Goal: Task Accomplishment & Management: Use online tool/utility

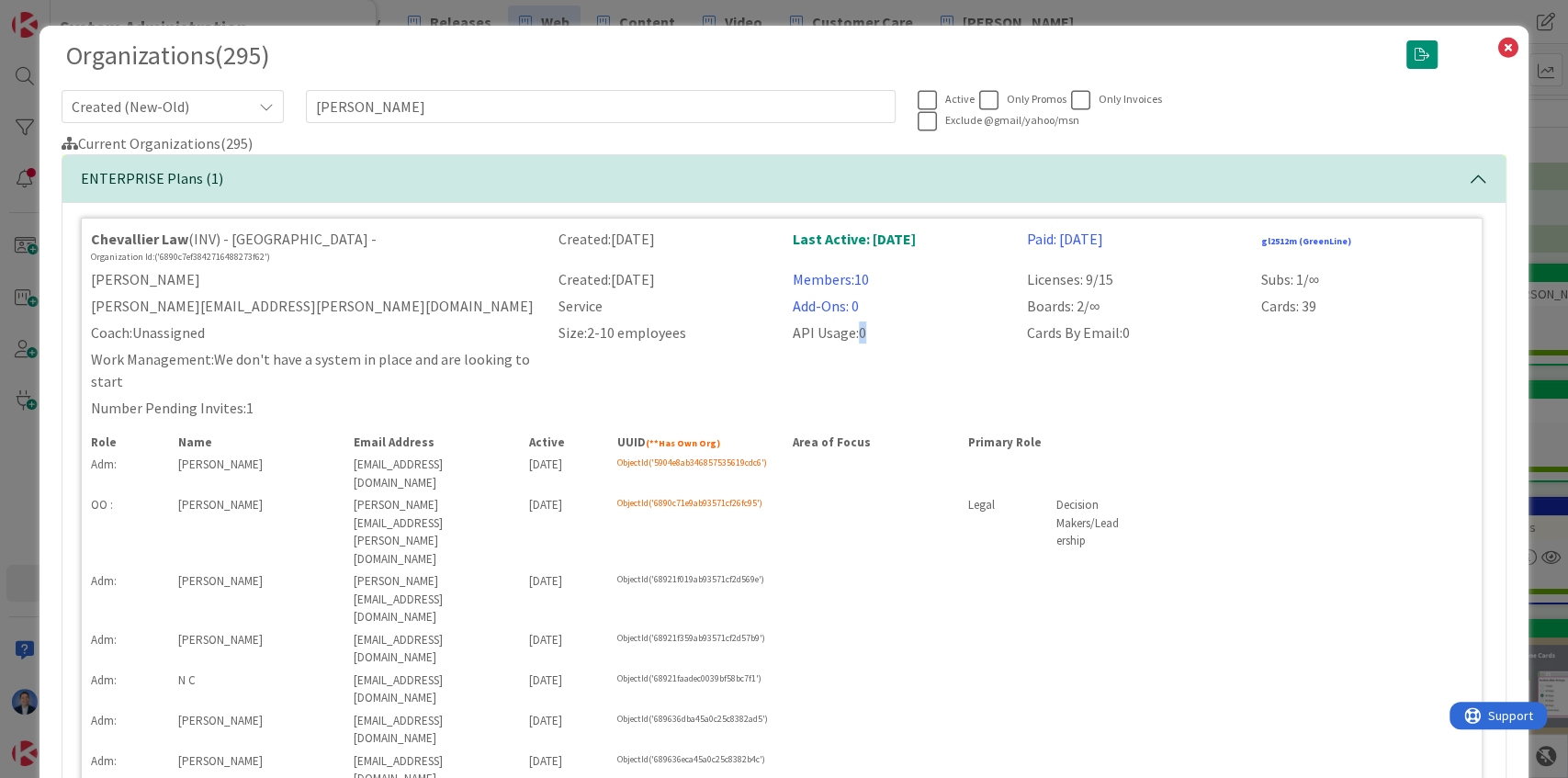
scroll to position [0, 285]
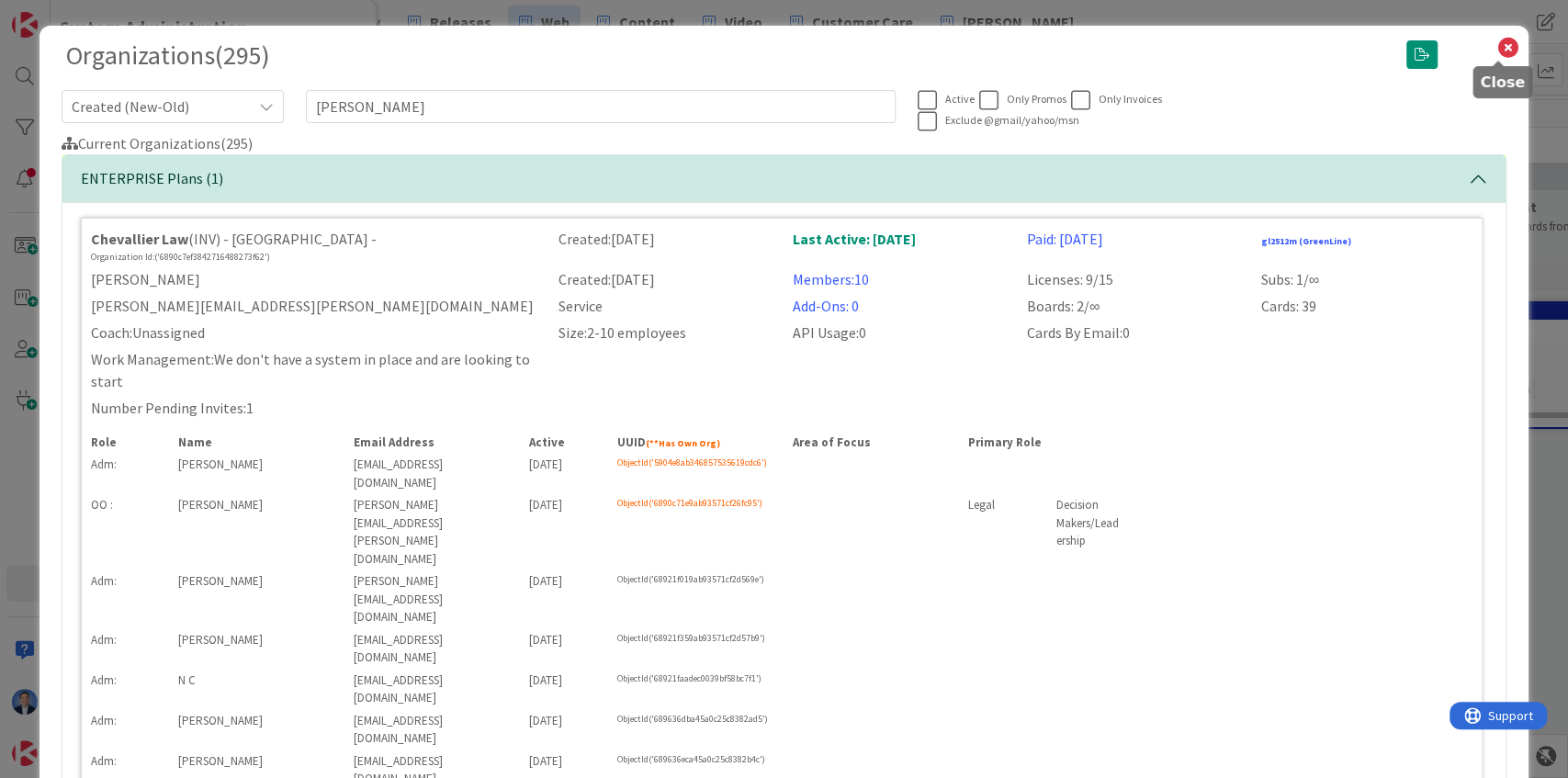
click at [1496, 50] on icon at bounding box center [1507, 47] width 24 height 26
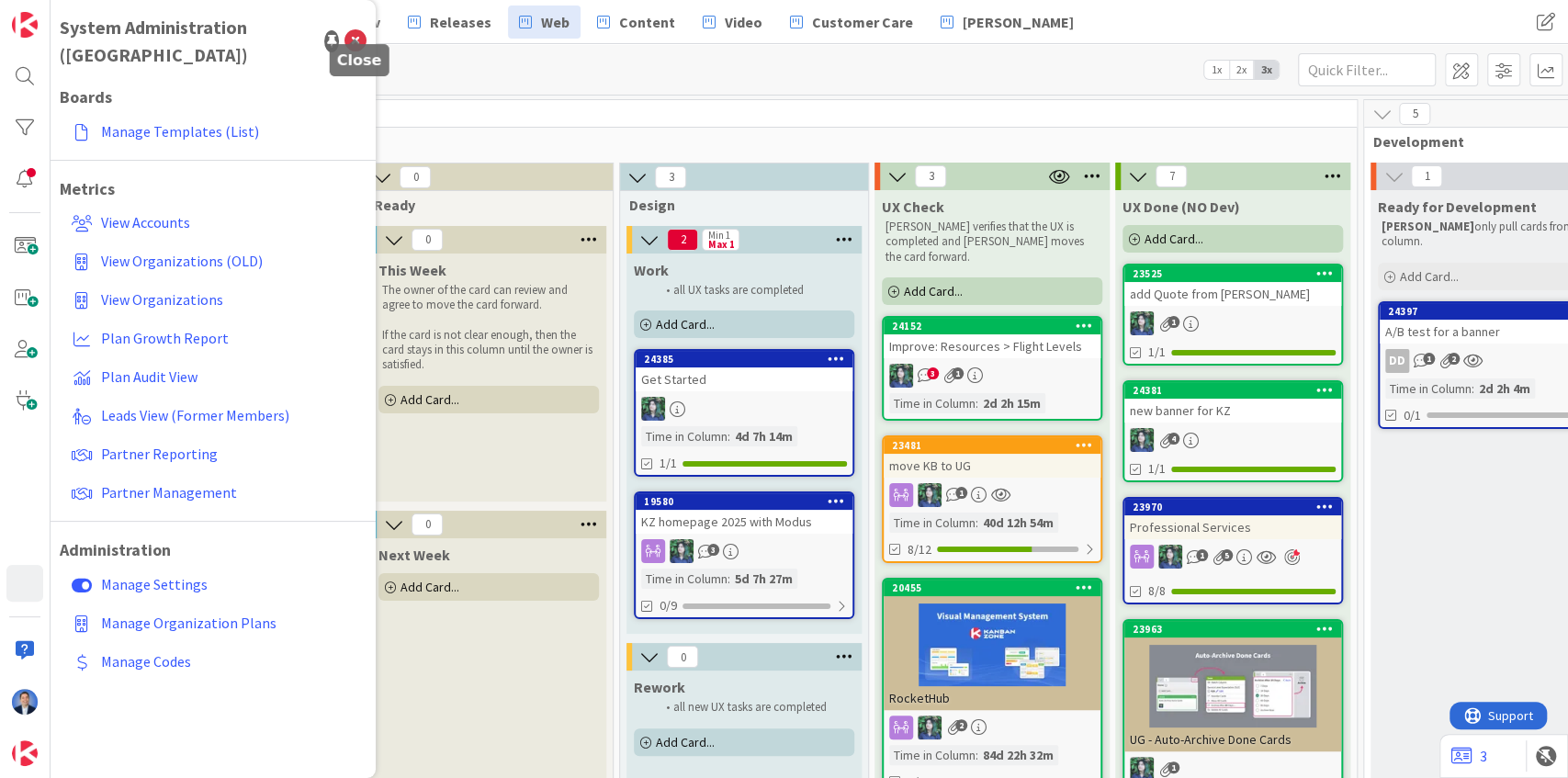
click at [358, 31] on icon at bounding box center [355, 41] width 22 height 22
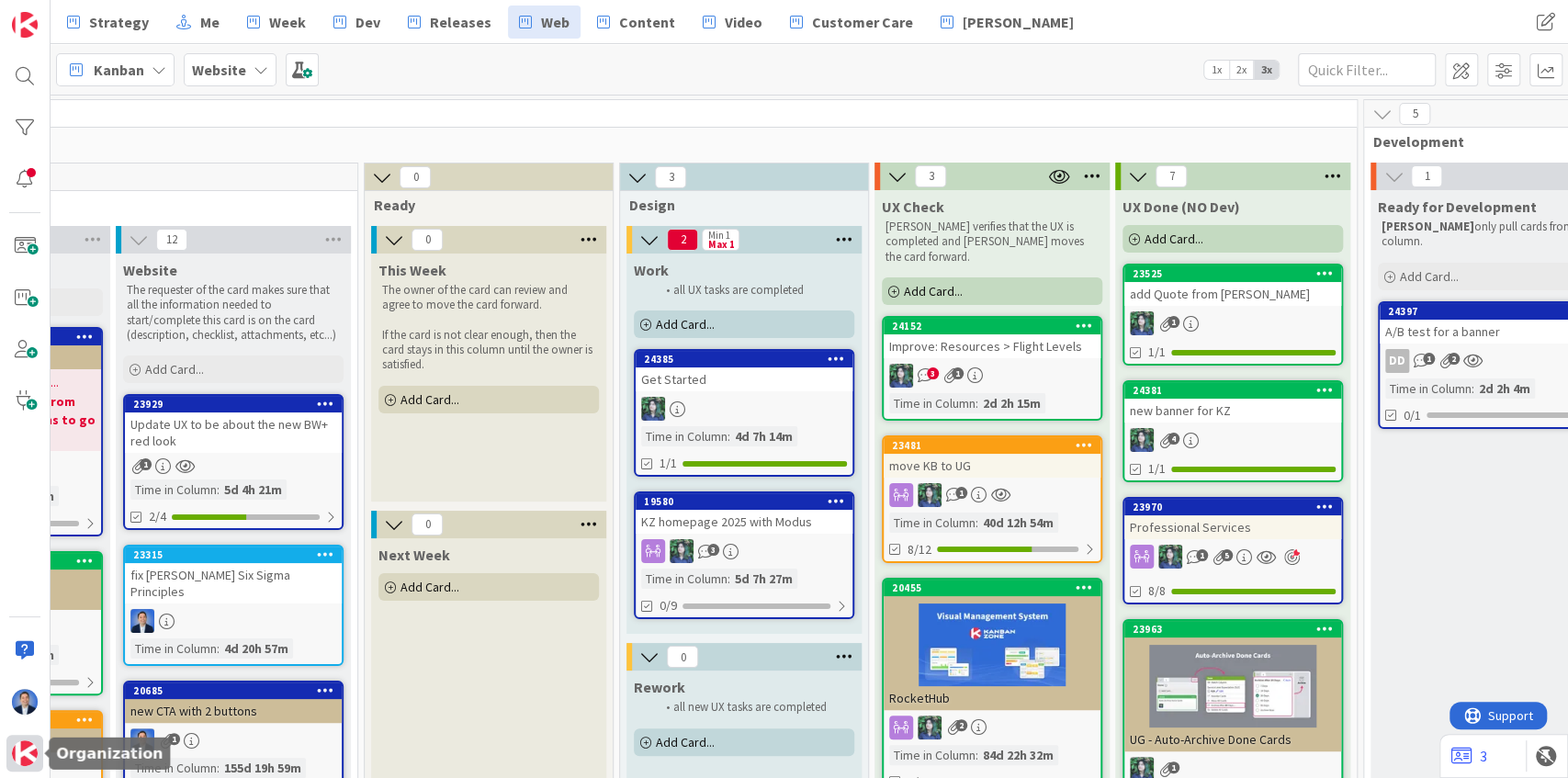
click at [28, 753] on img at bounding box center [24, 752] width 26 height 26
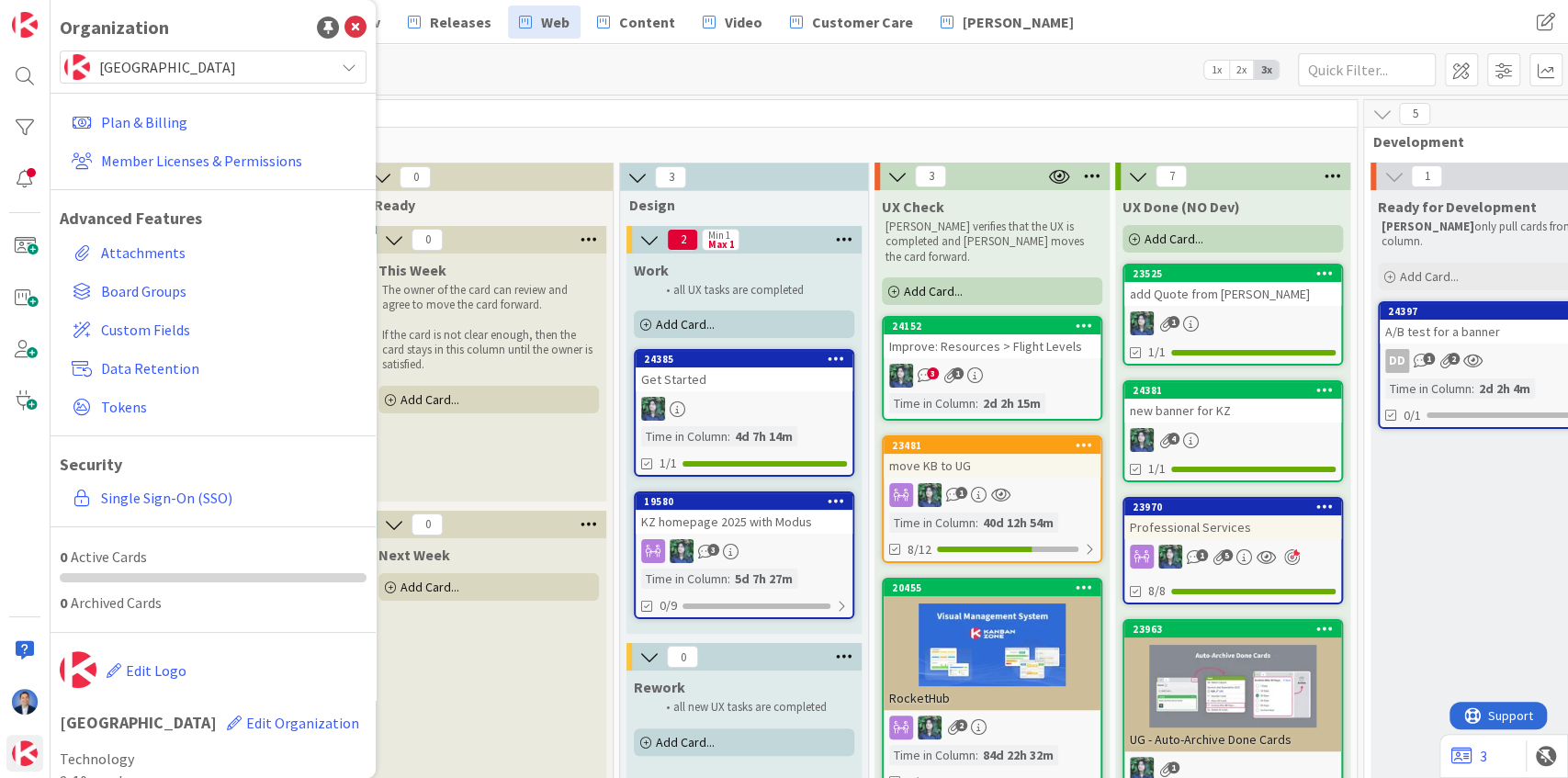
click at [202, 73] on span "Kanban Zone" at bounding box center [211, 66] width 226 height 26
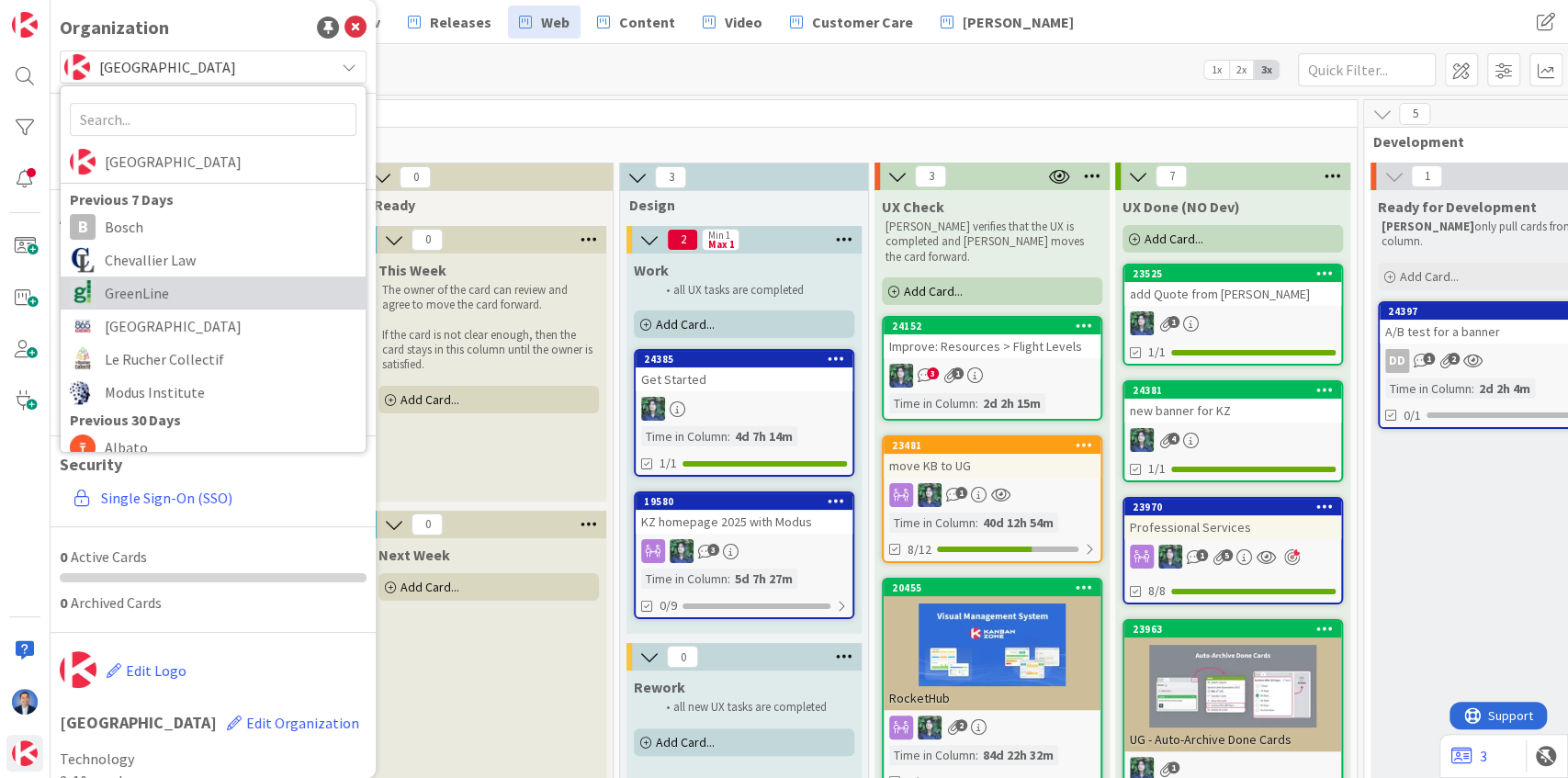
click at [180, 295] on span "GreenLine" at bounding box center [230, 293] width 251 height 28
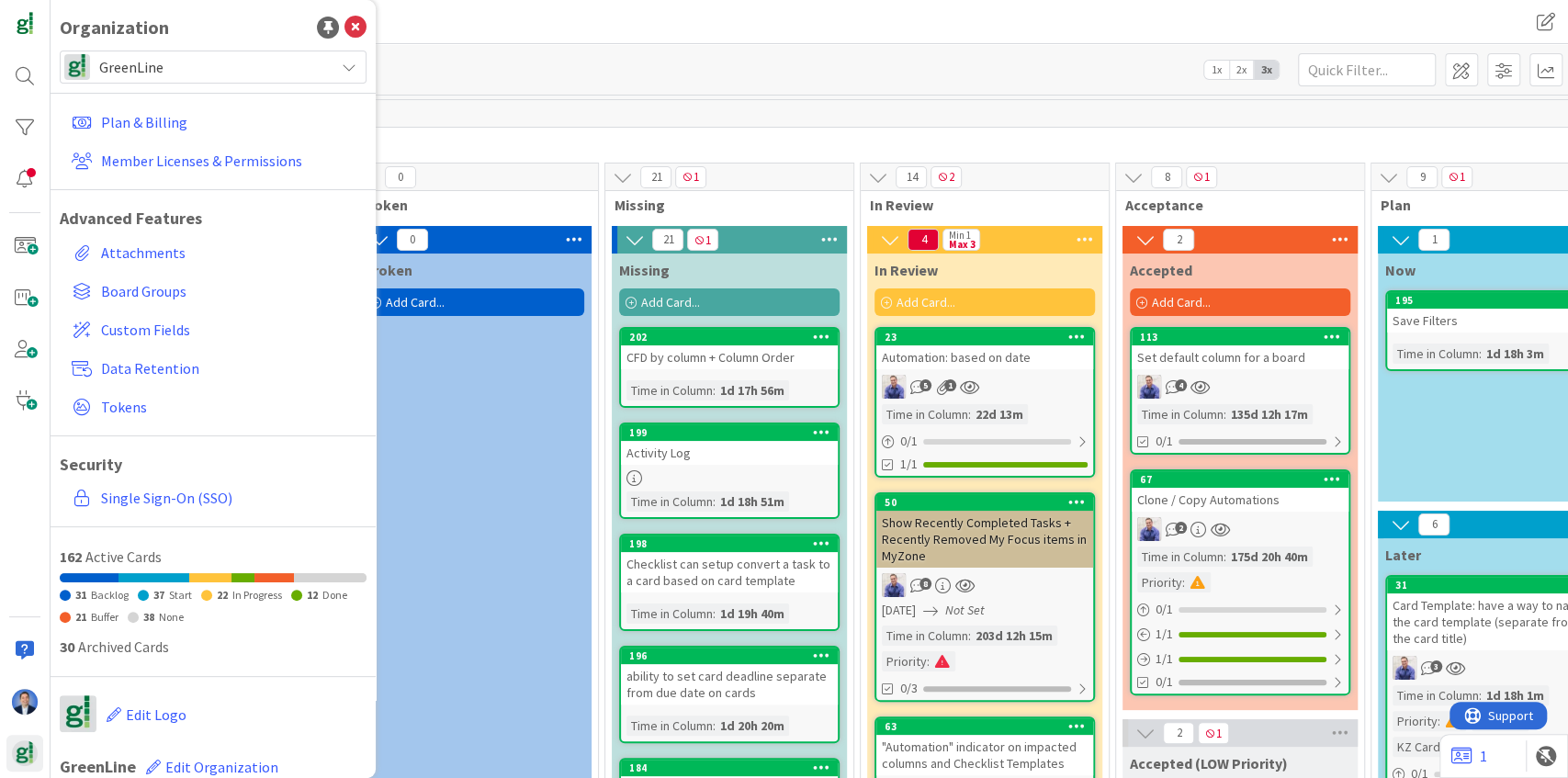
click at [266, 54] on div "GreenLine" at bounding box center [213, 67] width 307 height 33
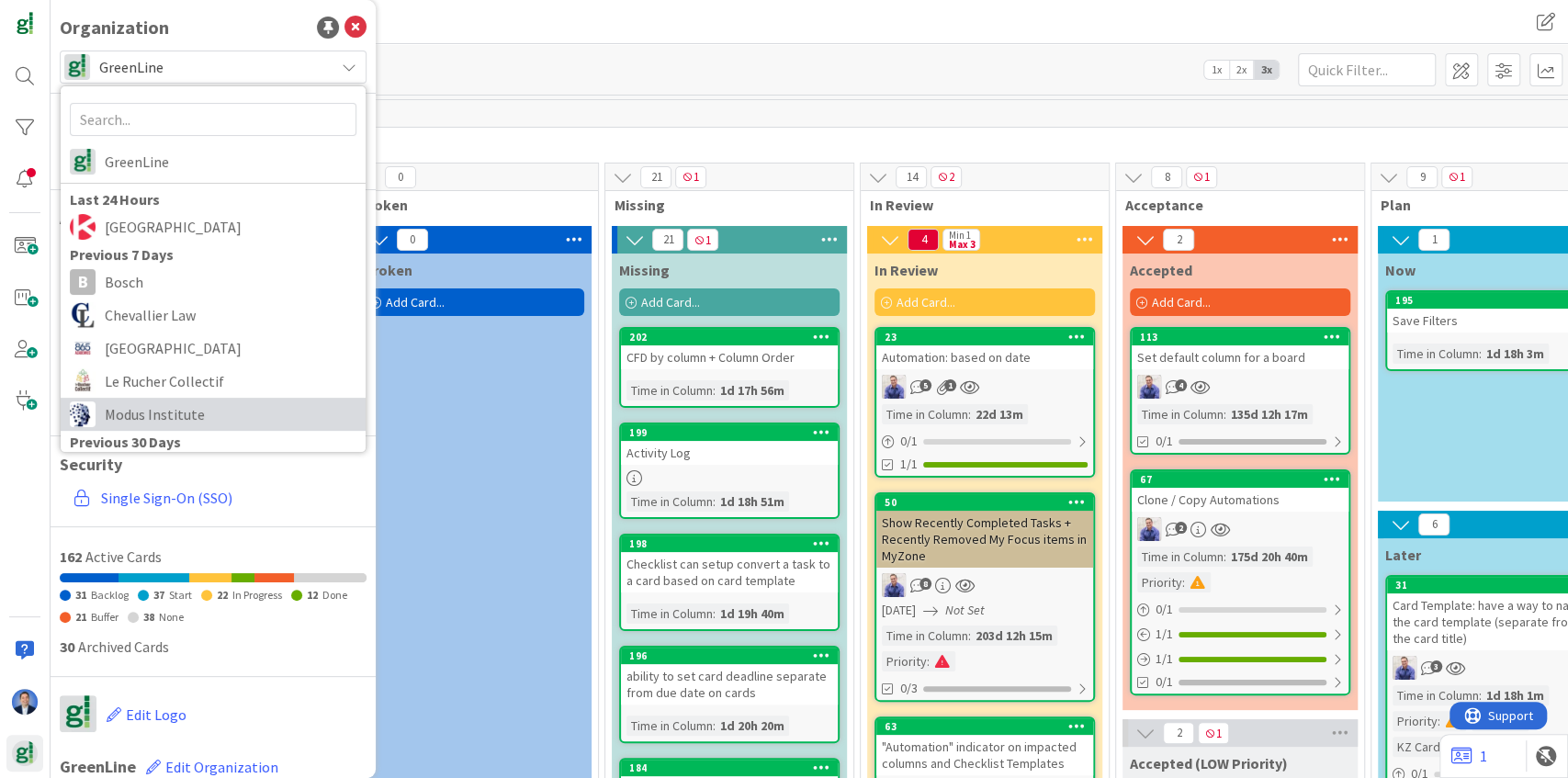
click at [197, 415] on span "Modus Institute" at bounding box center [230, 413] width 251 height 28
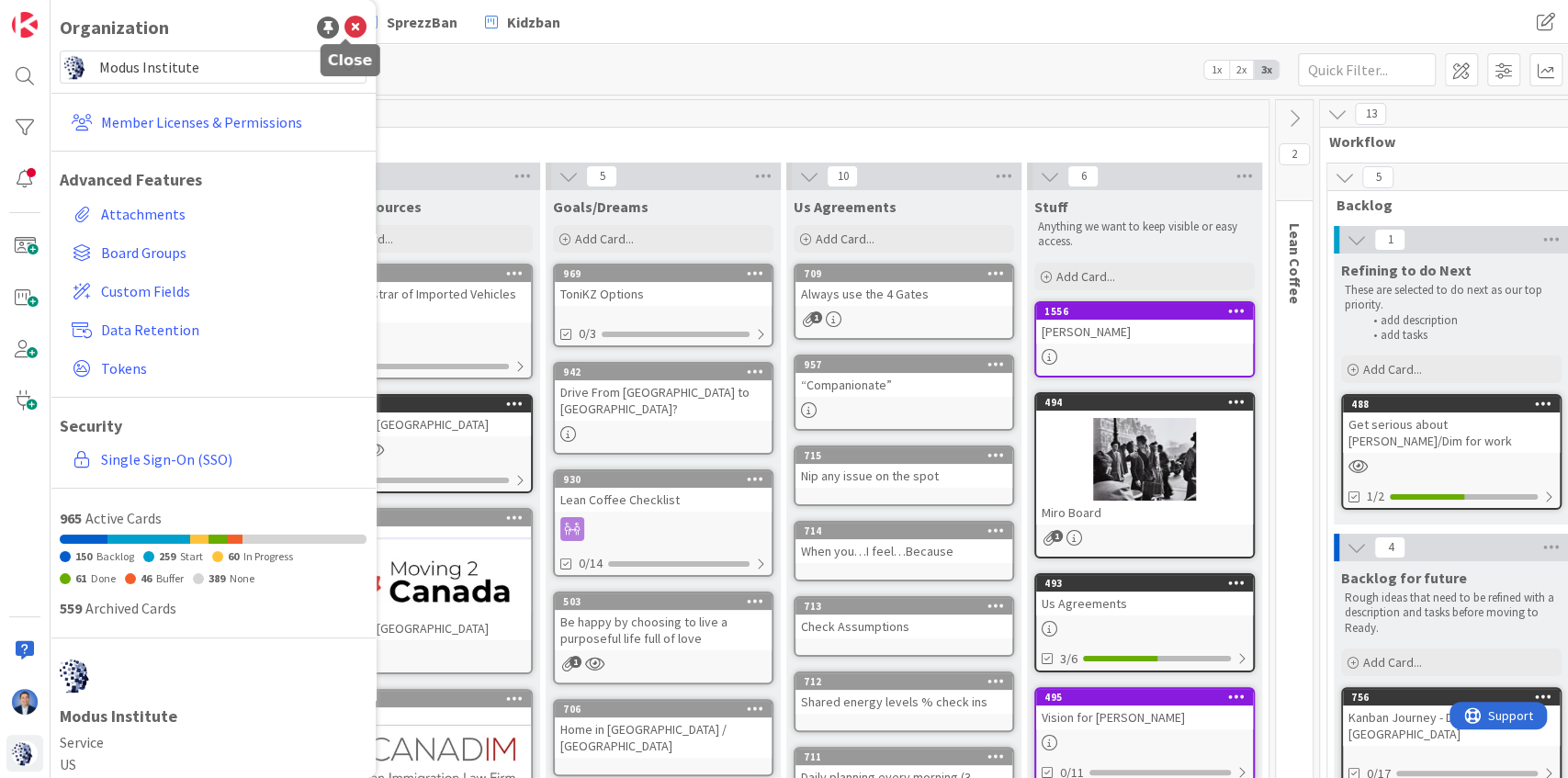
click at [347, 28] on icon at bounding box center [355, 27] width 22 height 22
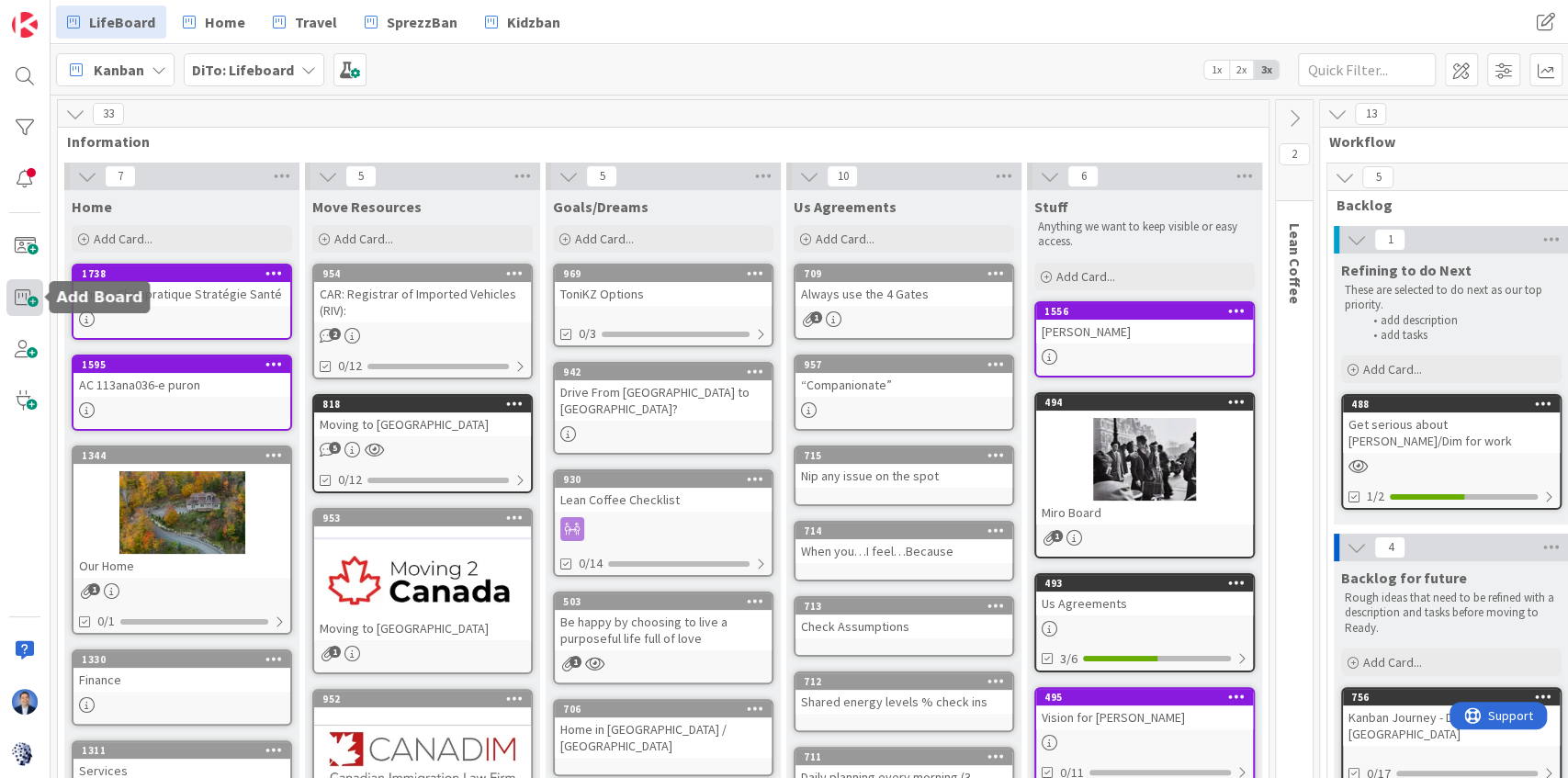
click at [28, 296] on span at bounding box center [25, 297] width 36 height 36
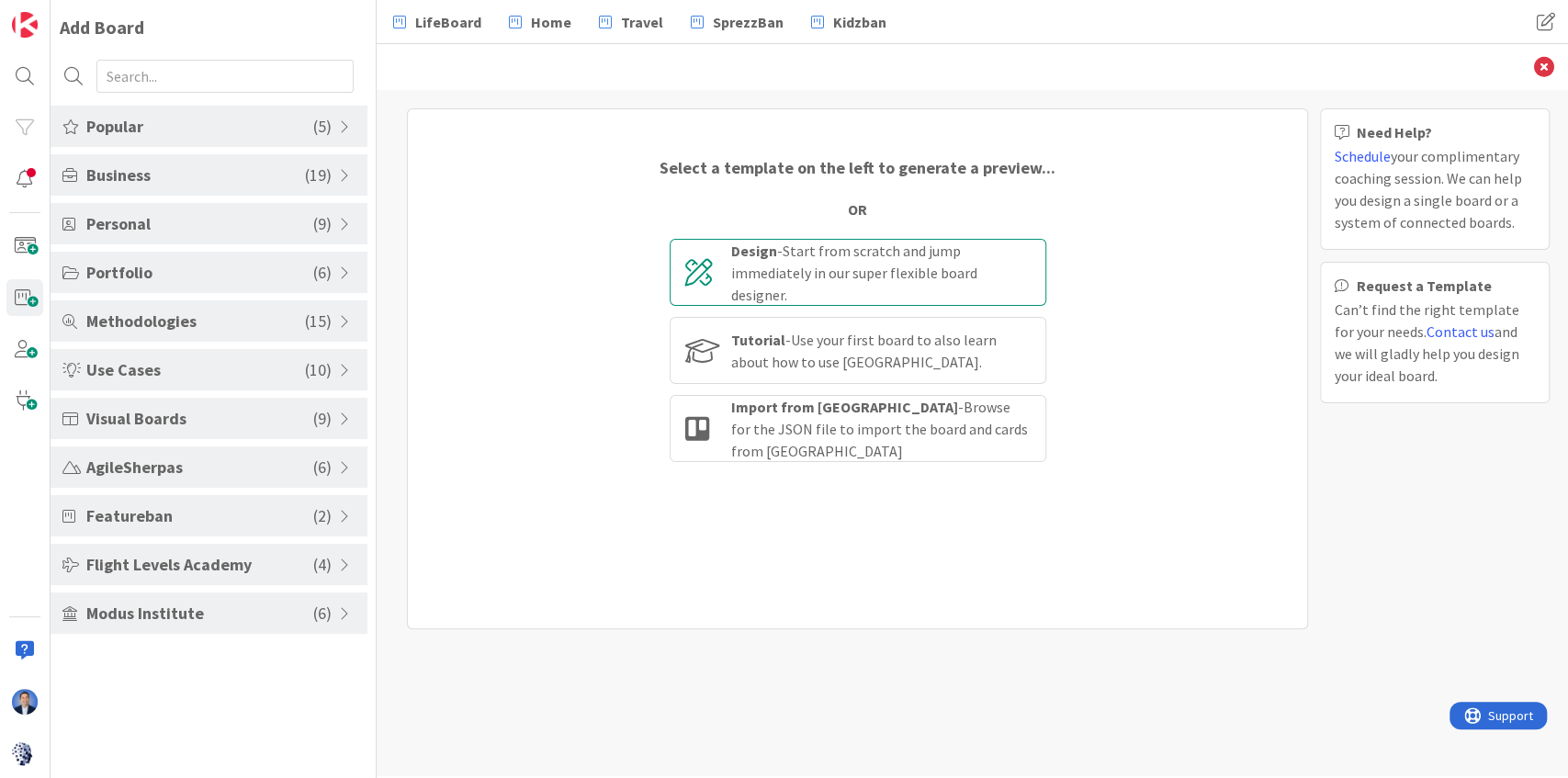
click at [841, 285] on div "Design - Start from scratch and jump immediately in our super flexible board de…" at bounding box center [881, 272] width 299 height 66
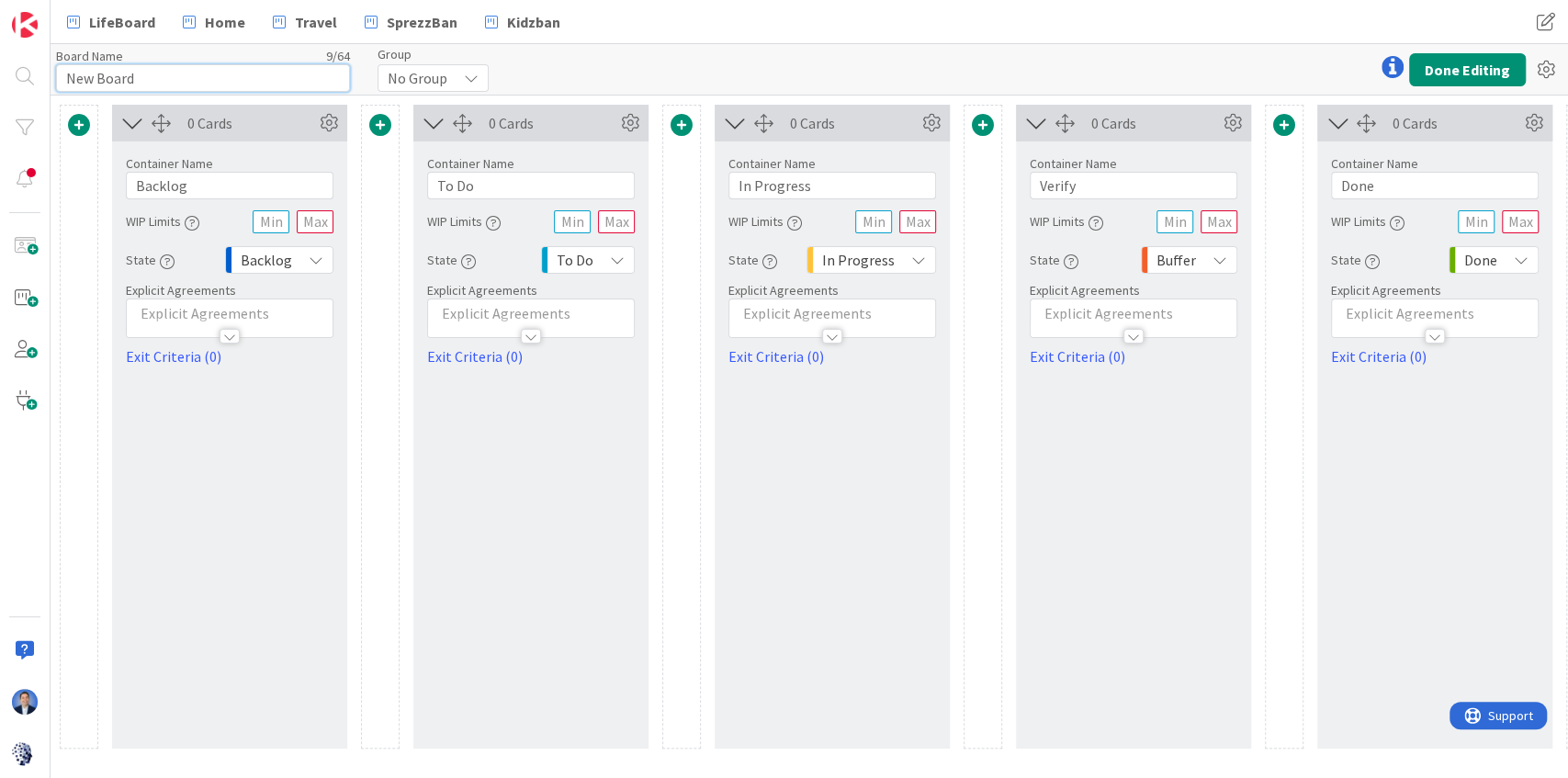
click at [270, 89] on input "New Board" at bounding box center [202, 78] width 294 height 28
click at [268, 89] on input "New Board" at bounding box center [202, 78] width 294 height 28
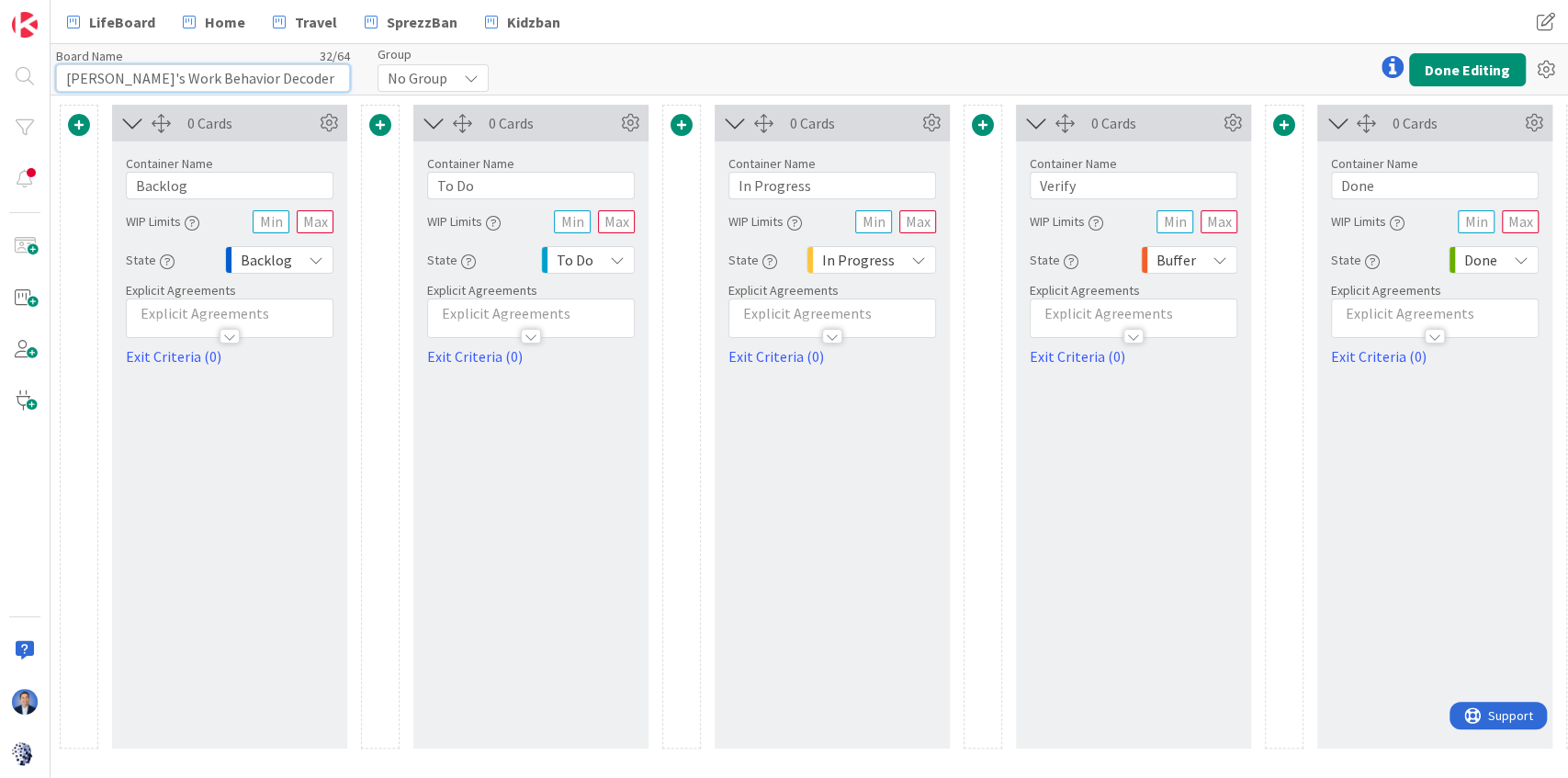
type input "[PERSON_NAME]'s Work Behavior Decoder"
click at [463, 76] on icon at bounding box center [470, 78] width 14 height 14
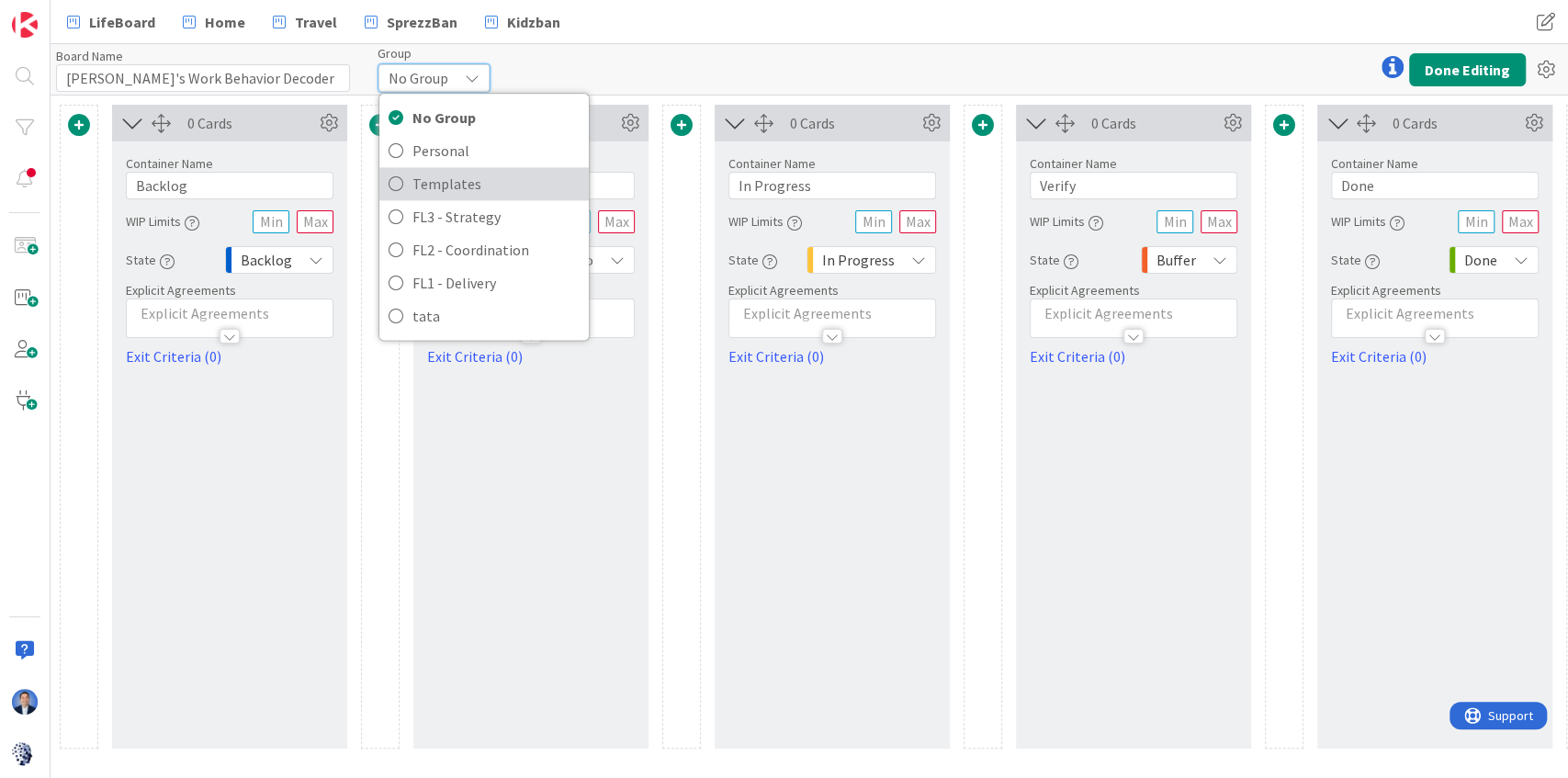
click at [505, 180] on span "Templates" at bounding box center [496, 183] width 167 height 28
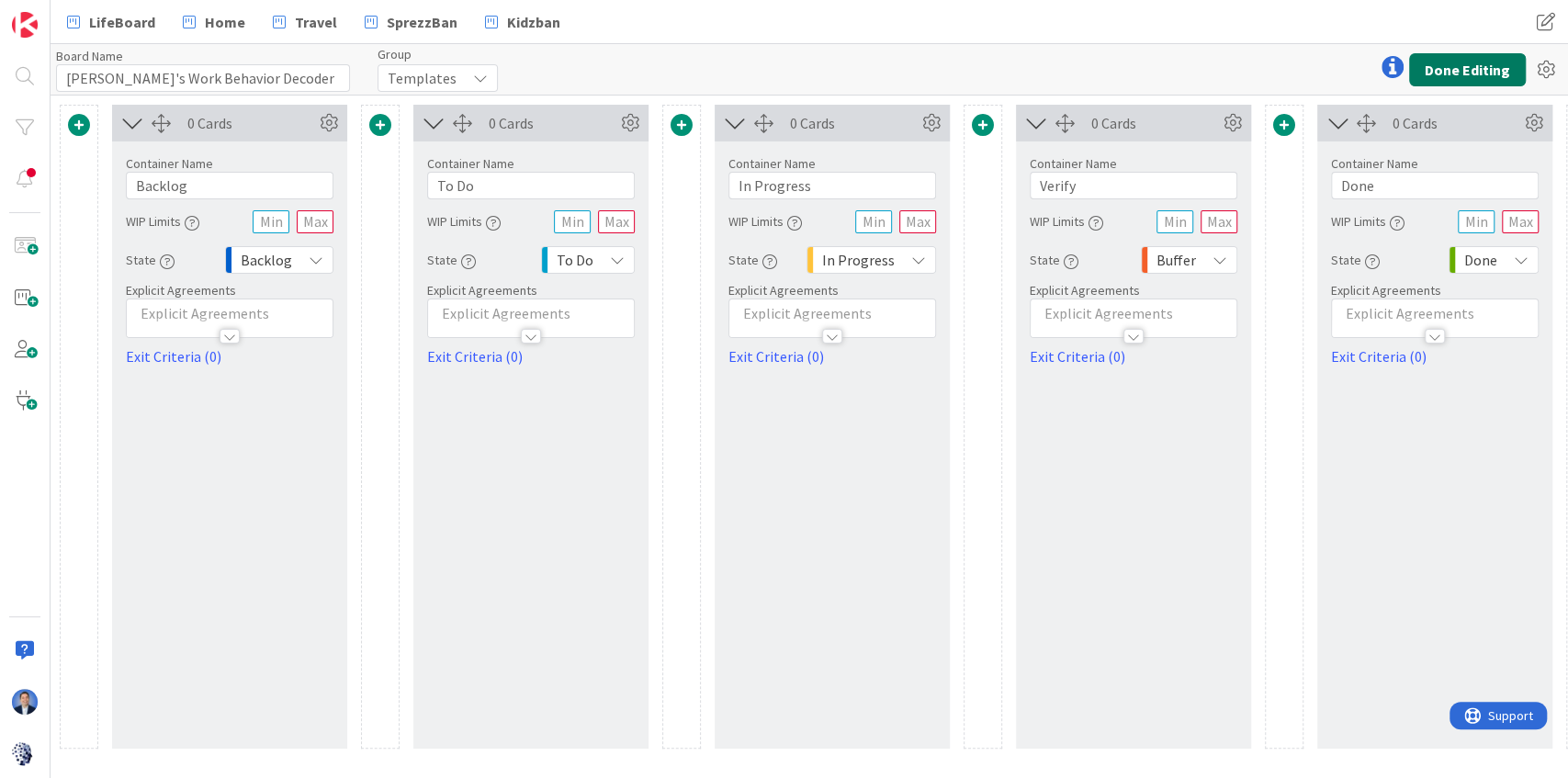
click at [1488, 66] on button "Done Editing" at bounding box center [1467, 70] width 117 height 33
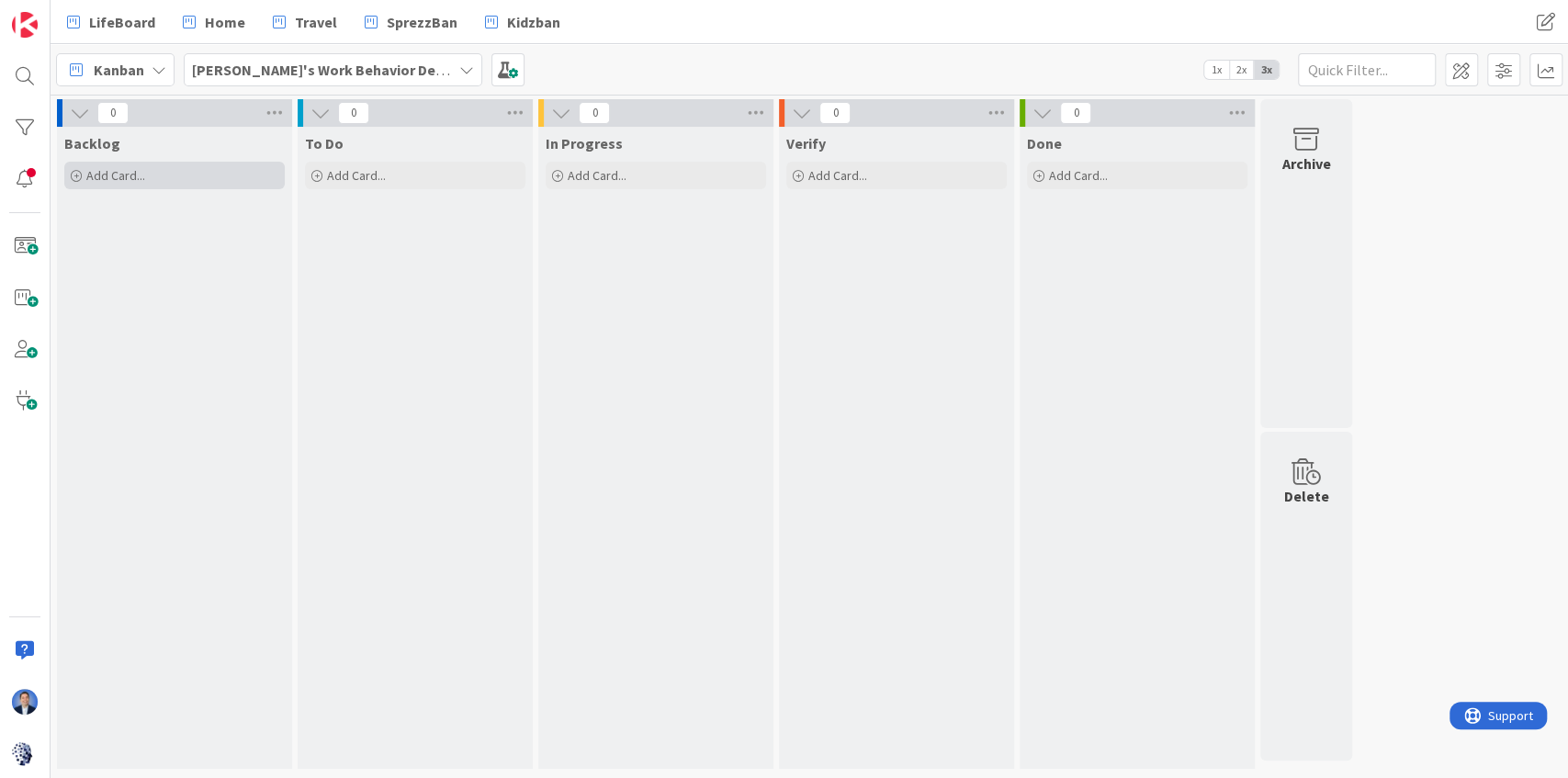
click at [213, 180] on div "Add Card..." at bounding box center [175, 175] width 221 height 28
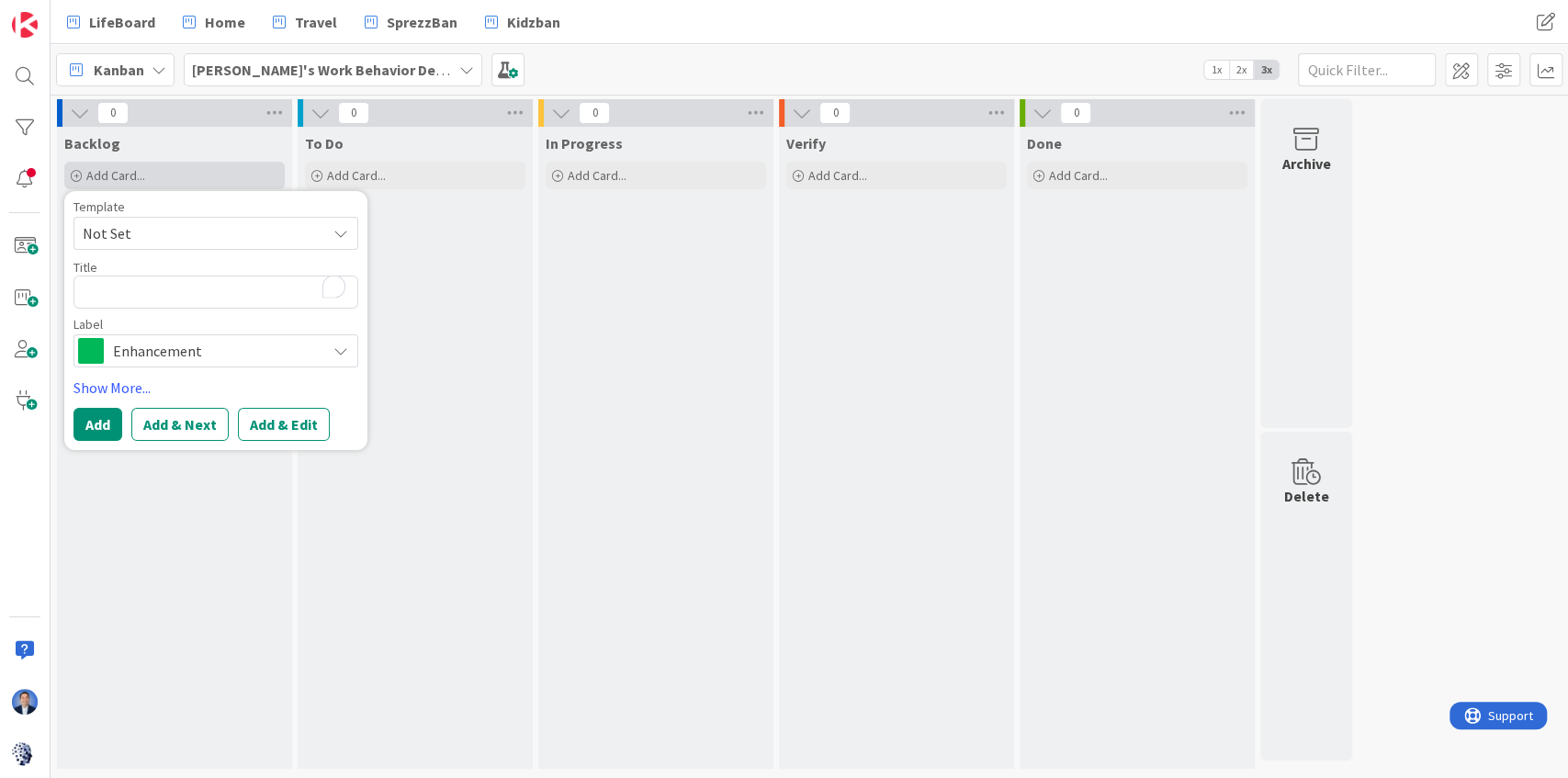
type textarea "x"
type textarea "T"
type textarea "x"
type textarea "Ta"
type textarea "x"
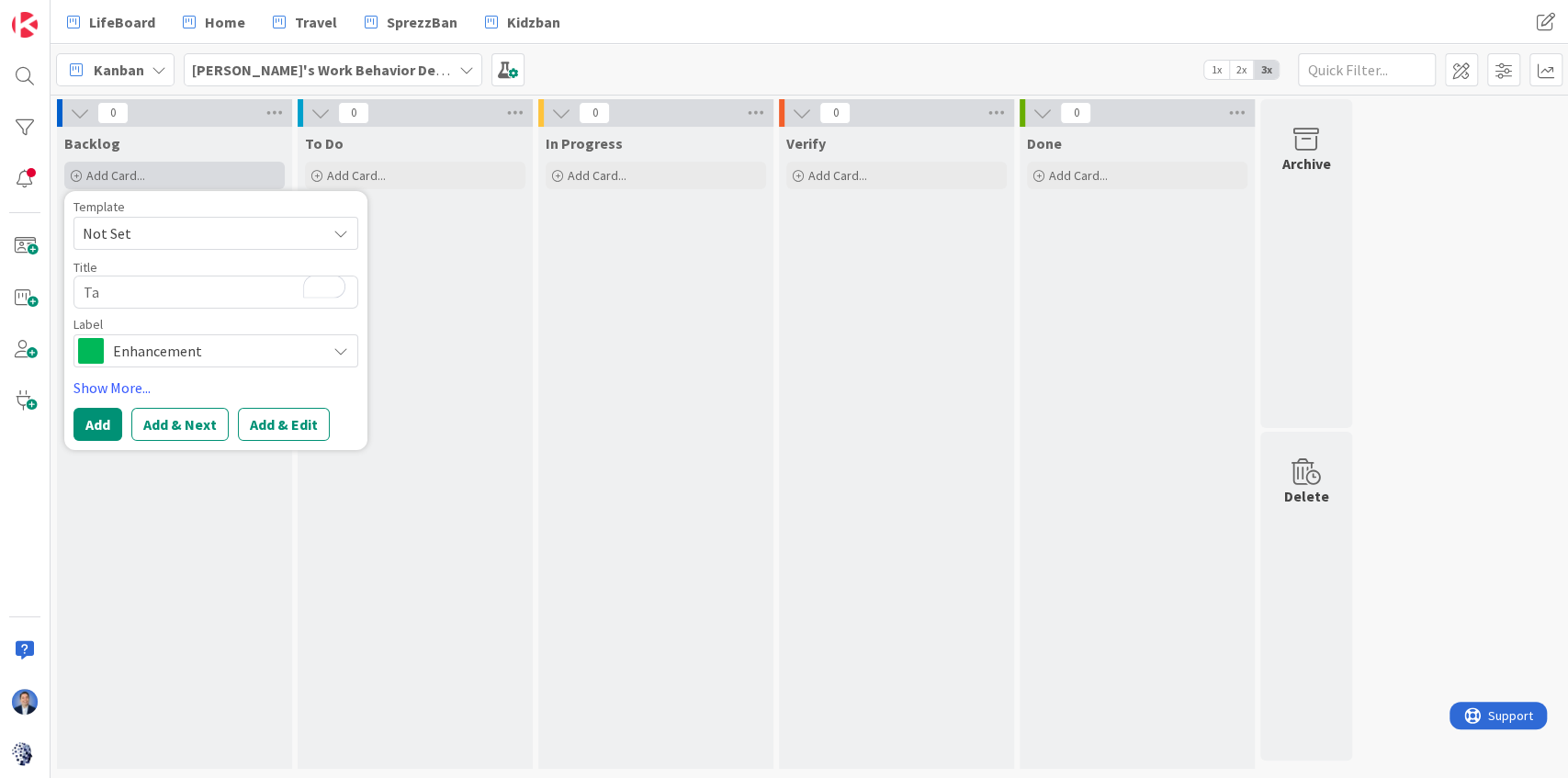
type textarea "Tas"
type textarea "x"
type textarea "Task"
type textarea "x"
type textarea "Task"
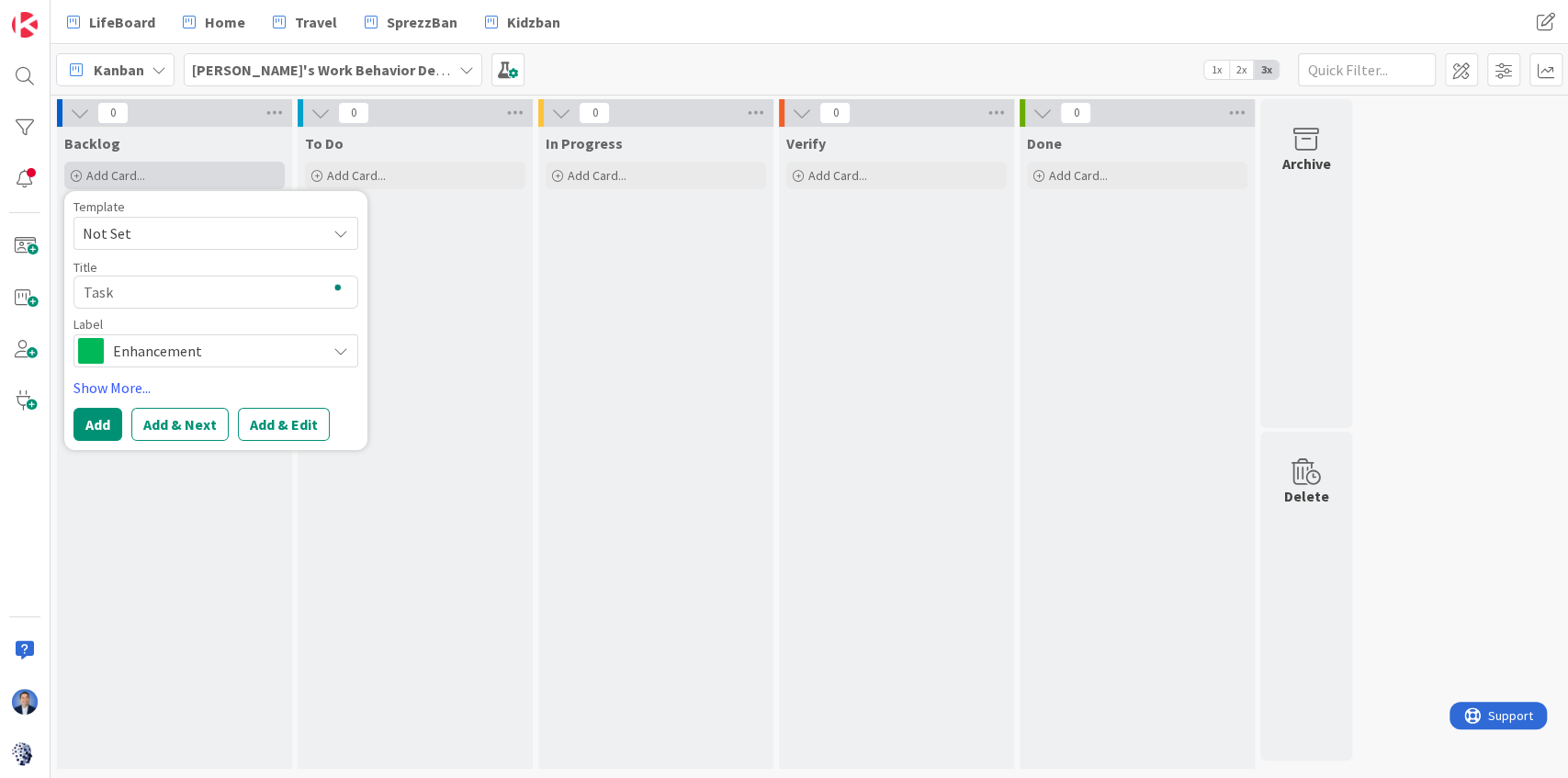
type textarea "x"
type textarea "Task"
type textarea "x"
type textarea "Task-"
type textarea "x"
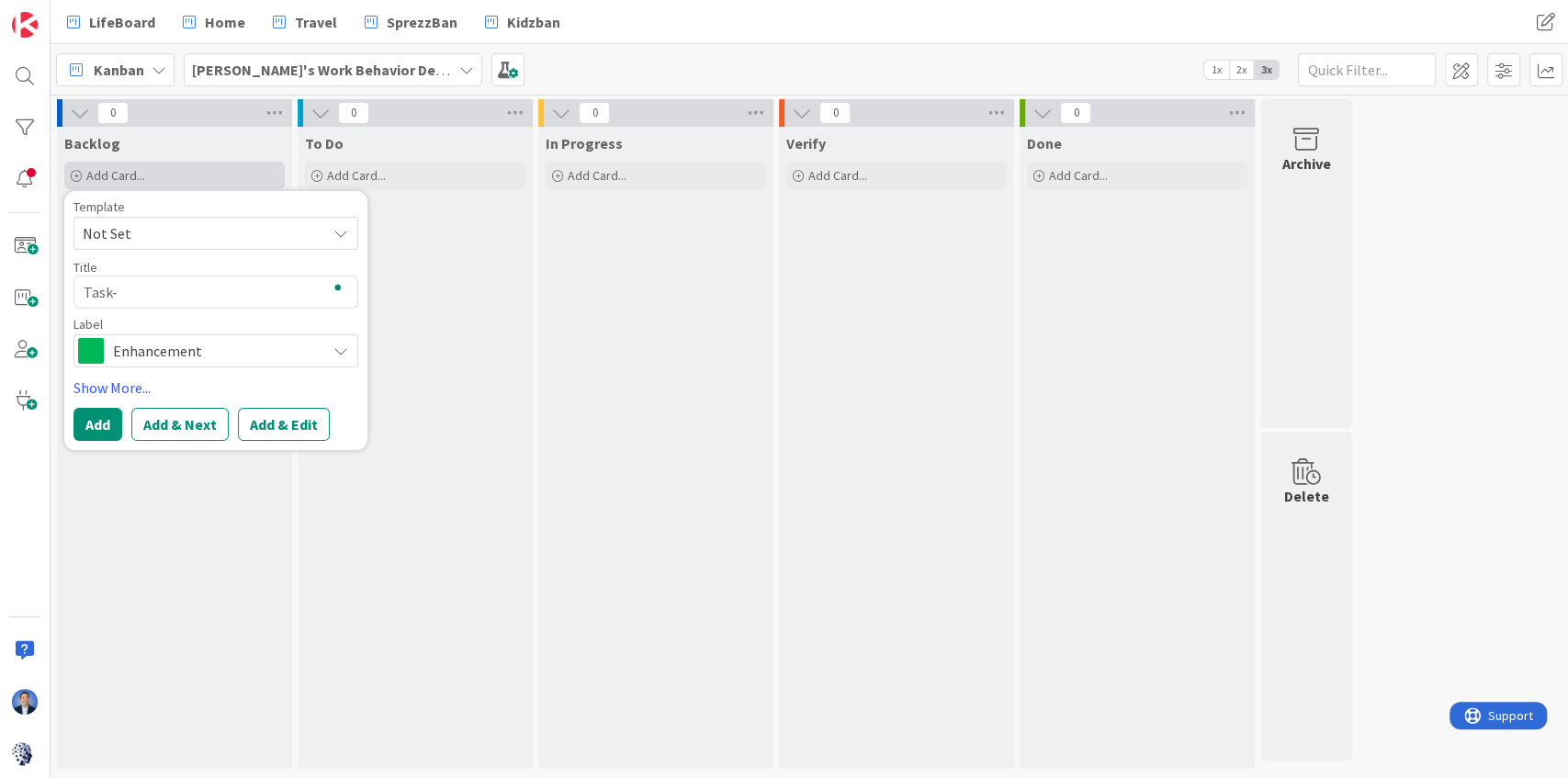
type textarea "Task-H"
type textarea "x"
type textarea "Task-Ho"
type textarea "x"
type textarea "Task-Hop"
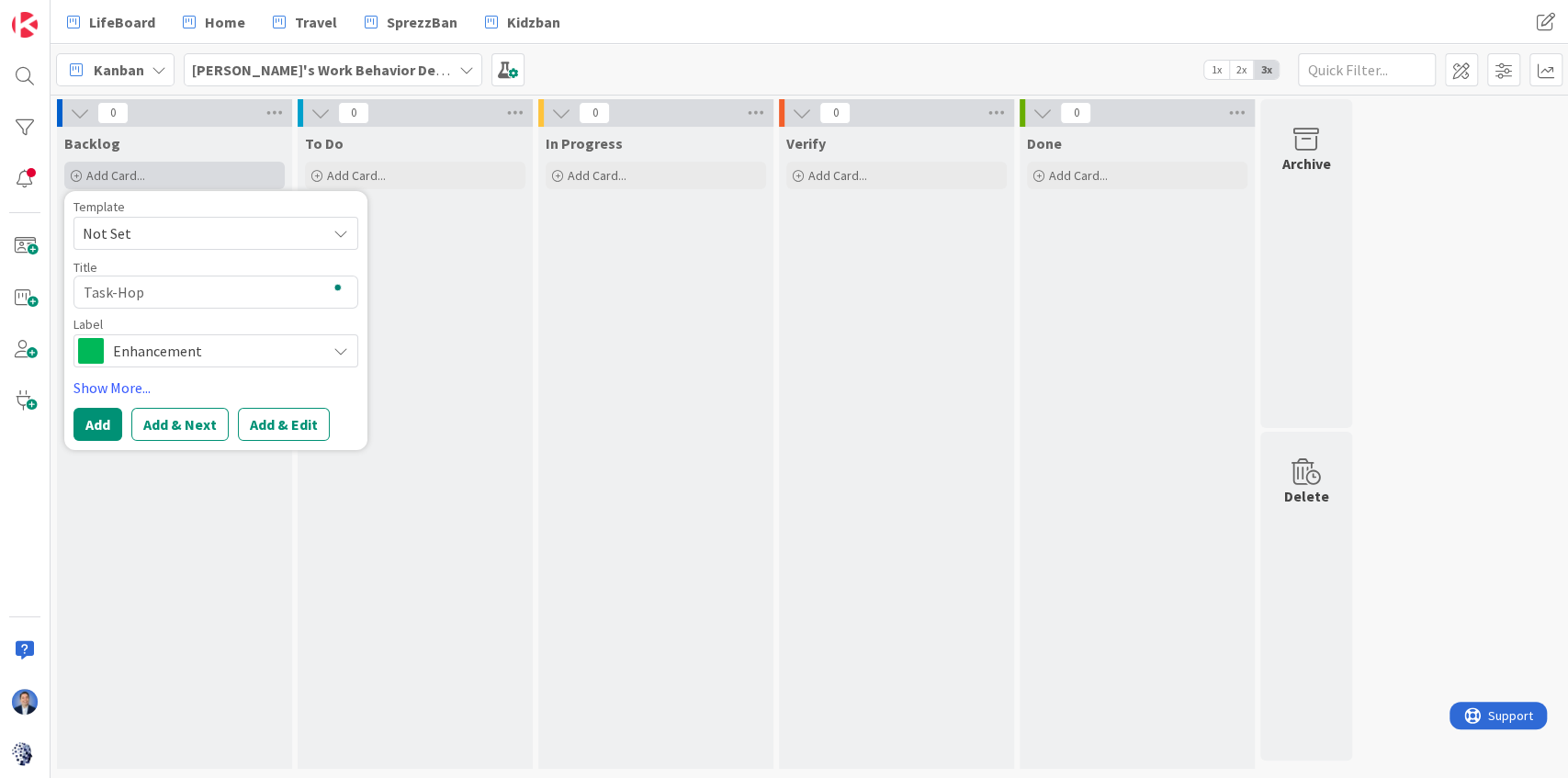
type textarea "x"
type textarea "Task-Hopi"
type textarea "x"
type textarea "Task-Hopin"
type textarea "x"
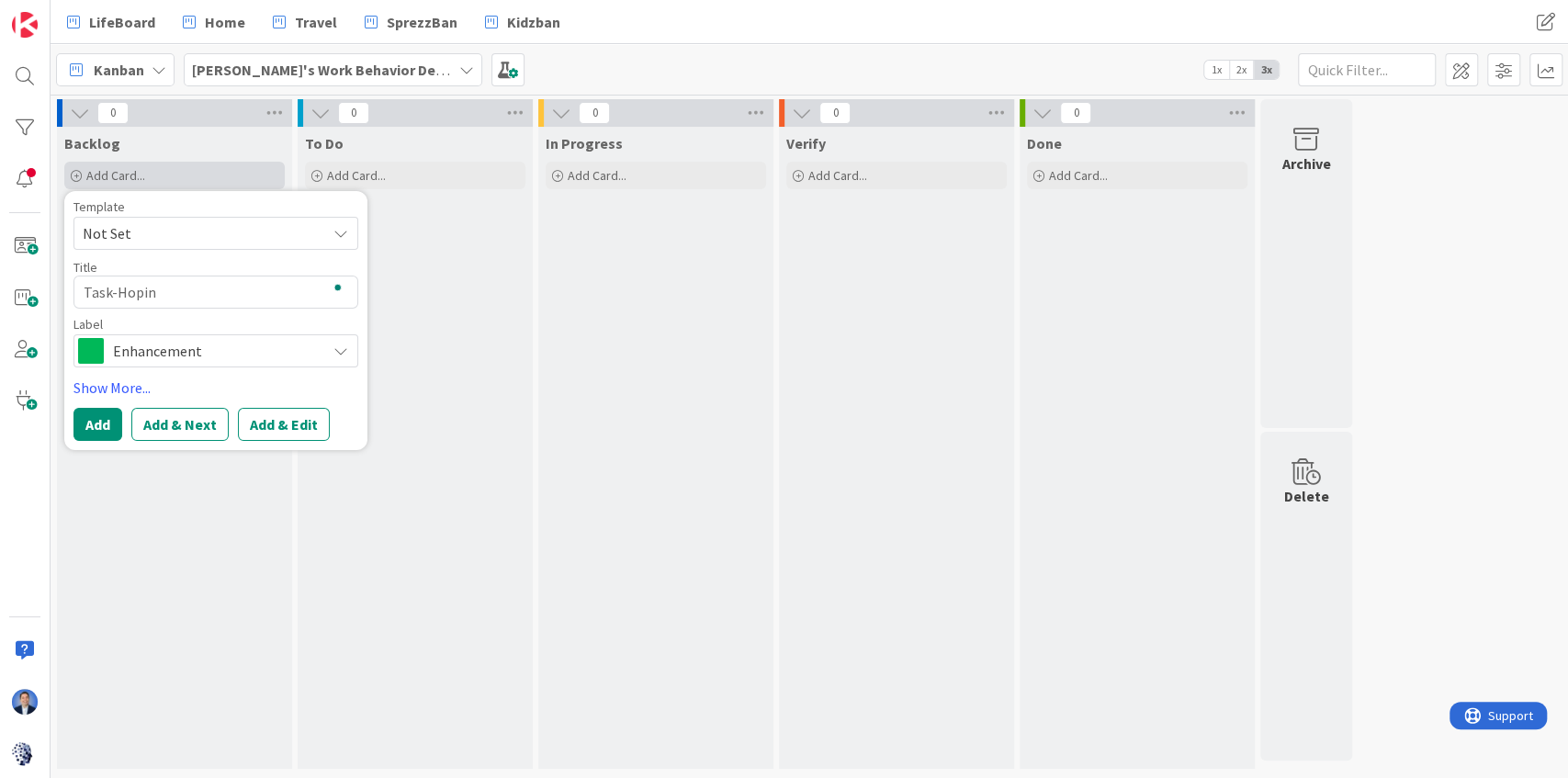
type textarea "Task-Hoping"
type textarea "x"
type textarea "Task-Hoping"
type textarea "x"
type textarea "Task-Hoping ("
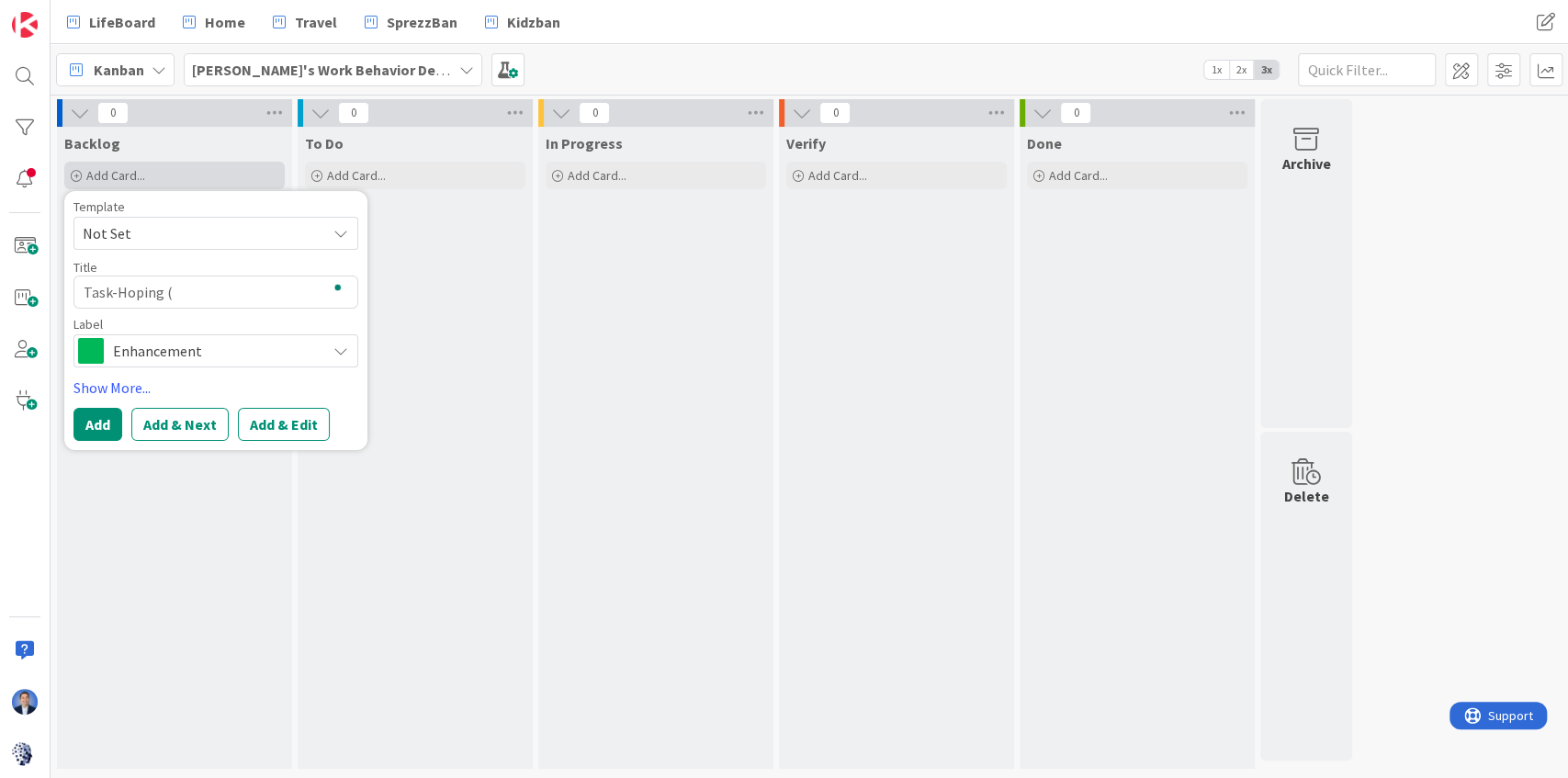
type textarea "x"
type textarea "Task-Hoping (C"
type textarea "x"
type textarea "Task-Hoping (Co"
type textarea "x"
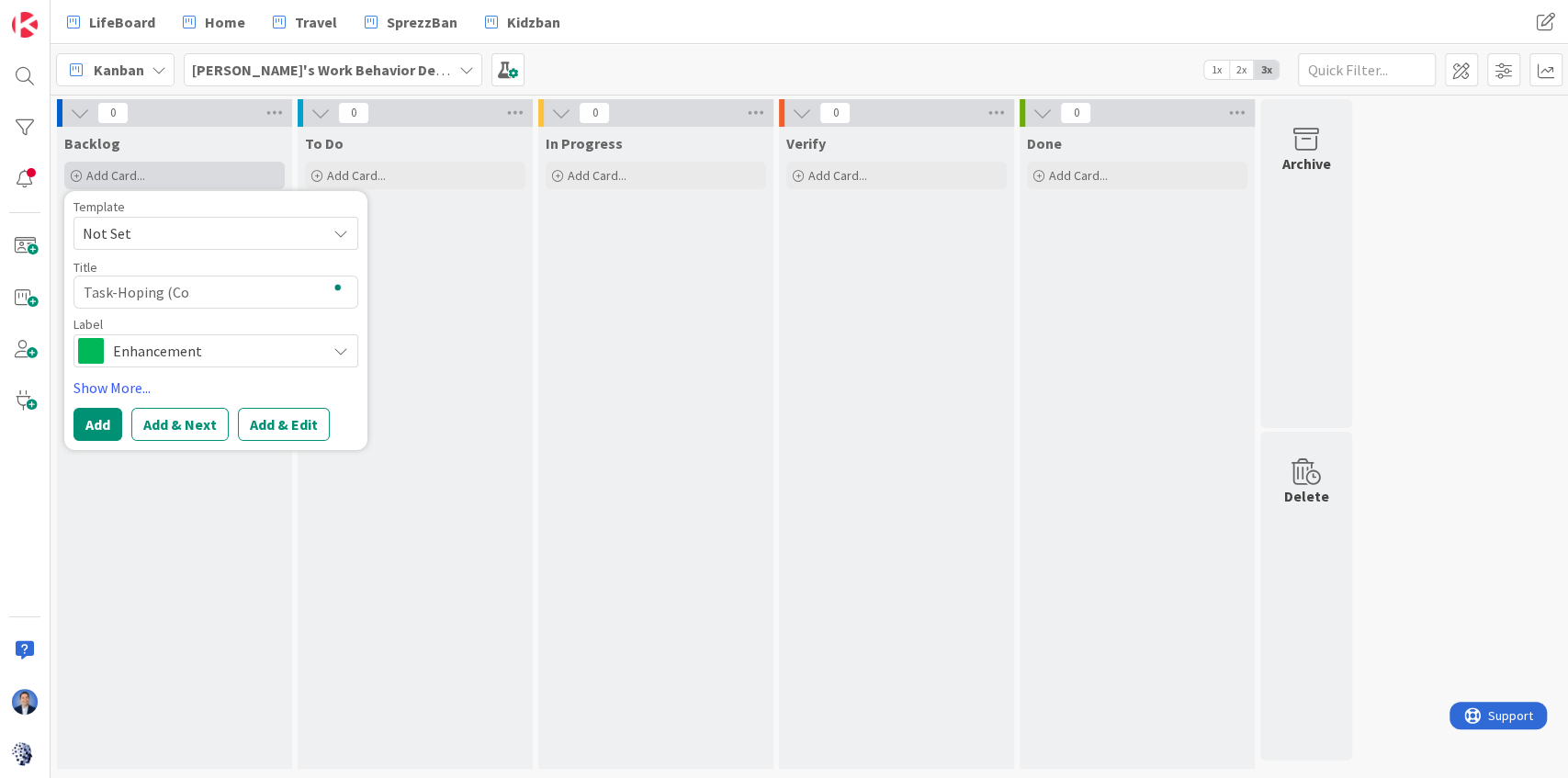
type textarea "Task-Hoping (Con"
type textarea "x"
type textarea "Task-Hoping (Cont"
type textarea "x"
type textarea "Task-Hoping (Conte"
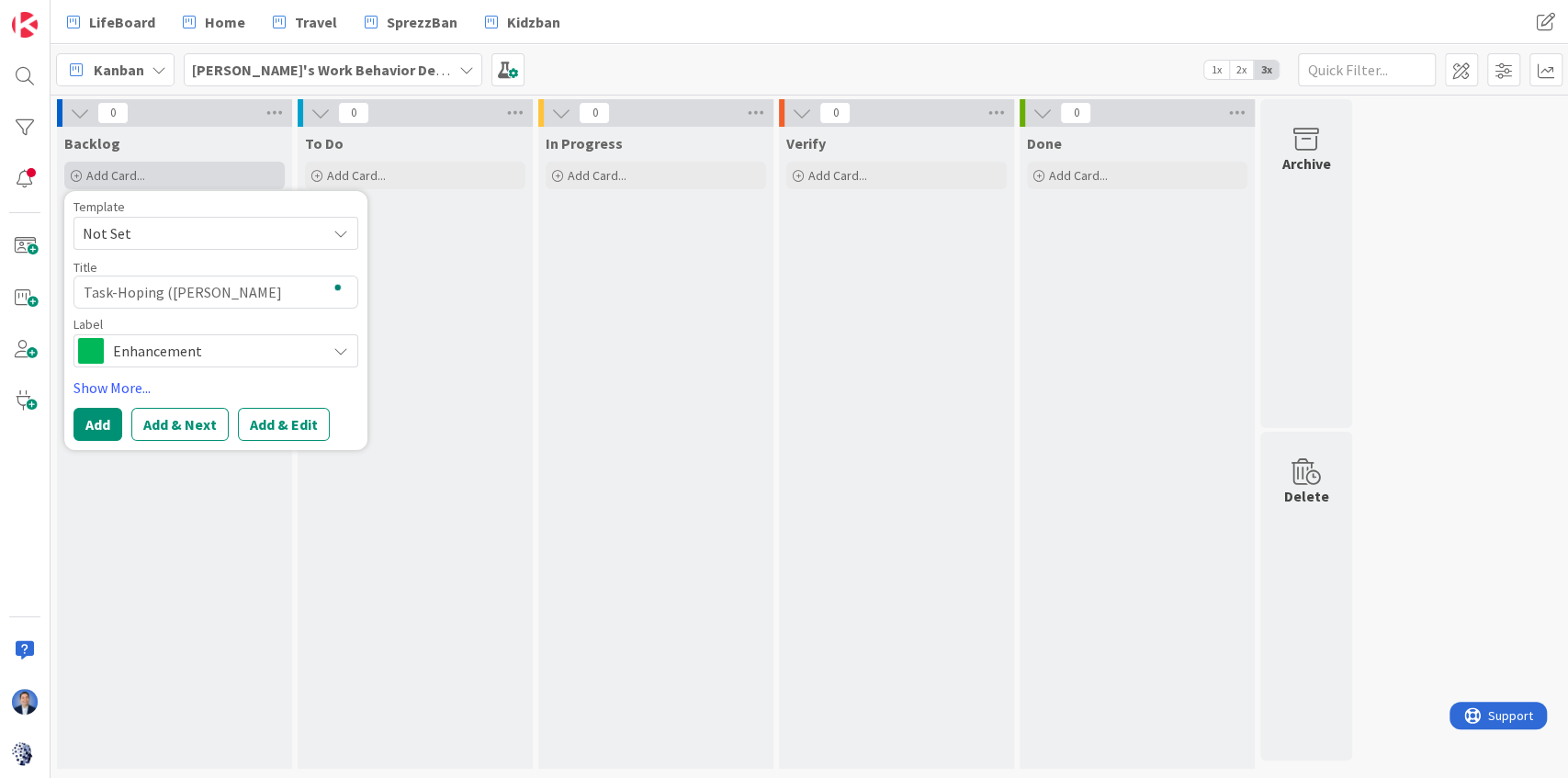
type textarea "x"
type textarea "Task-Hoping (Contex"
type textarea "x"
type textarea "Task-Hoping (Context"
type textarea "x"
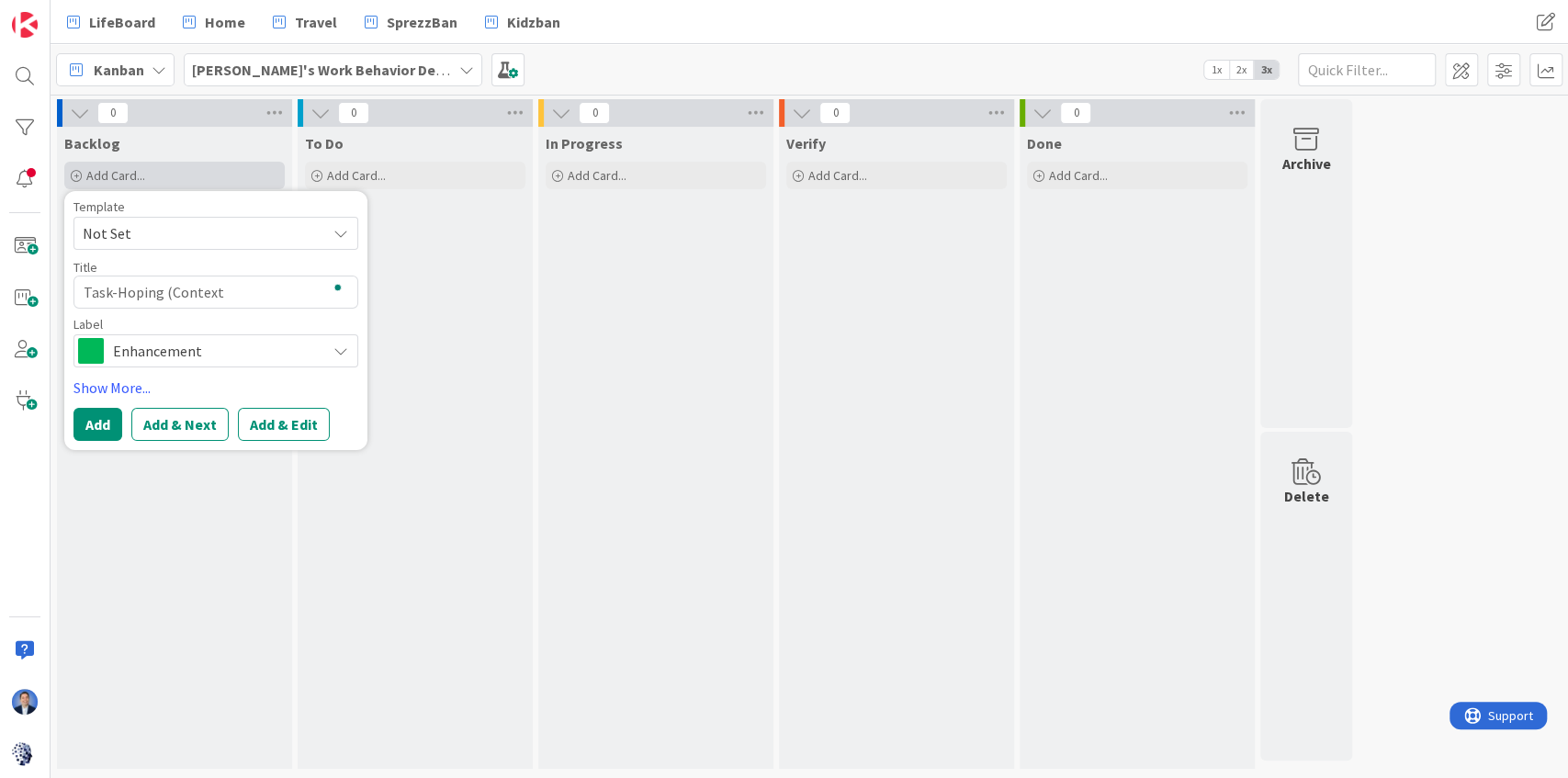
type textarea "Task-Hoping (Context"
type textarea "x"
type textarea "Task-Hoping (Context S"
type textarea "x"
type textarea "Task-Hoping (Context Sw"
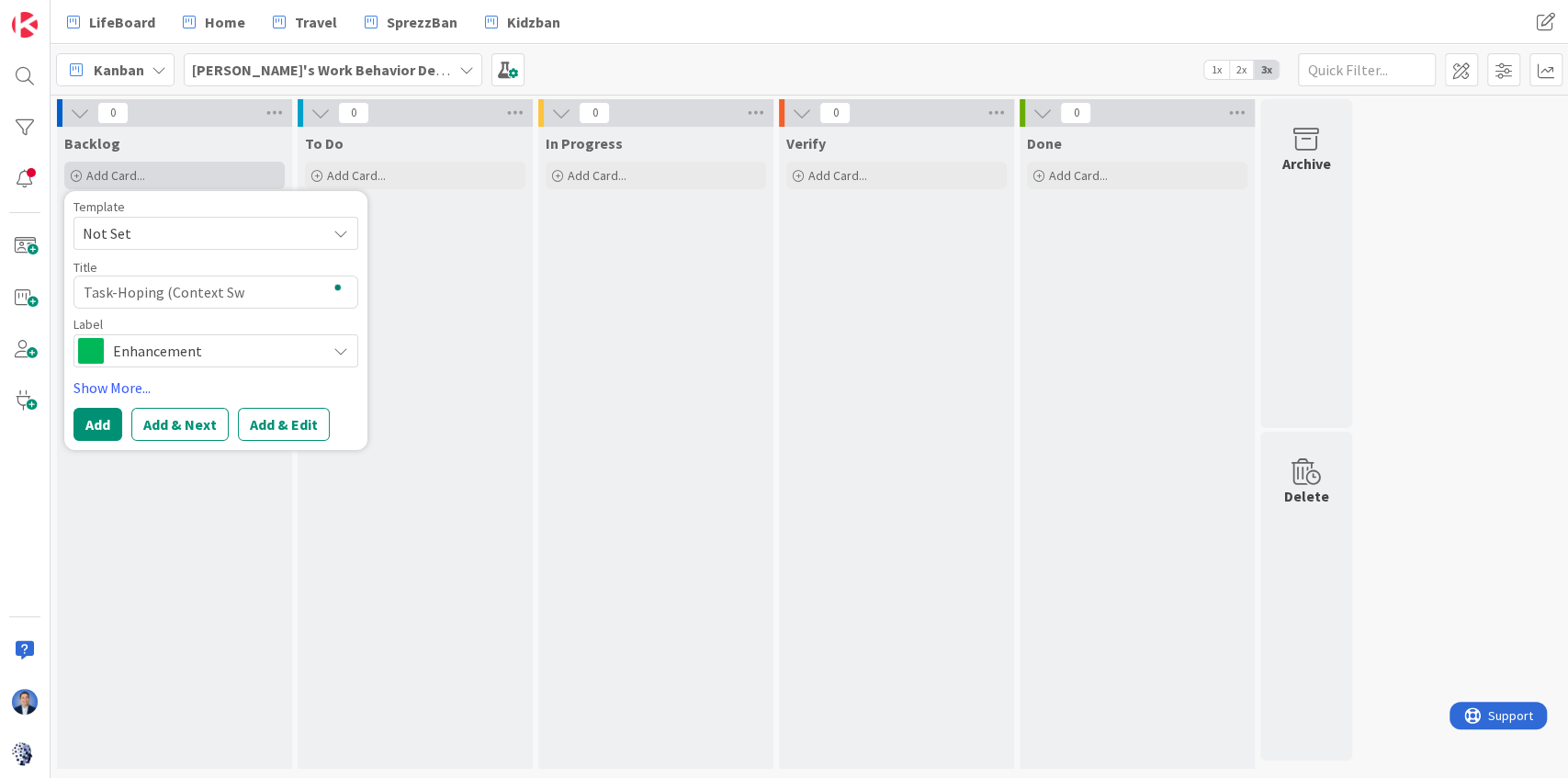
type textarea "x"
type textarea "Task-Hoping (Context Swi"
type textarea "x"
type textarea "Task-Hoping (Context Swit"
type textarea "x"
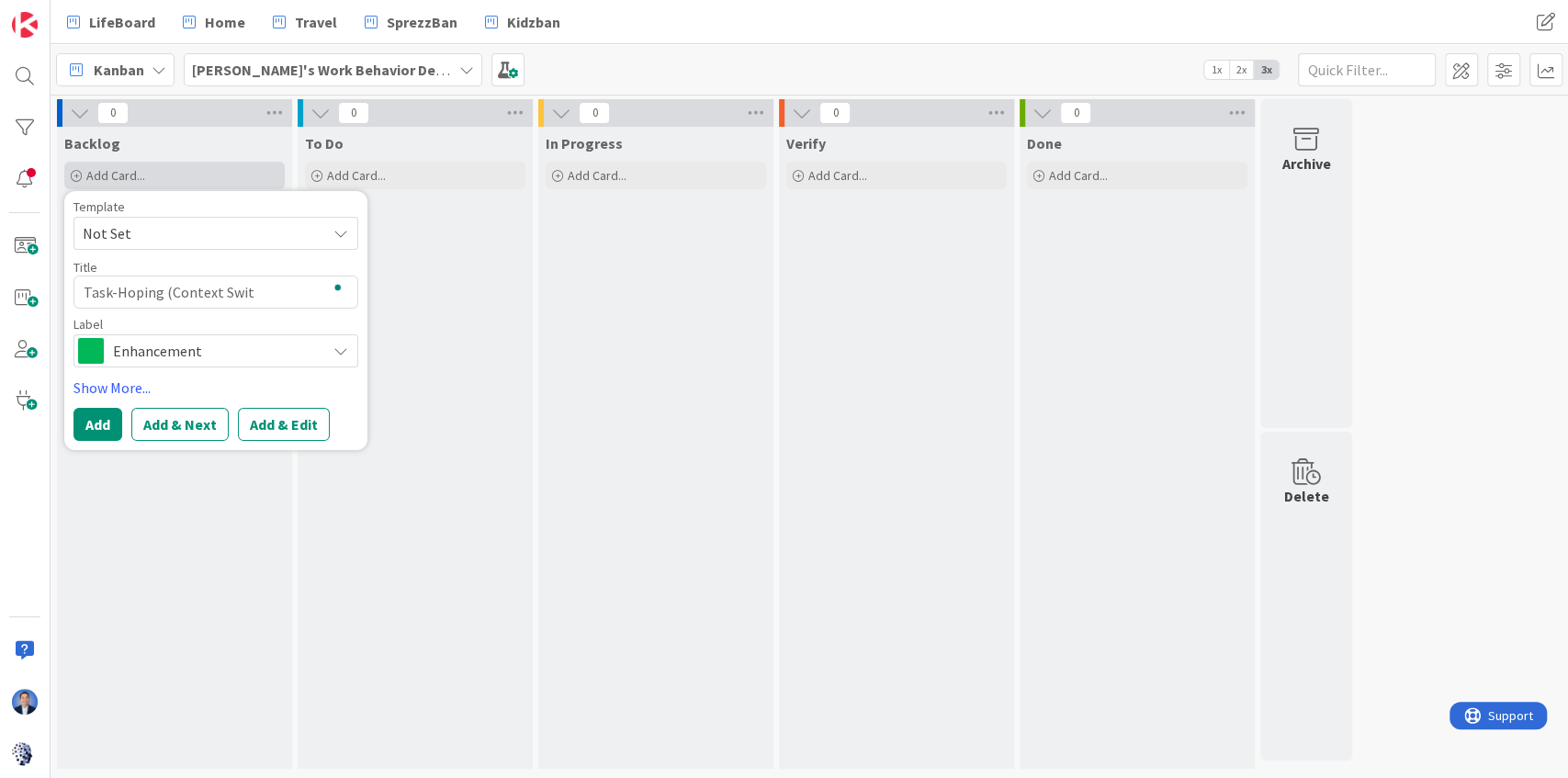
type textarea "Task-Hoping (Context Switc"
type textarea "x"
type textarea "Task-Hoping (Context Switch"
type textarea "x"
type textarea "Task-Hoping (Context Switchi"
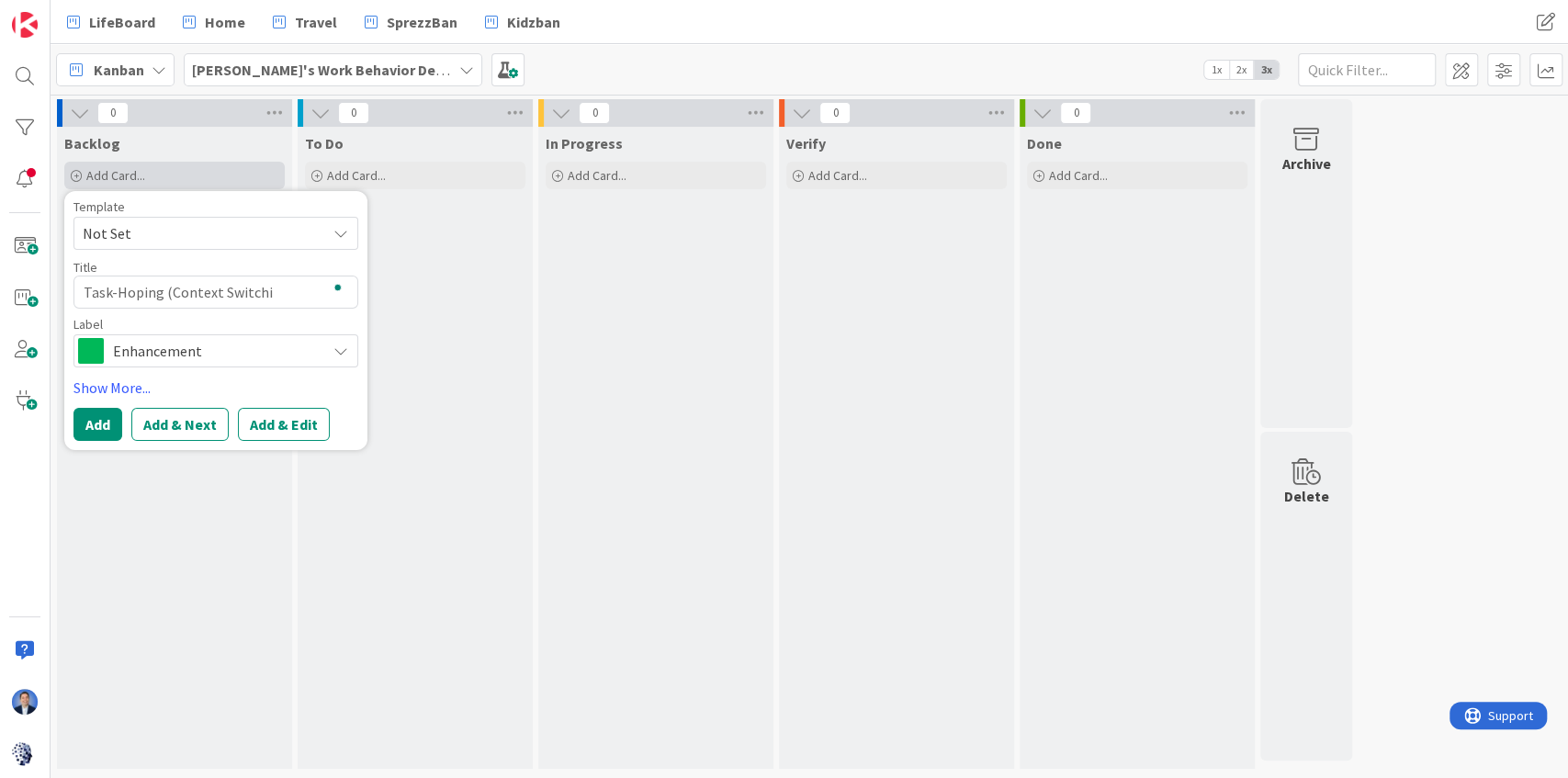
type textarea "x"
type textarea "Task-Hoping (Context Switchin"
type textarea "x"
type textarea "Task-Hoping (Context Switching"
type textarea "x"
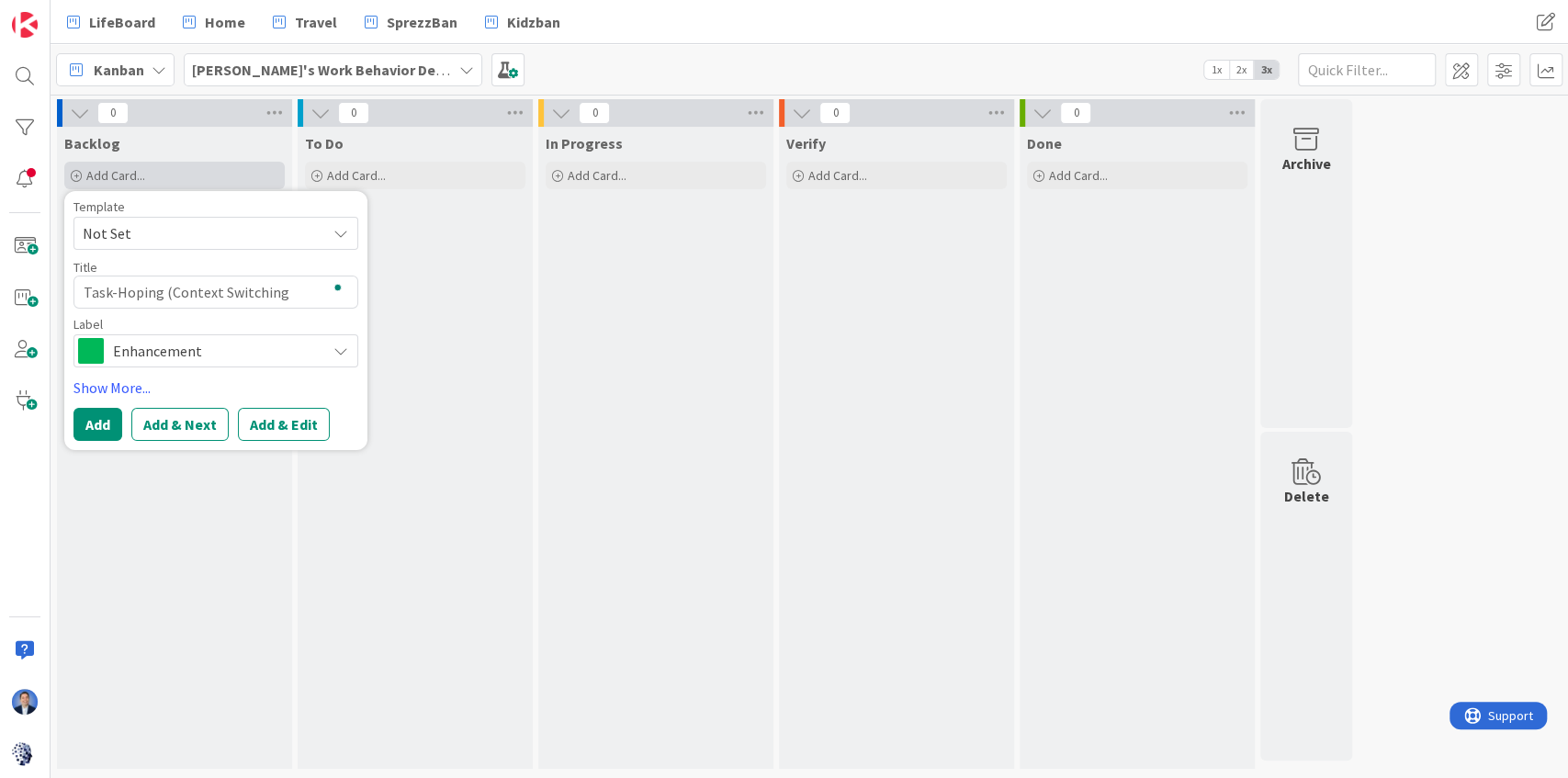
type textarea "Task-Hoping (Context Switching)"
type textarea "x"
type textarea "Task-Hoping (Context Switching)"
click at [107, 424] on button "Add" at bounding box center [98, 424] width 49 height 33
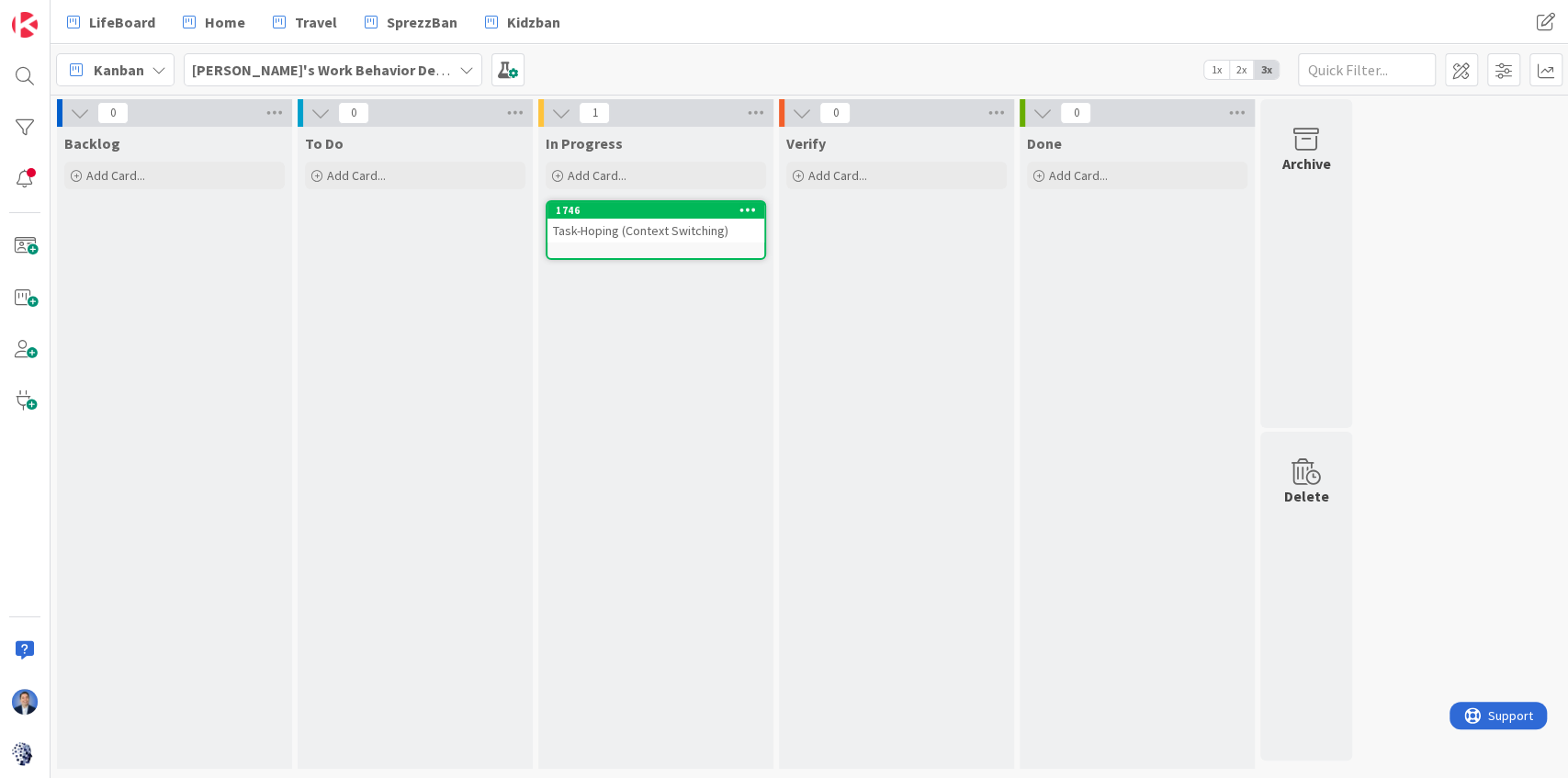
click at [676, 237] on div "Task-Hoping (Context Switching)" at bounding box center [655, 230] width 217 height 24
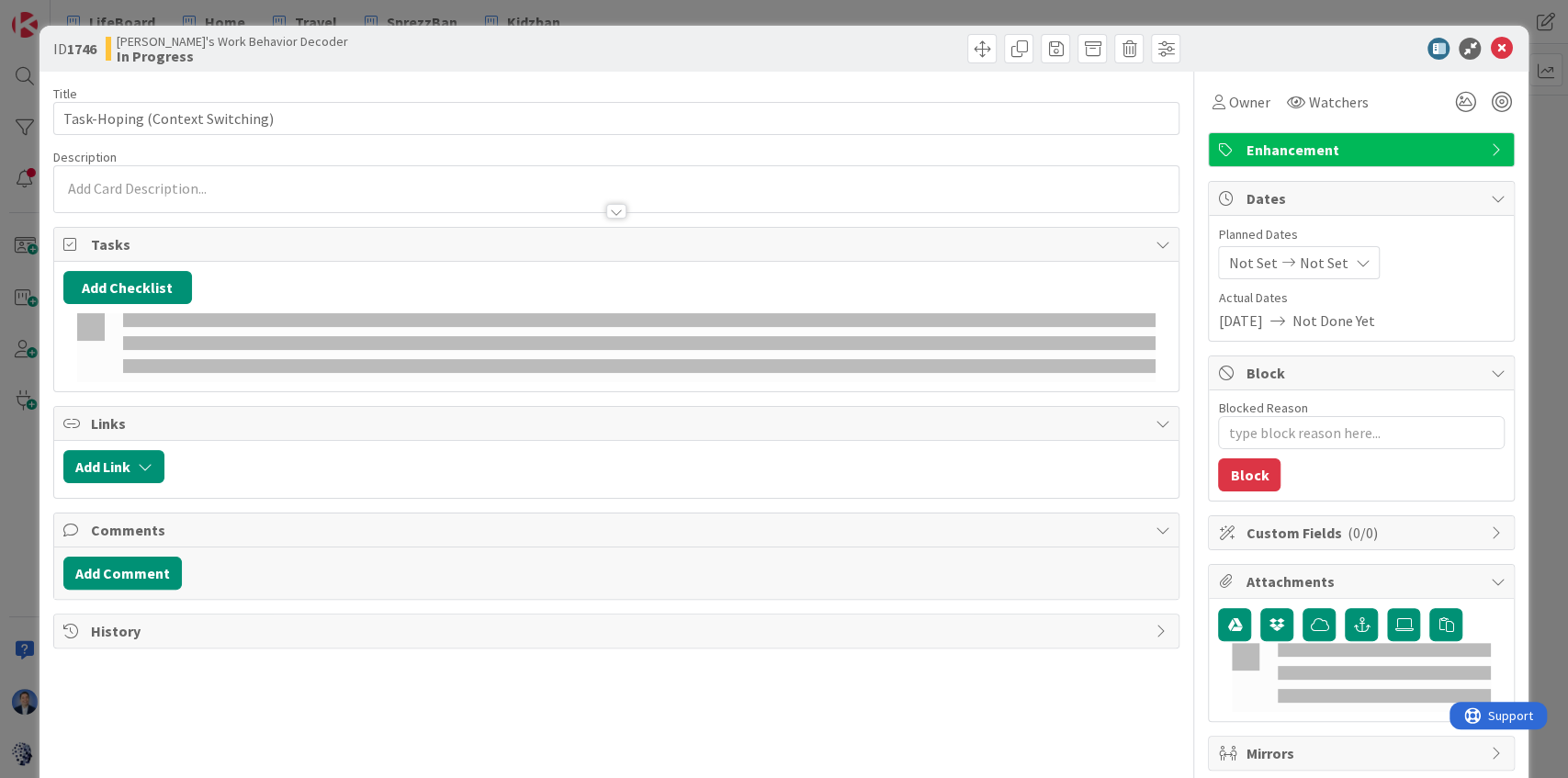
type textarea "x"
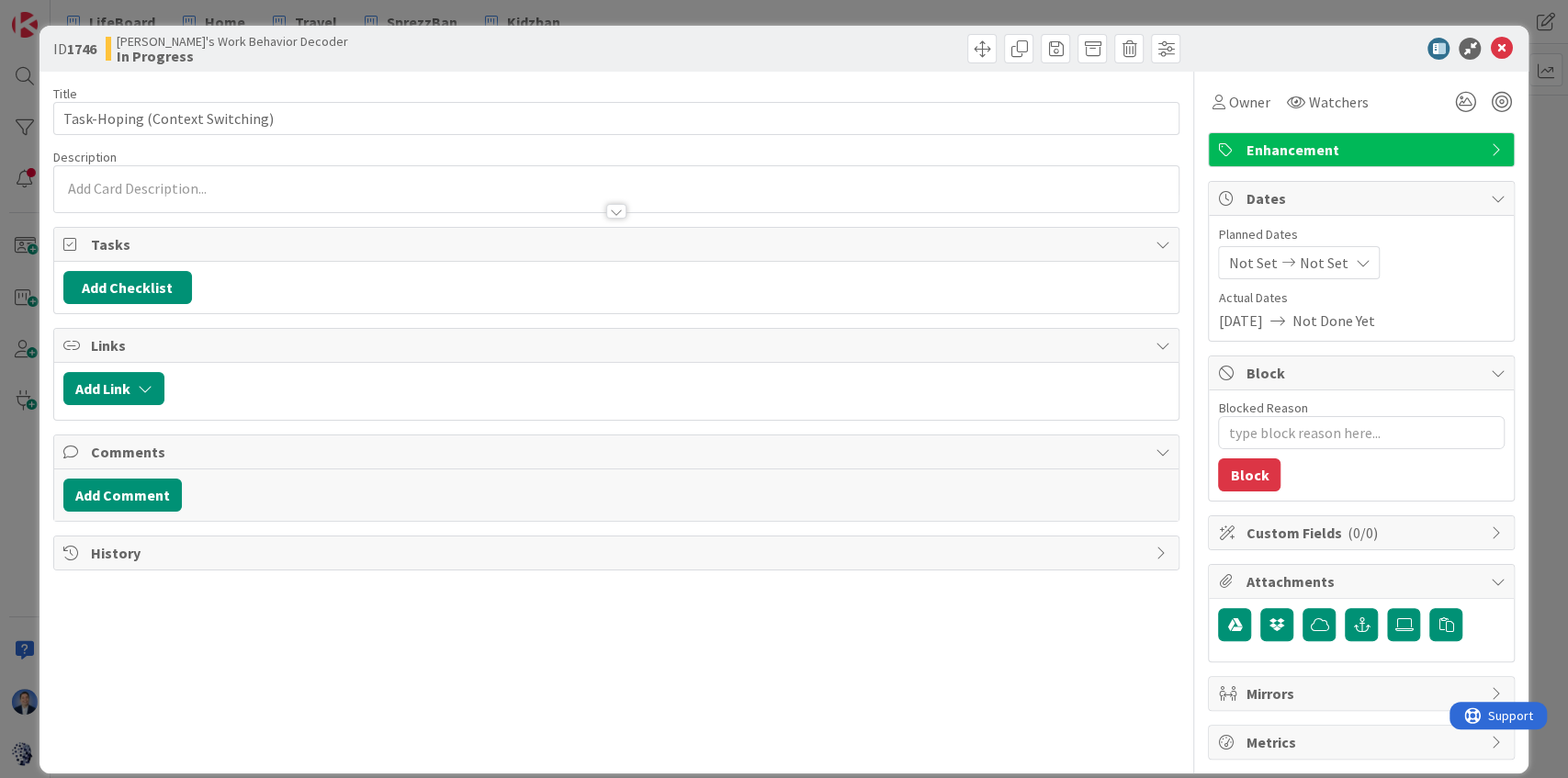
click at [172, 182] on p at bounding box center [616, 189] width 1106 height 21
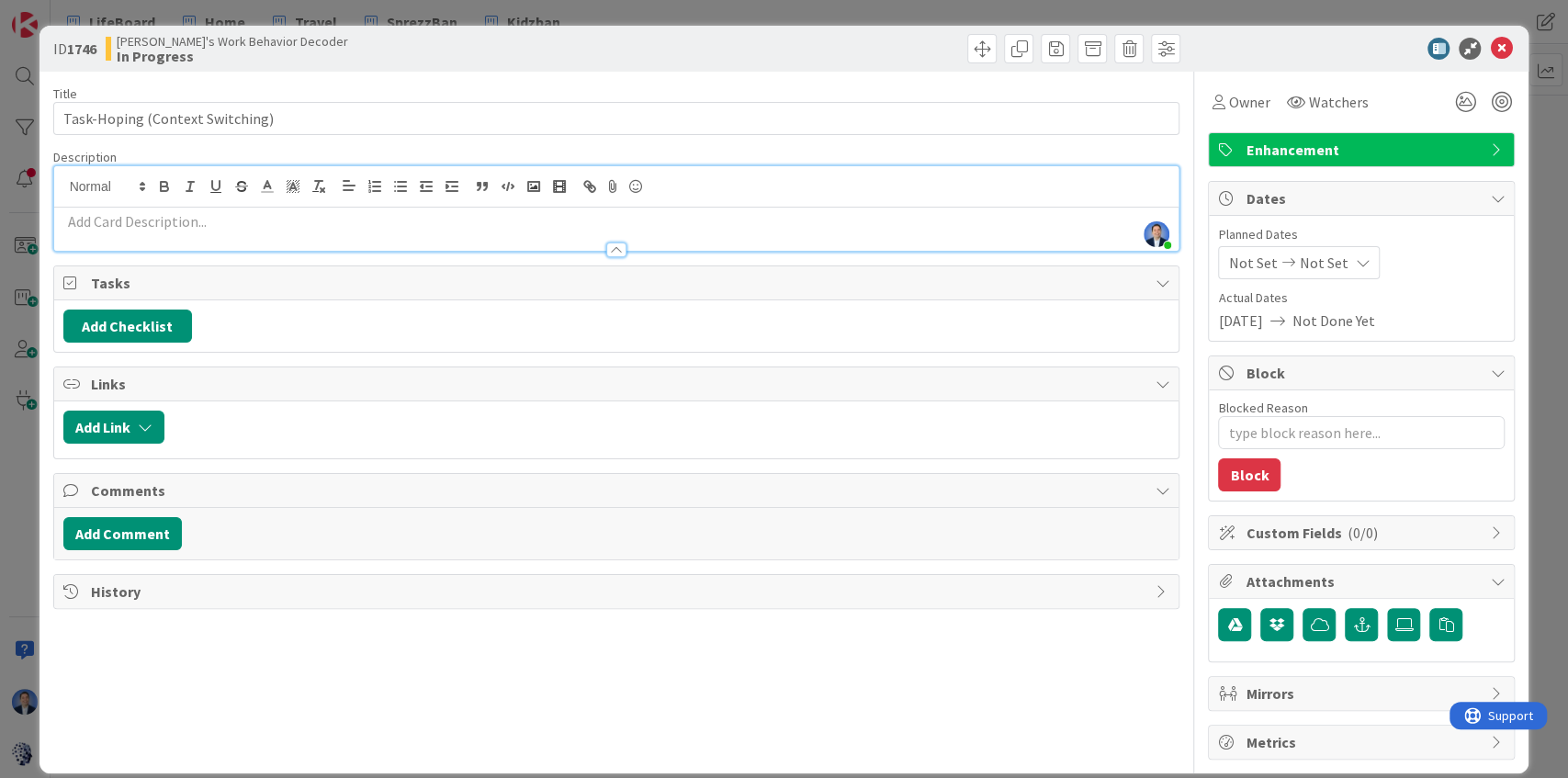
click at [278, 219] on p at bounding box center [616, 222] width 1106 height 21
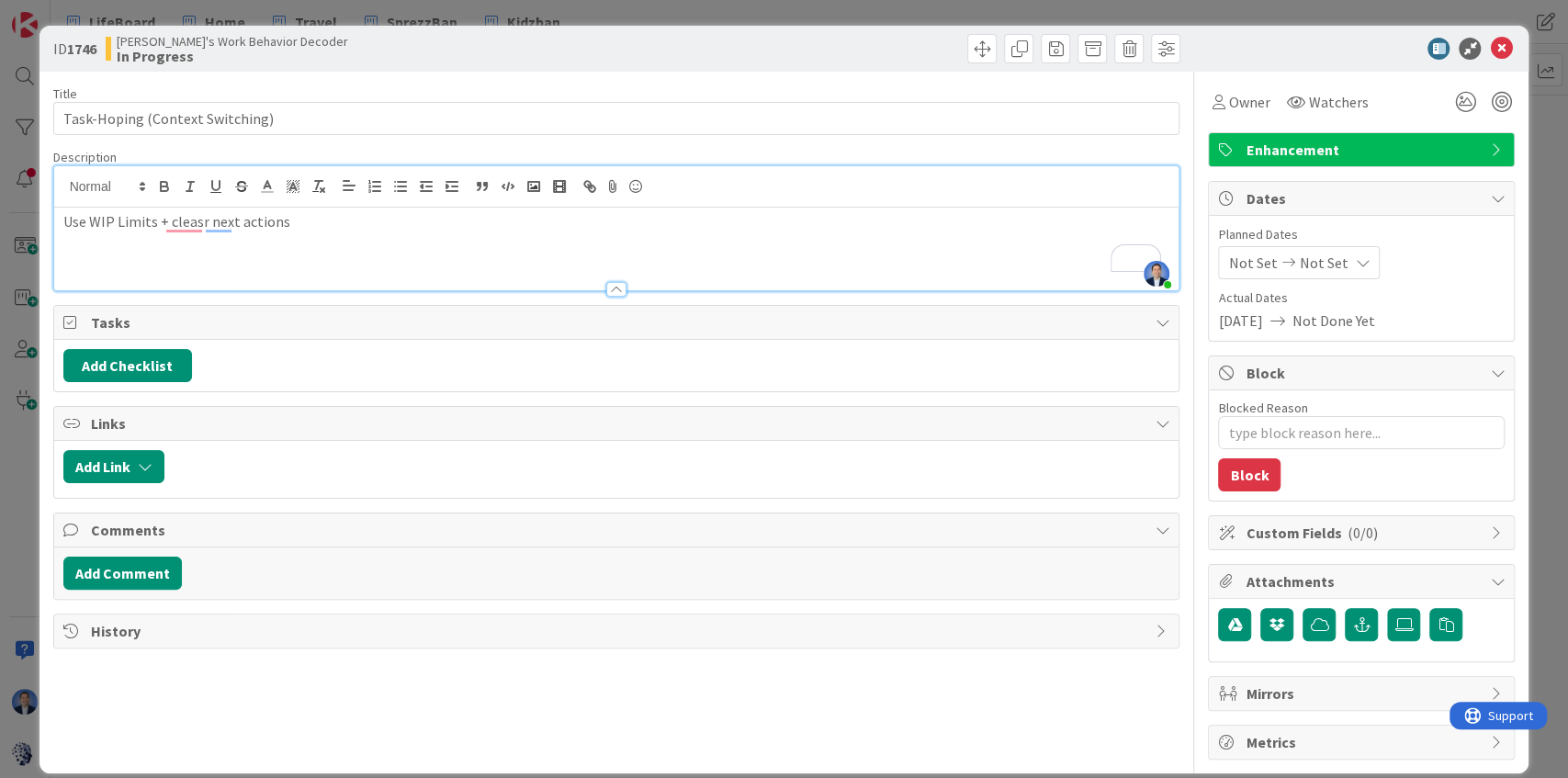
drag, startPoint x: 192, startPoint y: 217, endPoint x: 167, endPoint y: 221, distance: 25.3
click at [167, 221] on p "Use WIP Limits + cleasr next actions" at bounding box center [616, 222] width 1106 height 21
type textarea "x"
click at [321, 226] on p "Use WIP Limits + clear next actions" at bounding box center [616, 222] width 1106 height 21
click at [1489, 55] on icon at bounding box center [1500, 48] width 22 height 22
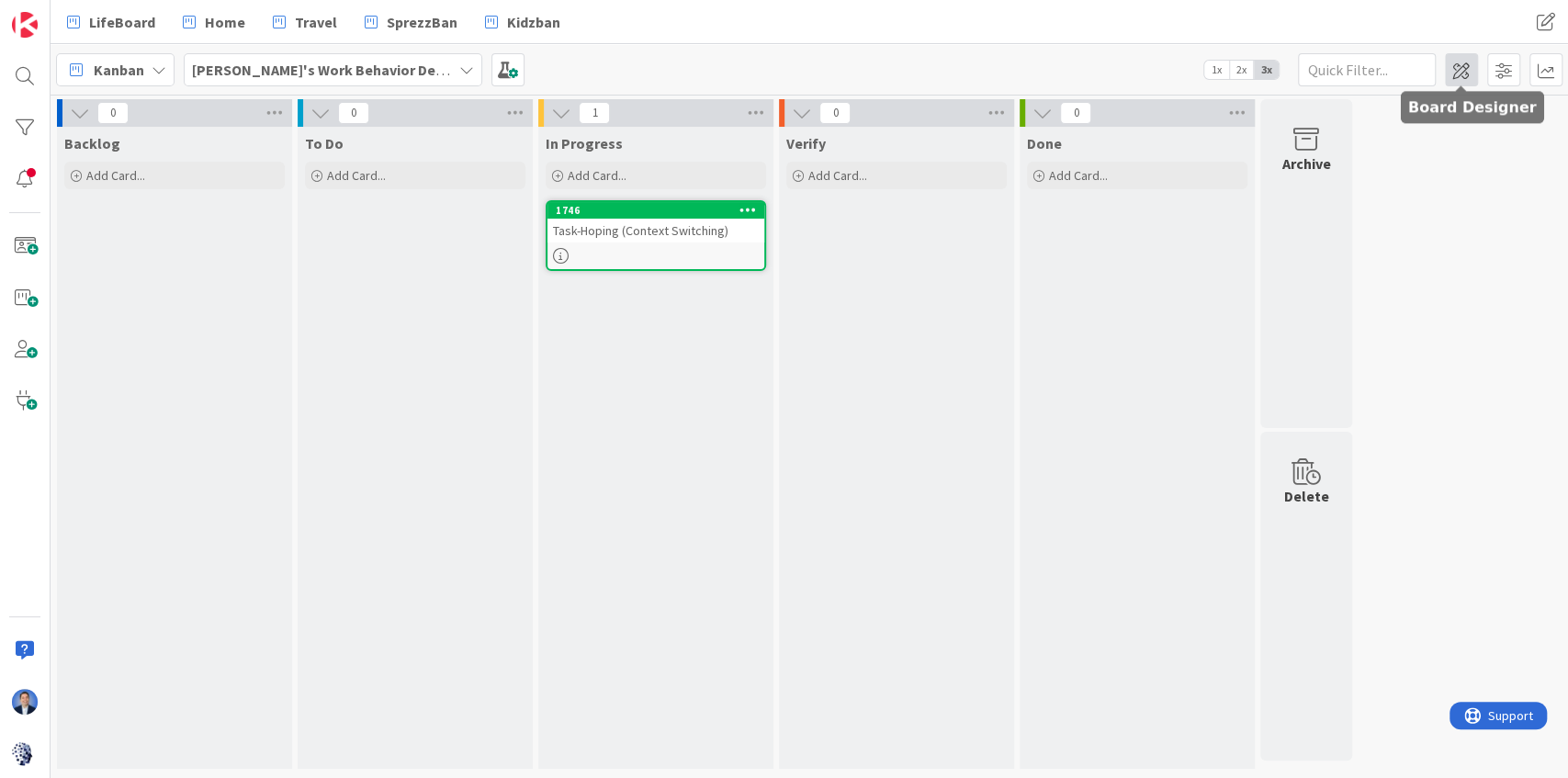
click at [1466, 74] on span at bounding box center [1461, 70] width 33 height 33
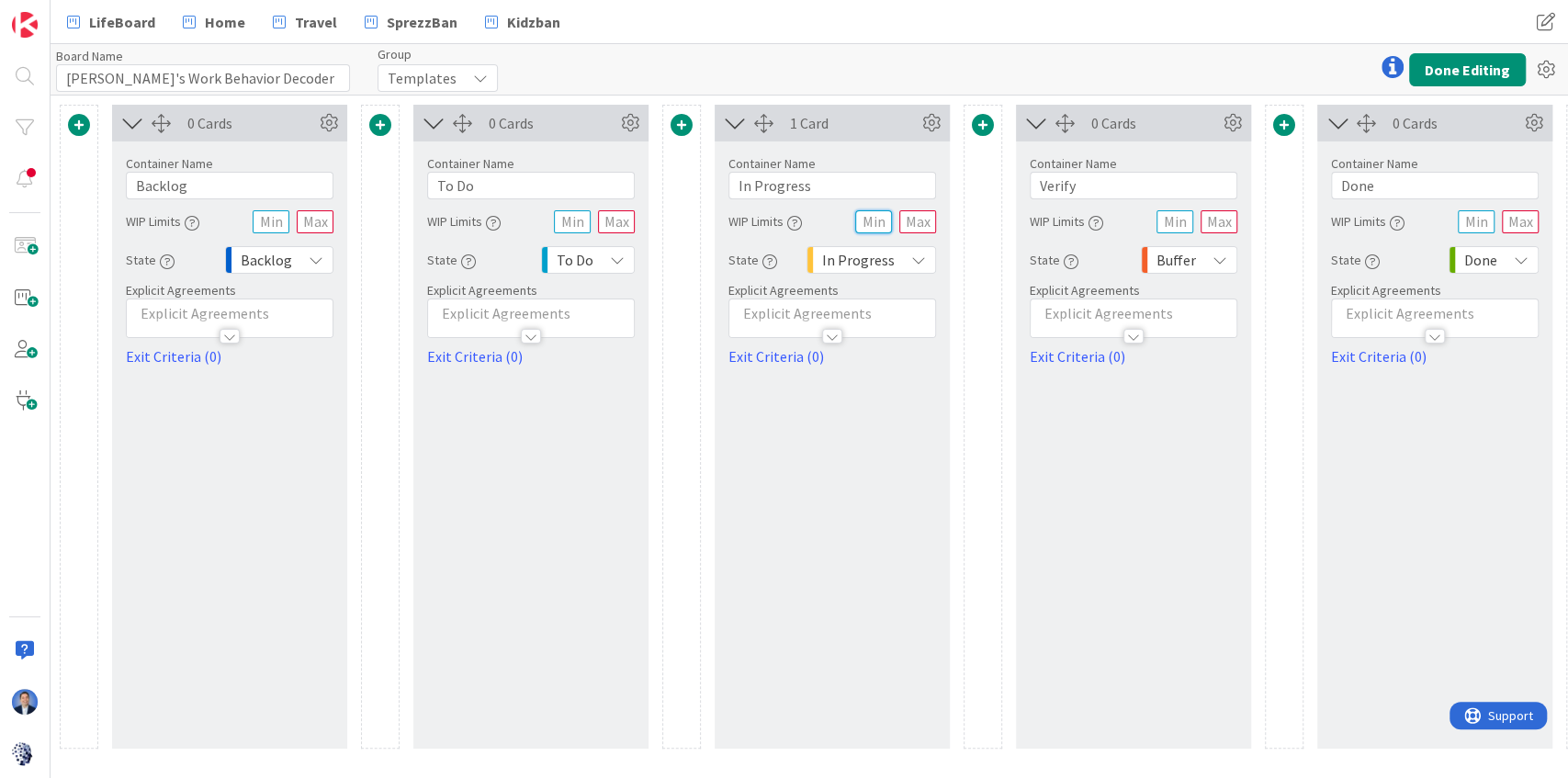
click at [881, 224] on input "text" at bounding box center [873, 222] width 36 height 23
type input "1"
click at [902, 223] on input "text" at bounding box center [917, 222] width 36 height 23
type input "1"
click at [1488, 68] on button "Done Editing" at bounding box center [1467, 70] width 117 height 33
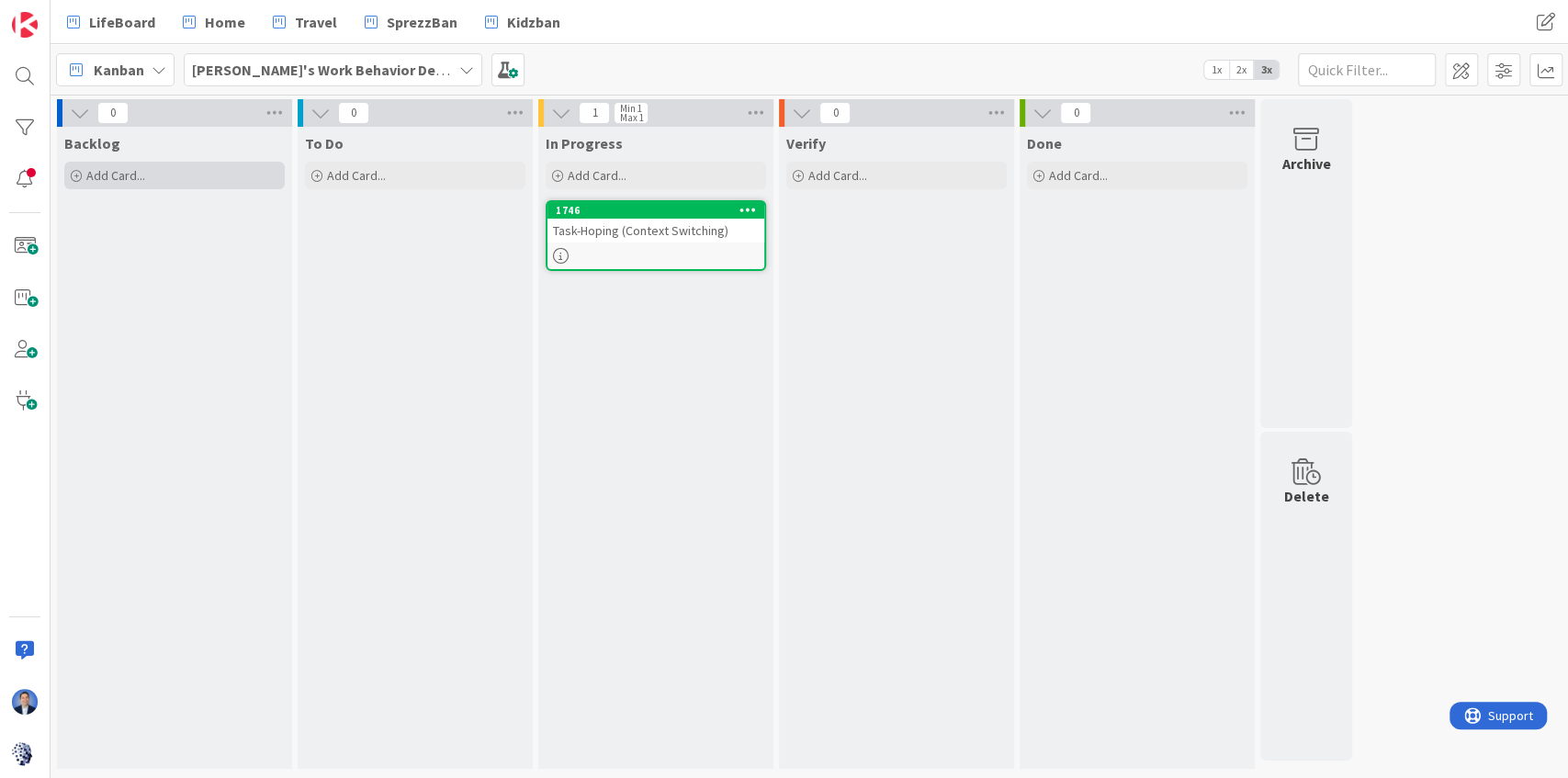
click at [166, 187] on div "Add Card..." at bounding box center [175, 175] width 221 height 28
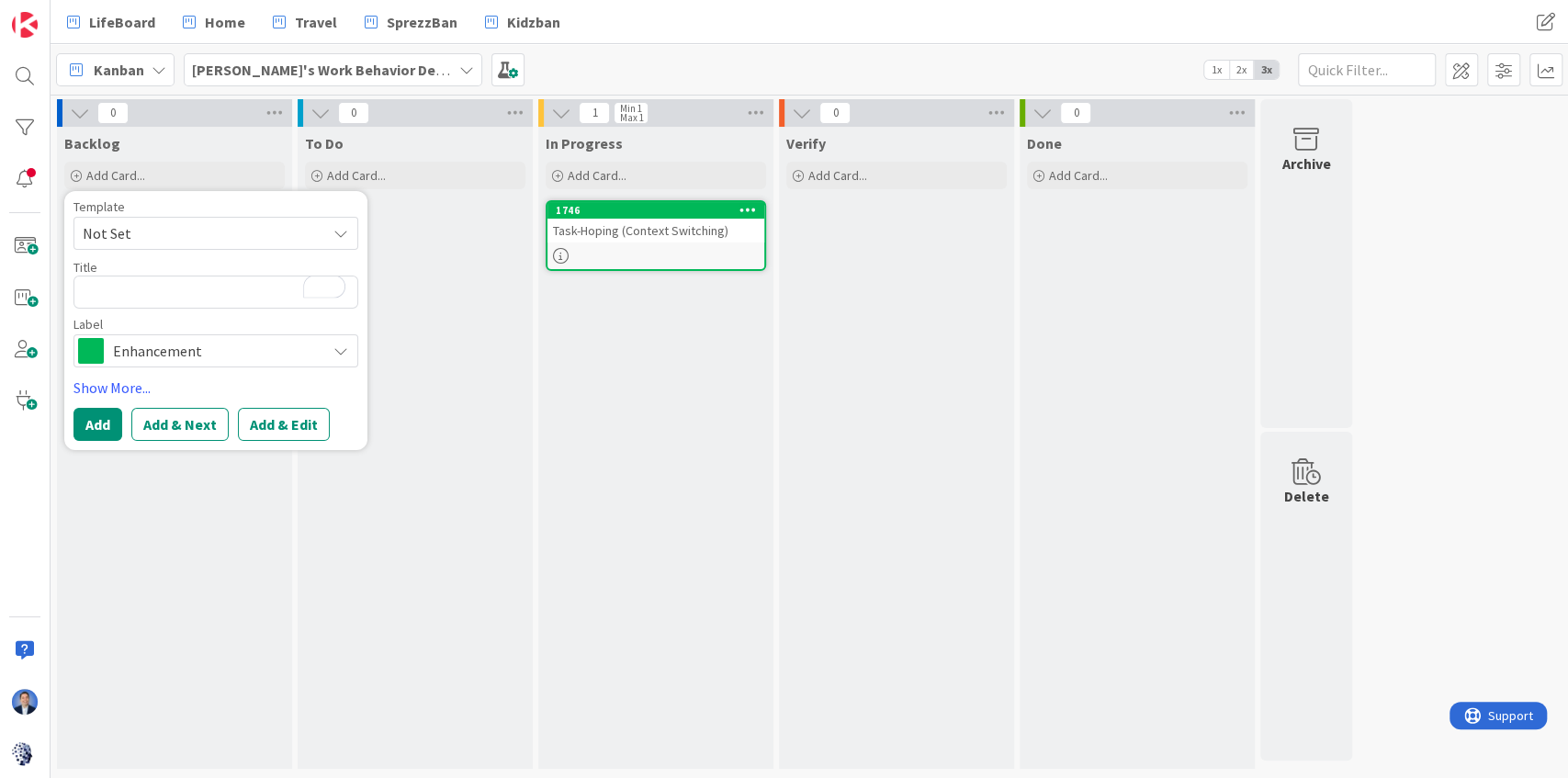
type textarea "x"
type textarea "T"
type textarea "x"
type textarea "Th"
type textarea "x"
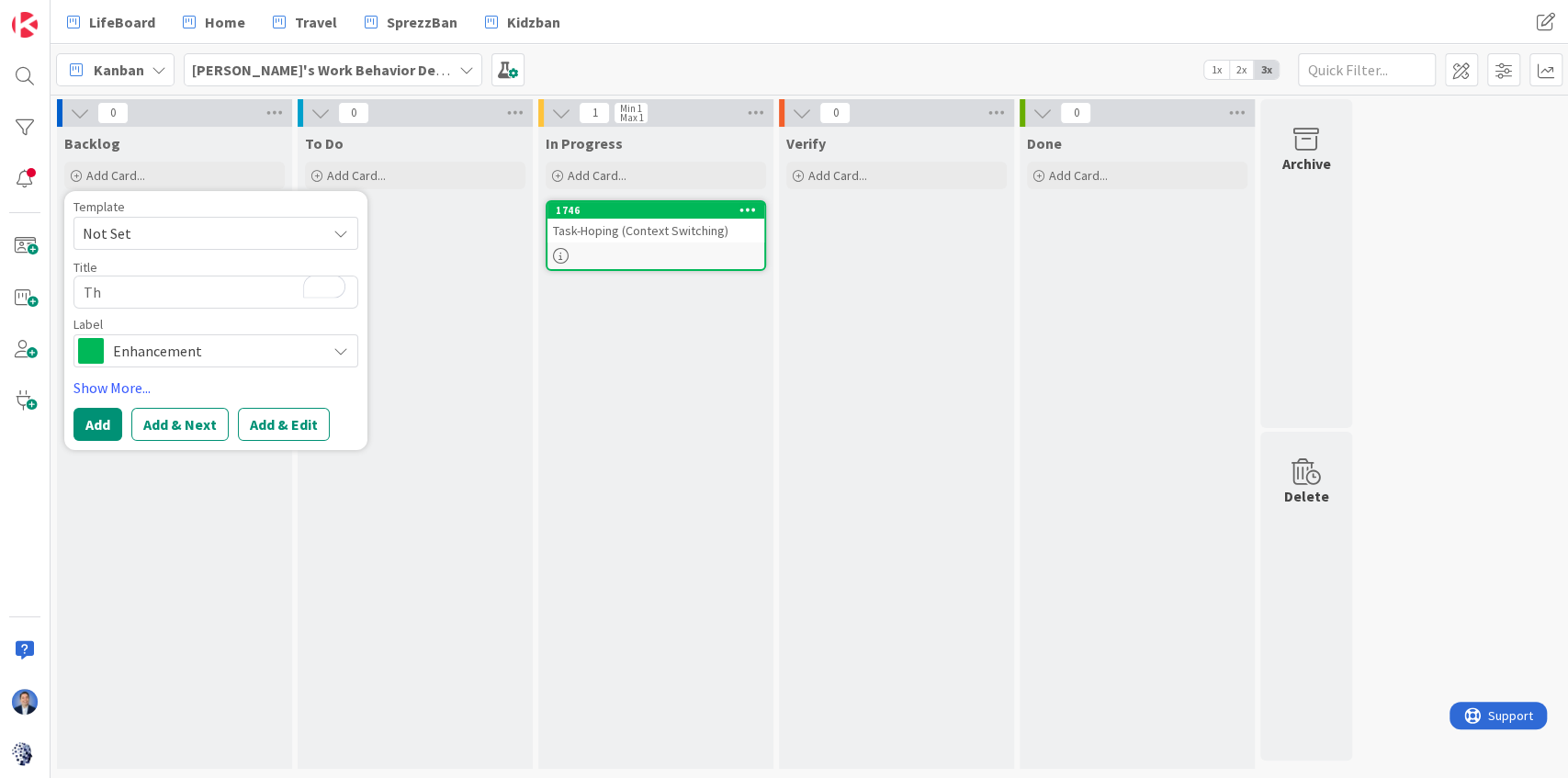
type textarea "The"
type textarea "x"
type textarea "The"
type textarea "x"
type textarea "The U"
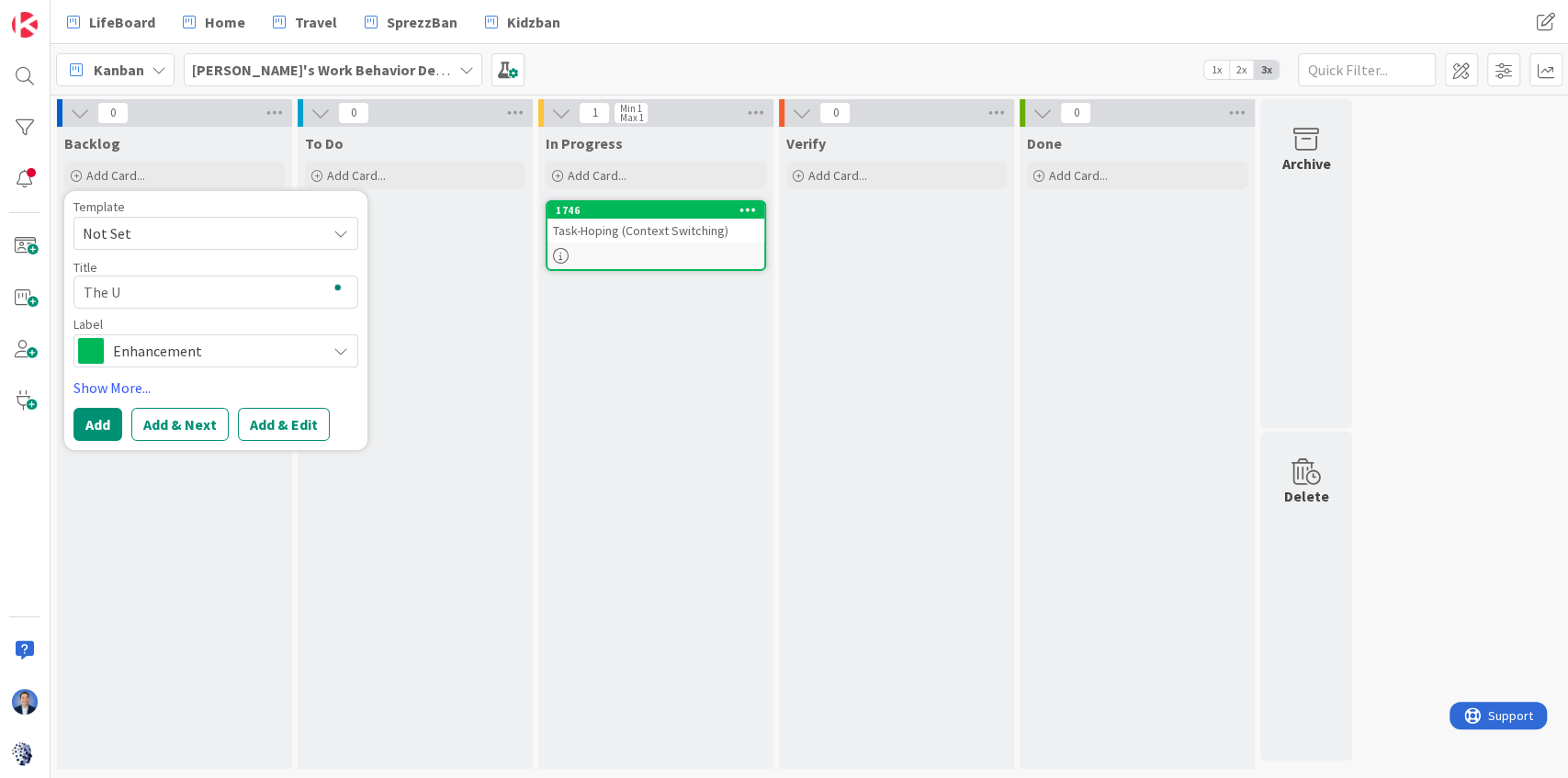
type textarea "x"
type textarea "The Un"
type textarea "x"
type textarea "The Unf"
type textarea "x"
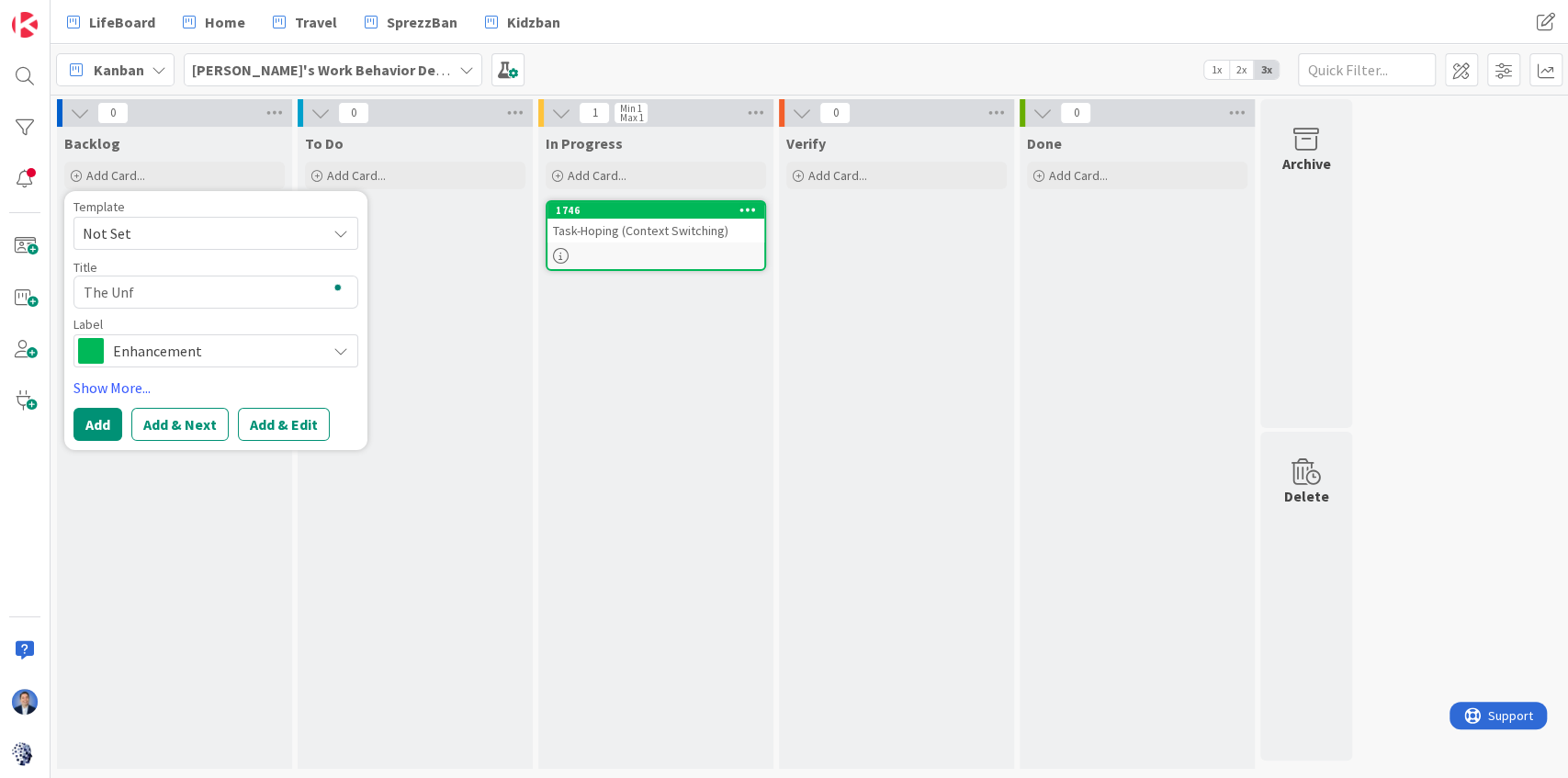
type textarea "The Unfi"
type textarea "x"
type textarea "The Unfin"
type textarea "x"
type textarea "The Unfini"
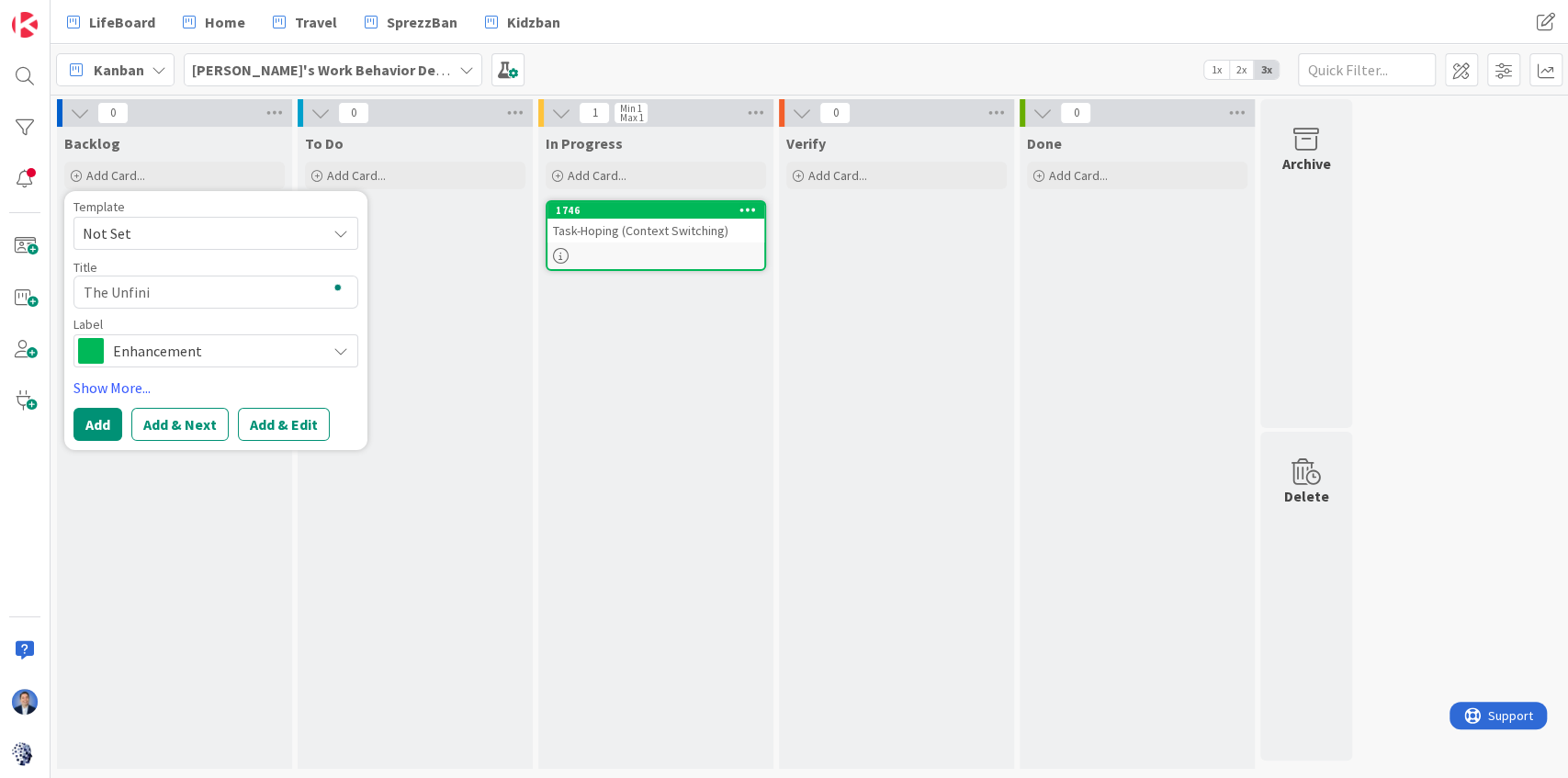
type textarea "x"
type textarea "The Unfinis"
type textarea "x"
type textarea "The Unfinish"
type textarea "x"
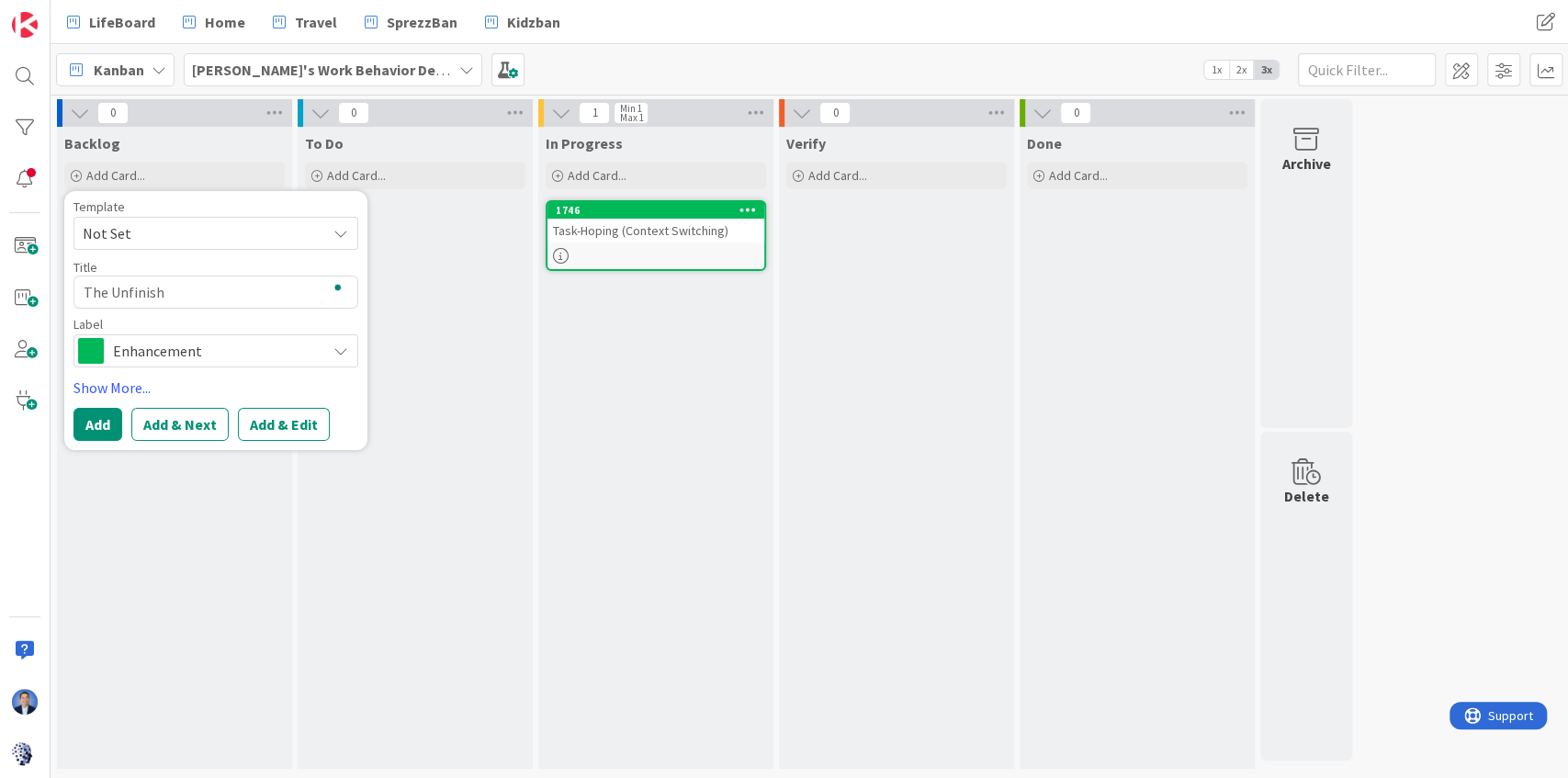
type textarea "The Unfinishe"
type textarea "x"
type textarea "The Unfinished"
type textarea "x"
type textarea "The Unfinished"
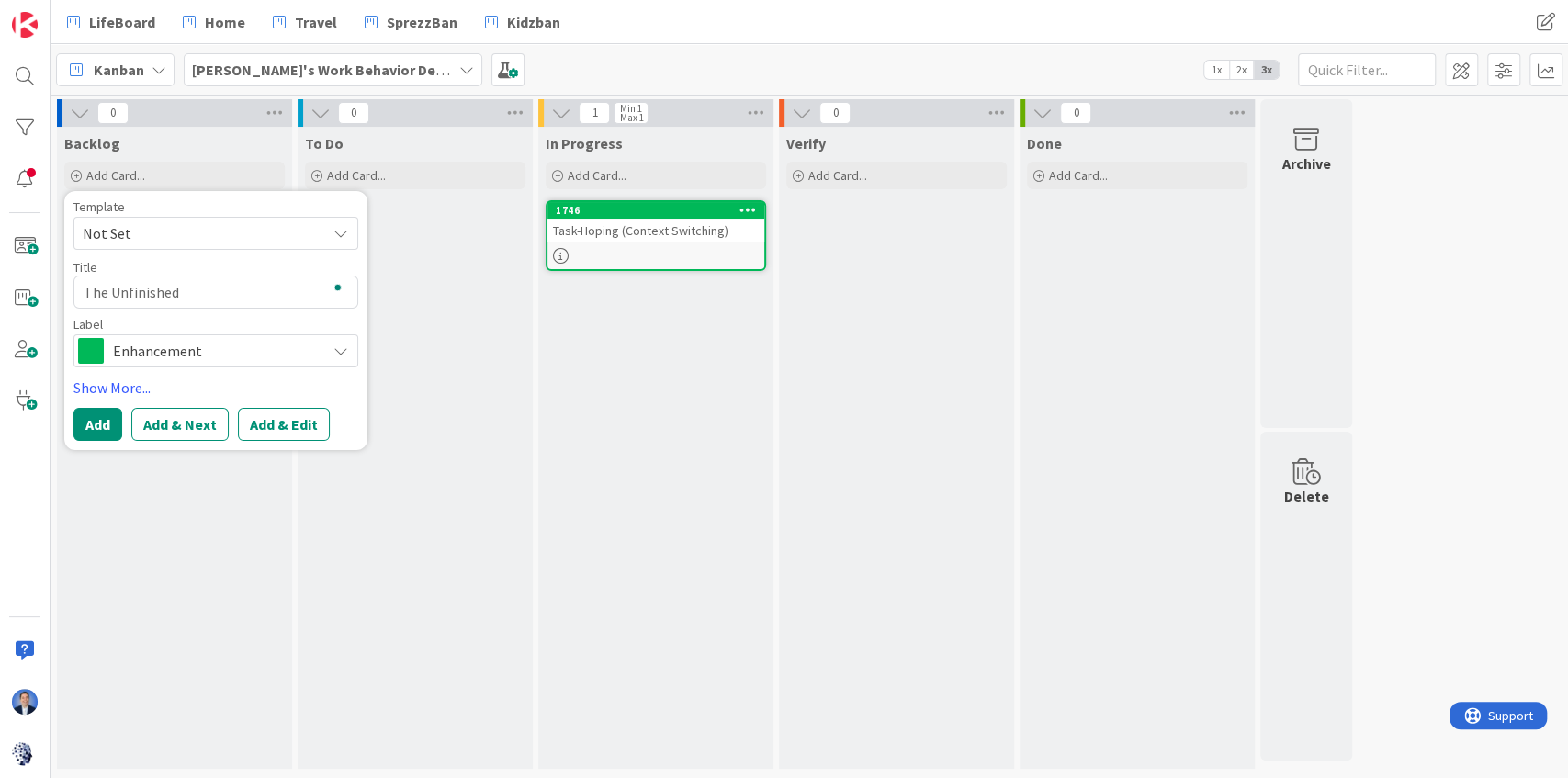
type textarea "x"
type textarea "The Unfinished B"
type textarea "x"
type textarea "The Unfinished Bu"
type textarea "x"
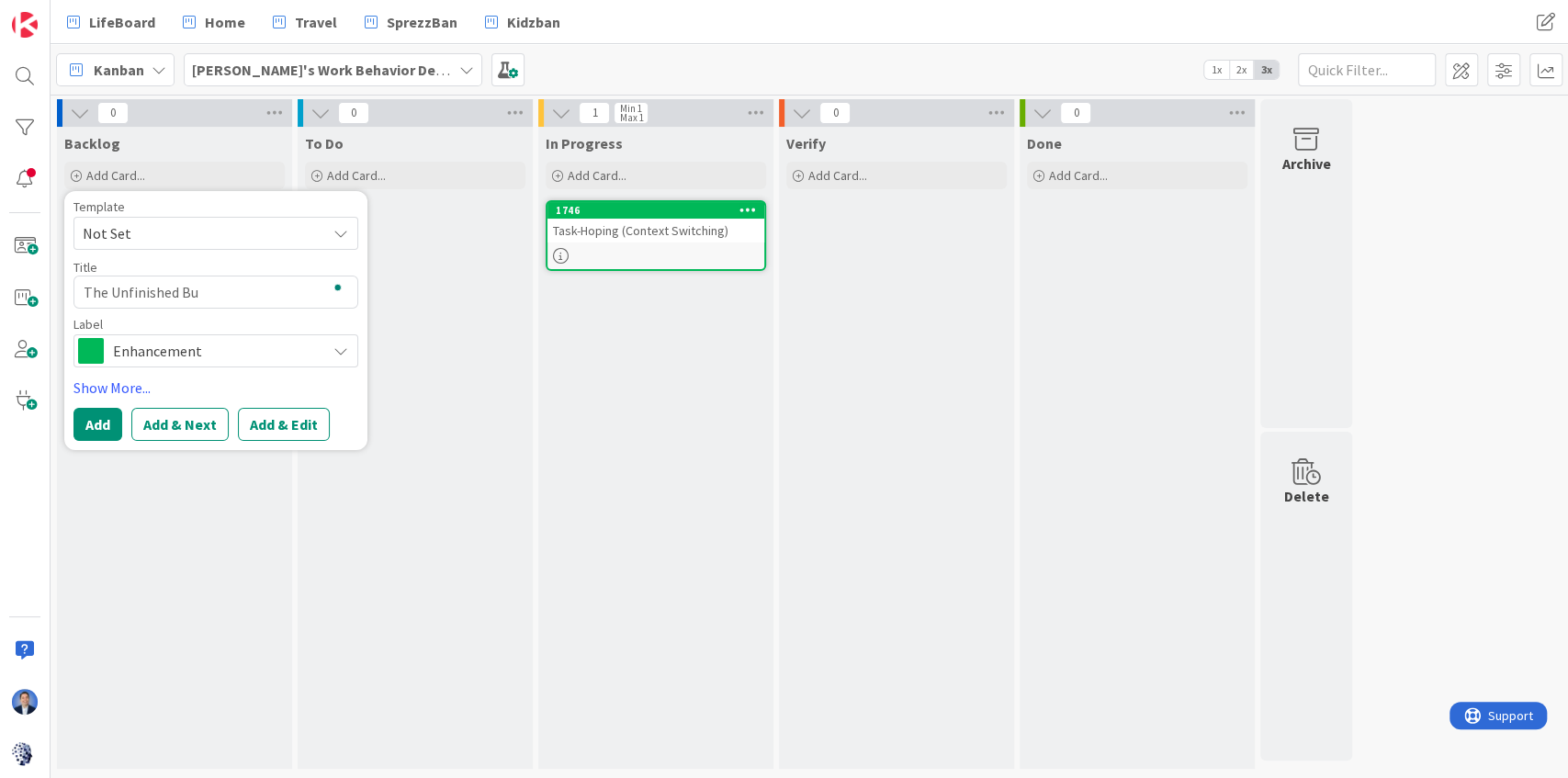
type textarea "The Unfinished Bus"
type textarea "x"
type textarea "The Unfinished Busi"
type textarea "x"
type textarea "The Unfinished Busin"
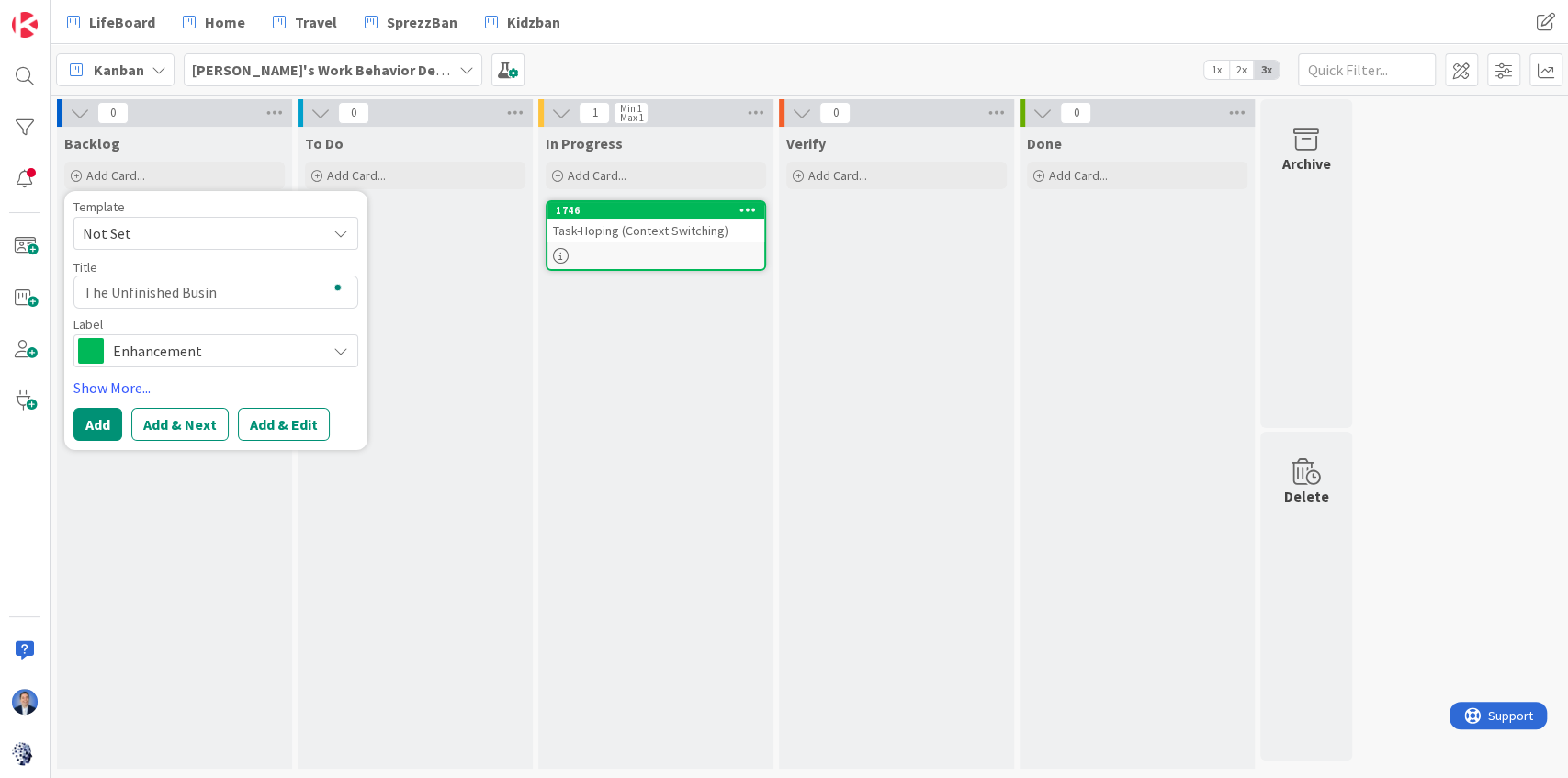
type textarea "x"
type textarea "The Unfinished Busine"
type textarea "x"
type textarea "The Unfinished Busines"
type textarea "x"
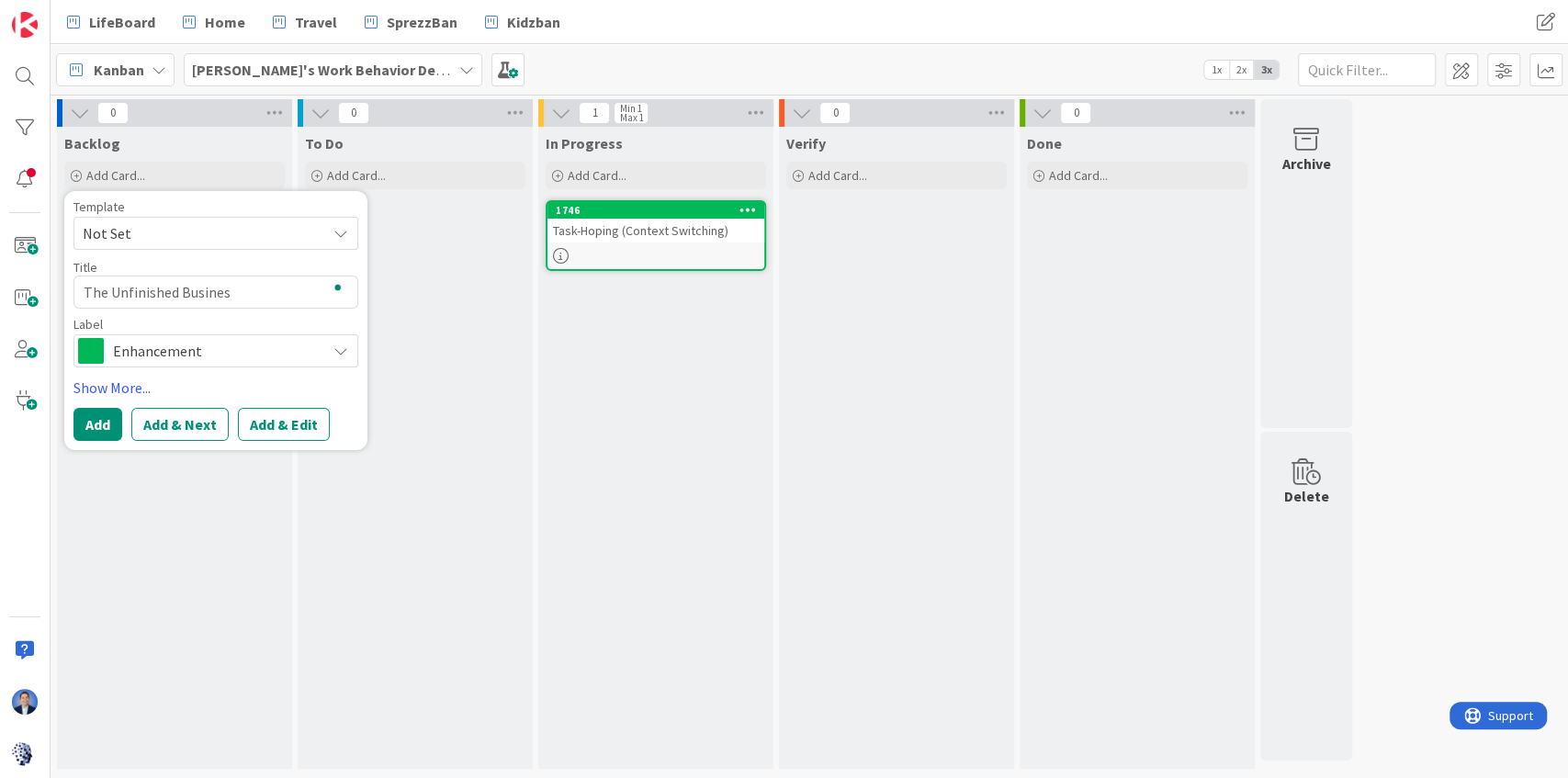
type textarea "The Unfinished Business"
type textarea "x"
type textarea "The Unfinished Business"
type textarea "x"
type textarea "The Unfinished Business E"
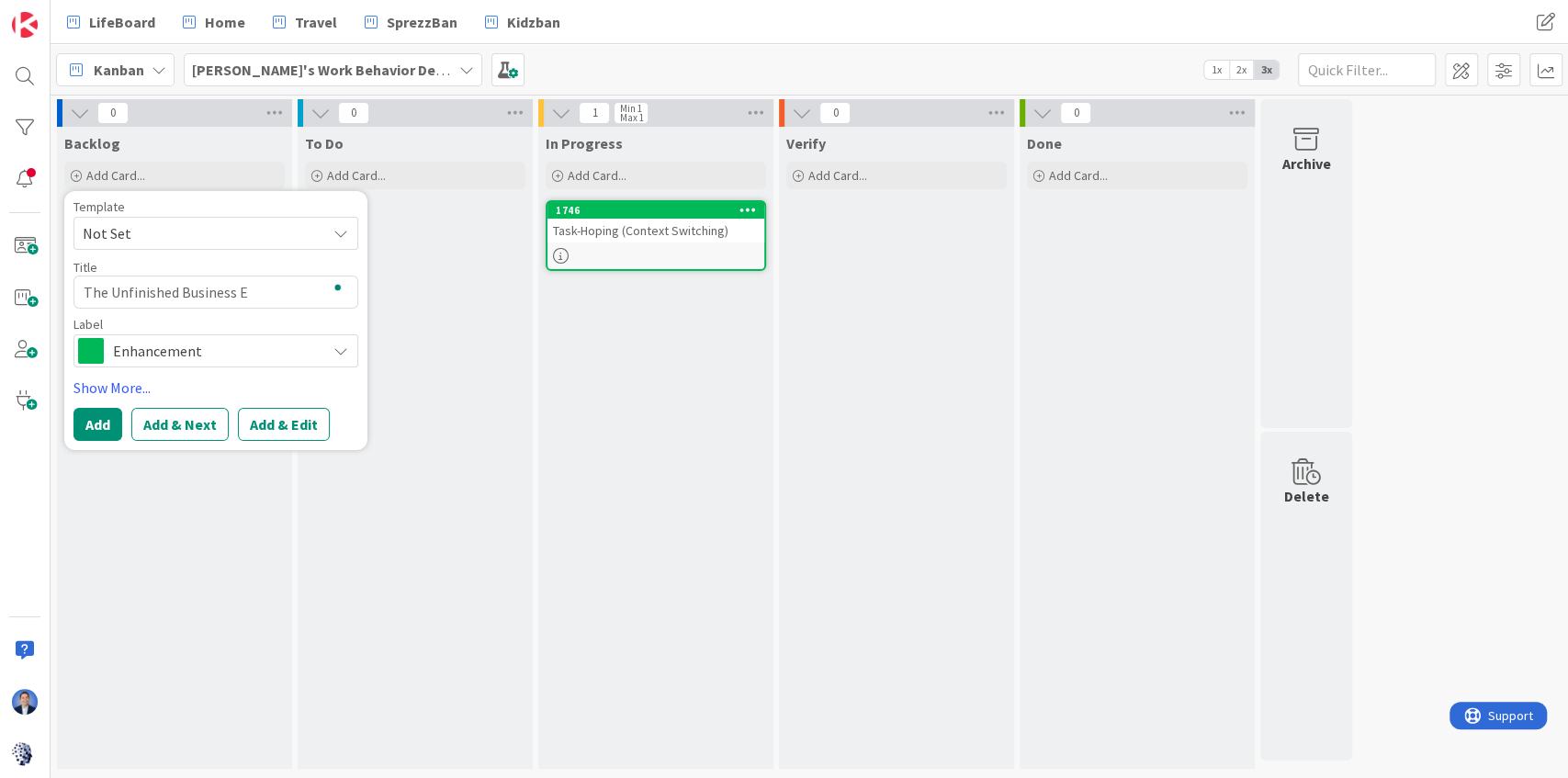
type textarea "x"
type textarea "The Unfinished Business Ef"
type textarea "x"
type textarea "The Unfinished Business Eff"
type textarea "x"
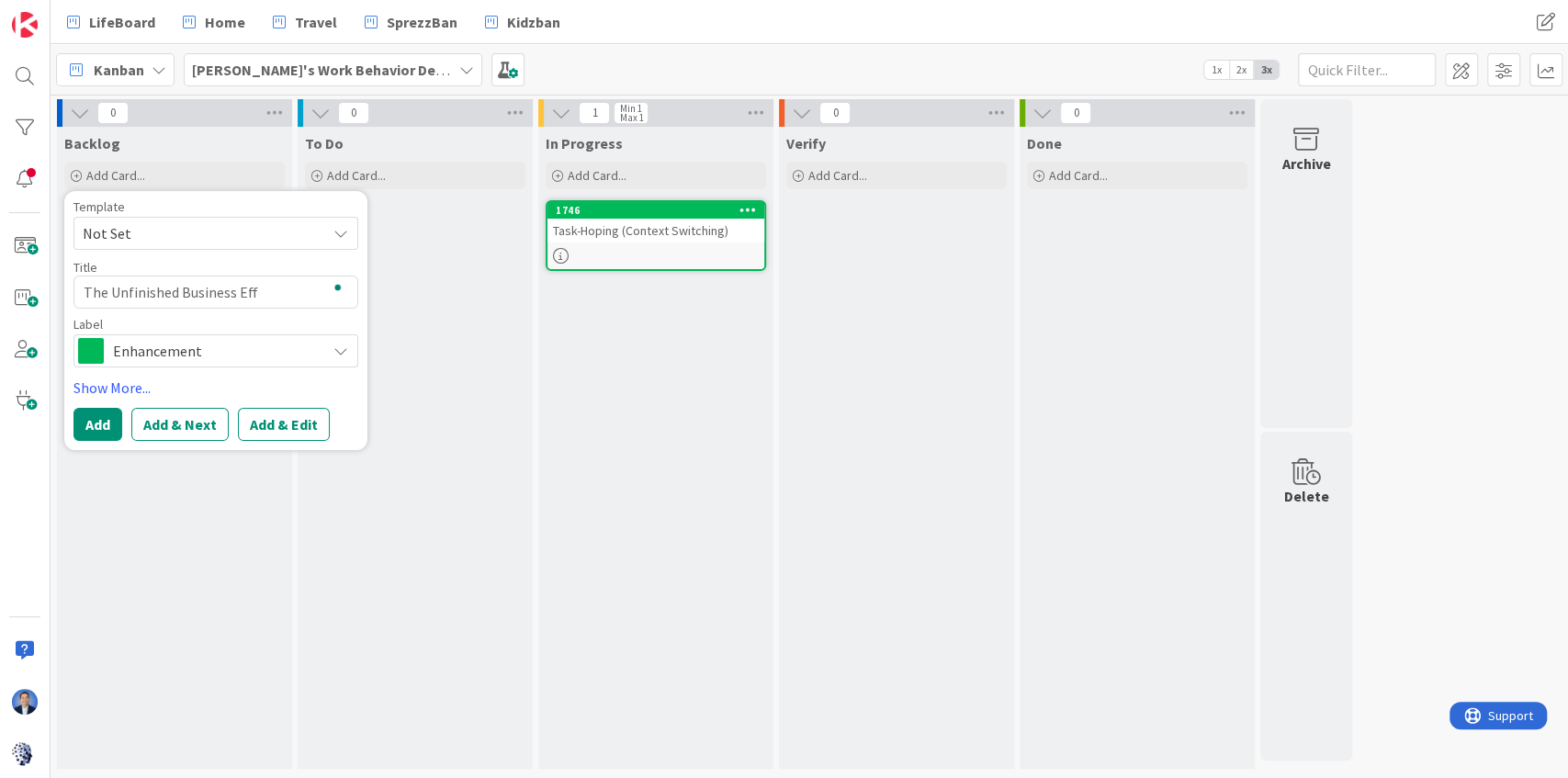
type textarea "The Unfinished Business Effe"
type textarea "x"
type textarea "The Unfinished Business Effec"
type textarea "x"
type textarea "The Unfinished Business Effect"
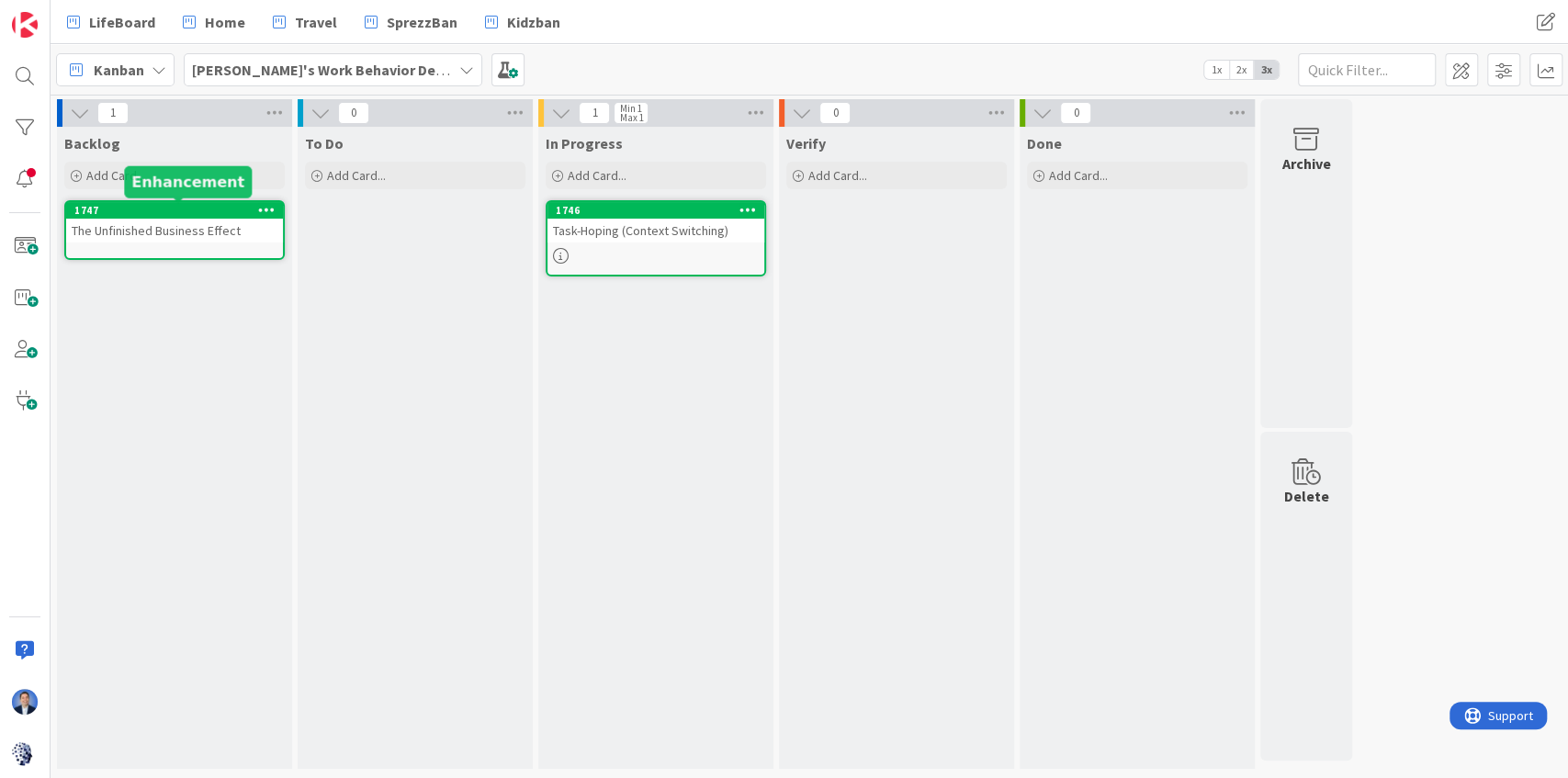
click at [178, 224] on div "The Unfinished Business Effect" at bounding box center [175, 230] width 217 height 24
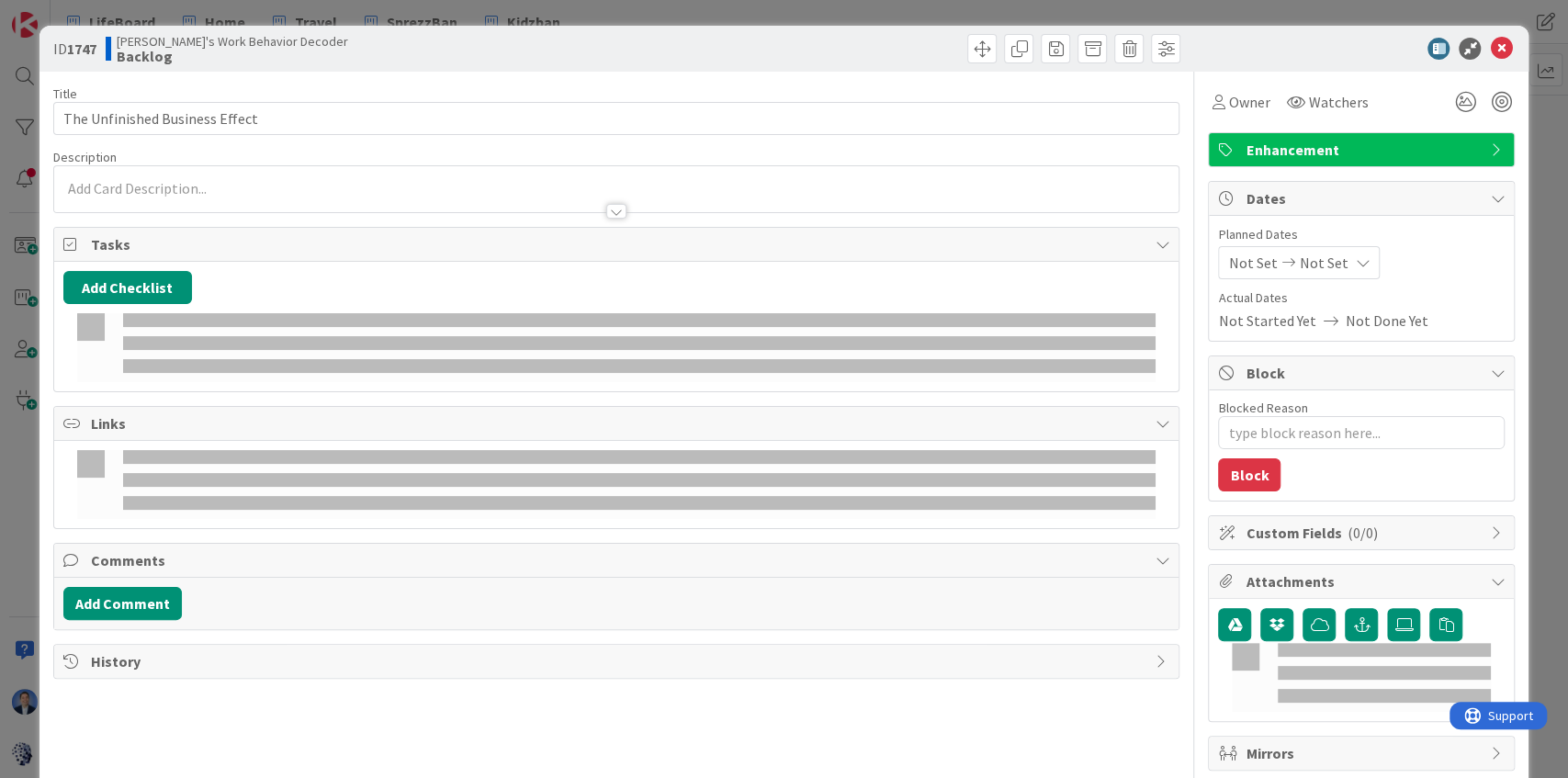
type textarea "x"
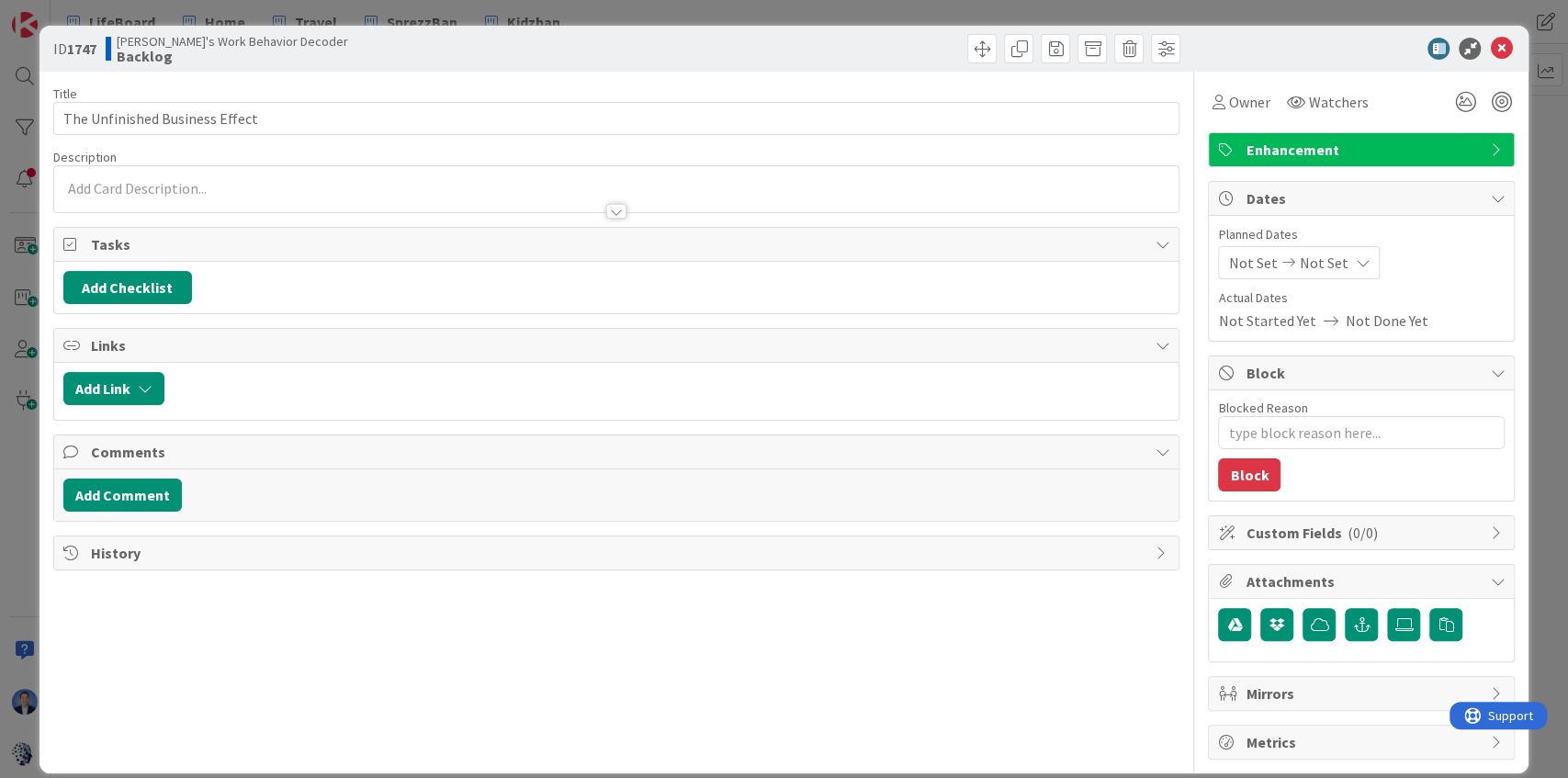
click at [139, 195] on div at bounding box center [616, 202] width 1125 height 19
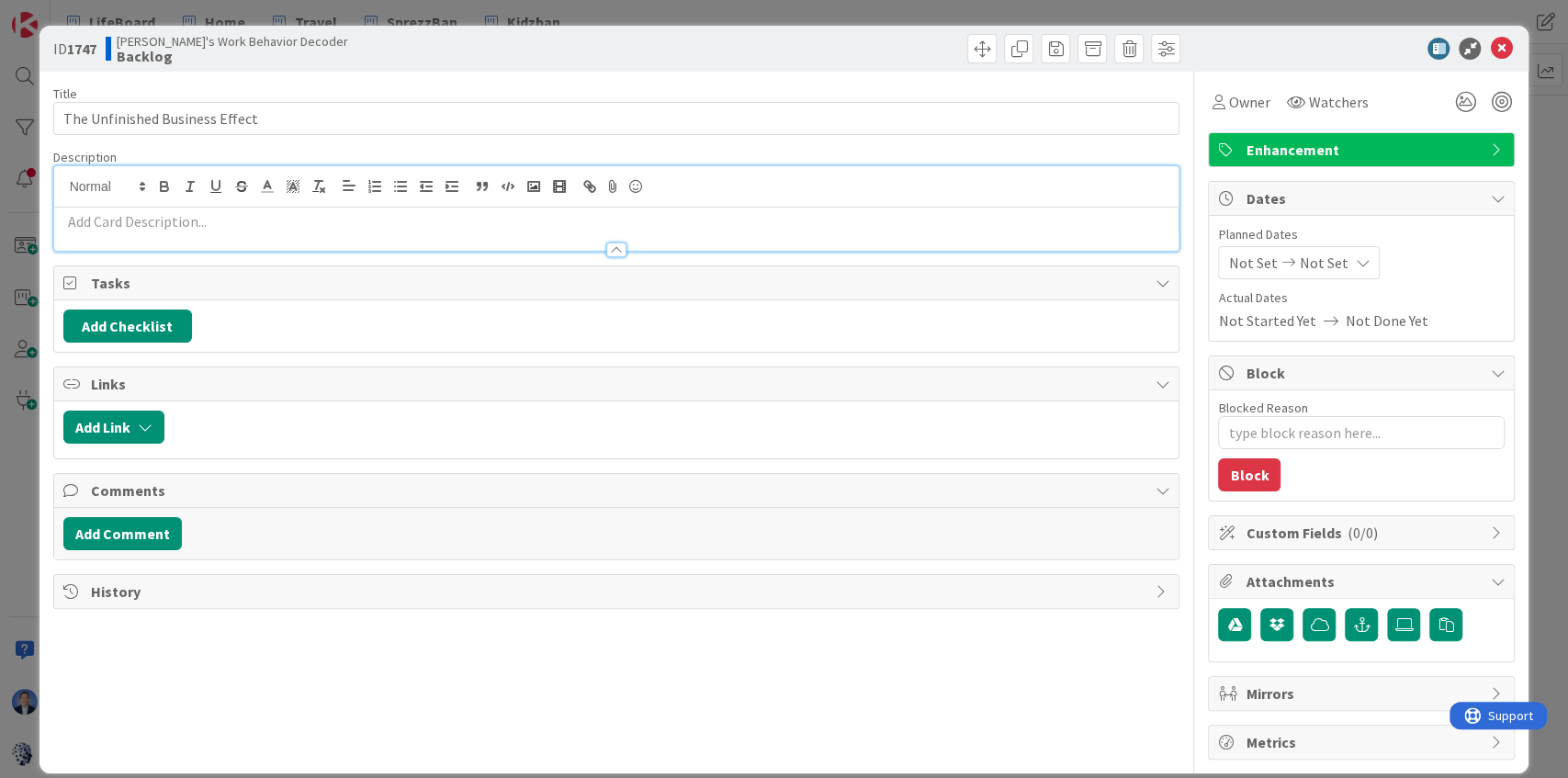
click at [135, 222] on p at bounding box center [616, 222] width 1106 height 21
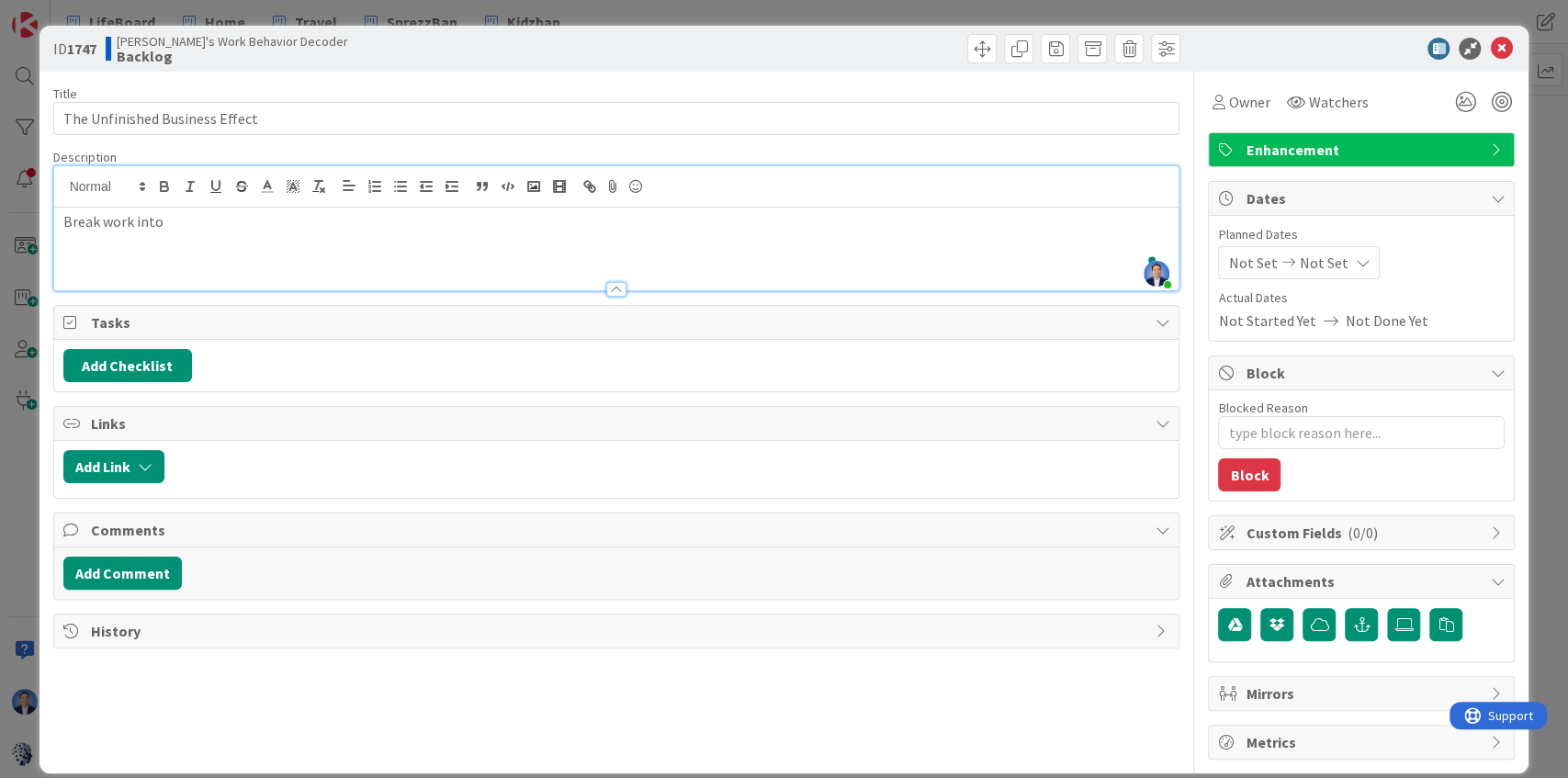
type textarea "x"
click at [154, 366] on button "Add Checklist" at bounding box center [128, 365] width 129 height 33
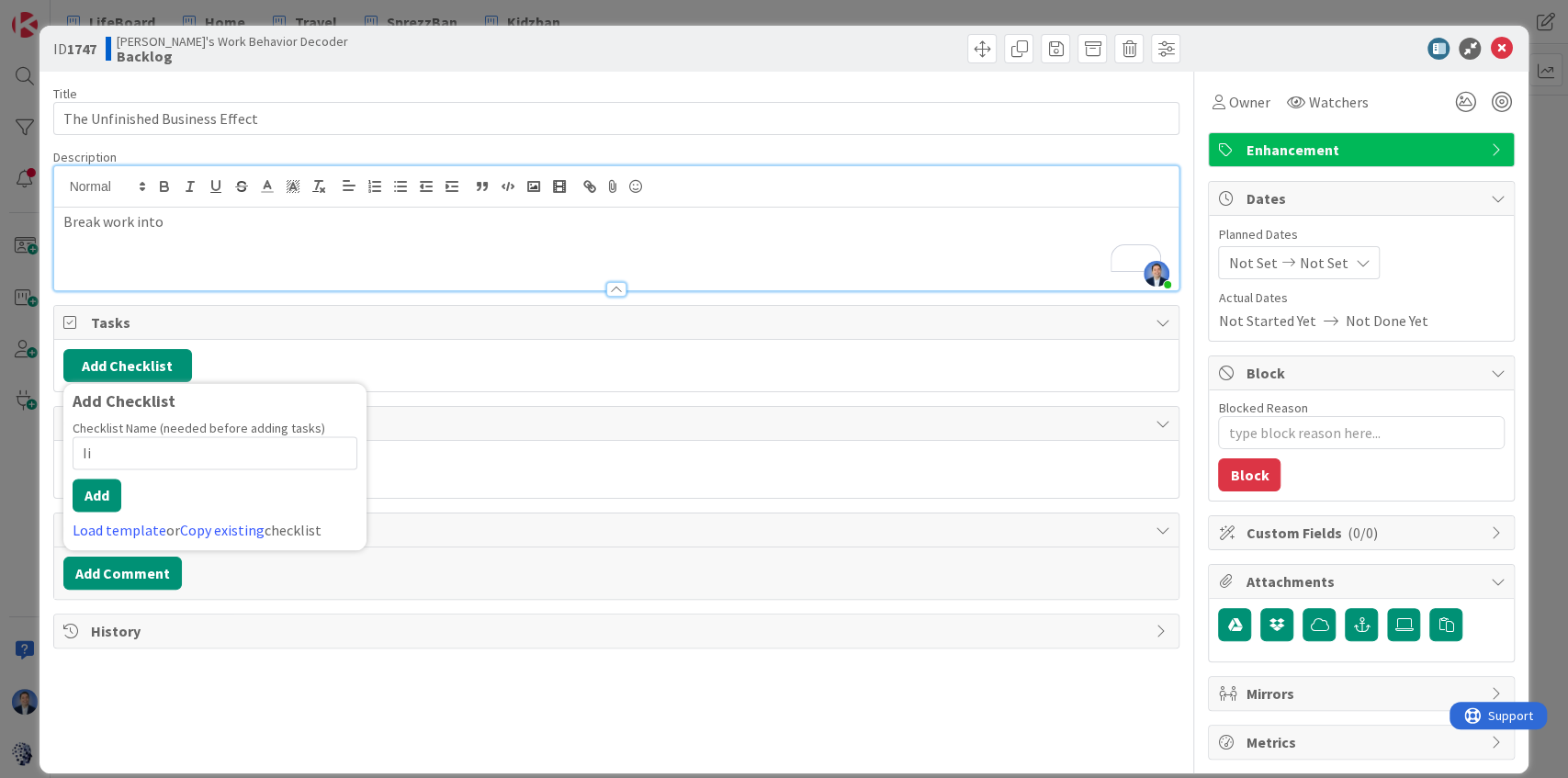
type input "I"
type input "Initiate"
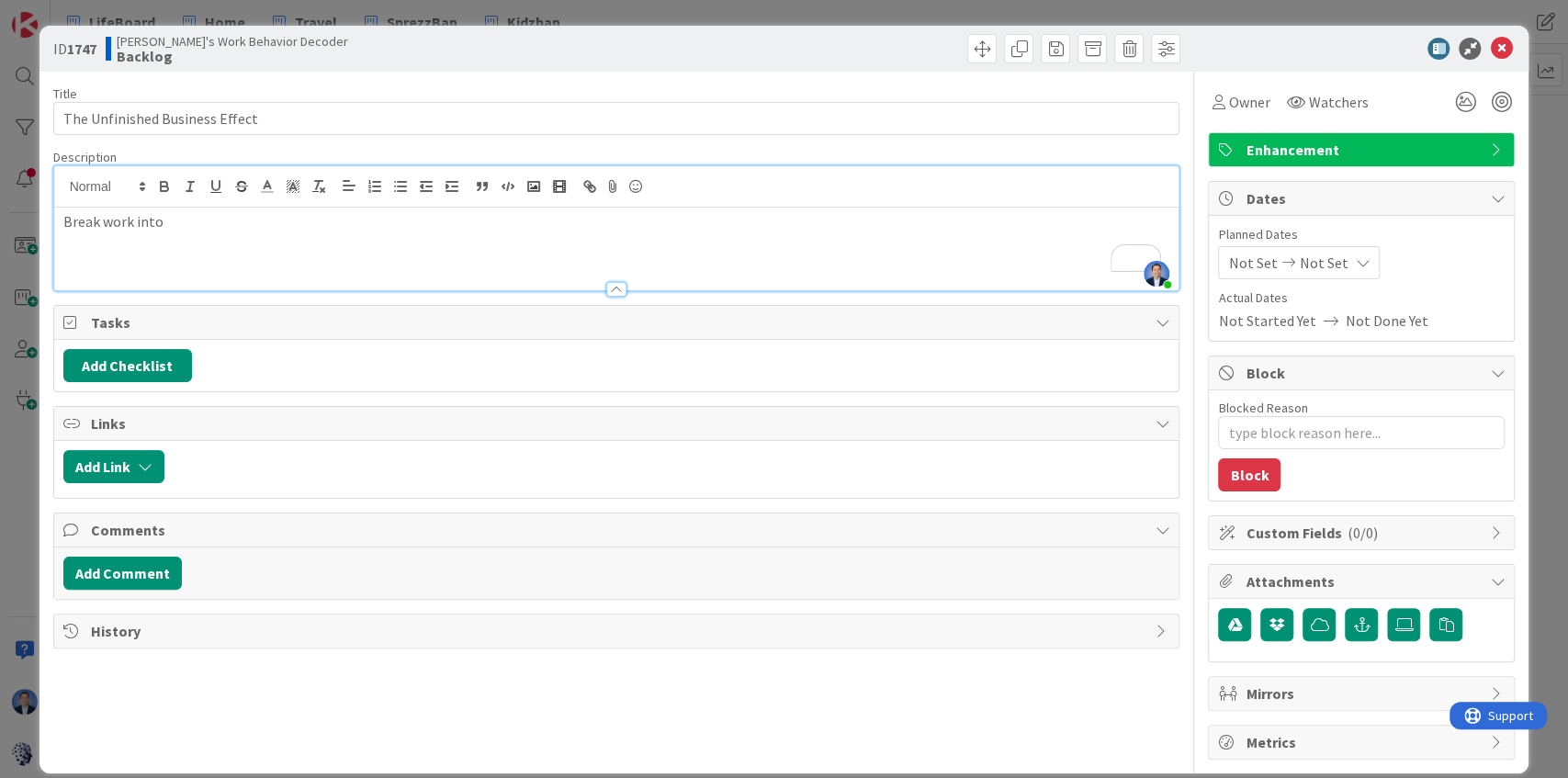
type textarea "x"
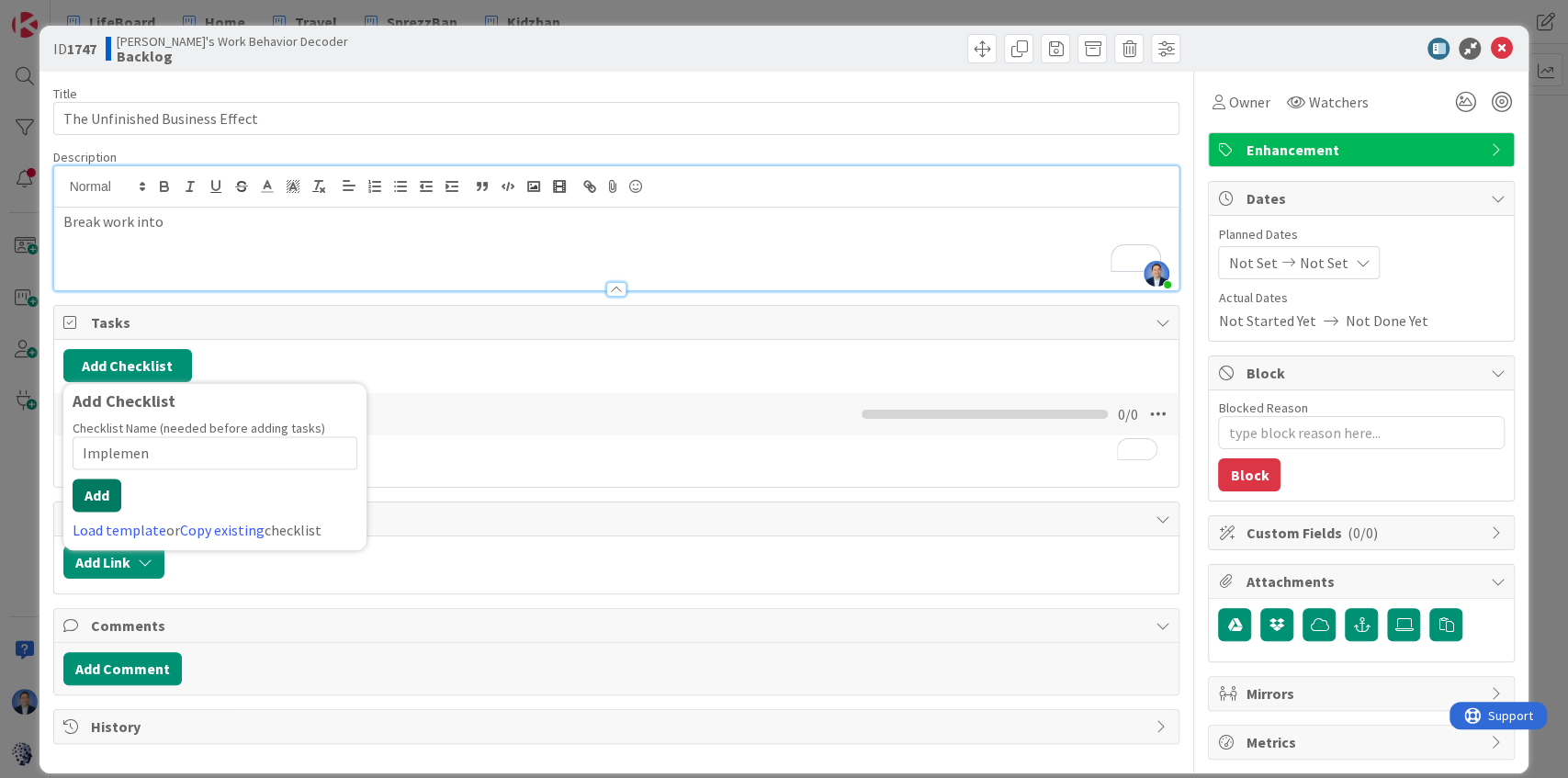
type input "Implement"
type textarea "x"
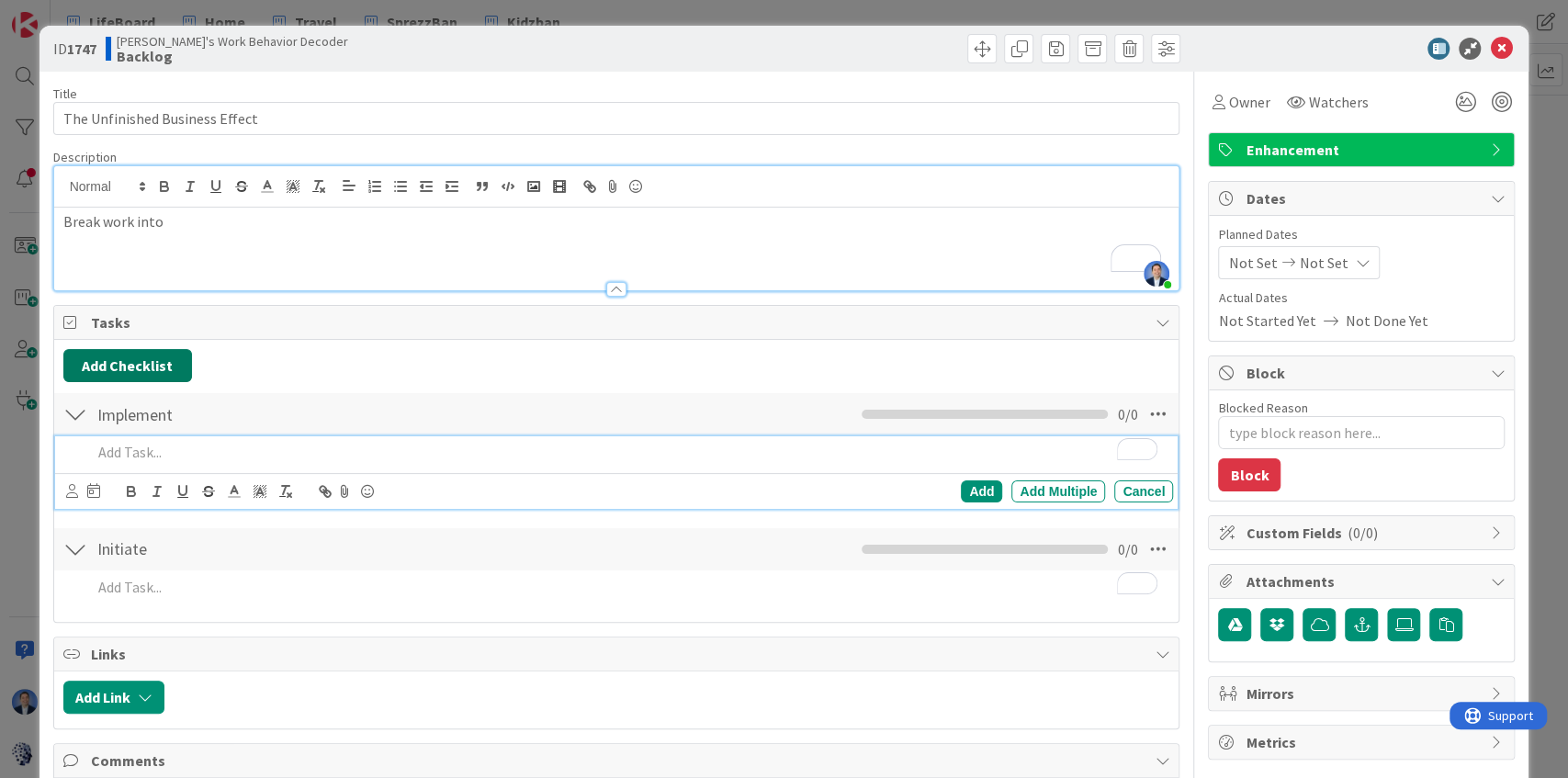
click at [132, 369] on button "Add Checklist" at bounding box center [128, 365] width 129 height 33
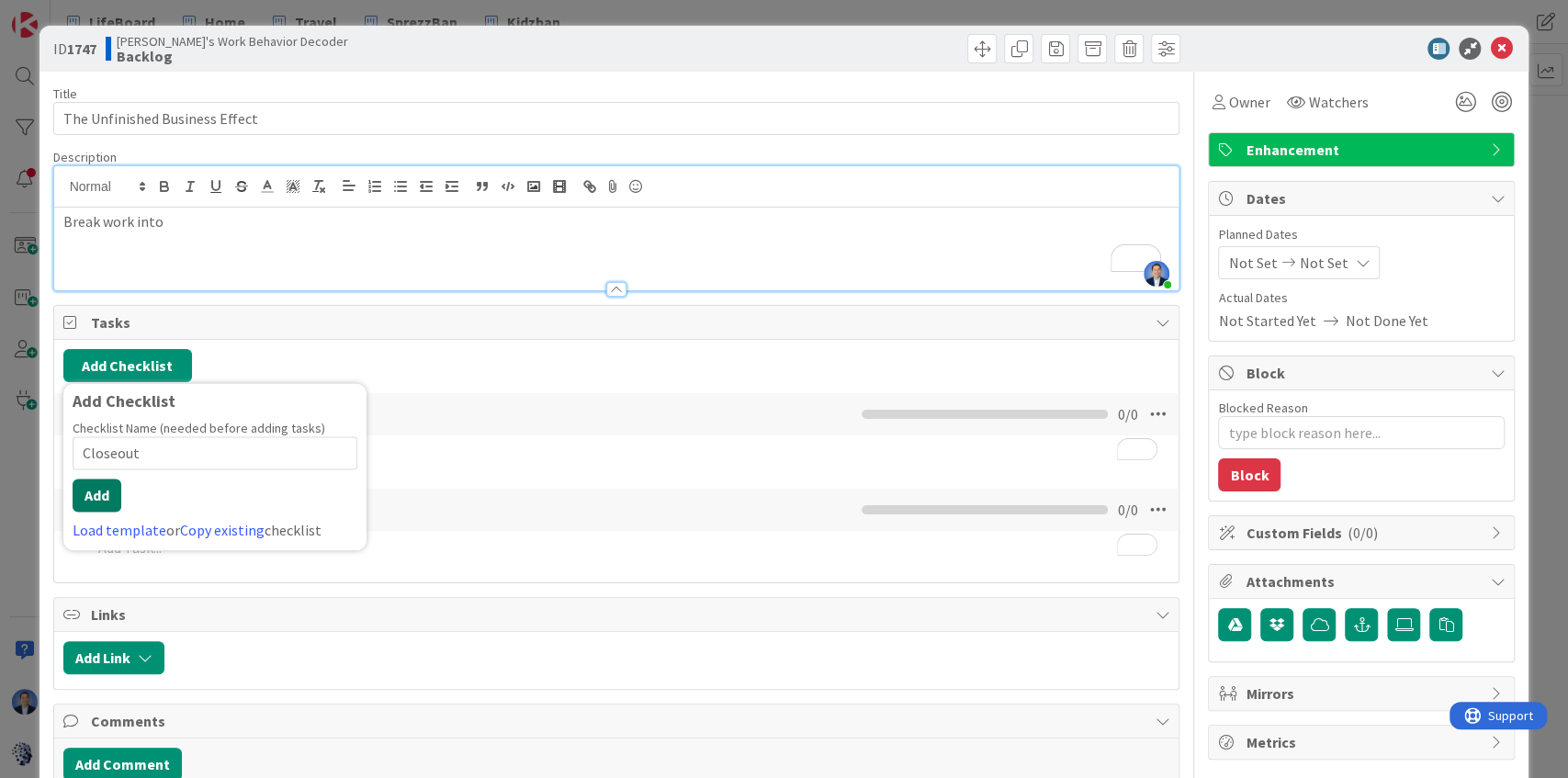
type input "Closeout"
click at [93, 487] on button "Add" at bounding box center [97, 495] width 49 height 33
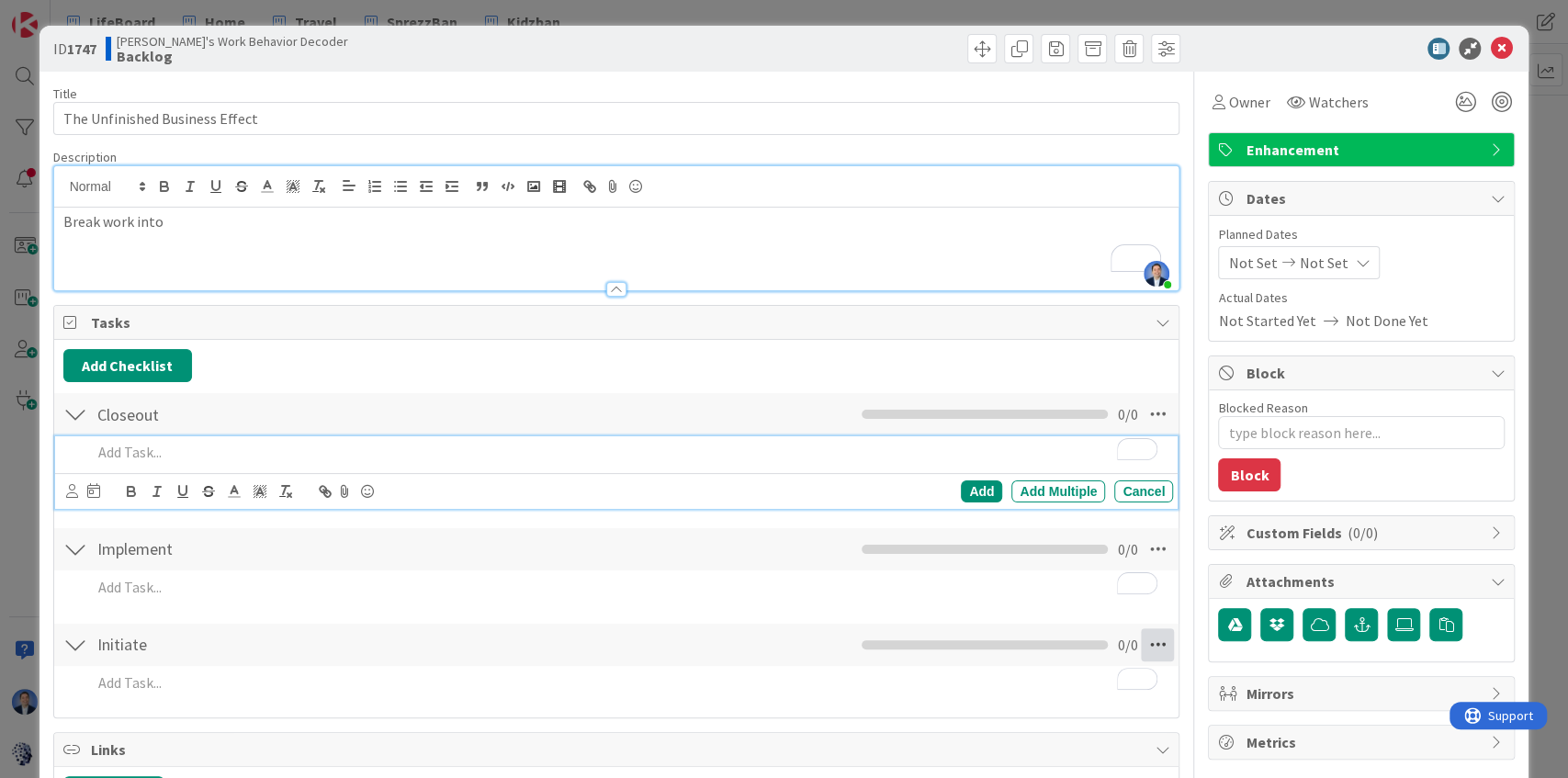
click at [1141, 644] on icon at bounding box center [1157, 645] width 33 height 33
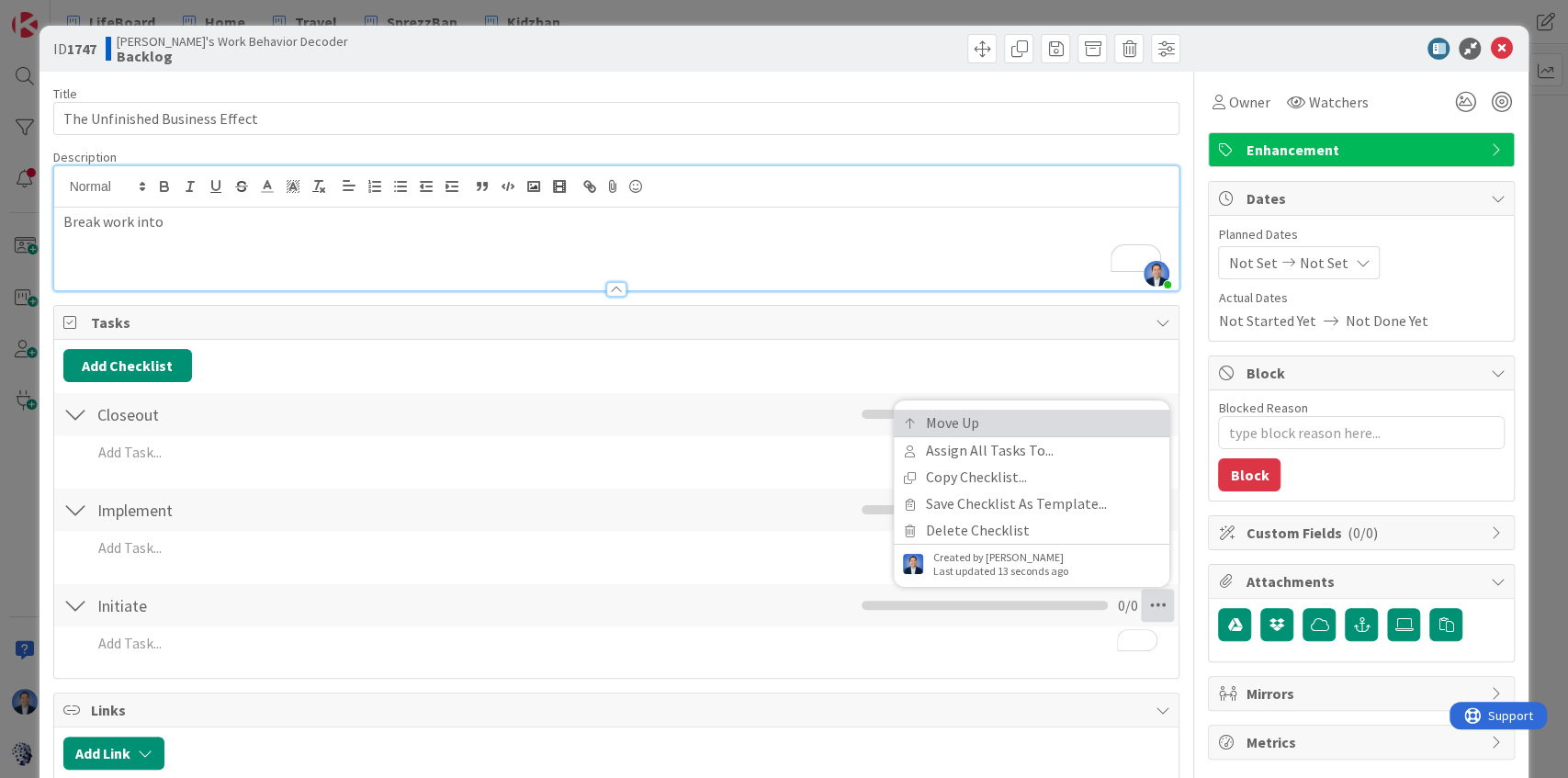
click at [1037, 430] on link "Move Up" at bounding box center [1031, 423] width 275 height 27
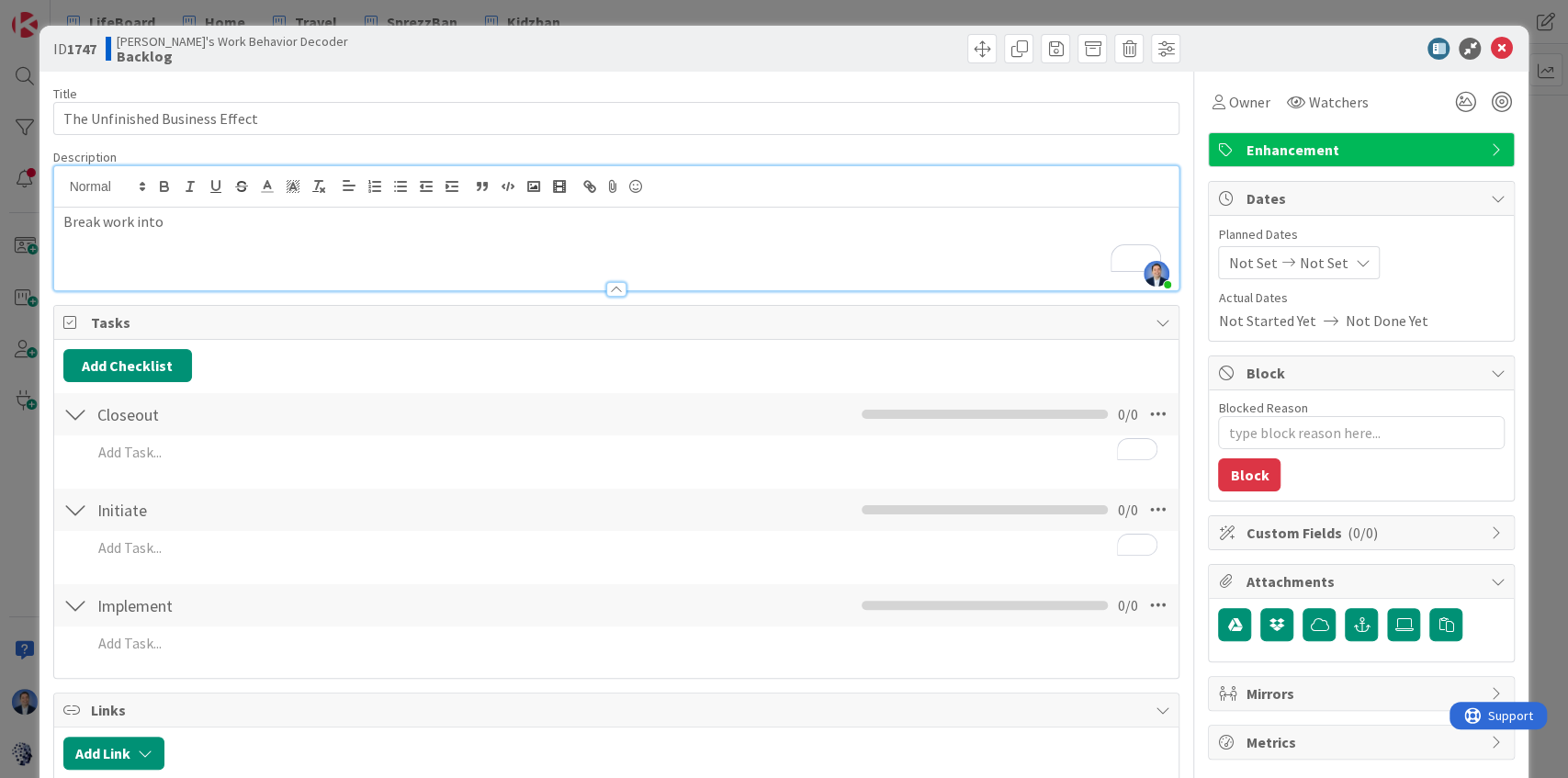
scroll to position [189, 0]
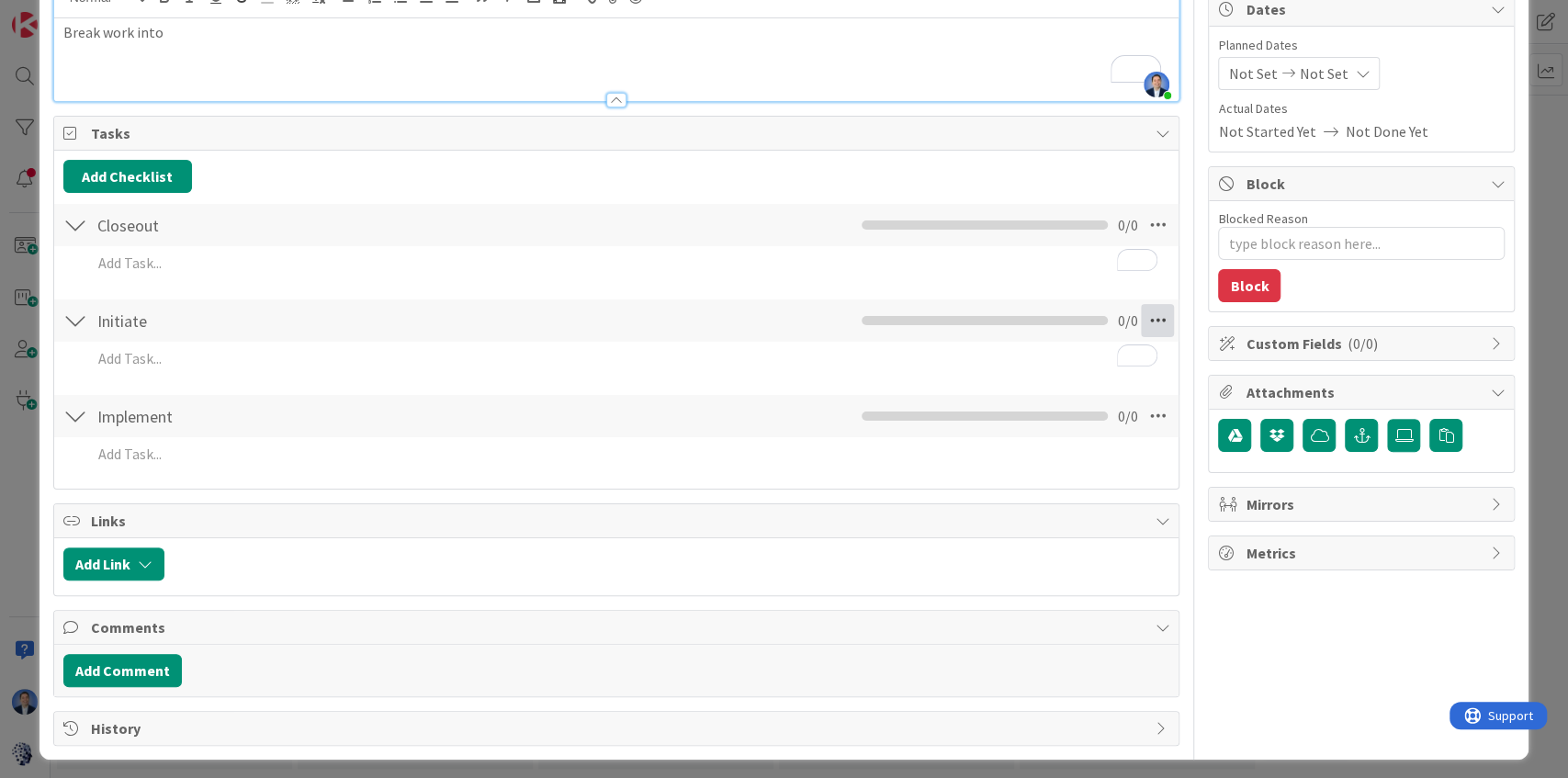
click at [1148, 319] on icon at bounding box center [1157, 320] width 33 height 33
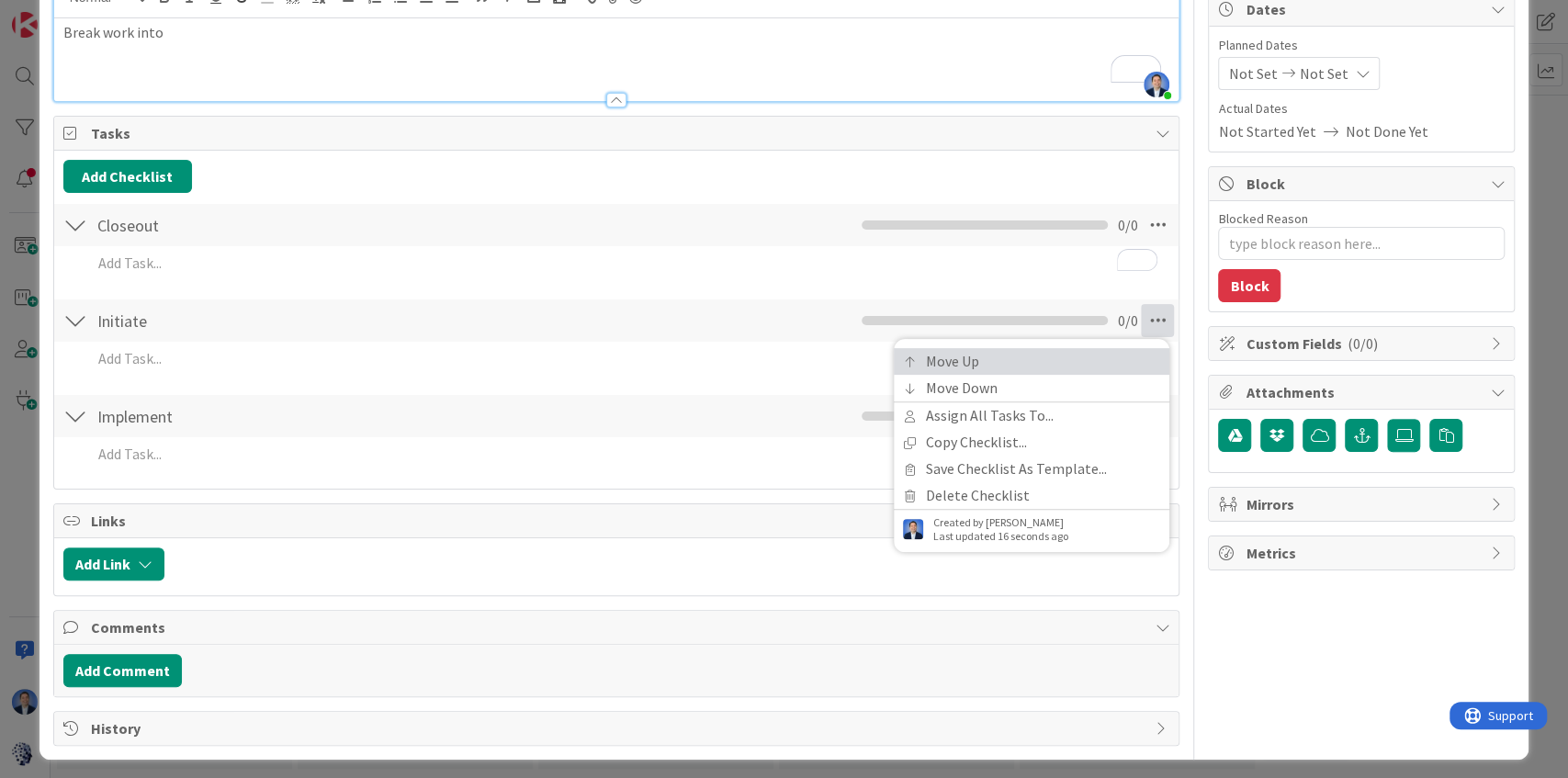
click at [1098, 367] on link "Move Up" at bounding box center [1031, 362] width 275 height 27
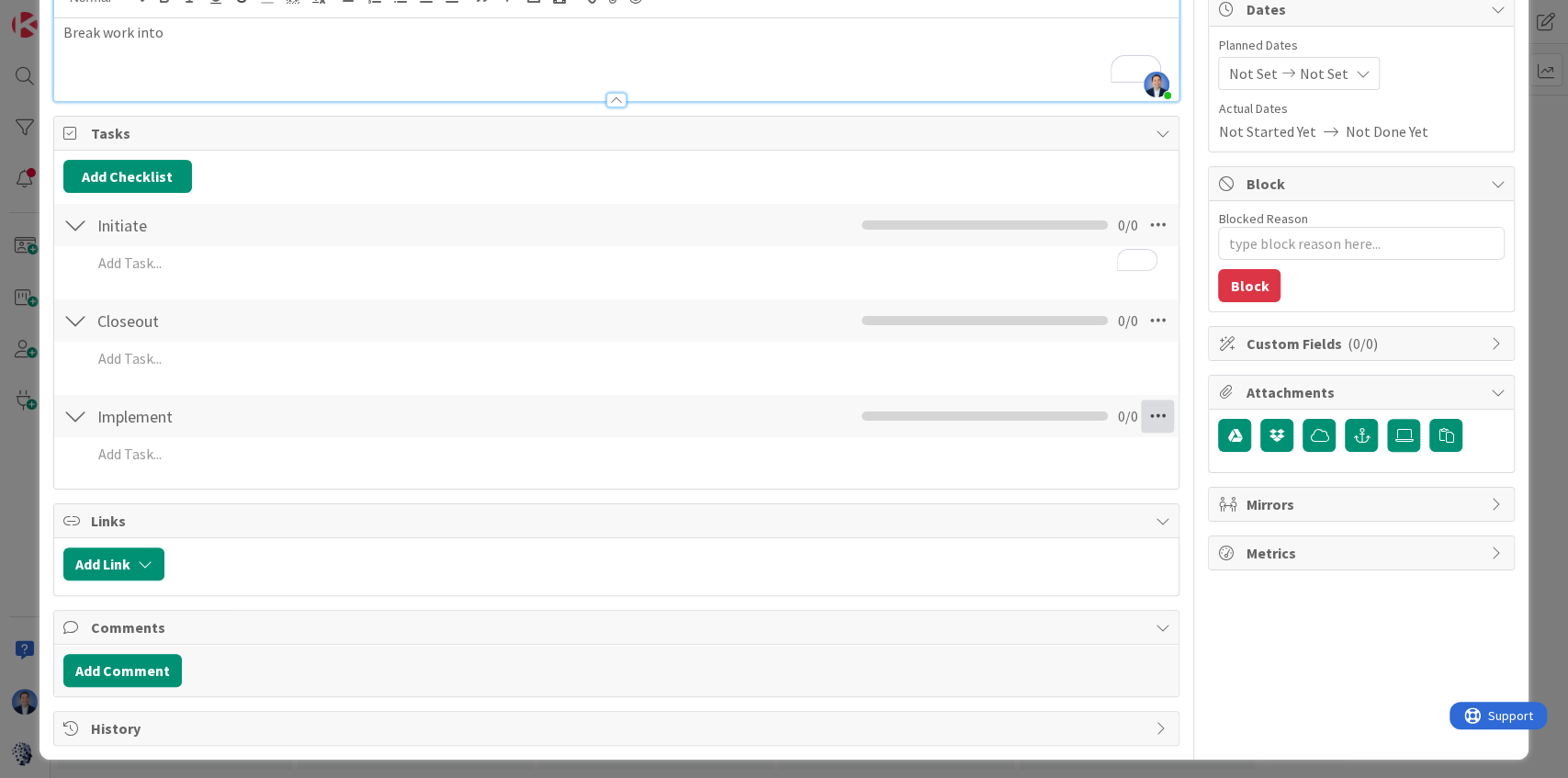
click at [1151, 413] on icon at bounding box center [1157, 415] width 33 height 33
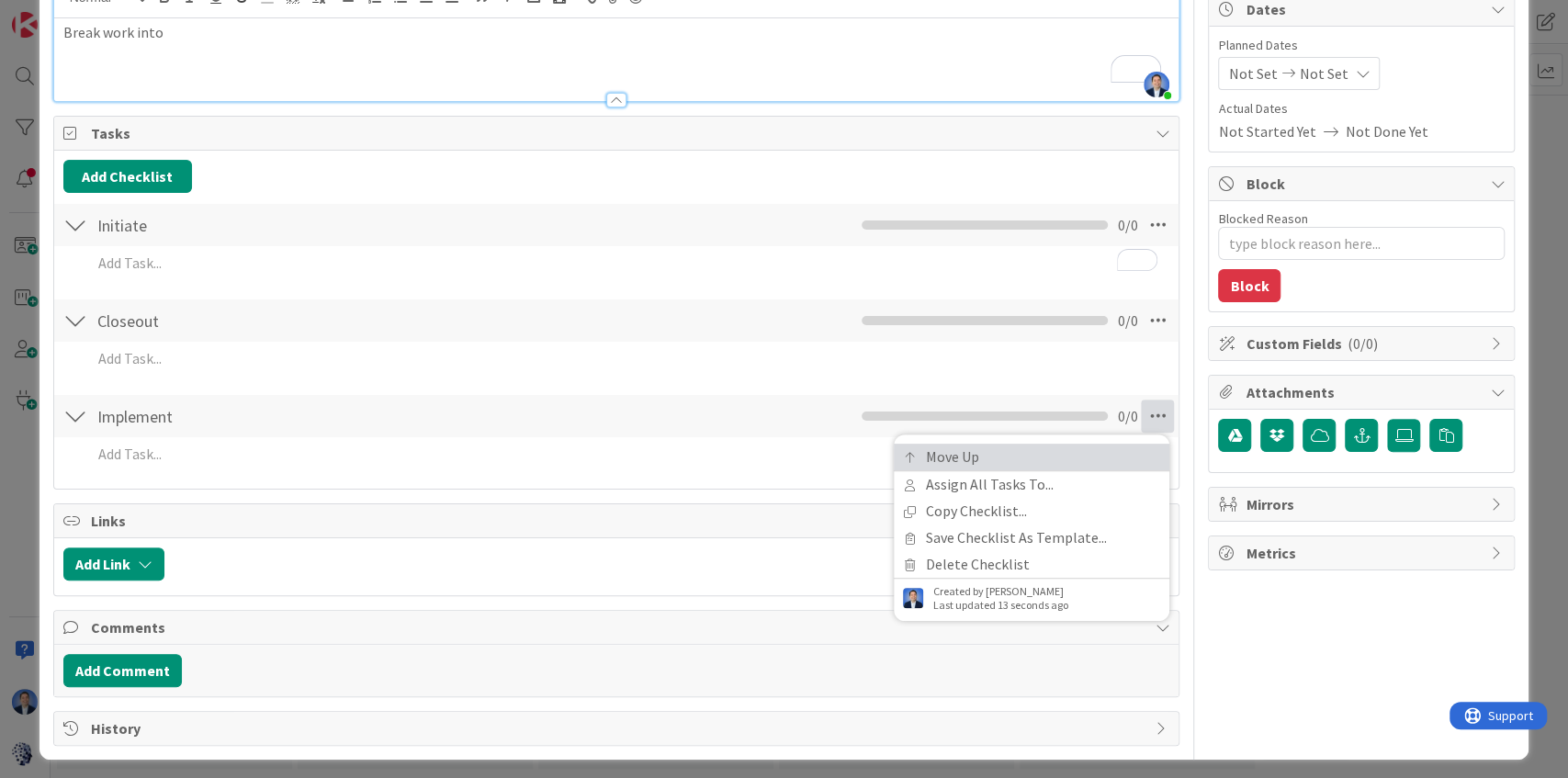
click at [1085, 459] on link "Move Up" at bounding box center [1031, 457] width 275 height 27
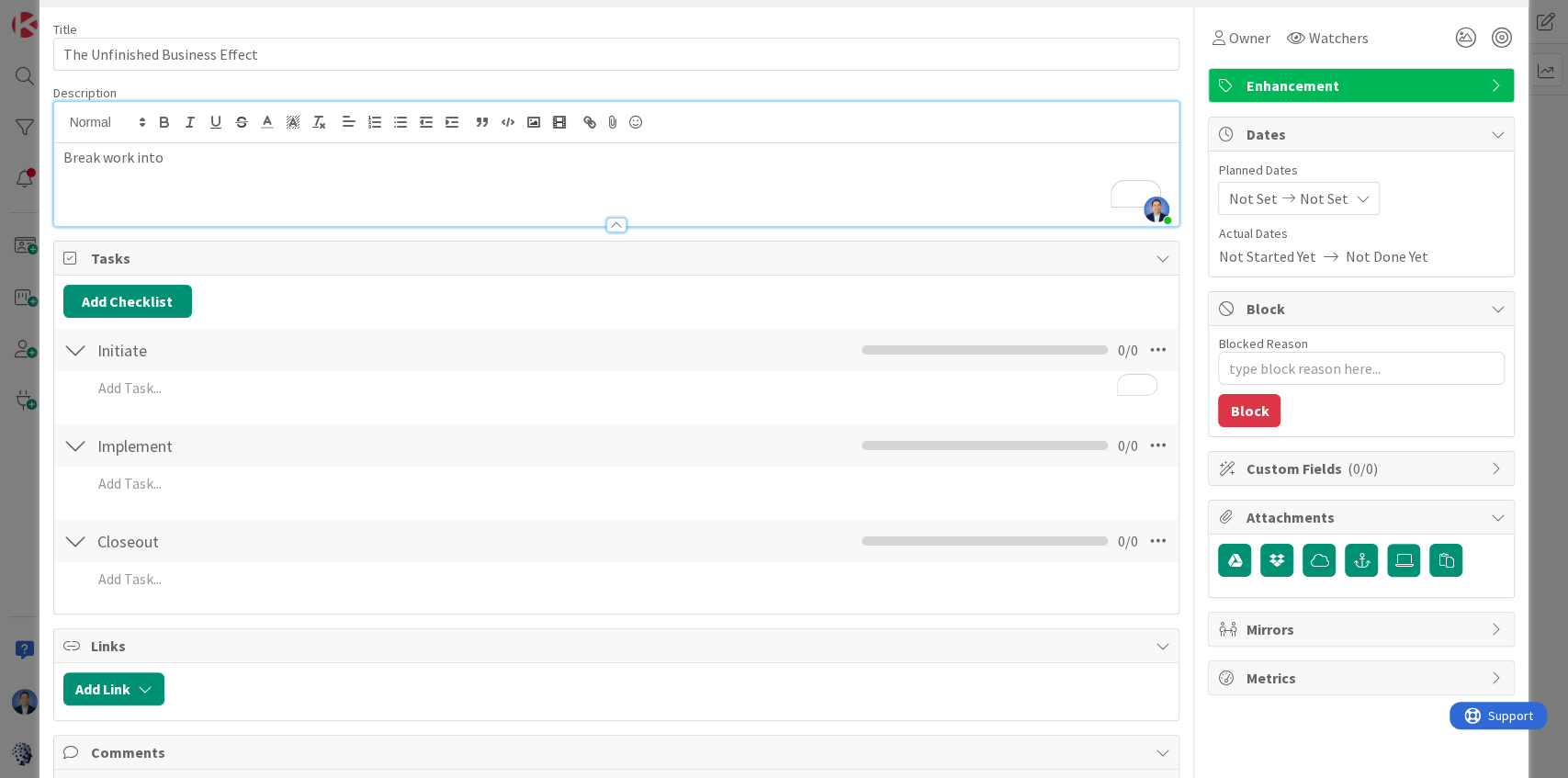
scroll to position [0, 0]
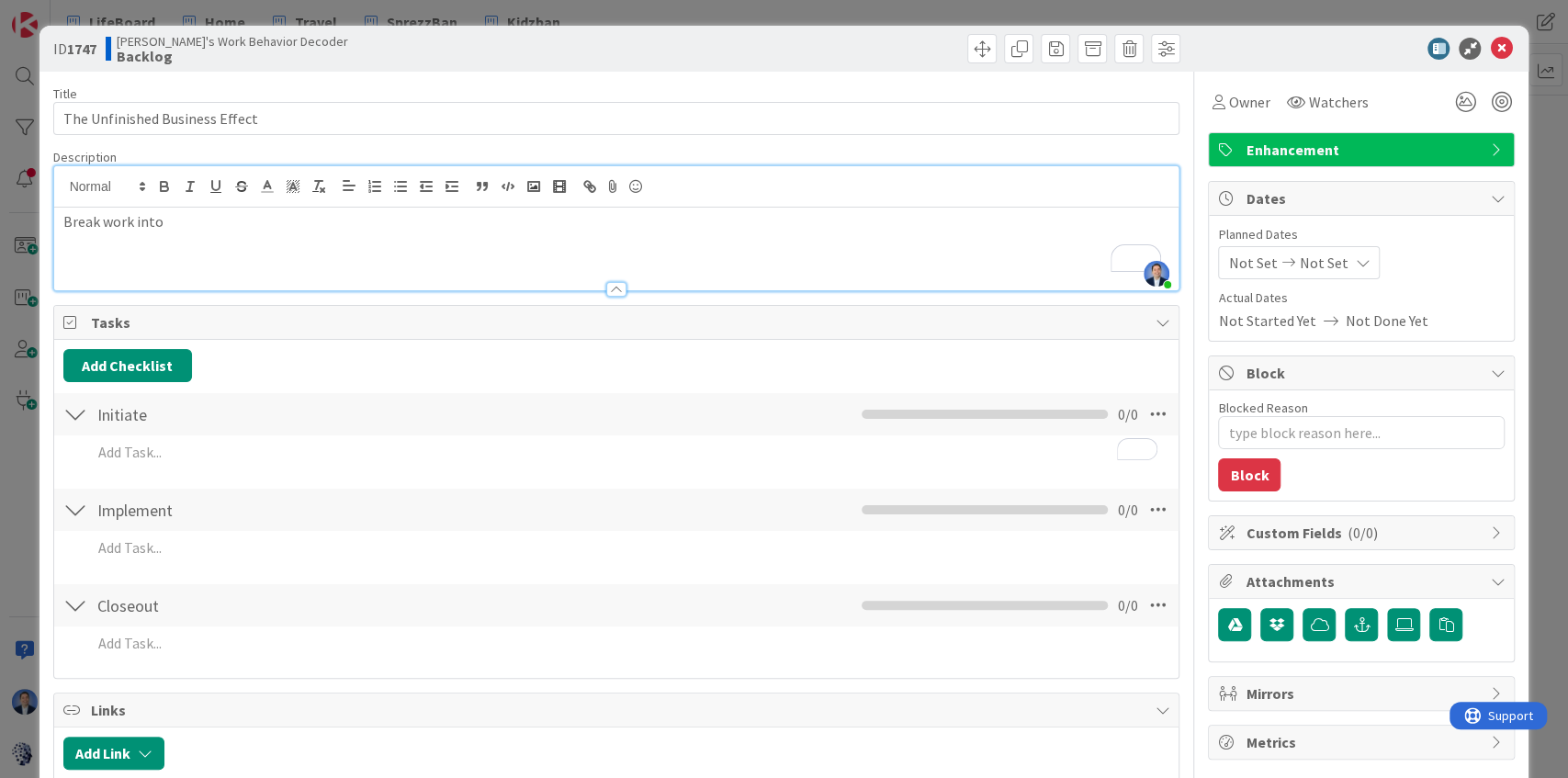
click at [134, 218] on p "Break work into" at bounding box center [616, 222] width 1106 height 21
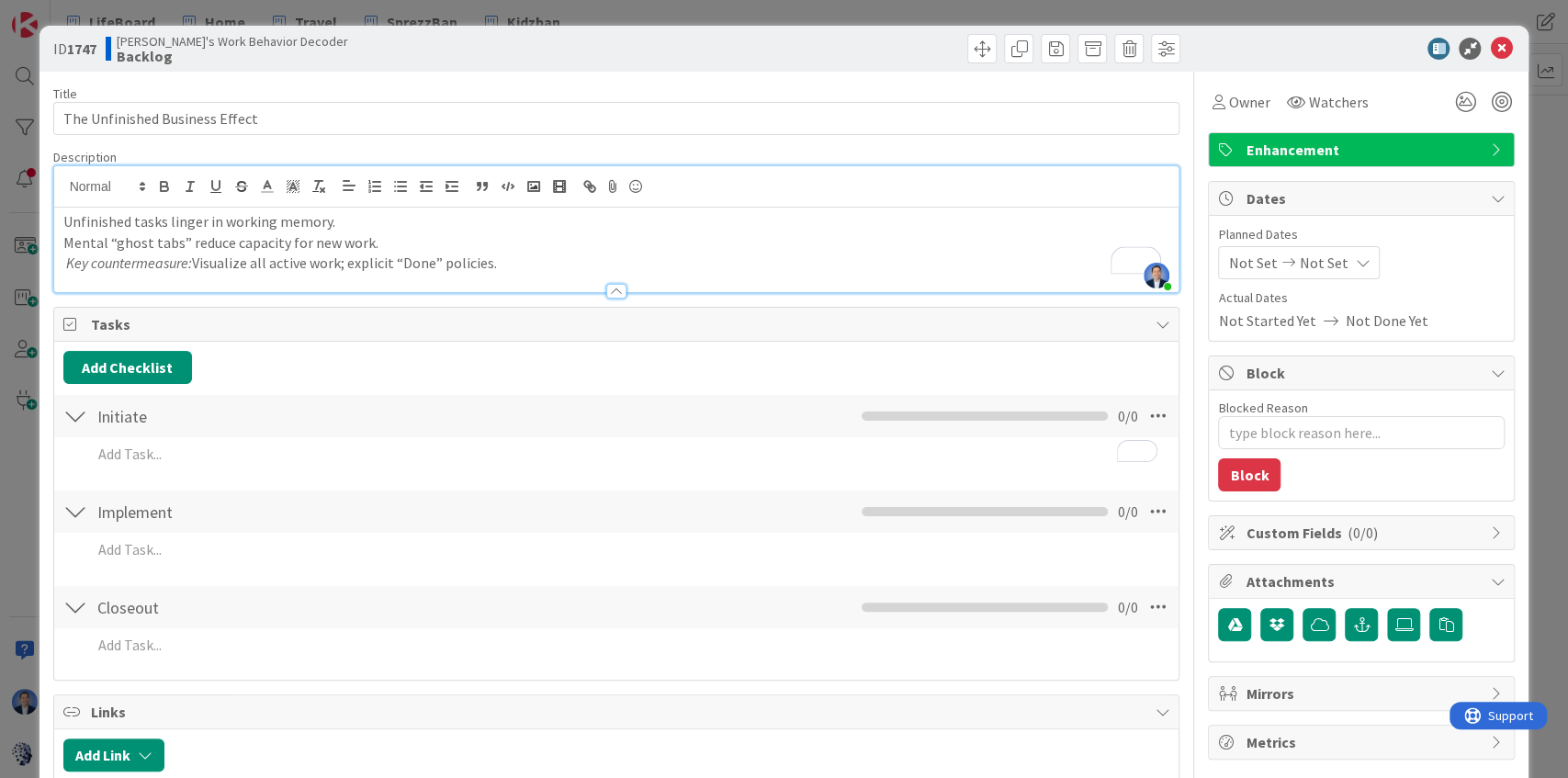
click at [564, 259] on p "Key countermeasure: Visualize all active work; explicit “Done” policies." at bounding box center [616, 263] width 1106 height 21
click at [651, 247] on p "Mental “ghost tabs” reduce capacity for new work." at bounding box center [616, 243] width 1106 height 21
click at [401, 249] on p "Mental “ghost tabs” reduce capacity for new work." at bounding box center [616, 243] width 1106 height 21
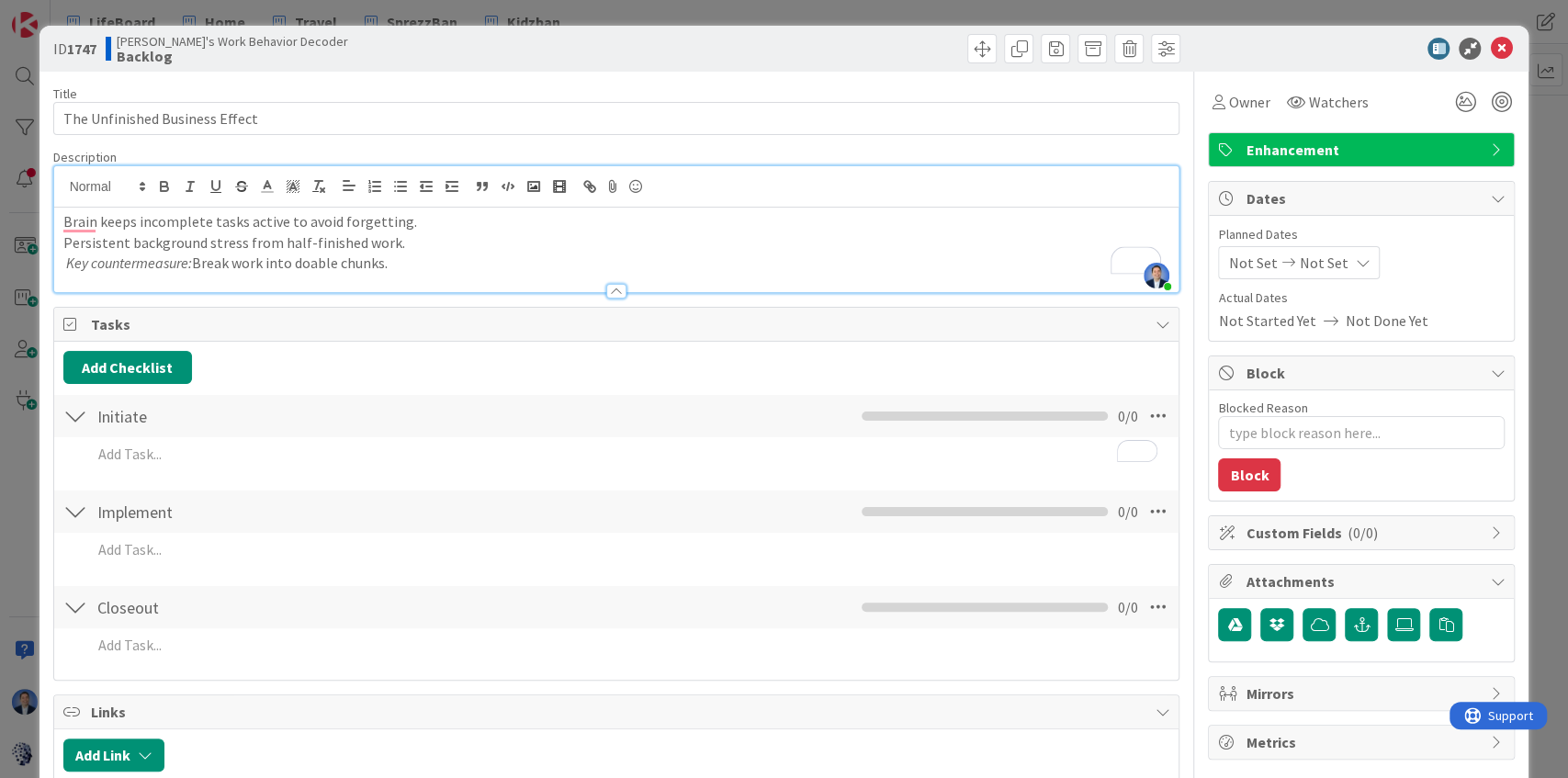
type textarea "x"
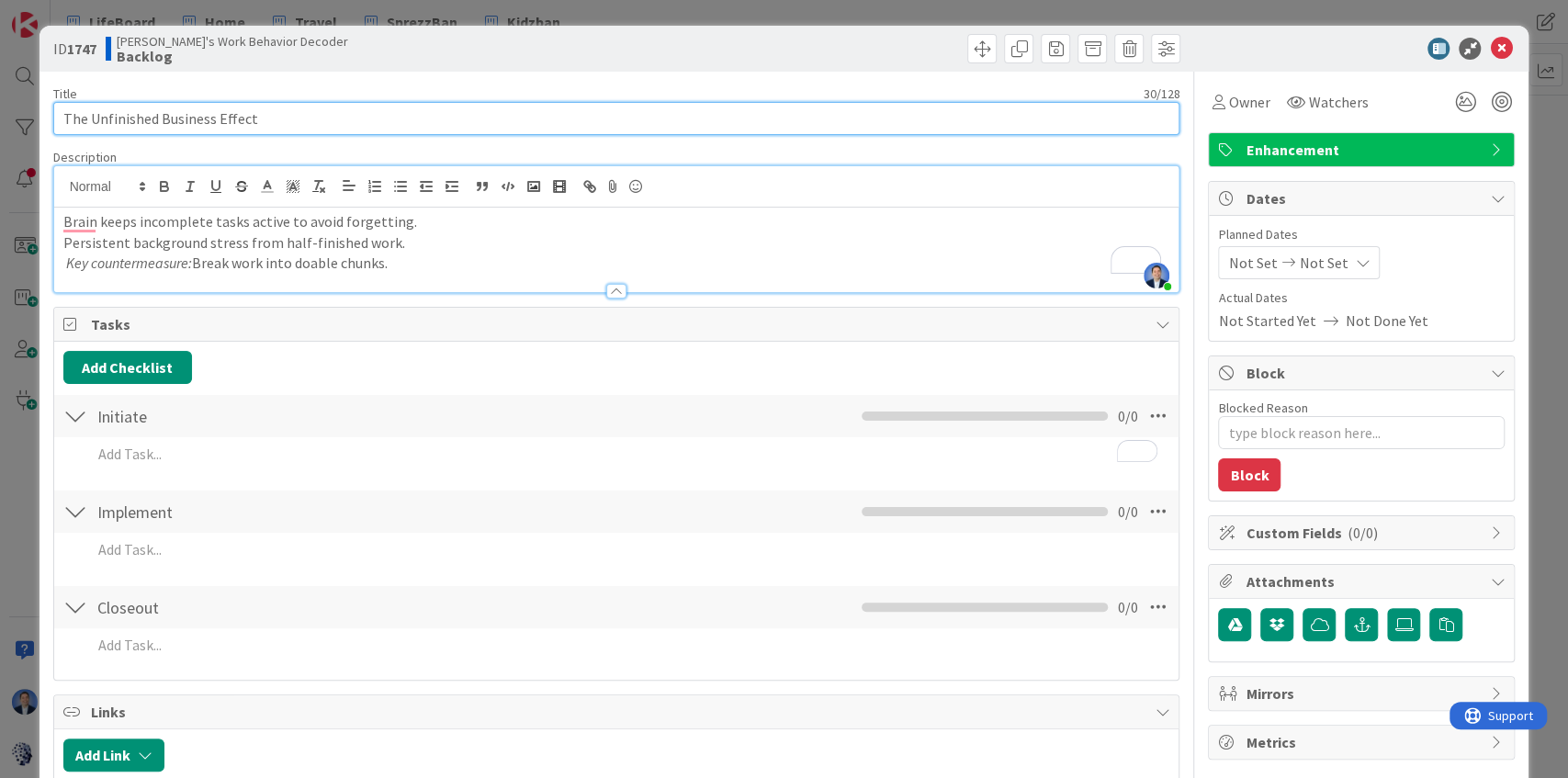
click at [158, 114] on input "The Unfinished Business Effect" at bounding box center [617, 118] width 1127 height 33
paste input "(Zeigarnik Effect)"
type input "The Unfinished Business Effect (Zeigarnik Effect)"
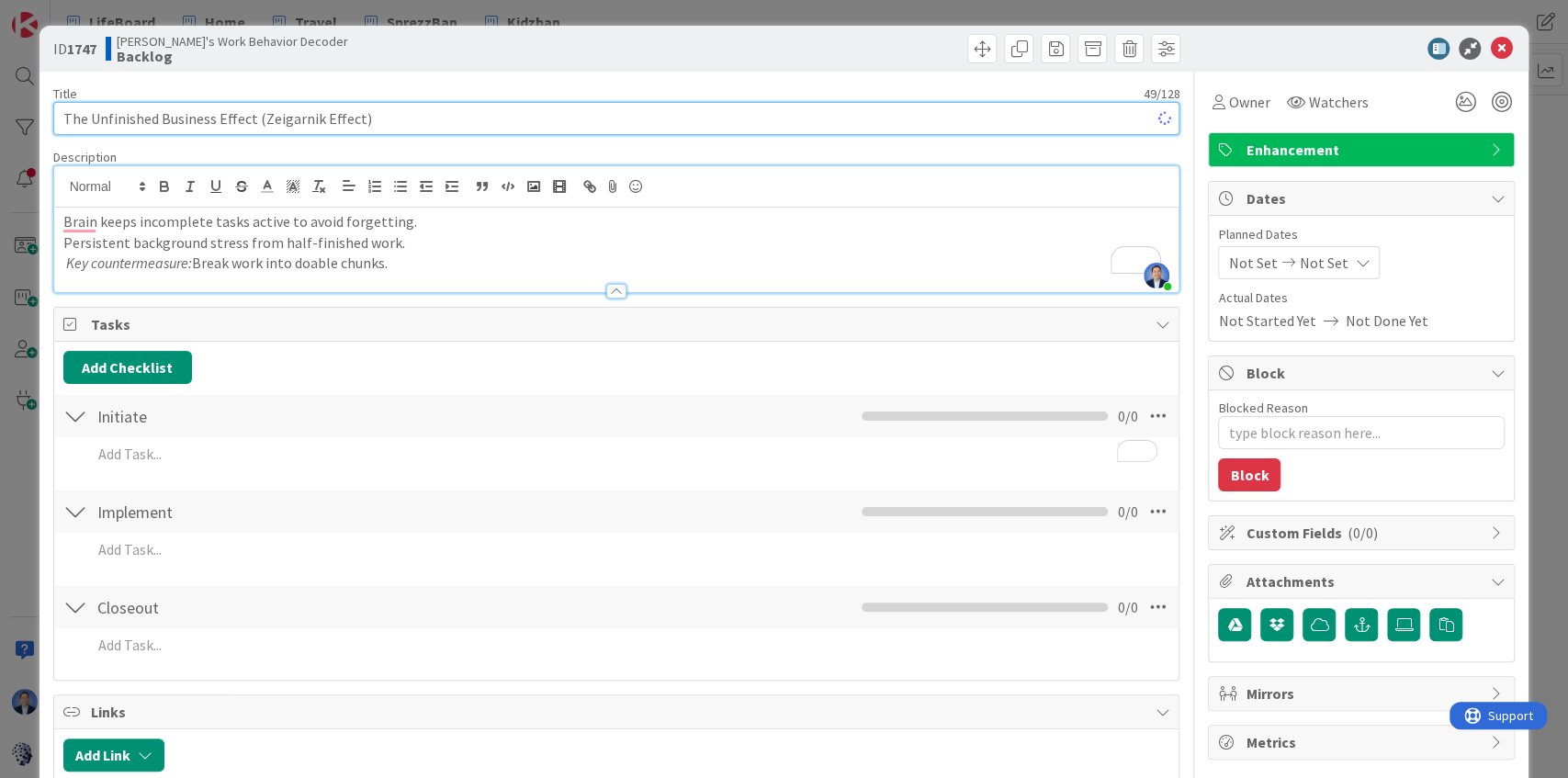
type textarea "x"
type input "The Unfinished Business Effect (Zeigarnik Effect)"
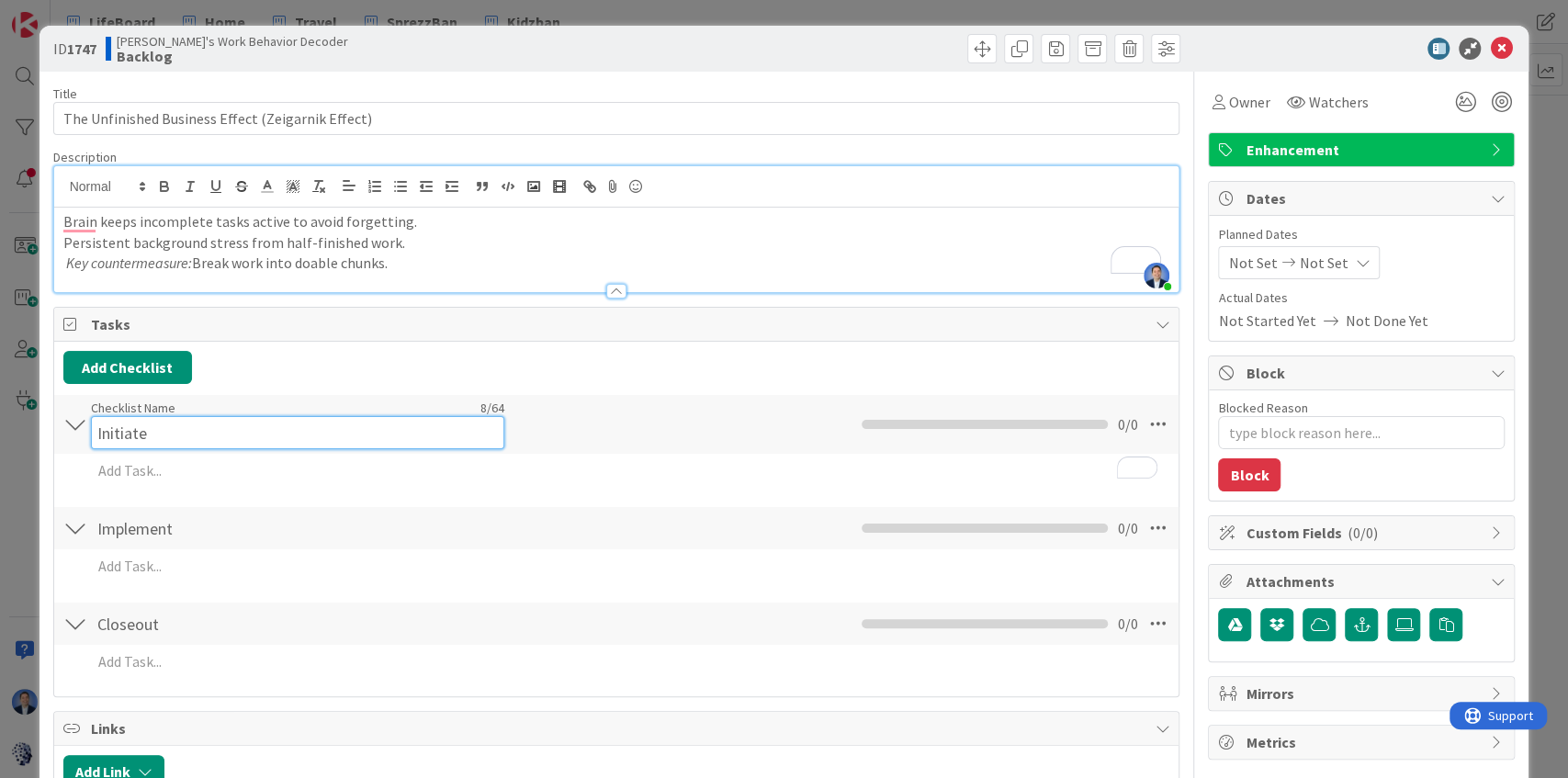
click at [117, 421] on input "Initiate" at bounding box center [297, 433] width 414 height 33
paste input "Define Scope & Objectives"
type input "Define Scope & Objectives"
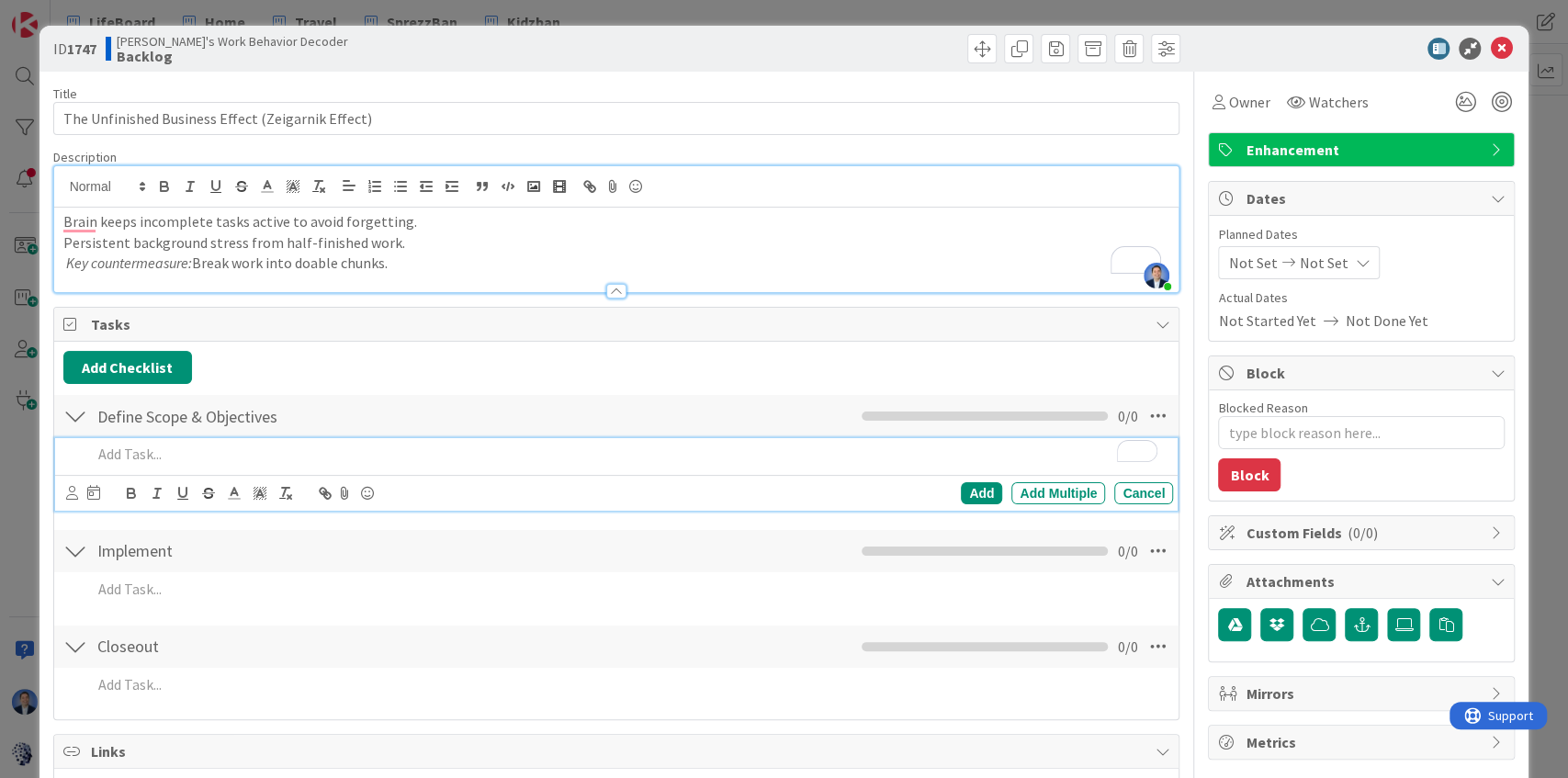
click at [296, 464] on div "To enrich screen reader interactions, please activate Accessibility in Grammarl…" at bounding box center [629, 454] width 1089 height 32
click at [468, 460] on p "Identify project goals" at bounding box center [630, 454] width 1075 height 21
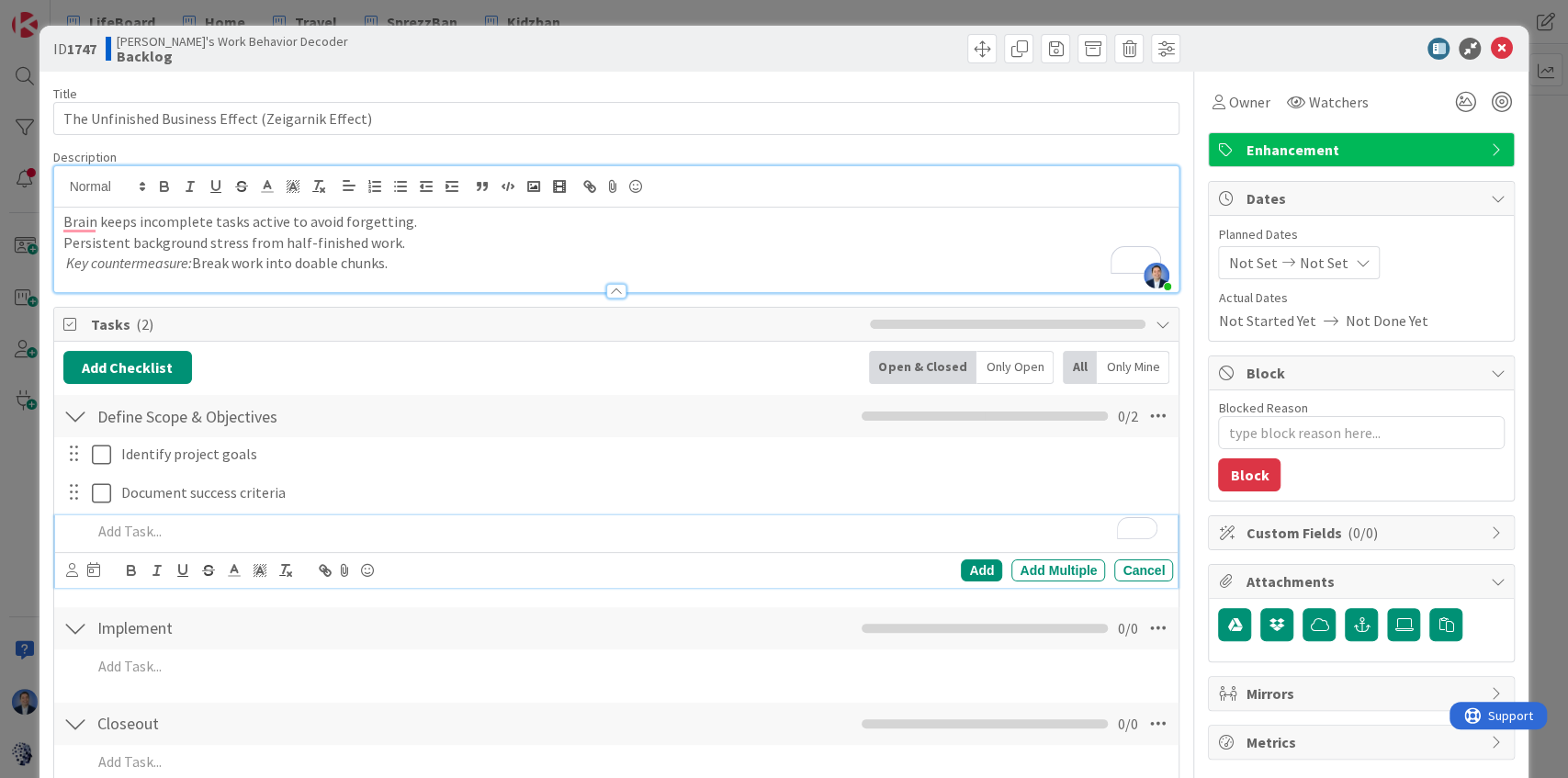
click at [353, 524] on p "To enrich screen reader interactions, please activate Accessibility in Grammarl…" at bounding box center [630, 531] width 1075 height 21
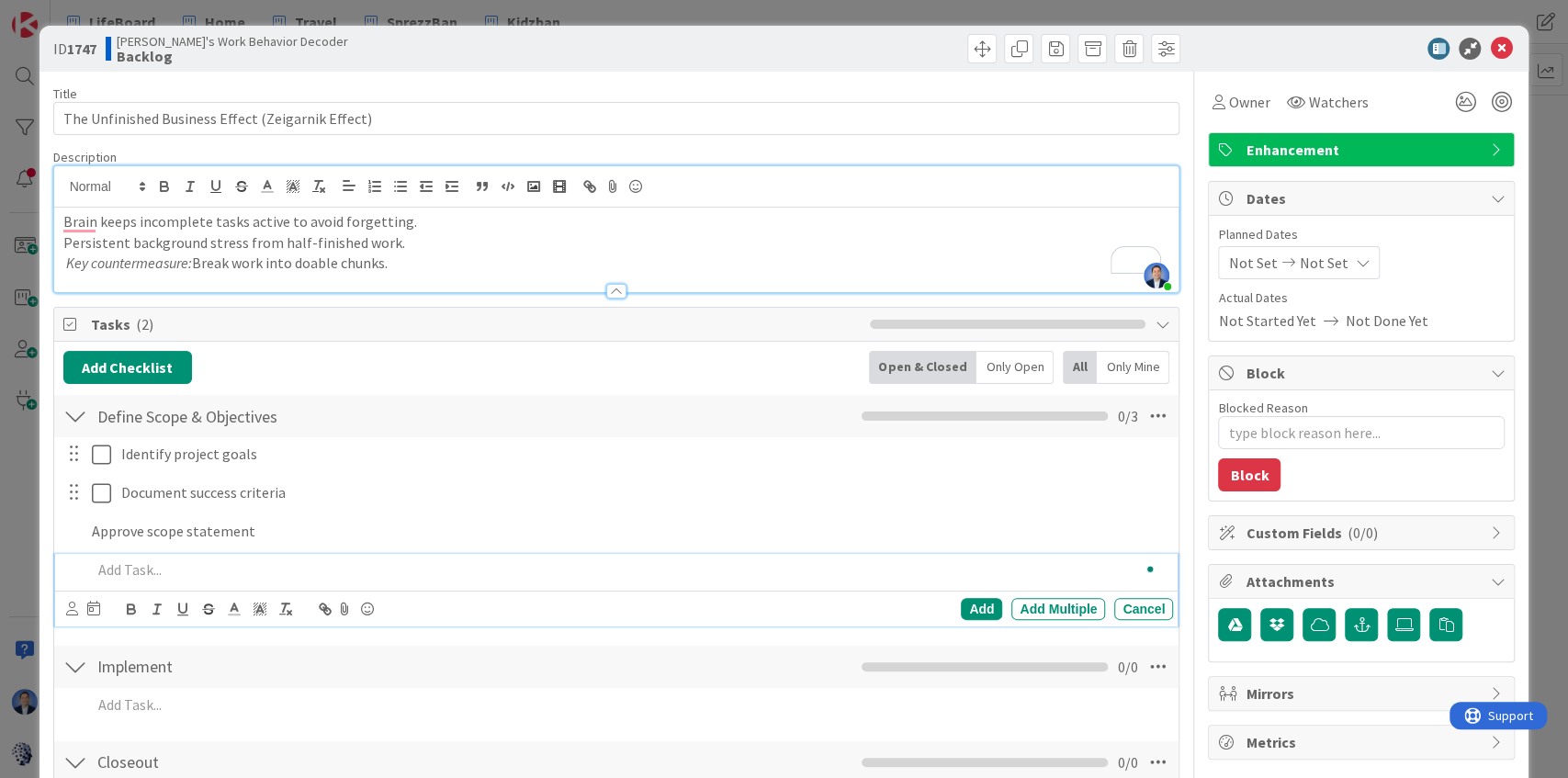
type textarea "x"
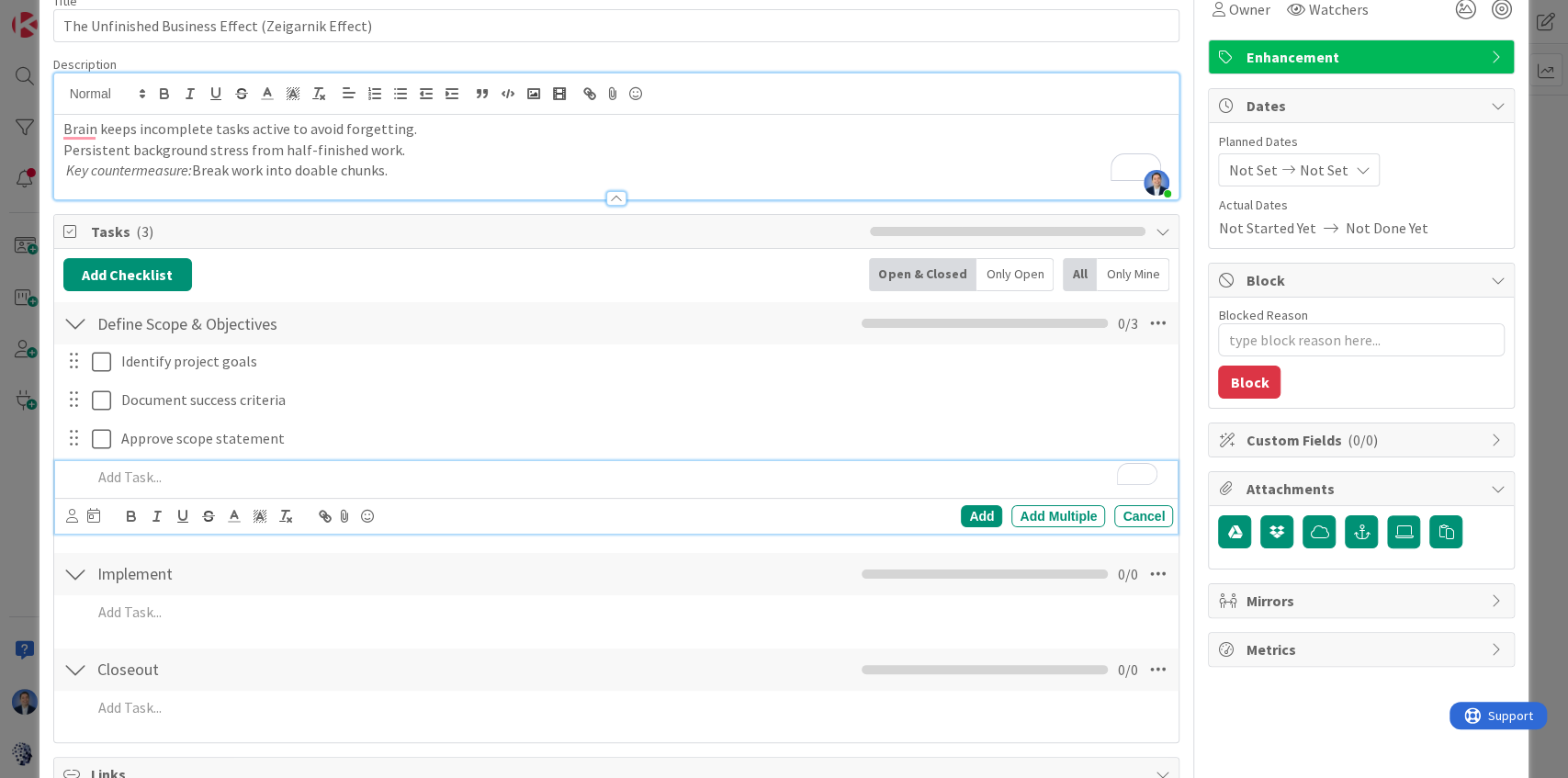
scroll to position [245, 0]
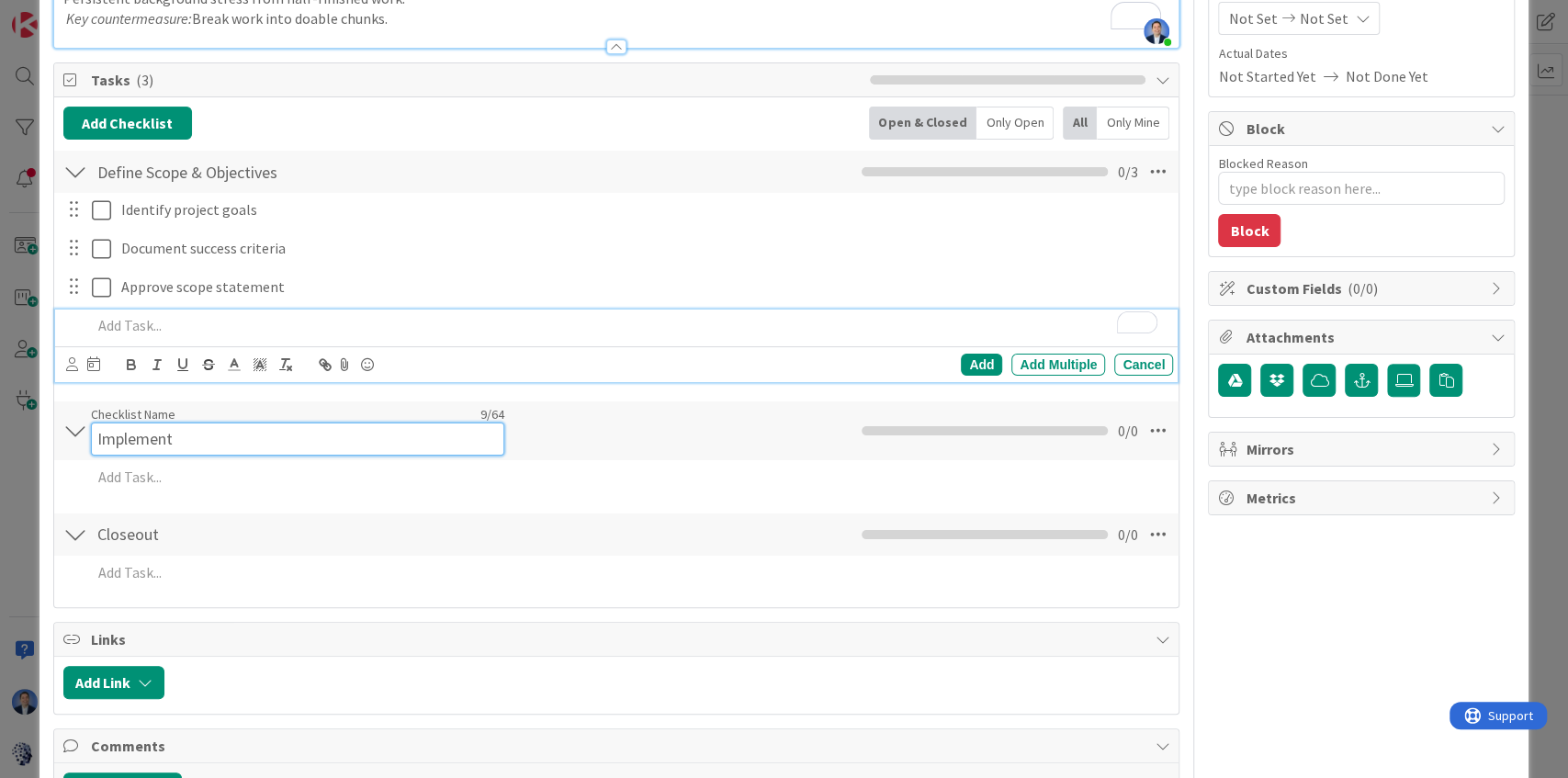
click at [141, 428] on input "Implement" at bounding box center [297, 438] width 414 height 33
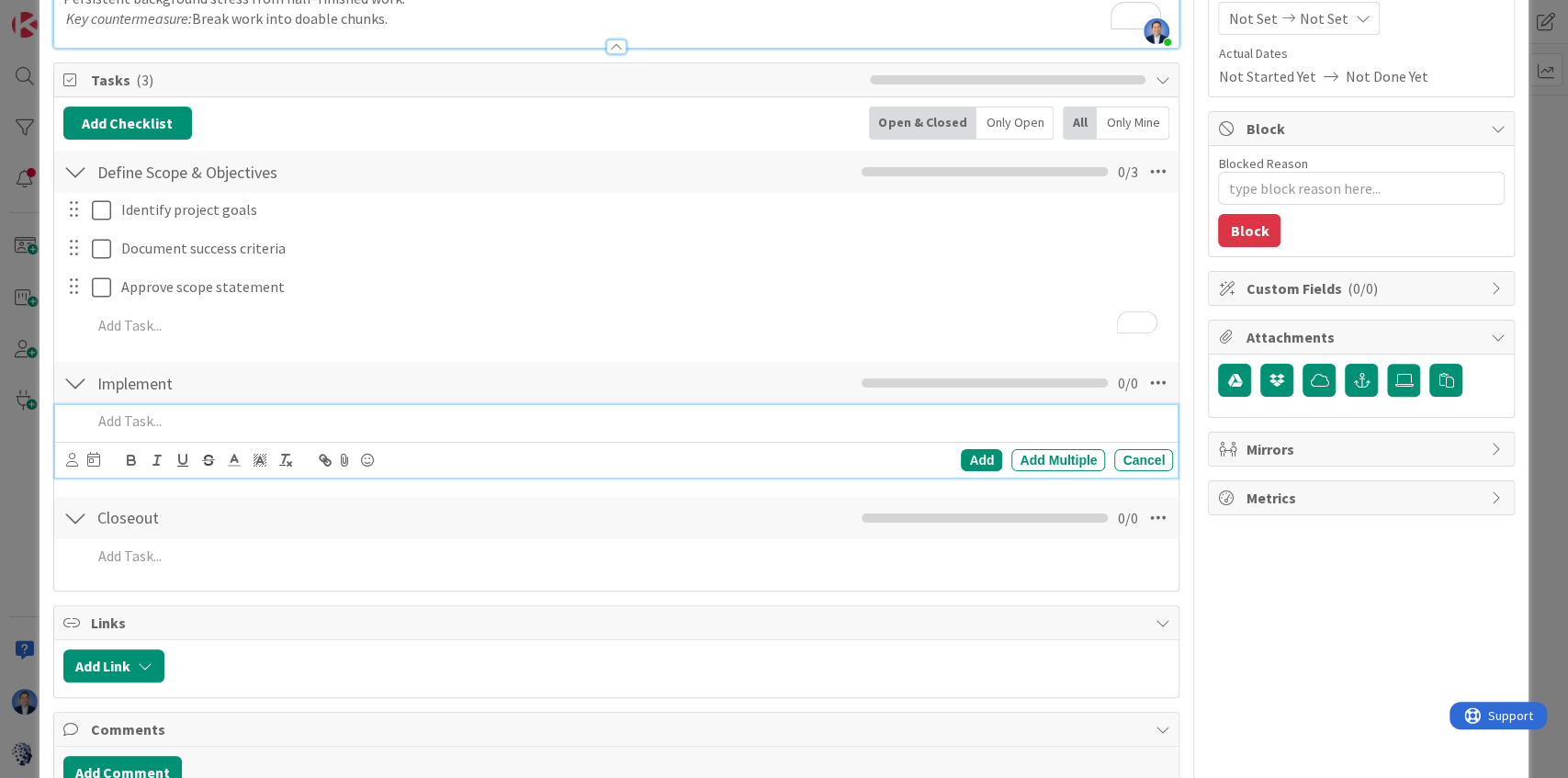
click at [141, 428] on p "To enrich screen reader interactions, please activate Accessibility in Grammarl…" at bounding box center [630, 421] width 1075 height 21
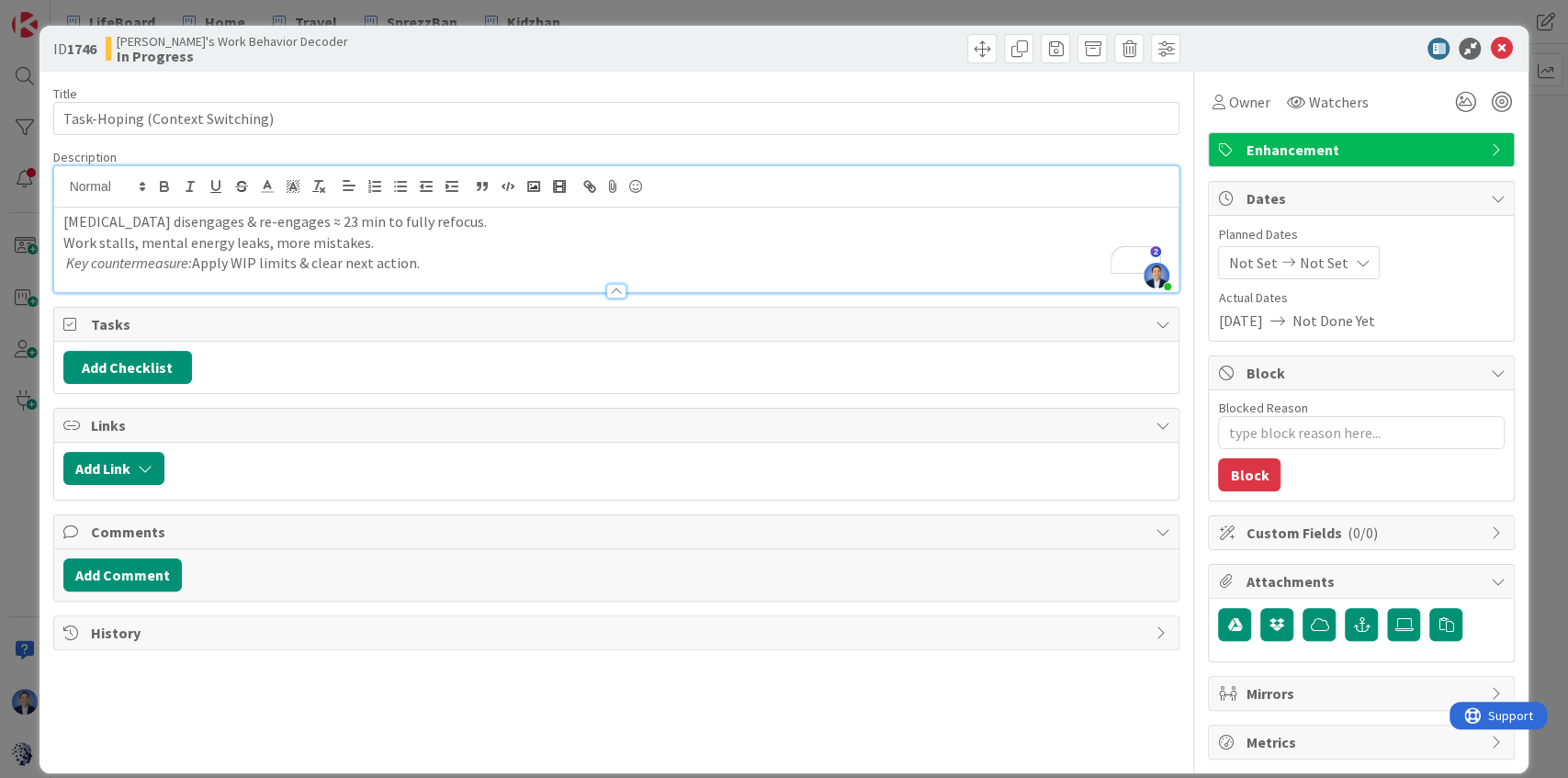
click at [225, 261] on p "Key countermeasure: Apply WIP limits & clear next action." at bounding box center [616, 263] width 1106 height 21
click at [511, 185] on polyline "button" at bounding box center [512, 186] width 2 height 4
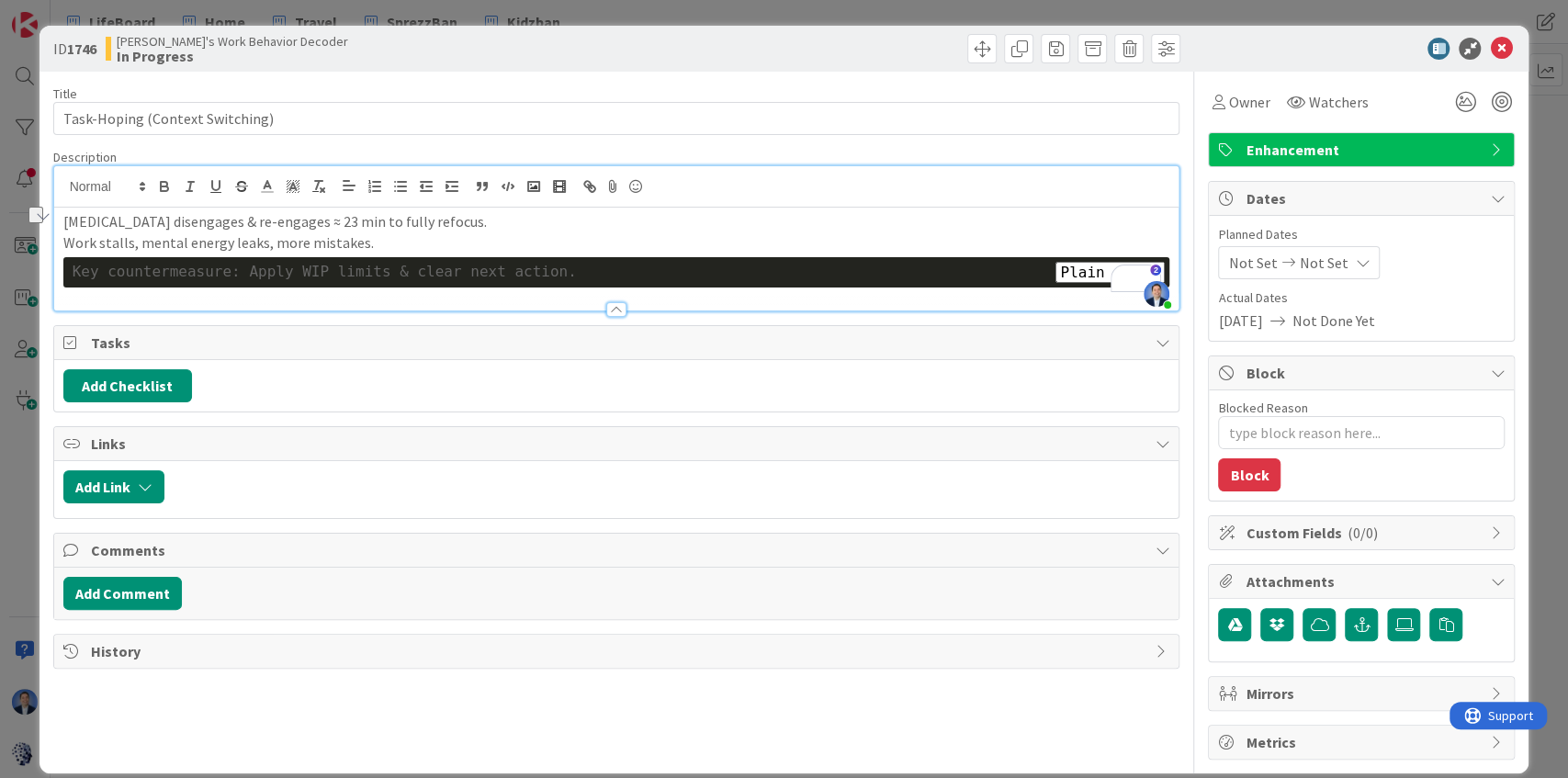
click at [600, 247] on p "Work stalls, mental energy leaks, more mistakes." at bounding box center [616, 243] width 1106 height 21
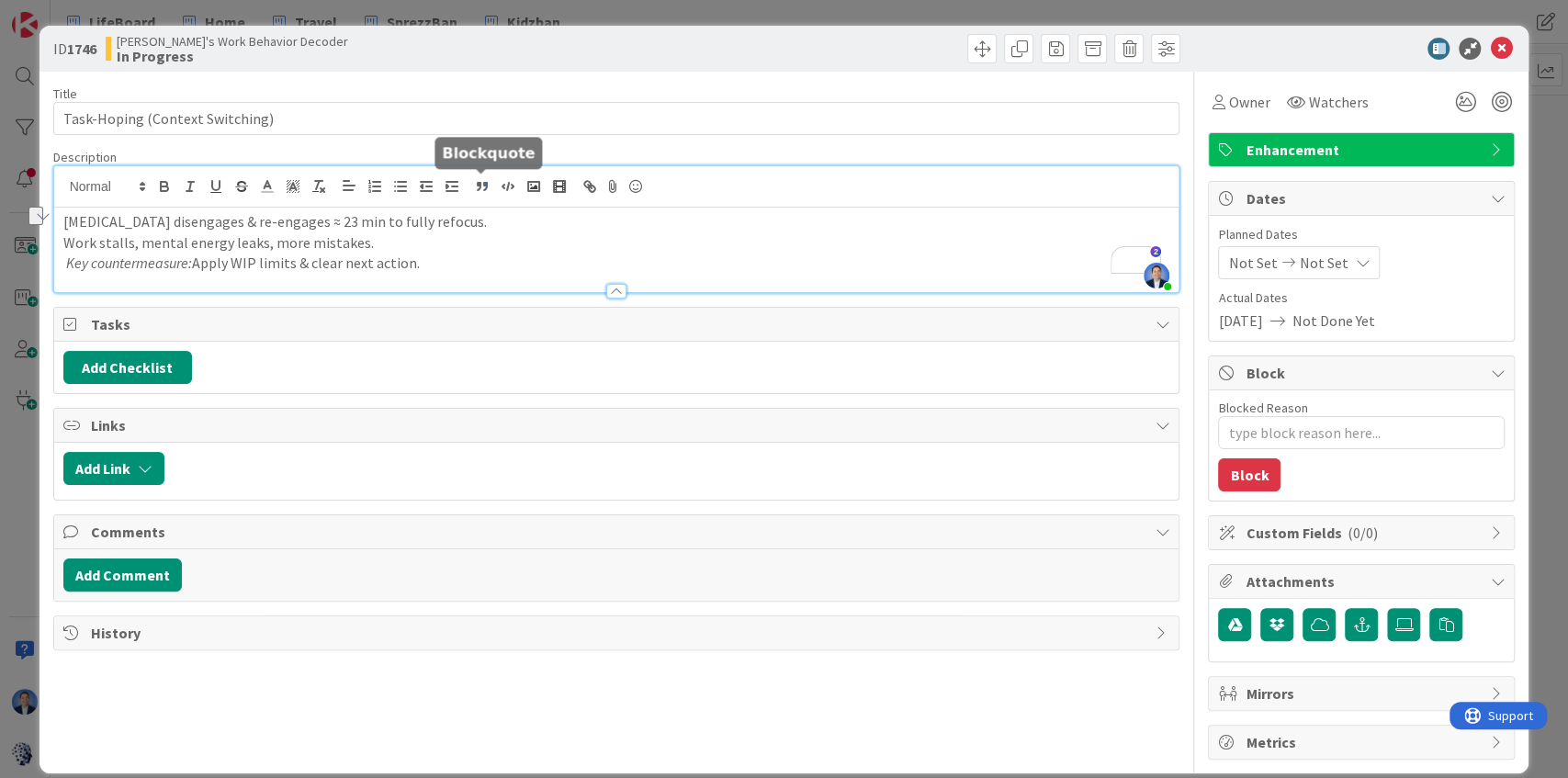
click at [486, 188] on icon "button" at bounding box center [482, 186] width 16 height 16
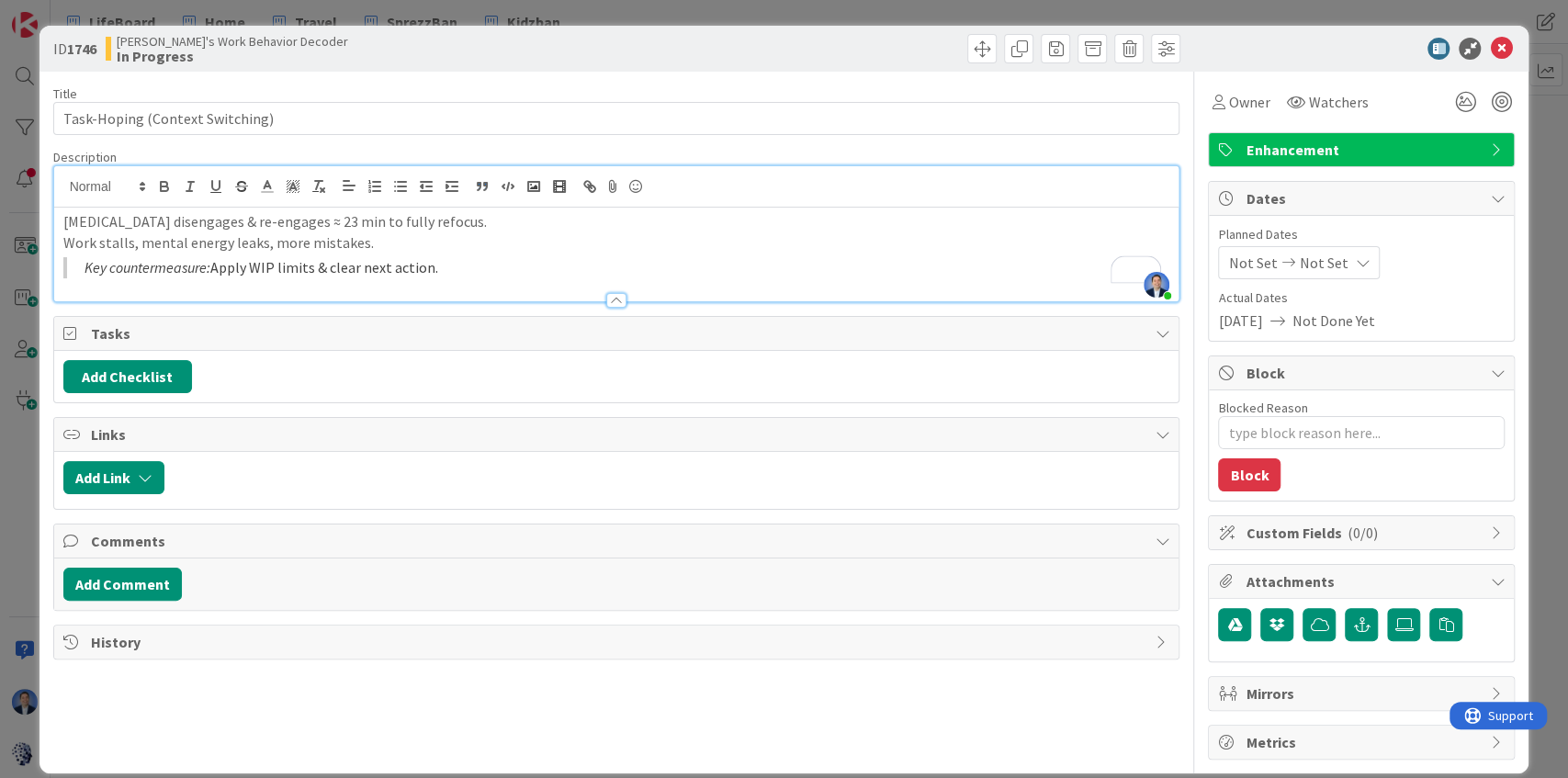
click at [613, 276] on blockquote "Key countermeasure: Apply WIP limits & clear next action." at bounding box center [616, 268] width 1106 height 21
click at [323, 241] on p "Work stalls, mental energy leaks, more mistakes." at bounding box center [616, 243] width 1106 height 21
click at [921, 236] on p "Work stalls, mental energy leaks, more mistakes." at bounding box center [616, 243] width 1106 height 21
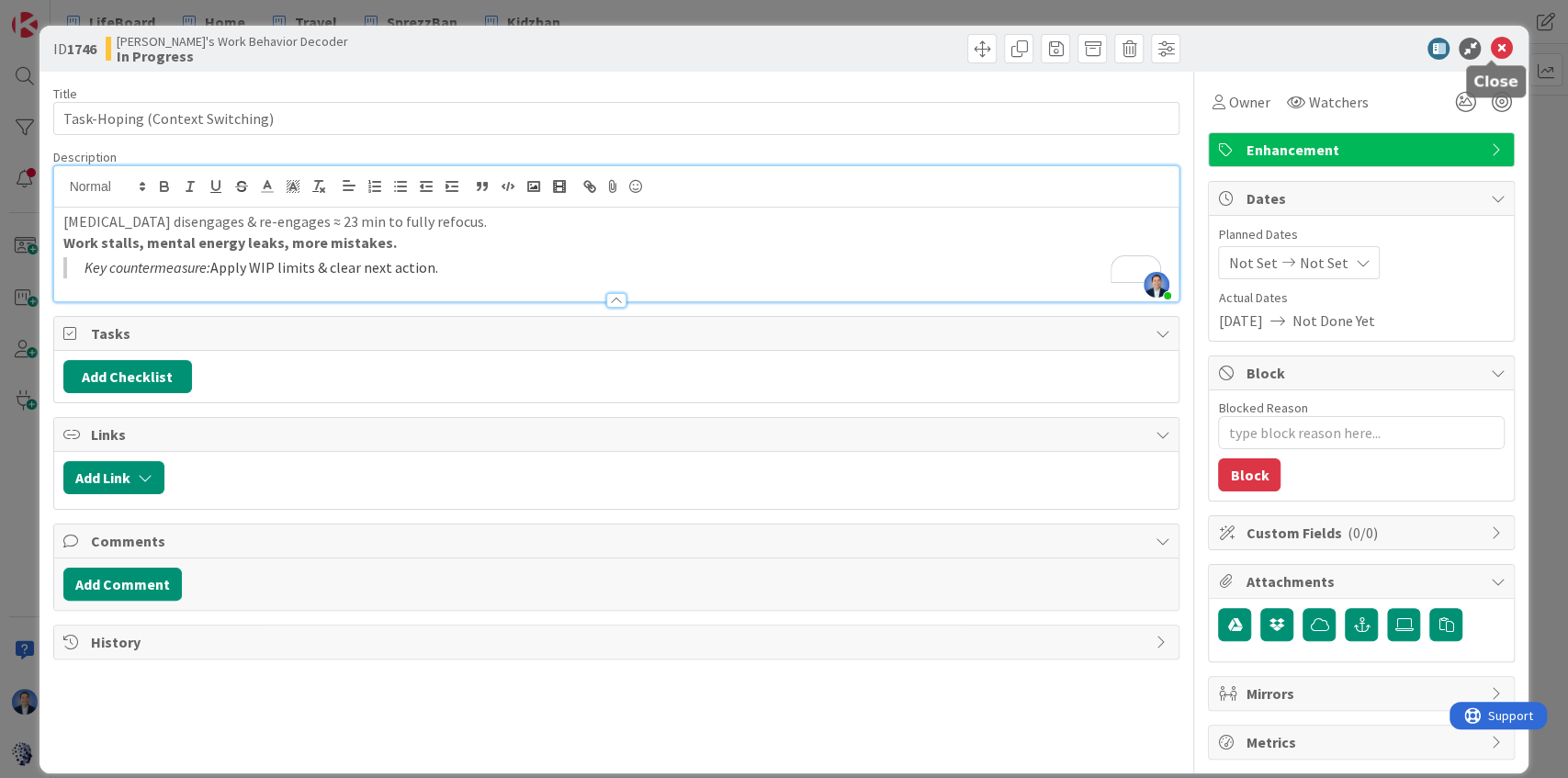
click at [1492, 48] on icon at bounding box center [1500, 48] width 22 height 22
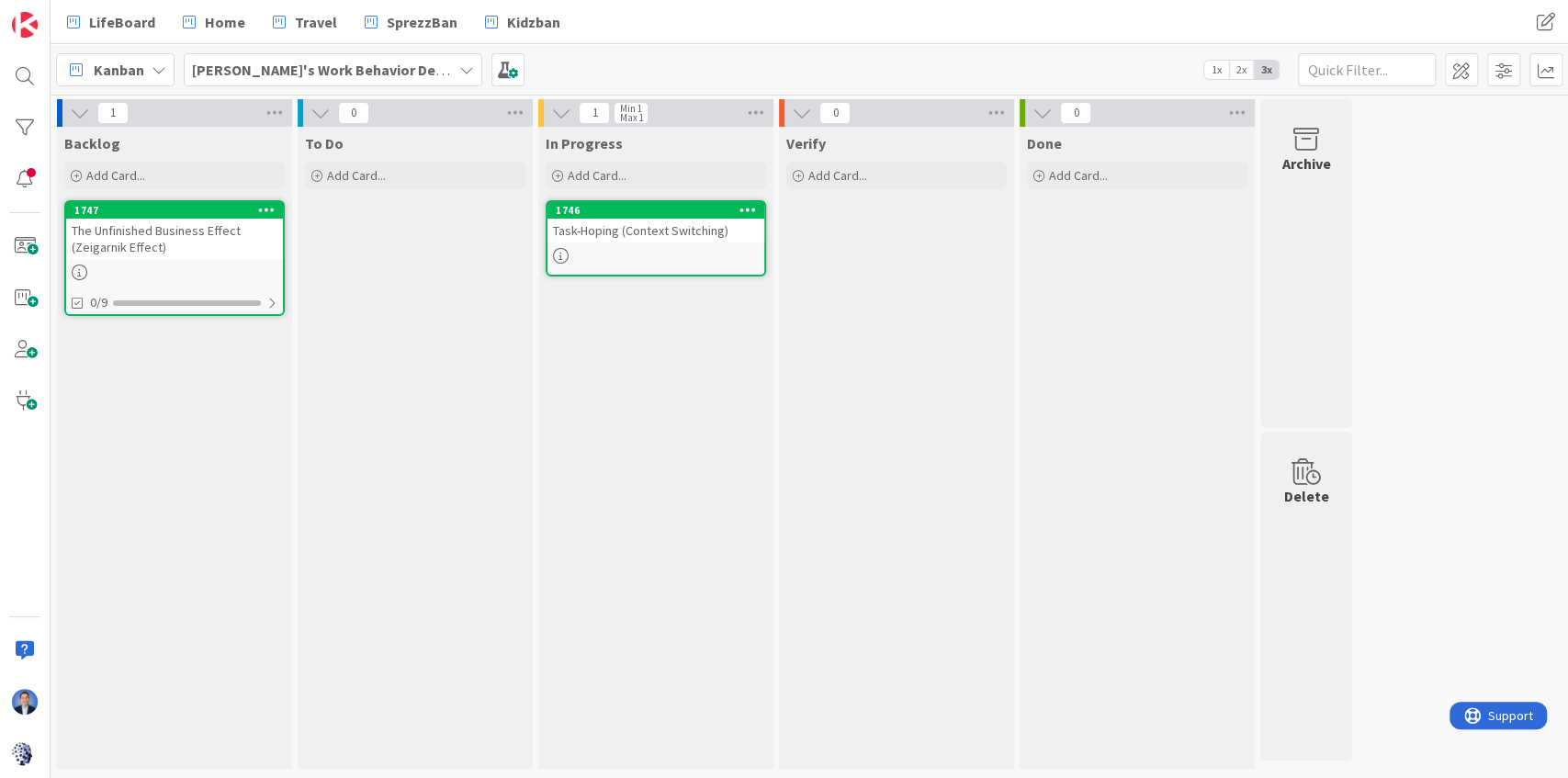
click at [197, 247] on div "The Unfinished Business Effect (Zeigarnik Effect)" at bounding box center [175, 239] width 217 height 40
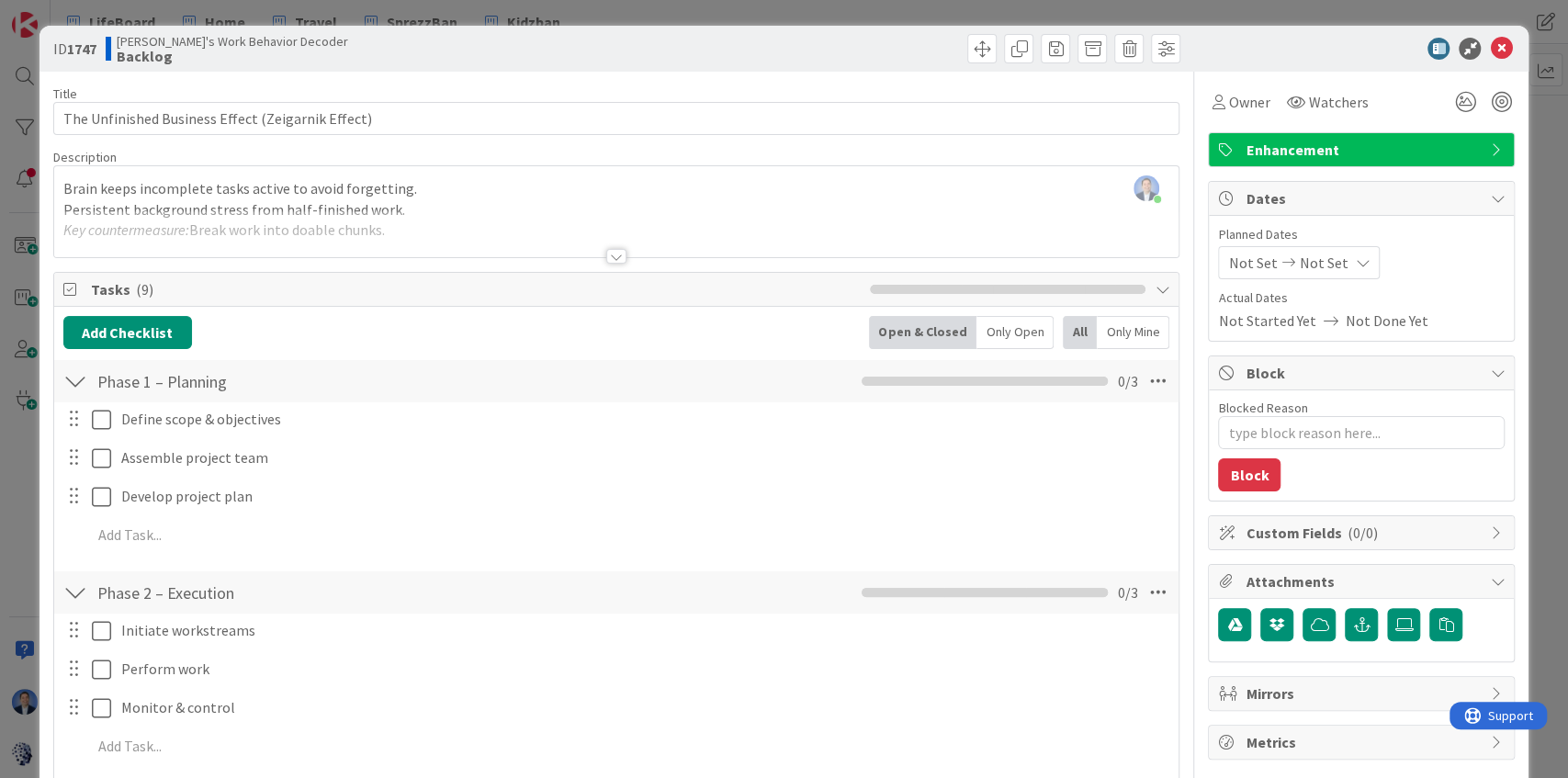
click at [204, 207] on div "Brain keeps incomplete tasks active to avoid forgetting. Persistent background …" at bounding box center [616, 216] width 1125 height 83
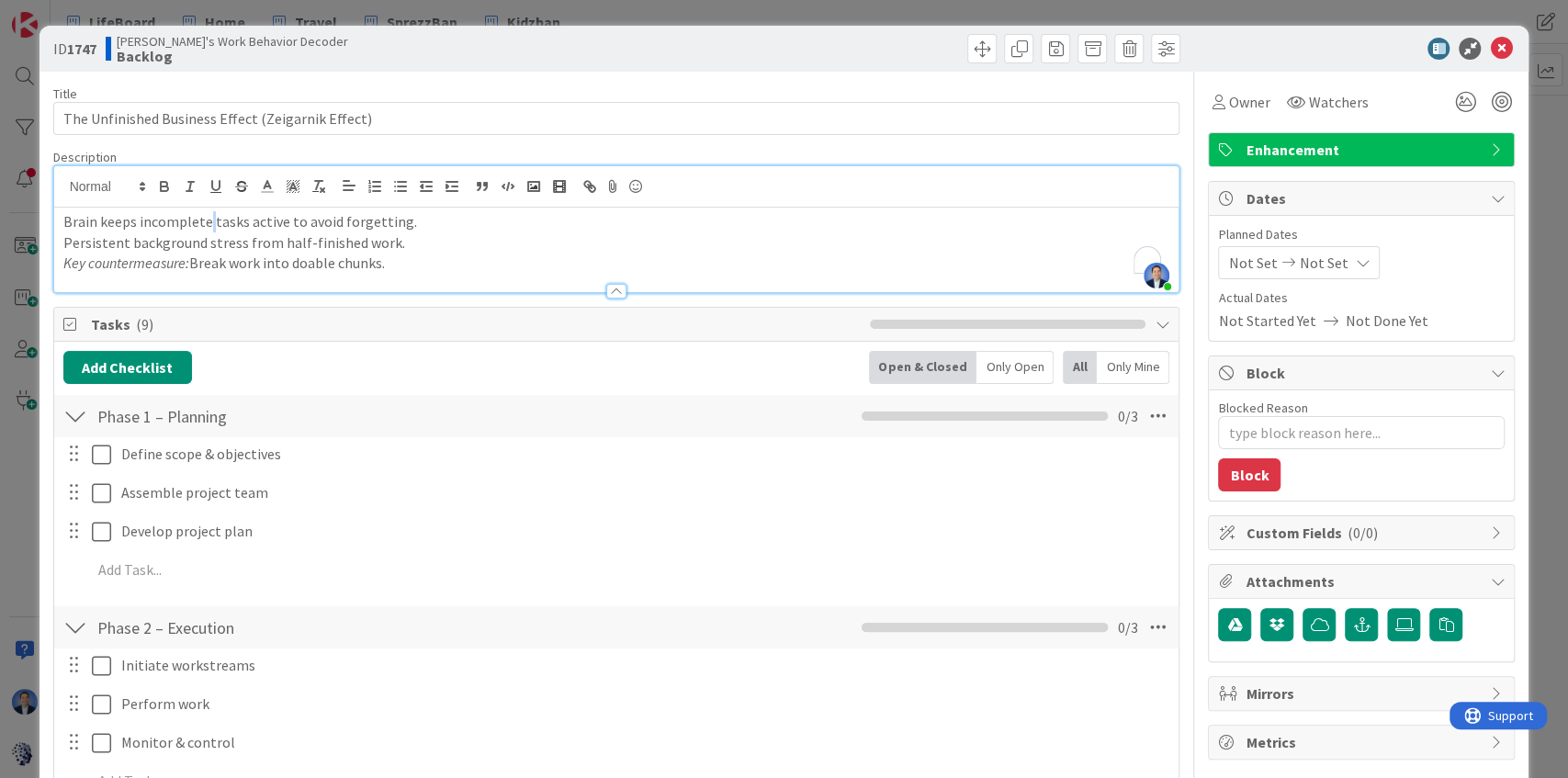
click at [204, 207] on div "Brain keeps incomplete tasks active to avoid forgetting. Persistent background …" at bounding box center [616, 249] width 1125 height 84
click at [202, 245] on p "Persistent background stress from half-finished work." at bounding box center [616, 243] width 1106 height 21
click at [225, 267] on p "Key countermeasure: Break work into doable chunks." at bounding box center [616, 263] width 1106 height 21
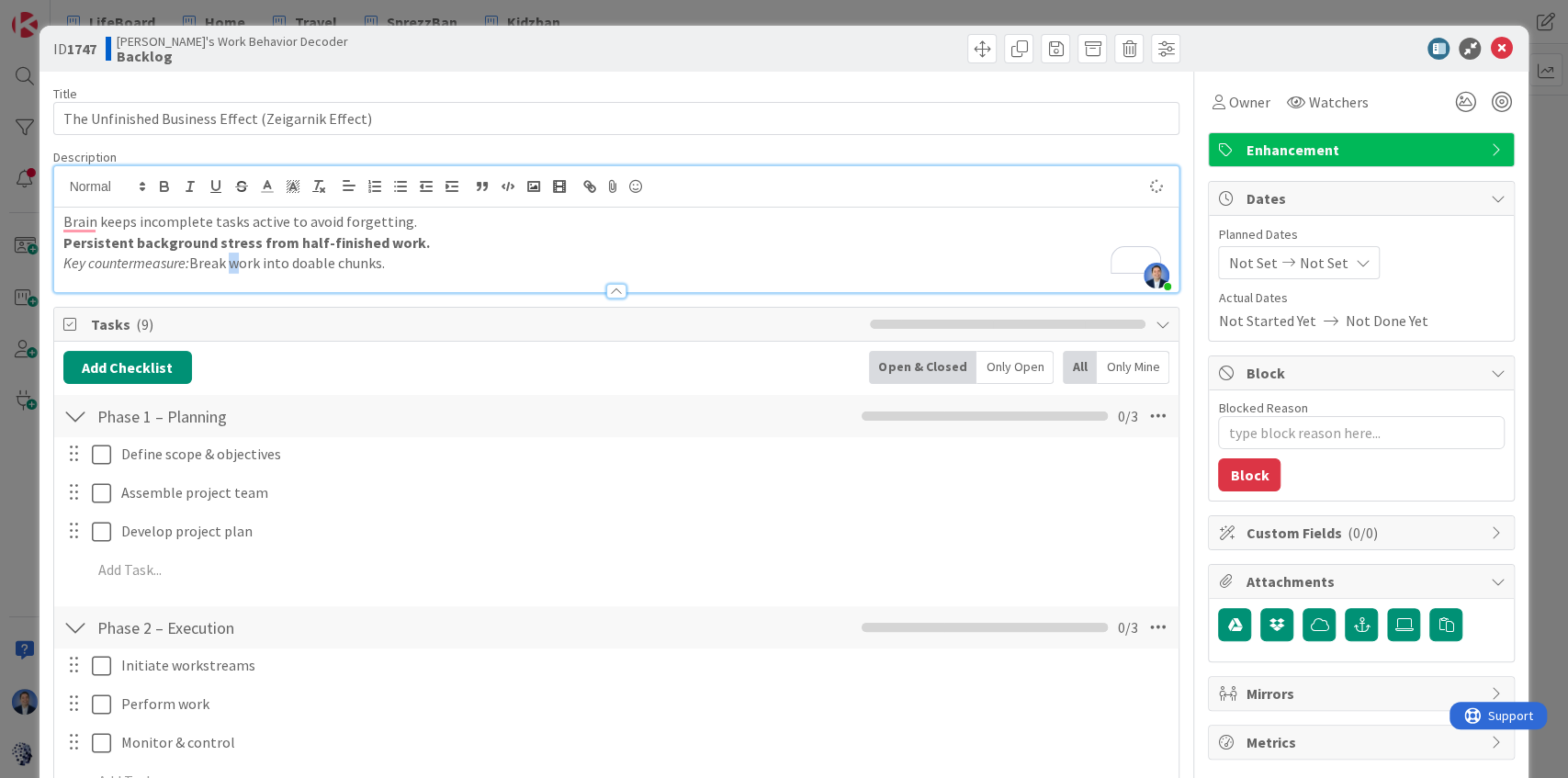
click at [225, 267] on p "Key countermeasure: Break work into doable chunks." at bounding box center [616, 263] width 1106 height 21
click at [482, 191] on icon "button" at bounding box center [482, 186] width 16 height 16
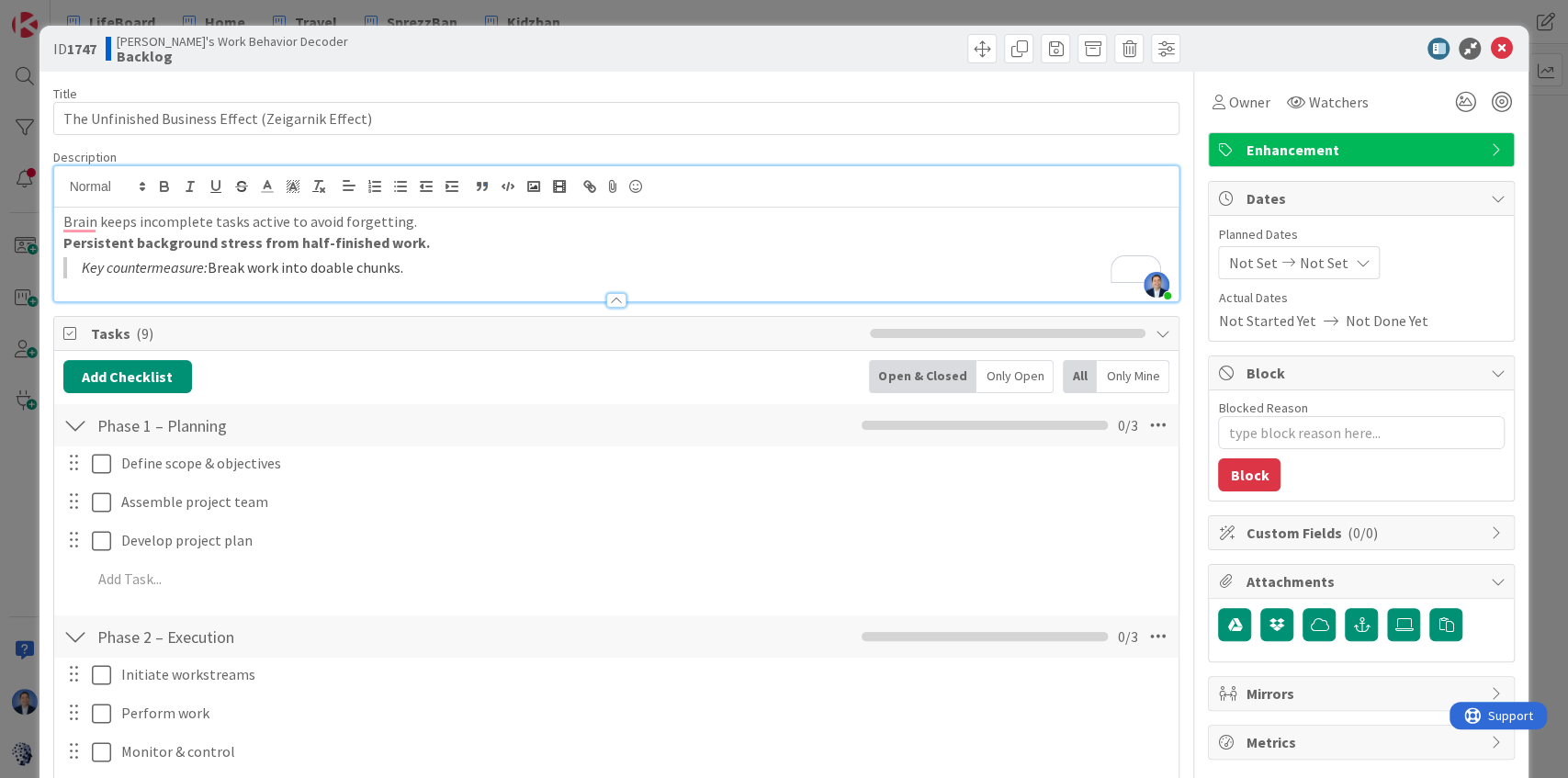
click at [554, 260] on blockquote "Key countermeasure: Break work into doable chunks." at bounding box center [616, 268] width 1106 height 21
click at [1495, 48] on icon at bounding box center [1500, 48] width 22 height 22
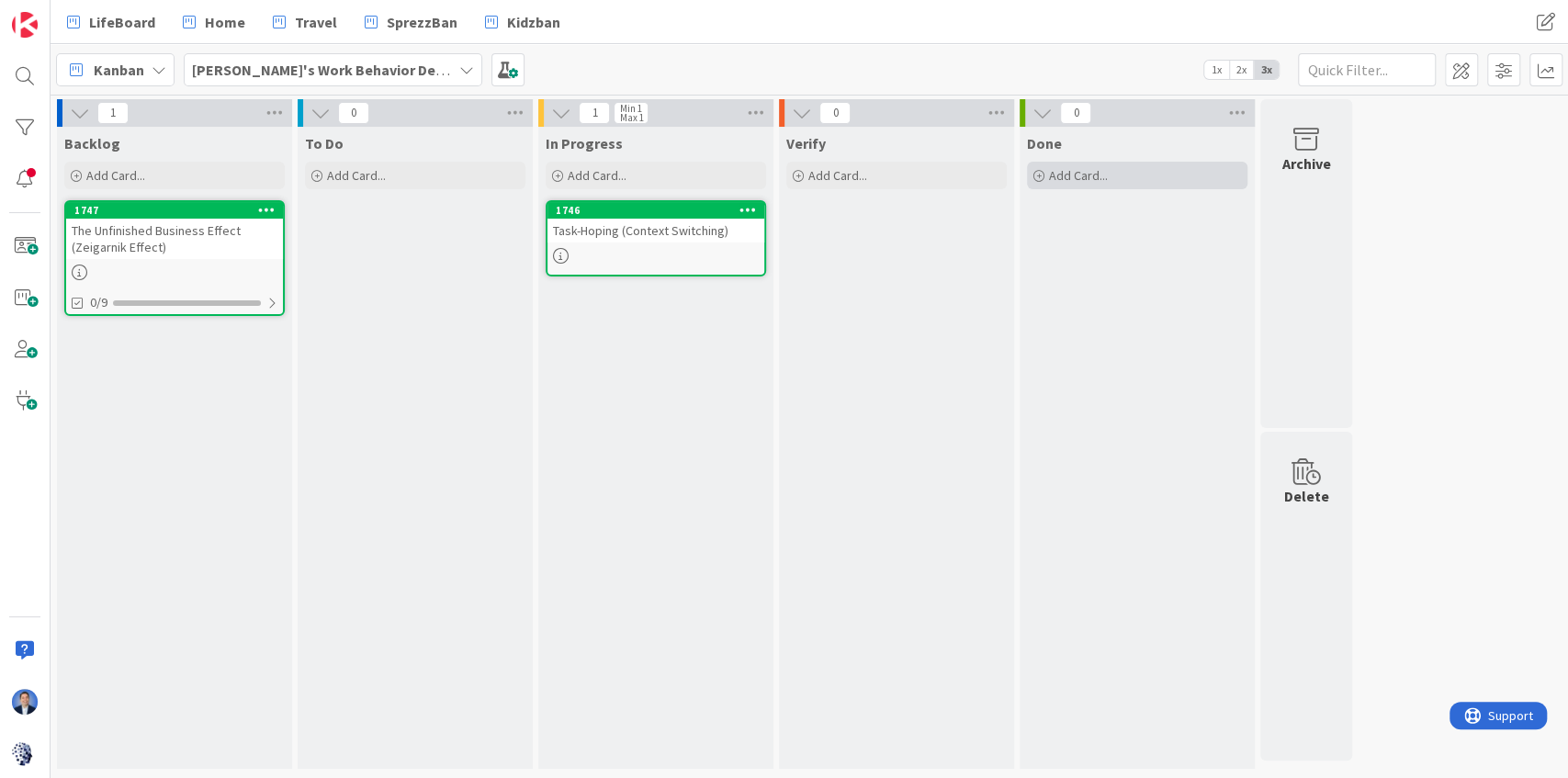
click at [1093, 182] on span "Add Card..." at bounding box center [1078, 175] width 59 height 16
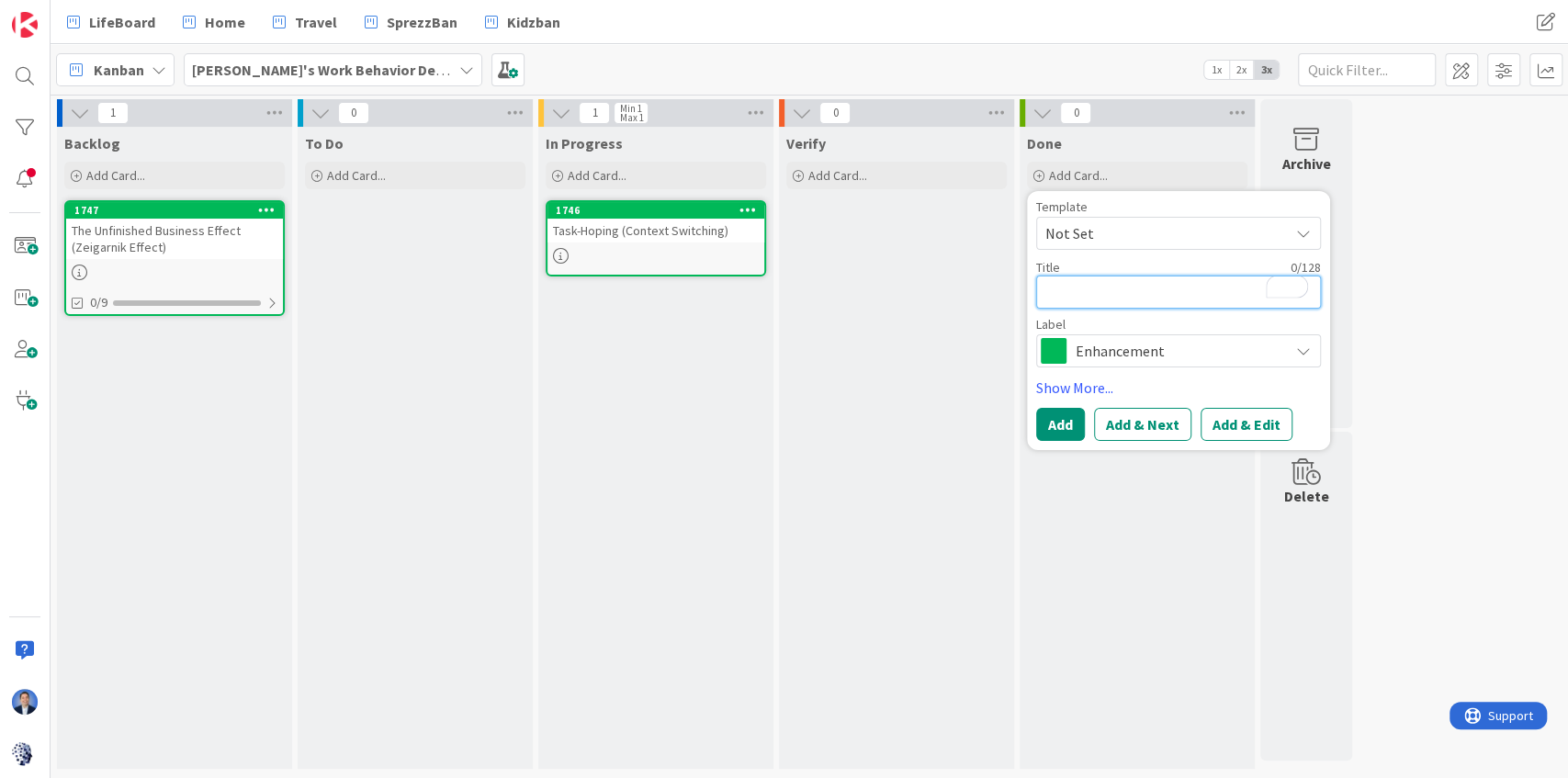
click at [1105, 289] on textarea "To enrich screen reader interactions, please activate Accessibility in Grammarl…" at bounding box center [1178, 292] width 285 height 33
paste textarea "Mental Ghost Tabs (Attention Residue)"
type textarea "x"
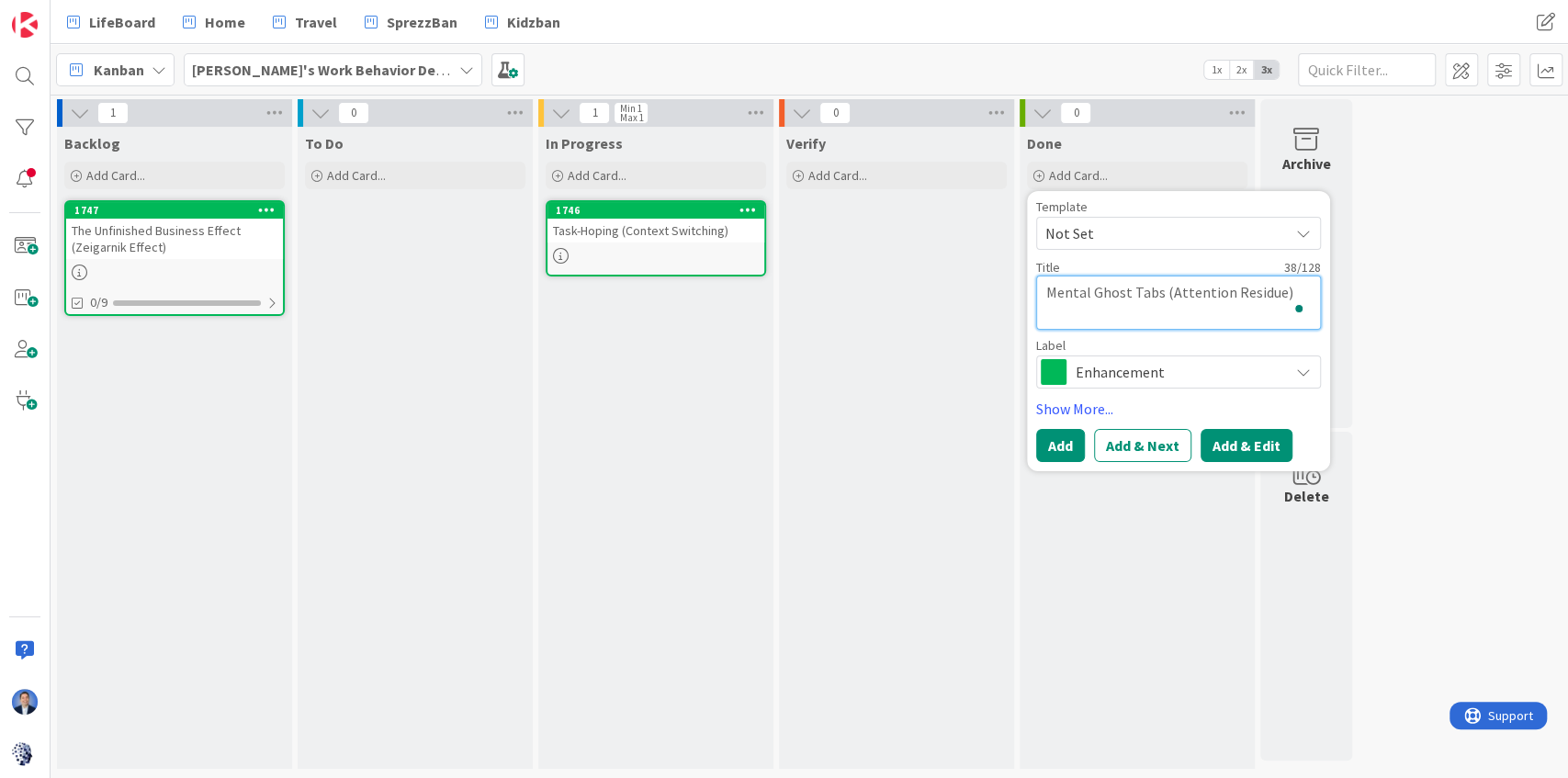
type textarea "Mental Ghost Tabs (Attention Residue)"
click at [1243, 442] on button "Add & Edit" at bounding box center [1247, 445] width 92 height 33
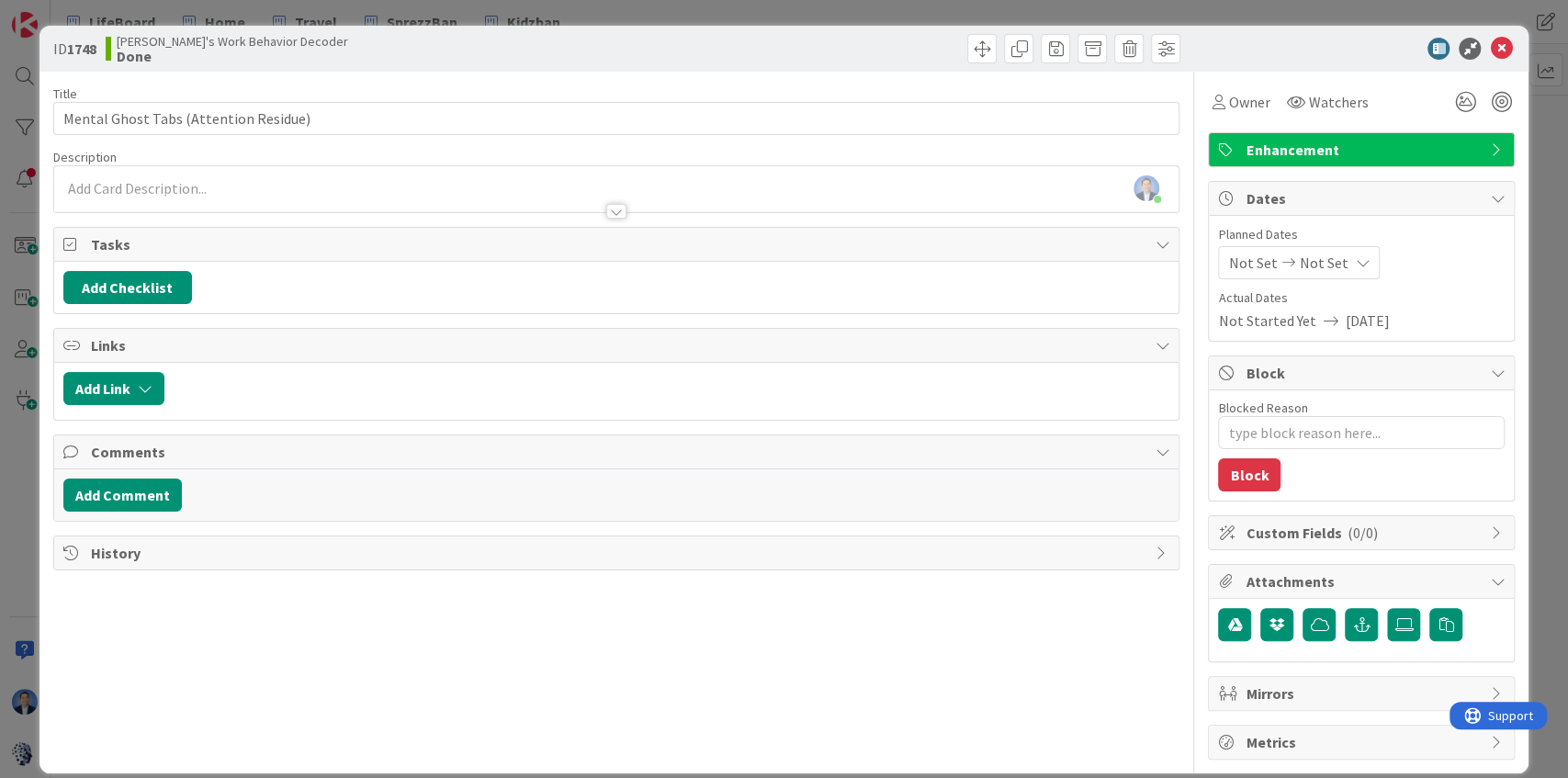
click at [159, 194] on div at bounding box center [616, 202] width 1125 height 19
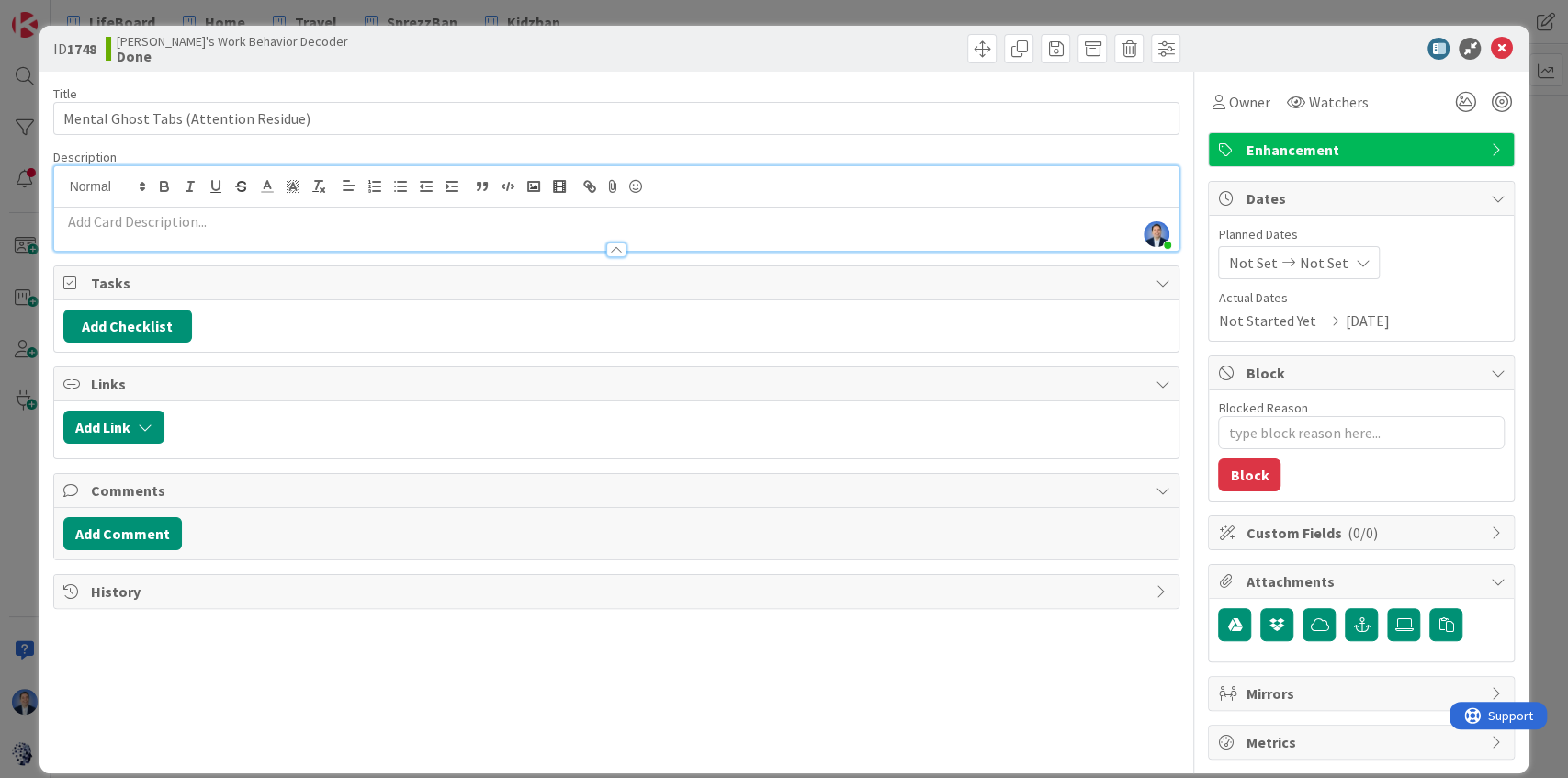
click at [158, 223] on p at bounding box center [616, 222] width 1106 height 21
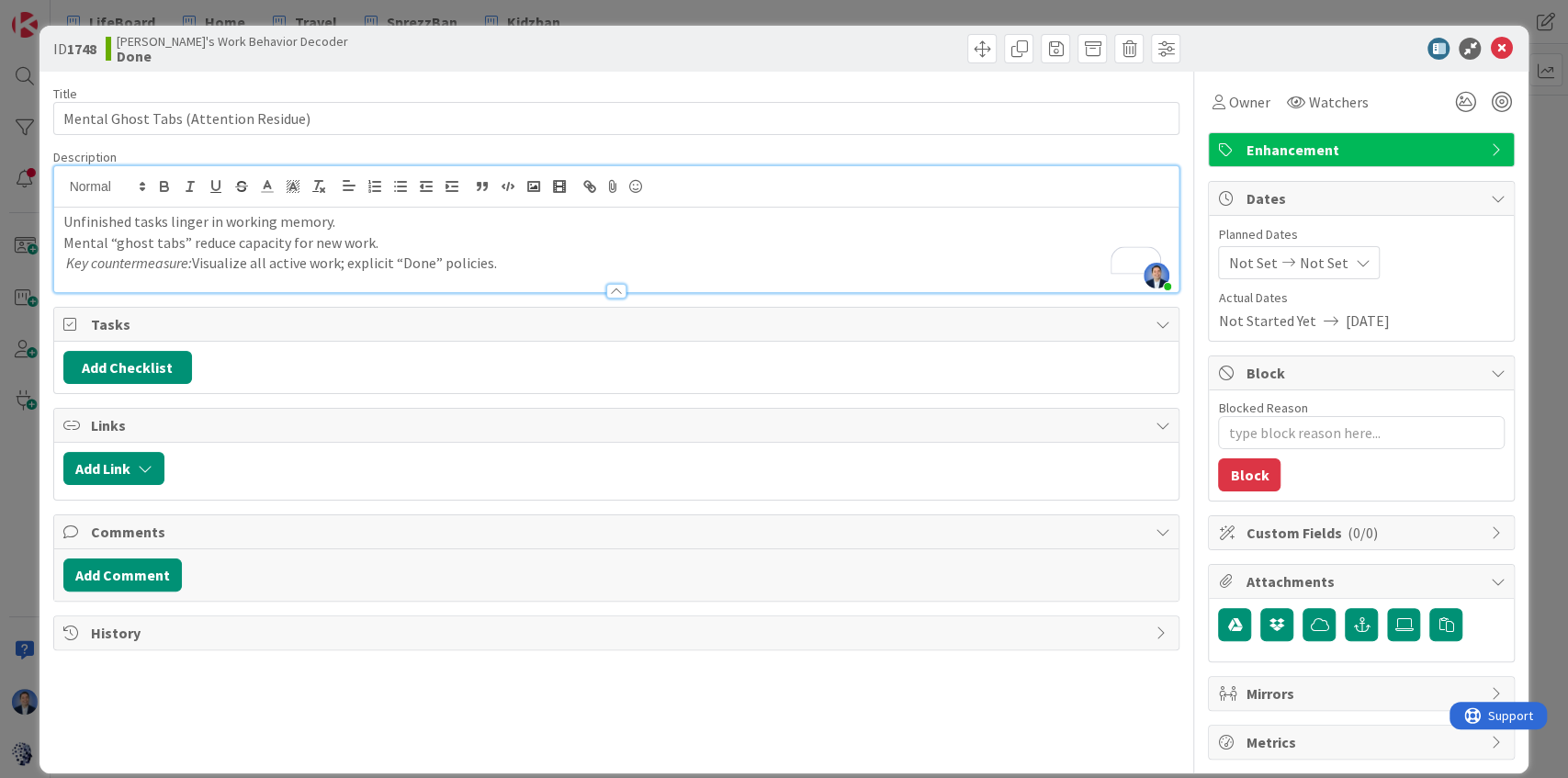
click at [135, 263] on em "Key countermeasure:" at bounding box center [129, 262] width 126 height 18
type textarea "x"
type input "Mental Ghost Tabs (Attention Residue)"
type textarea "x"
type input "Mental Ghost Tabs (Attention Residue)"
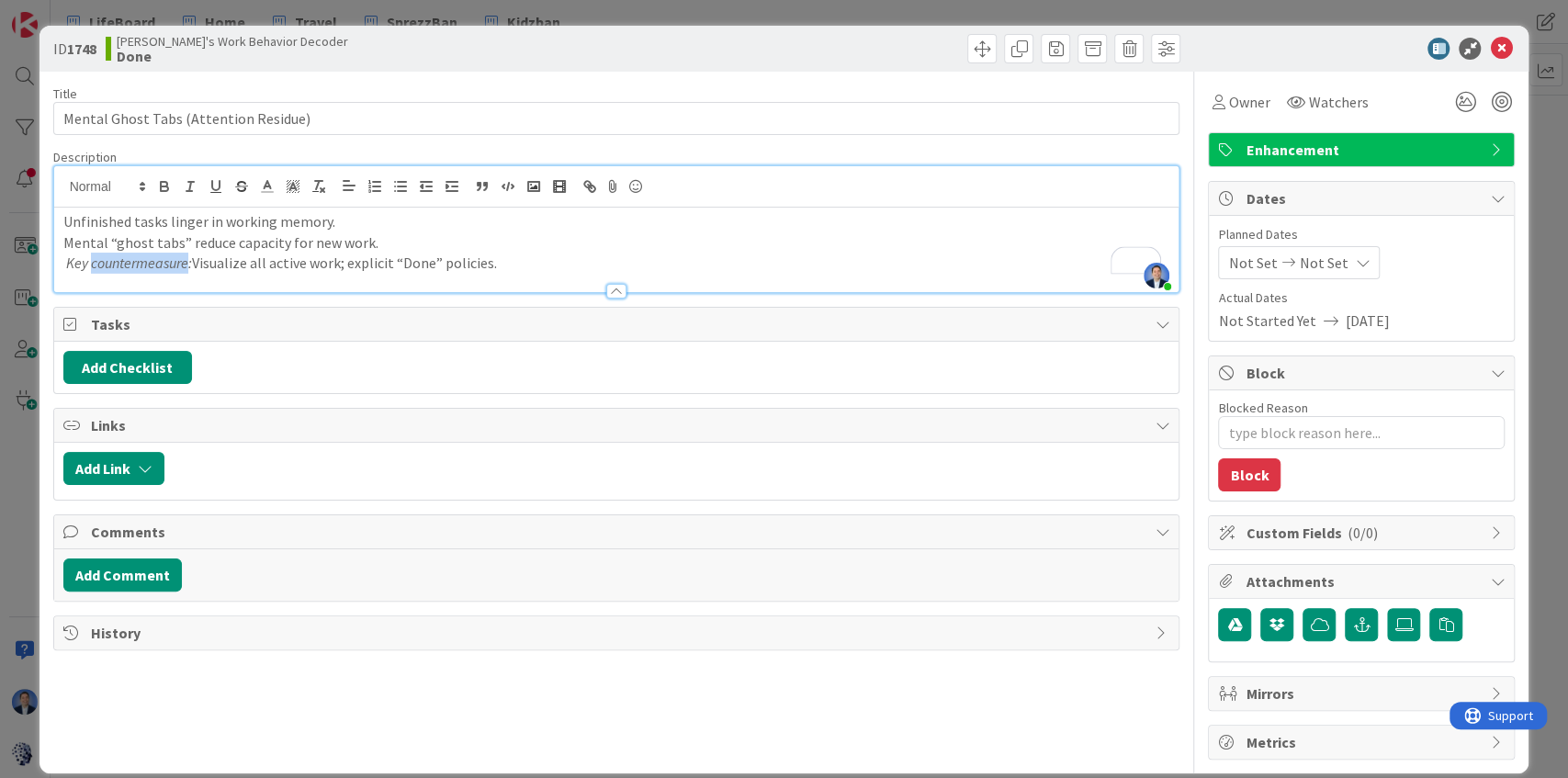
click at [135, 263] on em "Key countermeasure:" at bounding box center [129, 262] width 126 height 18
click at [483, 187] on icon "button" at bounding box center [482, 186] width 16 height 16
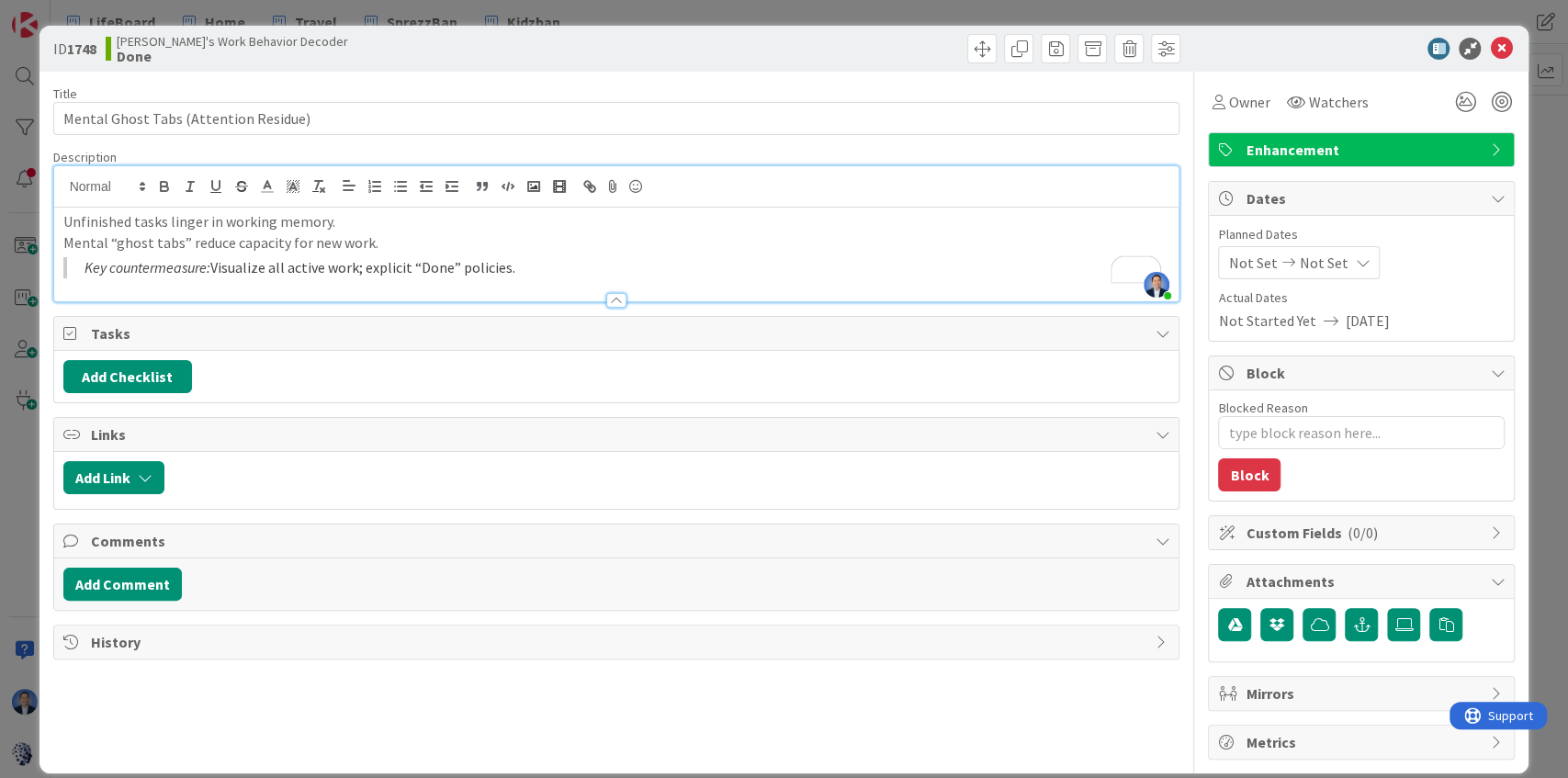
click at [261, 226] on p "Unfinished tasks linger in working memory." at bounding box center [616, 222] width 1106 height 21
type textarea "x"
type input "Mental Ghost Tabs (Attention Residue)"
type textarea "x"
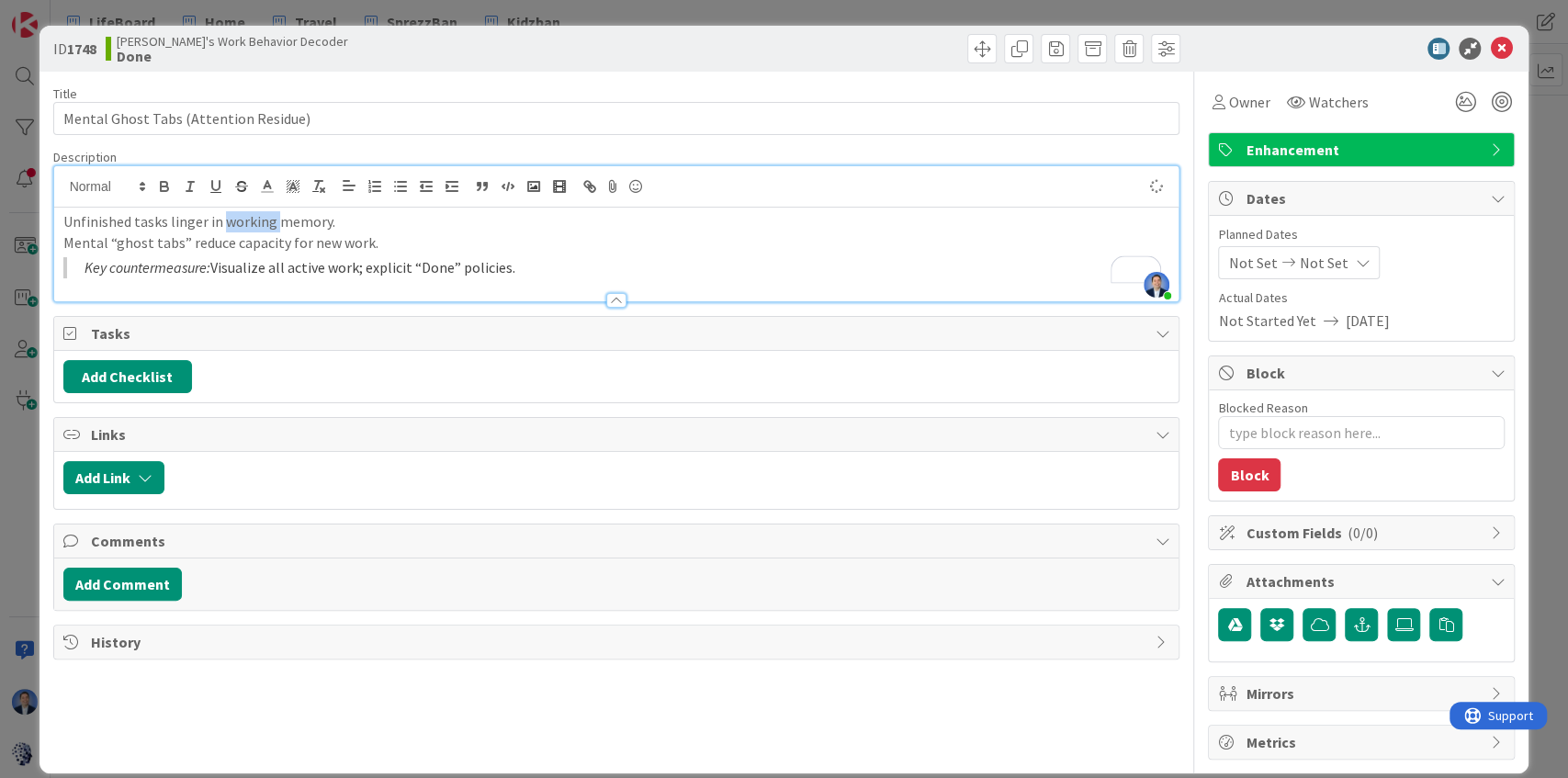
type input "Mental Ghost Tabs (Attention Residue)"
click at [241, 242] on p "Mental “ghost tabs” reduce capacity for new work." at bounding box center [616, 243] width 1106 height 21
type textarea "x"
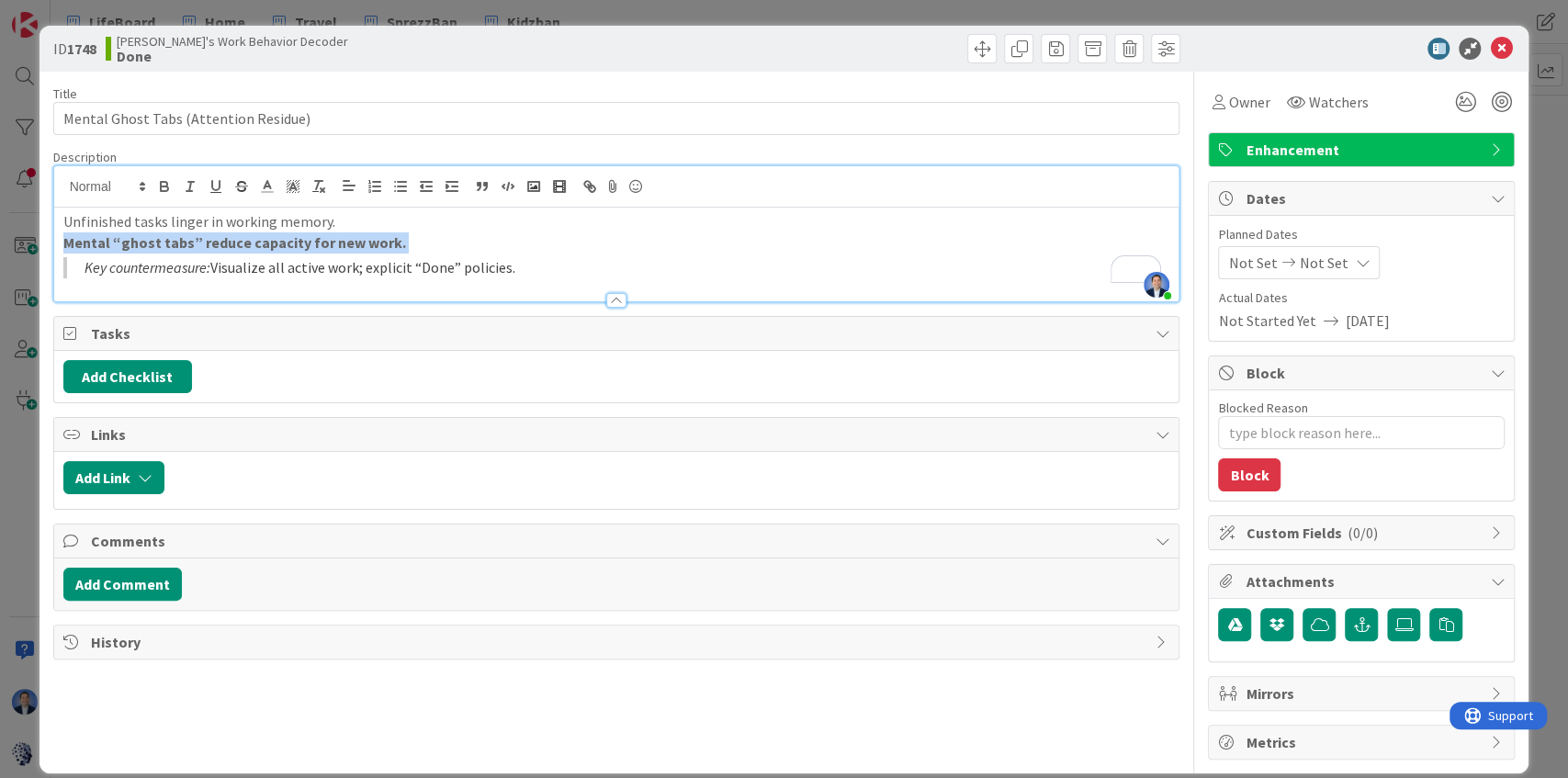
type input "Mental Ghost Tabs (Attention Residue)"
type textarea "x"
type input "Mental Ghost Tabs (Attention Residue)"
click at [395, 268] on blockquote "Key countermeasure: Visualize all active work; explicit “Done” policies." at bounding box center [616, 268] width 1106 height 21
drag, startPoint x: 395, startPoint y: 268, endPoint x: 533, endPoint y: 270, distance: 138.0
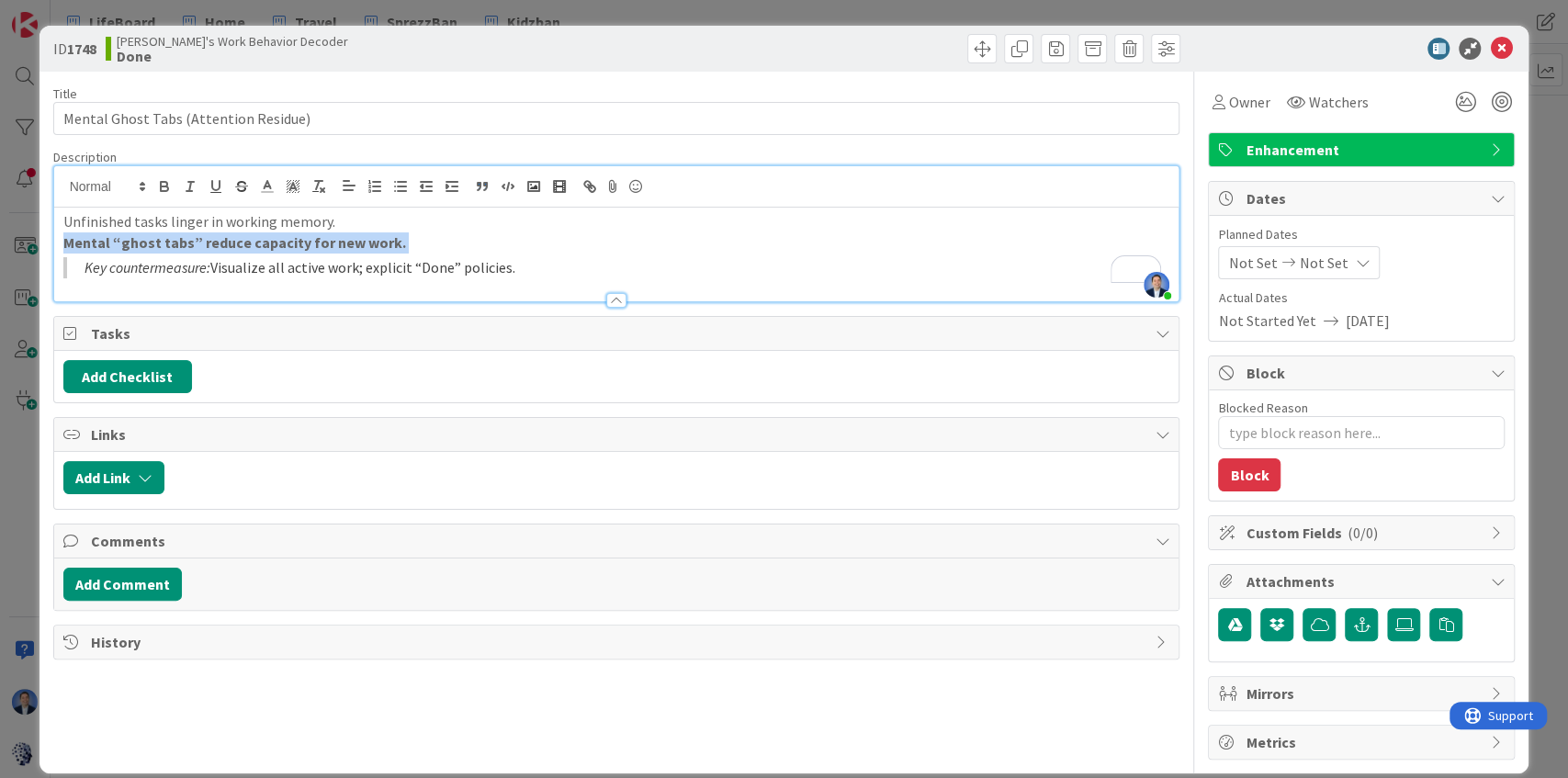
click at [533, 270] on blockquote "Key countermeasure: Visualize all active work; explicit “Done” policies." at bounding box center [616, 268] width 1106 height 21
copy blockquote "explicit “Done” policies."
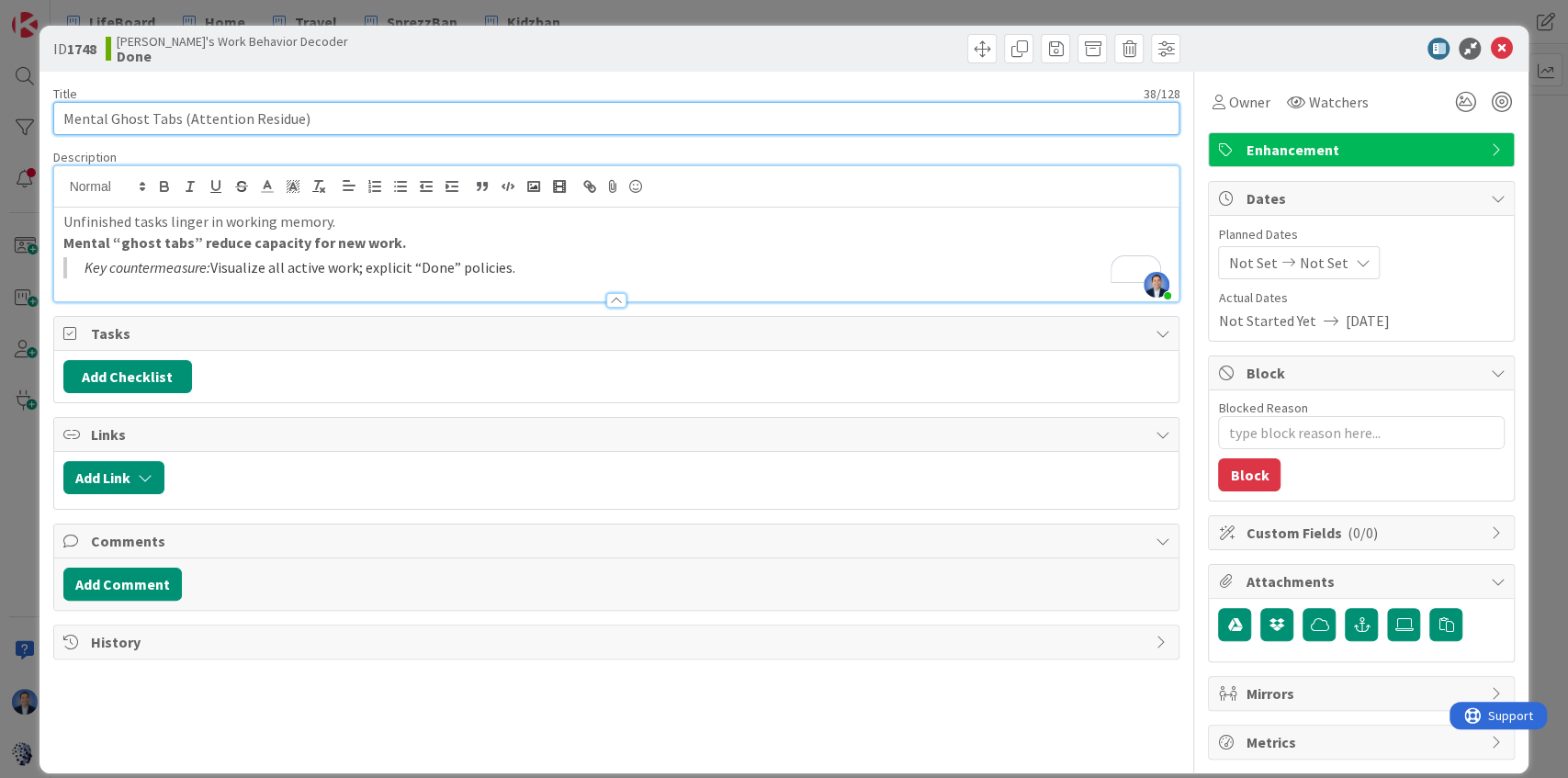
drag, startPoint x: 318, startPoint y: 119, endPoint x: 66, endPoint y: 121, distance: 252.0
click at [66, 121] on input "Mental Ghost Tabs (Attention Residue)" at bounding box center [617, 118] width 1127 height 33
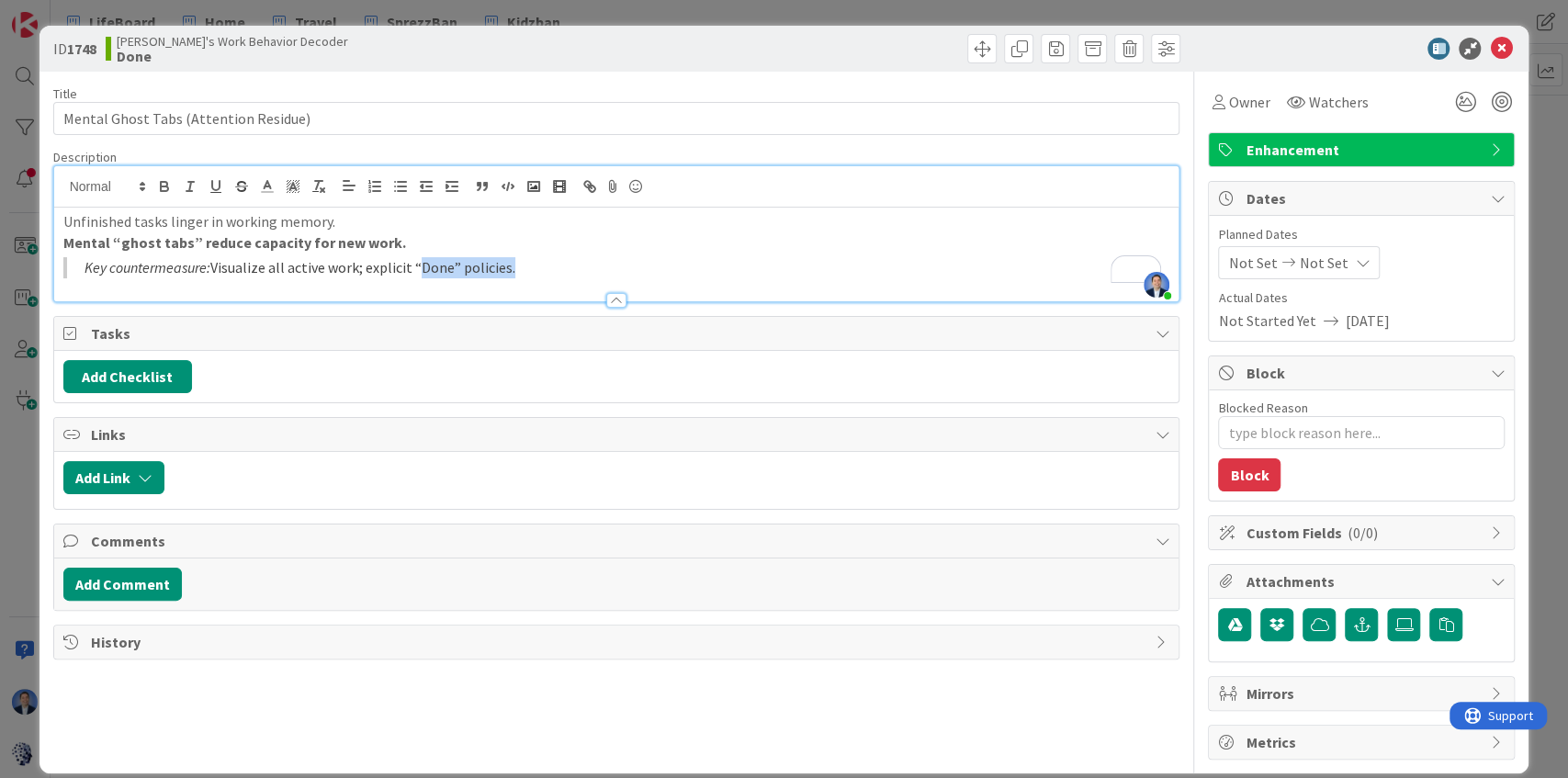
drag, startPoint x: 412, startPoint y: 263, endPoint x: 507, endPoint y: 269, distance: 95.2
click at [507, 269] on blockquote "Key countermeasure: Visualize all active work; explicit “Done” policies." at bounding box center [616, 268] width 1106 height 21
copy blockquote "“Done” policies"
click at [154, 375] on button "Add Checklist" at bounding box center [128, 376] width 129 height 33
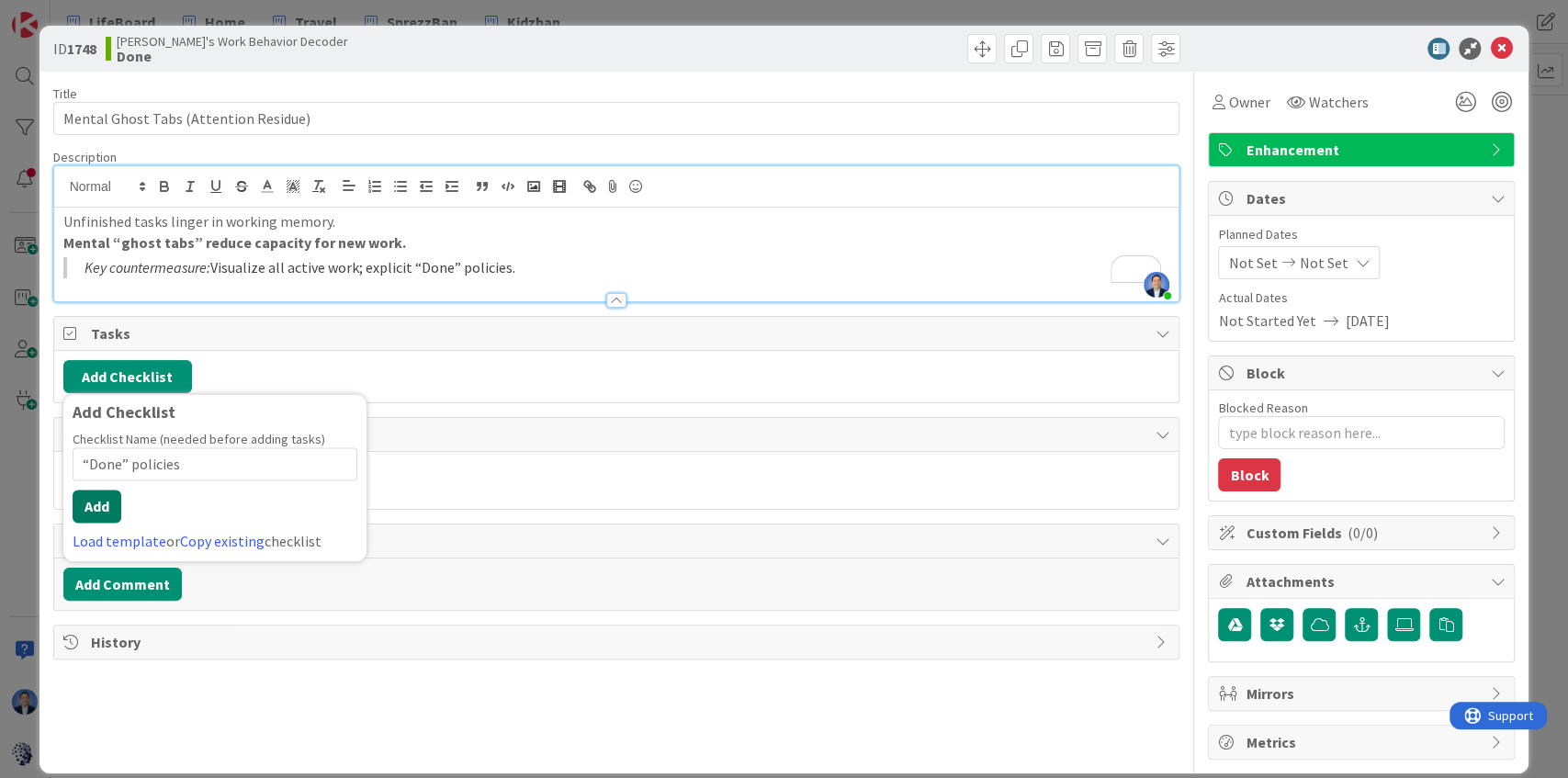
type input "“Done” policies"
click at [105, 504] on button "Add" at bounding box center [97, 506] width 49 height 33
type textarea "x"
type input "Mental Ghost Tabs (Attention Residue)"
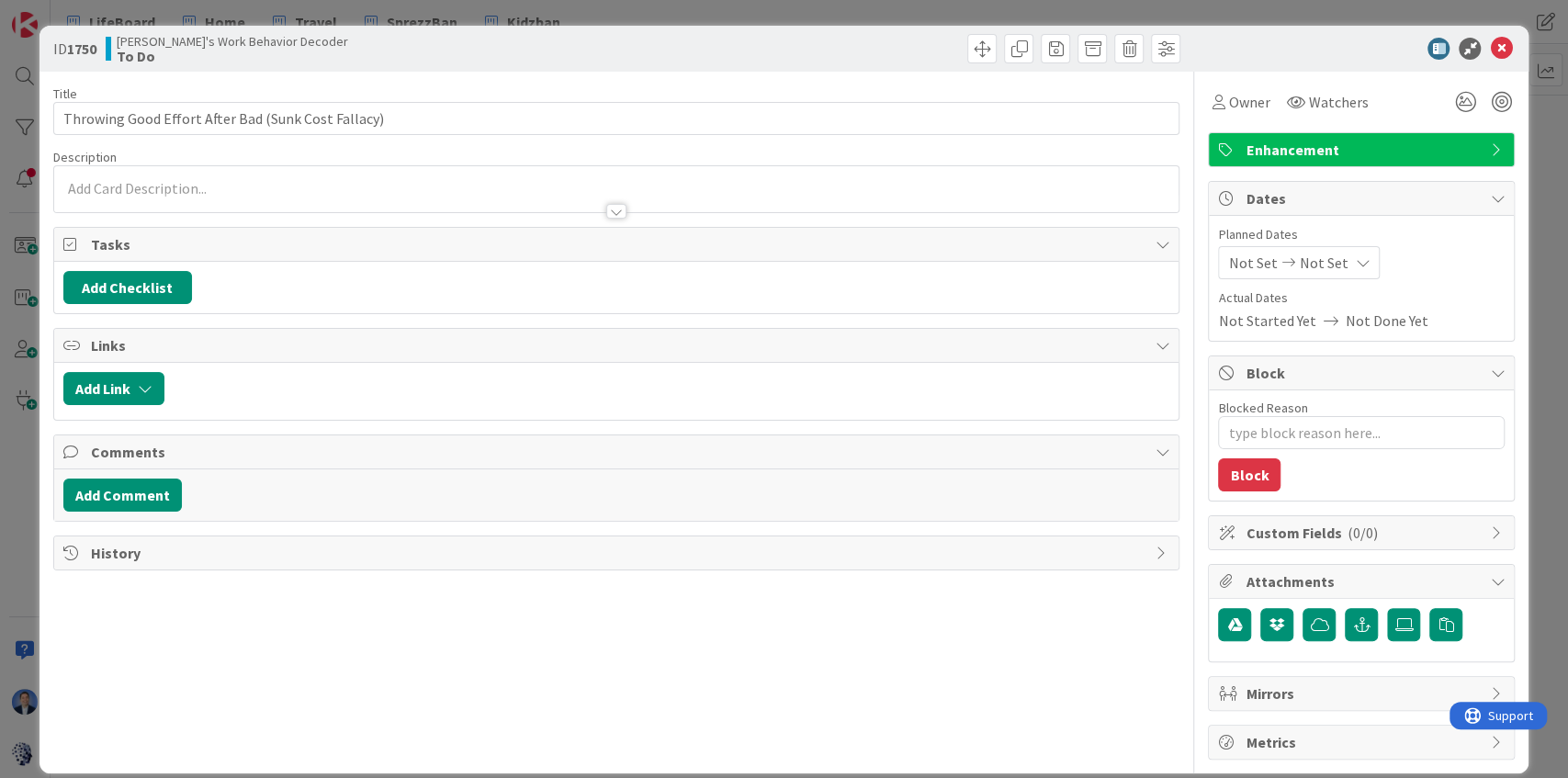
click at [225, 193] on div at bounding box center [616, 202] width 1125 height 19
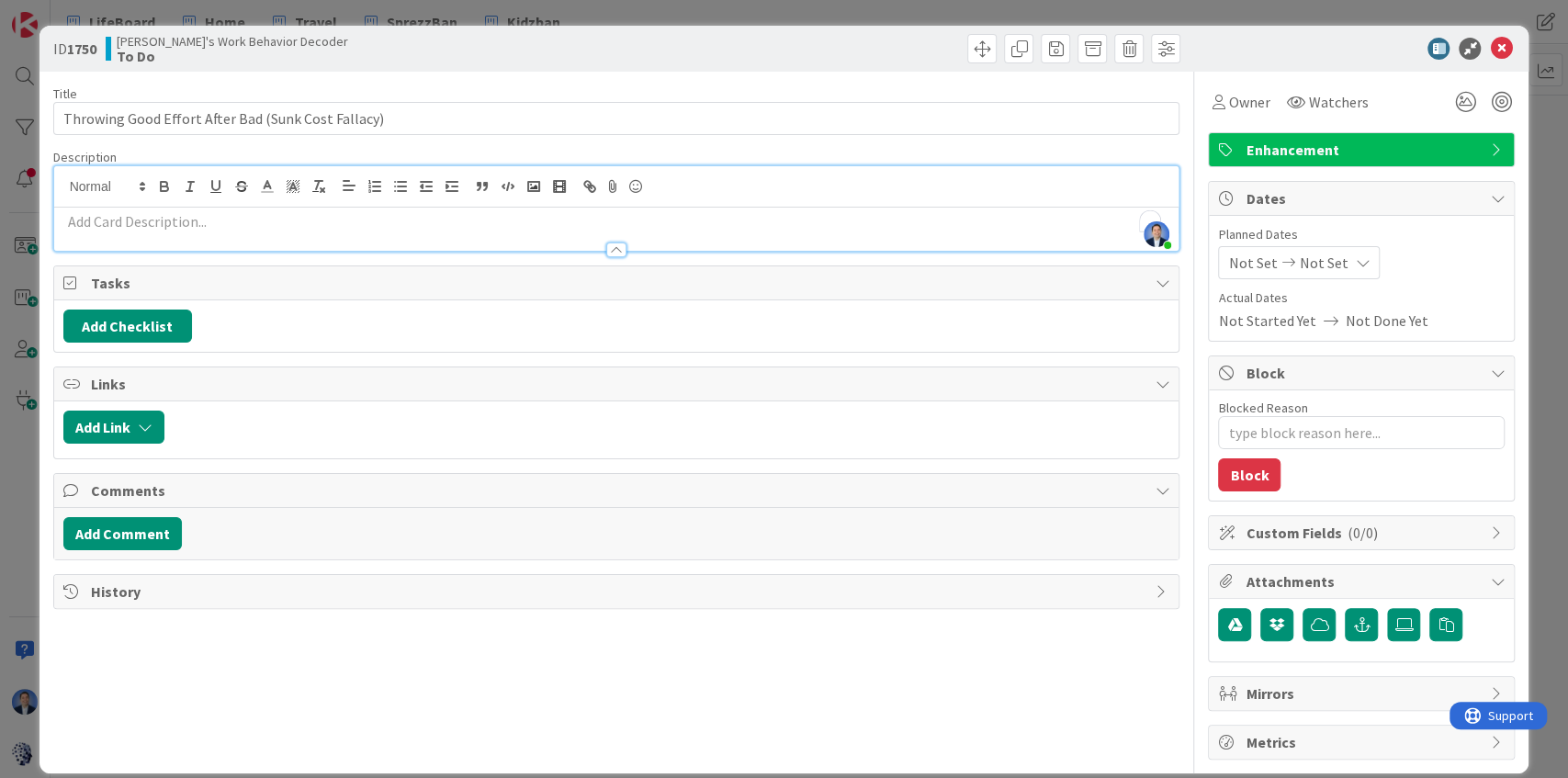
click at [211, 224] on p "To enrich screen reader interactions, please activate Accessibility in Grammarl…" at bounding box center [616, 222] width 1106 height 21
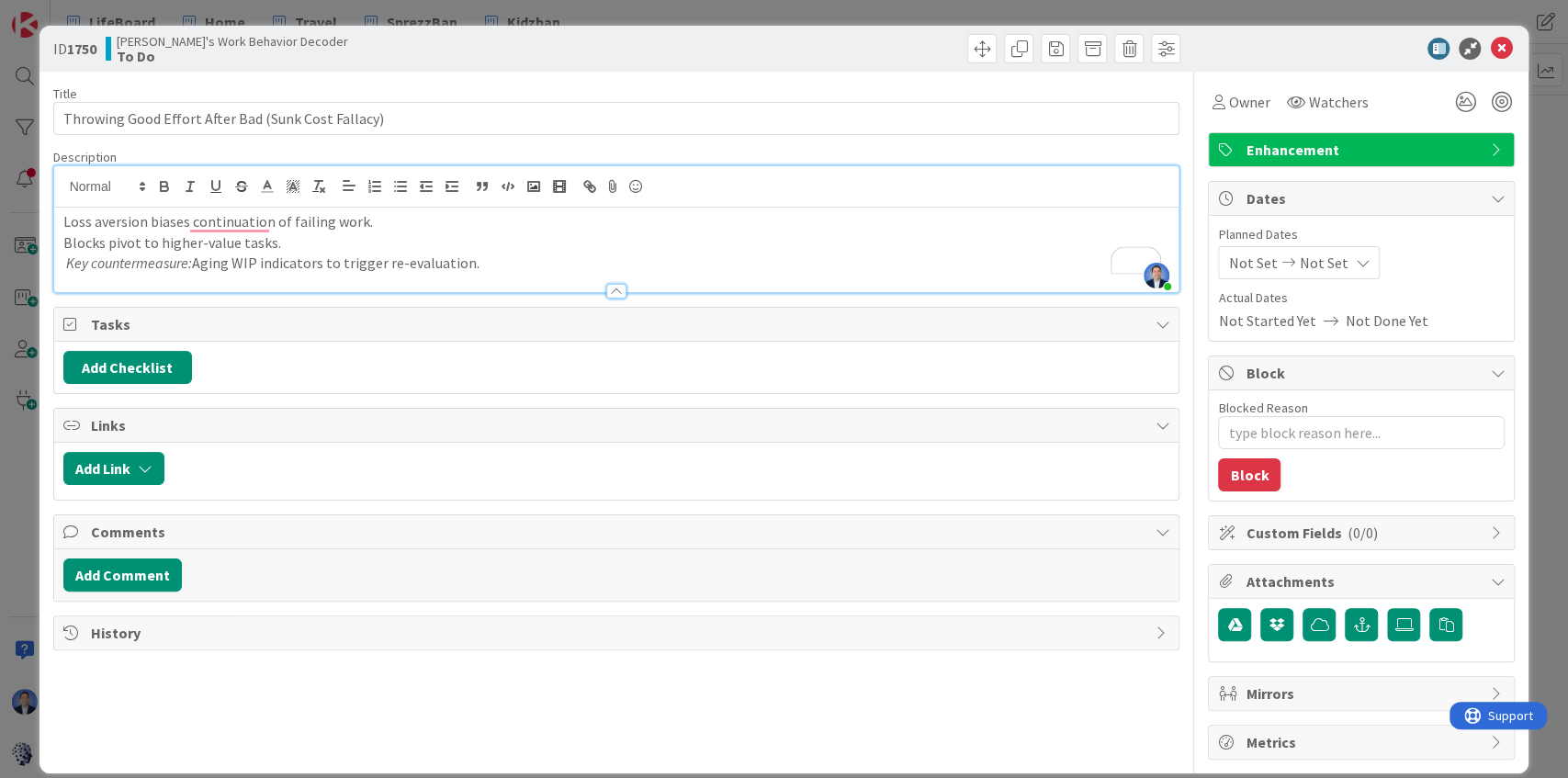
click at [207, 241] on p "Blocks pivot to higher-value tasks." at bounding box center [616, 243] width 1106 height 21
type textarea "x"
type input "Throwing Good Effort After Bad (Sunk Cost Fallacy)"
type textarea "x"
type input "Throwing Good Effort After Bad (Sunk Cost Fallacy)"
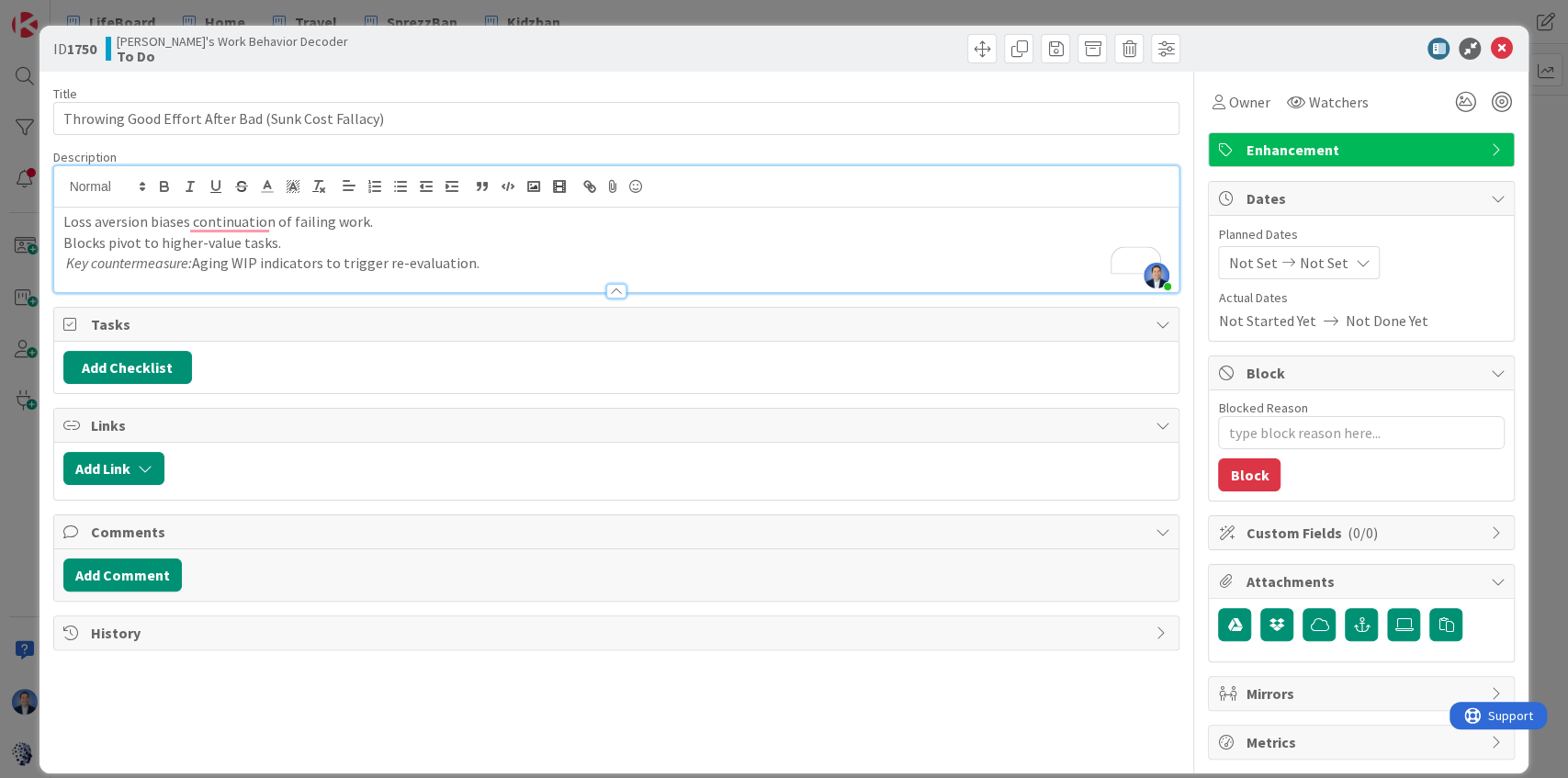
click at [260, 239] on p "Blocks pivot to higher-value tasks." at bounding box center [616, 243] width 1106 height 21
click at [166, 186] on icon "button" at bounding box center [164, 188] width 8 height 5
click at [272, 265] on p "Key countermeasure: Aging WIP indicators to trigger re-evaluation." at bounding box center [616, 263] width 1106 height 21
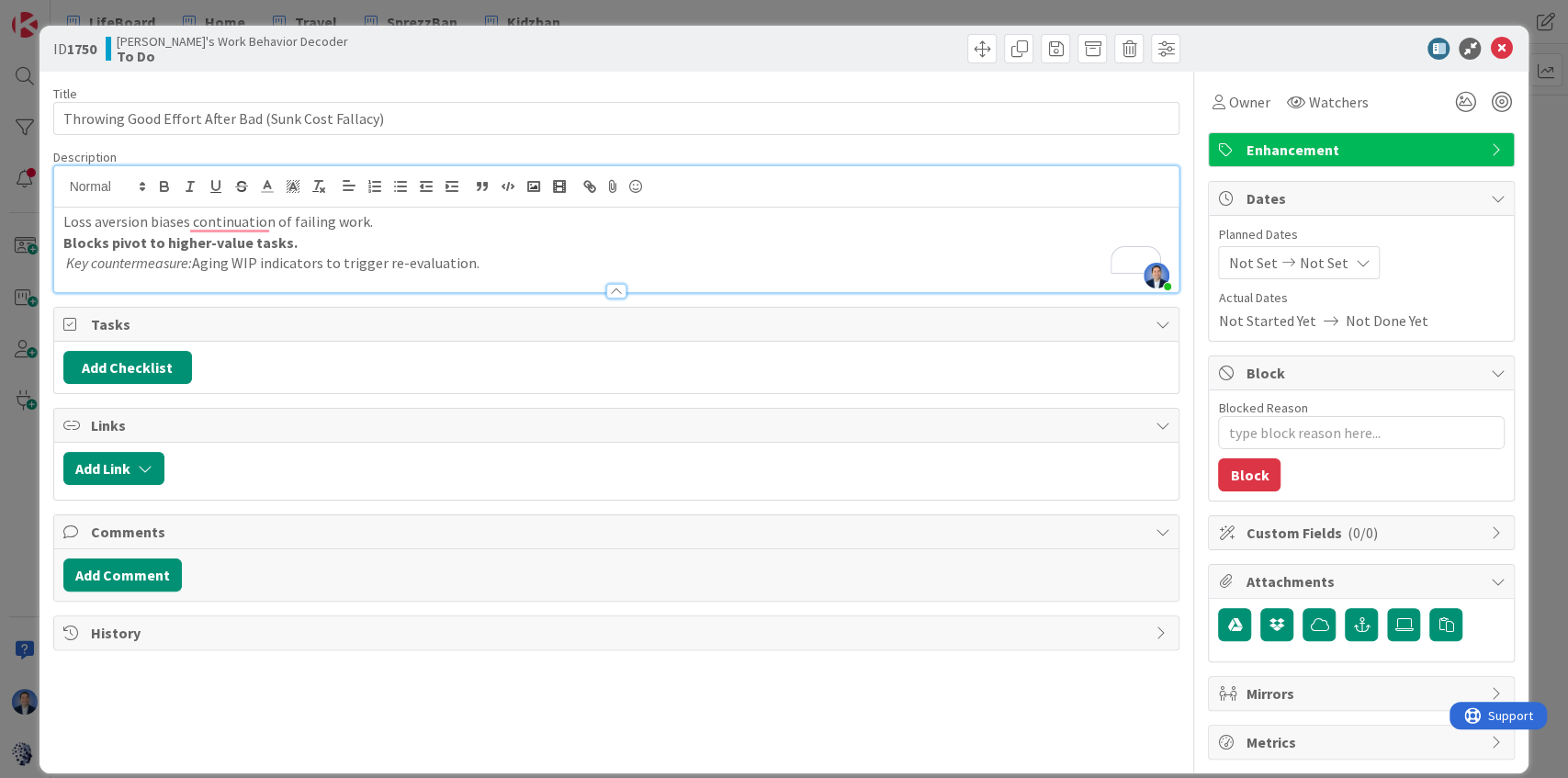
type textarea "x"
type input "Throwing Good Effort After Bad (Sunk Cost Fallacy)"
type textarea "x"
type input "Throwing Good Effort After Bad (Sunk Cost Fallacy)"
click at [478, 186] on icon "button" at bounding box center [482, 186] width 16 height 16
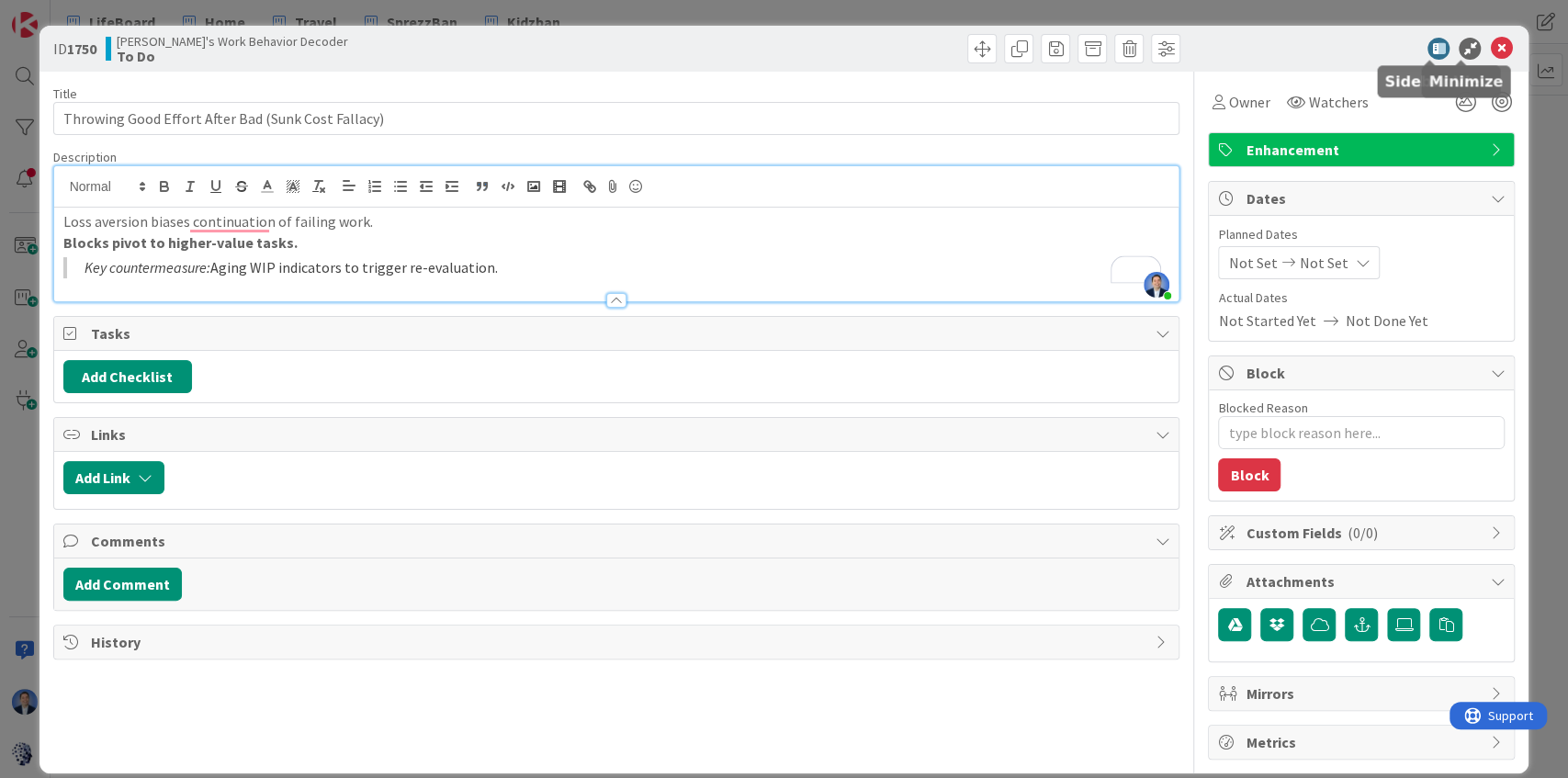
type textarea "x"
type input "Throwing Good Effort After Bad (Sunk Cost Fallacy)"
type textarea "x"
type input "Throwing Good Effort After Bad (Sunk Cost Fallacy)"
click at [1489, 50] on icon at bounding box center [1500, 48] width 22 height 22
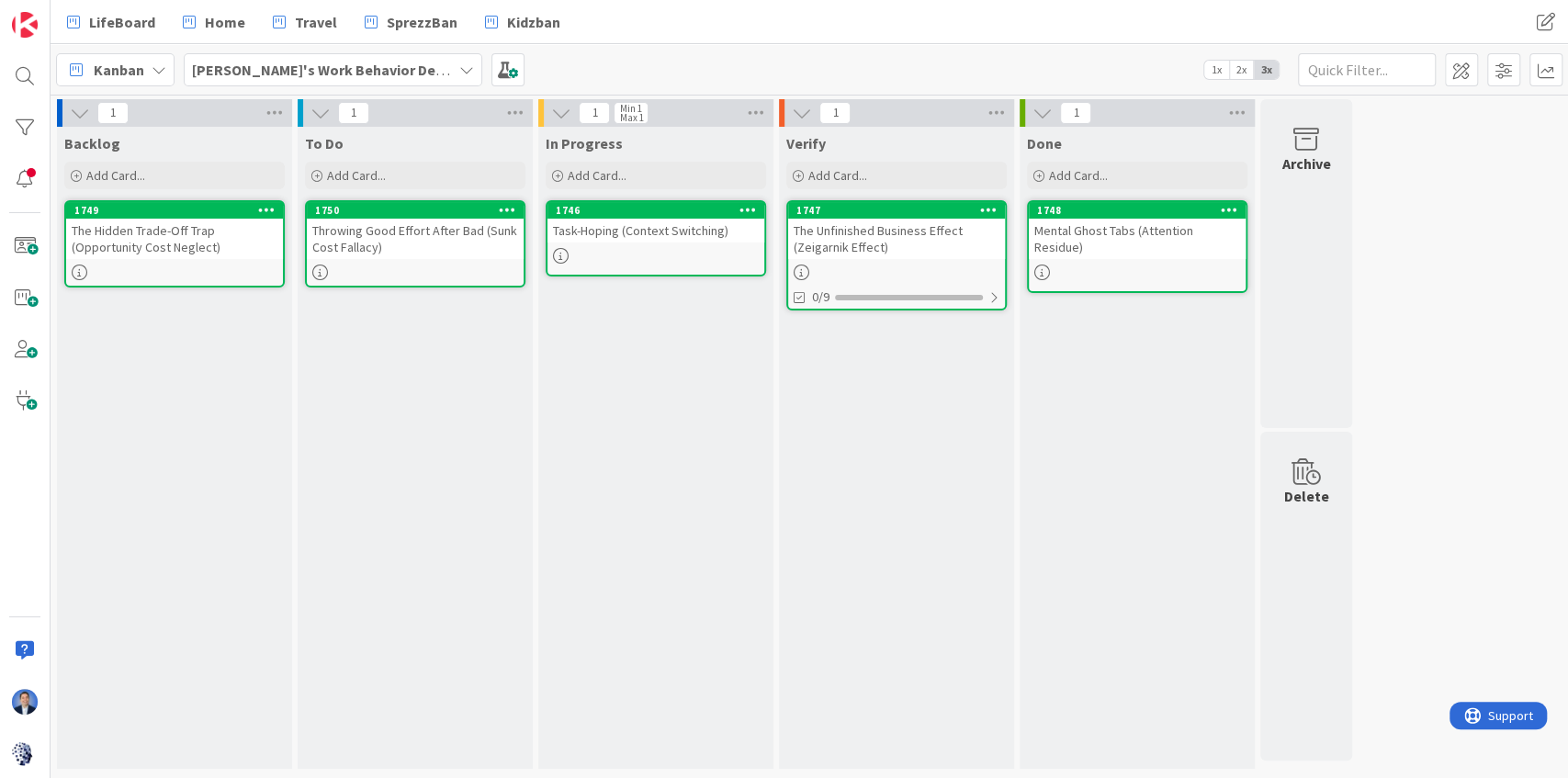
click at [268, 210] on icon at bounding box center [267, 209] width 17 height 12
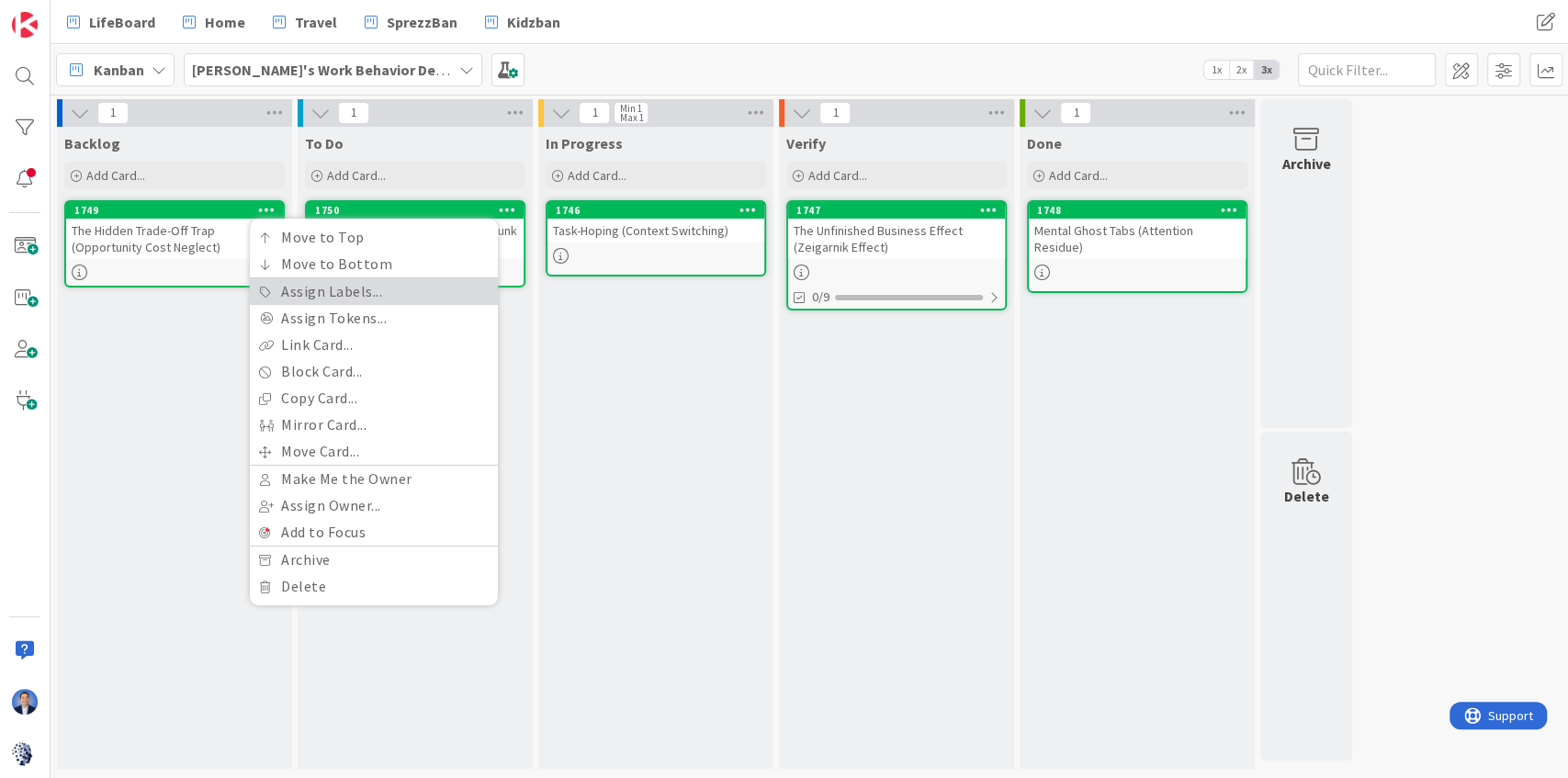
click at [321, 286] on link "Assign Labels..." at bounding box center [373, 292] width 248 height 27
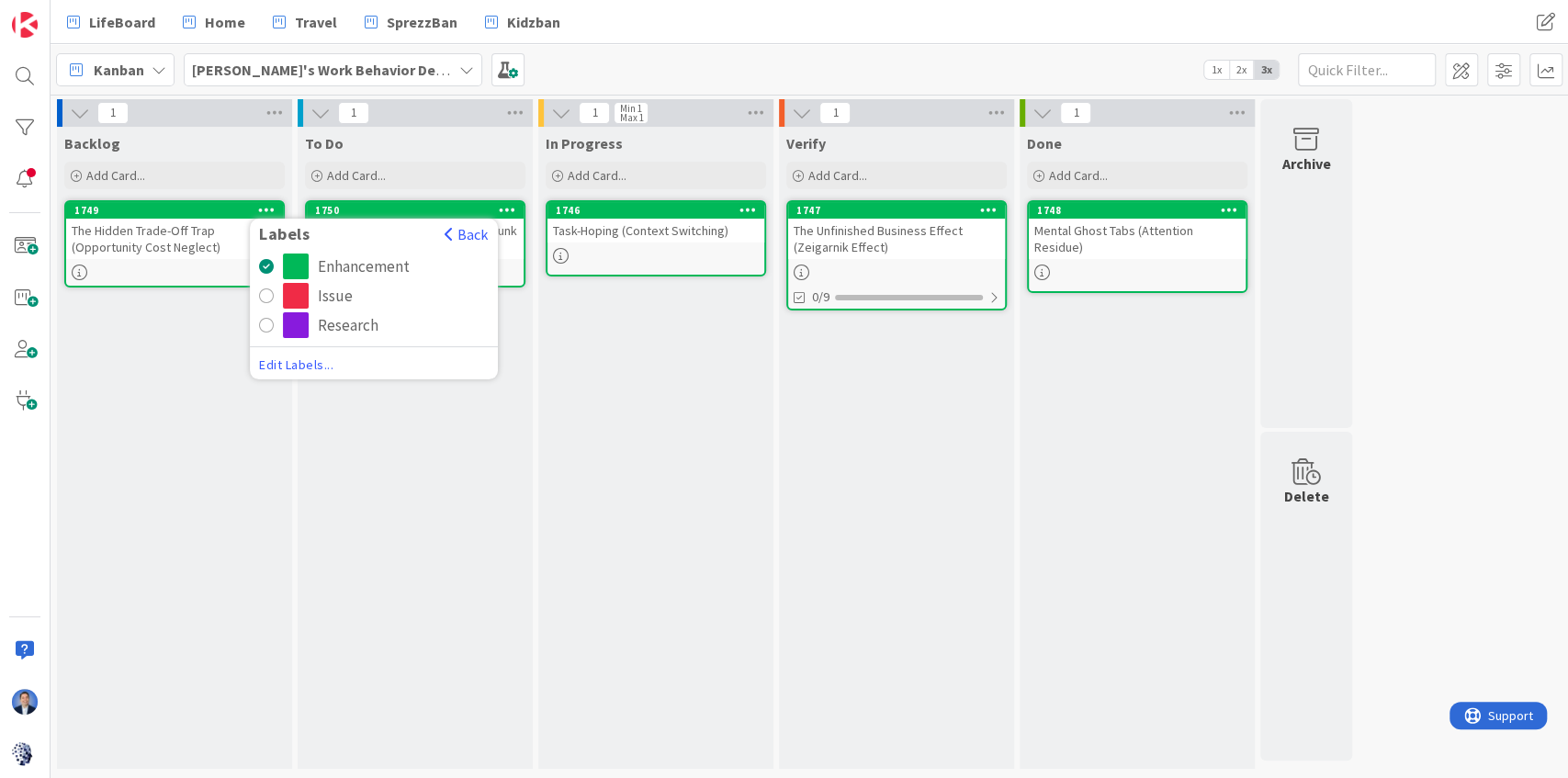
click at [304, 360] on span "Edit Labels..." at bounding box center [373, 364] width 229 height 18
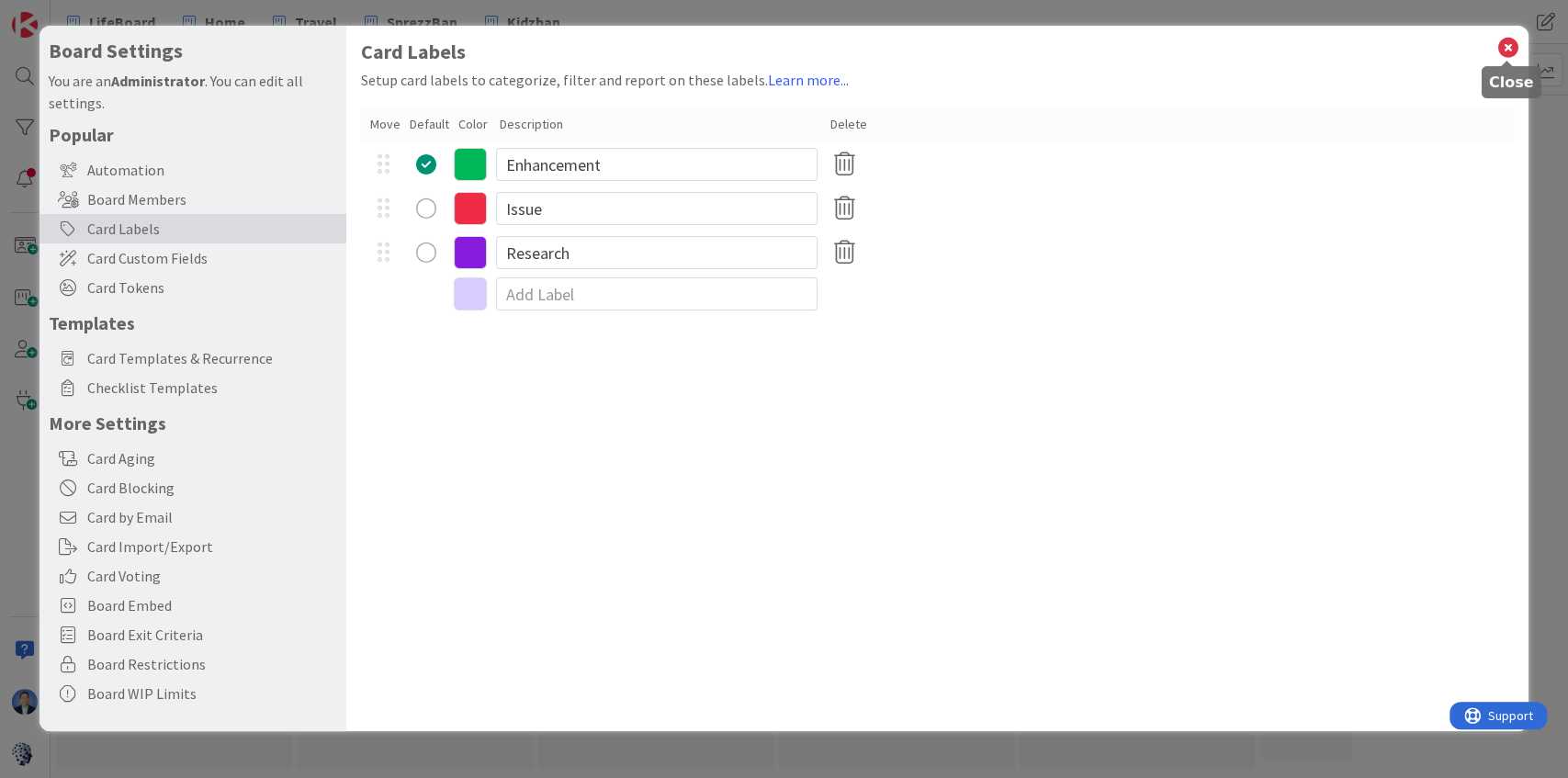
click at [1511, 52] on icon at bounding box center [1507, 47] width 24 height 26
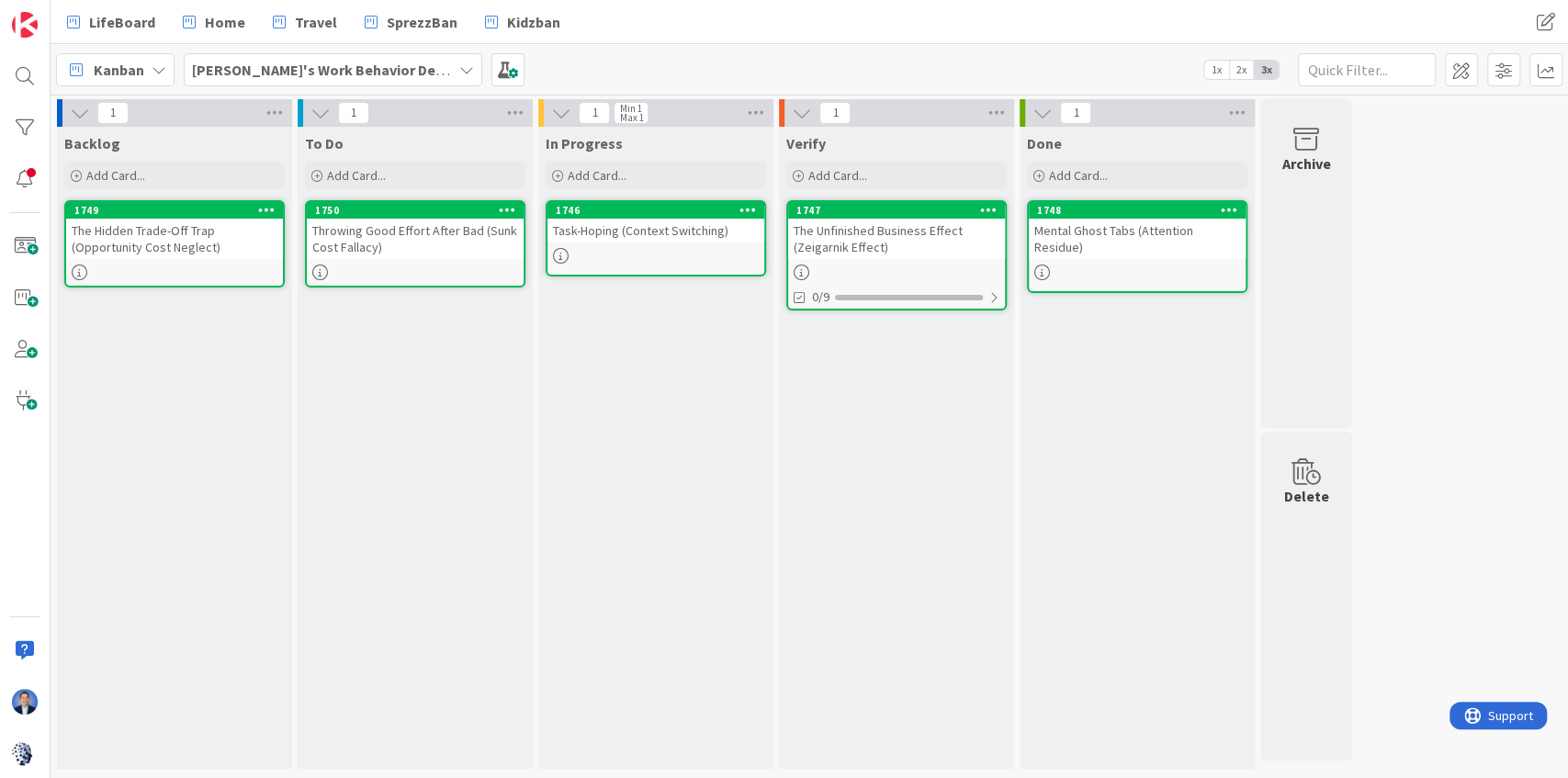
click at [1121, 223] on div "Mental Ghost Tabs (Attention Residue)" at bounding box center [1137, 239] width 217 height 40
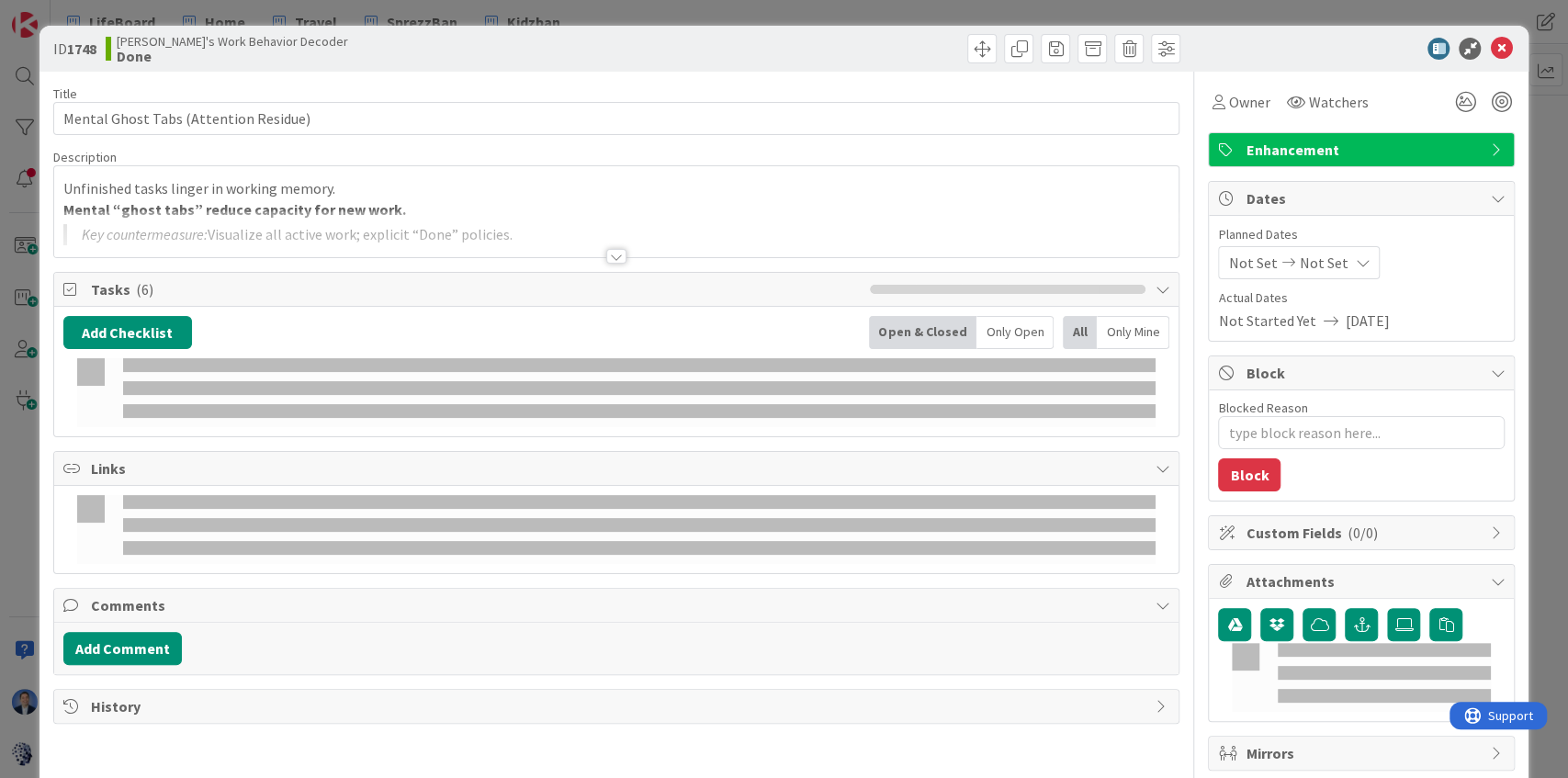
type textarea "x"
type input "Mental Ghost Tabs (Attention Residue)"
type textarea "x"
type input "Mental Ghost Tabs (Attention Residue)"
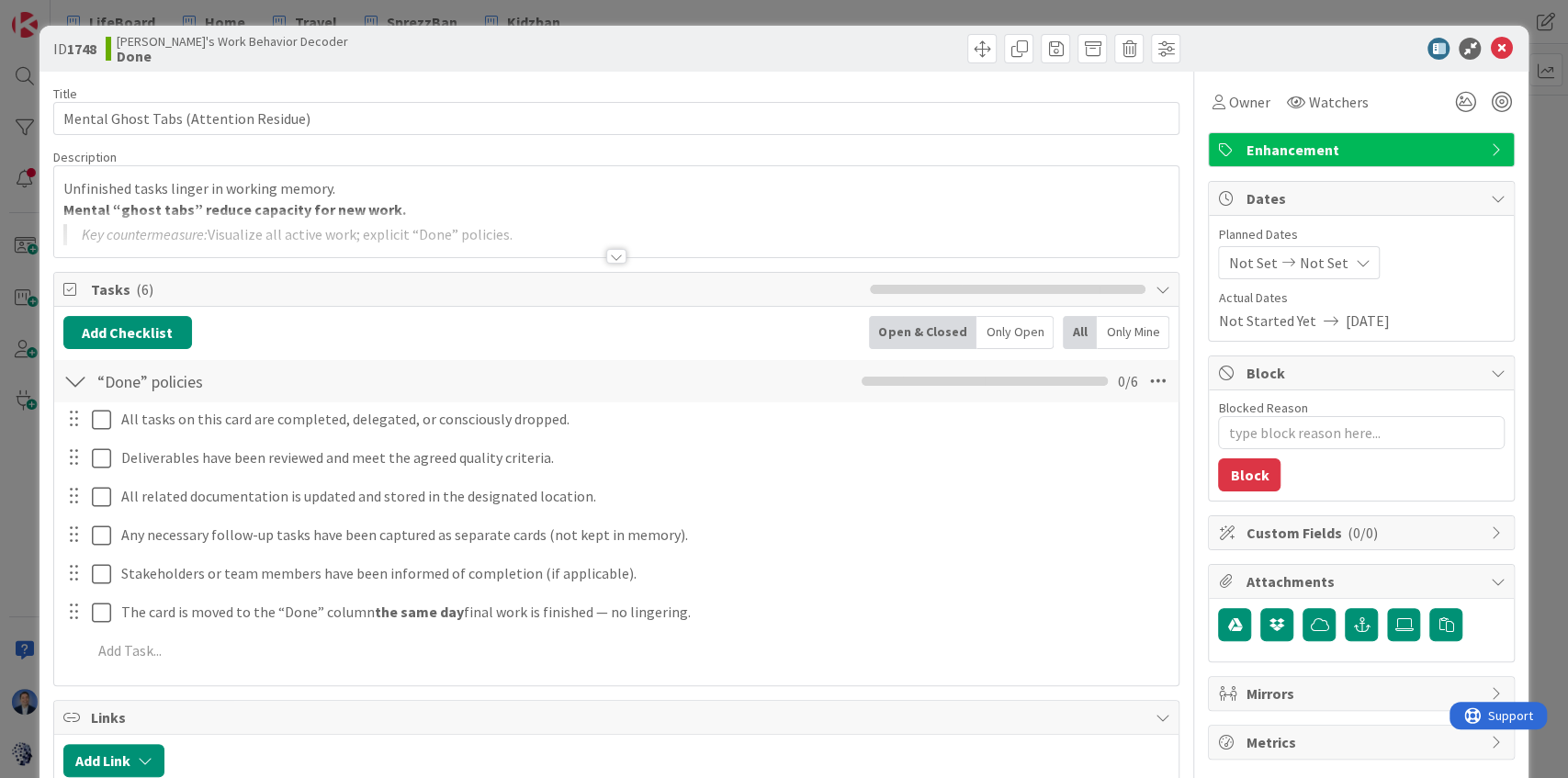
click at [438, 204] on p "Mental “ghost tabs” reduce capacity for new work." at bounding box center [616, 210] width 1106 height 21
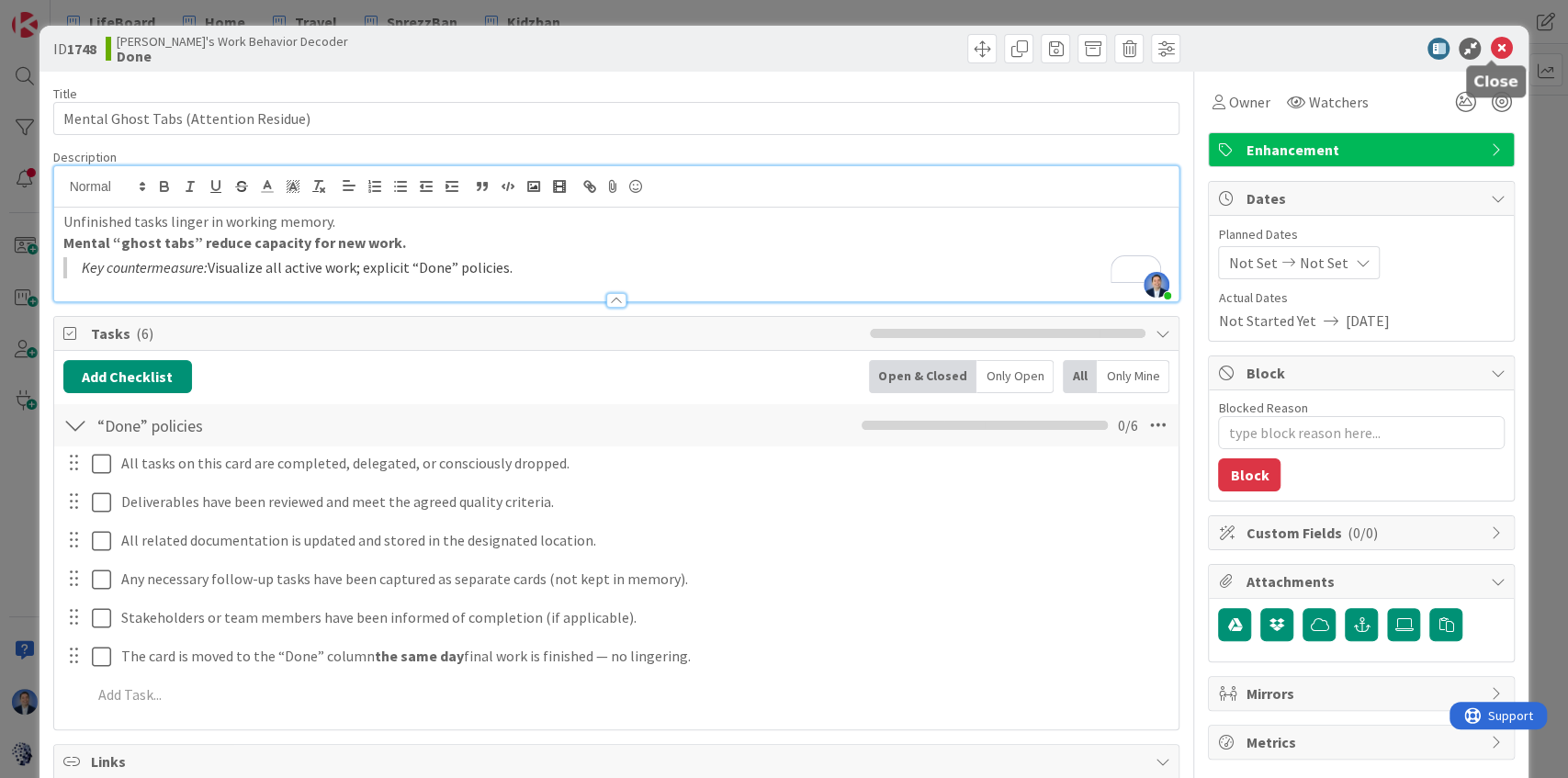
click at [1493, 47] on icon at bounding box center [1500, 48] width 22 height 22
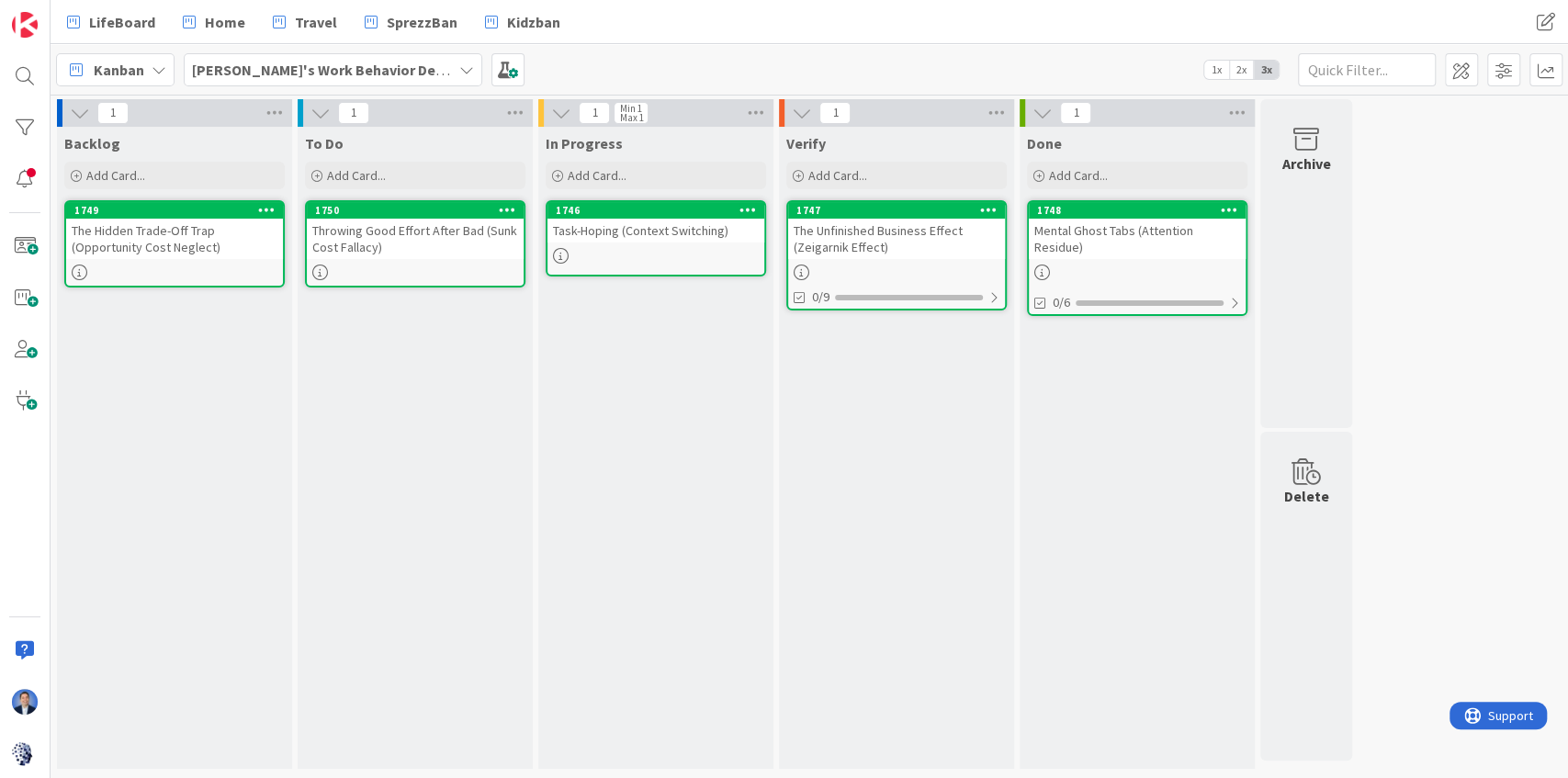
click at [894, 241] on div "The Unfinished Business Effect (Zeigarnik Effect)" at bounding box center [896, 239] width 217 height 40
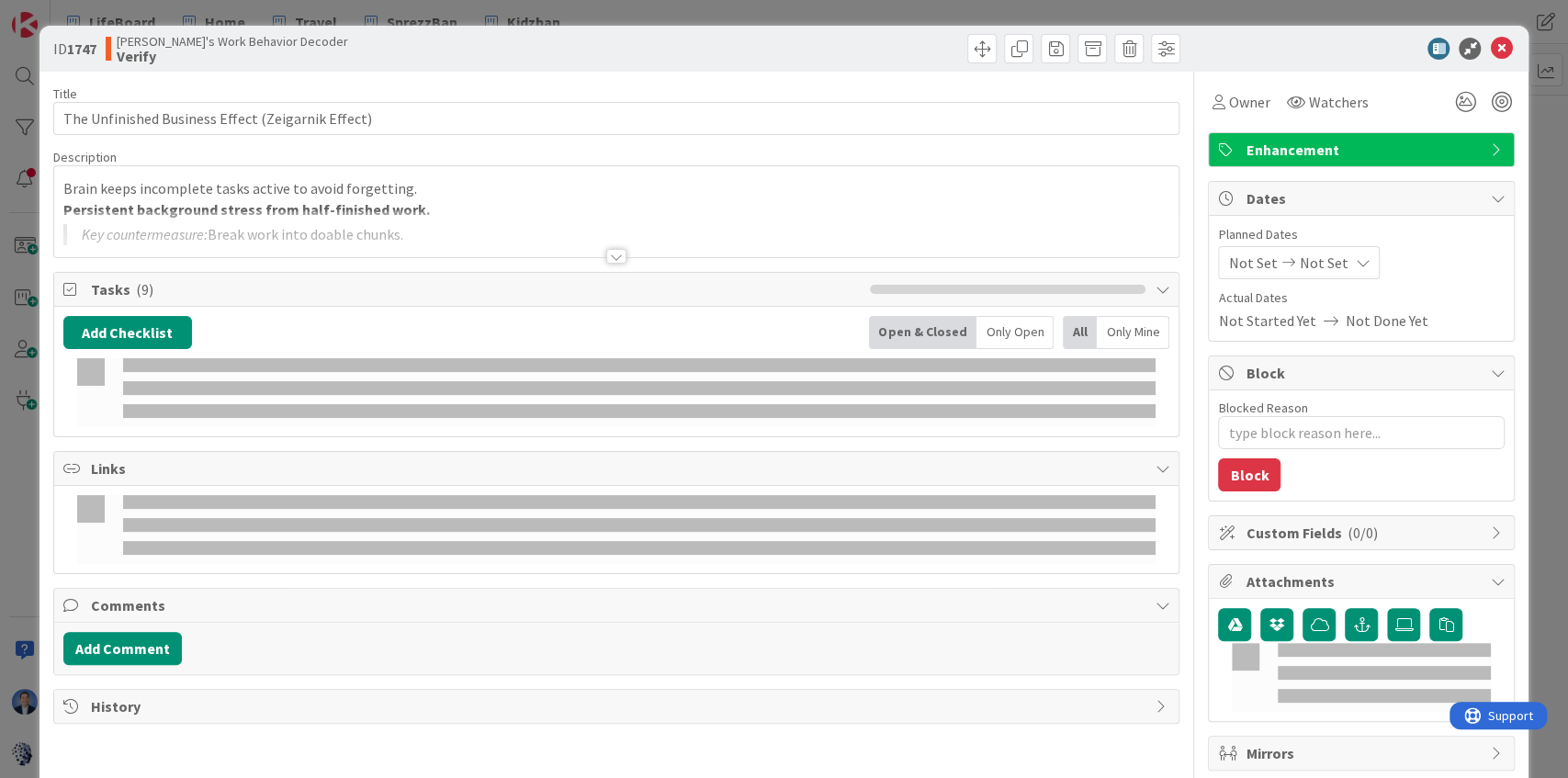
type textarea "x"
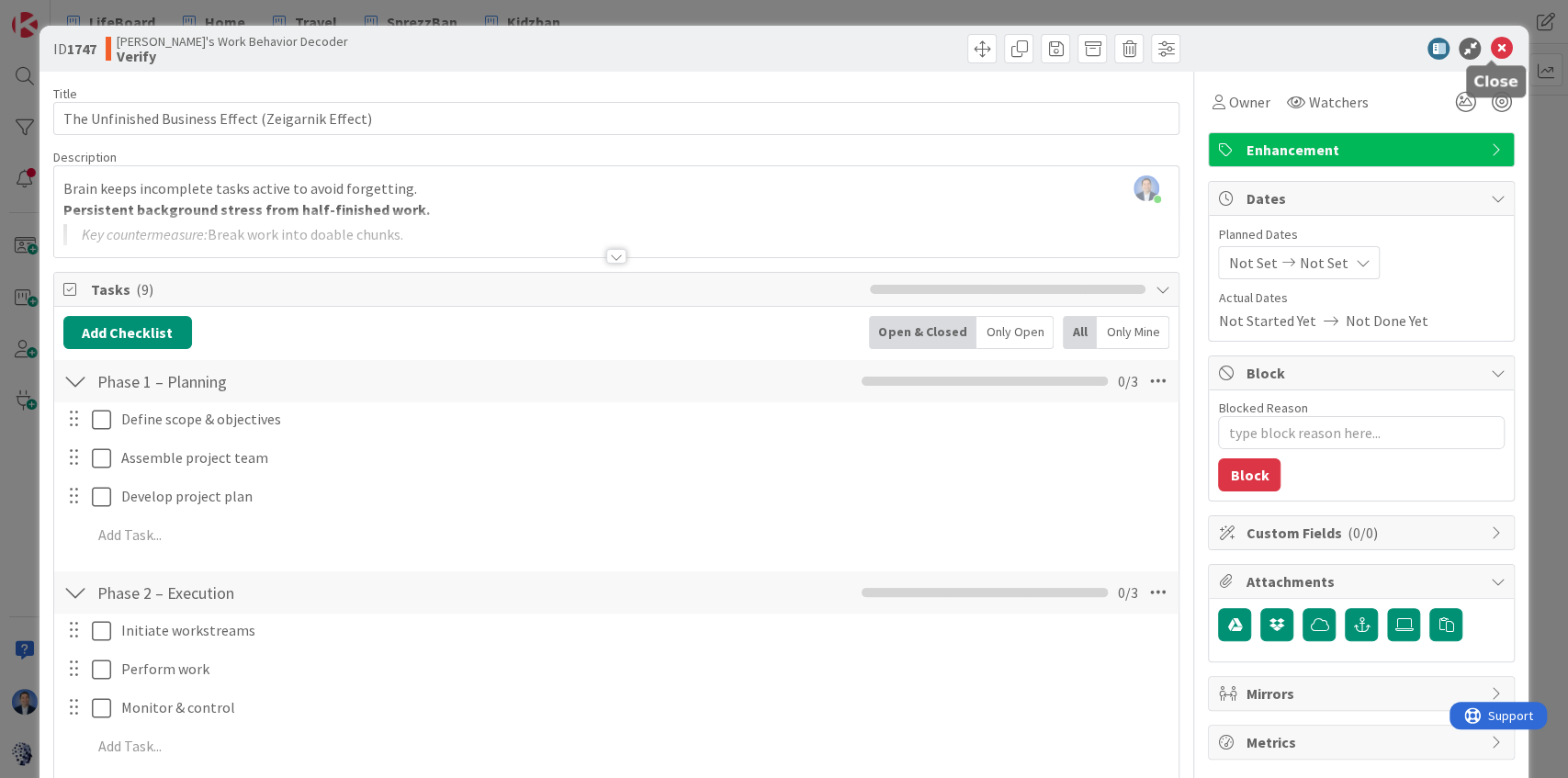
click at [1489, 54] on icon at bounding box center [1500, 48] width 22 height 22
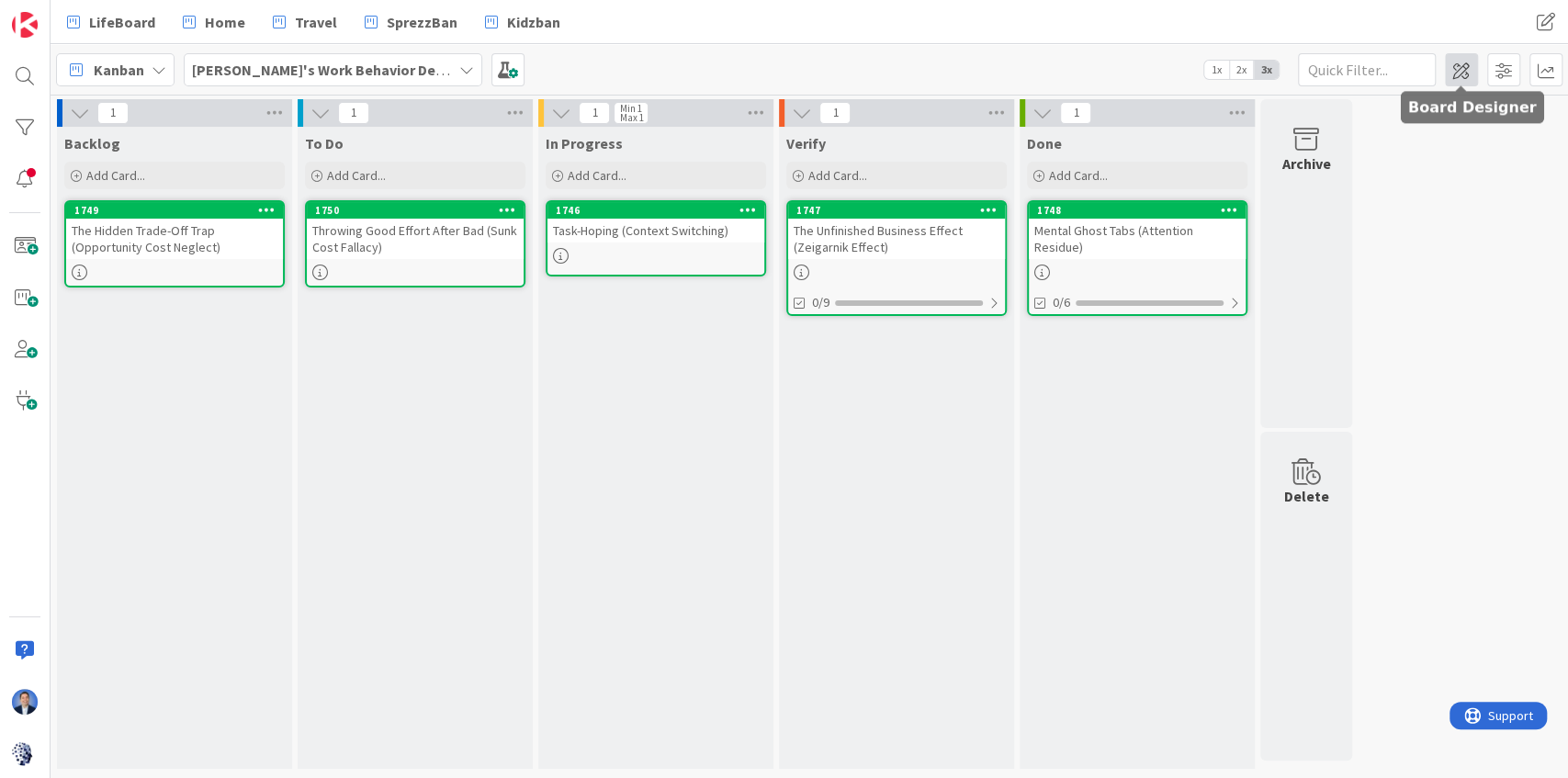
click at [1461, 74] on span at bounding box center [1461, 70] width 33 height 33
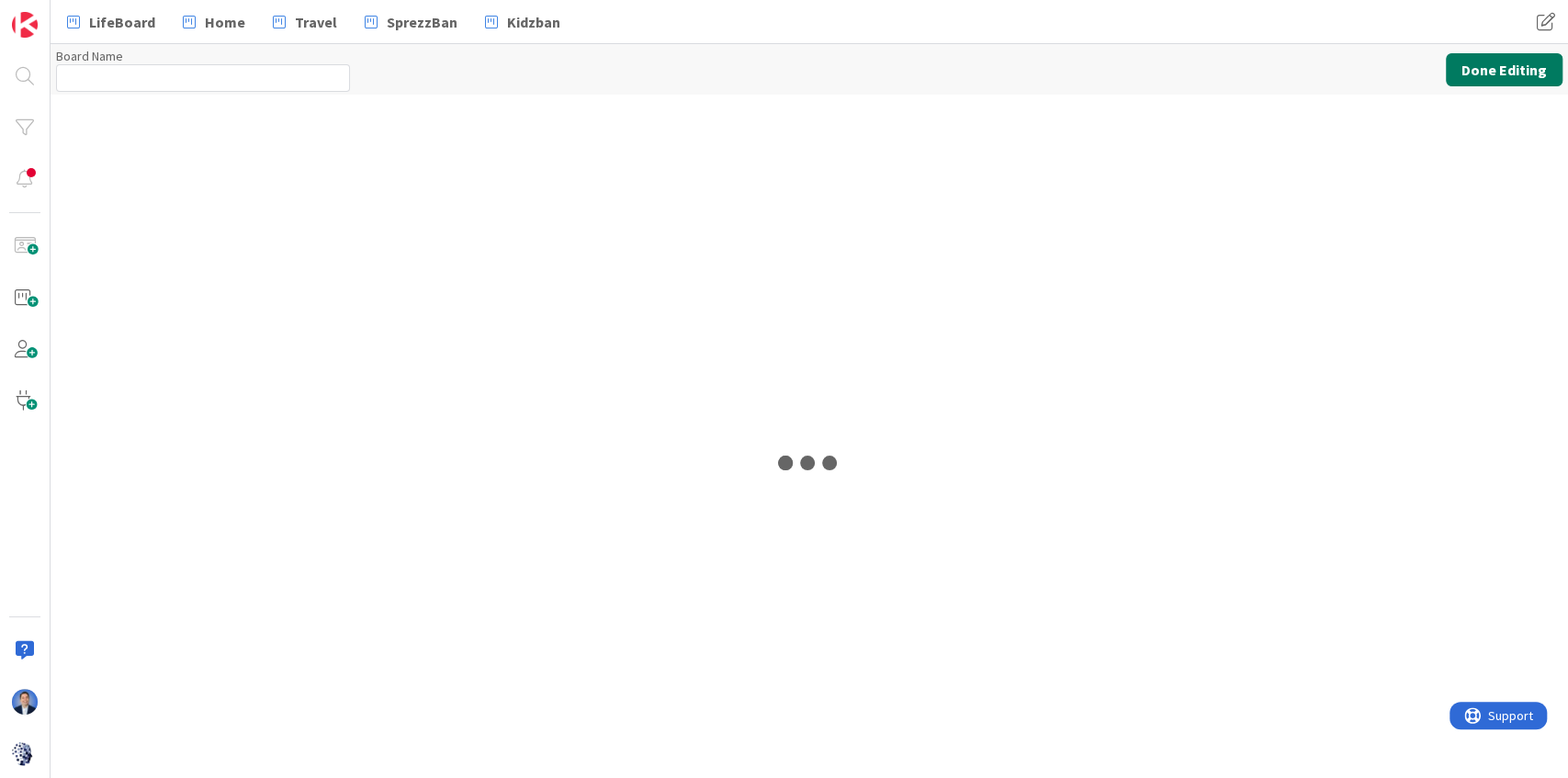
type input "[PERSON_NAME]'s Work Behavior Decoder"
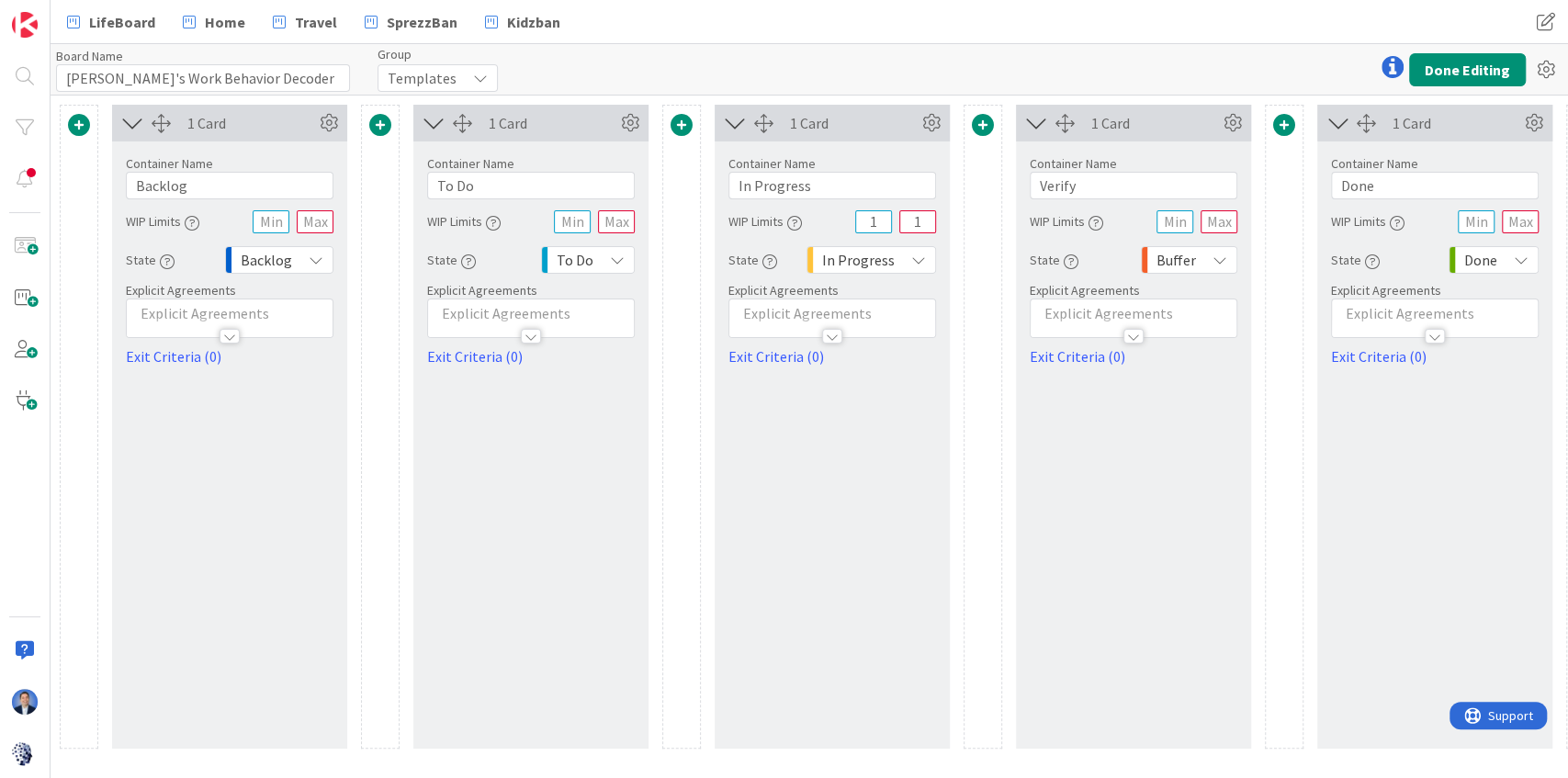
click at [77, 128] on span at bounding box center [79, 125] width 22 height 22
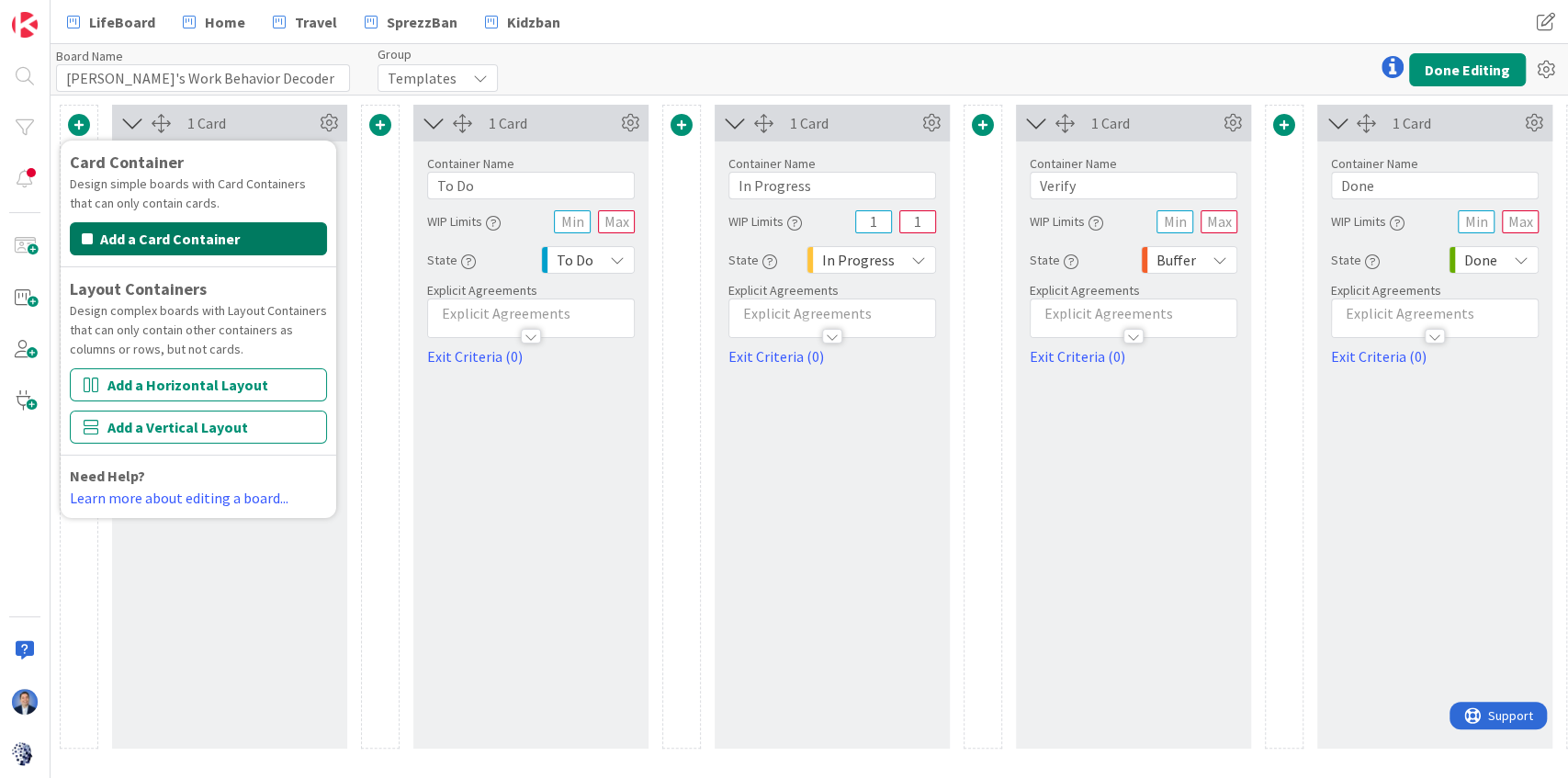
click at [189, 226] on button "Add a Card Container" at bounding box center [199, 239] width 257 height 33
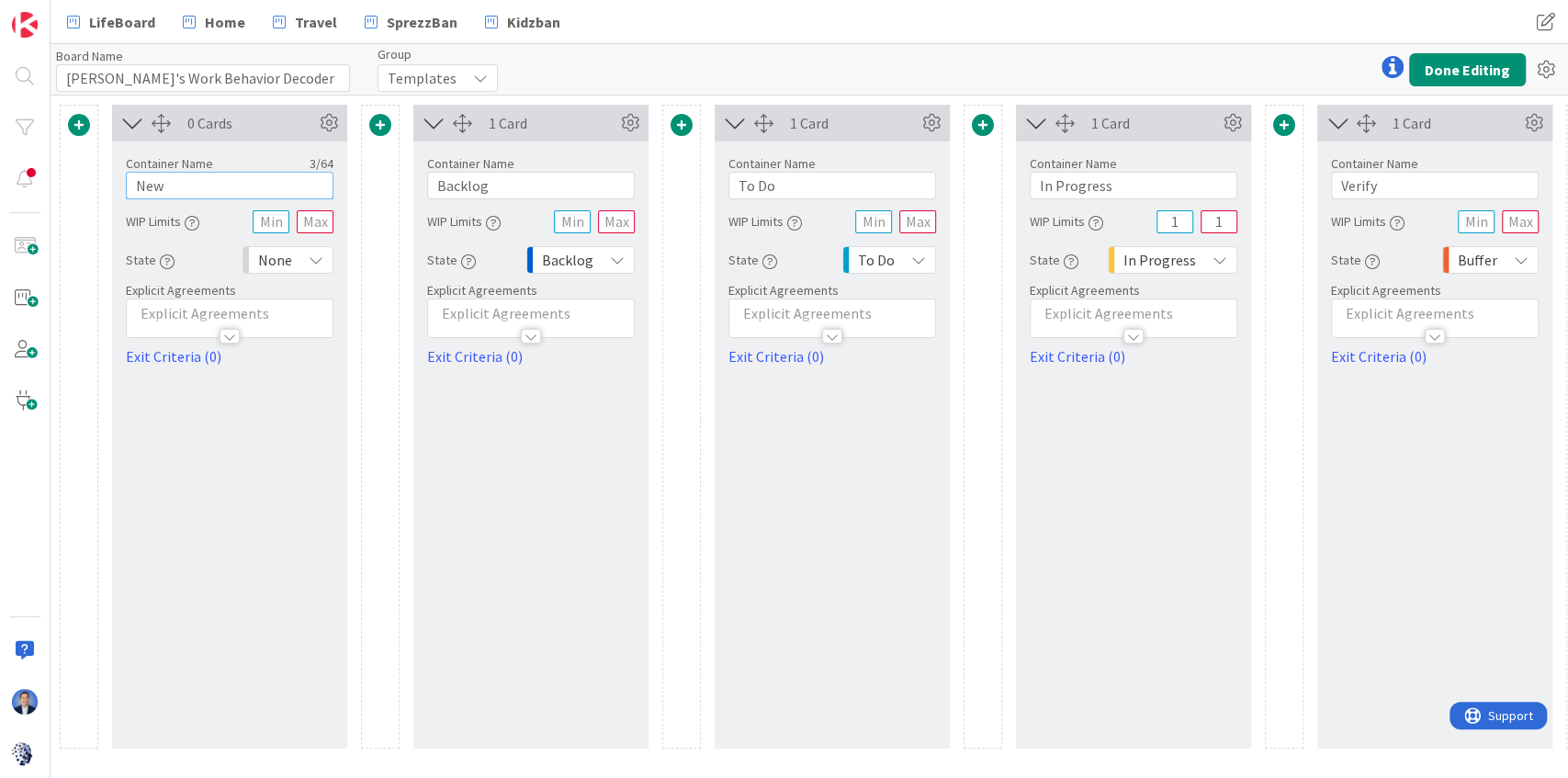
click at [204, 182] on input "New" at bounding box center [229, 185] width 207 height 28
type input "Information"
click at [1440, 72] on button "Done Editing" at bounding box center [1467, 70] width 117 height 33
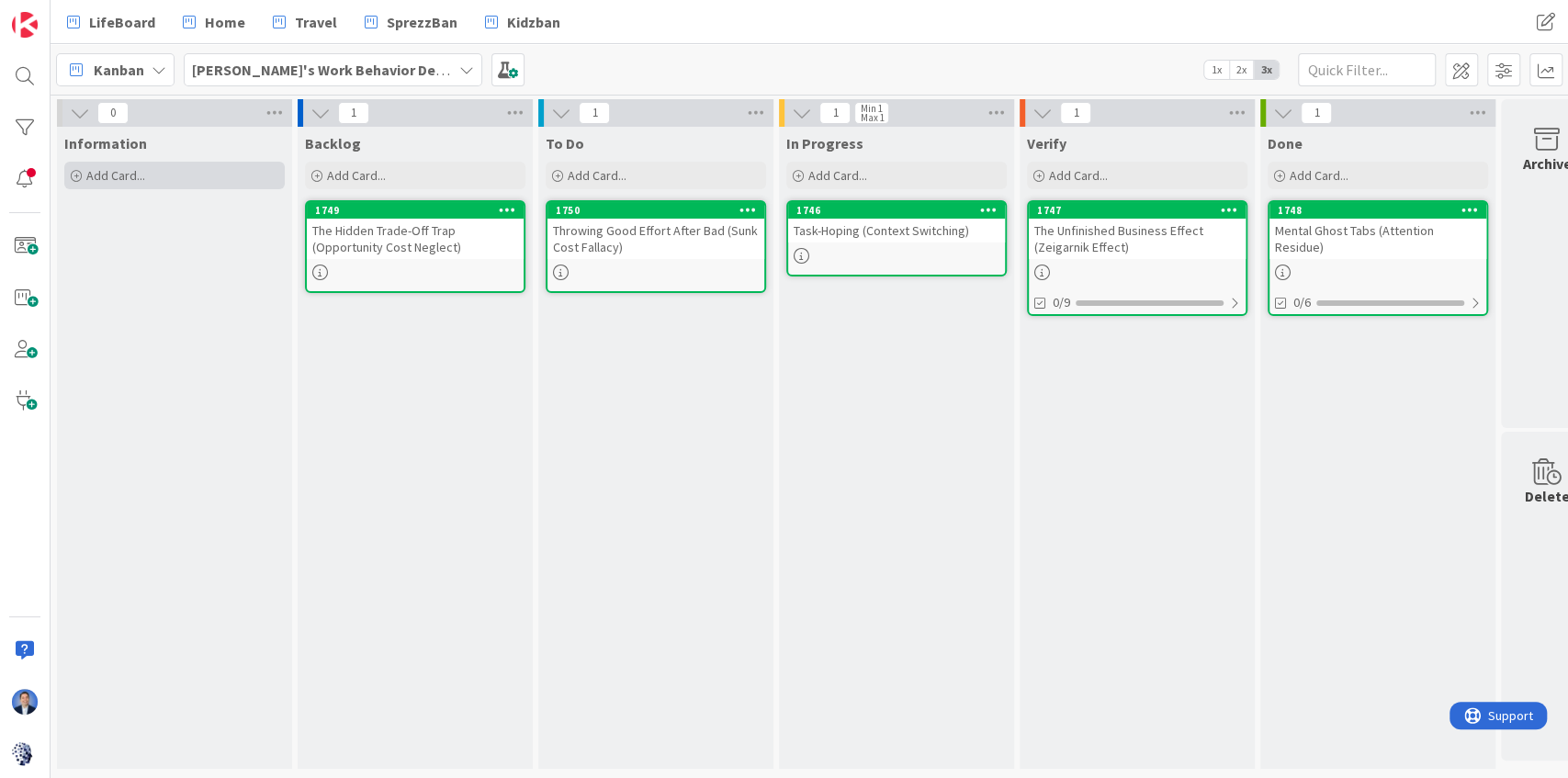
click at [144, 167] on span "Add Card..." at bounding box center [115, 175] width 59 height 16
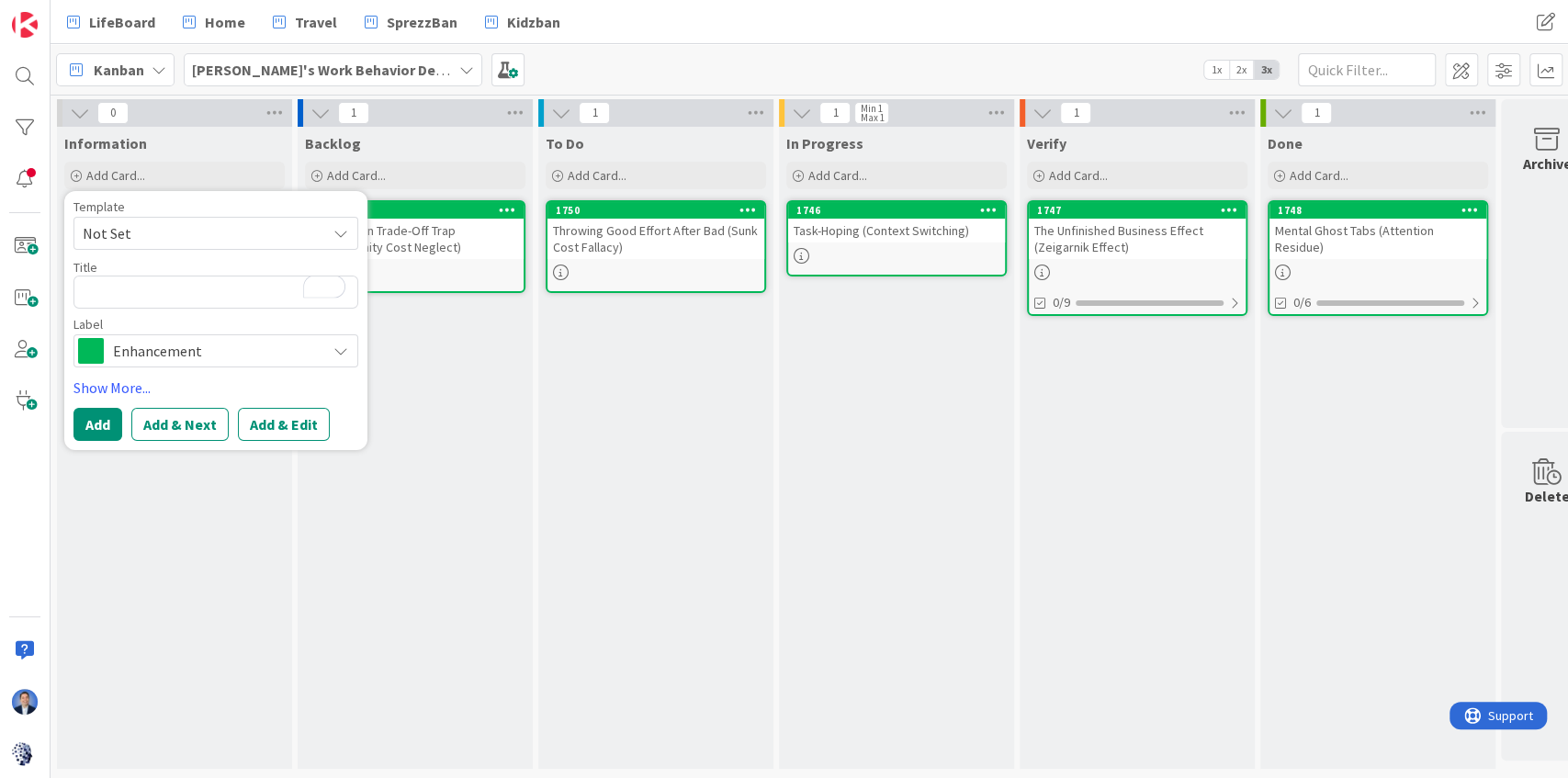
click at [174, 349] on span "Enhancement" at bounding box center [215, 350] width 203 height 26
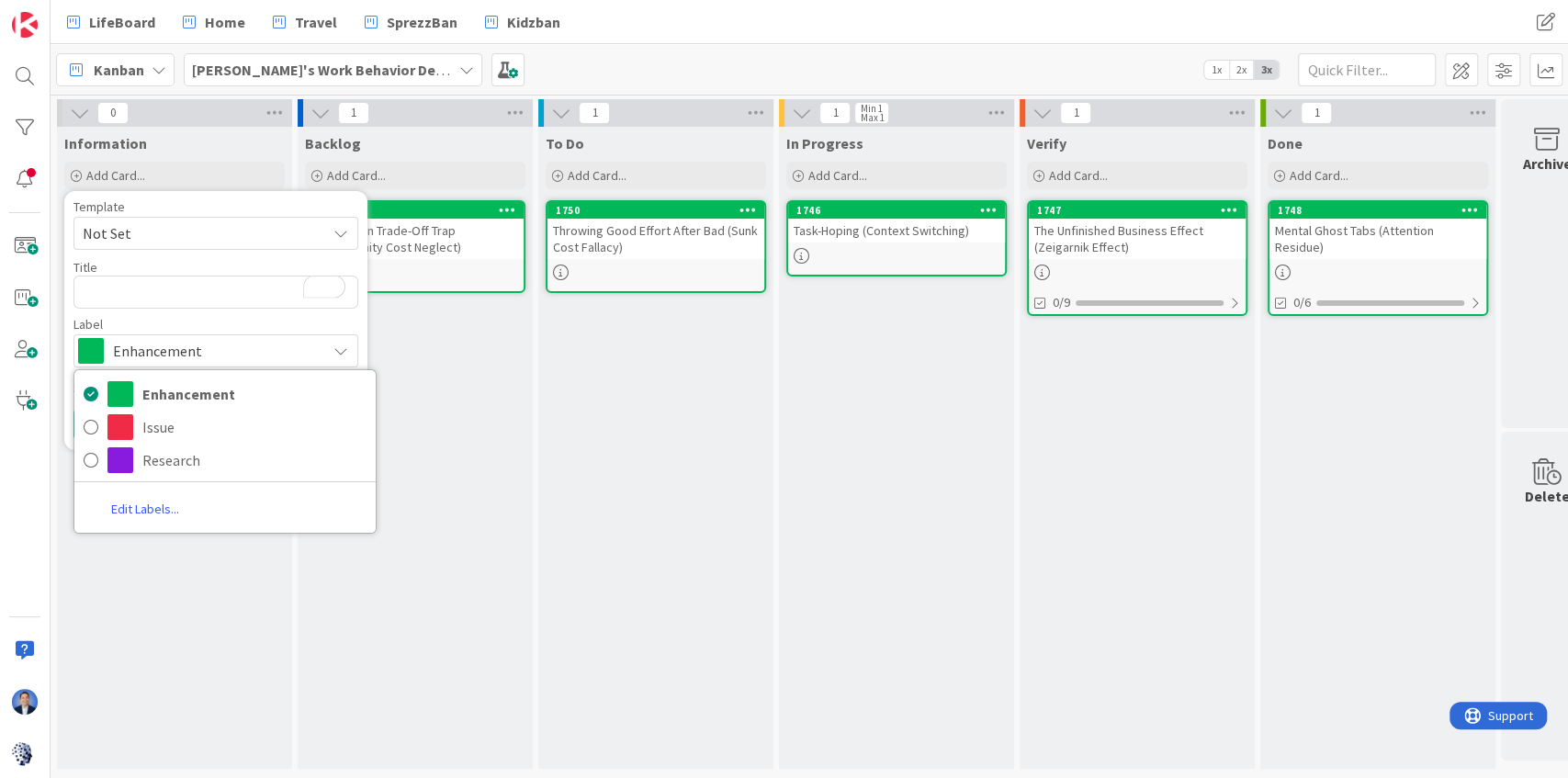
click at [175, 512] on link "Edit Labels..." at bounding box center [145, 508] width 141 height 33
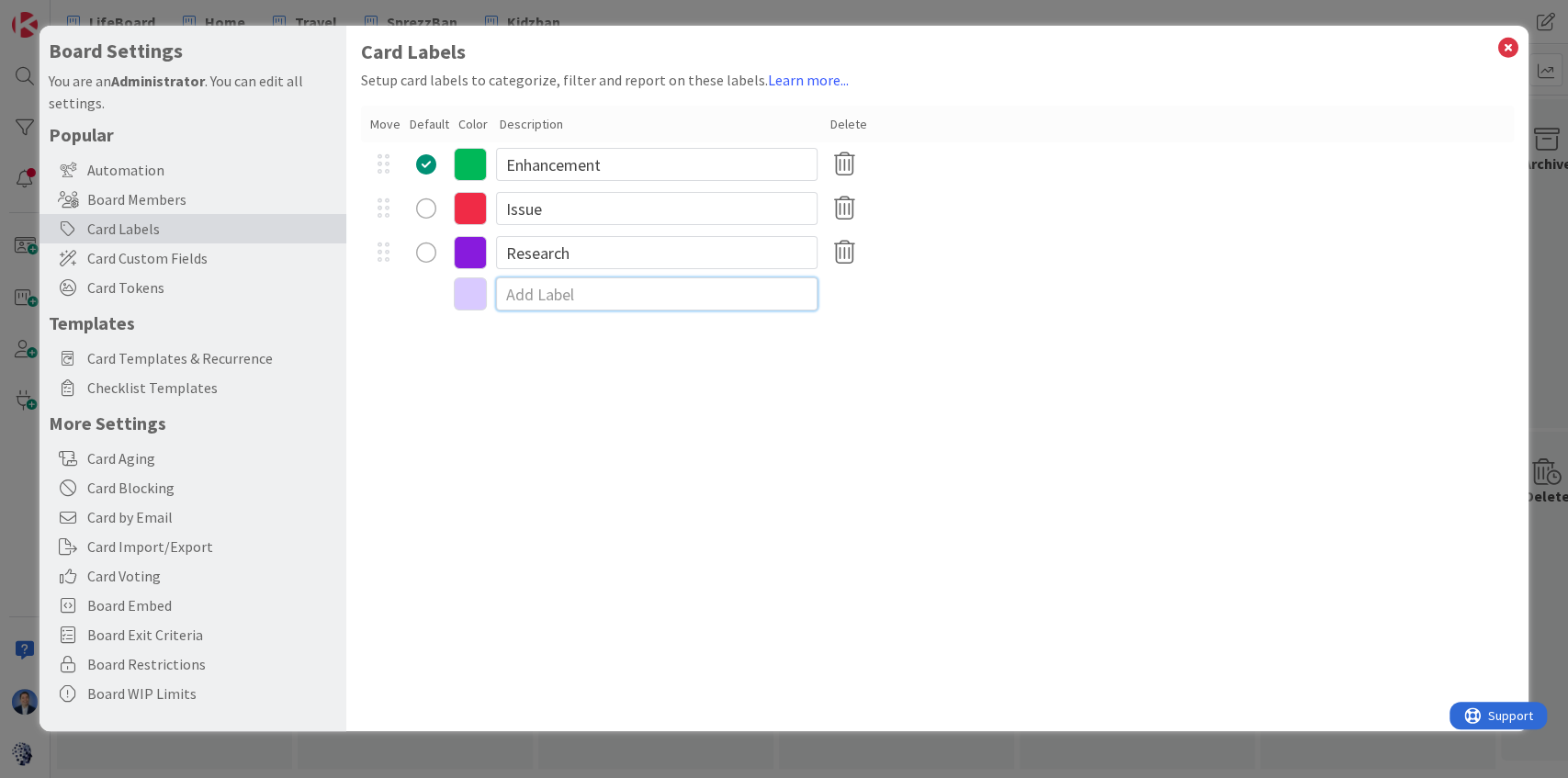
click at [544, 294] on input at bounding box center [656, 294] width 321 height 33
type input "Documentation"
click at [476, 298] on icon at bounding box center [470, 296] width 33 height 33
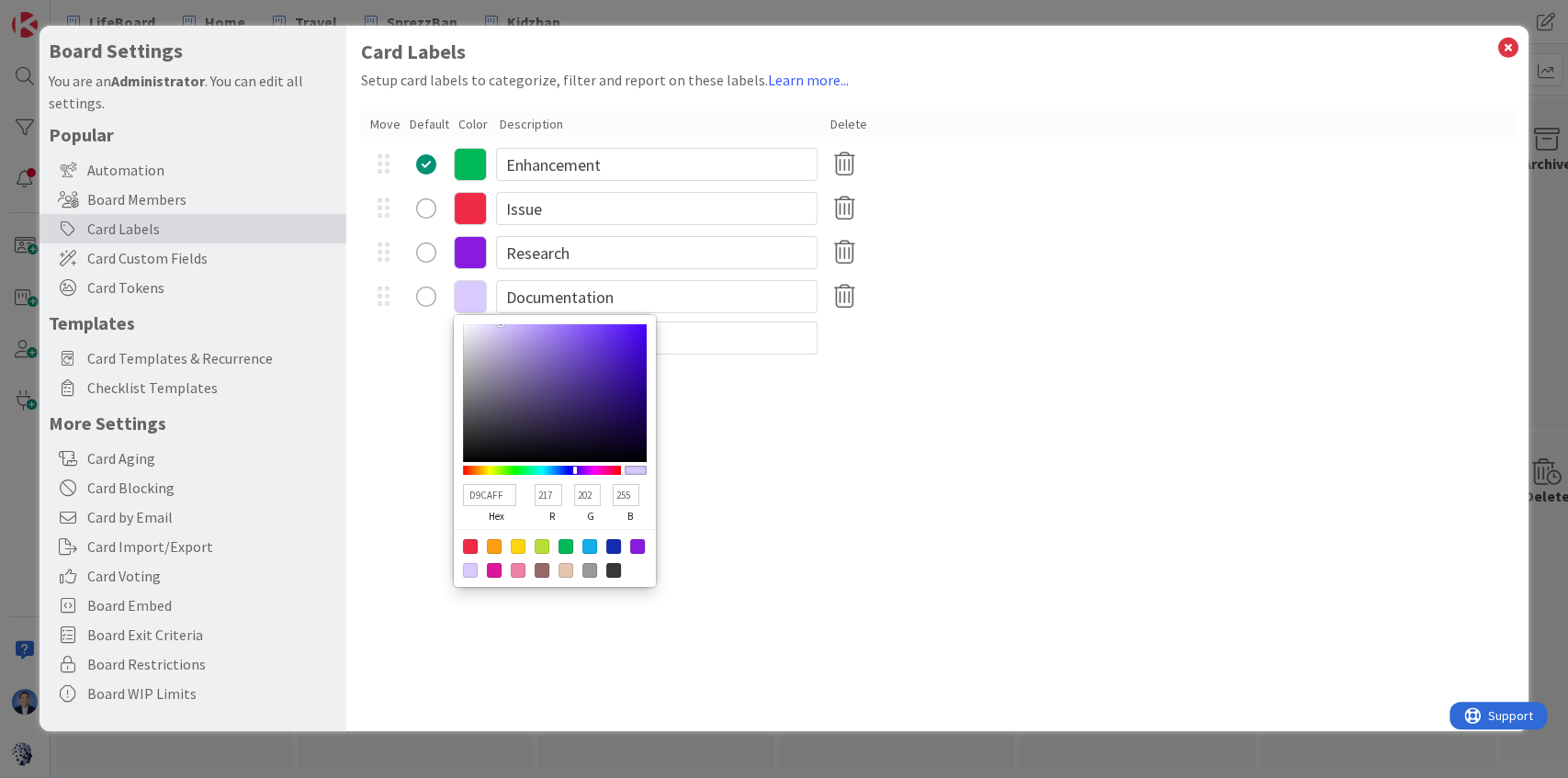
click at [587, 576] on div at bounding box center [589, 570] width 14 height 14
type input "999999"
type input "153"
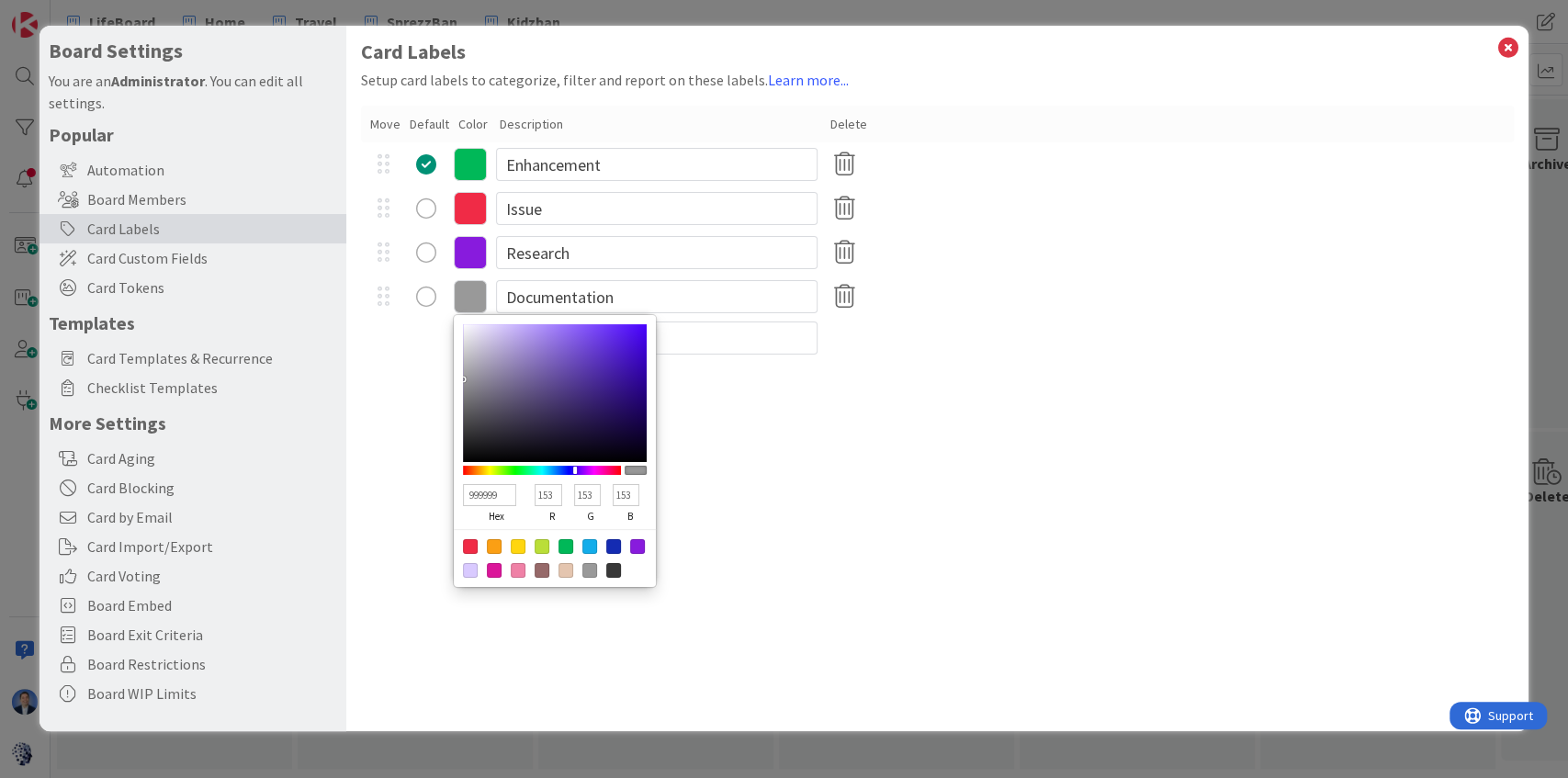
click at [1286, 147] on div "Enhancement" at bounding box center [938, 164] width 1153 height 44
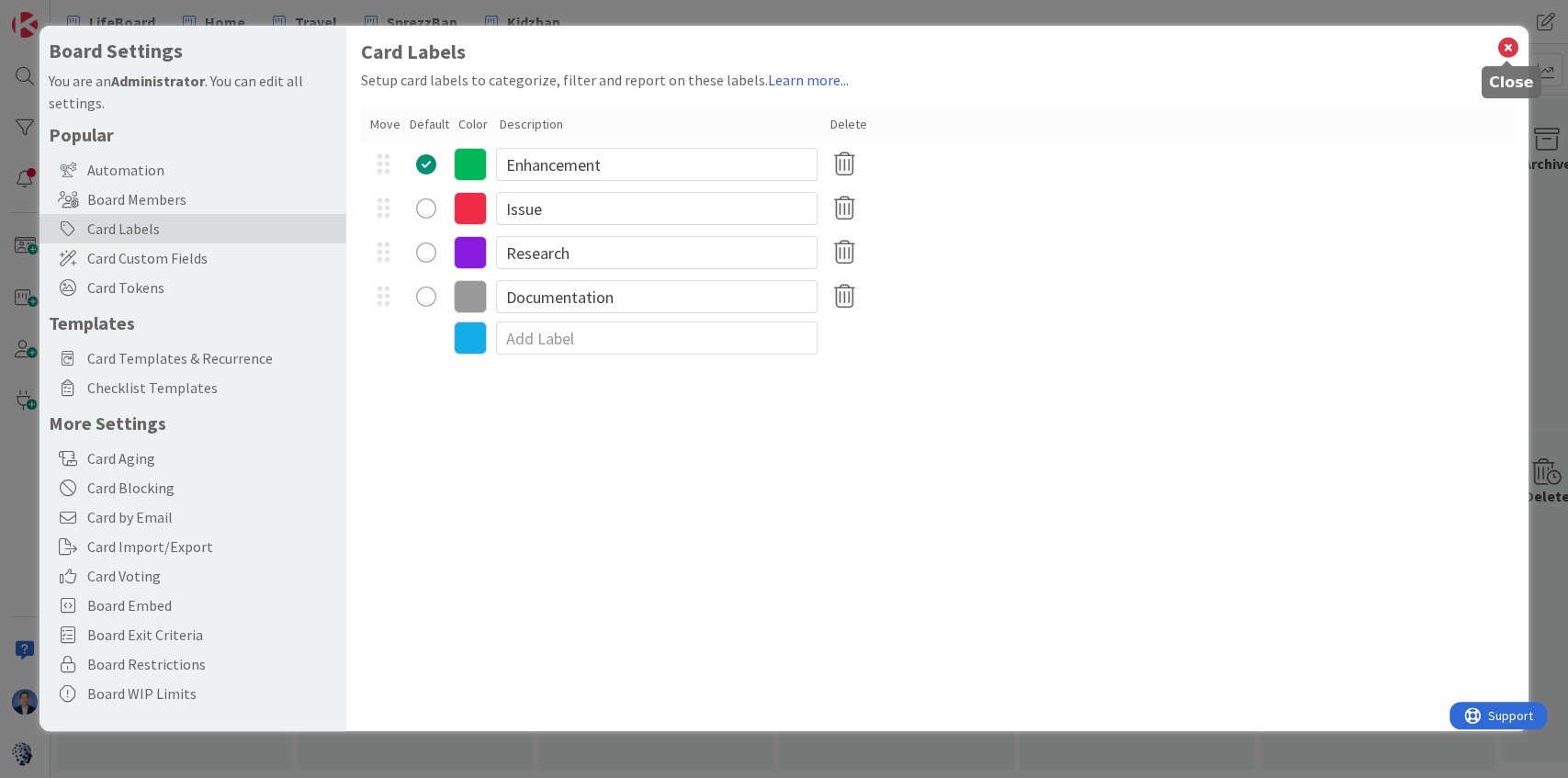
click at [1509, 59] on icon at bounding box center [1507, 47] width 24 height 26
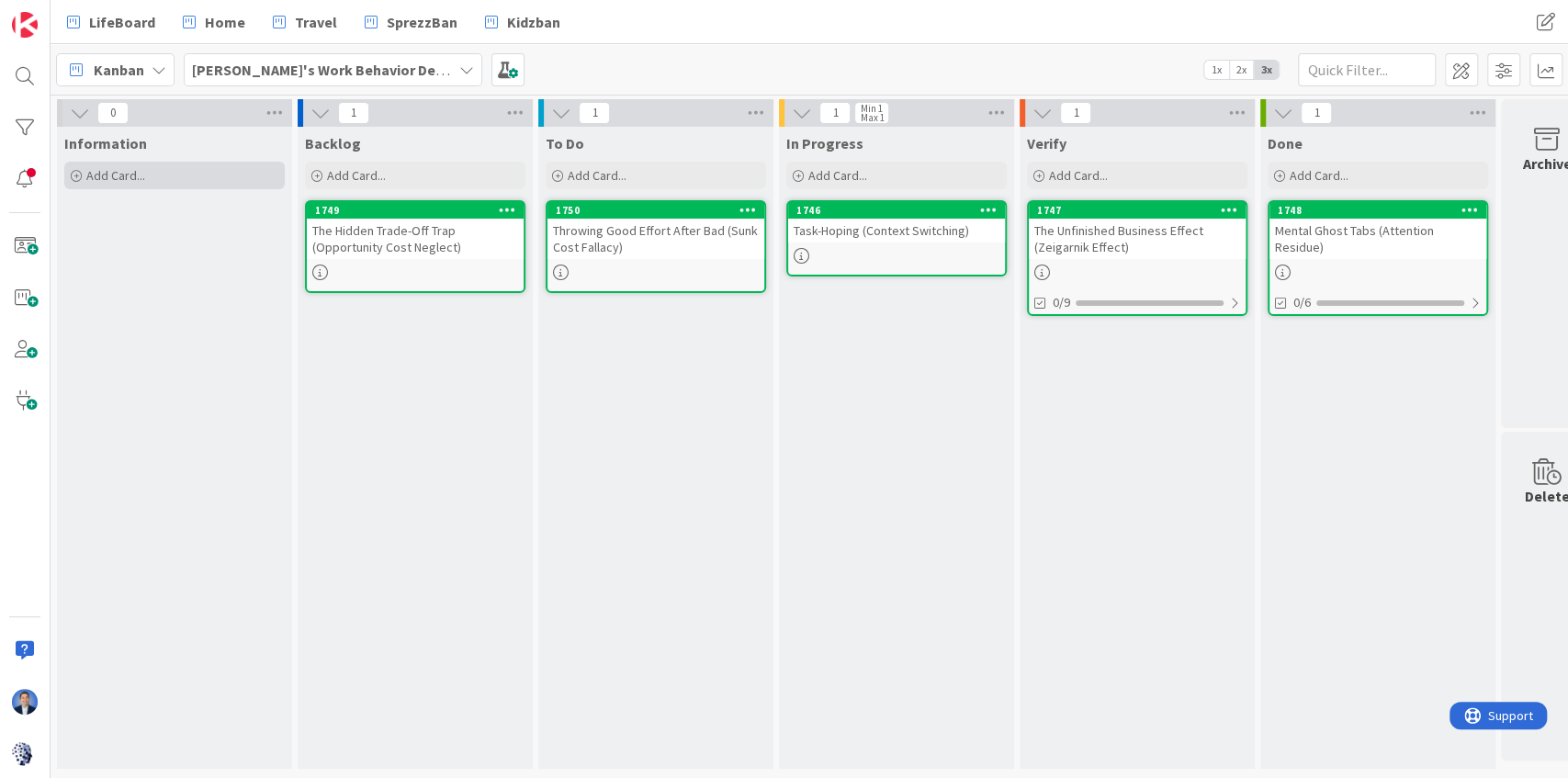
click at [99, 173] on span "Add Card..." at bounding box center [115, 175] width 59 height 16
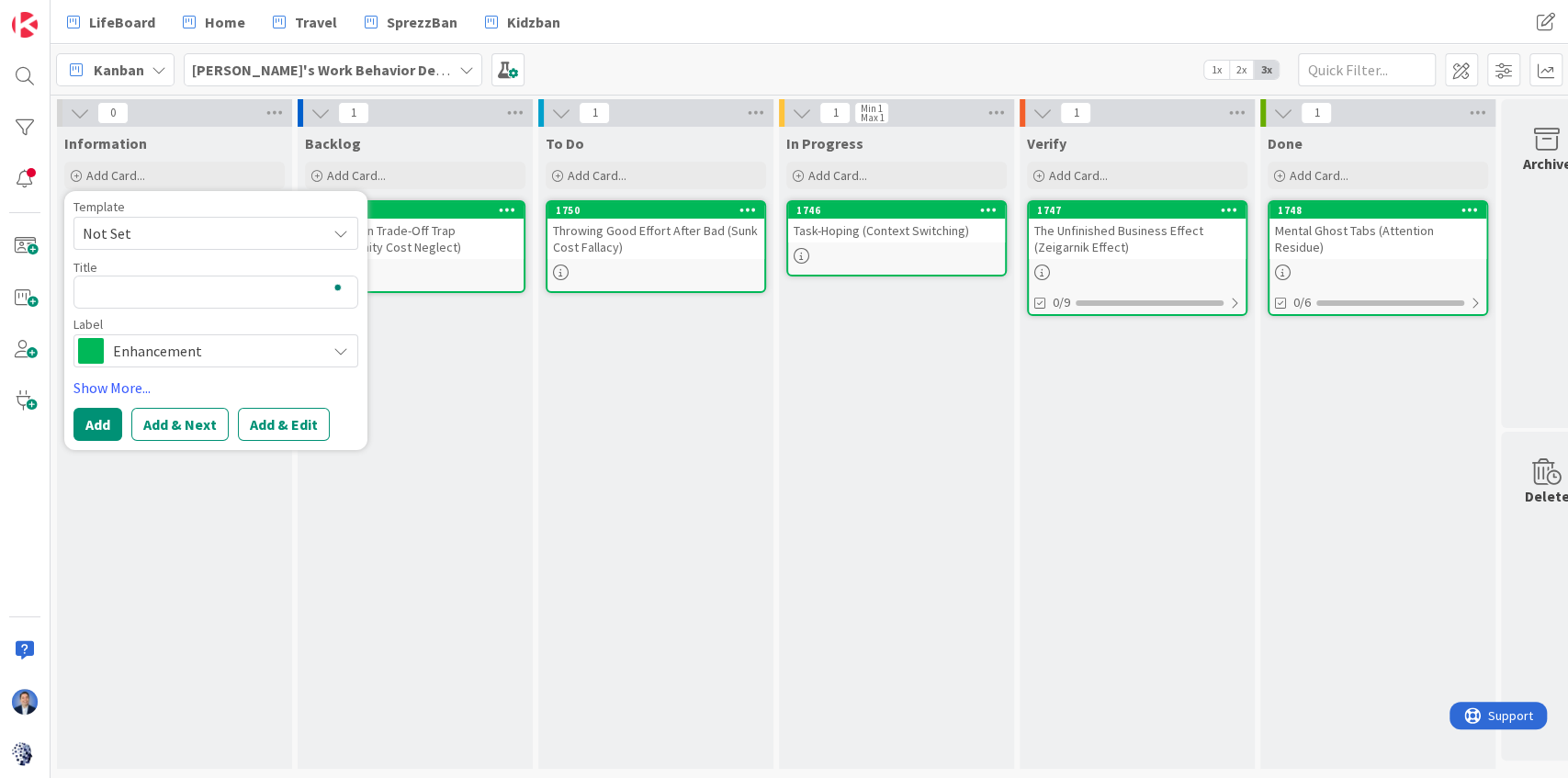
click at [160, 340] on div "Enhancement" at bounding box center [216, 350] width 285 height 33
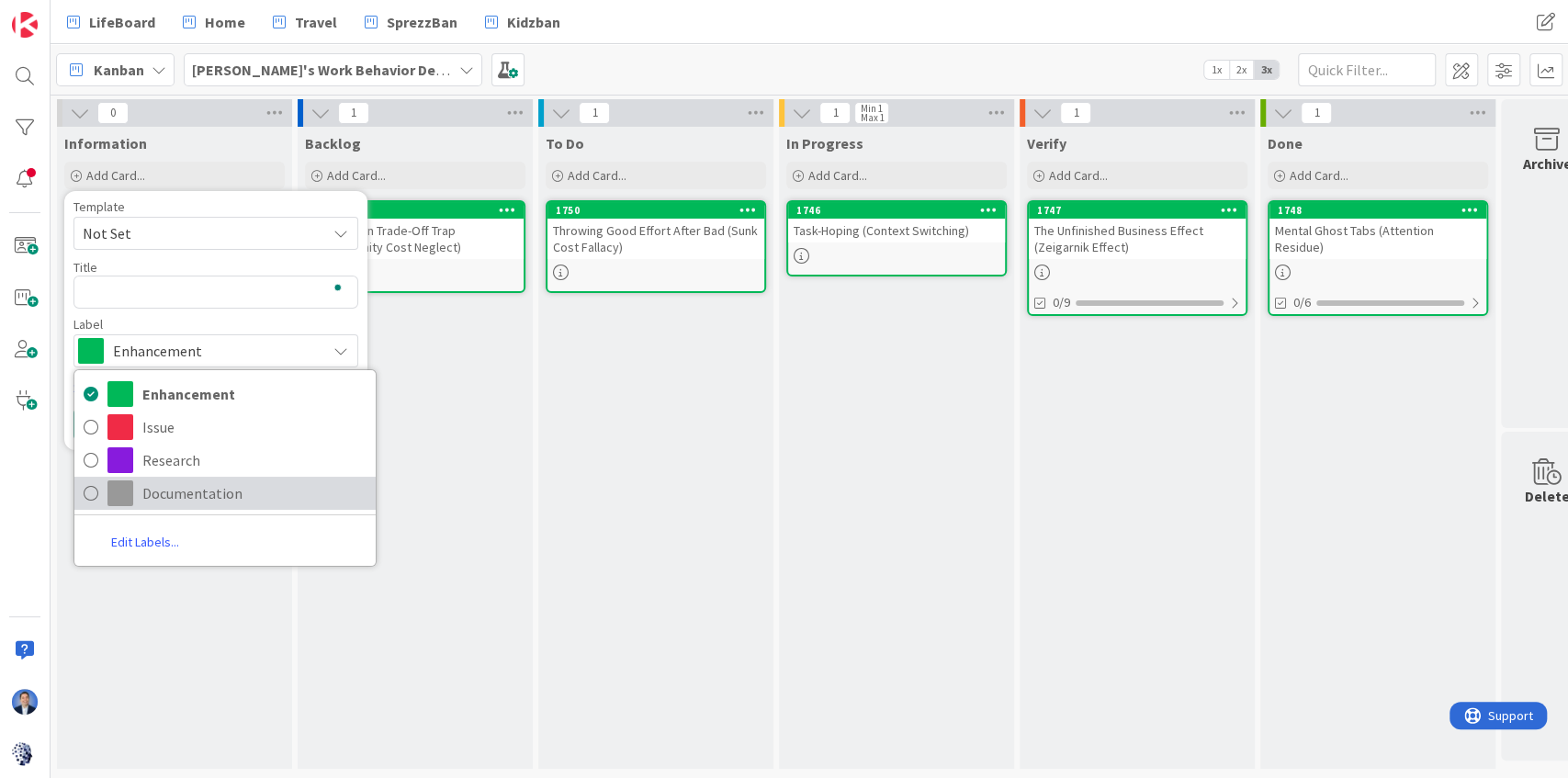
drag, startPoint x: 150, startPoint y: 486, endPoint x: 169, endPoint y: 486, distance: 19.0
click at [150, 486] on span "Documentation" at bounding box center [254, 493] width 225 height 28
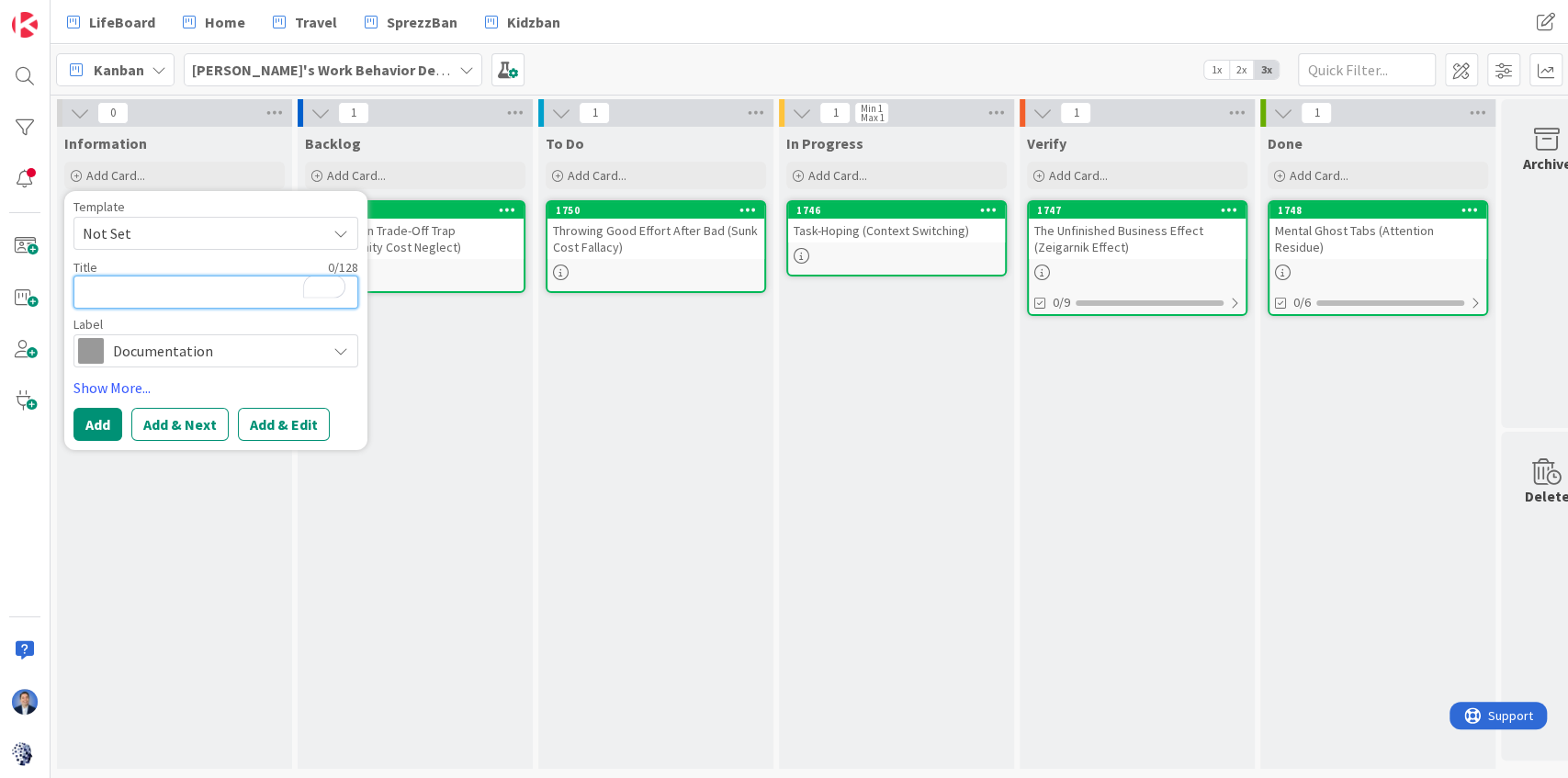
click at [204, 293] on textarea "To enrich screen reader interactions, please activate Accessibility in Grammarl…" at bounding box center [216, 292] width 285 height 33
paste textarea "[PERSON_NAME]’s Work Behavior Decoder & Personal Kanban Field Guide"
type textarea "x"
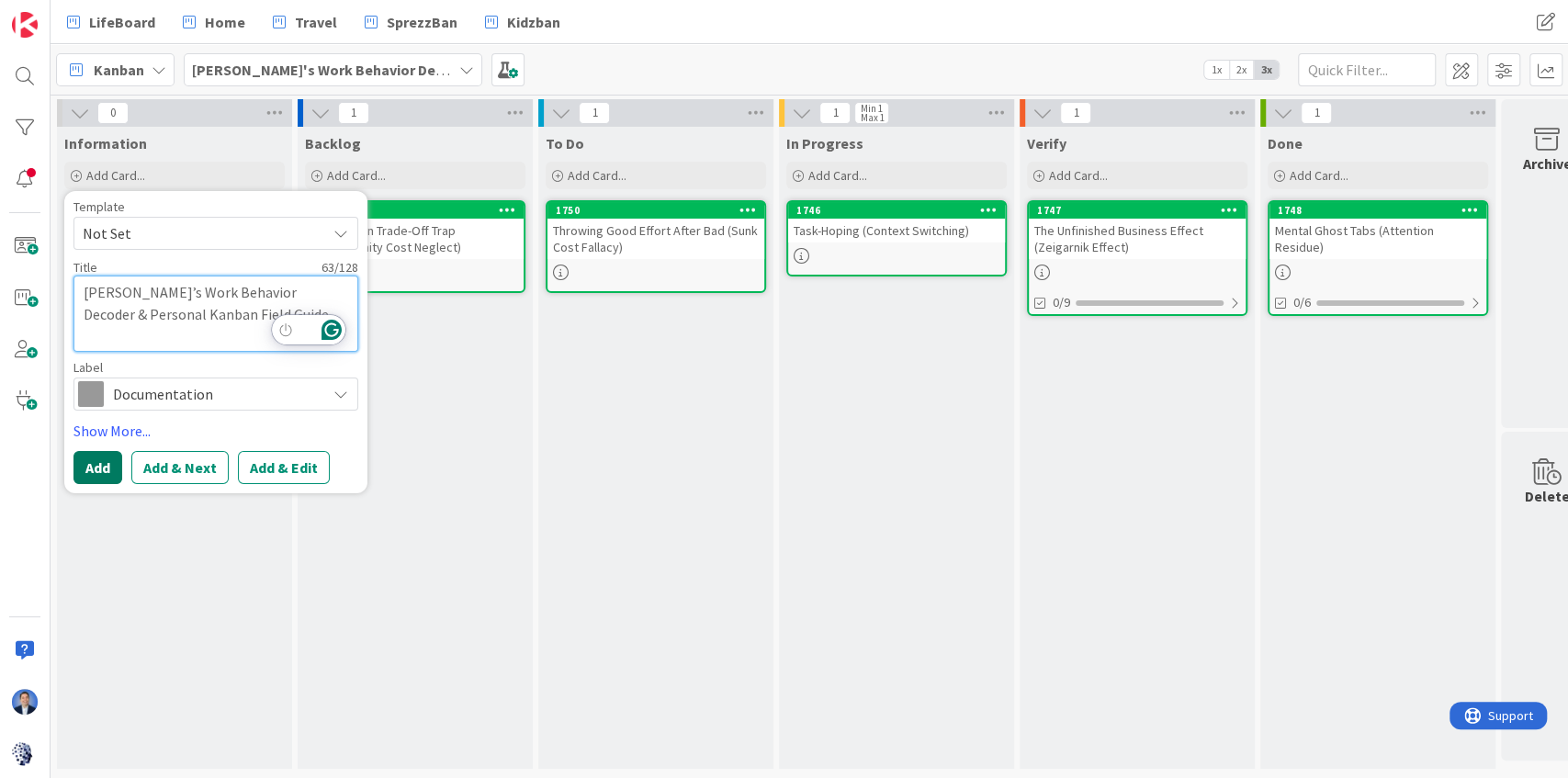
type textarea "[PERSON_NAME]’s Work Behavior Decoder & Personal Kanban Field Guide"
drag, startPoint x: 96, startPoint y: 473, endPoint x: 107, endPoint y: 470, distance: 11.4
click at [96, 472] on button "Add" at bounding box center [98, 467] width 49 height 33
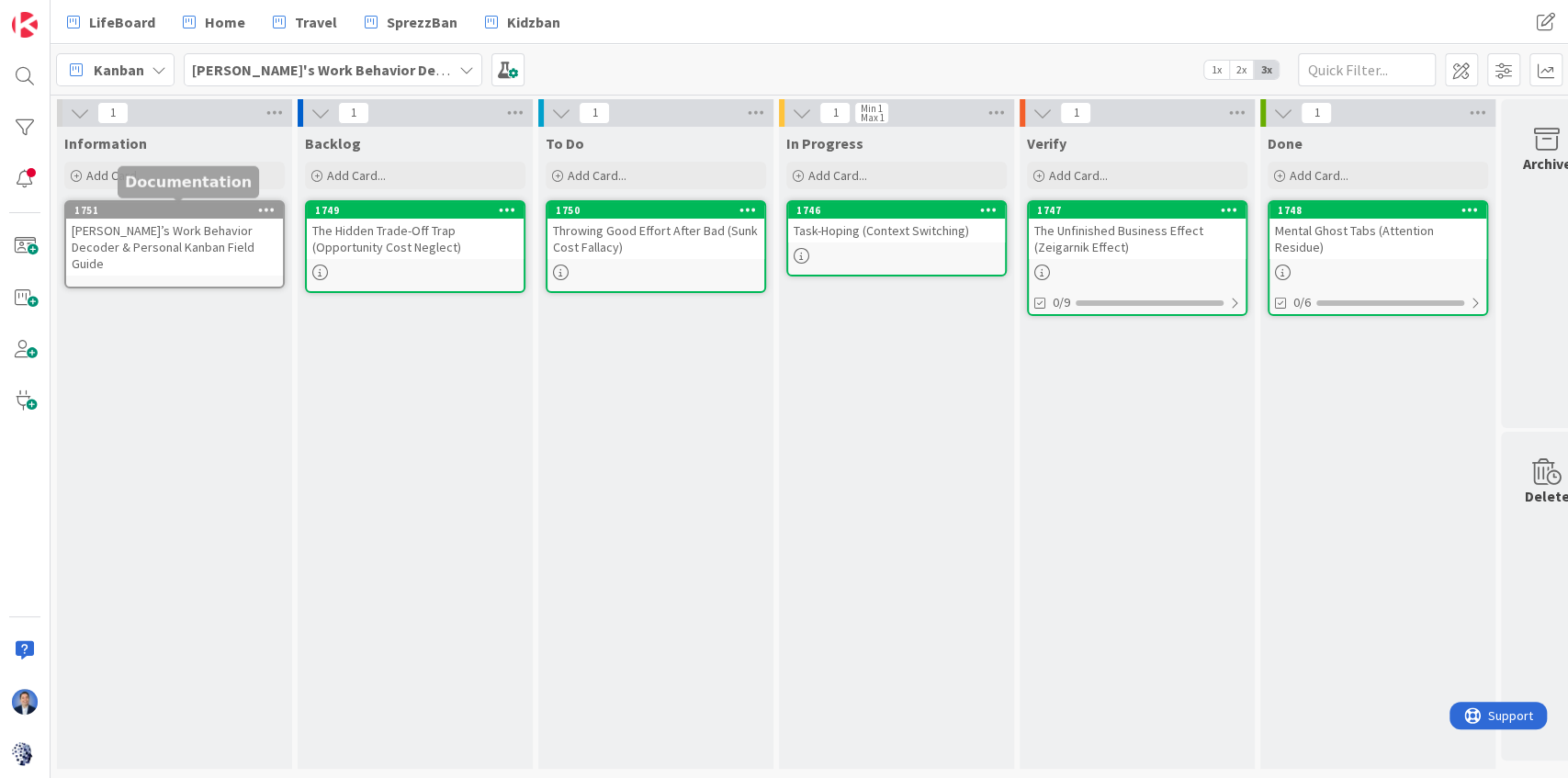
click at [181, 235] on div "[PERSON_NAME]’s Work Behavior Decoder & Personal Kanban Field Guide" at bounding box center [175, 247] width 217 height 57
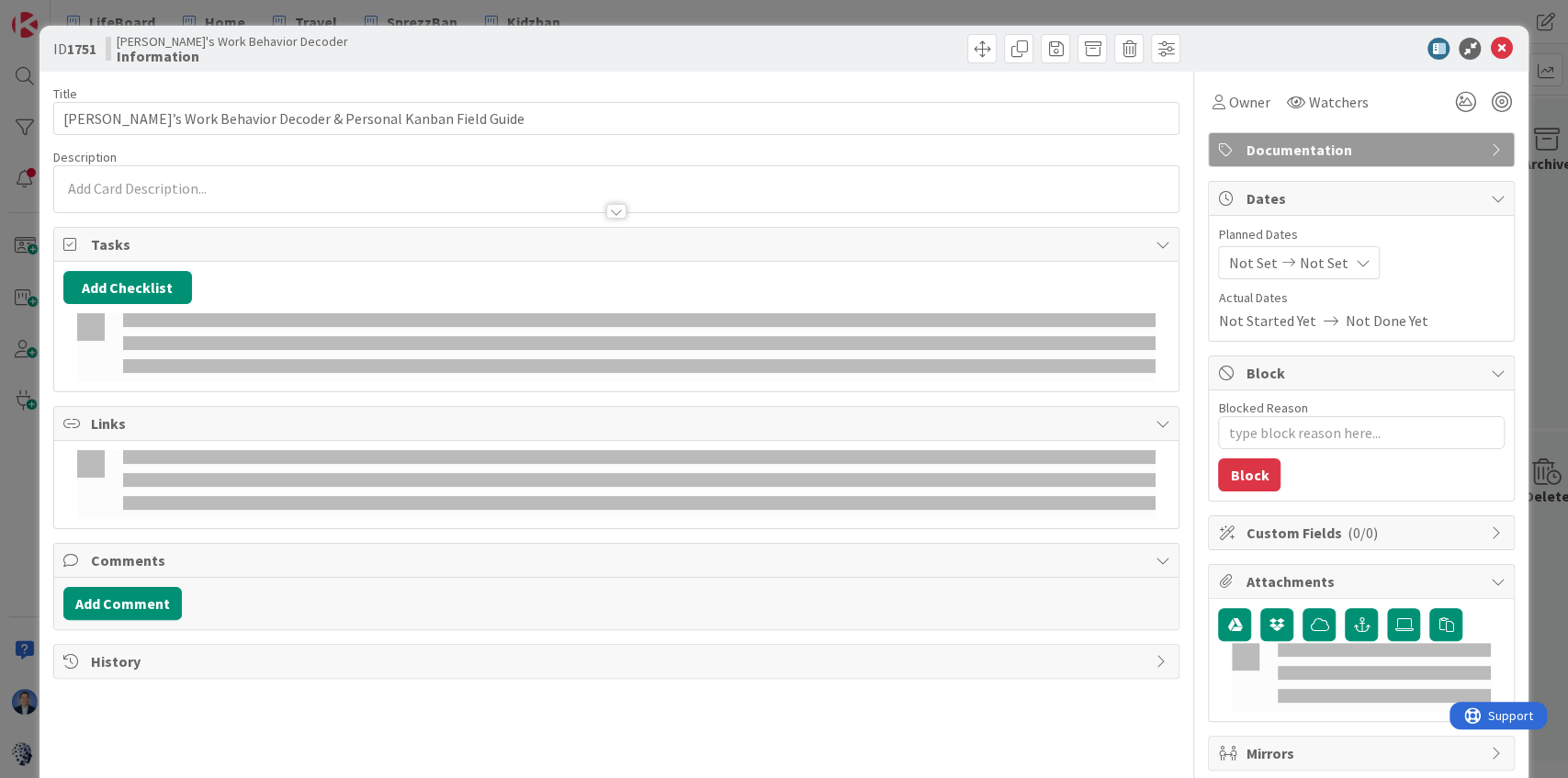
type textarea "x"
type input "[PERSON_NAME]’s Work Behavior Decoder & Personal Kanban Field Guide"
type textarea "x"
type input "[PERSON_NAME]’s Work Behavior Decoder & Personal Kanban Field Guide"
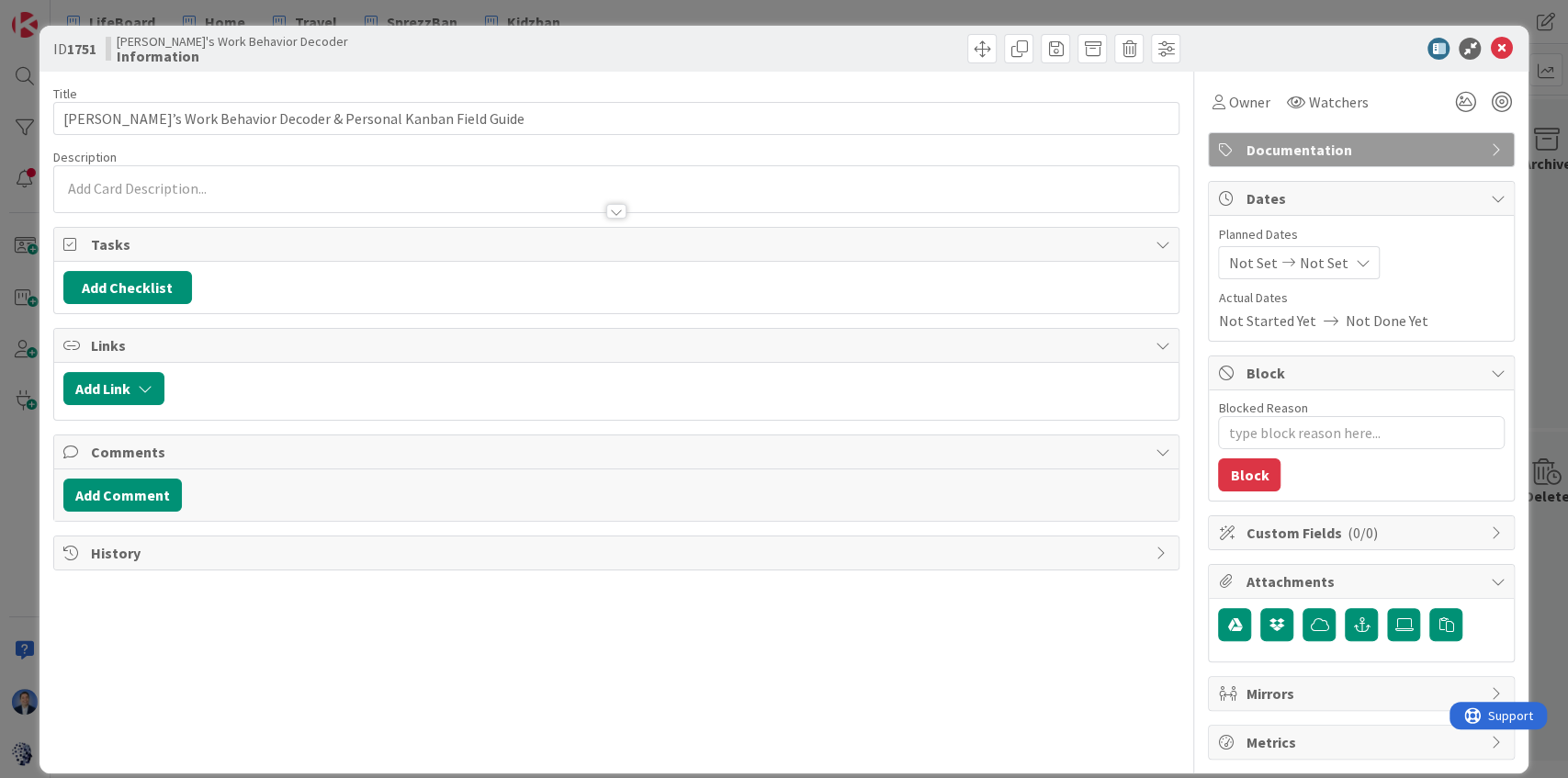
click at [146, 193] on div at bounding box center [616, 202] width 1125 height 19
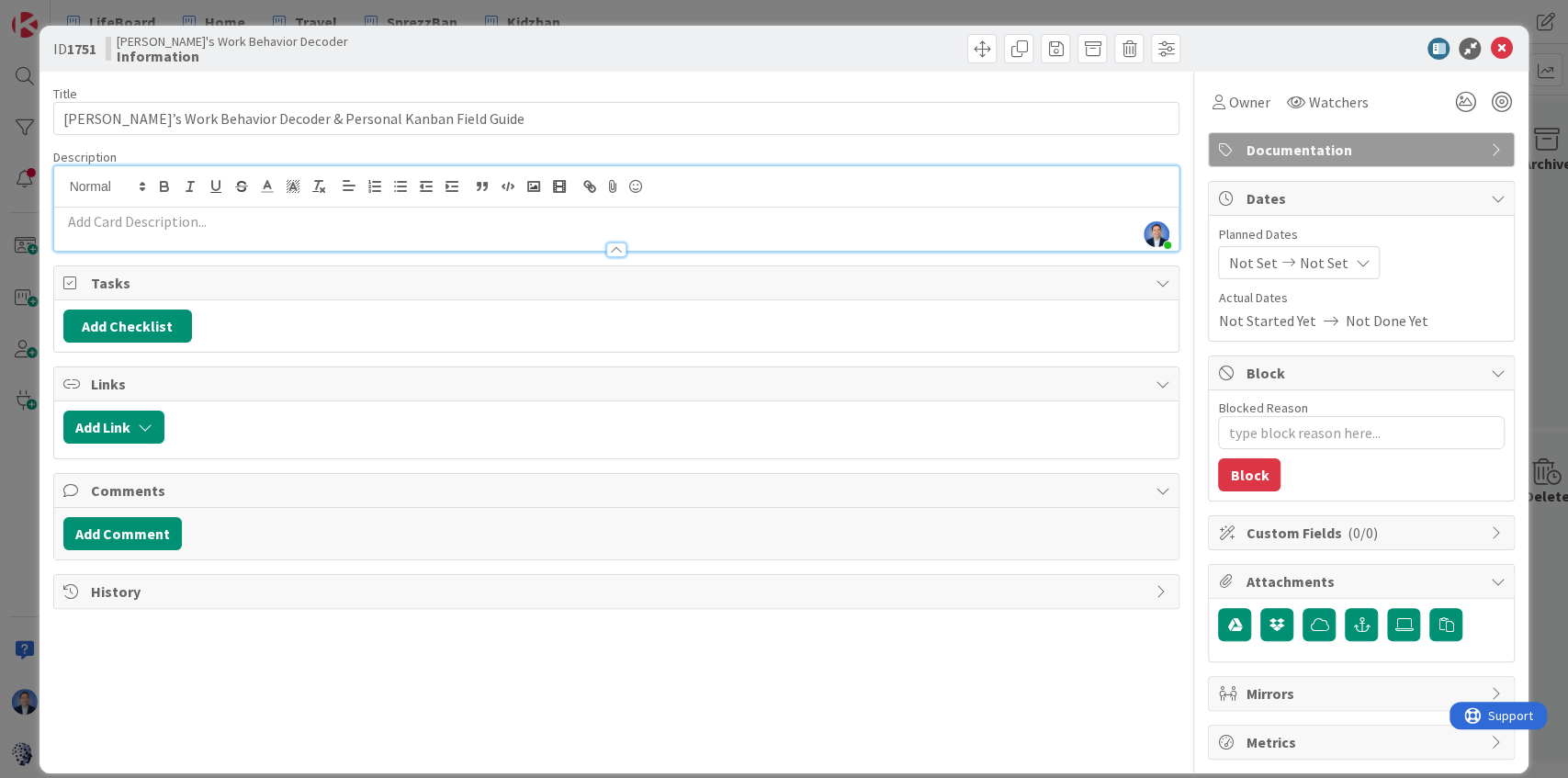
click at [143, 224] on p at bounding box center [616, 222] width 1106 height 21
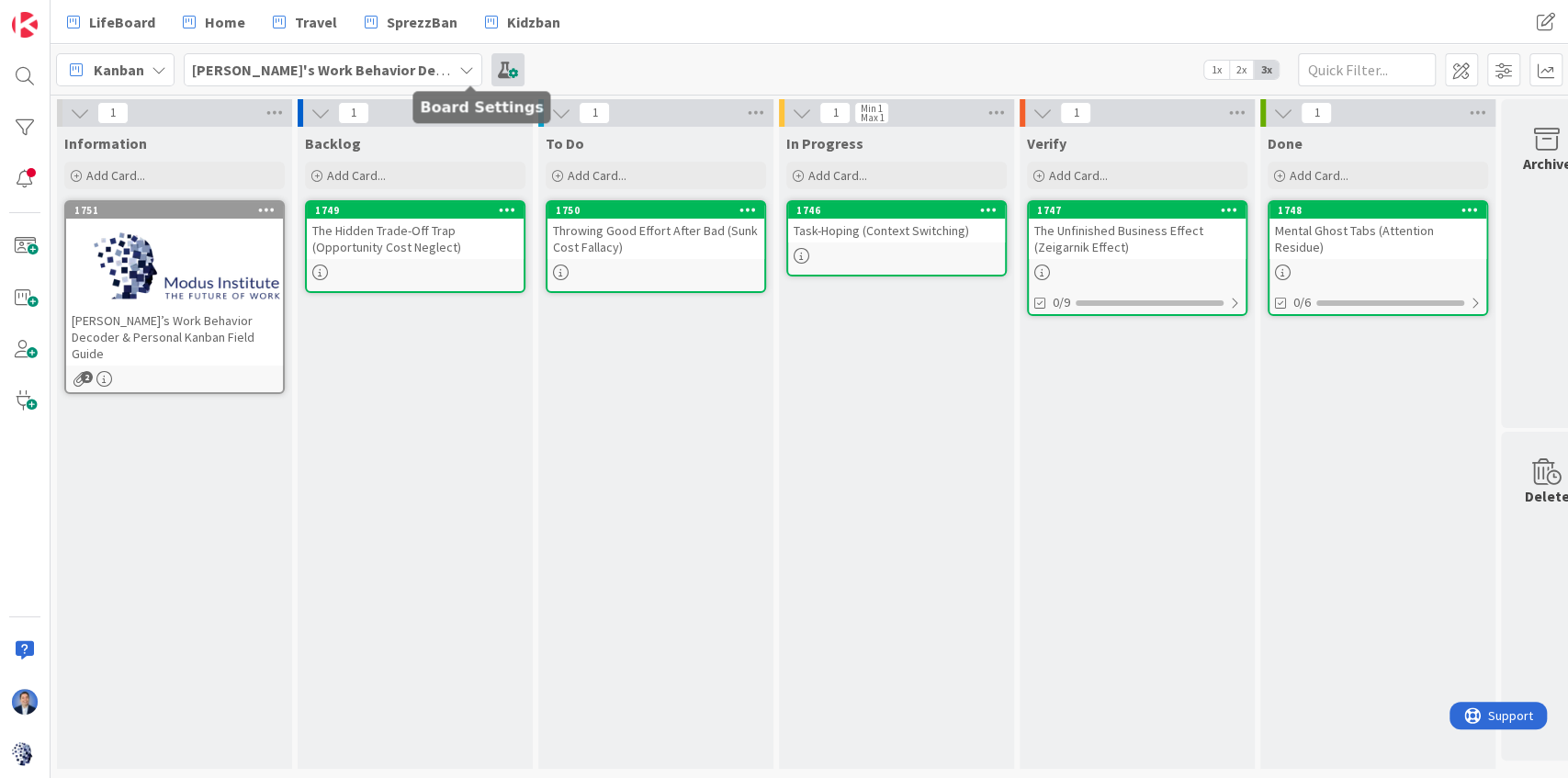
click at [491, 67] on span at bounding box center [508, 70] width 33 height 33
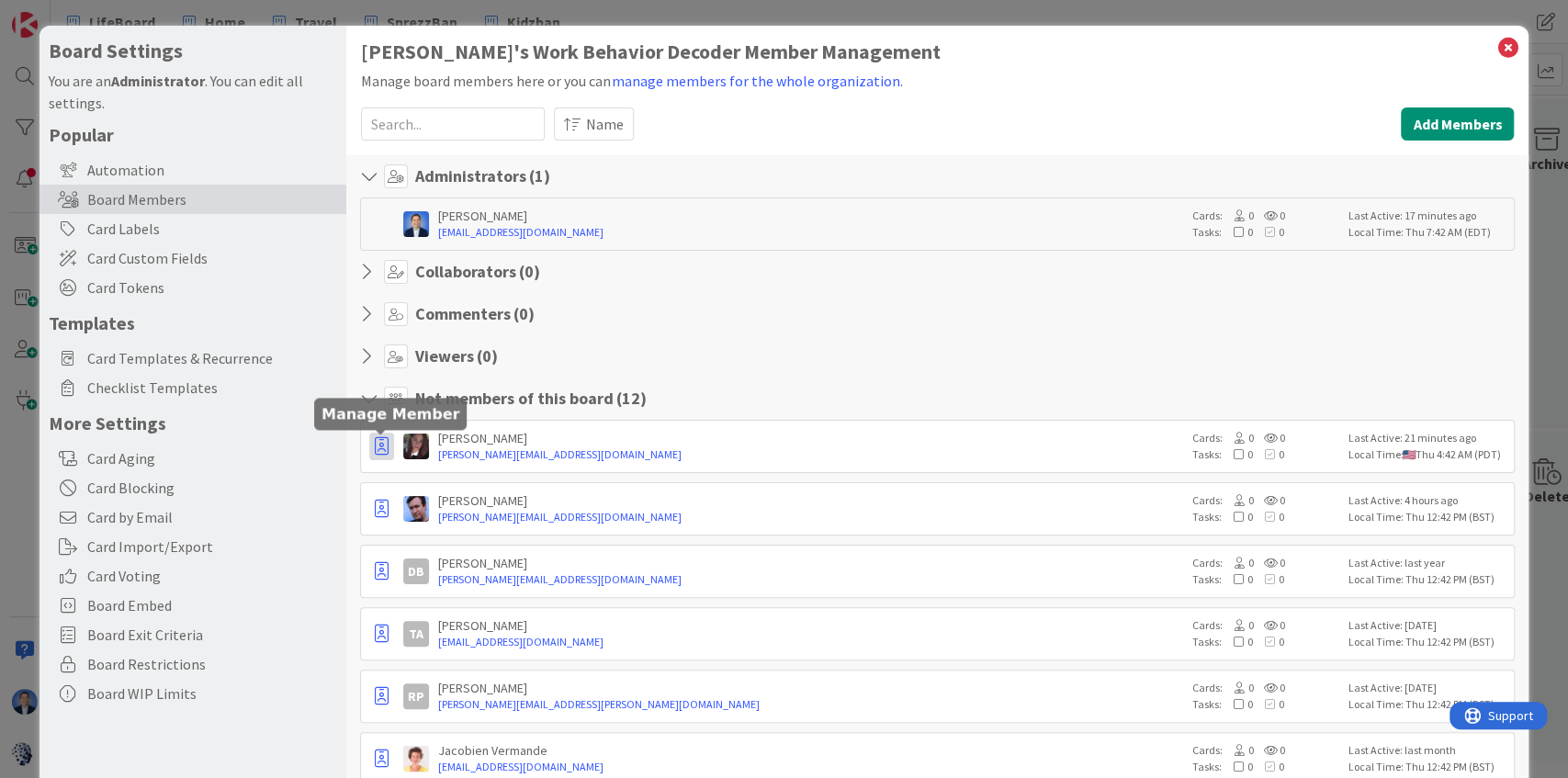
click at [380, 445] on icon "button" at bounding box center [382, 446] width 13 height 18
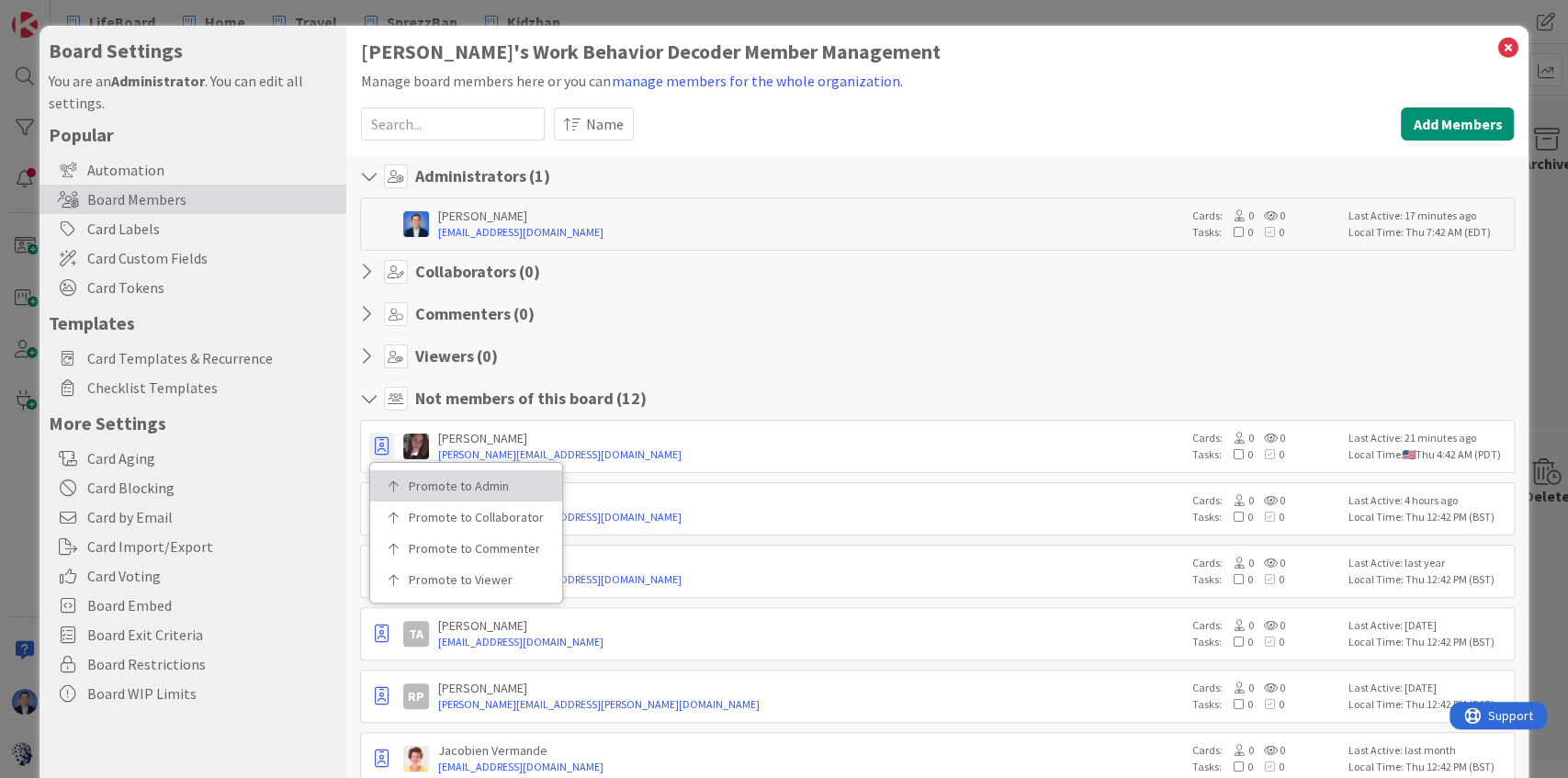
click at [433, 488] on p "Promote to Admin" at bounding box center [472, 485] width 128 height 12
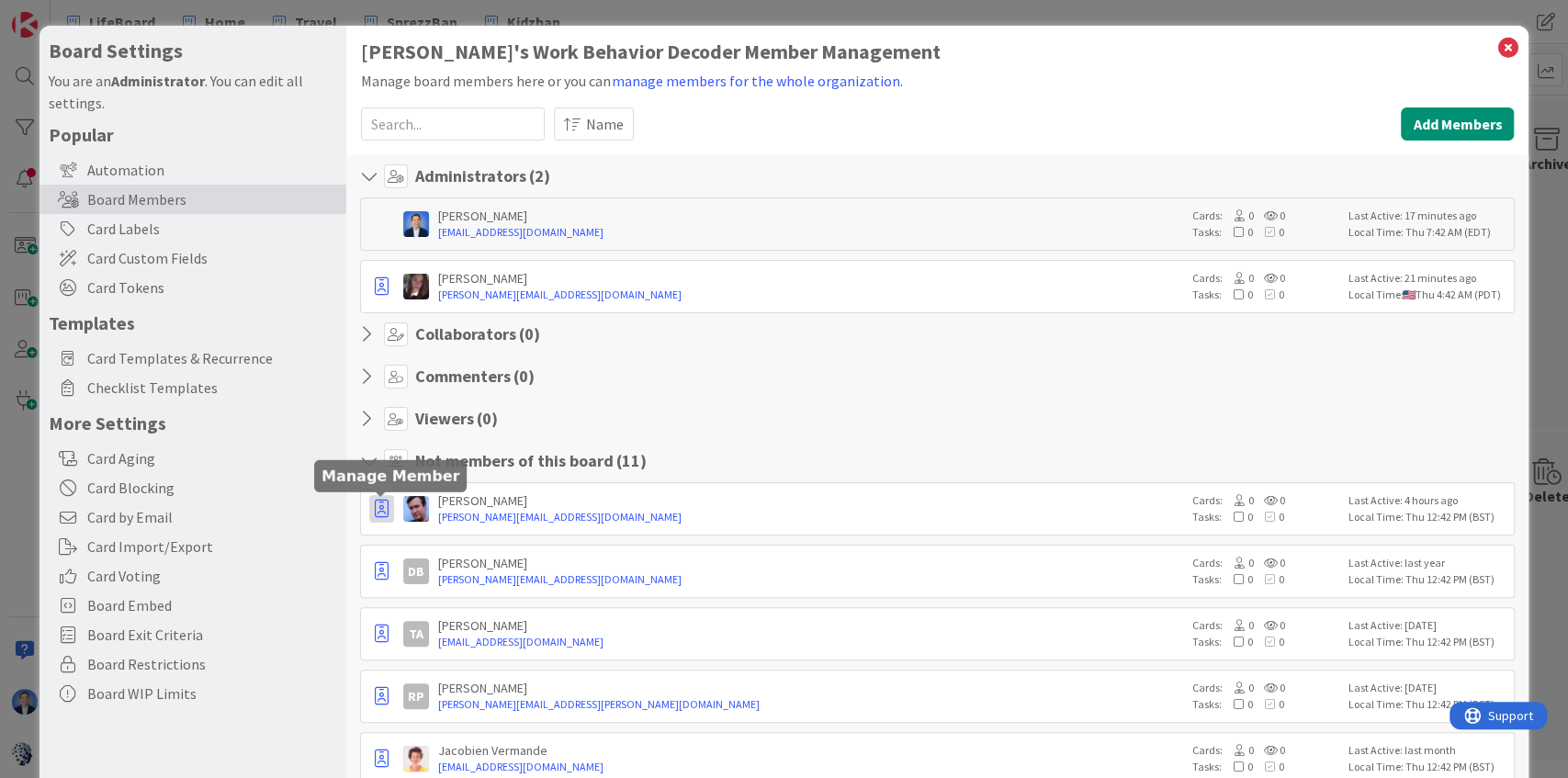
click at [382, 507] on icon "button" at bounding box center [382, 508] width 13 height 18
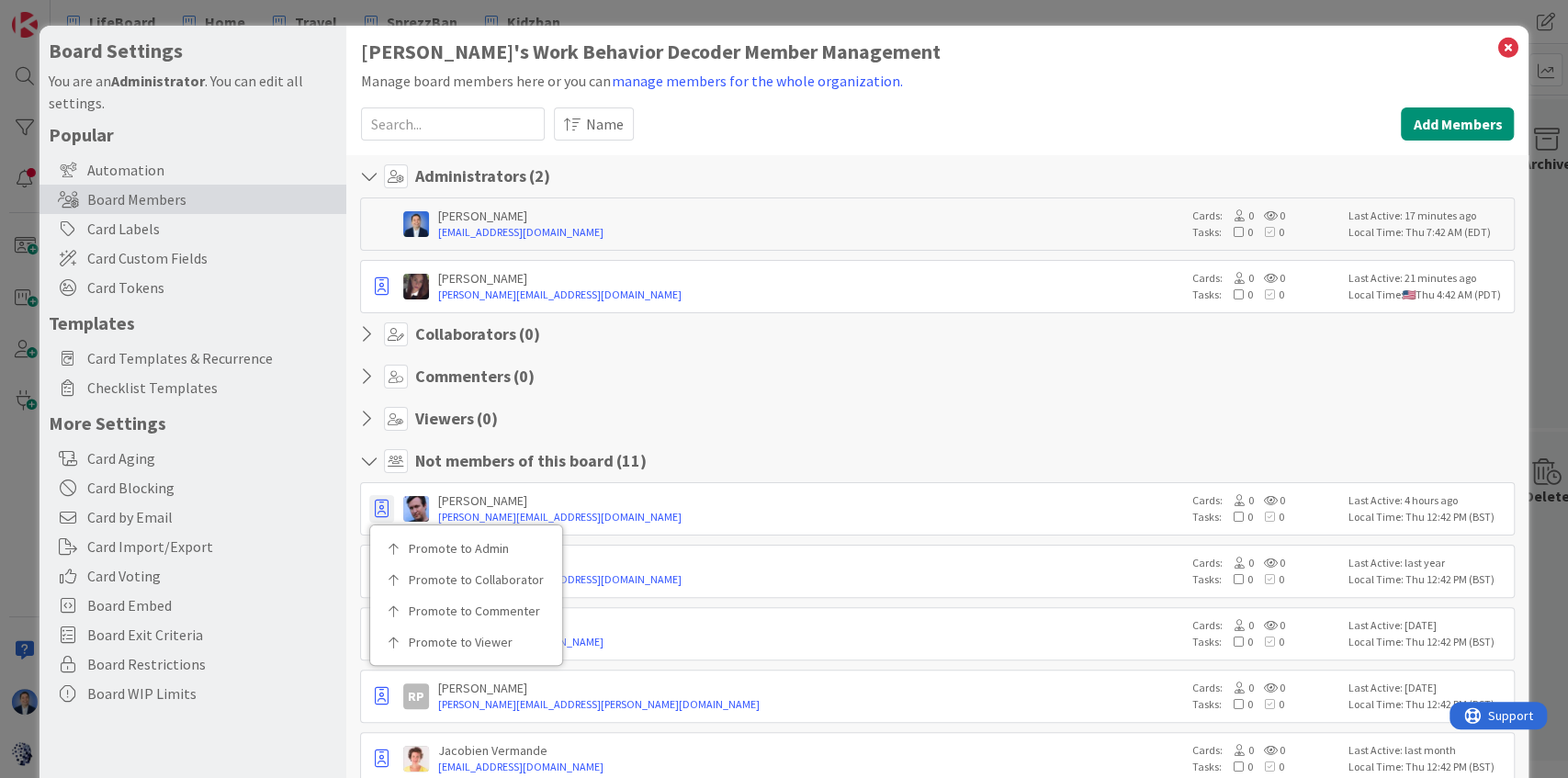
click at [966, 120] on div "Name" at bounding box center [973, 124] width 839 height 33
click at [1505, 52] on icon at bounding box center [1507, 47] width 24 height 26
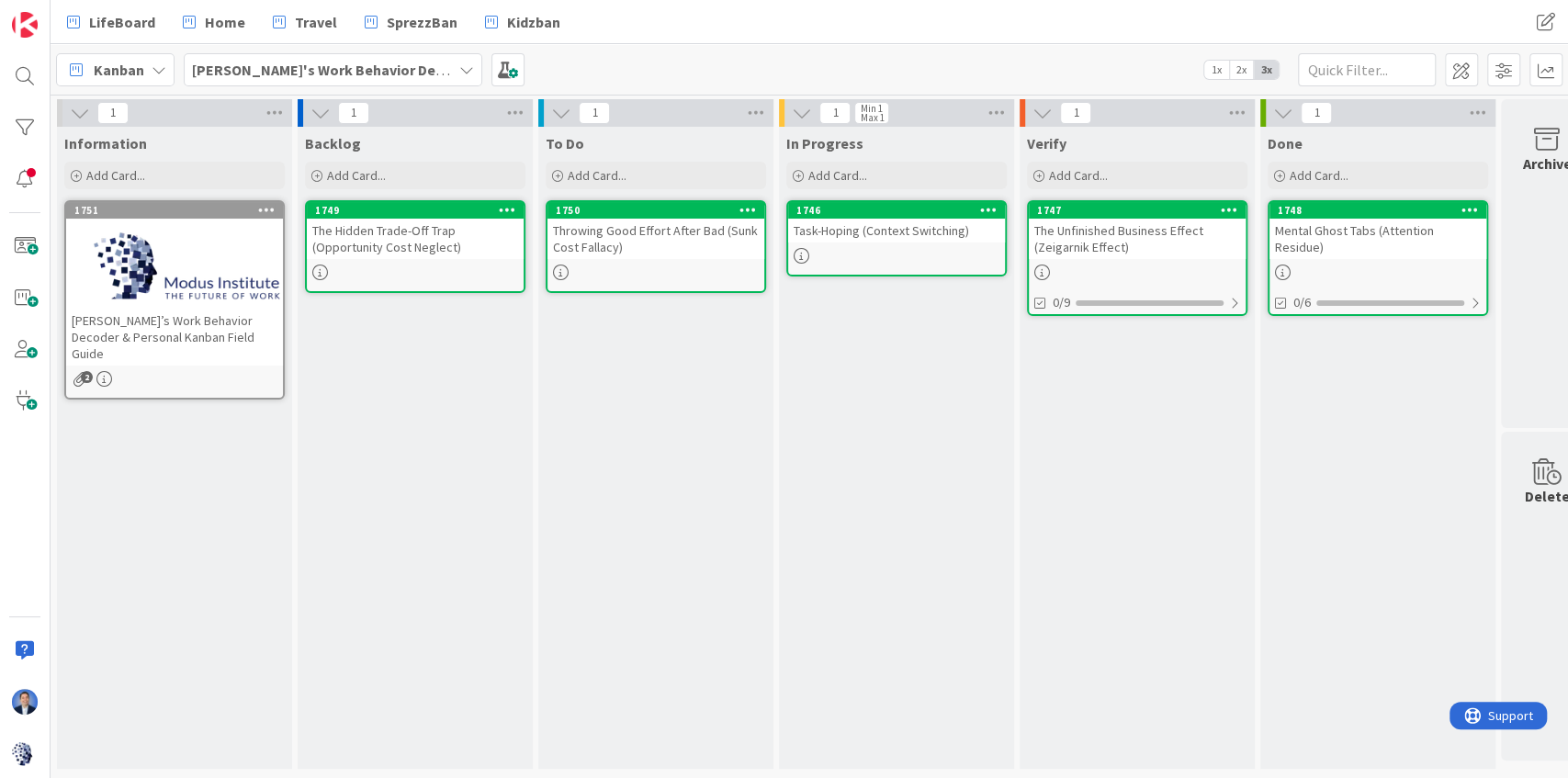
click at [508, 210] on icon at bounding box center [508, 209] width 17 height 12
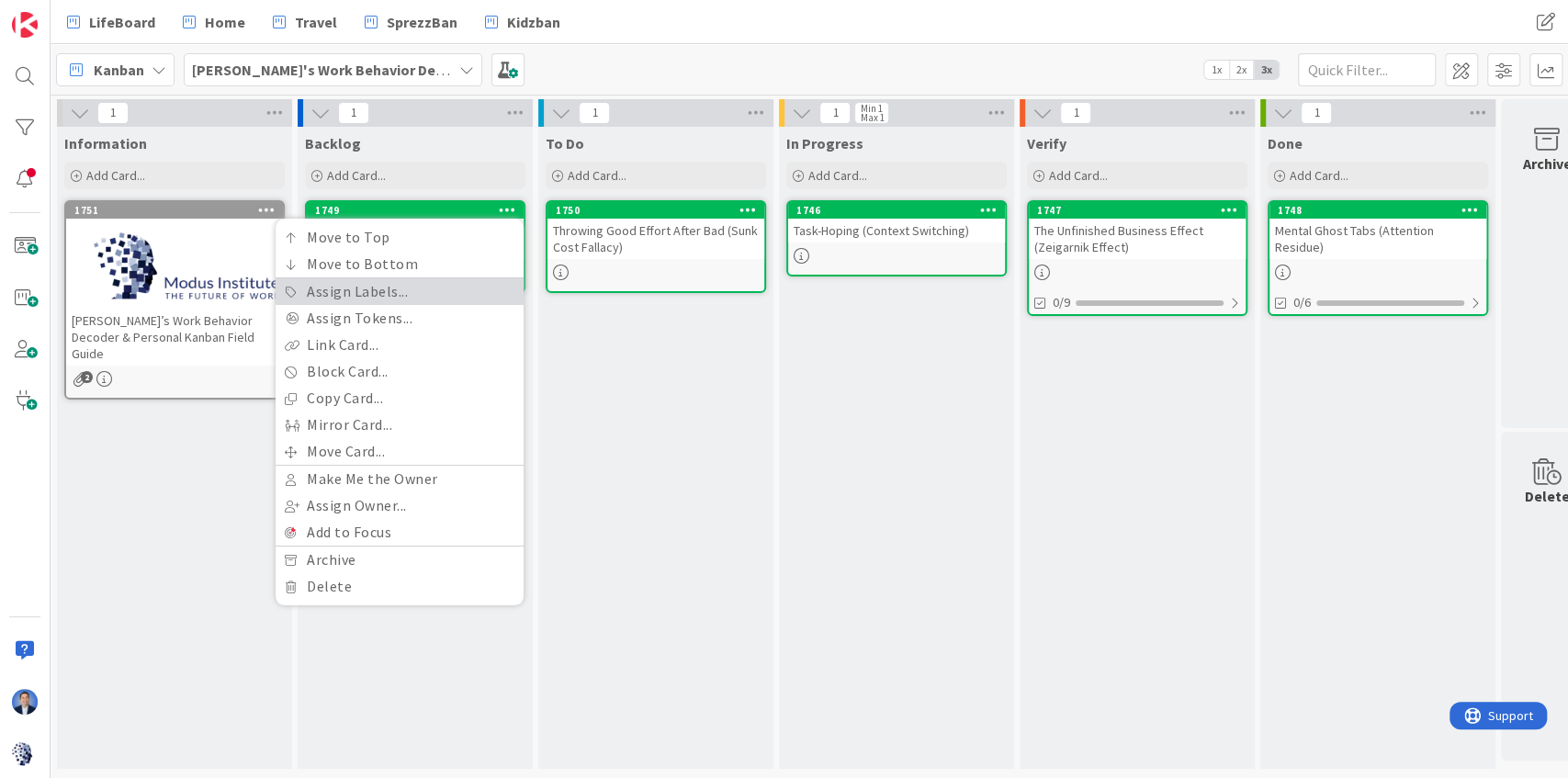
click at [461, 298] on link "Assign Labels..." at bounding box center [399, 292] width 248 height 27
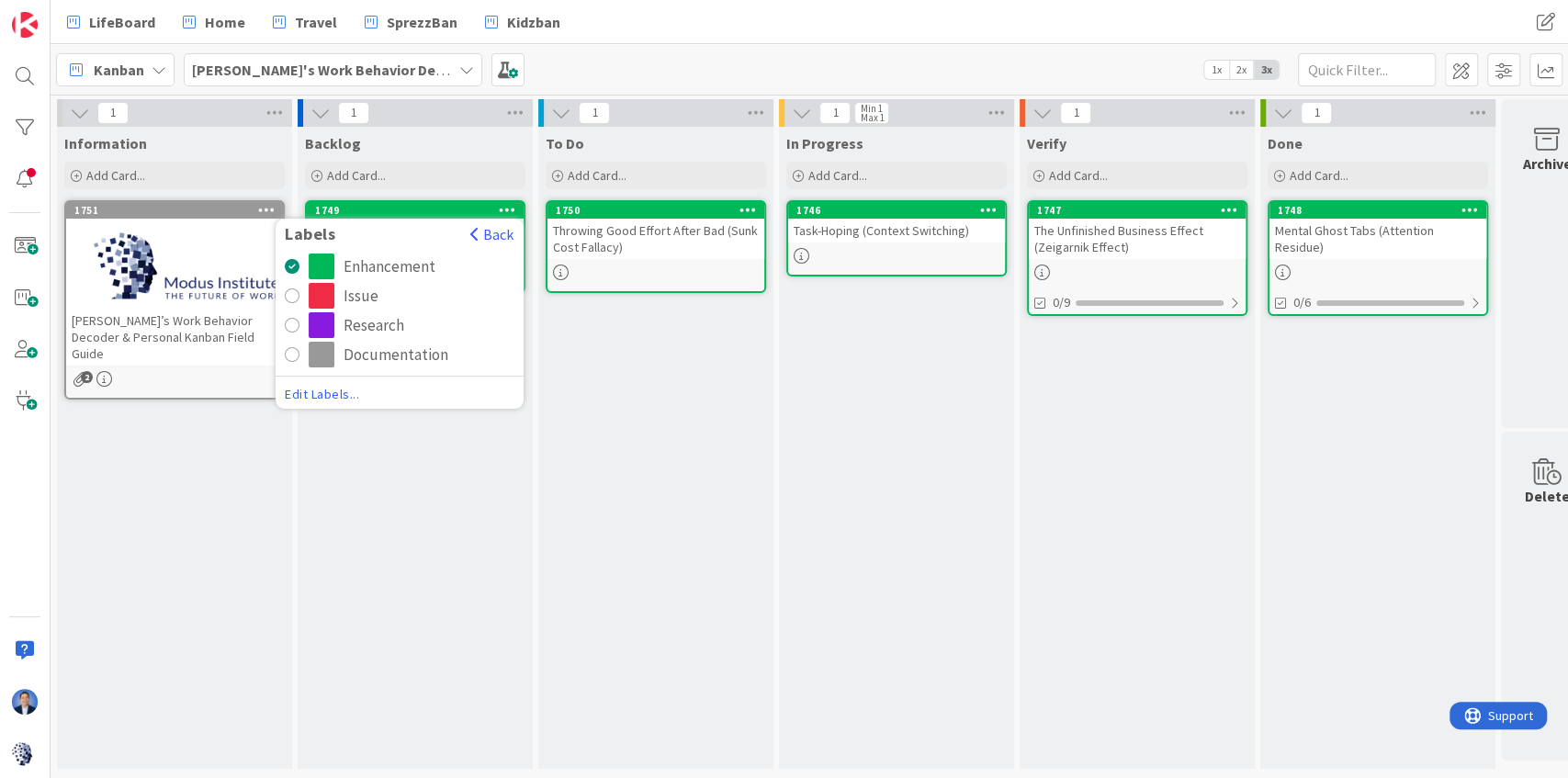
click at [380, 321] on div "Research" at bounding box center [373, 324] width 60 height 26
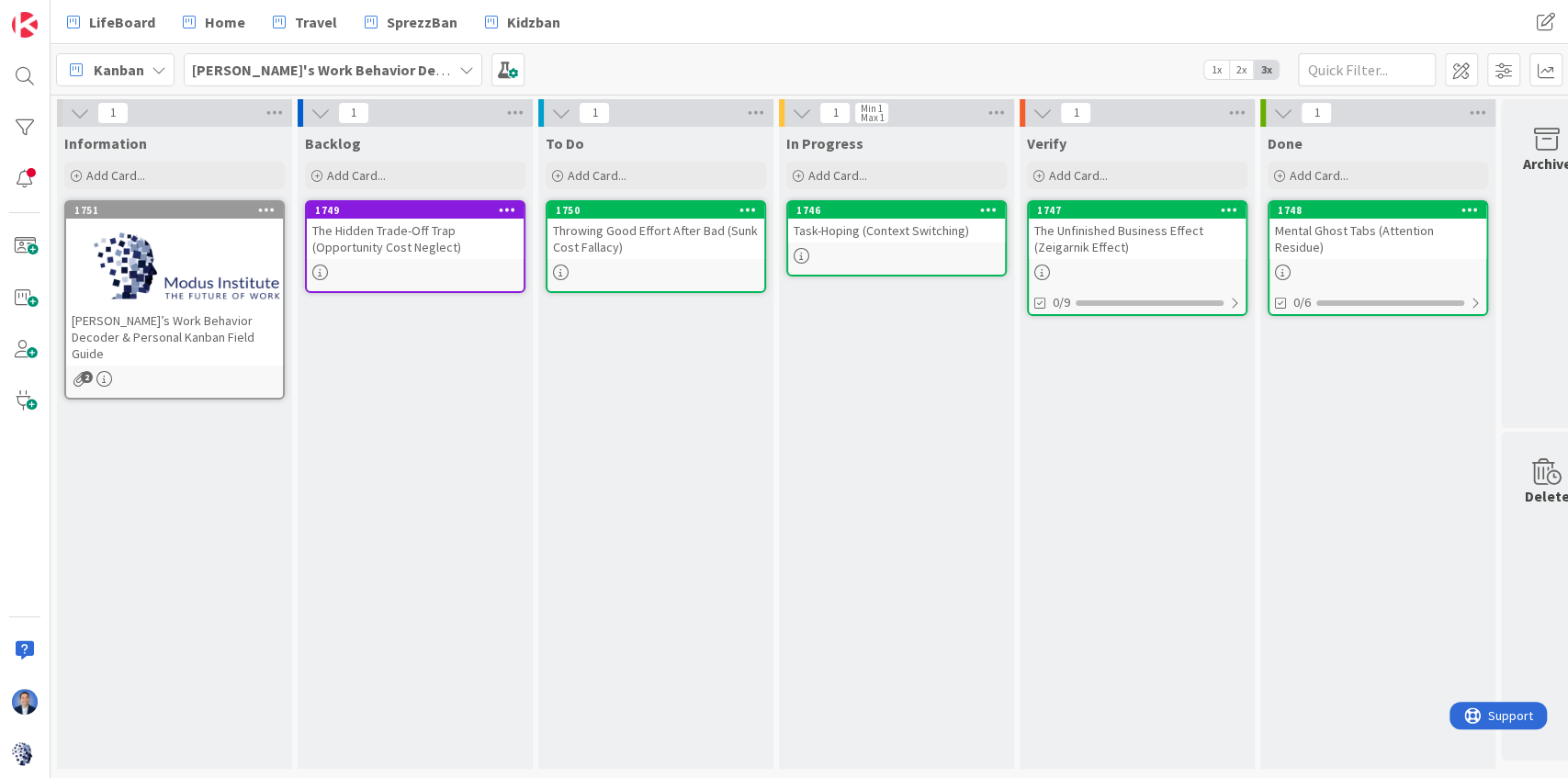
click at [585, 360] on div "To Do Add Card... 1750 Throwing Good Effort After Bad (Sunk Cost Fallacy)" at bounding box center [655, 447] width 235 height 642
click at [680, 243] on div "Throwing Good Effort After Bad (Sunk Cost Fallacy)" at bounding box center [655, 239] width 217 height 40
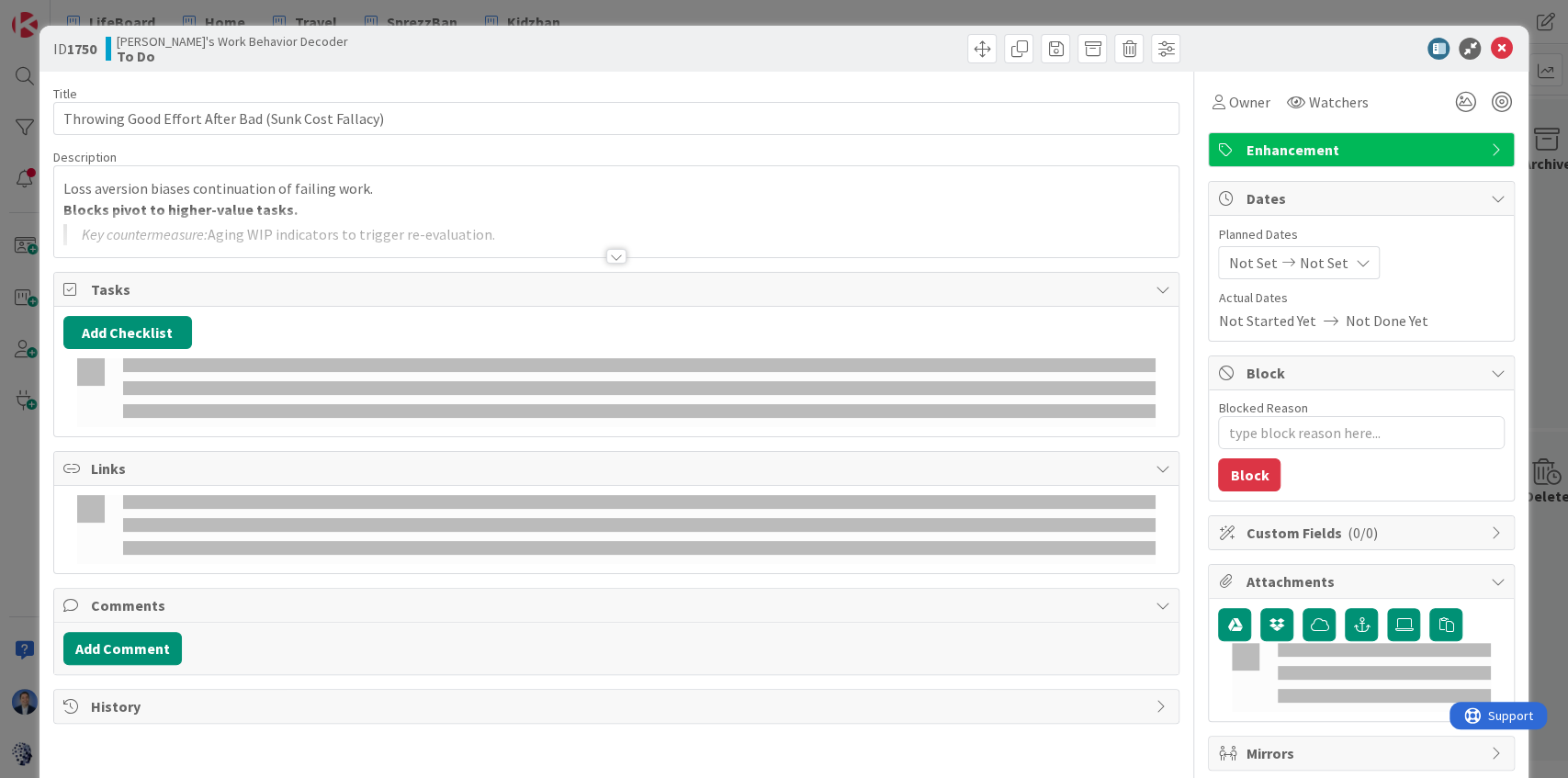
type textarea "x"
type input "Throwing Good Effort After Bad (Sunk Cost Fallacy)"
type textarea "x"
type input "Throwing Good Effort After Bad (Sunk Cost Fallacy)"
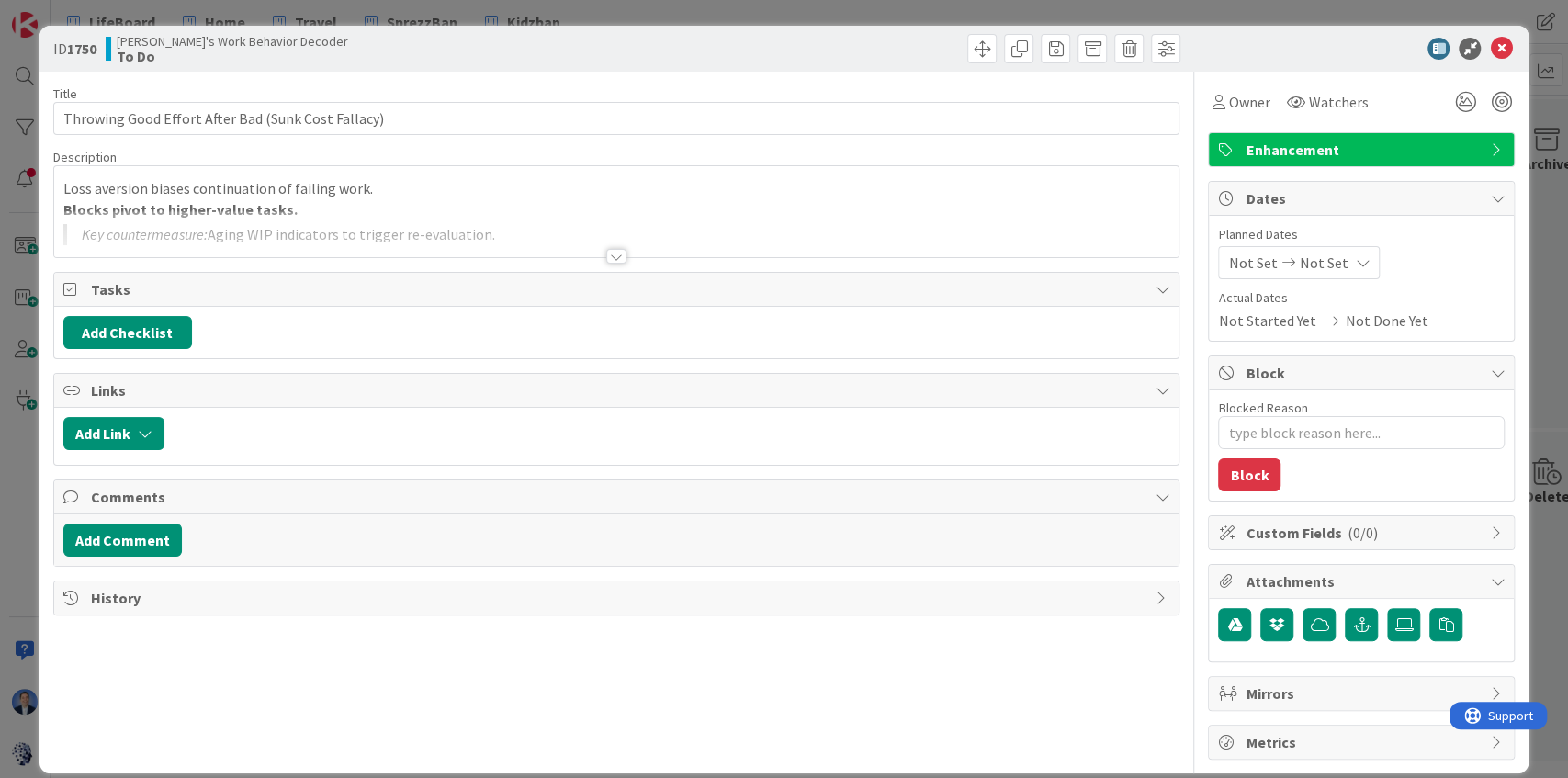
click at [561, 191] on div "Loss aversion biases continuation of failing work. Blocks pivot to higher-value…" at bounding box center [616, 211] width 1125 height 91
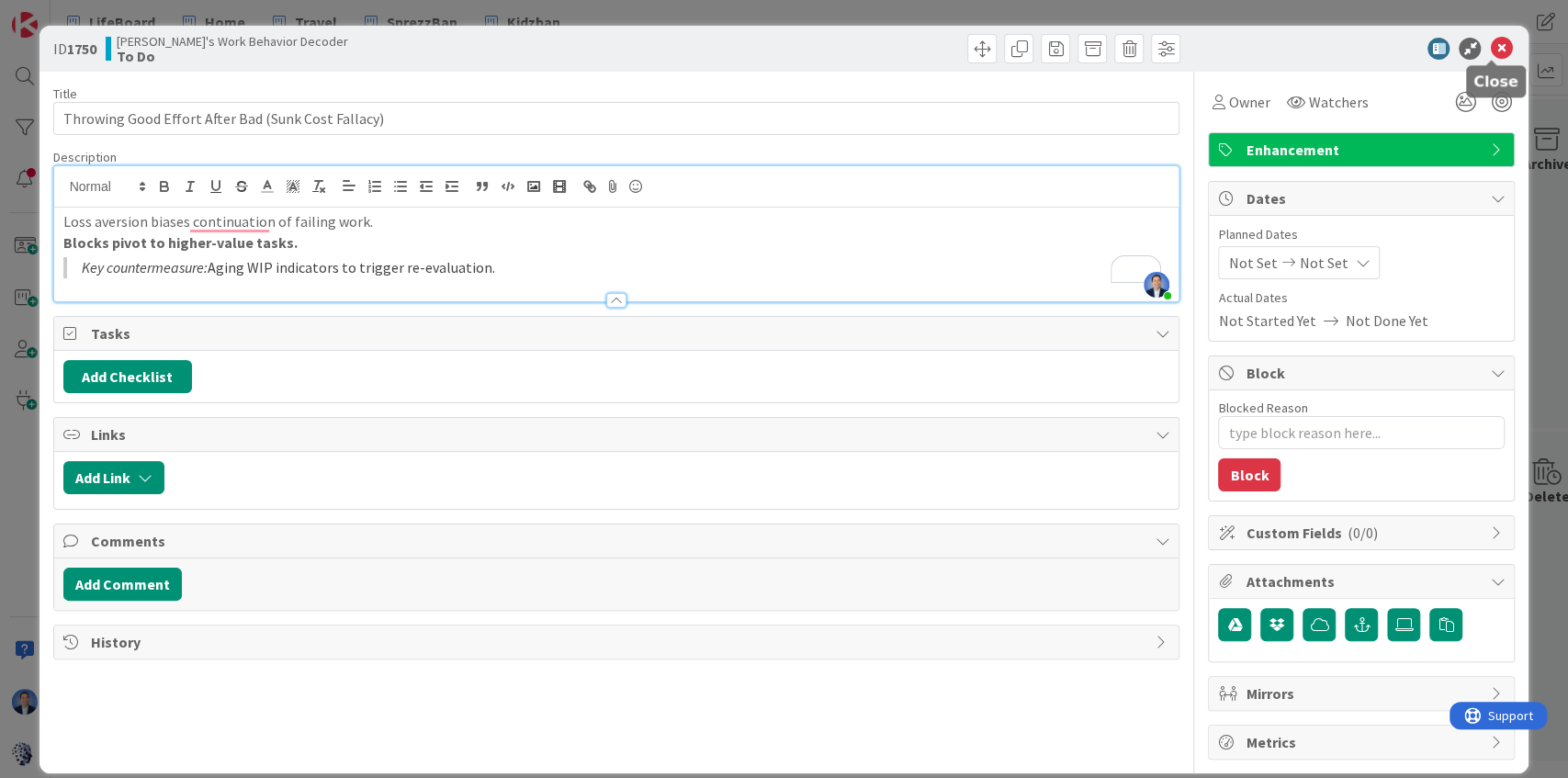
click at [1495, 52] on icon at bounding box center [1500, 48] width 22 height 22
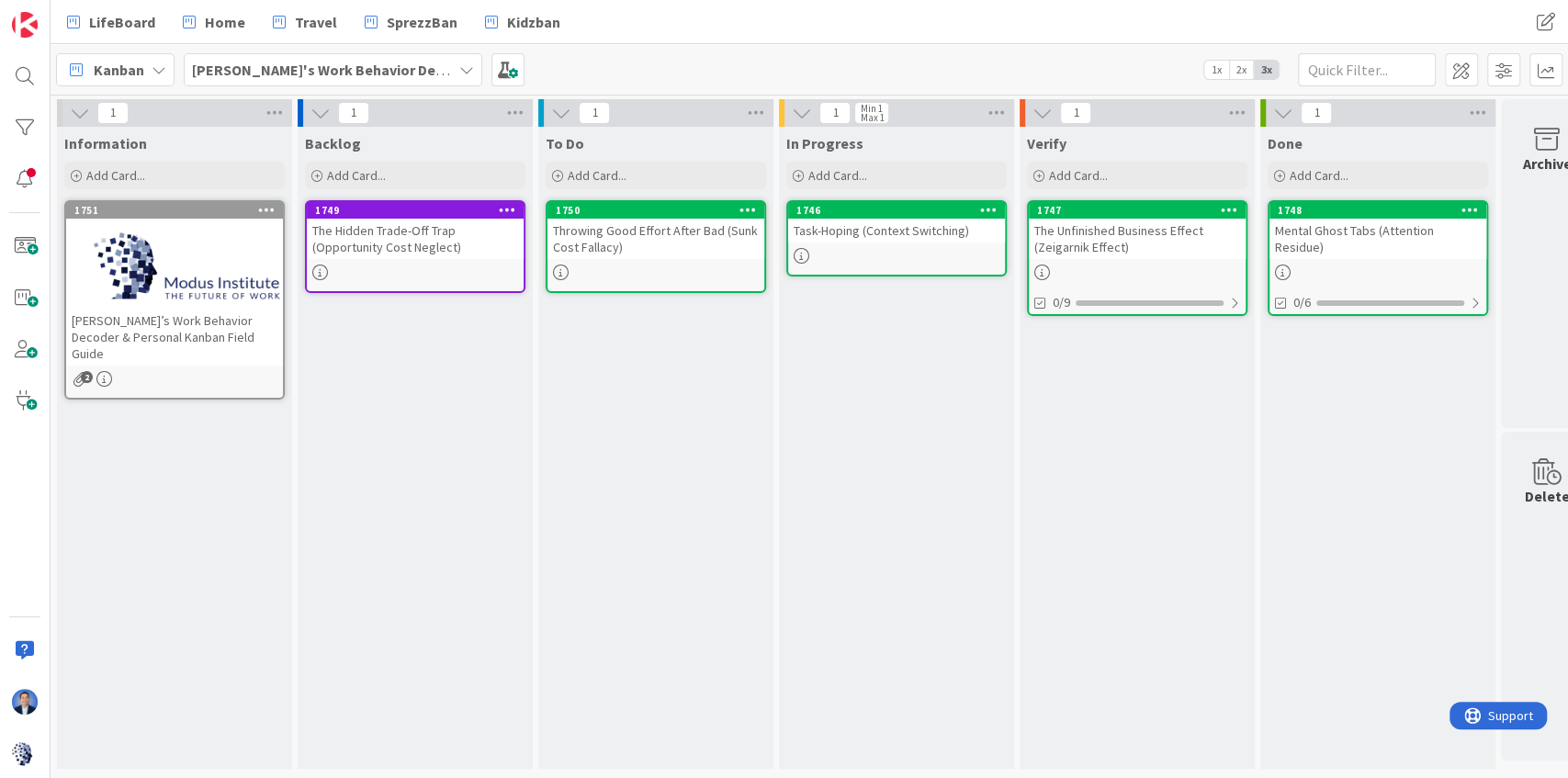
click at [343, 68] on b "[PERSON_NAME]'s Work Behavior Decoder" at bounding box center [333, 69] width 282 height 18
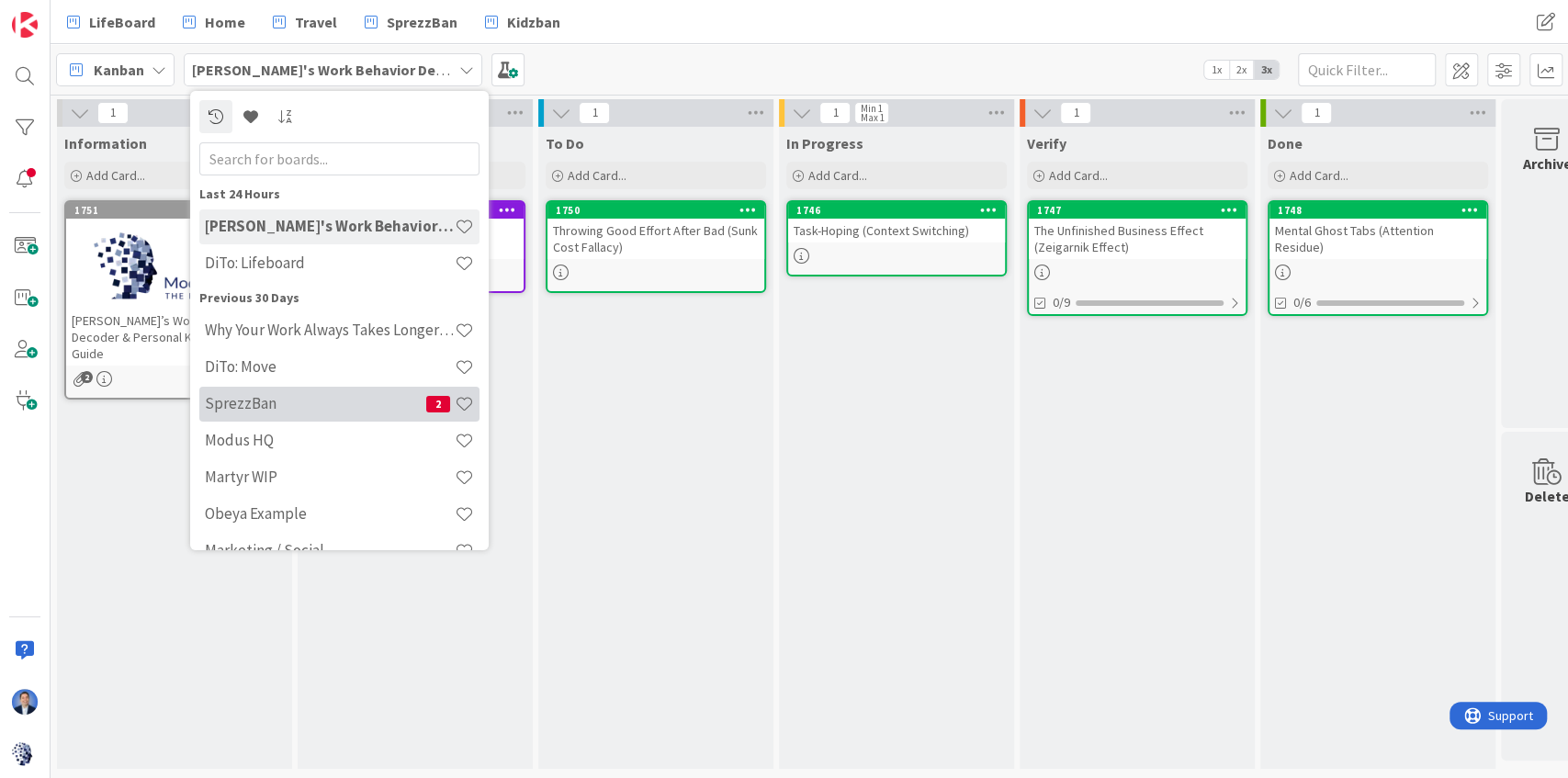
click at [309, 392] on div "SprezzBan 2" at bounding box center [340, 404] width 280 height 35
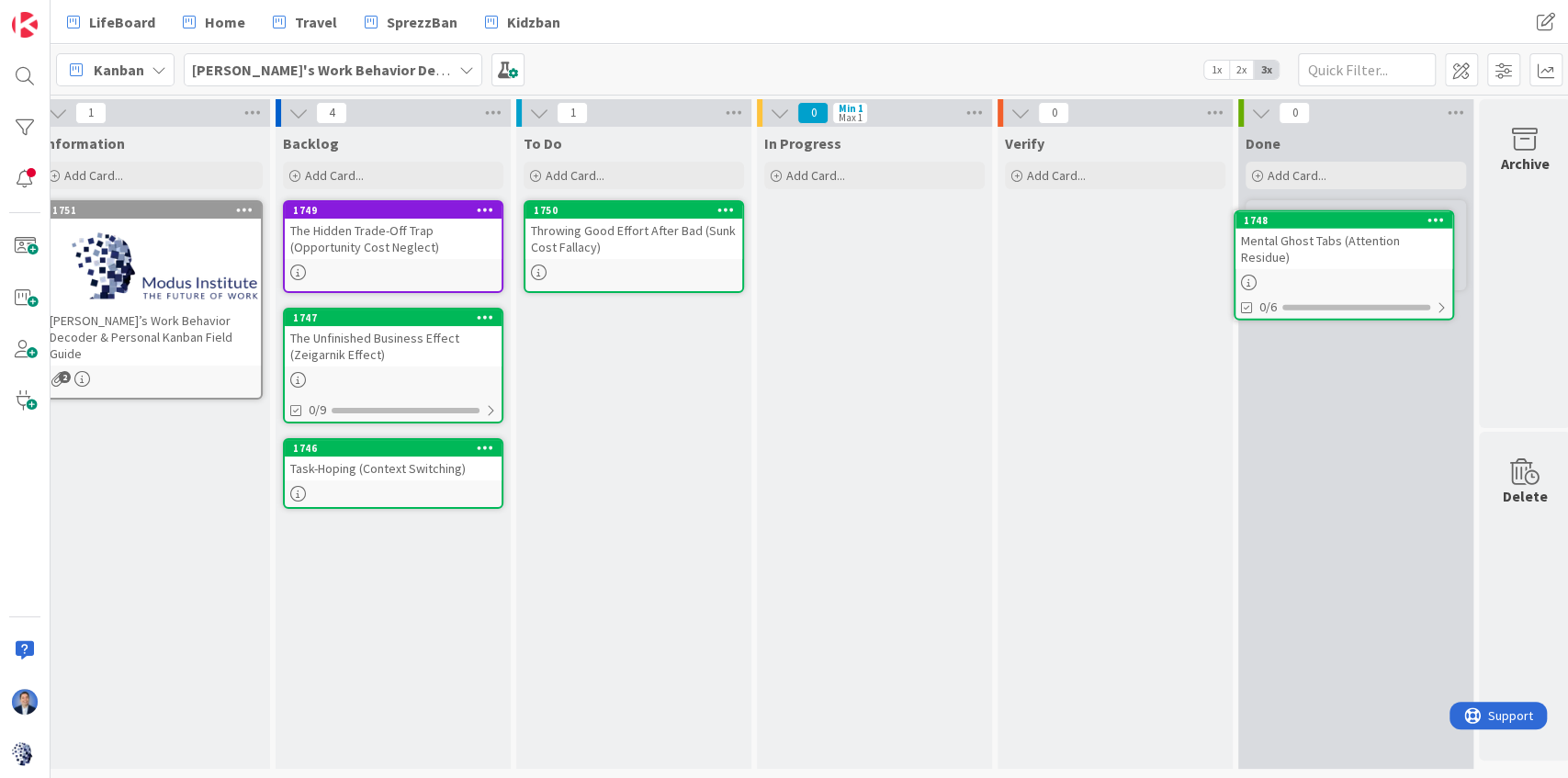
scroll to position [0, 32]
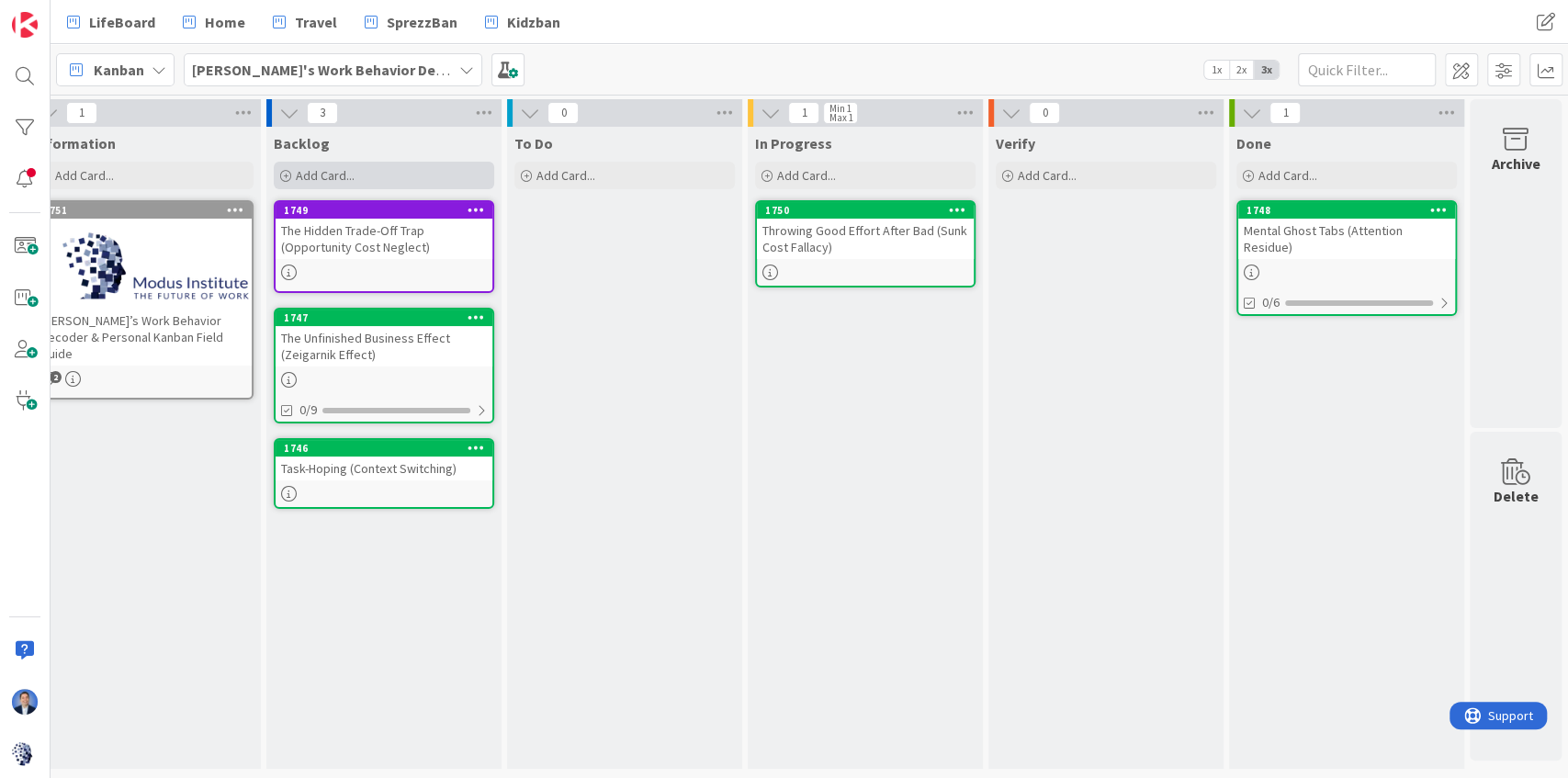
click at [399, 182] on div "Add Card..." at bounding box center [384, 175] width 221 height 28
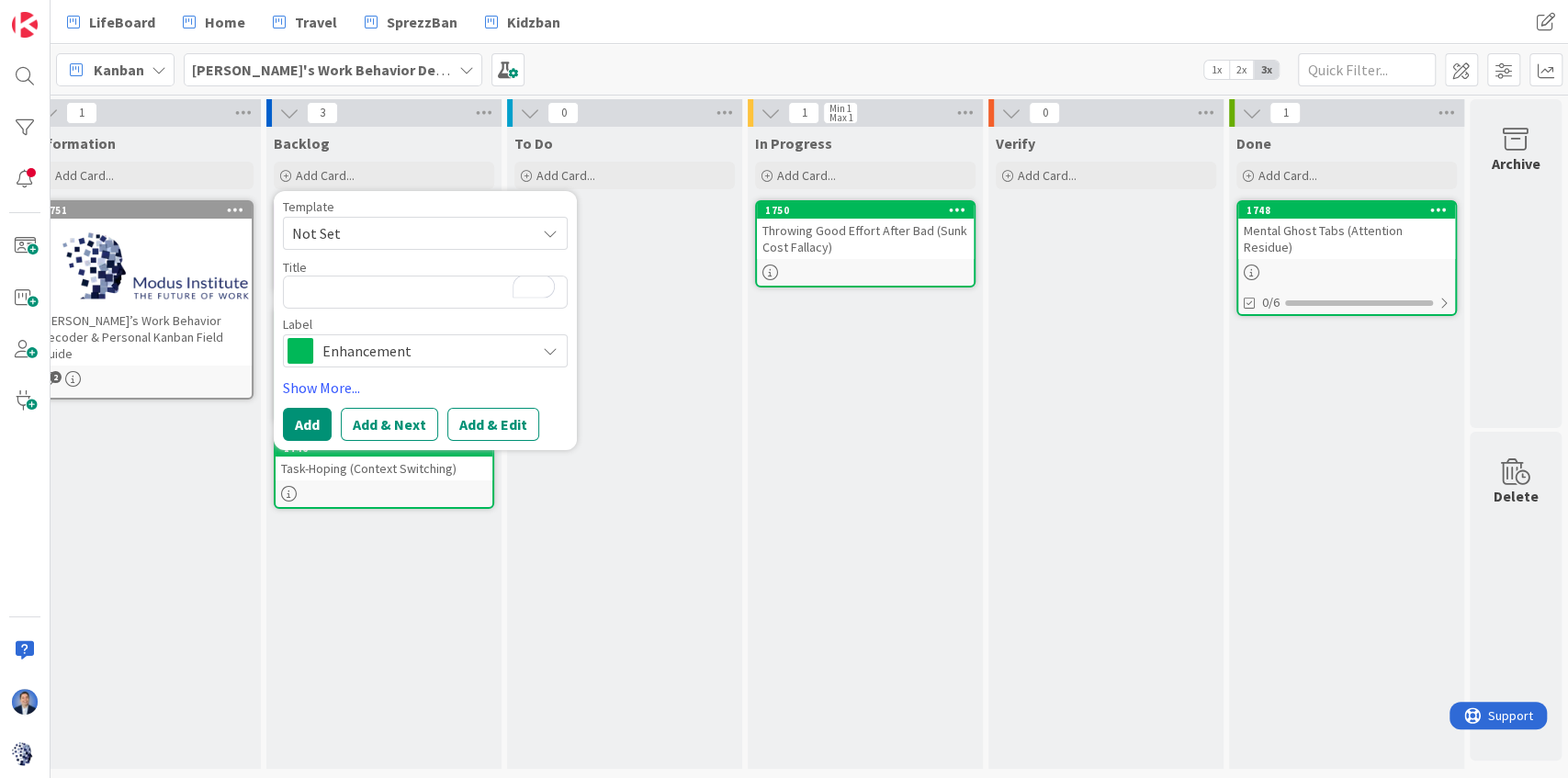
type textarea "x"
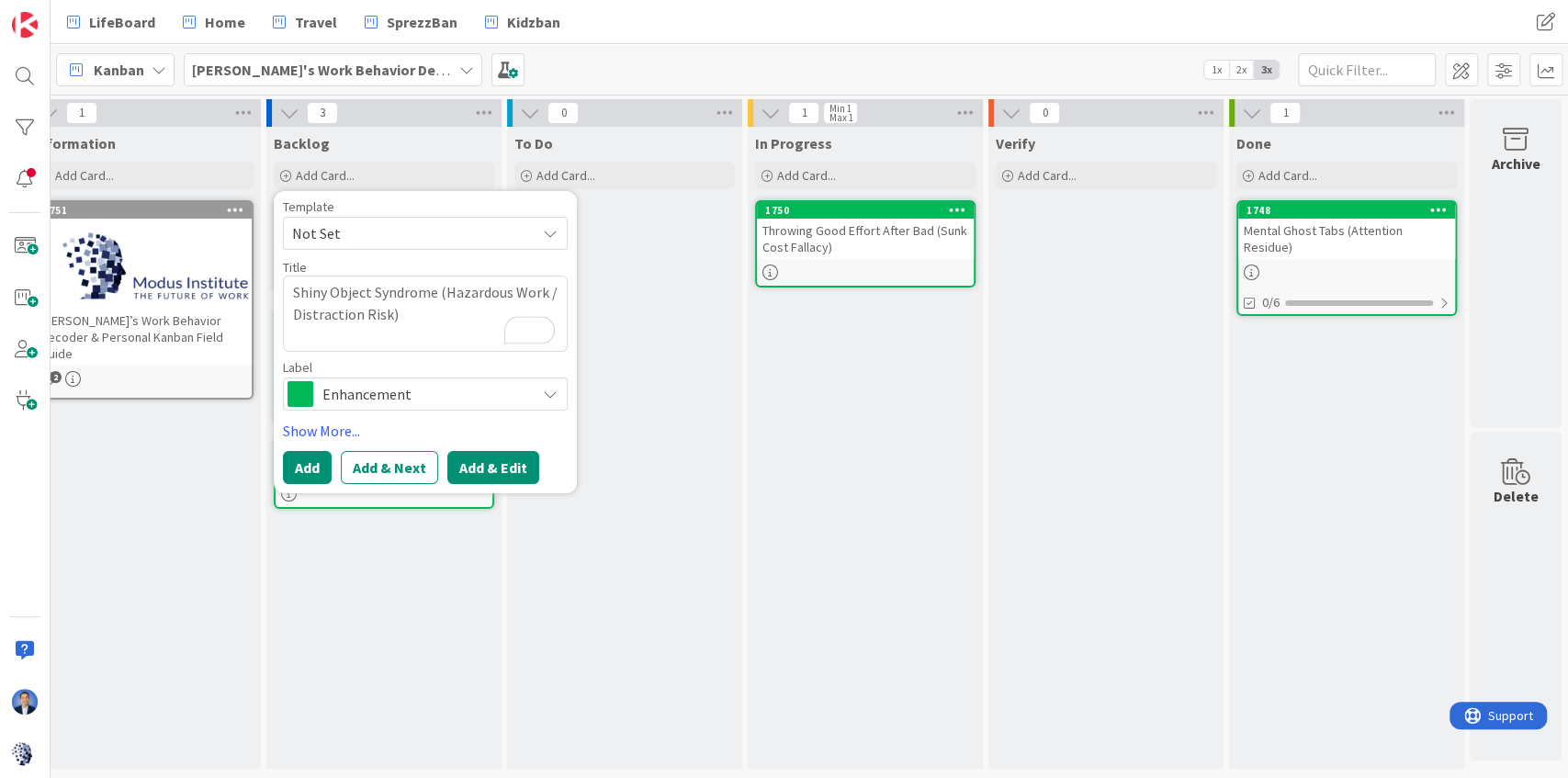
type textarea "Shiny Object Syndrome (Hazardous Work / Distraction Risk)"
drag, startPoint x: 487, startPoint y: 462, endPoint x: 521, endPoint y: 461, distance: 34.0
click at [488, 462] on button "Add & Edit" at bounding box center [493, 467] width 92 height 33
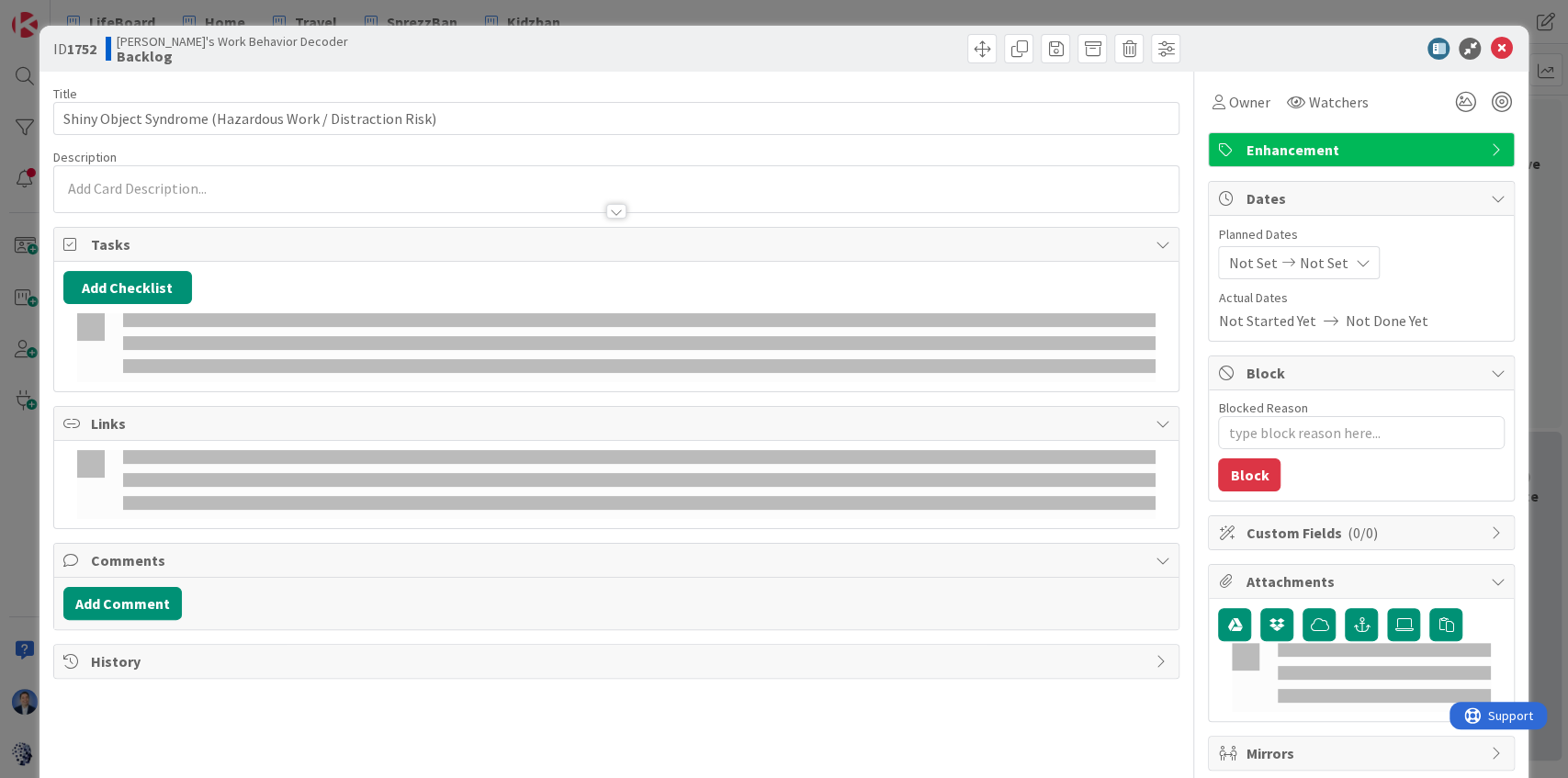
type textarea "x"
type input "Shiny Object Syndrome (Hazardous Work / Distraction Risk)"
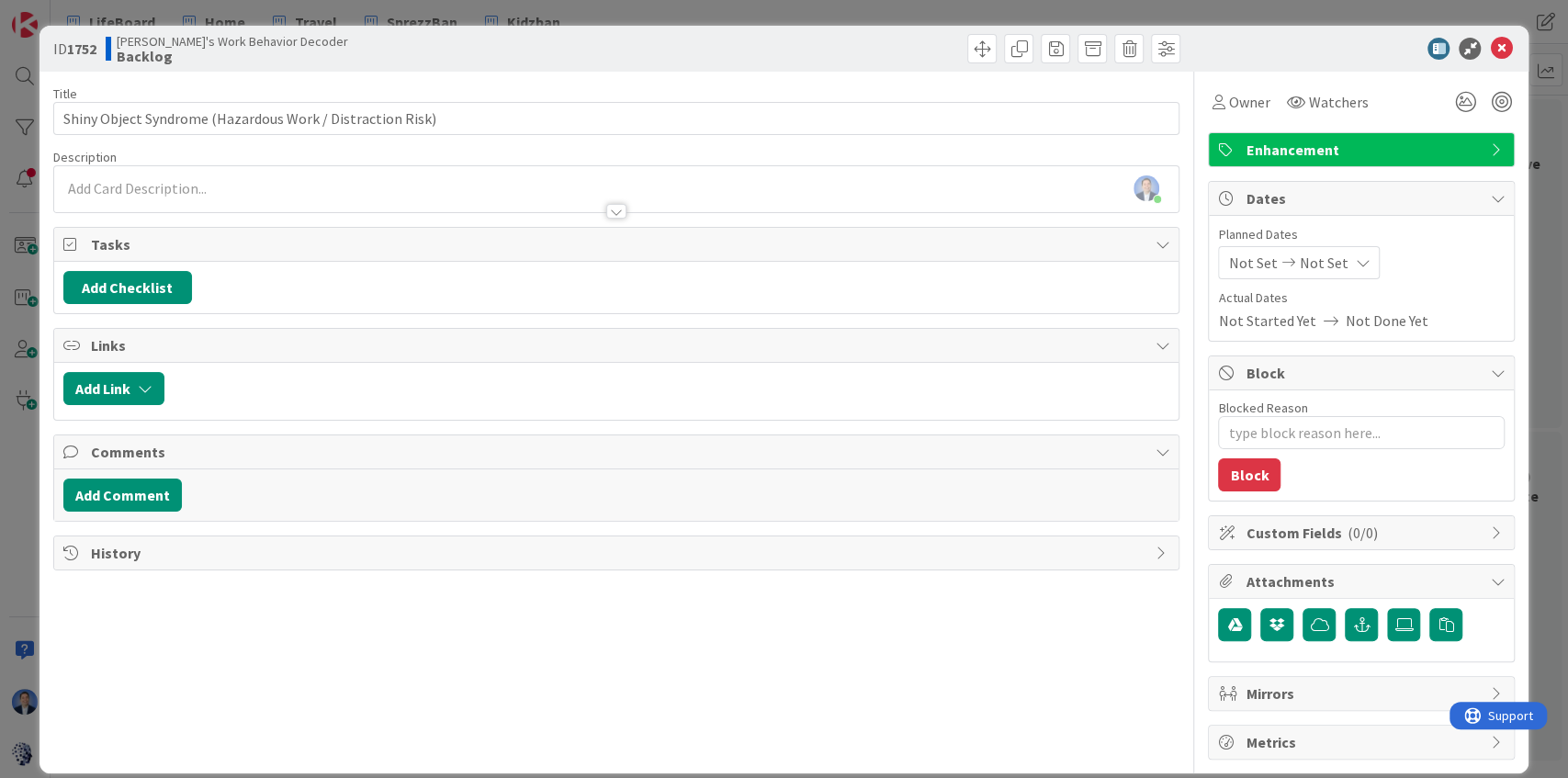
click at [165, 195] on div at bounding box center [616, 202] width 1125 height 19
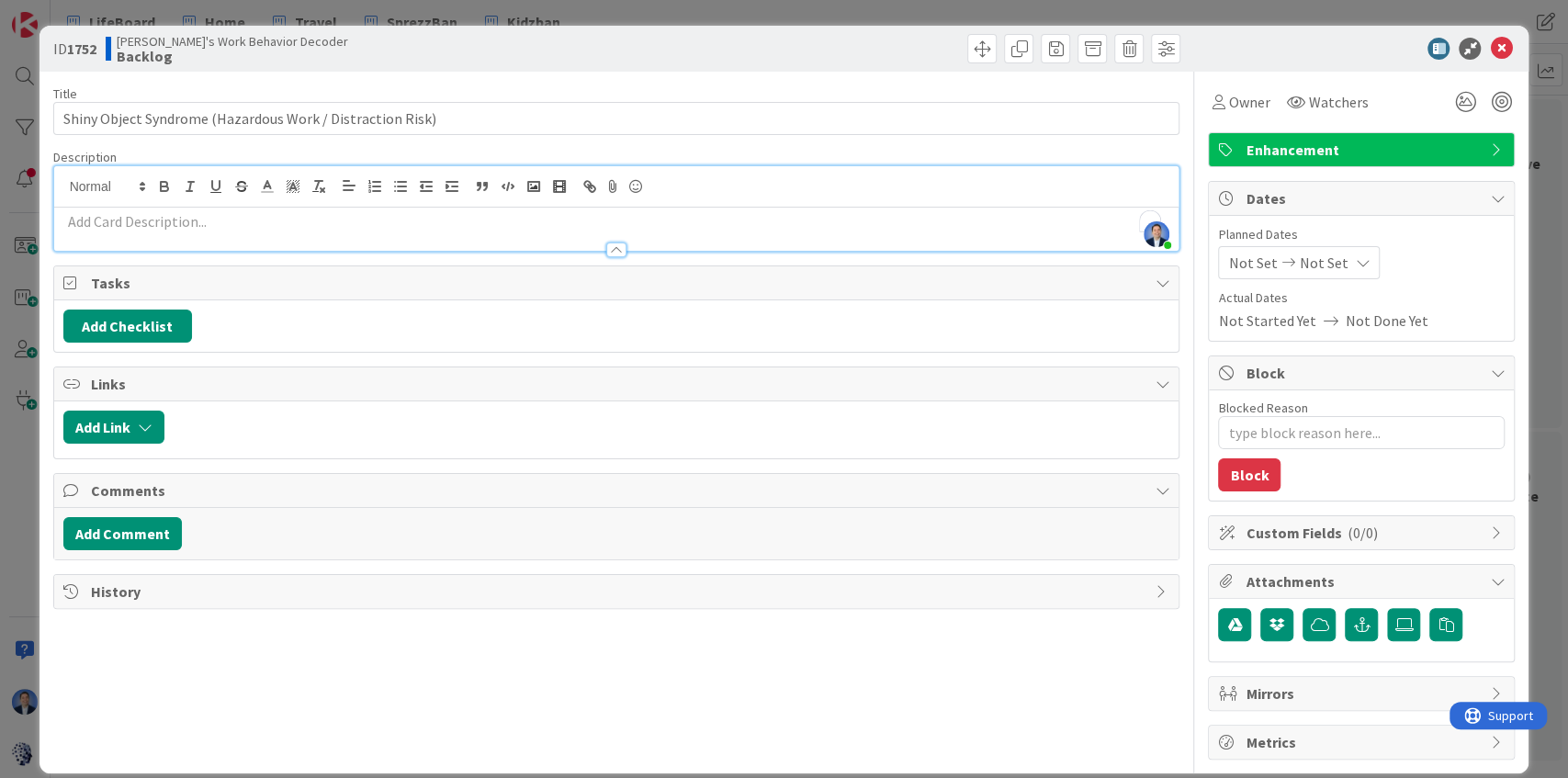
click at [160, 226] on p "To enrich screen reader interactions, please activate Accessibility in Grammarl…" at bounding box center [616, 222] width 1106 height 21
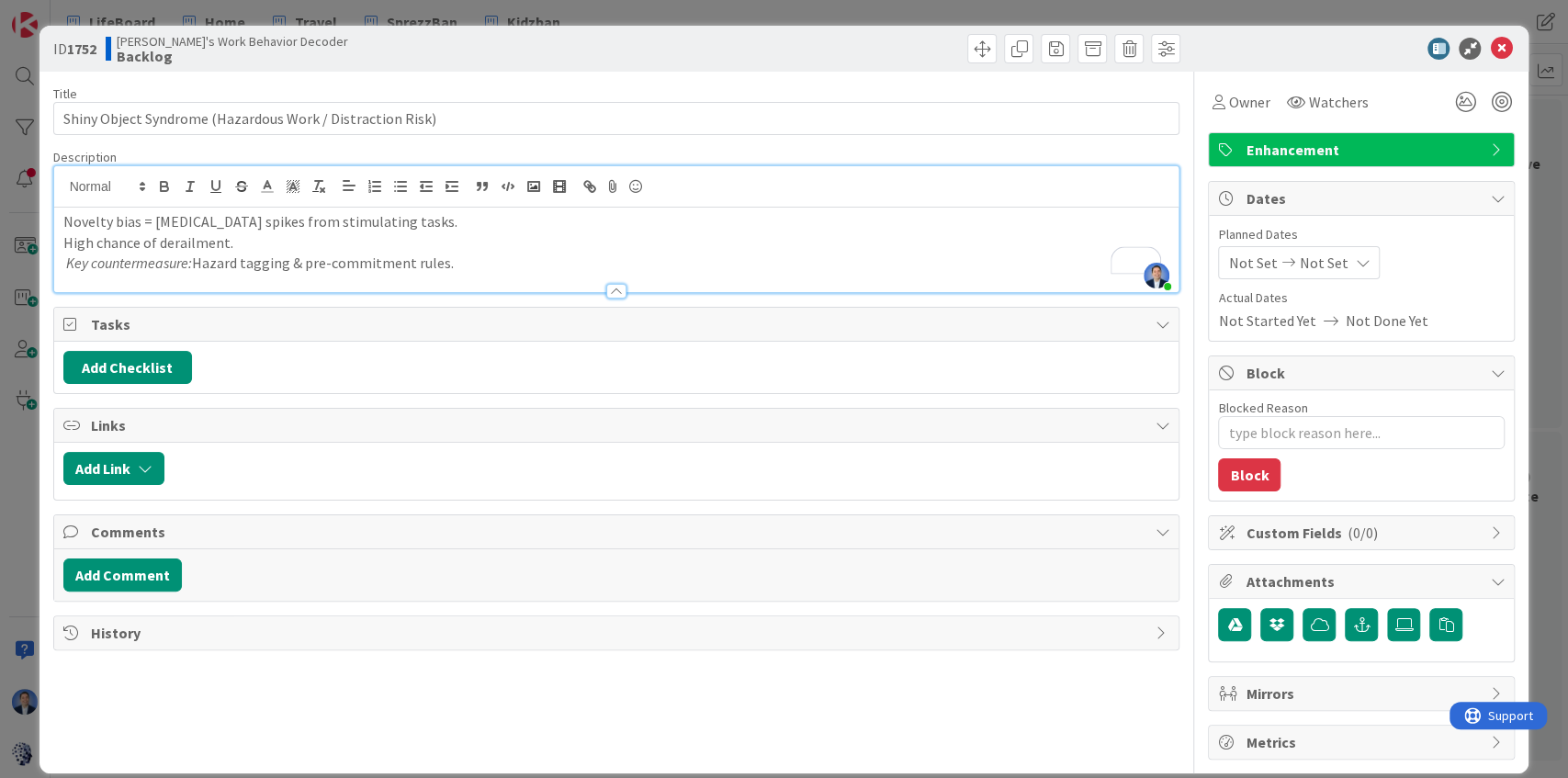
click at [165, 245] on p "High chance of derailment." at bounding box center [616, 243] width 1106 height 21
type textarea "x"
type input "Shiny Object Syndrome (Hazardous Work / Distraction Risk)"
click at [165, 244] on p "High chance of derailment." at bounding box center [616, 243] width 1106 height 21
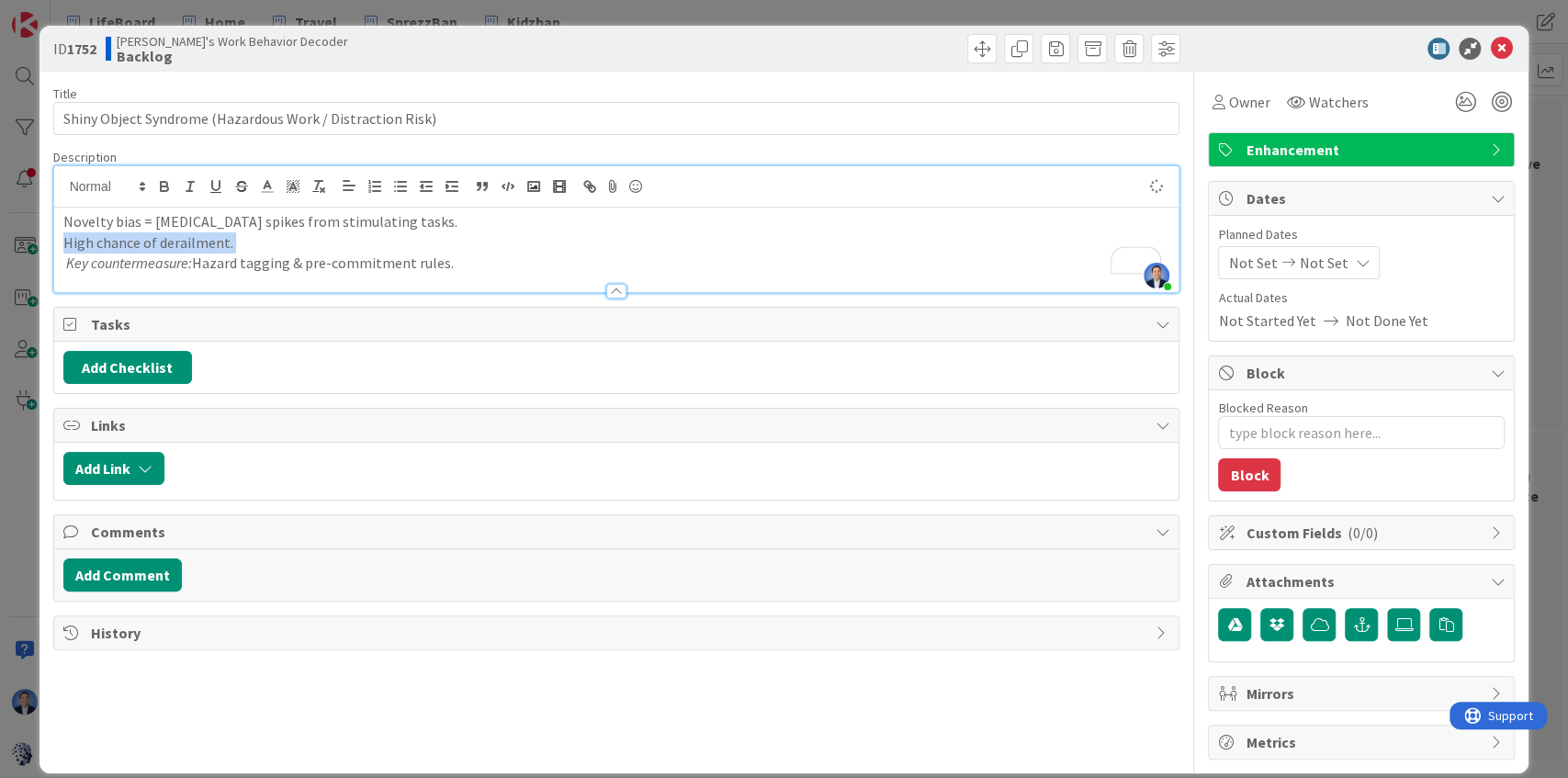
type textarea "x"
type input "Shiny Object Syndrome (Hazardous Work / Distraction Risk)"
click at [282, 259] on p "Key countermeasure: Hazard tagging & pre-commitment rules." at bounding box center [616, 263] width 1106 height 21
type textarea "x"
type input "Shiny Object Syndrome (Hazardous Work / Distraction Risk)"
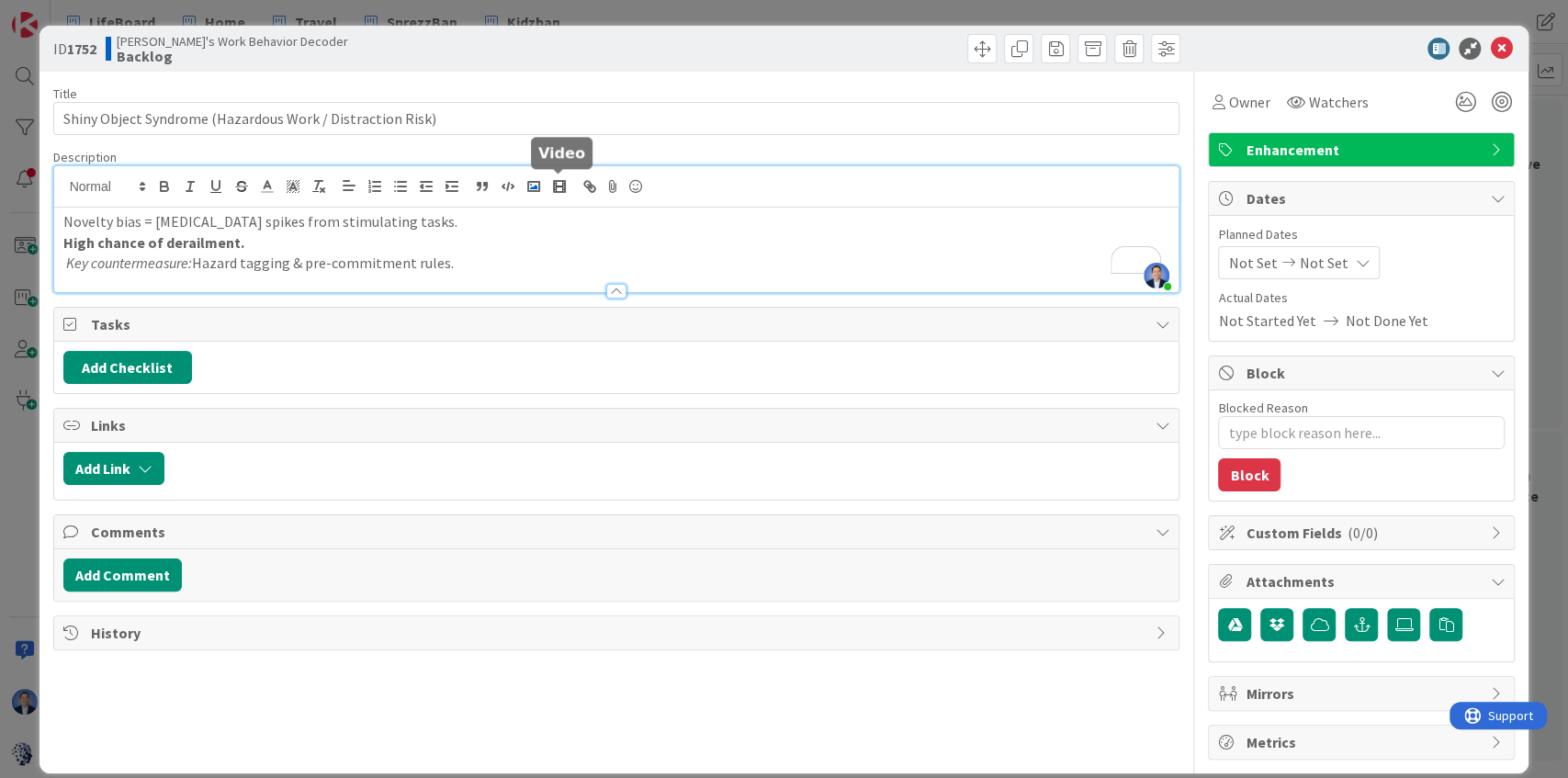
type textarea "x"
type input "Shiny Object Syndrome (Hazardous Work / Distraction Risk)"
click at [485, 187] on icon "button" at bounding box center [485, 187] width 3 height 5
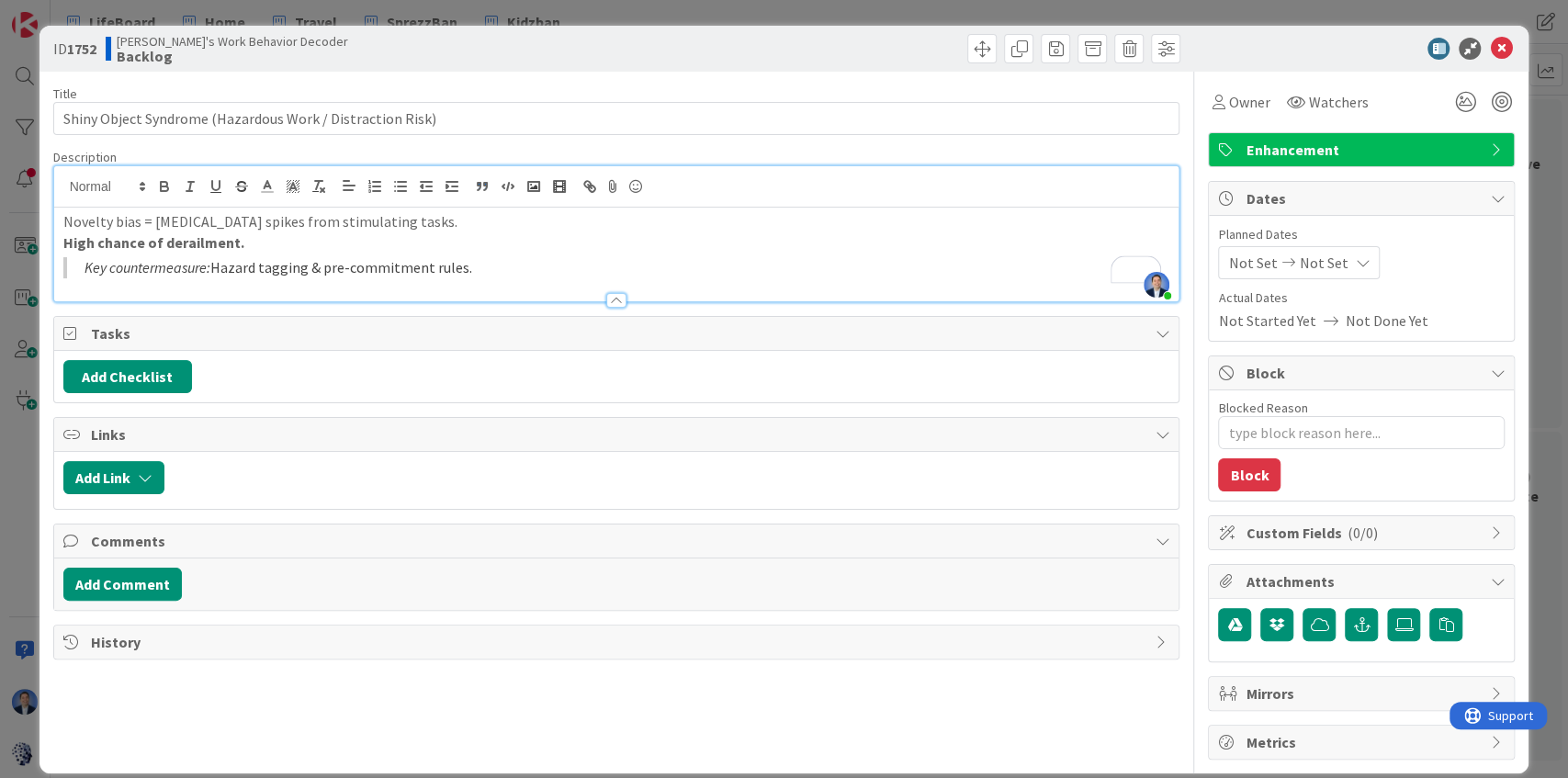
type textarea "x"
type input "Shiny Object Syndrome (Hazardous Work / Distraction Risk)"
type textarea "x"
type input "Shiny Object Syndrome (Hazardous Work / Distraction Risk)"
click at [1494, 54] on icon at bounding box center [1500, 48] width 22 height 22
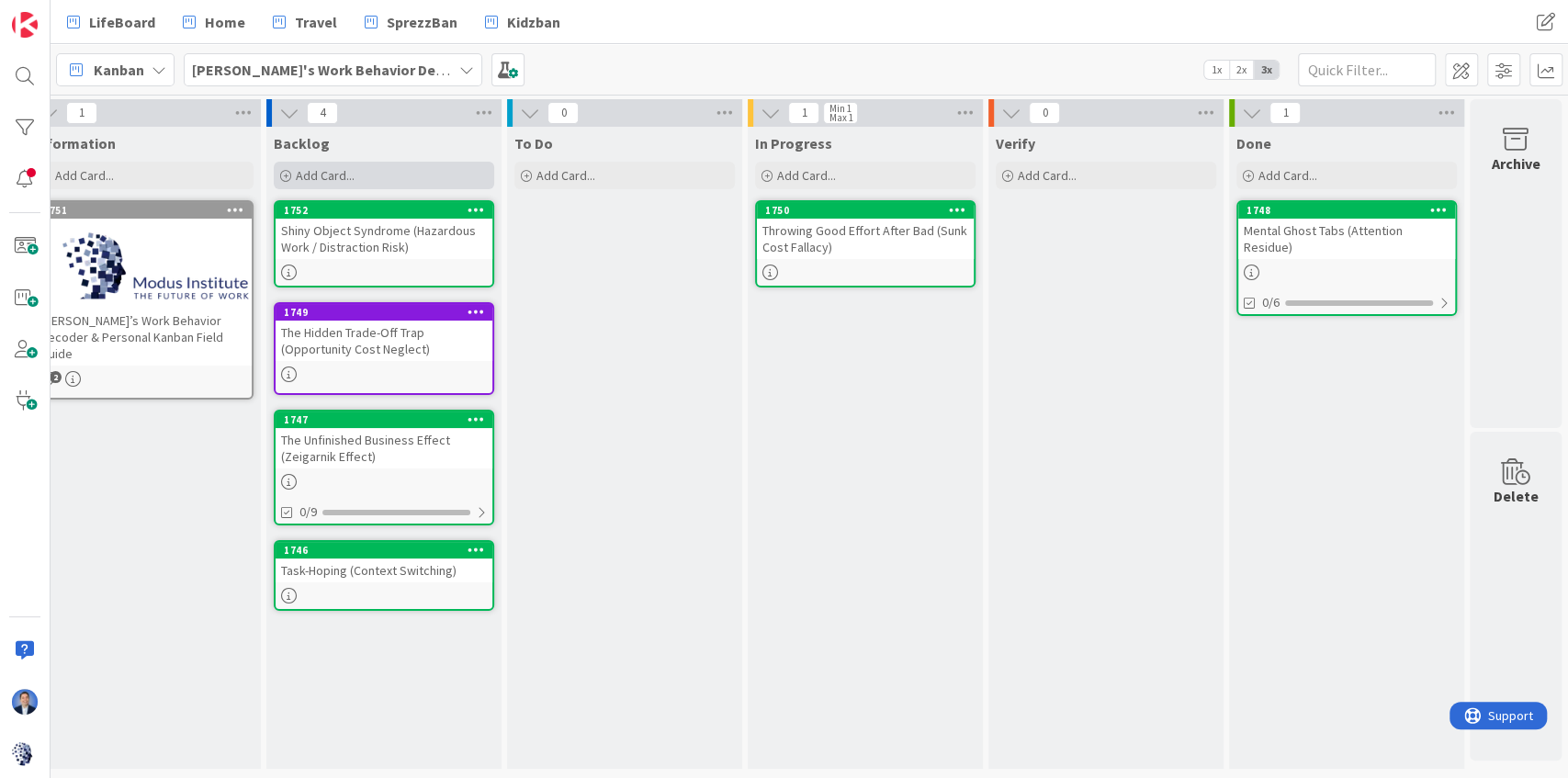
click at [427, 173] on div "Add Card..." at bounding box center [384, 175] width 221 height 28
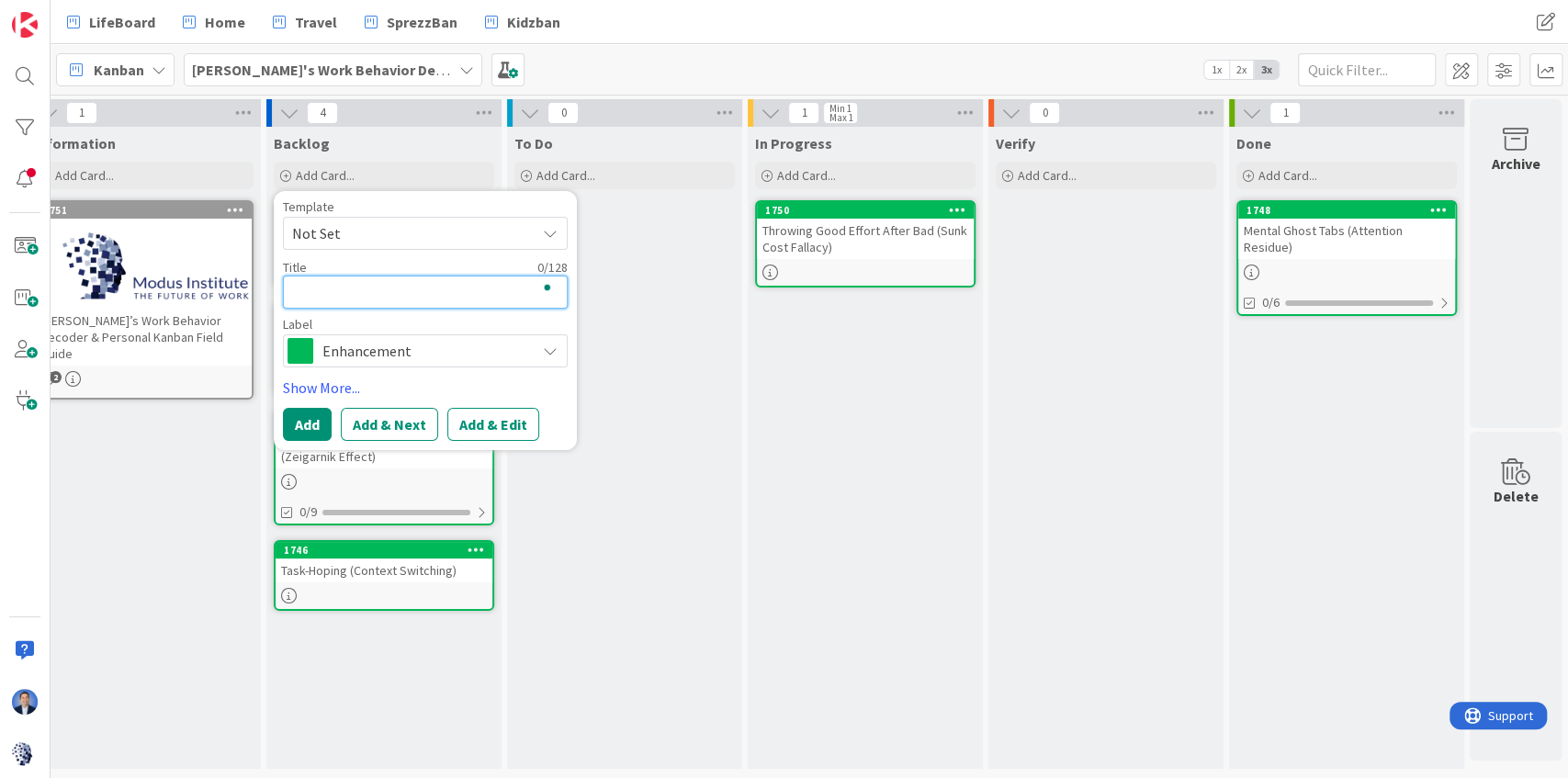
paste textarea "7. Urgency Addiction (Urgency Effect / Busyness Trap)"
type textarea "x"
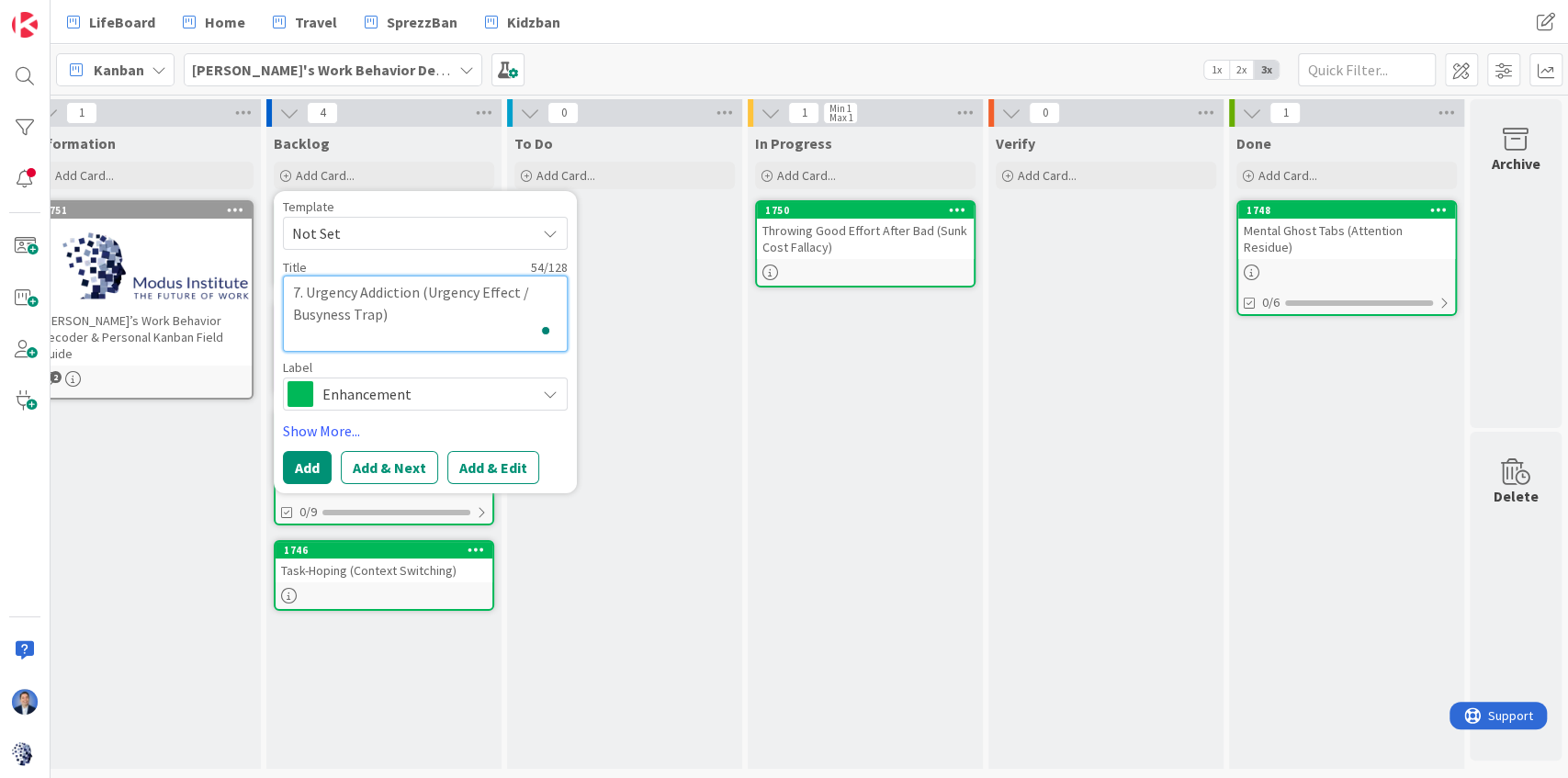
type textarea "7. Urgency Addiction (Urgency Effect / Busyness Trap)"
click at [487, 462] on button "Add & Edit" at bounding box center [493, 467] width 92 height 33
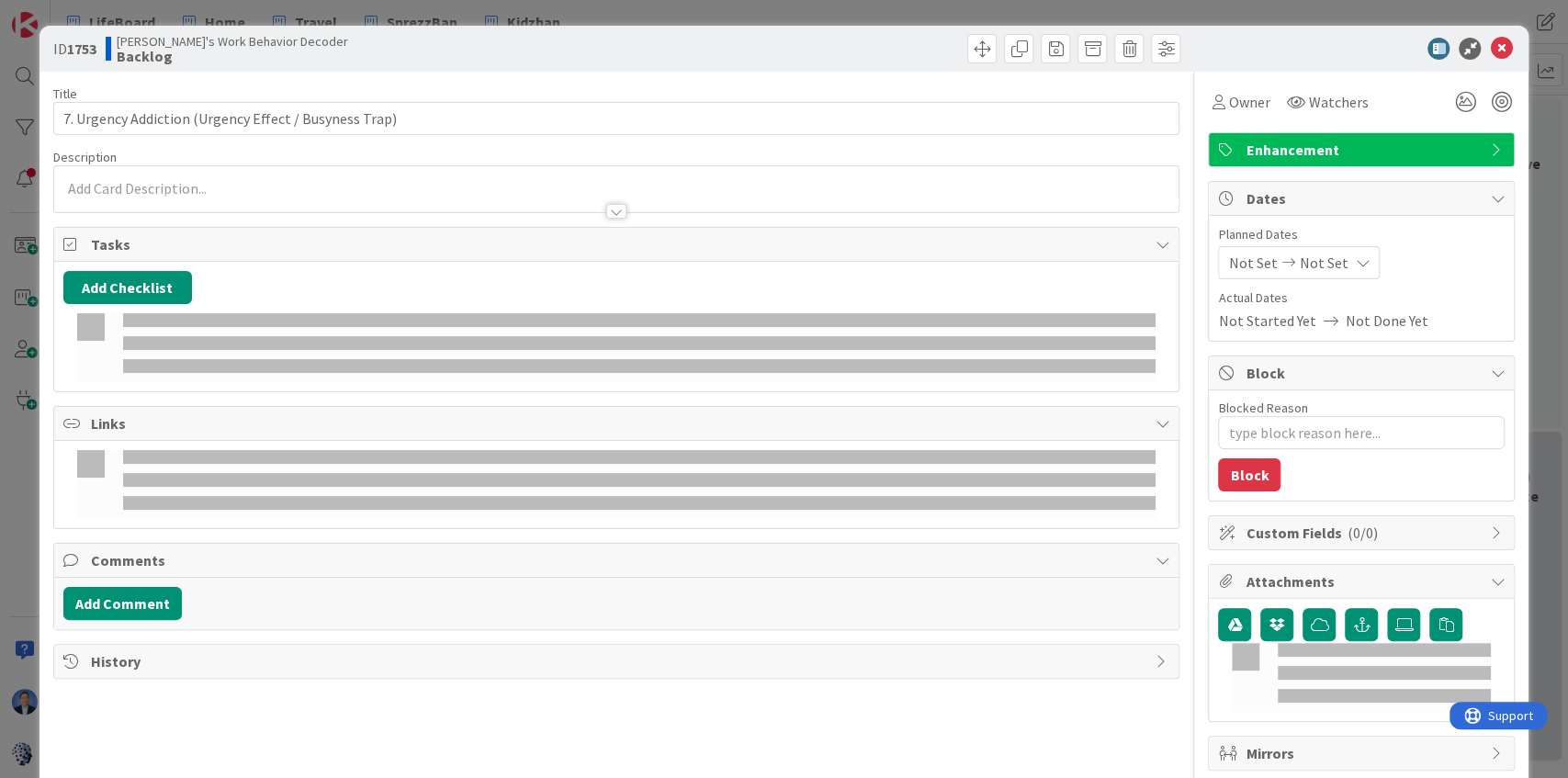
type textarea "x"
type input "7. Urgency Addiction (Urgency Effect / Busyness Trap)"
type textarea "x"
type input "7. Urgency Addiction (Urgency Effect / Busyness Trap)"
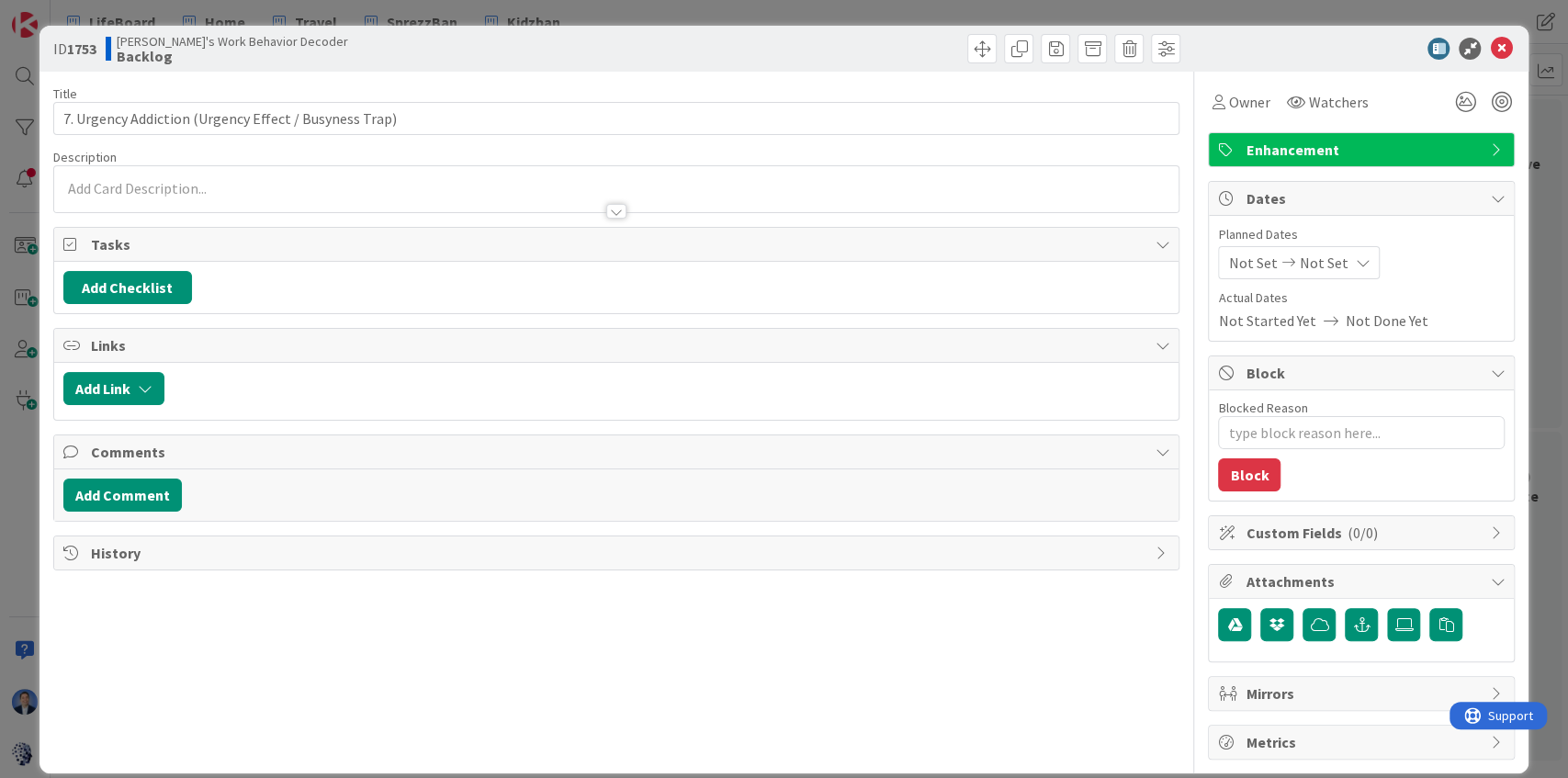
click at [289, 193] on div at bounding box center [616, 202] width 1125 height 19
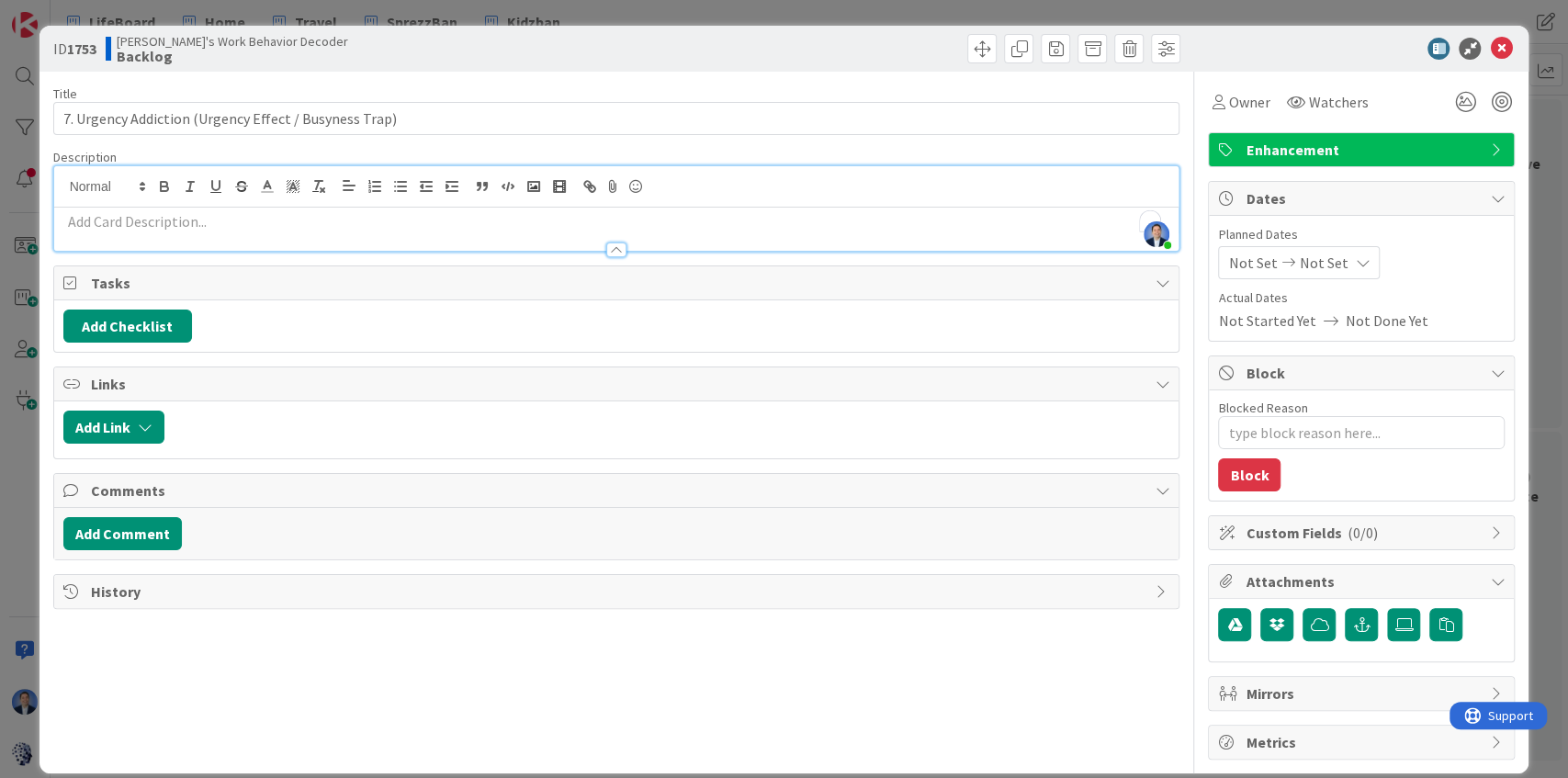
click at [243, 224] on p "To enrich screen reader interactions, please activate Accessibility in Grammarl…" at bounding box center [616, 222] width 1106 height 21
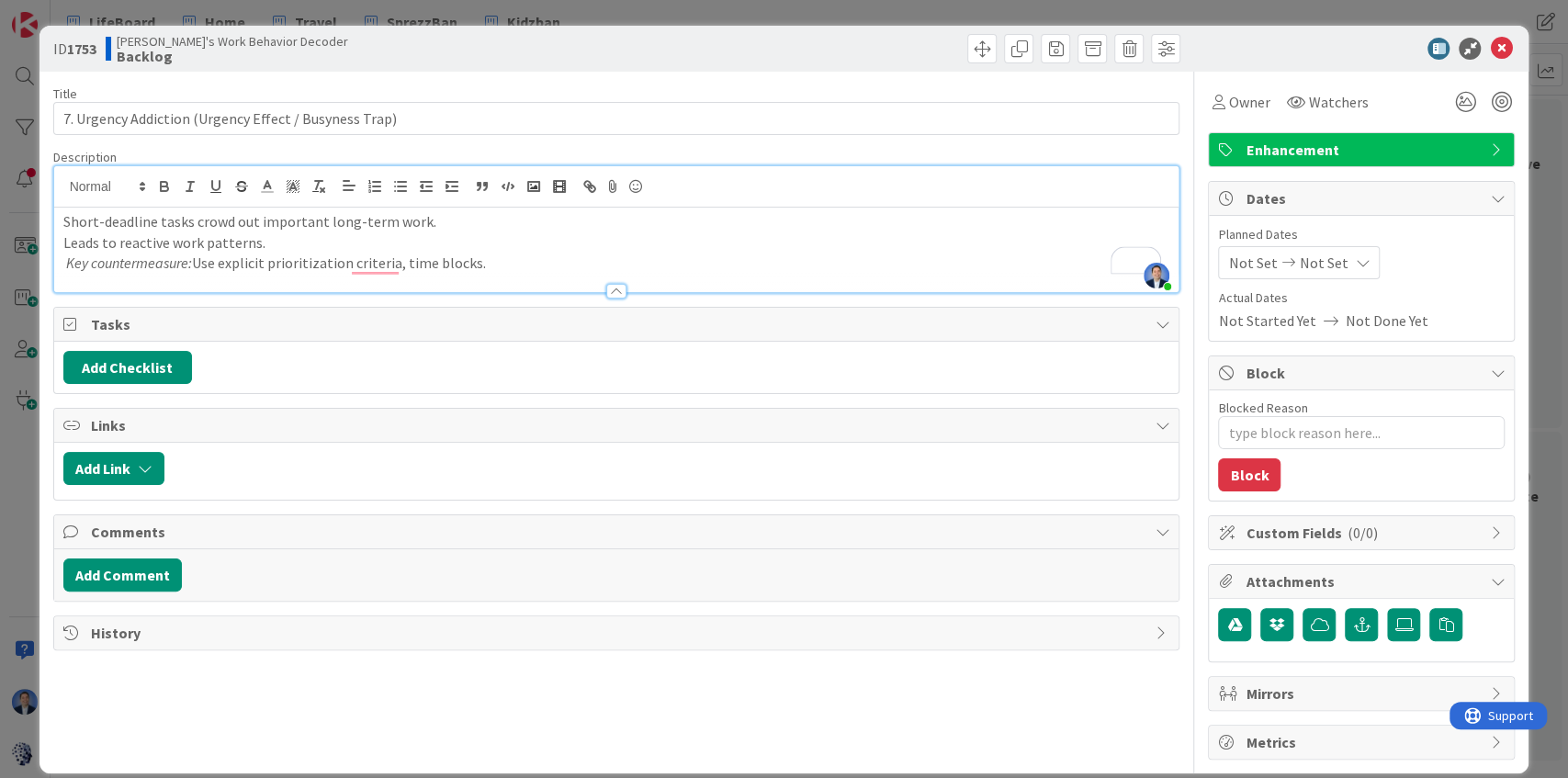
type textarea "x"
type input "7. Urgency Addiction (Urgency Effect / Busyness Trap)"
type textarea "x"
type input "7. Urgency Addiction (Urgency Effect / Busyness Trap)"
click at [199, 247] on p "Leads to reactive work patterns." at bounding box center [616, 243] width 1106 height 21
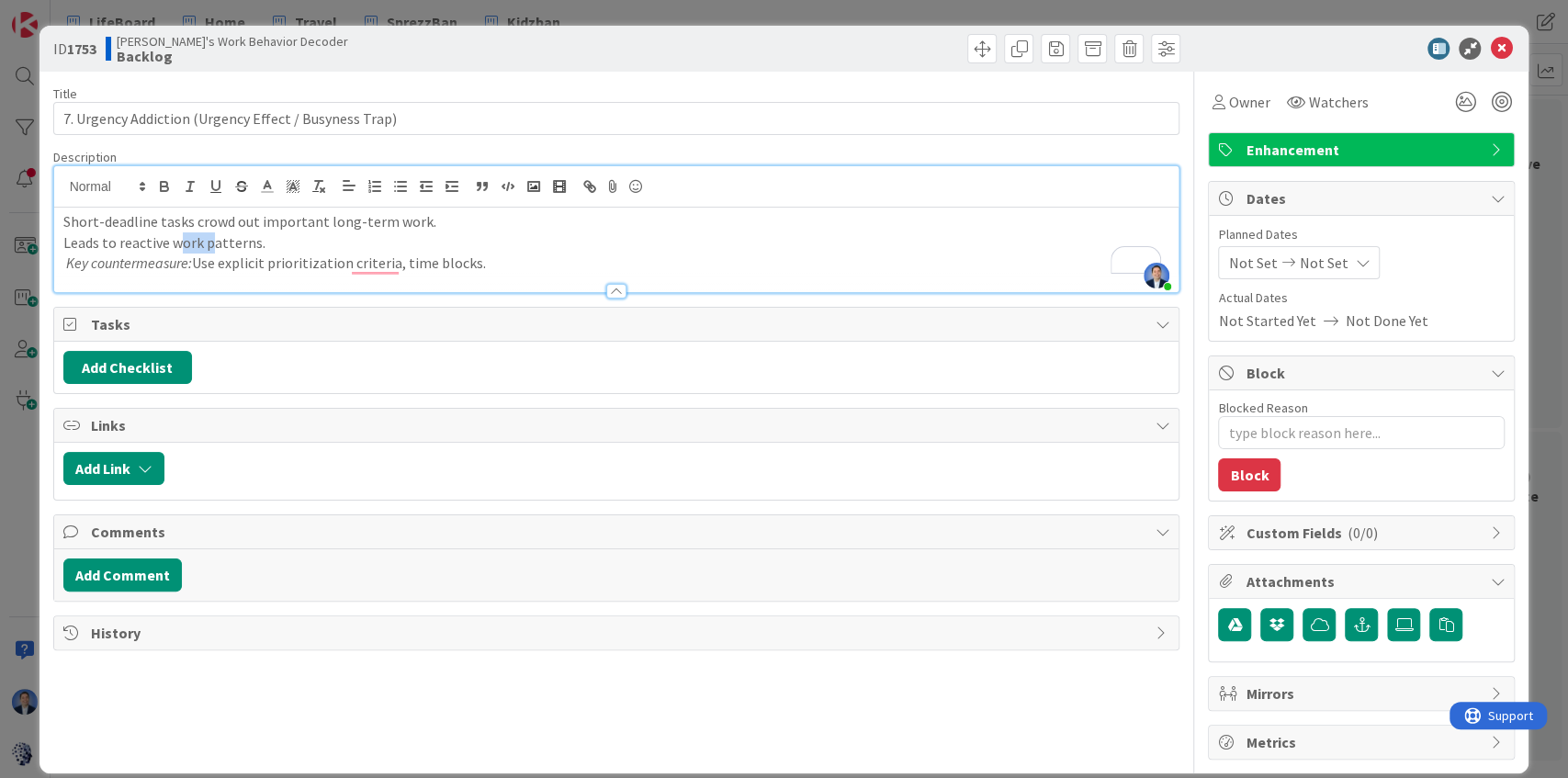
click at [200, 247] on p "Leads to reactive work patterns." at bounding box center [616, 243] width 1106 height 21
click at [258, 266] on p "Key countermeasure: Use explicit prioritization criteria, time blocks." at bounding box center [616, 263] width 1106 height 21
type textarea "x"
type input "7. Urgency Addiction (Urgency Effect / Busyness Trap)"
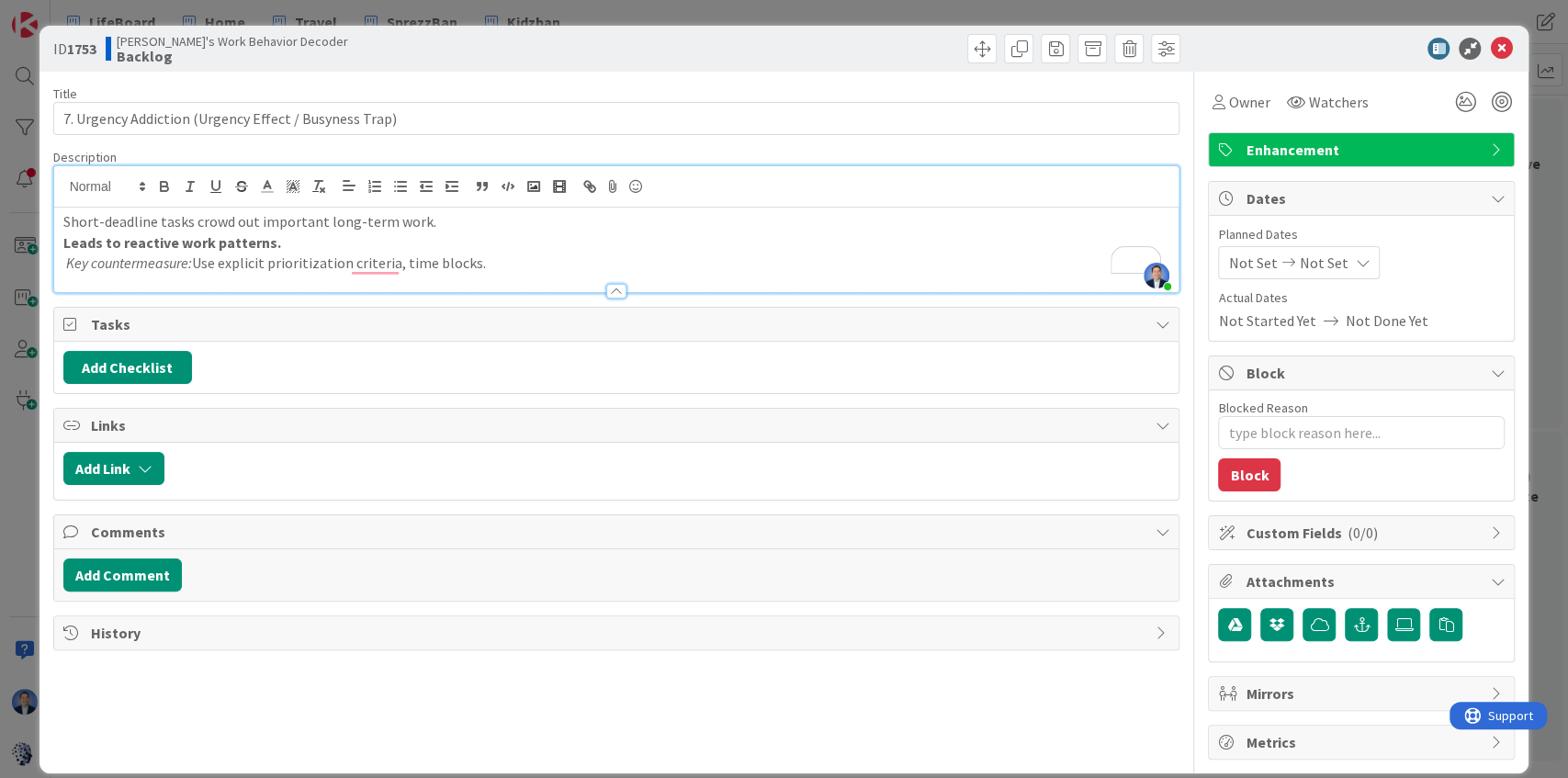
type textarea "x"
type input "7. Urgency Addiction (Urgency Effect / Busyness Trap)"
click at [482, 186] on icon "button" at bounding box center [482, 186] width 16 height 16
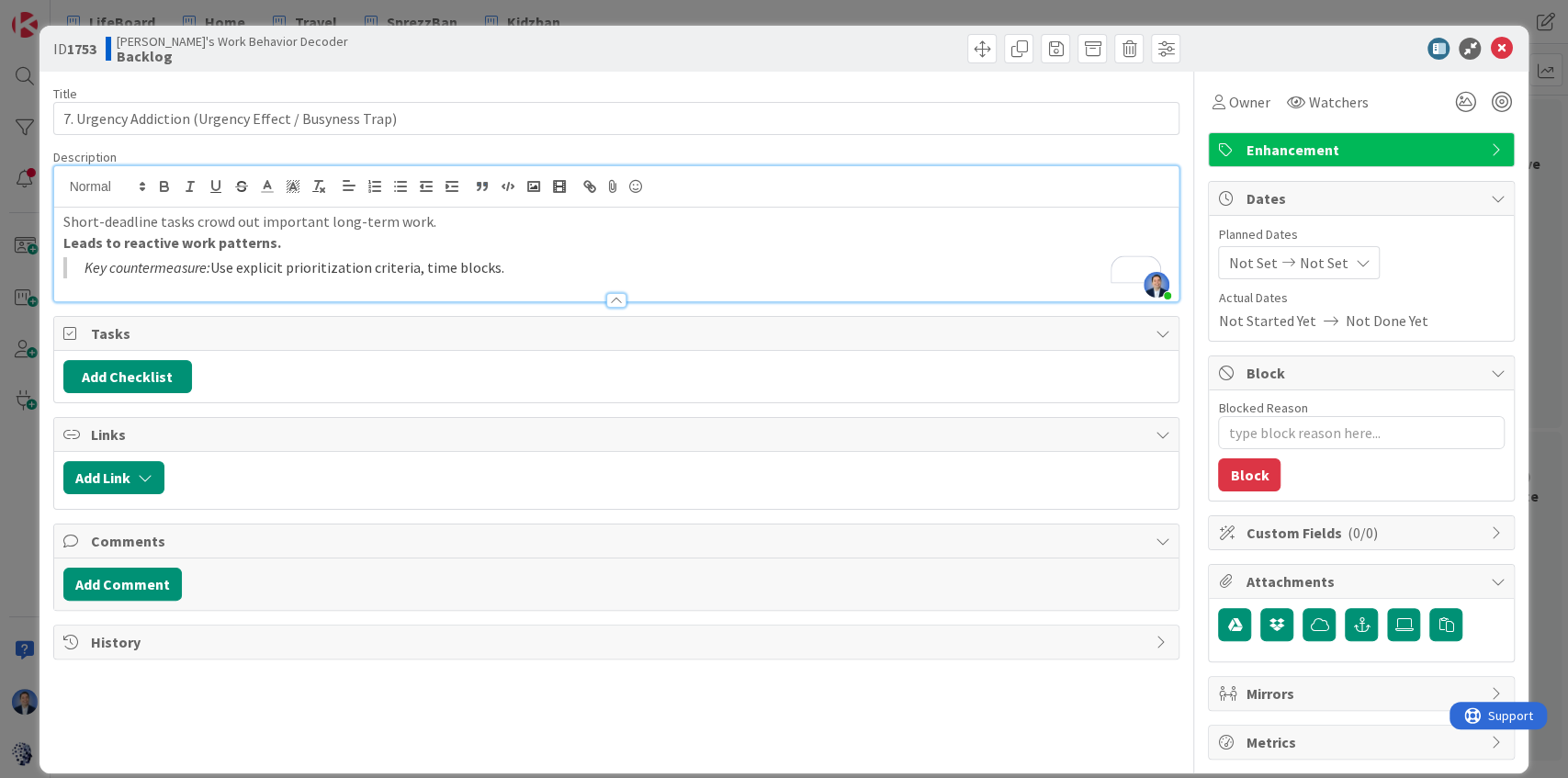
click at [606, 267] on blockquote "Key countermeasure: Use explicit prioritization criteria, time blocks." at bounding box center [616, 268] width 1106 height 21
type textarea "x"
type input "7. Urgency Addiction (Urgency Effect / Busyness Trap)"
type textarea "x"
type input "7. Urgency Addiction (Urgency Effect / Busyness Trap)"
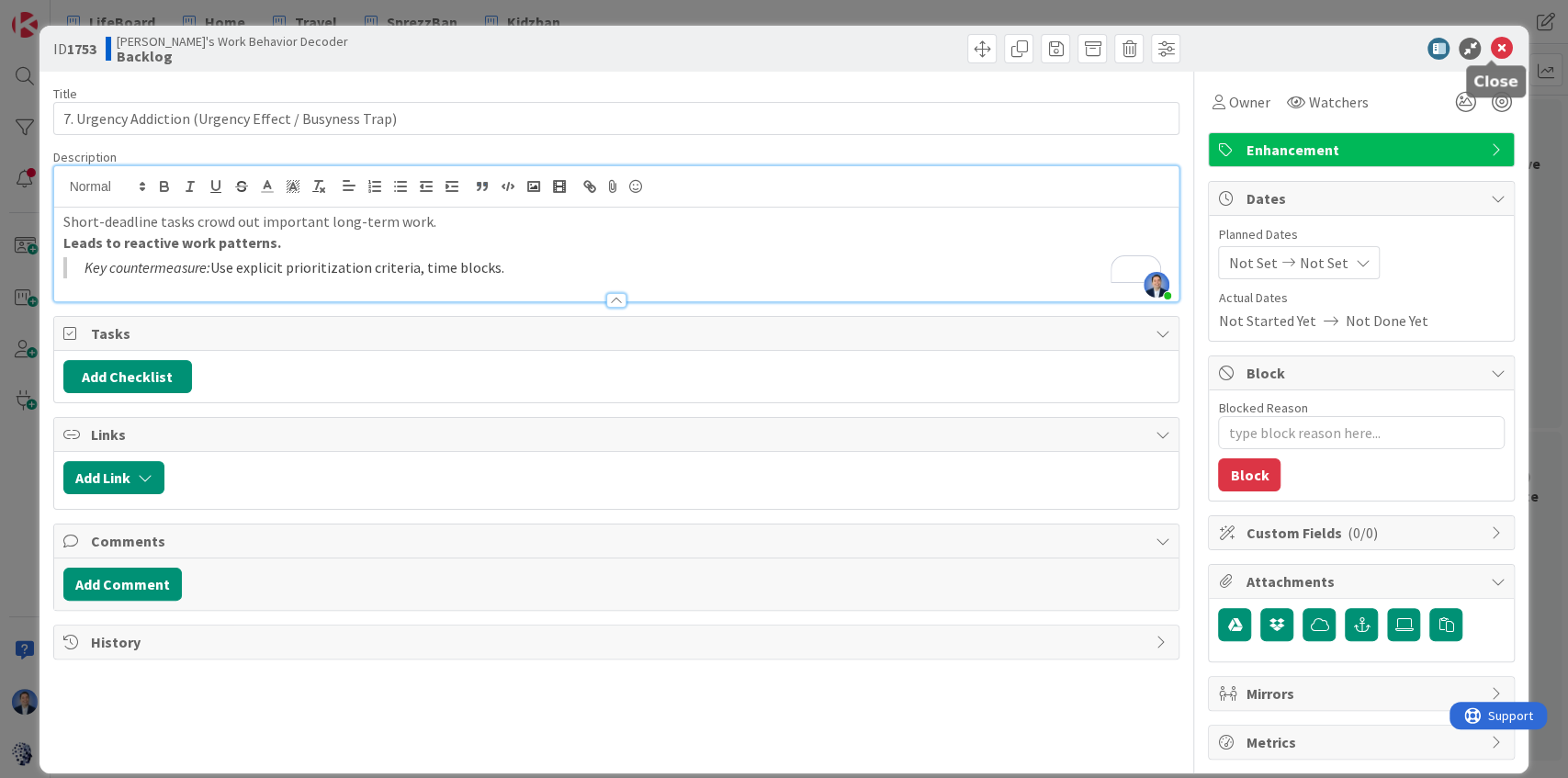
click at [1497, 52] on icon at bounding box center [1500, 48] width 22 height 22
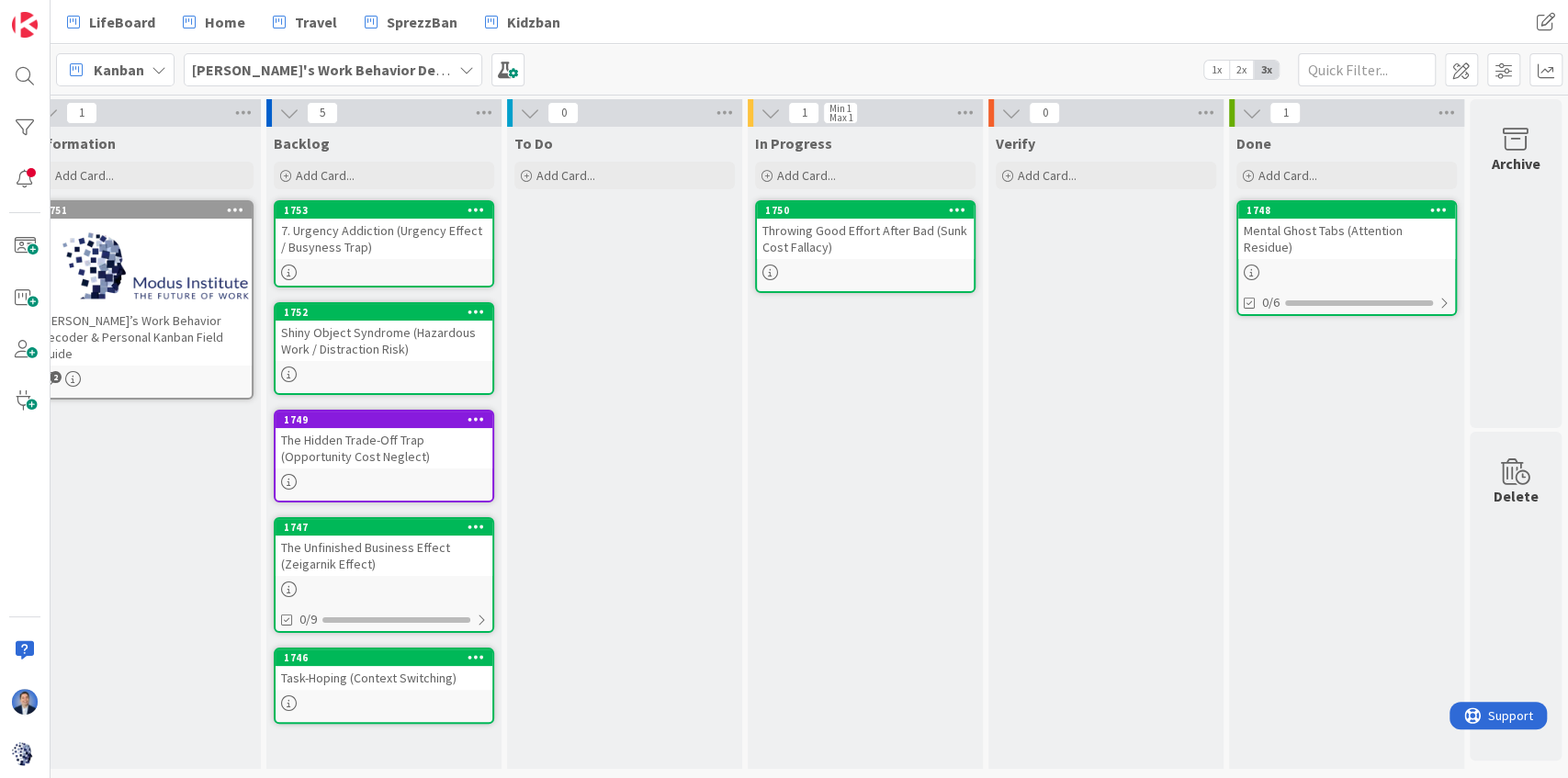
click at [396, 337] on div "Shiny Object Syndrome (Hazardous Work / Distraction Risk)" at bounding box center [384, 341] width 217 height 40
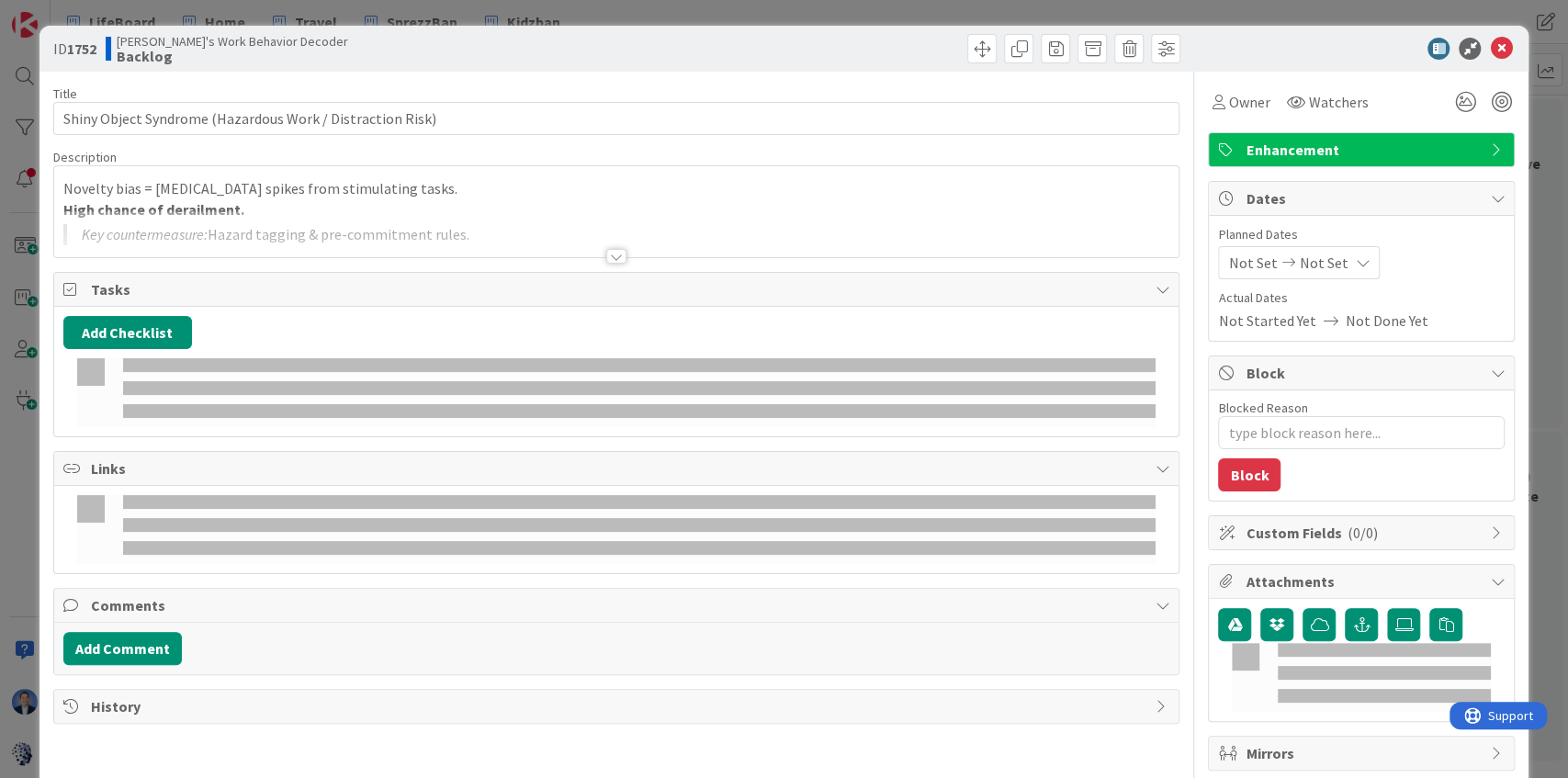
type textarea "x"
type input "Shiny Object Syndrome (Hazardous Work / Distraction Risk)"
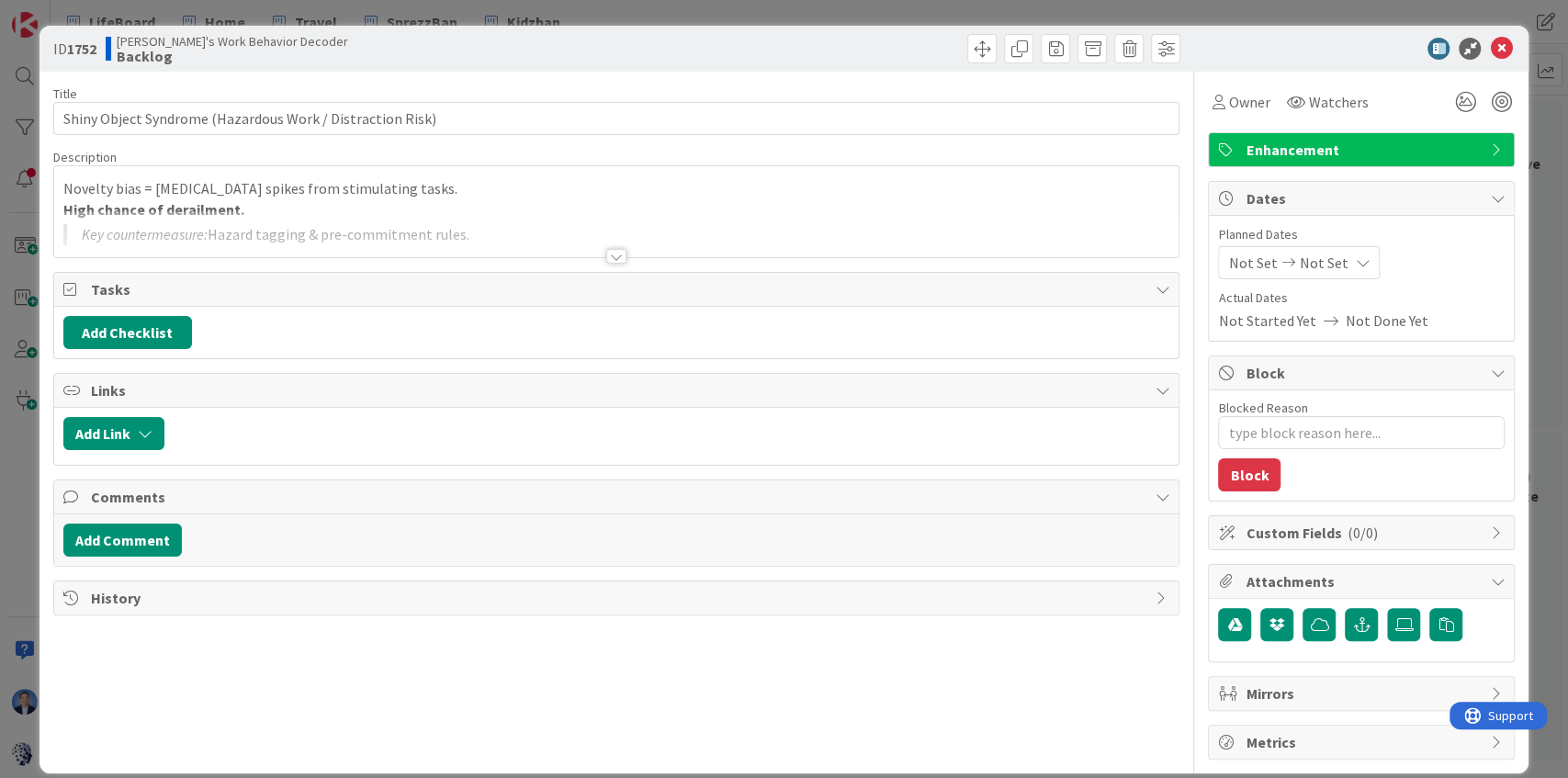
type textarea "x"
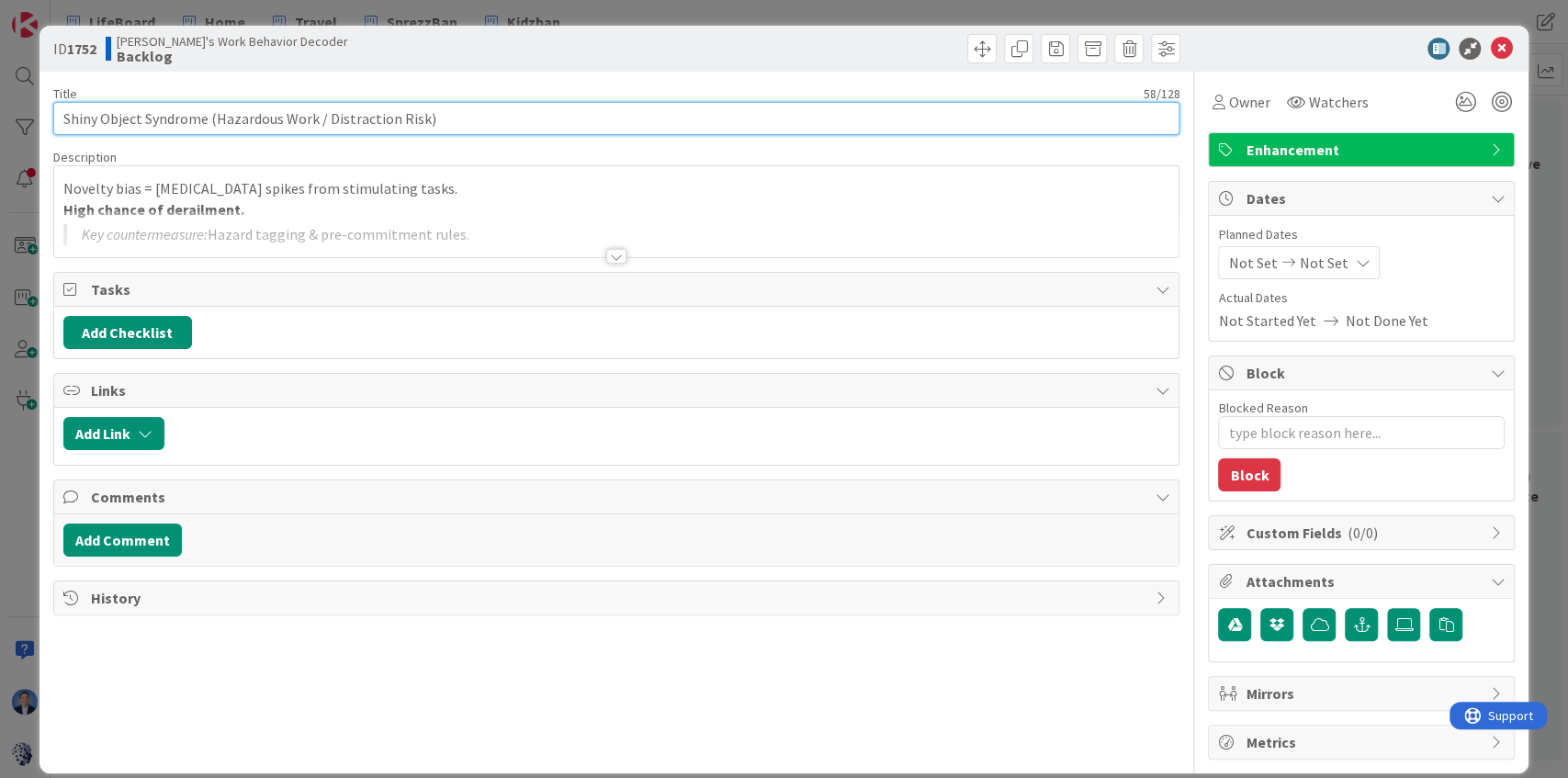
click at [64, 125] on input "Shiny Object Syndrome (Hazardous Work / Distraction Risk)" at bounding box center [617, 118] width 1127 height 33
type input "6. Shiny Object Syndrome (Hazardous Work / Distraction Risk)"
type textarea "x"
type input "6. Shiny Object Syndrome (Hazardous Work / Distraction Risk)"
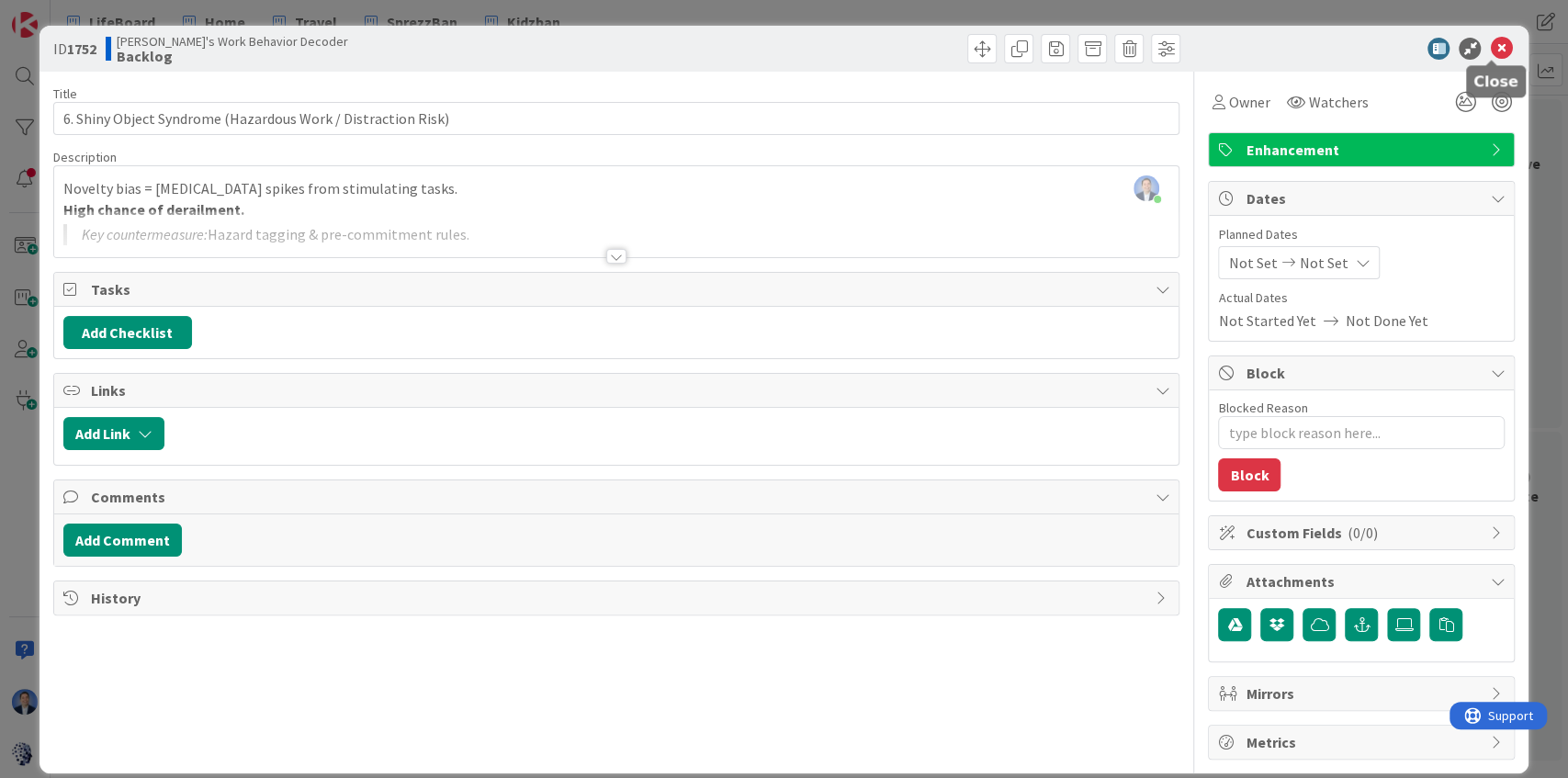
click at [1489, 54] on icon at bounding box center [1500, 48] width 22 height 22
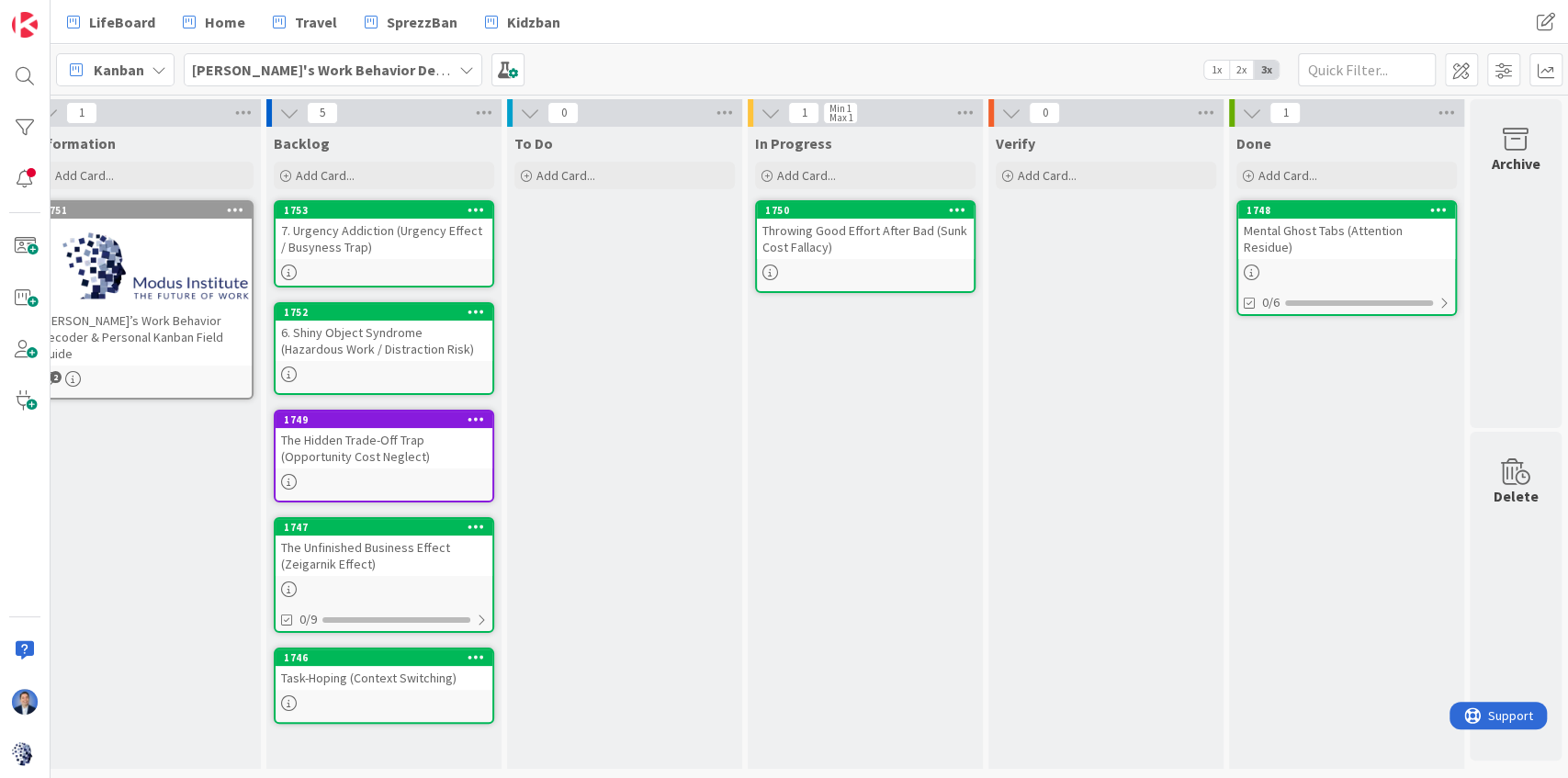
click at [864, 239] on div "Throwing Good Effort After Bad (Sunk Cost Fallacy)" at bounding box center [866, 239] width 217 height 40
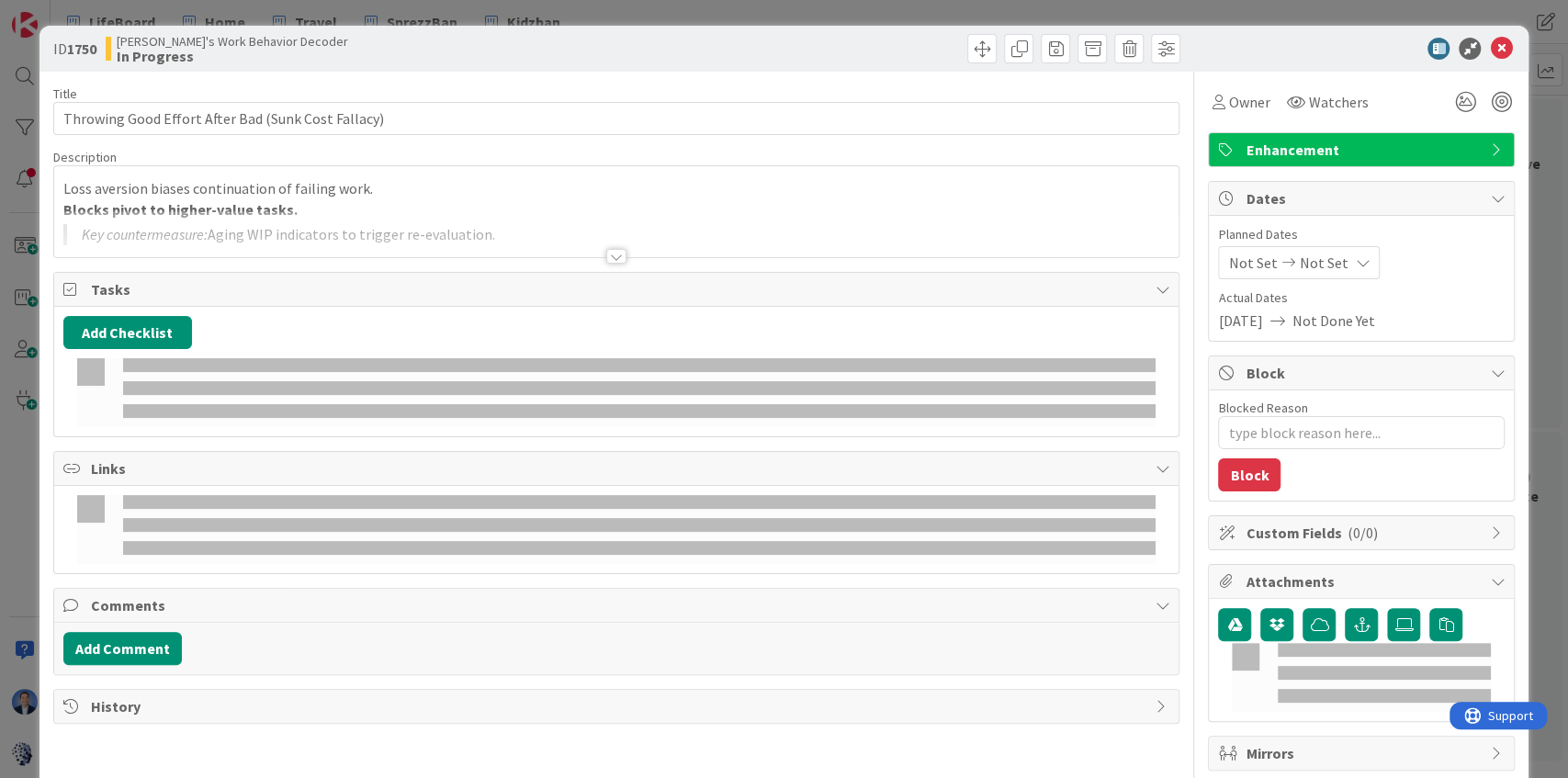
type textarea "x"
type input "Throwing Good Effort After Bad (Sunk Cost Fallacy)"
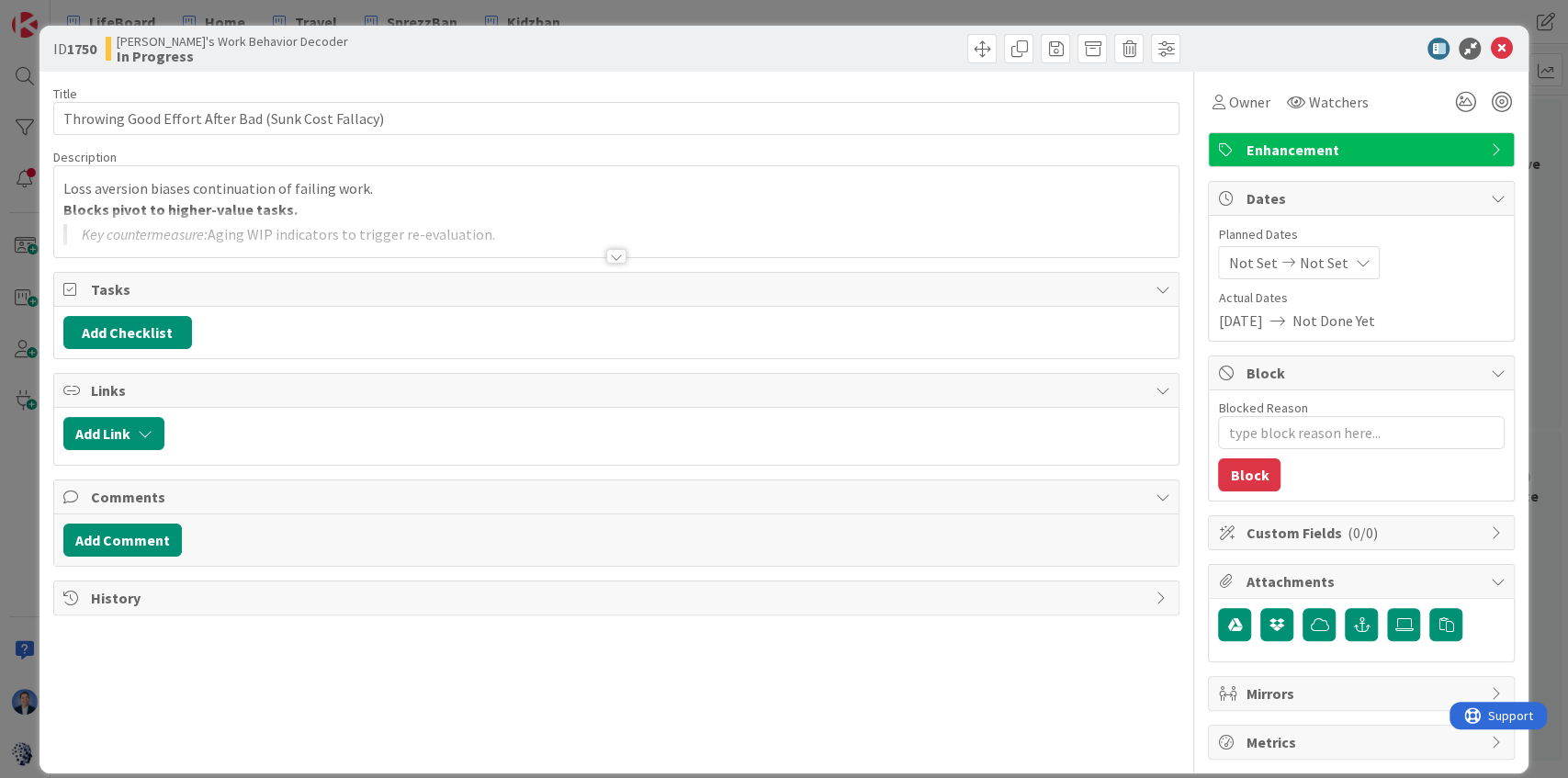
type textarea "x"
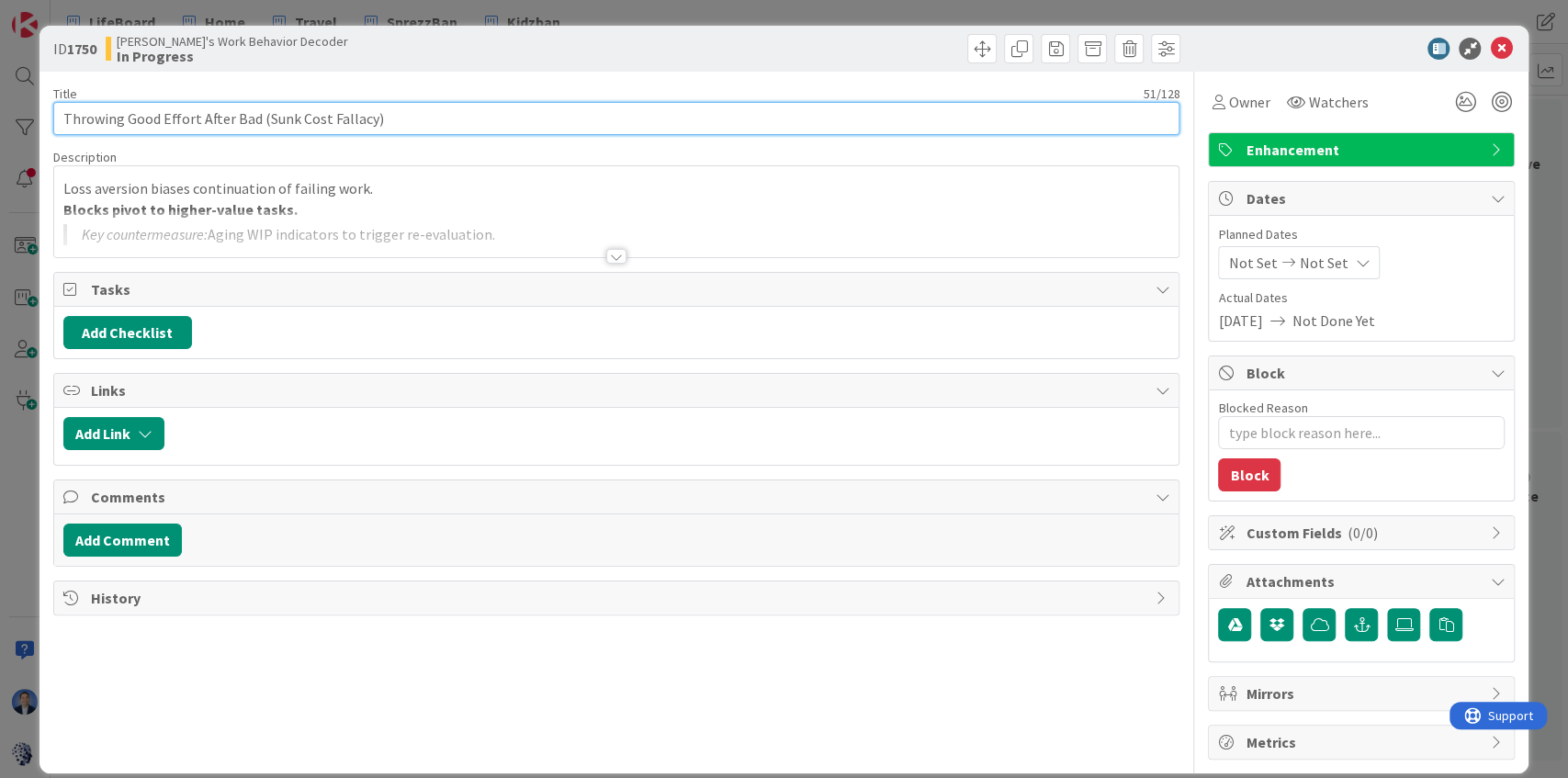
click at [57, 121] on input "Throwing Good Effort After Bad (Sunk Cost Fallacy)" at bounding box center [617, 118] width 1127 height 33
type input "5. Throwing Good Effort After Bad (Sunk Cost Fallacy)"
type textarea "x"
type input "5. Throwing Good Effort After Bad (Sunk Cost Fallacy)"
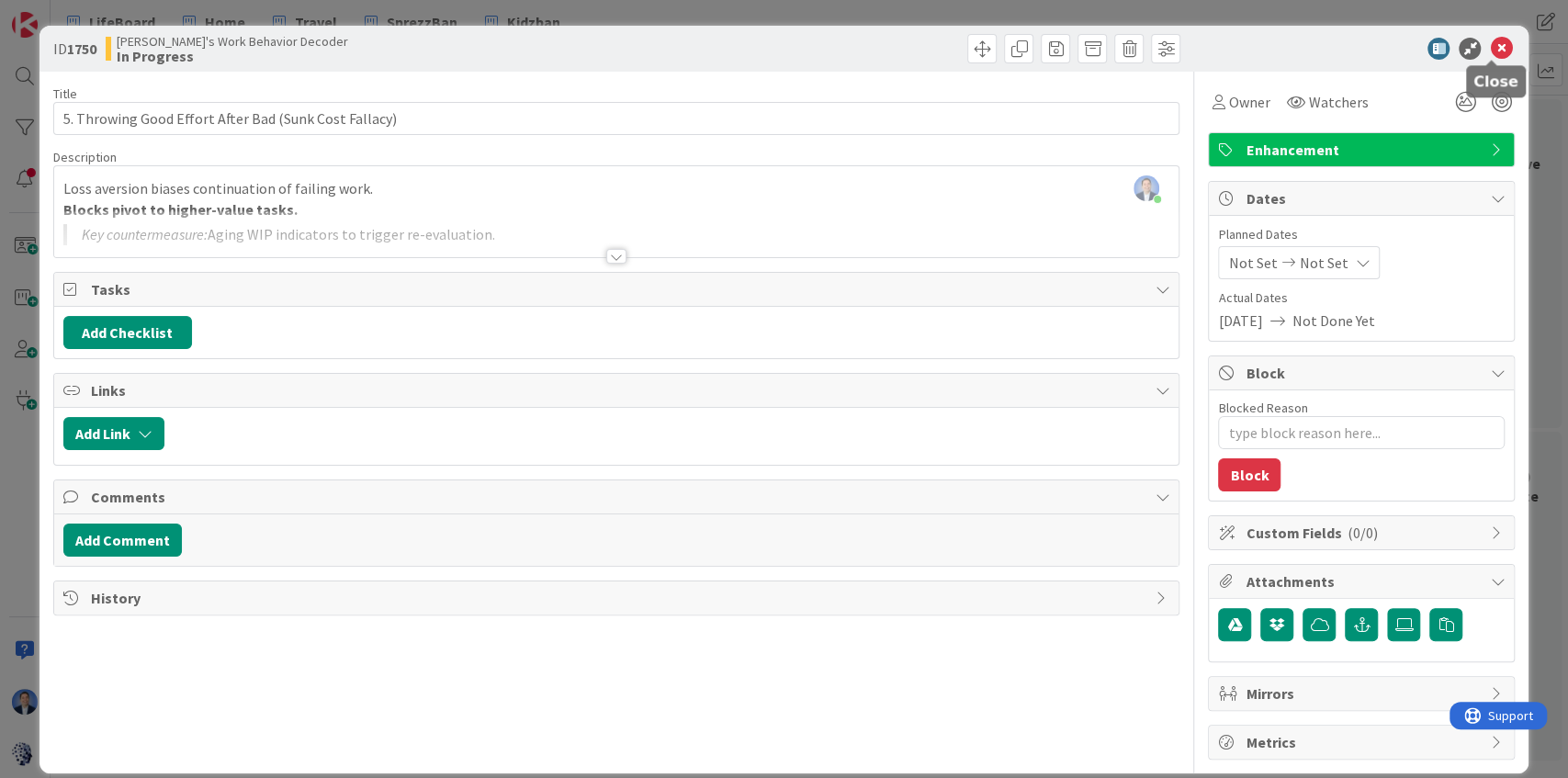
click at [1489, 43] on icon at bounding box center [1500, 48] width 22 height 22
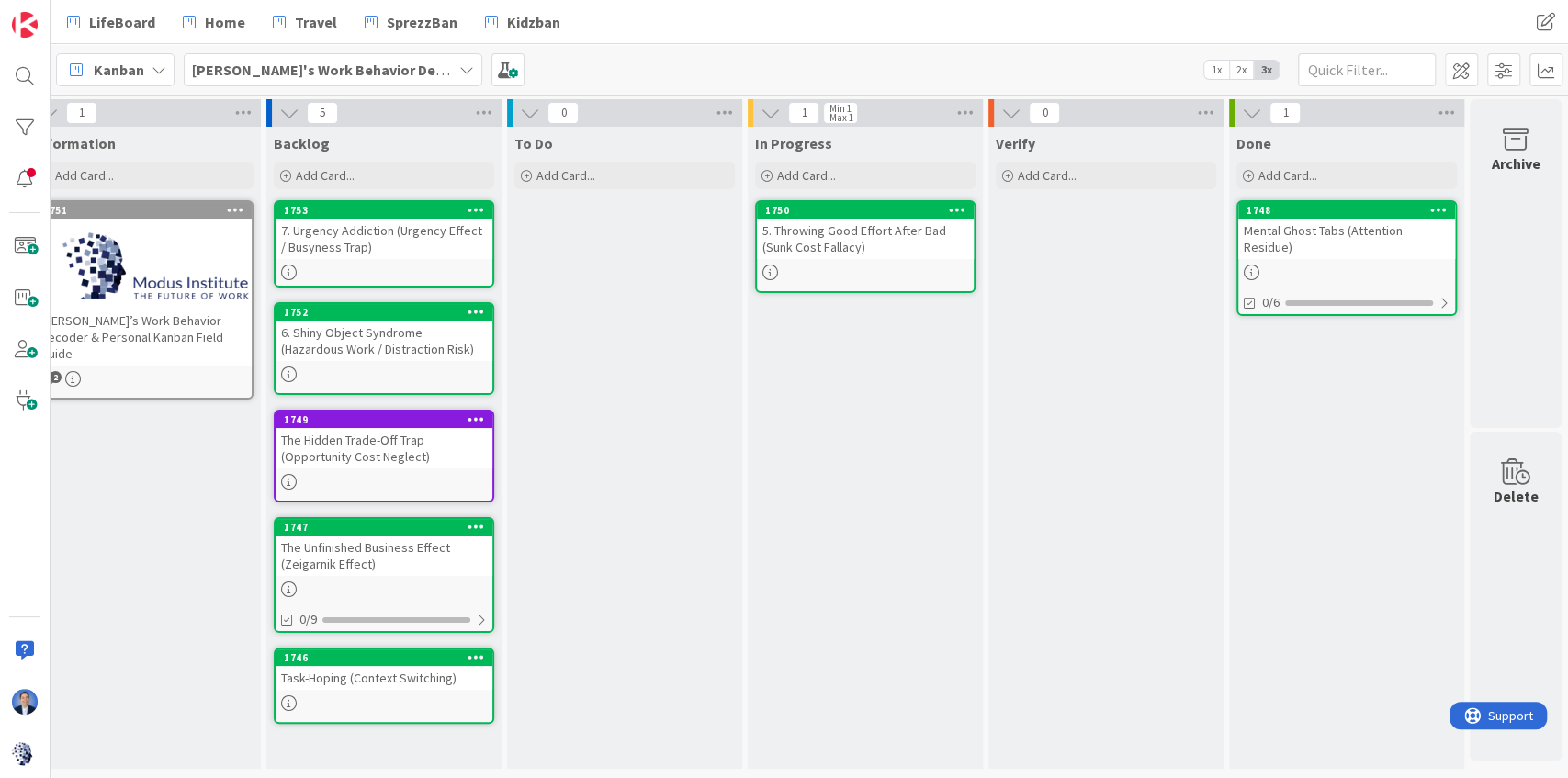
click at [390, 436] on div "The Hidden Trade-Off Trap (Opportunity Cost Neglect)" at bounding box center [384, 448] width 217 height 40
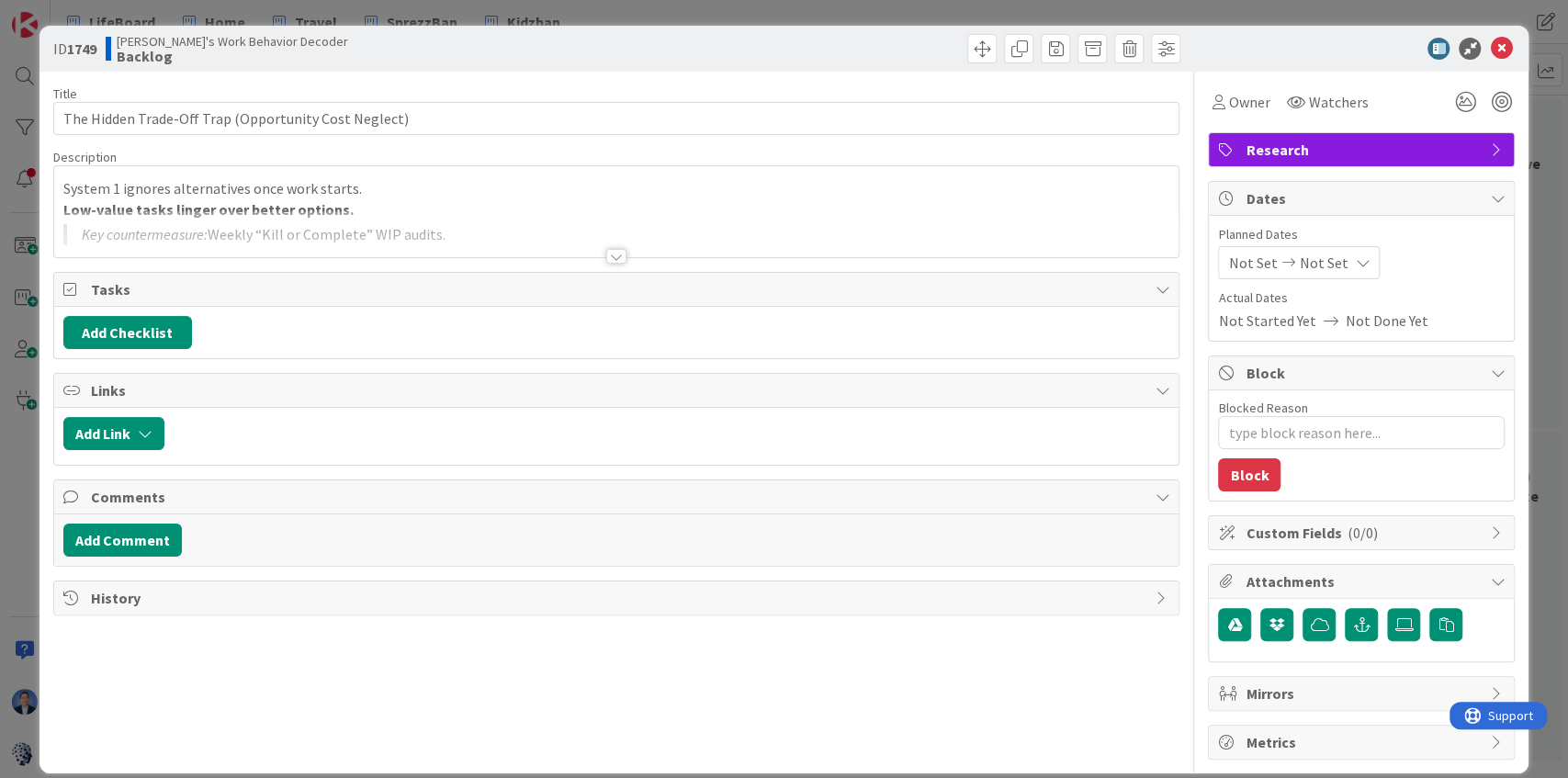
type textarea "x"
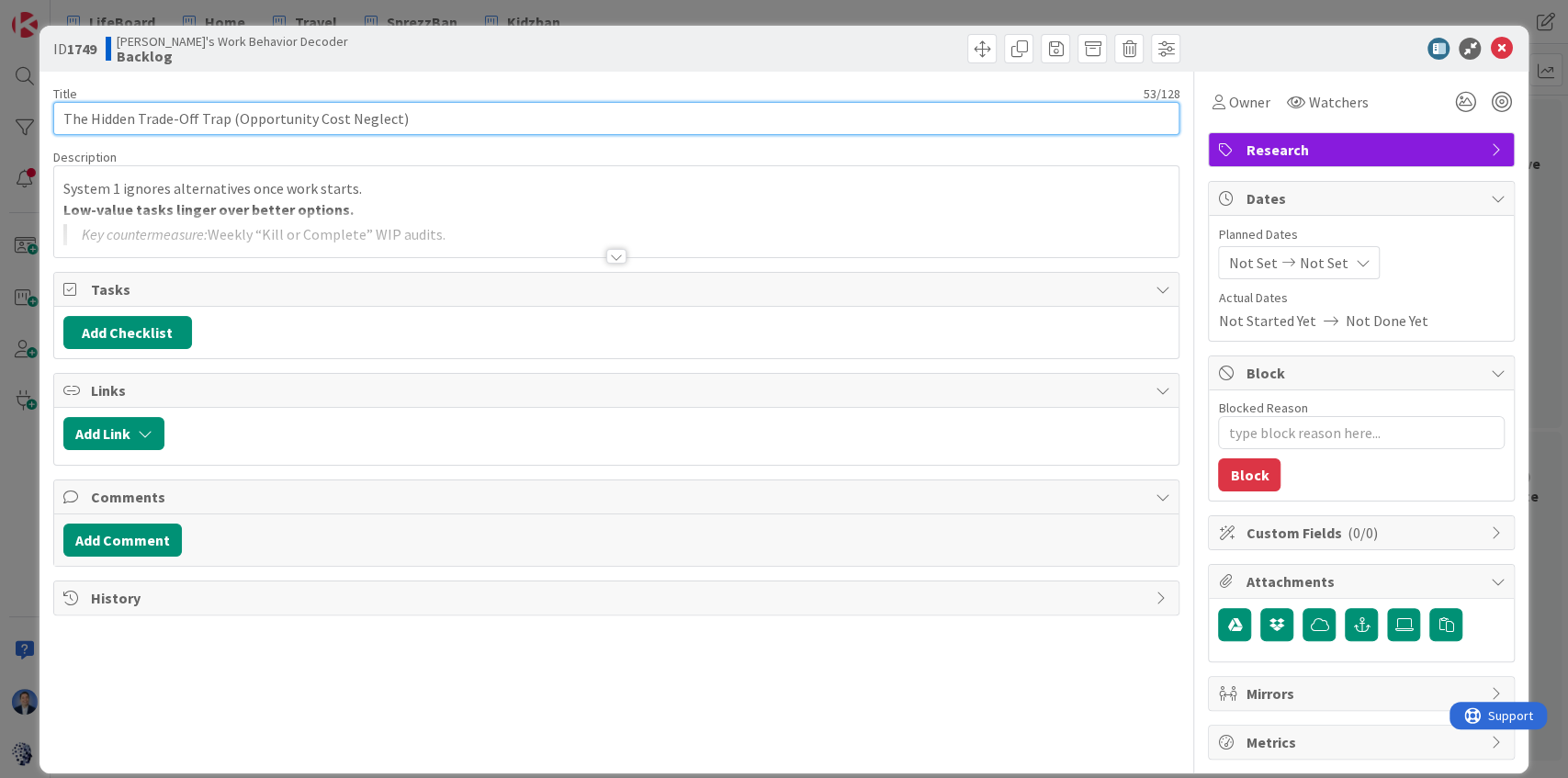
click at [64, 119] on input "The Hidden Trade-Off Trap (Opportunity Cost Neglect)" at bounding box center [617, 118] width 1127 height 33
type input "4. The Hidden Trade-Off Trap (Opportunity Cost Neglect)"
type textarea "x"
type input "4. The Hidden Trade-Off Trap (Opportunity Cost Neglect)"
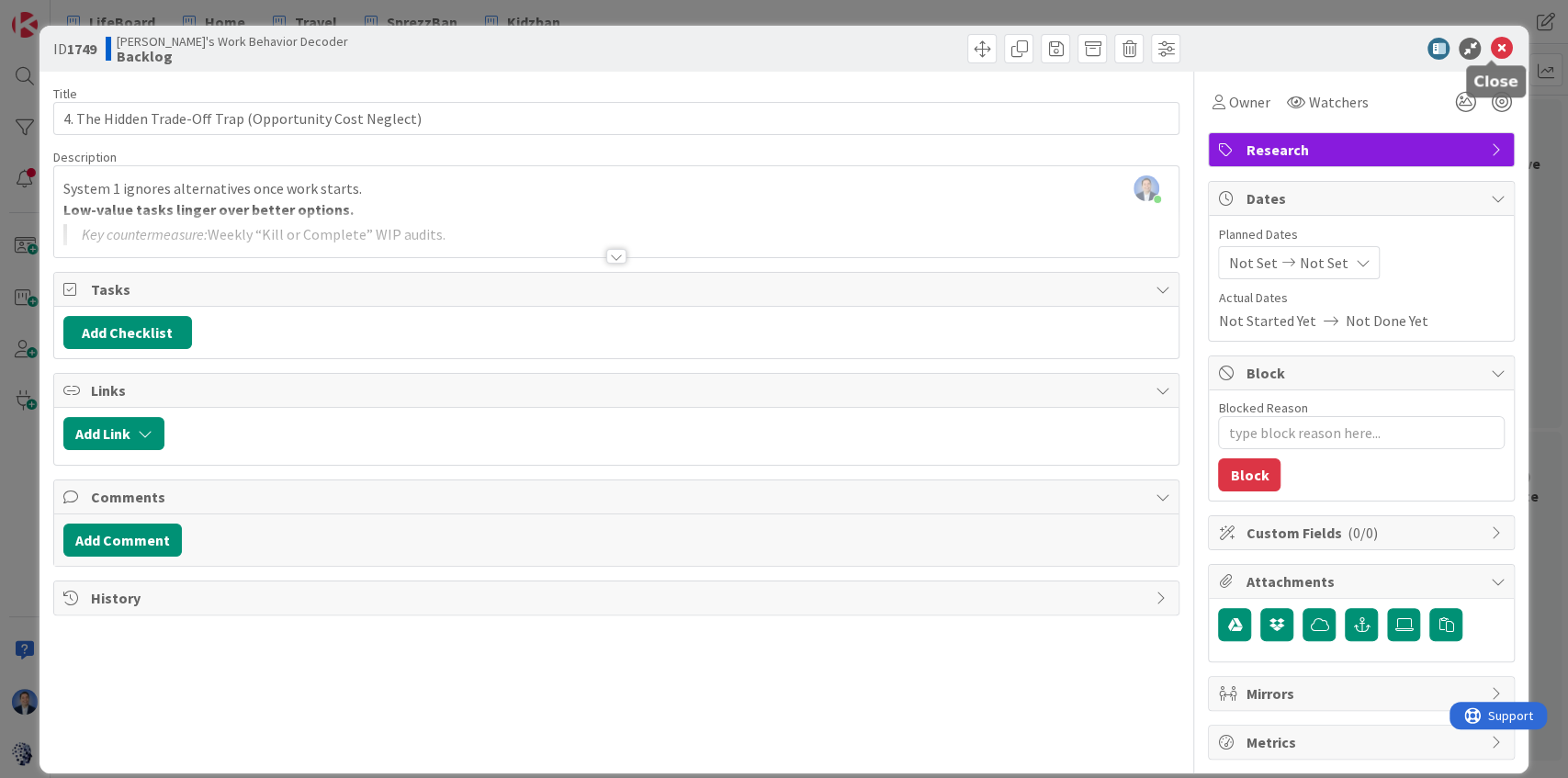
click at [1497, 51] on icon at bounding box center [1500, 48] width 22 height 22
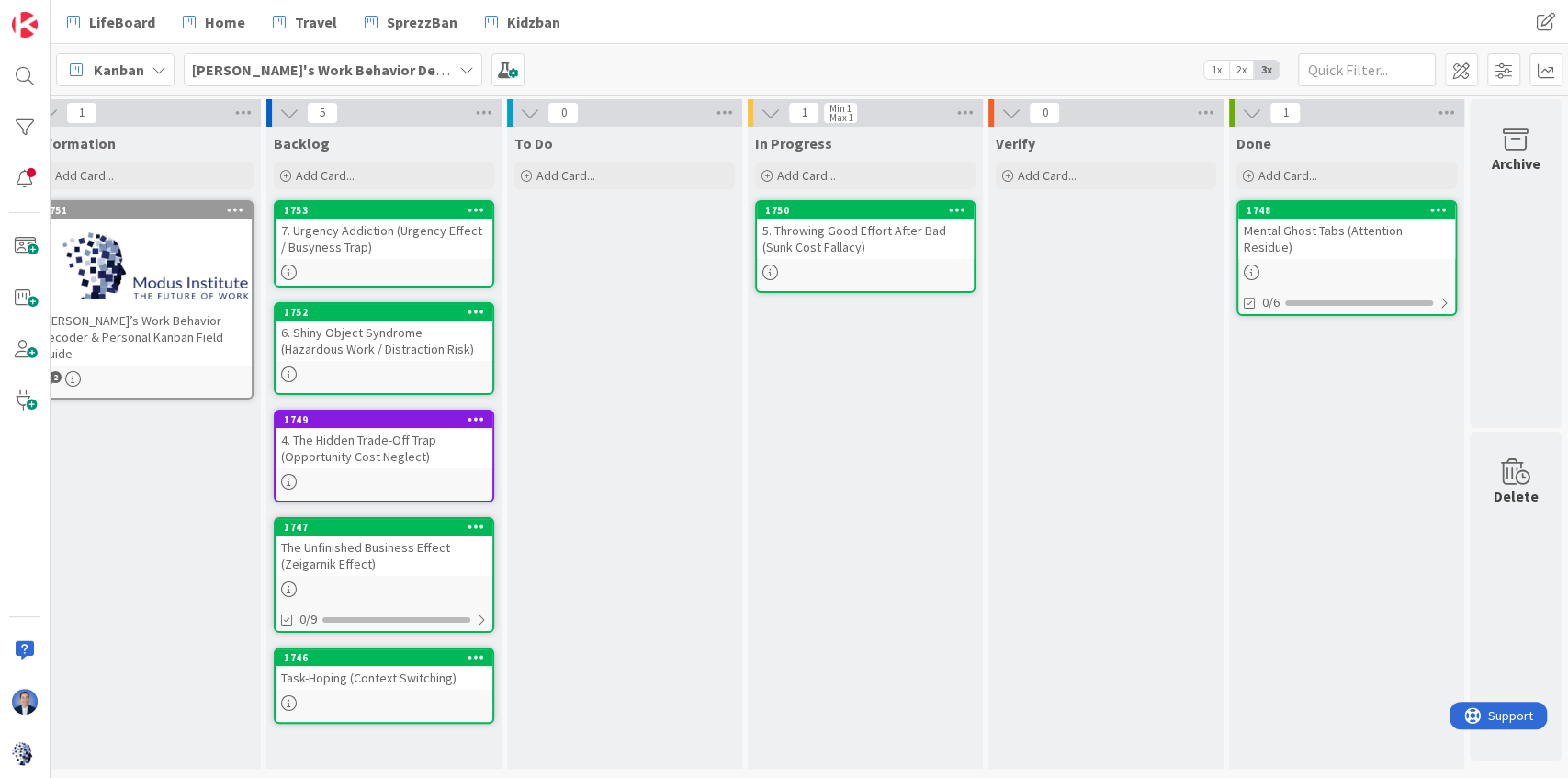
click at [305, 589] on div at bounding box center [384, 589] width 217 height 15
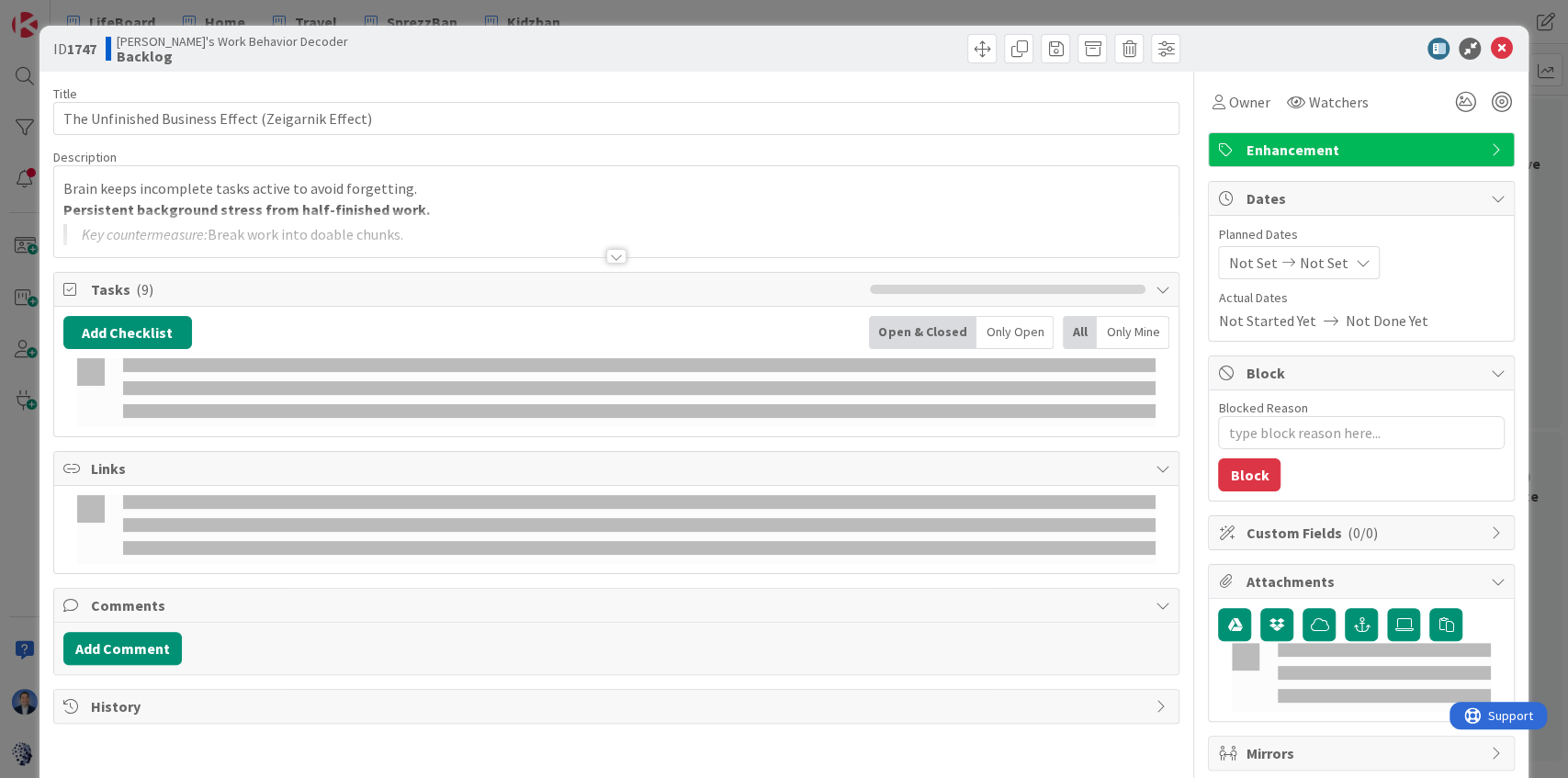
type textarea "x"
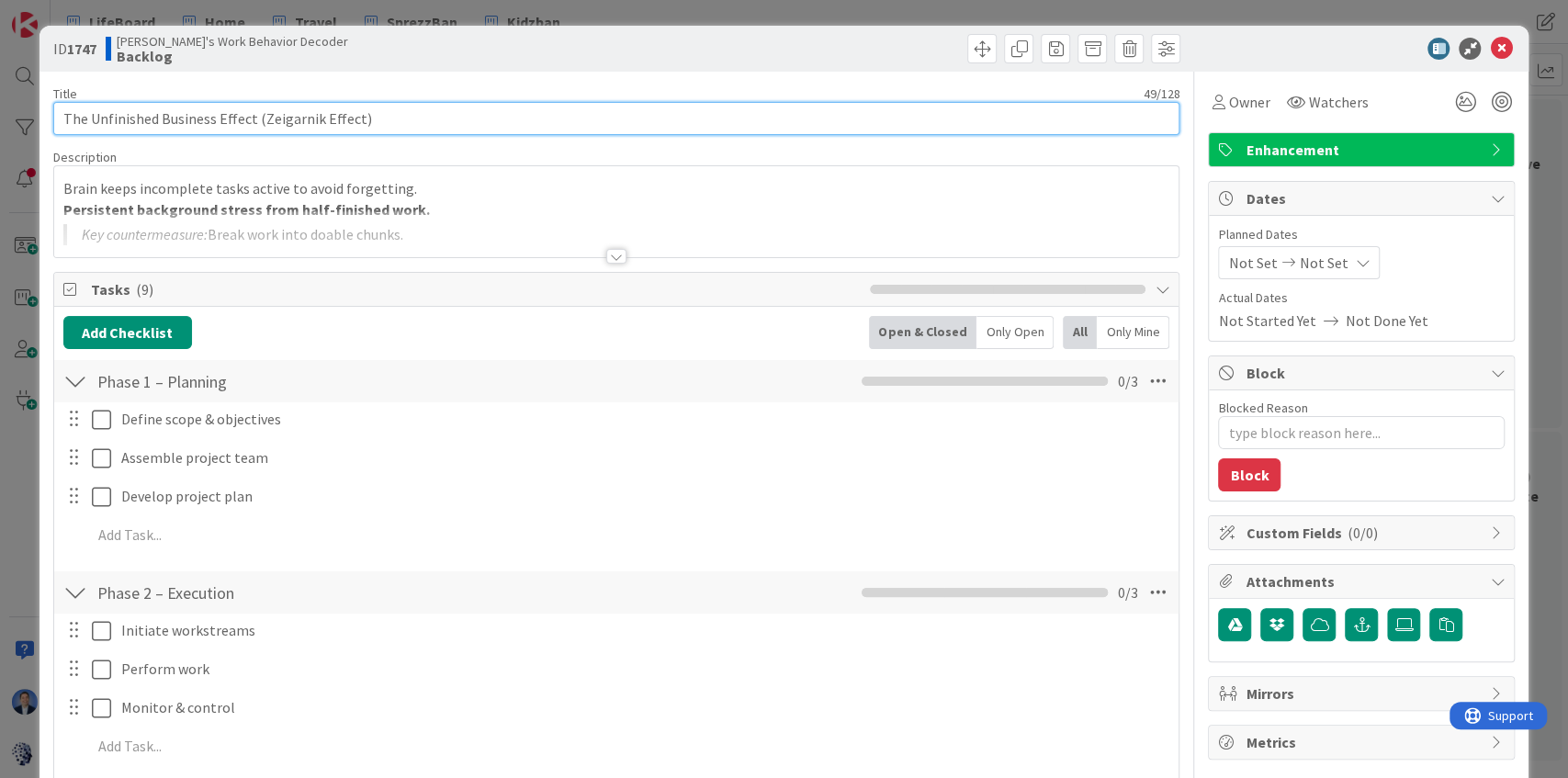
click at [59, 119] on input "The Unfinished Business Effect (Zeigarnik Effect)" at bounding box center [617, 118] width 1127 height 33
type input "3. The Unfinished Business Effect (Zeigarnik Effect)"
type textarea "x"
type input "3. The Unfinished Business Effect (Zeigarnik Effect)"
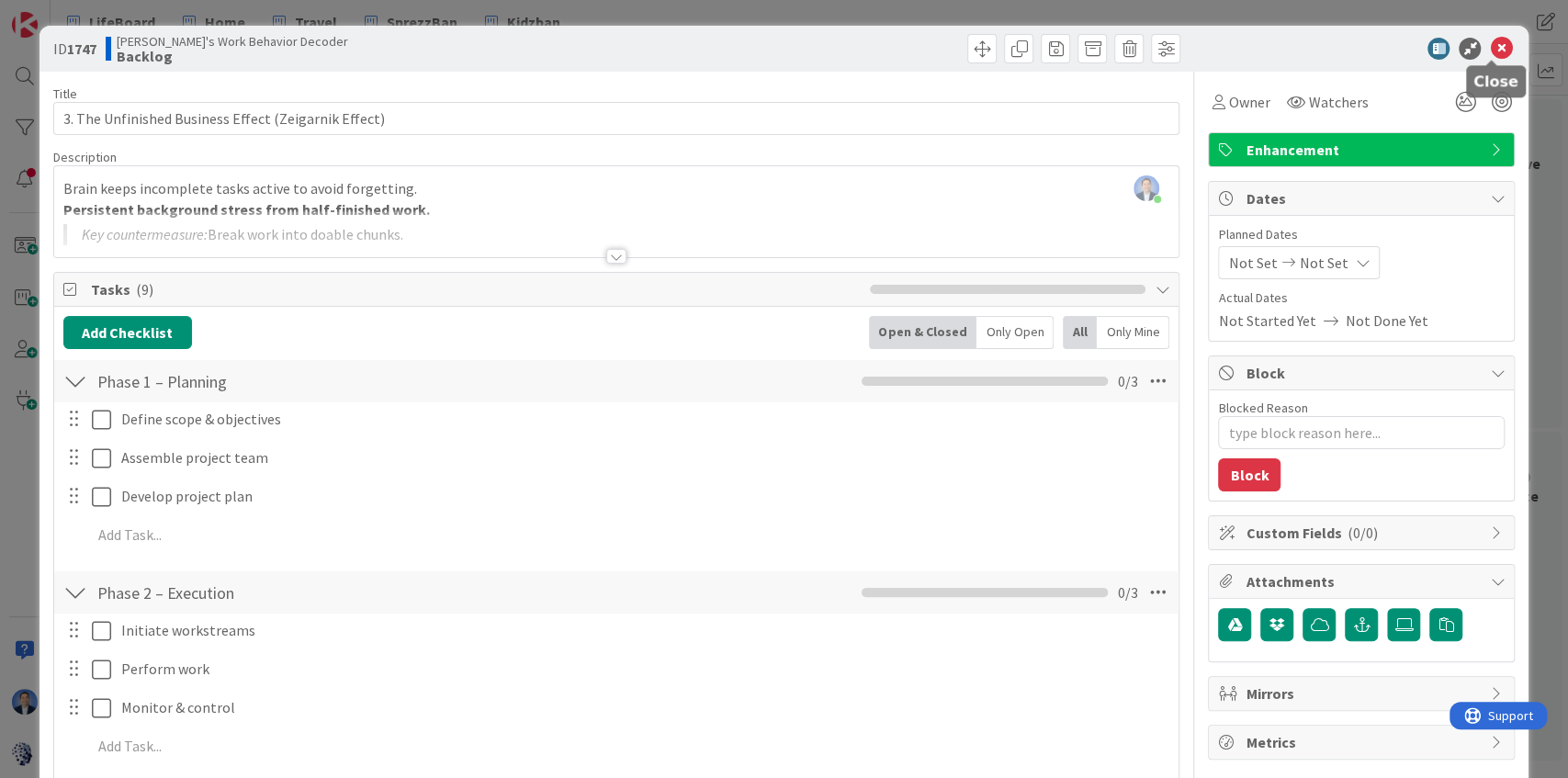
click at [1493, 48] on icon at bounding box center [1500, 48] width 22 height 22
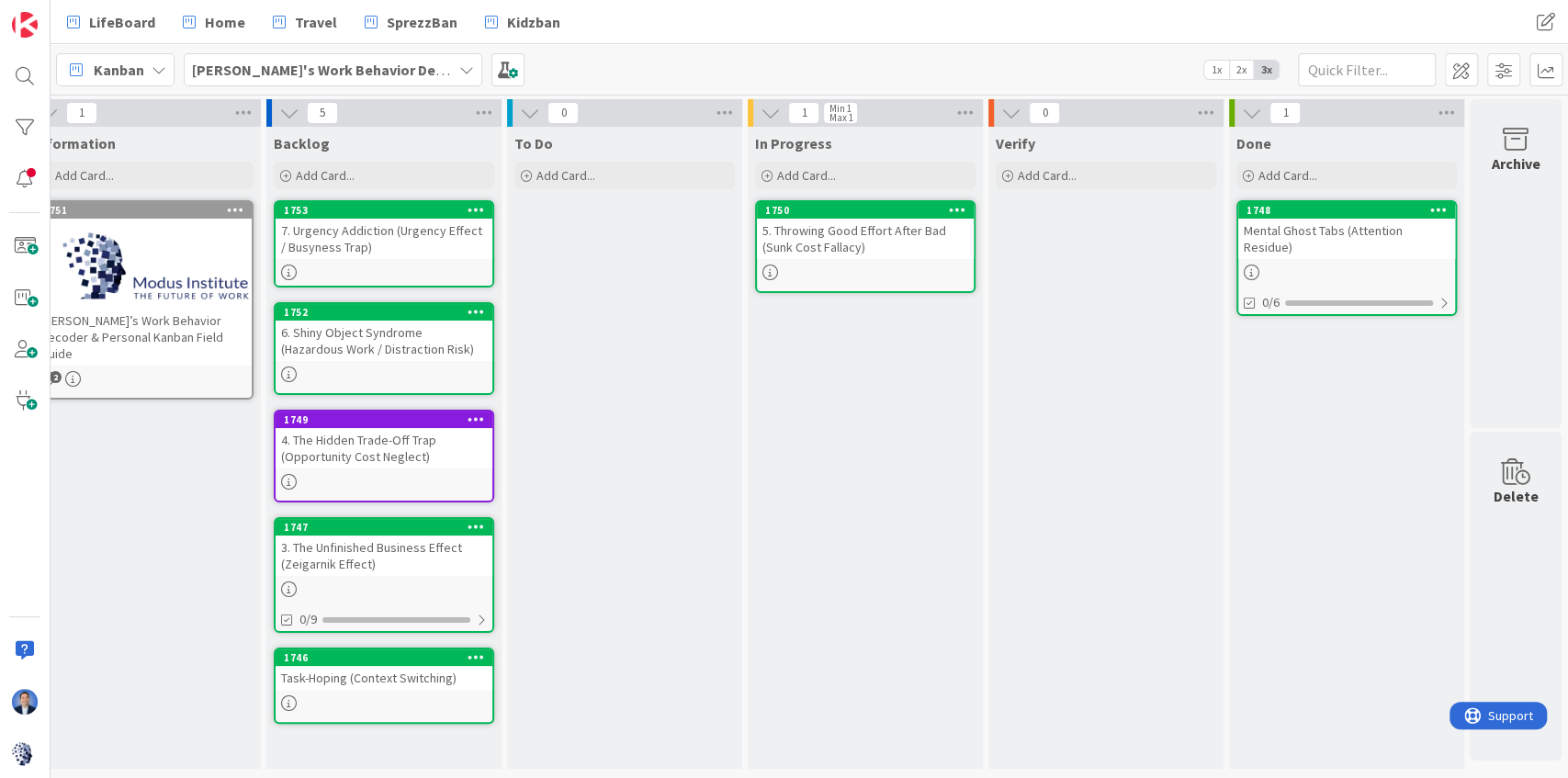
click at [383, 666] on div "Task-Hoping (Context Switching)" at bounding box center [384, 677] width 217 height 24
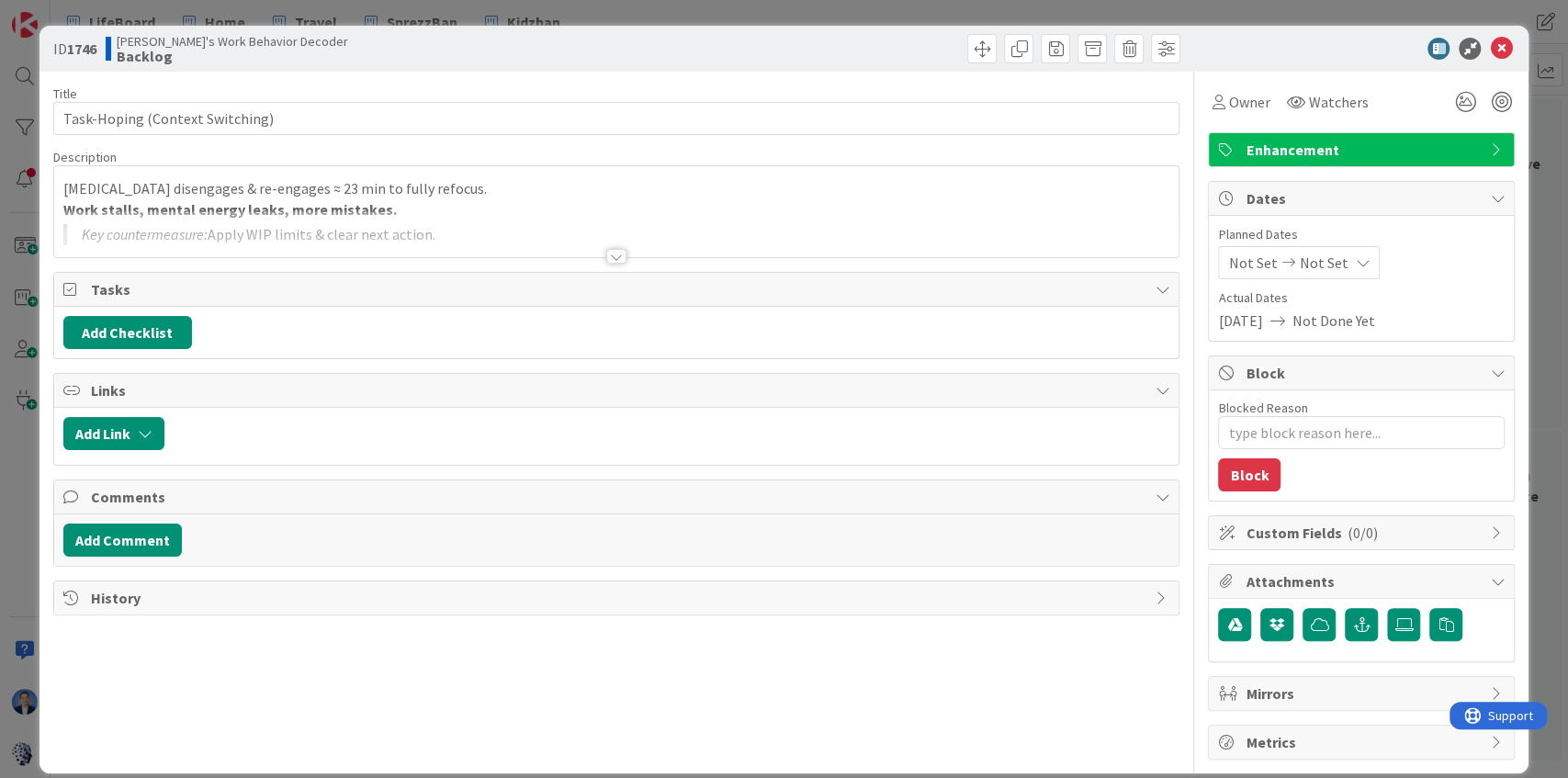
type textarea "x"
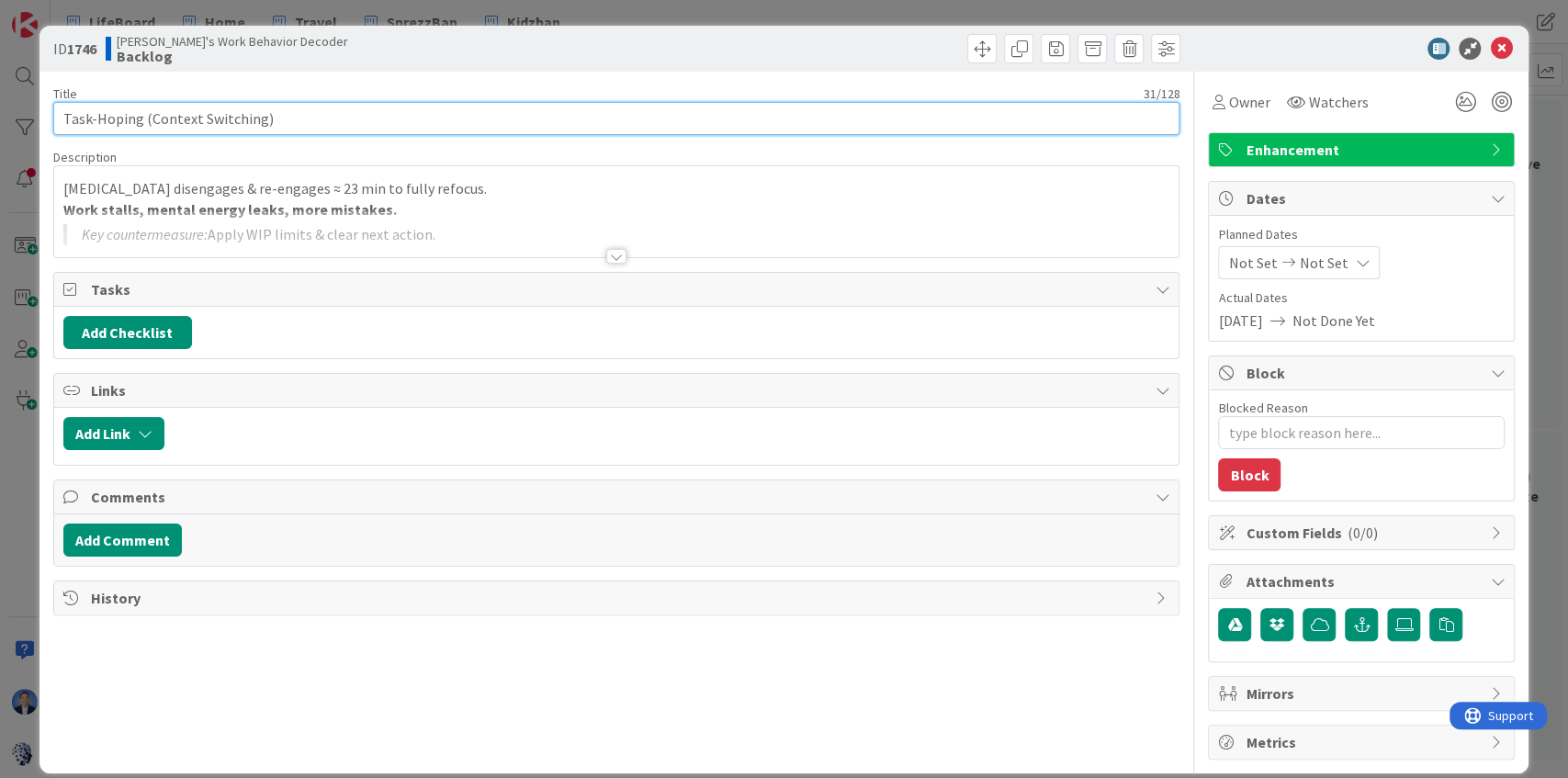
click at [56, 117] on input "Task-Hoping (Context Switching)" at bounding box center [617, 118] width 1127 height 33
type input "1. Task-Hoping (Context Switching)"
type textarea "x"
type input "1. Task-Hoping (Context Switching)"
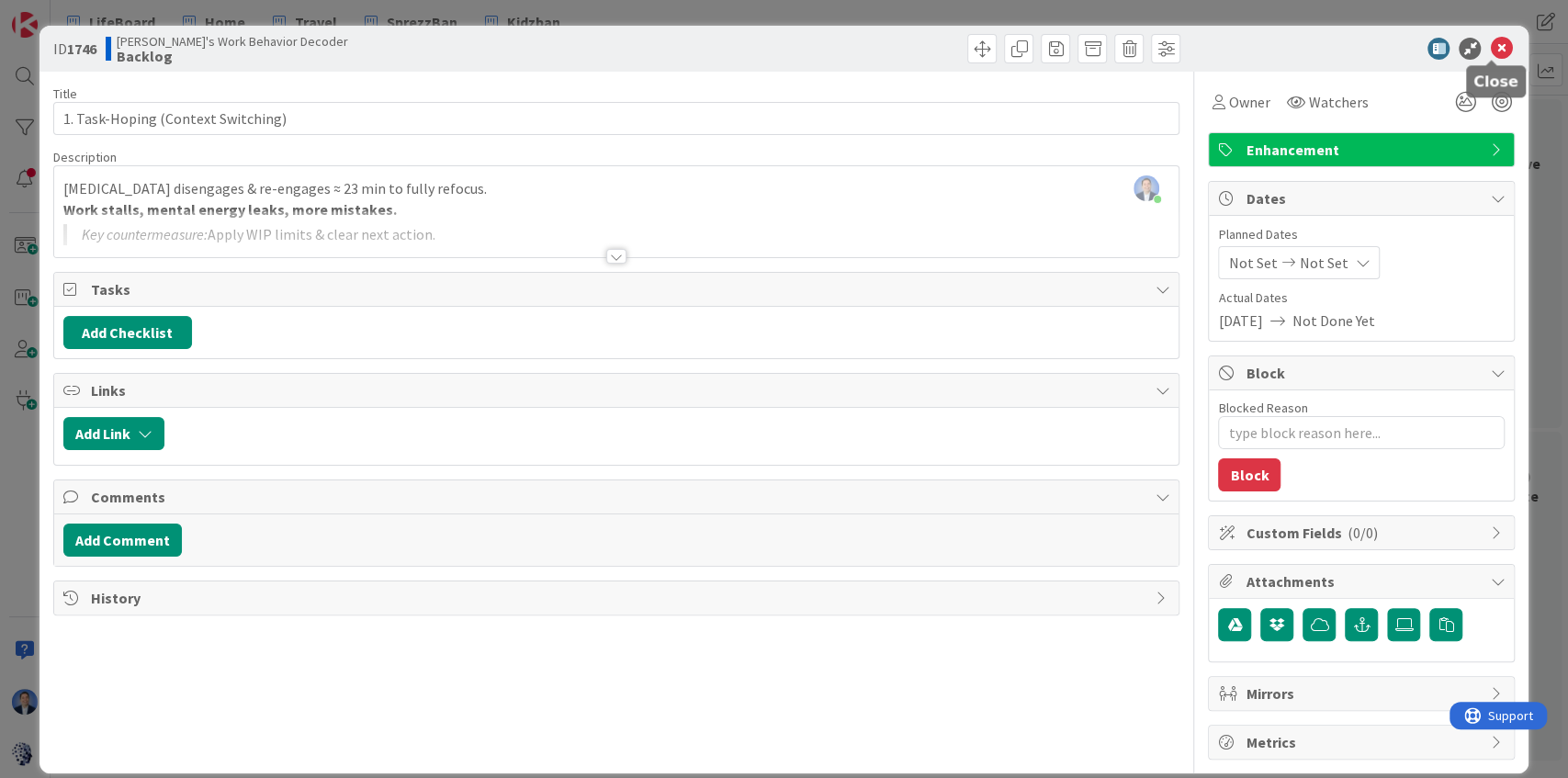
click at [1492, 48] on icon at bounding box center [1500, 48] width 22 height 22
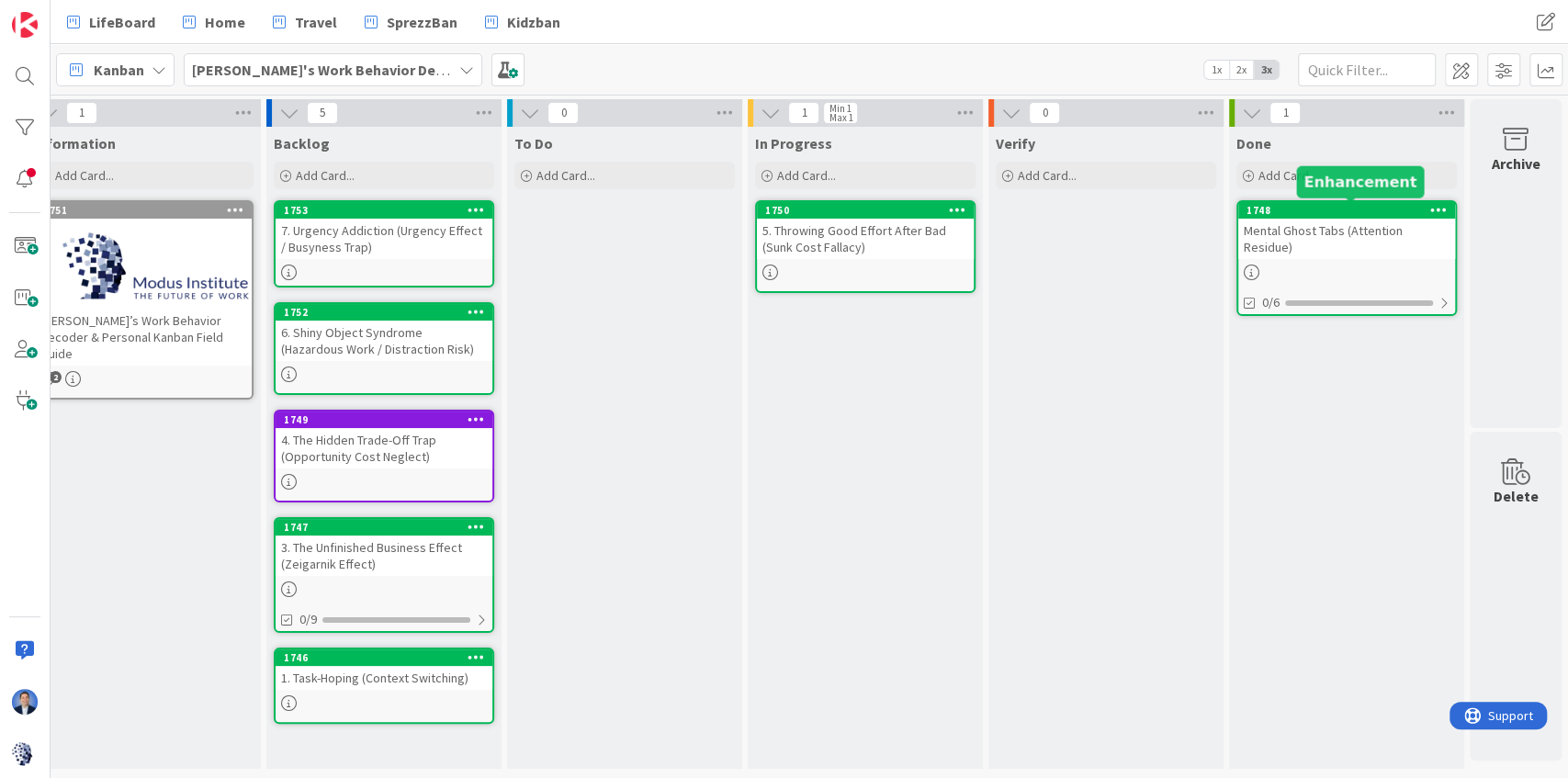
click at [1315, 230] on div "Mental Ghost Tabs (Attention Residue)" at bounding box center [1346, 239] width 217 height 40
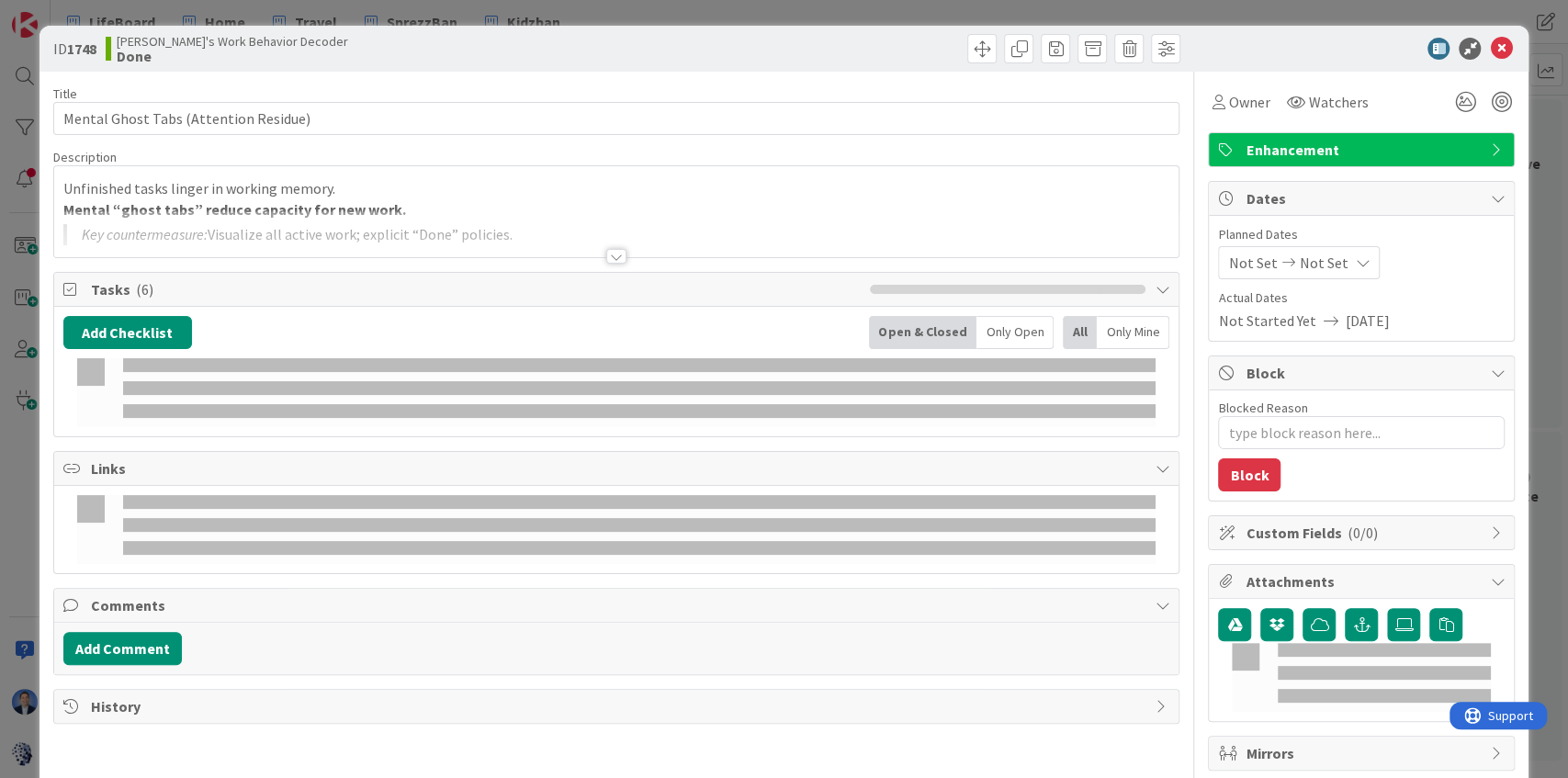
type textarea "x"
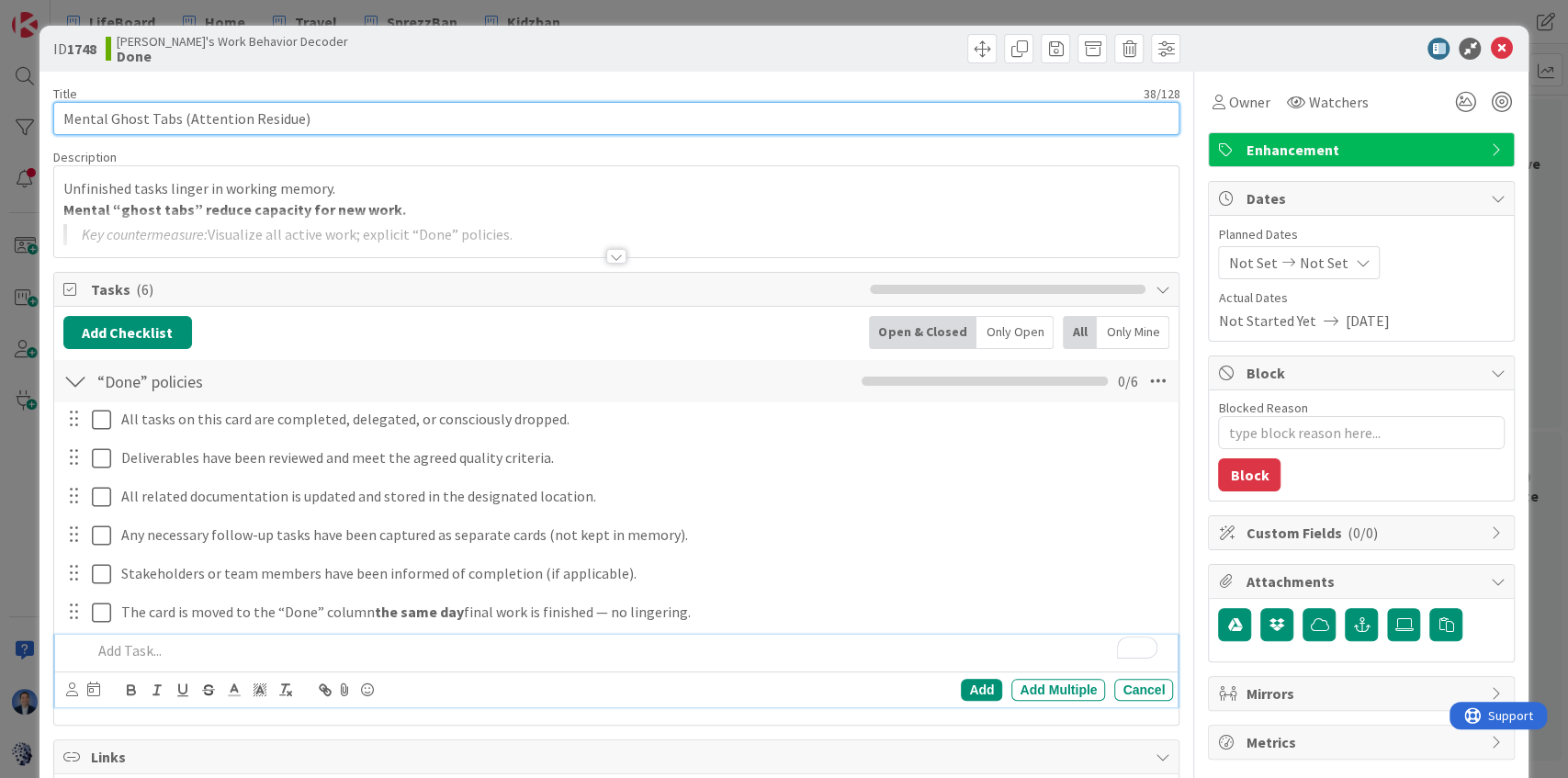
click at [60, 118] on input "Mental Ghost Tabs (Attention Residue)" at bounding box center [617, 118] width 1127 height 33
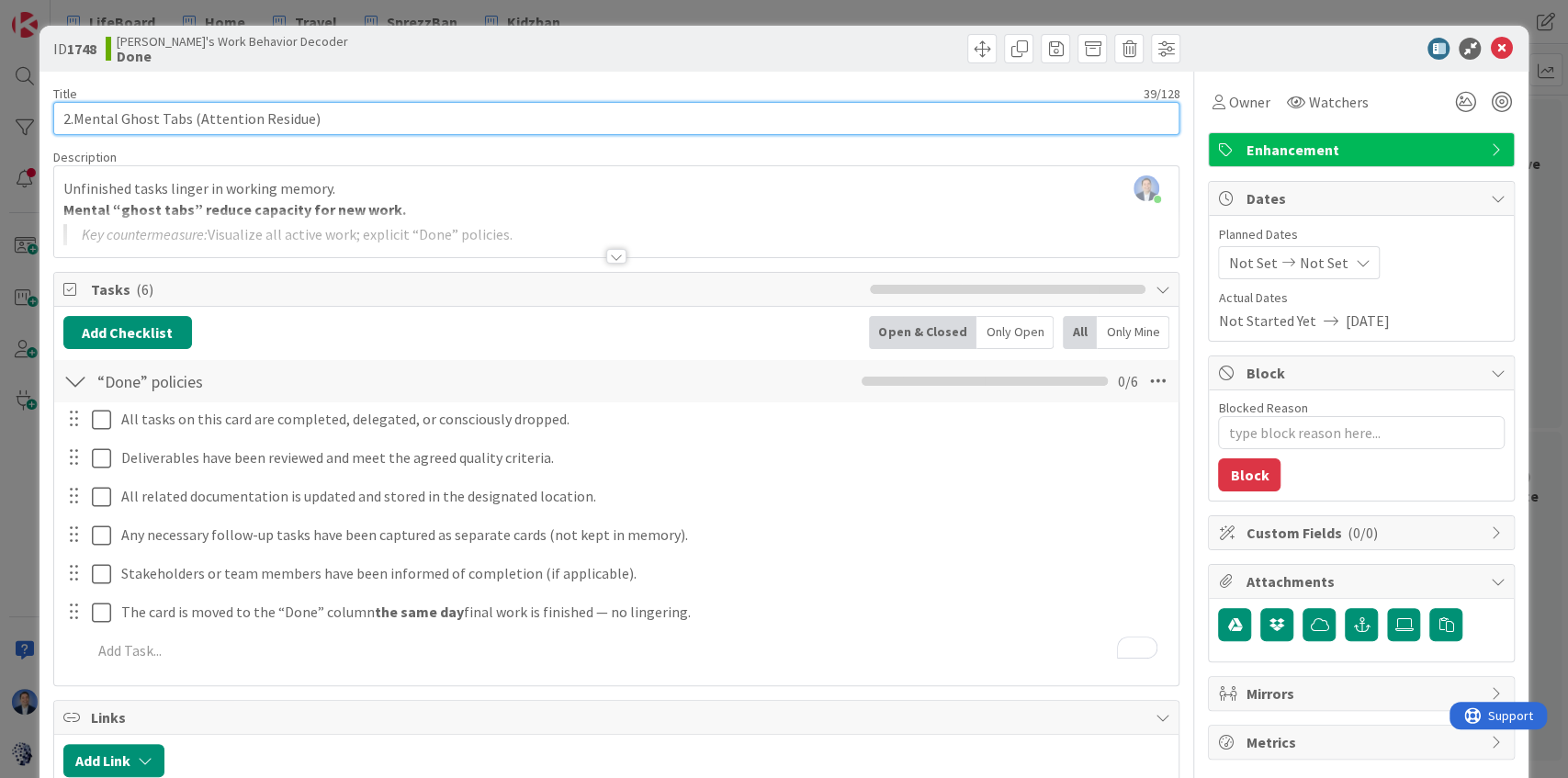
type input "2. Mental Ghost Tabs (Attention Residue)"
type textarea "x"
type input "2. Mental Ghost Tabs (Attention Residue)"
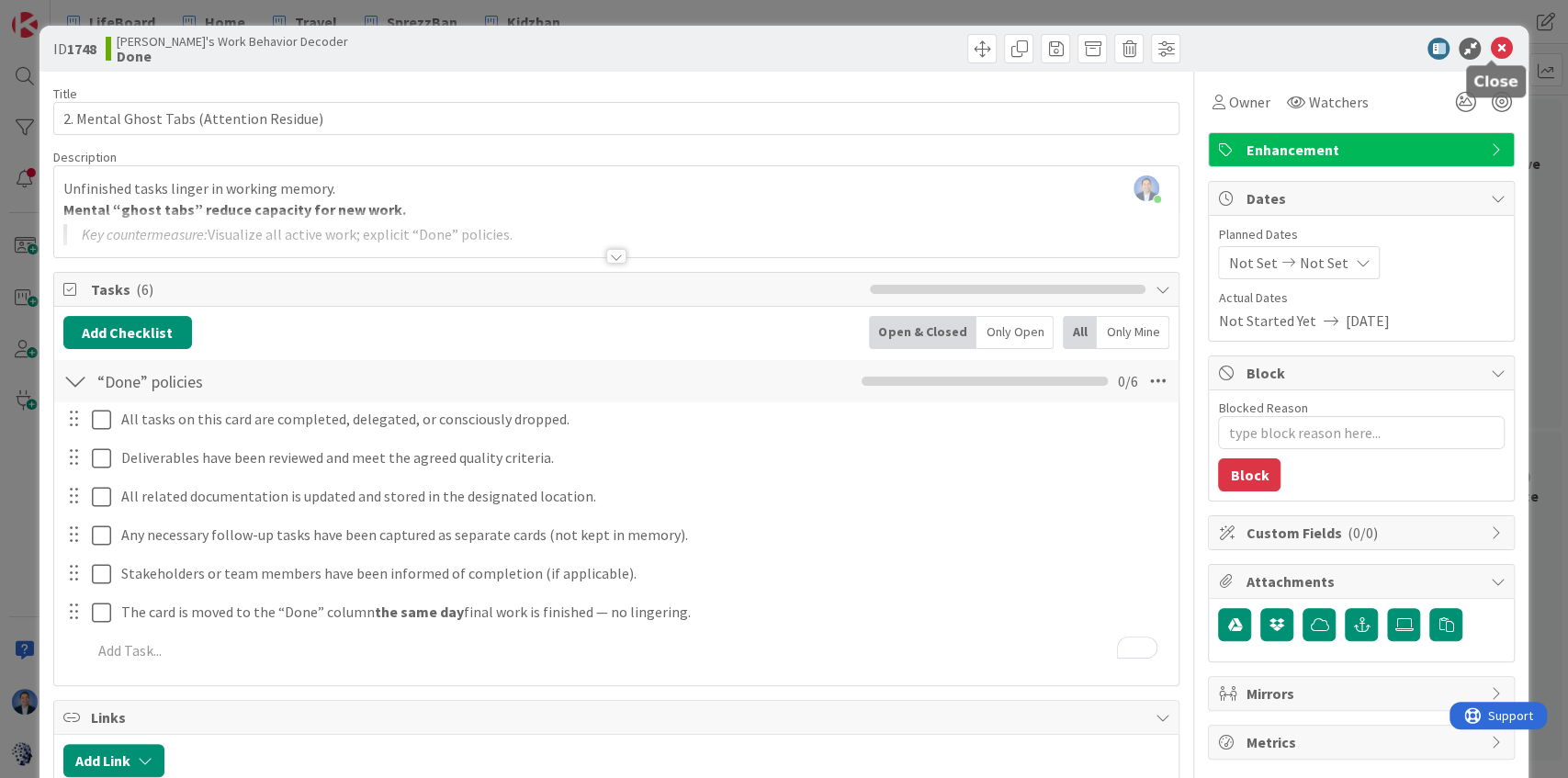
click at [1497, 46] on icon at bounding box center [1500, 48] width 22 height 22
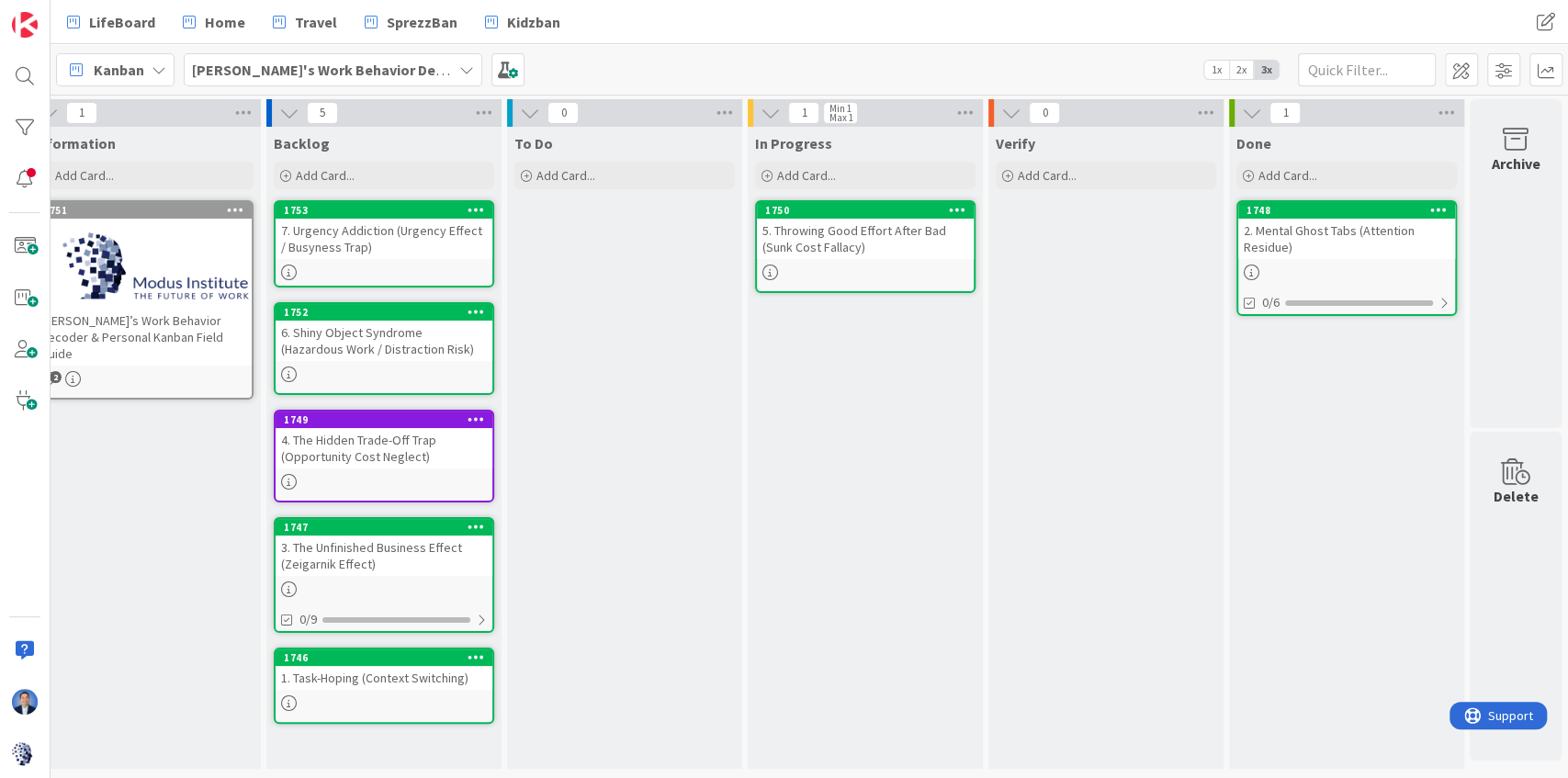
click at [112, 269] on div at bounding box center [143, 267] width 217 height 83
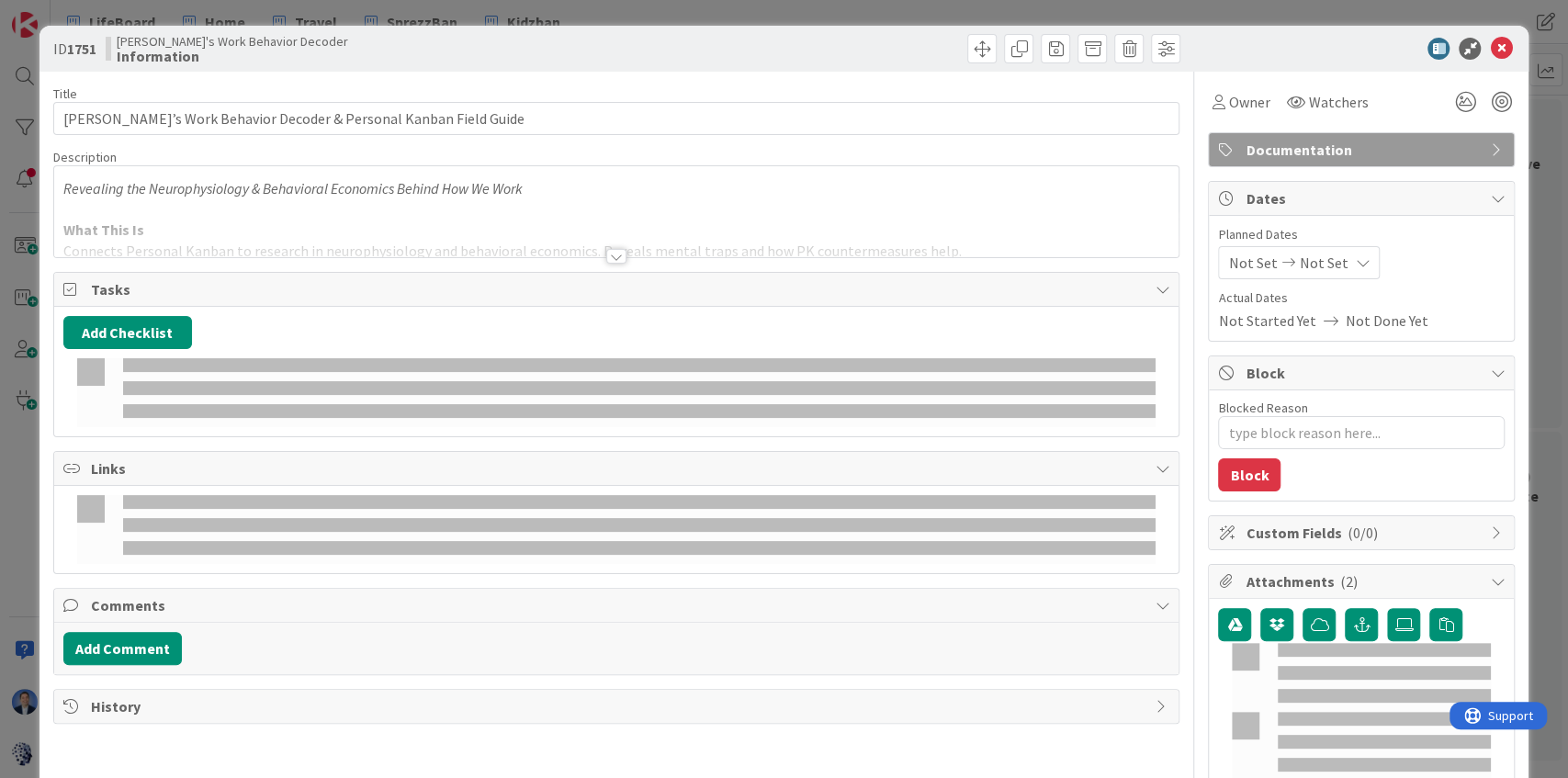
type textarea "x"
type input "Tonianne’s Work Behavior Decoder & Personal Kanban Field Guide"
type textarea "x"
type input "Tonianne’s Work Behavior Decoder & Personal Kanban Field Guide"
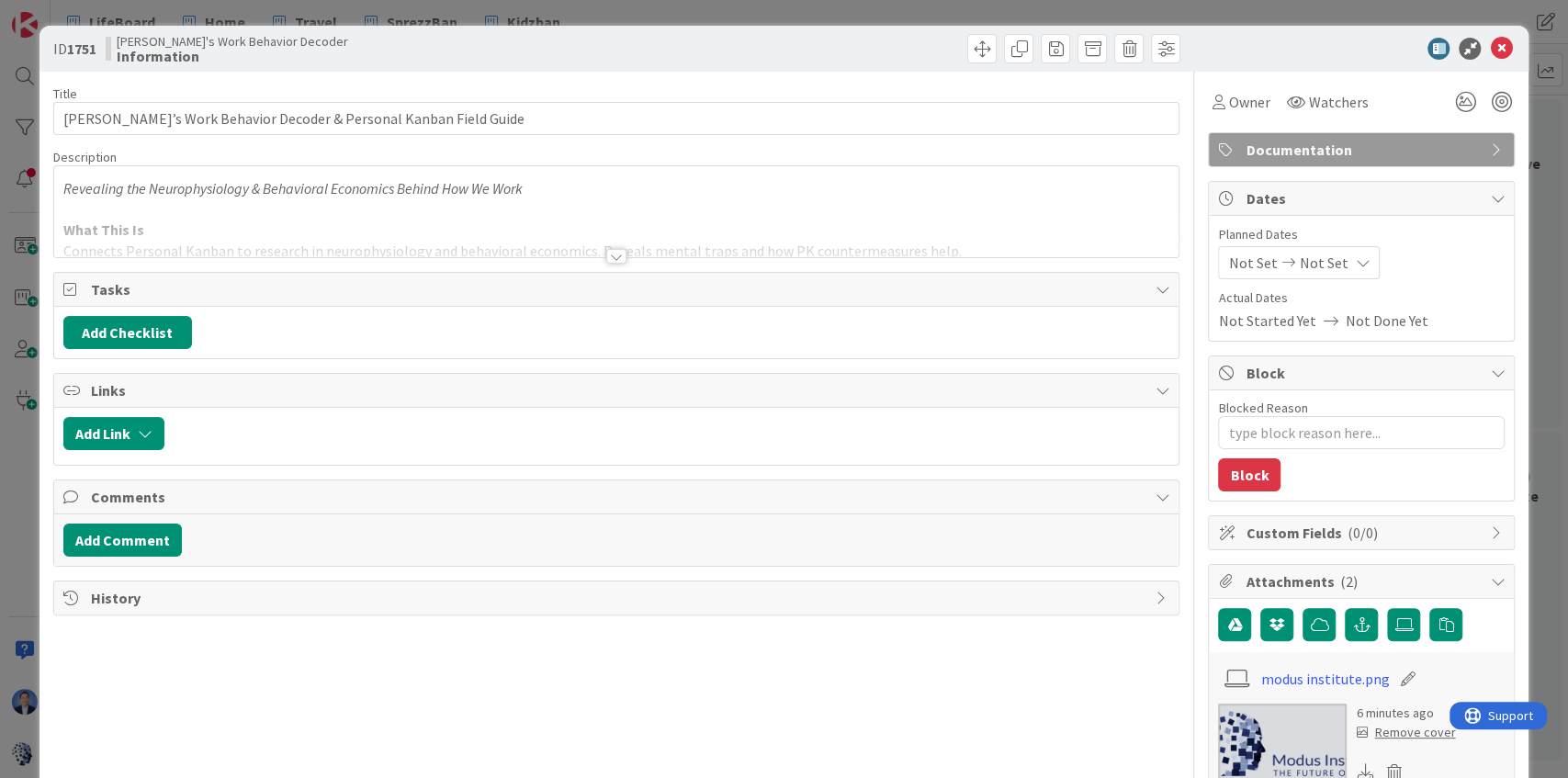
click at [948, 239] on div at bounding box center [616, 233] width 1125 height 47
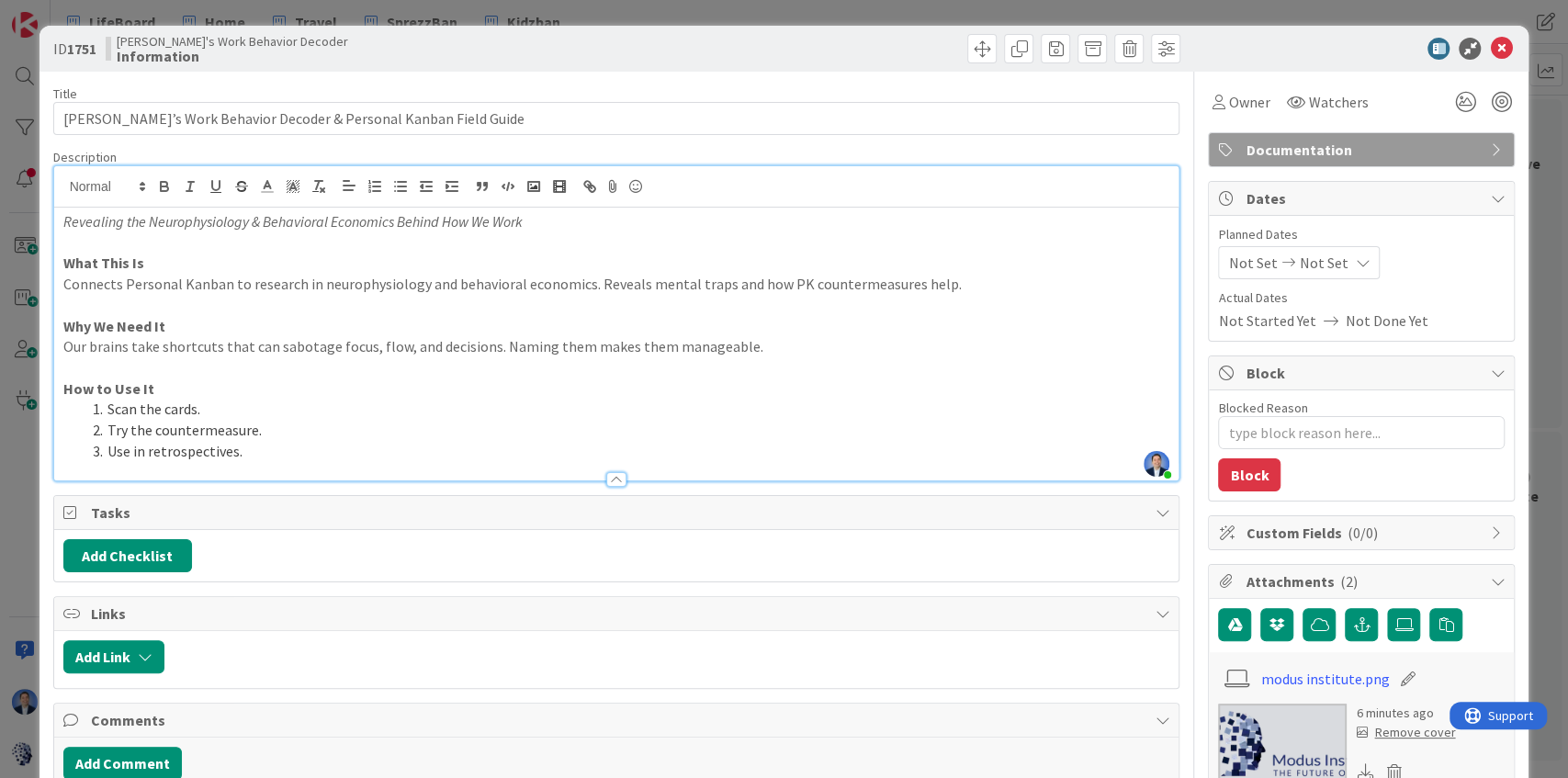
click at [279, 451] on li "Use in retrospectives." at bounding box center [628, 451] width 1084 height 21
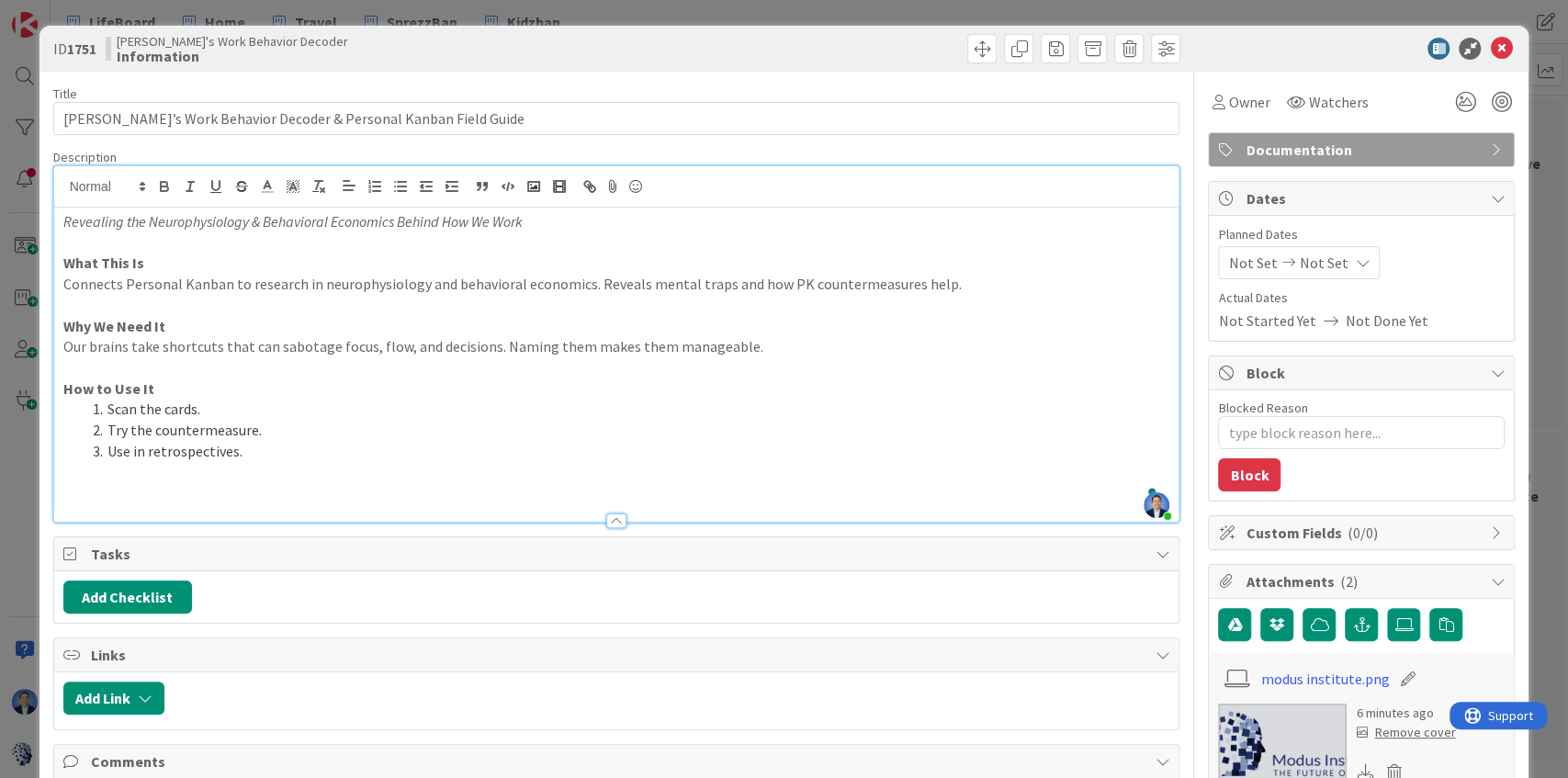
type textarea "x"
type input "[PERSON_NAME]’s Work Behavior Decoder & Personal Kanban Field Guide"
type textarea "x"
type input "[PERSON_NAME]’s Work Behavior Decoder & Personal Kanban Field Guide"
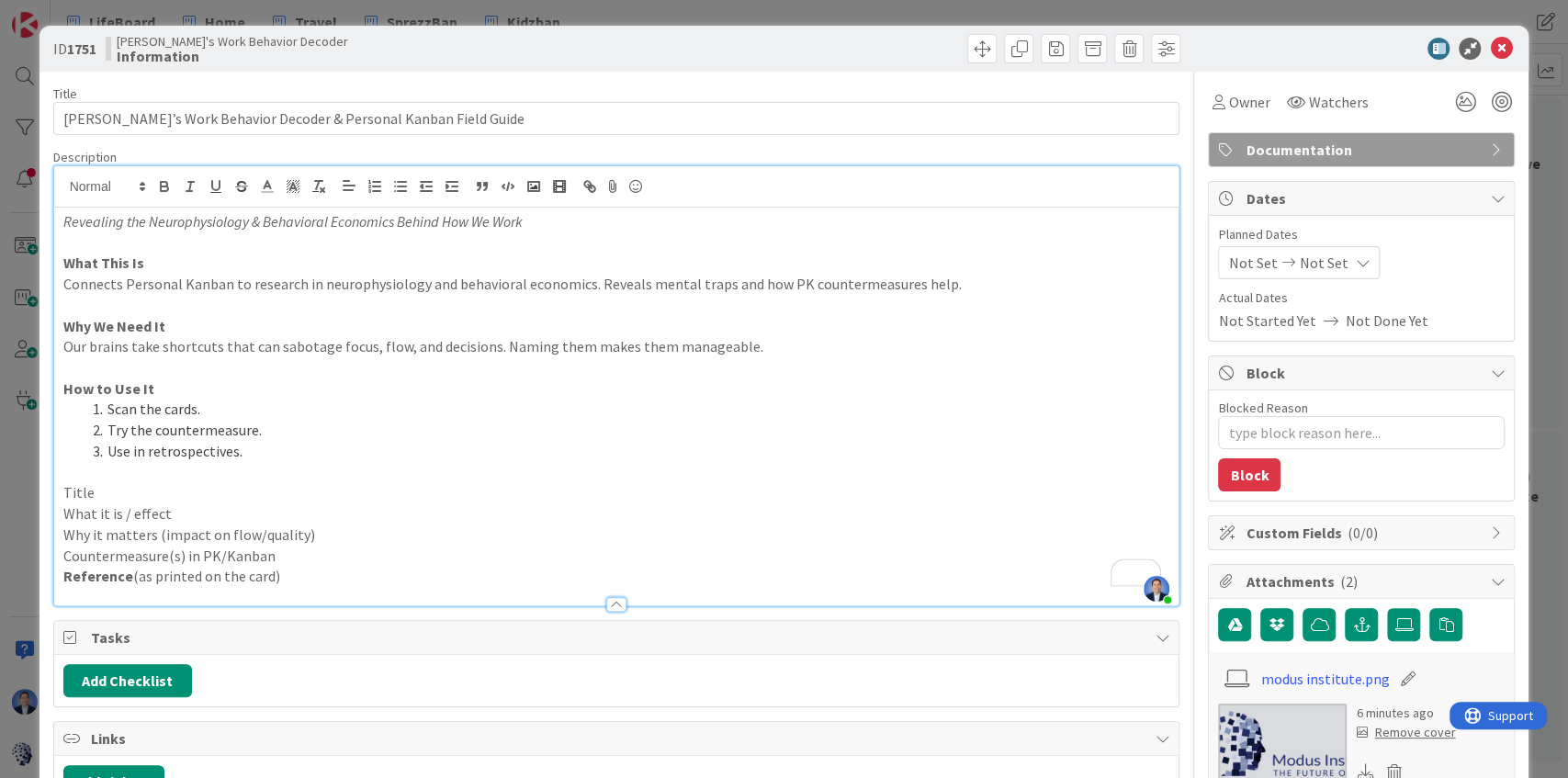
type textarea "x"
type input "[PERSON_NAME]’s Work Behavior Decoder & Personal Kanban Field Guide"
type textarea "x"
type input "[PERSON_NAME]’s Work Behavior Decoder & Personal Kanban Field Guide"
click at [61, 488] on div "Revealing the Neurophysiology & Behavioral Economics Behind How We Work What Th…" at bounding box center [616, 406] width 1125 height 397
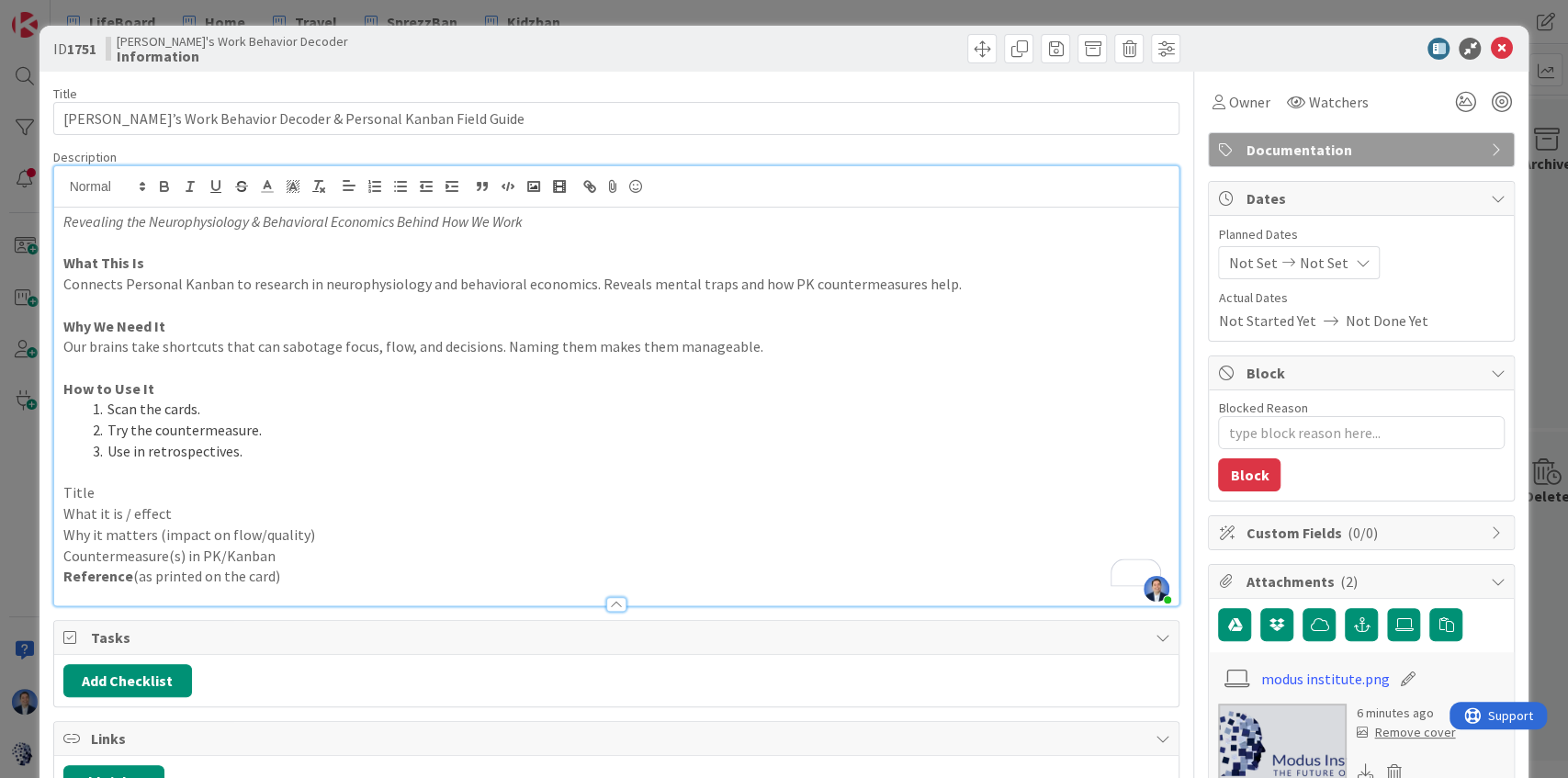
scroll to position [0, 32]
type textarea "x"
type input "[PERSON_NAME]’s Work Behavior Decoder & Personal Kanban Field Guide"
type textarea "x"
type input "[PERSON_NAME]’s Work Behavior Decoder & Personal Kanban Field Guide"
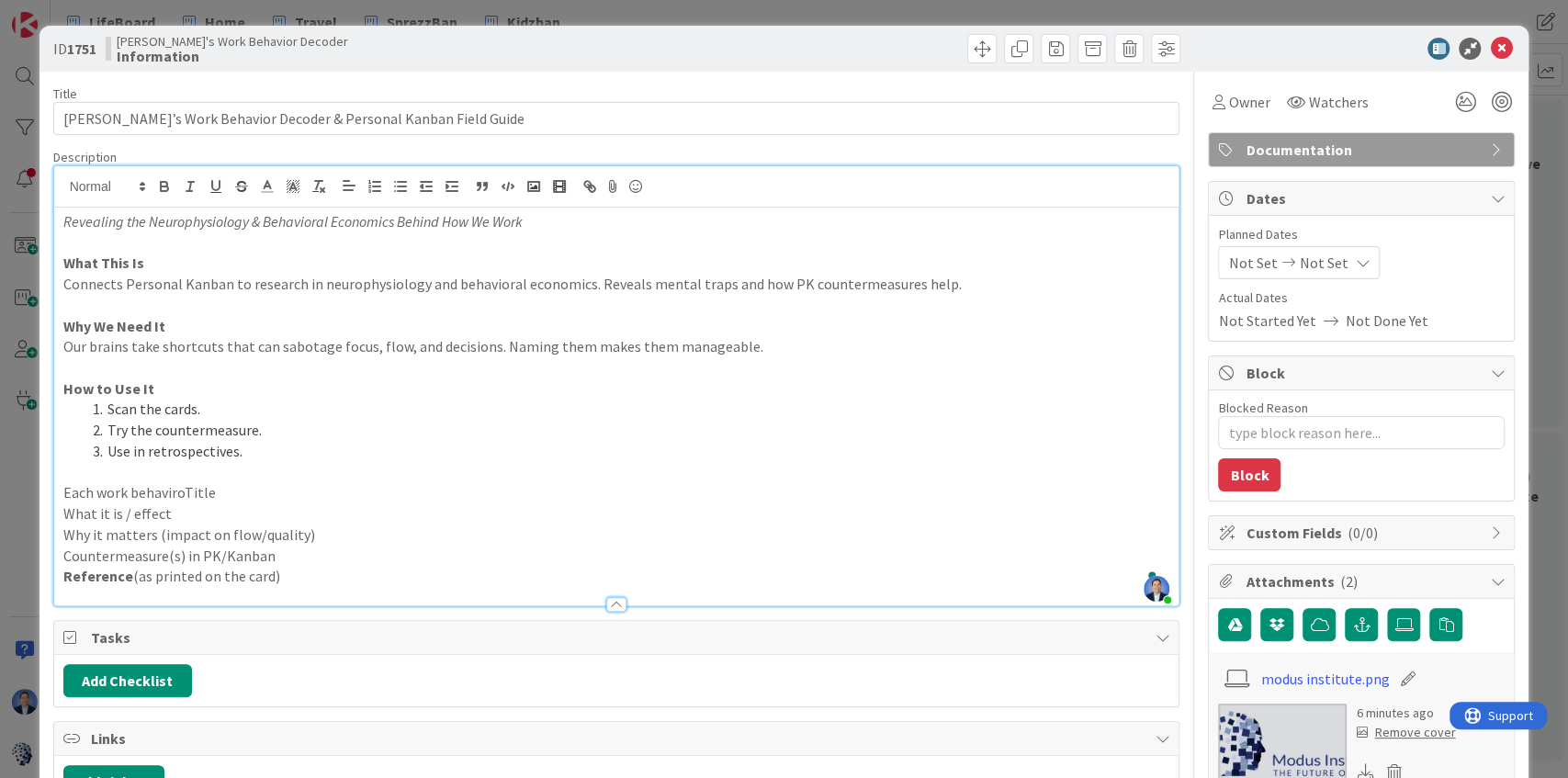
type textarea "x"
type input "[PERSON_NAME]’s Work Behavior Decoder & Personal Kanban Field Guide"
type textarea "x"
type input "[PERSON_NAME]’s Work Behavior Decoder & Personal Kanban Field Guide"
type textarea "x"
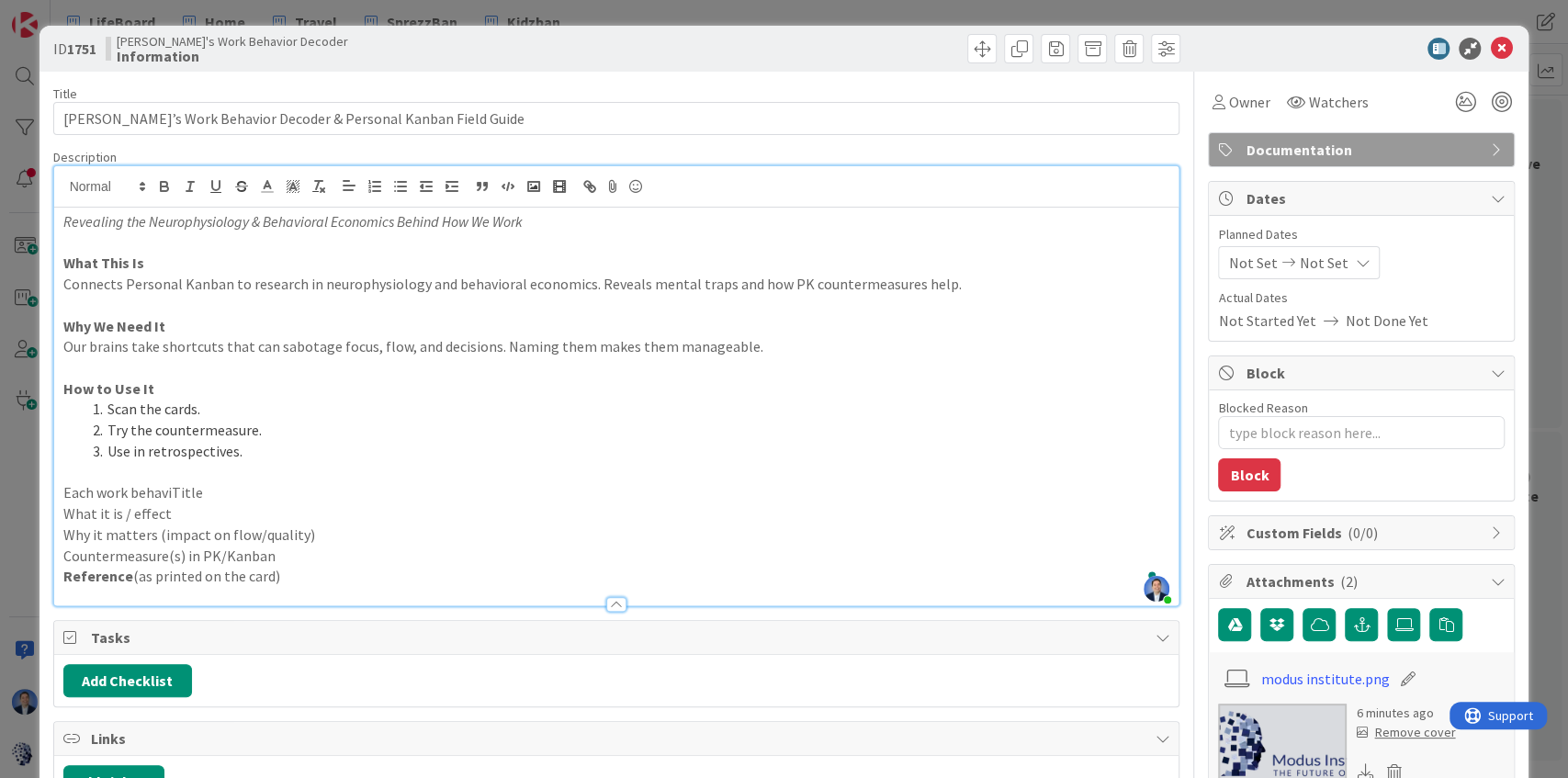
type input "[PERSON_NAME]’s Work Behavior Decoder & Personal Kanban Field Guide"
type textarea "x"
type input "[PERSON_NAME]’s Work Behavior Decoder & Personal Kanban Field Guide"
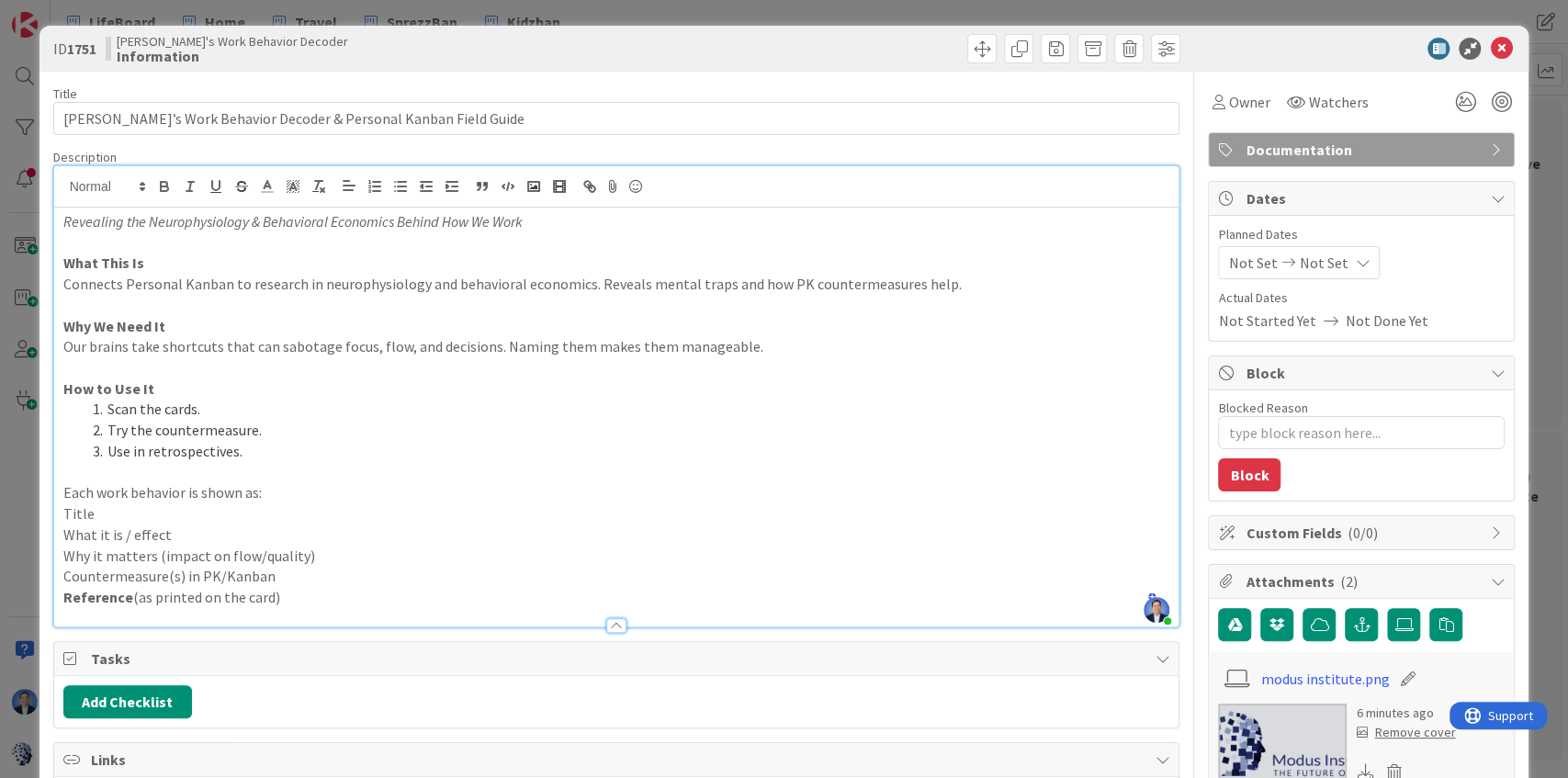
type textarea "x"
type input "[PERSON_NAME]’s Work Behavior Decoder & Personal Kanban Field Guide"
type textarea "x"
type input "[PERSON_NAME]’s Work Behavior Decoder & Personal Kanban Field Guide"
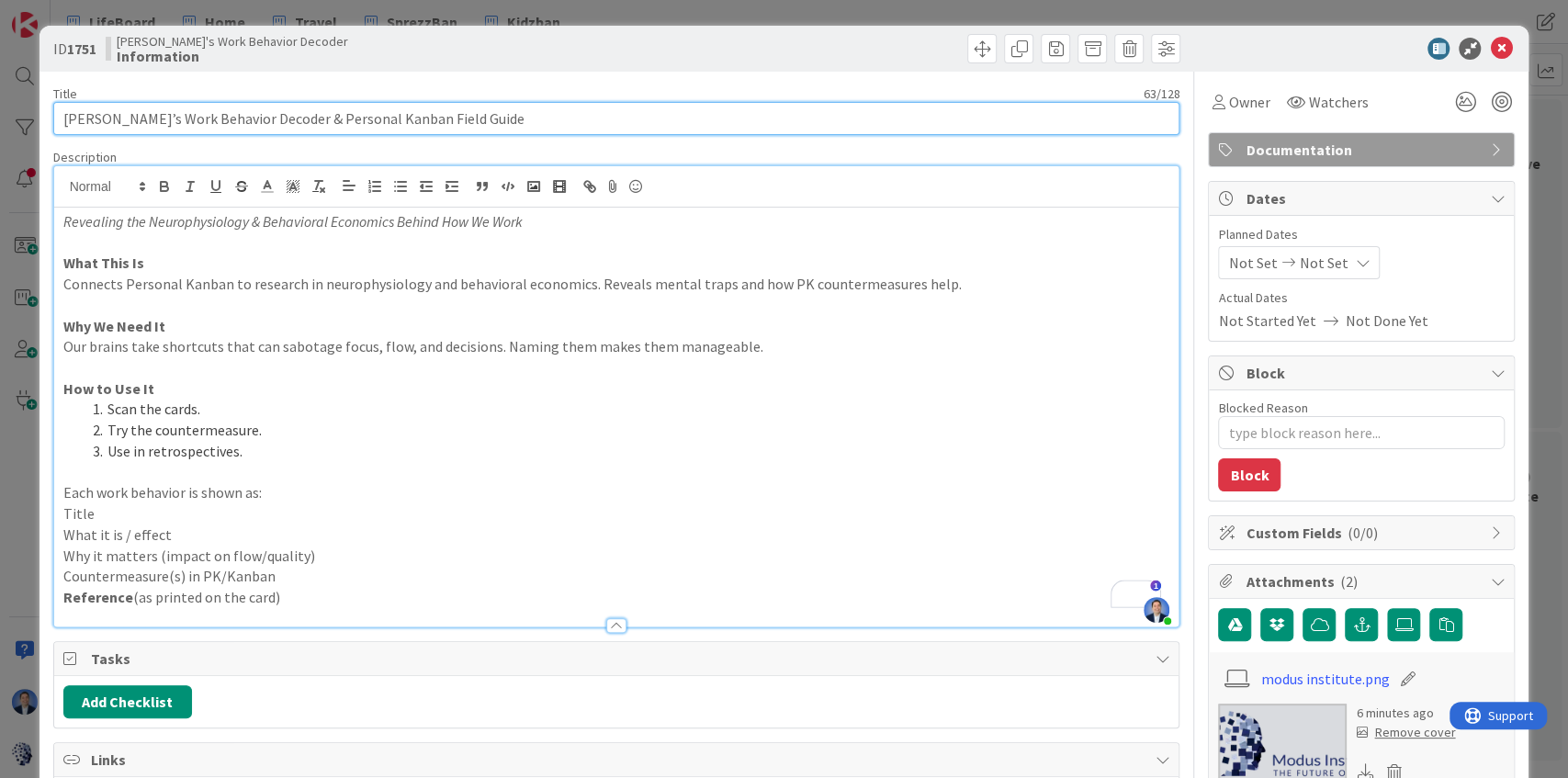
click at [194, 114] on input "[PERSON_NAME]’s Work Behavior Decoder & Personal Kanban Field Guide" at bounding box center [617, 118] width 1127 height 33
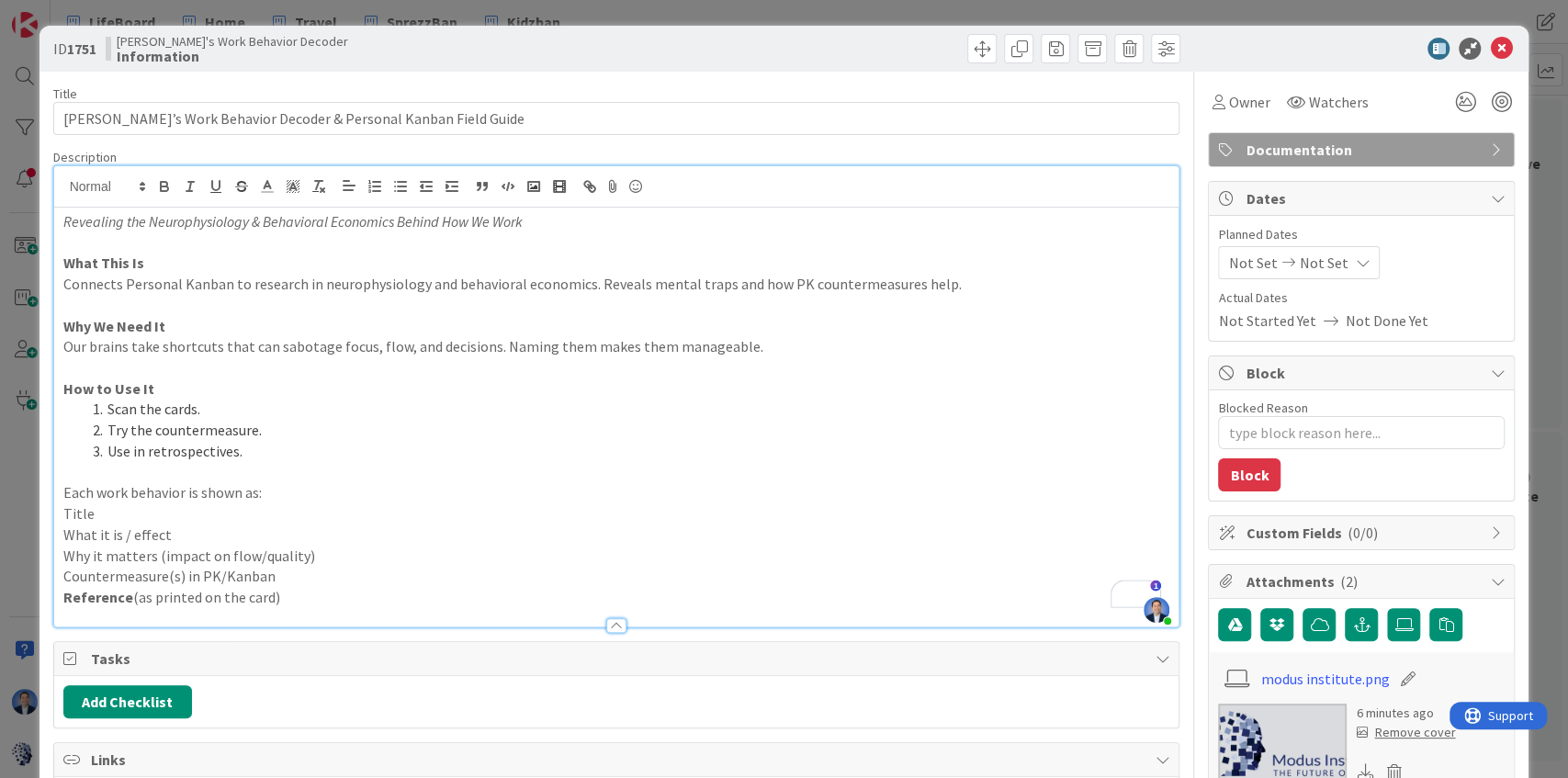
click at [73, 511] on p "Title" at bounding box center [616, 514] width 1106 height 21
type textarea "x"
type input "[PERSON_NAME]’s Work Behavior Decoder & Personal Kanban Field Guide"
type textarea "x"
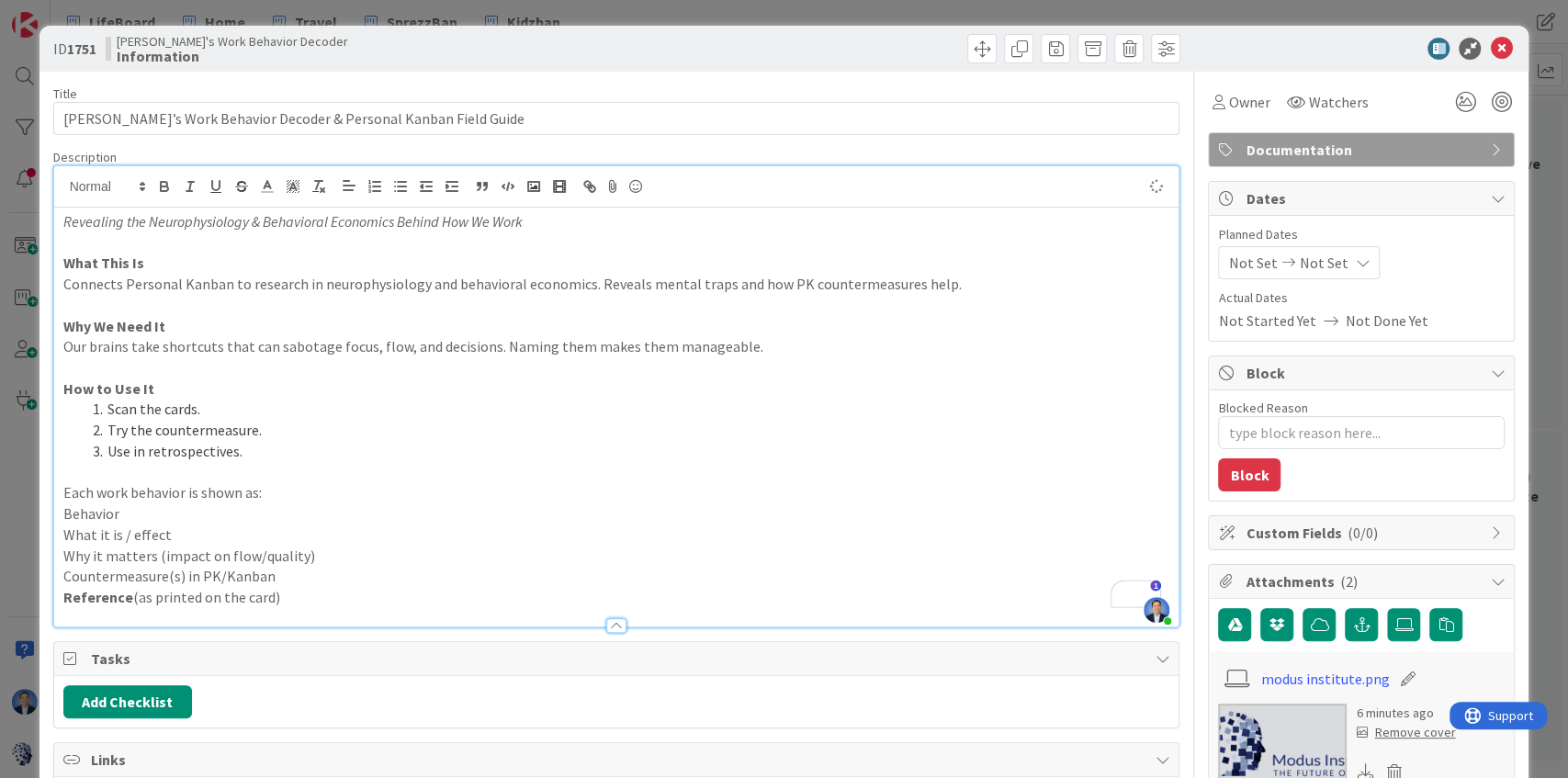
type input "[PERSON_NAME]’s Work Behavior Decoder & Personal Kanban Field Guide"
drag, startPoint x: 297, startPoint y: 592, endPoint x: 64, endPoint y: 514, distance: 245.7
click at [64, 514] on div "Revealing the Neurophysiology & Behavioral Economics Behind How We Work What Th…" at bounding box center [616, 416] width 1125 height 418
click at [396, 187] on icon "button" at bounding box center [400, 186] width 16 height 16
click at [386, 482] on p "Each work behavior is shown as:" at bounding box center [616, 492] width 1106 height 21
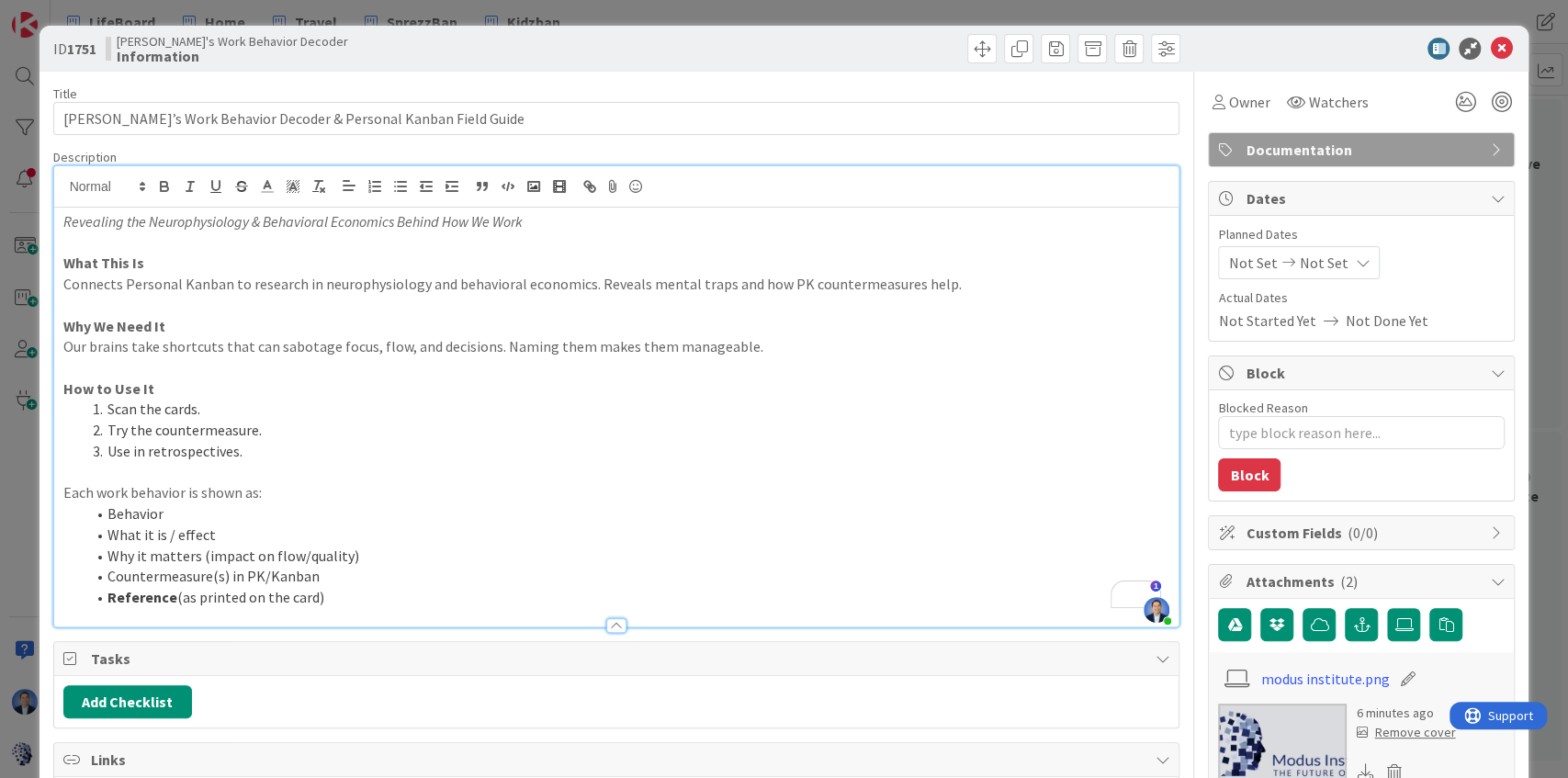
type textarea "x"
type input "[PERSON_NAME]’s Work Behavior Decoder & Personal Kanban Field Guide"
type textarea "x"
type input "[PERSON_NAME]’s Work Behavior Decoder & Personal Kanban Field Guide"
click at [160, 507] on li "Behavior" at bounding box center [628, 514] width 1084 height 21
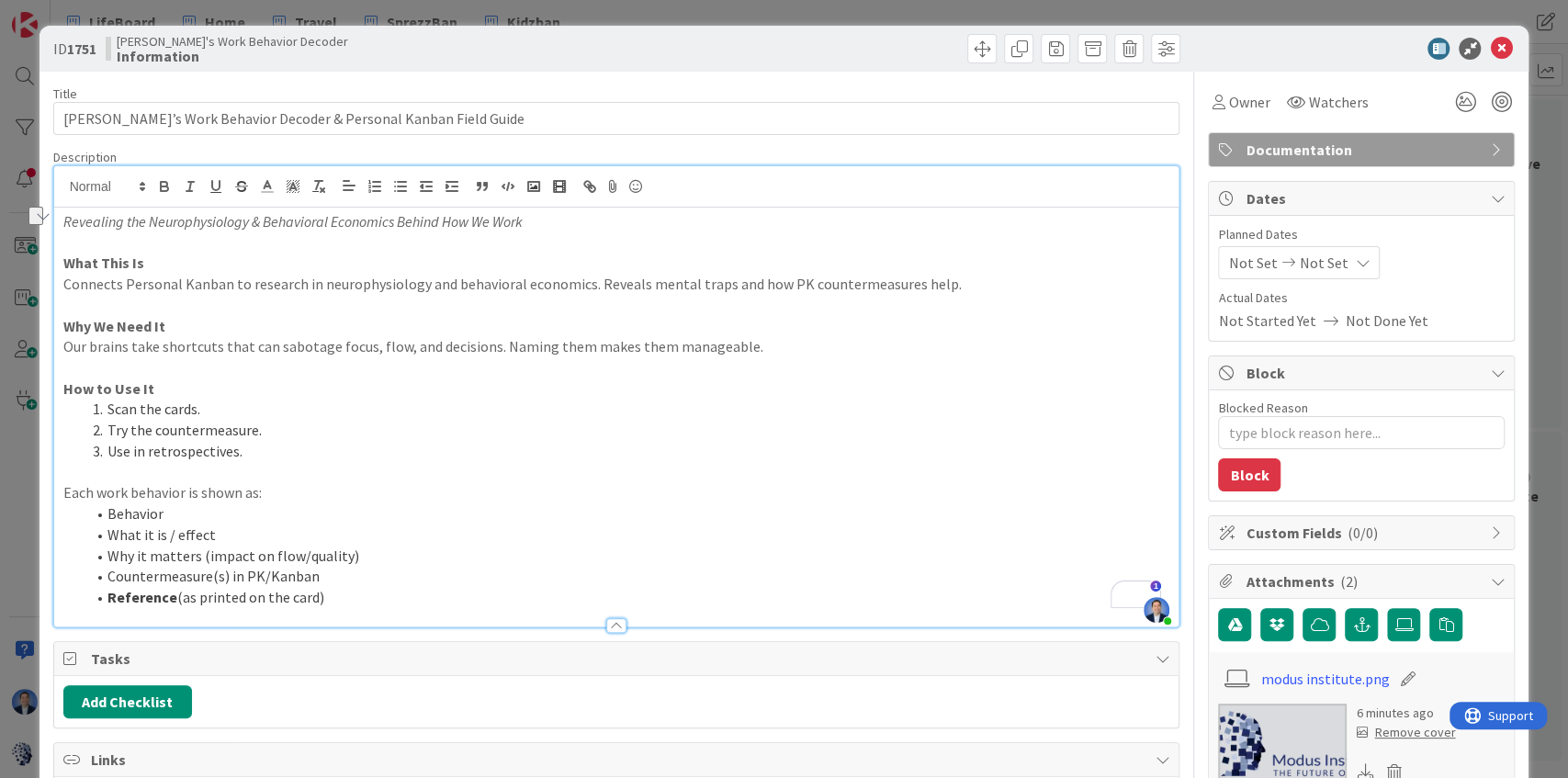
drag, startPoint x: 324, startPoint y: 599, endPoint x: 176, endPoint y: 602, distance: 148.0
click at [176, 602] on li "Reference (as printed on the card)" at bounding box center [628, 598] width 1084 height 21
type textarea "x"
type input "[PERSON_NAME]’s Work Behavior Decoder & Personal Kanban Field Guide"
type textarea "x"
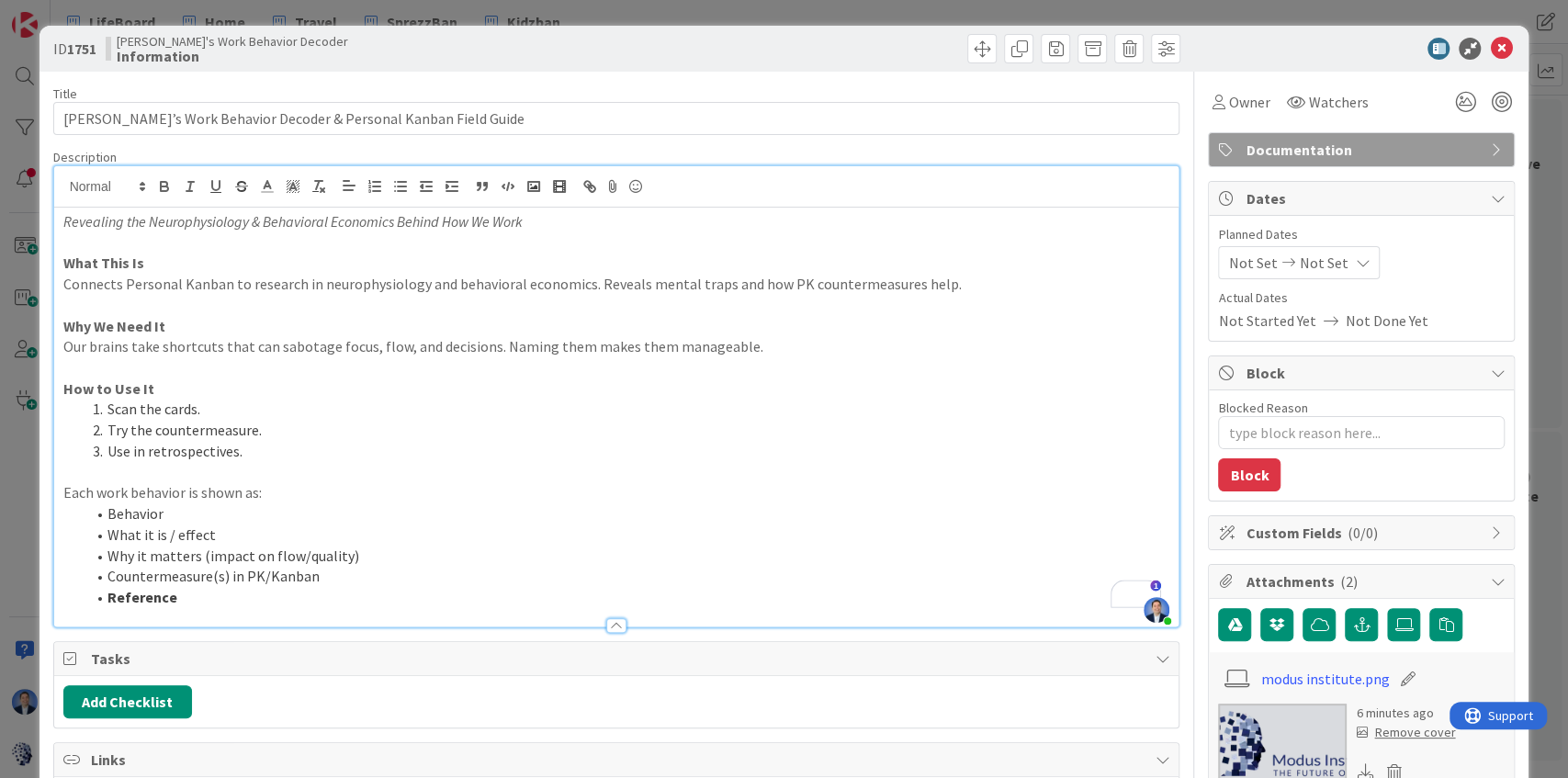
type input "[PERSON_NAME]’s Work Behavior Decoder & Personal Kanban Field Guide"
click at [1493, 50] on icon at bounding box center [1500, 48] width 22 height 22
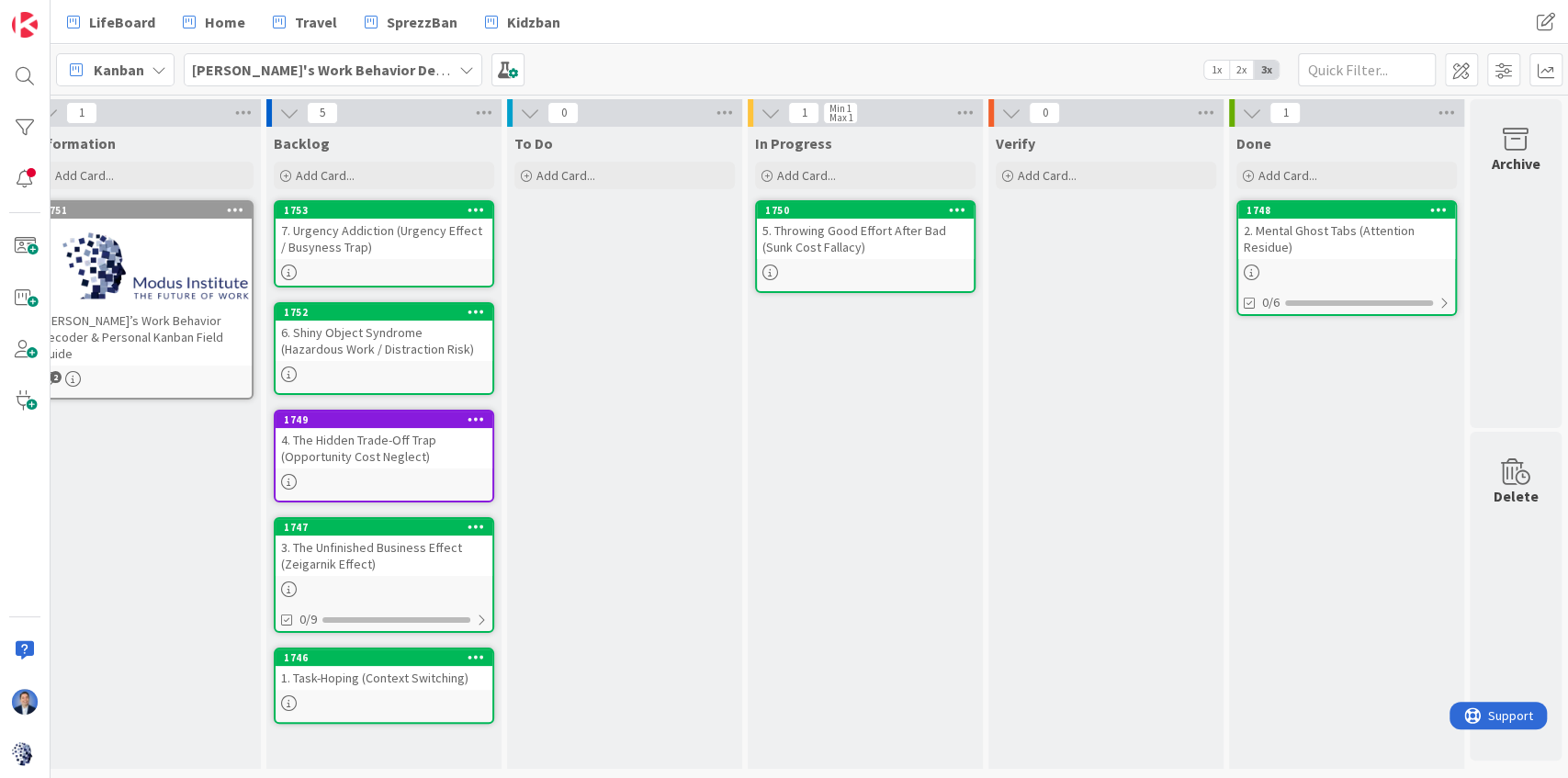
click at [404, 677] on div "1. Task-Hoping (Context Switching)" at bounding box center [384, 677] width 217 height 24
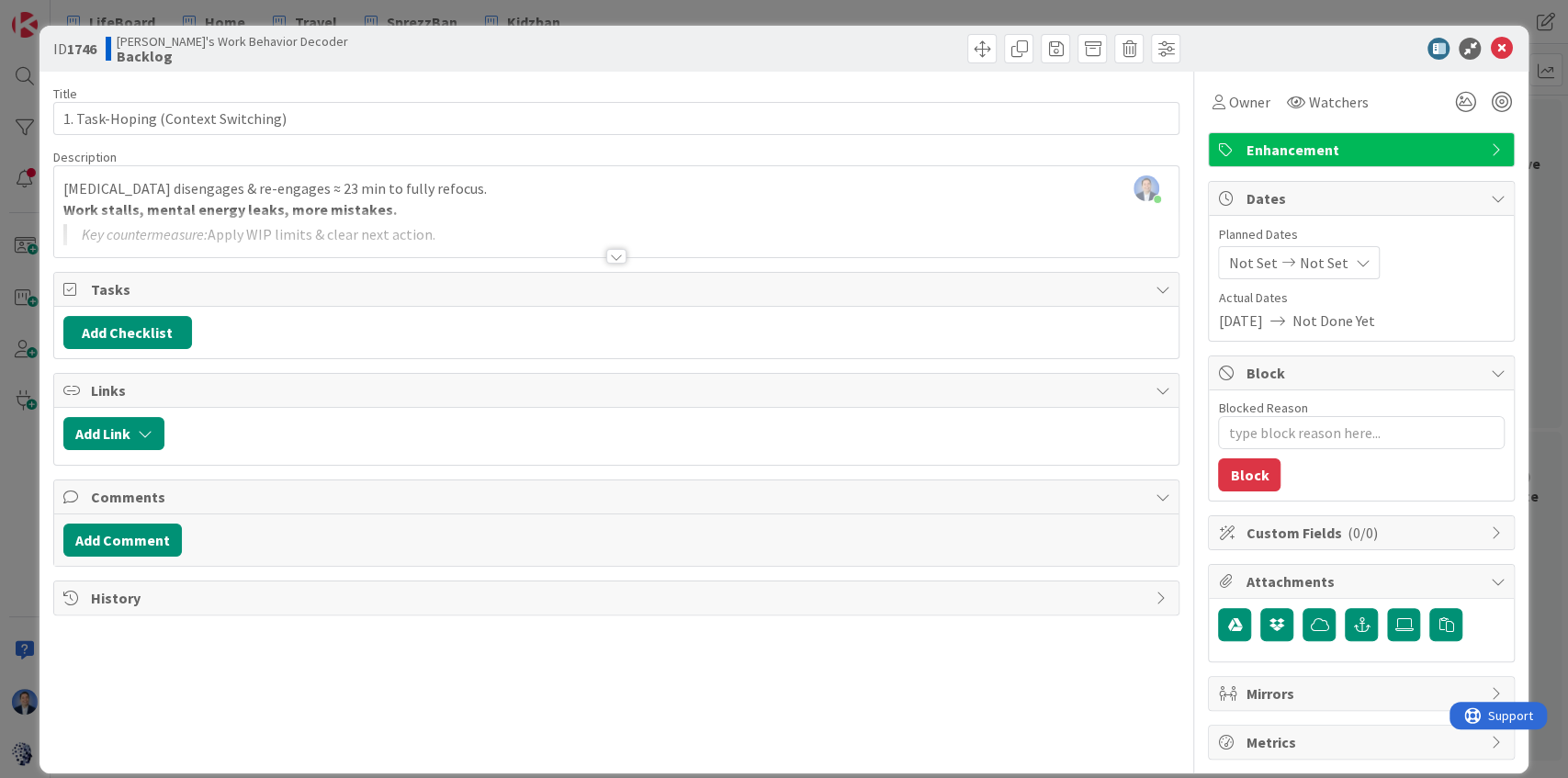
click at [524, 202] on div "[PERSON_NAME] just joined [MEDICAL_DATA] disengages & re-engages ≈ 23 min to fu…" at bounding box center [616, 211] width 1125 height 91
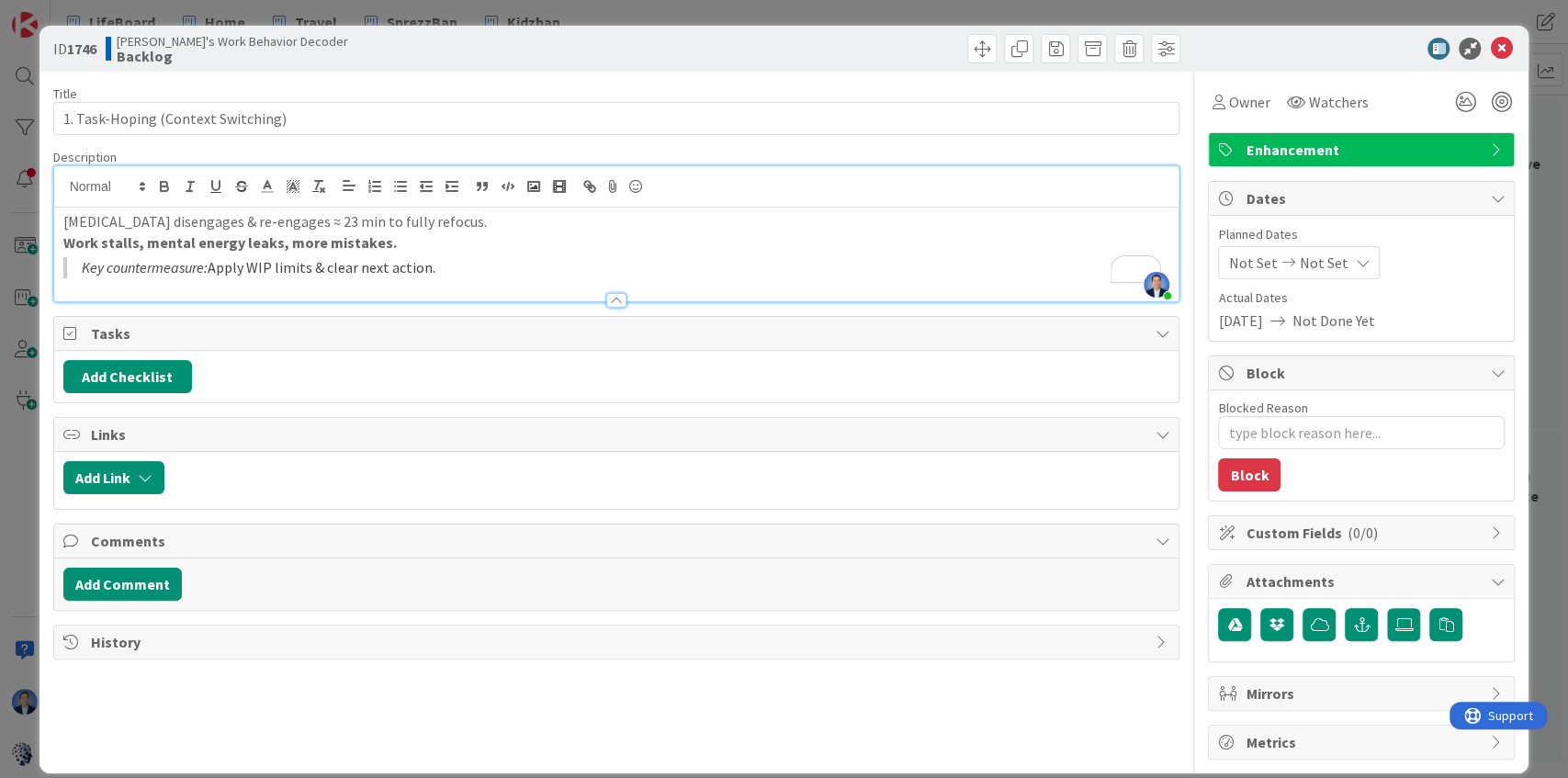
click at [483, 271] on blockquote "Key countermeasure: Apply WIP limits & clear next action." at bounding box center [616, 268] width 1106 height 21
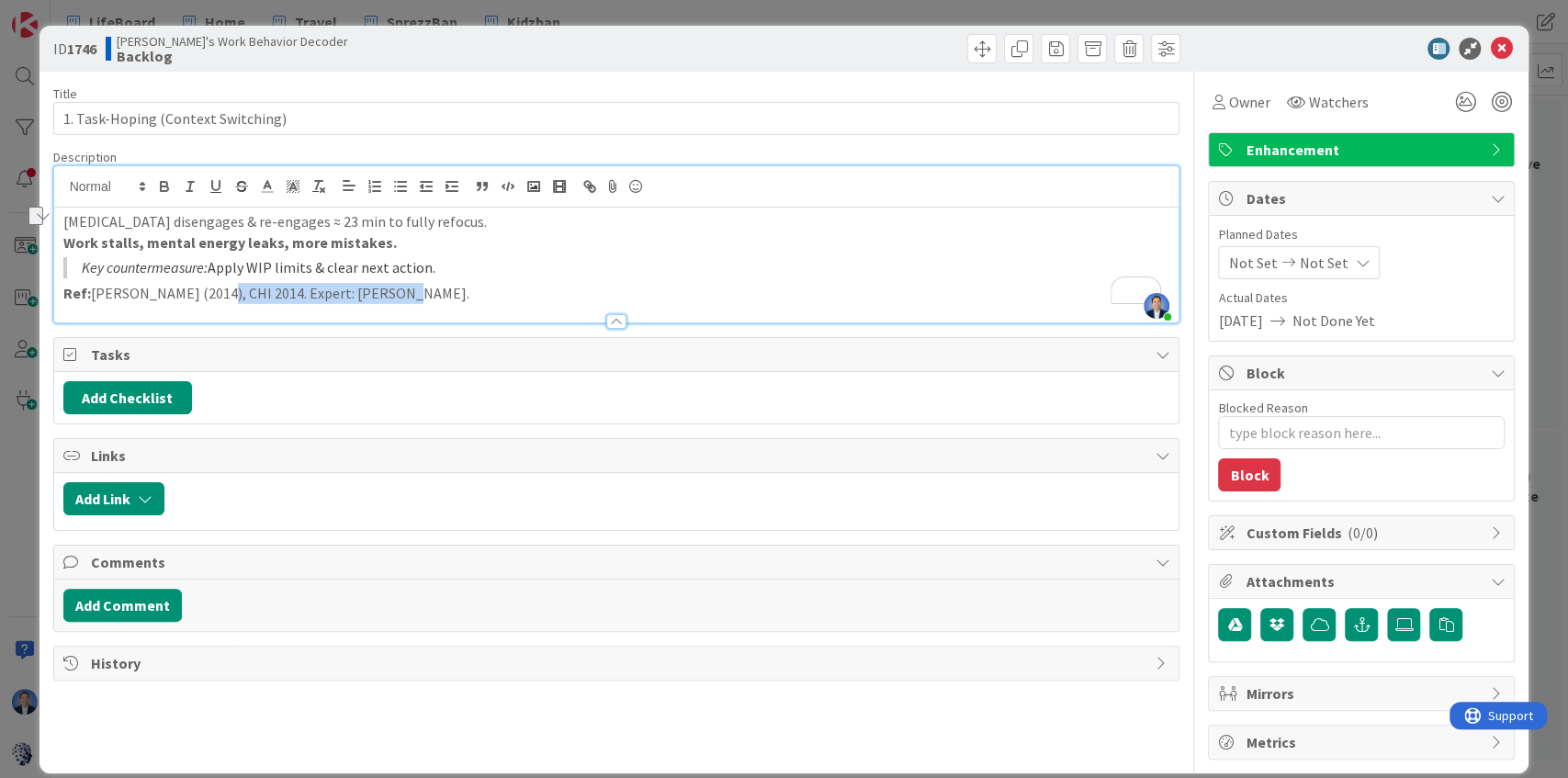
drag, startPoint x: 386, startPoint y: 291, endPoint x: 201, endPoint y: 291, distance: 185.0
click at [201, 291] on p "Ref: [PERSON_NAME] (2014), CHI 2014. Expert: [PERSON_NAME]." at bounding box center [616, 294] width 1106 height 21
click at [1497, 54] on icon at bounding box center [1500, 48] width 22 height 22
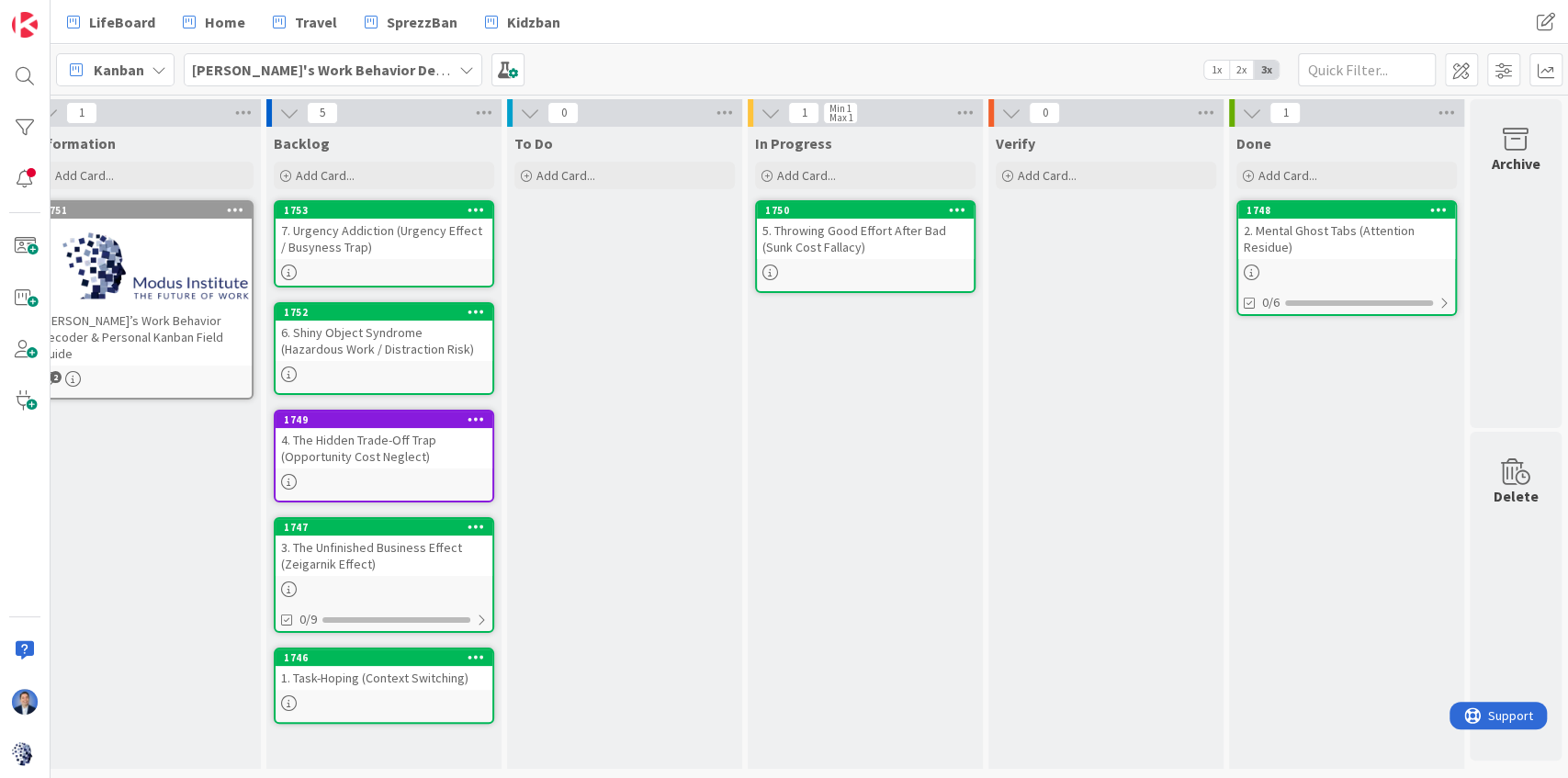
click at [1332, 251] on div "2. Mental Ghost Tabs (Attention Residue)" at bounding box center [1346, 239] width 217 height 40
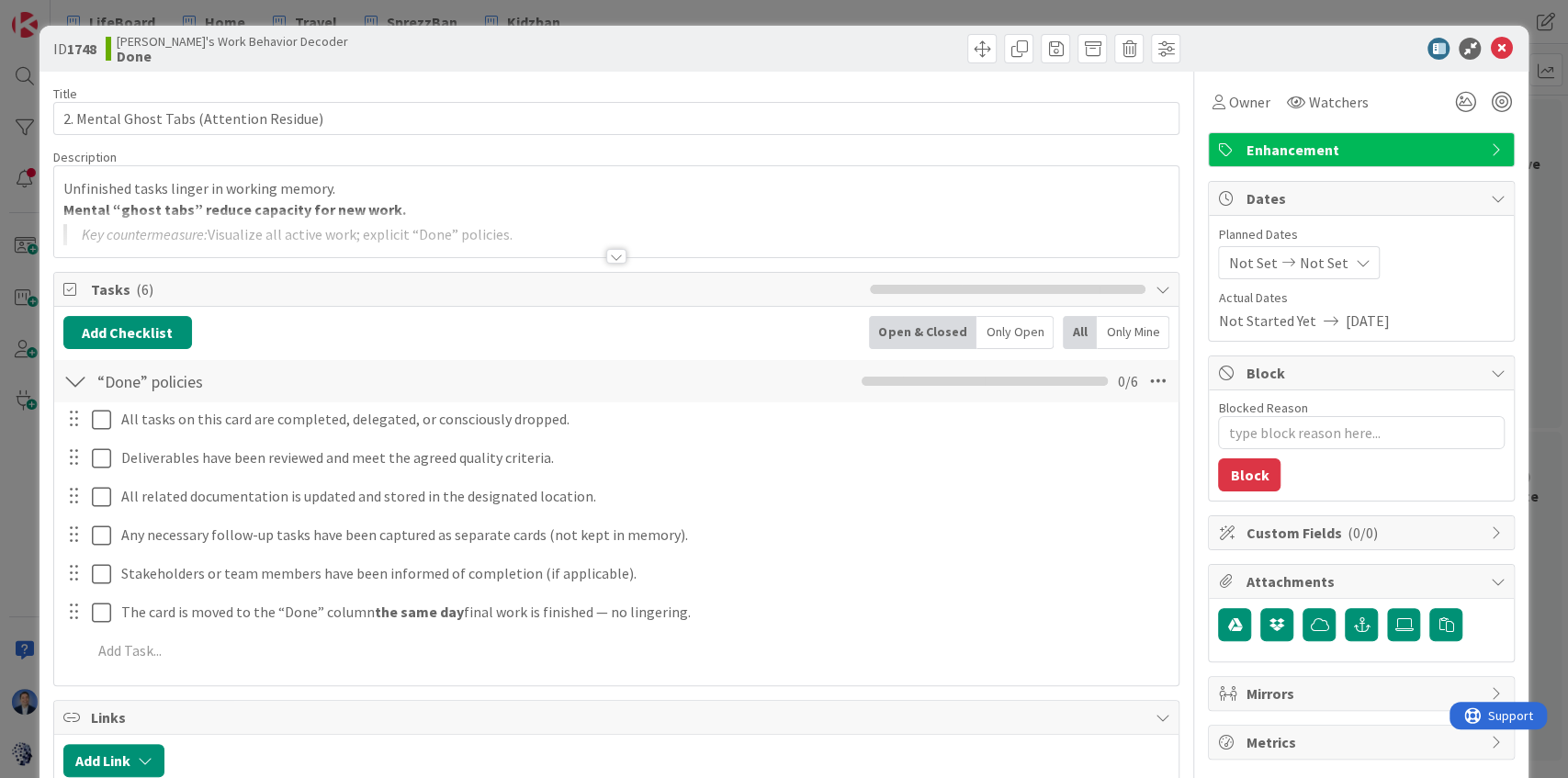
click at [557, 213] on div at bounding box center [616, 233] width 1125 height 47
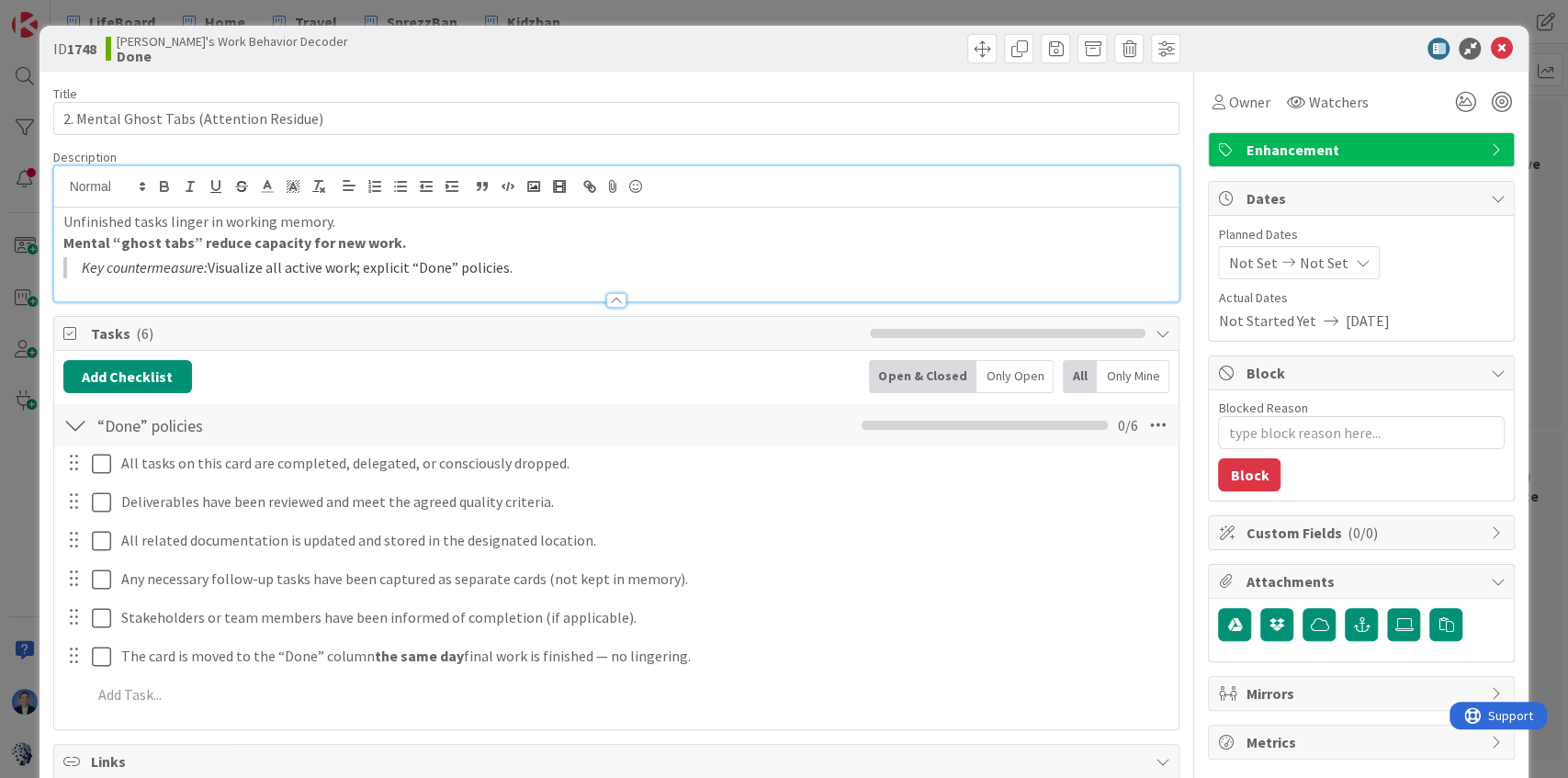
click at [551, 260] on blockquote "Key countermeasure: Visualize all active work; explicit “Done” policies." at bounding box center [616, 268] width 1106 height 21
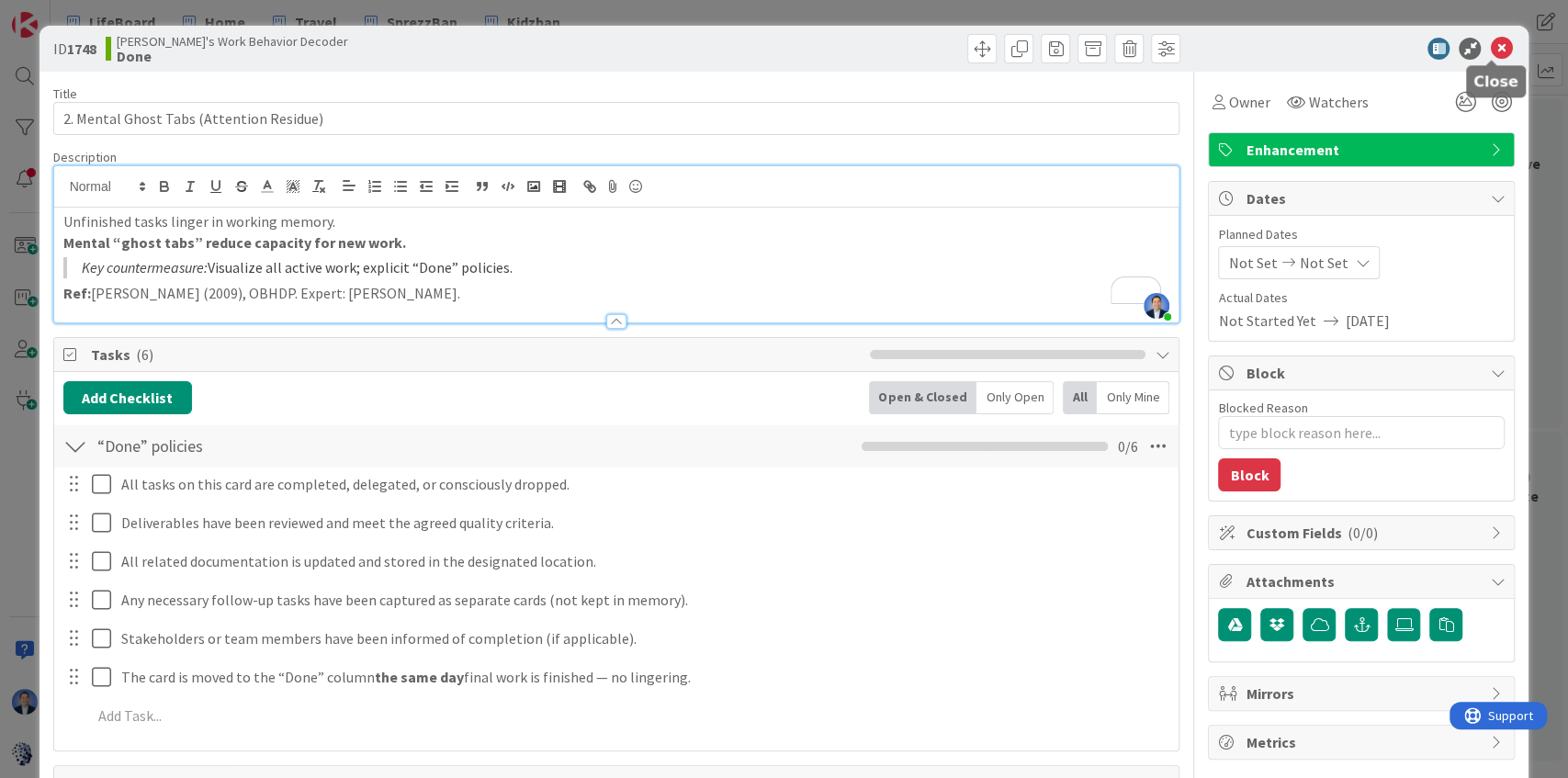
click at [1496, 54] on icon at bounding box center [1500, 48] width 22 height 22
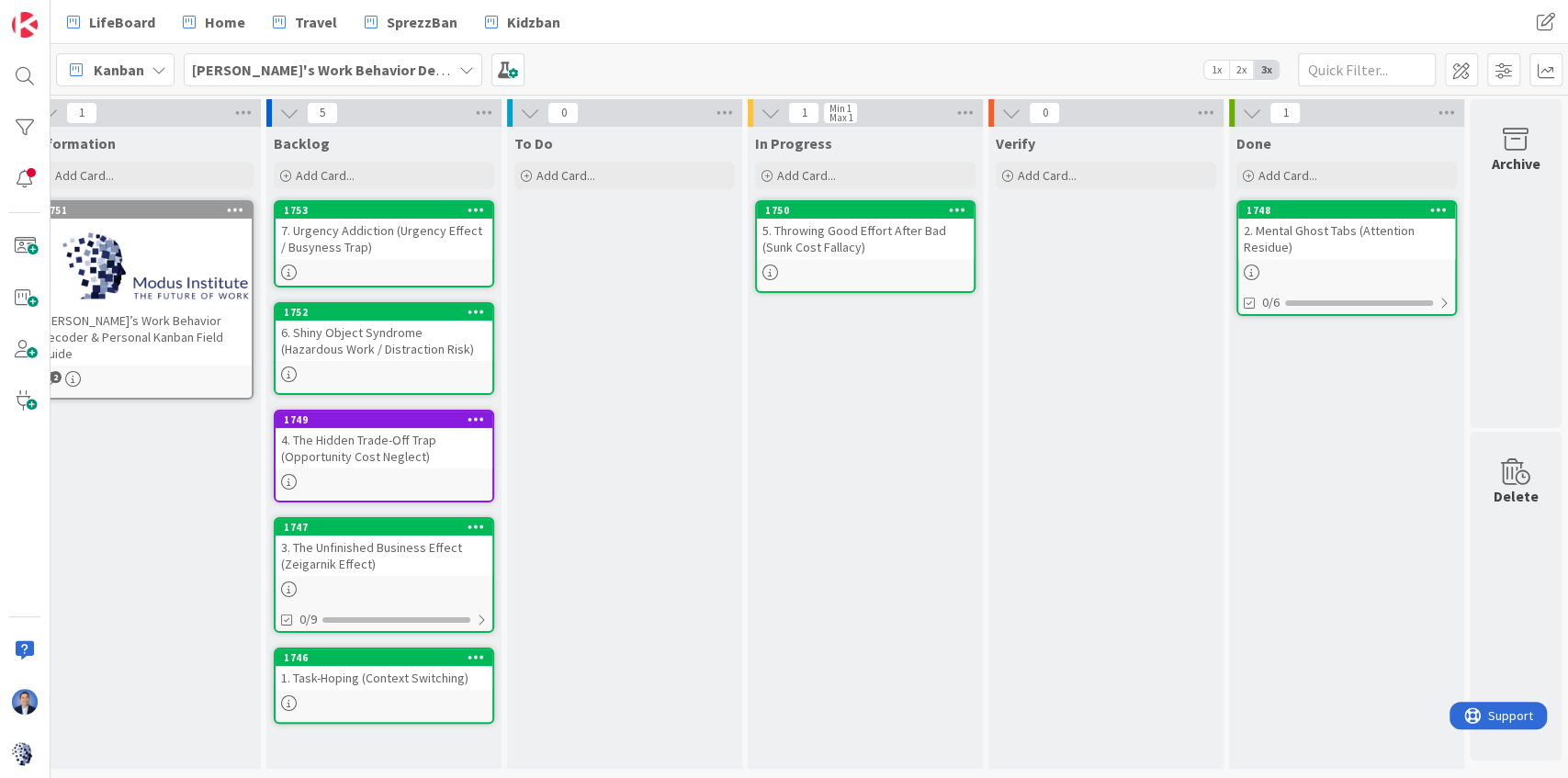
click at [380, 575] on link "1747 3. The Unfinished Business Effect (Zeigarnik Effect) 0/9" at bounding box center [384, 575] width 221 height 116
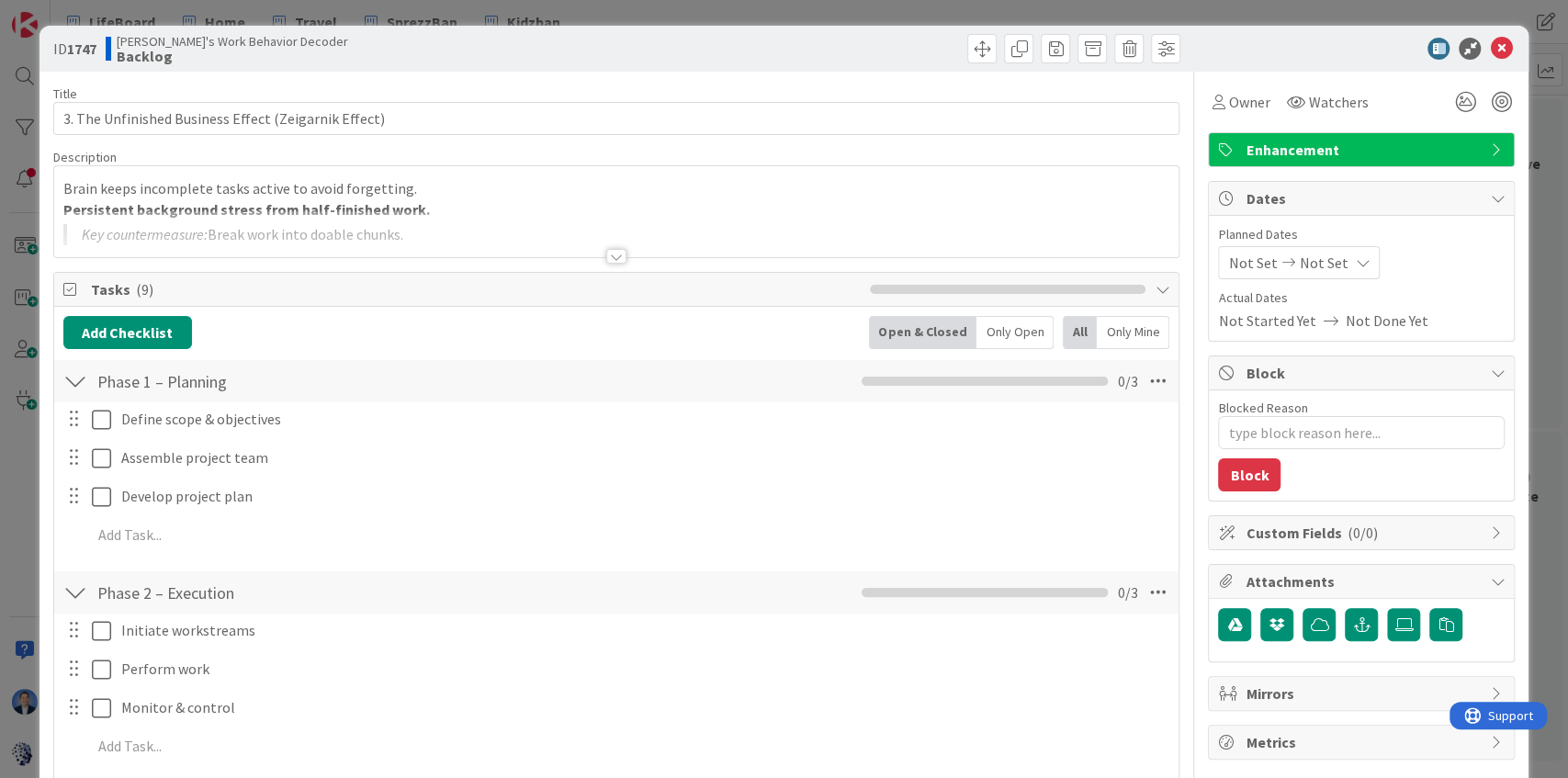
click at [454, 211] on div at bounding box center [616, 233] width 1125 height 47
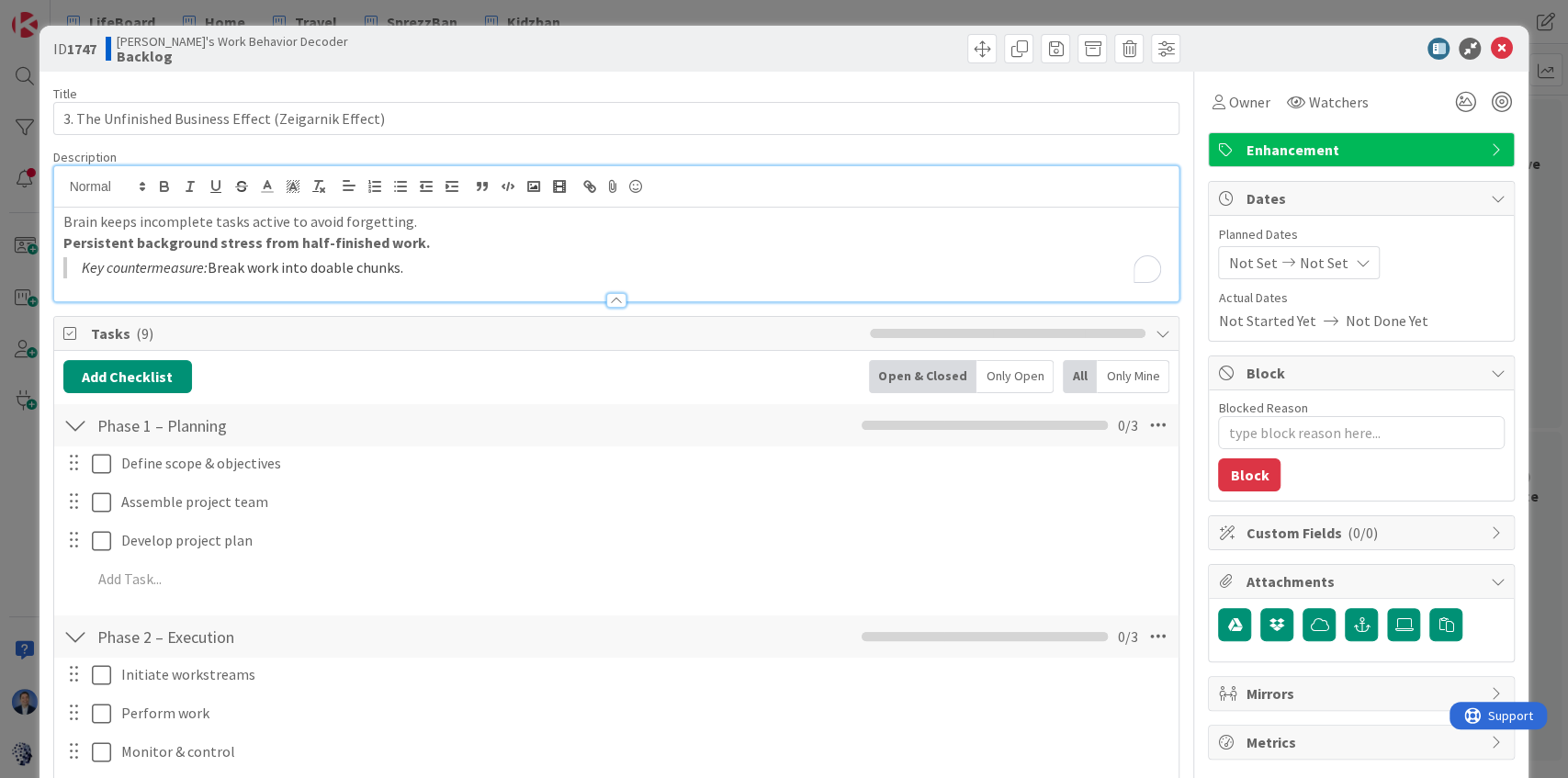
click at [439, 267] on blockquote "Key countermeasure: Break work into doable chunks." at bounding box center [616, 268] width 1106 height 21
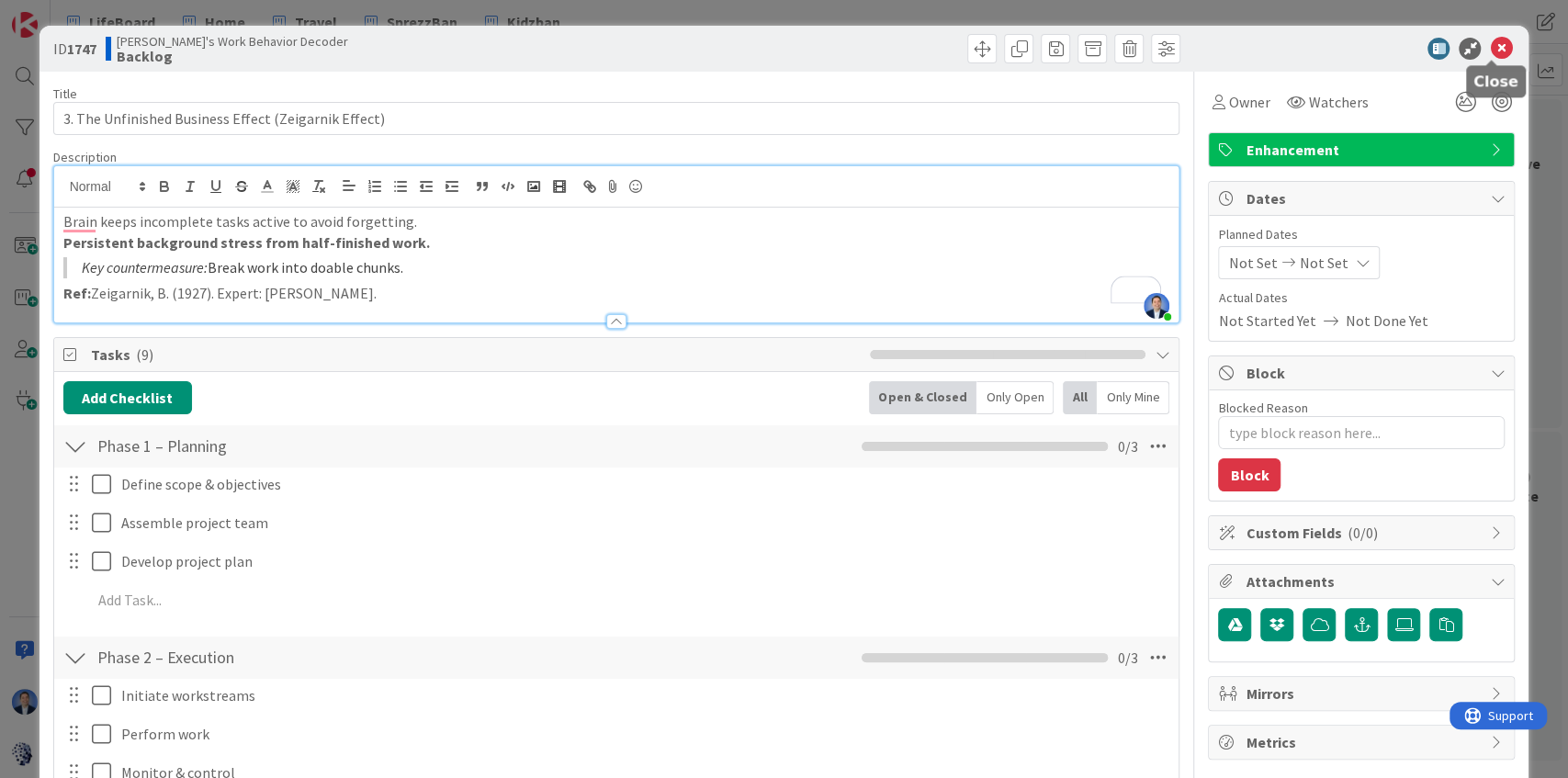
click at [1489, 55] on icon at bounding box center [1500, 48] width 22 height 22
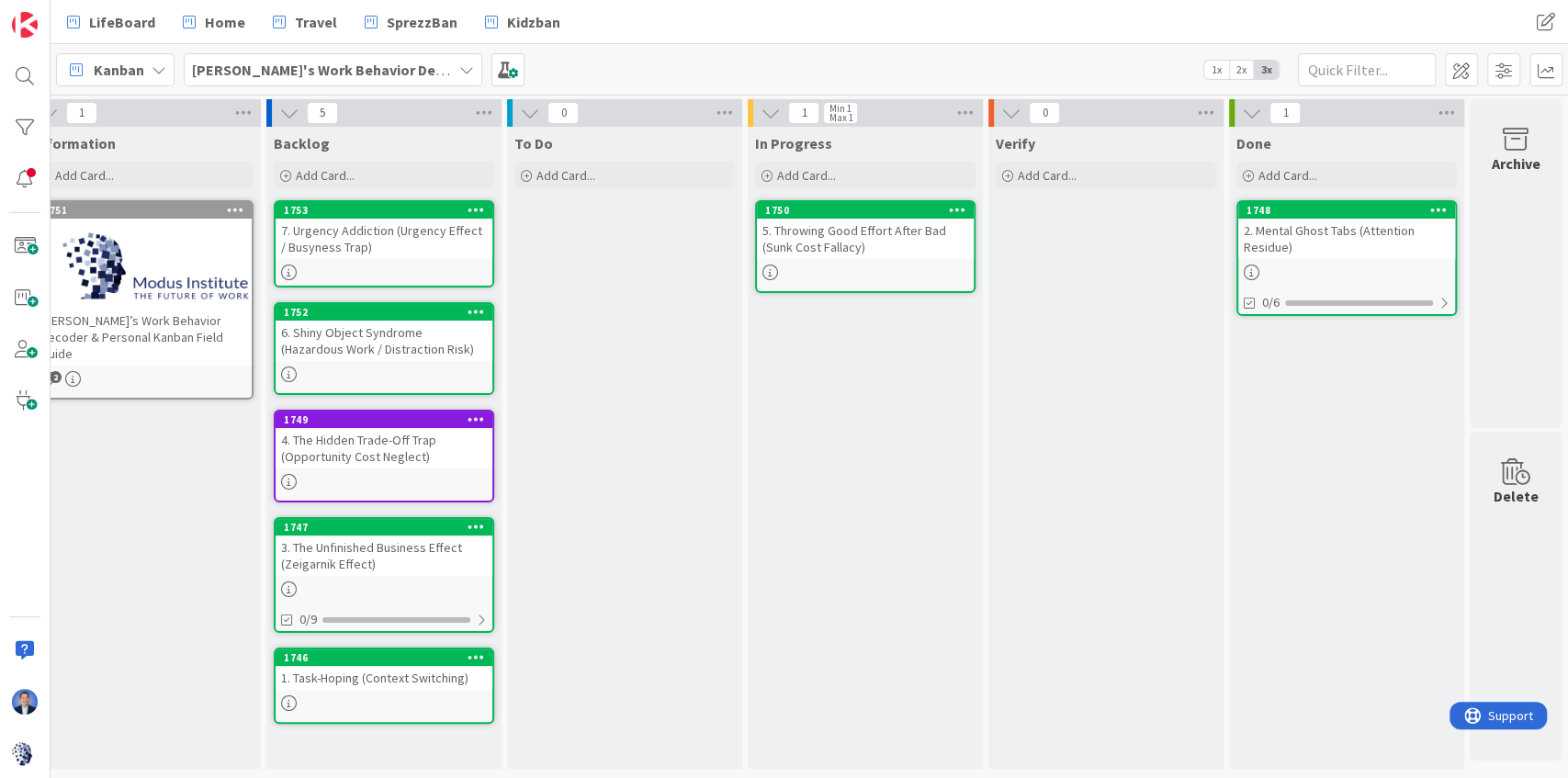
click at [388, 447] on div "4. The Hidden Trade-Off Trap (Opportunity Cost Neglect)" at bounding box center [384, 448] width 217 height 40
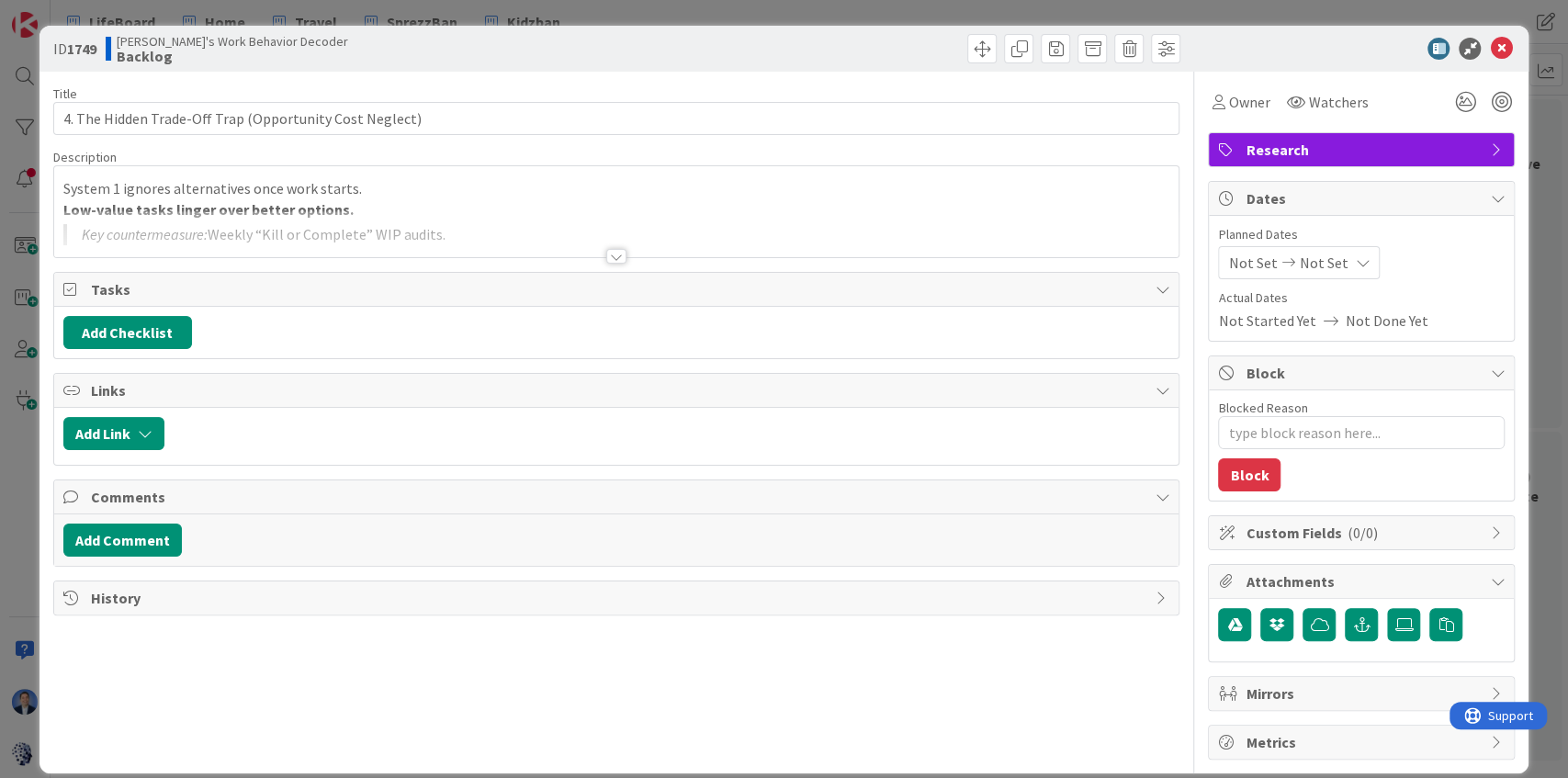
click at [459, 202] on div "System 1 ignores alternatives once work starts. Low-value tasks linger over bet…" at bounding box center [616, 211] width 1125 height 91
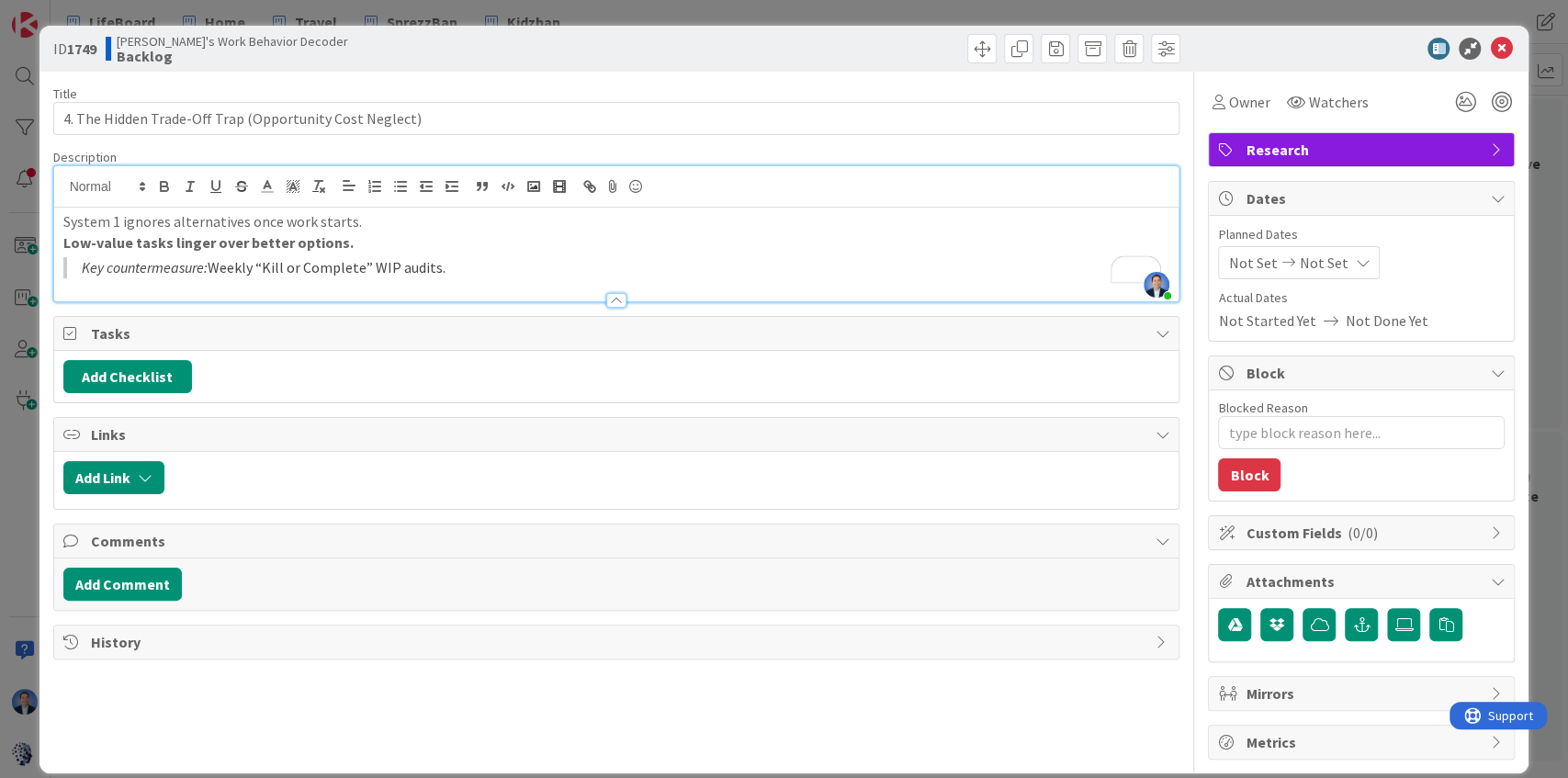
click at [476, 270] on blockquote "Key countermeasure: Weekly “Kill or Complete” WIP audits." at bounding box center [616, 268] width 1106 height 21
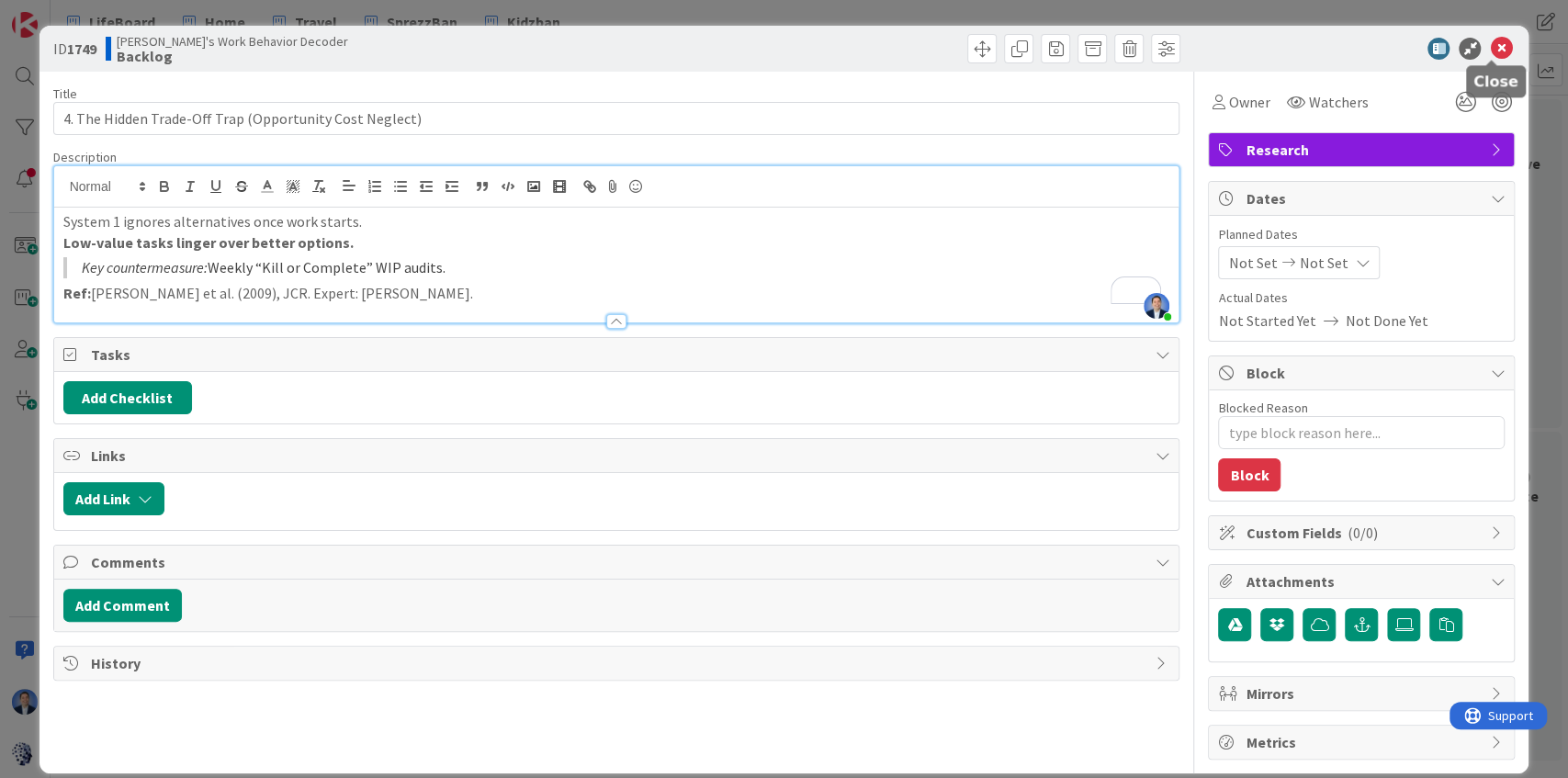
click at [1489, 47] on icon at bounding box center [1500, 48] width 22 height 22
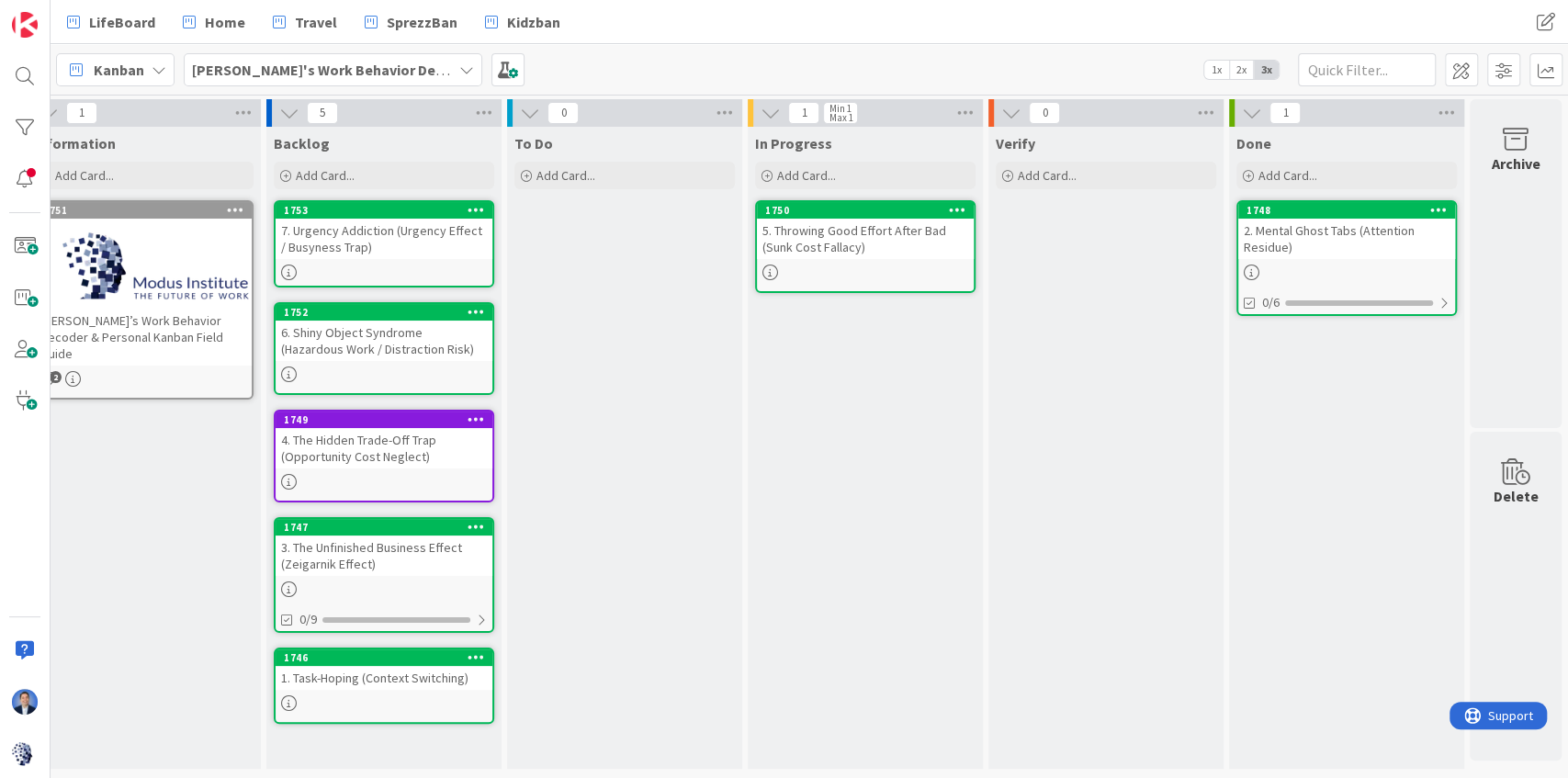
click at [831, 235] on div "5. Throwing Good Effort After Bad (Sunk Cost Fallacy)" at bounding box center [866, 239] width 217 height 40
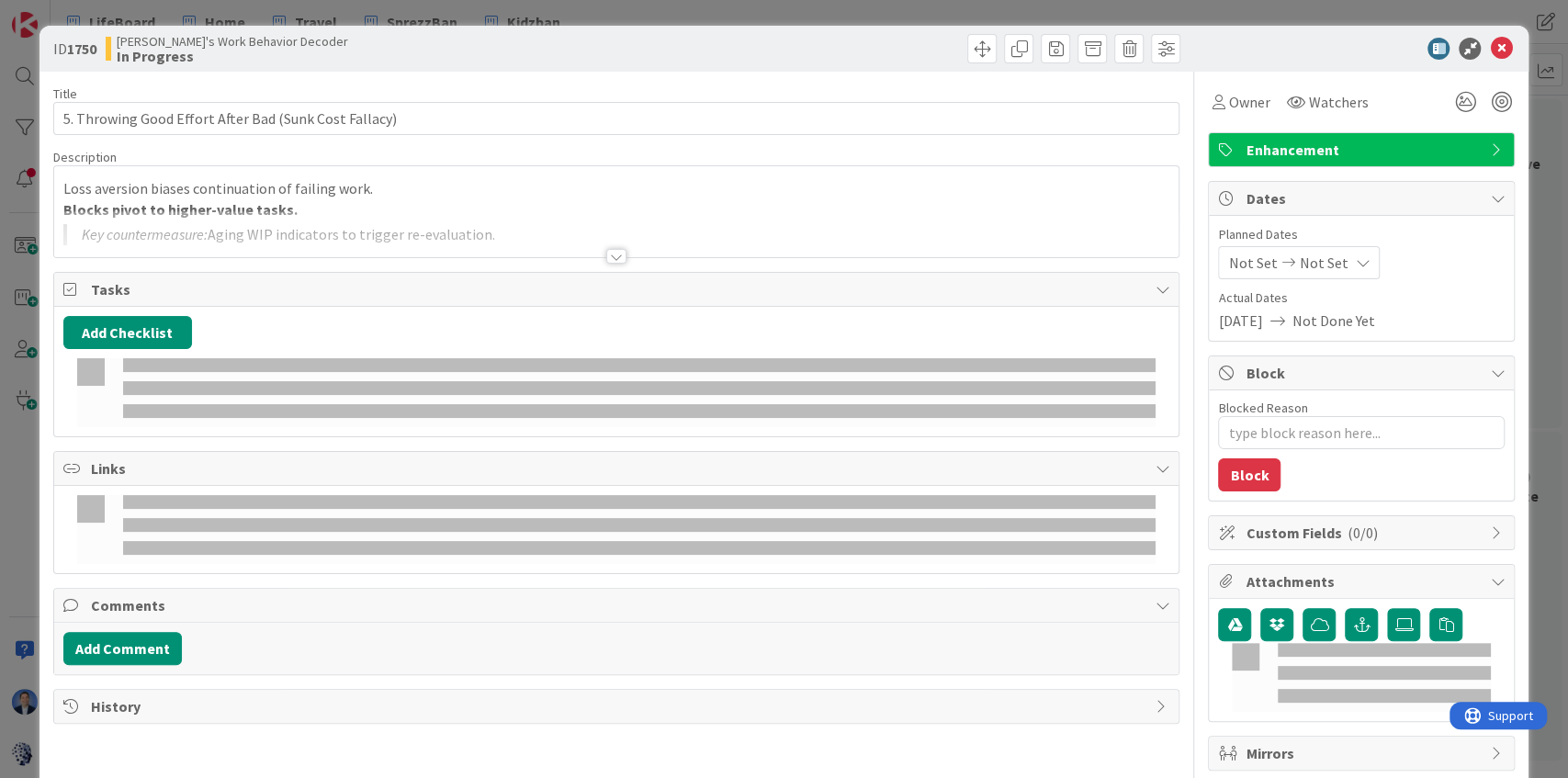
type textarea "x"
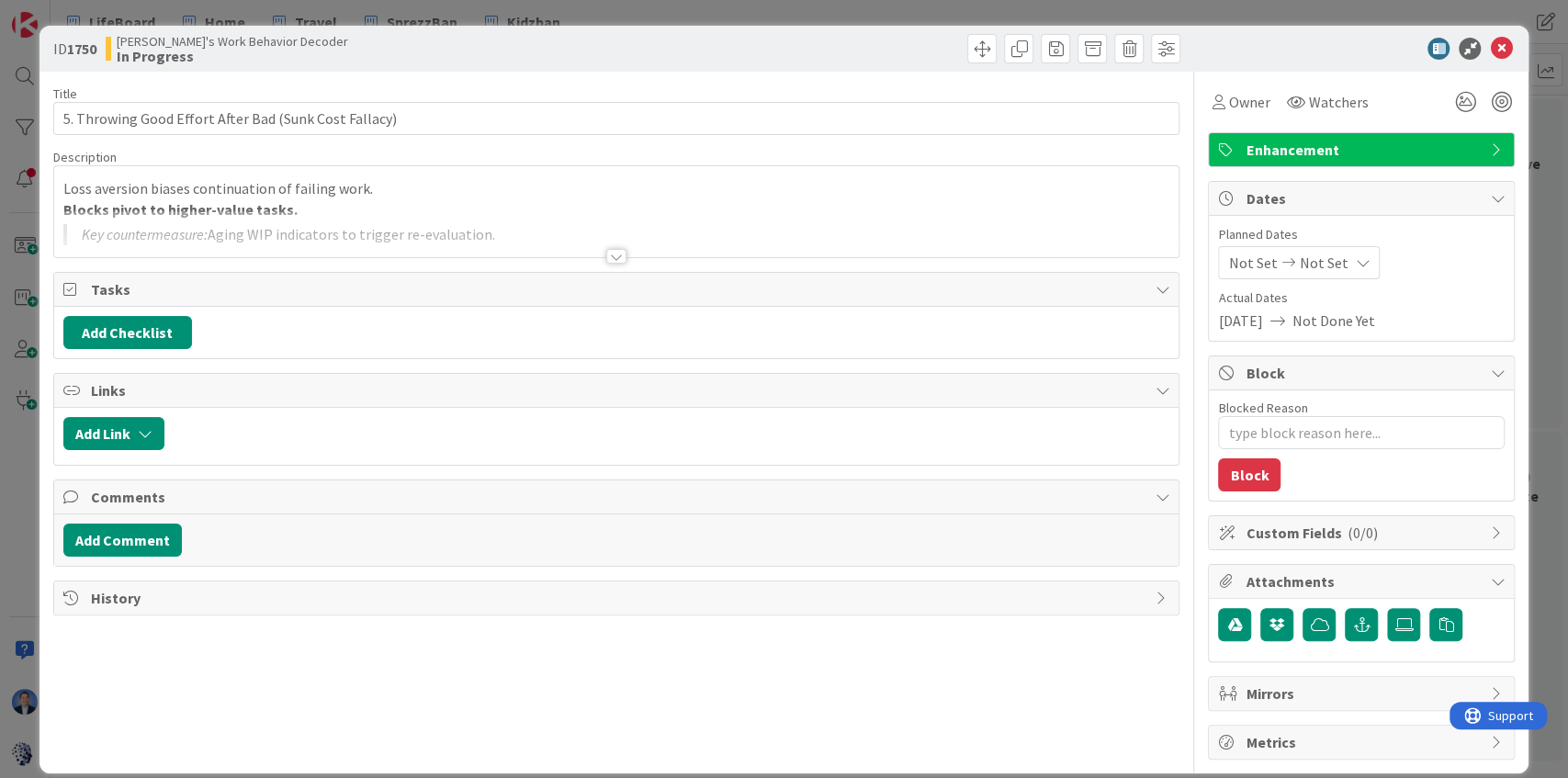
click at [530, 219] on div at bounding box center [616, 233] width 1125 height 47
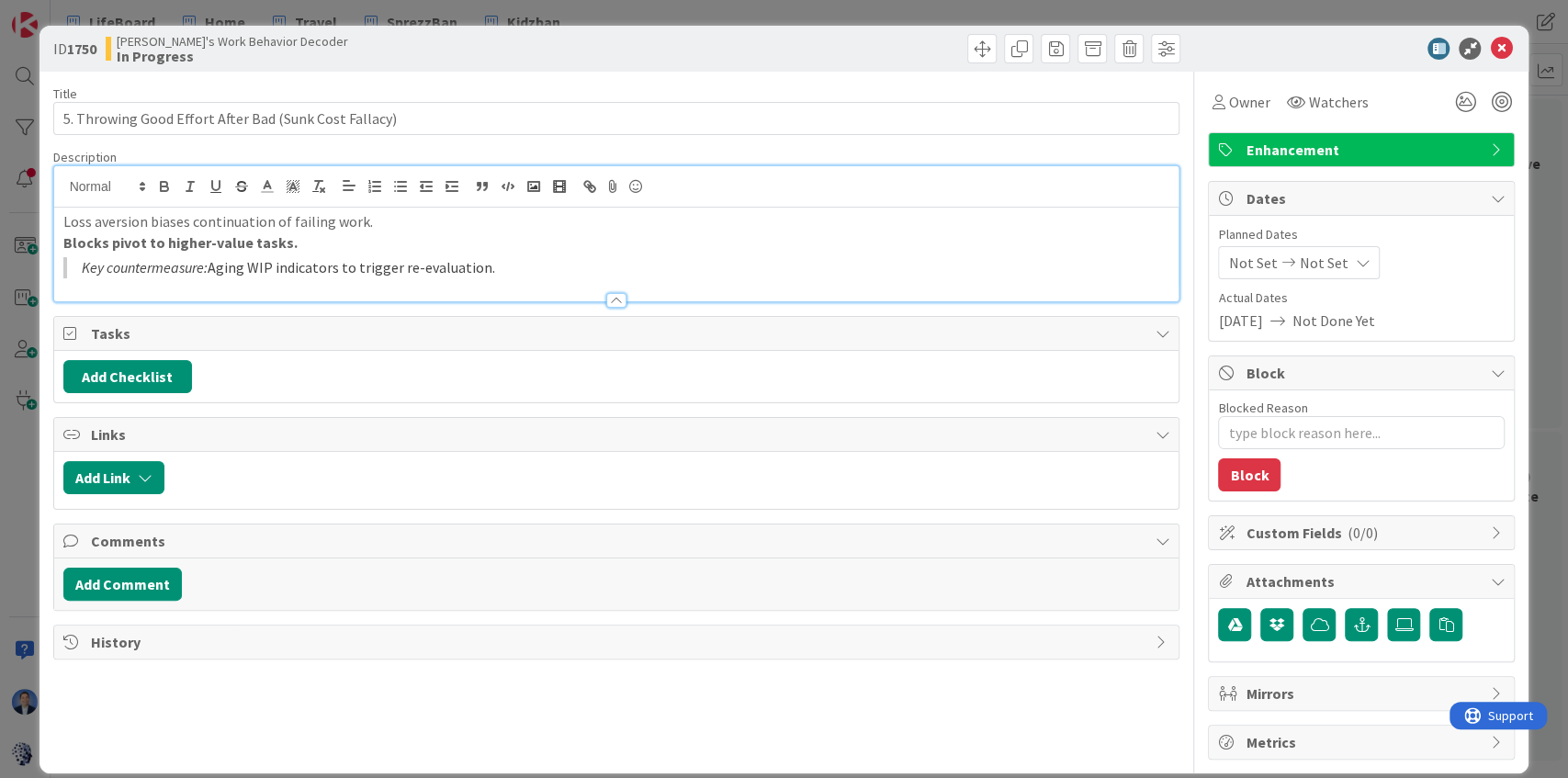
click at [522, 266] on blockquote "Key countermeasure: Aging WIP indicators to trigger re-evaluation." at bounding box center [616, 268] width 1106 height 21
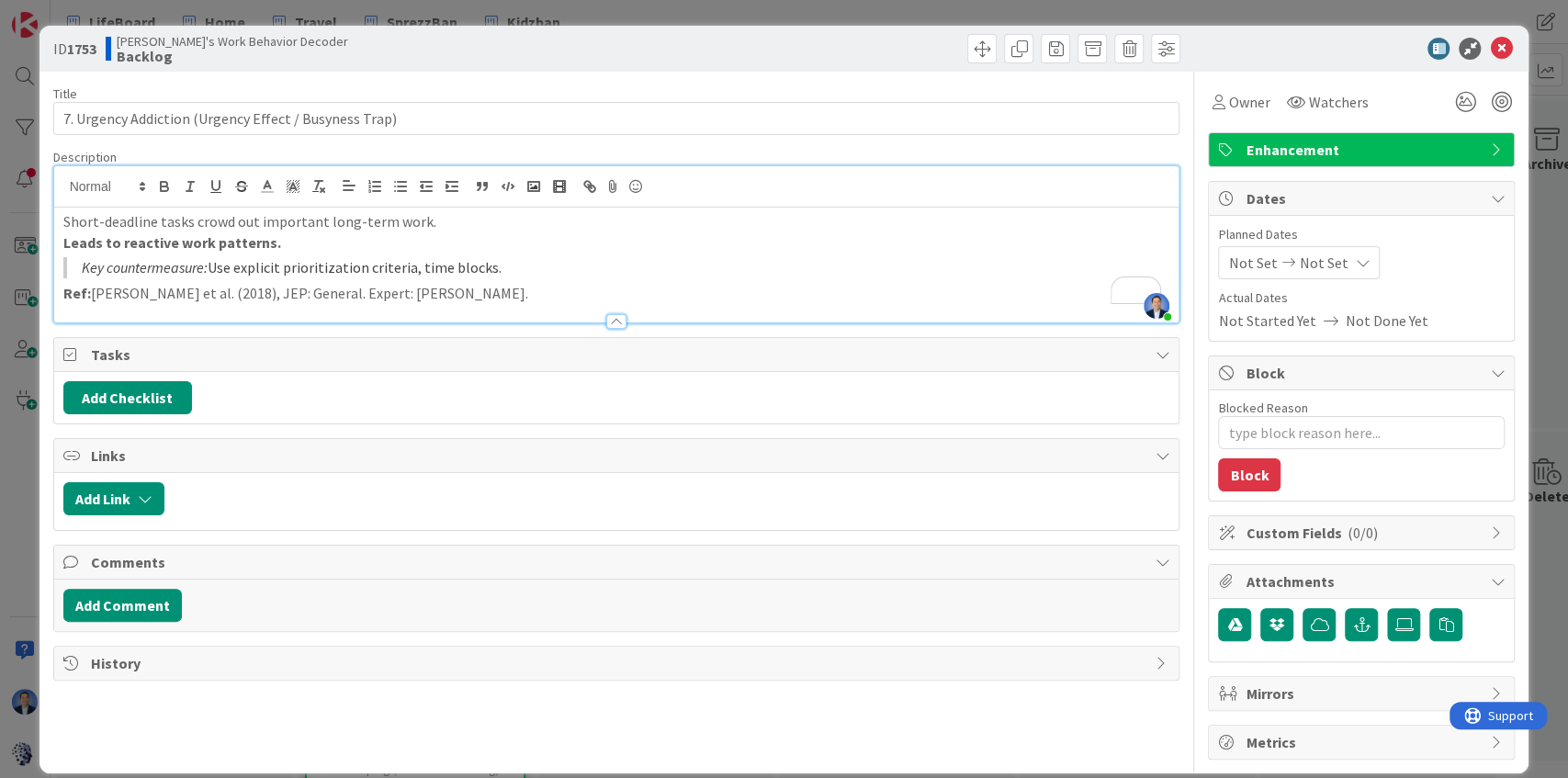
scroll to position [0, 32]
click at [65, 243] on strong "Leads to reactive work patterns." at bounding box center [172, 242] width 218 height 18
paste div "To enrich screen reader interactions, please activate Accessibility in Grammarl…"
type textarea "x"
type input "7. Urgency Addiction (Urgency Effect / Busyness Trap)"
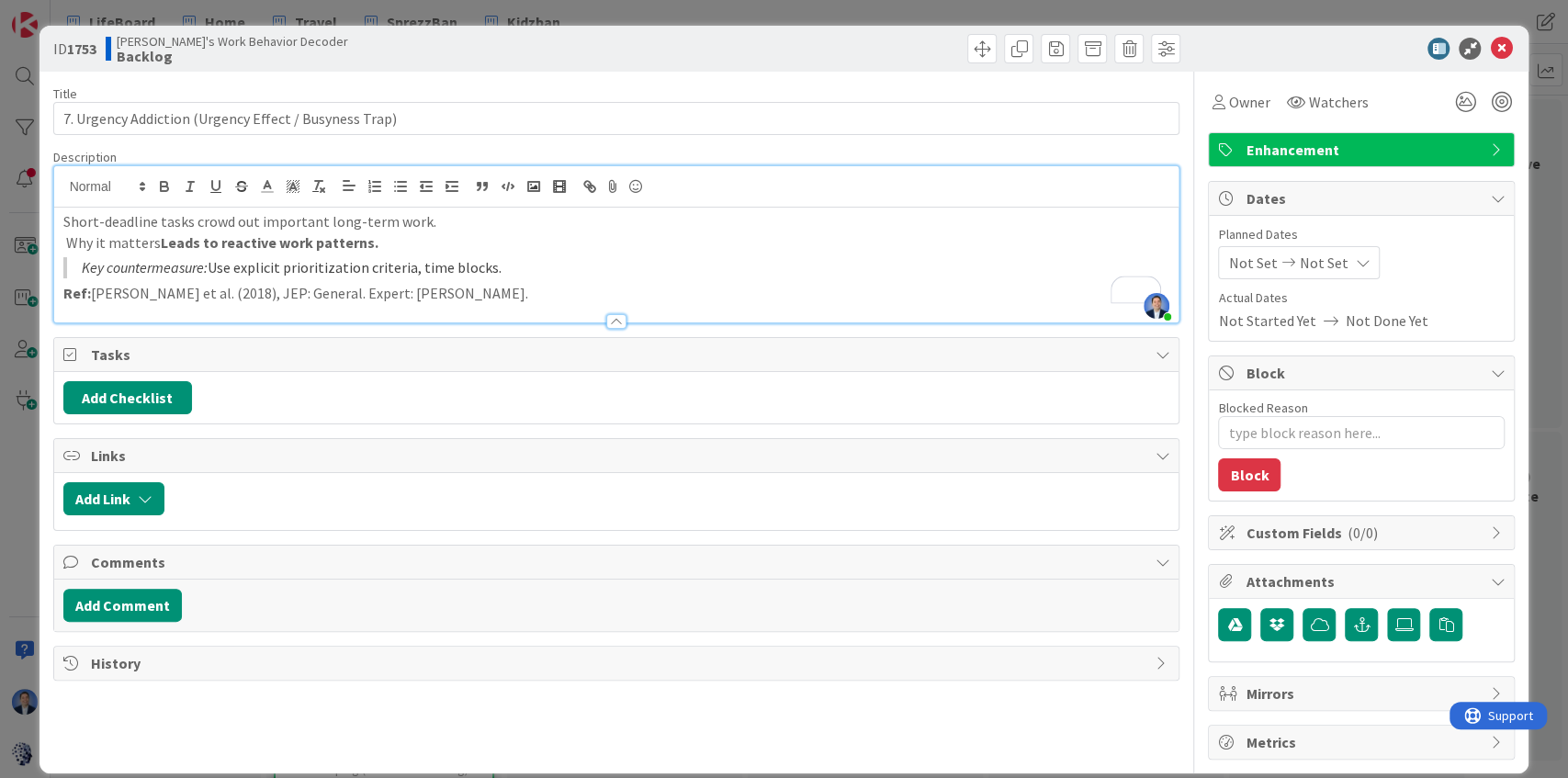
type textarea "x"
type input "7. Urgency Addiction (Urgency Effect / Busyness Trap)"
type textarea "x"
type input "7. Urgency Addiction (Urgency Effect / Busyness Trap)"
type textarea "x"
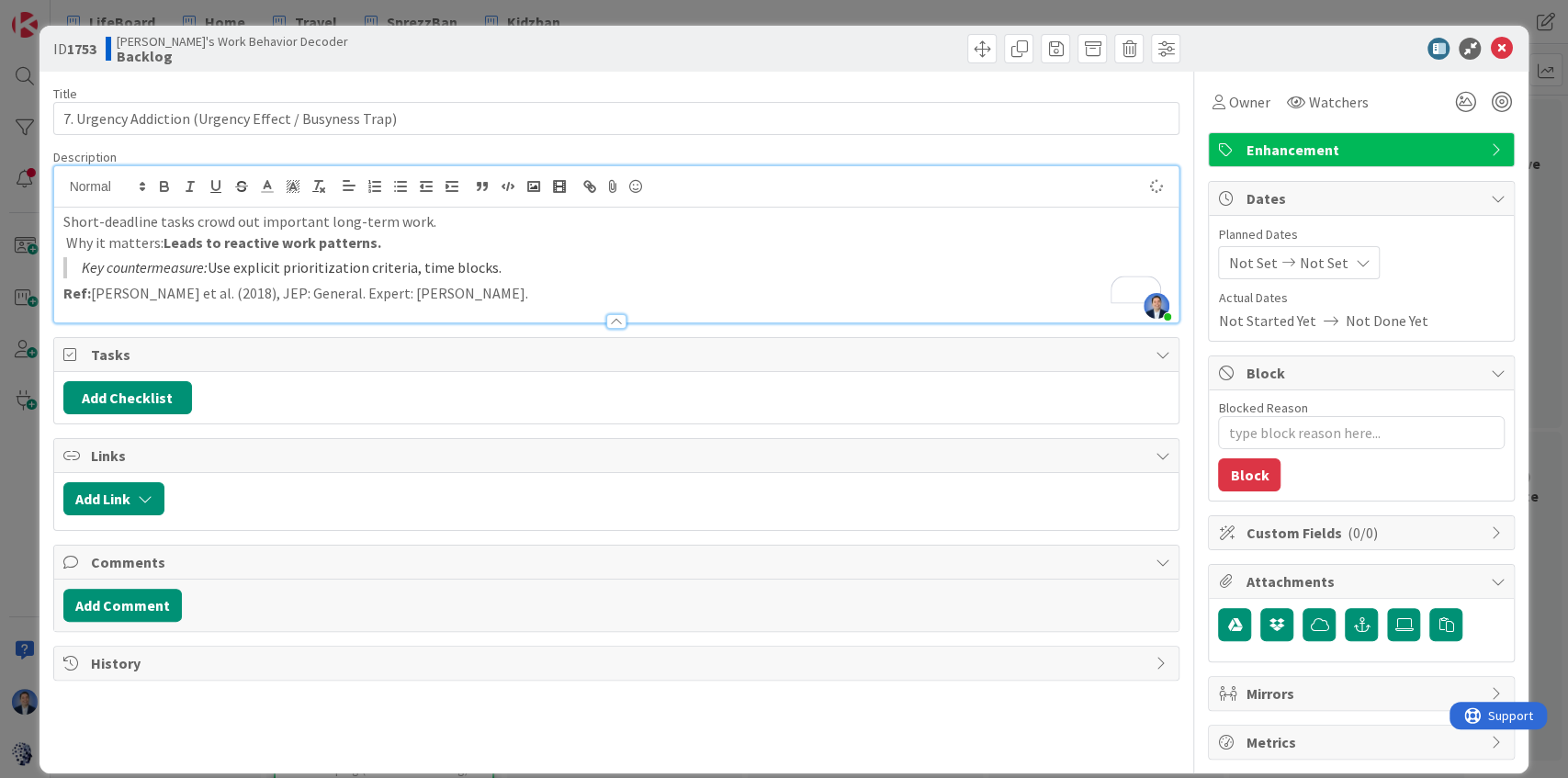
type input "7. Urgency Addiction (Urgency Effect / Busyness Trap)"
click at [63, 219] on p "Short-deadline tasks crowd out important long-term work." at bounding box center [616, 222] width 1106 height 21
type textarea "x"
type input "7. Urgency Addiction (Urgency Effect / Busyness Trap)"
type textarea "x"
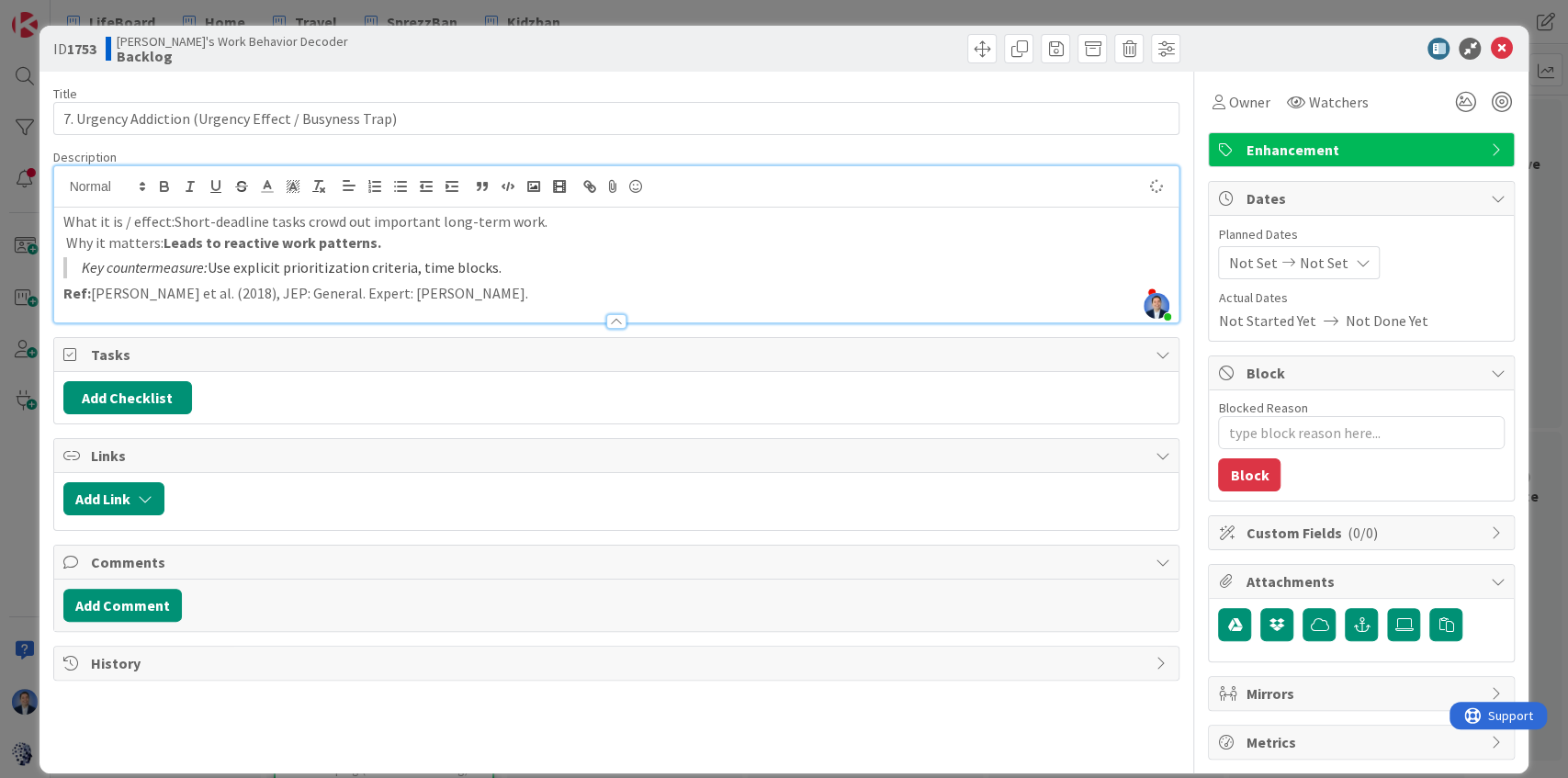
type input "7. Urgency Addiction (Urgency Effect / Busyness Trap)"
type textarea "x"
type input "7. Urgency Addiction (Urgency Effect / Busyness Trap)"
type textarea "x"
type input "7. Urgency Addiction (Urgency Effect / Busyness Trap)"
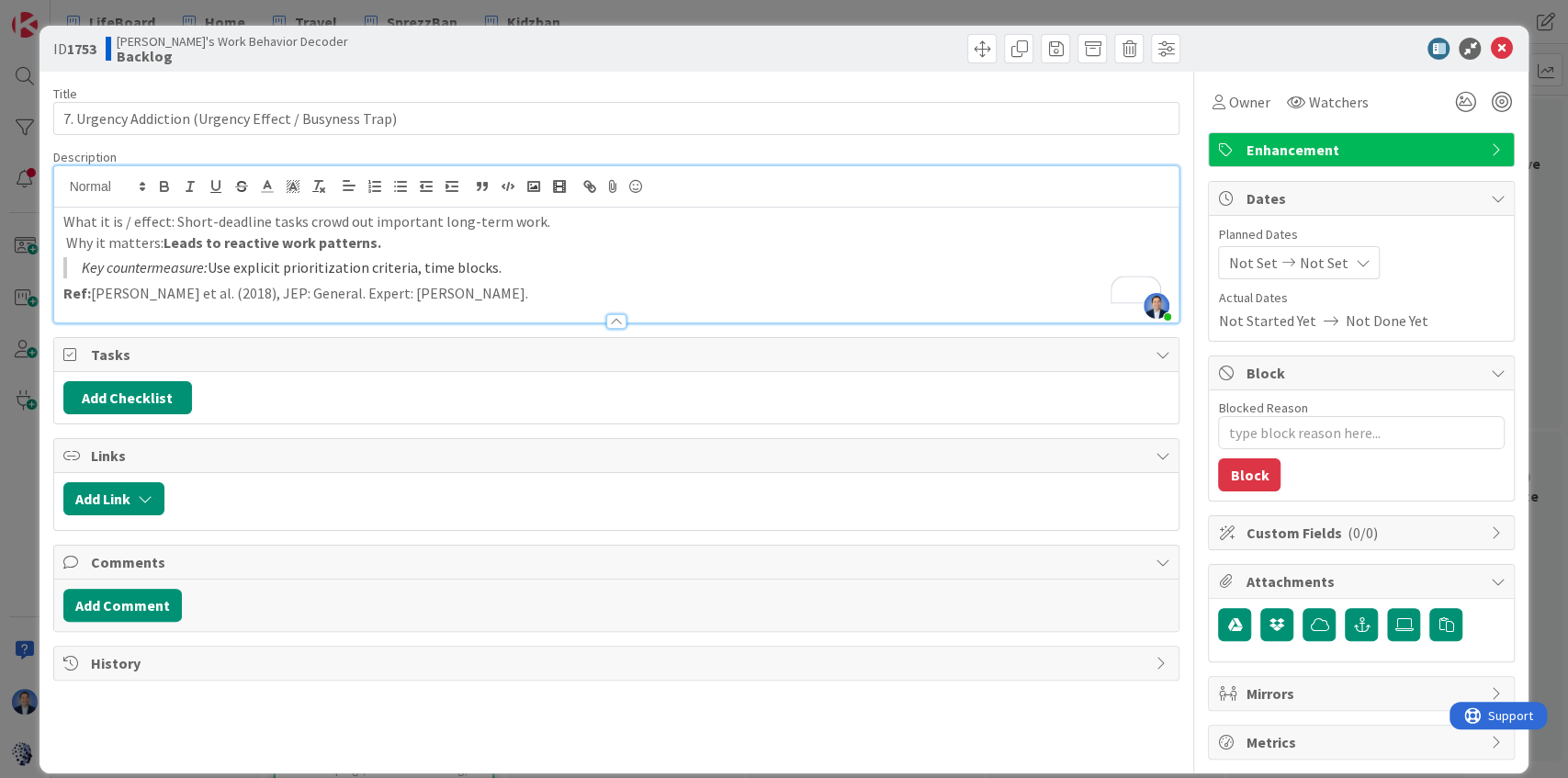
click at [444, 239] on p "Why it matters: Leads to reactive work patterns." at bounding box center [616, 243] width 1106 height 21
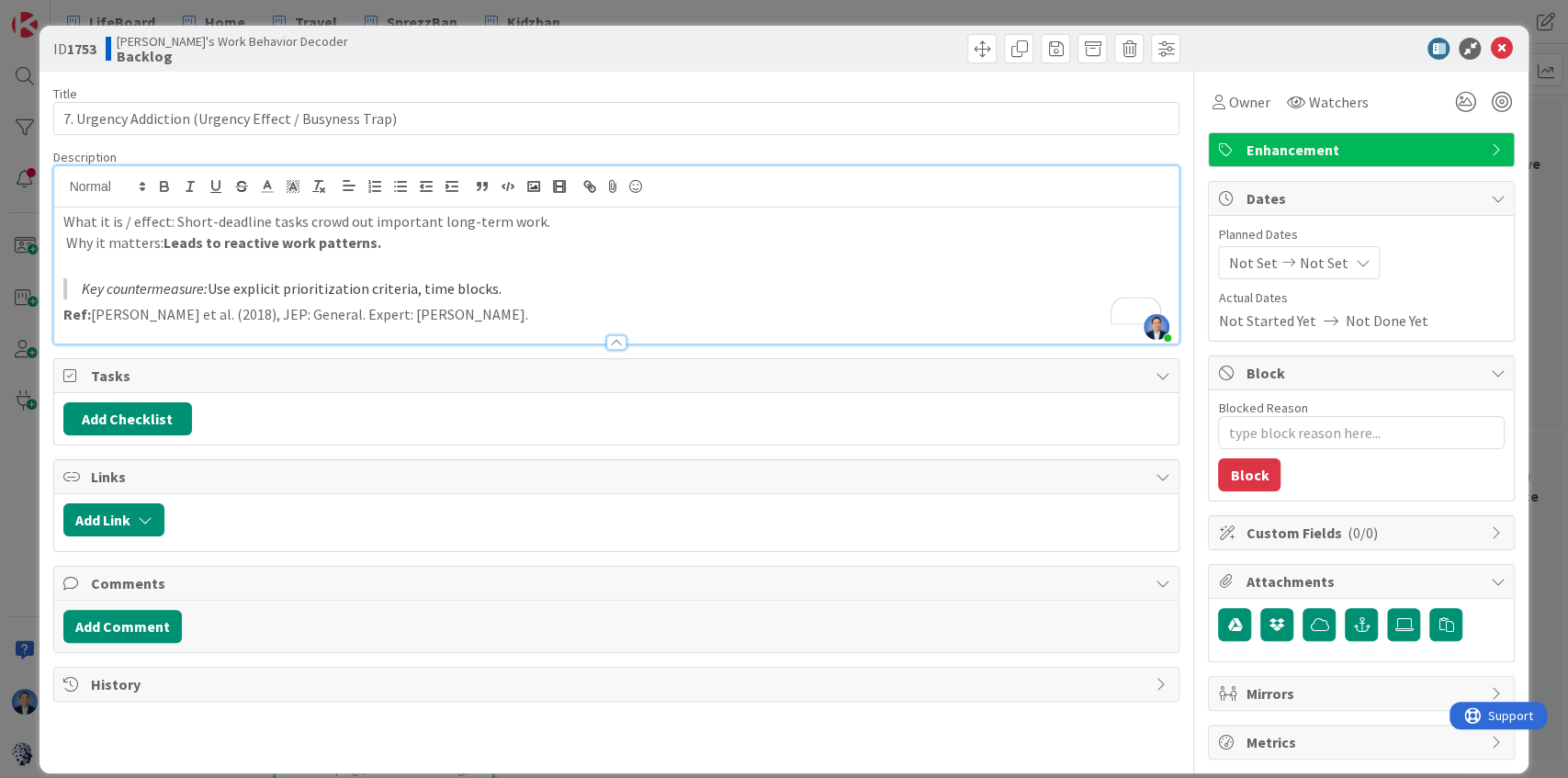
type textarea "x"
type input "7. Urgency Addiction (Urgency Effect / Busyness Trap)"
type textarea "x"
type input "7. Urgency Addiction (Urgency Effect / Busyness Trap)"
click at [504, 290] on blockquote "Key countermeasure: Use explicit prioritization criteria, time blocks." at bounding box center [616, 289] width 1106 height 21
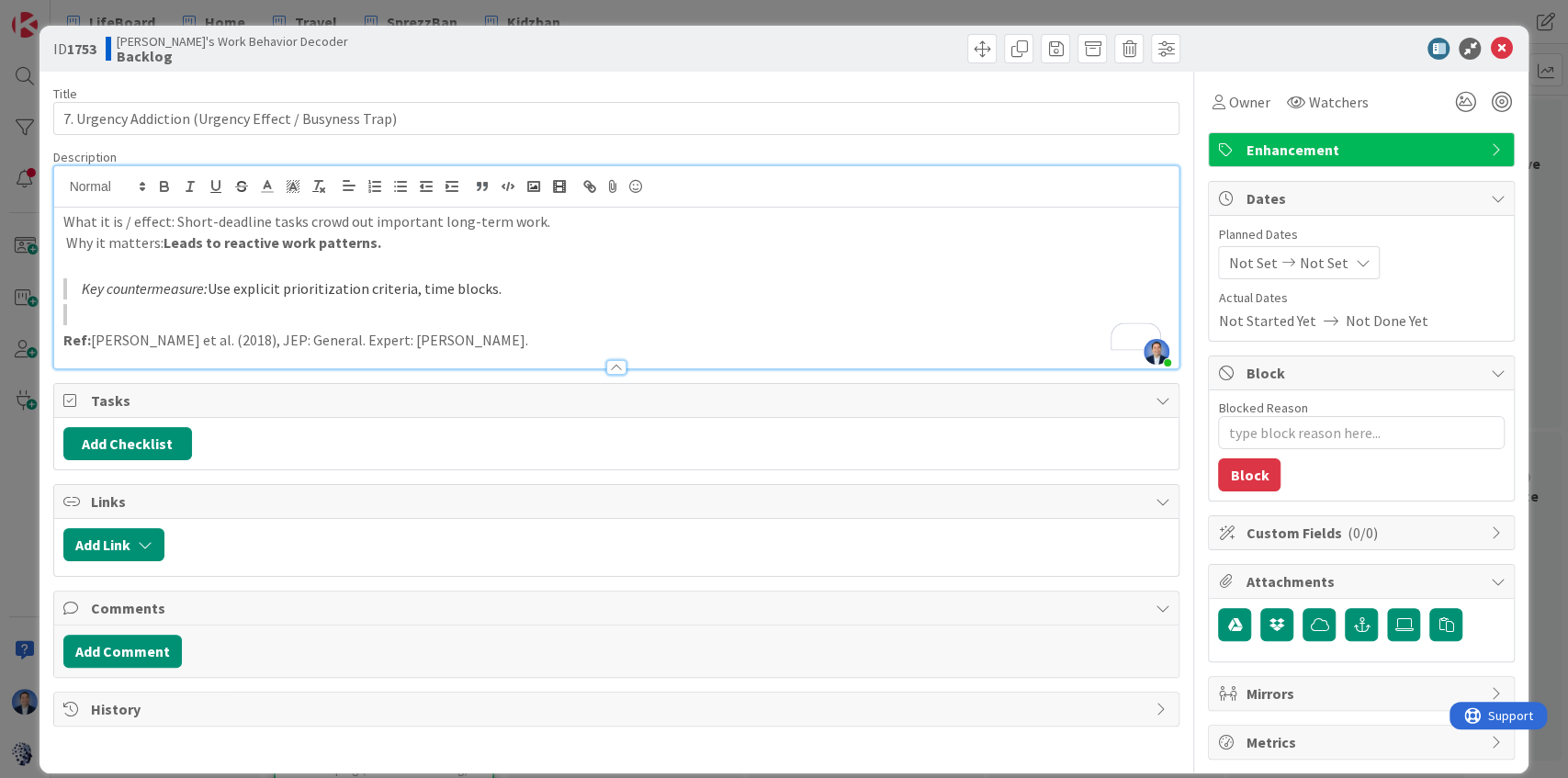
type textarea "x"
type input "7. Urgency Addiction (Urgency Effect / Busyness Trap)"
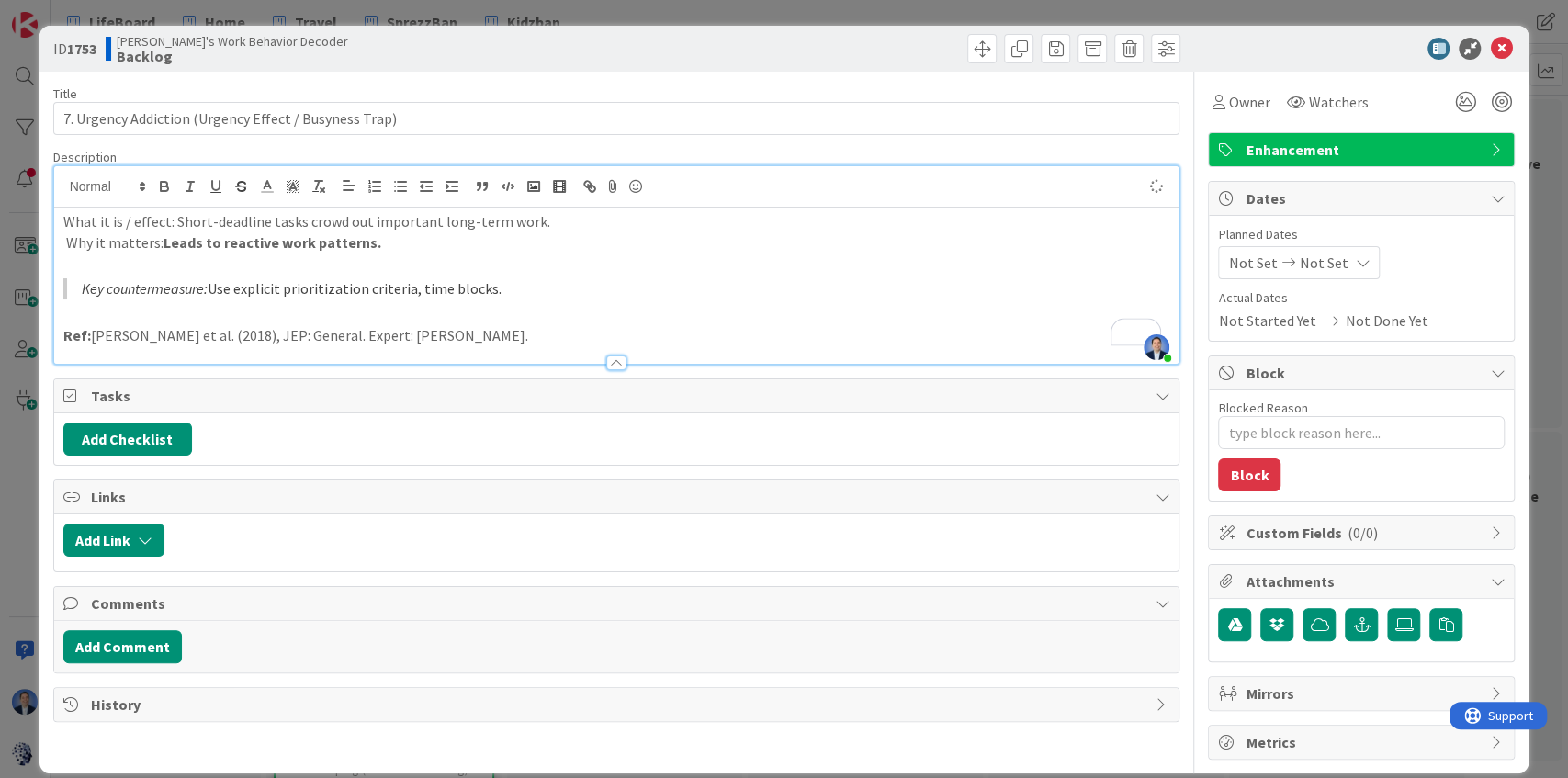
type textarea "x"
type input "7. Urgency Addiction (Urgency Effect / Busyness Trap)"
type textarea "x"
type input "7. Urgency Addiction (Urgency Effect / Busyness Trap)"
type textarea "x"
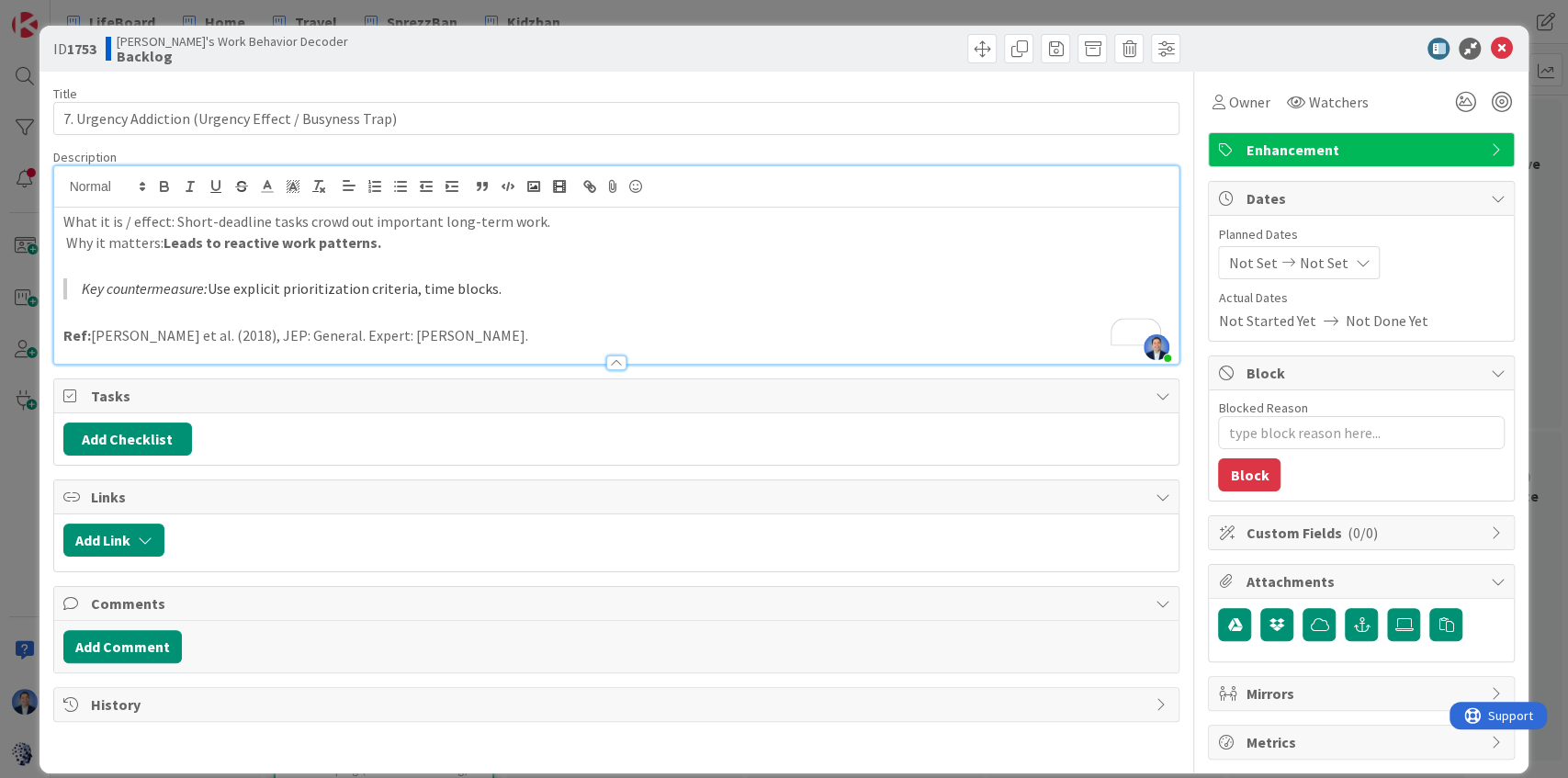
type input "7. Urgency Addiction (Urgency Effect / Busyness Trap)"
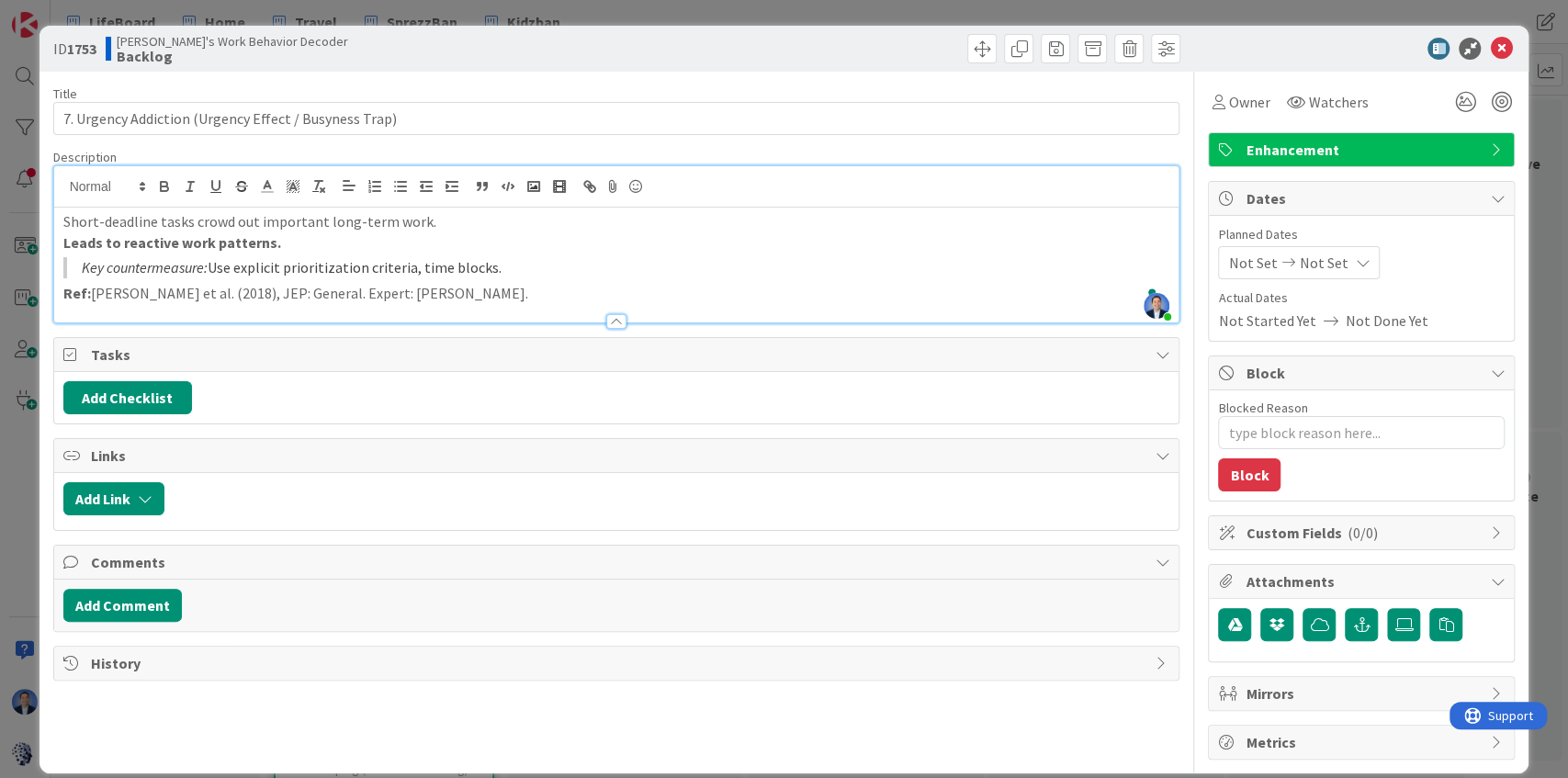
type textarea "x"
type input "7. Urgency Addiction (Urgency Effect / Busyness Trap)"
type textarea "x"
type input "7. Urgency Addiction (Urgency Effect / Busyness Trap)"
click at [1492, 41] on icon at bounding box center [1500, 48] width 22 height 22
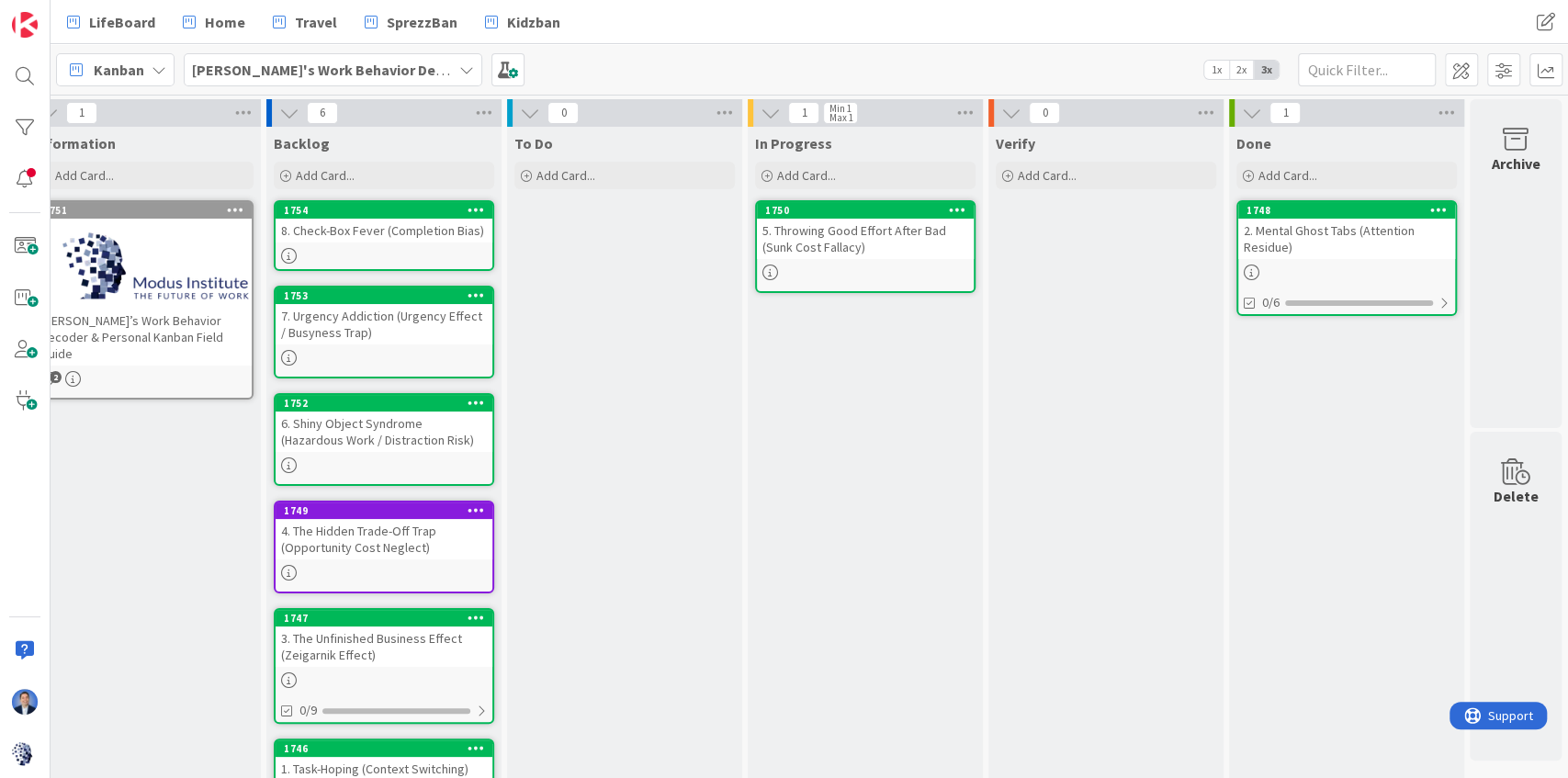
click at [395, 247] on link "1754 8. Check-Box Fever (Completion Bias)" at bounding box center [384, 236] width 221 height 71
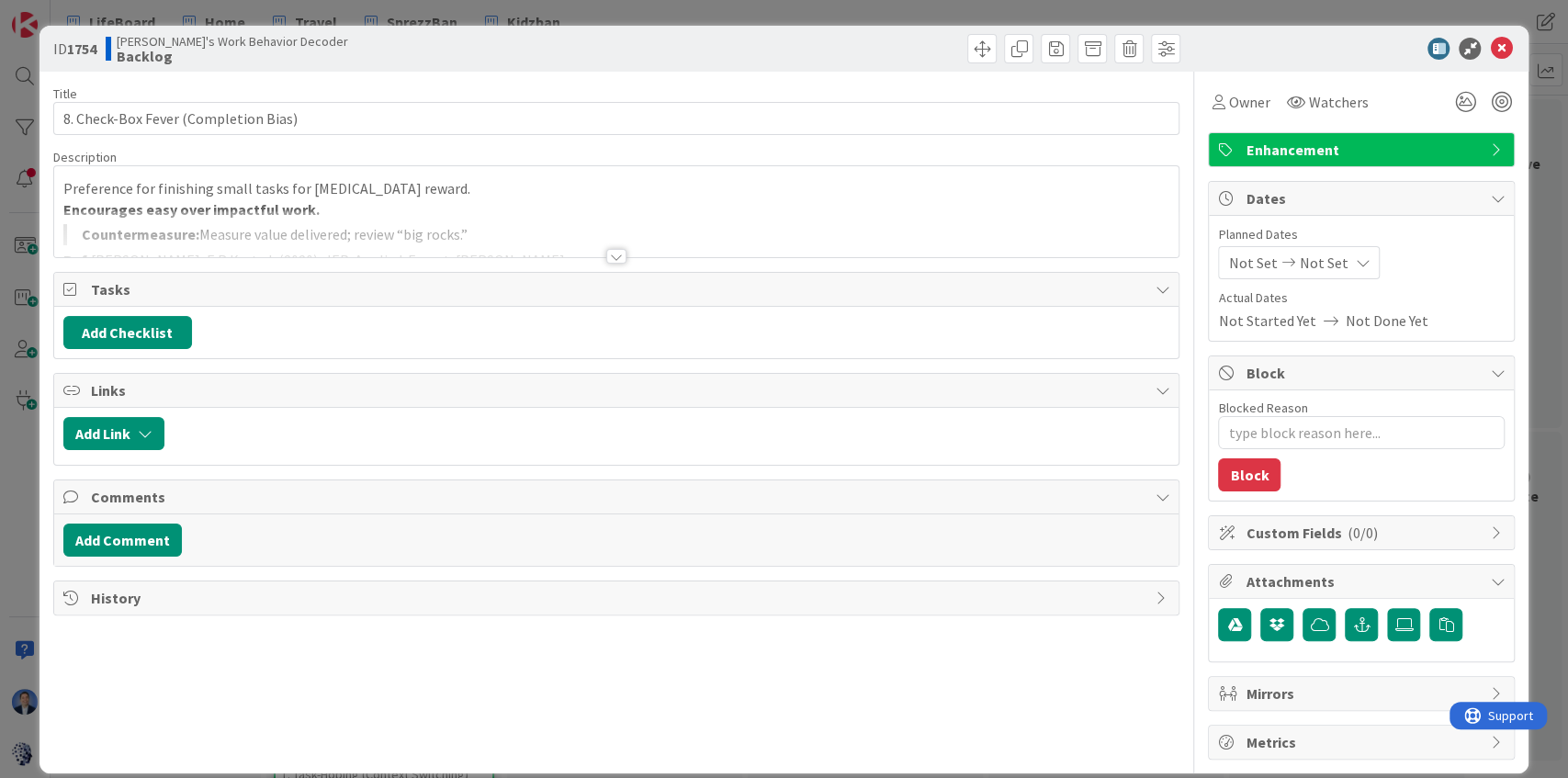
type textarea "x"
type input "8. Check-Box Fever (Completion Bias)"
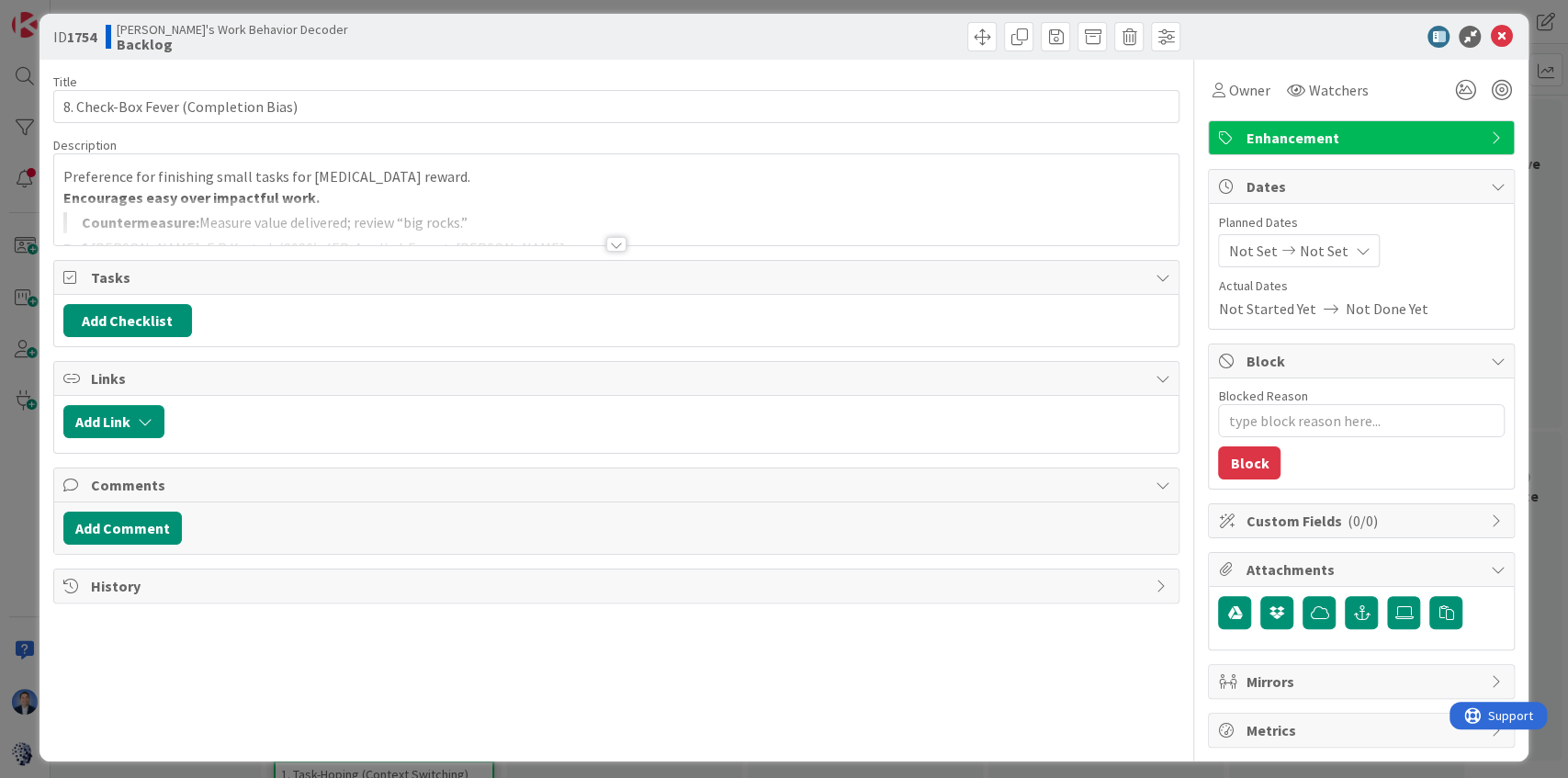
scroll to position [14, 0]
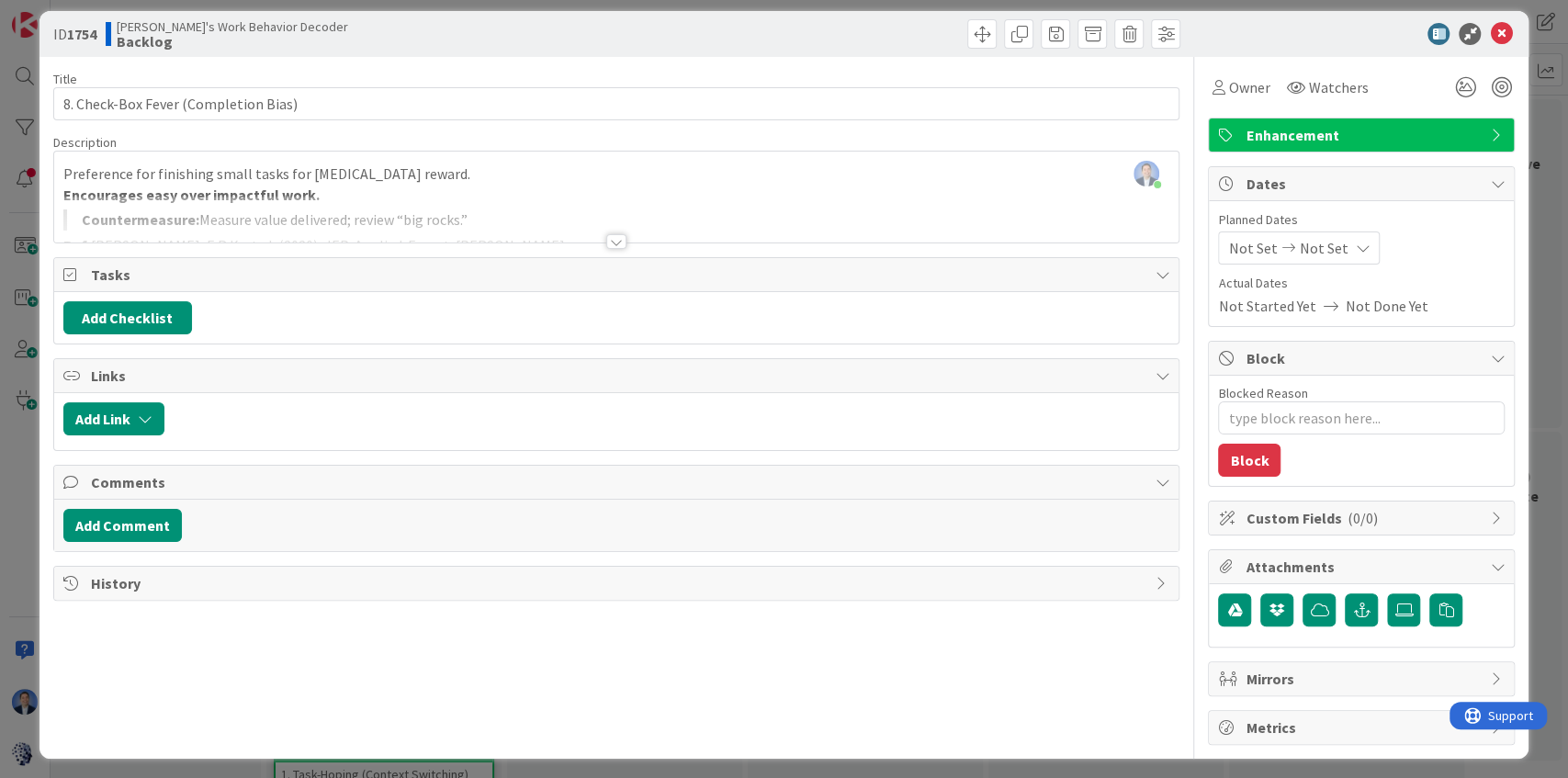
click at [364, 181] on div "[PERSON_NAME] just joined Preference for finishing small tasks for [MEDICAL_DAT…" at bounding box center [616, 197] width 1125 height 91
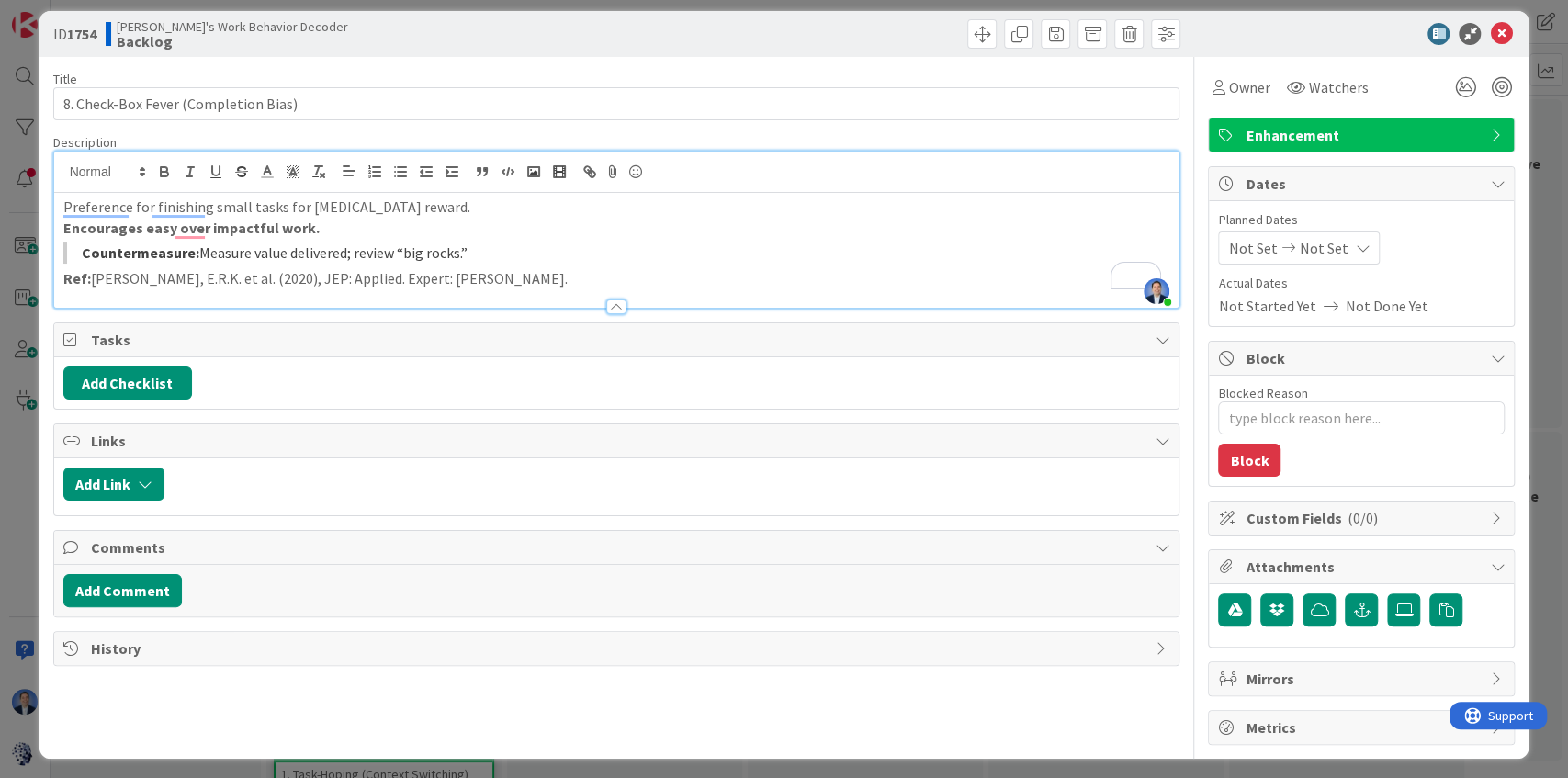
click at [154, 251] on strong "Countermeasure:" at bounding box center [140, 252] width 118 height 18
drag, startPoint x: 199, startPoint y: 250, endPoint x: 74, endPoint y: 252, distance: 125.0
click at [74, 252] on blockquote "Countermeasure: Measure value delivered; review “big rocks.”" at bounding box center [616, 253] width 1106 height 21
copy blockquote "Countermeasure:"
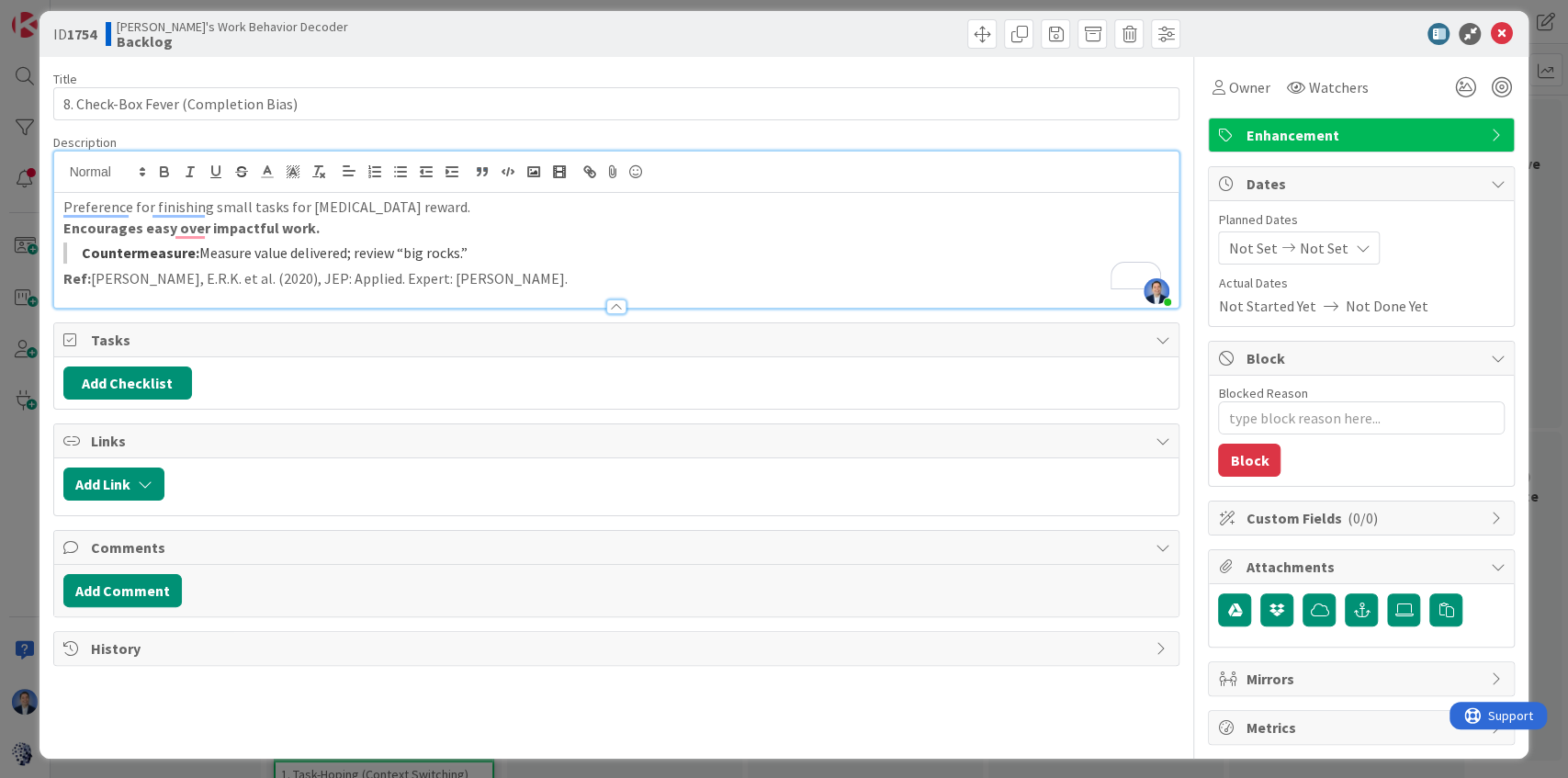
click at [520, 248] on blockquote "Countermeasure: Measure value delivered; review “big rocks.”" at bounding box center [616, 253] width 1106 height 21
click at [1495, 38] on icon at bounding box center [1500, 34] width 22 height 22
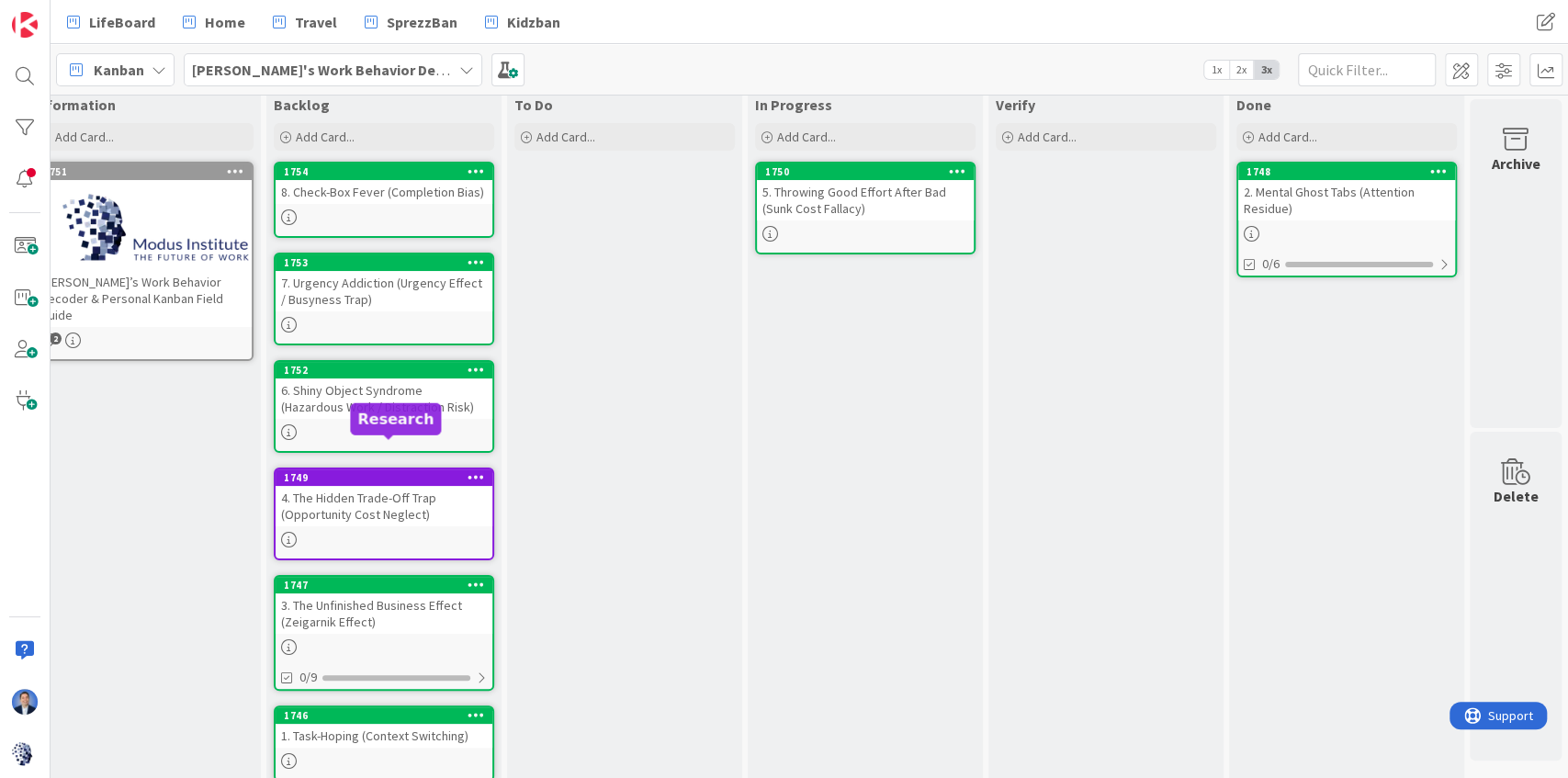
scroll to position [75, 0]
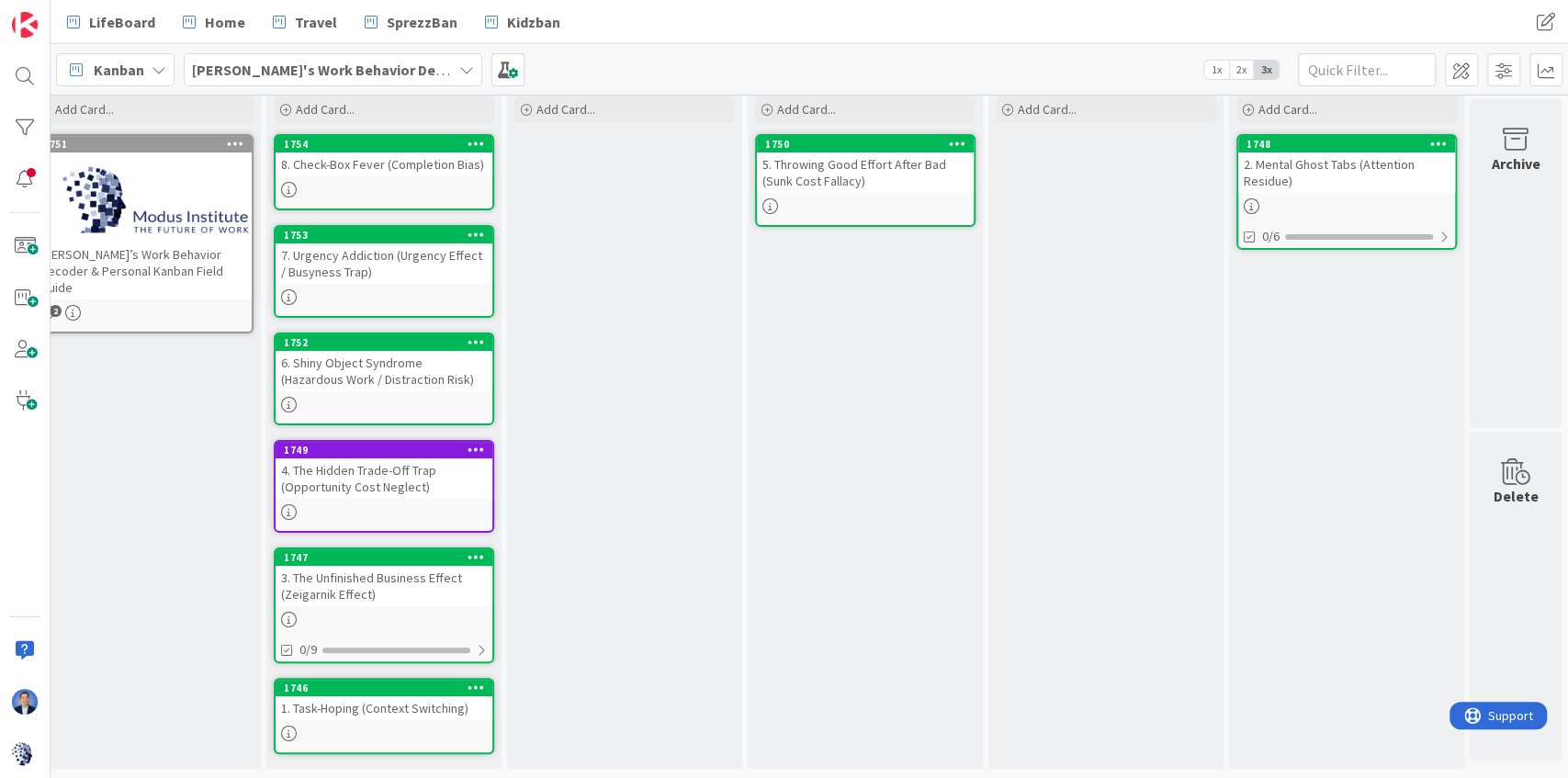
click at [377, 725] on div at bounding box center [384, 733] width 217 height 15
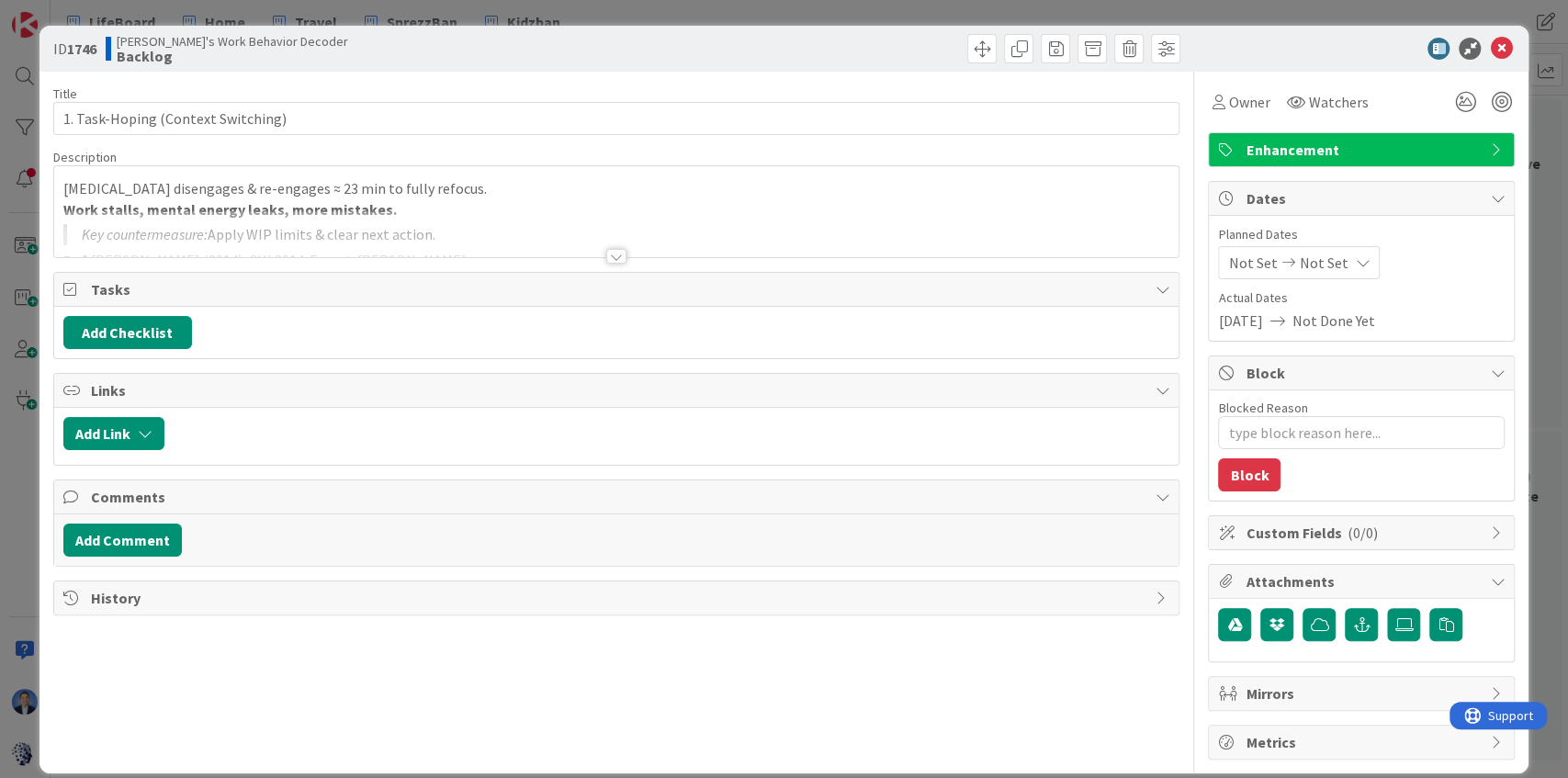
click at [546, 203] on p "Work stalls, mental energy leaks, more mistakes." at bounding box center [616, 210] width 1106 height 21
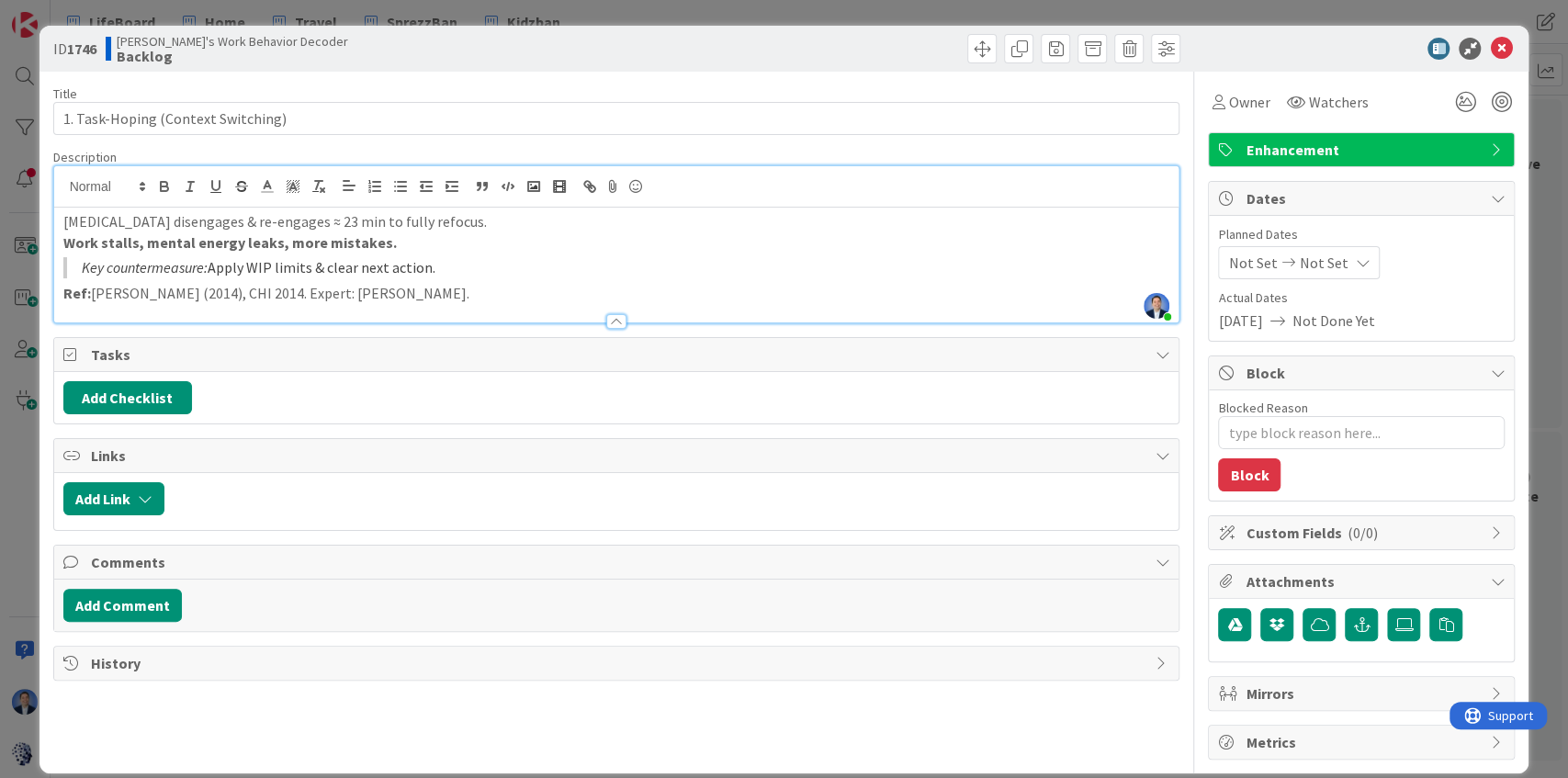
click at [603, 263] on blockquote "Key countermeasure: Apply WIP limits & clear next action." at bounding box center [616, 268] width 1106 height 21
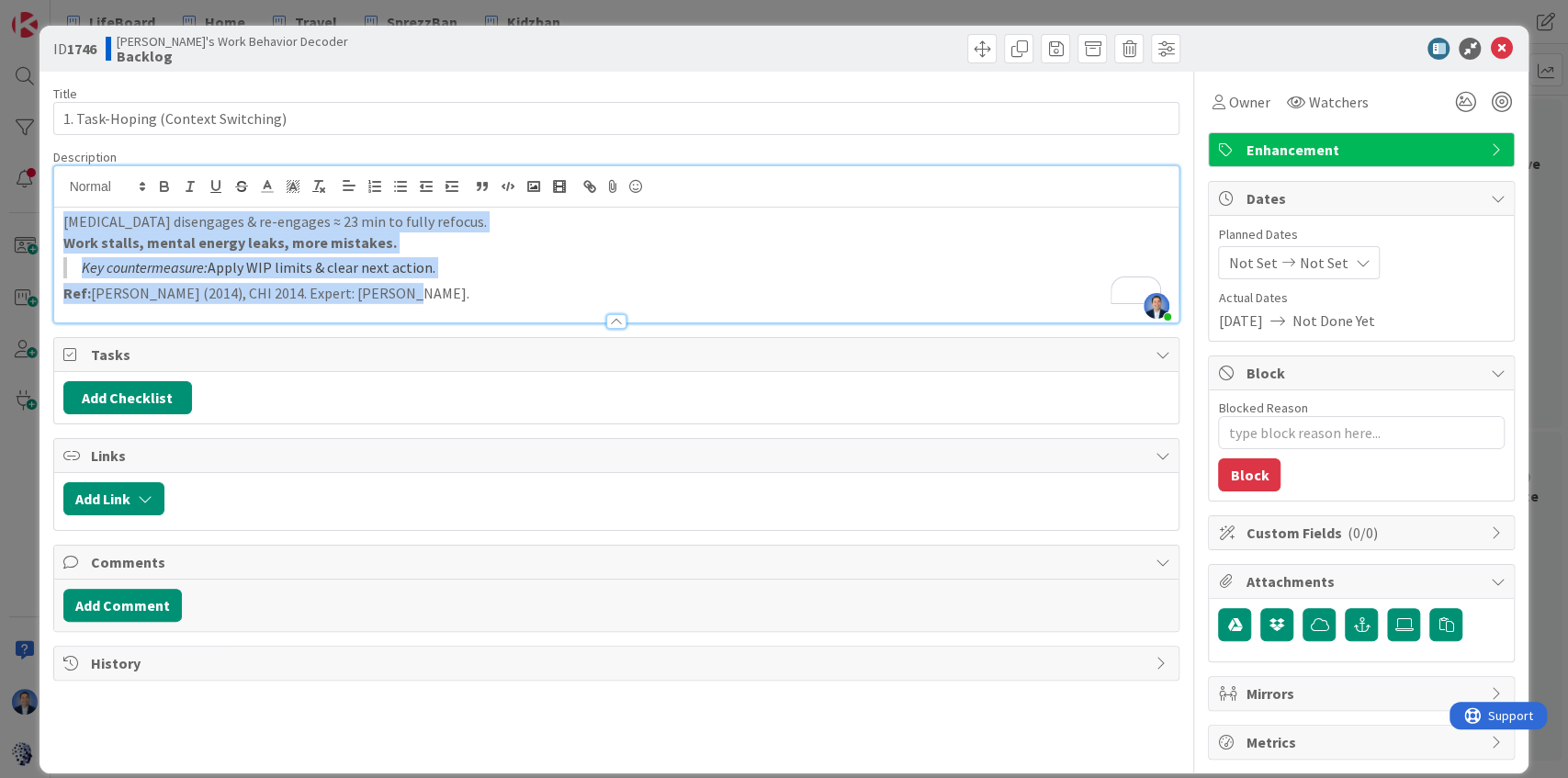
scroll to position [75, 0]
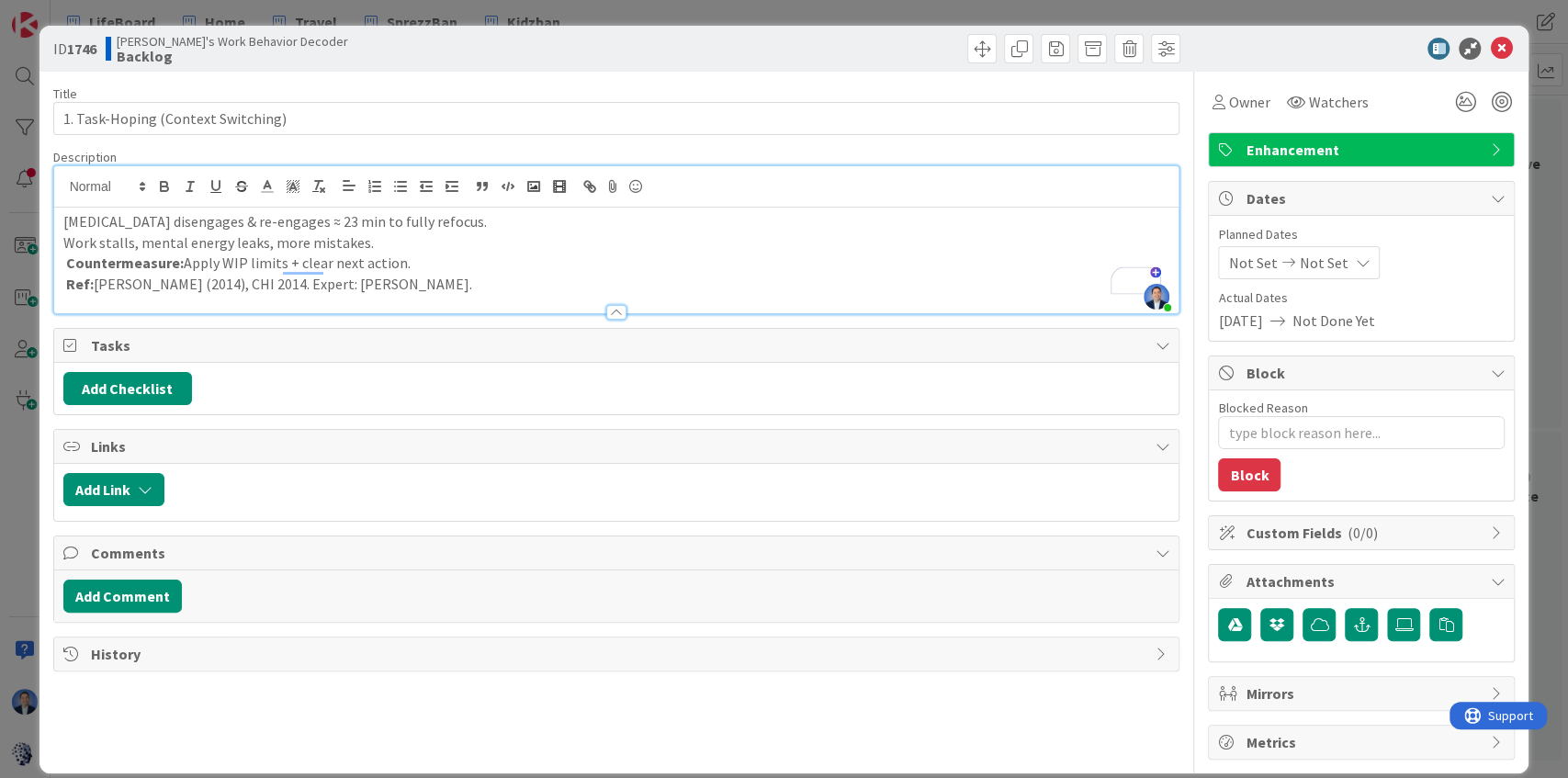
click at [218, 243] on p "Work stalls, mental energy leaks, more mistakes." at bounding box center [616, 243] width 1106 height 21
click at [165, 187] on icon "button" at bounding box center [164, 186] width 16 height 16
click at [227, 263] on p "Countermeasure: Apply WIP limits + clear next action." at bounding box center [616, 263] width 1106 height 21
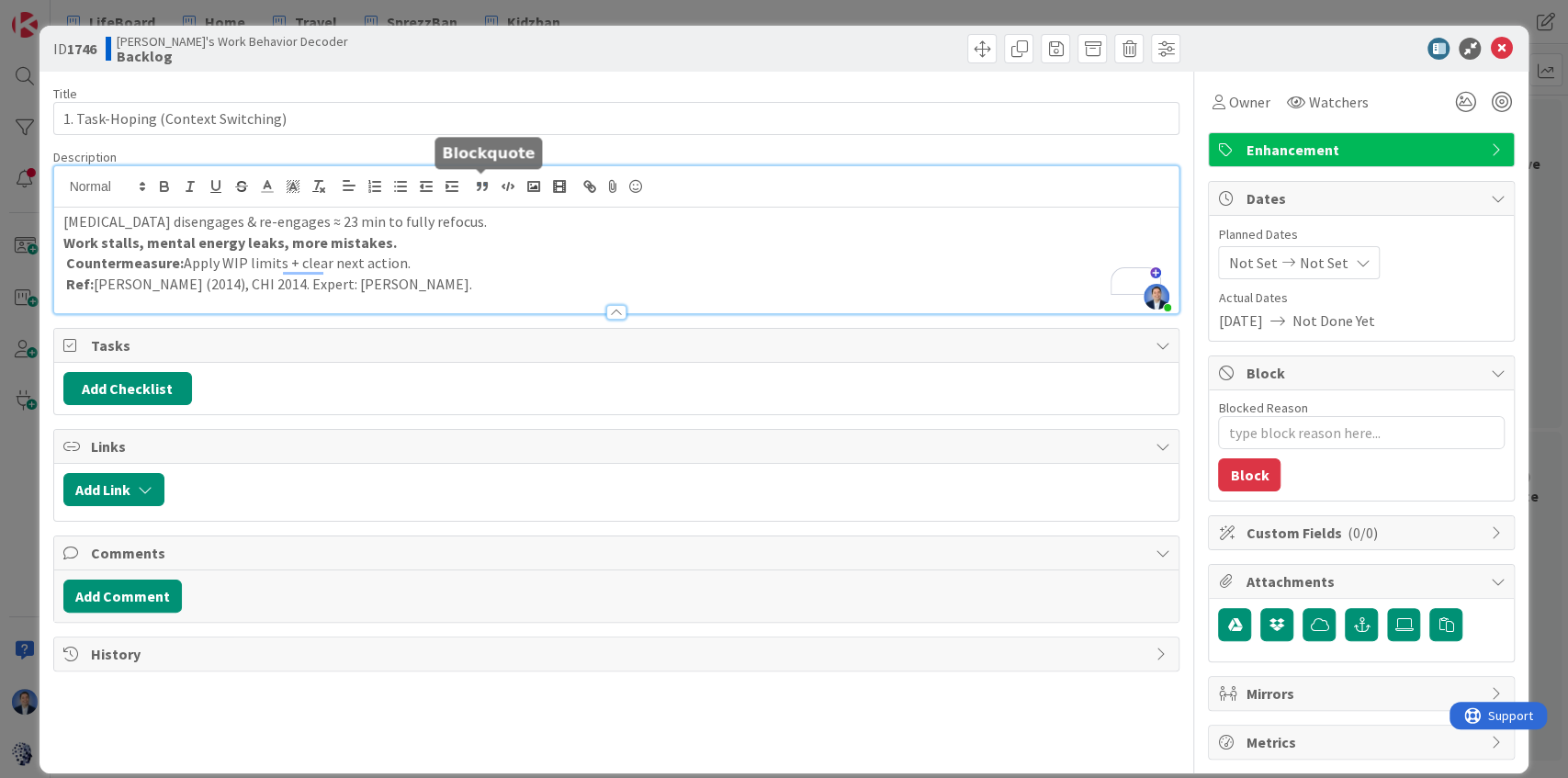
click at [480, 185] on icon "button" at bounding box center [479, 187] width 3 height 5
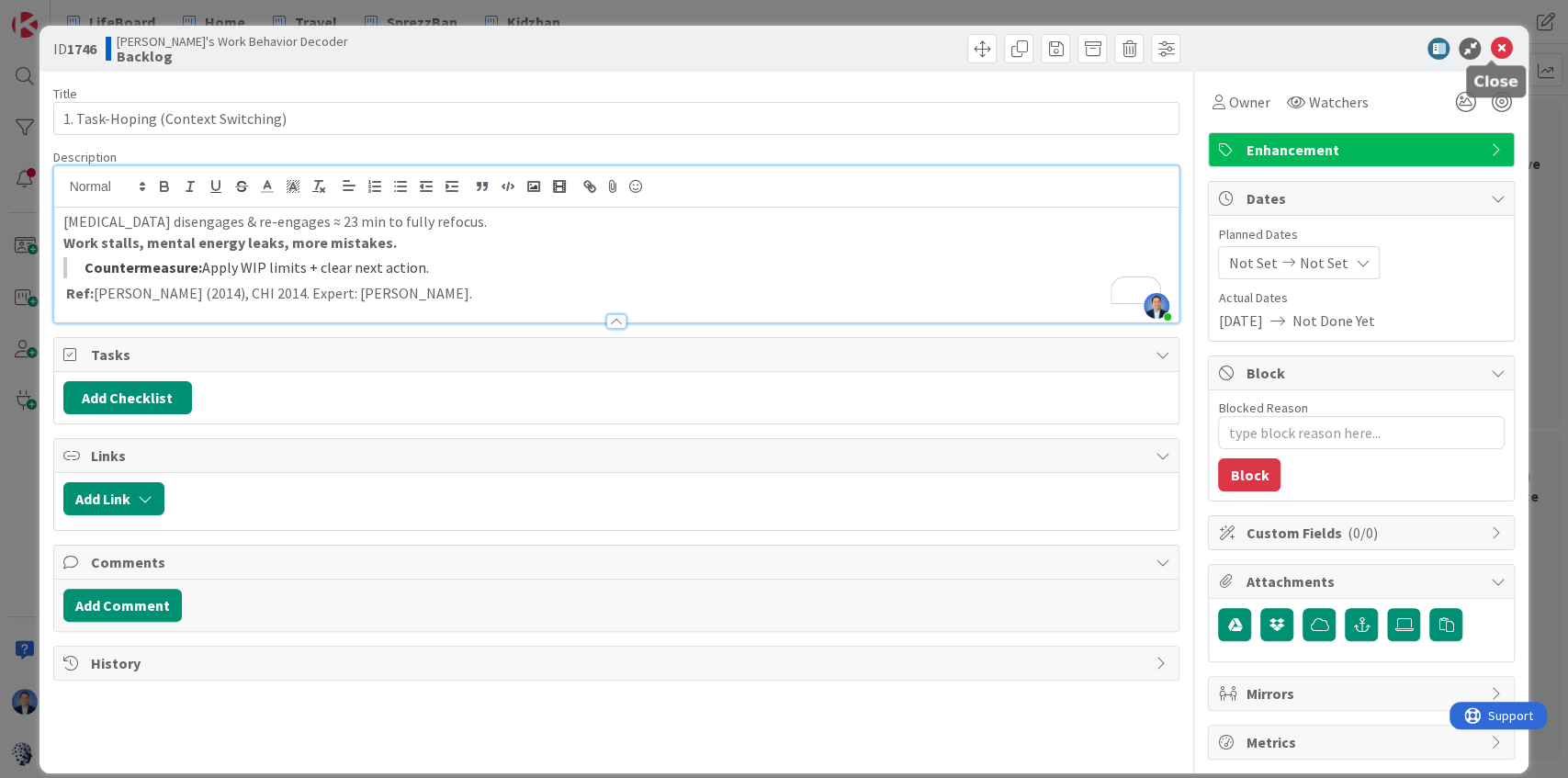
click at [1489, 46] on icon at bounding box center [1500, 48] width 22 height 22
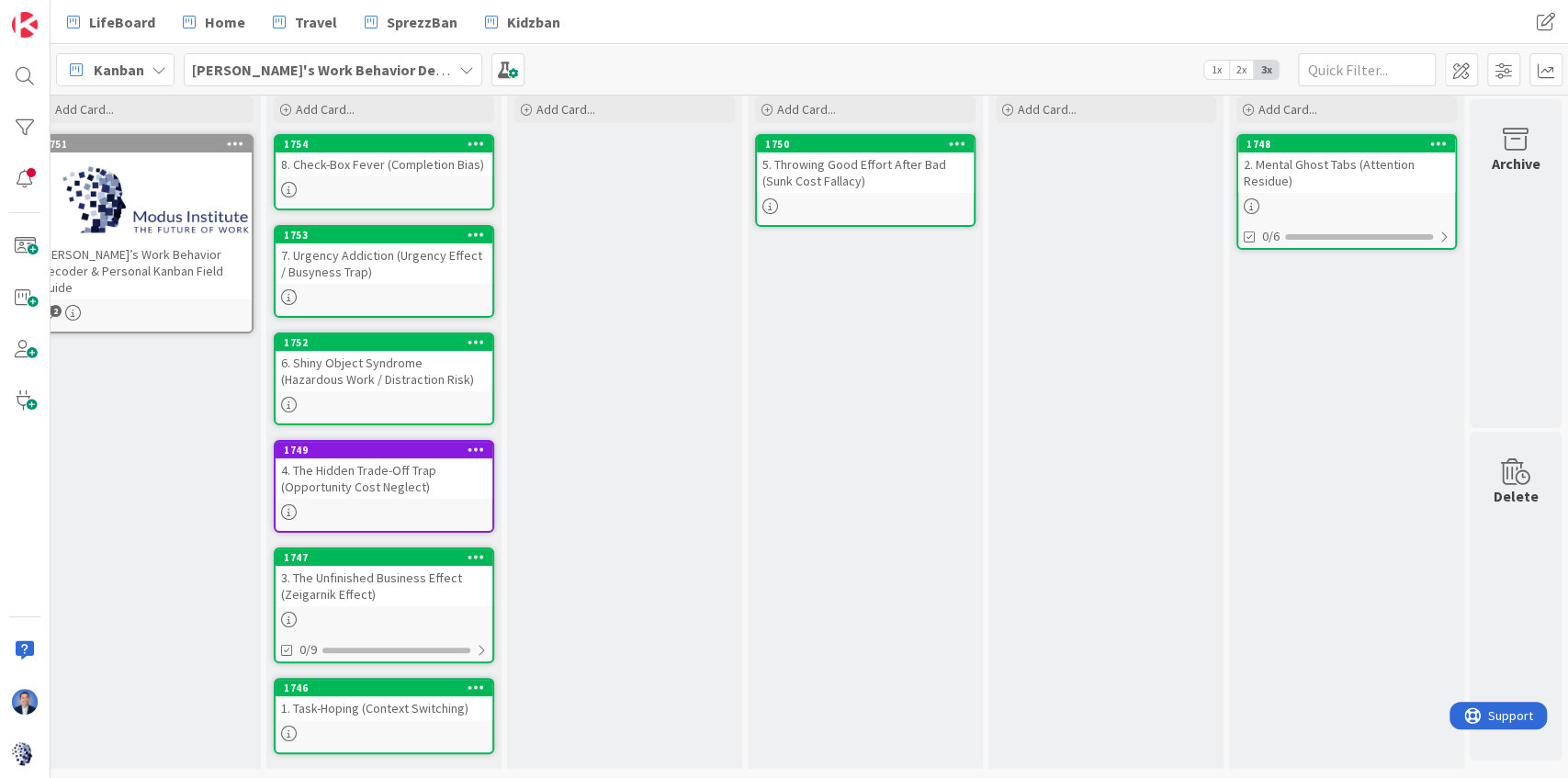
click at [1320, 161] on div "2. Mental Ghost Tabs (Attention Residue)" at bounding box center [1346, 173] width 217 height 40
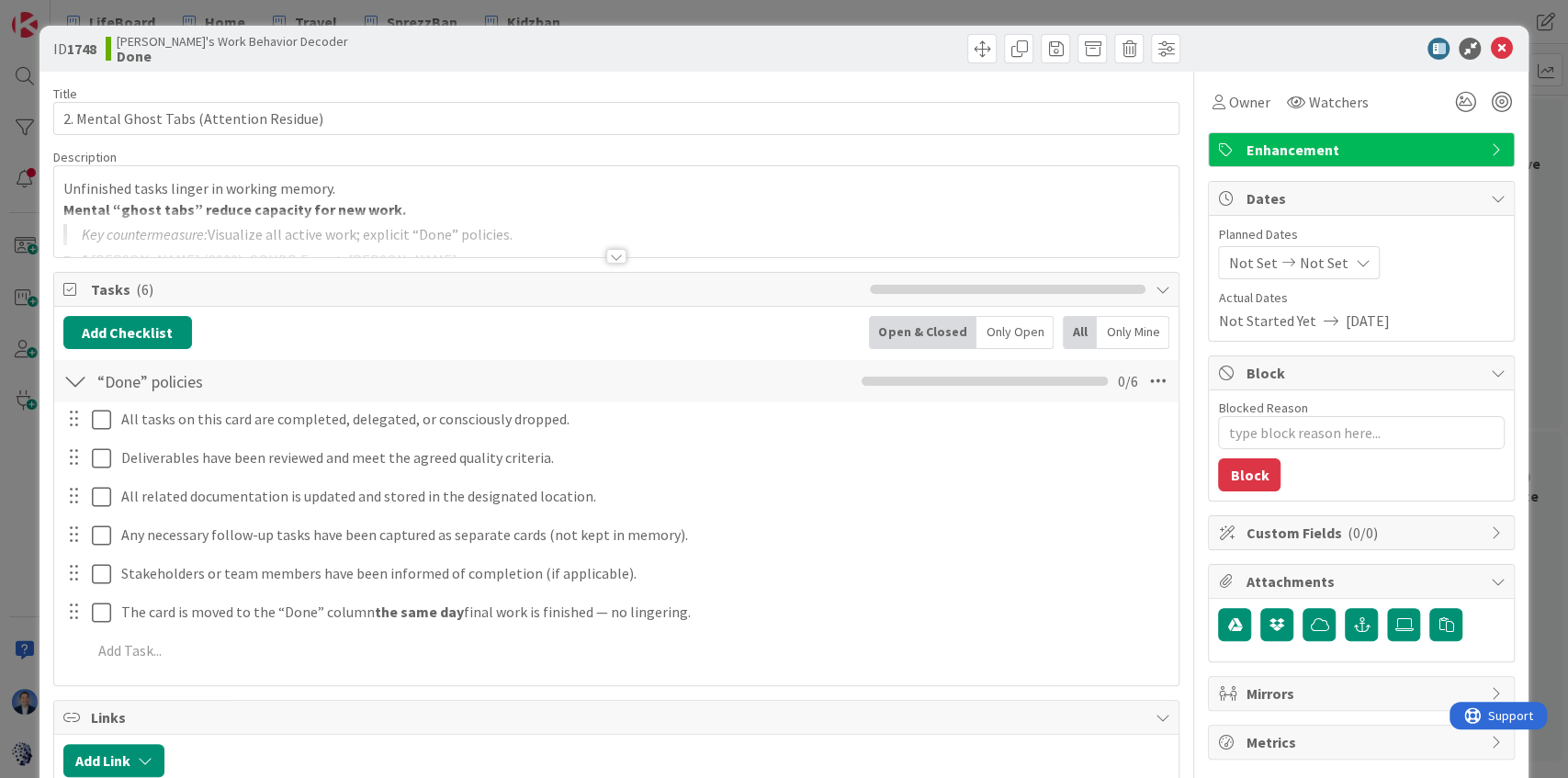
click at [474, 213] on div at bounding box center [616, 233] width 1125 height 47
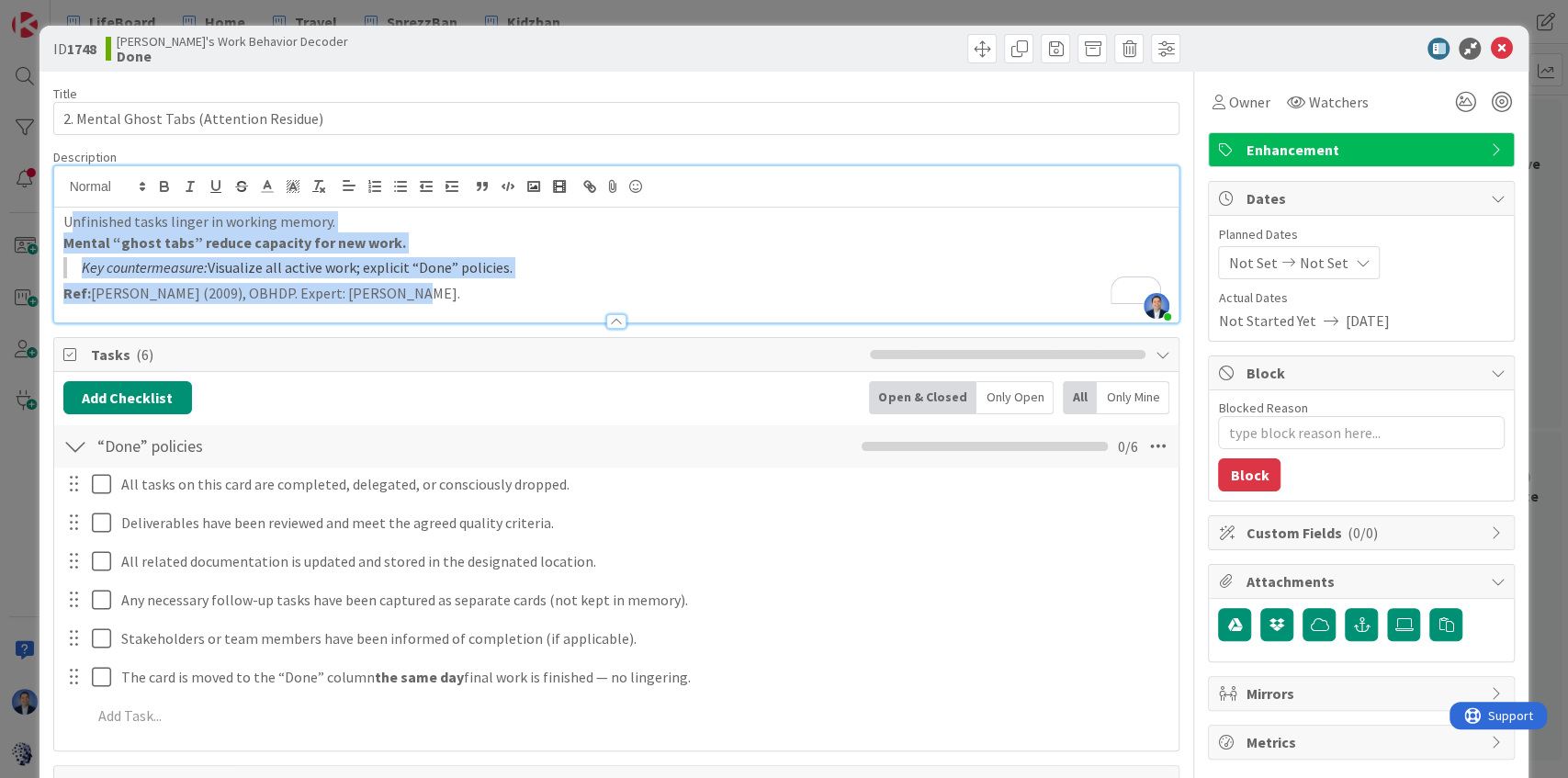
scroll to position [75, 0]
drag, startPoint x: 423, startPoint y: 295, endPoint x: 62, endPoint y: 205, distance: 372.0
click at [62, 205] on div "[PERSON_NAME] just joined Unfinished tasks linger in working memory. Mental “gh…" at bounding box center [616, 244] width 1125 height 156
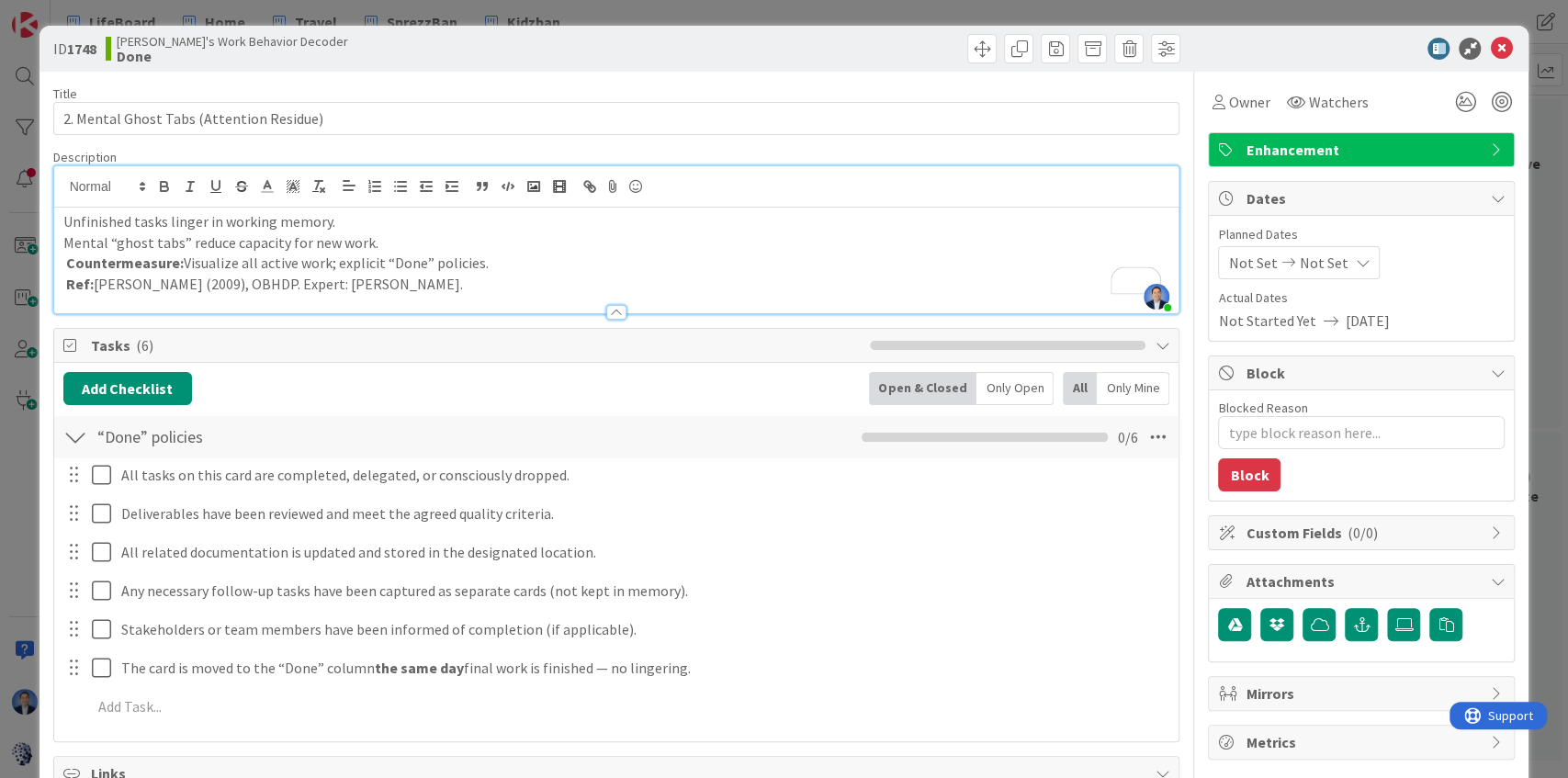
click at [204, 238] on p "Mental “ghost tabs” reduce capacity for new work." at bounding box center [616, 243] width 1106 height 21
click at [161, 186] on icon "button" at bounding box center [164, 188] width 8 height 5
click at [297, 258] on p "Countermeasure: Visualize all active work; explicit “Done” policies." at bounding box center [616, 263] width 1106 height 21
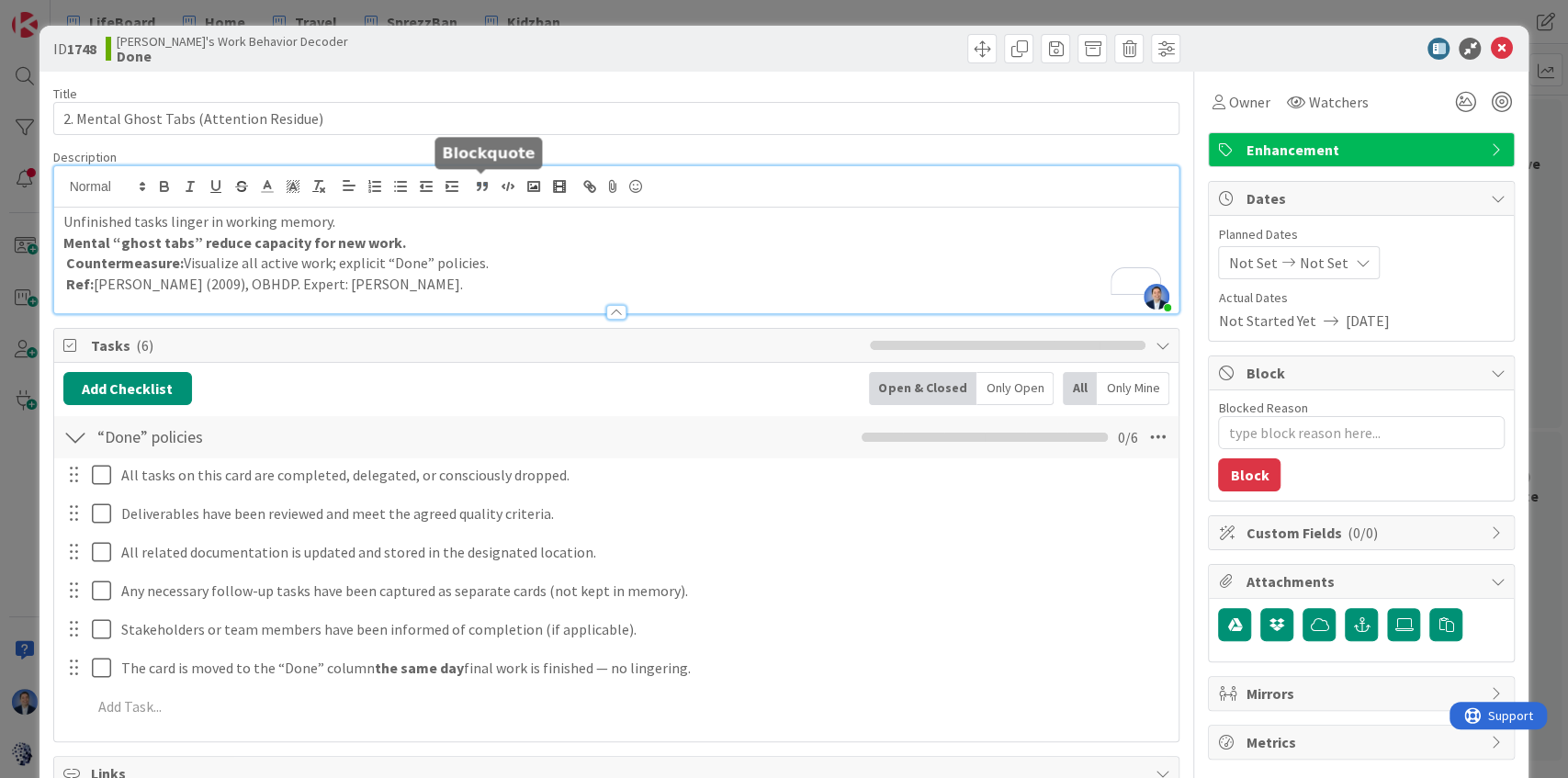
click at [479, 188] on icon "button" at bounding box center [479, 187] width 3 height 5
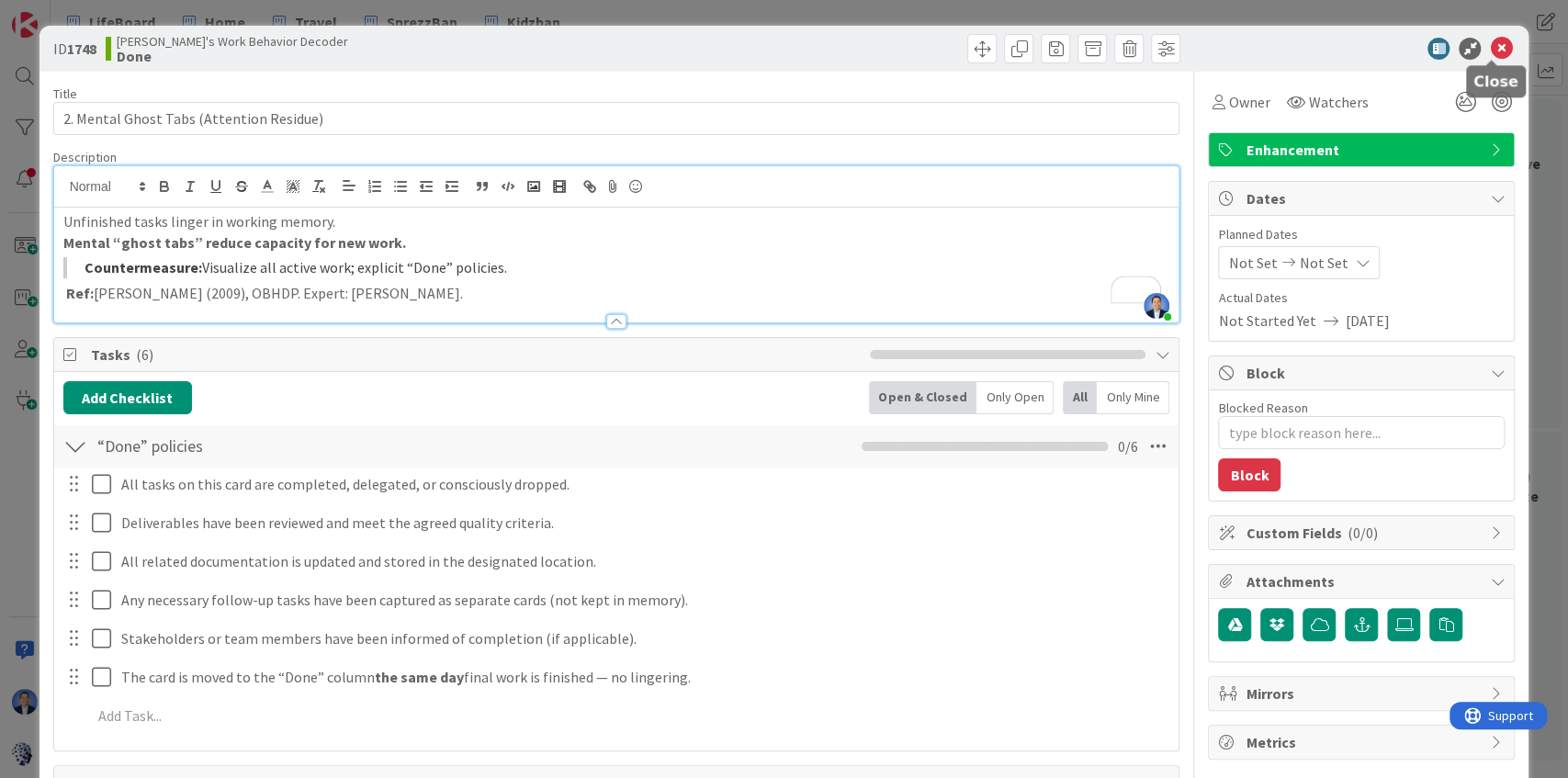
click at [1494, 53] on icon at bounding box center [1500, 48] width 22 height 22
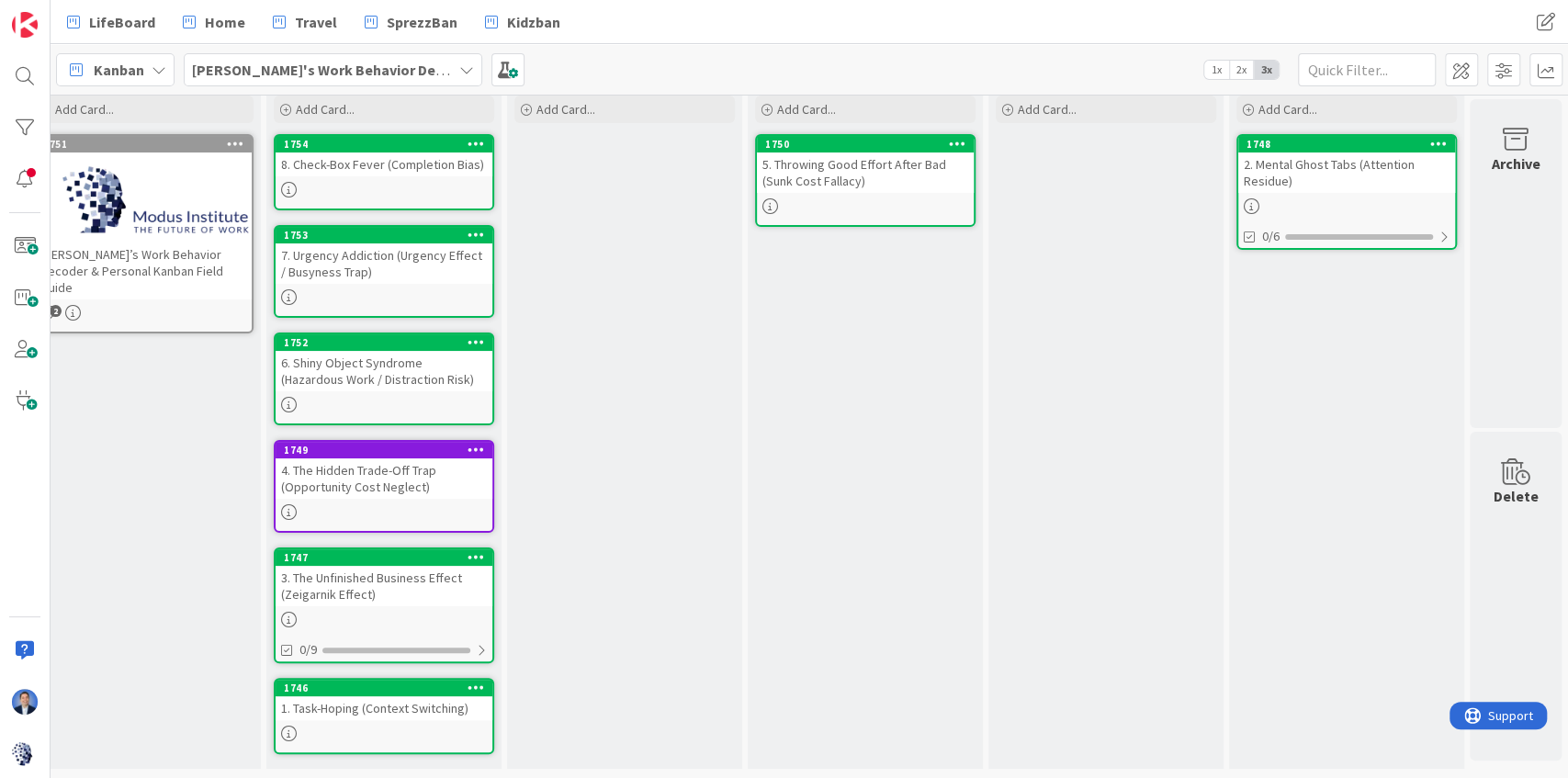
click at [344, 589] on div "3. The Unfinished Business Effect (Zeigarnik Effect)" at bounding box center [384, 586] width 217 height 40
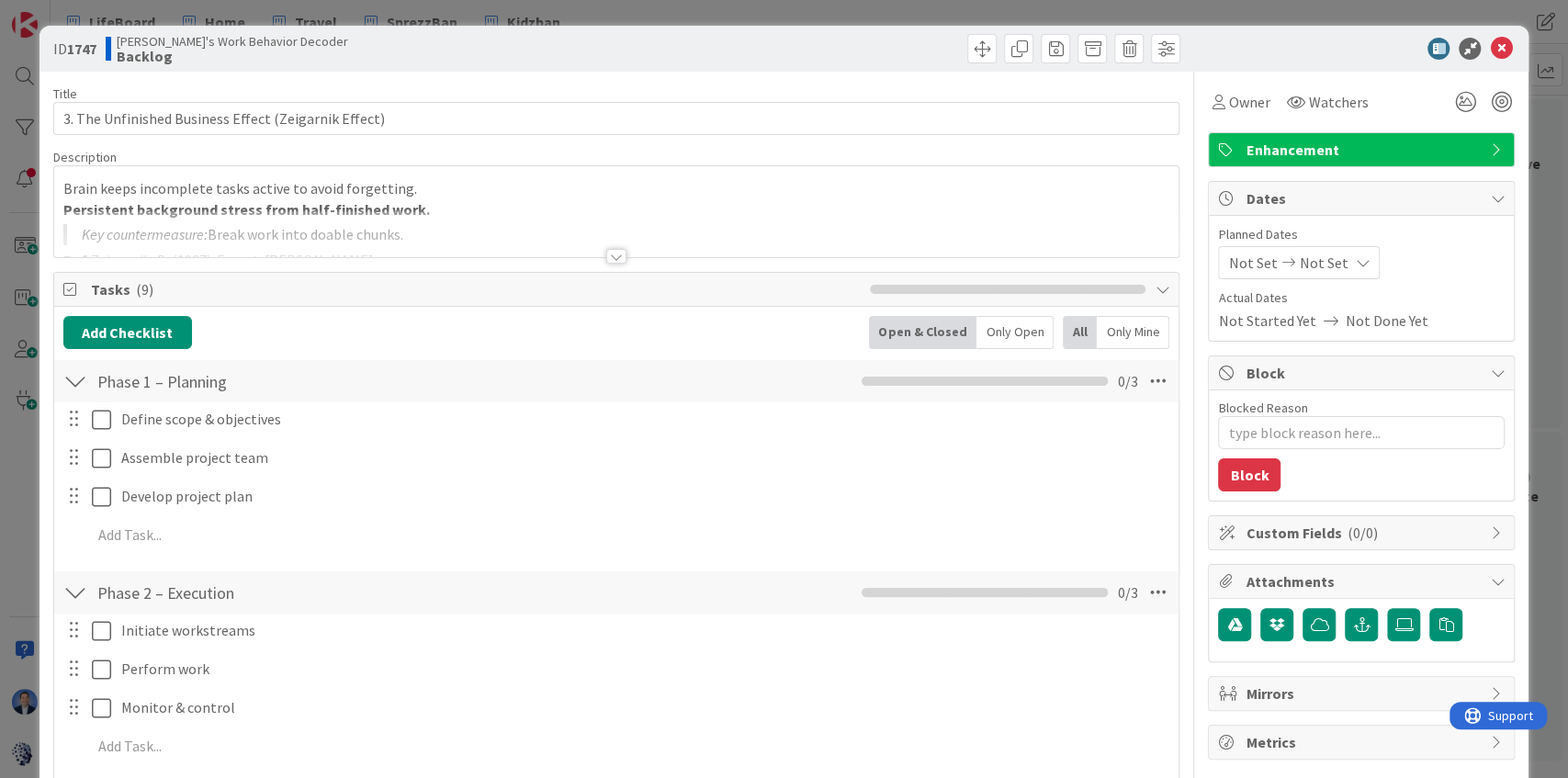
click at [380, 227] on div at bounding box center [616, 233] width 1125 height 47
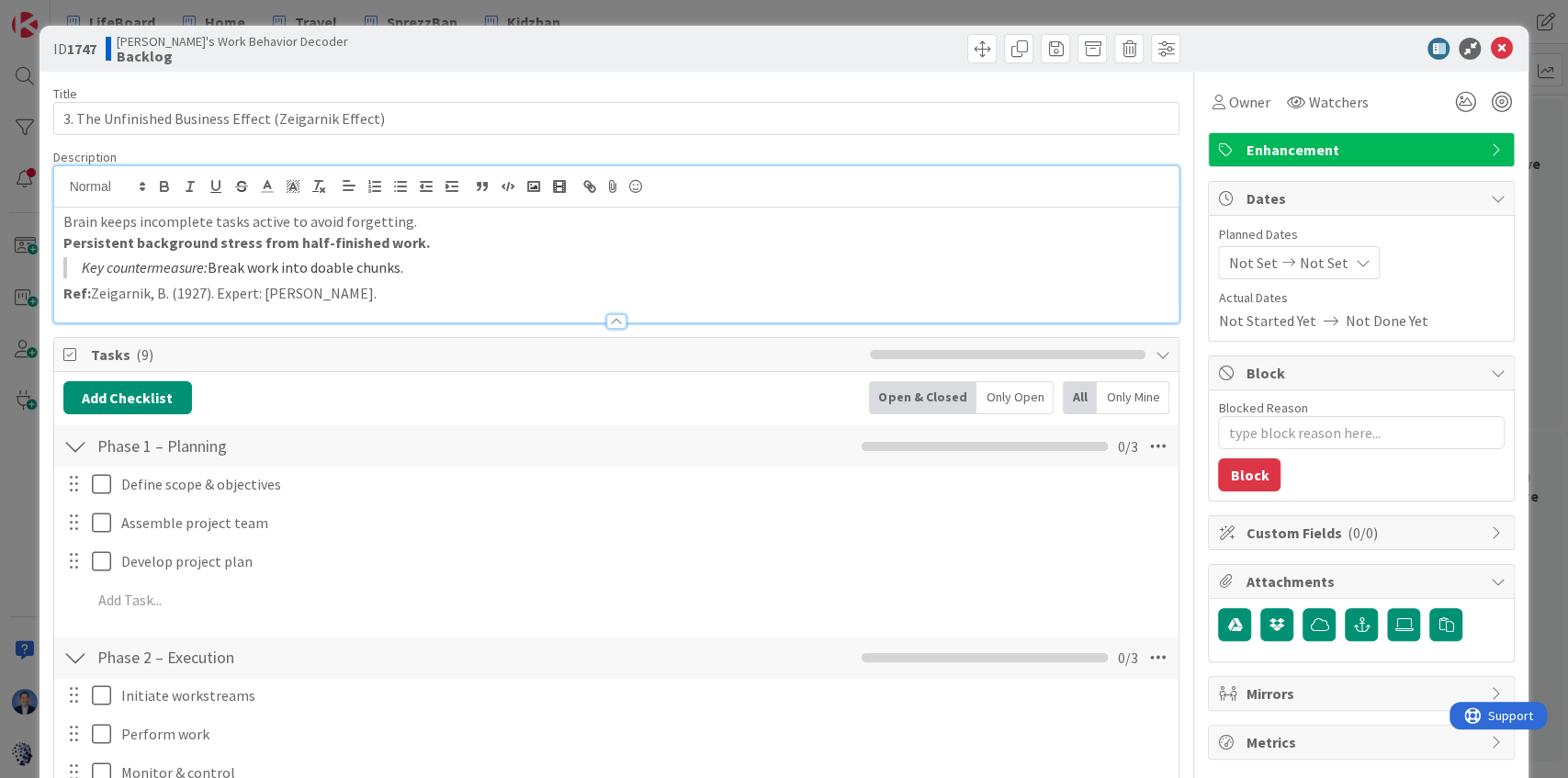
click at [418, 253] on div "Brain keeps incomplete tasks active to avoid forgetting. Persistent background …" at bounding box center [616, 265] width 1125 height 115
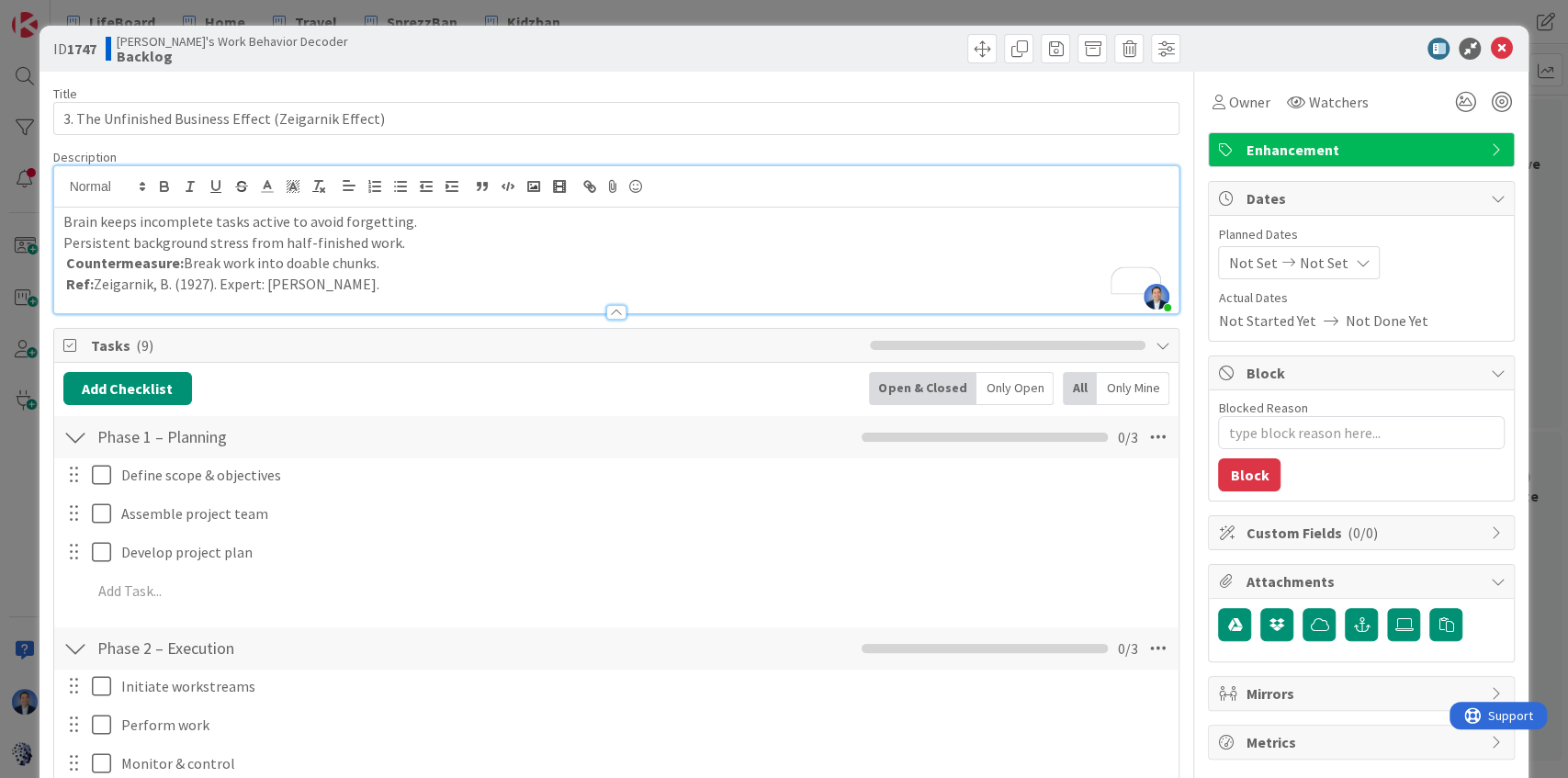
click at [361, 244] on p "Persistent background stress from half-finished work." at bounding box center [616, 243] width 1106 height 21
click at [352, 243] on p "Persistent background stress from half-finished work." at bounding box center [616, 243] width 1106 height 21
click at [161, 182] on icon "button" at bounding box center [163, 184] width 7 height 5
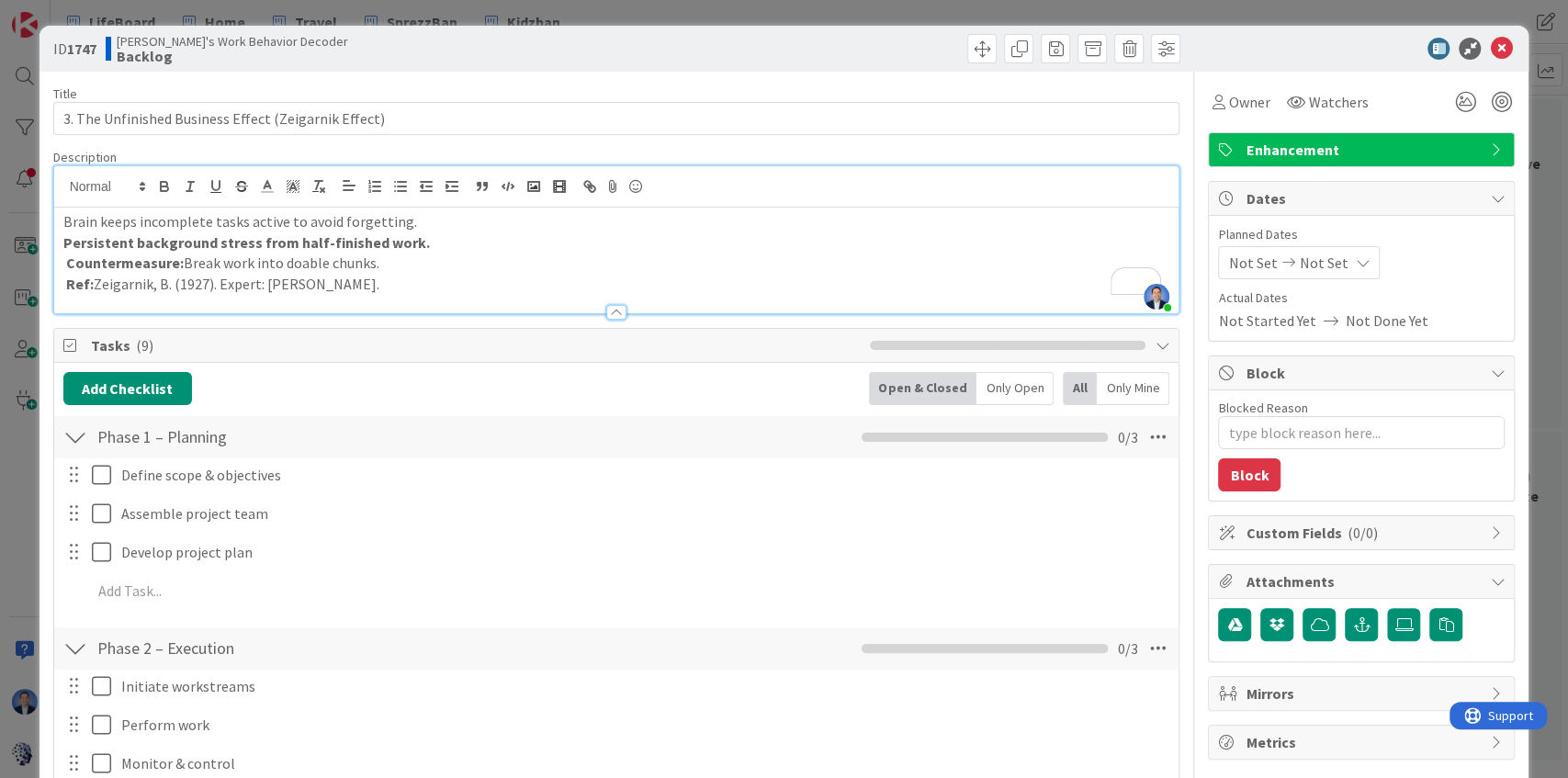
click at [196, 263] on p "Countermeasure: Break work into doable chunks." at bounding box center [616, 263] width 1106 height 21
click at [485, 185] on icon "button" at bounding box center [485, 187] width 3 height 5
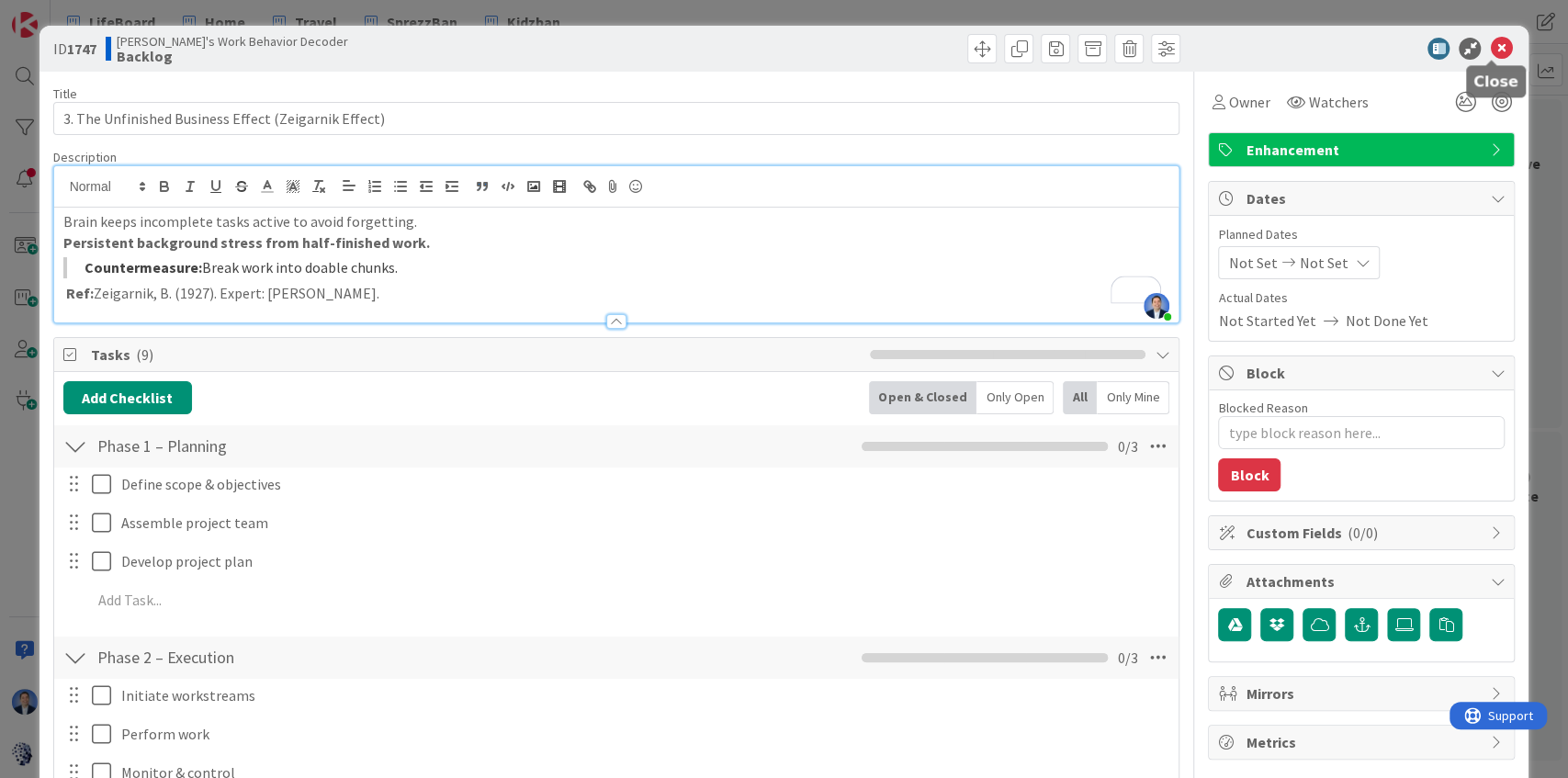
click at [1489, 54] on icon at bounding box center [1500, 48] width 22 height 22
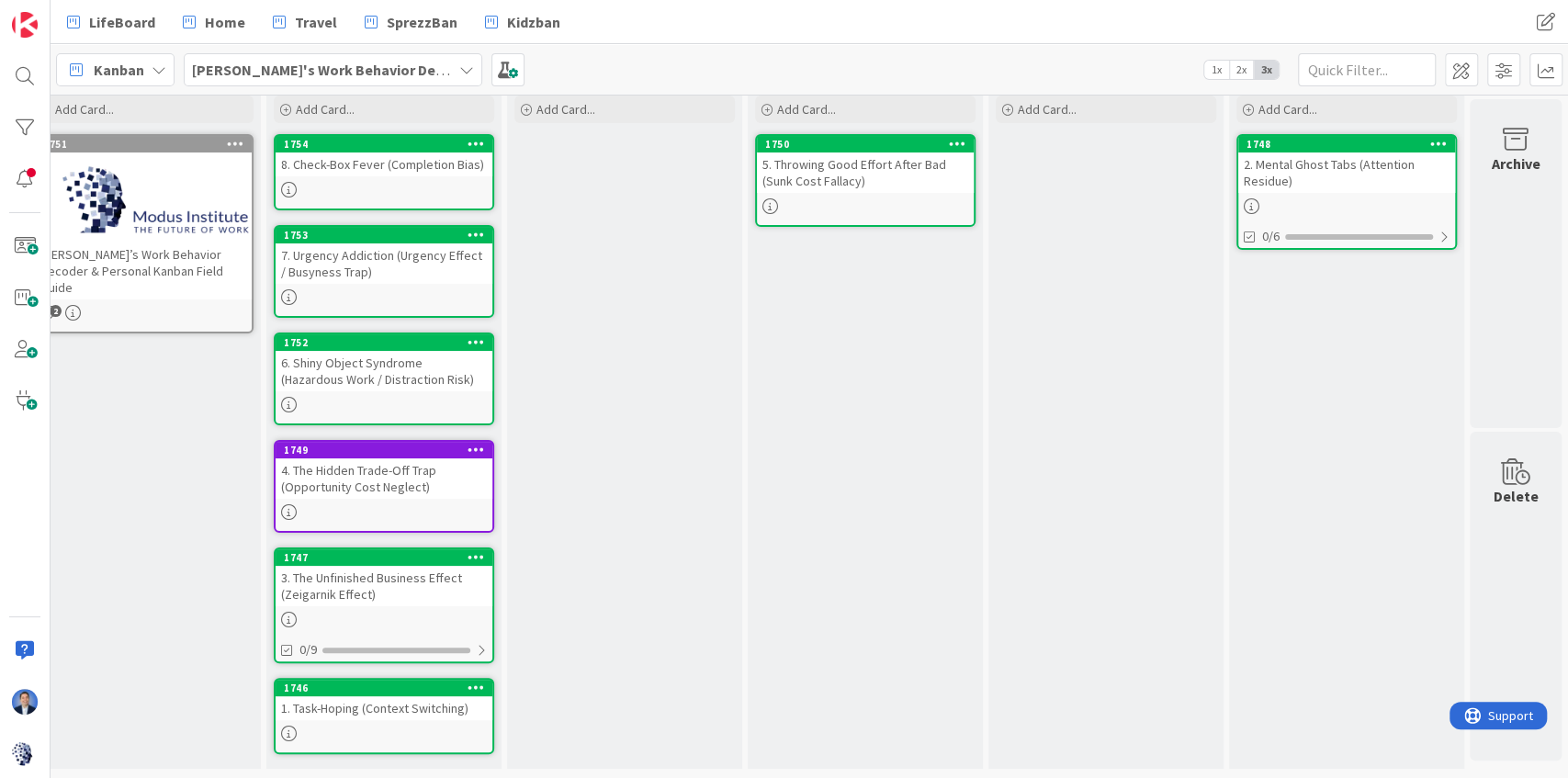
click at [342, 466] on div "4. The Hidden Trade-Off Trap (Opportunity Cost Neglect)" at bounding box center [384, 479] width 217 height 40
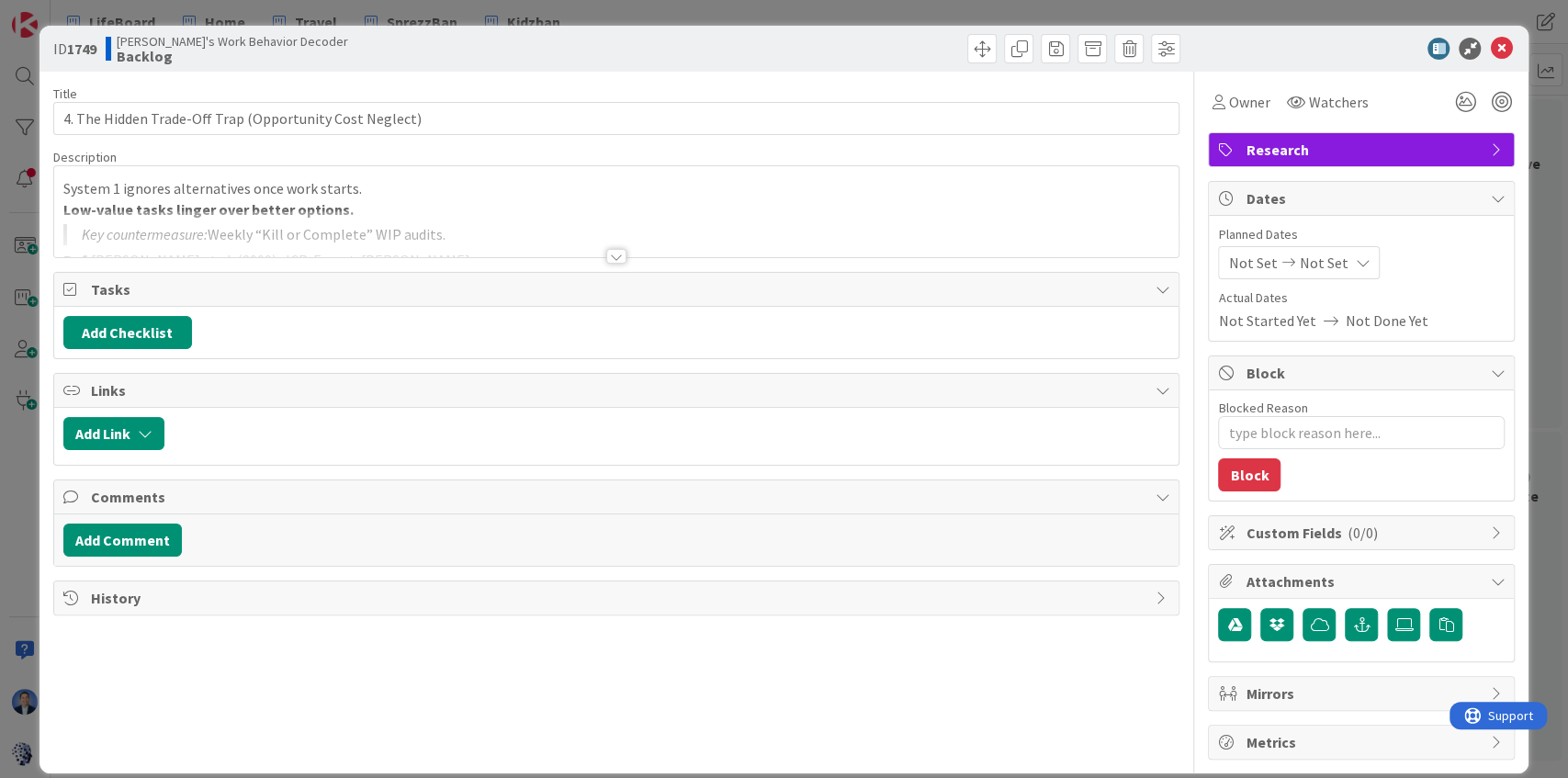
click at [398, 211] on div at bounding box center [616, 233] width 1125 height 47
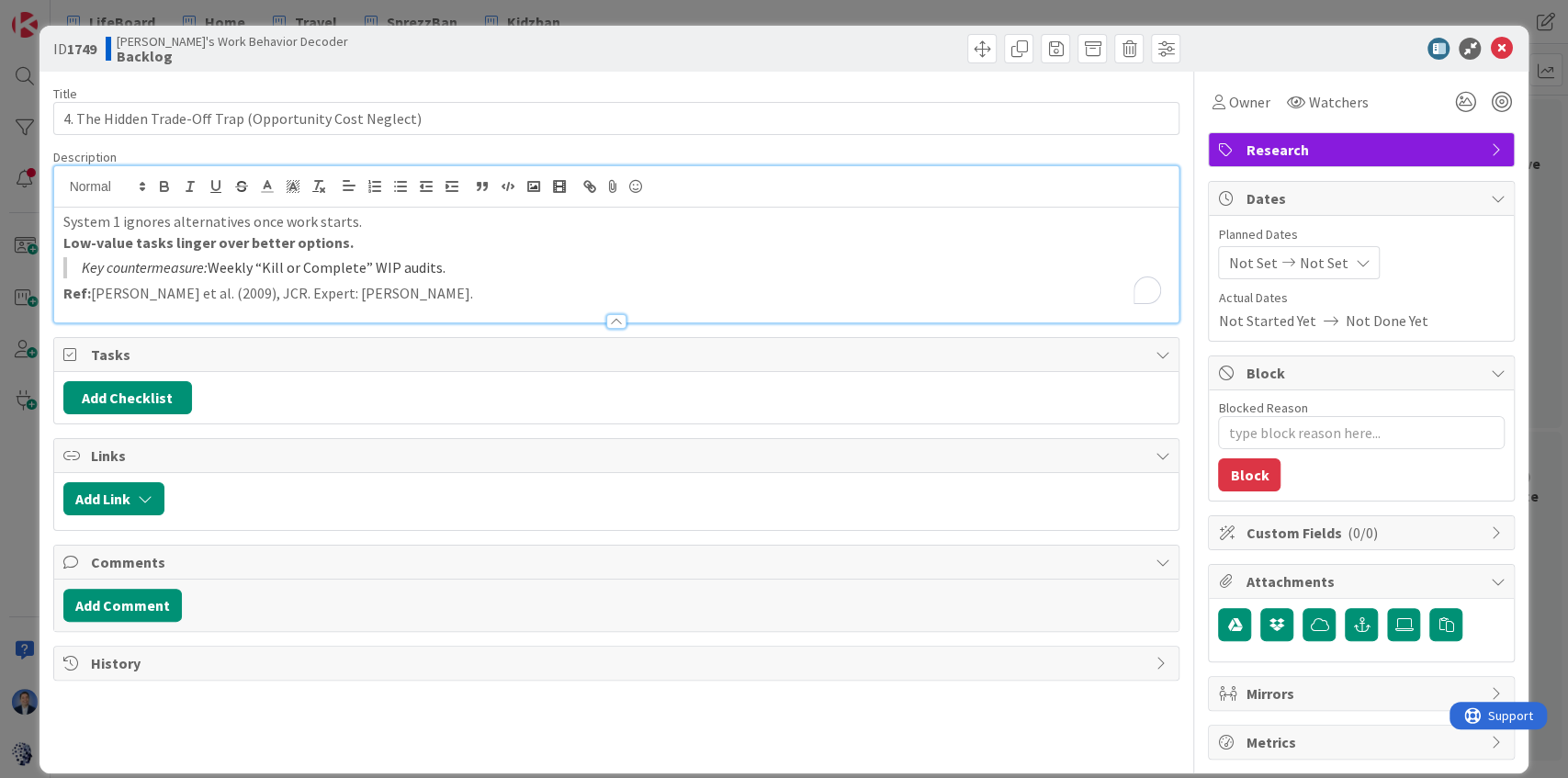
click at [398, 261] on blockquote "Key countermeasure: Weekly “Kill or Complete” WIP audits." at bounding box center [616, 268] width 1106 height 21
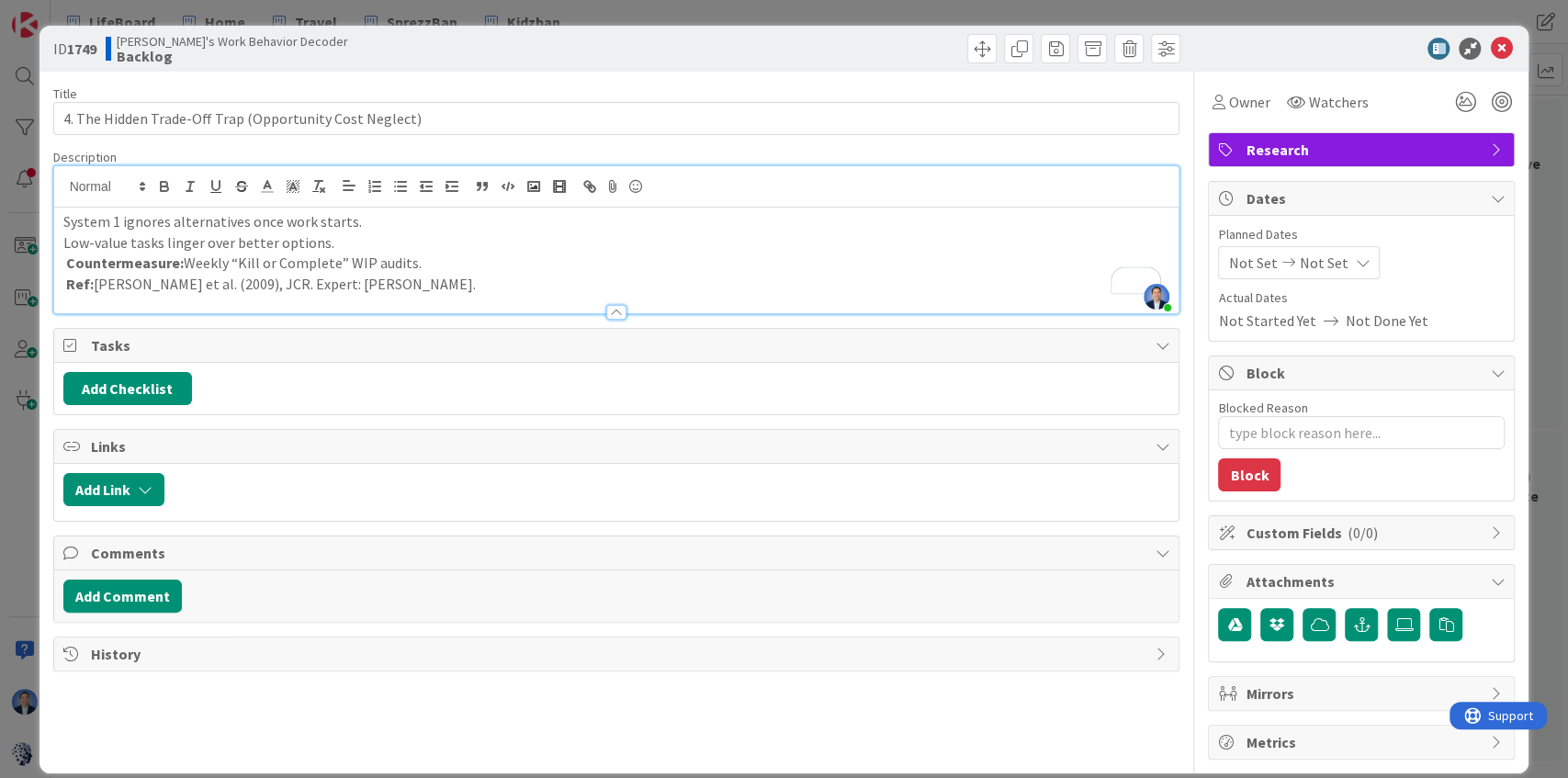
click at [243, 232] on p "Low-value tasks linger over better options." at bounding box center [616, 243] width 1106 height 21
click at [243, 235] on p "Low-value tasks linger over better options." at bounding box center [616, 243] width 1106 height 21
click at [167, 187] on icon "button" at bounding box center [164, 188] width 8 height 5
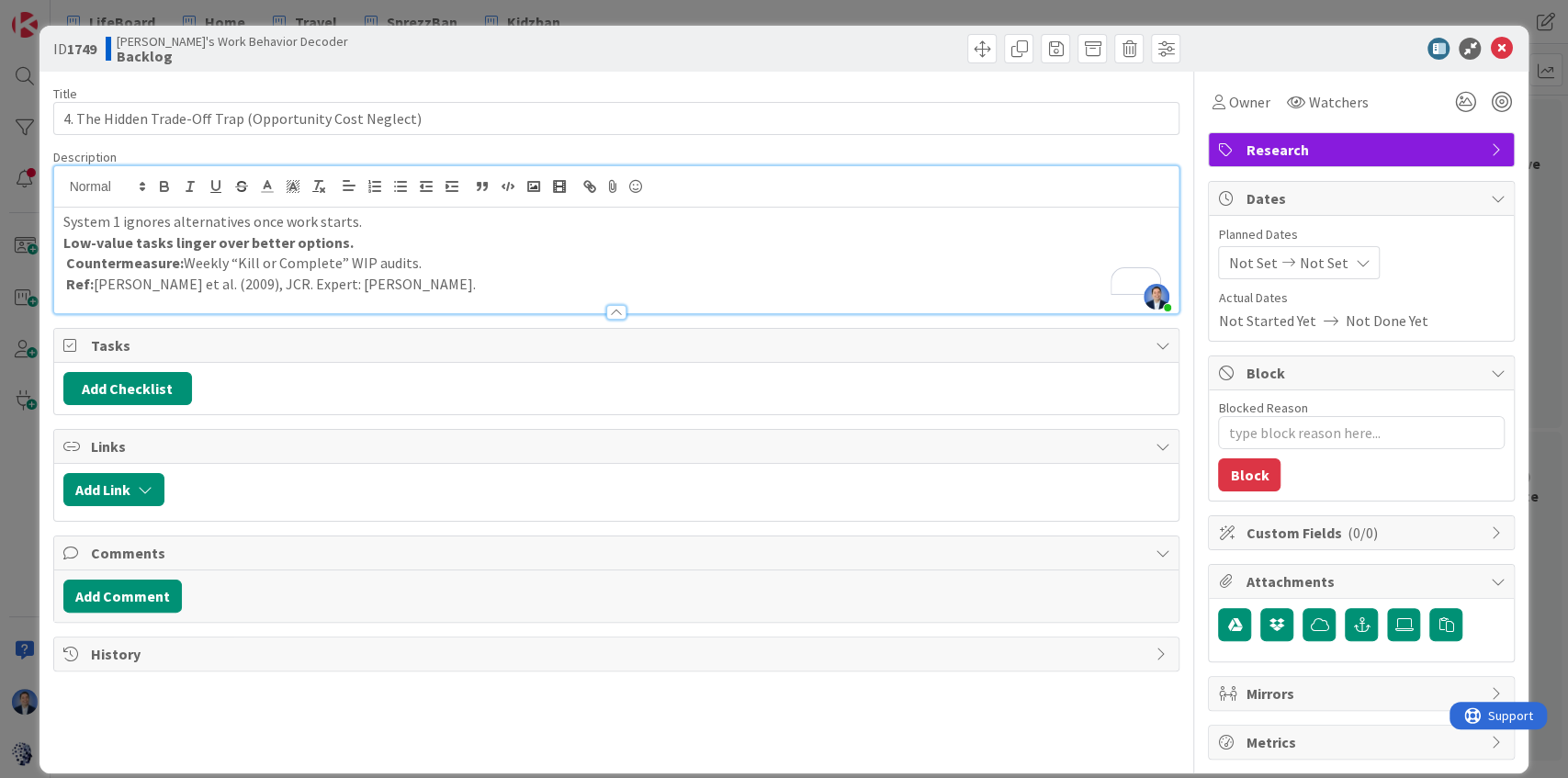
click at [288, 263] on p "Countermeasure: Weekly “Kill or Complete” WIP audits." at bounding box center [616, 263] width 1106 height 21
click at [482, 191] on icon "button" at bounding box center [482, 186] width 16 height 16
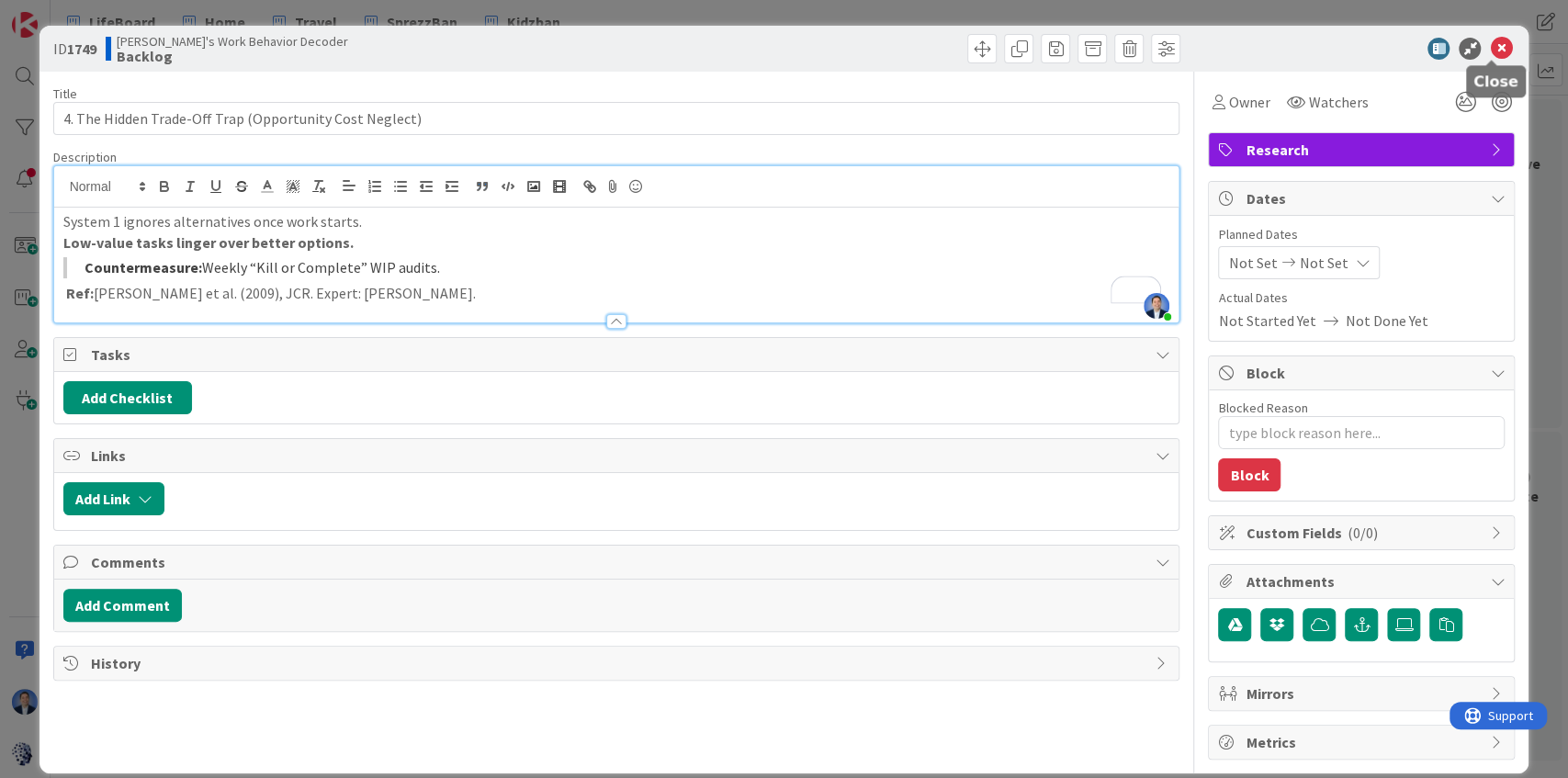
click at [1489, 50] on icon at bounding box center [1500, 48] width 22 height 22
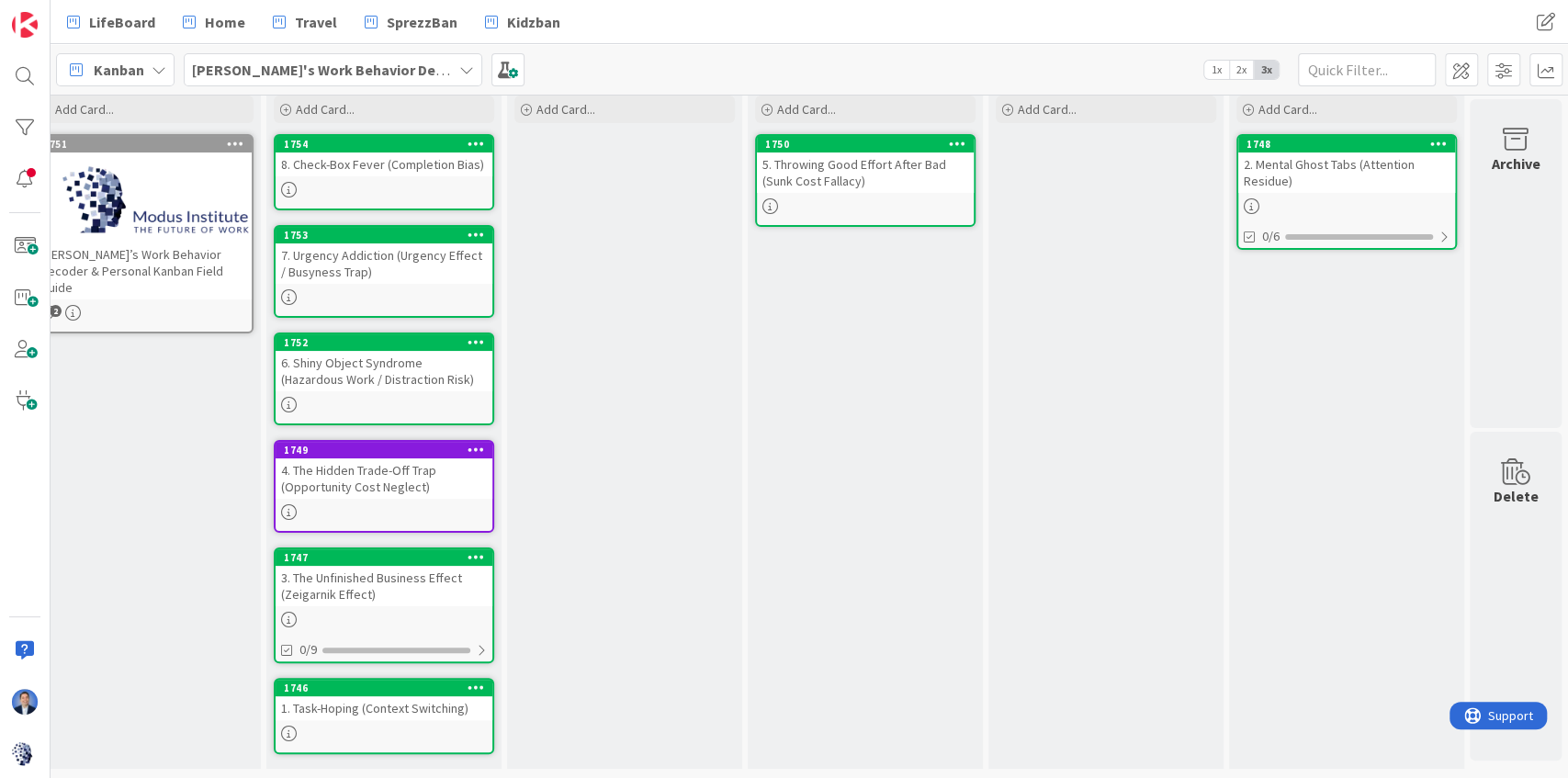
click at [874, 154] on div "5. Throwing Good Effort After Bad (Sunk Cost Fallacy)" at bounding box center [866, 173] width 217 height 40
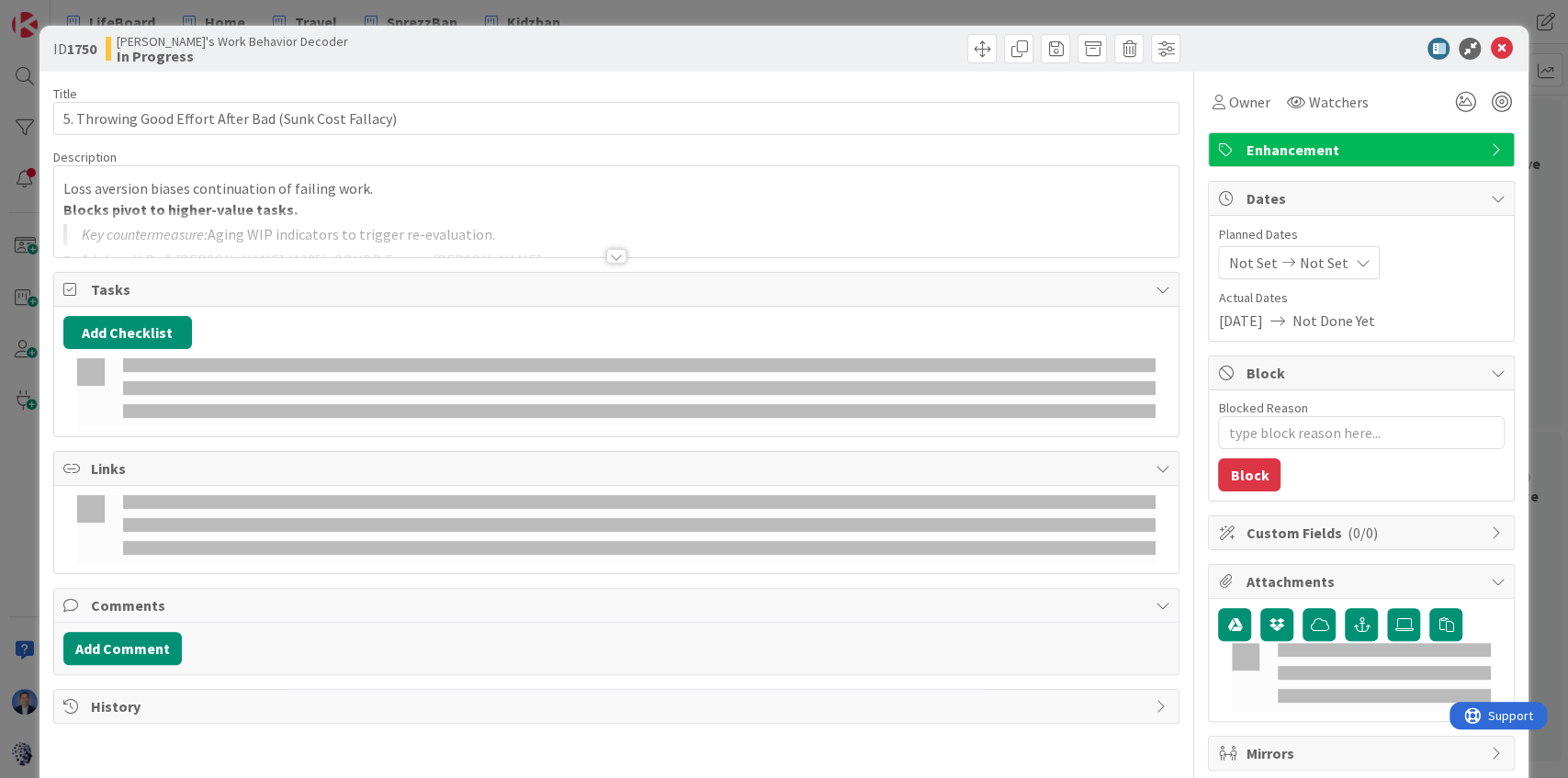
type textarea "x"
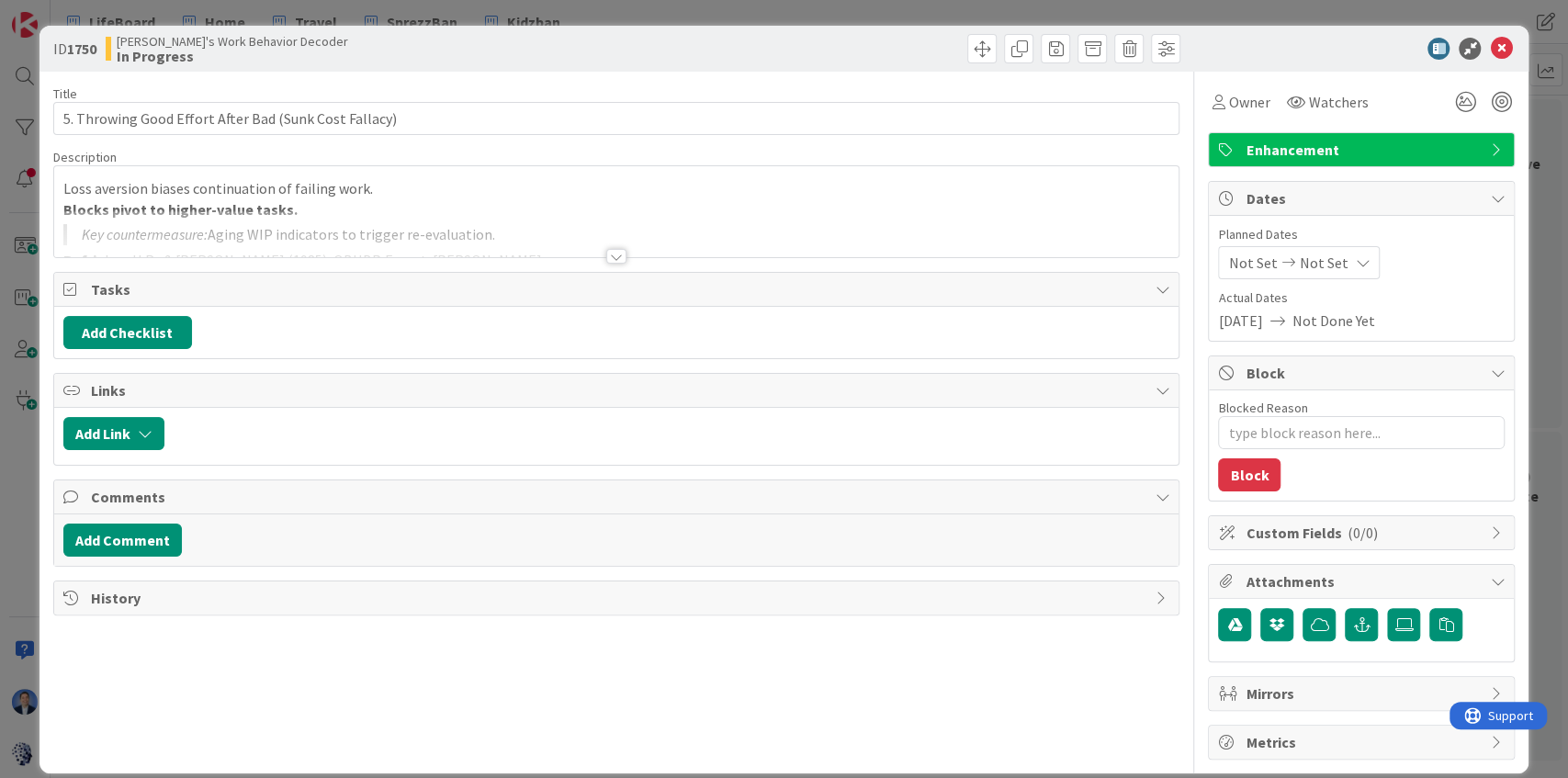
click at [539, 217] on div at bounding box center [616, 233] width 1125 height 47
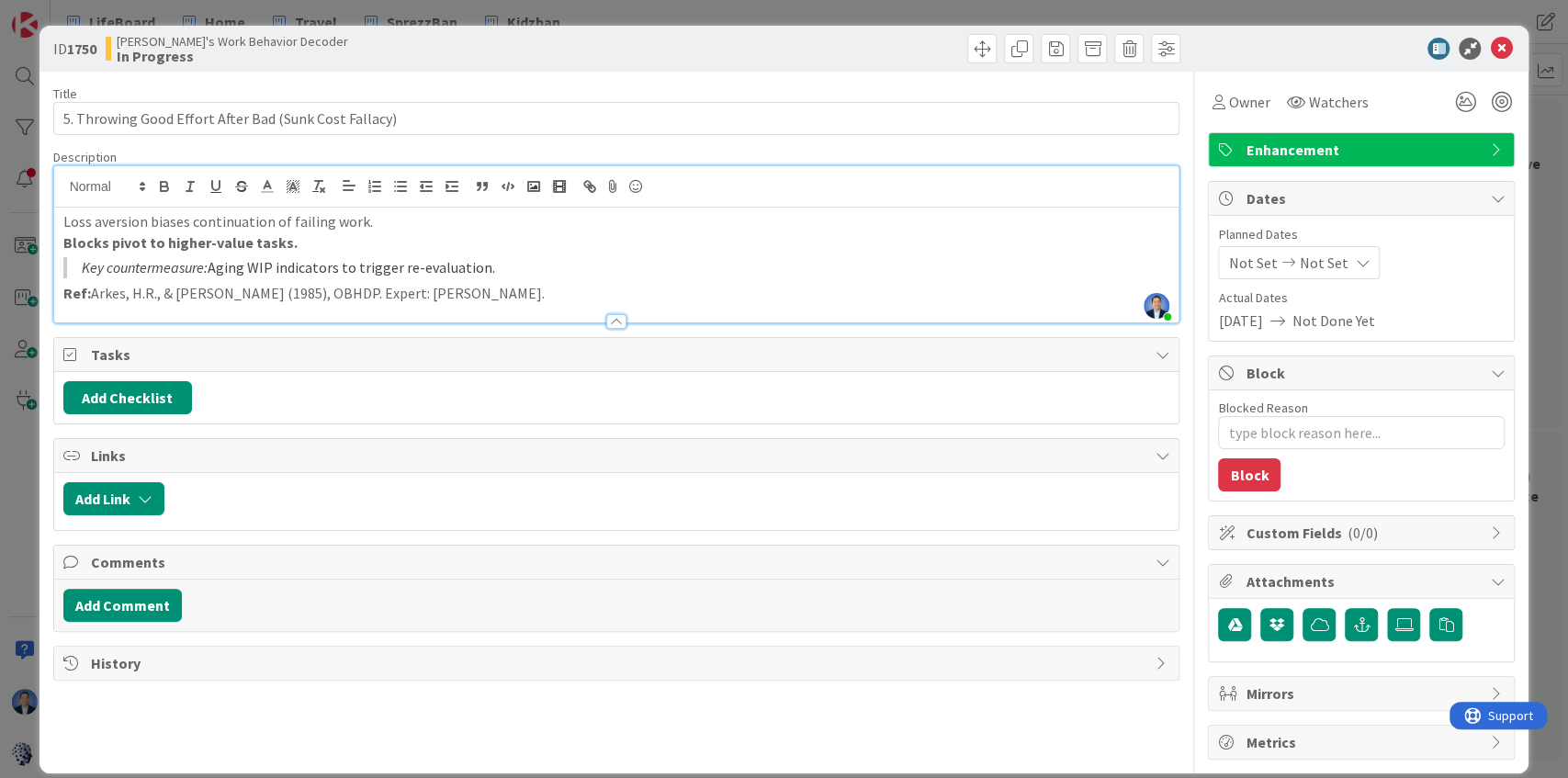
click at [478, 293] on p "Ref: Arkes, H.R., & [PERSON_NAME] (1985), OBHDP. Expert: [PERSON_NAME]." at bounding box center [616, 294] width 1106 height 21
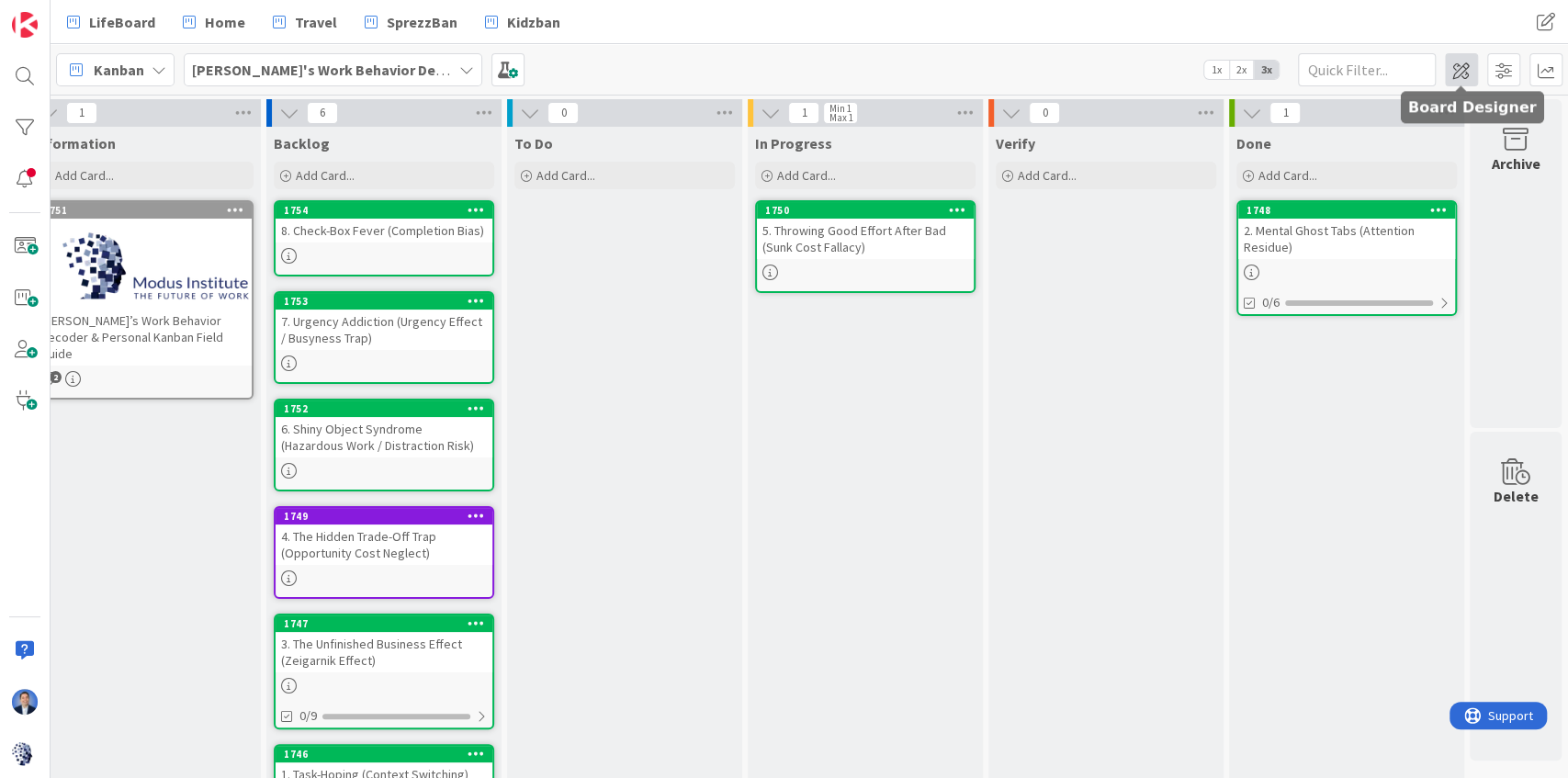
click at [1461, 74] on span at bounding box center [1461, 70] width 33 height 33
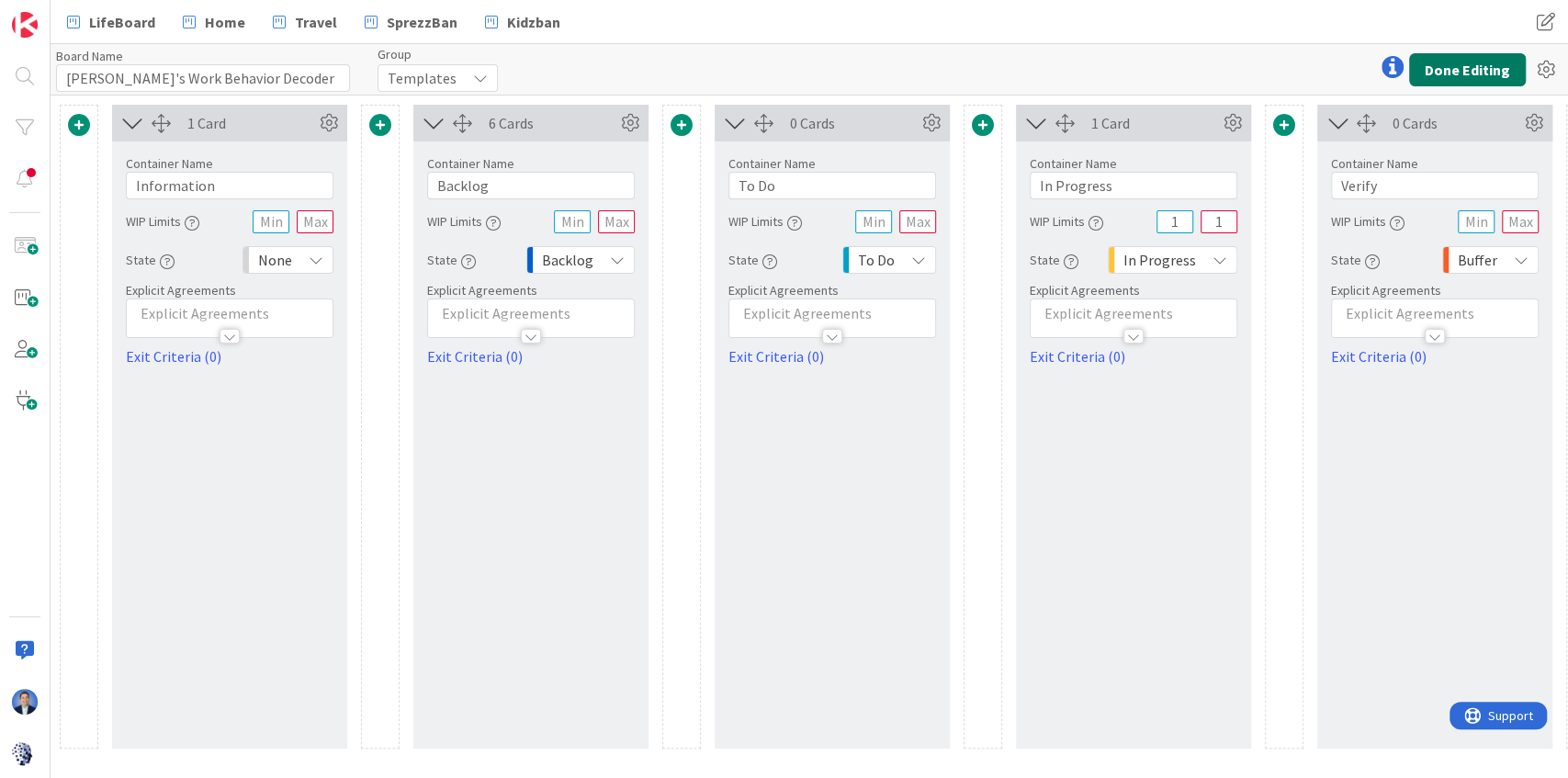
click at [1475, 77] on button "Done Editing" at bounding box center [1467, 70] width 117 height 33
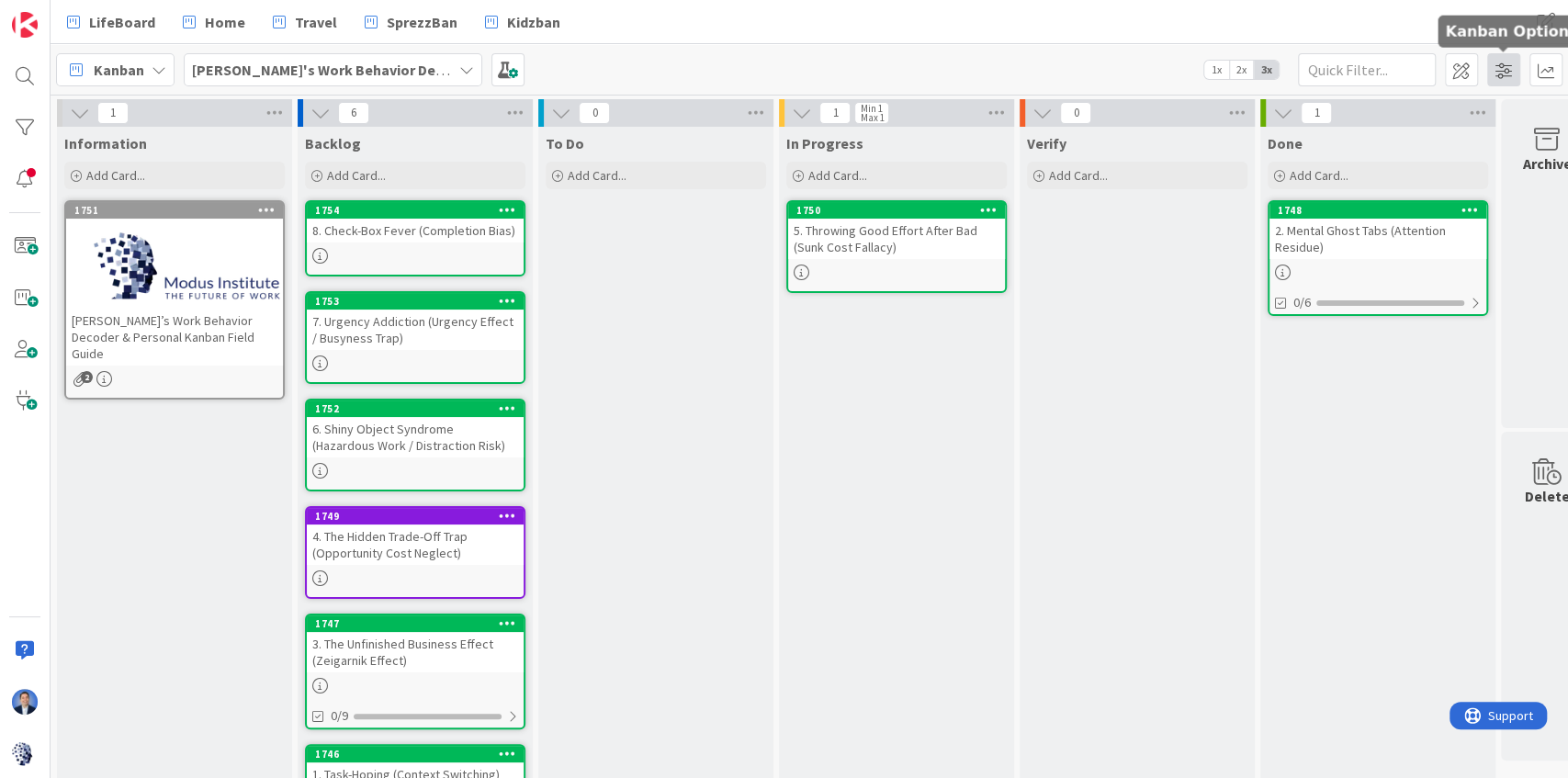
click at [1511, 63] on span at bounding box center [1504, 70] width 33 height 33
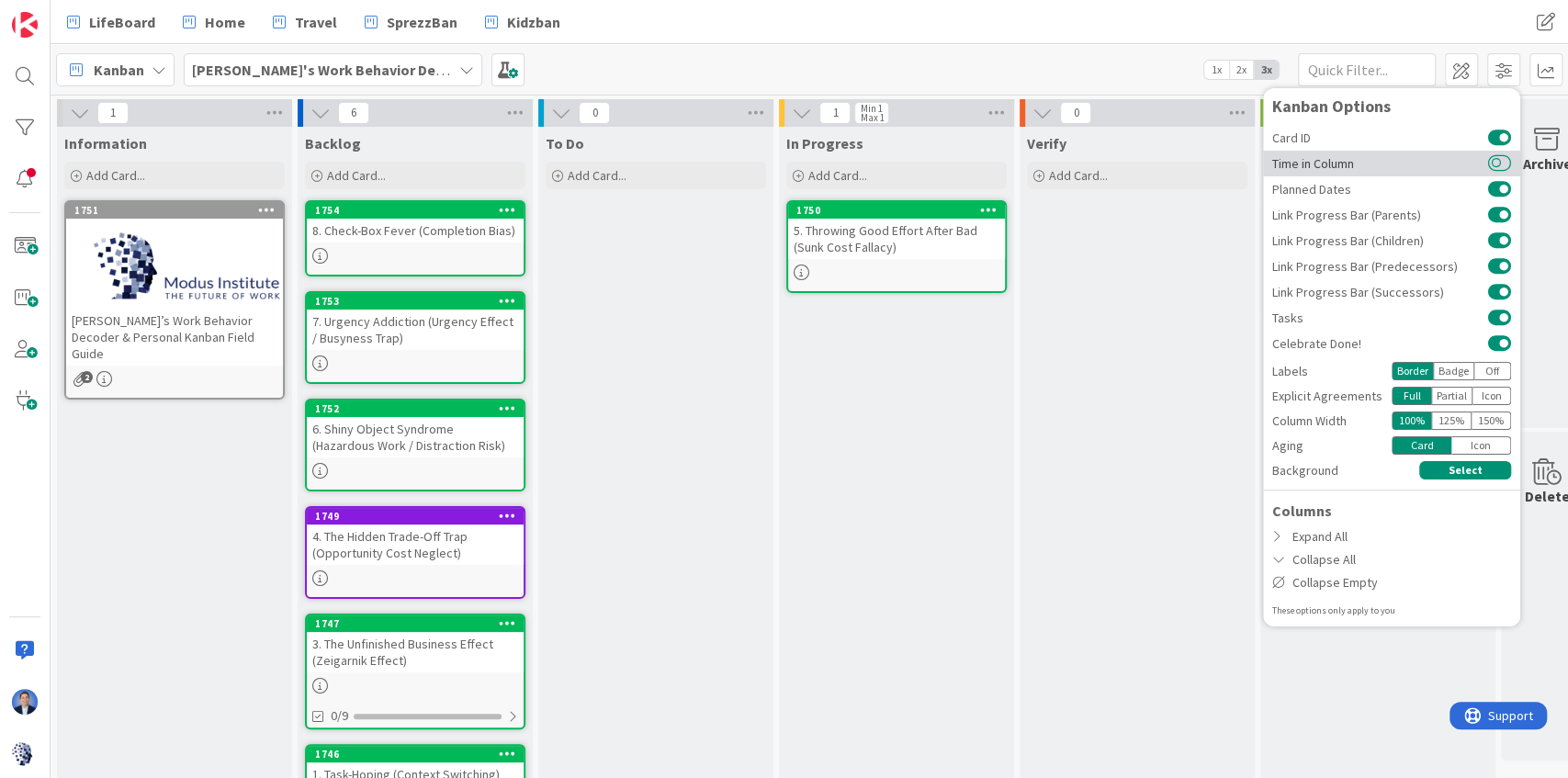
click at [1505, 156] on button at bounding box center [1500, 163] width 23 height 14
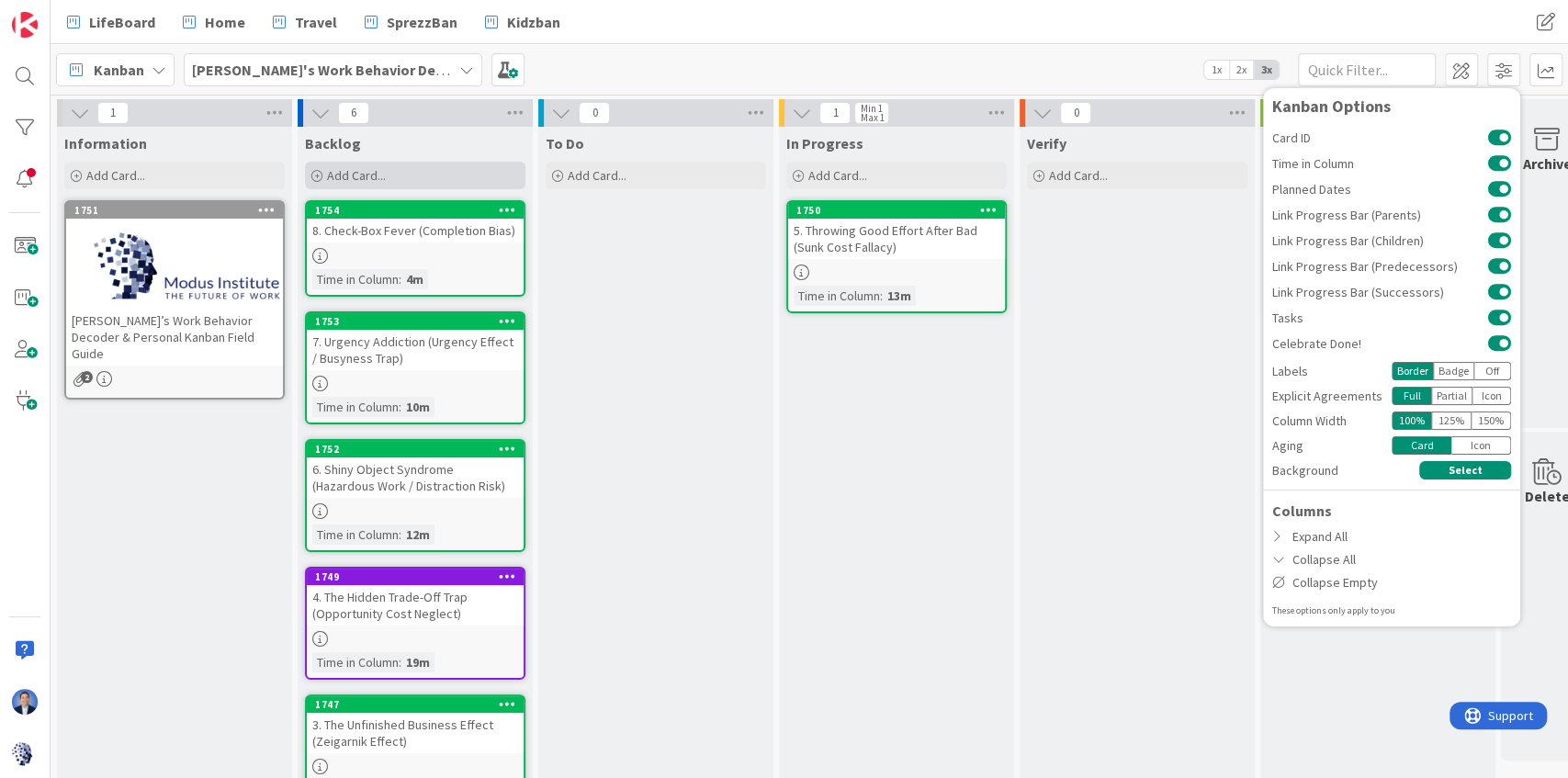
click at [396, 170] on div "Add Card..." at bounding box center [416, 175] width 221 height 28
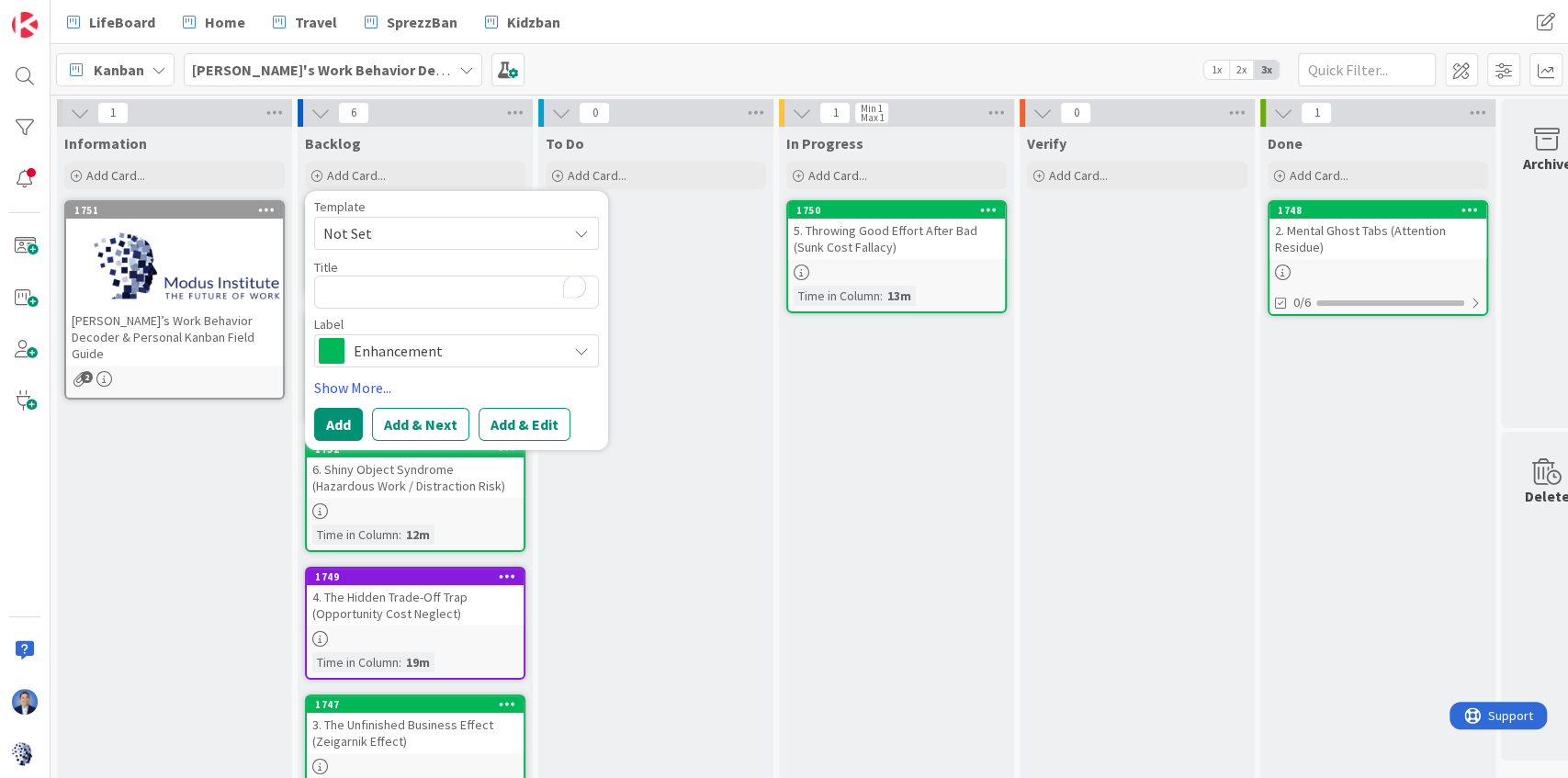
type textarea "x"
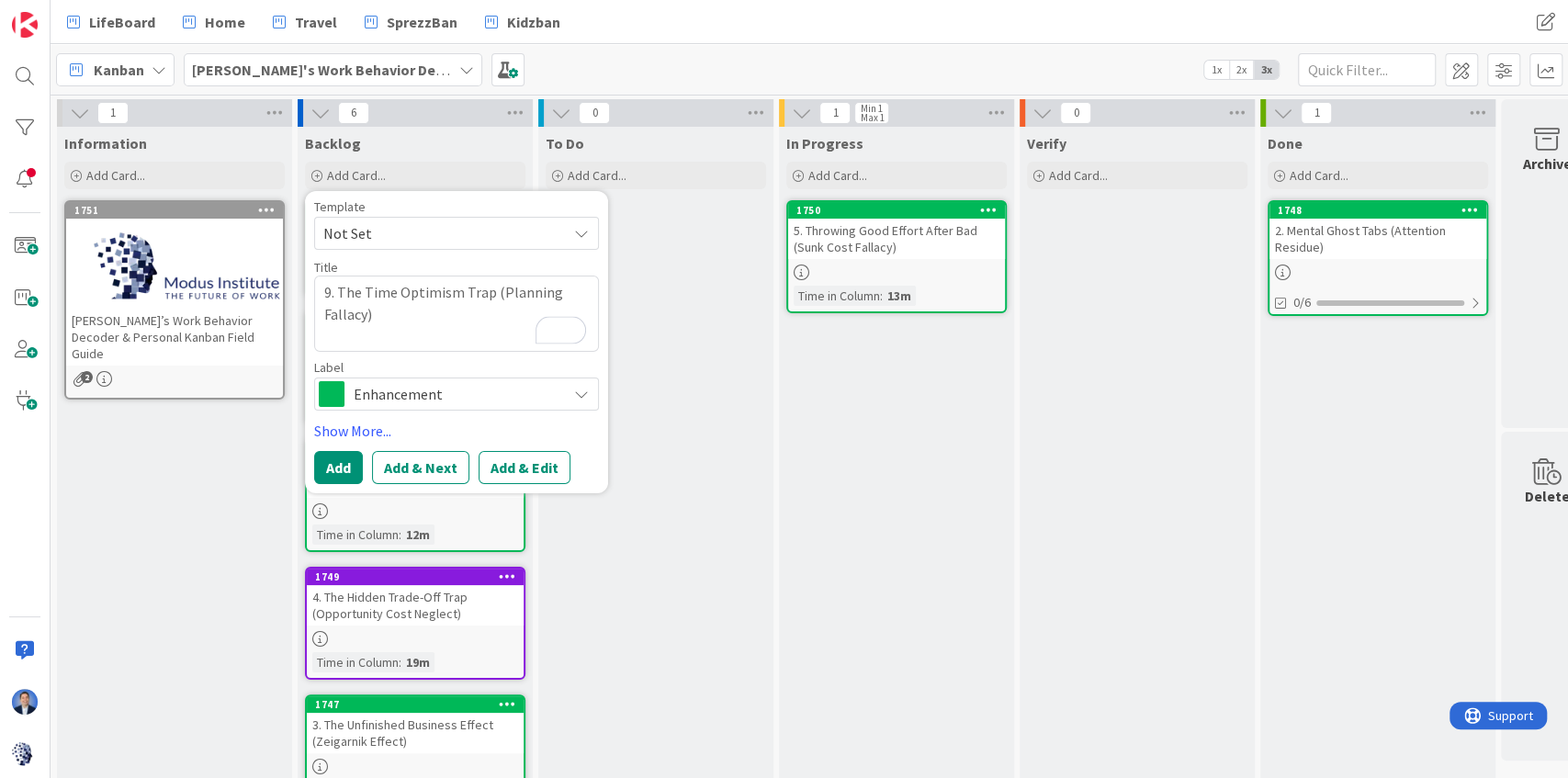
type textarea "9. The Time Optimism Trap (Planning Fallacy)"
click at [514, 470] on button "Add & Edit" at bounding box center [525, 467] width 92 height 33
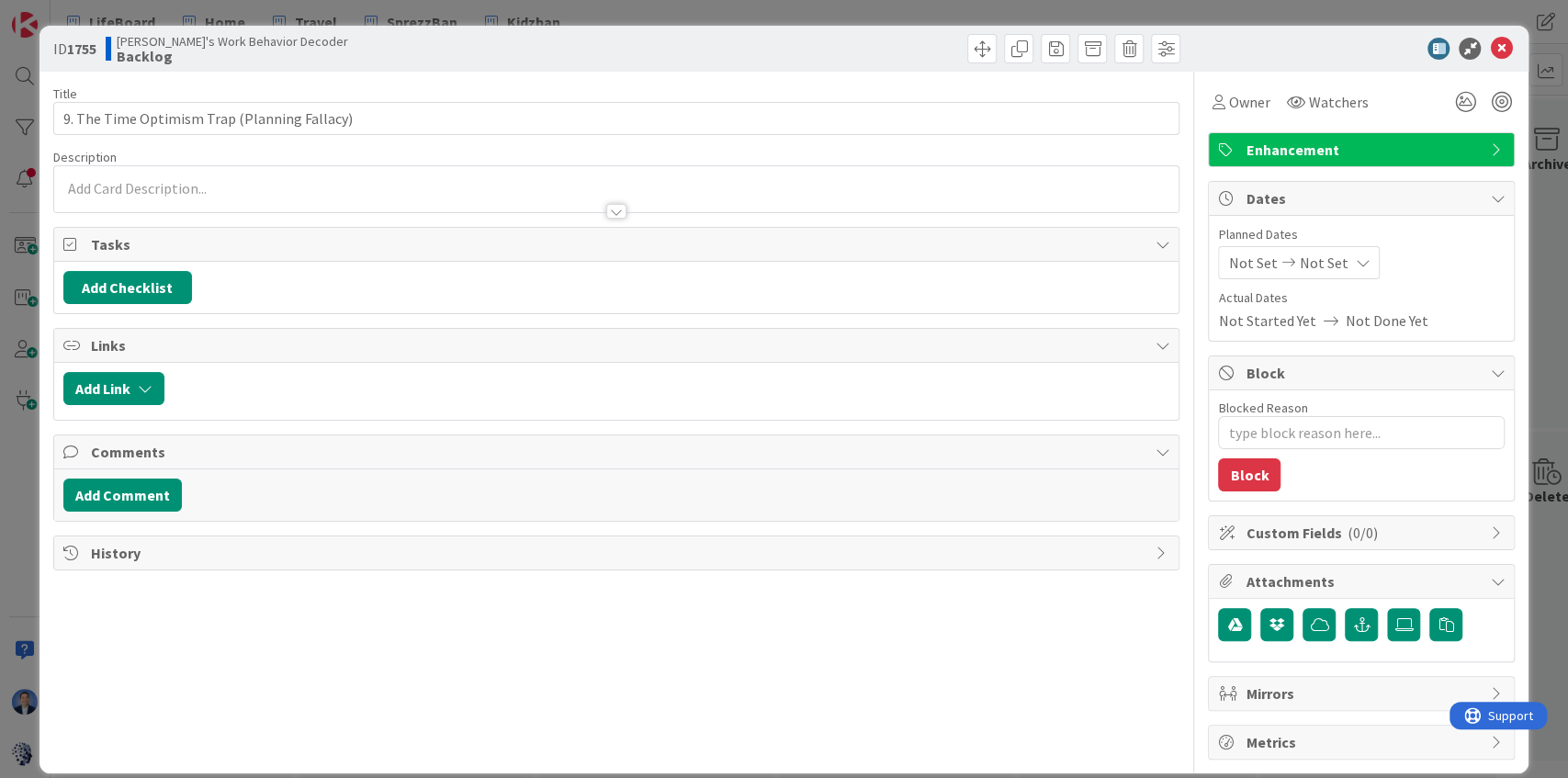
click at [342, 187] on div at bounding box center [616, 189] width 1125 height 46
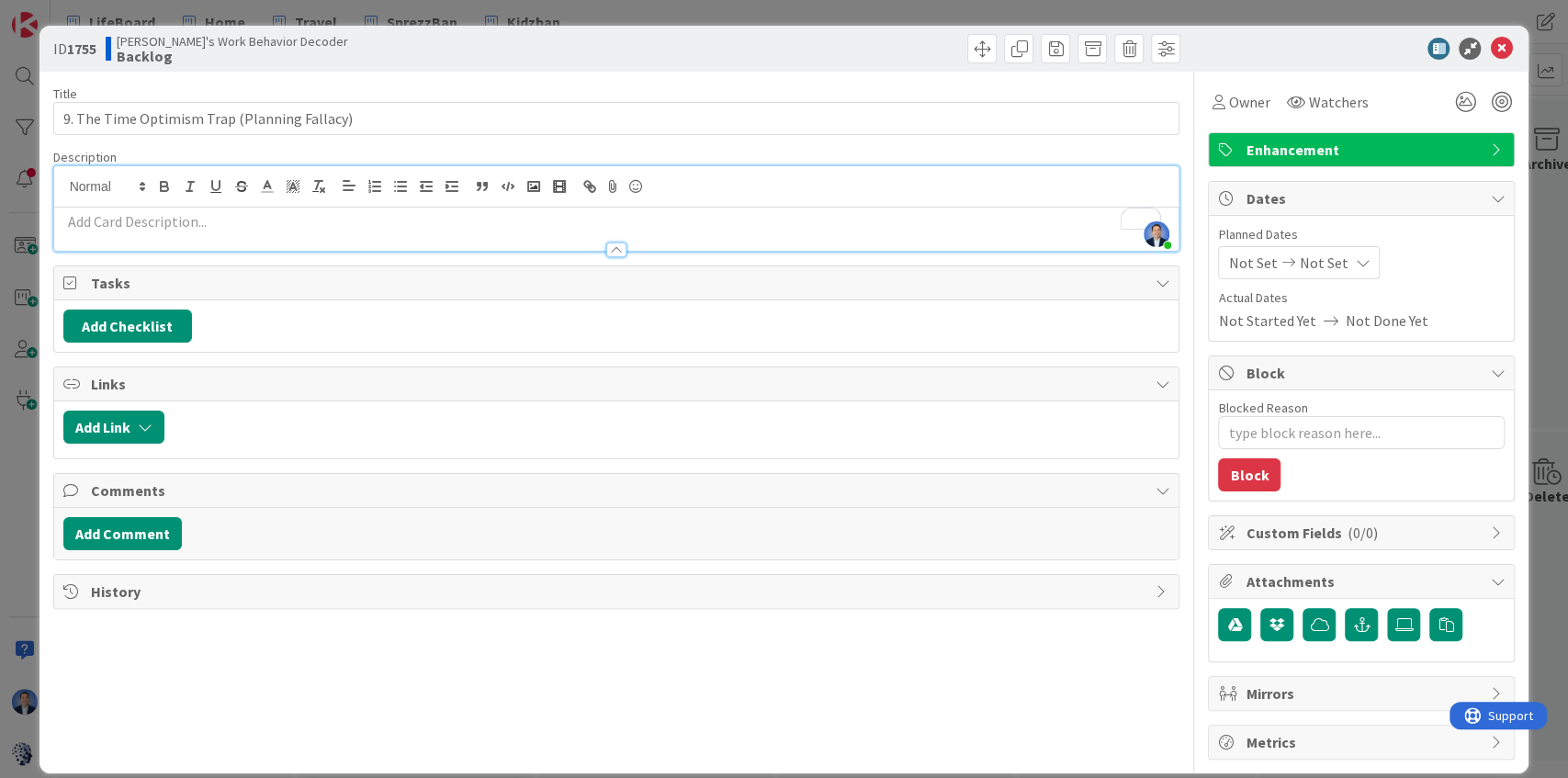
click at [275, 225] on p "To enrich screen reader interactions, please activate Accessibility in Grammarl…" at bounding box center [616, 222] width 1106 height 21
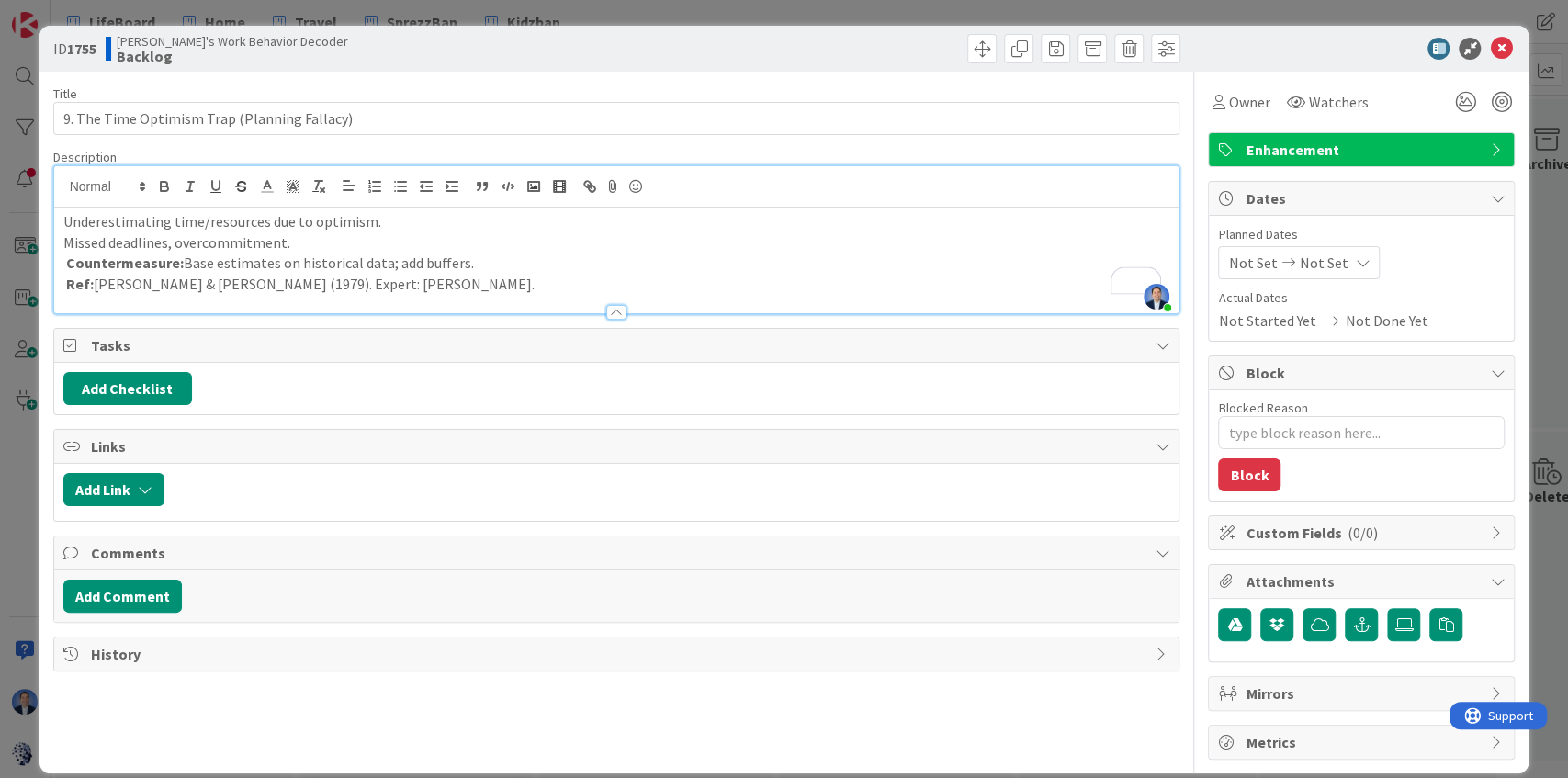
click at [268, 239] on p "Missed deadlines, overcommitment." at bounding box center [616, 243] width 1106 height 21
type textarea "x"
type input "9. The Time Optimism Trap (Planning Fallacy)"
type textarea "x"
type input "9. The Time Optimism Trap (Planning Fallacy)"
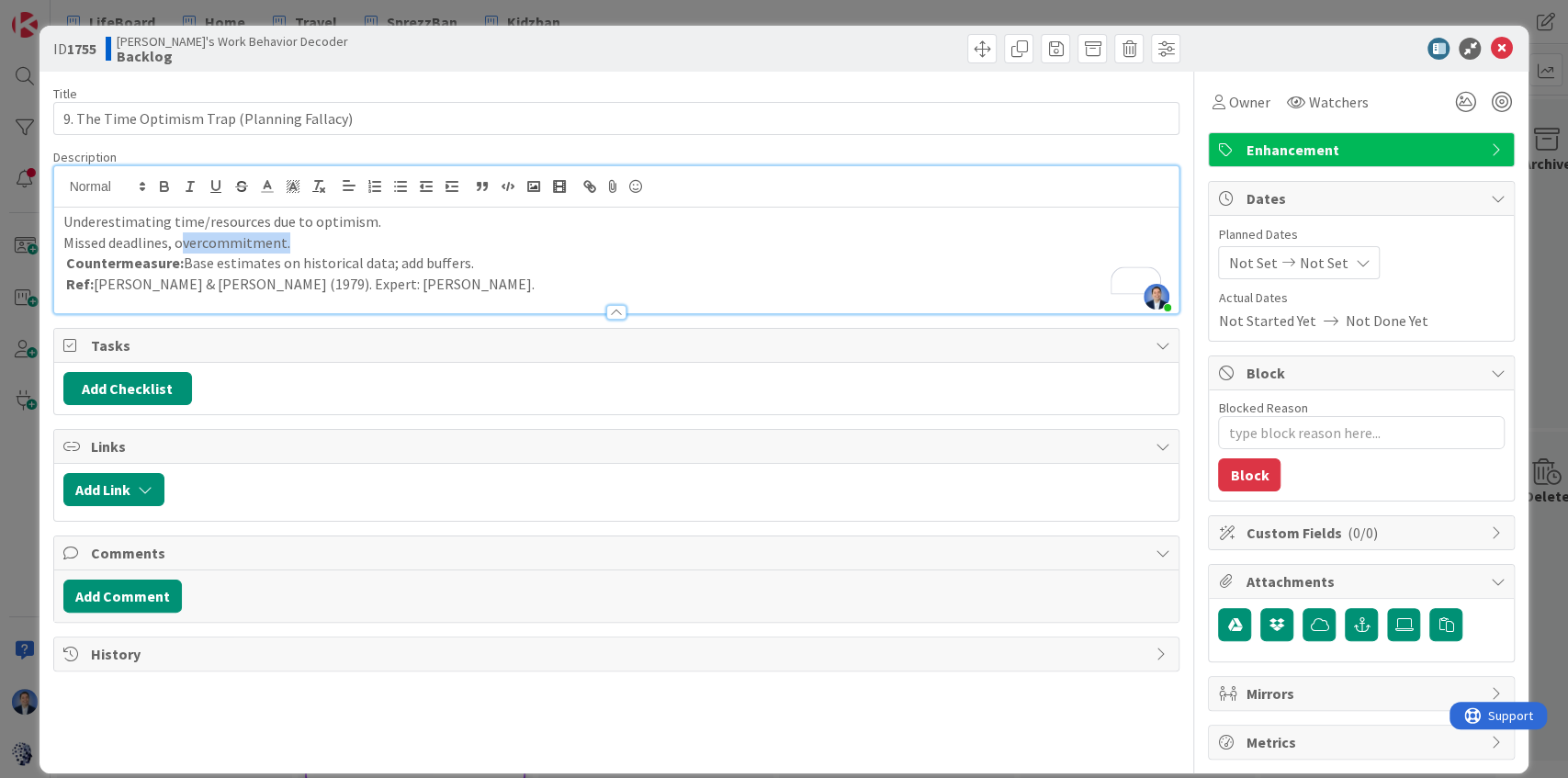
click at [268, 239] on p "Missed deadlines, overcommitment." at bounding box center [616, 243] width 1106 height 21
click at [167, 186] on icon "button" at bounding box center [164, 188] width 8 height 5
click at [279, 261] on p "Countermeasure: Base estimates on historical data; add buffers." at bounding box center [616, 263] width 1106 height 21
type textarea "x"
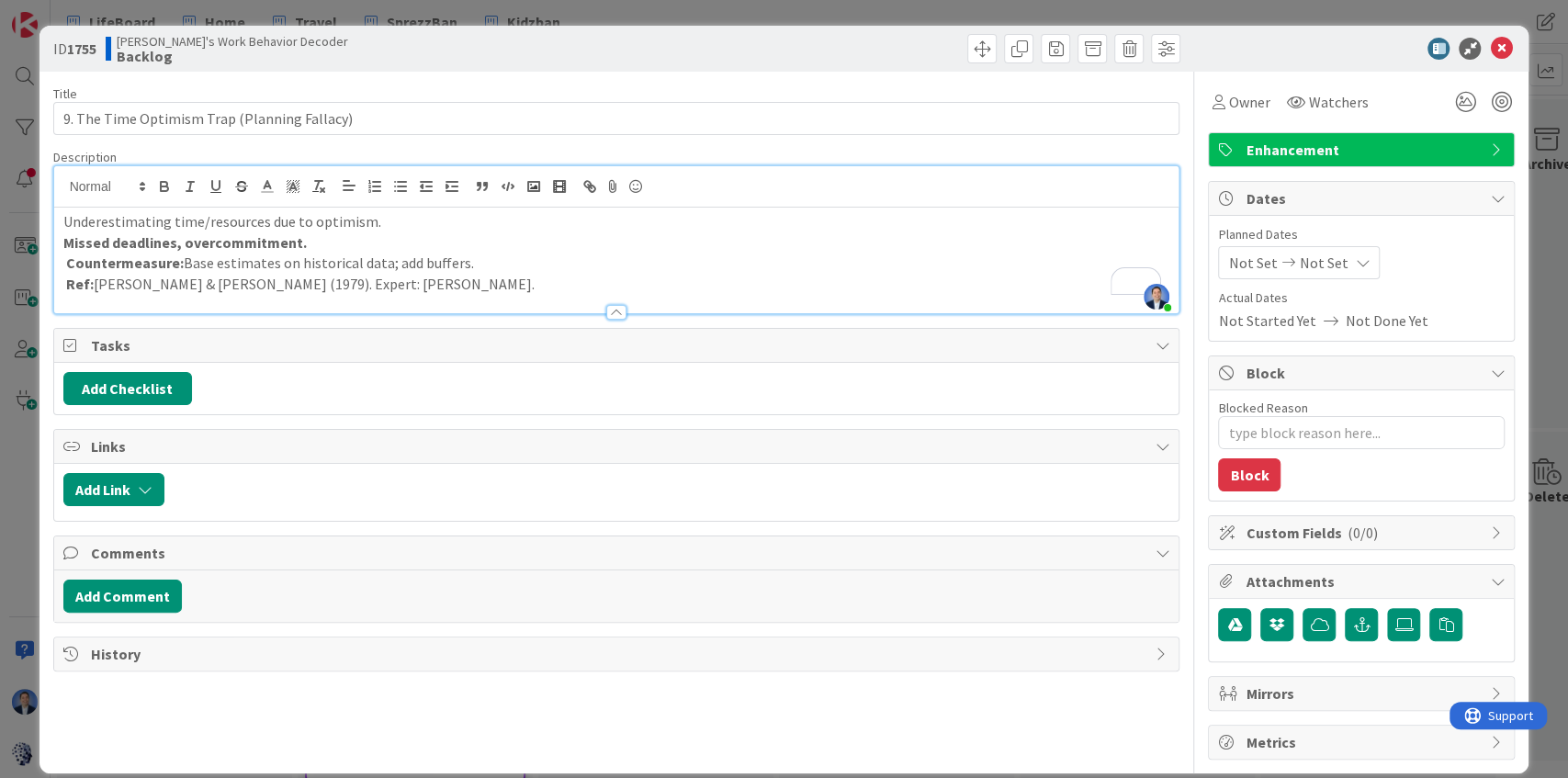
type input "9. The Time Optimism Trap (Planning Fallacy)"
type textarea "x"
type input "9. The Time Optimism Trap (Planning Fallacy)"
click at [487, 185] on icon "button" at bounding box center [485, 187] width 3 height 5
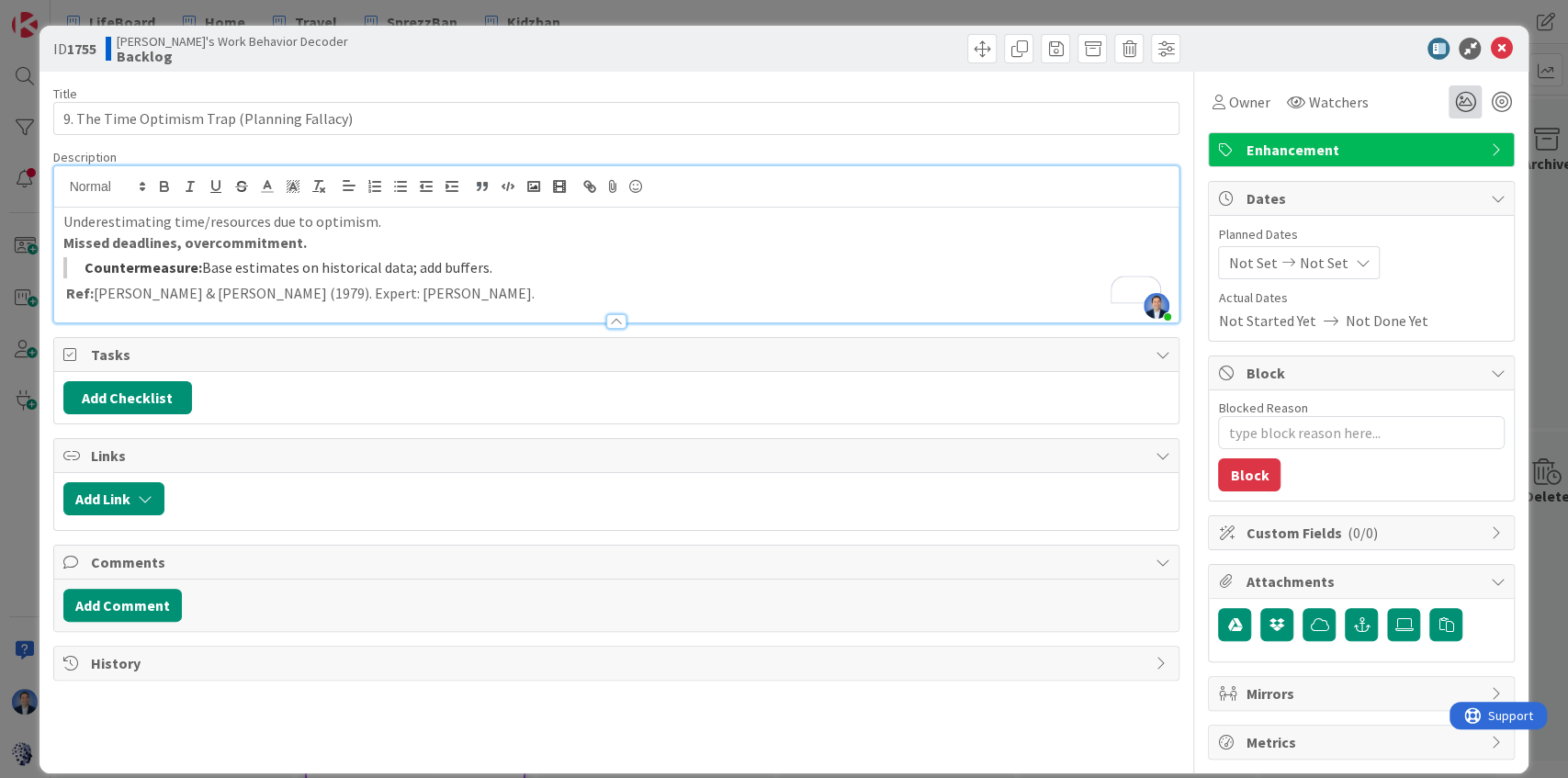
type textarea "x"
type input "9. The Time Optimism Trap (Planning Fallacy)"
type textarea "x"
type input "9. The Time Optimism Trap (Planning Fallacy)"
click at [1491, 54] on icon at bounding box center [1500, 48] width 22 height 22
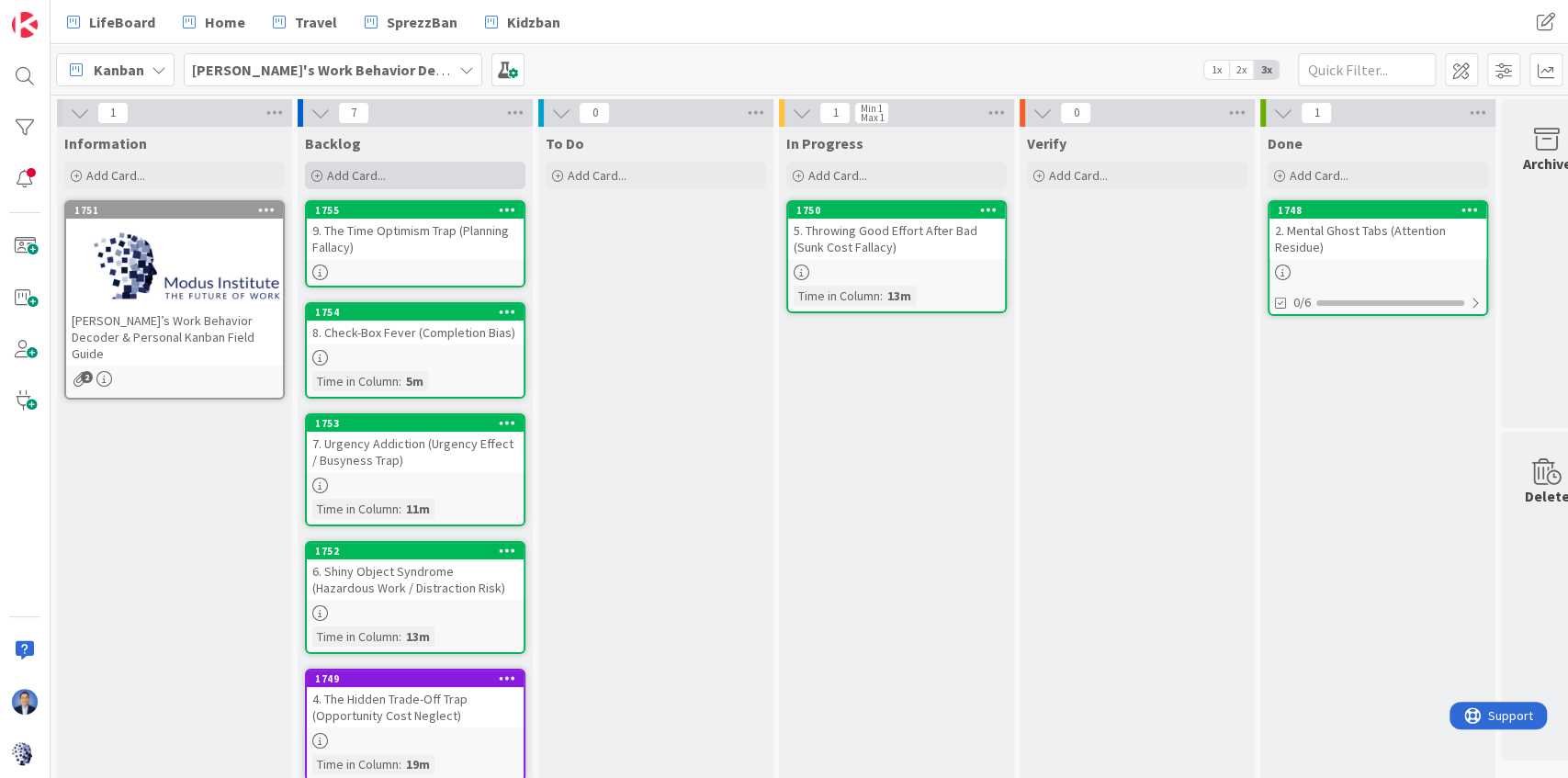
click at [449, 183] on div "Add Card..." at bounding box center [416, 175] width 221 height 28
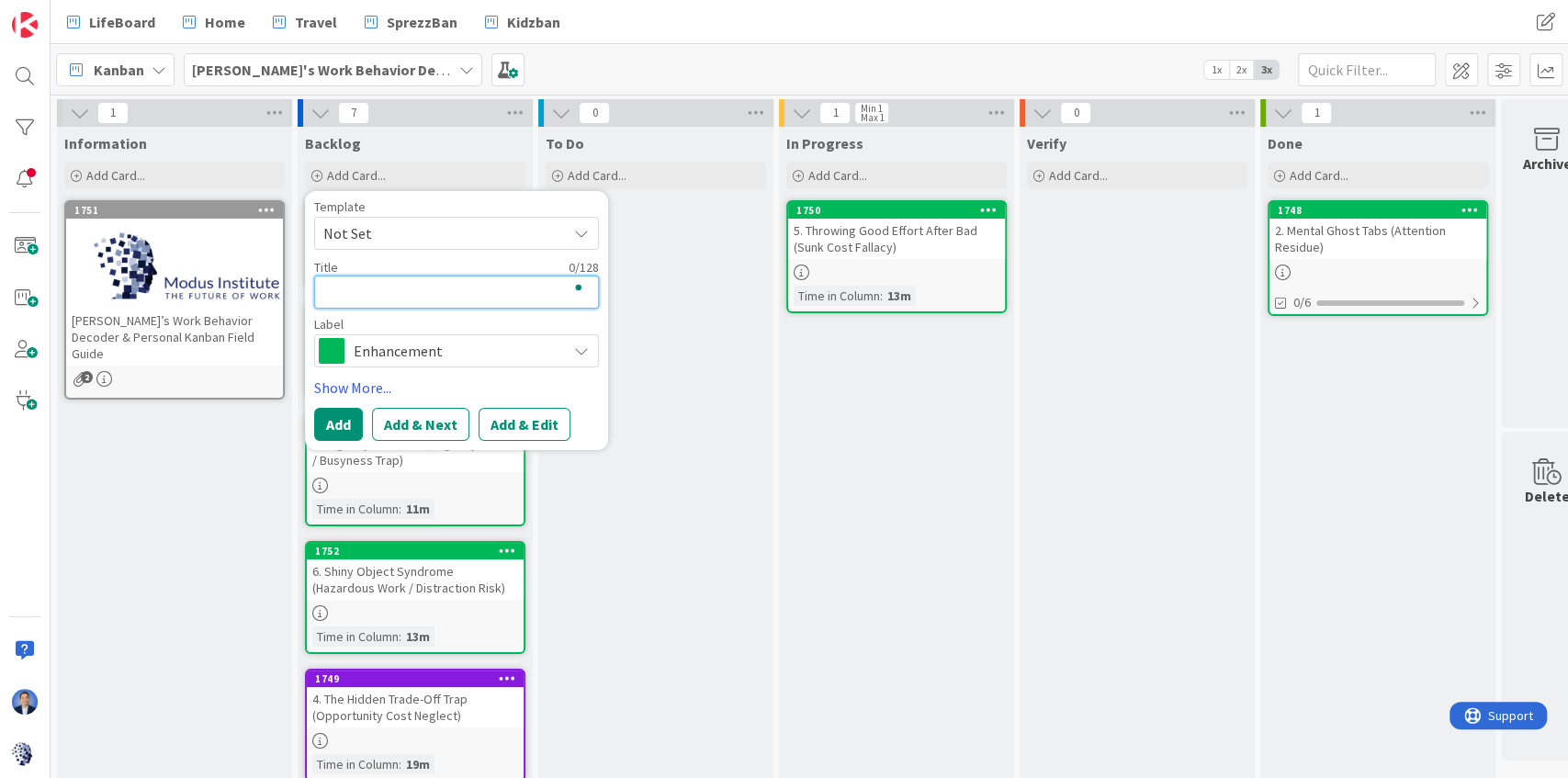
paste textarea "10. Over-Engineering Instinct (Complexity Bias)"
type textarea "x"
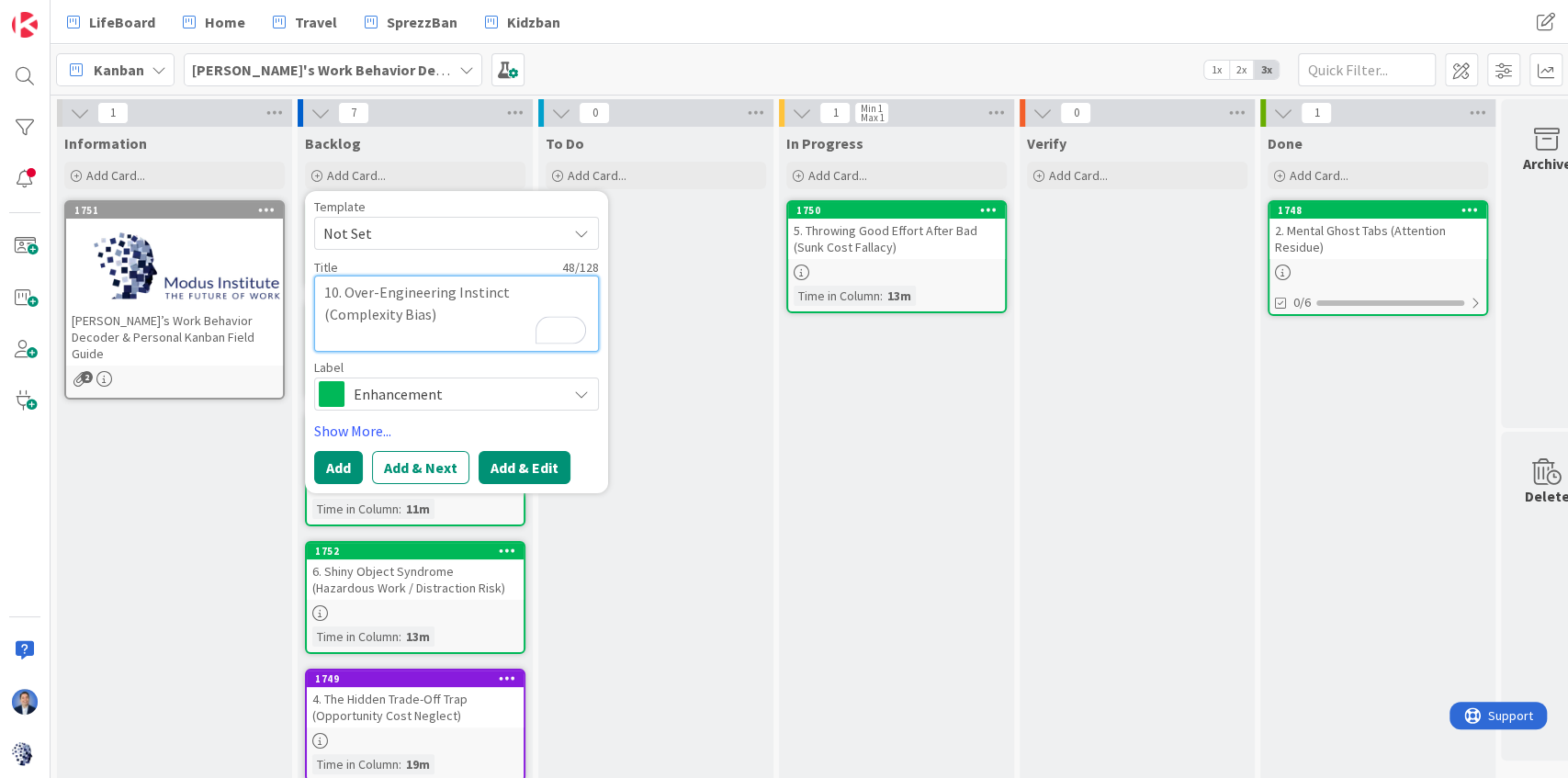
type textarea "10. Over-Engineering Instinct (Complexity Bias)"
click at [531, 466] on button "Add & Edit" at bounding box center [525, 467] width 92 height 33
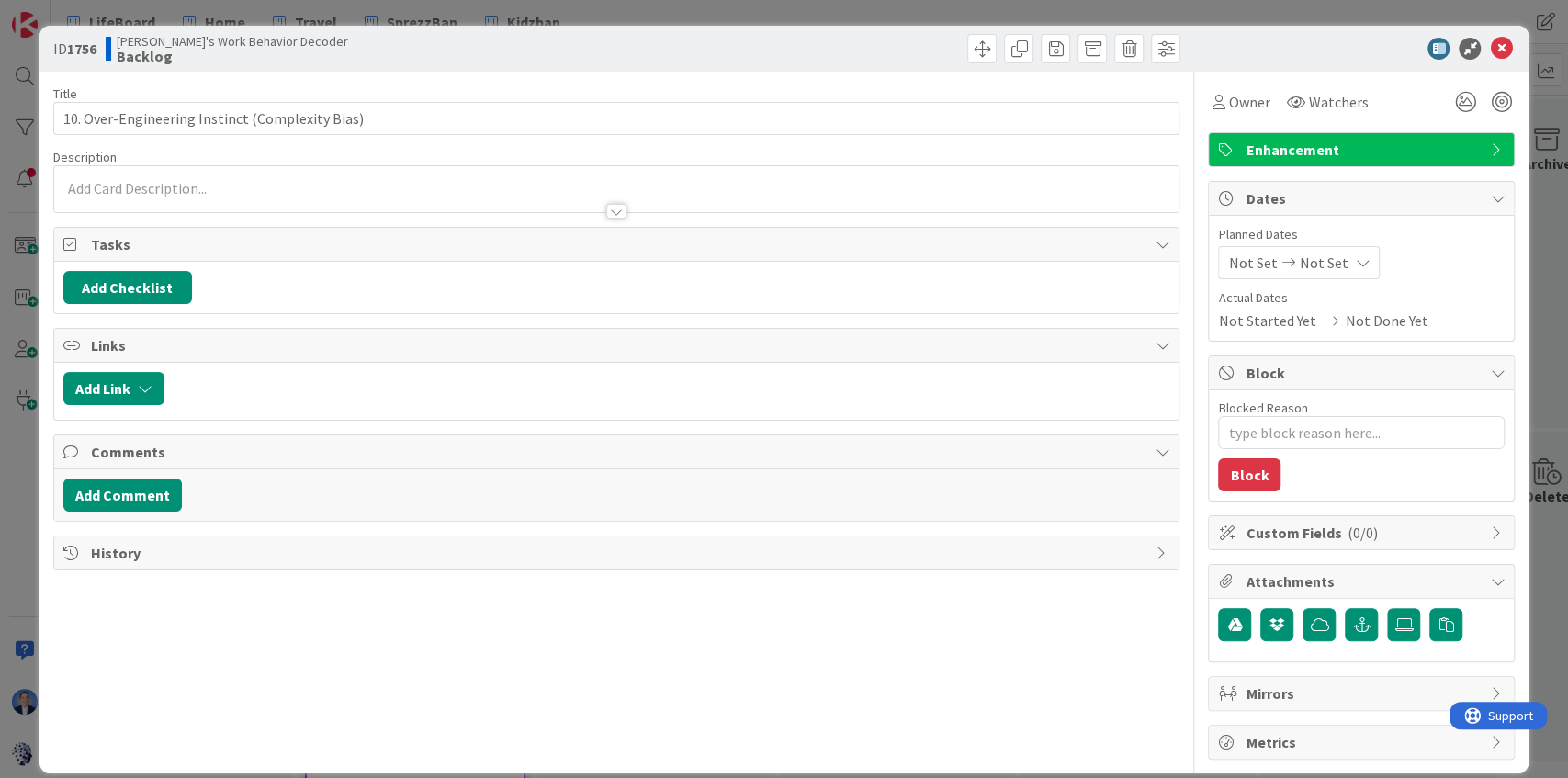
type textarea "x"
type input "10. Over-Engineering Instinct (Complexity Bias)"
click at [216, 188] on div "[PERSON_NAME] just joined" at bounding box center [616, 189] width 1125 height 46
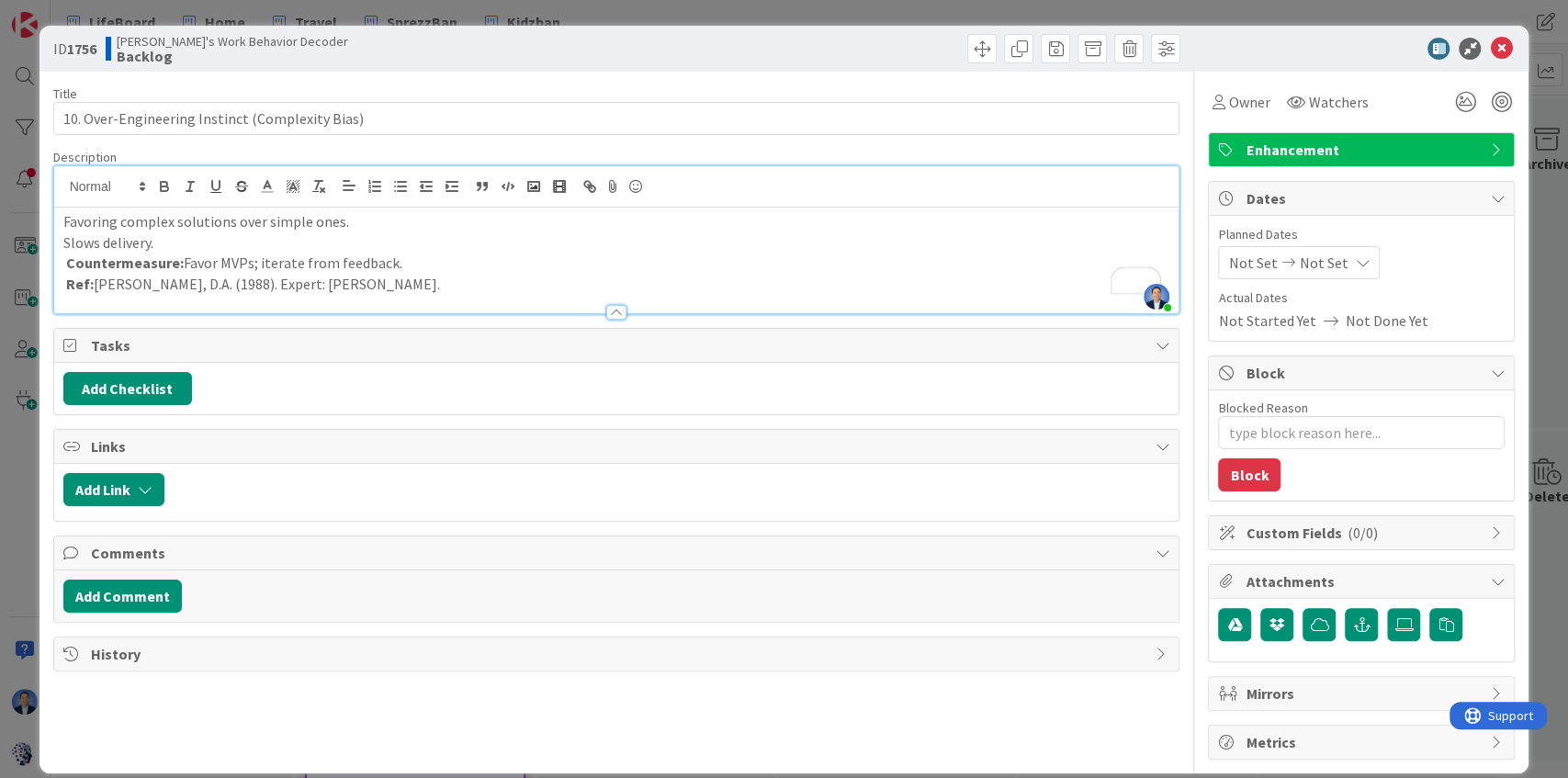
click at [177, 240] on p "Slows delivery." at bounding box center [616, 243] width 1106 height 21
type textarea "x"
type input "10. Over-Engineering Instinct (Complexity Bias)"
type textarea "x"
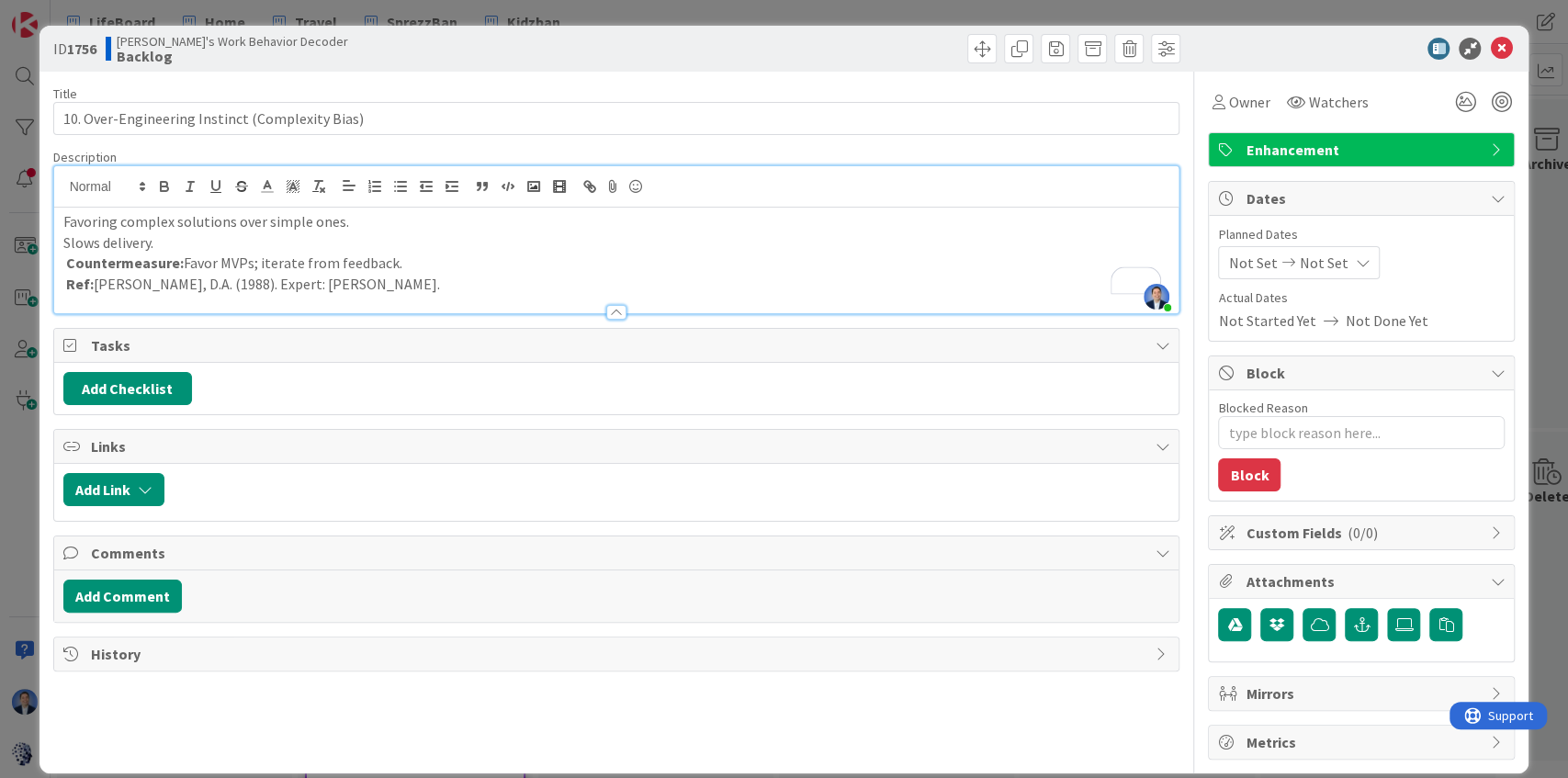
type input "10. Over-Engineering Instinct (Complexity Bias)"
click at [177, 240] on p "Slows delivery." at bounding box center [616, 243] width 1106 height 21
click at [283, 266] on p "Countermeasure: Favor MVPs; iterate from feedback." at bounding box center [616, 263] width 1106 height 21
type textarea "x"
type input "10. Over-Engineering Instinct (Complexity Bias)"
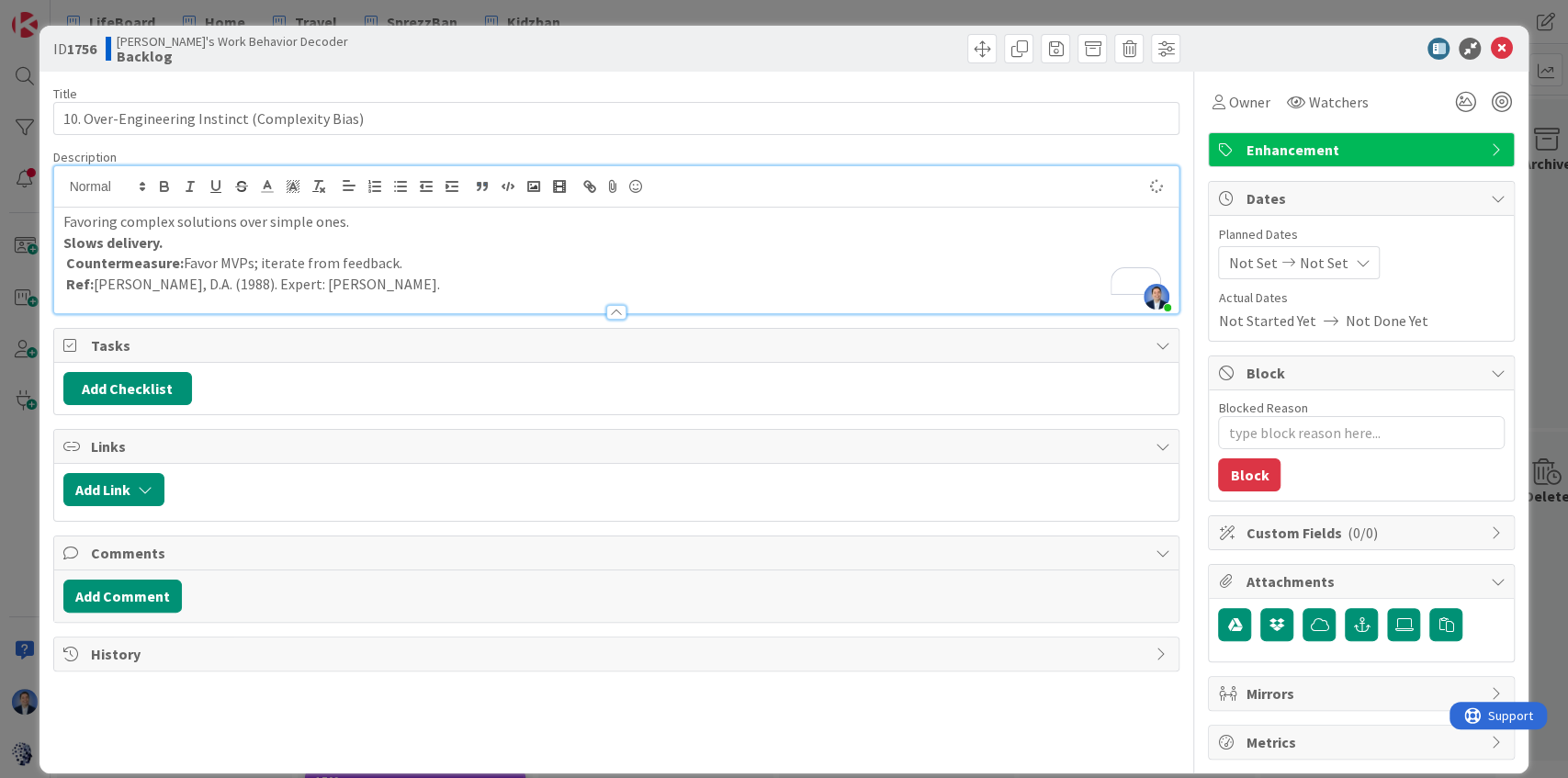
type textarea "x"
type input "10. Over-Engineering Instinct (Complexity Bias)"
click at [480, 186] on icon "button" at bounding box center [479, 187] width 3 height 5
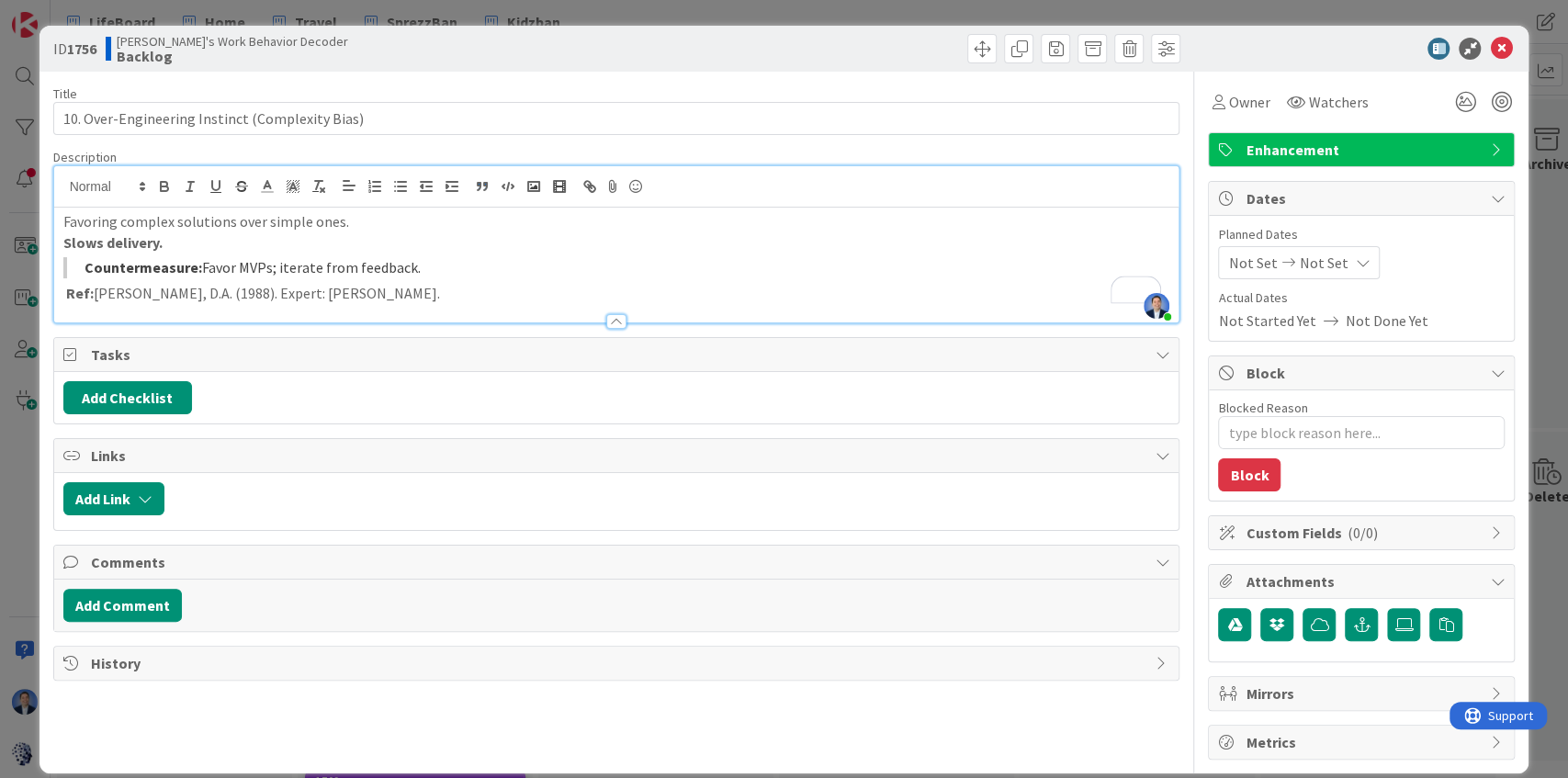
type textarea "x"
type input "10. Over-Engineering Instinct (Complexity Bias)"
type textarea "x"
type input "10. Over-Engineering Instinct (Complexity Bias)"
click at [1497, 53] on icon at bounding box center [1500, 48] width 22 height 22
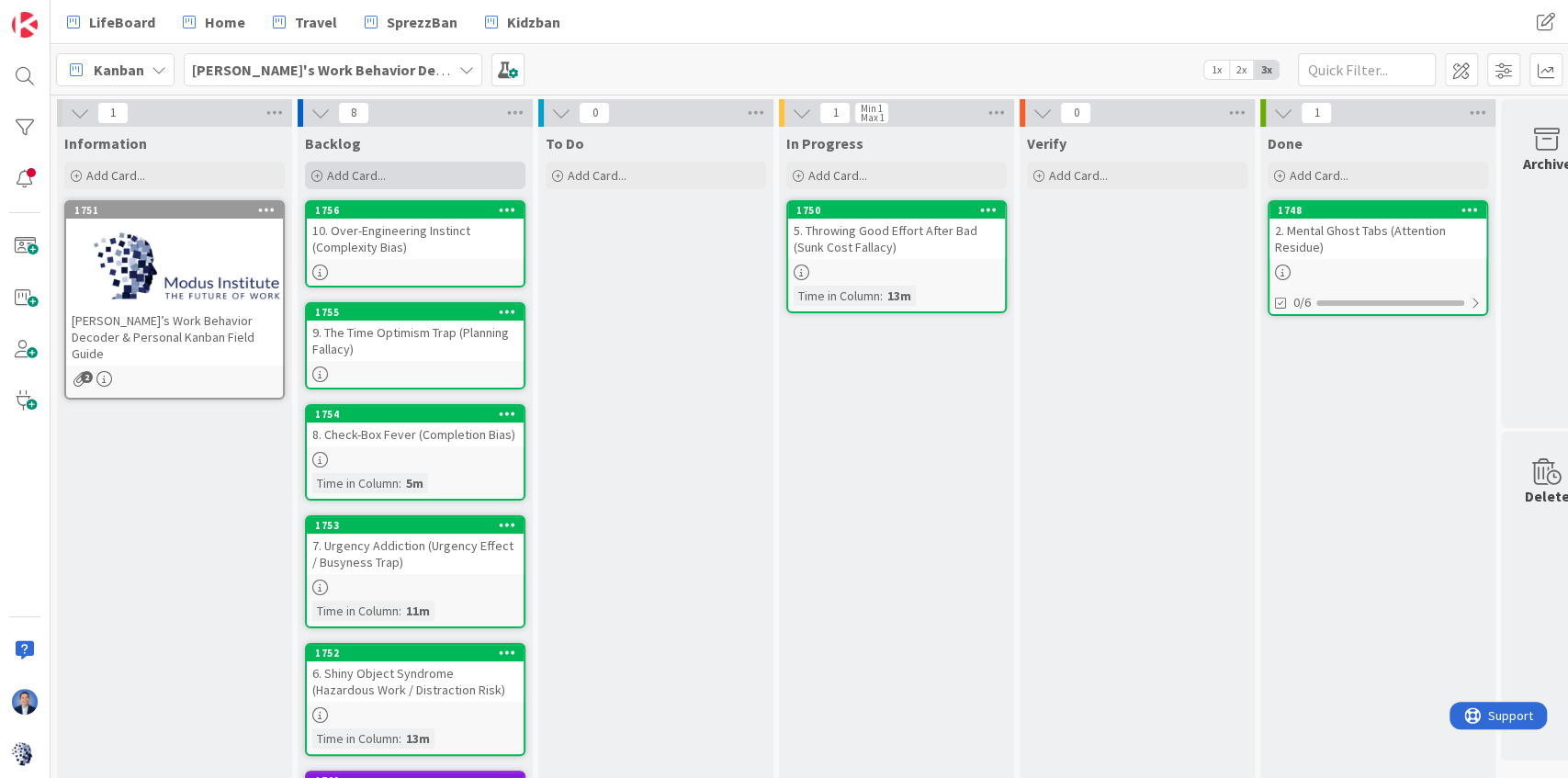
click at [395, 175] on div "Add Card..." at bounding box center [416, 175] width 221 height 28
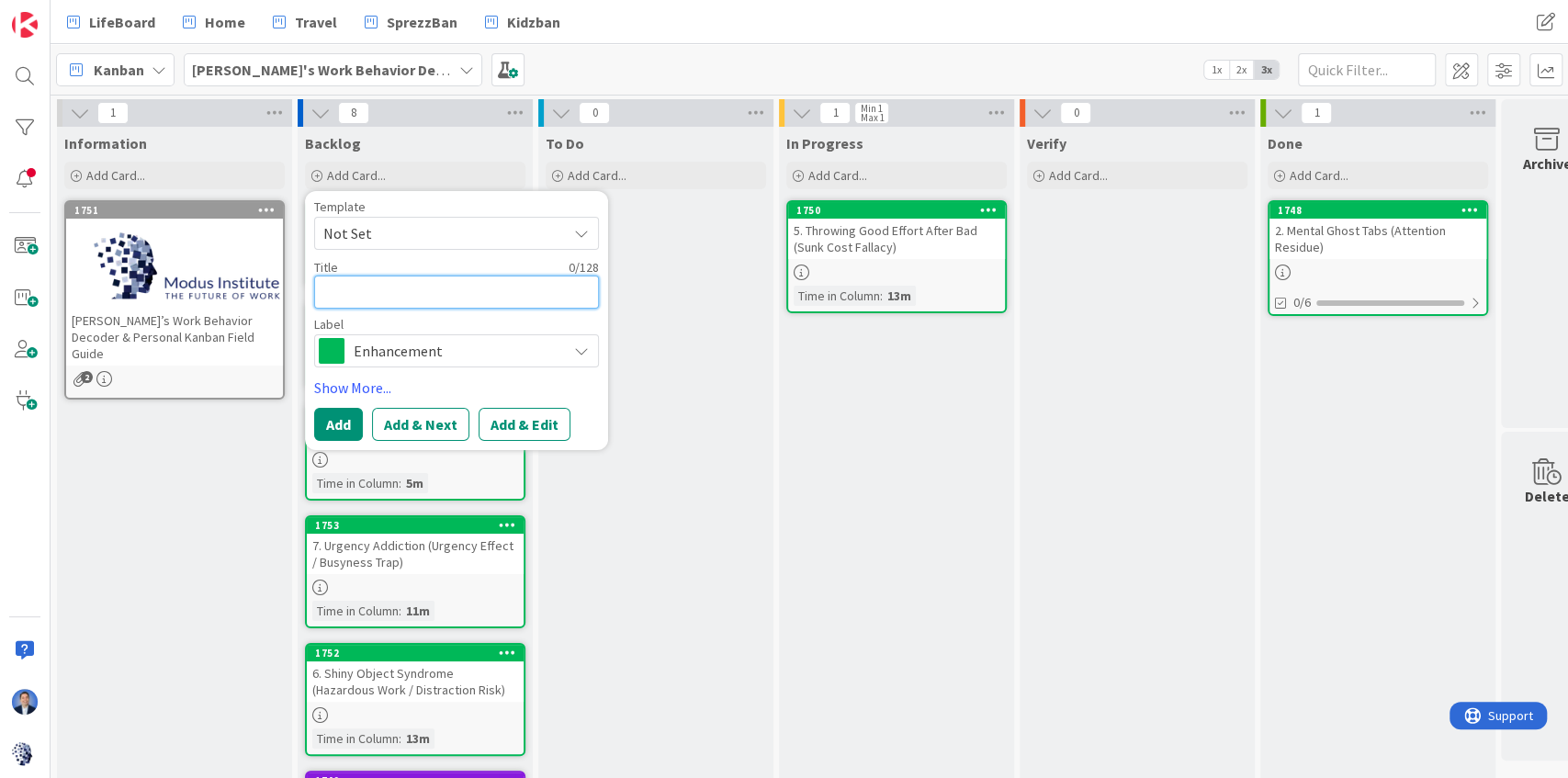
paste textarea "11. Comfort Zone Lock-In (Status Quo Bias)"
type textarea "x"
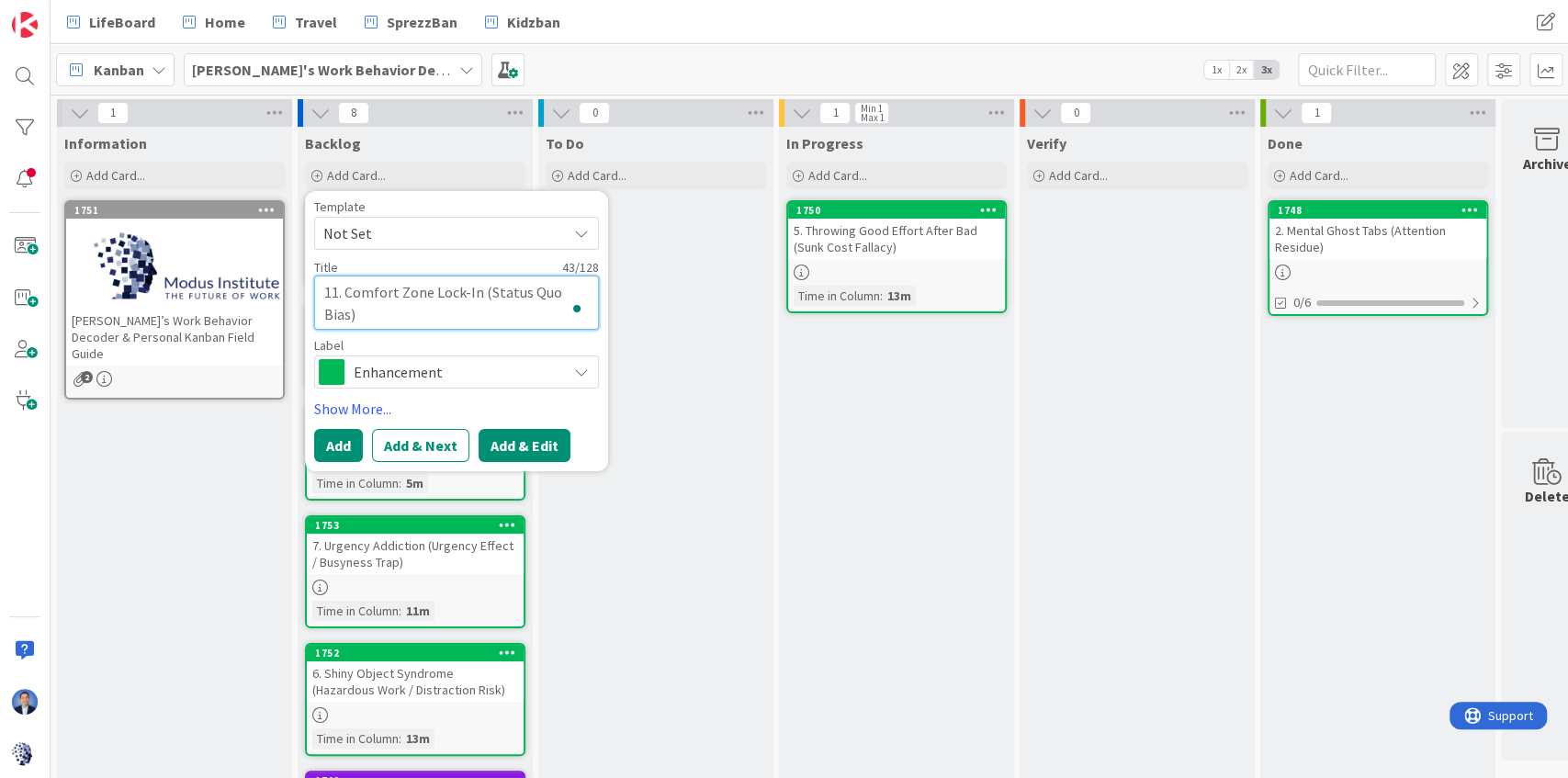
type textarea "11. Comfort Zone Lock-In (Status Quo Bias)"
click at [542, 437] on button "Add & Edit" at bounding box center [525, 445] width 92 height 33
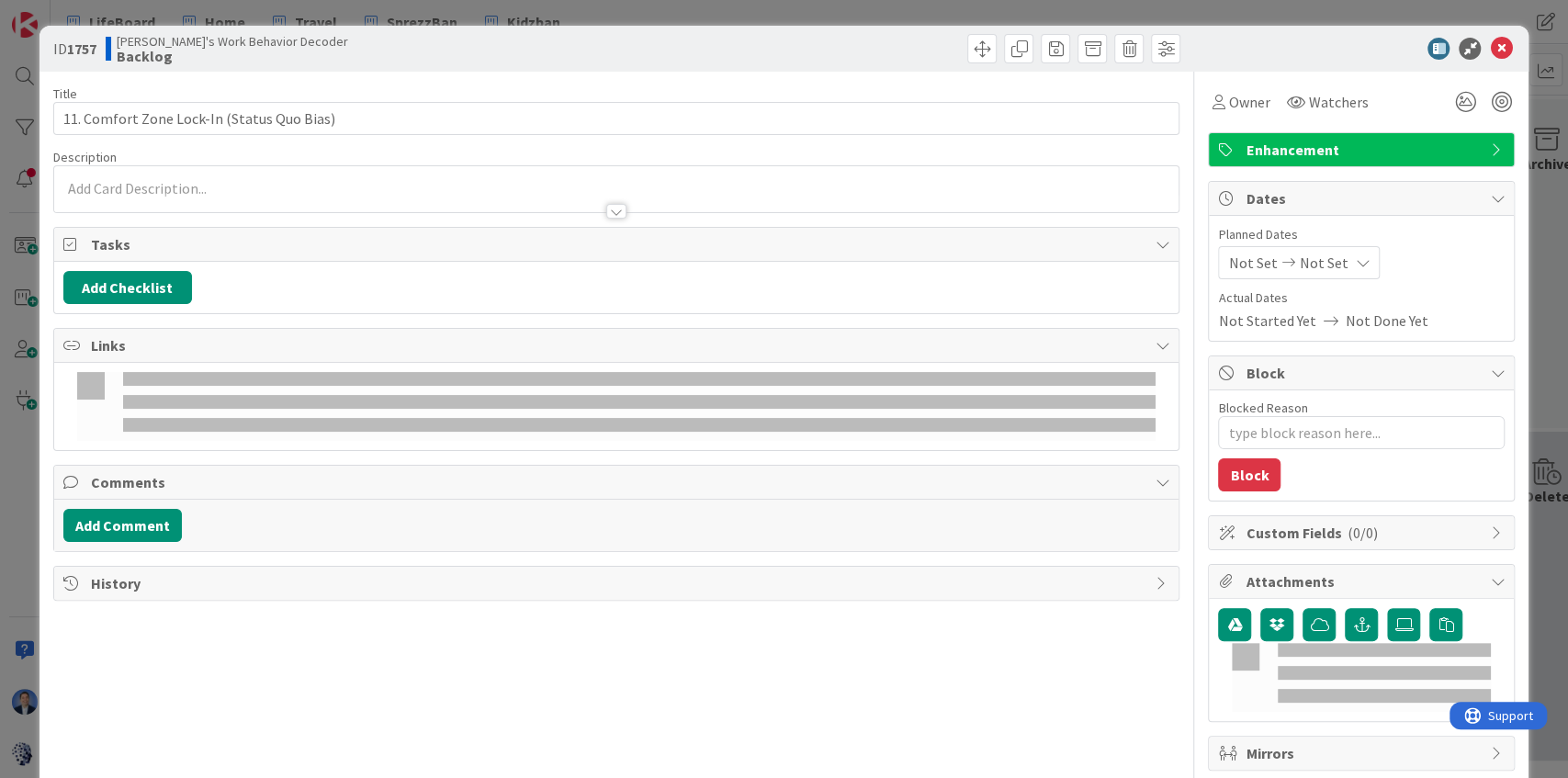
type textarea "x"
type input "11. Comfort Zone Lock-In (Status Quo Bias)"
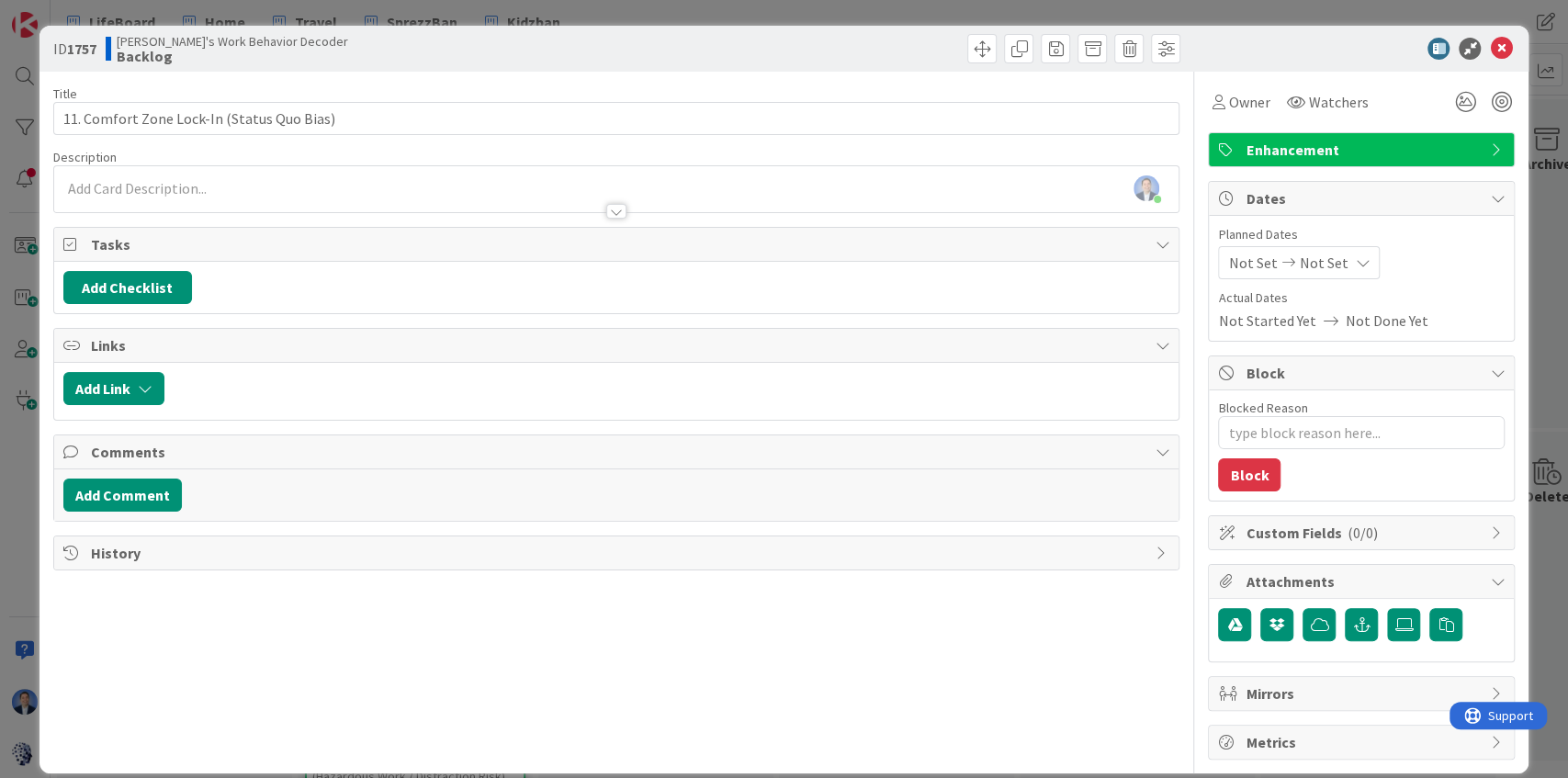
click at [194, 183] on div "Dimitri Ponomareff just joined" at bounding box center [616, 189] width 1125 height 46
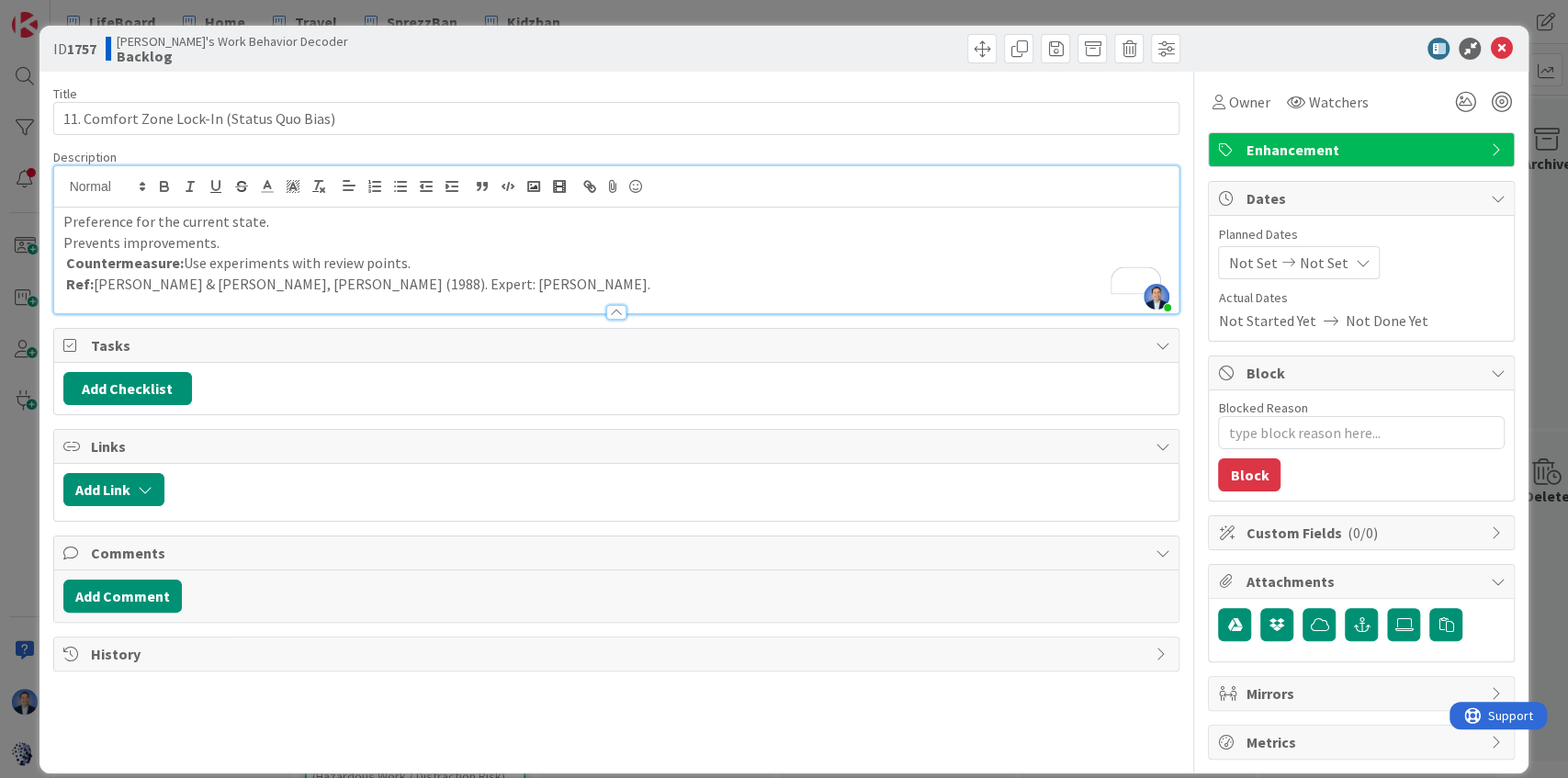
type textarea "x"
type input "11. Comfort Zone Lock-In (Status Quo Bias)"
click at [149, 249] on p "Prevents improvements." at bounding box center [616, 243] width 1106 height 21
type textarea "x"
type input "11. Comfort Zone Lock-In (Status Quo Bias)"
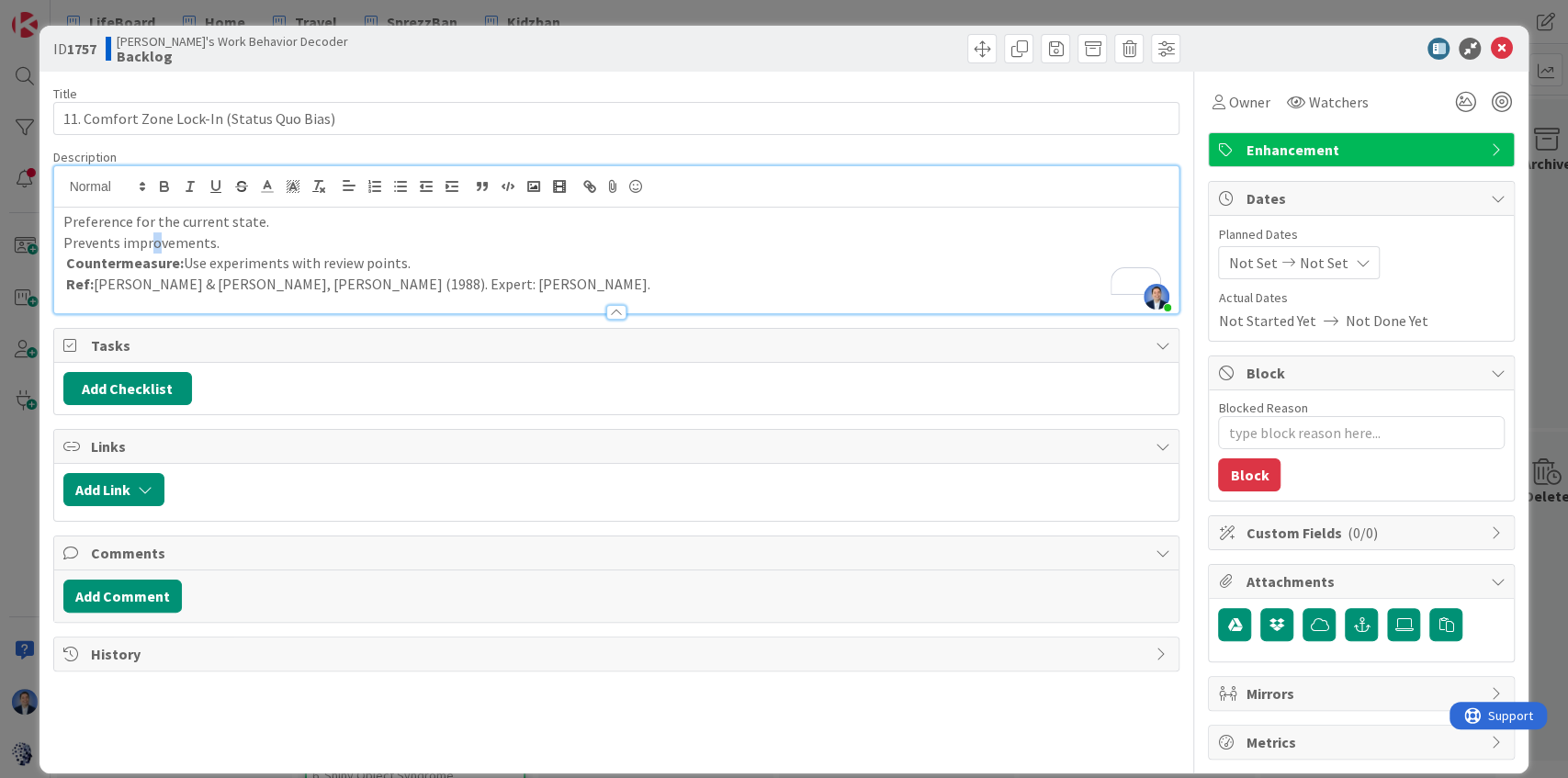
click at [149, 249] on p "Prevents improvements." at bounding box center [616, 243] width 1106 height 21
click at [169, 187] on icon "button" at bounding box center [164, 186] width 16 height 16
click at [268, 264] on p "Countermeasure: Use experiments with review points." at bounding box center [616, 263] width 1106 height 21
type textarea "x"
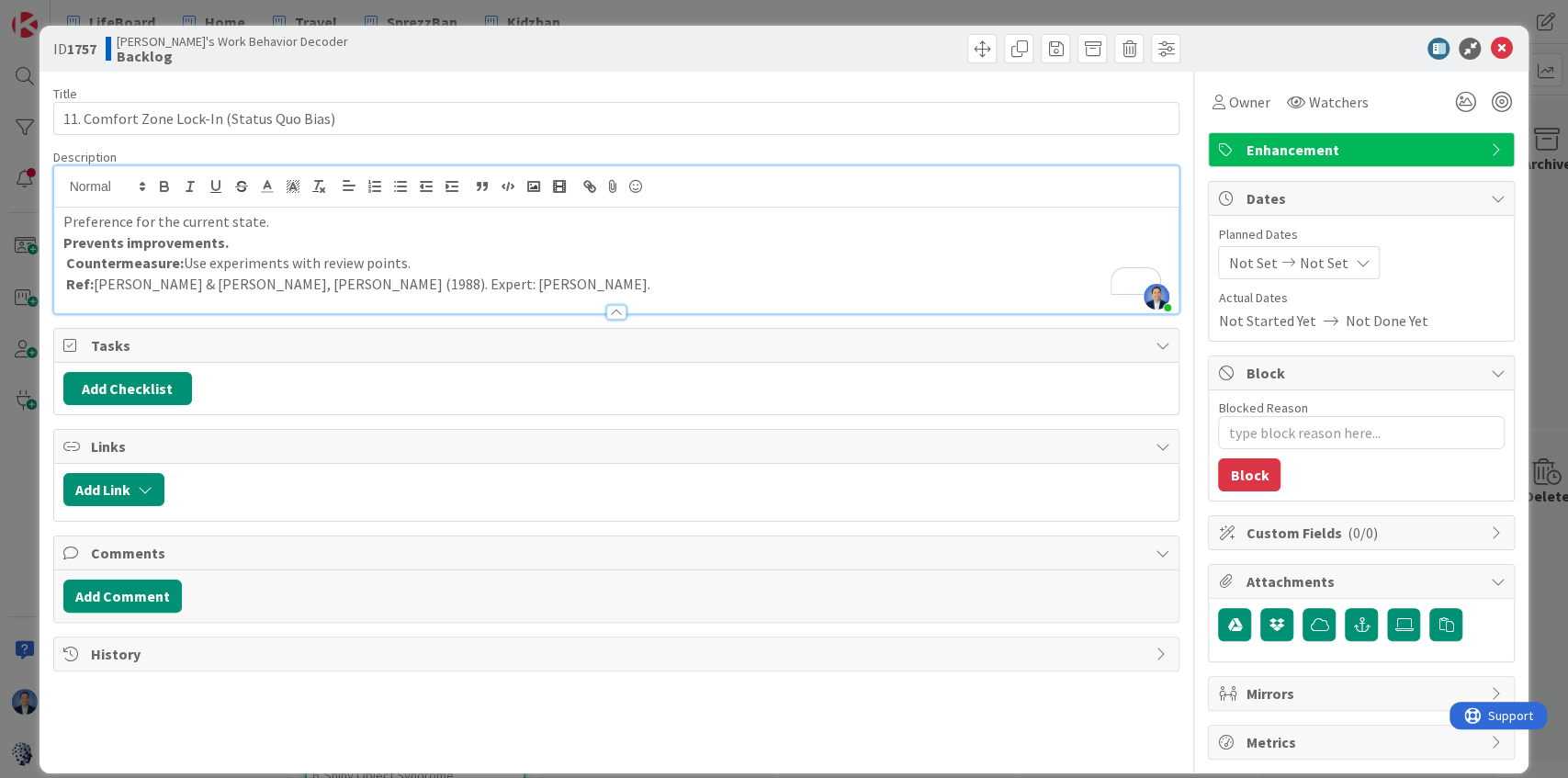
type input "11. Comfort Zone Lock-In (Status Quo Bias)"
type textarea "x"
type input "11. Comfort Zone Lock-In (Status Quo Bias)"
click at [478, 188] on icon "button" at bounding box center [479, 187] width 3 height 5
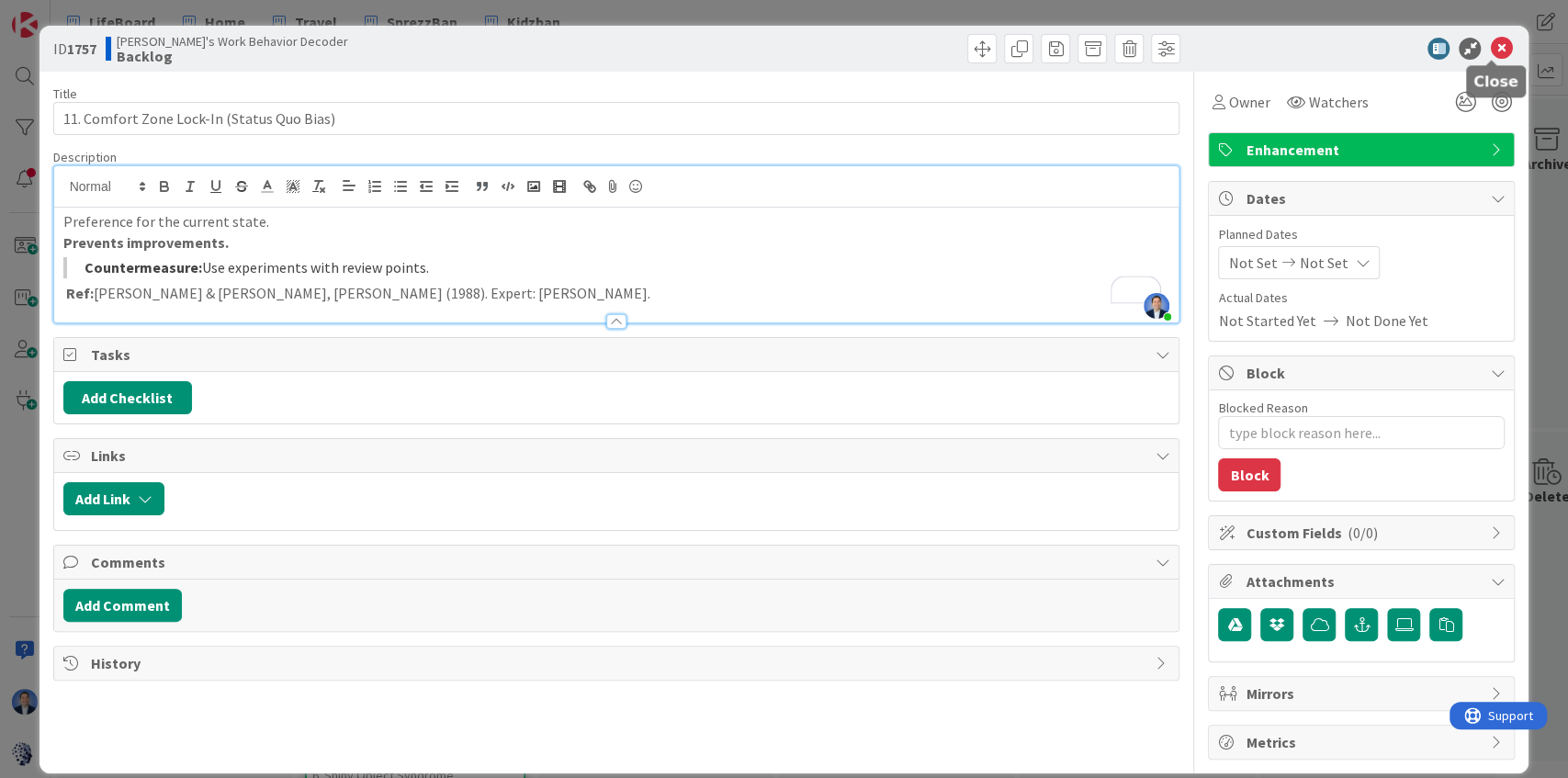
type textarea "x"
type input "11. Comfort Zone Lock-In (Status Quo Bias)"
type textarea "x"
type input "11. Comfort Zone Lock-In (Status Quo Bias)"
click at [1491, 52] on icon at bounding box center [1500, 48] width 22 height 22
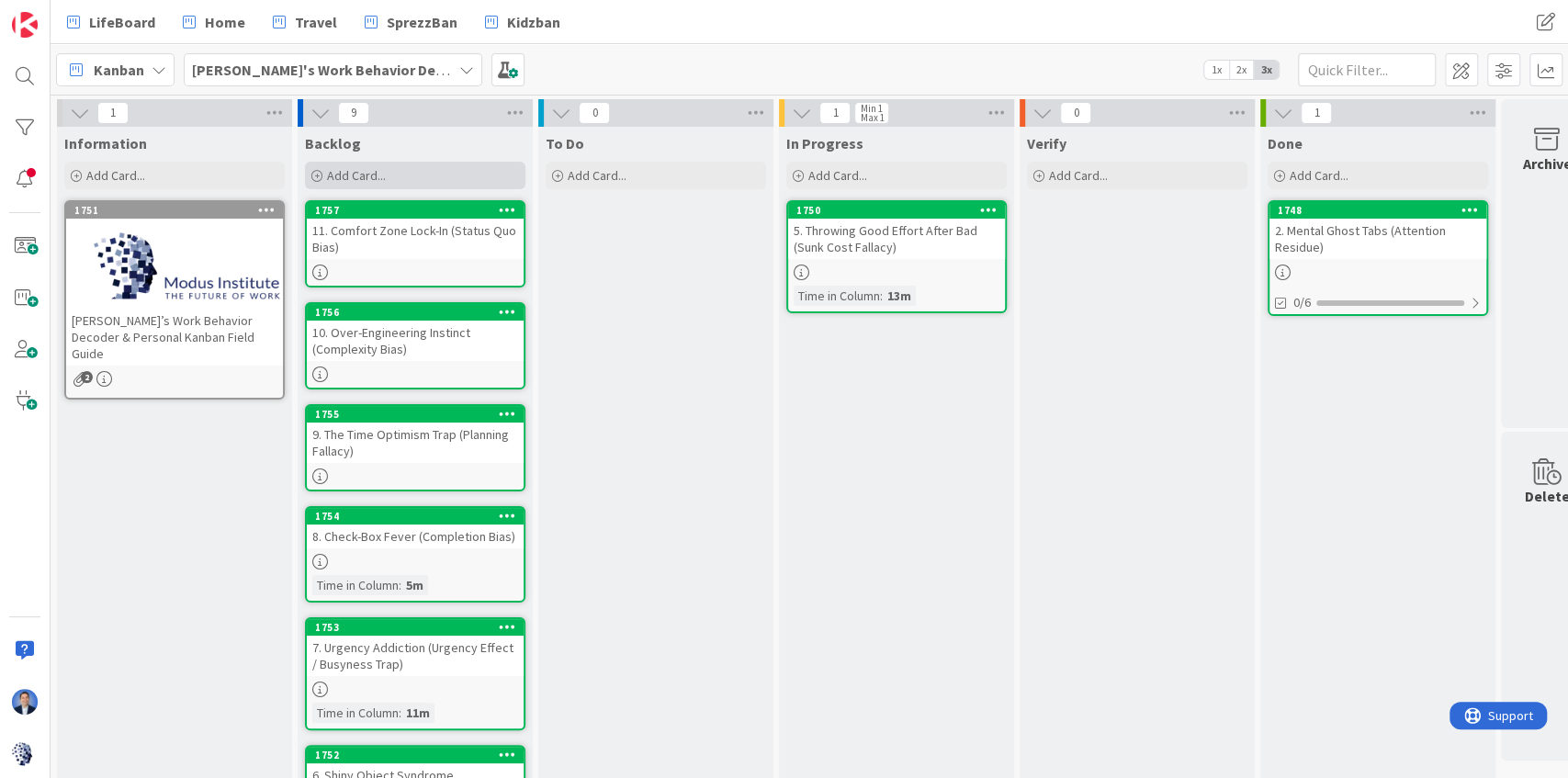
click at [388, 186] on div "Add Card..." at bounding box center [416, 175] width 221 height 28
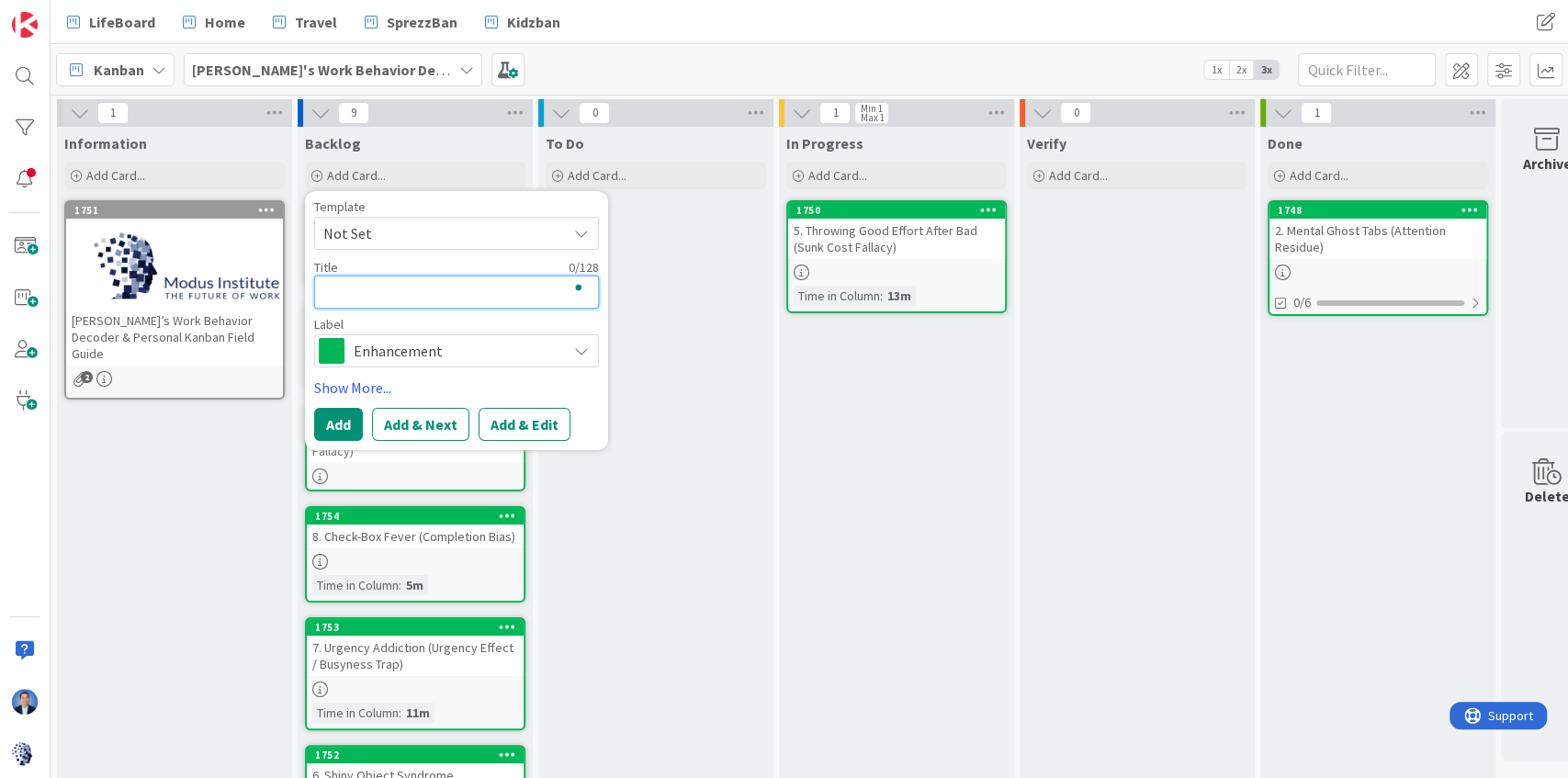
paste textarea "12. Rose-Tinted Forecasts (Optimism Bias)"
type textarea "x"
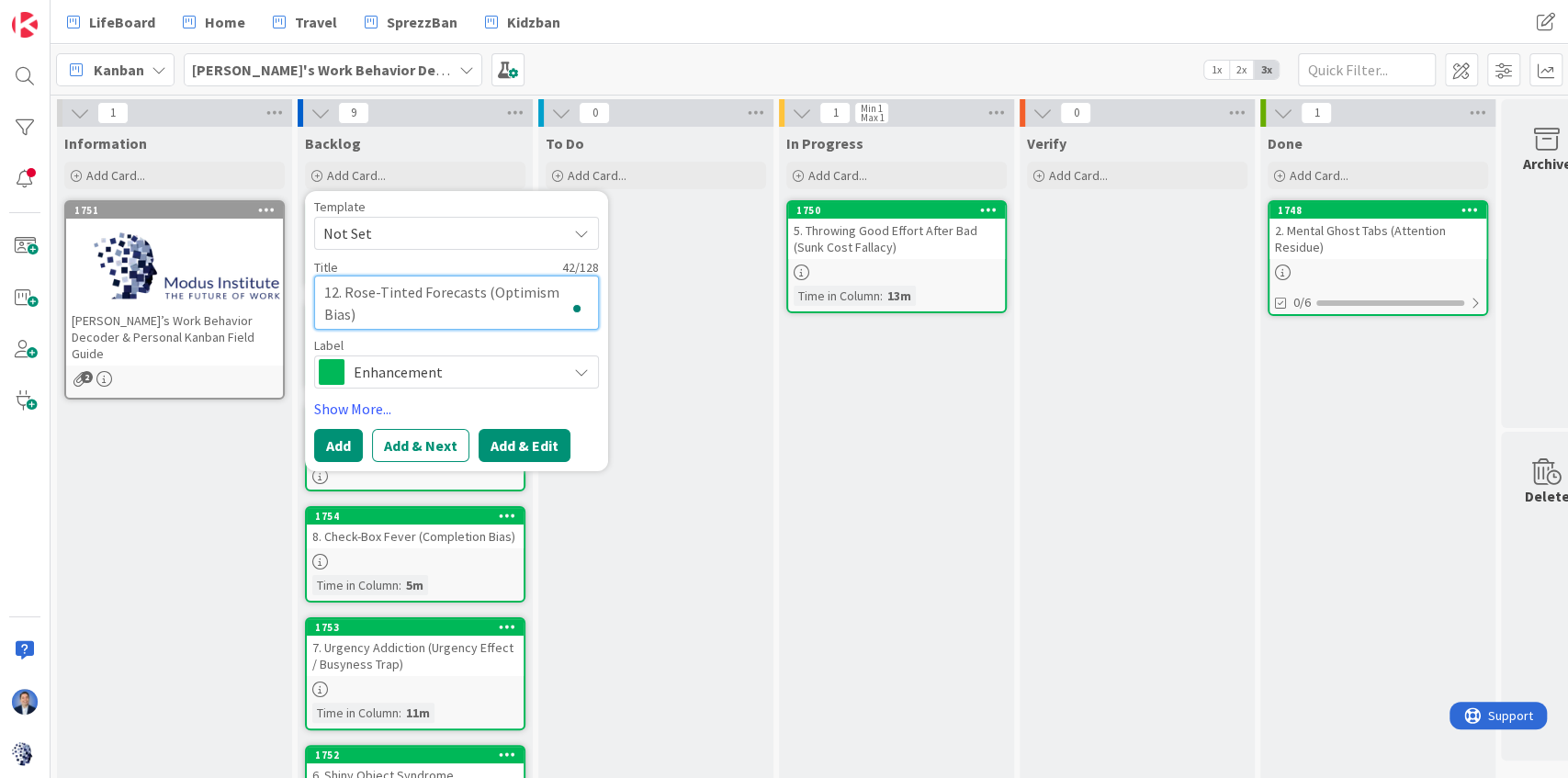
type textarea "12. Rose-Tinted Forecasts (Optimism Bias)"
click at [549, 444] on button "Add & Edit" at bounding box center [525, 445] width 92 height 33
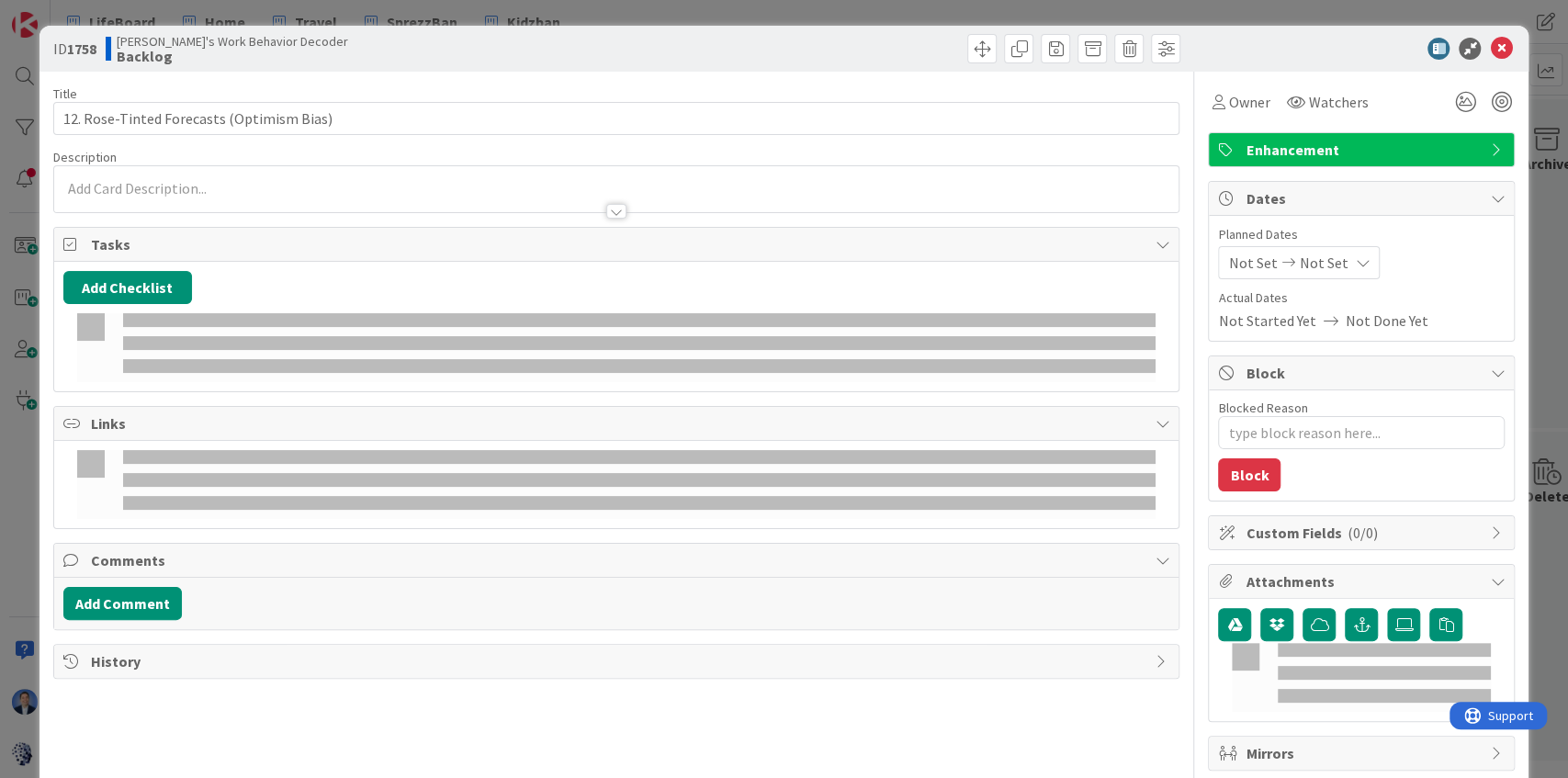
type textarea "x"
type input "12. Rose-Tinted Forecasts (Optimism Bias)"
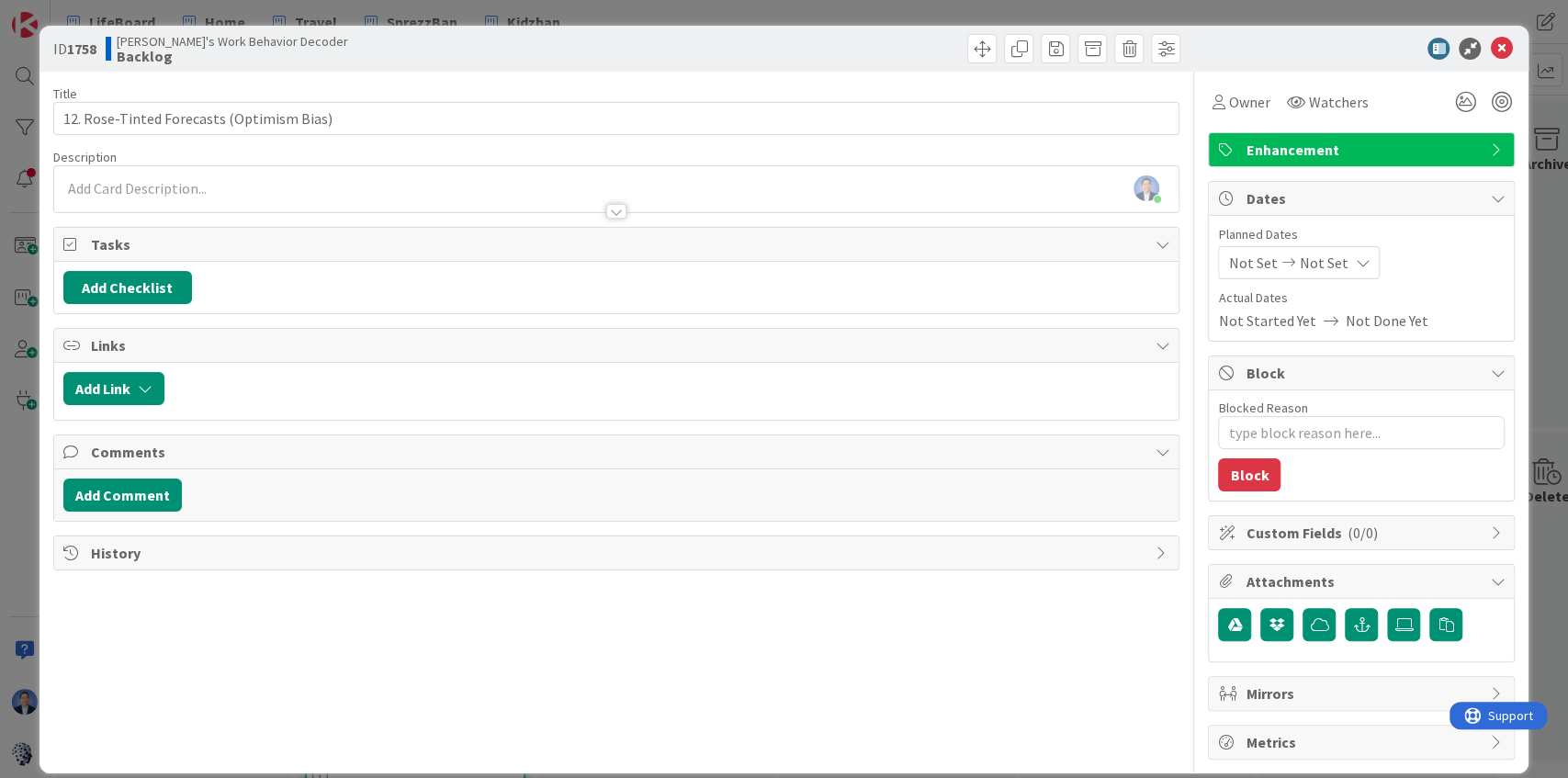
click at [225, 198] on div at bounding box center [616, 202] width 1125 height 19
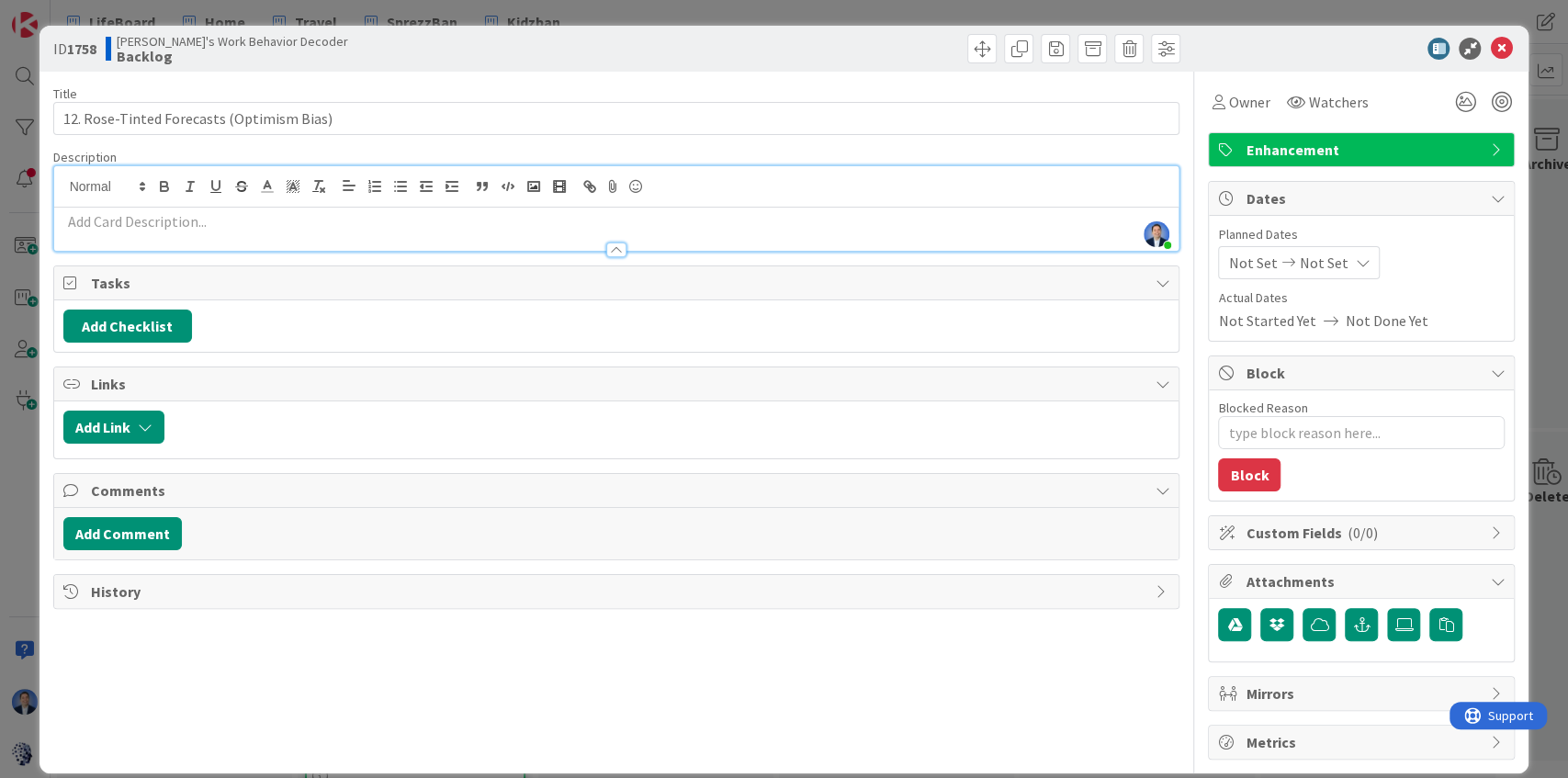
click at [209, 219] on p at bounding box center [616, 222] width 1106 height 21
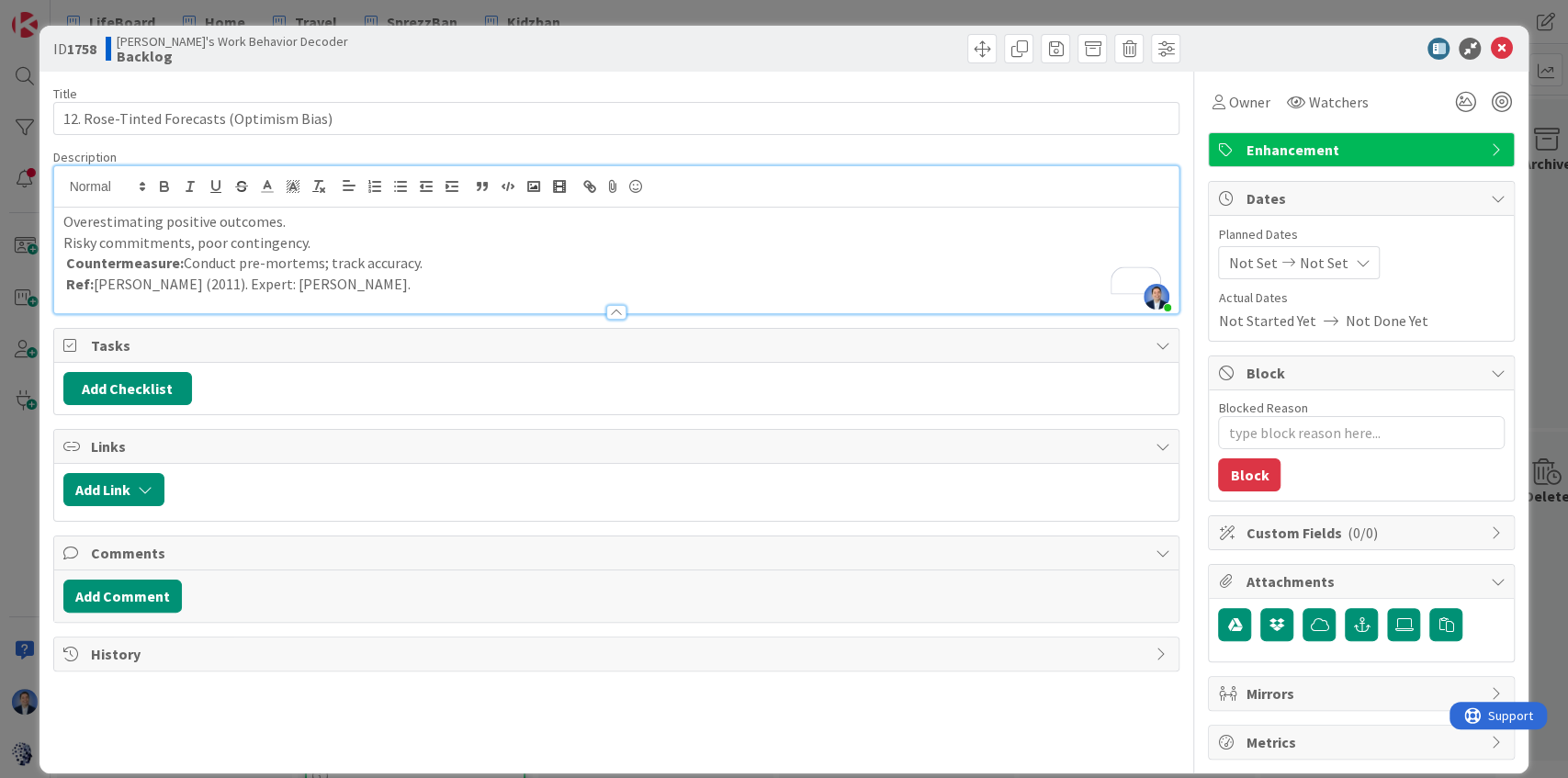
click at [239, 248] on p "Risky commitments, poor contingency." at bounding box center [616, 243] width 1106 height 21
type textarea "x"
type input "12. Rose-Tinted Forecasts (Optimism Bias)"
click at [239, 248] on p "Risky commitments, poor contingency." at bounding box center [616, 243] width 1106 height 21
type textarea "x"
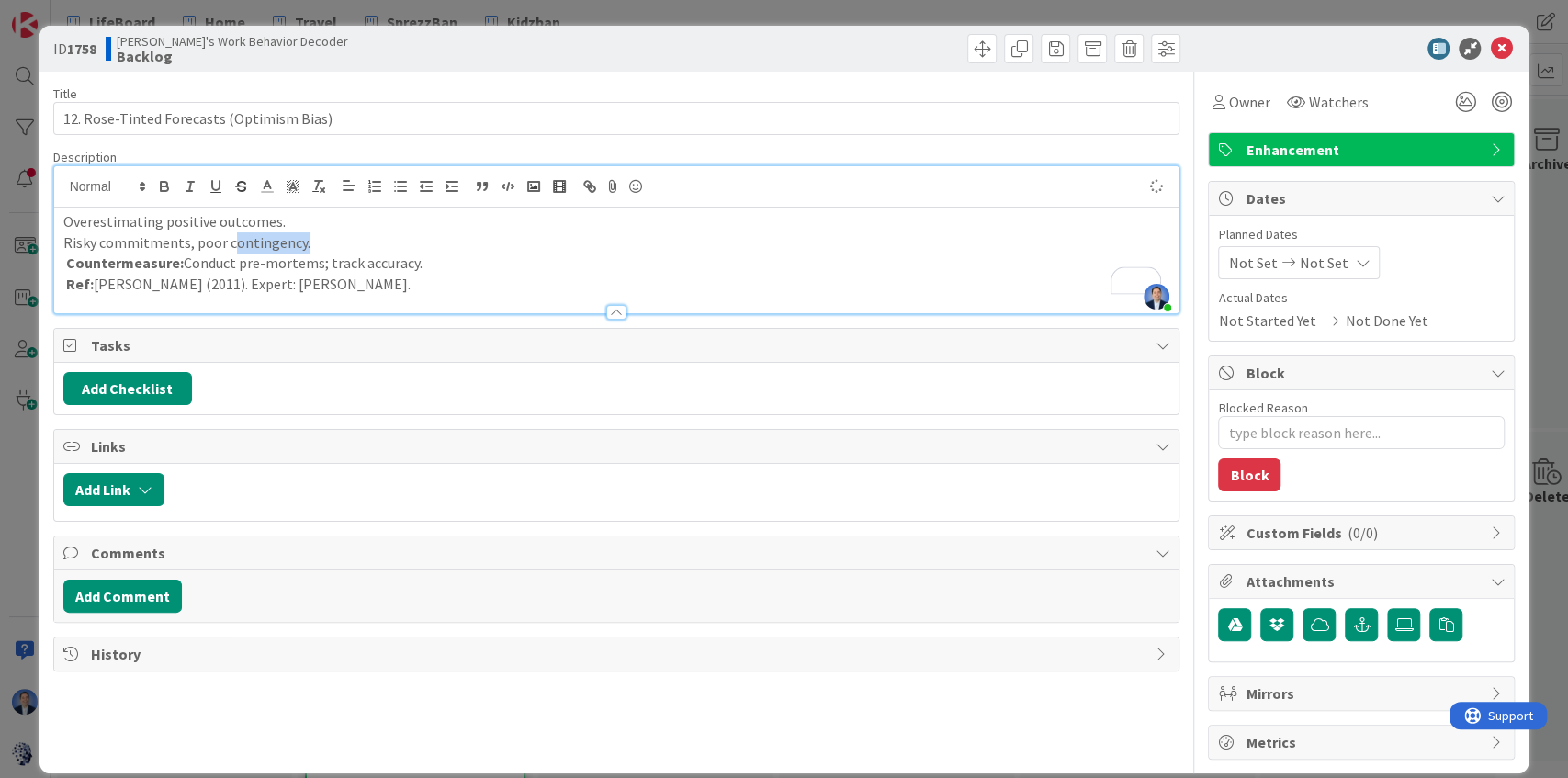
type input "12. Rose-Tinted Forecasts (Optimism Bias)"
click at [239, 248] on p "Risky commitments, poor contingency." at bounding box center [616, 243] width 1106 height 21
click at [169, 187] on icon "button" at bounding box center [164, 186] width 16 height 16
click at [329, 263] on p "Countermeasure: Conduct pre-mortems; track accuracy." at bounding box center [616, 263] width 1106 height 21
type textarea "x"
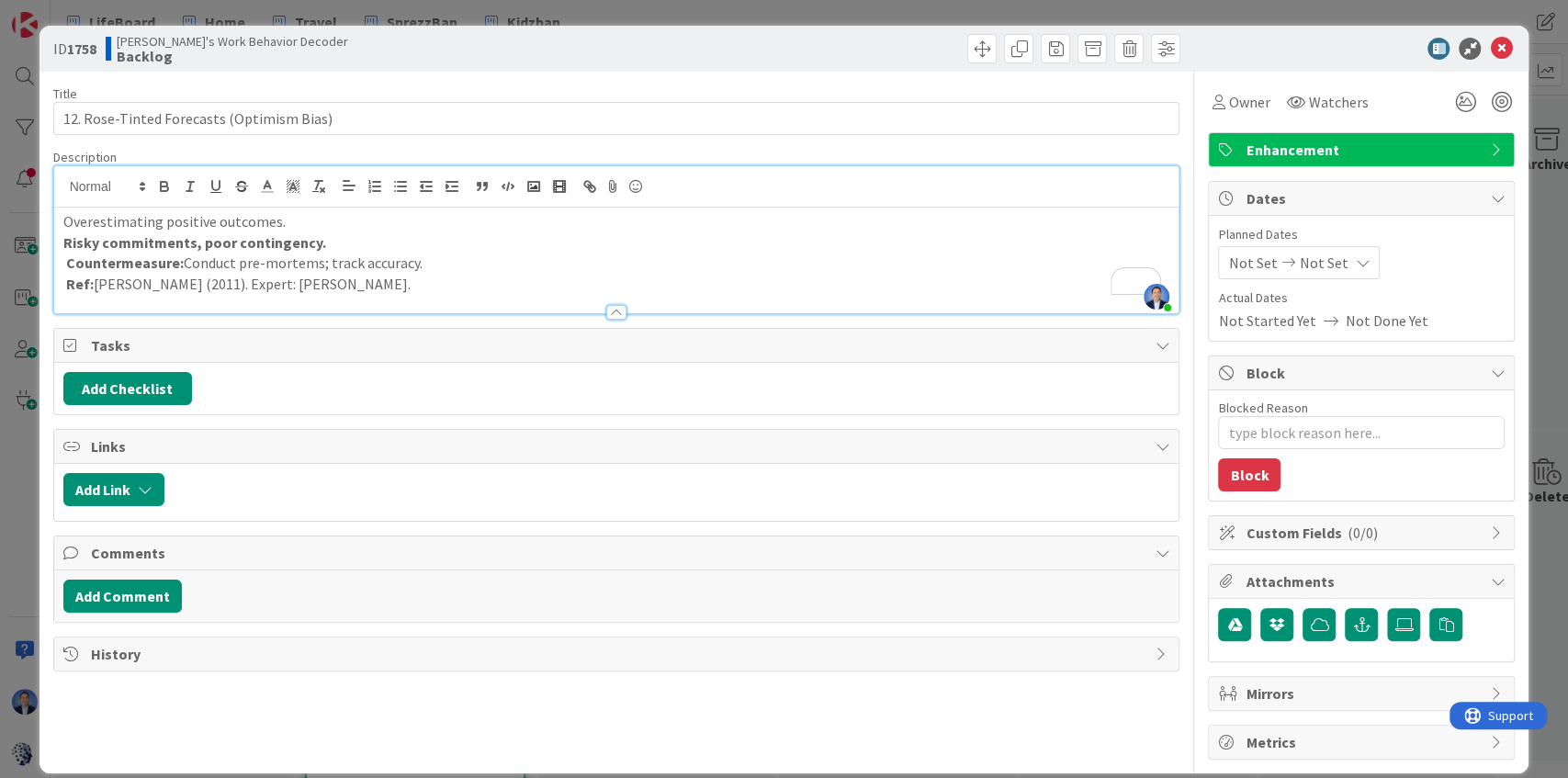
type input "12. Rose-Tinted Forecasts (Optimism Bias)"
type textarea "x"
type input "12. Rose-Tinted Forecasts (Optimism Bias)"
click at [481, 184] on icon "button" at bounding box center [482, 186] width 16 height 16
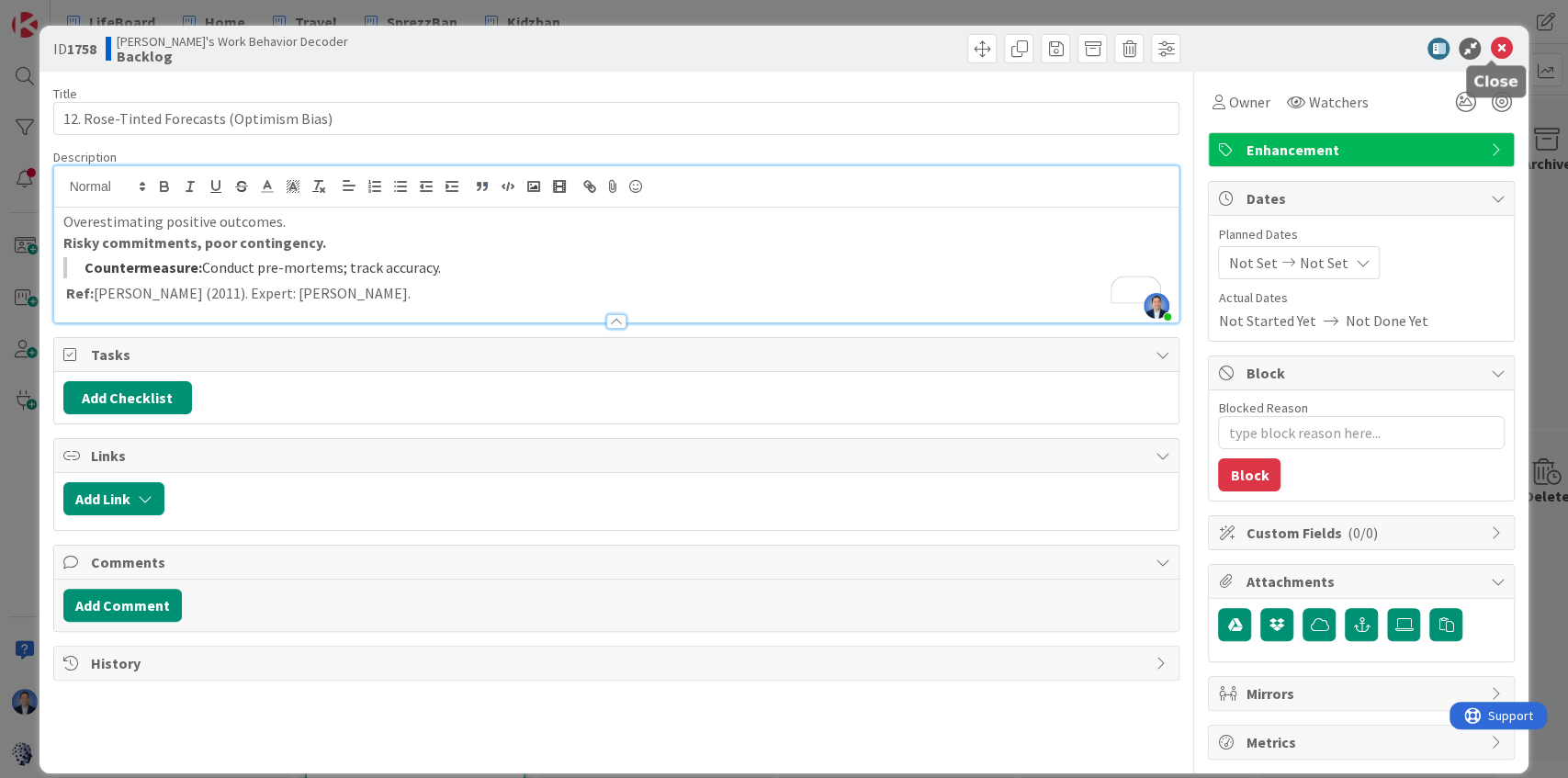
type textarea "x"
type input "12. Rose-Tinted Forecasts (Optimism Bias)"
type textarea "x"
type input "12. Rose-Tinted Forecasts (Optimism Bias)"
click at [1493, 56] on icon at bounding box center [1500, 48] width 22 height 22
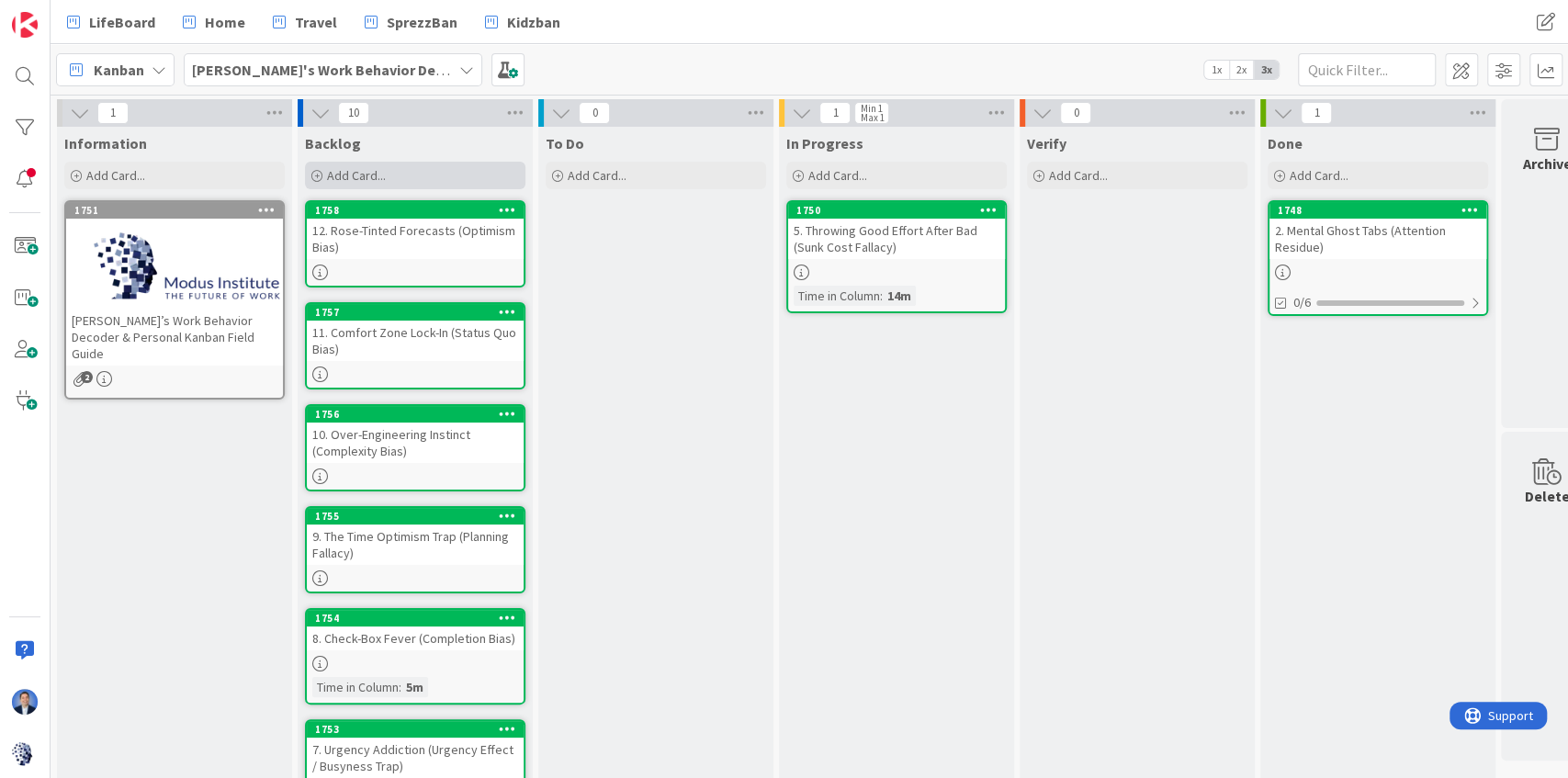
click at [353, 173] on span "Add Card..." at bounding box center [356, 175] width 59 height 16
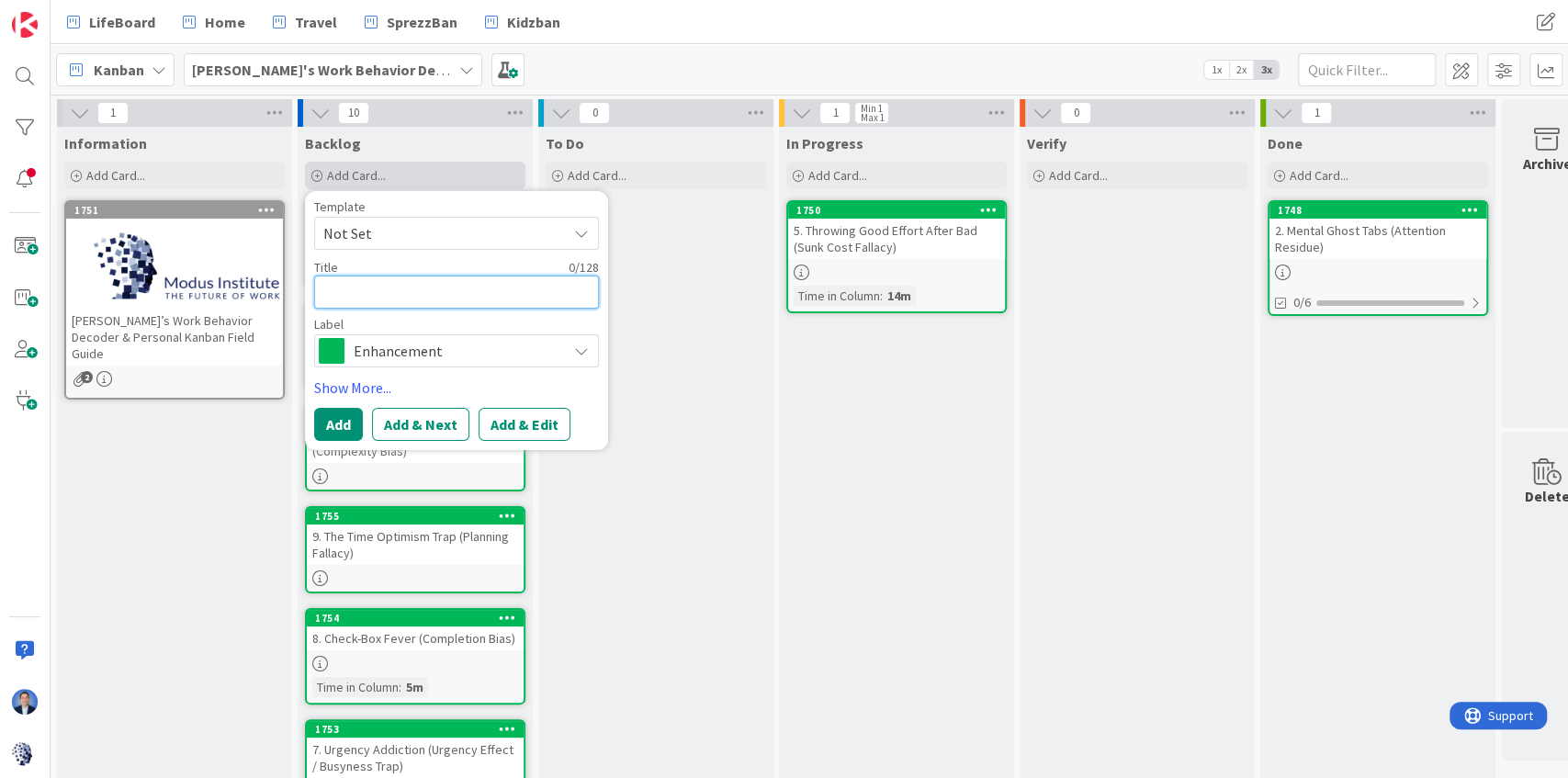
paste textarea "13. Now Beats Better Later (Temporal Discounting)"
type textarea "x"
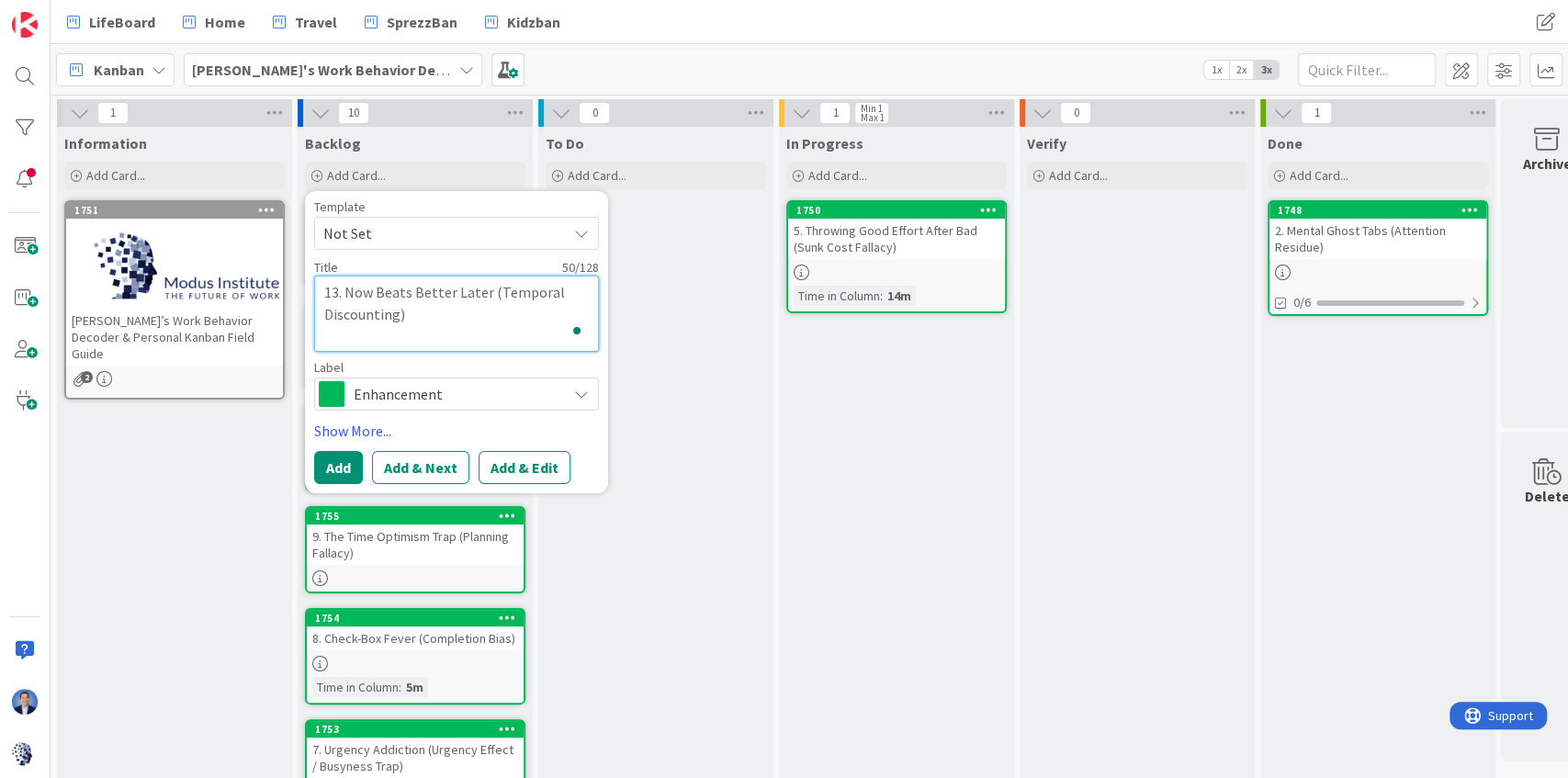
type textarea "13. Now Beats Better Later (Temporal Discounting)"
click at [536, 446] on div "Template Not Set Title 50 / 128 13. Now Beats Better Later (Temporal Discountin…" at bounding box center [456, 342] width 285 height 284
click at [538, 456] on button "Add & Edit" at bounding box center [525, 467] width 92 height 33
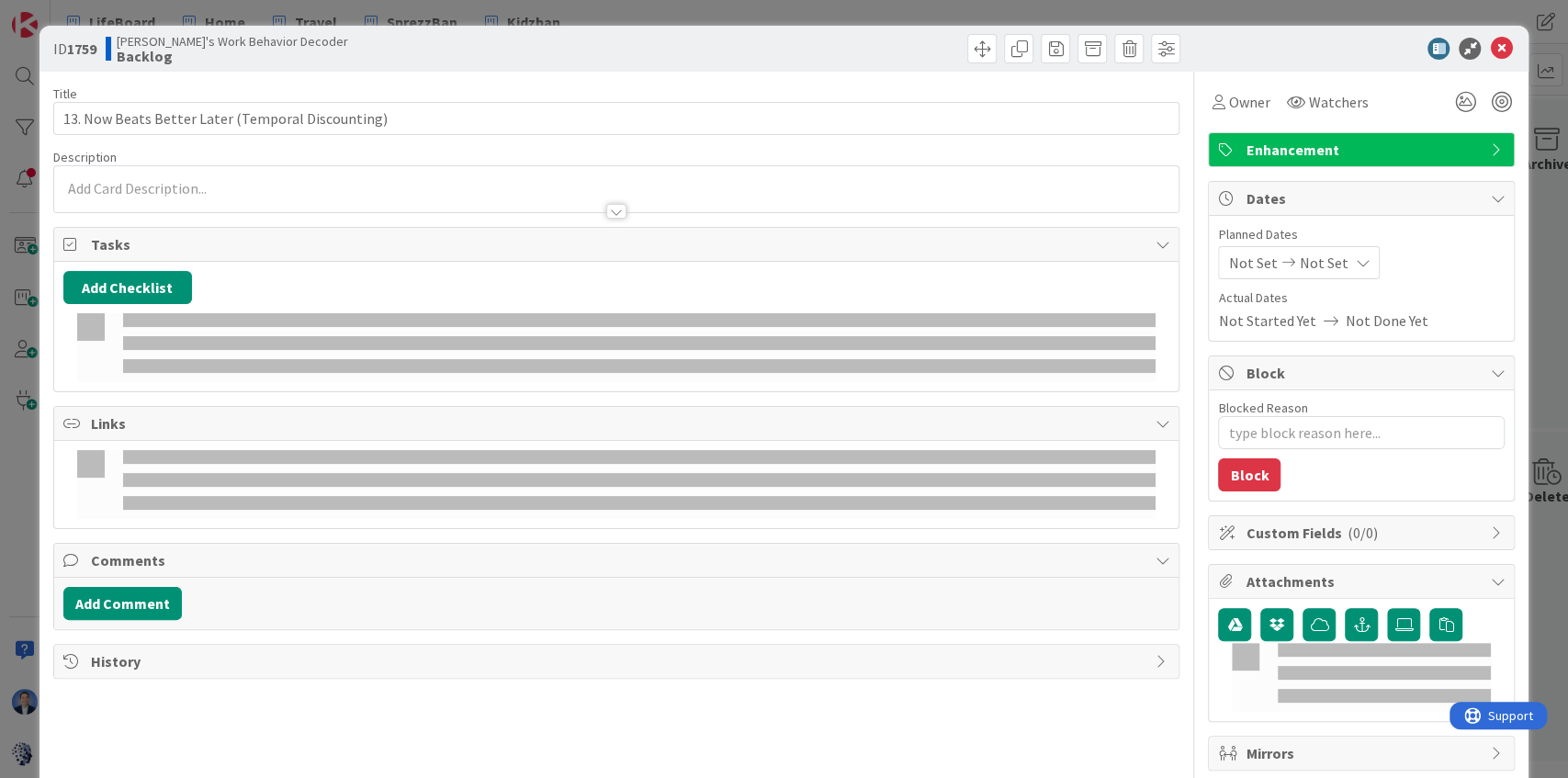
type textarea "x"
type input "13. Now Beats Better Later (Temporal Discounting)"
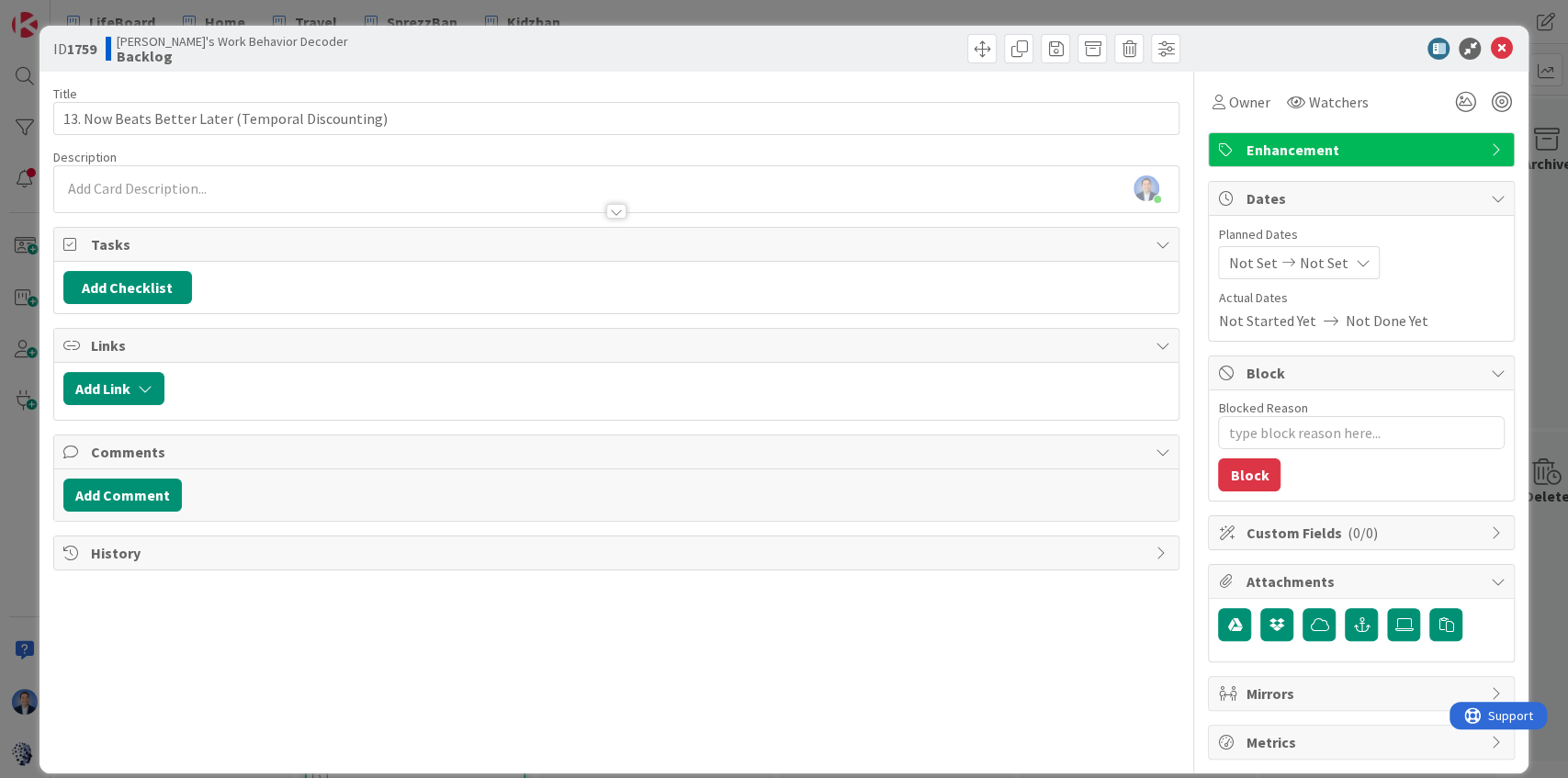
click at [204, 194] on div at bounding box center [616, 202] width 1125 height 19
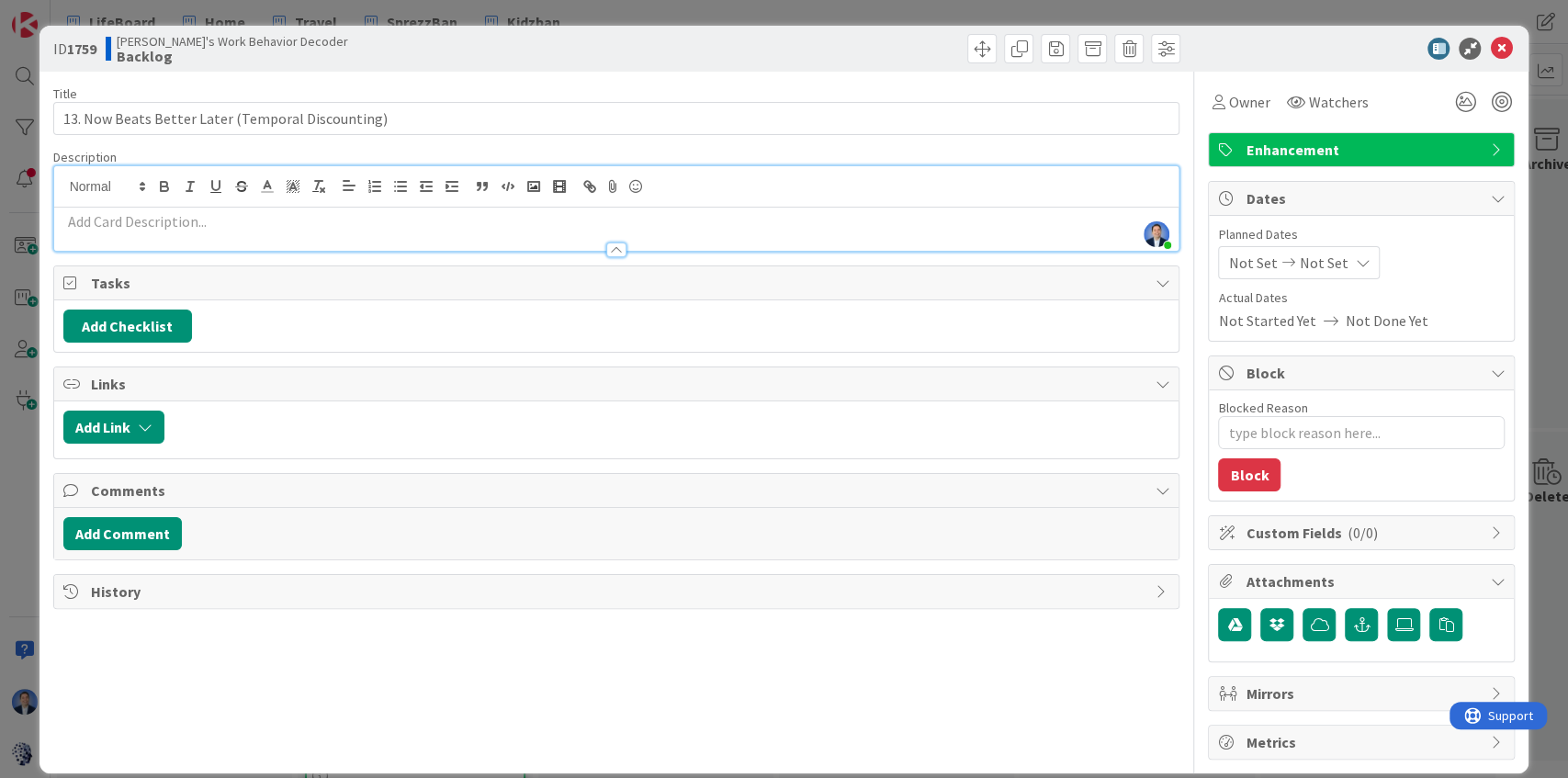
click at [169, 219] on p at bounding box center [616, 222] width 1106 height 21
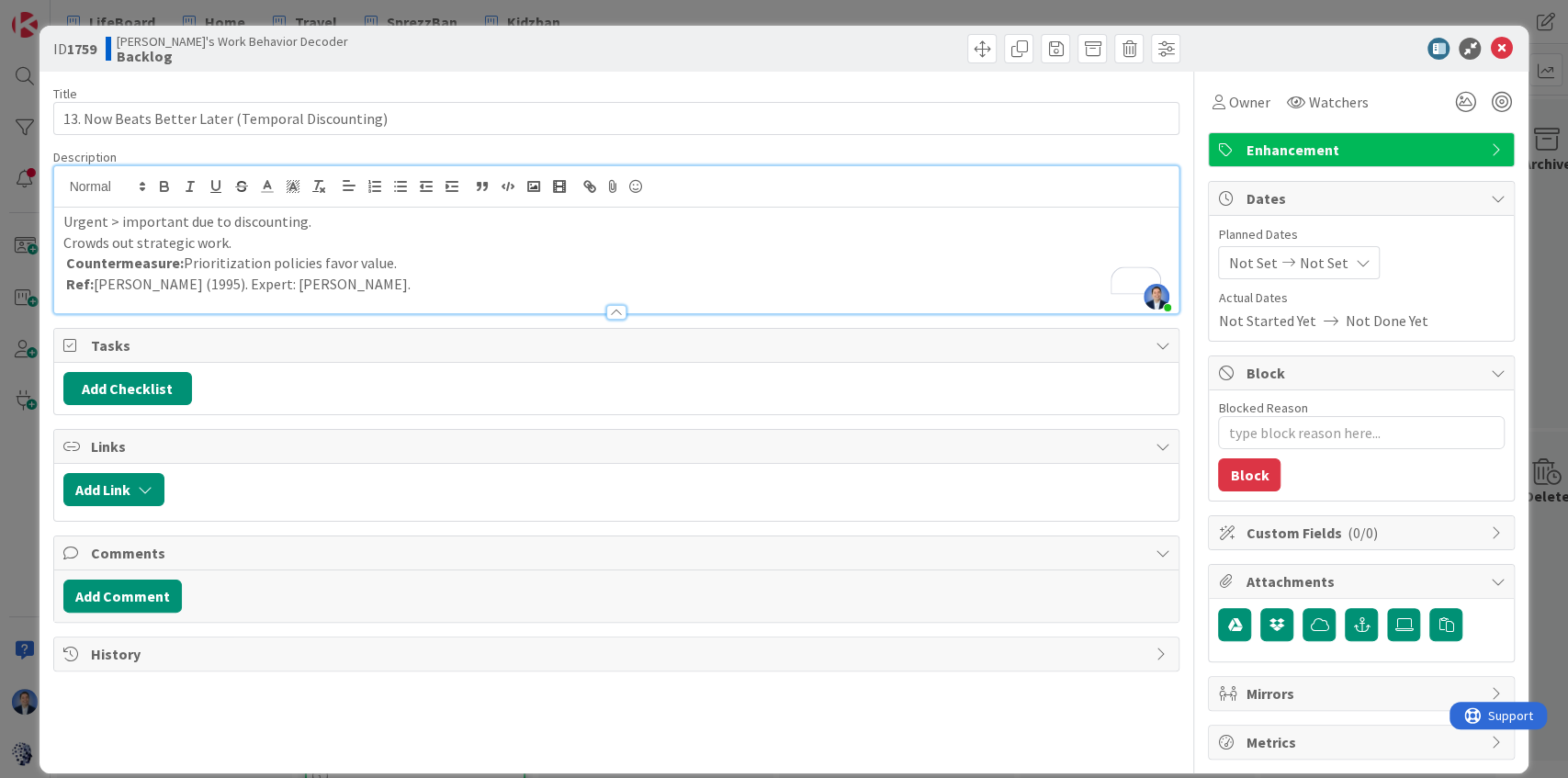
click at [156, 241] on p "Crowds out strategic work." at bounding box center [616, 243] width 1106 height 21
type textarea "x"
type input "13. Now Beats Better Later (Temporal Discounting)"
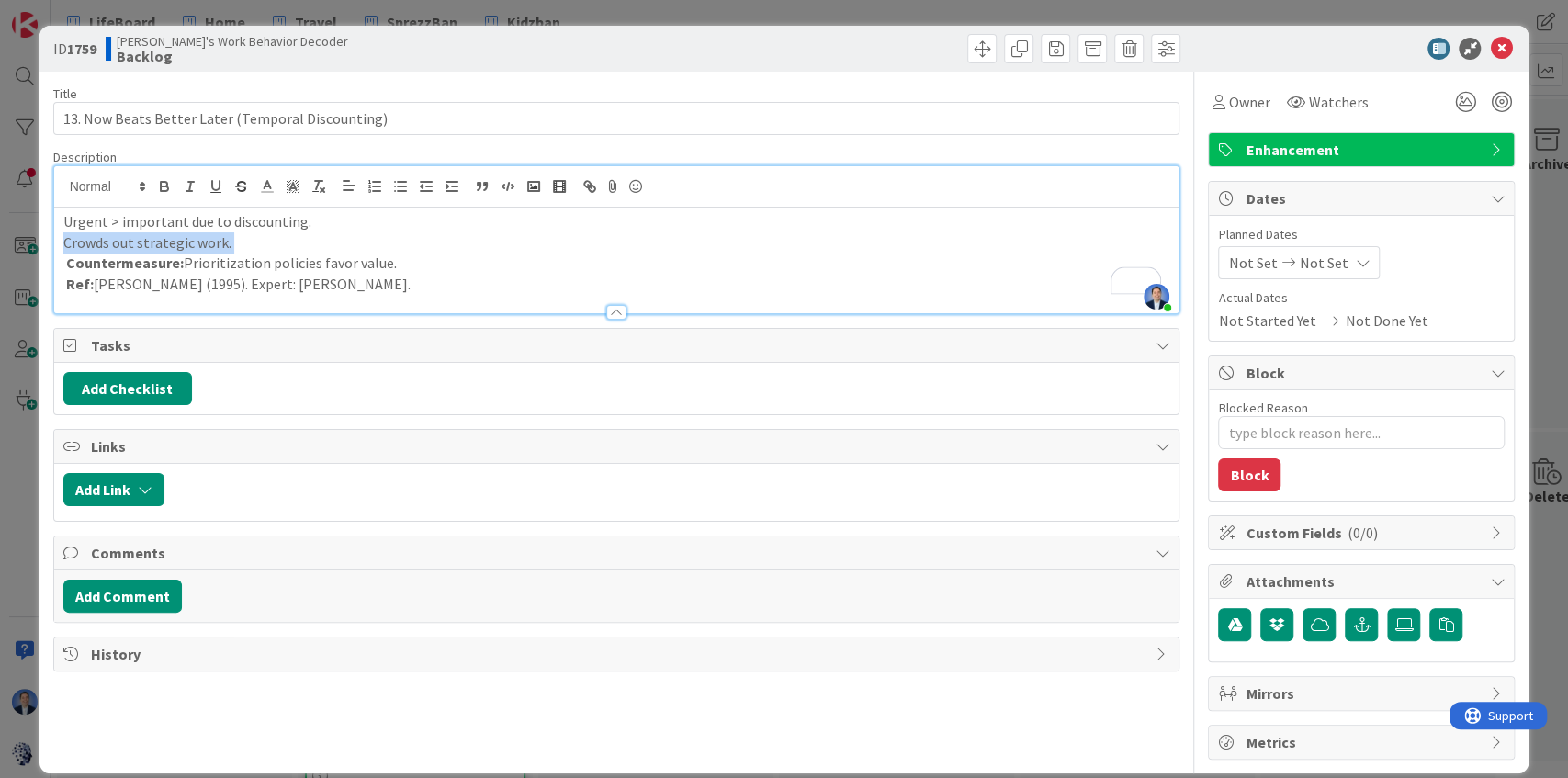
type textarea "x"
type input "13. Now Beats Better Later (Temporal Discounting)"
drag, startPoint x: 163, startPoint y: 183, endPoint x: 199, endPoint y: 223, distance: 53.8
click at [163, 184] on icon "button" at bounding box center [164, 186] width 16 height 16
click at [291, 268] on p "Countermeasure: Prioritization policies favor value." at bounding box center [616, 263] width 1106 height 21
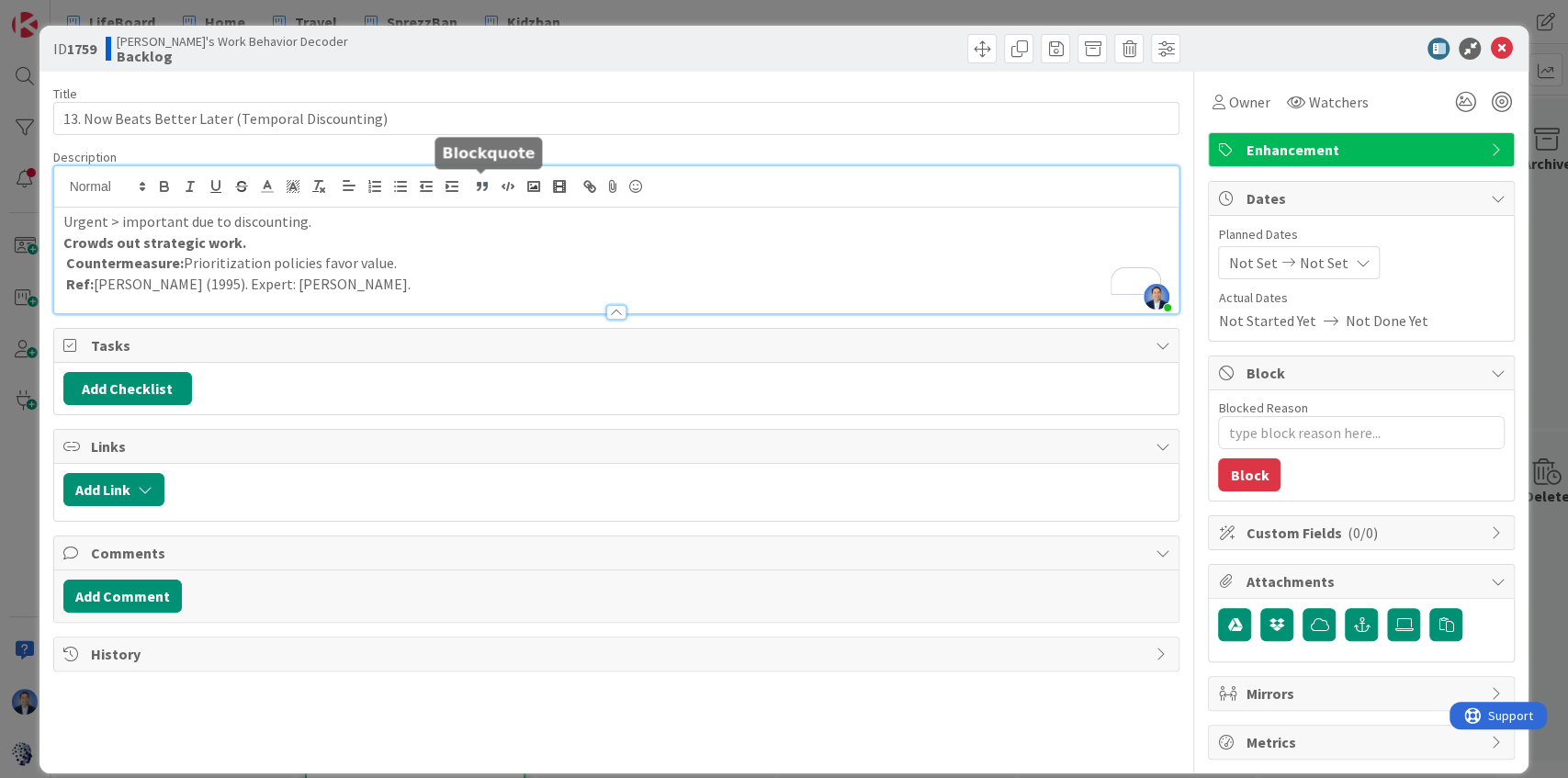
type textarea "x"
type input "13. Now Beats Better Later (Temporal Discounting)"
type textarea "x"
type input "13. Now Beats Better Later (Temporal Discounting)"
click at [492, 184] on button "button" at bounding box center [482, 186] width 26 height 22
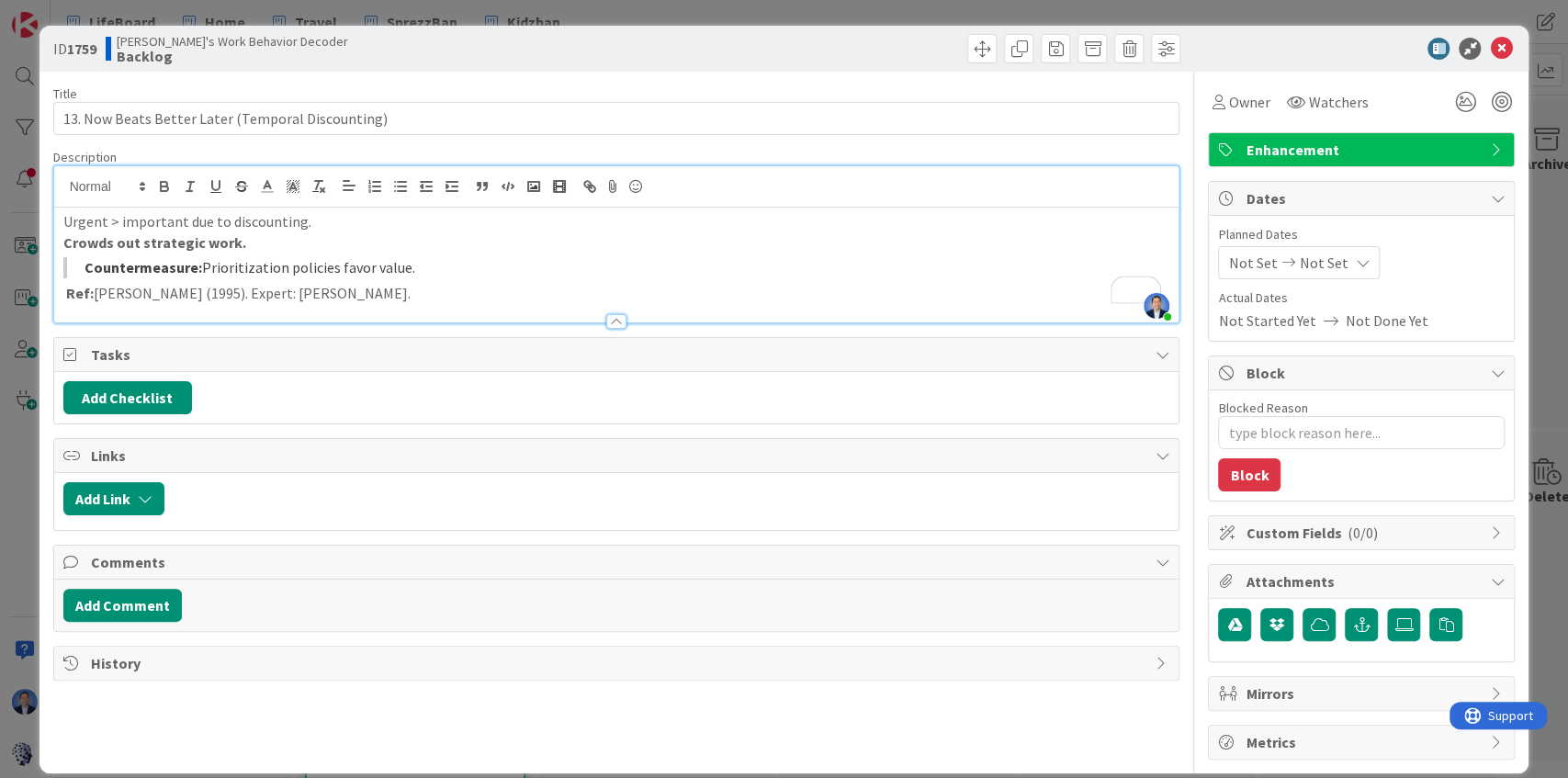
type textarea "x"
type input "13. Now Beats Better Later (Temporal Discounting)"
type textarea "x"
type input "13. Now Beats Better Later (Temporal Discounting)"
click at [1489, 52] on icon at bounding box center [1500, 48] width 22 height 22
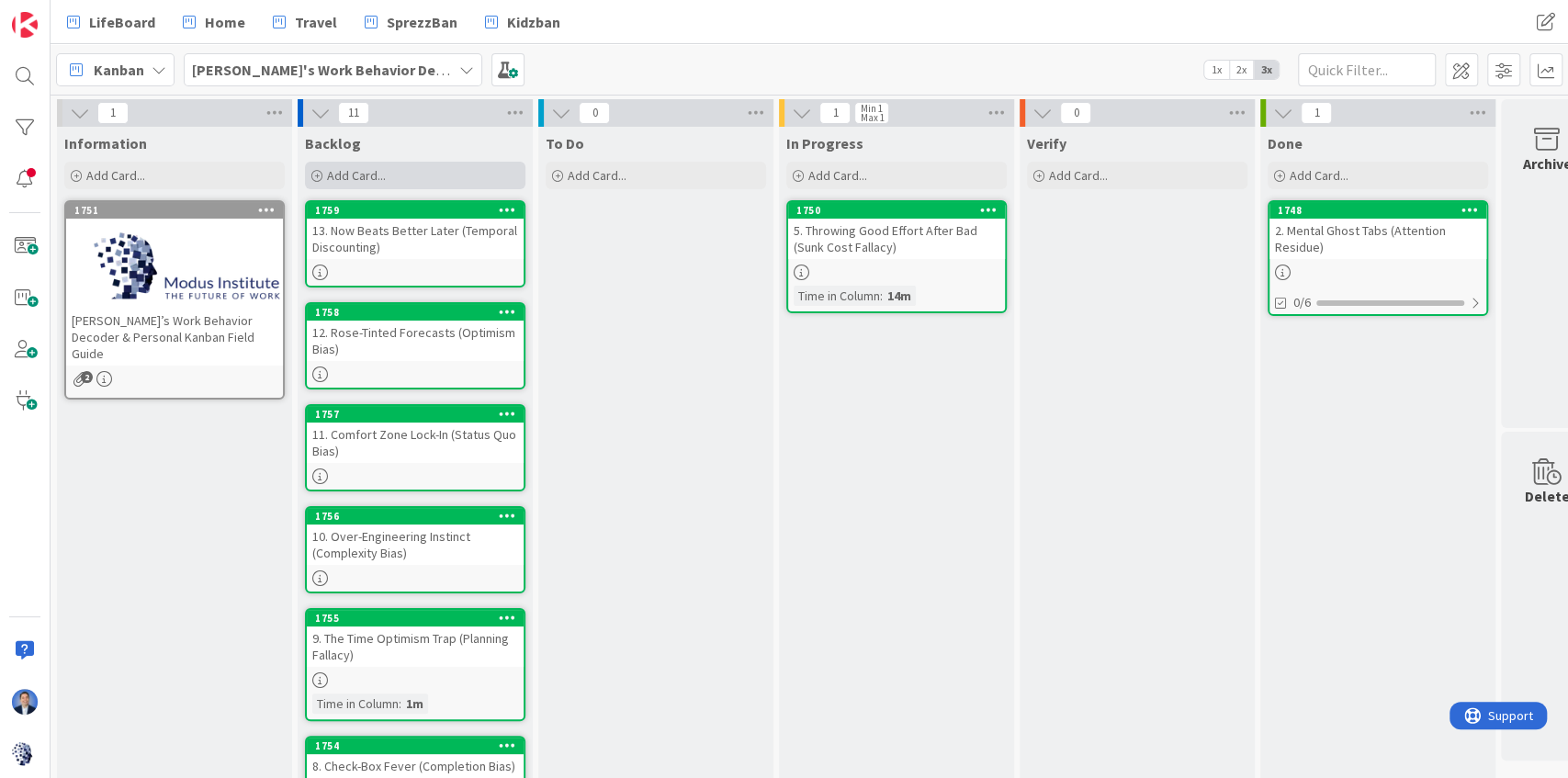
click at [342, 181] on span "Add Card..." at bounding box center [356, 175] width 59 height 16
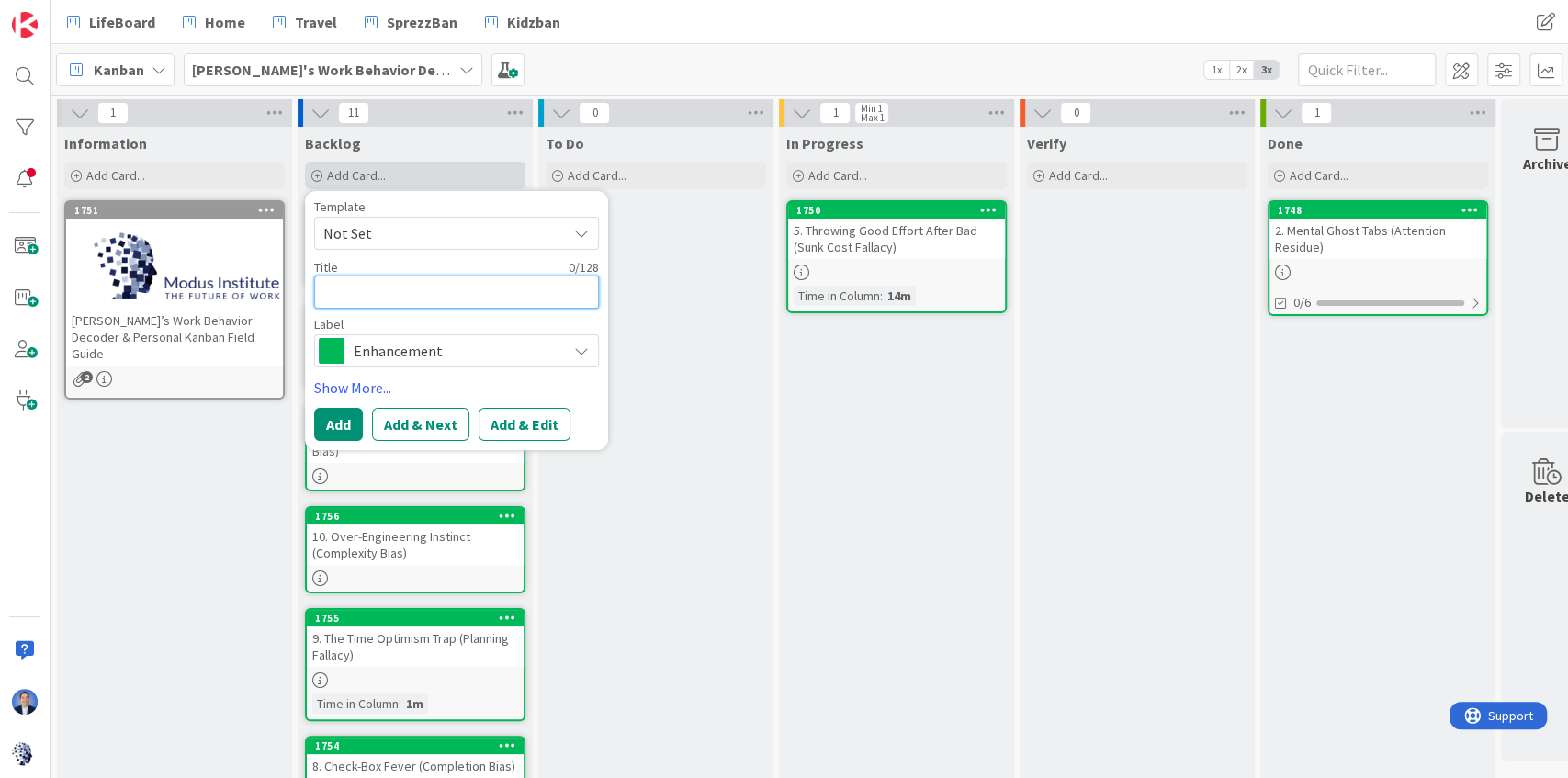
paste textarea "14. Brain Bandwidth Overload (Cognitive Load – Extraneous)"
type textarea "x"
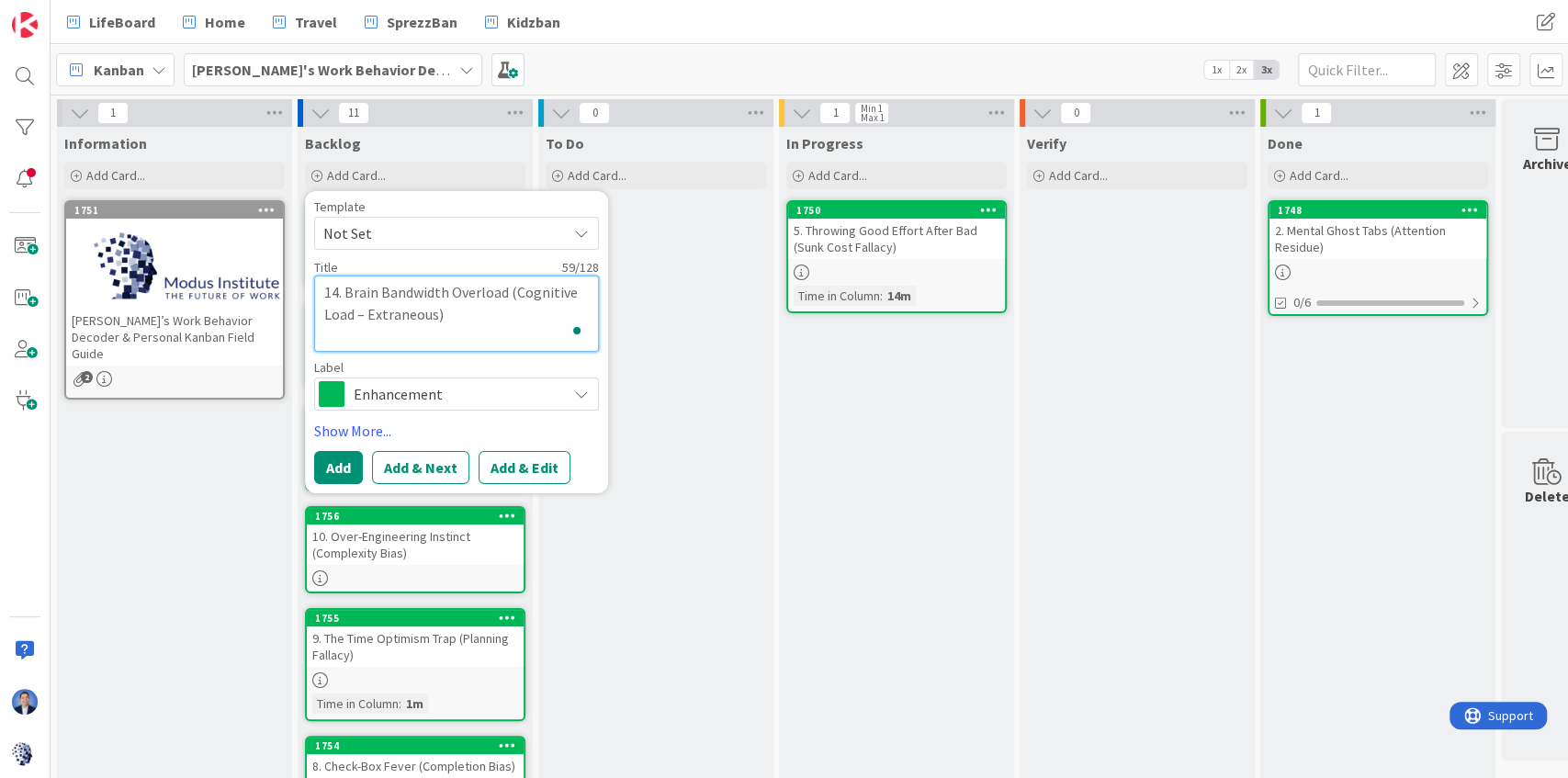
type textarea "14. Brain Bandwidth Overload (Cognitive Load – Extraneous)"
click at [540, 463] on button "Add & Edit" at bounding box center [525, 467] width 92 height 33
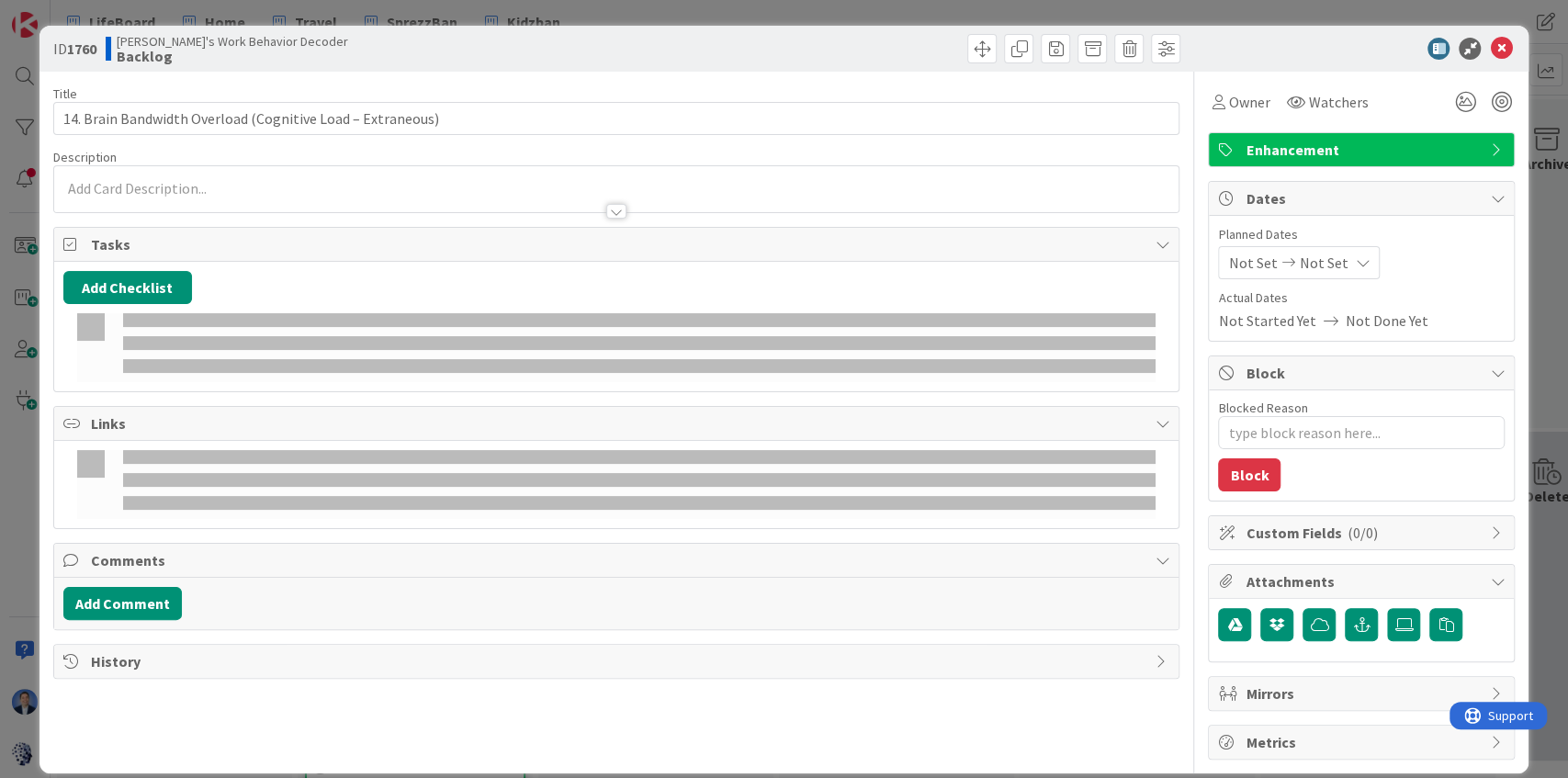
type textarea "x"
type input "14. Brain Bandwidth Overload (Cognitive Load – Extraneous)"
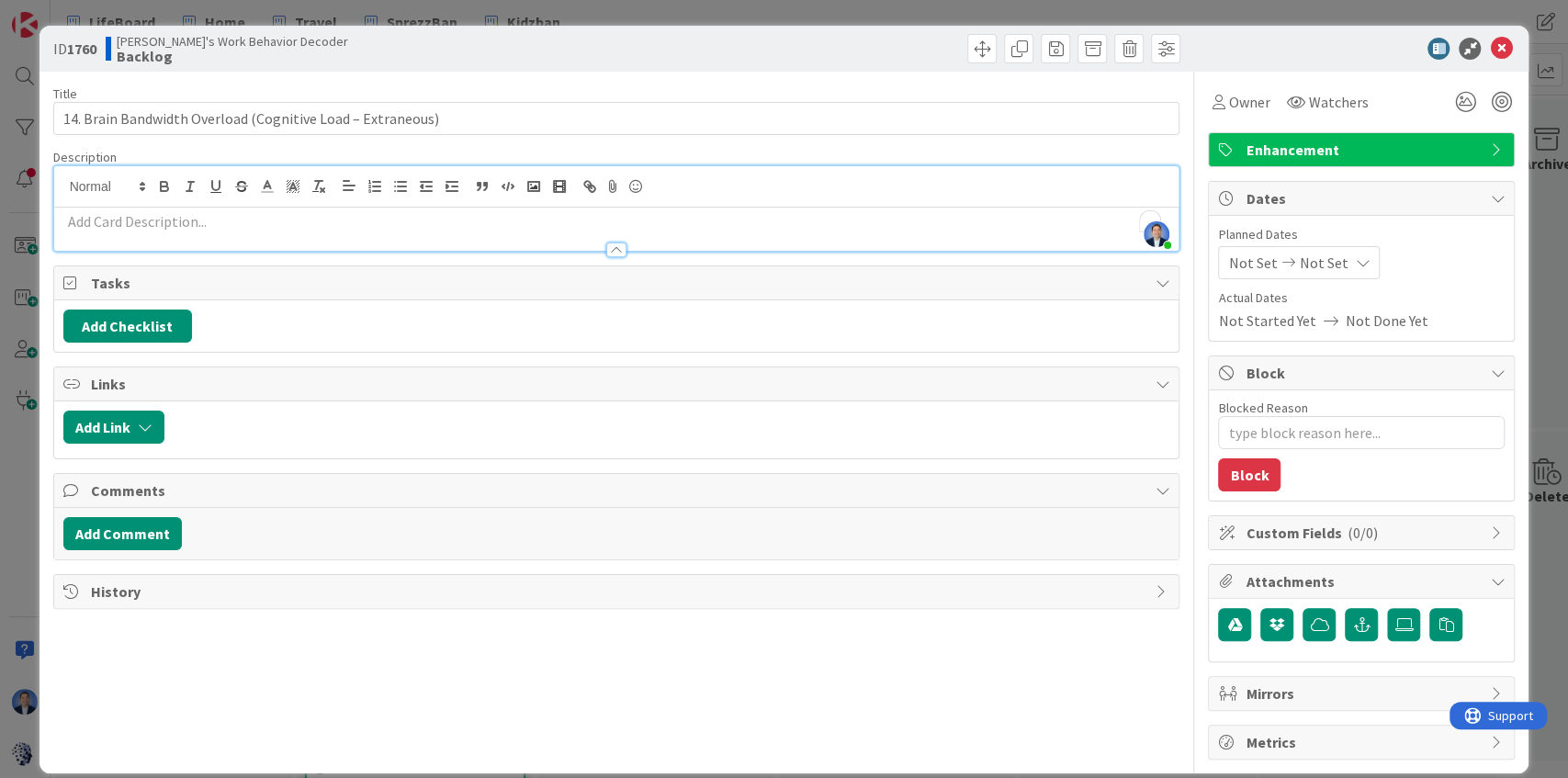
click at [332, 182] on div "Dimitri Ponomareff just joined" at bounding box center [616, 208] width 1125 height 84
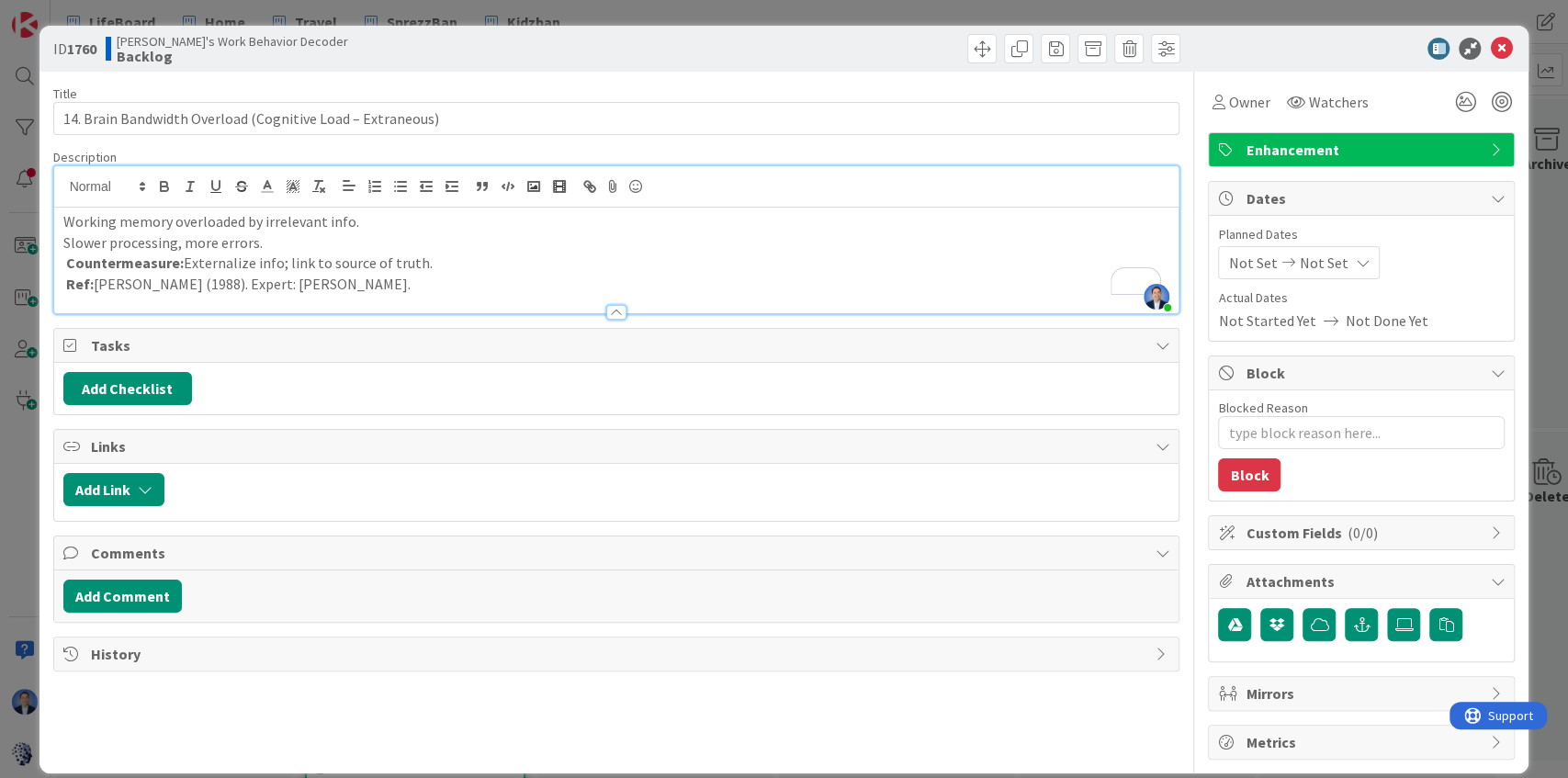
click at [186, 236] on p "Slower processing, more errors." at bounding box center [616, 243] width 1106 height 21
click at [185, 237] on p "Slower processing, more errors." at bounding box center [616, 243] width 1106 height 21
type textarea "x"
type input "14. Brain Bandwidth Overload (Cognitive Load – Extraneous)"
click at [185, 237] on p "Slower processing, more errors." at bounding box center [616, 243] width 1106 height 21
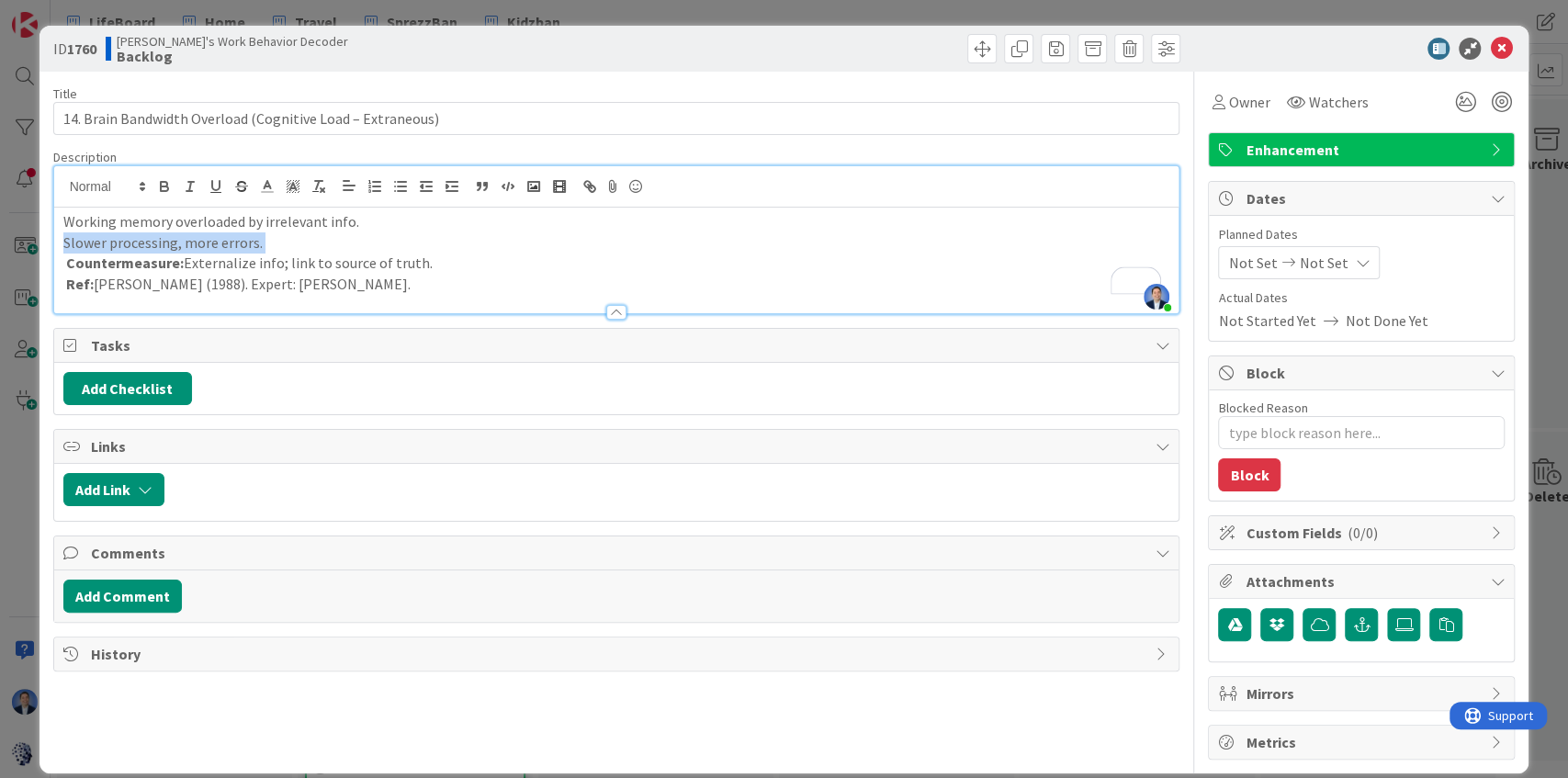
type textarea "x"
type input "14. Brain Bandwidth Overload (Cognitive Load – Extraneous)"
click at [163, 183] on icon "button" at bounding box center [164, 186] width 16 height 16
click at [236, 262] on p "Countermeasure: Externalize info; link to source of truth." at bounding box center [616, 263] width 1106 height 21
type textarea "x"
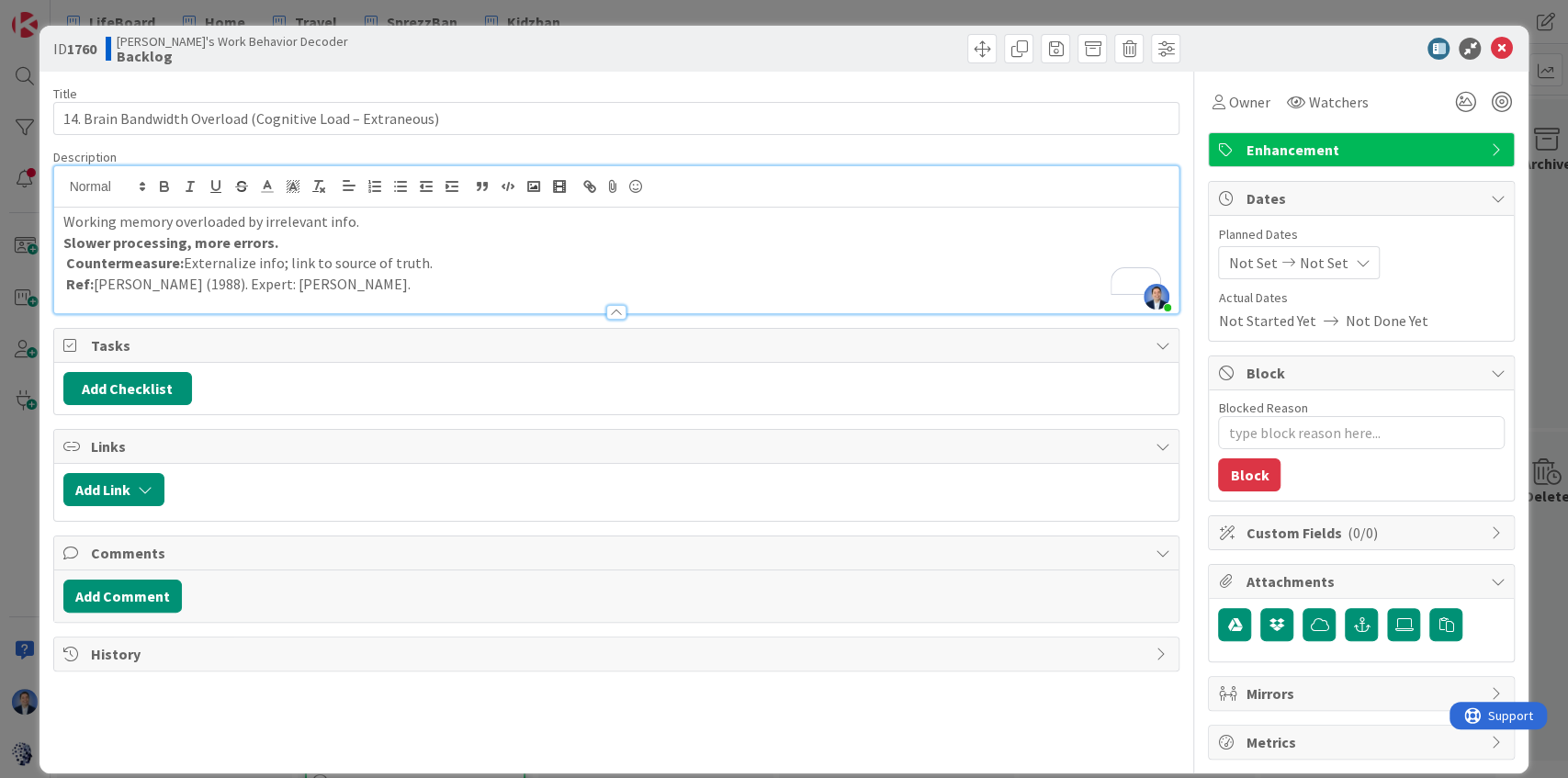
type input "14. Brain Bandwidth Overload (Cognitive Load – Extraneous)"
type textarea "x"
type input "14. Brain Bandwidth Overload (Cognitive Load – Extraneous)"
click at [487, 187] on icon "button" at bounding box center [482, 186] width 16 height 16
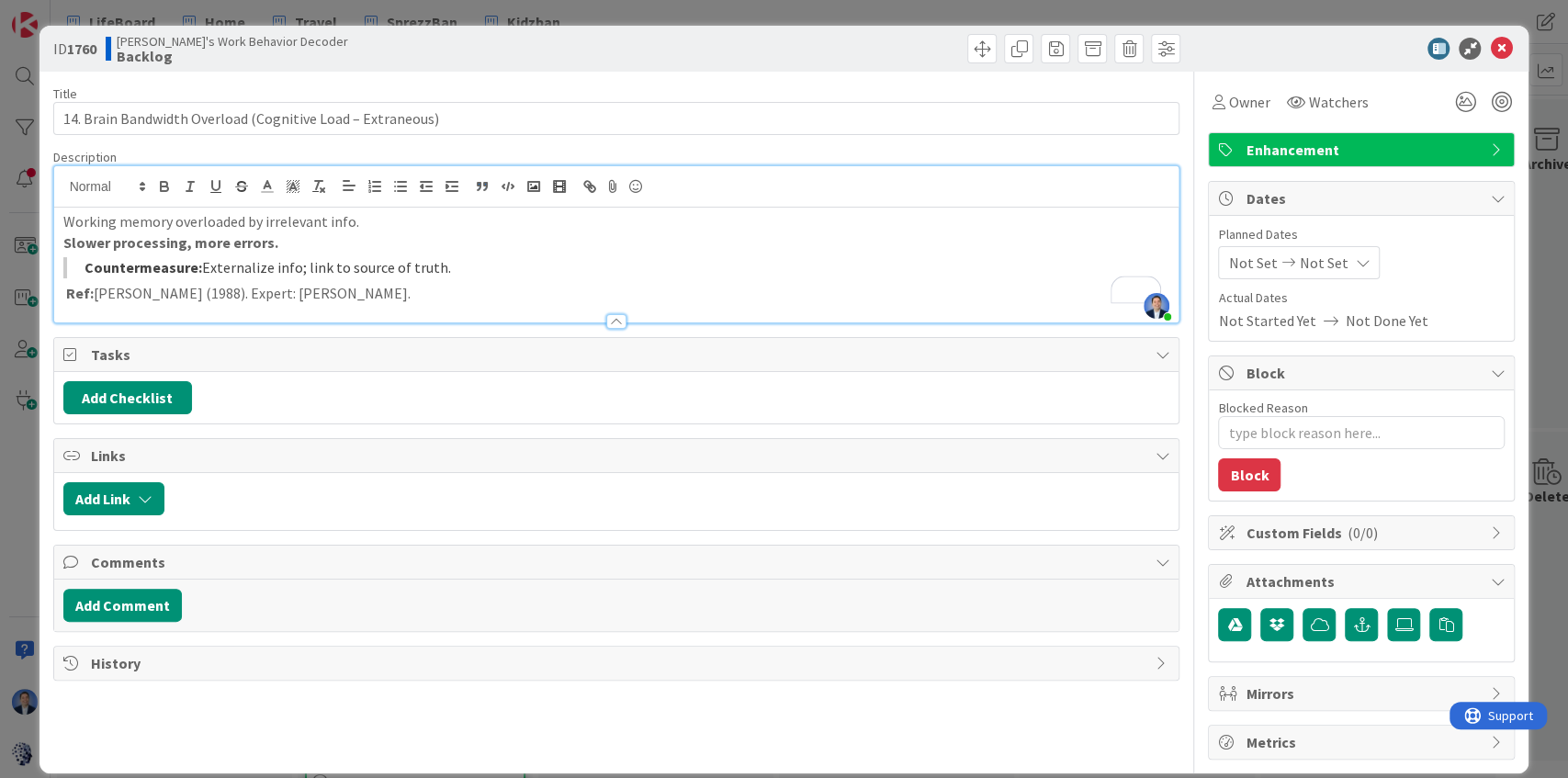
type textarea "x"
type input "14. Brain Bandwidth Overload (Cognitive Load – Extraneous)"
type textarea "x"
type input "14. Brain Bandwidth Overload (Cognitive Load – Extraneous)"
click at [1489, 50] on icon at bounding box center [1500, 48] width 22 height 22
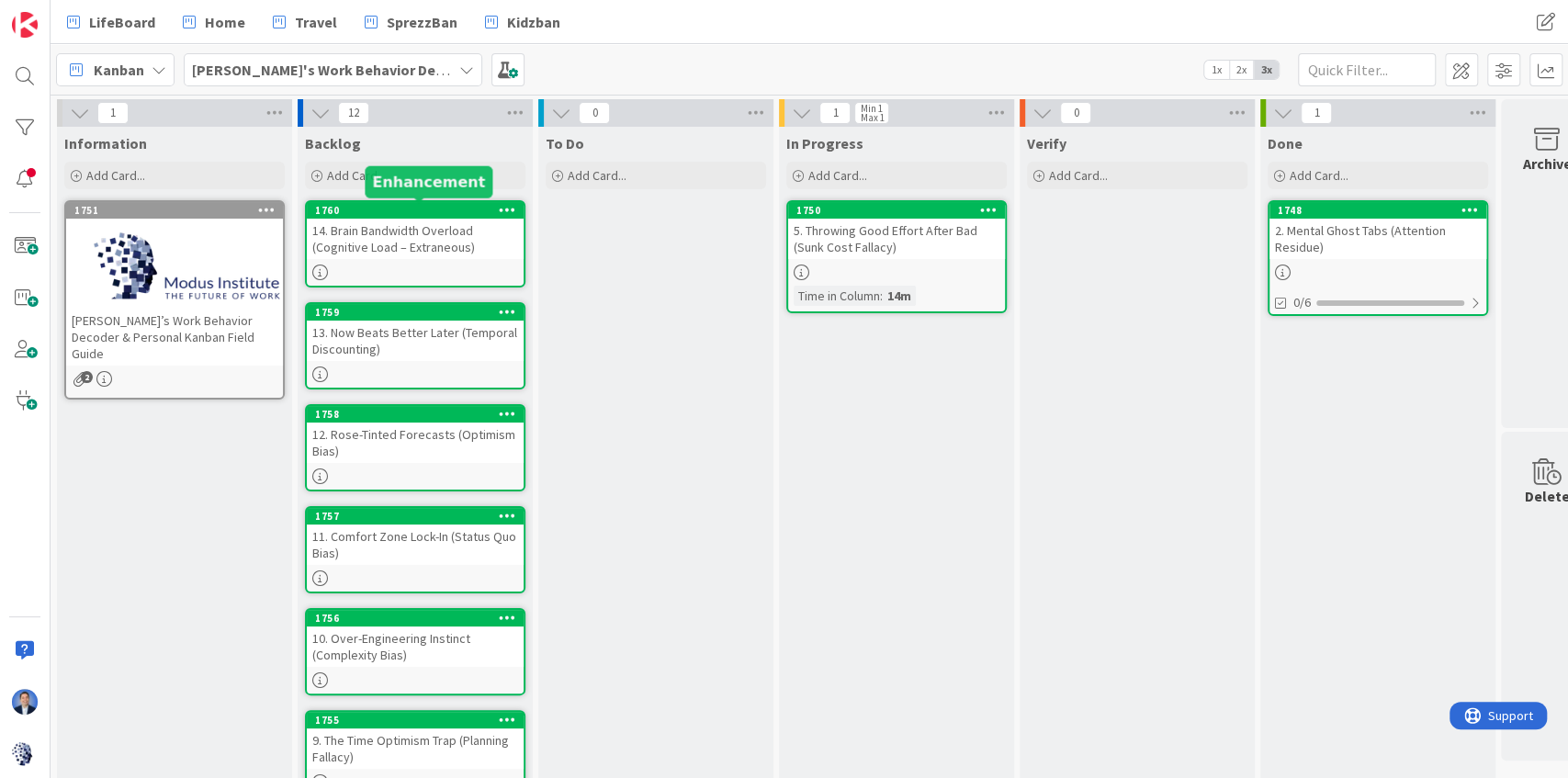
click at [436, 197] on div "Backlog Add Card... Template Not Set Title 0 / 128 Label Enhancement Show More.…" at bounding box center [415, 751] width 235 height 1249
click at [435, 180] on div "Add Card..." at bounding box center [416, 175] width 221 height 28
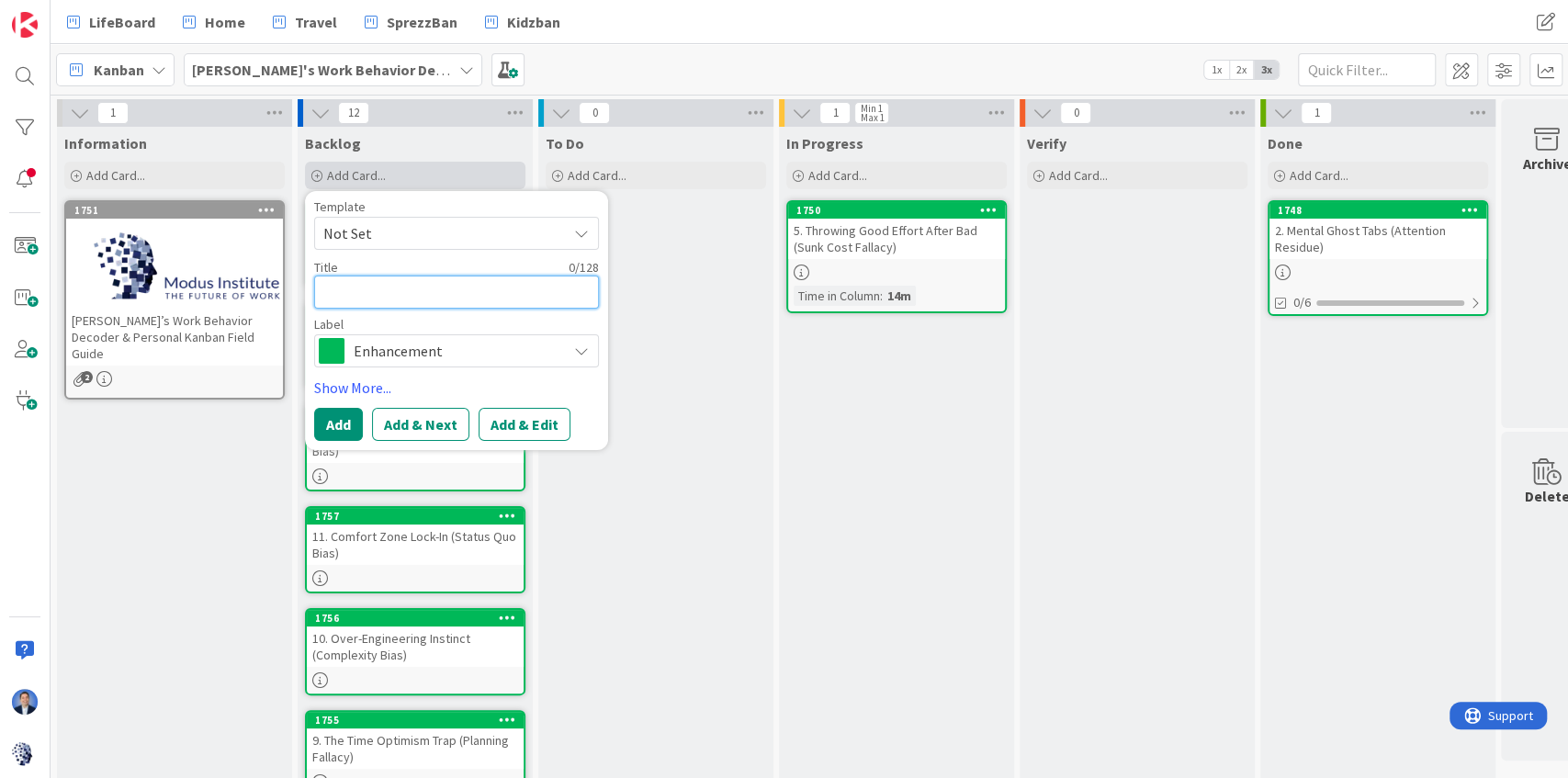
paste textarea "15. Notification Dopamine Trap (Feedback Loop Hijack)"
type textarea "x"
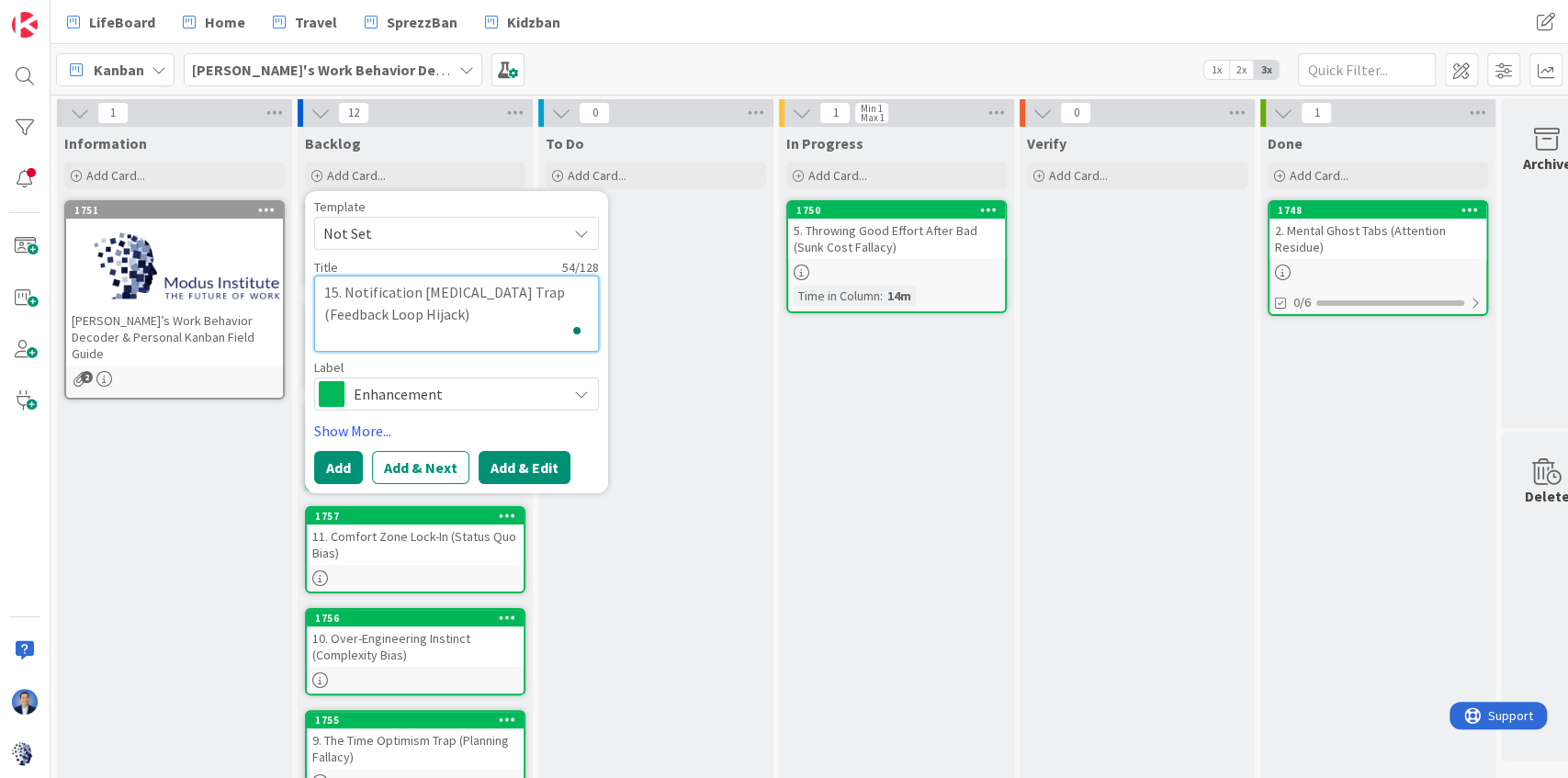
type textarea "15. Notification Dopamine Trap (Feedback Loop Hijack)"
click at [535, 480] on button "Add & Edit" at bounding box center [525, 467] width 92 height 33
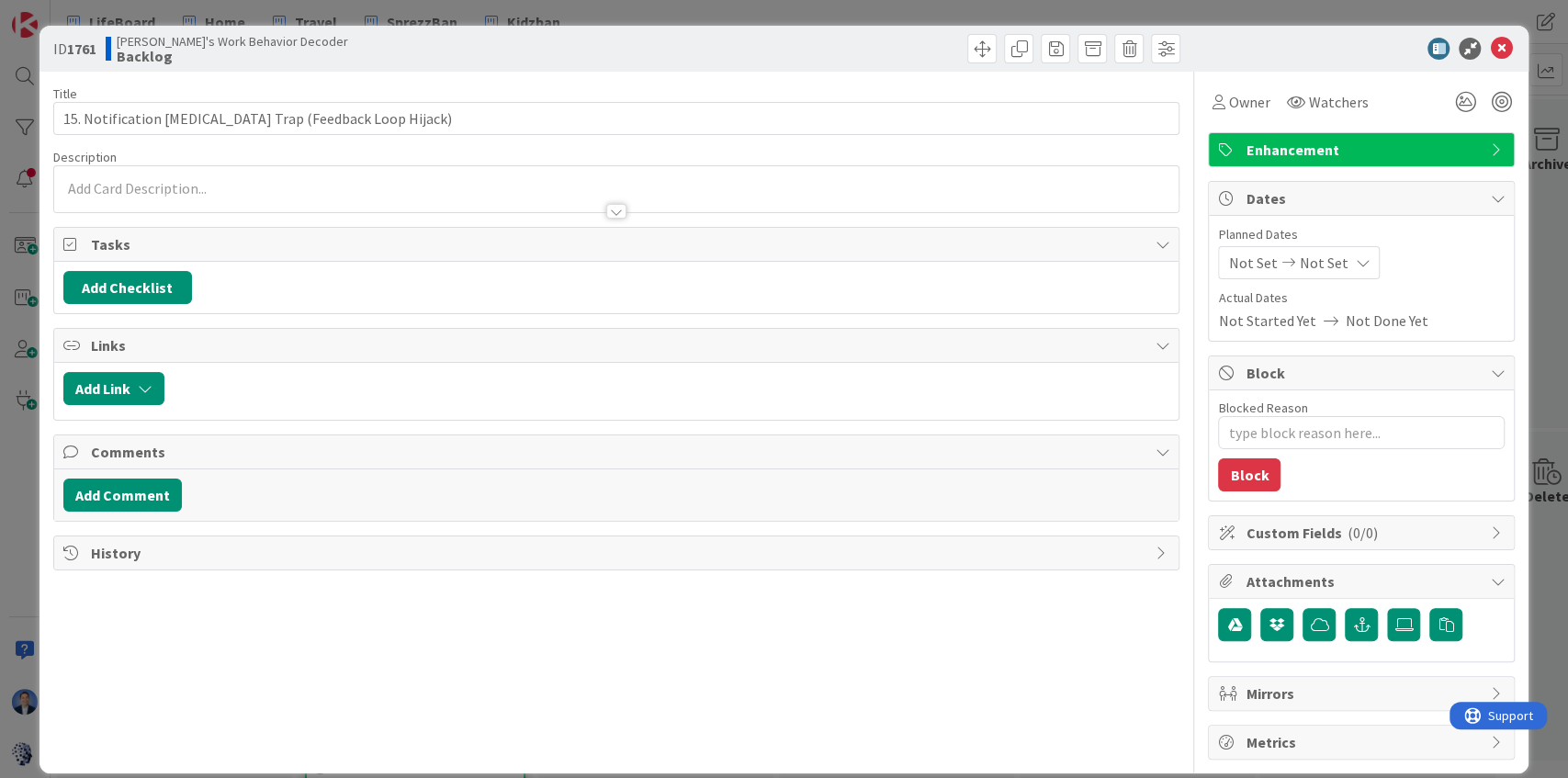
click at [274, 184] on div at bounding box center [616, 189] width 1125 height 46
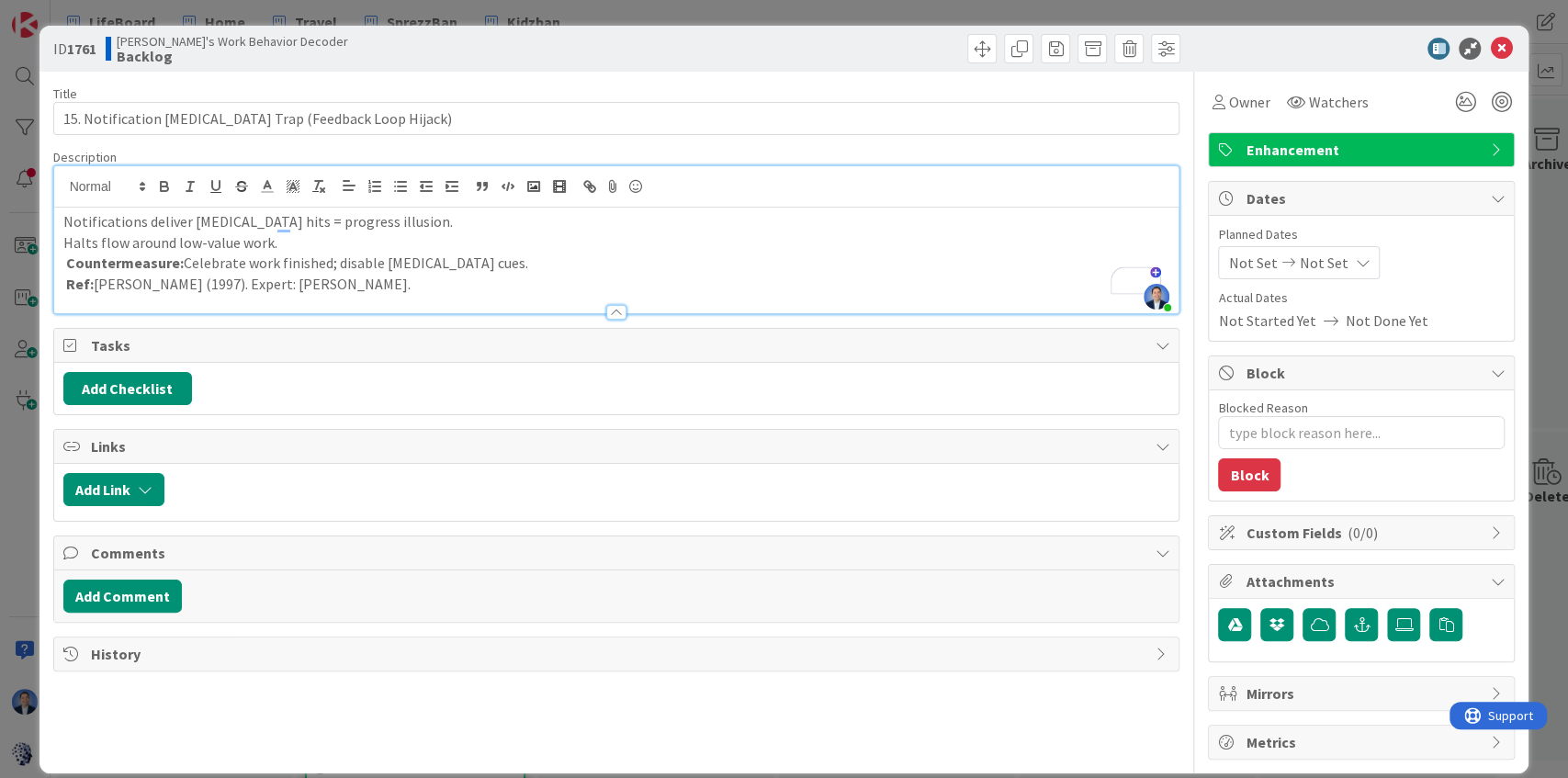
type textarea "x"
type input "15. Notification Dopamine Trap (Feedback Loop Hijack)"
type textarea "x"
type input "15. Notification Dopamine Trap (Feedback Loop Hijack)"
click at [285, 242] on p "Halts flow around low-value work." at bounding box center [616, 243] width 1106 height 21
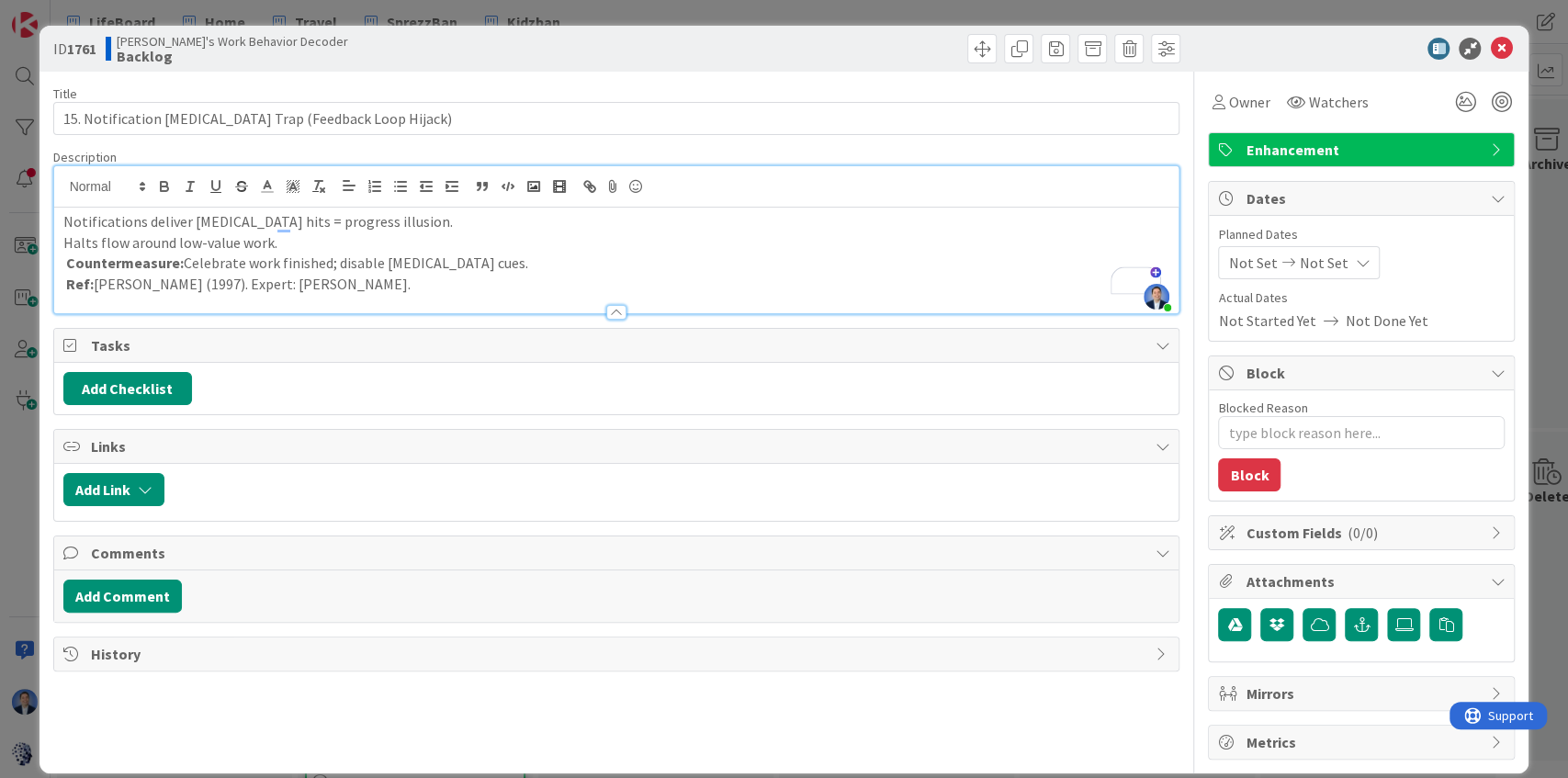
click at [285, 242] on p "Halts flow around low-value work." at bounding box center [616, 243] width 1106 height 21
click at [163, 187] on icon "button" at bounding box center [164, 186] width 16 height 16
click at [332, 263] on p "Countermeasure: Celebrate work finished; disable dopamine cues." at bounding box center [616, 263] width 1106 height 21
type textarea "x"
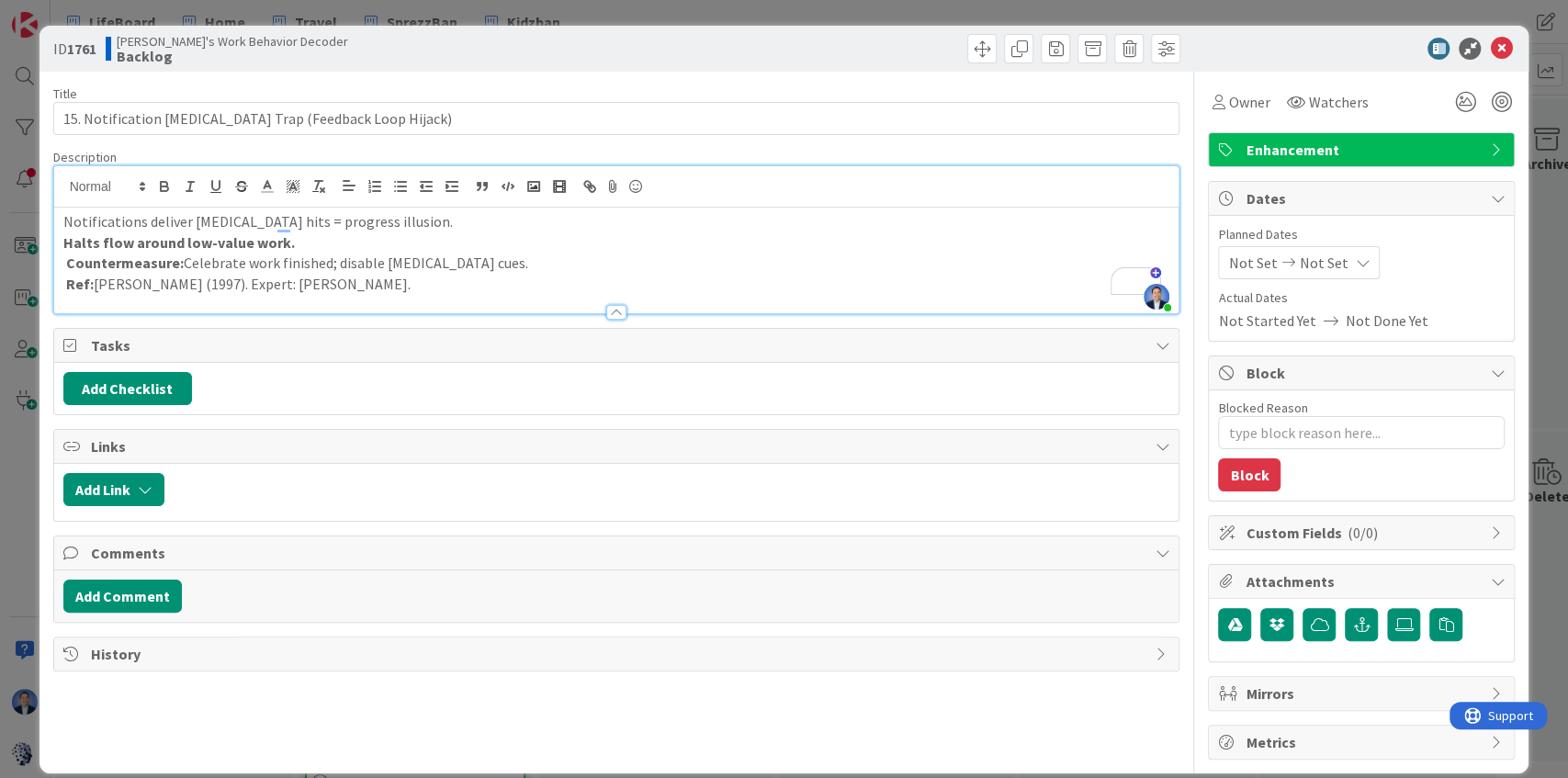
type input "15. Notification Dopamine Trap (Feedback Loop Hijack)"
type textarea "x"
type input "15. Notification Dopamine Trap (Feedback Loop Hijack)"
click at [482, 184] on icon "button" at bounding box center [482, 186] width 16 height 16
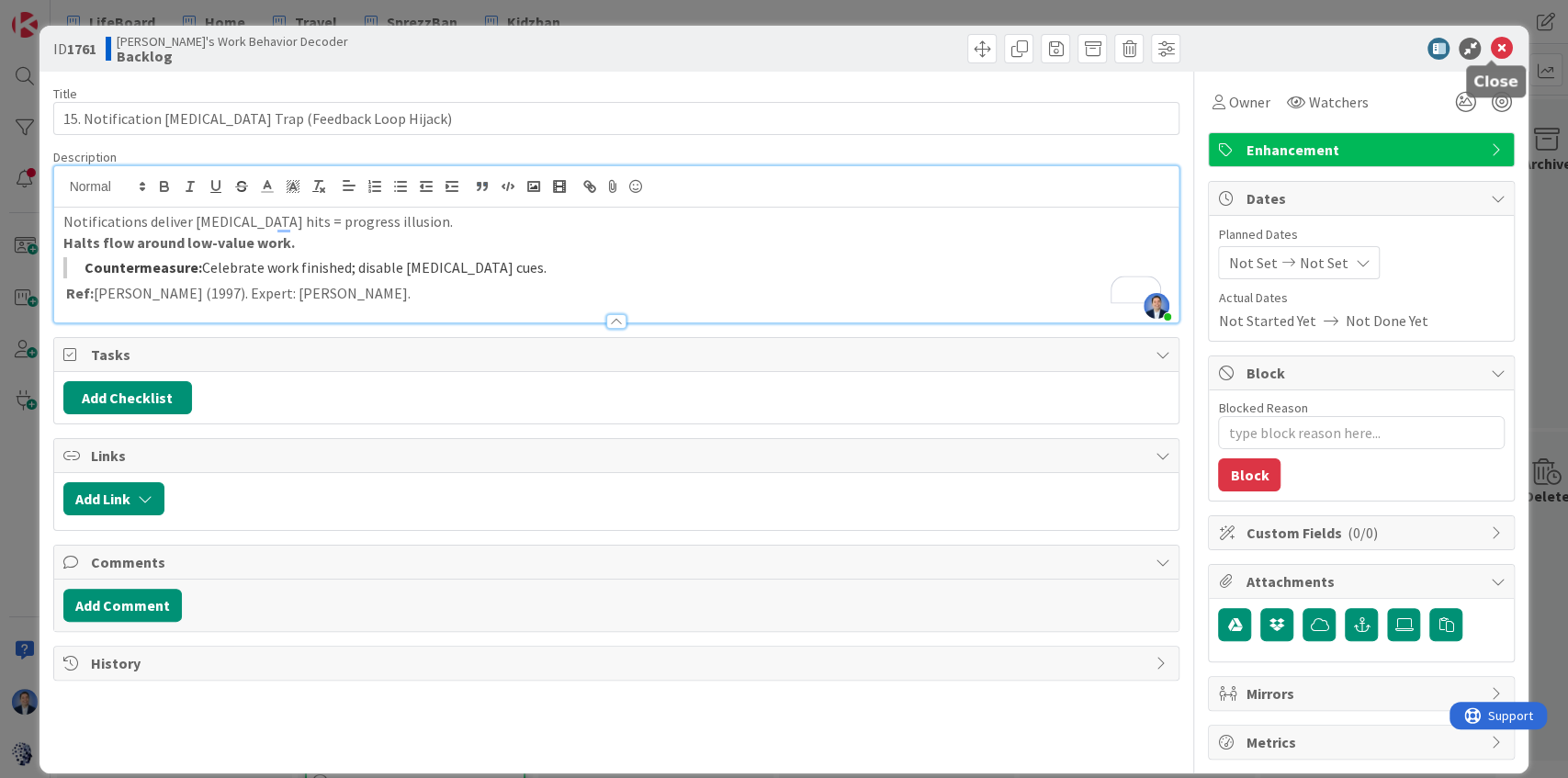
type textarea "x"
type input "15. Notification Dopamine Trap (Feedback Loop Hijack)"
click at [1489, 51] on icon at bounding box center [1500, 48] width 22 height 22
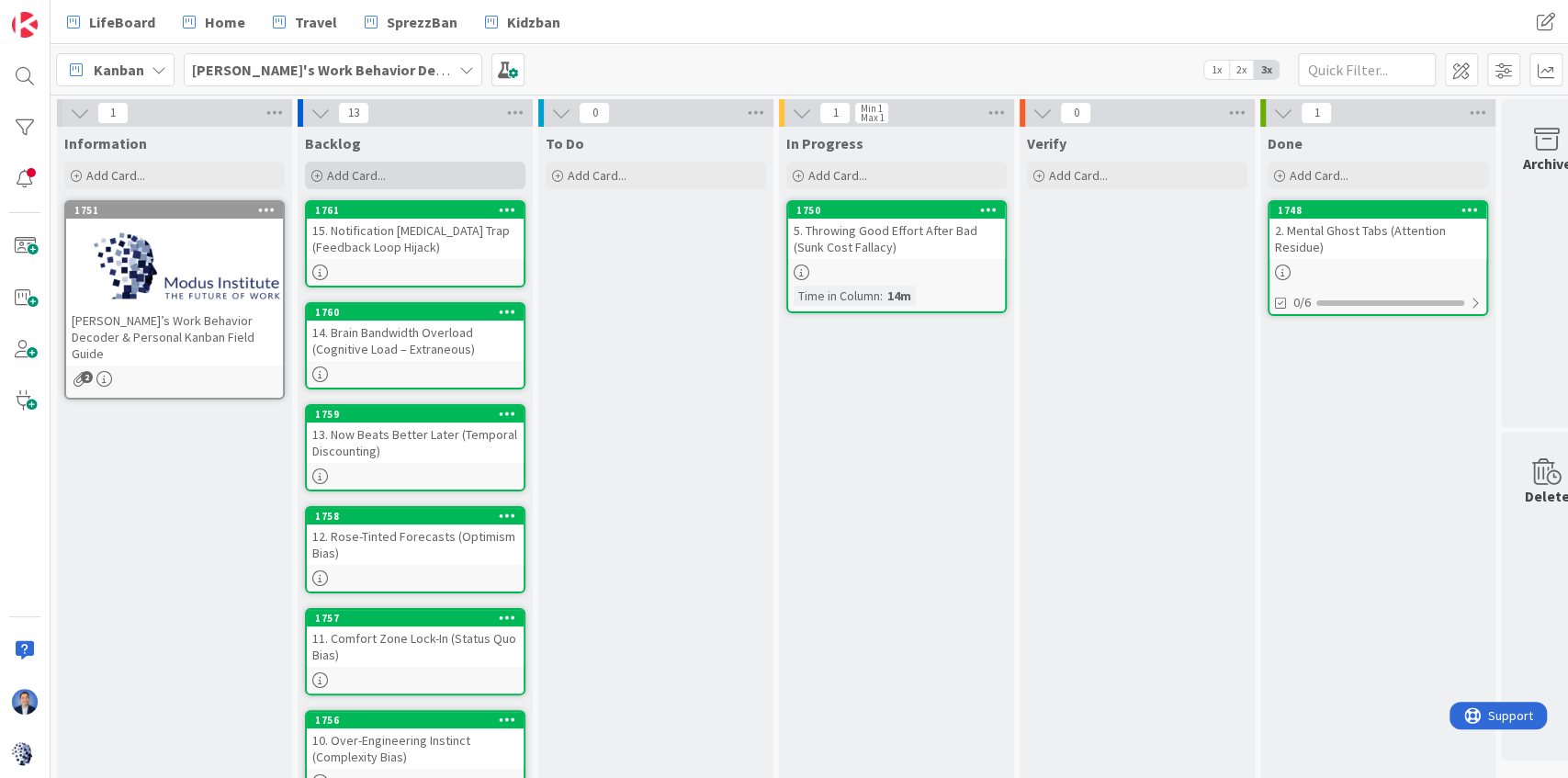
click at [468, 180] on div "Add Card..." at bounding box center [416, 175] width 221 height 28
paste textarea "16. Bias Blind Spot (Meta-Cognitive Blindness)"
type textarea "x"
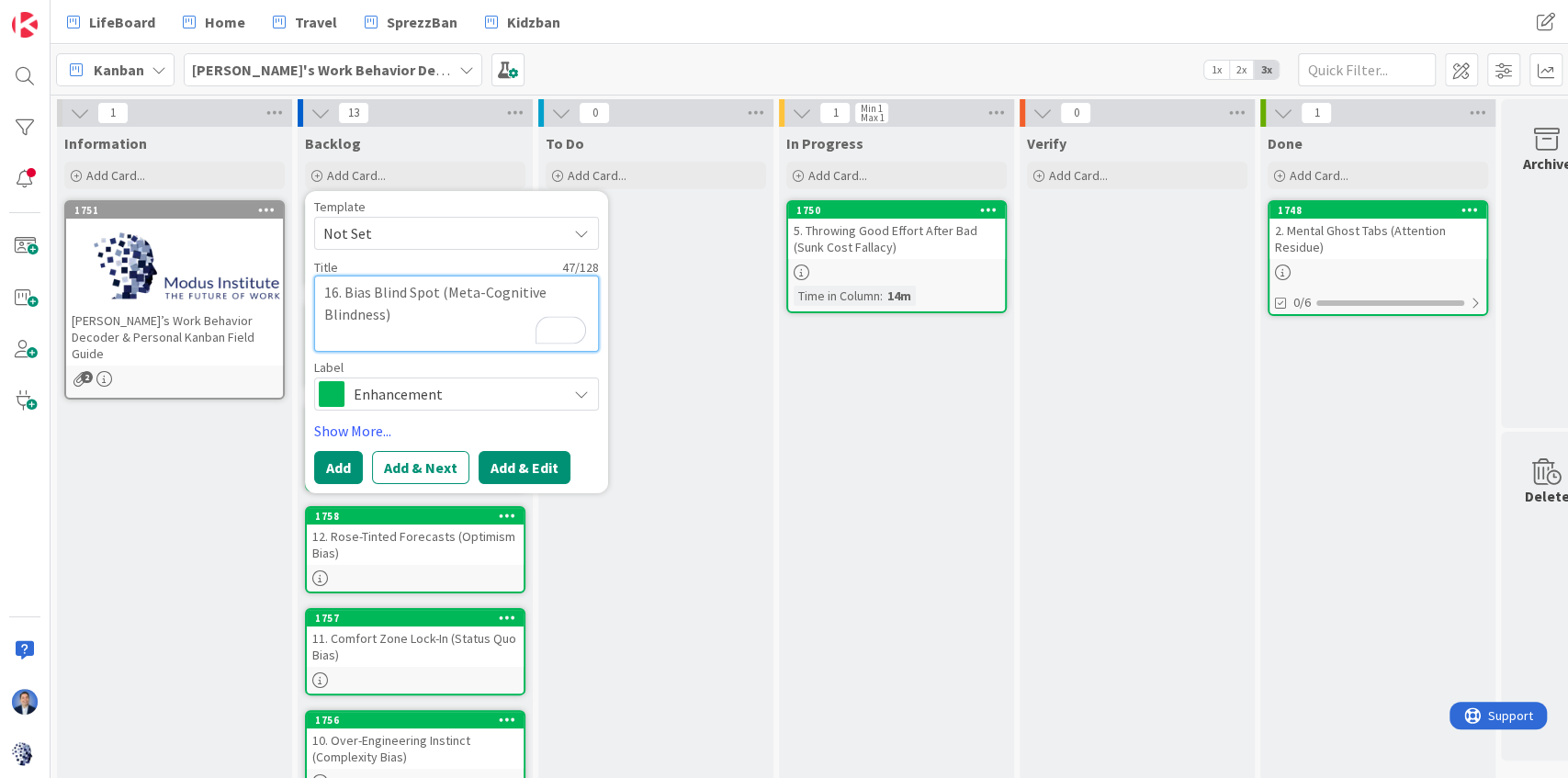
type textarea "16. Bias Blind Spot (Meta-Cognitive Blindness)"
drag, startPoint x: 522, startPoint y: 466, endPoint x: 591, endPoint y: 474, distance: 69.5
click at [522, 465] on button "Add & Edit" at bounding box center [525, 467] width 92 height 33
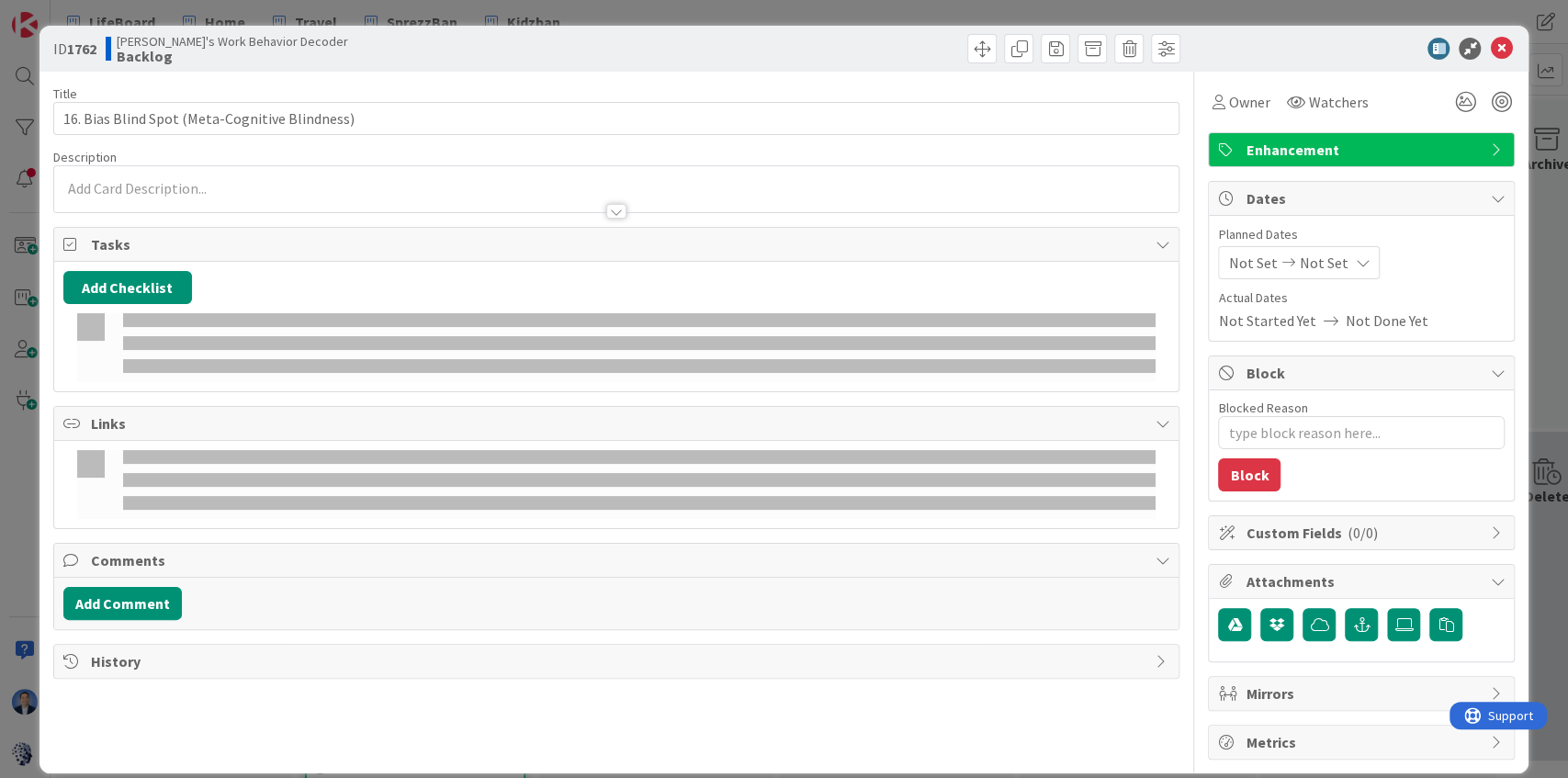
type textarea "x"
type input "16. Bias Blind Spot (Meta-Cognitive Blindness)"
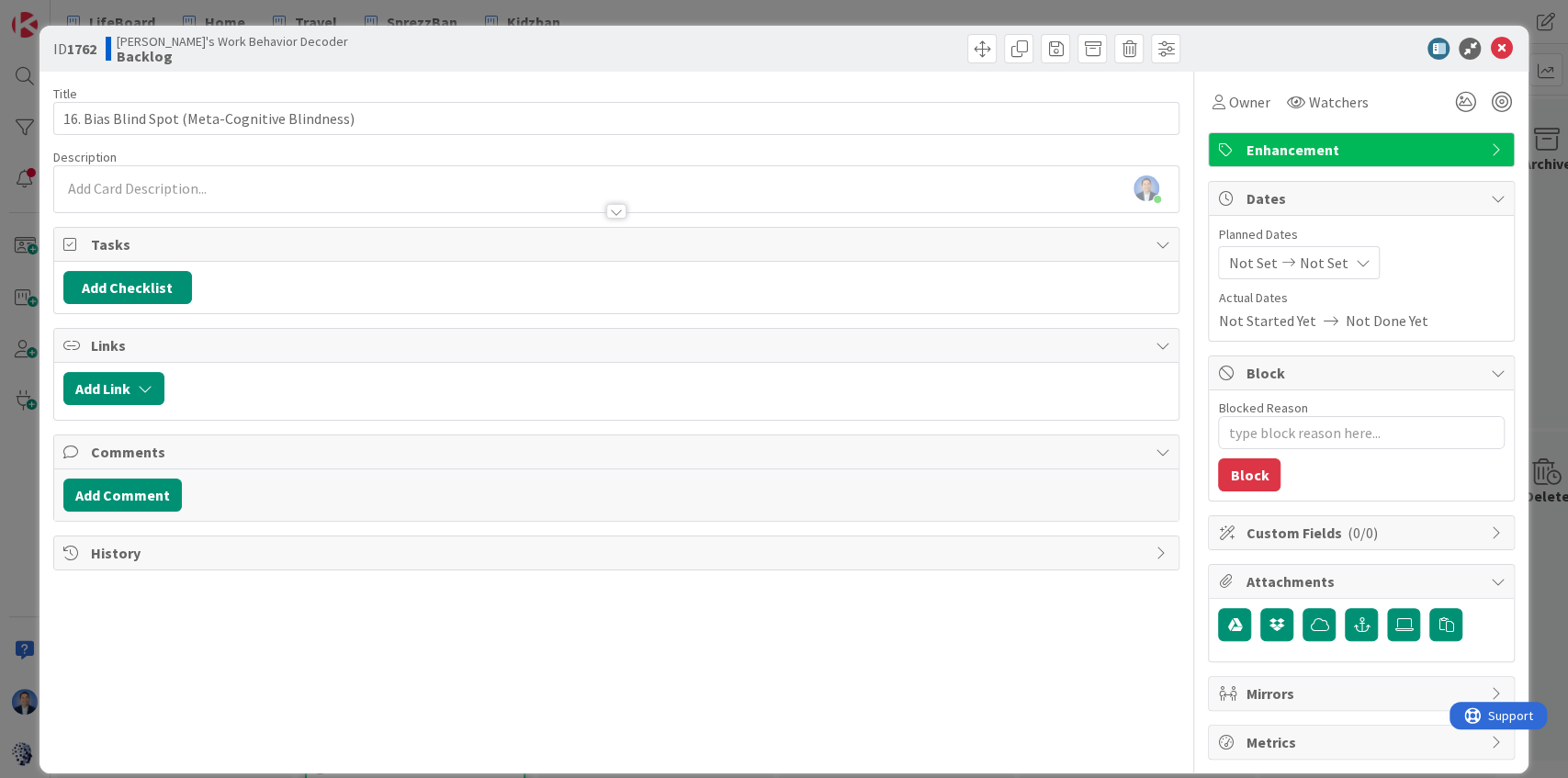
click at [403, 185] on div "Dimitri Ponomareff just joined" at bounding box center [616, 189] width 1125 height 46
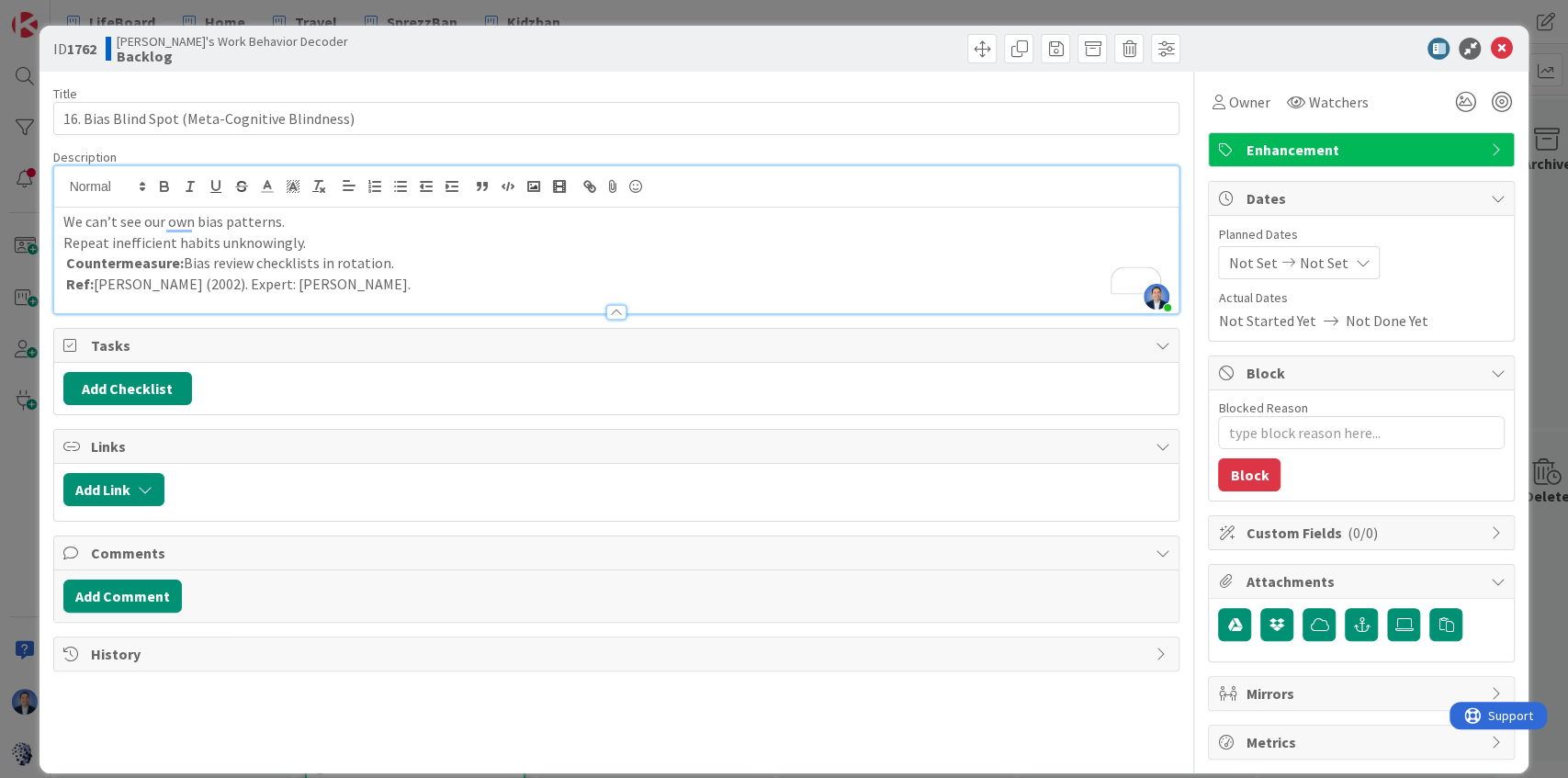
click at [255, 245] on p "Repeat inefficient habits unknowingly." at bounding box center [616, 243] width 1106 height 21
type textarea "x"
type input "16. Bias Blind Spot (Meta-Cognitive Blindness)"
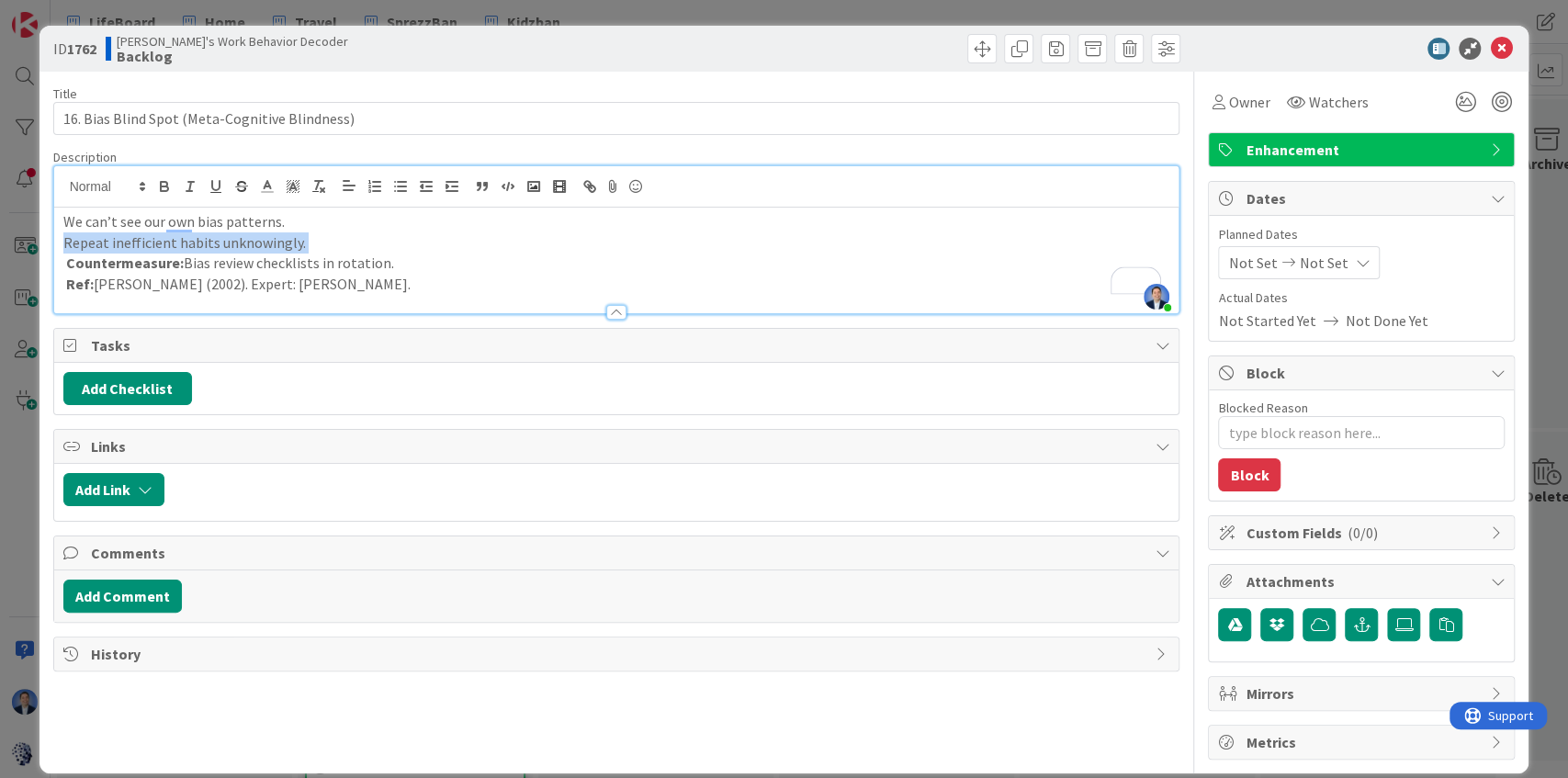
type textarea "x"
type input "16. Bias Blind Spot (Meta-Cognitive Blindness)"
click at [160, 186] on icon "button" at bounding box center [164, 188] width 8 height 5
click at [357, 267] on p "Countermeasure: Bias review checklists in rotation." at bounding box center [616, 263] width 1106 height 21
type textarea "x"
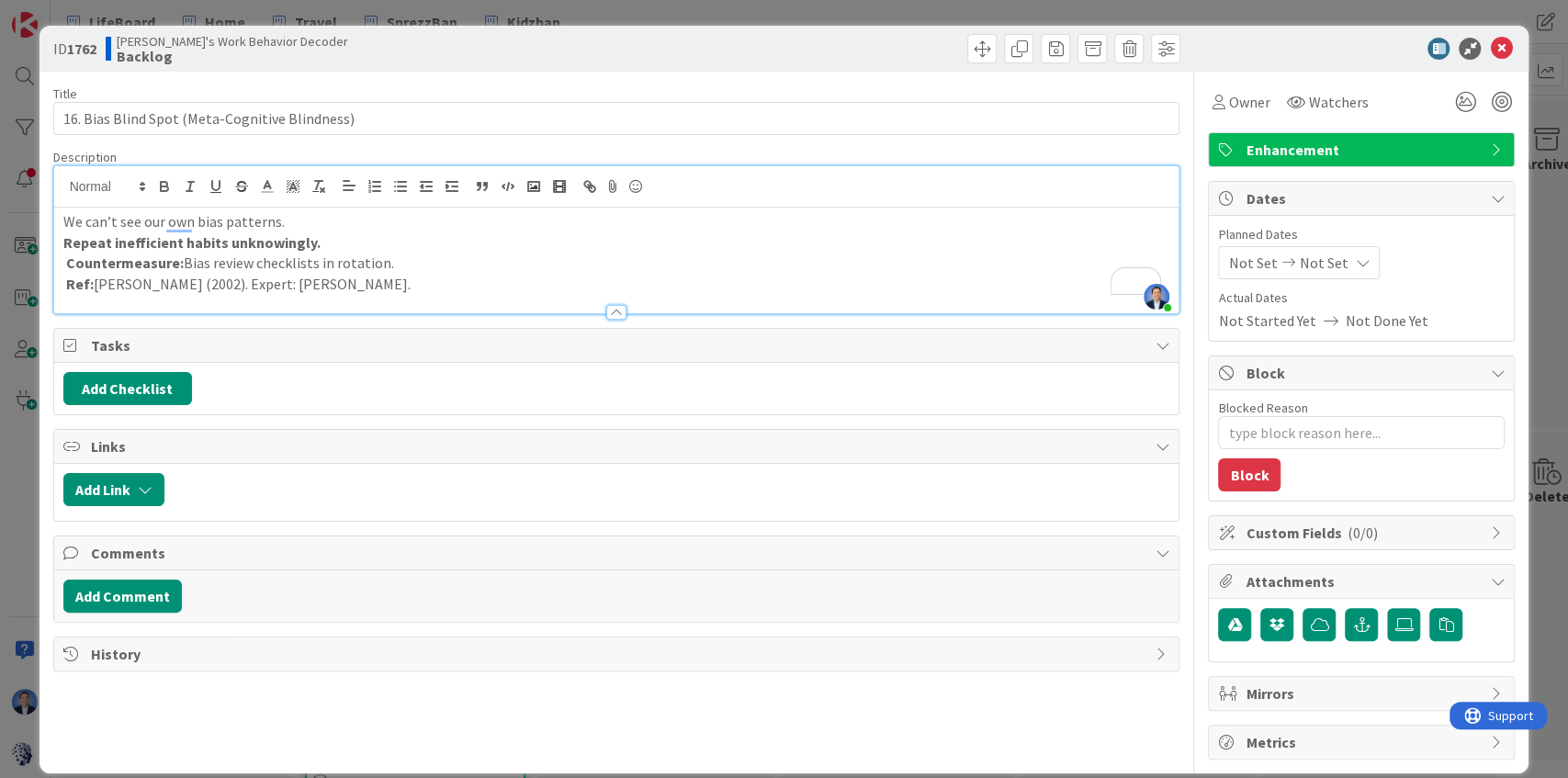
type input "16. Bias Blind Spot (Meta-Cognitive Blindness)"
type textarea "x"
type input "16. Bias Blind Spot (Meta-Cognitive Blindness)"
click at [478, 182] on rect "button" at bounding box center [479, 183] width 3 height 3
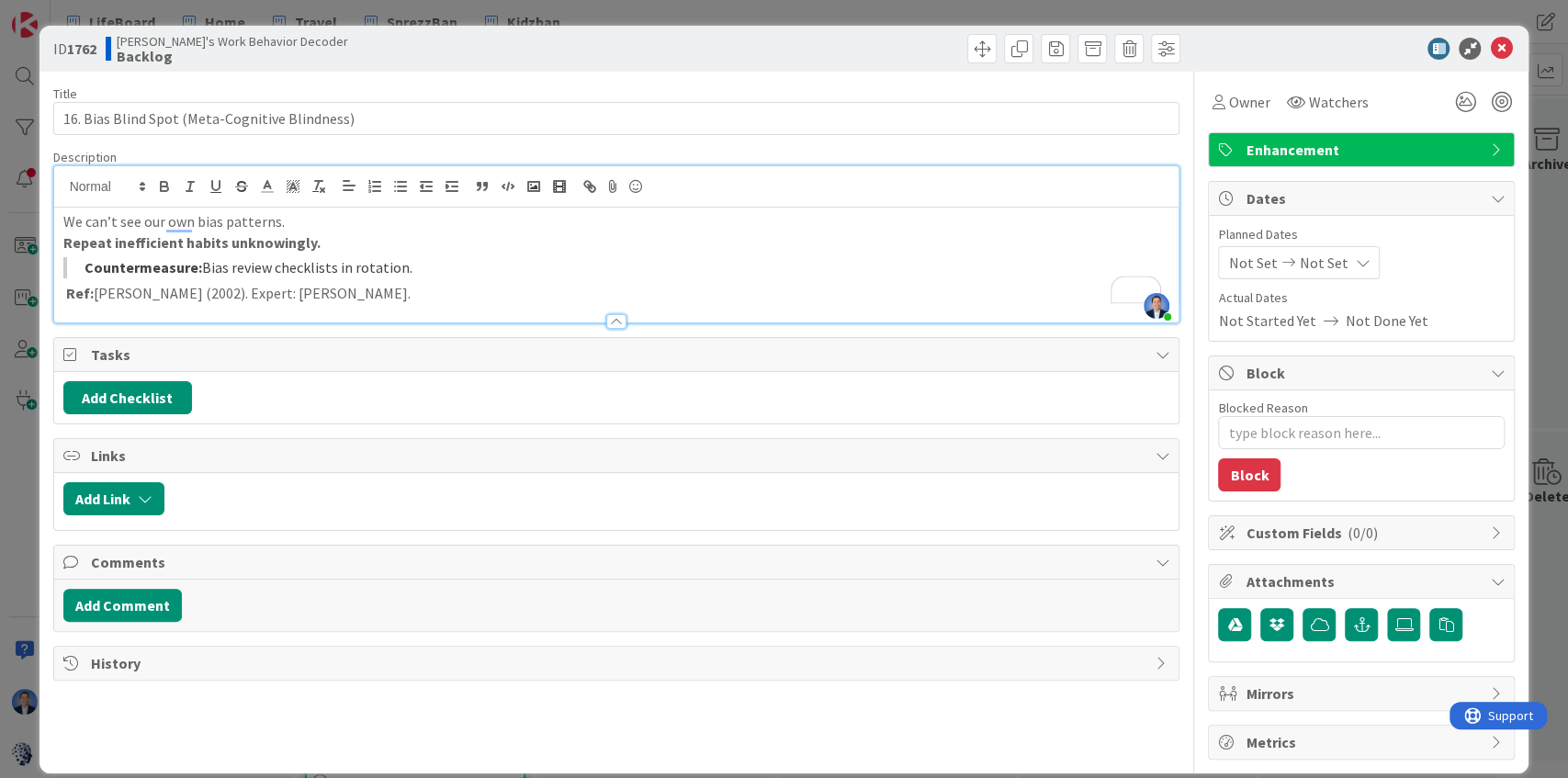
type textarea "x"
type input "16. Bias Blind Spot (Meta-Cognitive Blindness)"
type textarea "x"
type input "16. Bias Blind Spot (Meta-Cognitive Blindness)"
click at [1479, 64] on div "ID 1762 [PERSON_NAME]'s Work Behavior Decoder Backlog" at bounding box center [784, 49] width 1489 height 46
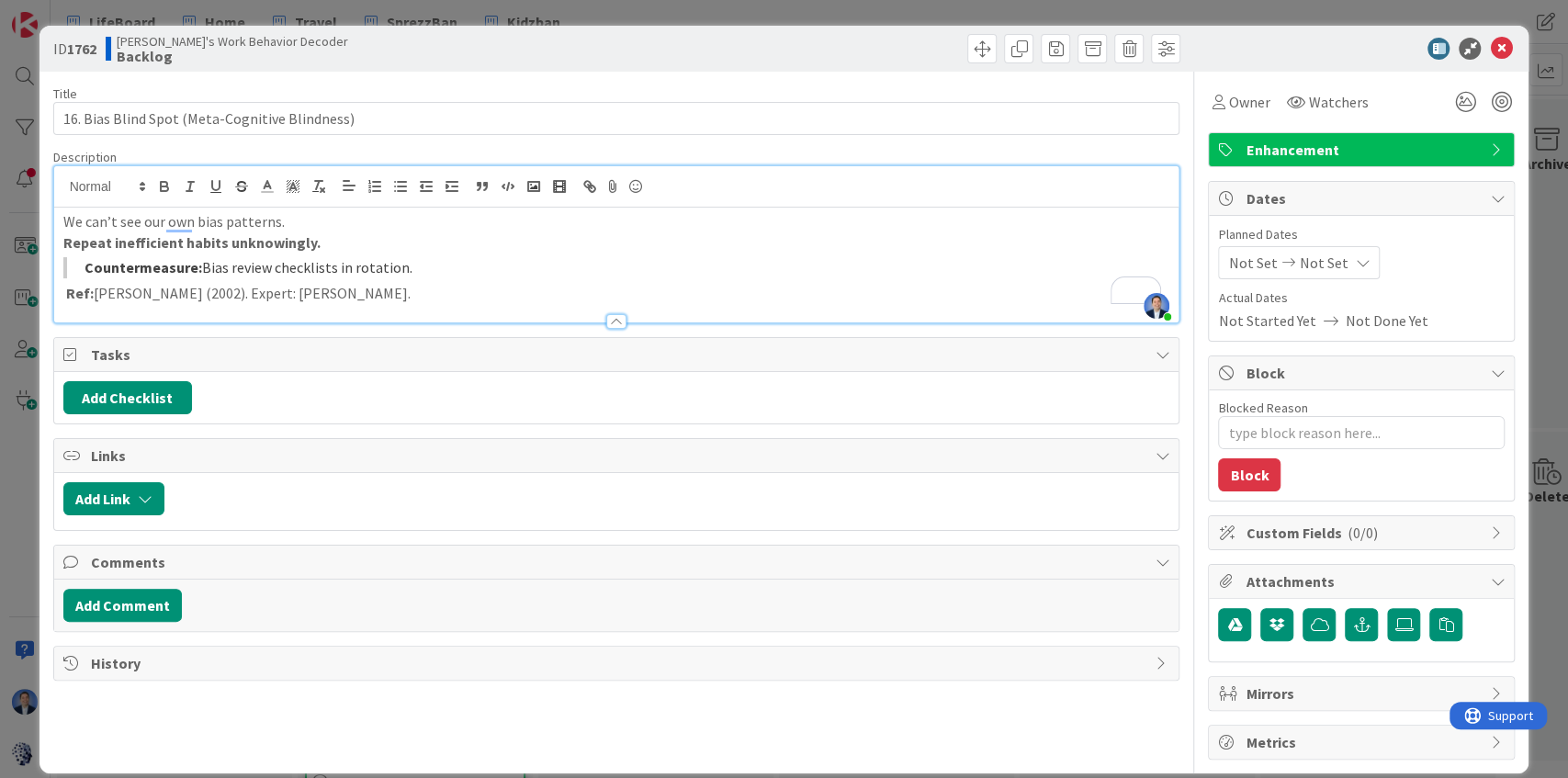
click at [1317, 140] on span "Enhancement" at bounding box center [1363, 150] width 235 height 22
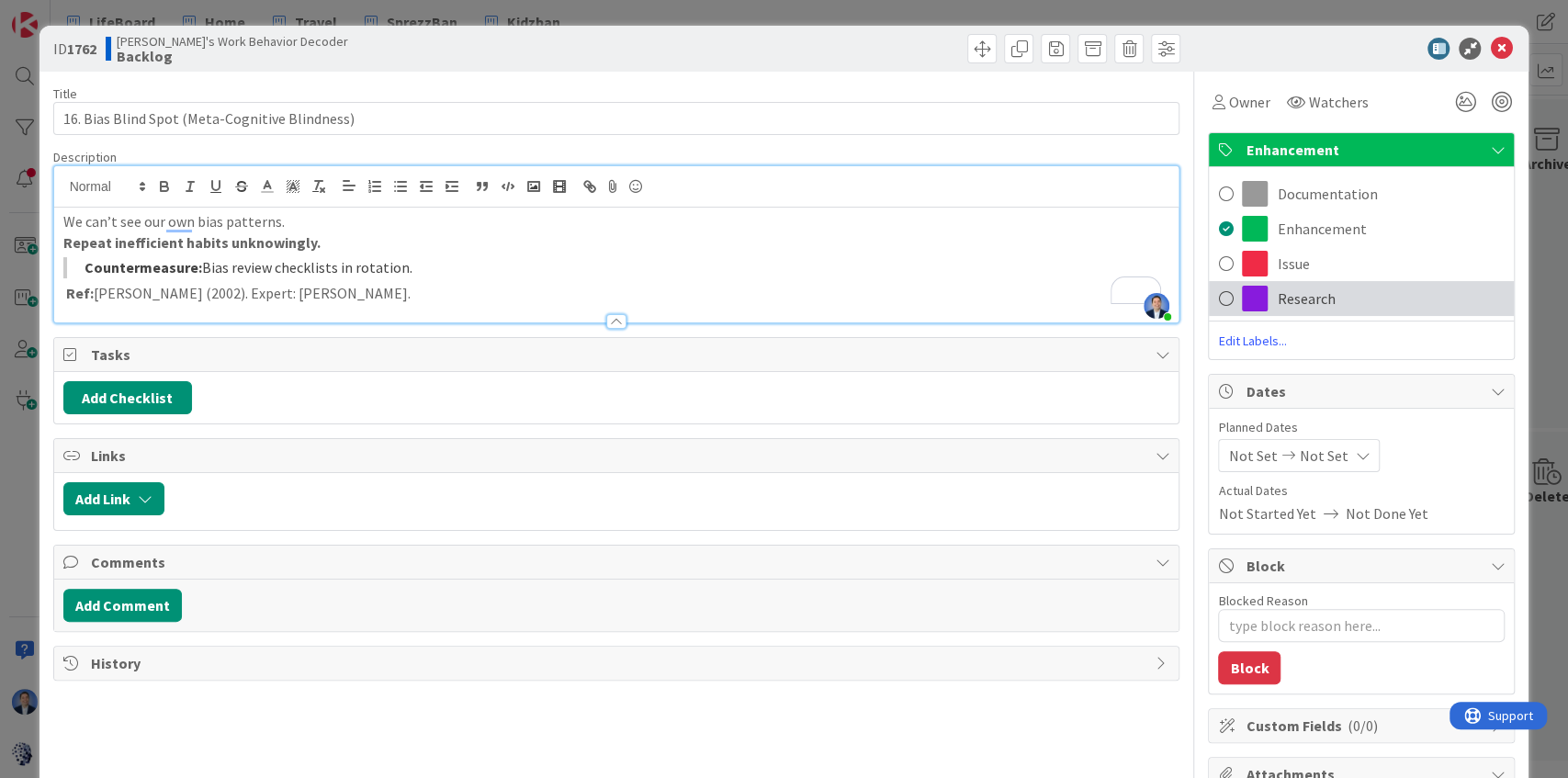
click at [1293, 303] on span "Research" at bounding box center [1305, 298] width 58 height 22
type textarea "x"
type input "16. Bias Blind Spot (Meta-Cognitive Blindness)"
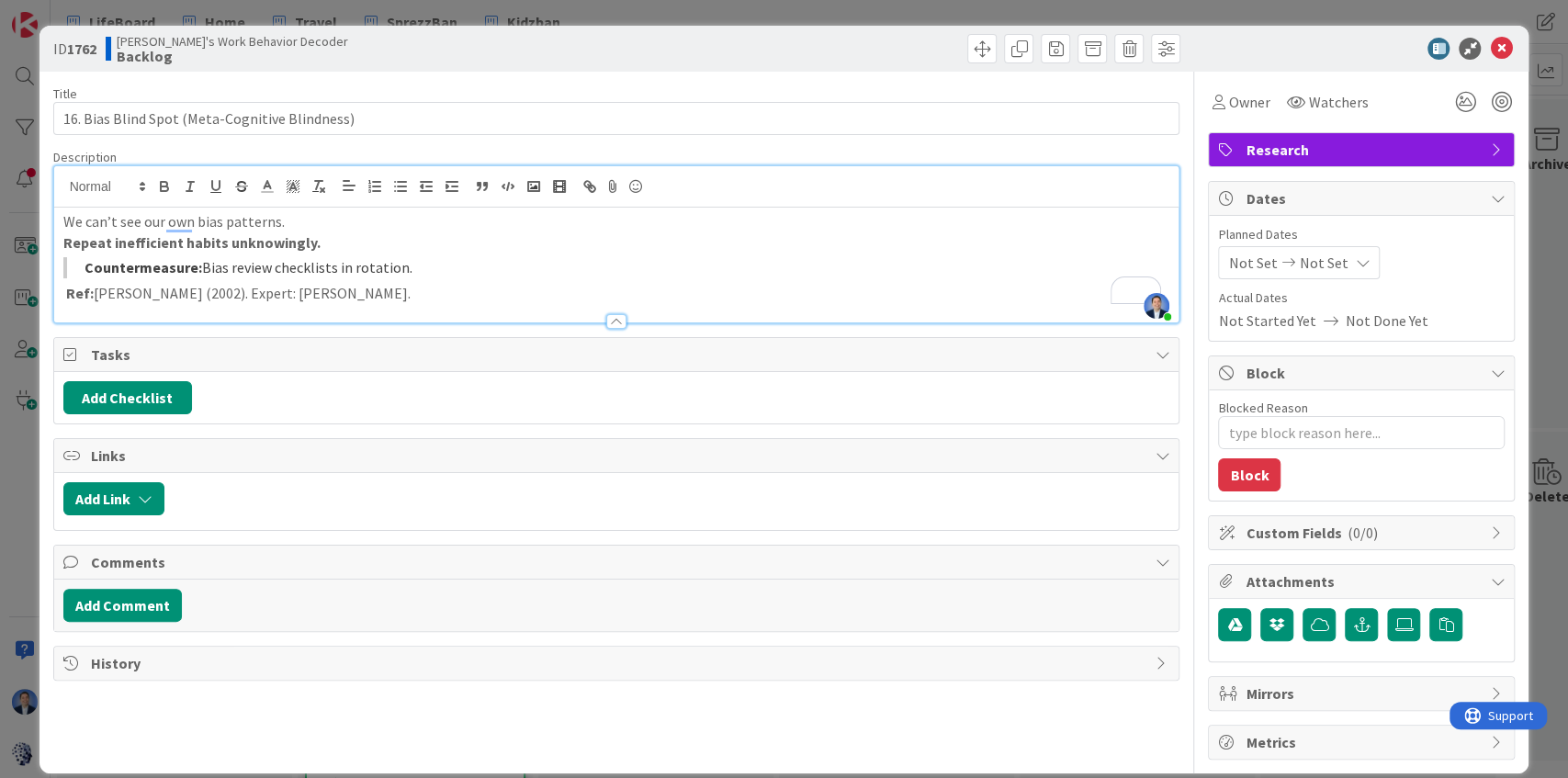
type textarea "x"
type input "16. Bias Blind Spot (Meta-Cognitive Blindness)"
click at [1497, 49] on icon at bounding box center [1500, 48] width 22 height 22
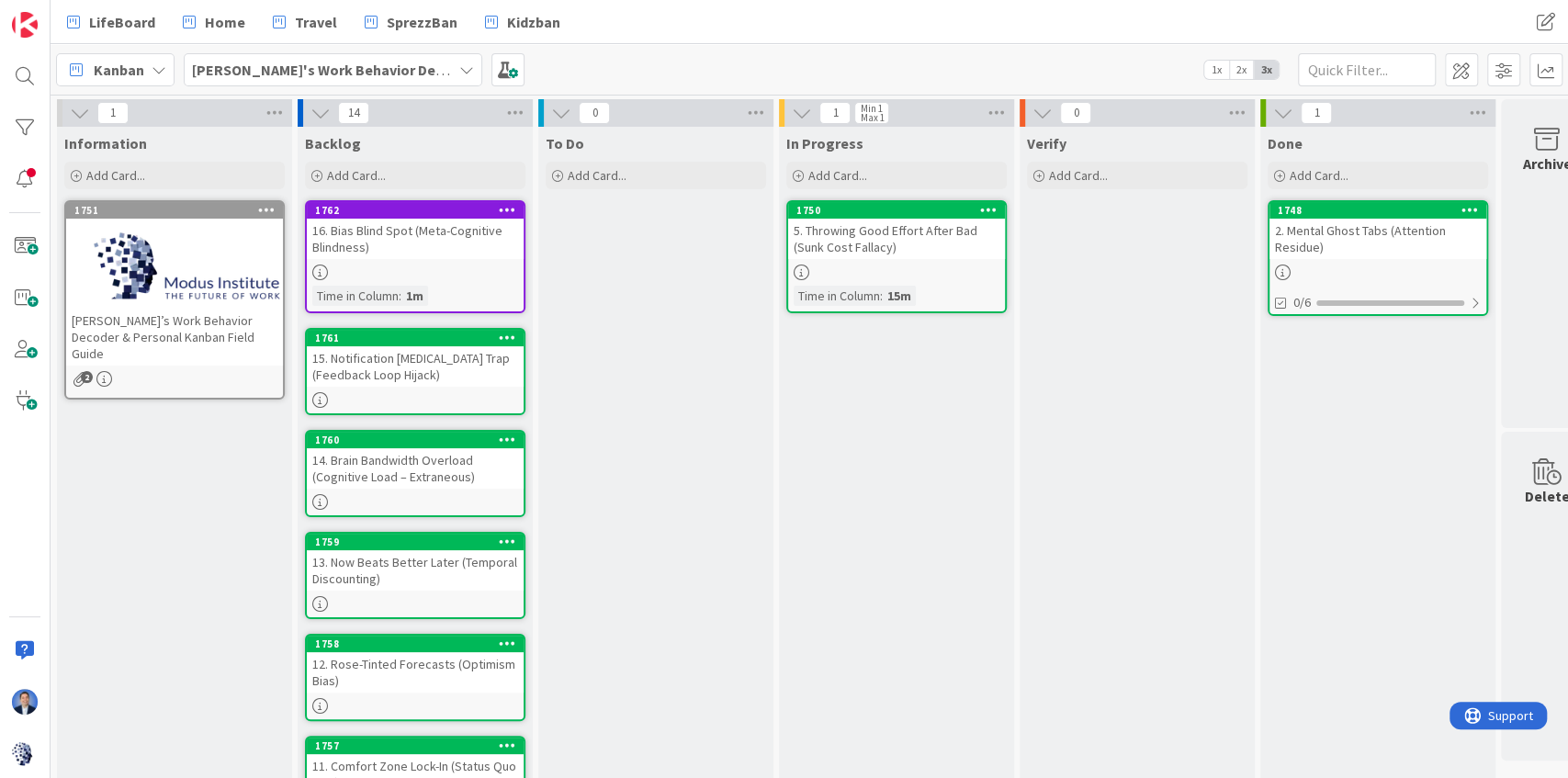
click at [470, 351] on div "15. Notification [MEDICAL_DATA] Trap (Feedback Loop Hijack)" at bounding box center [416, 366] width 217 height 40
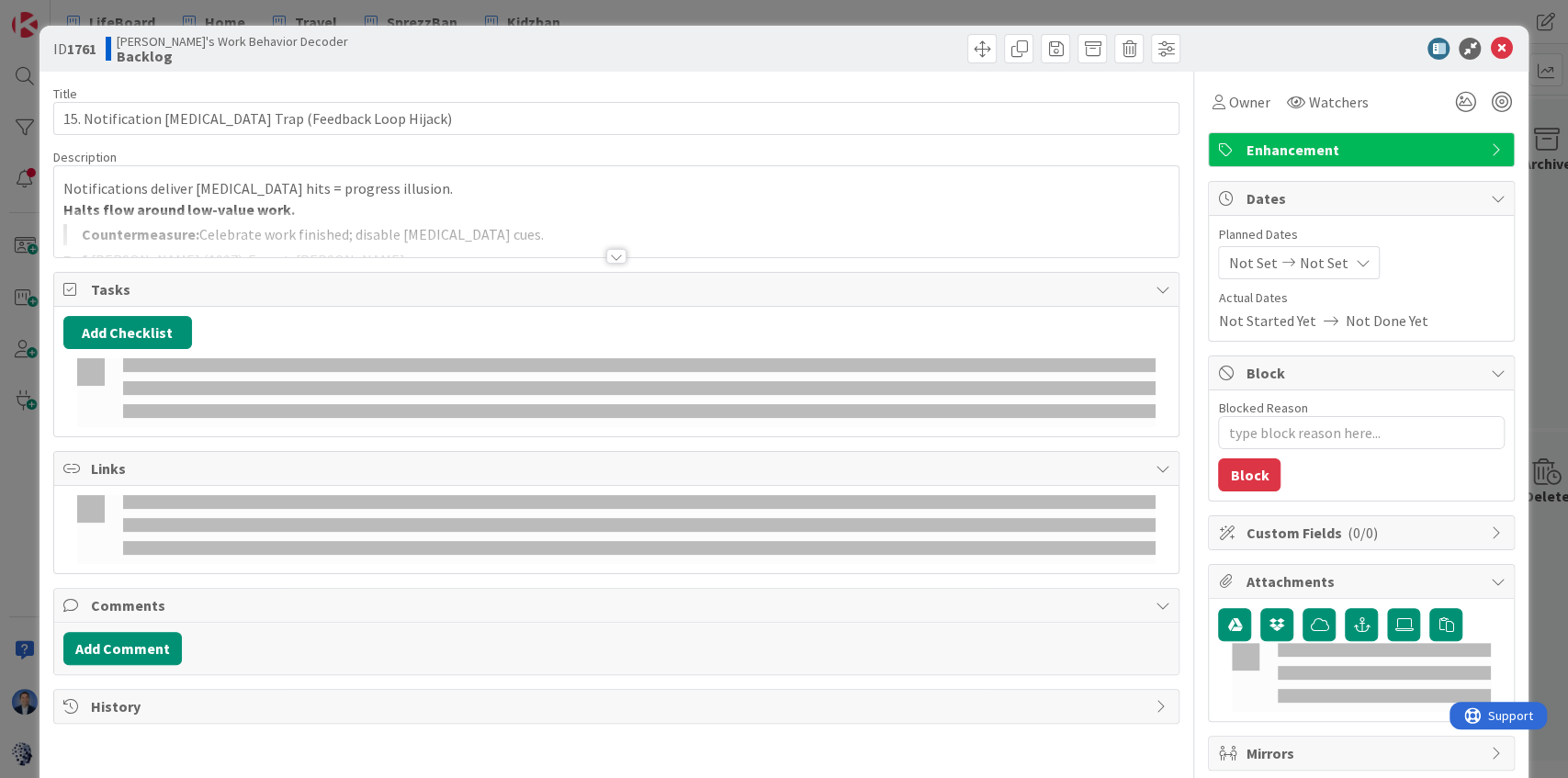
type textarea "x"
type input "15. Notification [MEDICAL_DATA] Trap (Feedback Loop Hijack)"
type textarea "x"
type input "15. Notification [MEDICAL_DATA] Trap (Feedback Loop Hijack)"
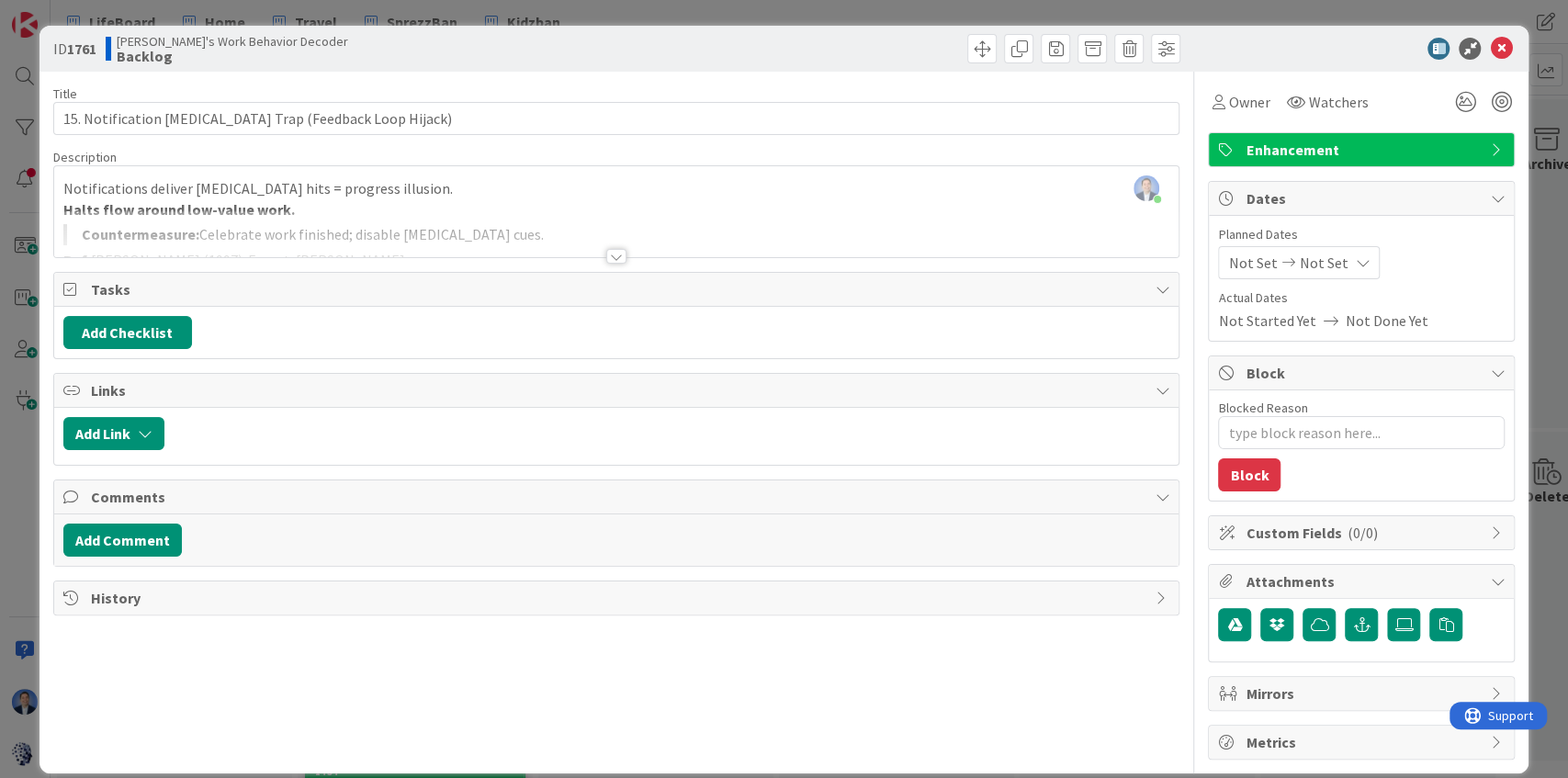
click at [334, 210] on div at bounding box center [616, 233] width 1125 height 47
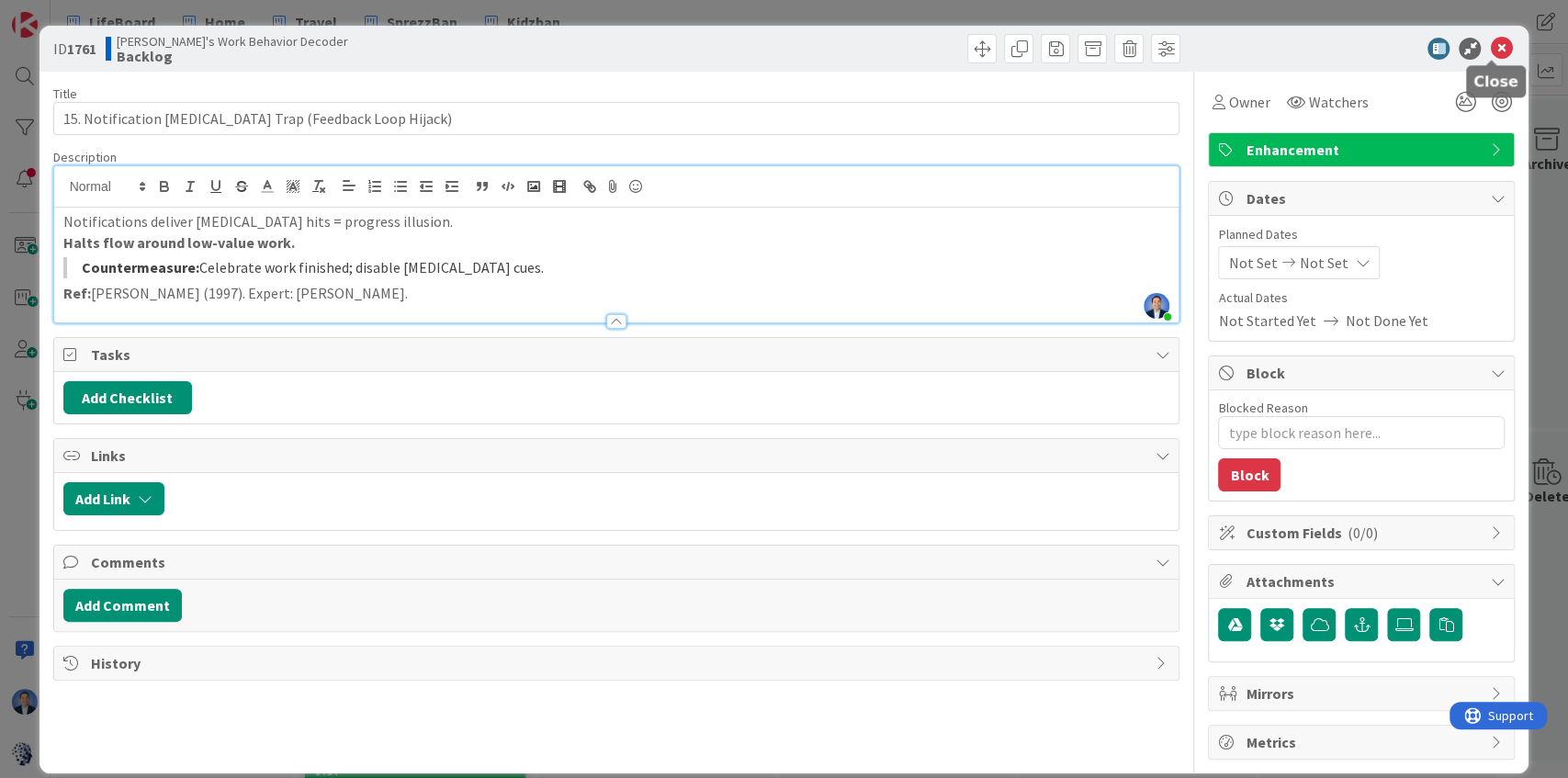
click at [1489, 52] on icon at bounding box center [1500, 48] width 22 height 22
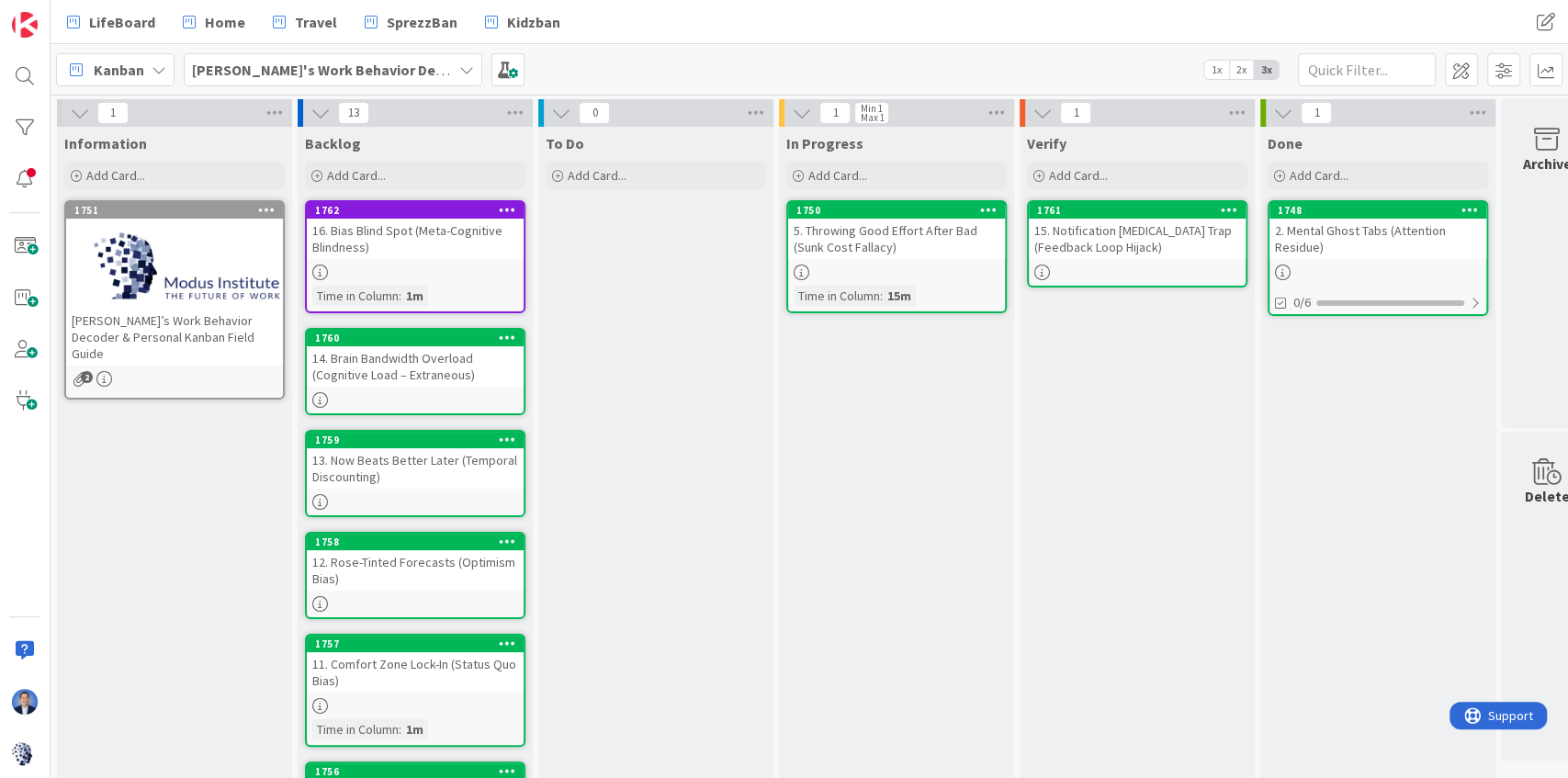
click at [1229, 207] on icon at bounding box center [1229, 209] width 17 height 12
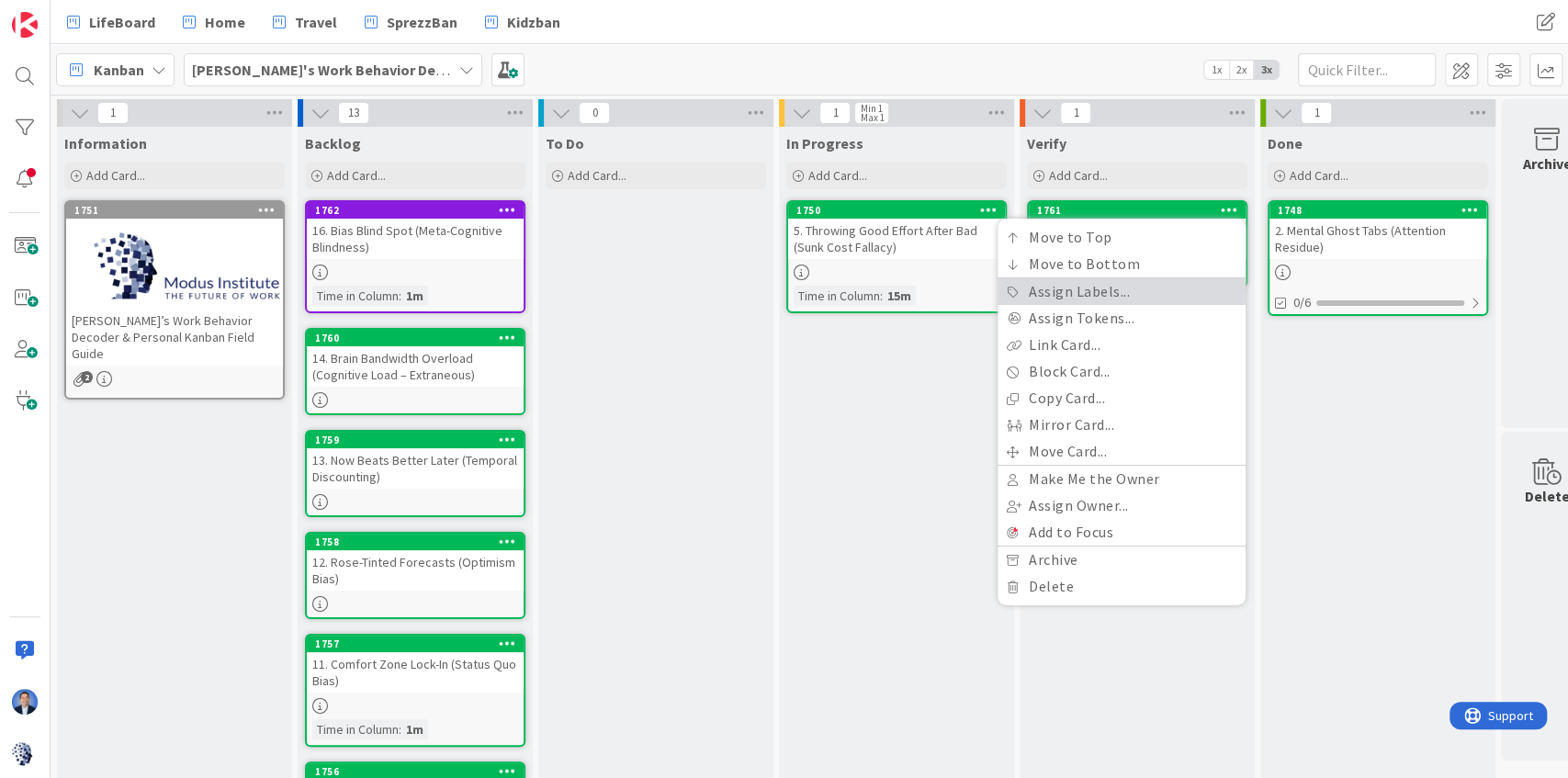
click at [1146, 297] on link "Assign Labels..." at bounding box center [1121, 292] width 248 height 27
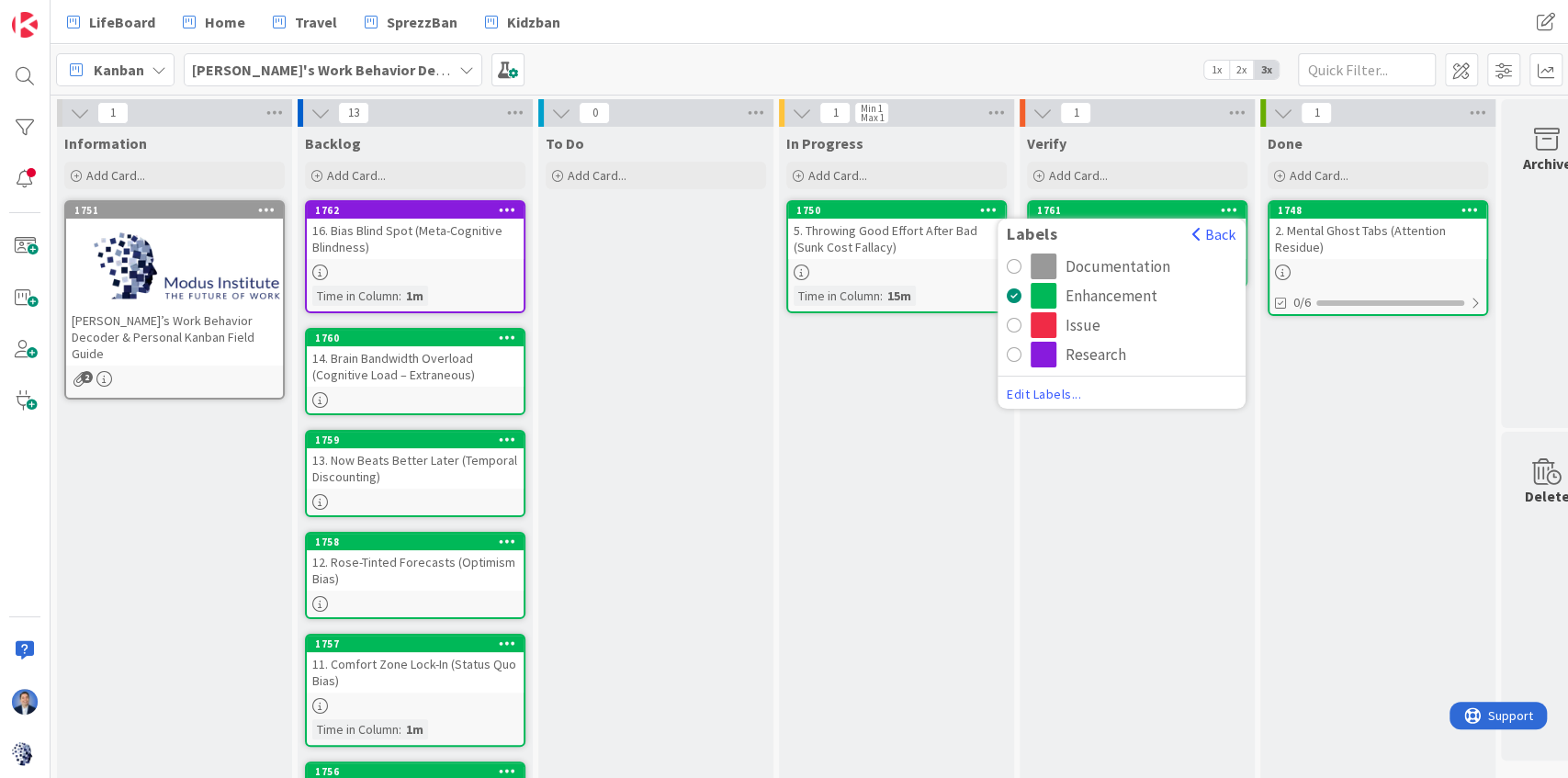
click at [1080, 321] on div "Issue" at bounding box center [1082, 324] width 35 height 26
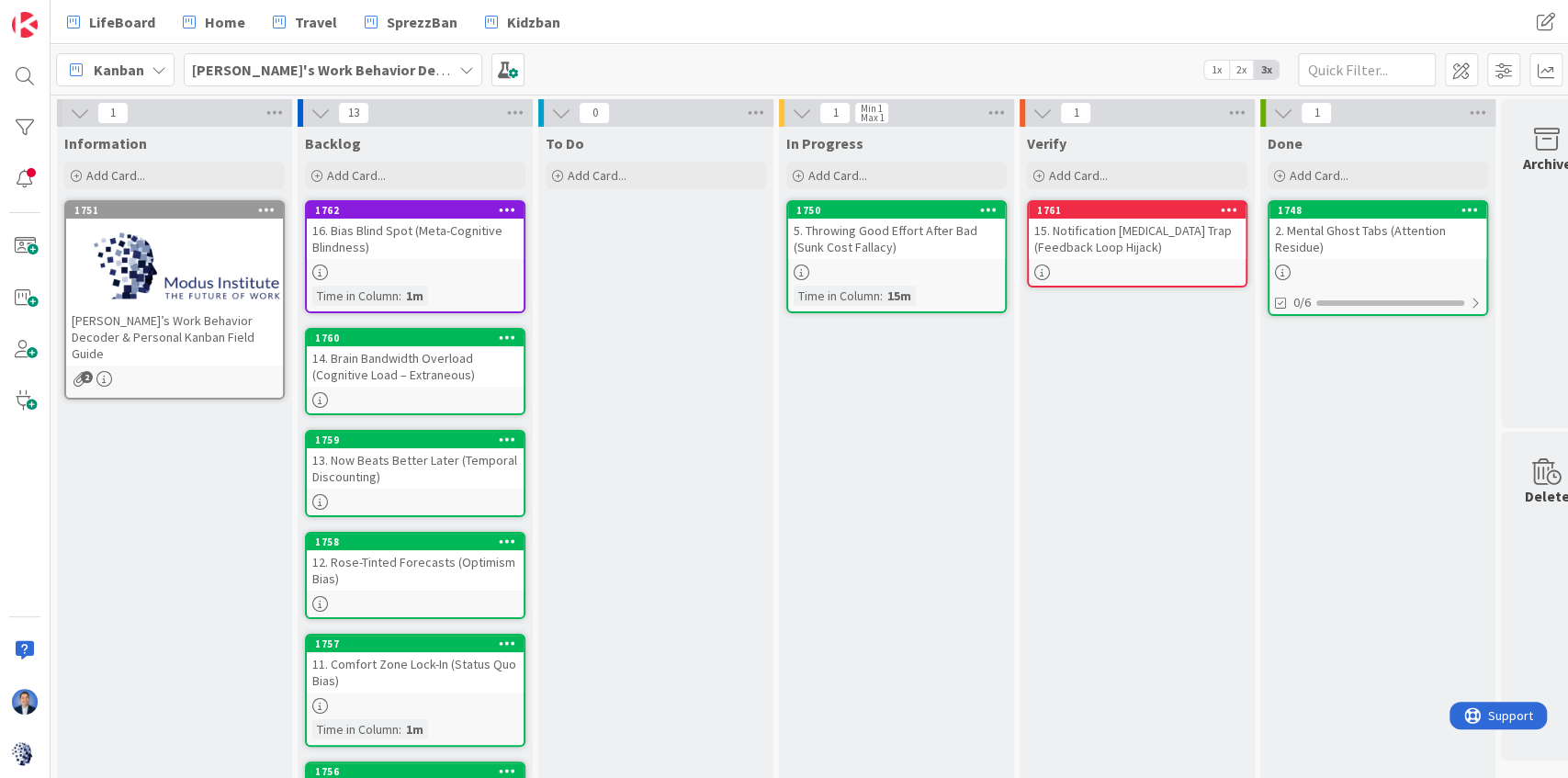
click at [820, 376] on div "In Progress Add Card... 1750 5. Throwing Good Effort After Bad (Sunk Cost Falla…" at bounding box center [896, 776] width 235 height 1300
click at [438, 373] on div "14. Brain Bandwidth Overload (Cognitive Load – Extraneous)" at bounding box center [416, 366] width 217 height 40
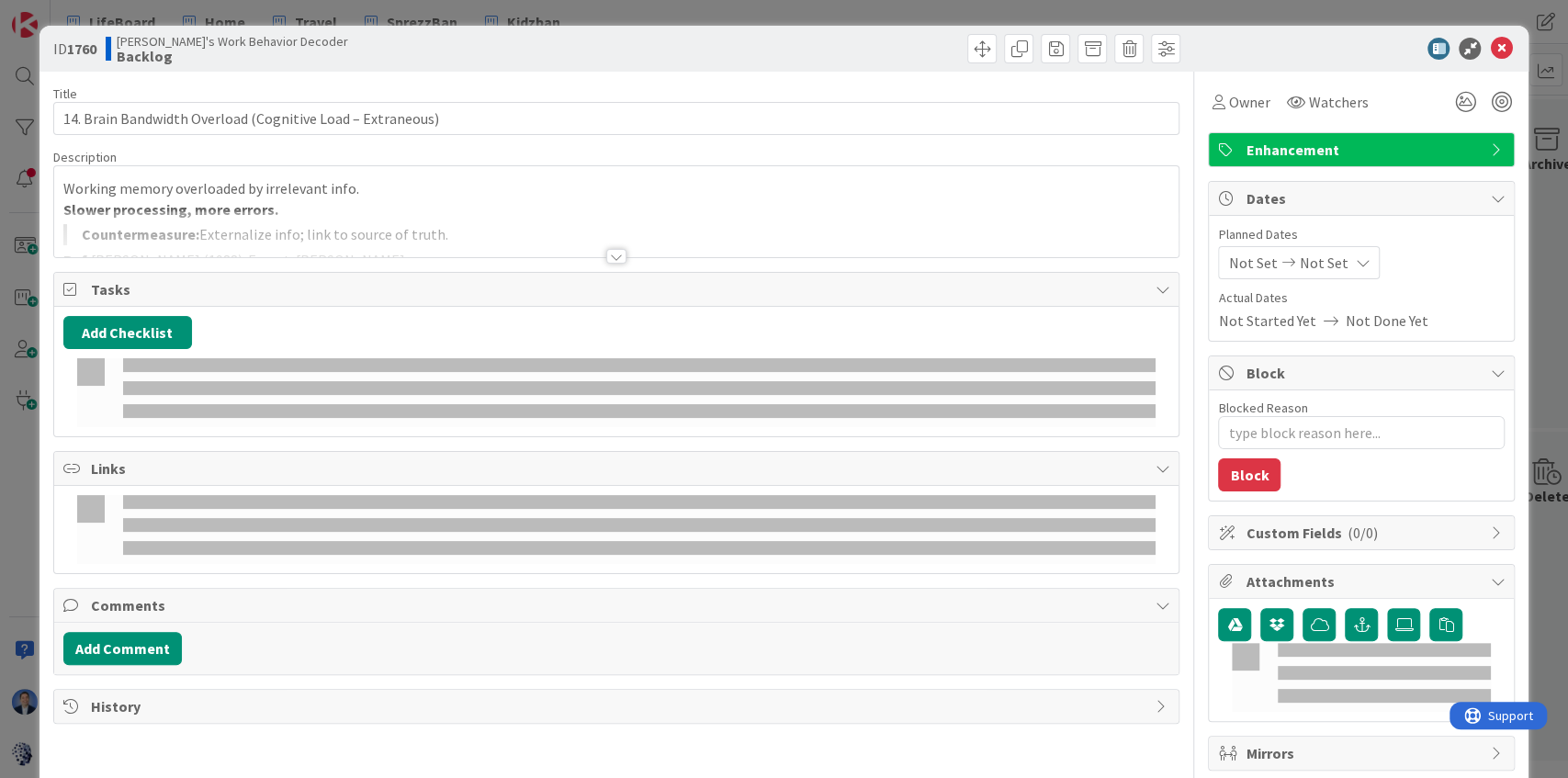
type textarea "x"
type input "14. Brain Bandwidth Overload (Cognitive Load – Extraneous)"
type textarea "x"
type input "14. Brain Bandwidth Overload (Cognitive Load – Extraneous)"
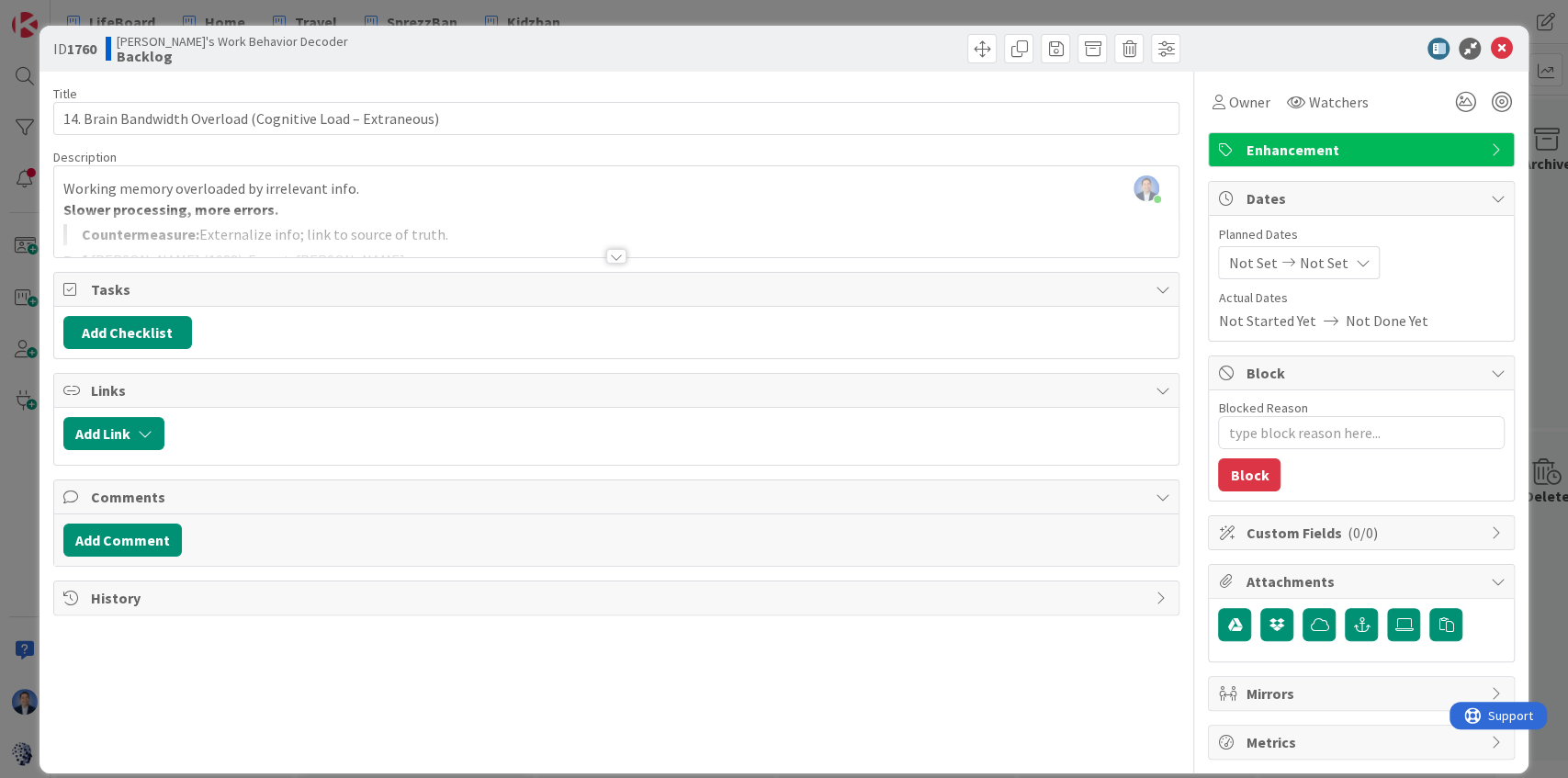
click at [466, 218] on div at bounding box center [616, 233] width 1125 height 47
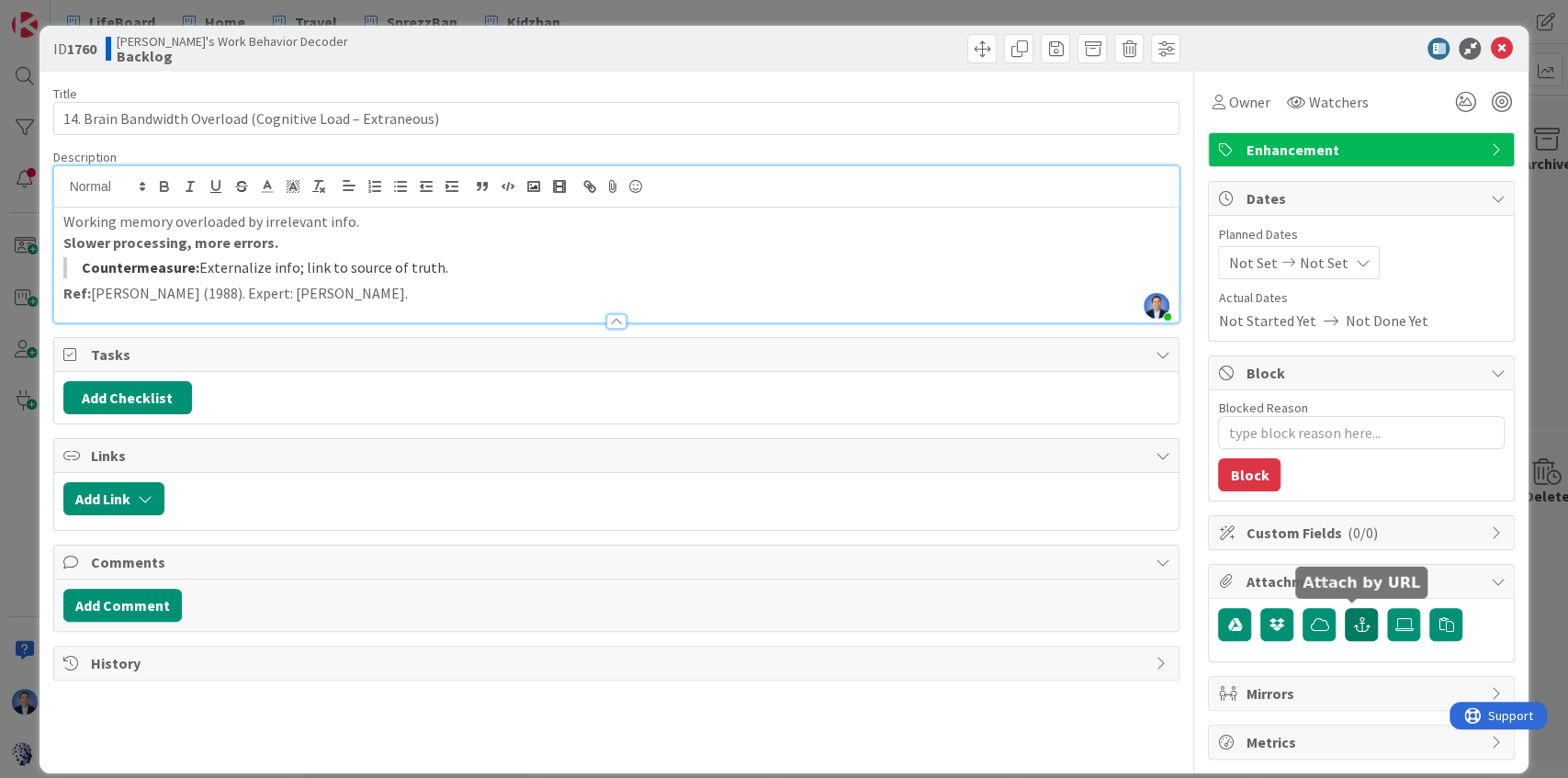
click at [1353, 621] on icon "button" at bounding box center [1361, 624] width 16 height 14
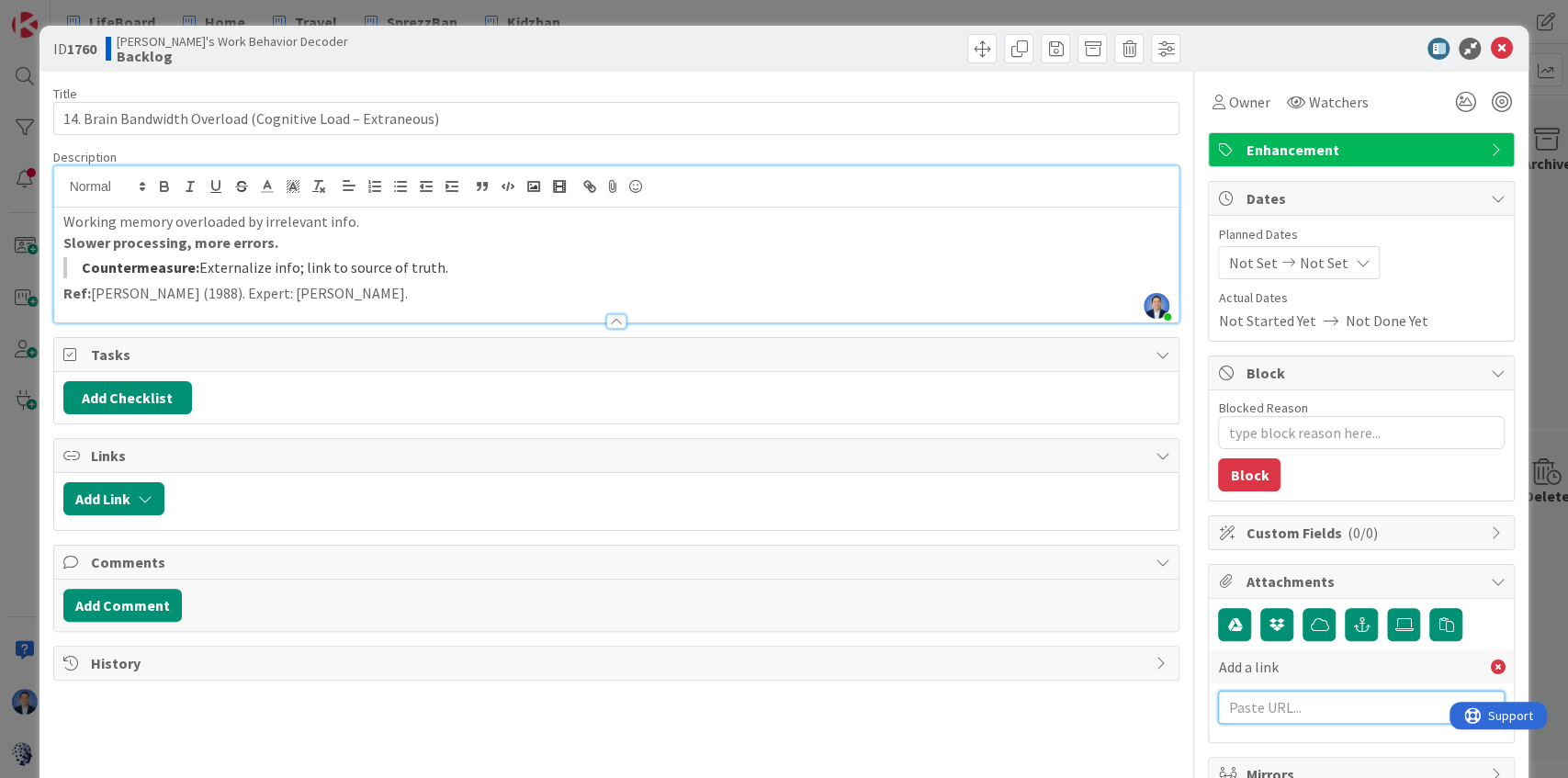
click at [1266, 708] on input "text" at bounding box center [1361, 707] width 287 height 33
paste input "[URL][DOMAIN_NAME]"
type input "[URL][DOMAIN_NAME]"
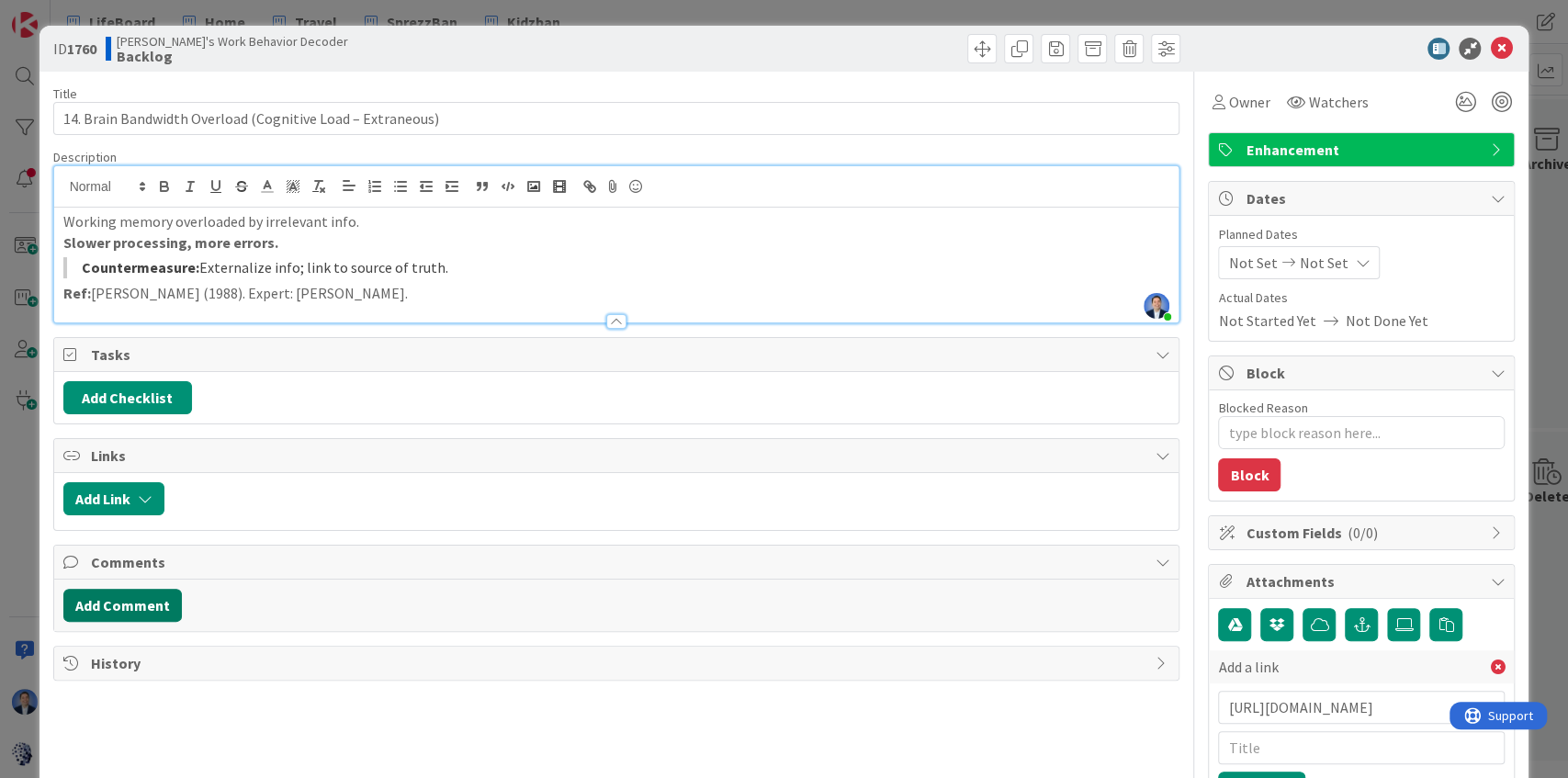
click at [142, 593] on button "Add Comment" at bounding box center [122, 605] width 118 height 33
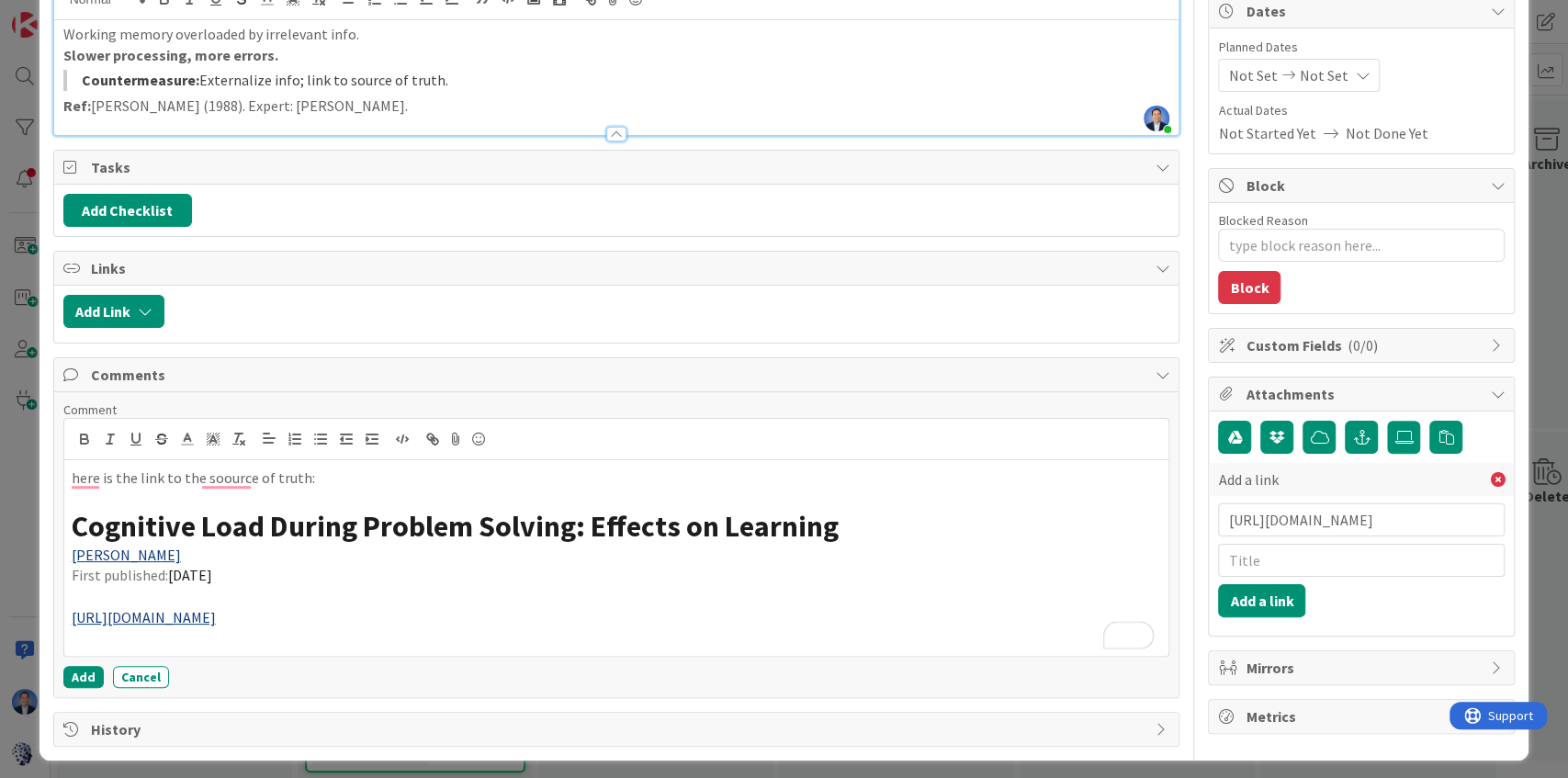
scroll to position [188, 0]
drag, startPoint x: 395, startPoint y: 630, endPoint x: 39, endPoint y: 600, distance: 357.3
click at [39, 600] on div "ID 1760 [PERSON_NAME]'s Work Behavior Decoder Backlog Title 59 / 128 14. Brain …" at bounding box center [784, 298] width 1489 height 922
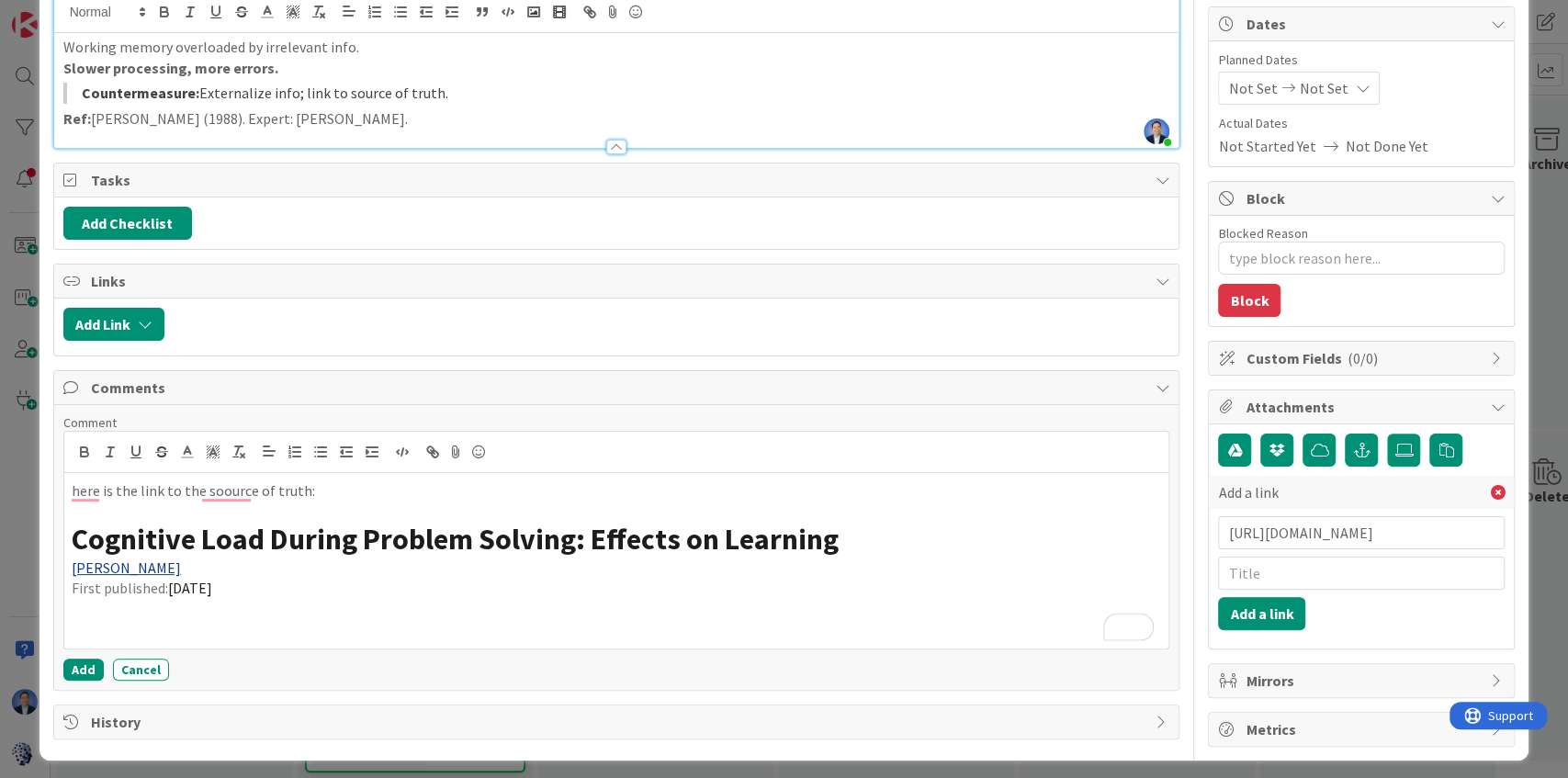
click at [360, 483] on p "here is the link to the soource of truth:" at bounding box center [617, 491] width 1090 height 21
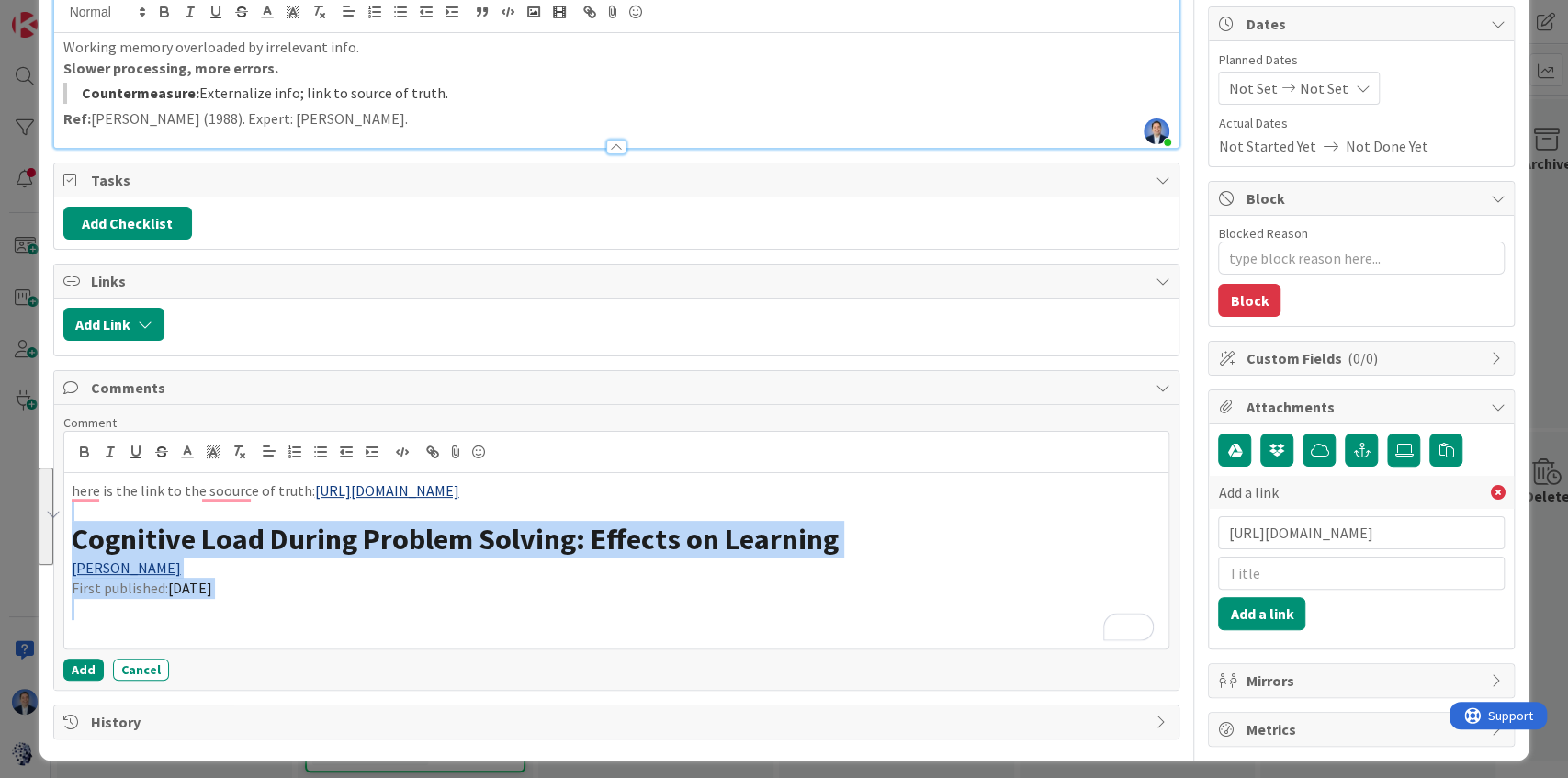
drag, startPoint x: 260, startPoint y: 595, endPoint x: 42, endPoint y: 501, distance: 237.4
click at [42, 501] on div "ID 1760 [PERSON_NAME]'s Work Behavior Decoder Backlog Title 59 / 128 14. Brain …" at bounding box center [784, 306] width 1489 height 909
click at [244, 449] on icon "button" at bounding box center [238, 451] width 16 height 16
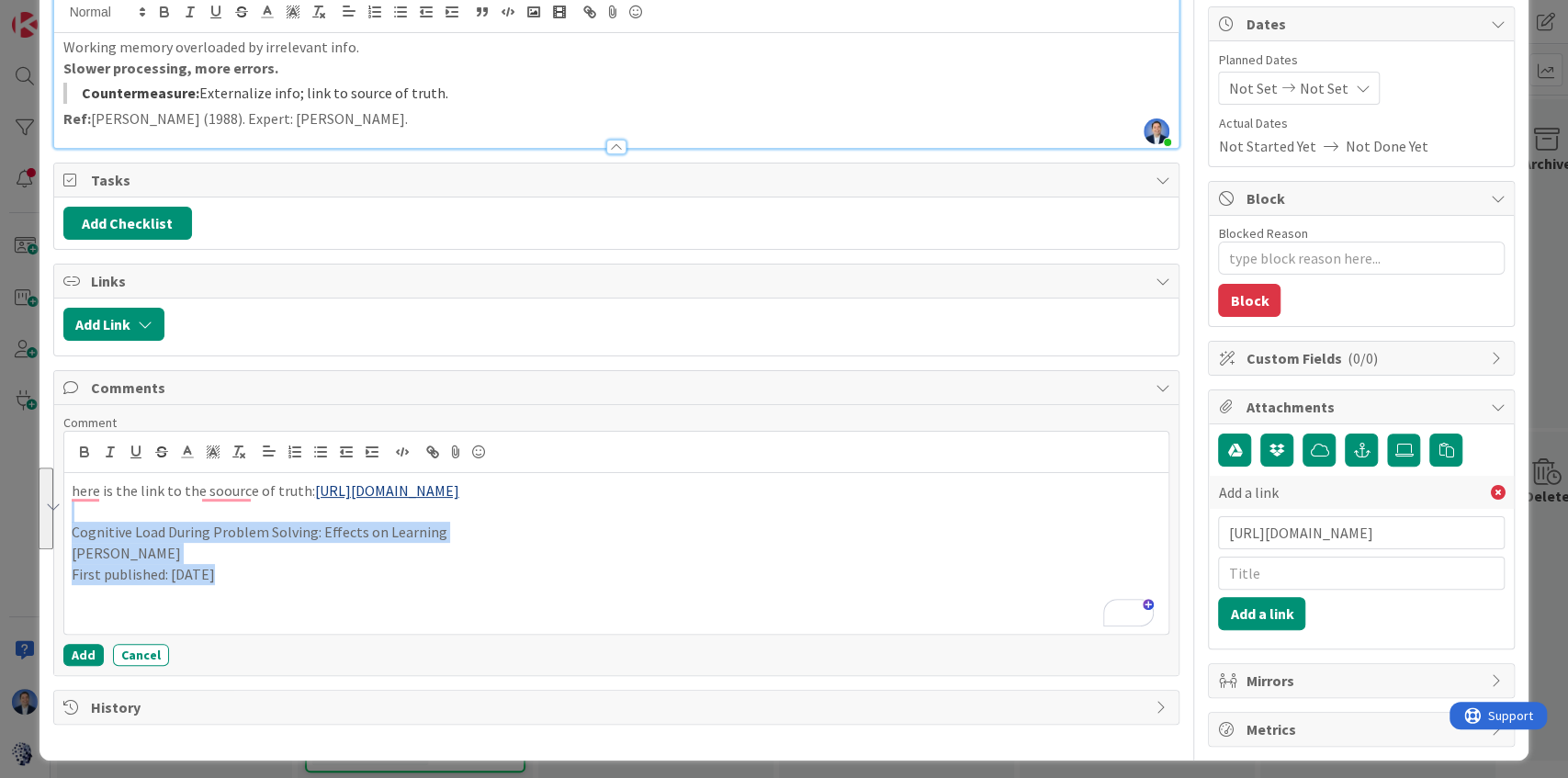
click at [263, 584] on p "To enrich screen reader interactions, please activate Accessibility in Grammarl…" at bounding box center [617, 595] width 1090 height 21
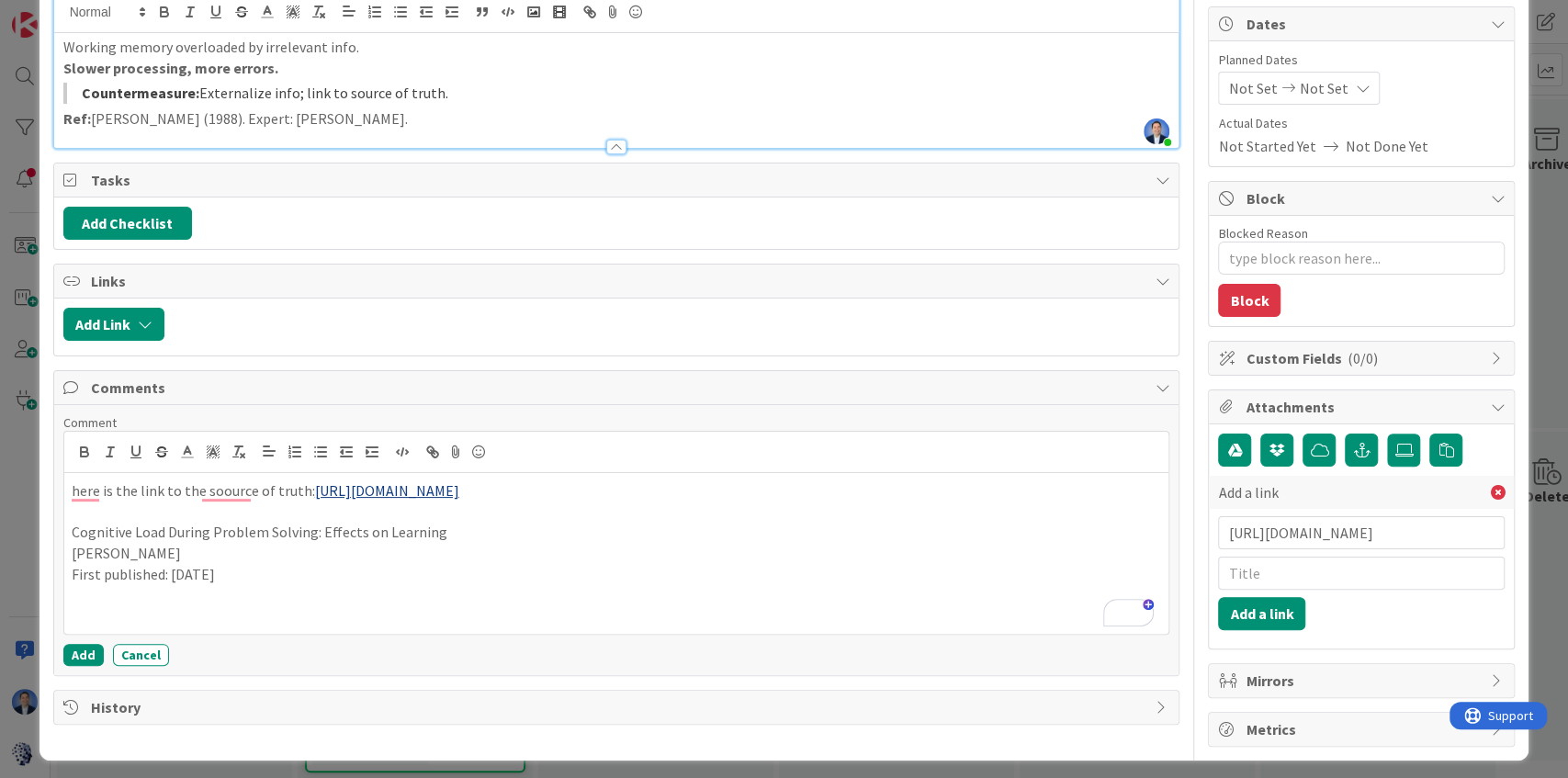
click at [151, 525] on p "Cognitive Load During Problem Solving: Effects on Learning" at bounding box center [617, 532] width 1090 height 21
click at [427, 584] on p "To enrich screen reader interactions, please activate Accessibility in Grammarl…" at bounding box center [617, 595] width 1090 height 21
click at [232, 523] on strong "Cognitive Load During Problem Solving: Effects on Learning" at bounding box center [271, 531] width 398 height 18
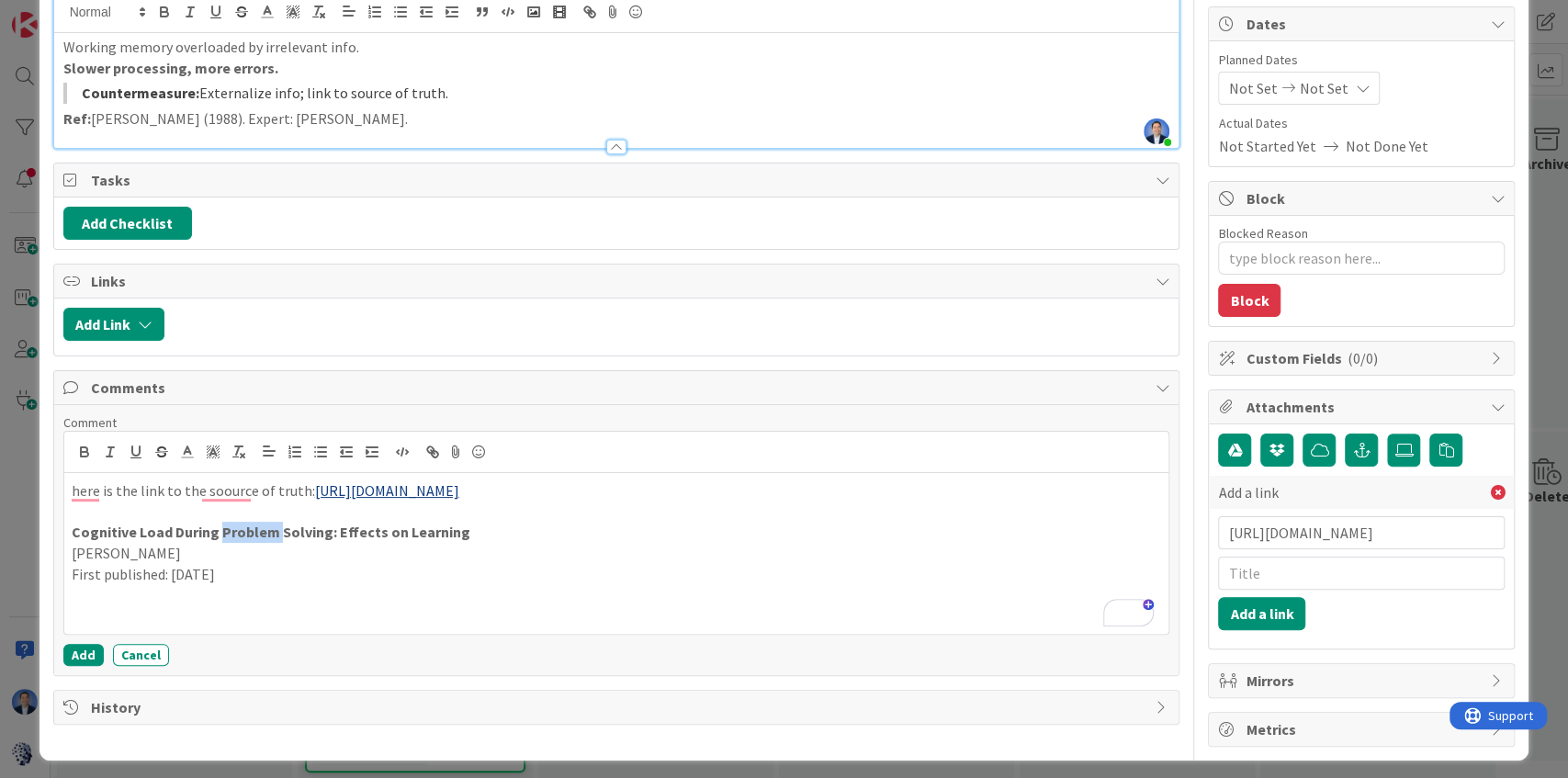
click at [232, 523] on strong "Cognitive Load During Problem Solving: Effects on Learning" at bounding box center [271, 531] width 398 height 18
copy strong "Cognitive Load During Problem Solving: Effects on Learning"
click at [1295, 572] on input "text" at bounding box center [1361, 573] width 287 height 33
paste input "Cognitive Load During Problem Solving: Effects on Learning"
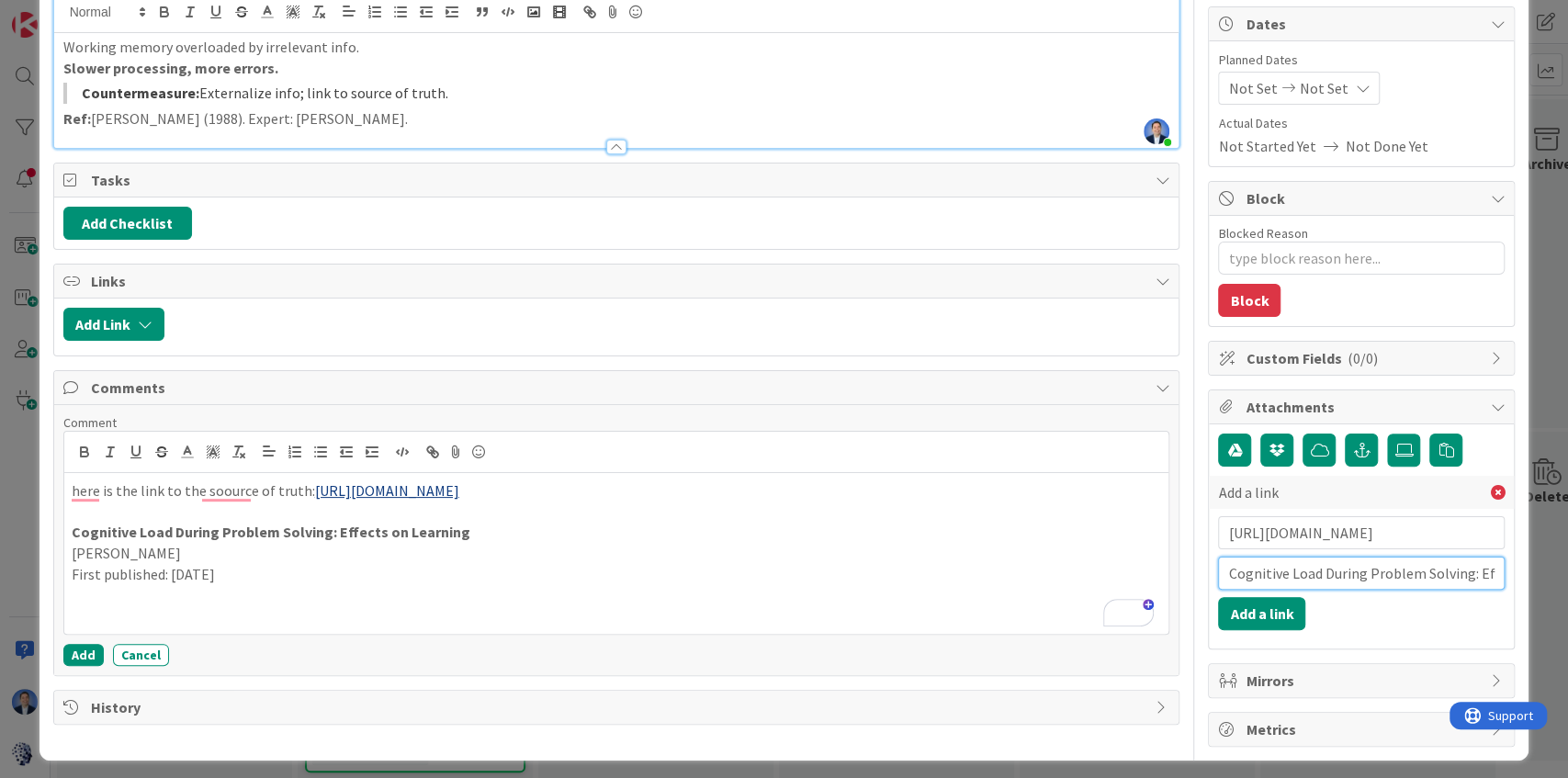
scroll to position [0, 95]
type input "Cognitive Load During Problem Solving: Effects on Learning"
click at [1240, 611] on button "Add a link" at bounding box center [1261, 613] width 87 height 33
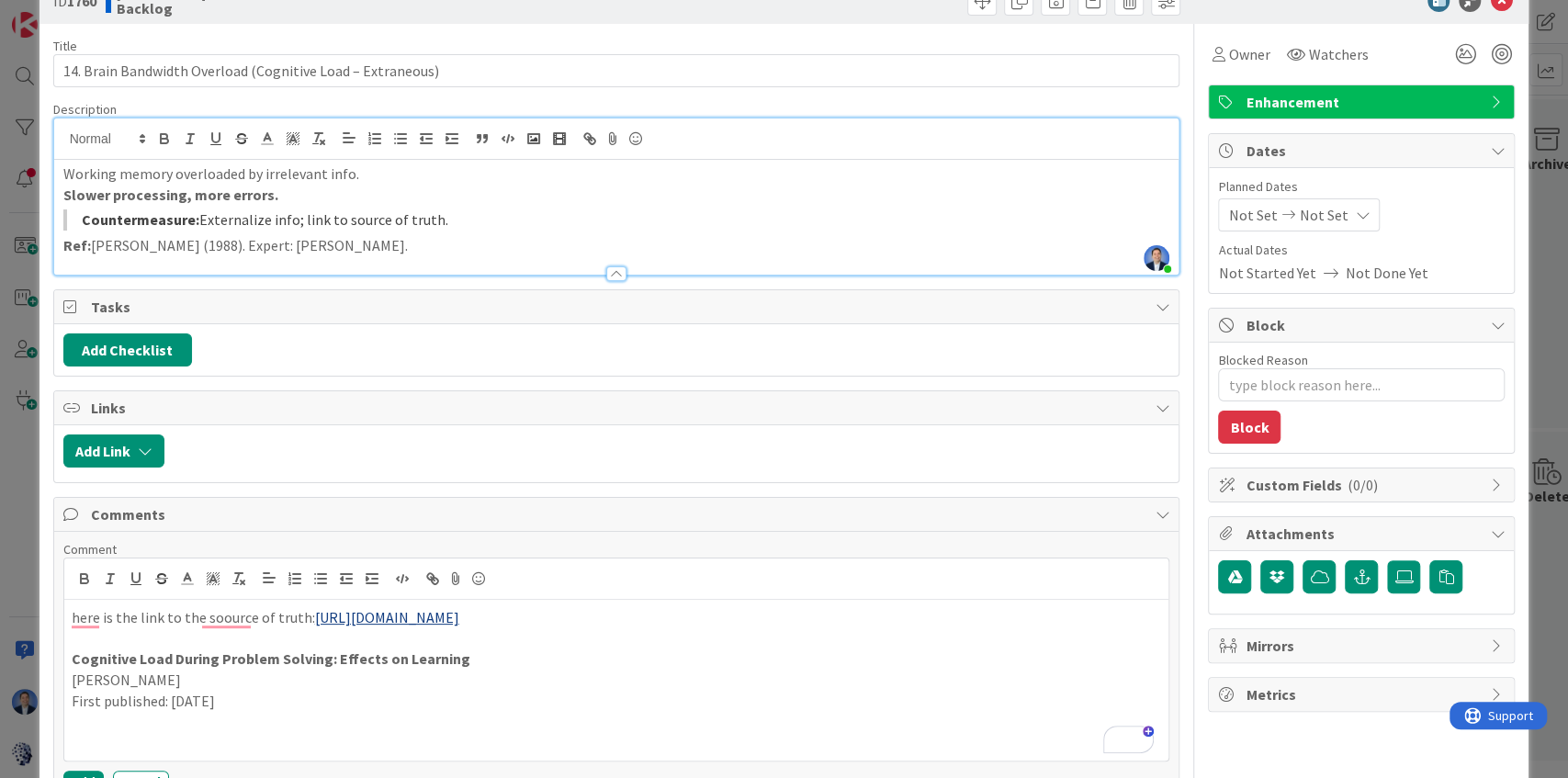
scroll to position [0, 0]
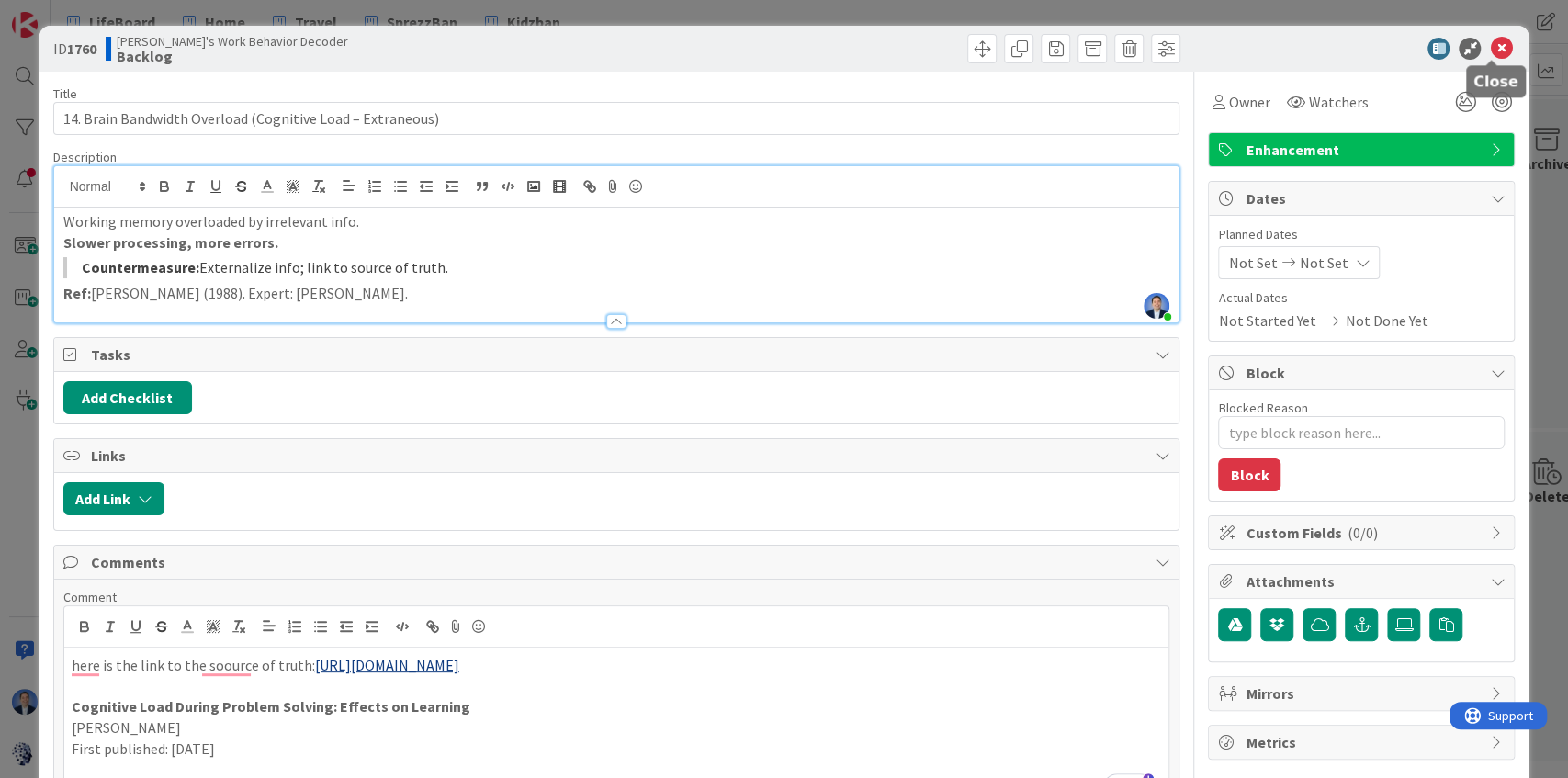
click at [1492, 51] on icon at bounding box center [1500, 48] width 22 height 22
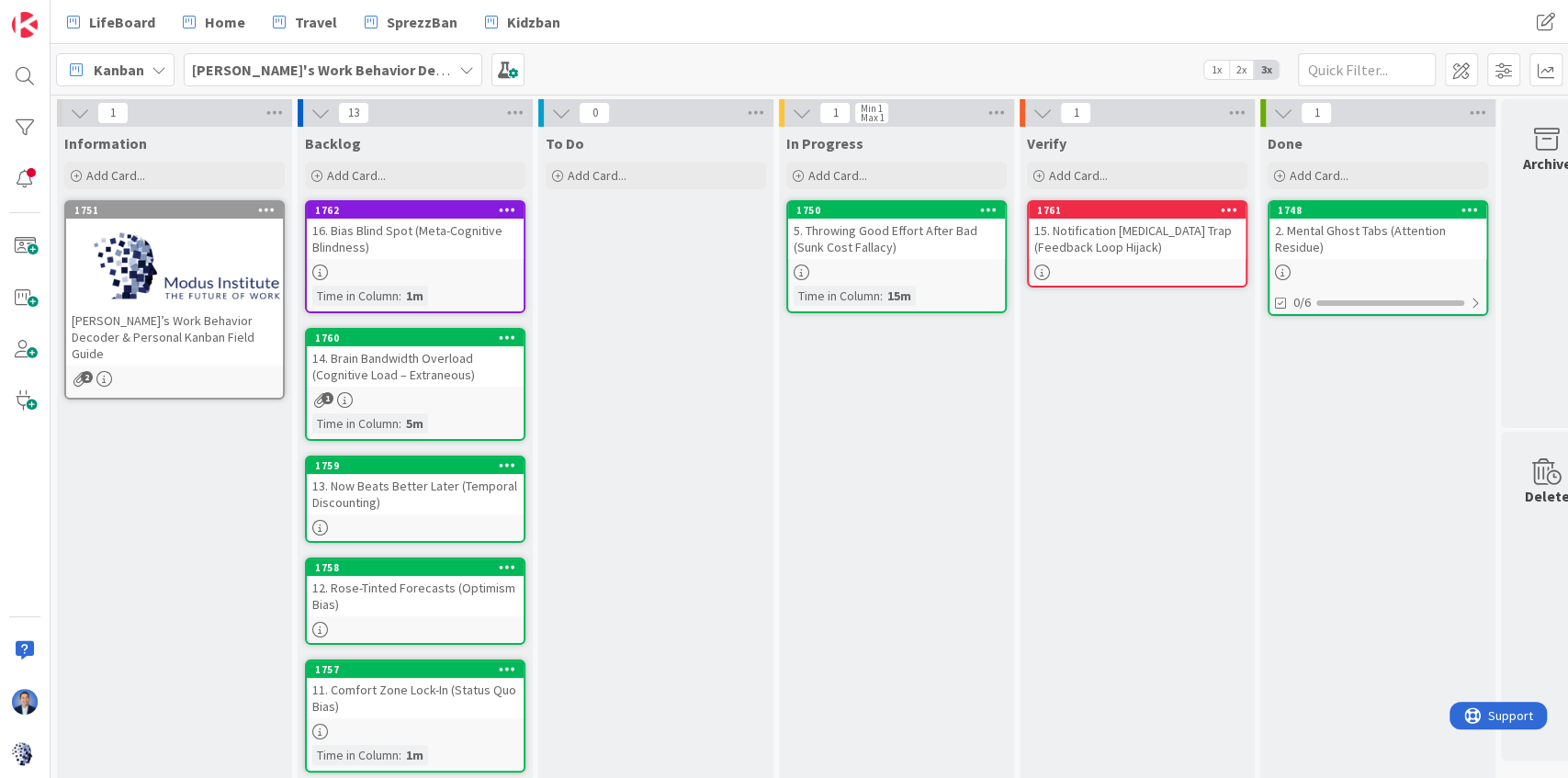
click at [460, 369] on div "14. Brain Bandwidth Overload (Cognitive Load – Extraneous)" at bounding box center [416, 366] width 217 height 40
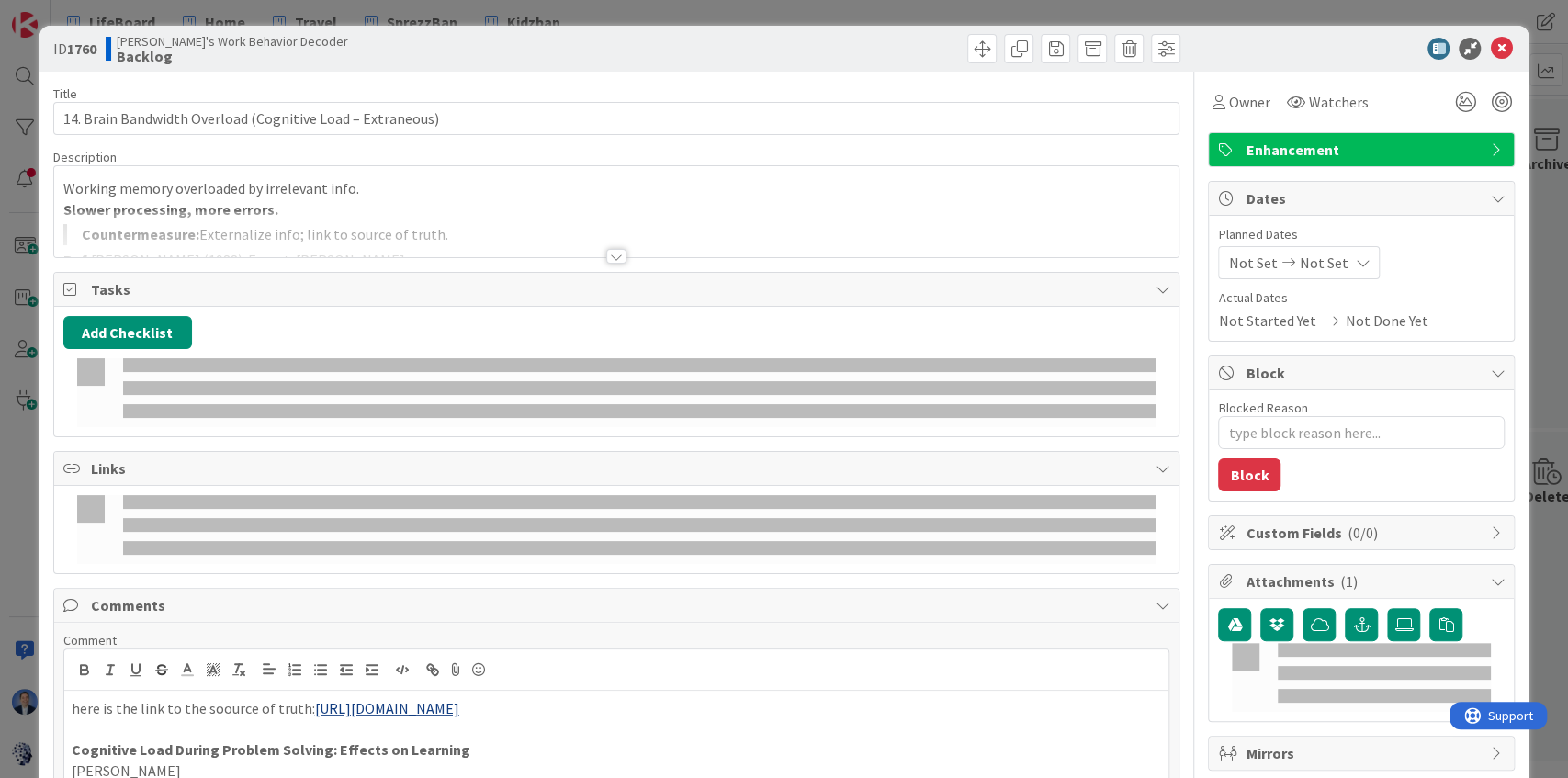
type textarea "x"
type input "14. Brain Bandwidth Overload (Cognitive Load – Extraneous)"
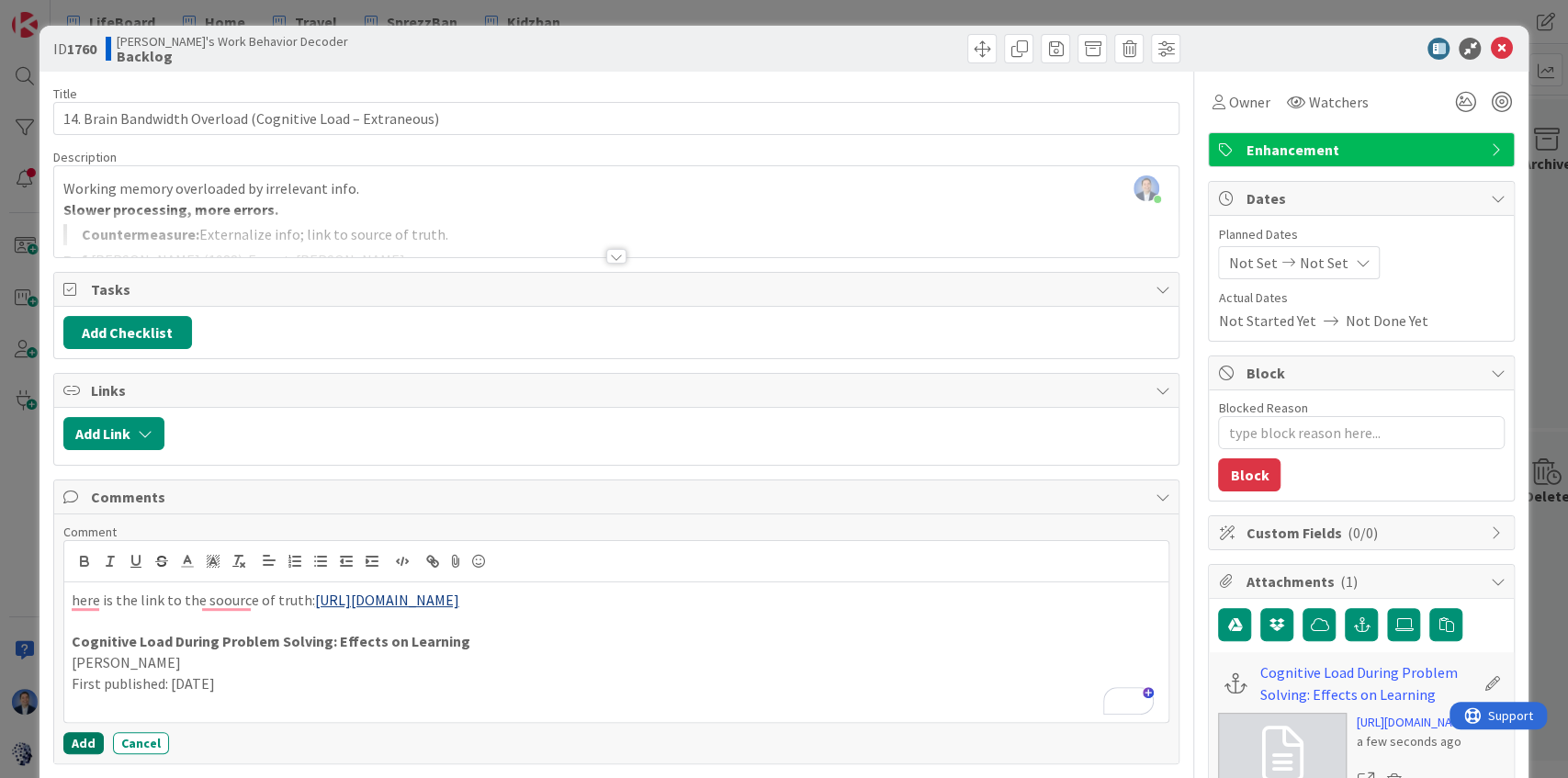
click at [80, 739] on button "Add" at bounding box center [83, 743] width 40 height 22
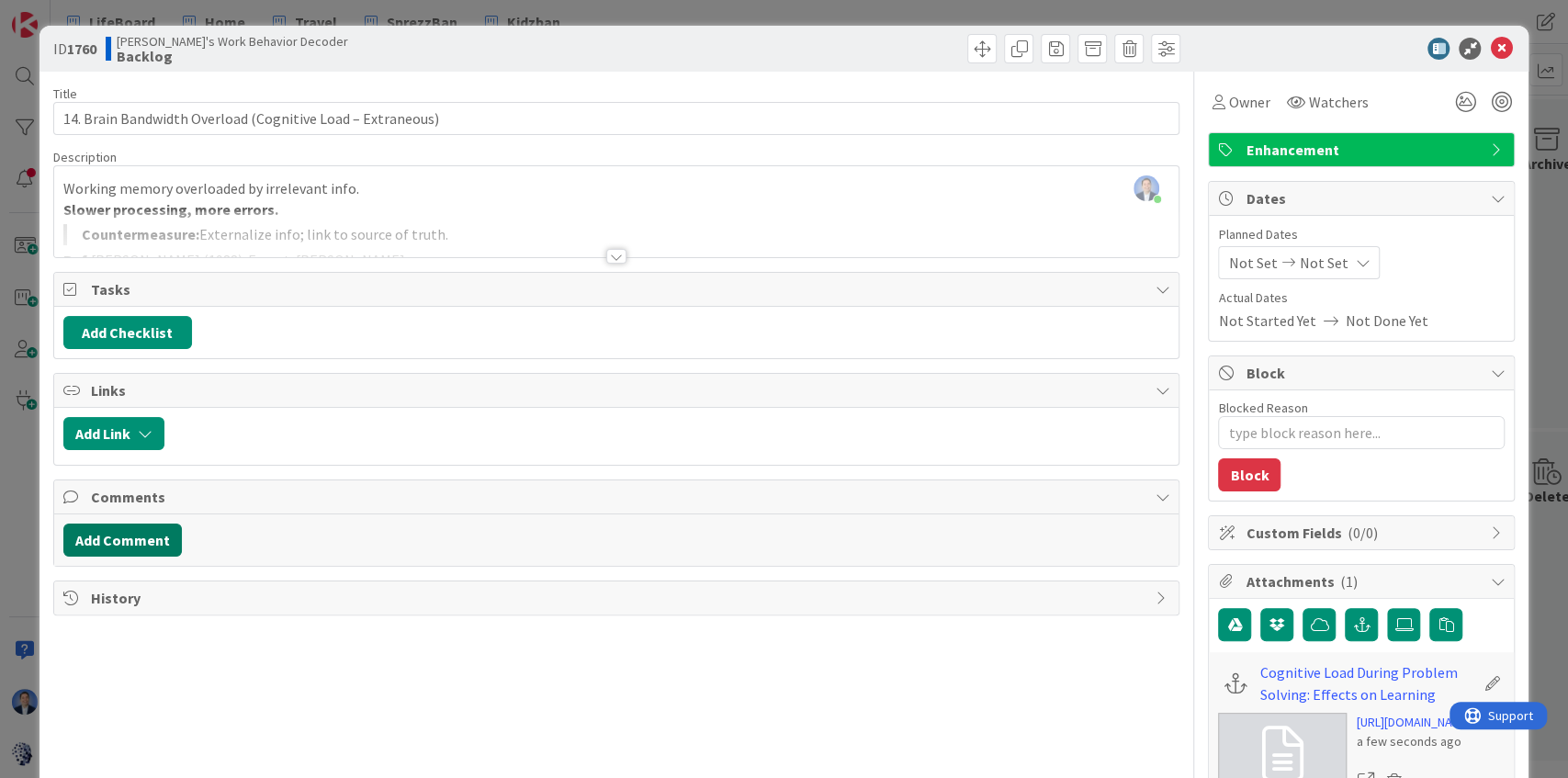
type textarea "x"
type input "14. Brain Bandwidth Overload (Cognitive Load – Extraneous)"
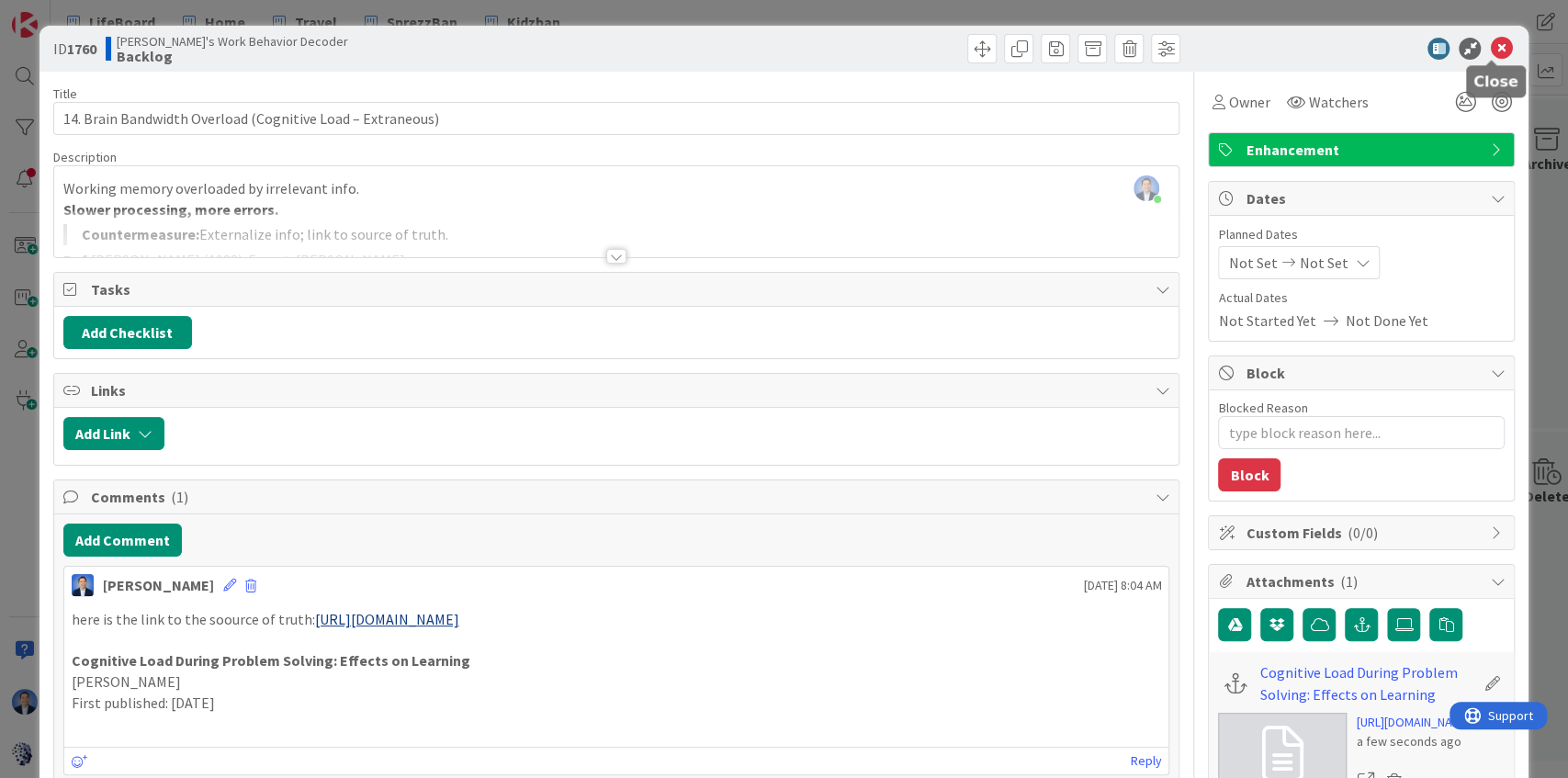
click at [1490, 52] on icon at bounding box center [1500, 48] width 22 height 22
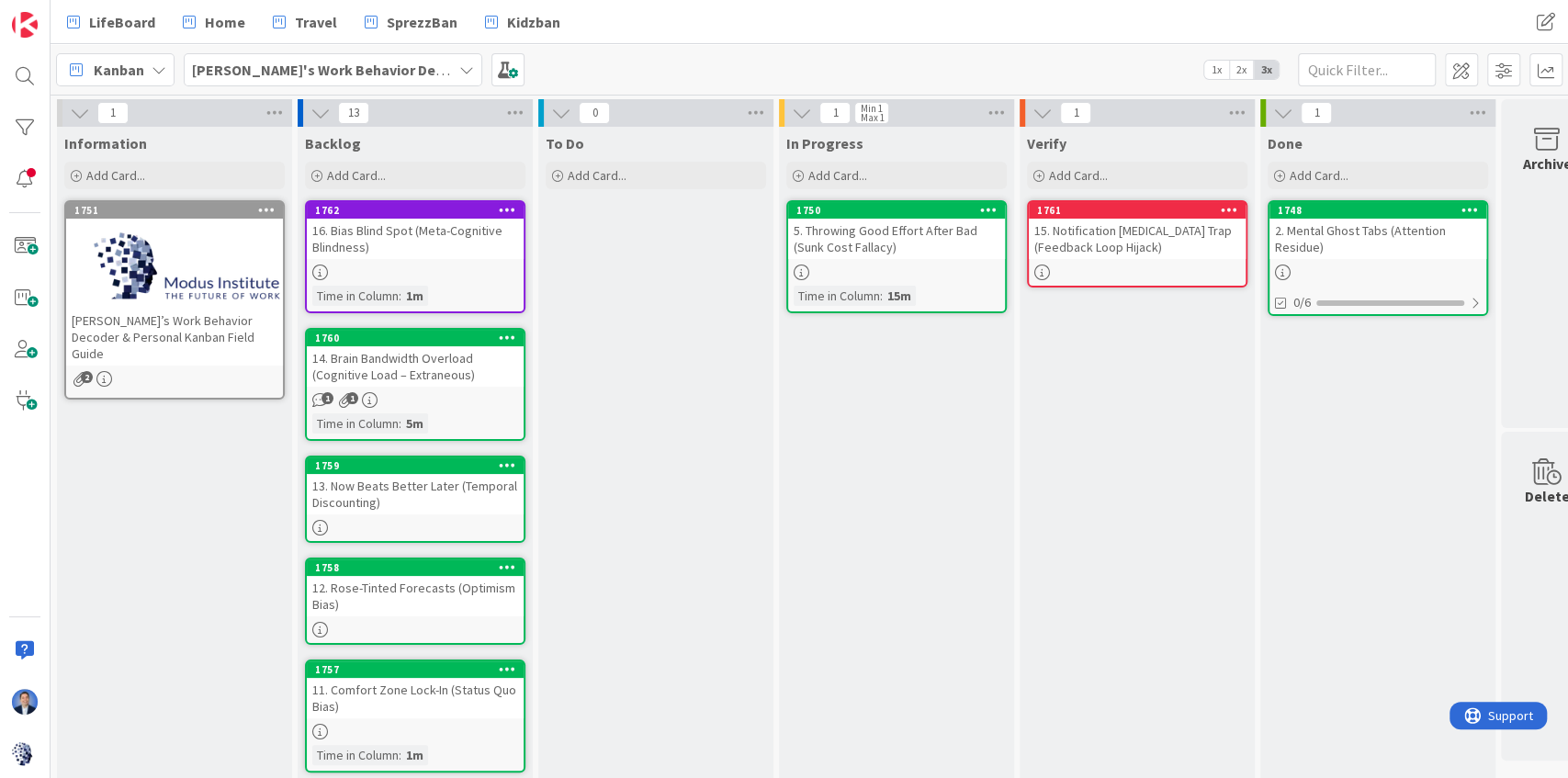
click at [448, 367] on div "14. Brain Bandwidth Overload (Cognitive Load – Extraneous)" at bounding box center [416, 366] width 217 height 40
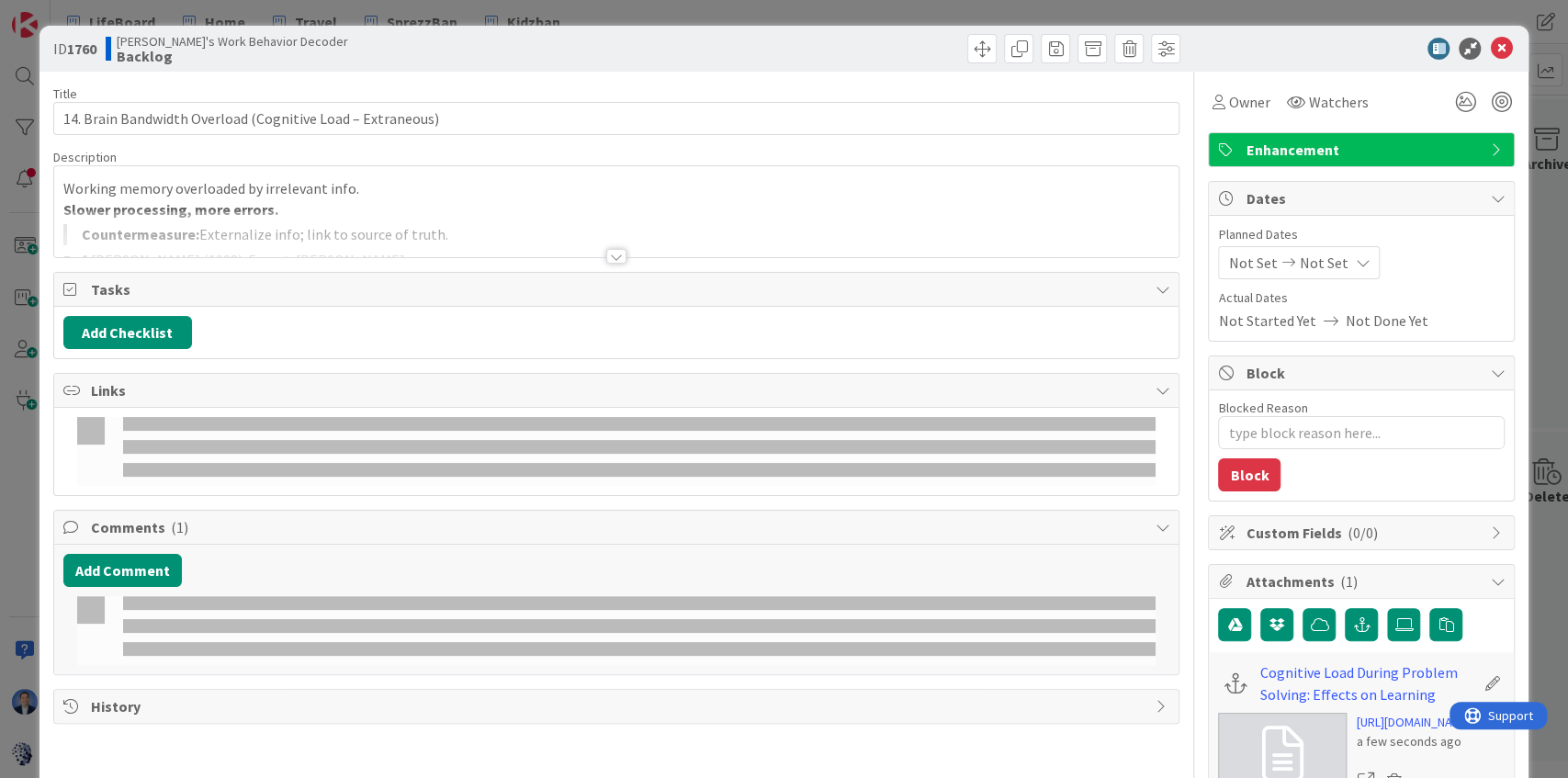
type textarea "x"
type input "14. Brain Bandwidth Overload (Cognitive Load – Extraneous)"
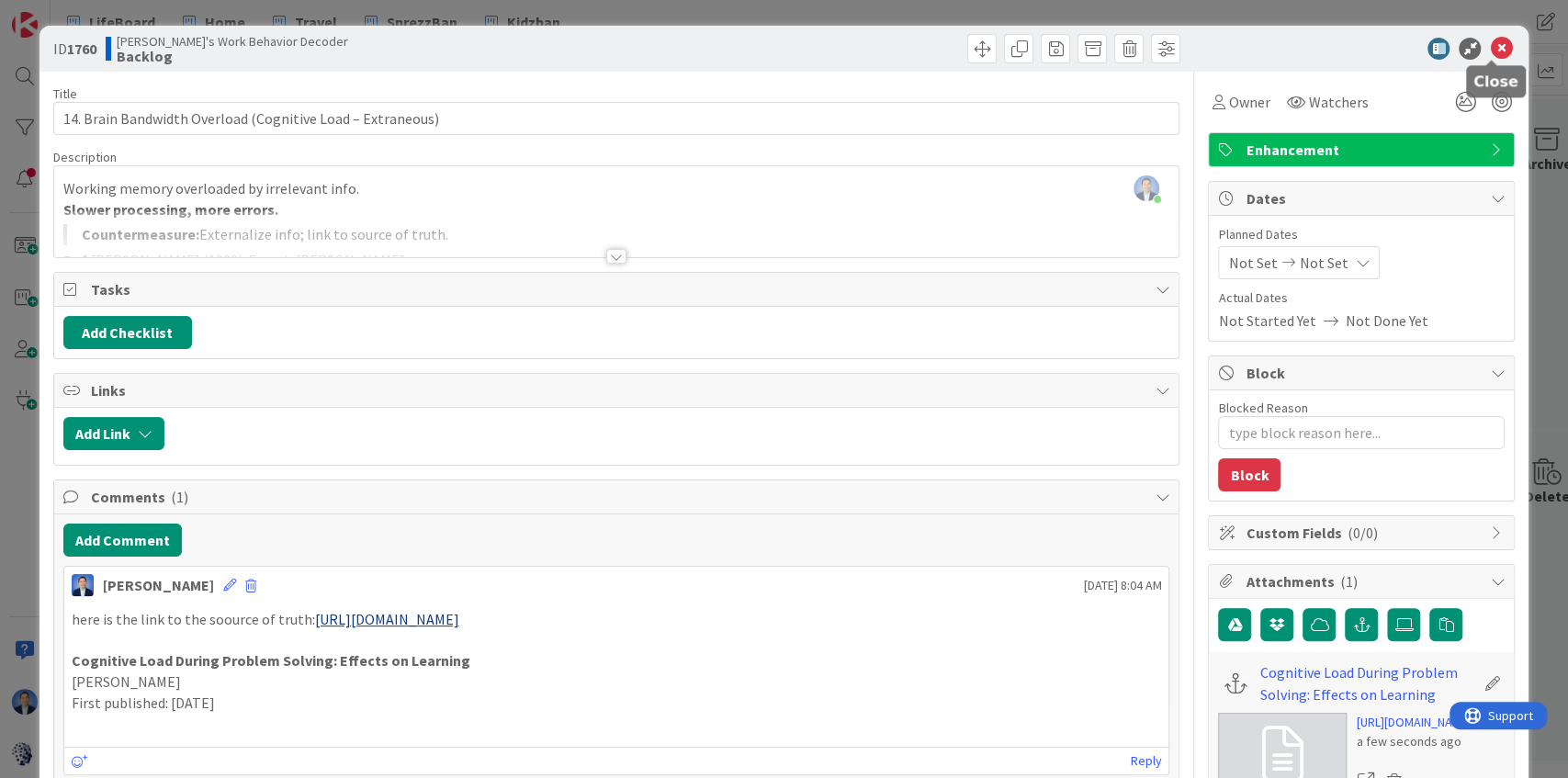
click at [1489, 44] on icon at bounding box center [1500, 48] width 22 height 22
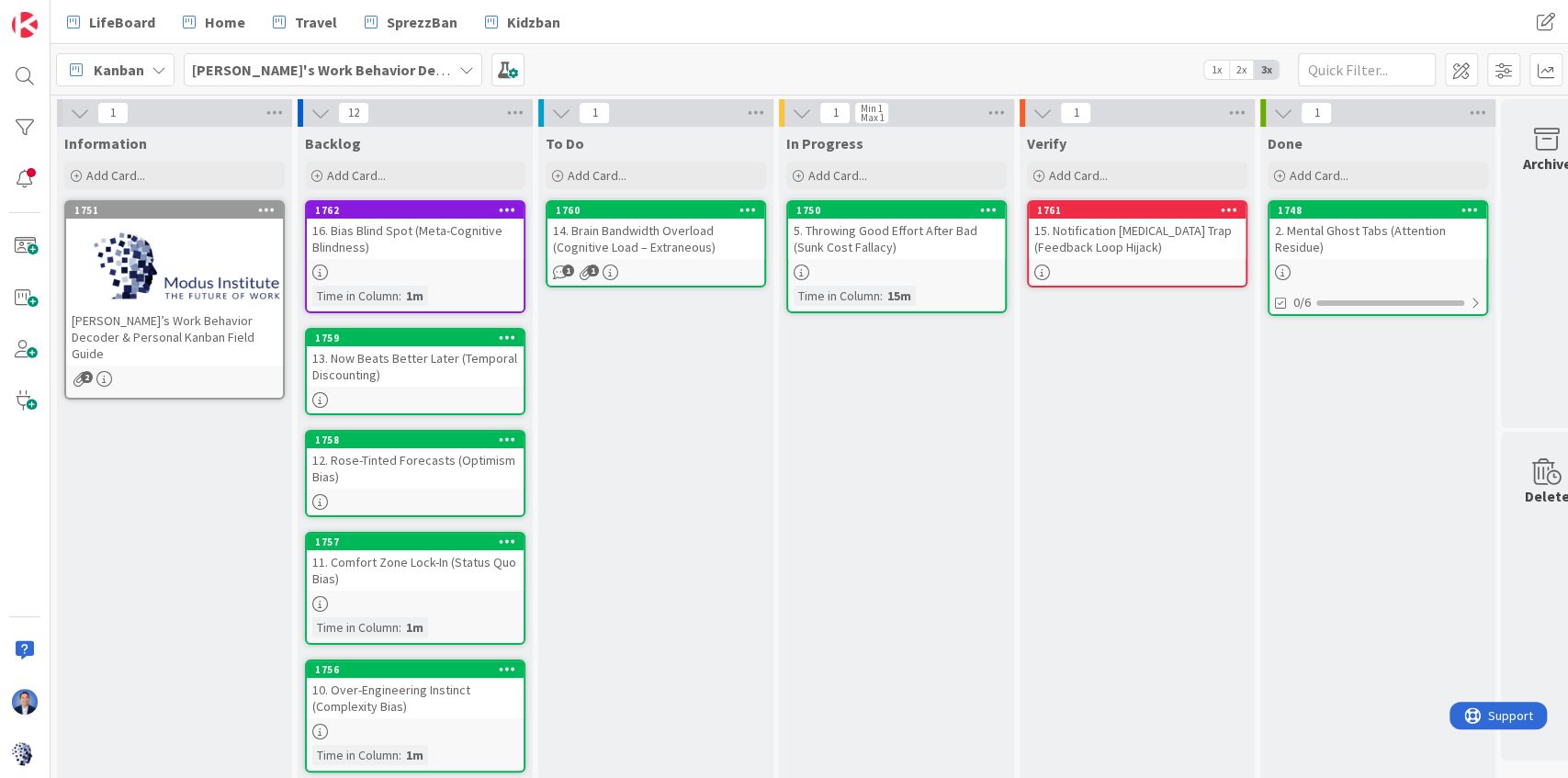
click at [411, 356] on div "13. Now Beats Better Later (Temporal Discounting)" at bounding box center [416, 366] width 217 height 40
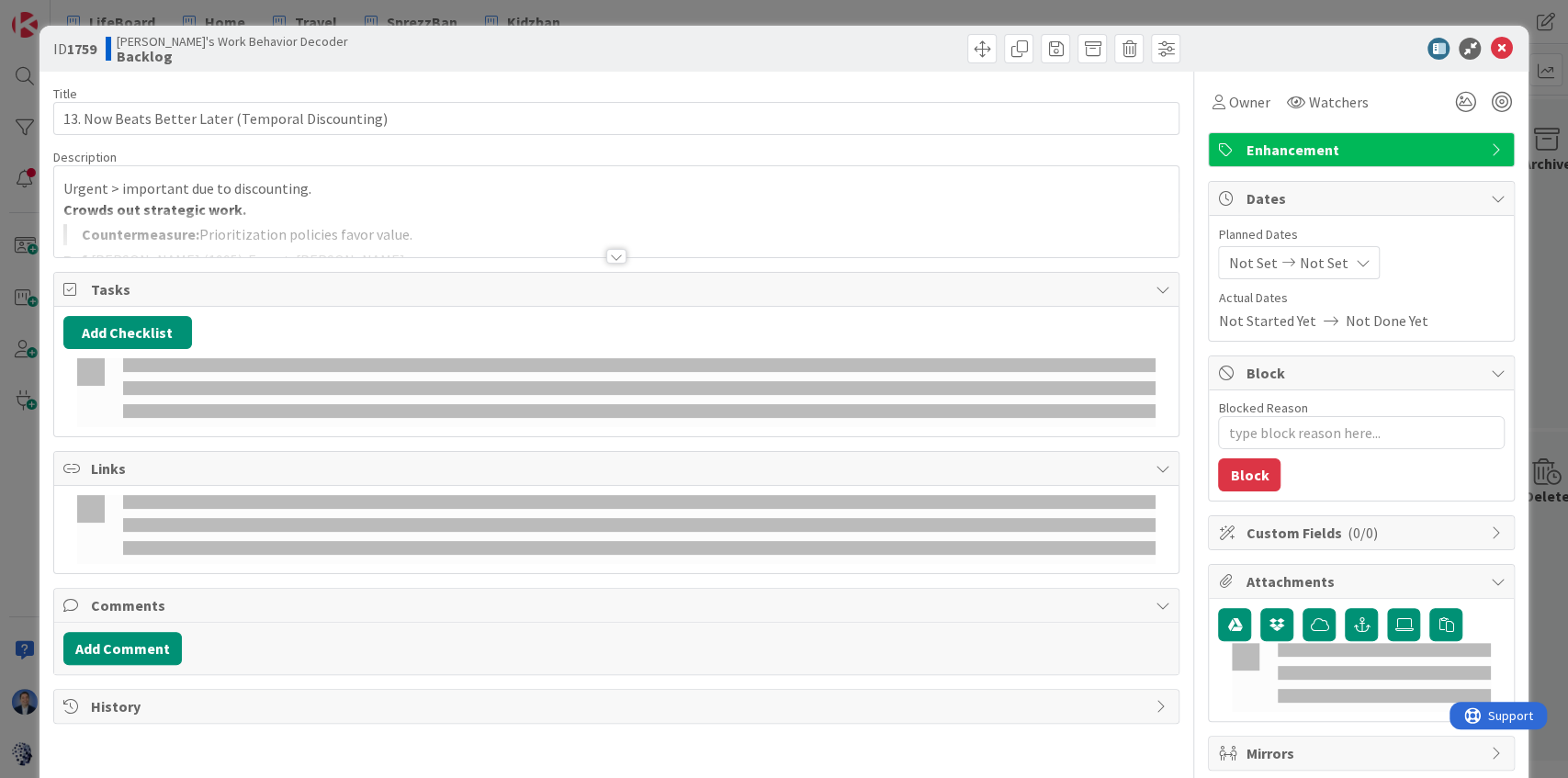
type textarea "x"
type input "13. Now Beats Better Later (Temporal Discounting)"
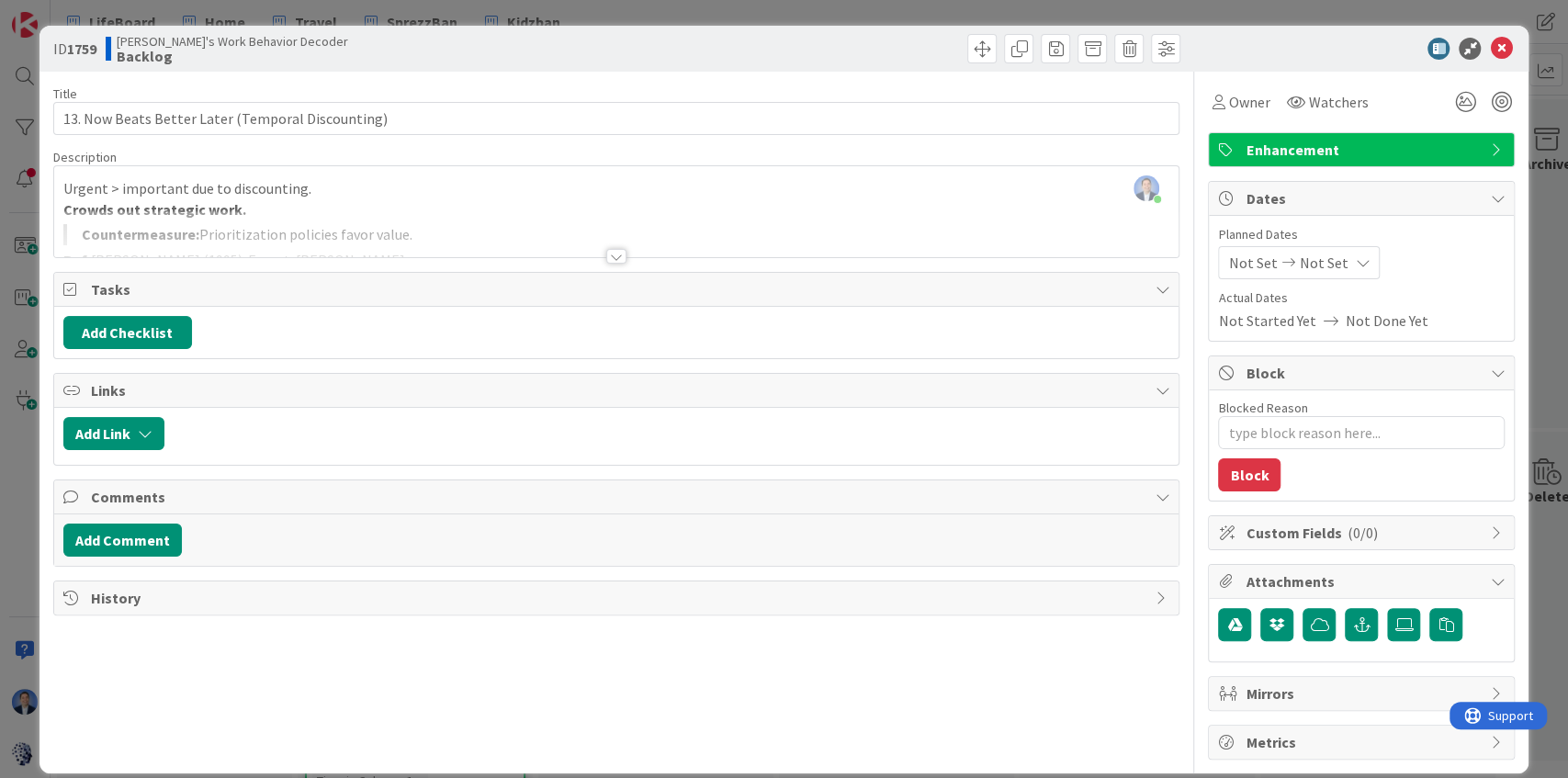
click at [496, 217] on div at bounding box center [616, 233] width 1125 height 47
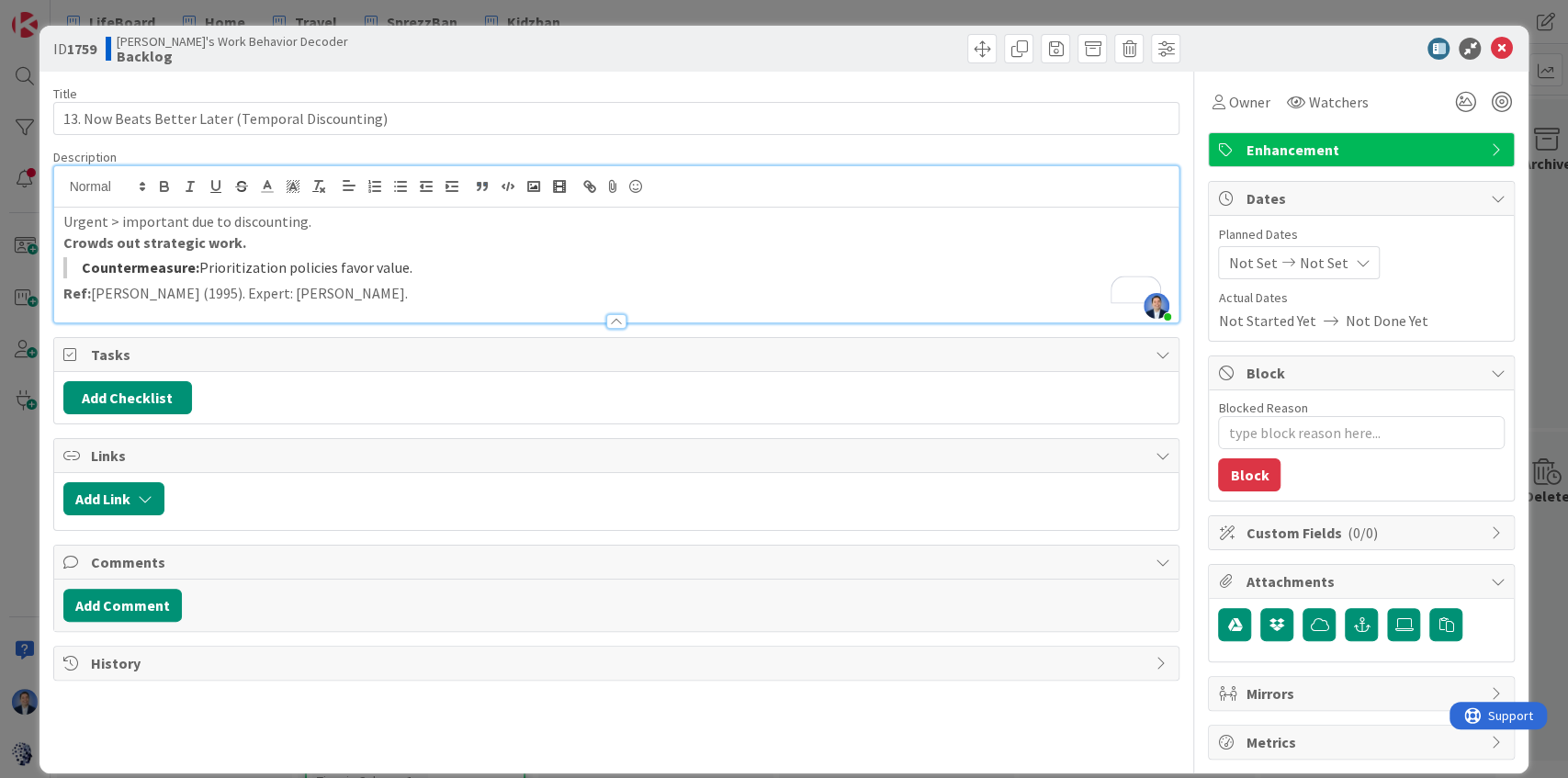
drag, startPoint x: 414, startPoint y: 267, endPoint x: 196, endPoint y: 267, distance: 218.0
click at [196, 267] on blockquote "Countermeasure: Prioritization policies favor value." at bounding box center [616, 268] width 1106 height 21
copy blockquote "Prioritization policies favor value."
drag, startPoint x: 1492, startPoint y: 50, endPoint x: 1466, endPoint y: 50, distance: 26.0
click at [1492, 50] on icon at bounding box center [1500, 48] width 22 height 22
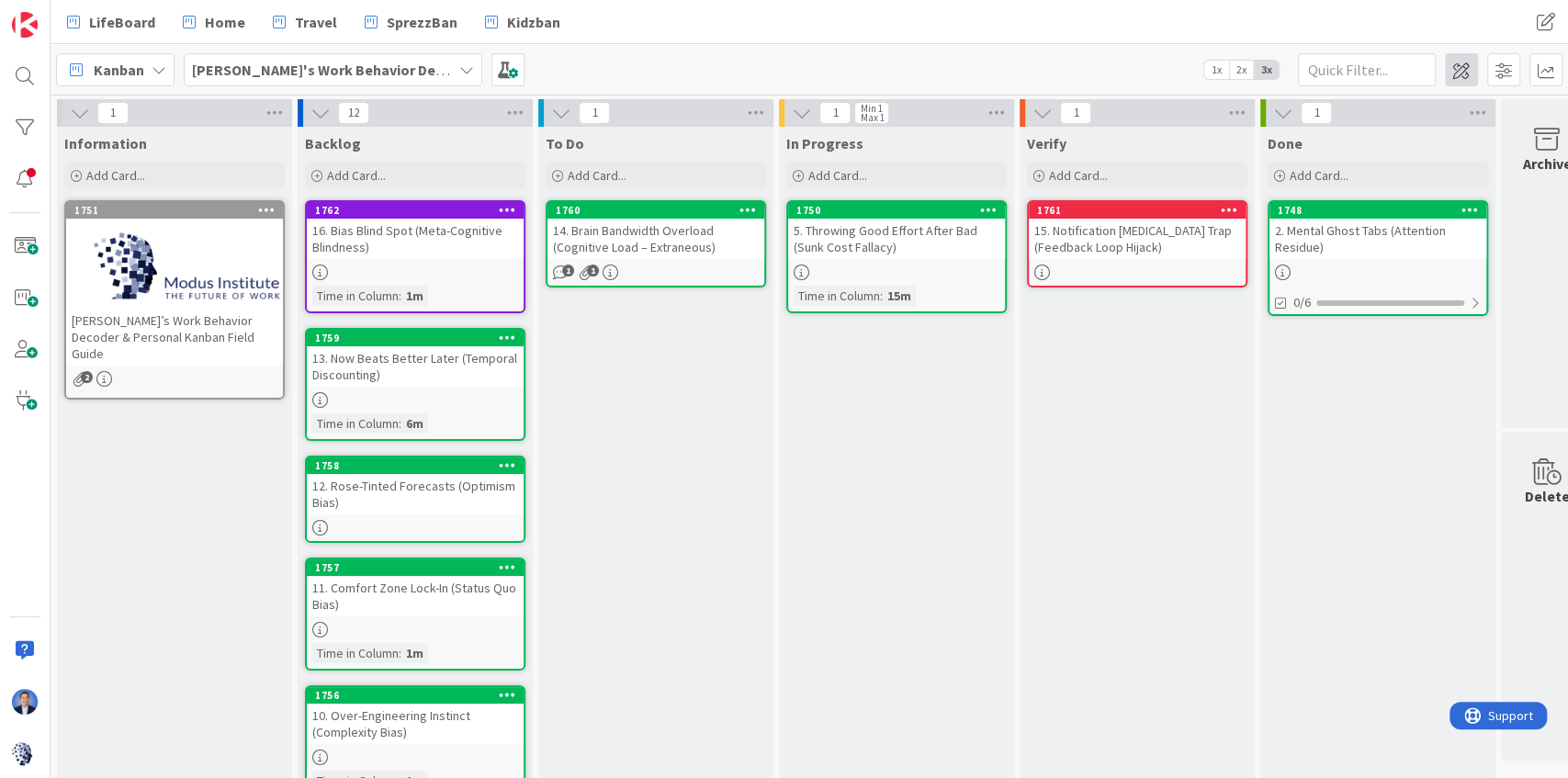
click at [1450, 78] on span at bounding box center [1461, 70] width 33 height 33
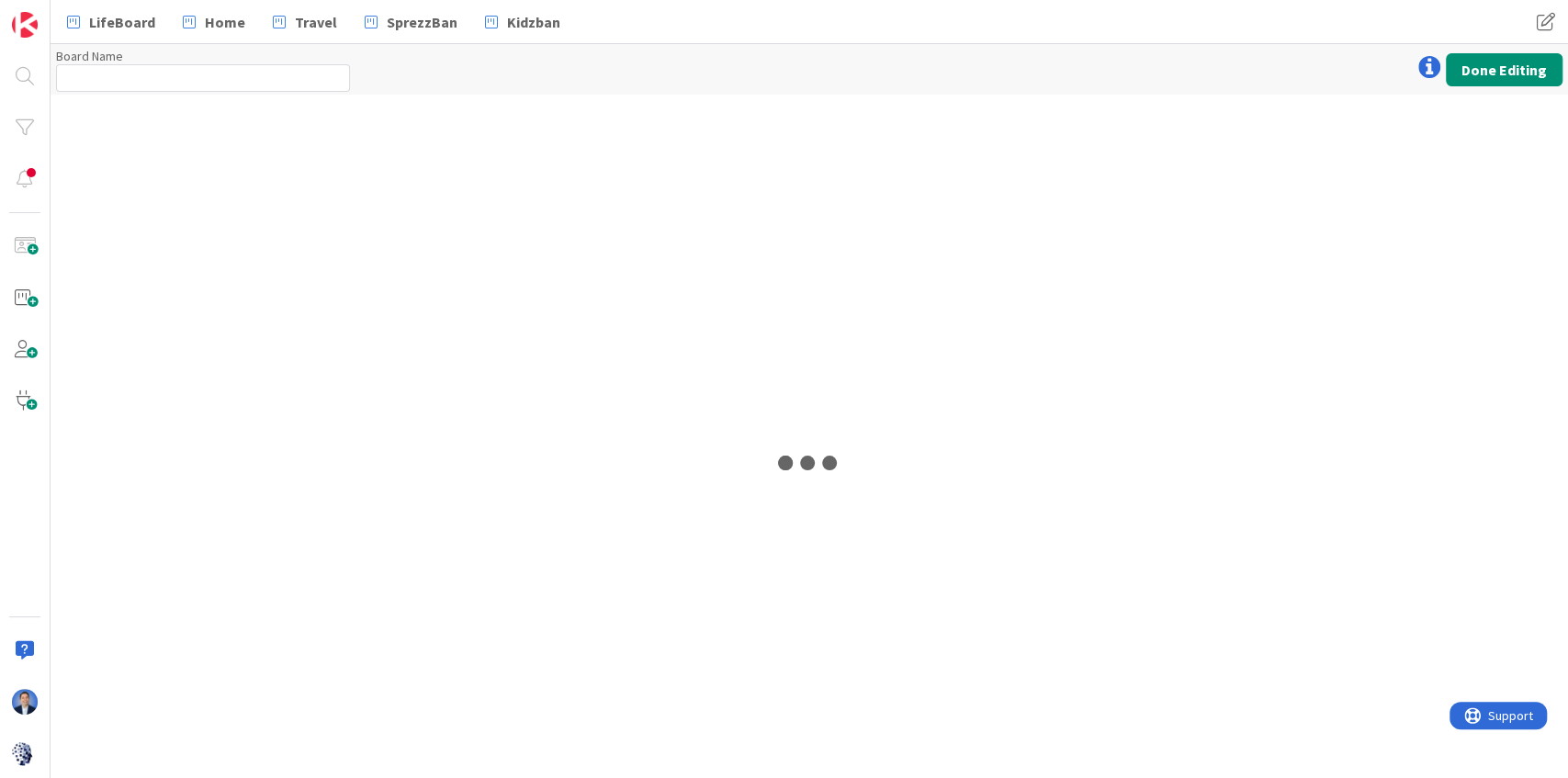
type input "Tonianne's Work Behavior Decoder"
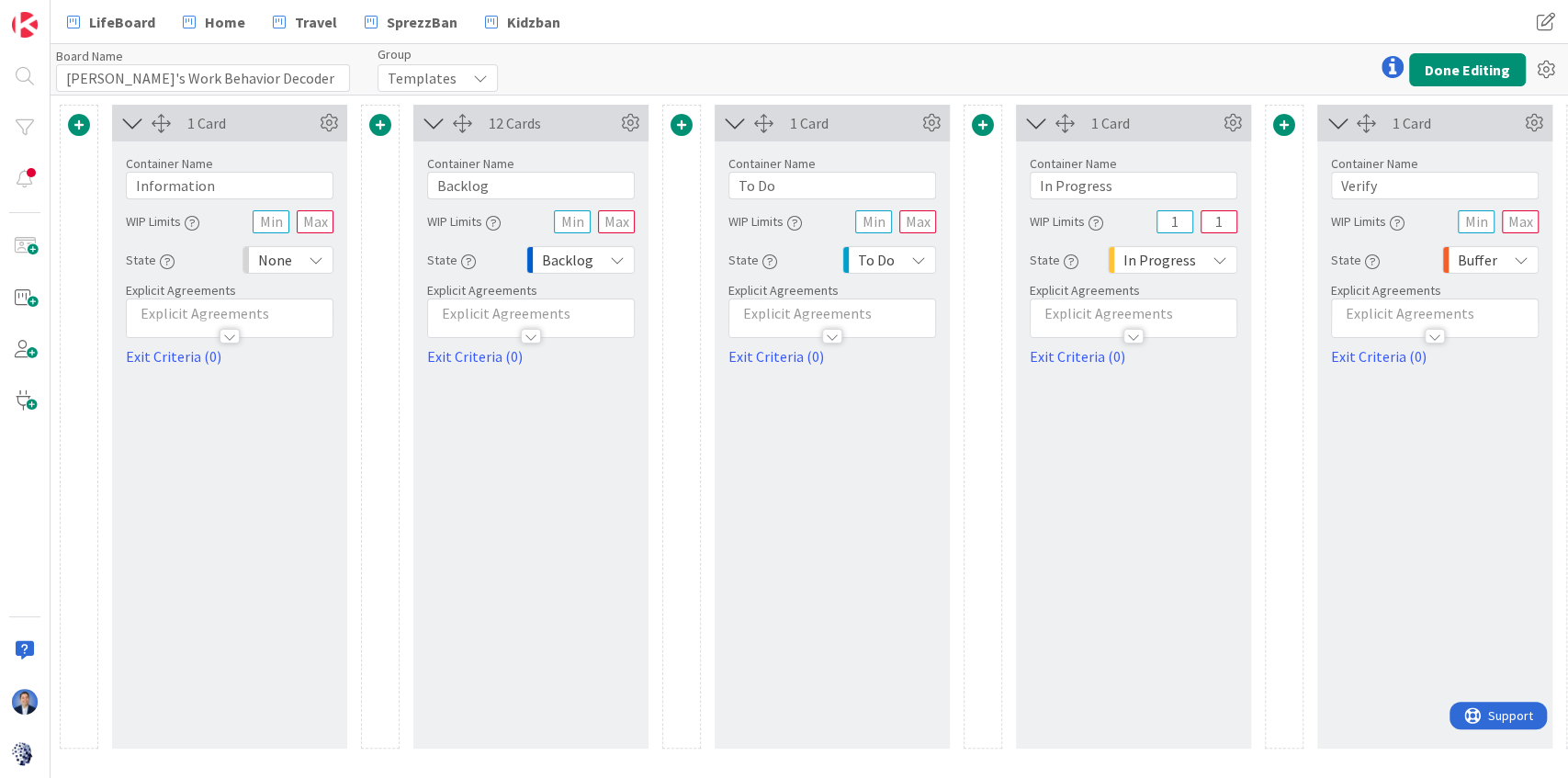
click at [678, 128] on span at bounding box center [681, 125] width 22 height 22
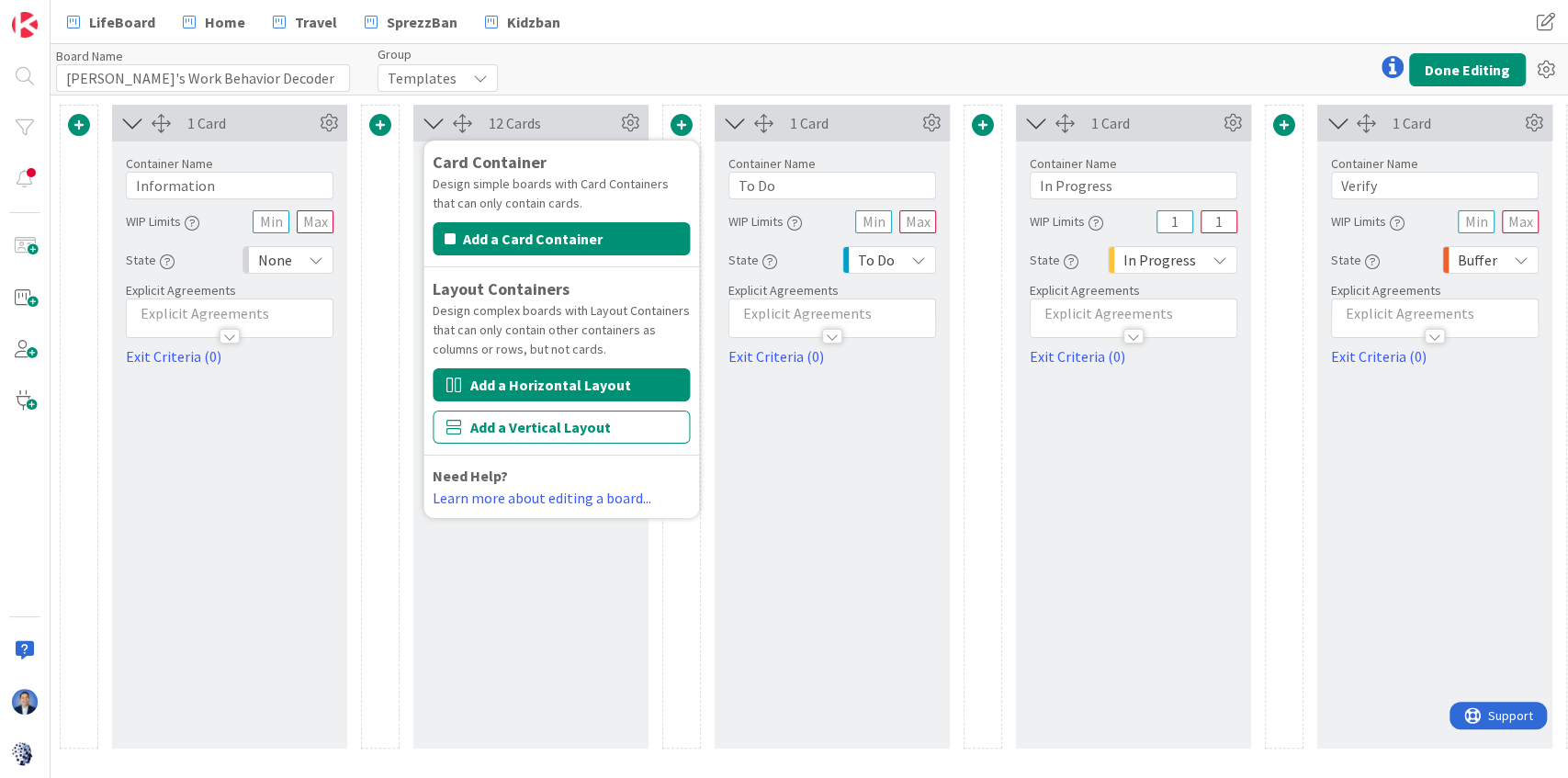
click at [572, 393] on button "Add a Horizontal Layout" at bounding box center [561, 385] width 257 height 33
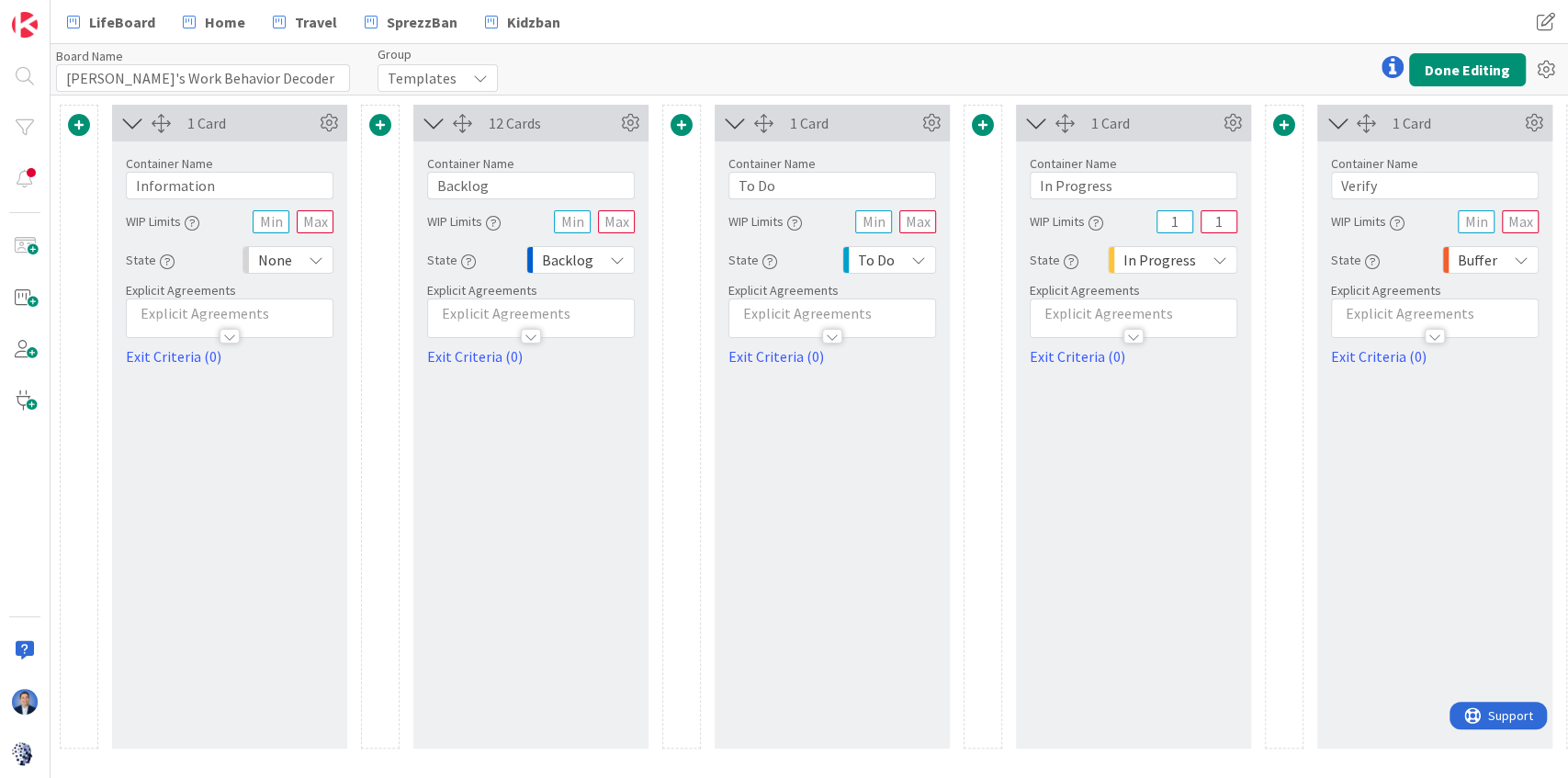
click at [683, 130] on span at bounding box center [681, 125] width 22 height 22
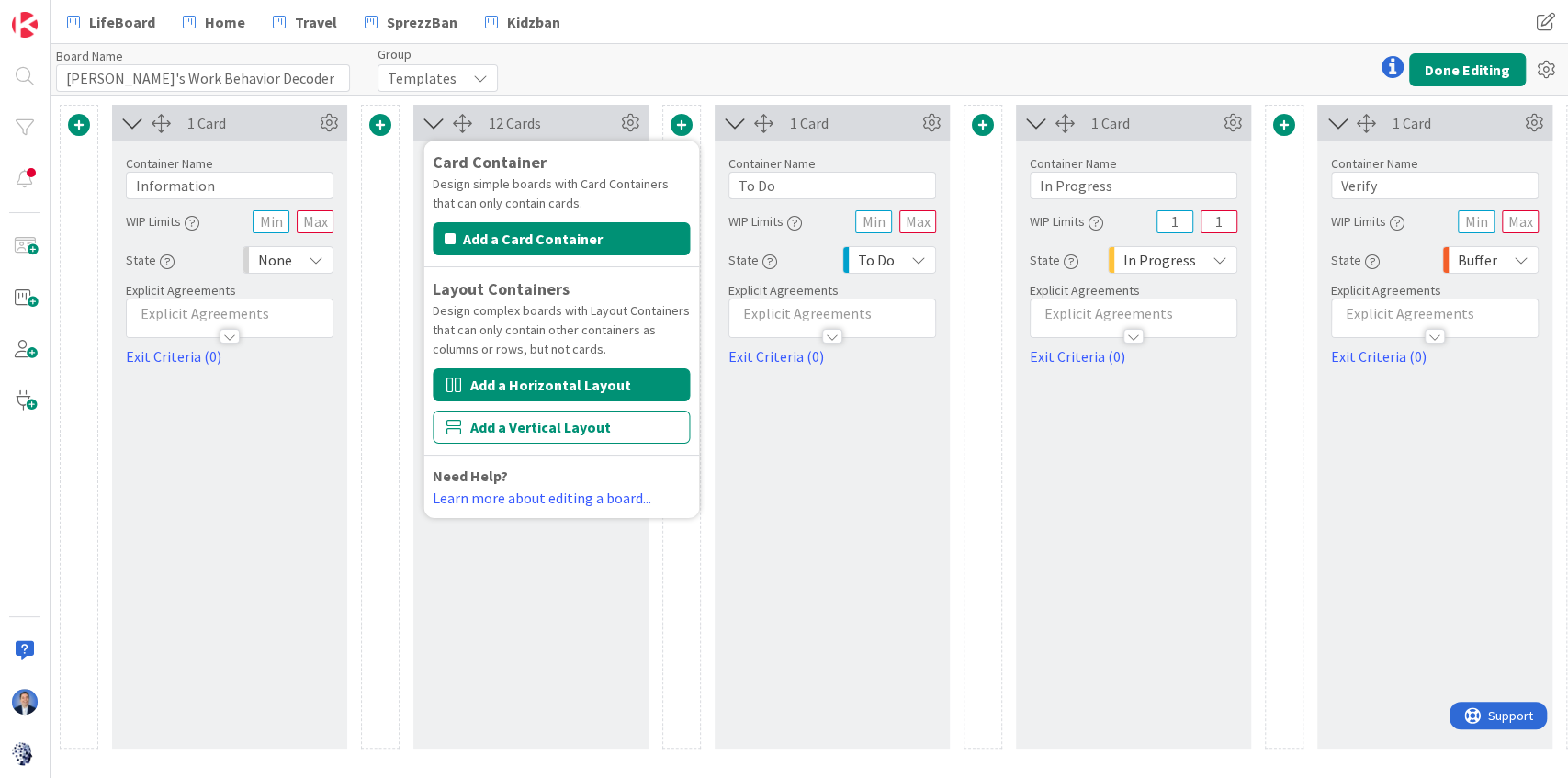
click at [557, 389] on button "Add a Horizontal Layout" at bounding box center [561, 385] width 257 height 33
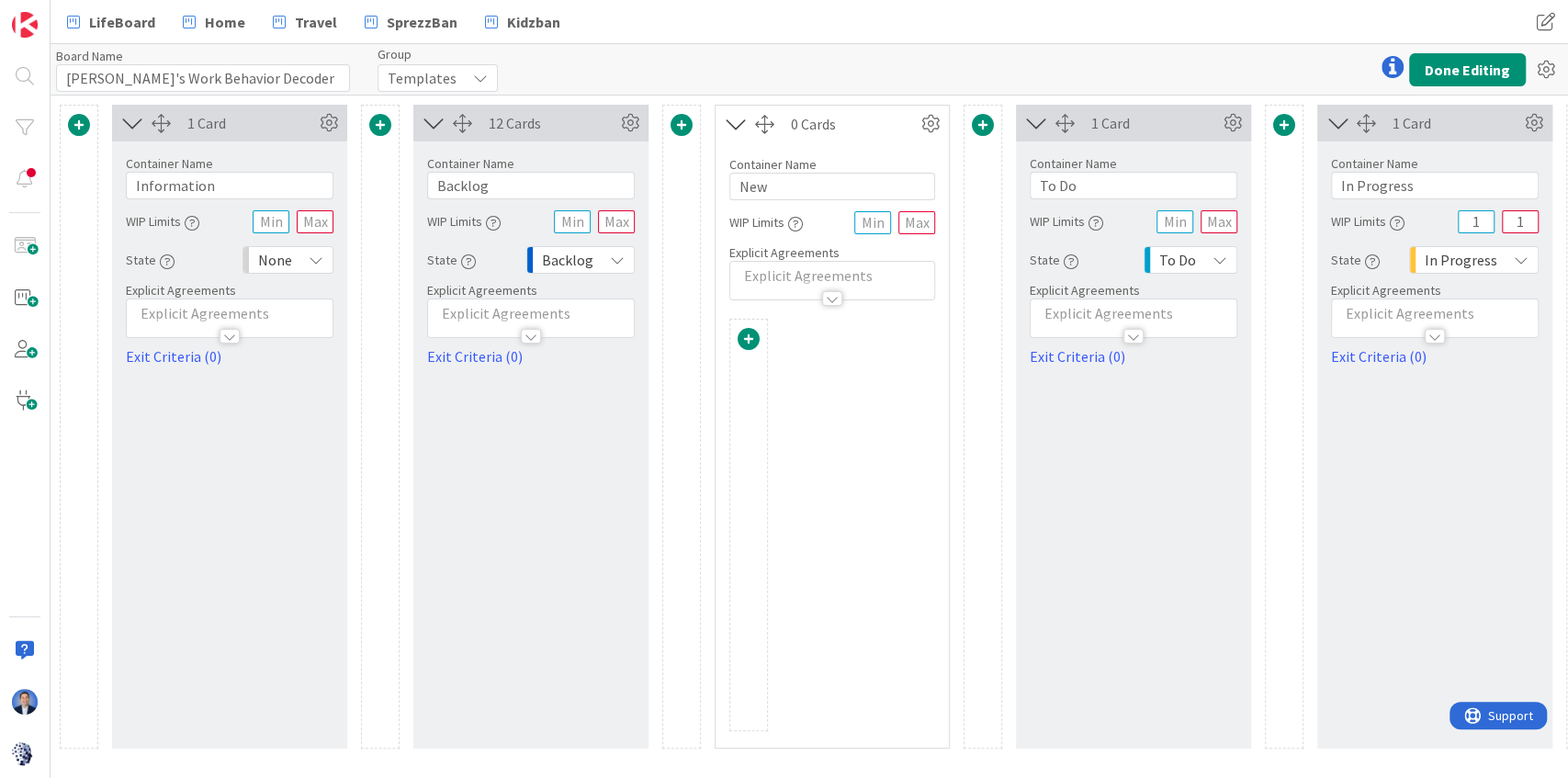
click at [753, 338] on span at bounding box center [748, 339] width 22 height 22
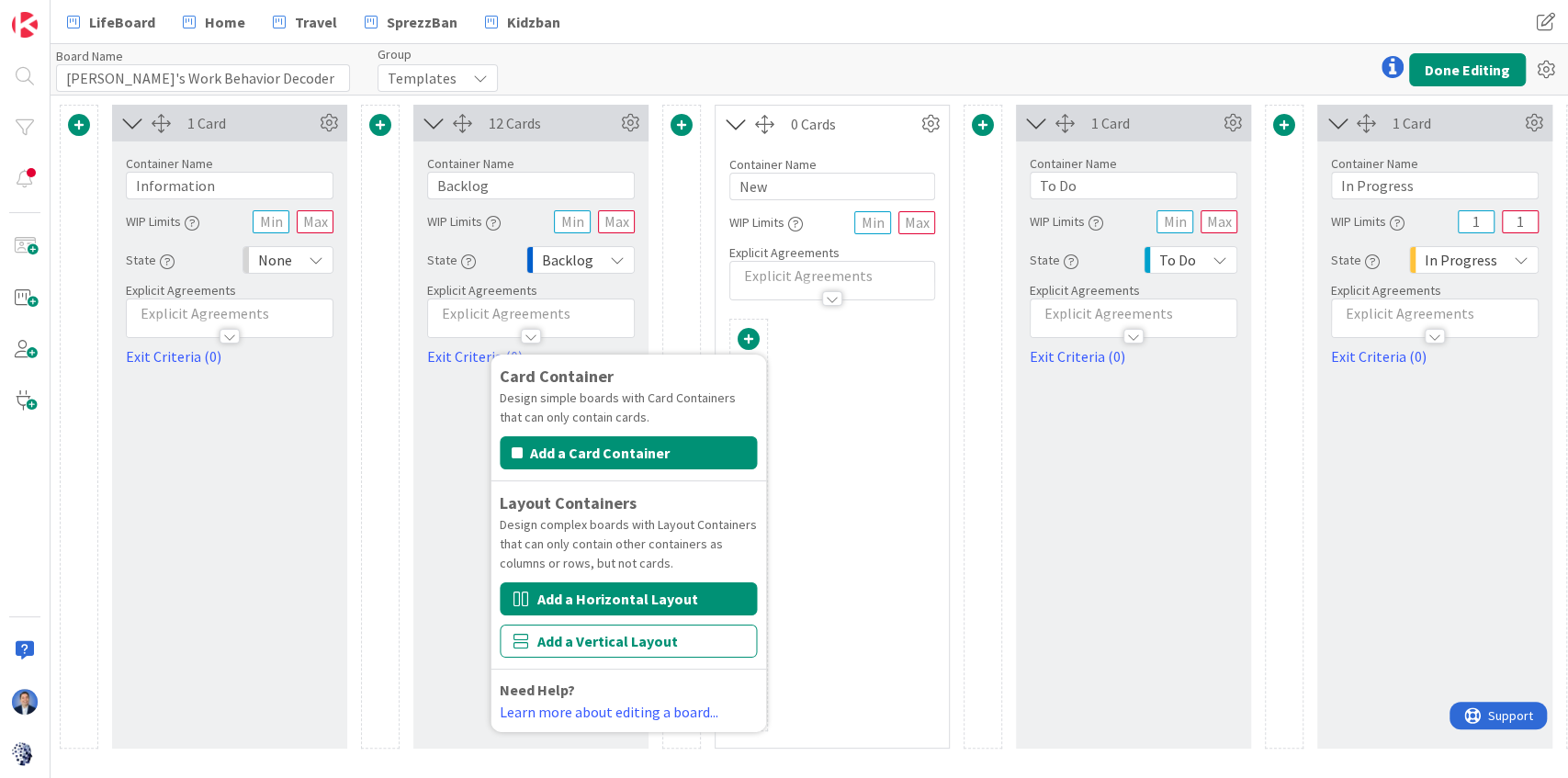
click at [613, 595] on button "Add a Horizontal Layout" at bounding box center [629, 599] width 257 height 33
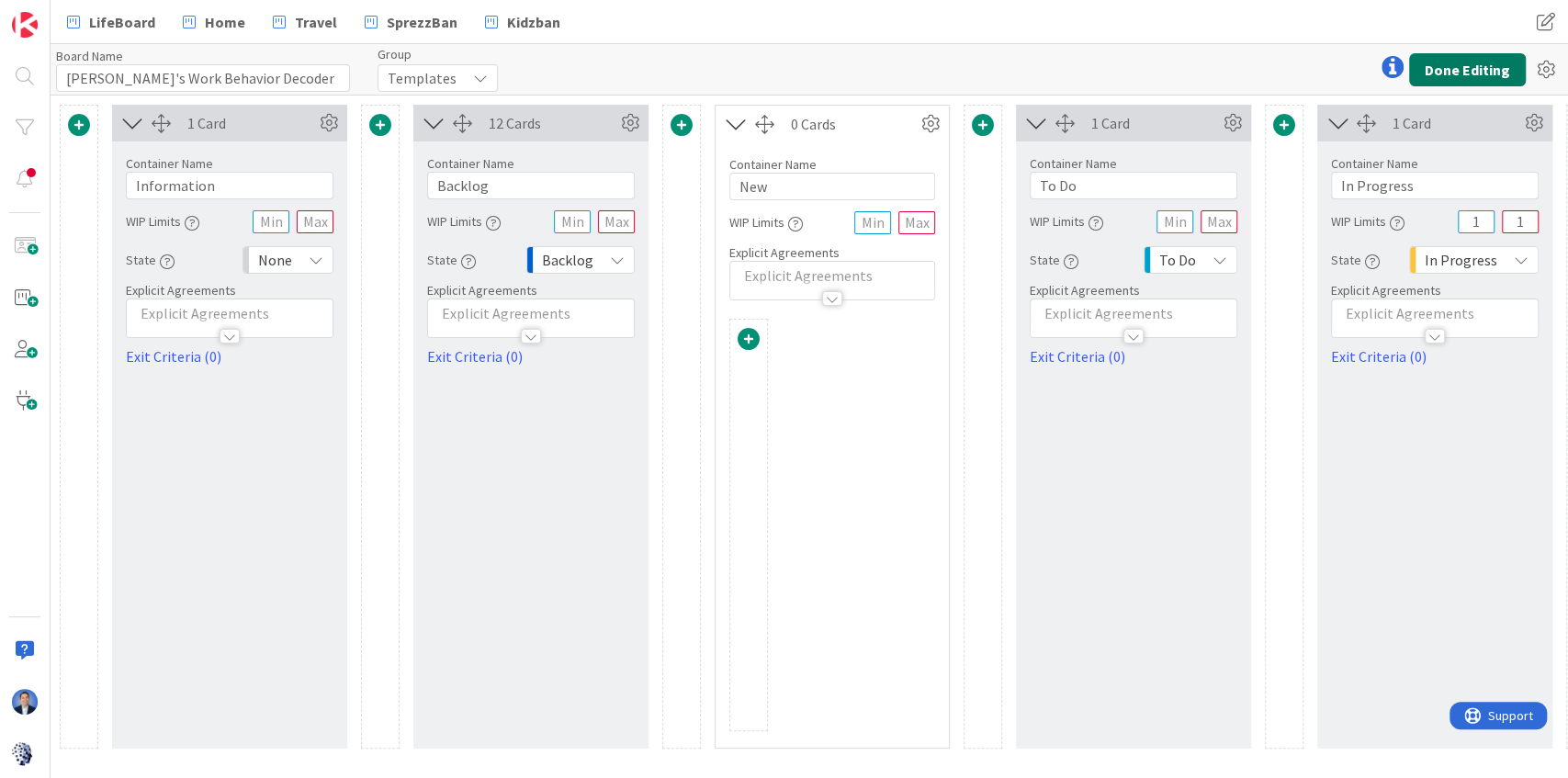
click at [1438, 66] on button "Done Editing" at bounding box center [1467, 70] width 117 height 33
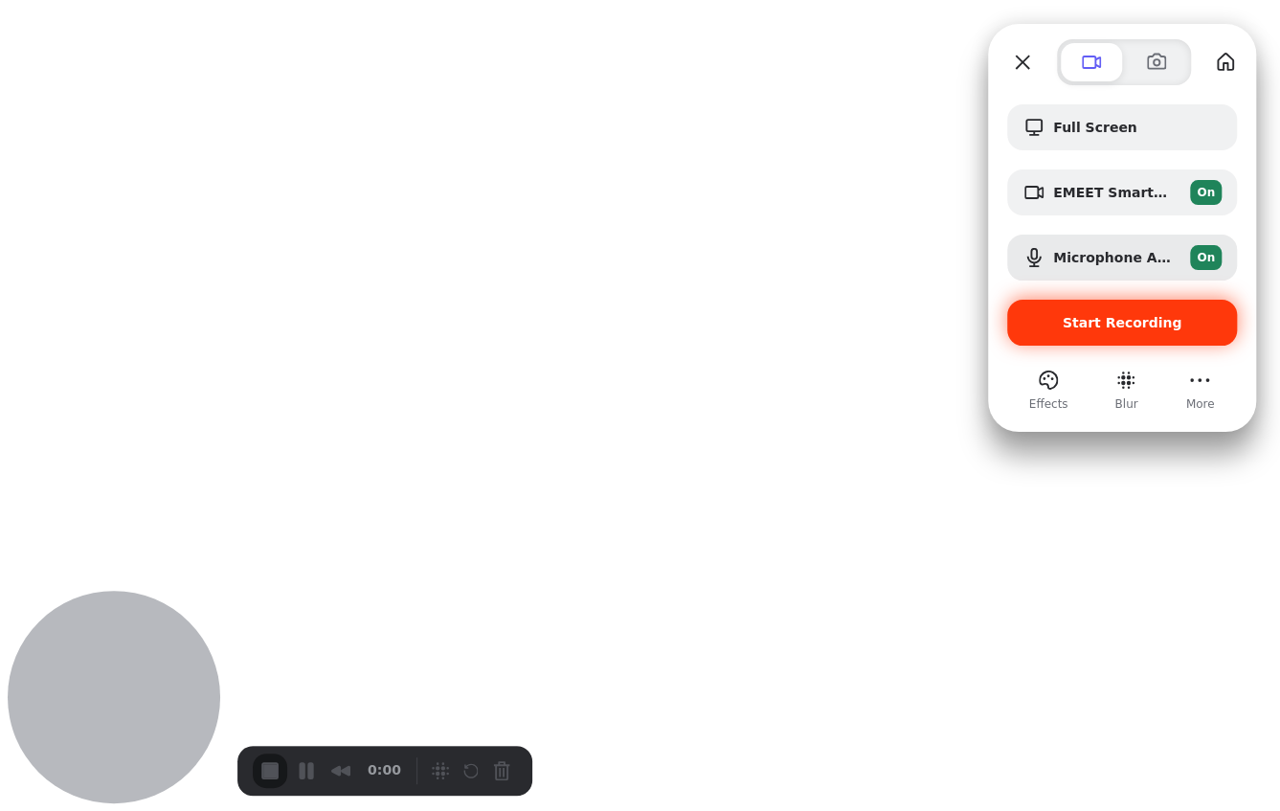
click at [1135, 323] on span "Start Recording" at bounding box center [1122, 322] width 120 height 15
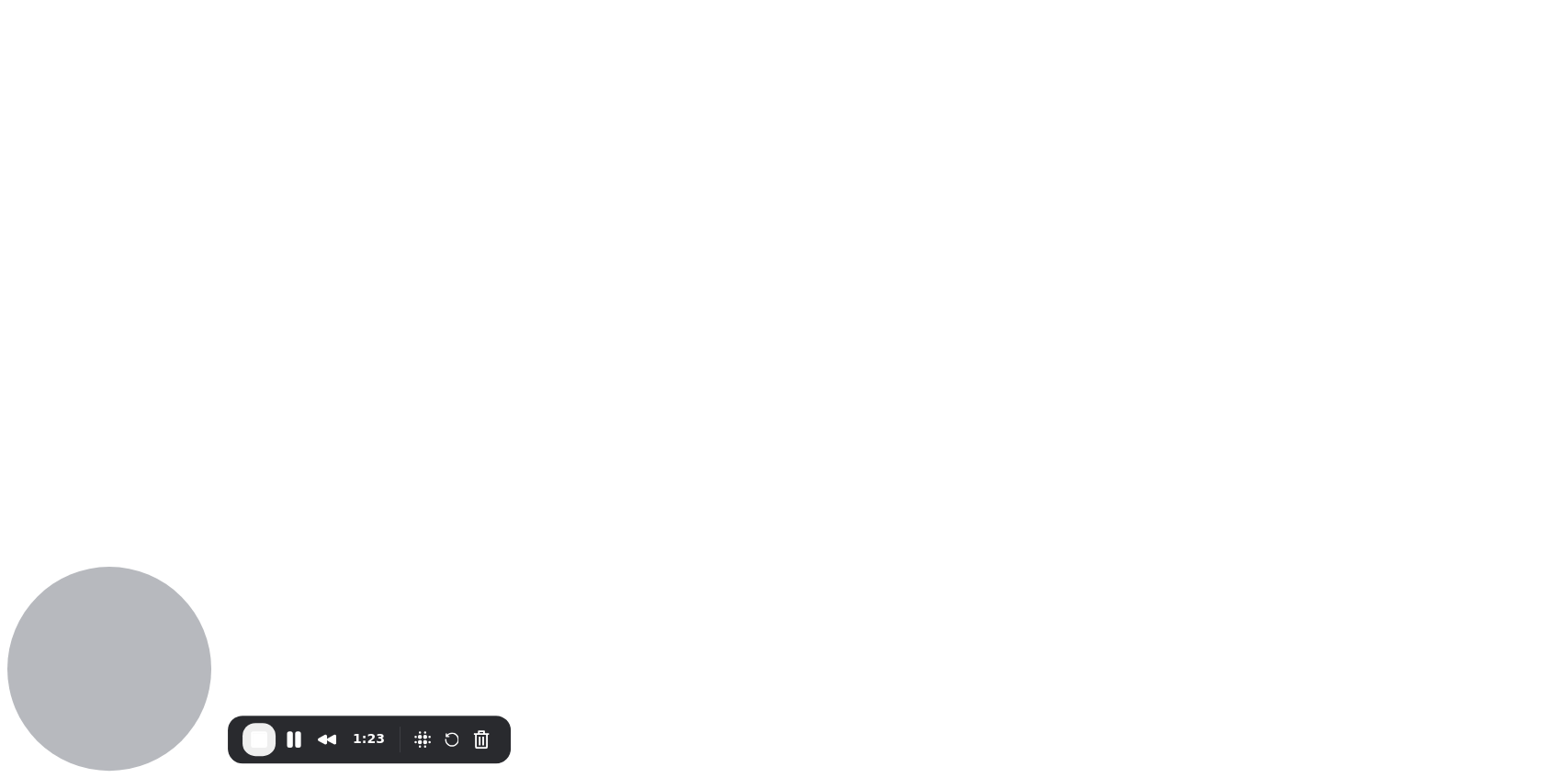
click at [268, 734] on span "End Recording" at bounding box center [258, 739] width 22 height 22
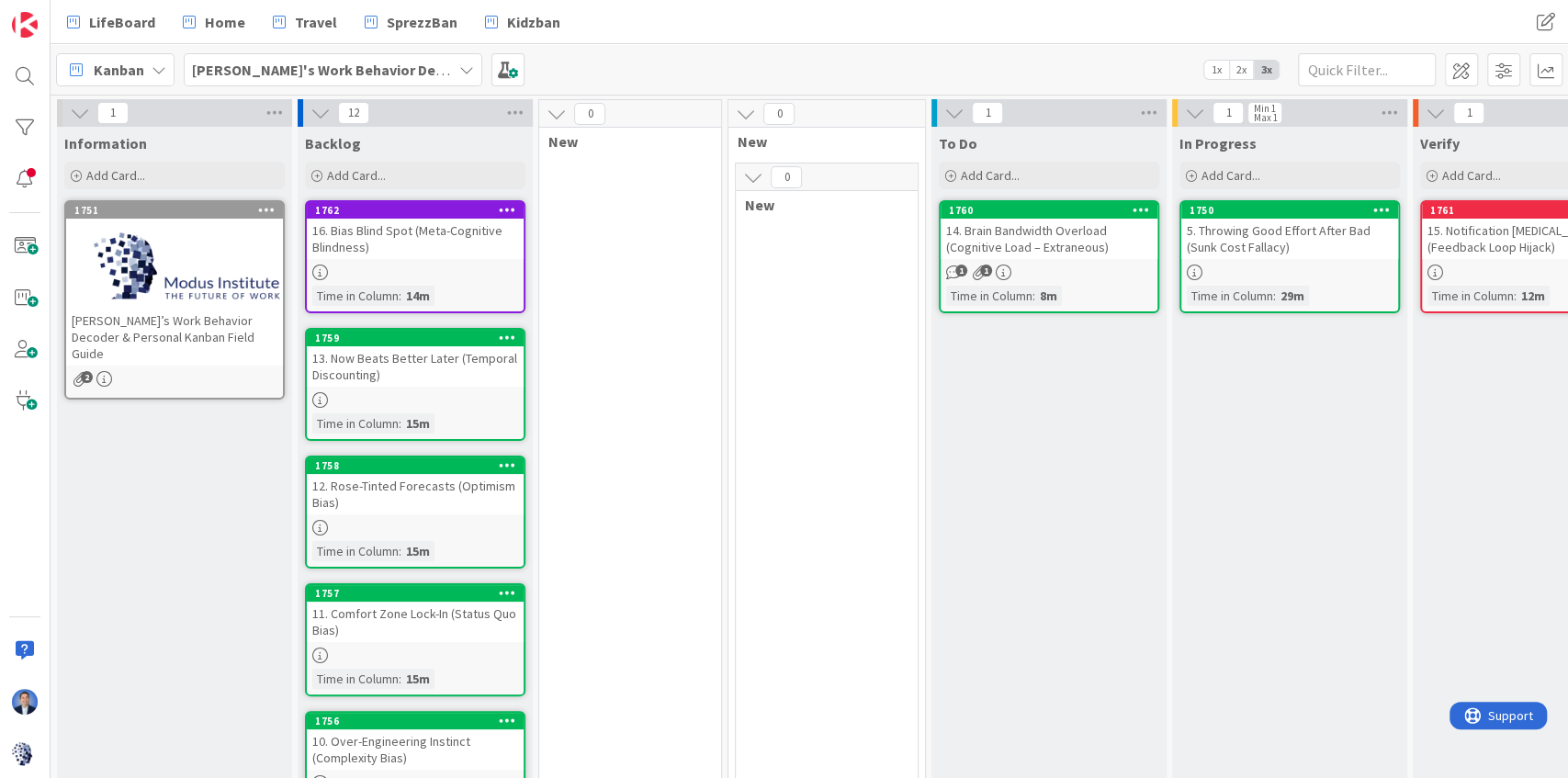
click at [1468, 72] on span at bounding box center [1461, 70] width 33 height 33
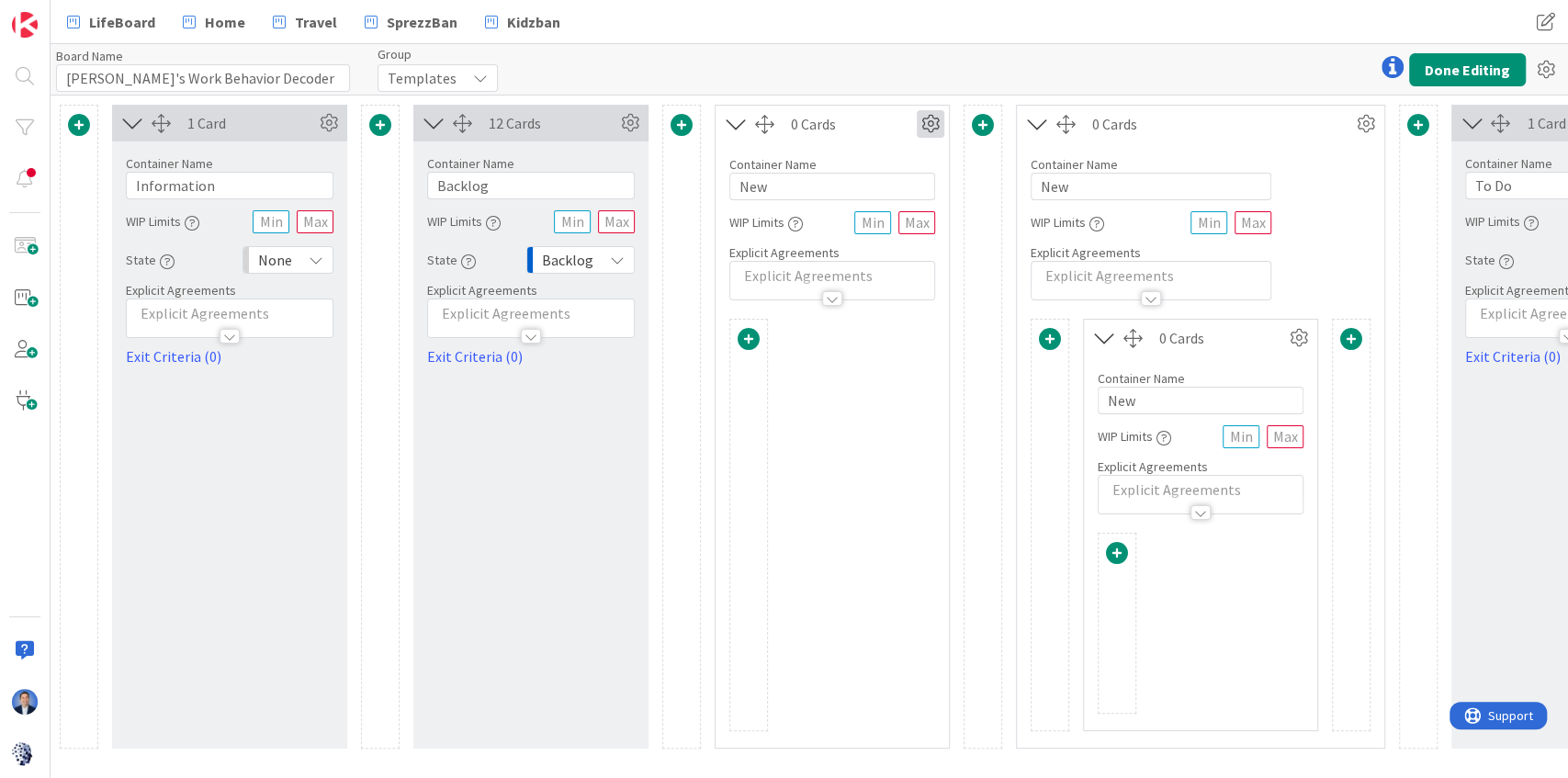
click at [931, 126] on icon at bounding box center [930, 124] width 28 height 28
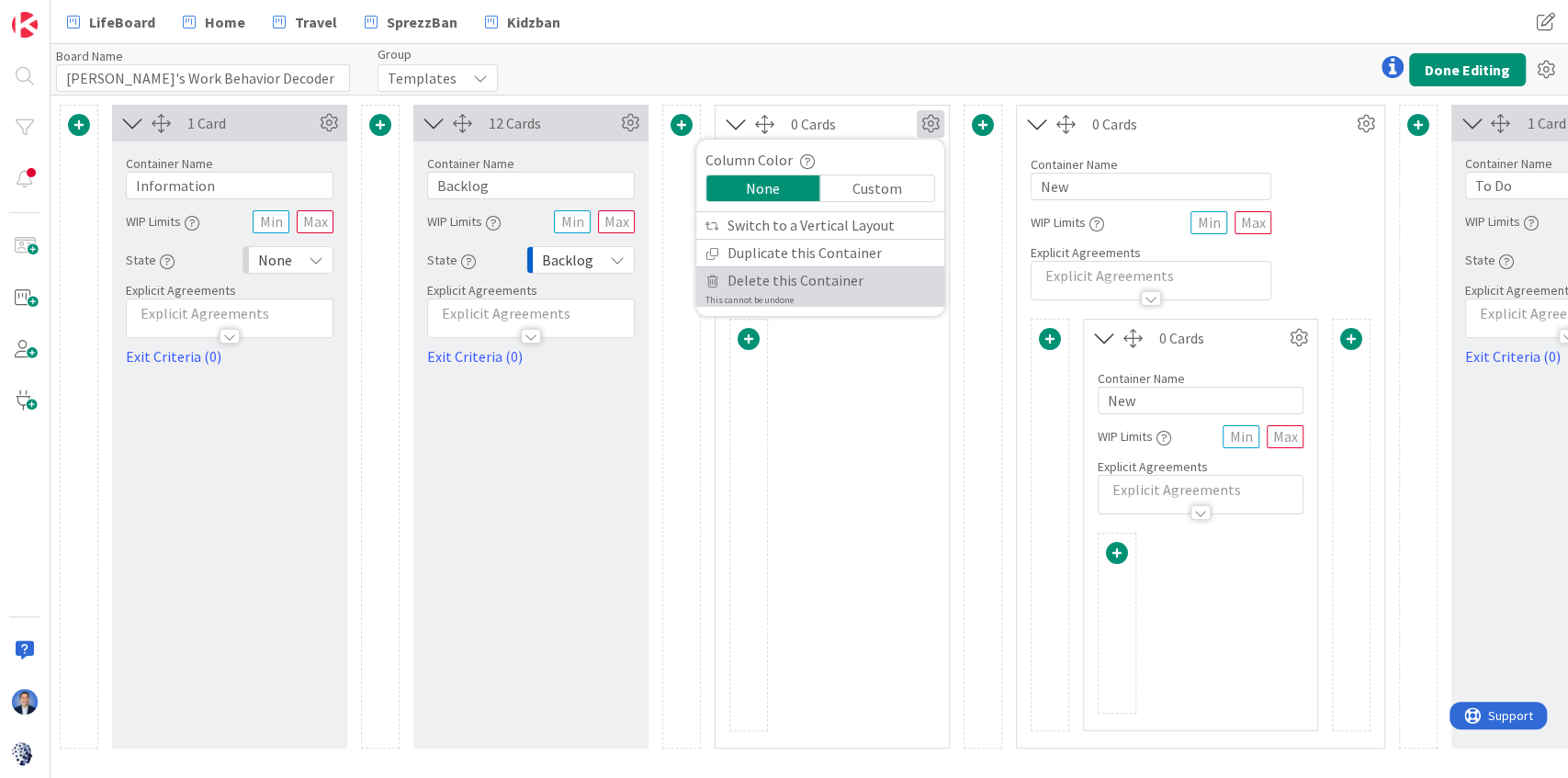
click at [850, 279] on span "Delete this Container" at bounding box center [796, 281] width 136 height 27
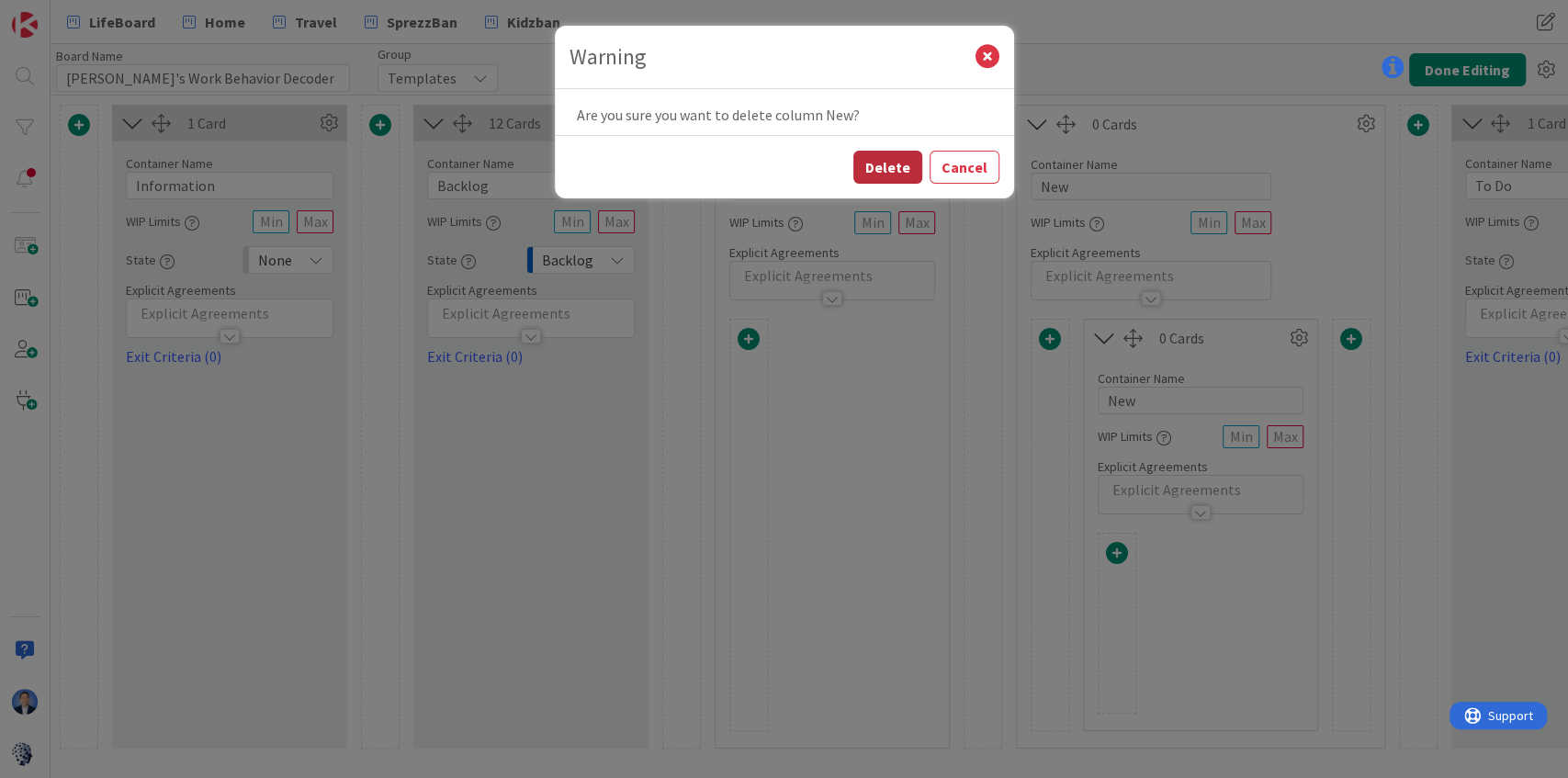
click at [898, 161] on button "Delete" at bounding box center [888, 167] width 69 height 33
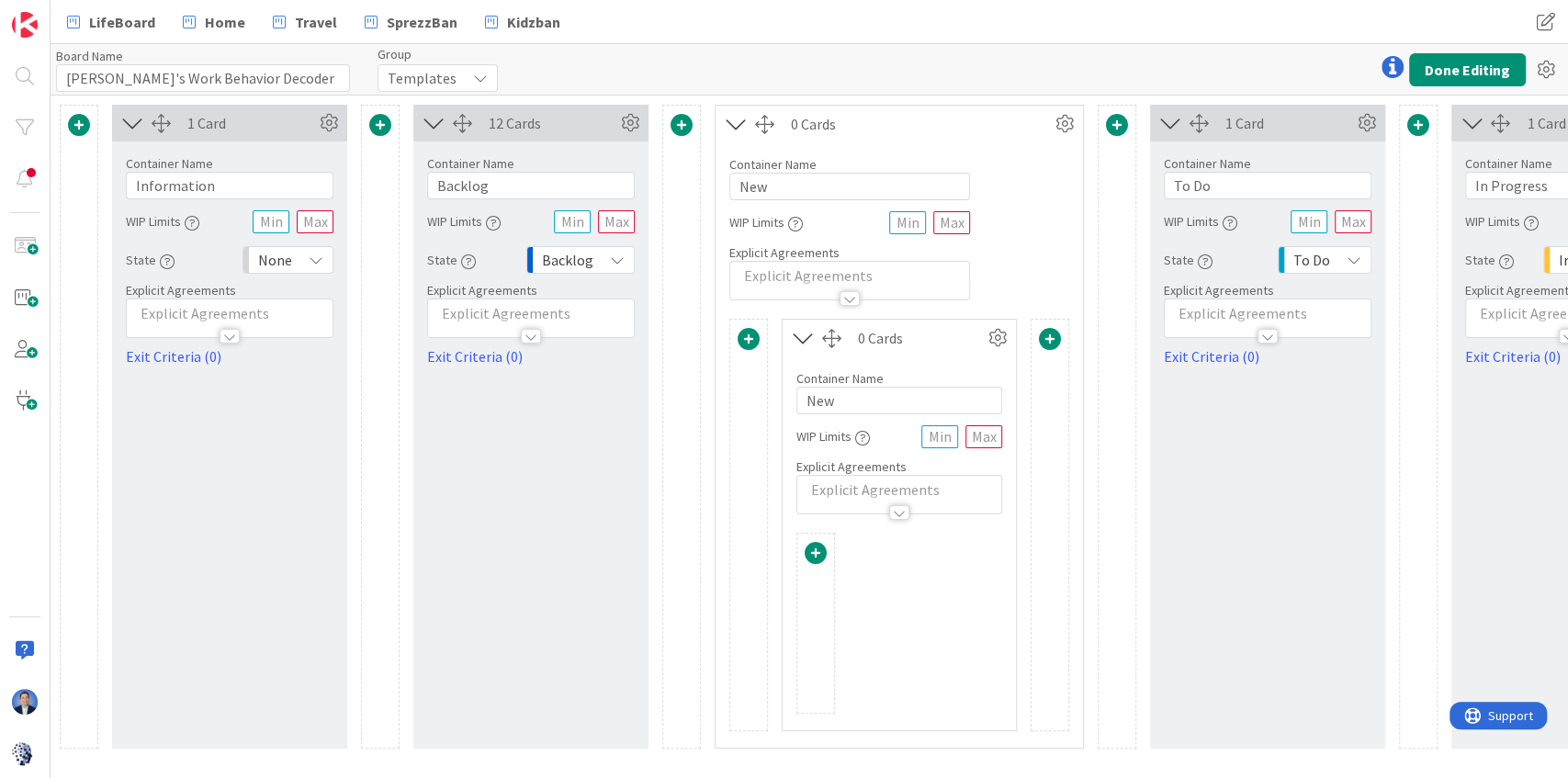
click at [1053, 342] on span at bounding box center [1050, 339] width 22 height 22
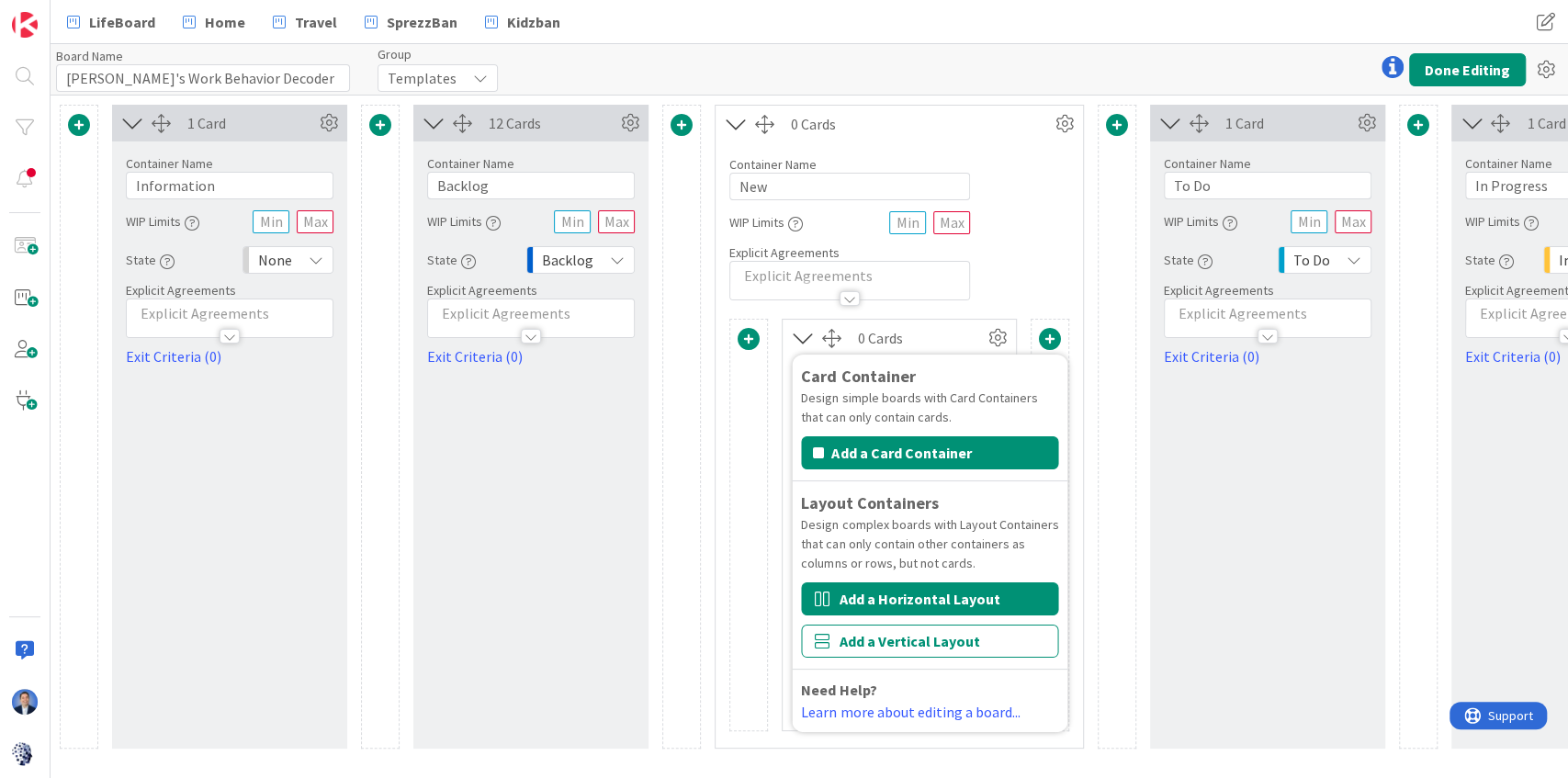
click at [930, 591] on button "Add a Horizontal Layout" at bounding box center [930, 599] width 257 height 33
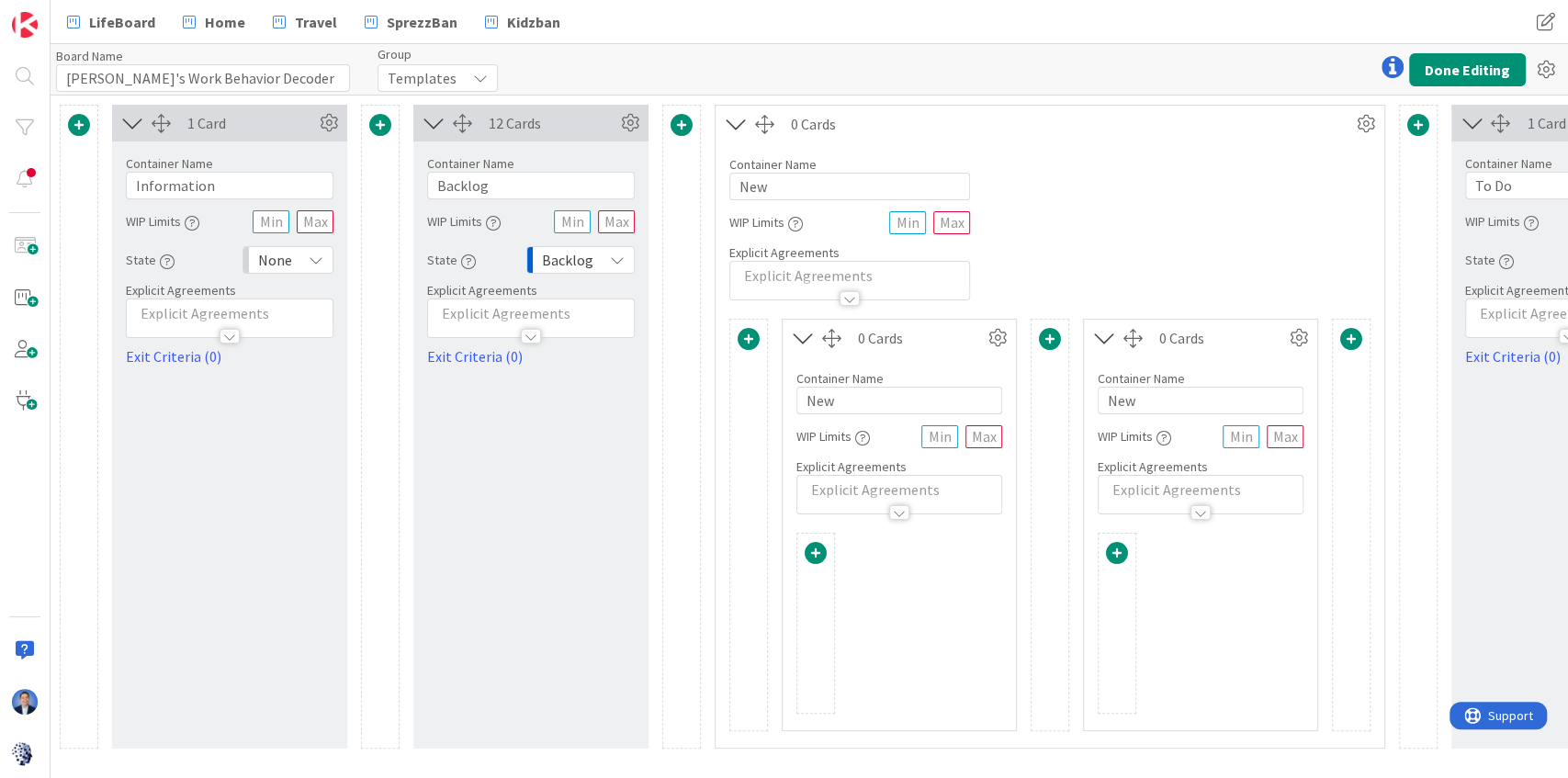
click at [1117, 548] on span at bounding box center [1116, 553] width 22 height 22
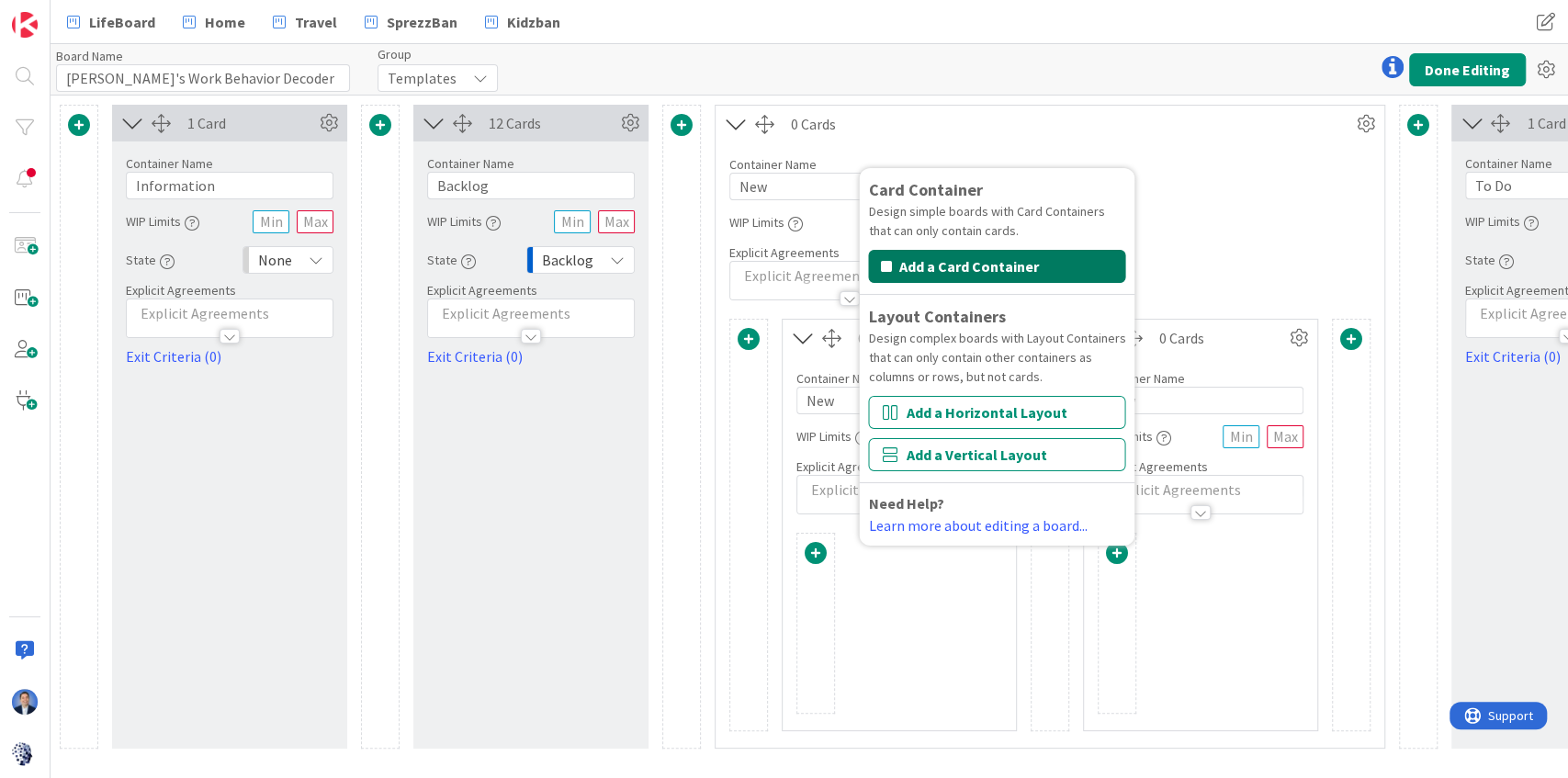
click at [966, 268] on button "Add a Card Container" at bounding box center [996, 266] width 257 height 33
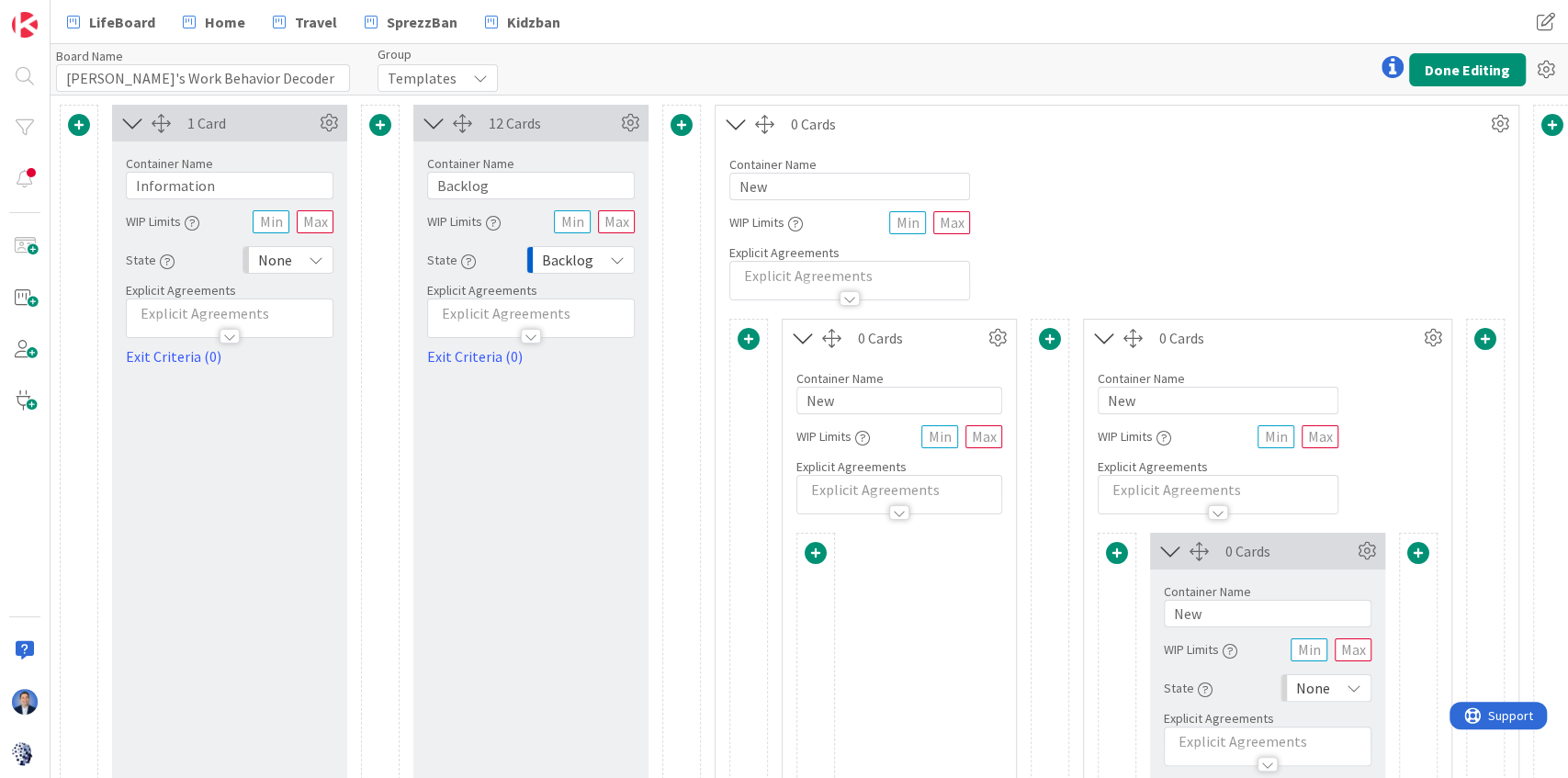
click at [820, 553] on span at bounding box center [815, 553] width 22 height 22
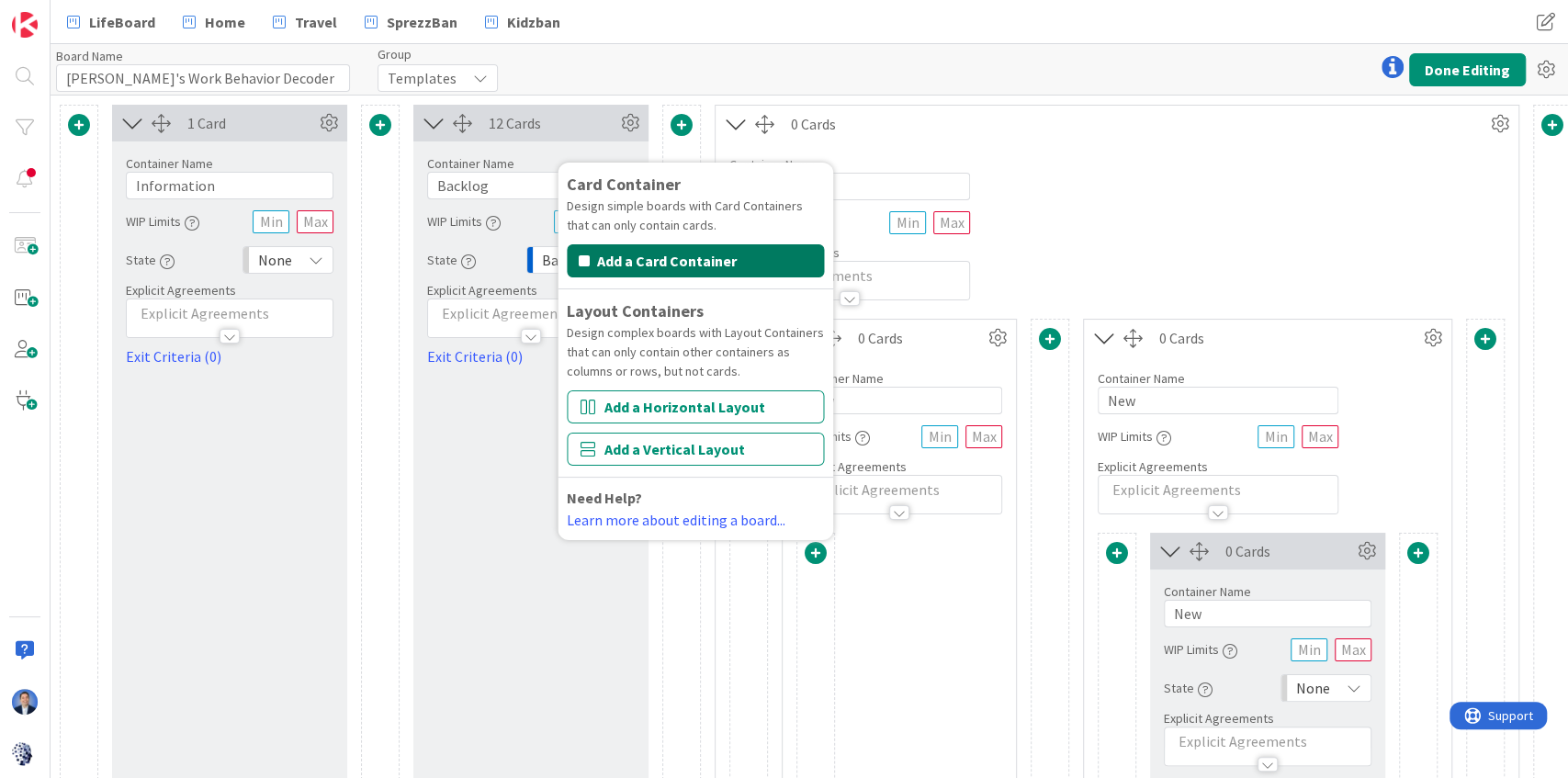
click at [733, 268] on button "Add a Card Container" at bounding box center [696, 261] width 257 height 33
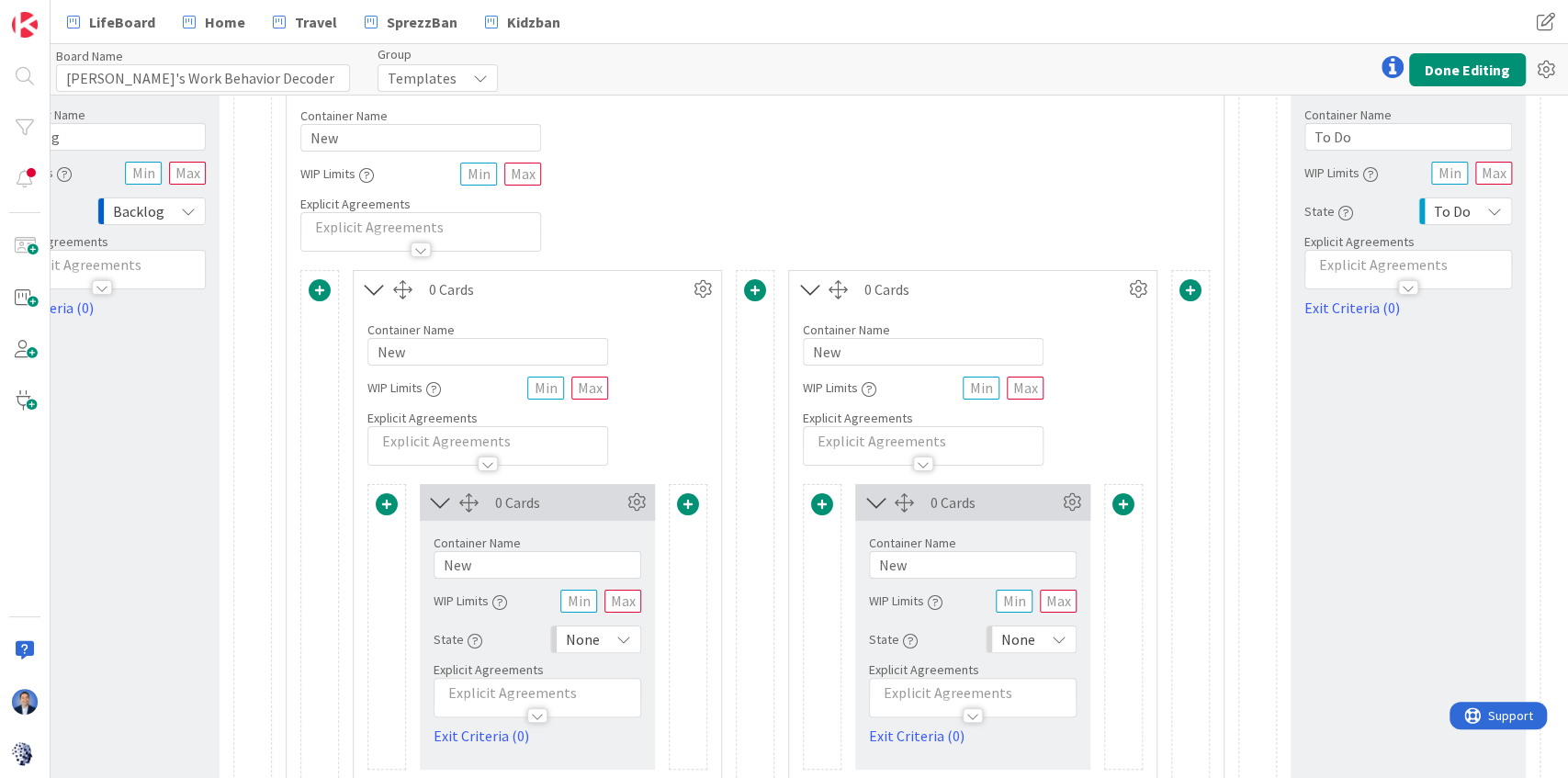
scroll to position [0, 429]
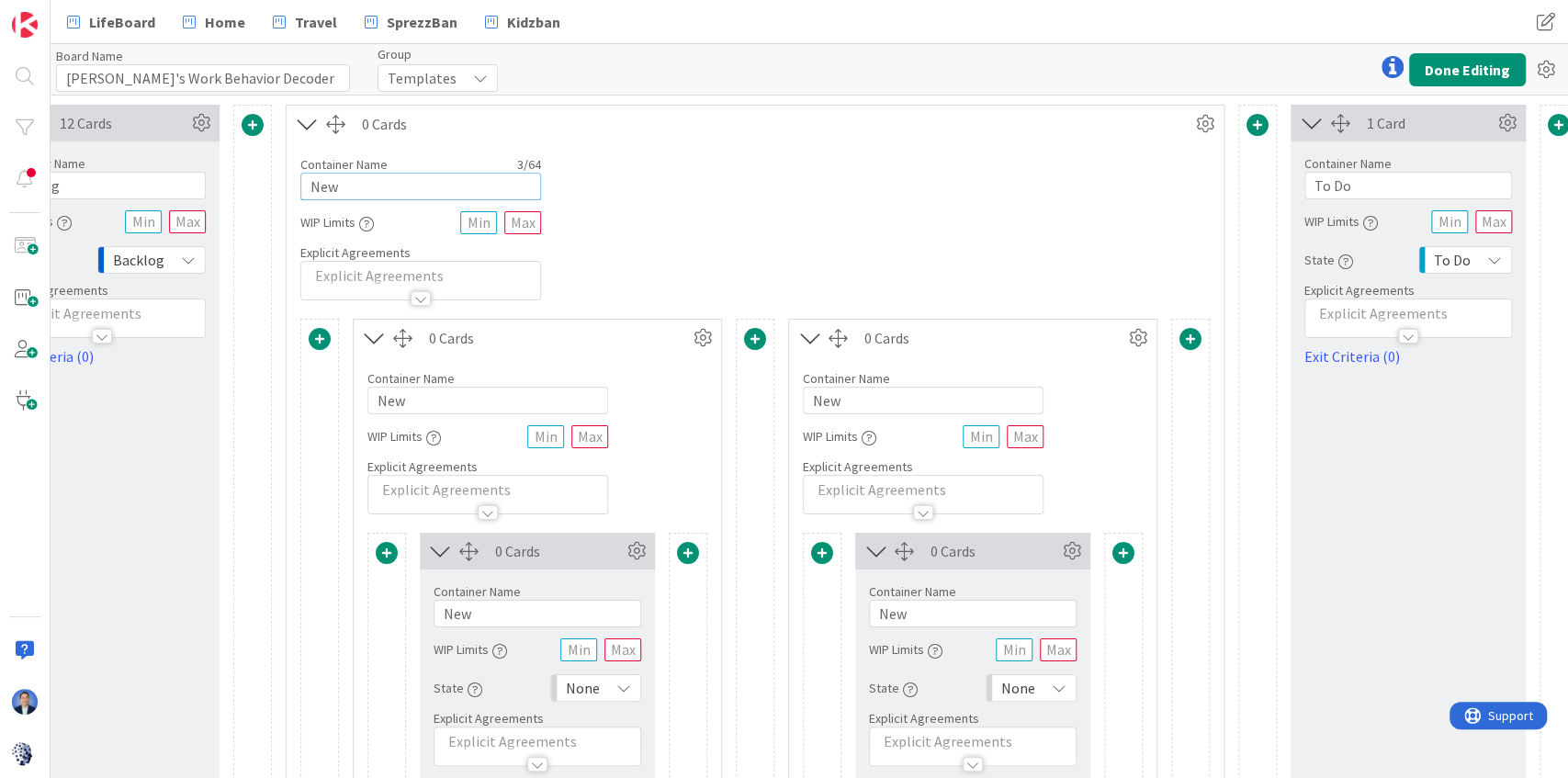
click at [419, 177] on input "New" at bounding box center [420, 186] width 241 height 28
paste input "Prioritize by Value"
type input "Prioritize by Value"
click at [852, 398] on input "New" at bounding box center [923, 400] width 241 height 28
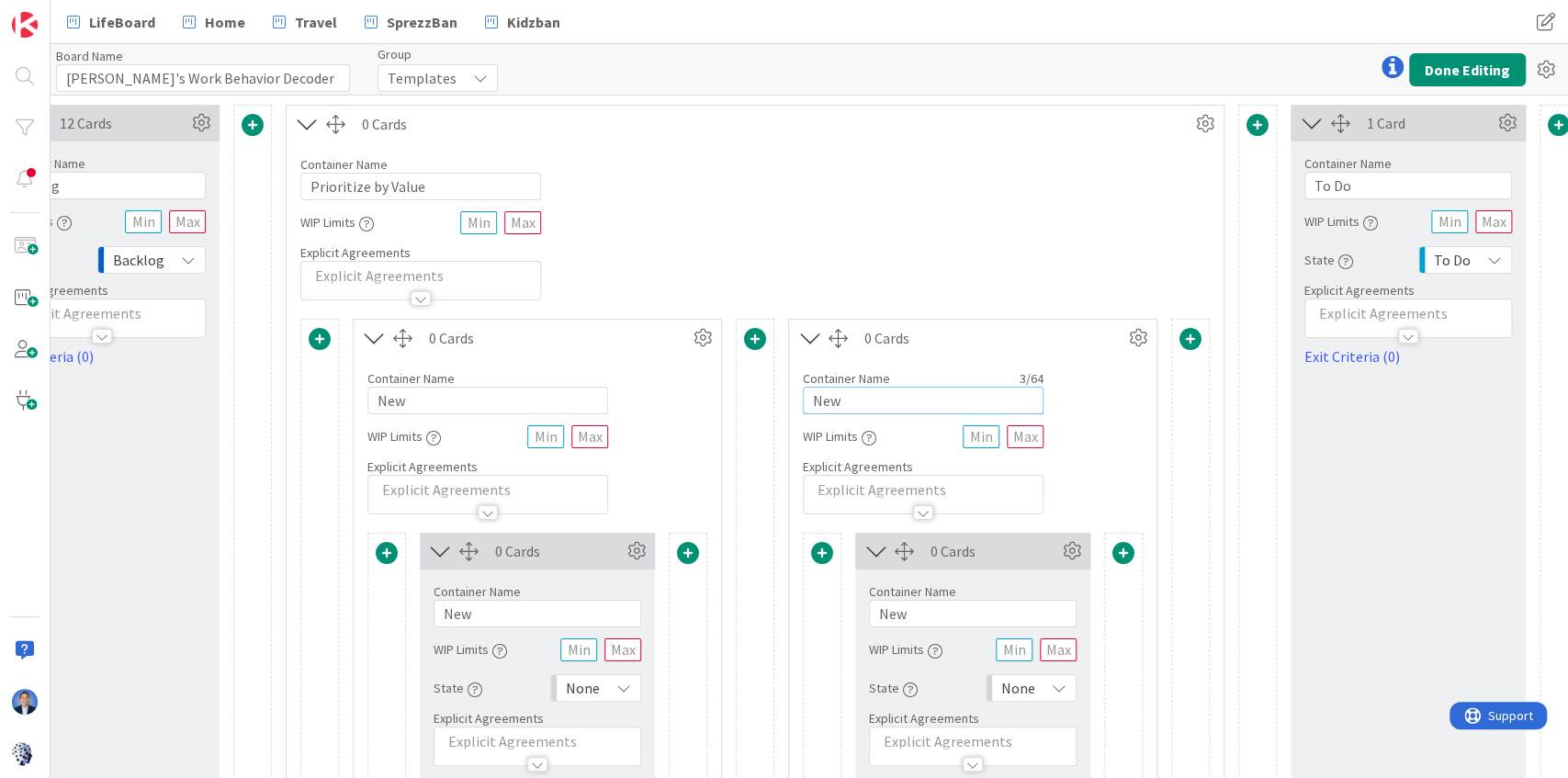
click at [852, 398] on input "New" at bounding box center [923, 400] width 241 height 28
click at [880, 398] on input "New" at bounding box center [923, 400] width 241 height 28
click at [880, 396] on input "New" at bounding box center [923, 400] width 241 height 28
paste input "High Value + High Urgency"
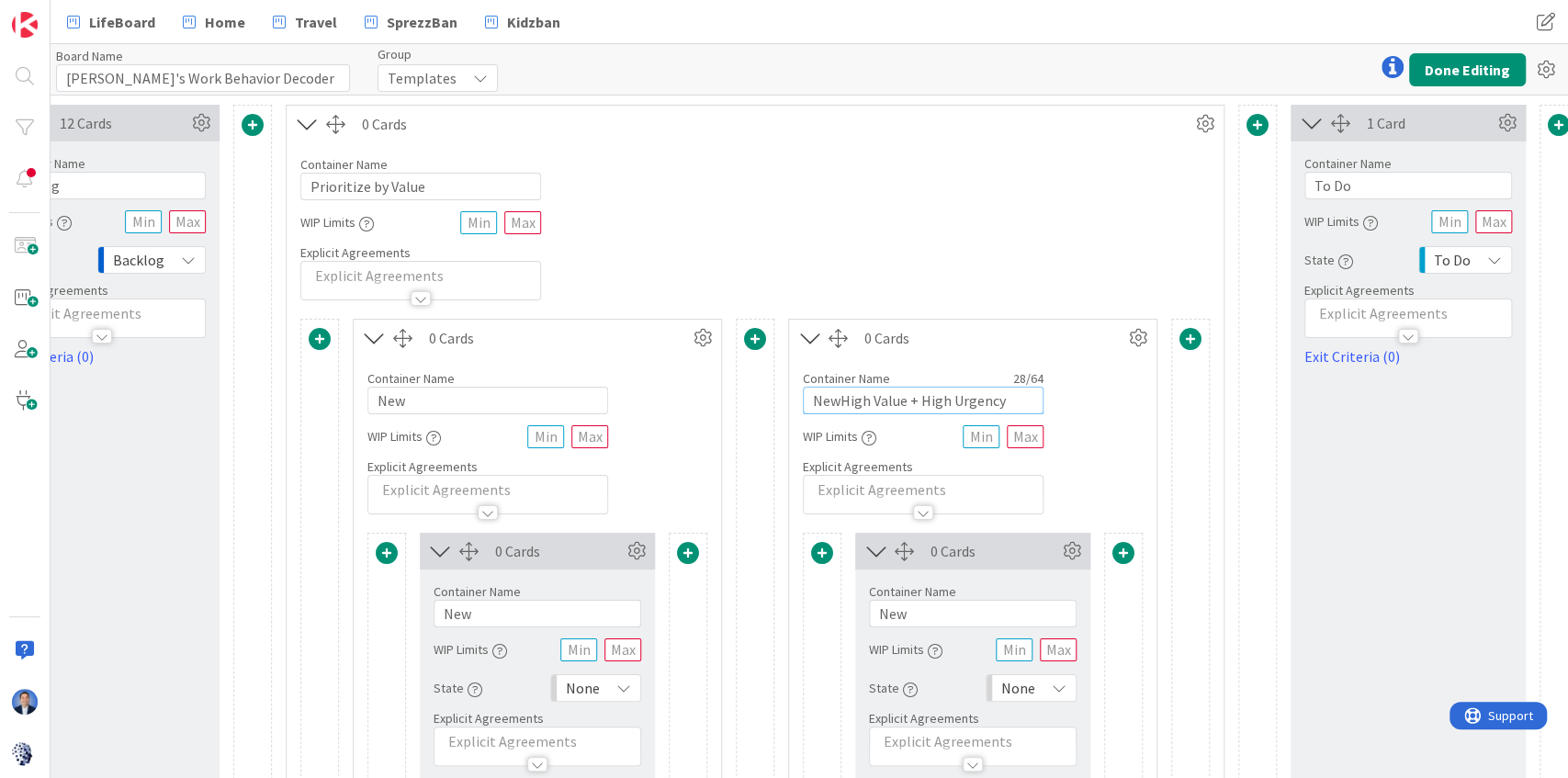
click at [888, 394] on input "NewHigh Value + High Urgency" at bounding box center [923, 400] width 241 height 28
paste input "text"
type input "High Value + High Urgency"
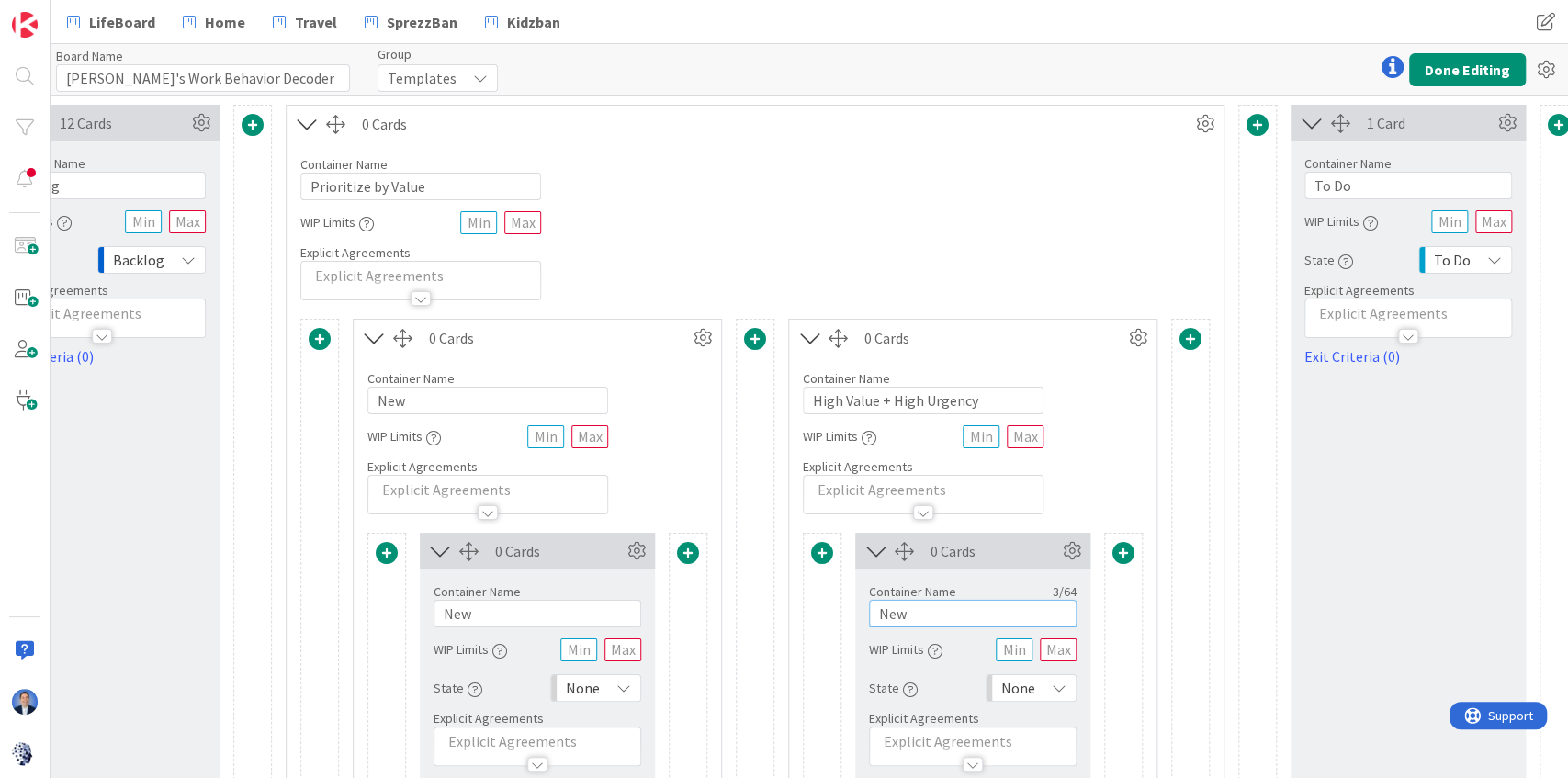
click at [942, 610] on input "New" at bounding box center [972, 613] width 207 height 28
paste input "Do No"
type input "Do Now"
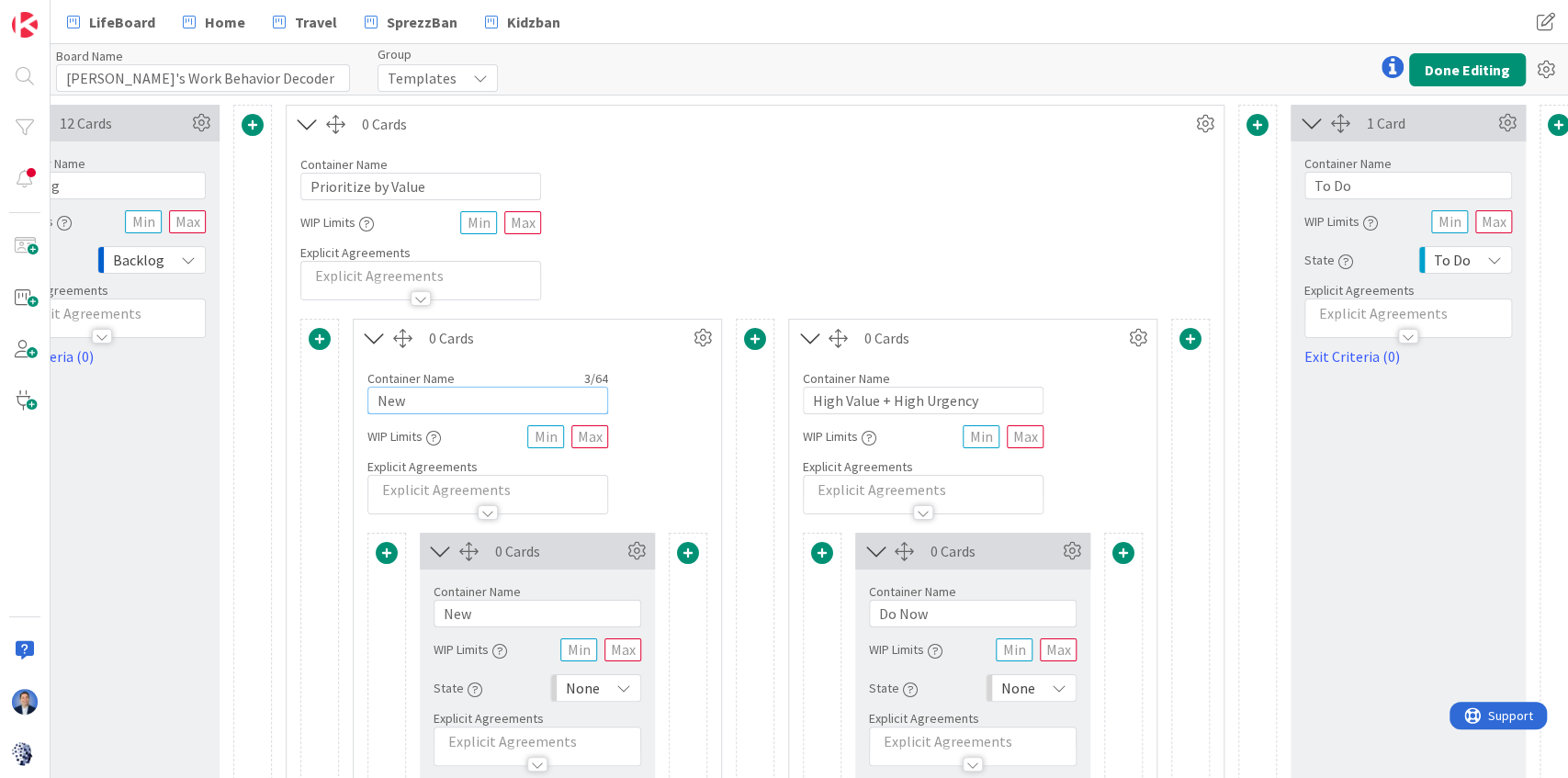
click at [433, 396] on input "New" at bounding box center [487, 400] width 241 height 28
click at [432, 396] on input "New" at bounding box center [487, 400] width 241 height 28
paste input "High Value + Low Urgency"
type input "High Value + Low Urgency"
click at [487, 610] on input "New" at bounding box center [537, 613] width 207 height 28
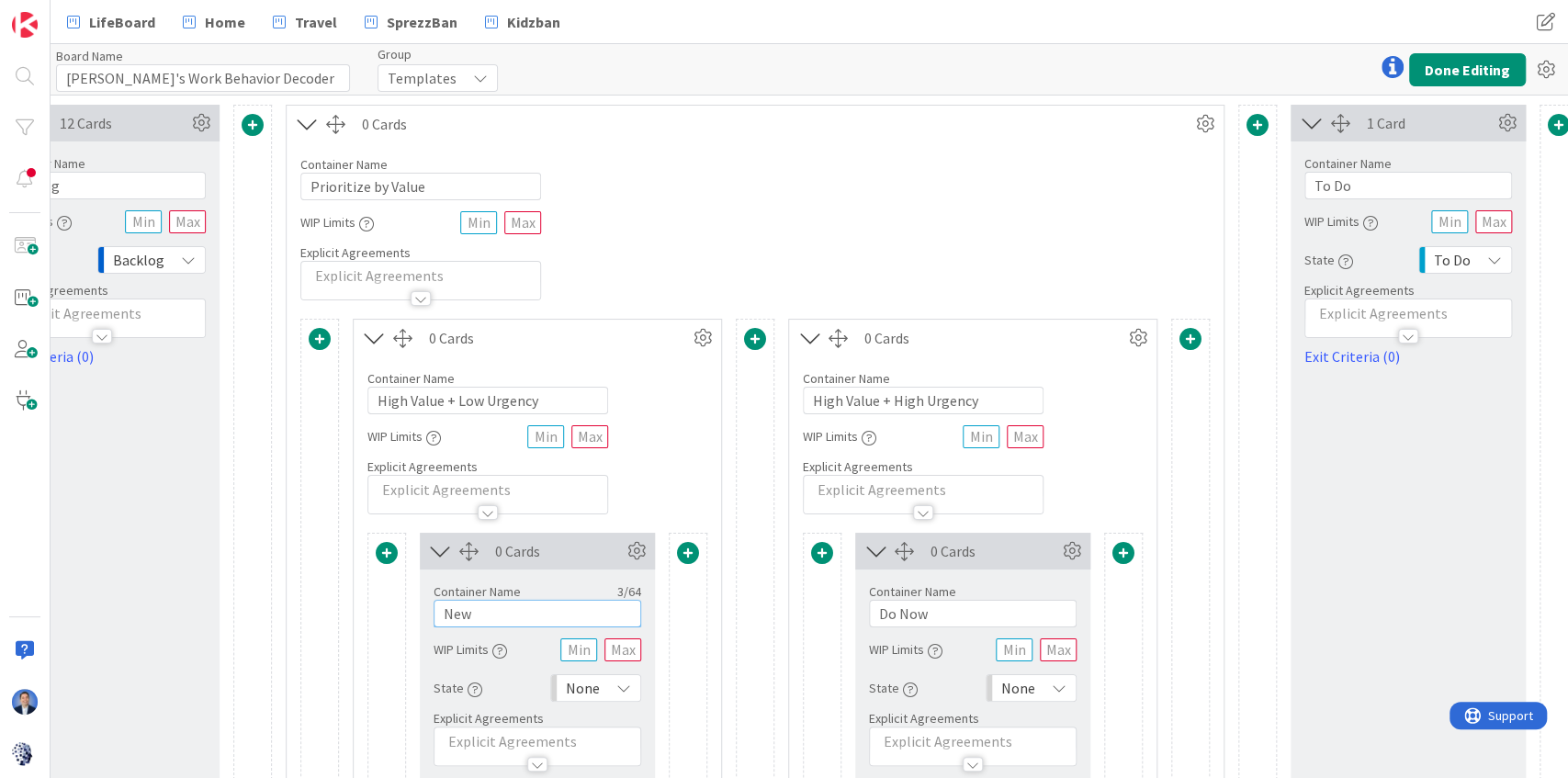
click at [487, 609] on input "New" at bounding box center [537, 613] width 207 height 28
paste input "Schedule Soon"
type input "Schedule Soon"
click at [1203, 121] on icon at bounding box center [1204, 124] width 28 height 28
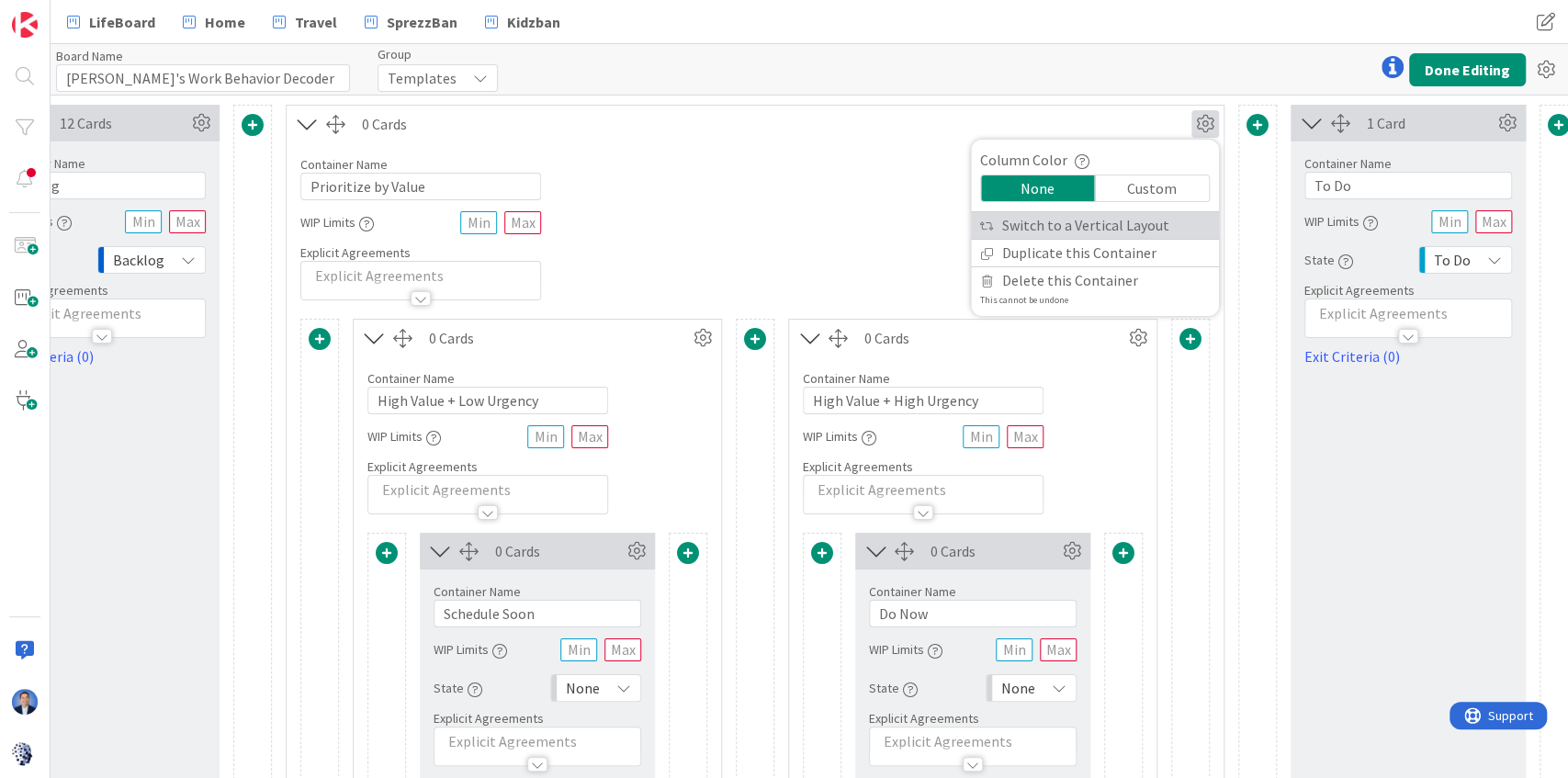
click at [1119, 230] on link "Switch to a Vertical Layout" at bounding box center [1095, 225] width 248 height 27
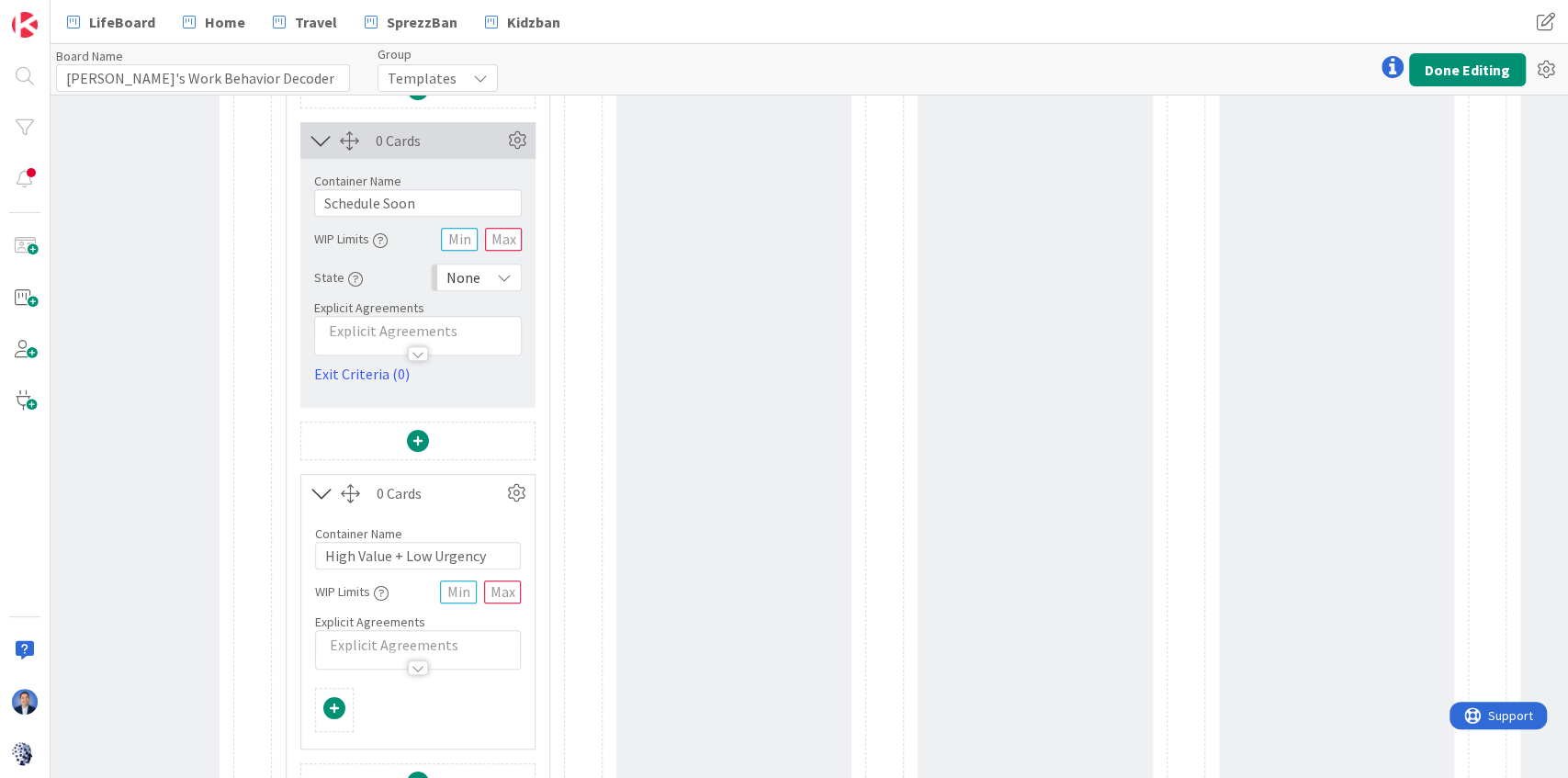
scroll to position [795, 429]
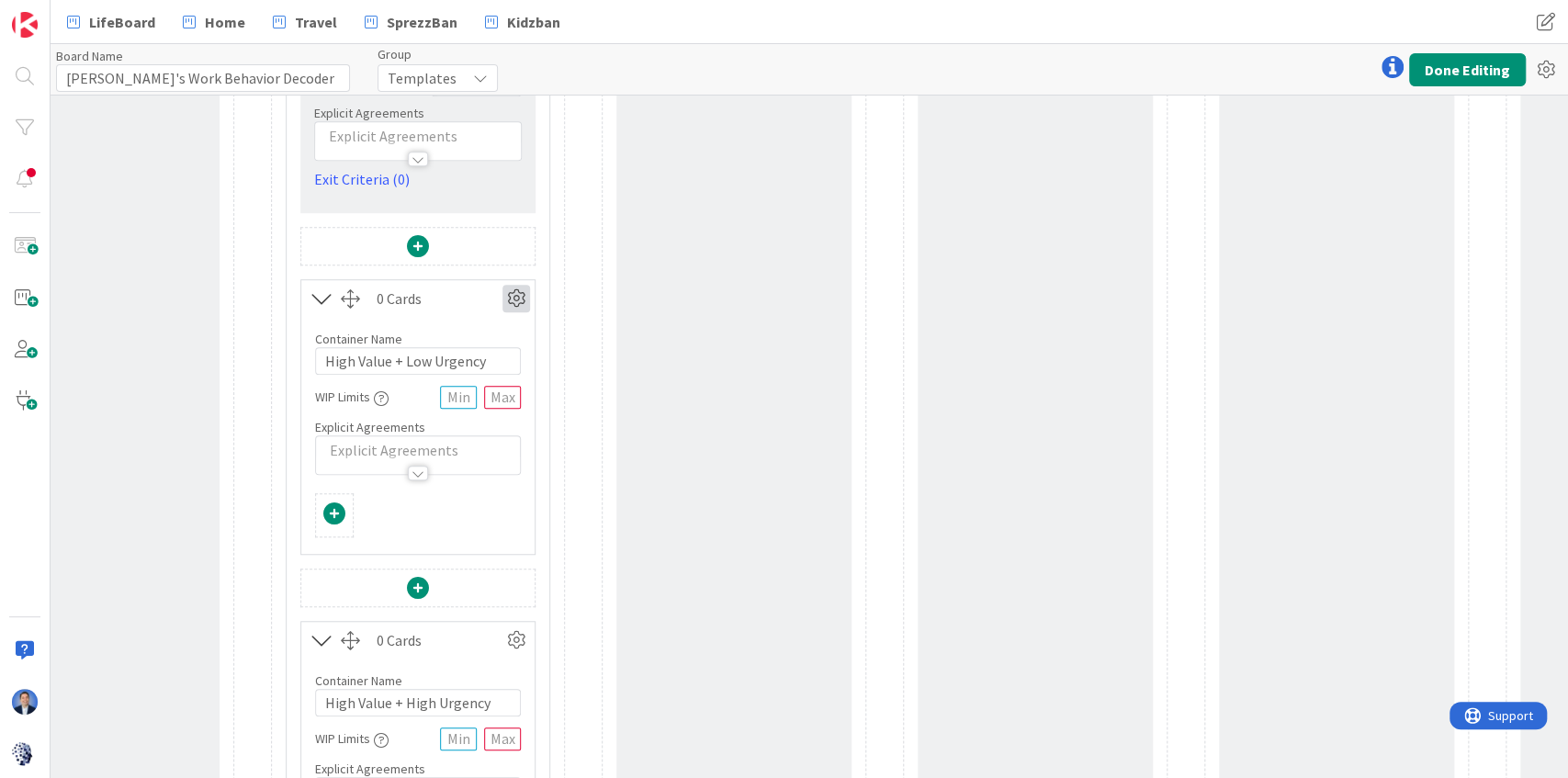
click at [518, 305] on icon at bounding box center [516, 298] width 28 height 28
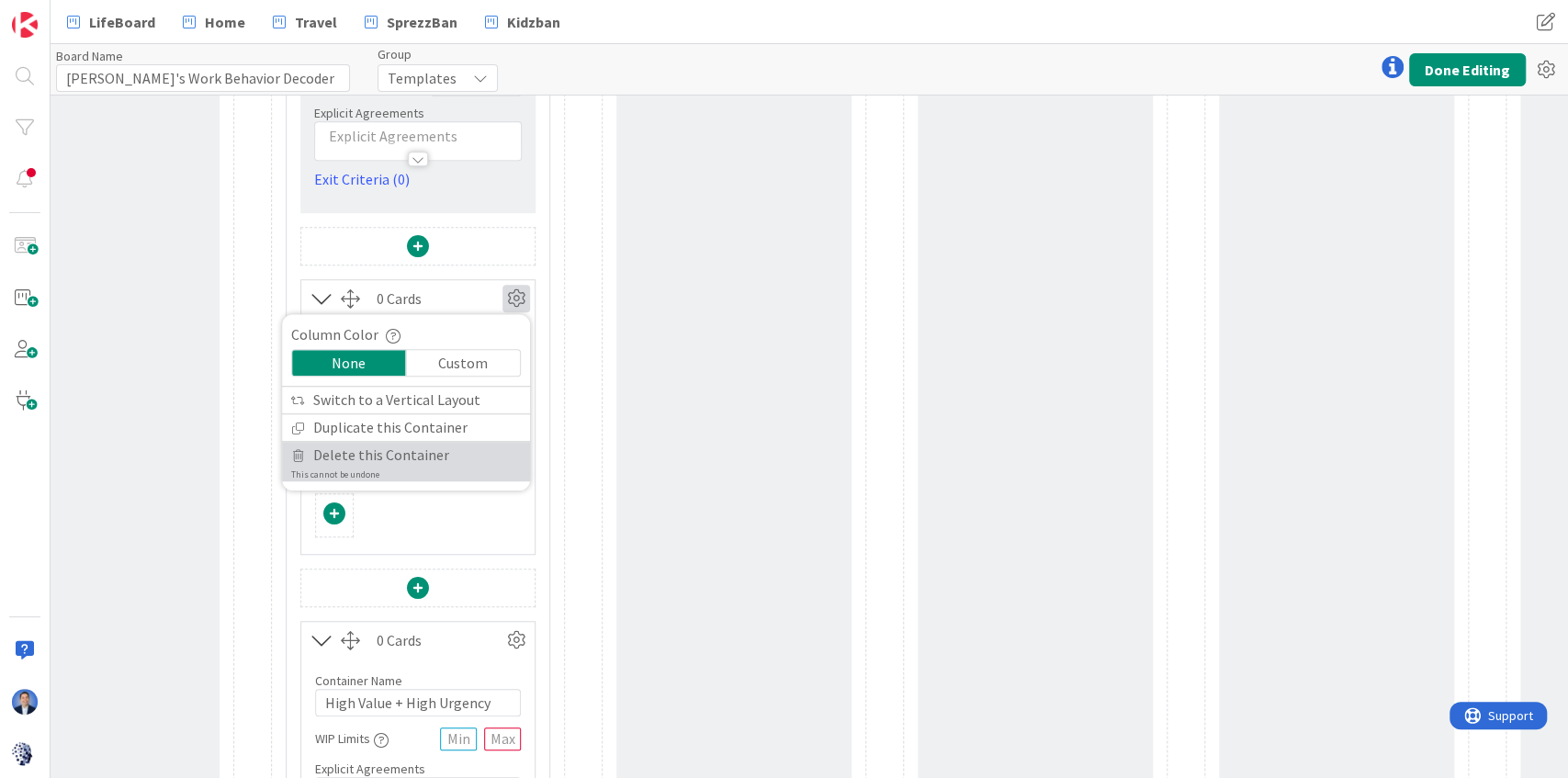
click at [439, 444] on span "Delete this Container" at bounding box center [381, 455] width 136 height 27
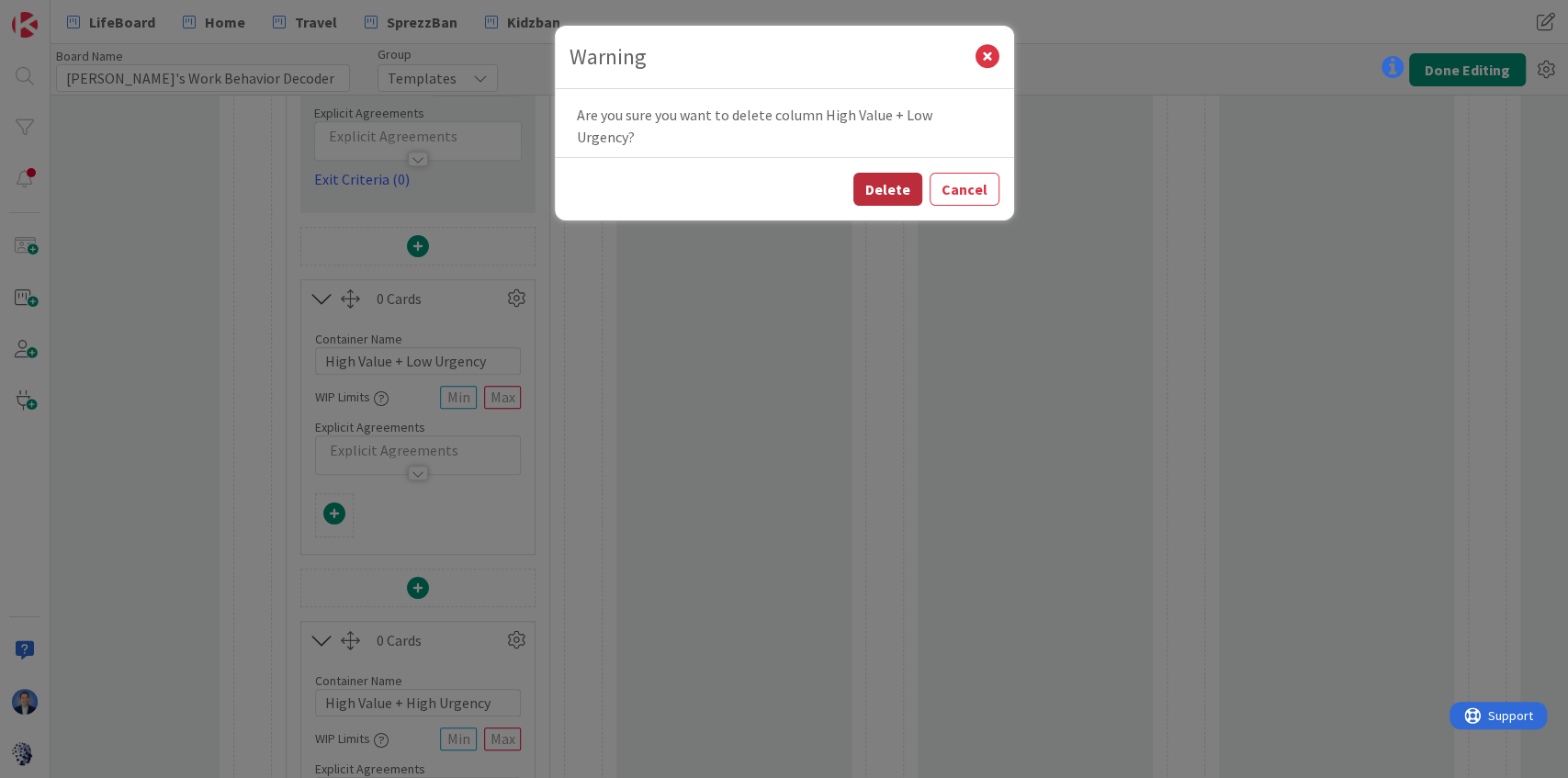
click at [902, 173] on button "Delete" at bounding box center [888, 189] width 69 height 33
click at [891, 173] on button "Delete" at bounding box center [888, 189] width 69 height 33
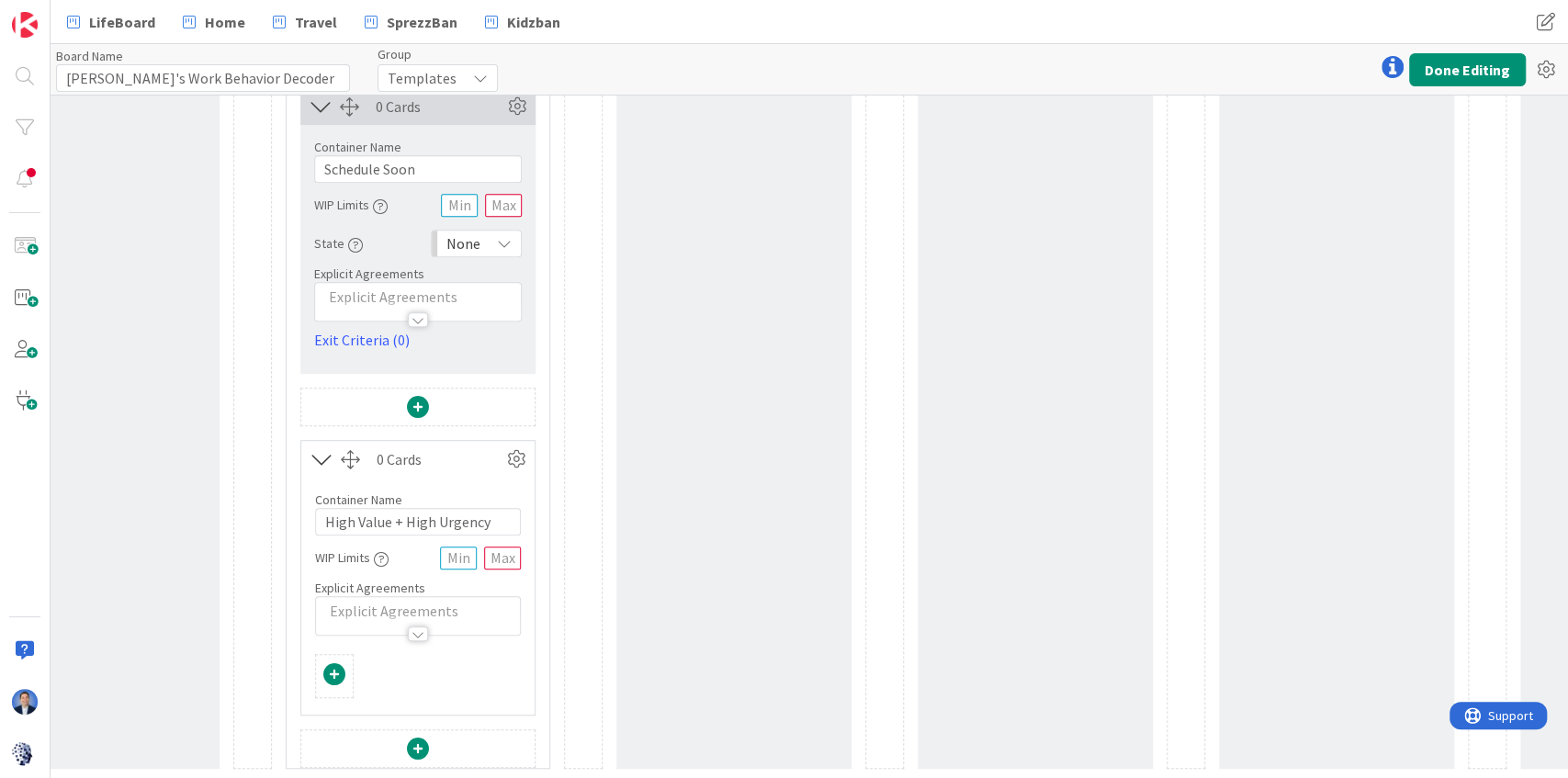
scroll to position [640, 429]
click at [516, 460] on icon at bounding box center [516, 459] width 28 height 28
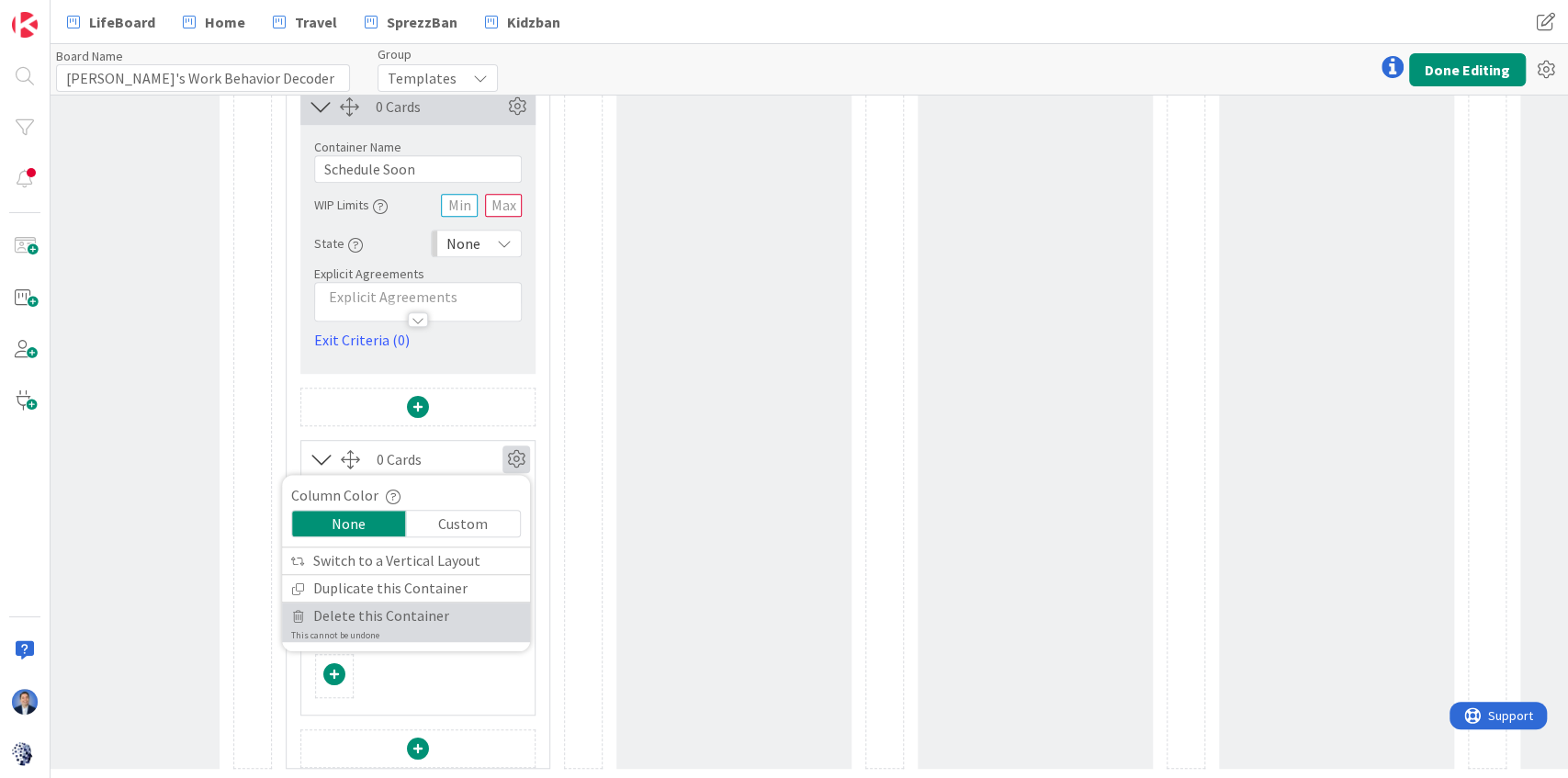
click at [436, 610] on span "Delete this Container" at bounding box center [381, 616] width 136 height 27
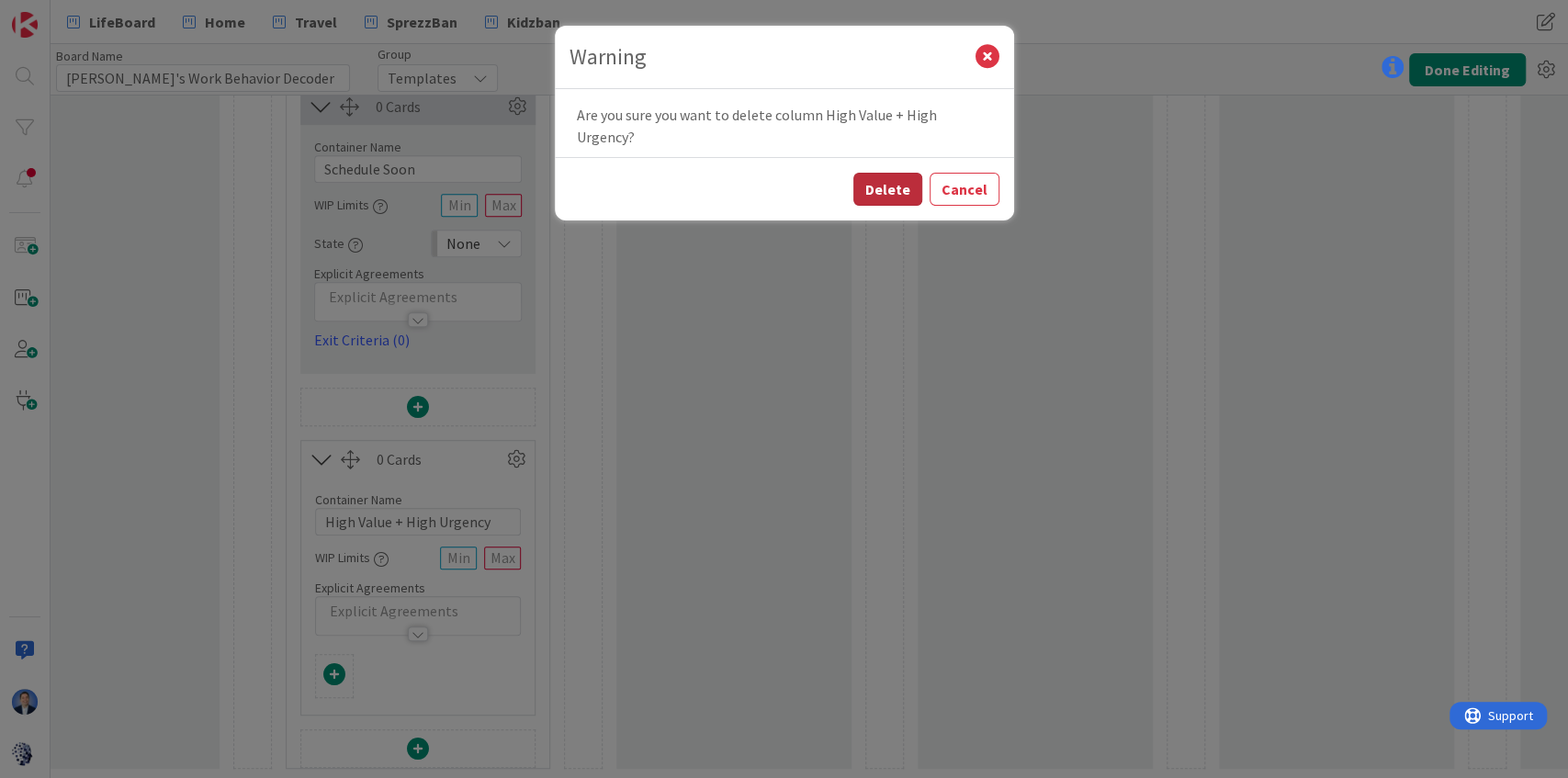
click at [898, 173] on button "Delete" at bounding box center [888, 189] width 69 height 33
click at [895, 173] on button "Delete" at bounding box center [888, 189] width 69 height 33
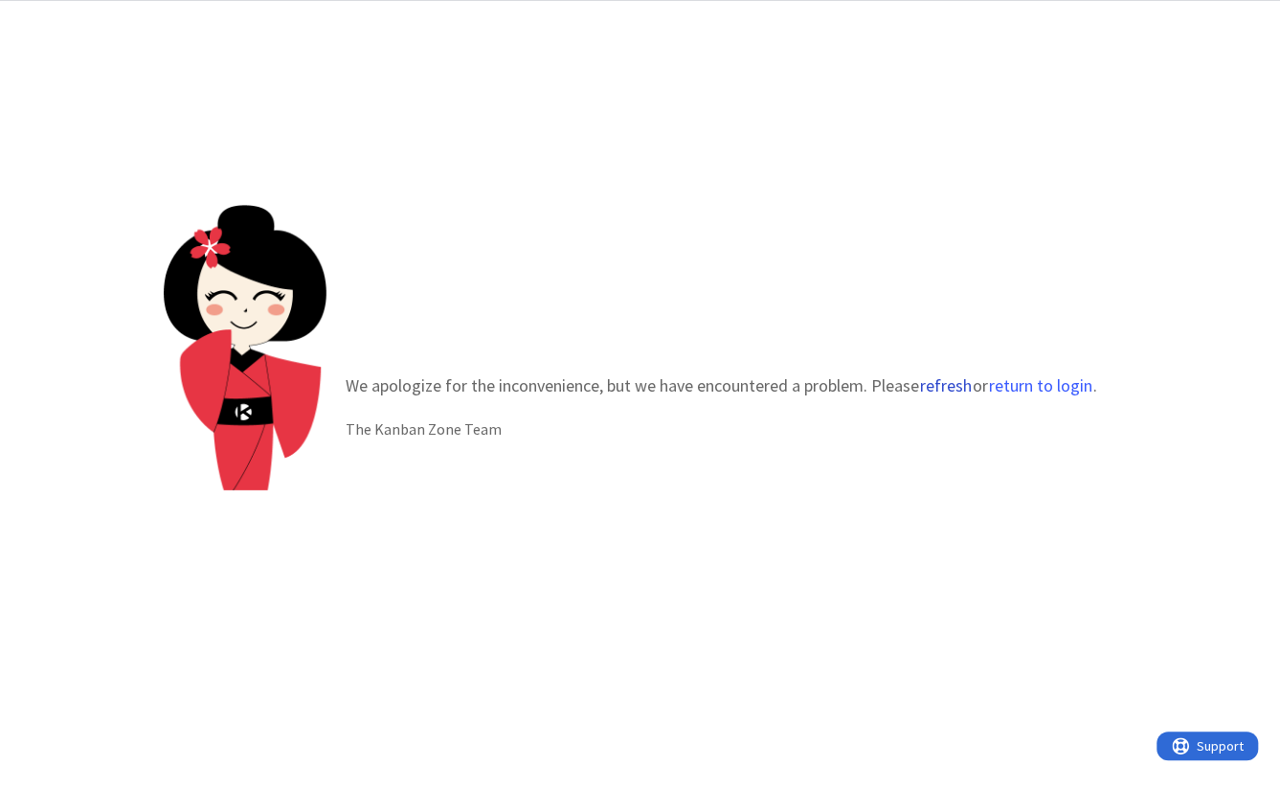
click at [953, 392] on button "refresh" at bounding box center [946, 385] width 54 height 19
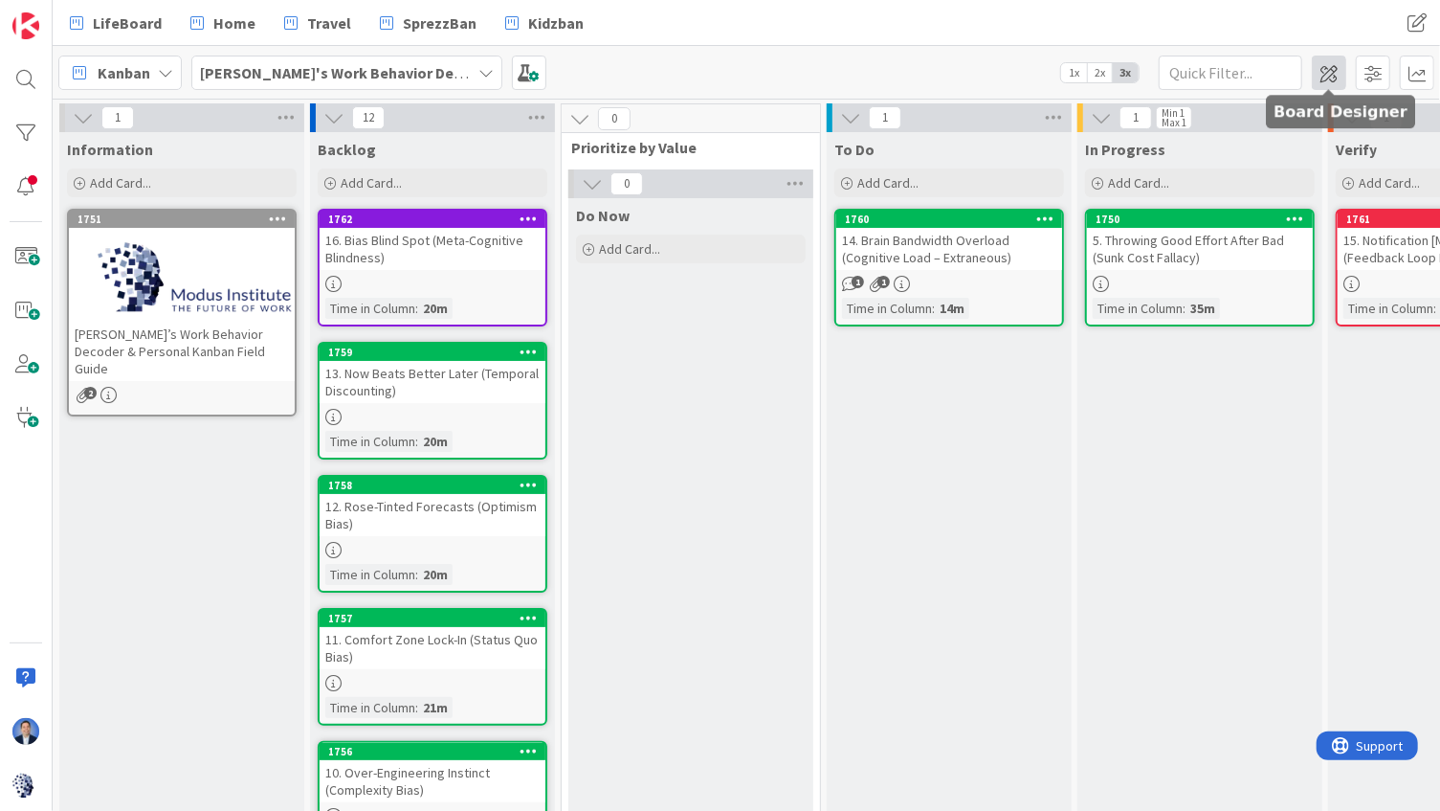
click at [1279, 75] on span at bounding box center [1329, 73] width 34 height 34
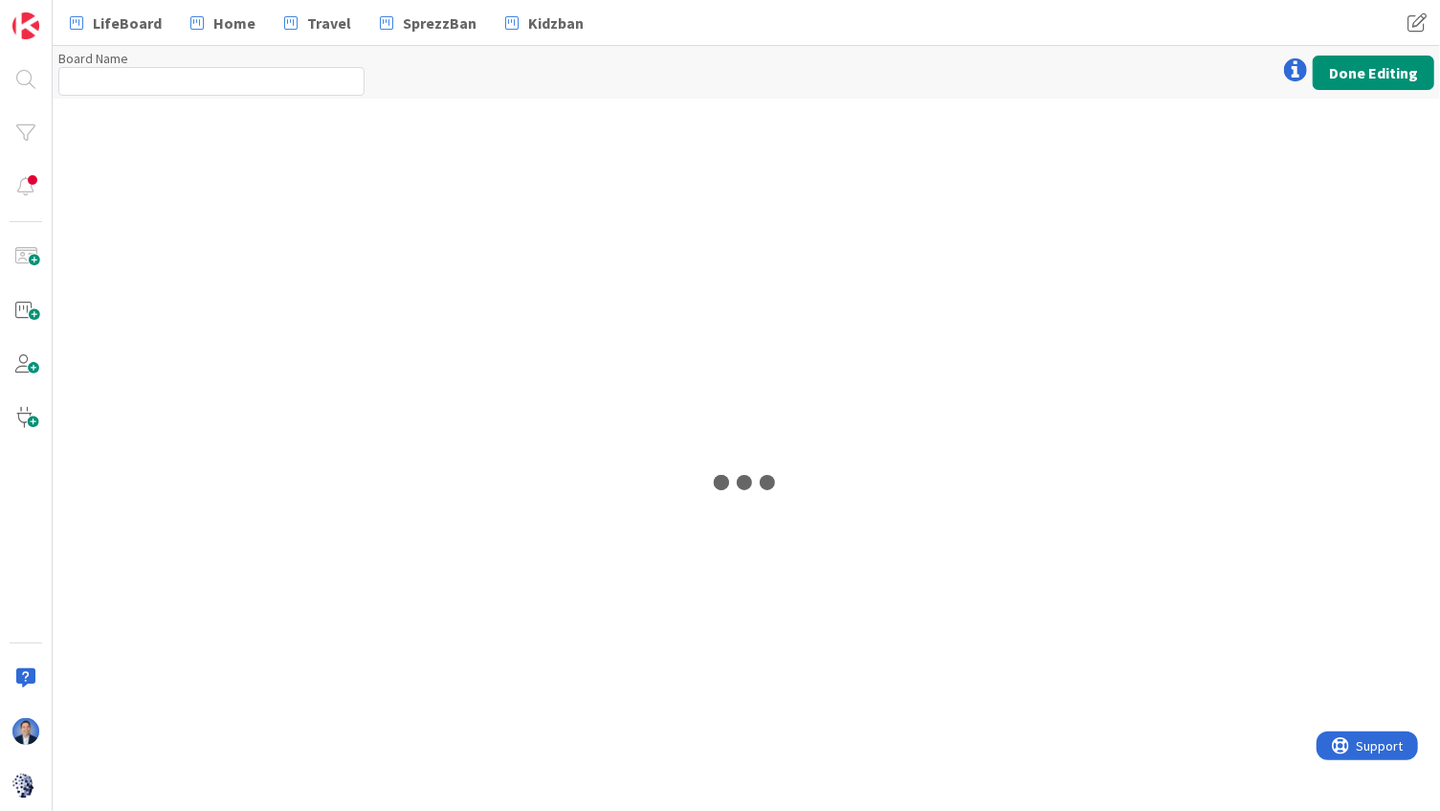
type input "Tonianne's Work Behavior Decoder"
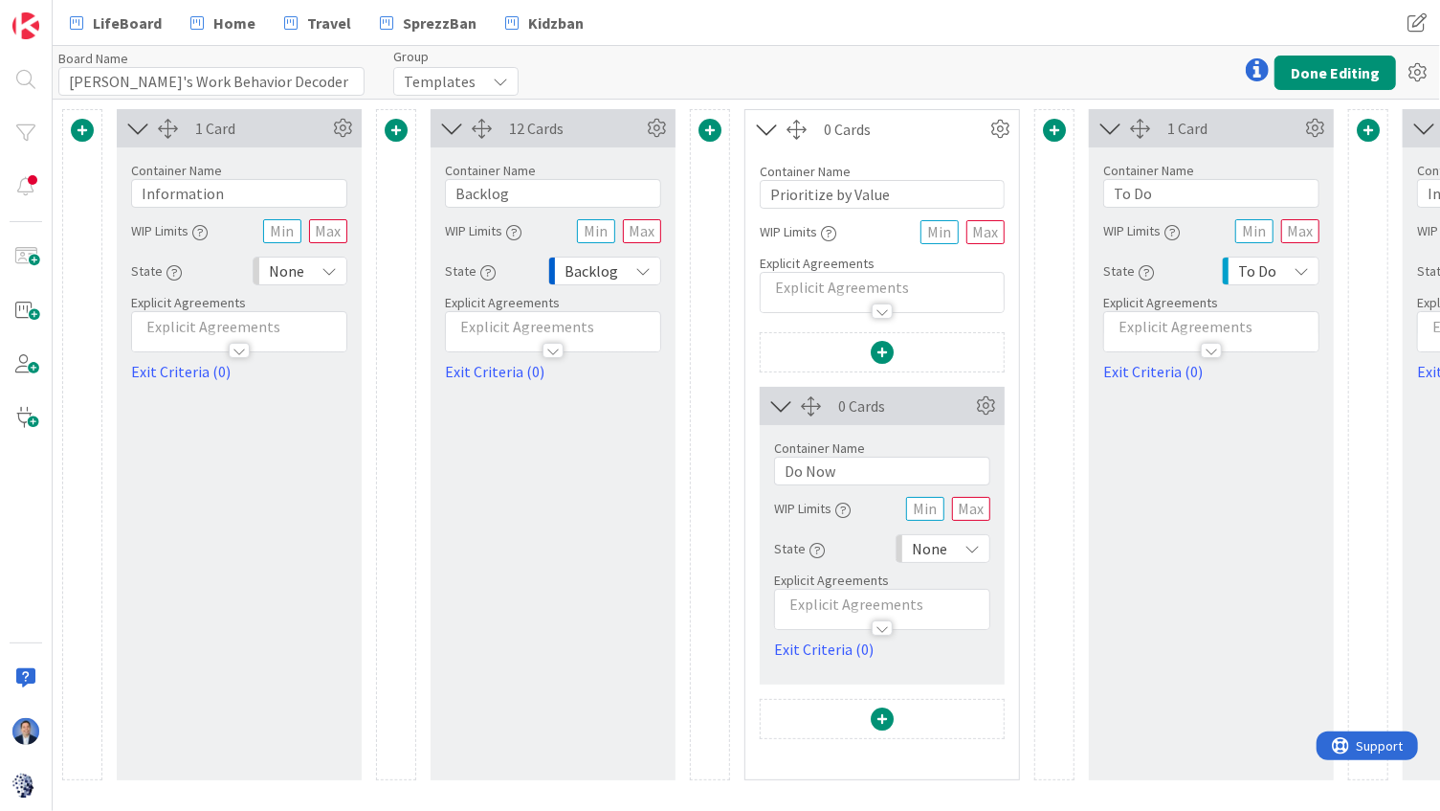
click at [886, 716] on span at bounding box center [882, 718] width 23 height 23
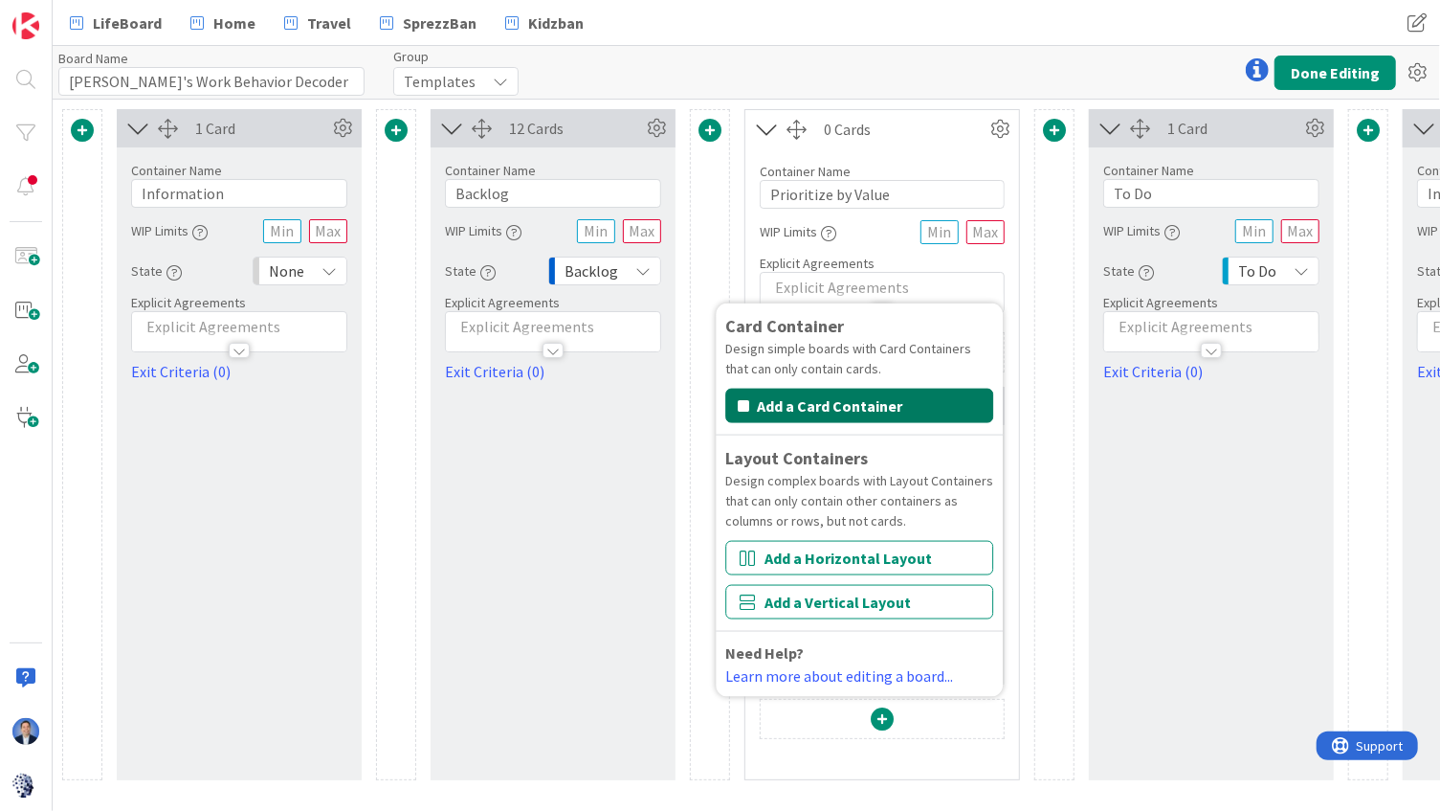
click at [851, 407] on button "Add a Card Container" at bounding box center [859, 406] width 268 height 34
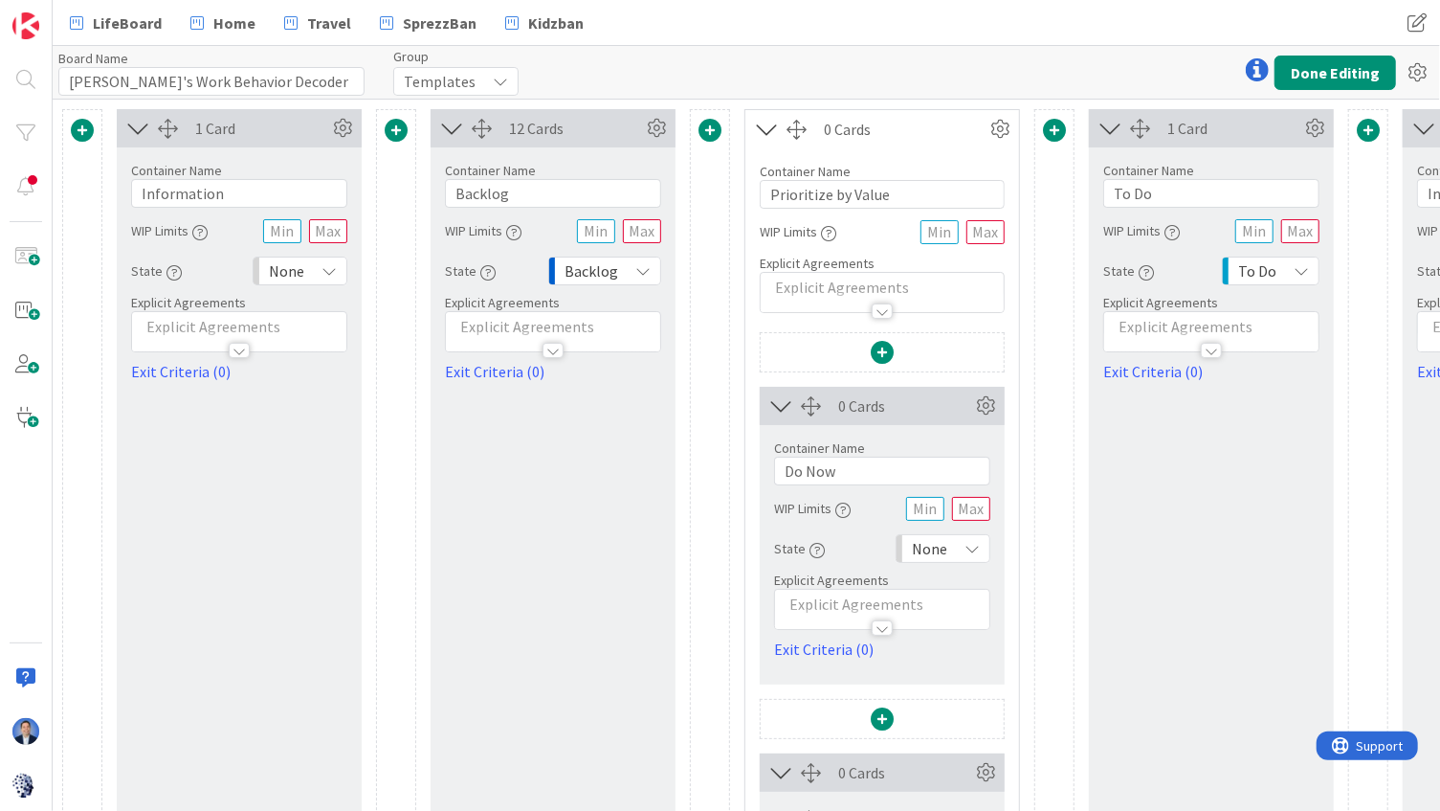
click at [881, 598] on p at bounding box center [882, 604] width 195 height 22
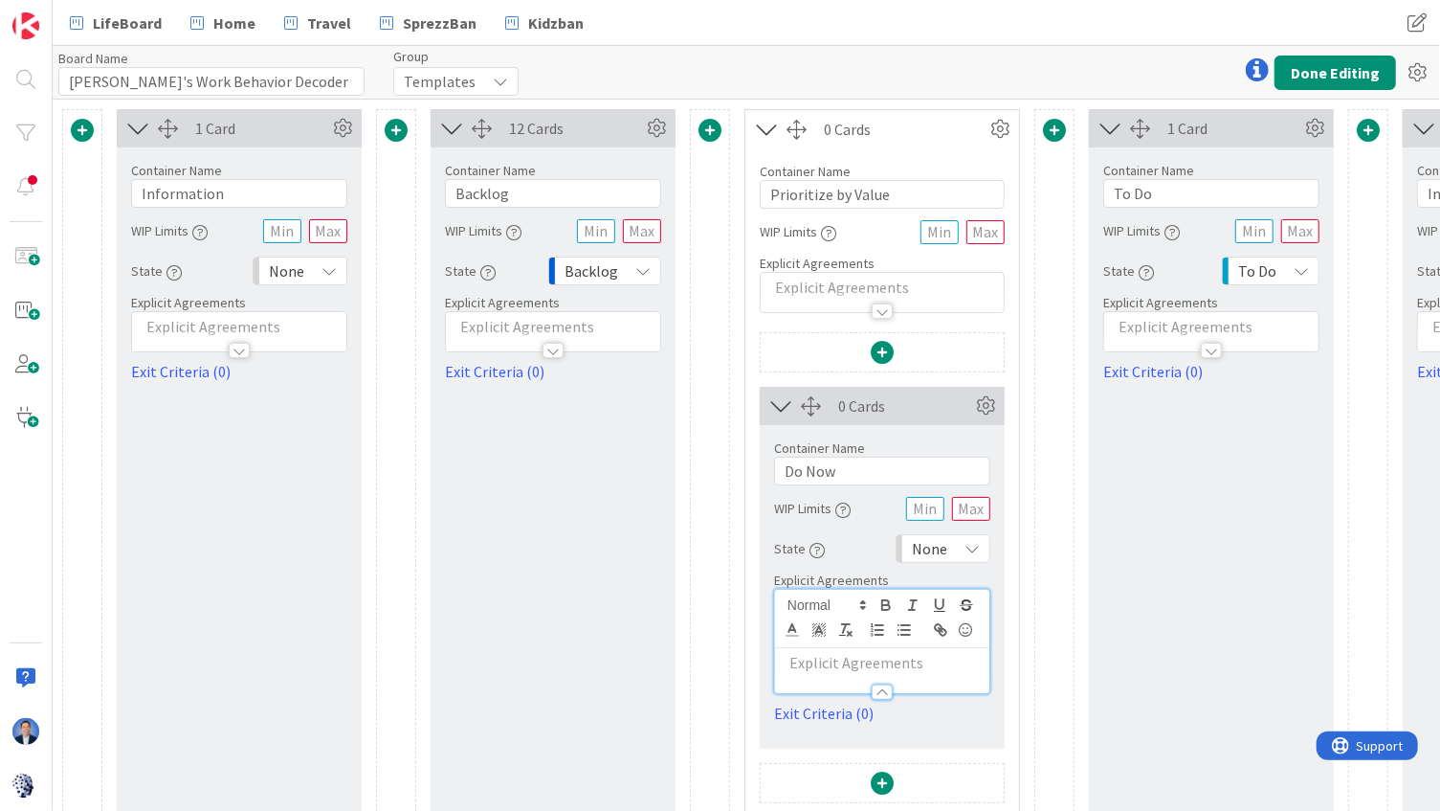
click at [812, 655] on p at bounding box center [882, 663] width 195 height 22
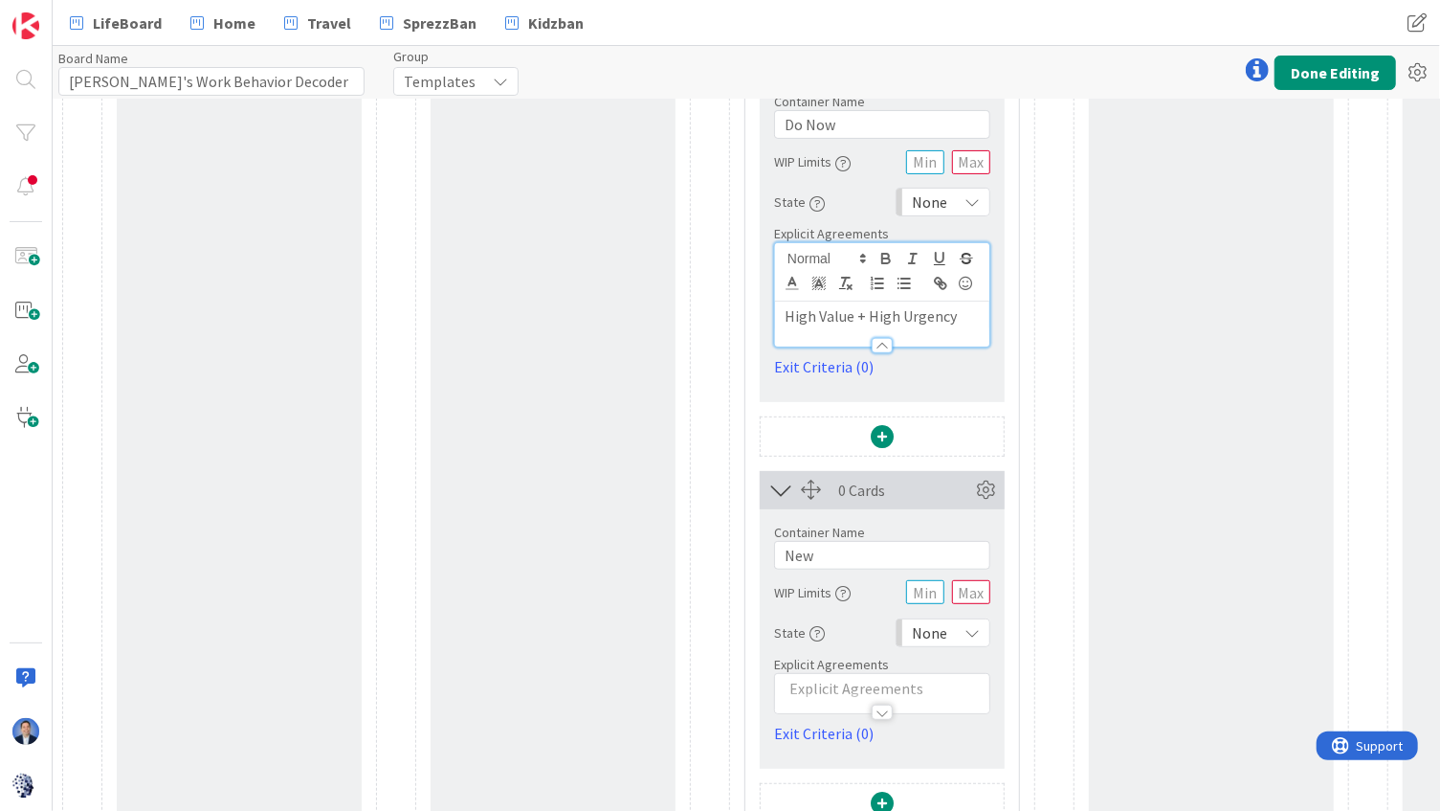
scroll to position [375, 0]
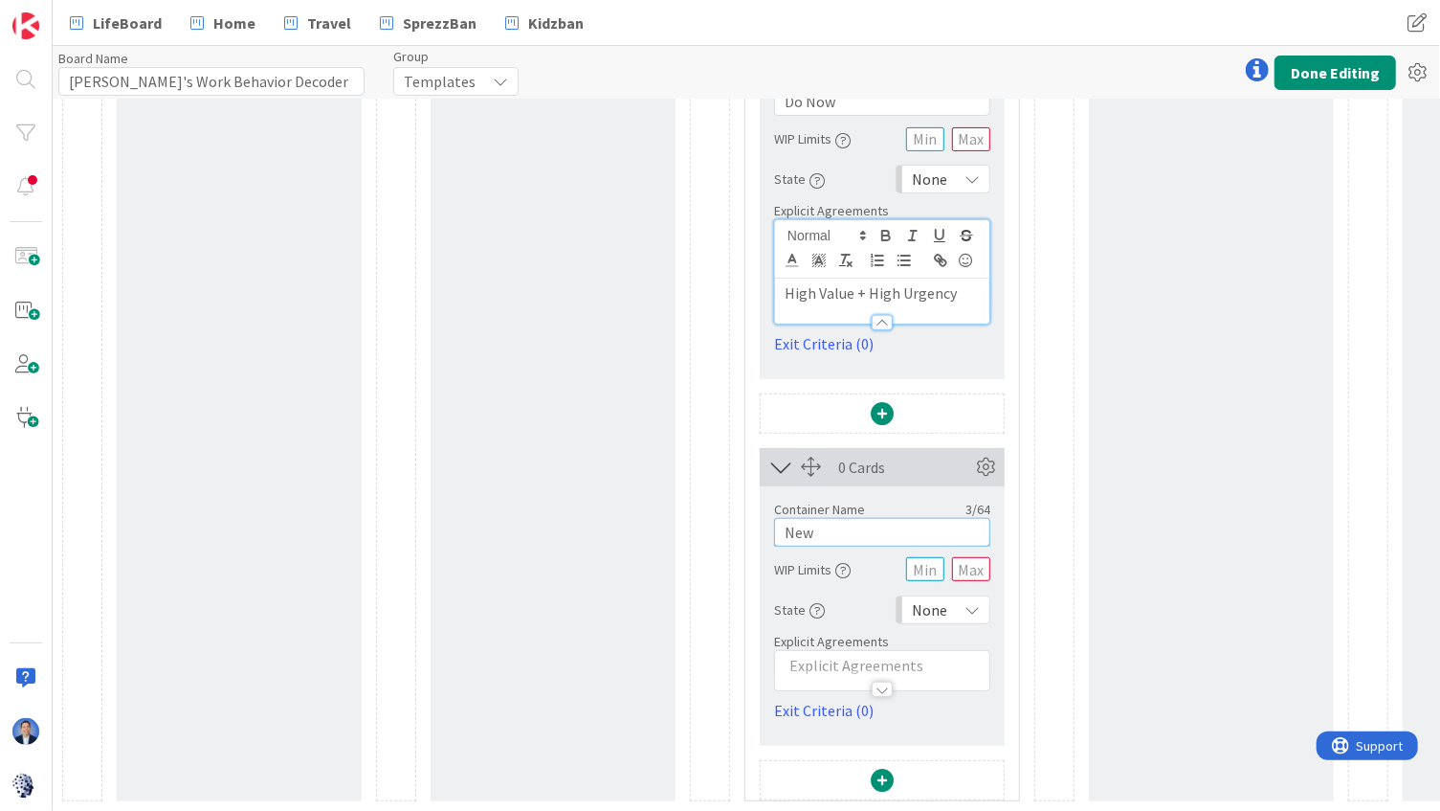
click at [867, 523] on input "New" at bounding box center [882, 532] width 216 height 29
paste input "Schedule Soon"
type input "Schedule Soon"
click at [866, 659] on p at bounding box center [882, 666] width 195 height 22
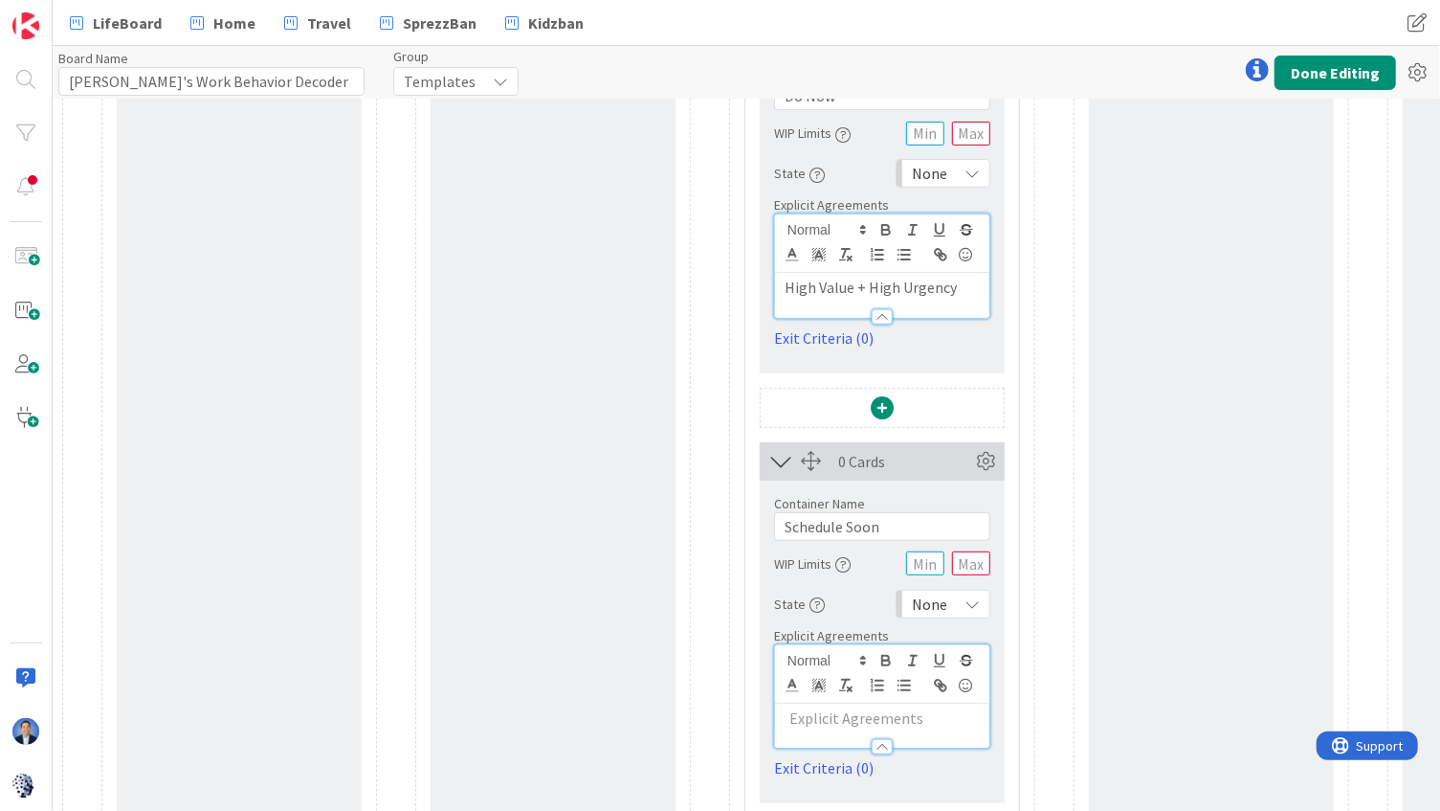
click at [815, 714] on p at bounding box center [882, 718] width 195 height 22
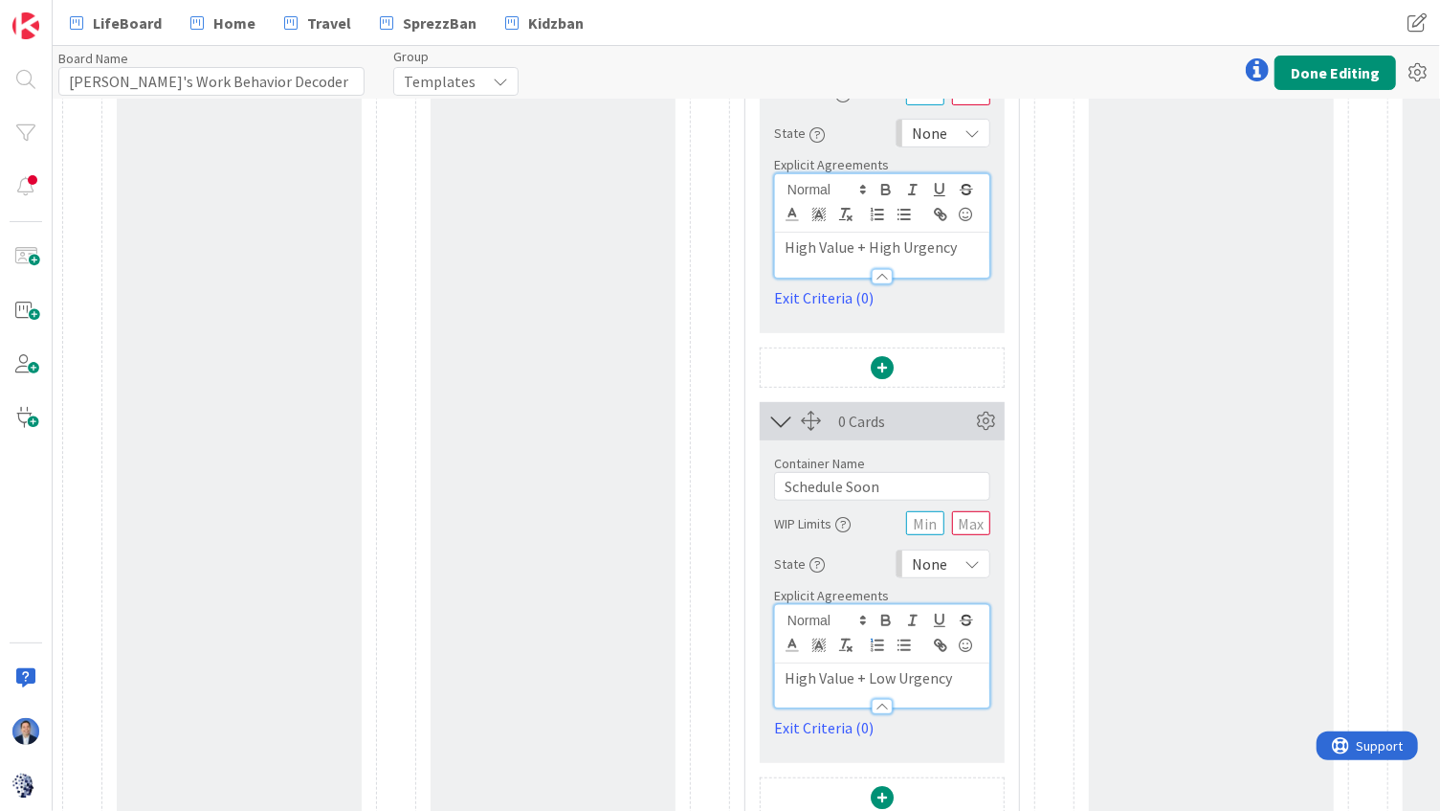
scroll to position [438, 0]
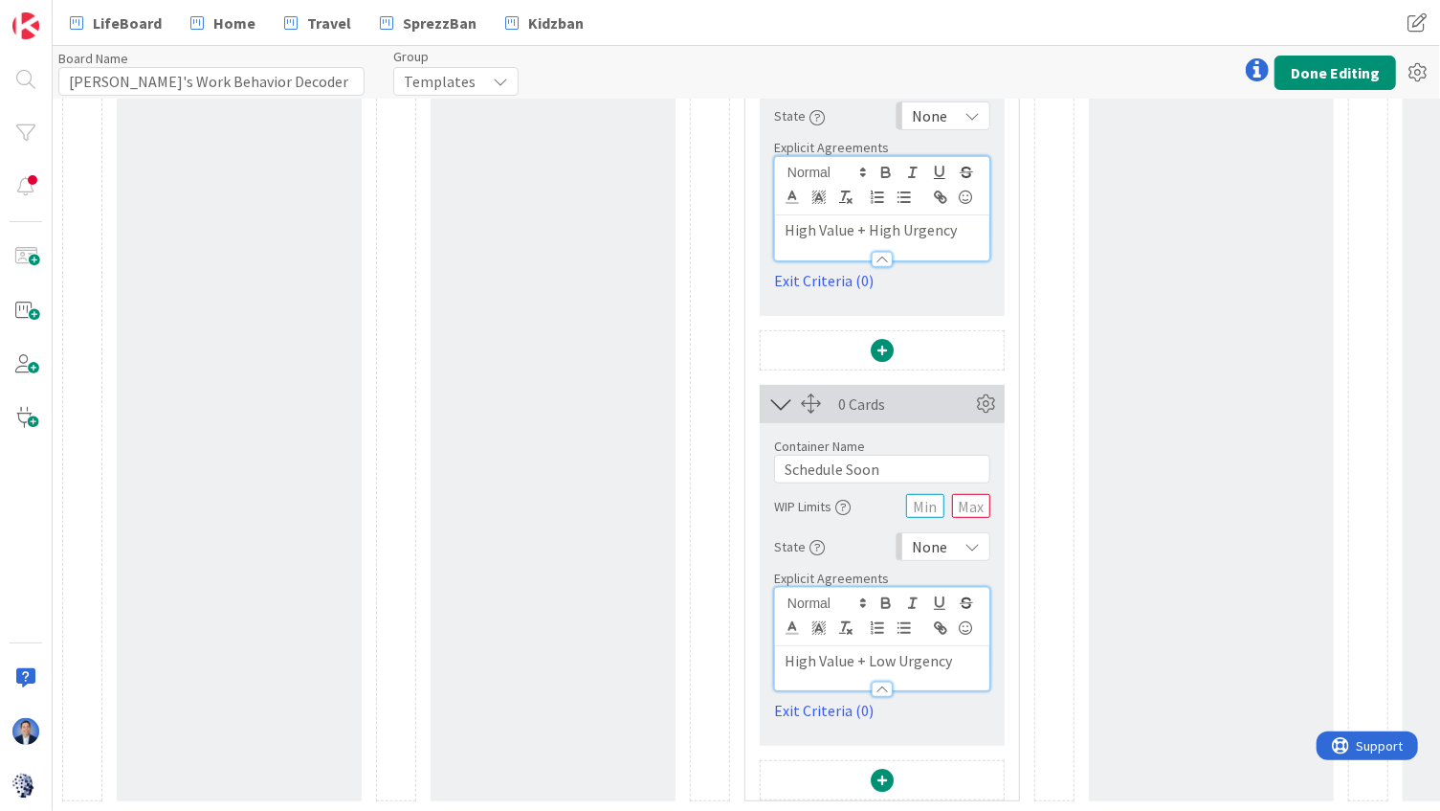
click at [881, 775] on span at bounding box center [882, 780] width 23 height 23
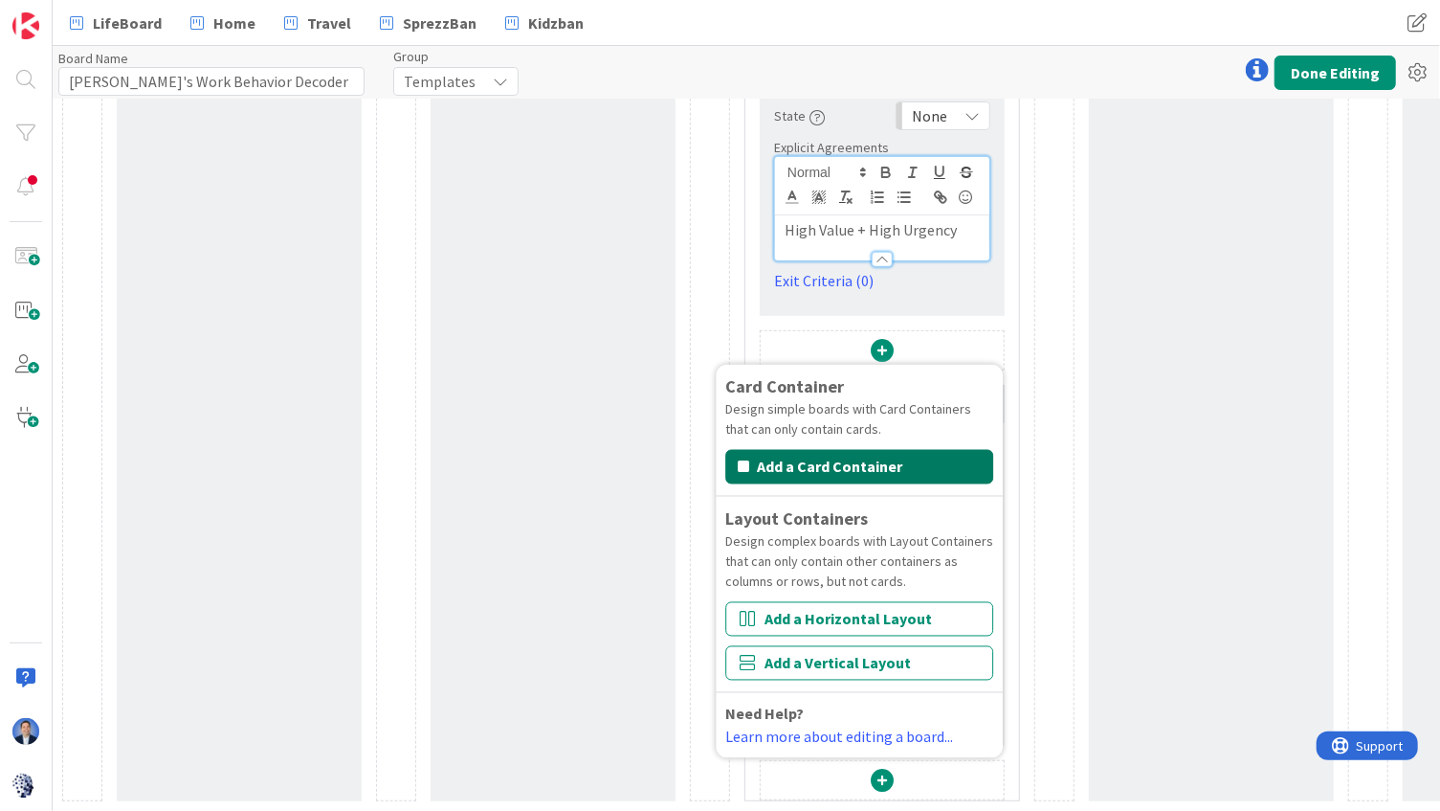
click at [880, 458] on button "Add a Card Container" at bounding box center [859, 467] width 268 height 34
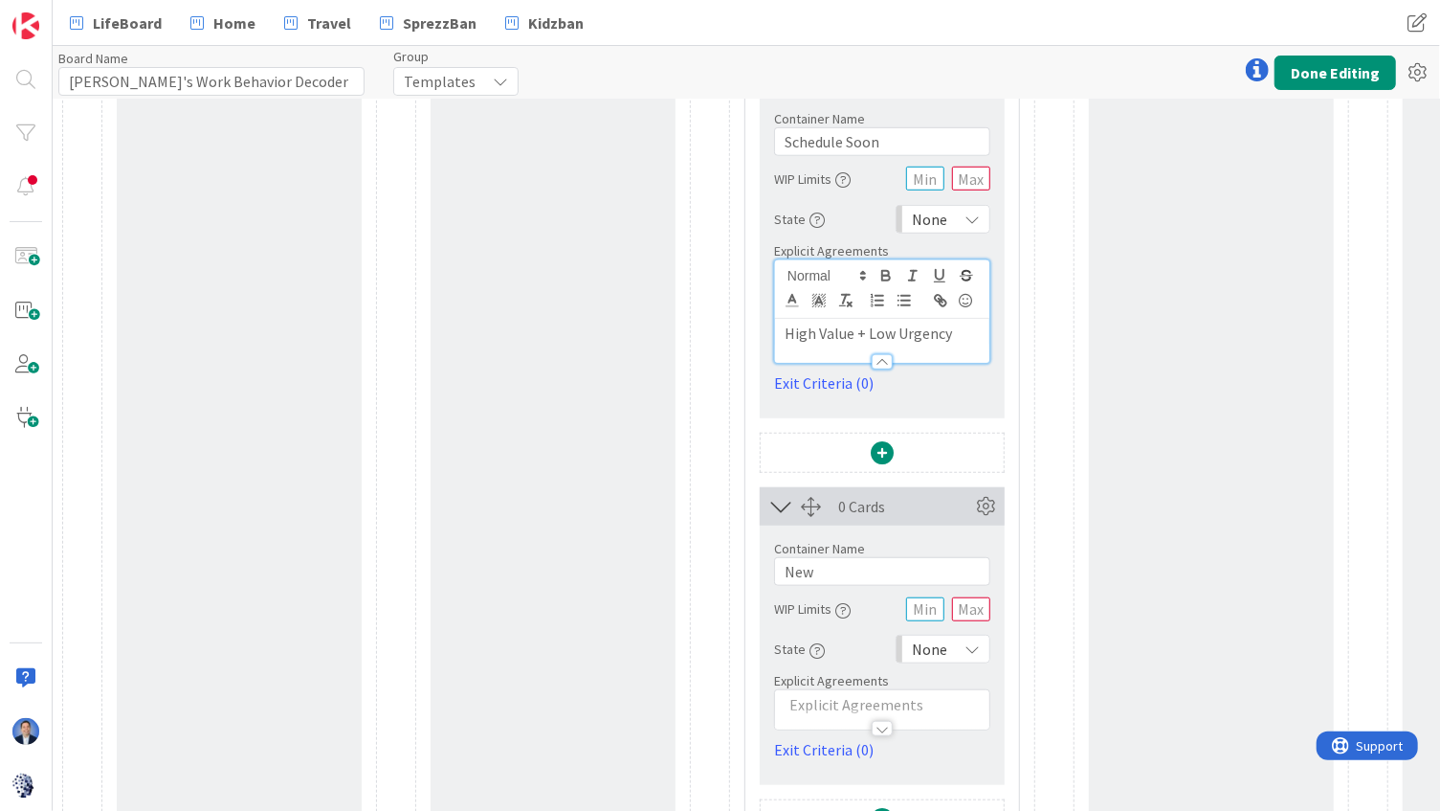
scroll to position [804, 0]
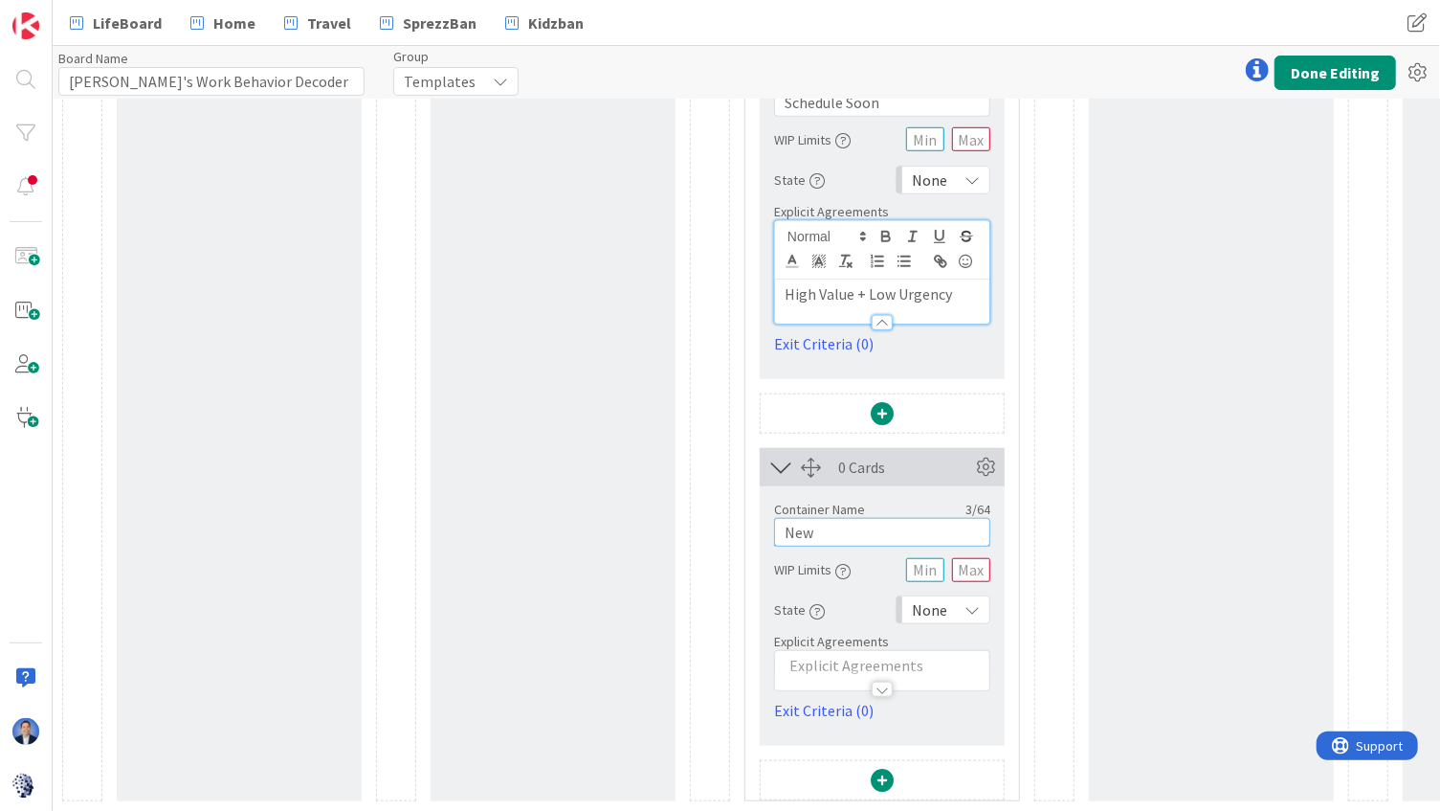
click at [823, 525] on input "New" at bounding box center [882, 532] width 216 height 29
paste input "Reassess or Delegate"
type input "Reassess or Delegate"
click at [819, 655] on p at bounding box center [882, 666] width 195 height 22
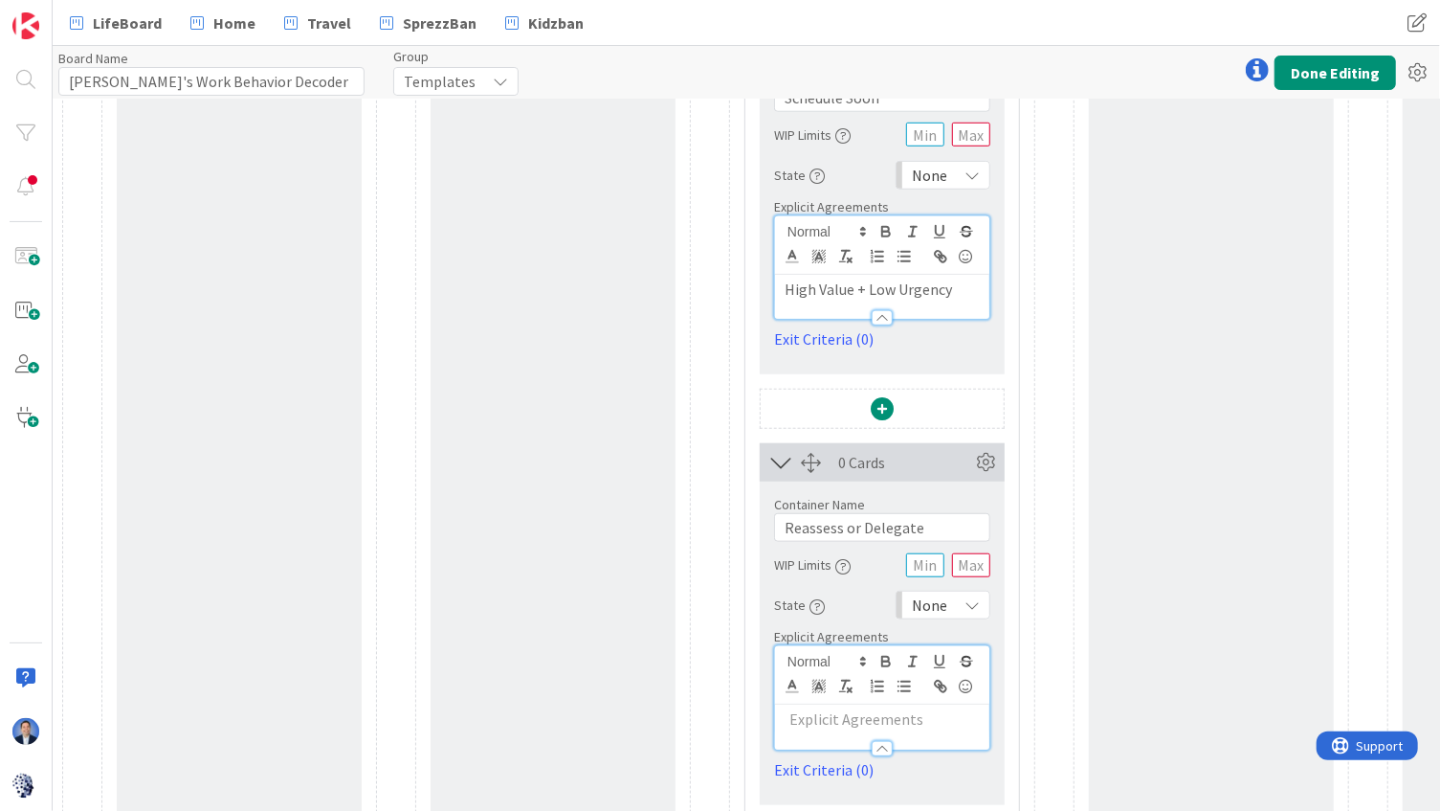
click at [827, 722] on p at bounding box center [882, 719] width 195 height 22
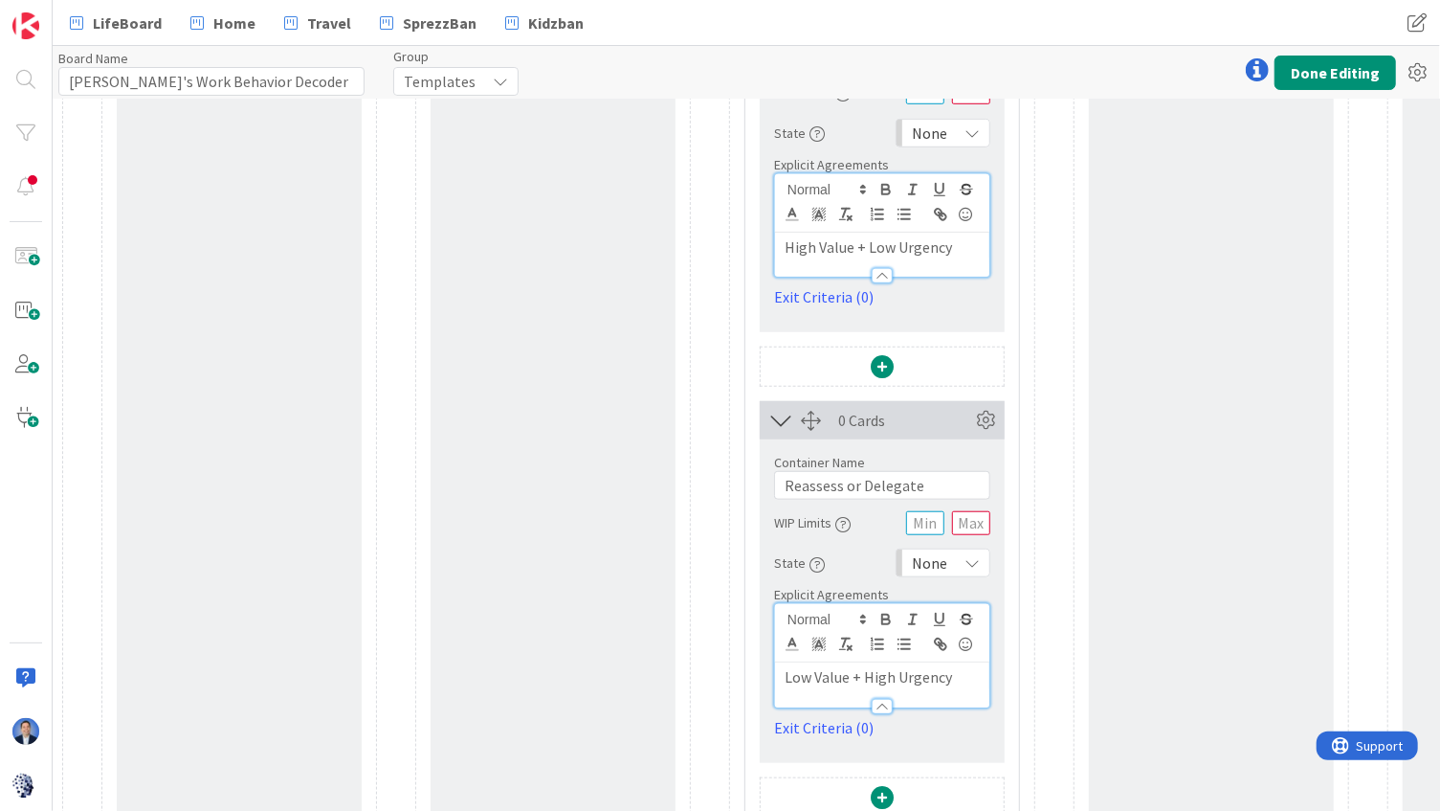
scroll to position [867, 0]
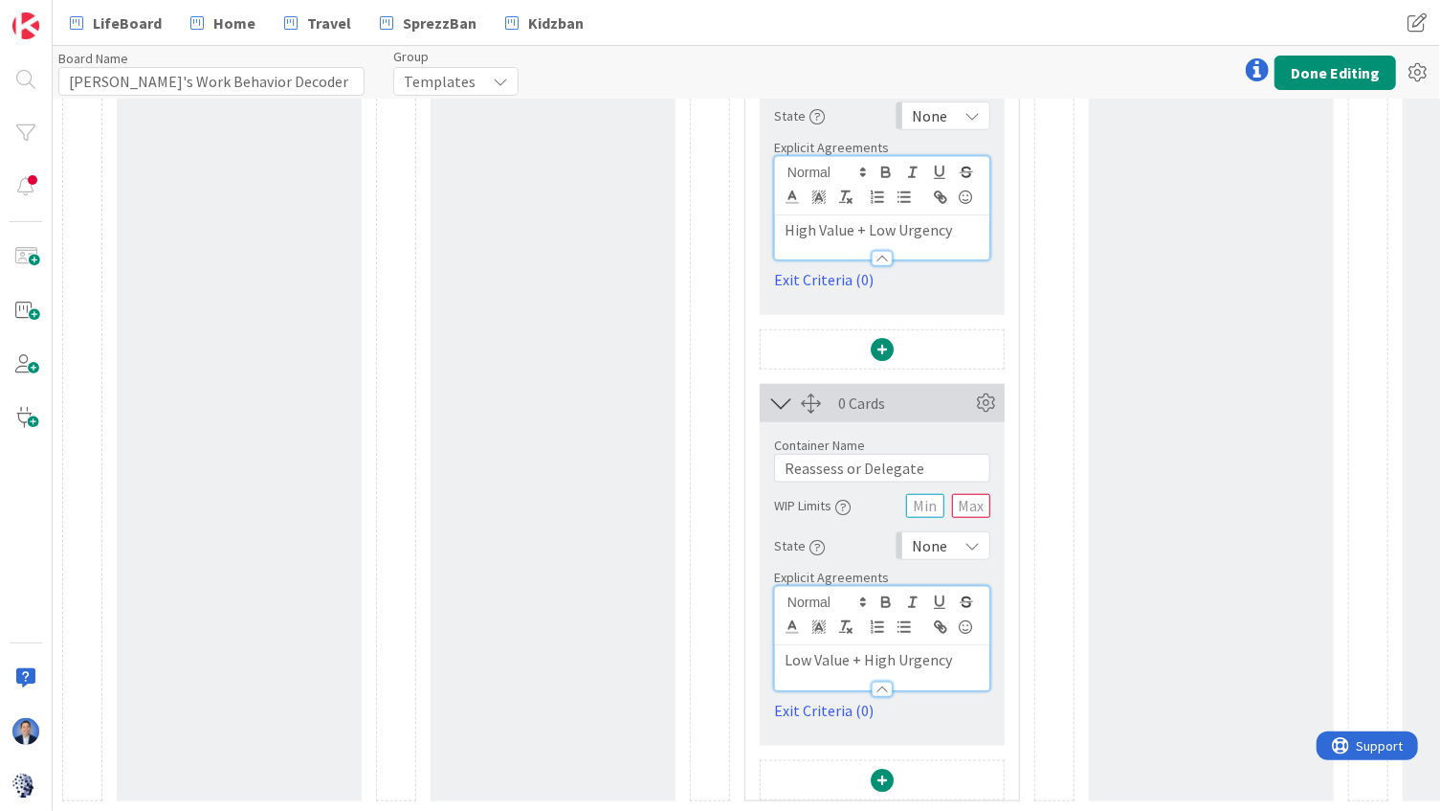
click at [882, 772] on span at bounding box center [882, 780] width 23 height 23
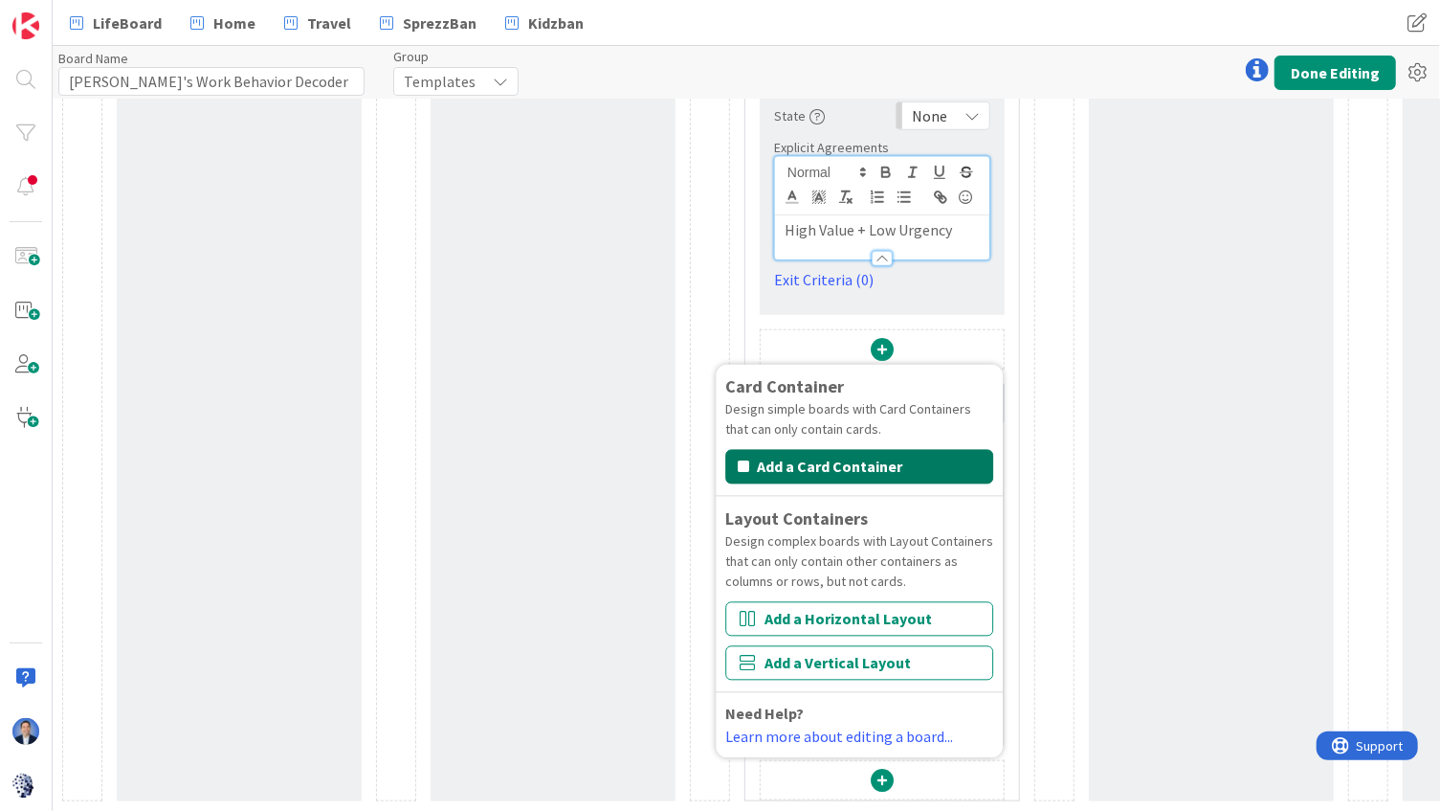
click at [862, 460] on button "Add a Card Container" at bounding box center [859, 467] width 268 height 34
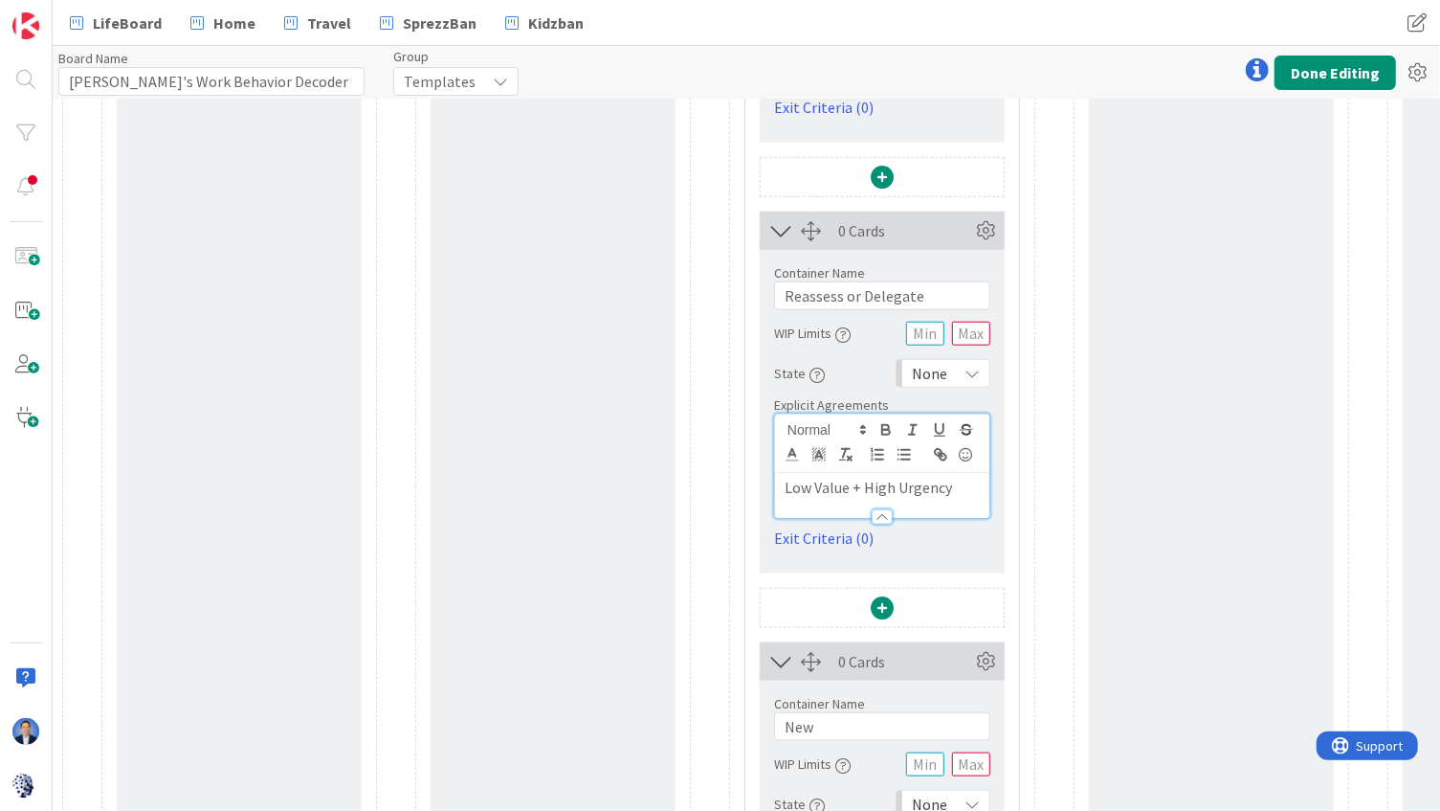
scroll to position [1234, 0]
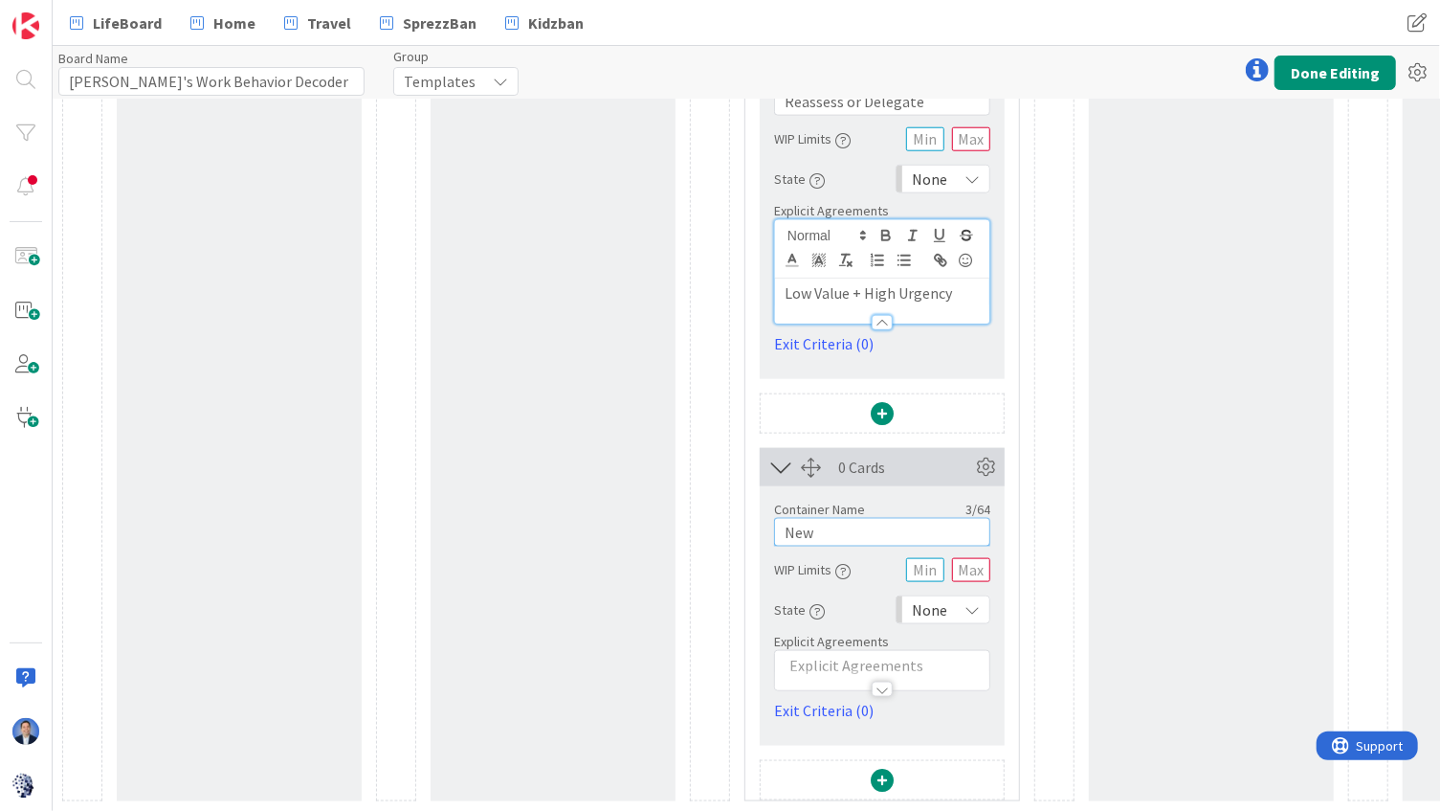
click at [802, 529] on input "New" at bounding box center [882, 532] width 216 height 29
paste input "Drop or Park"
type input "Drop or Park"
click at [907, 657] on p at bounding box center [882, 666] width 195 height 22
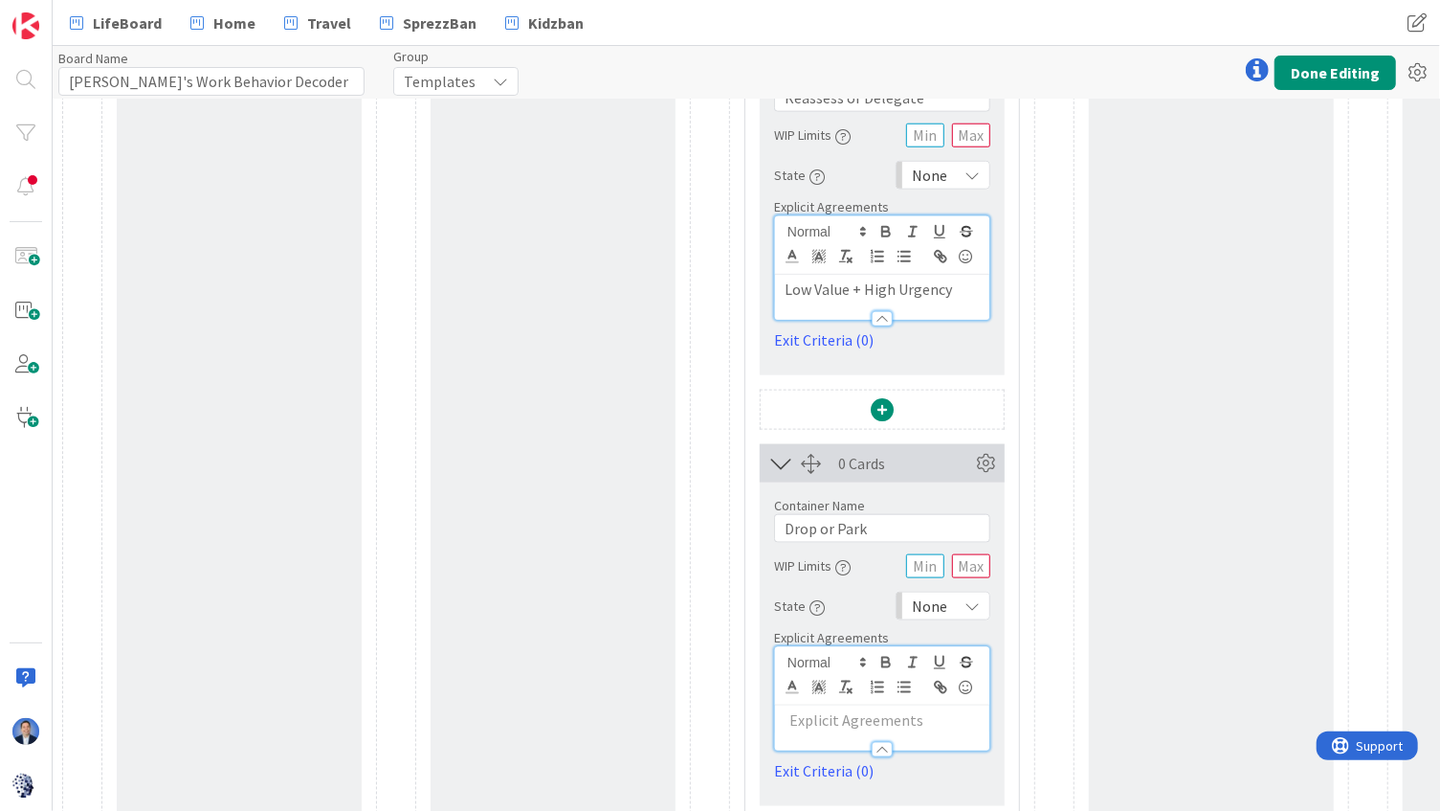
click at [843, 716] on p at bounding box center [882, 720] width 195 height 22
click at [1279, 73] on button "Done Editing" at bounding box center [1336, 73] width 122 height 34
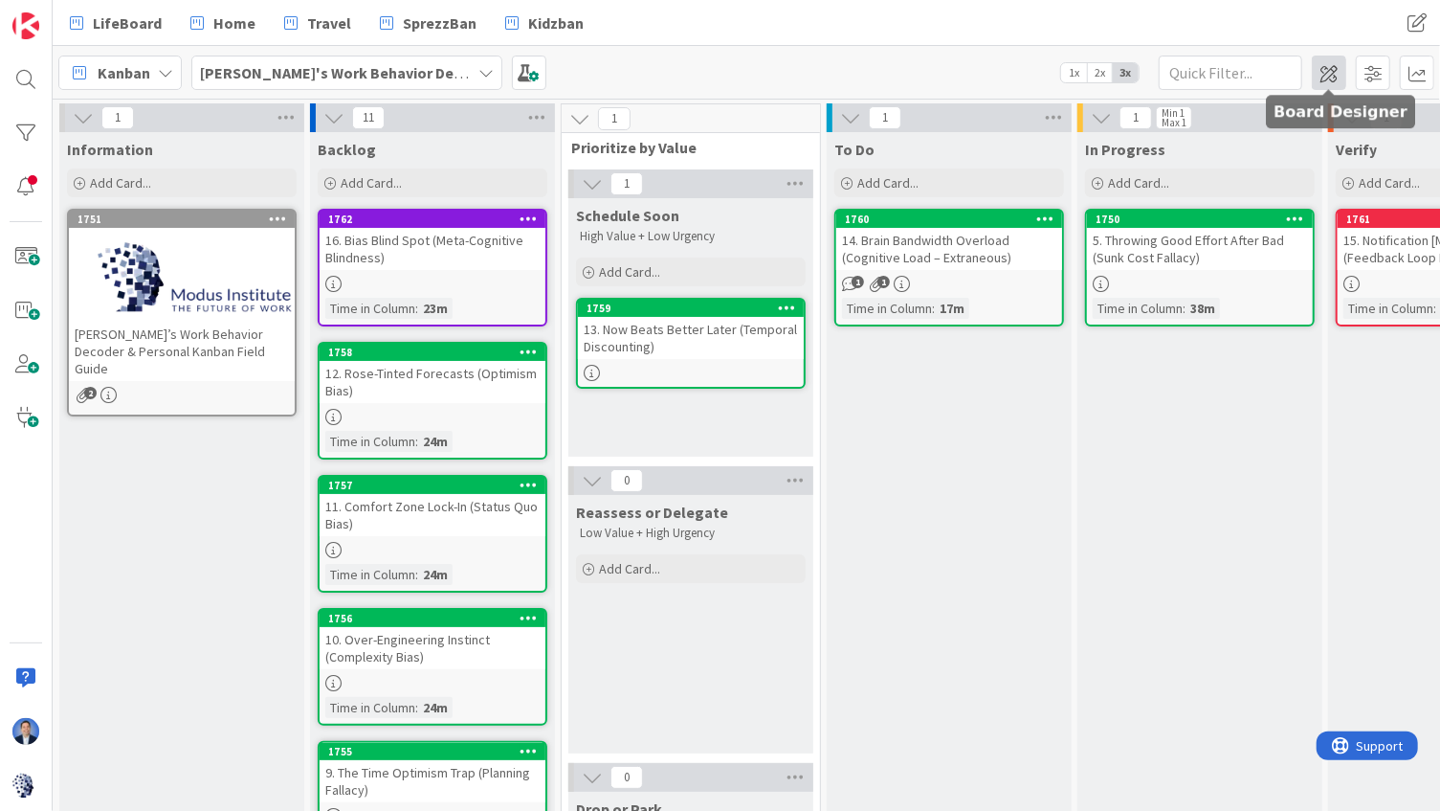
click at [1325, 76] on span at bounding box center [1329, 73] width 34 height 34
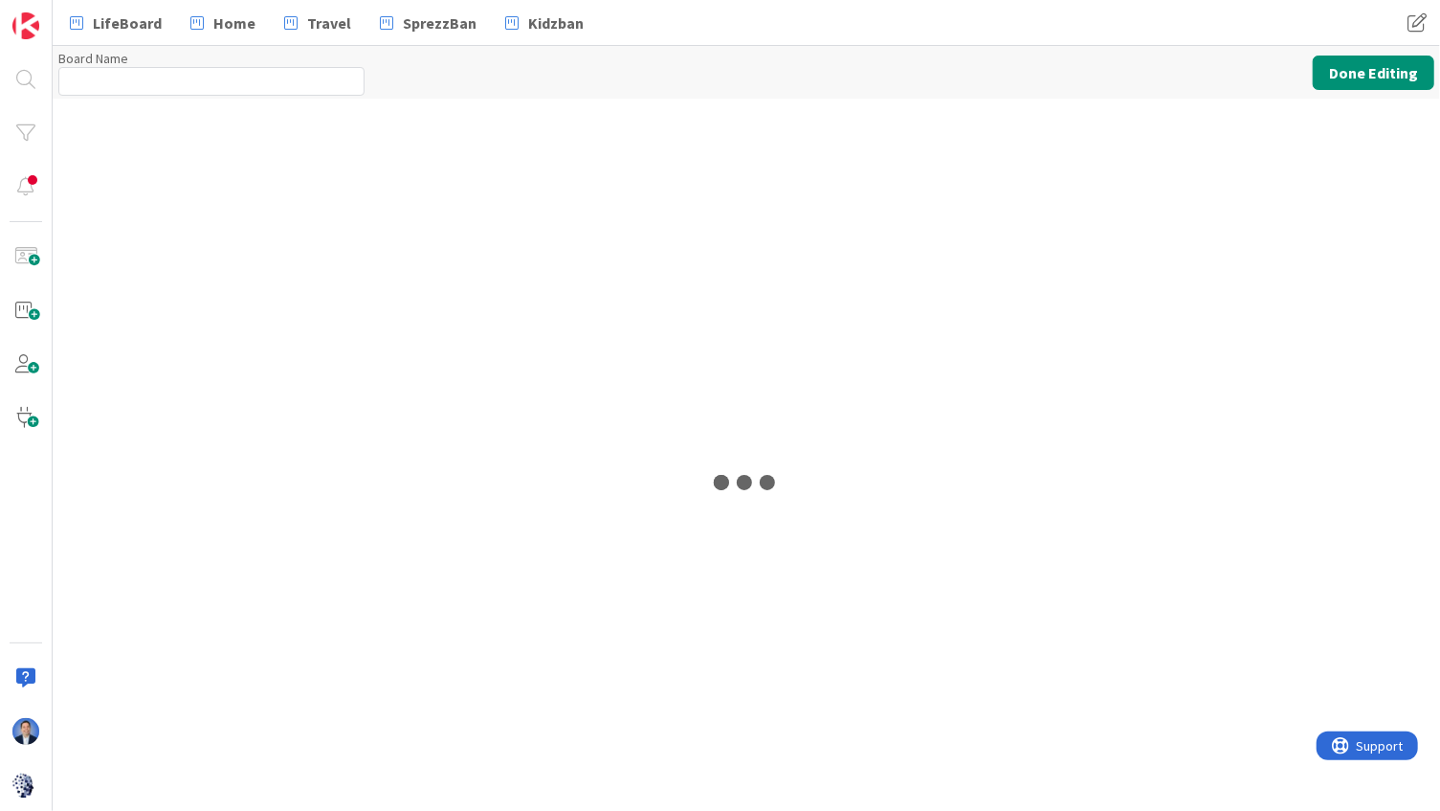
type input "[PERSON_NAME]'s Work Behavior Decoder"
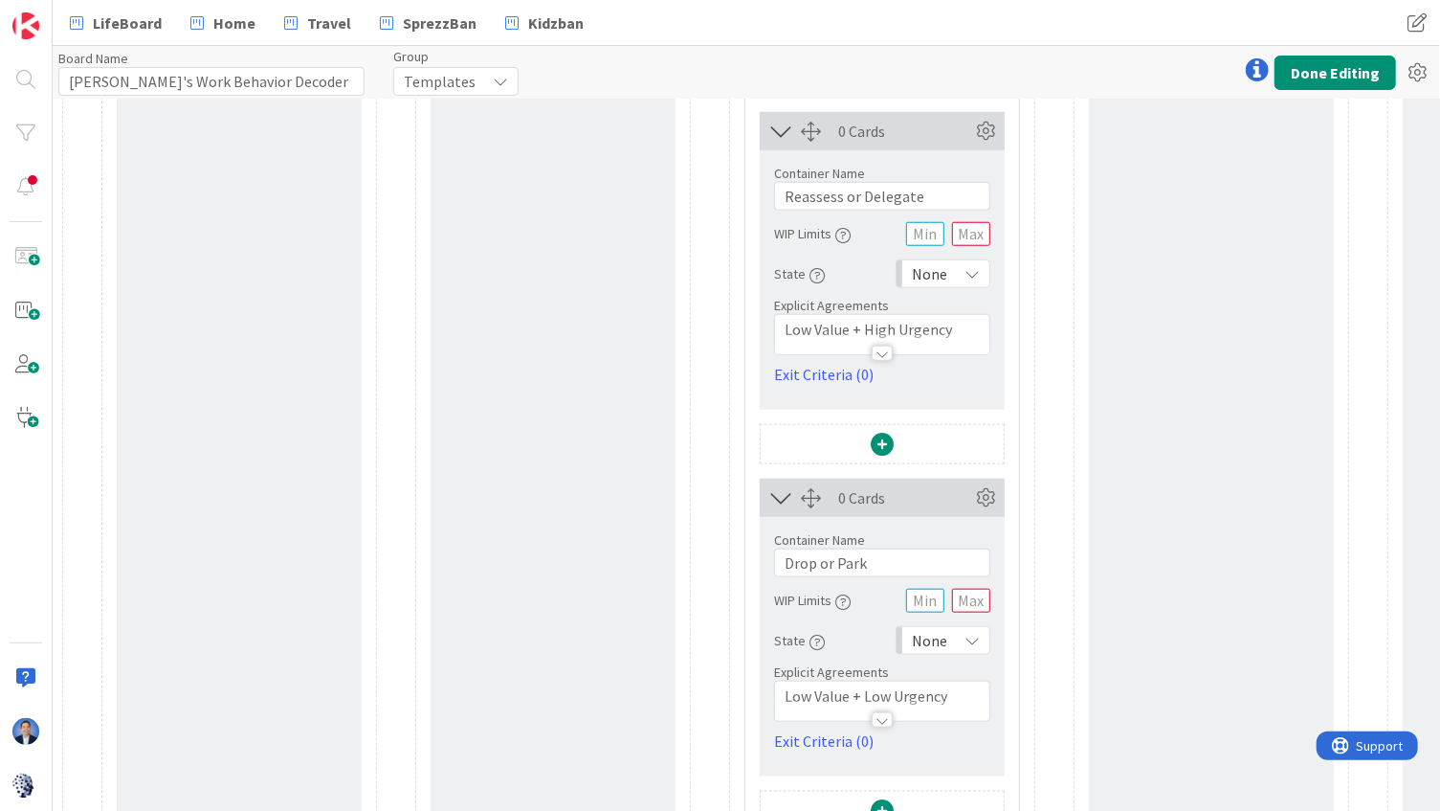
scroll to position [1020, 0]
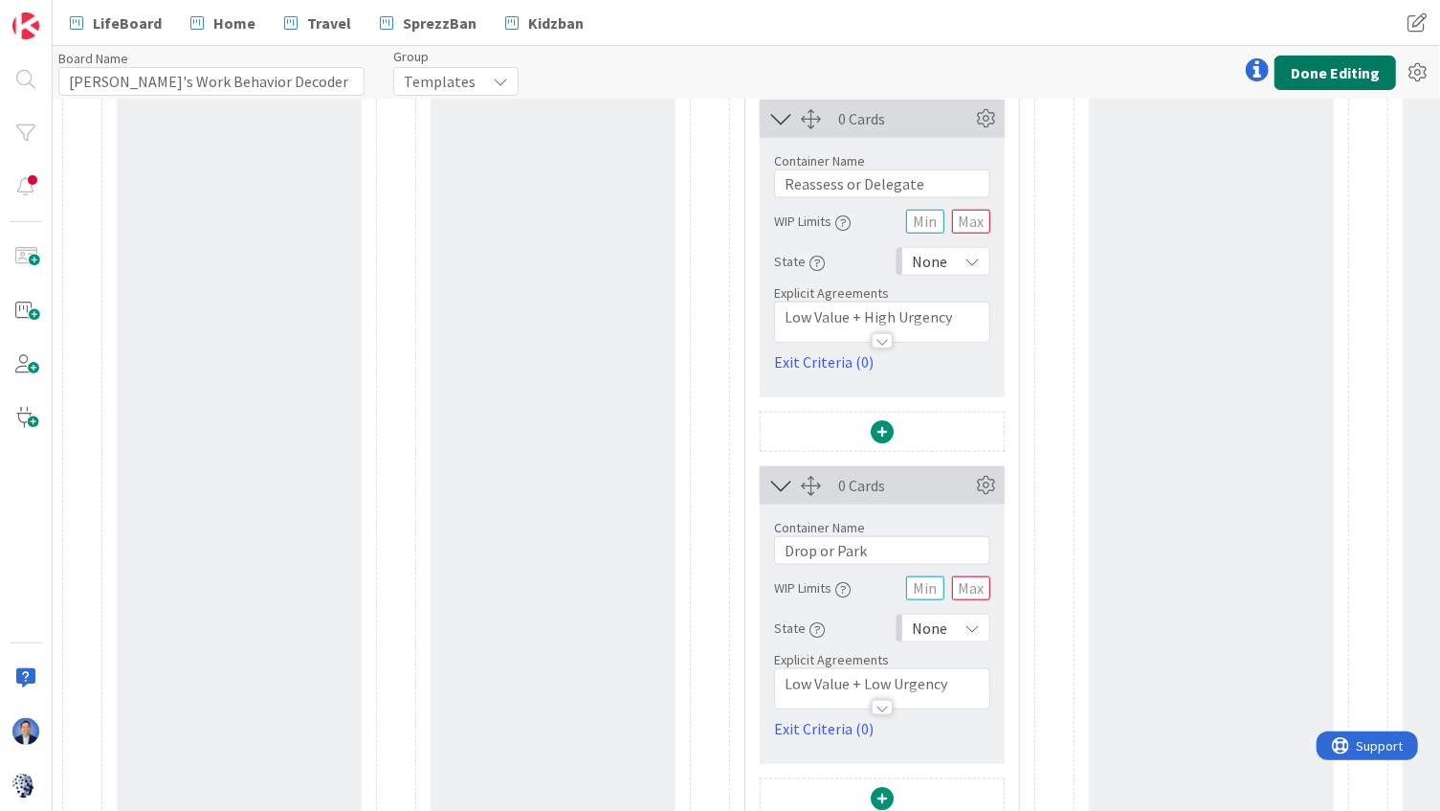
drag, startPoint x: 1340, startPoint y: 62, endPoint x: 1326, endPoint y: 68, distance: 15.5
click at [1340, 63] on button "Done Editing" at bounding box center [1336, 73] width 122 height 34
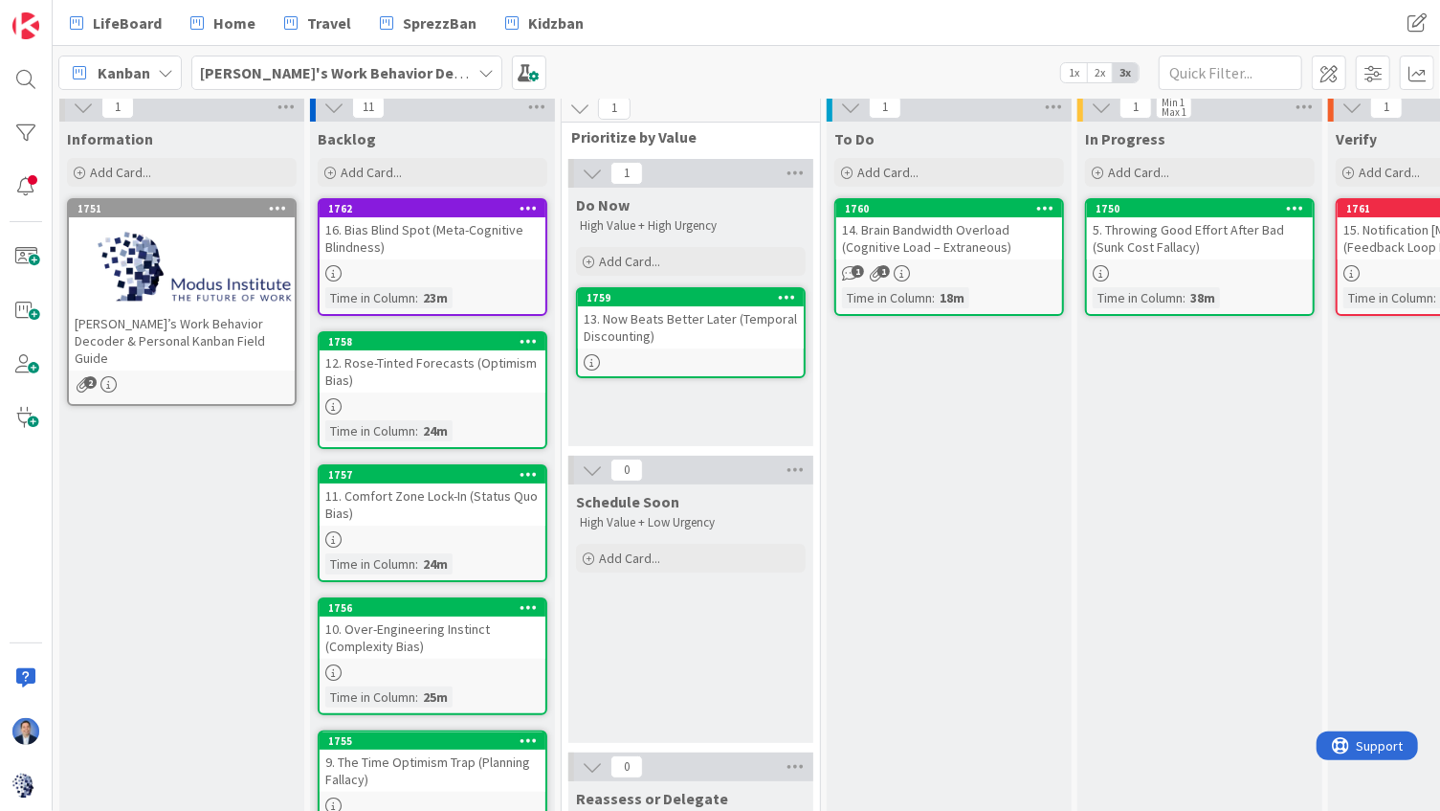
scroll to position [9, 0]
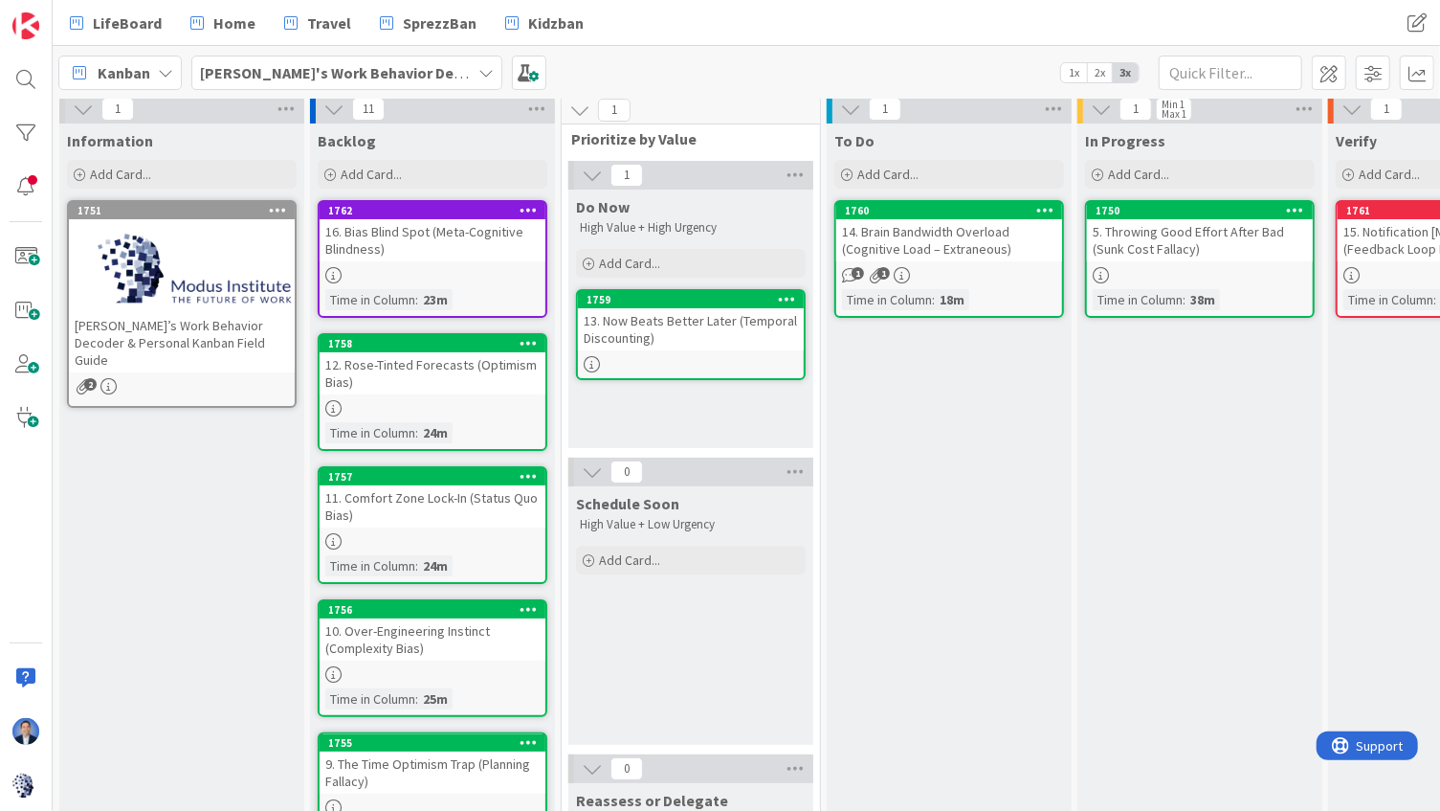
click at [479, 385] on div "12. Rose-Tinted Forecasts (Optimism Bias)" at bounding box center [433, 373] width 226 height 42
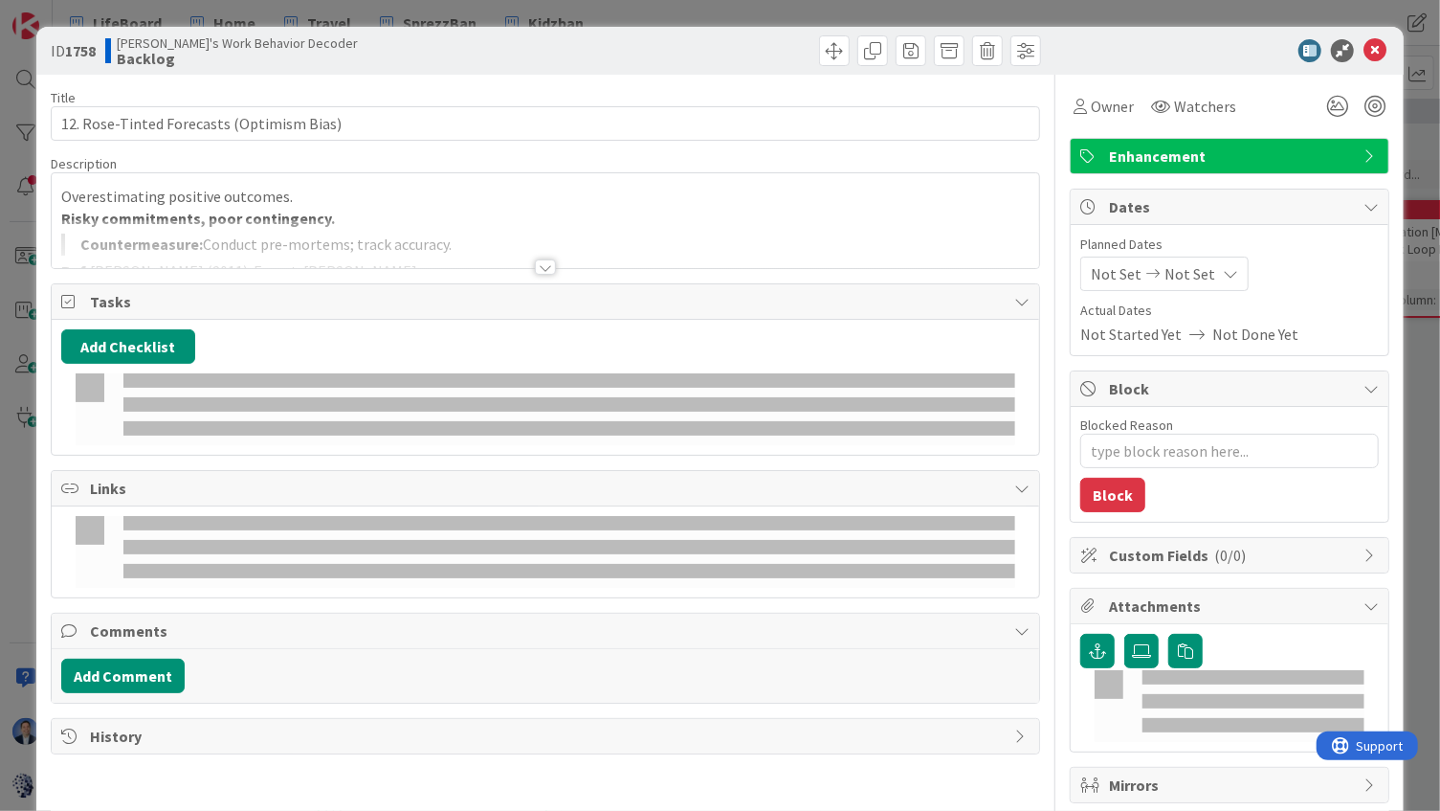
type textarea "x"
type input "12. Rose-Tinted Forecasts (Optimism Bias)"
type textarea "x"
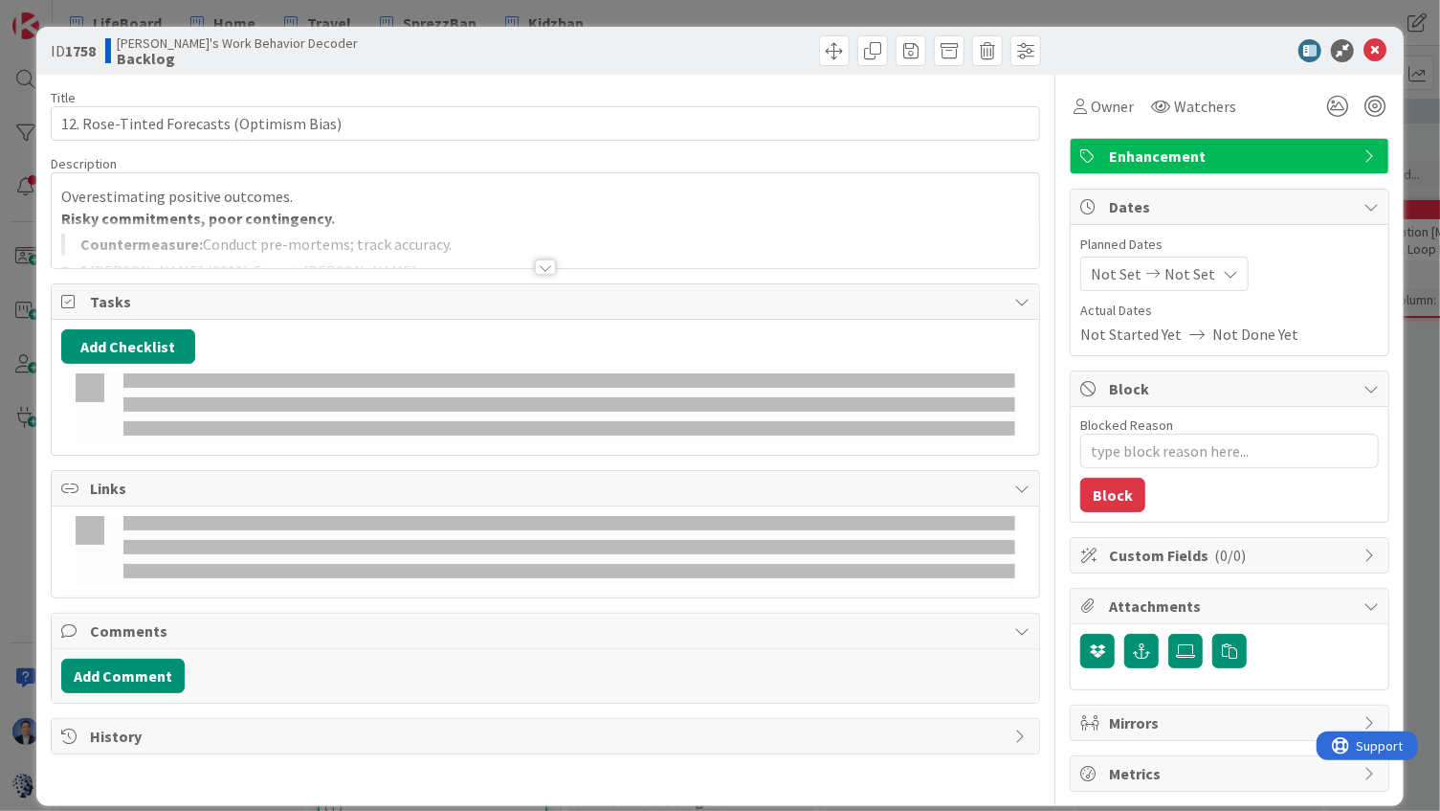
type input "12. Rose-Tinted Forecasts (Optimism Bias)"
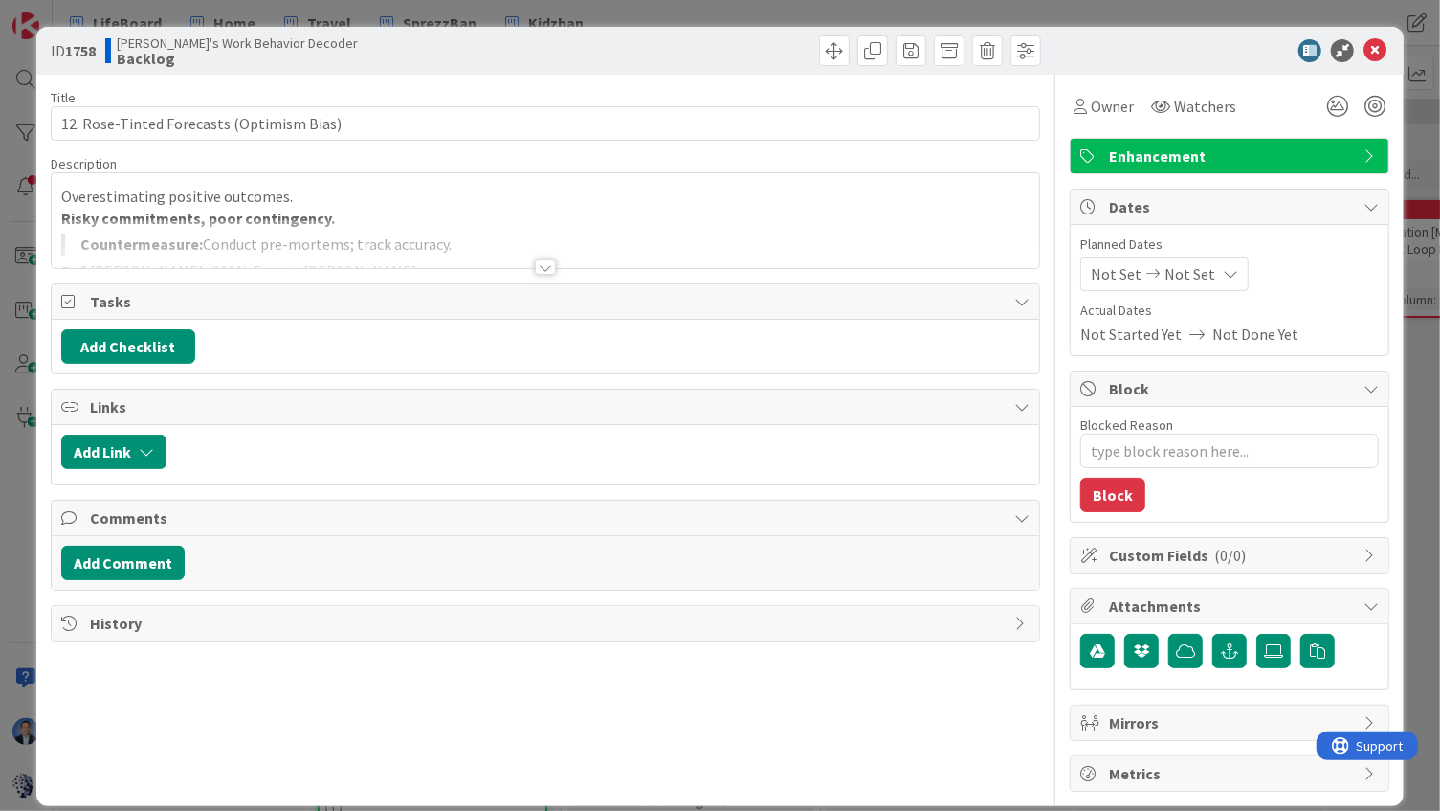
click at [574, 224] on div at bounding box center [546, 243] width 989 height 49
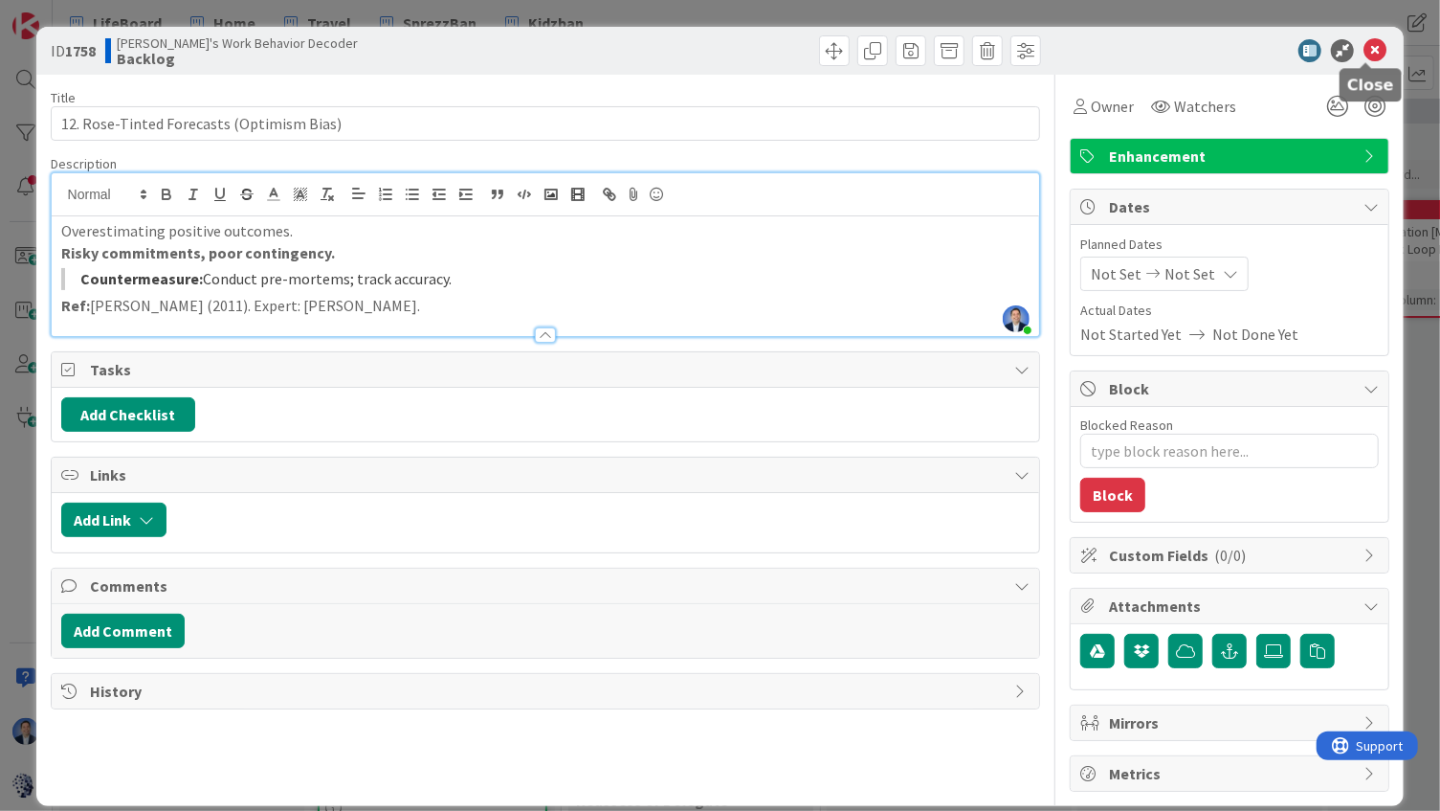
click at [1366, 53] on icon at bounding box center [1375, 50] width 23 height 23
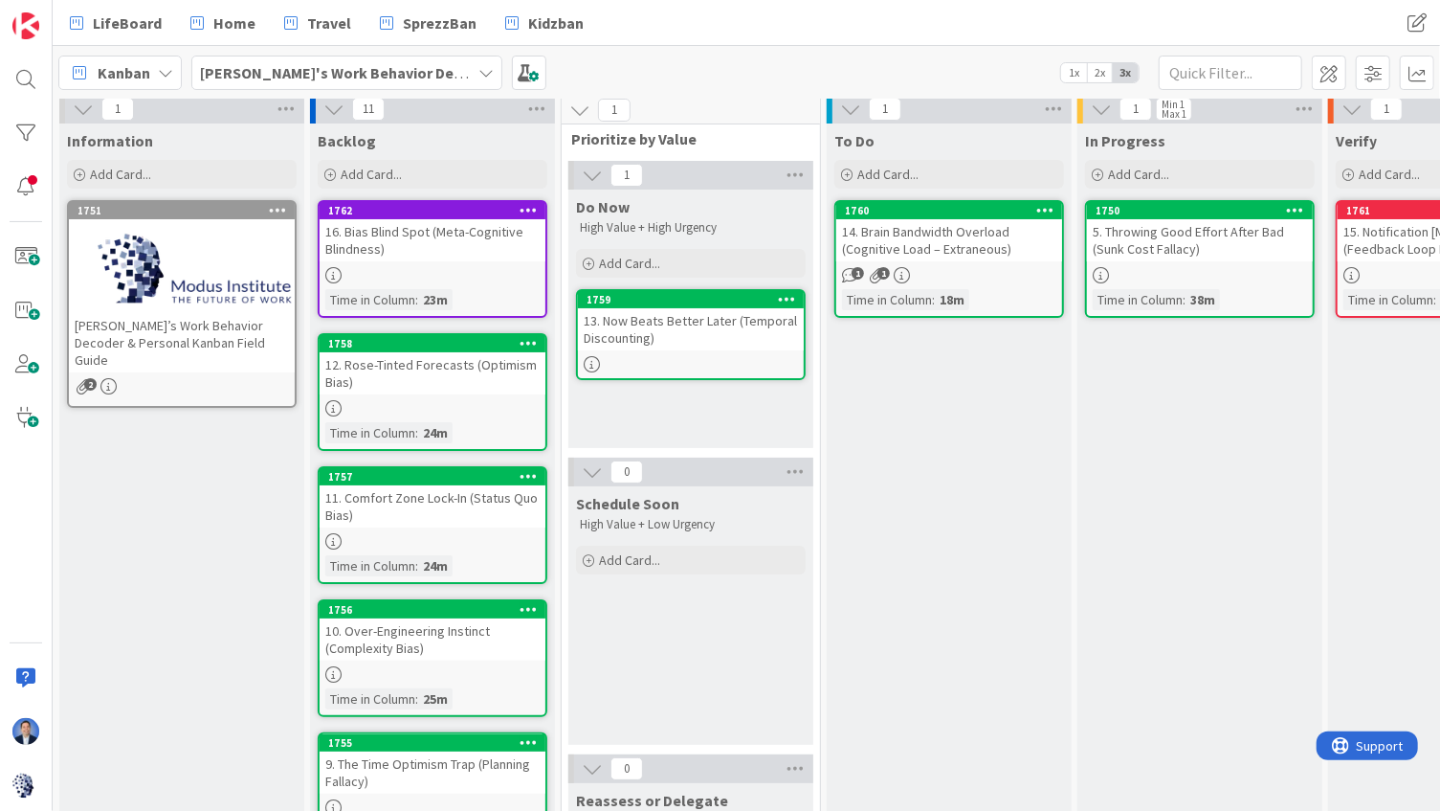
click at [526, 346] on icon at bounding box center [529, 342] width 18 height 13
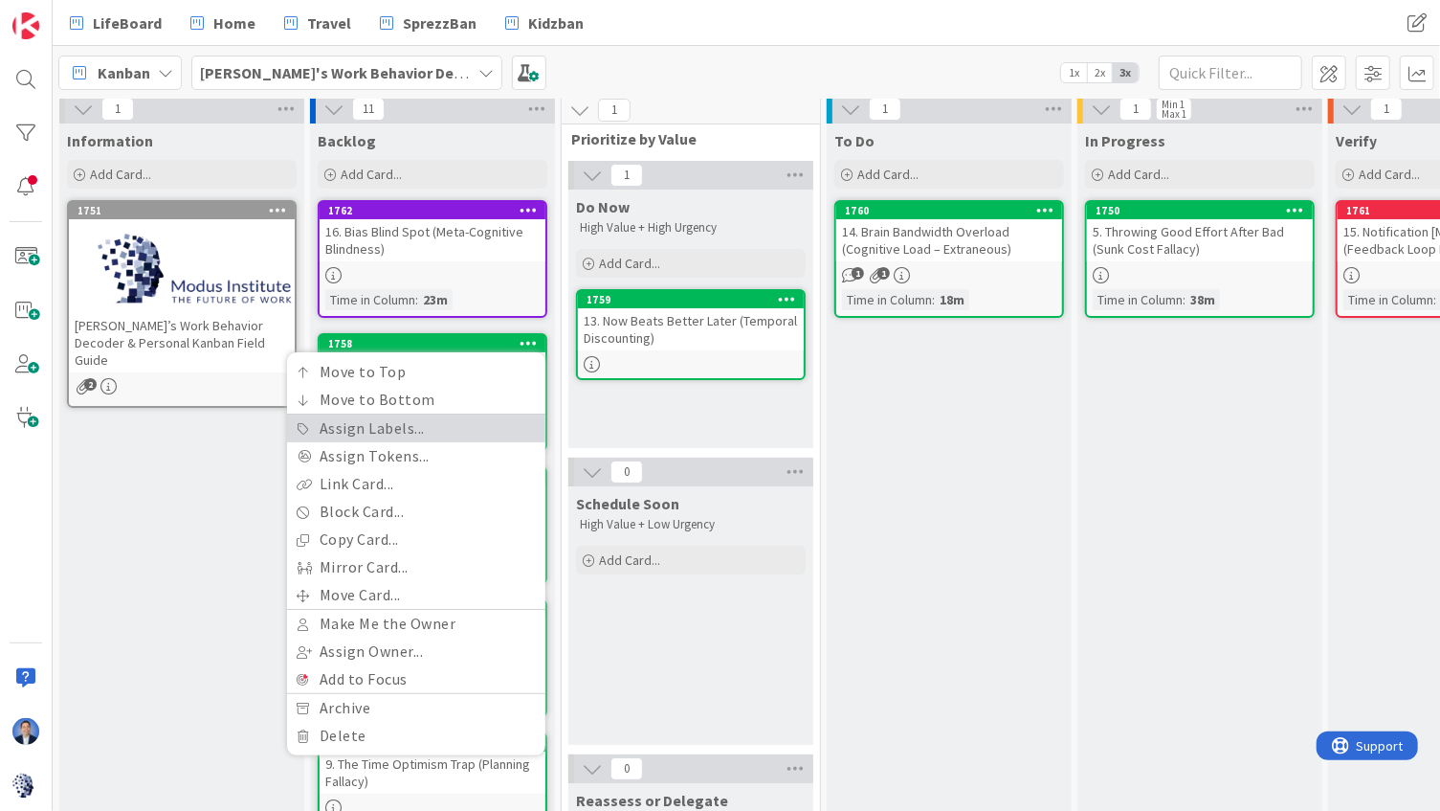
click at [440, 437] on link "Assign Labels..." at bounding box center [416, 428] width 258 height 28
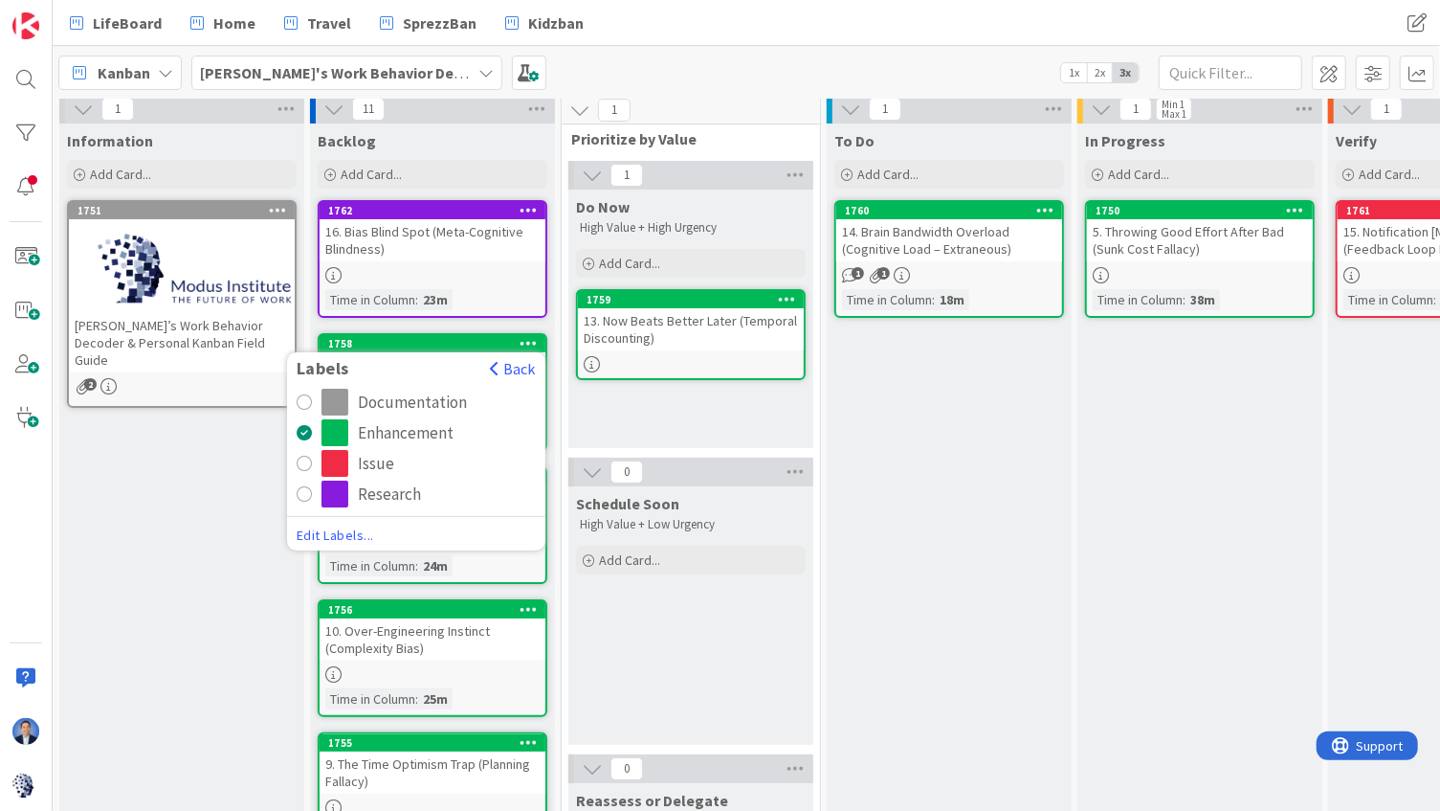
click at [363, 486] on div "Research" at bounding box center [389, 493] width 63 height 27
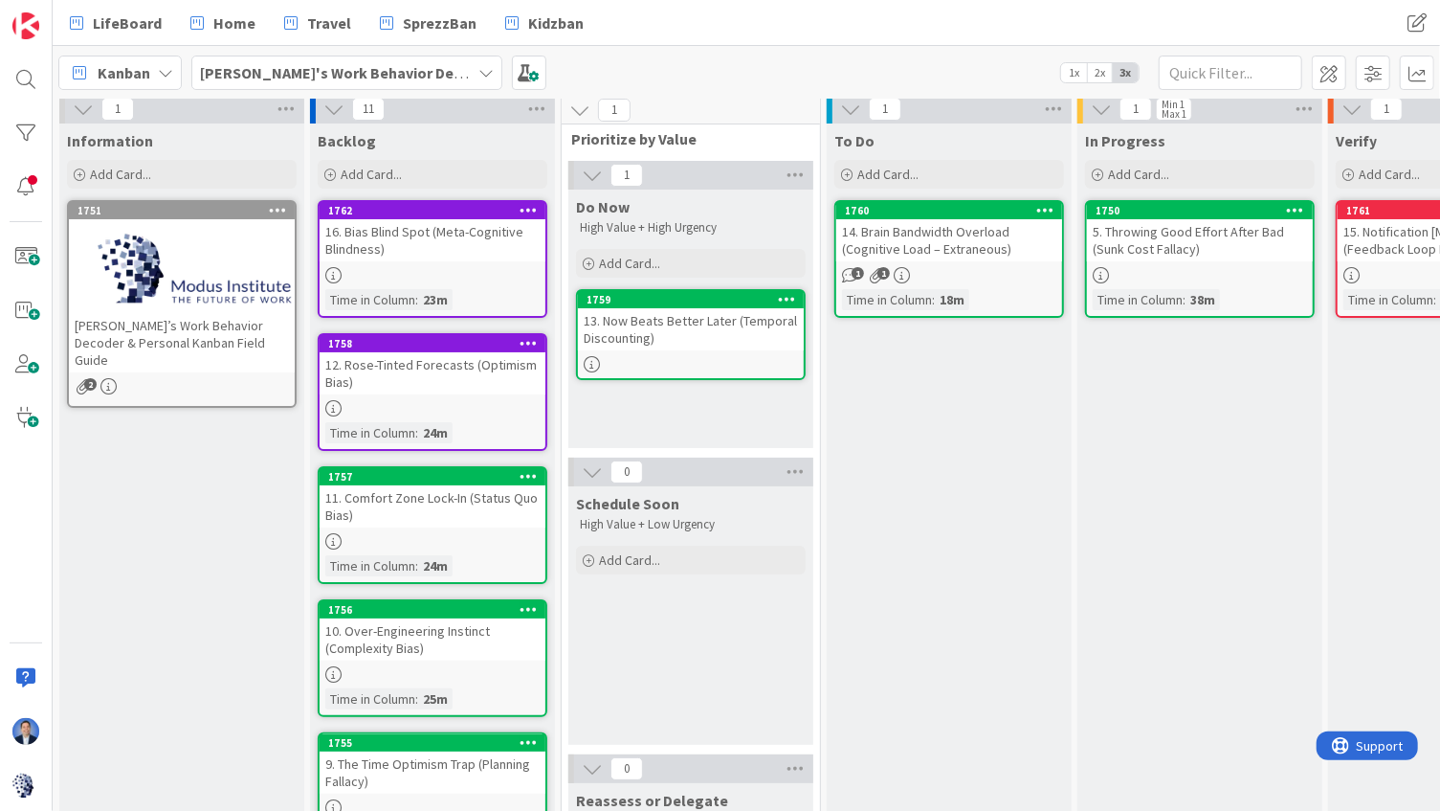
click at [427, 508] on div "11. Comfort Zone Lock-In (Status Quo Bias)" at bounding box center [433, 506] width 226 height 42
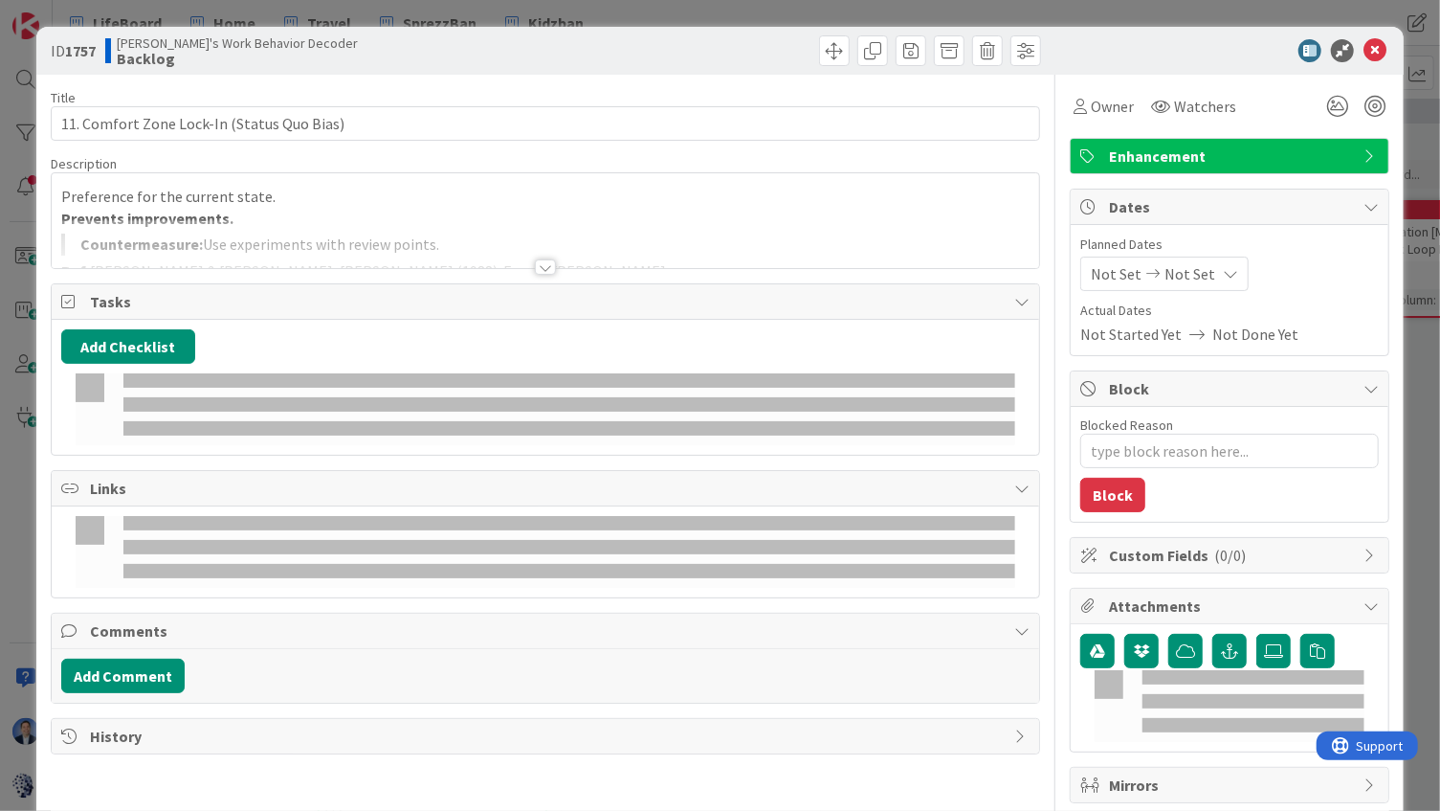
type textarea "x"
type input "11. Comfort Zone Lock-In (Status Quo Bias)"
type textarea "x"
type input "11. Comfort Zone Lock-In (Status Quo Bias)"
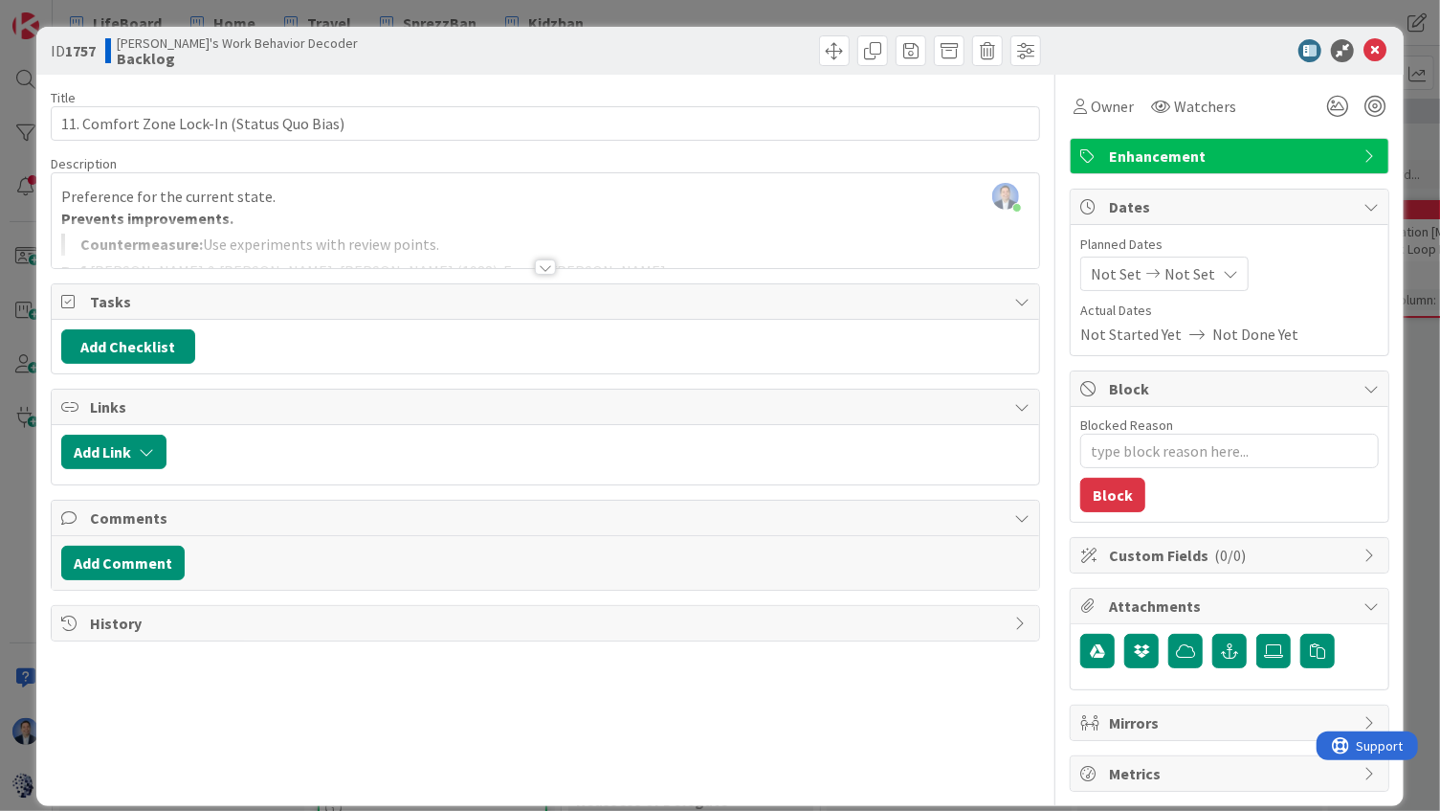
click at [407, 215] on div "Preference for the current state. Prevents improvements. Countermeasure: Use ex…" at bounding box center [546, 225] width 989 height 86
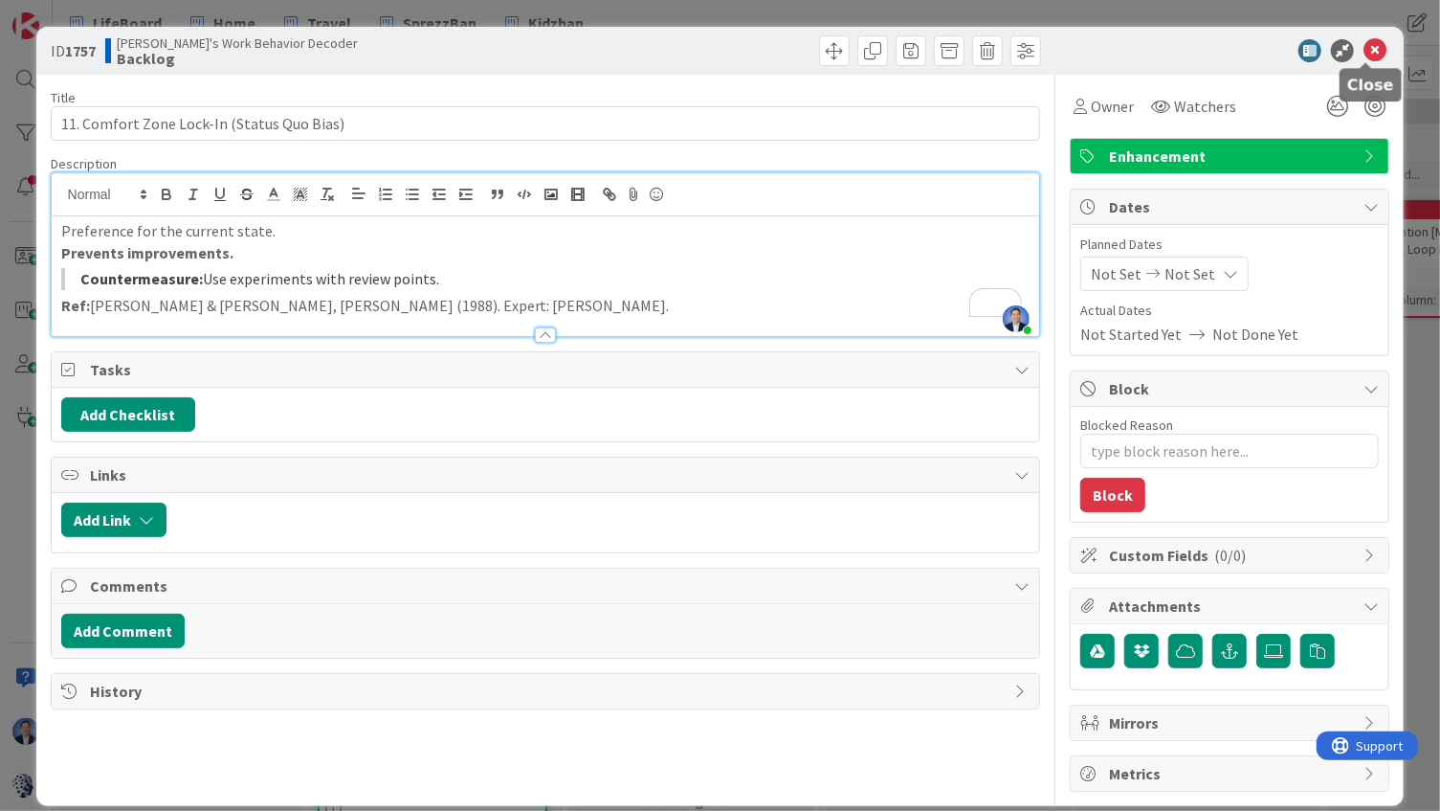
click at [1364, 52] on icon at bounding box center [1375, 50] width 23 height 23
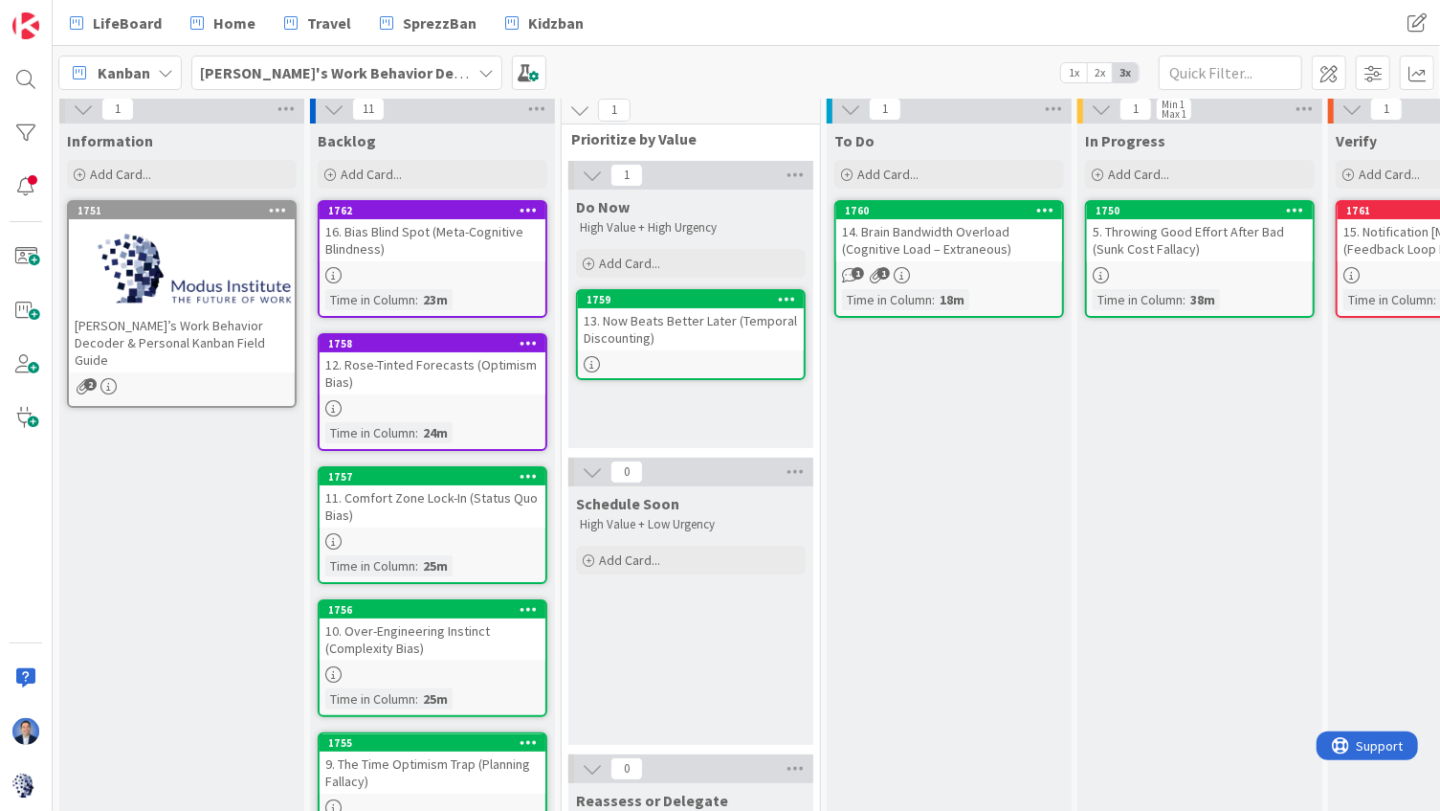
click at [529, 474] on icon at bounding box center [529, 475] width 18 height 13
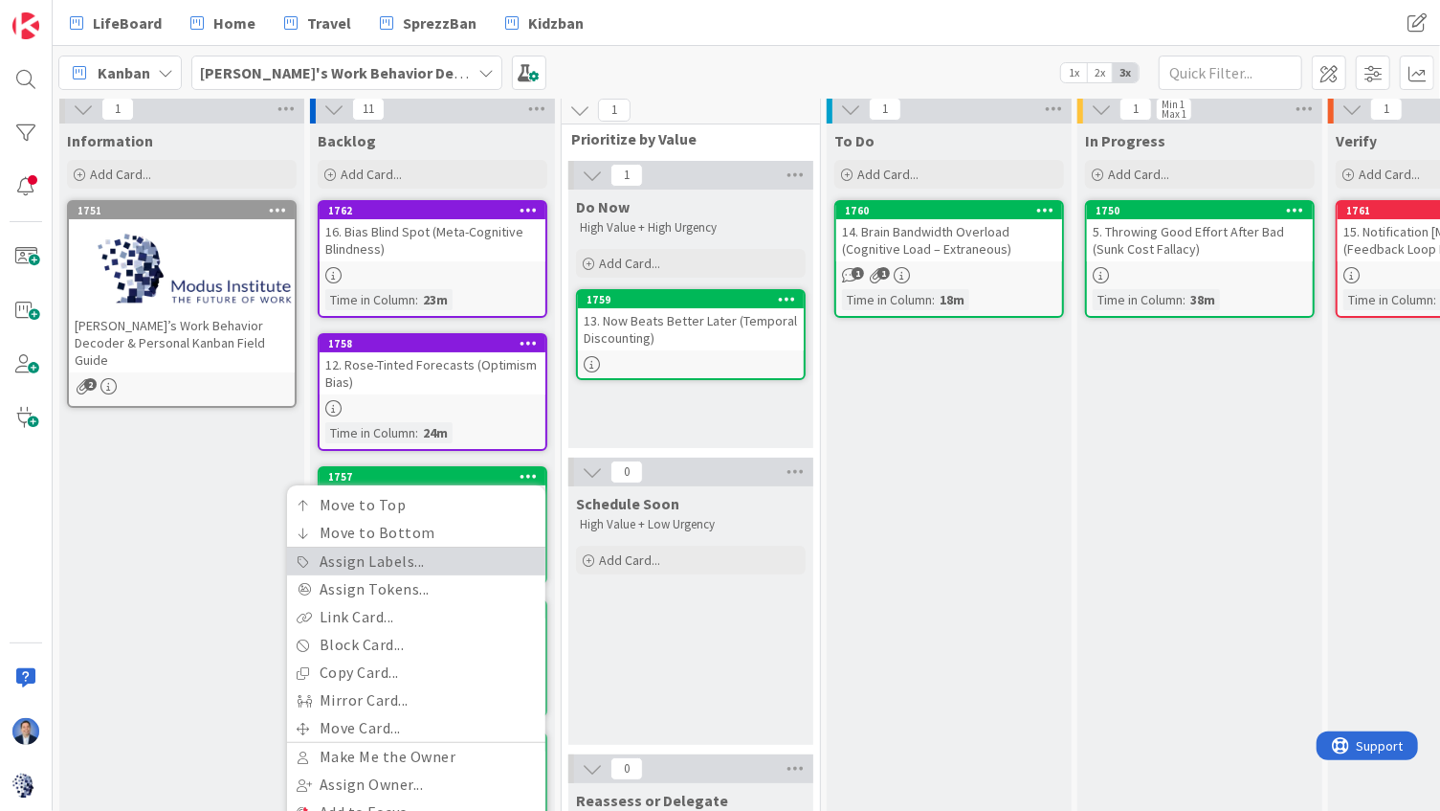
click at [453, 562] on link "Assign Labels..." at bounding box center [416, 561] width 258 height 28
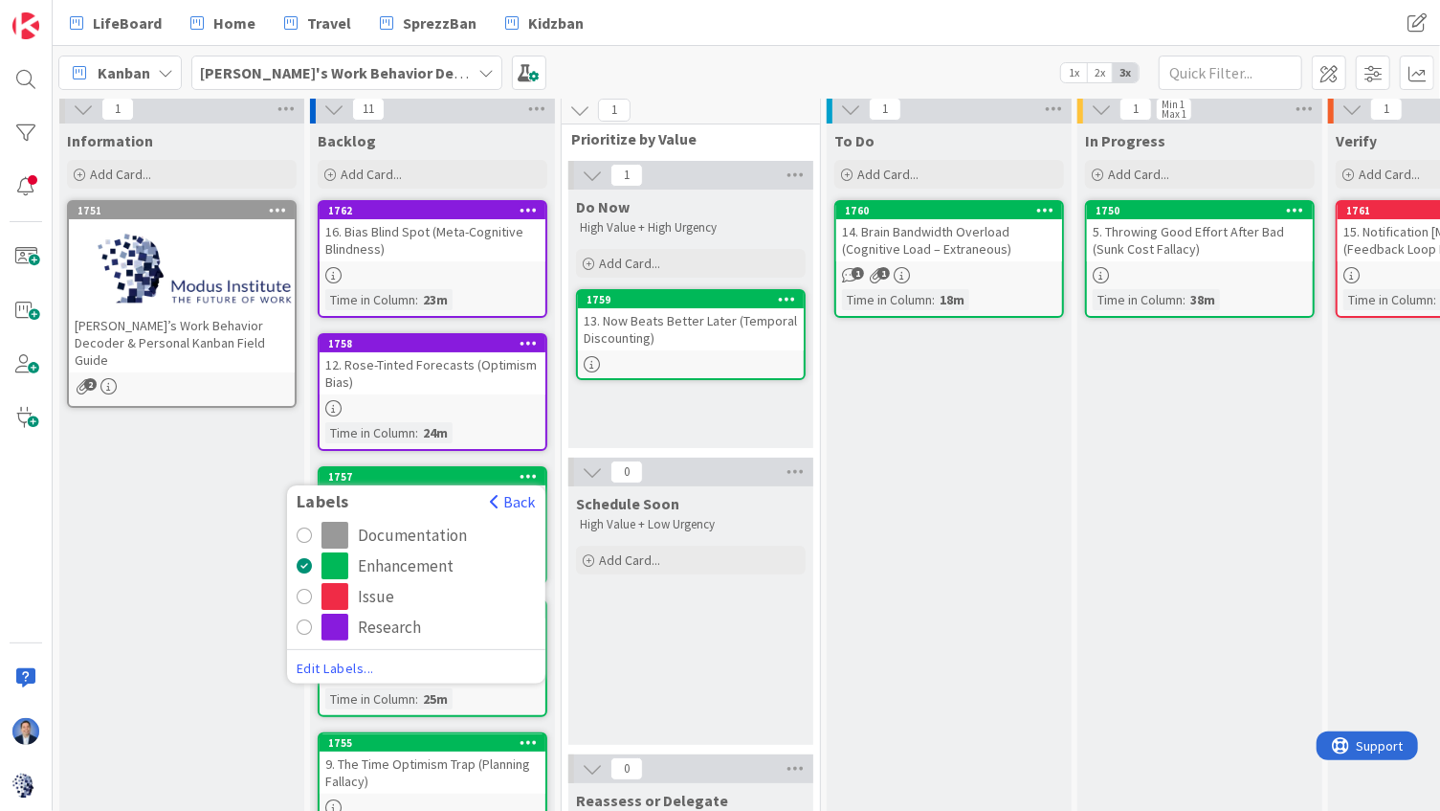
click at [394, 620] on div "Research" at bounding box center [389, 627] width 63 height 27
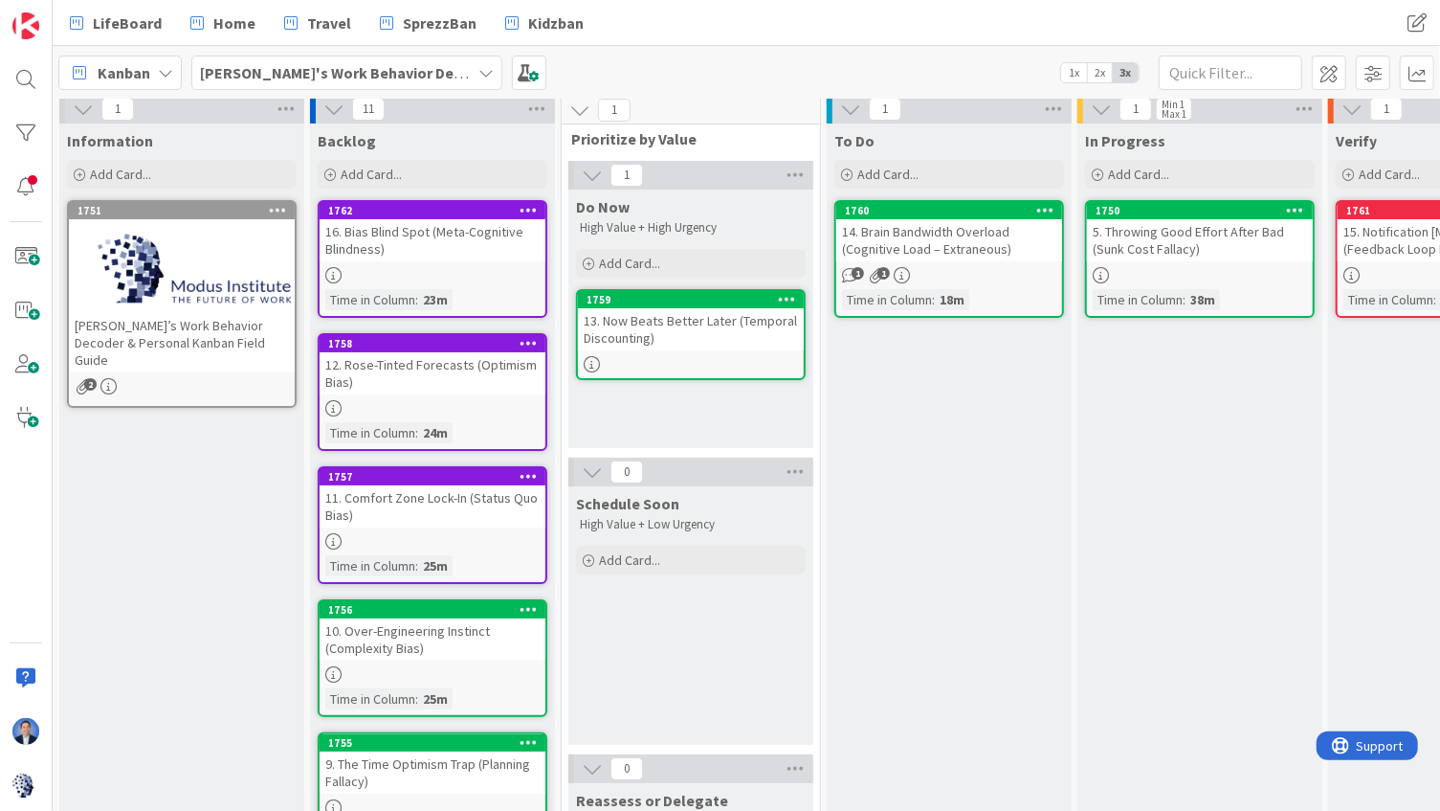
click at [452, 630] on div "10. Over-Engineering Instinct (Complexity Bias)" at bounding box center [433, 639] width 226 height 42
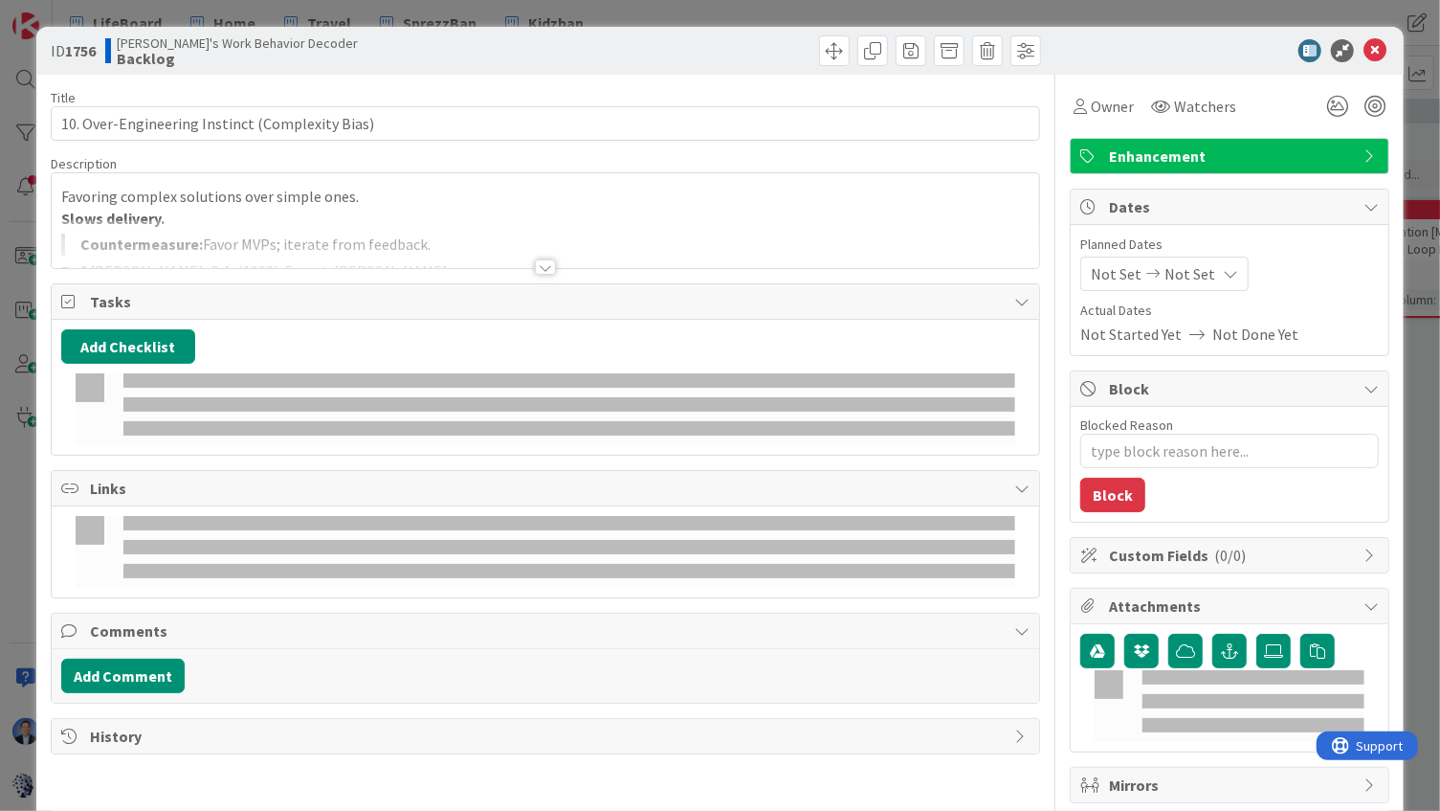
type textarea "x"
type input "10. Over-Engineering Instinct (Complexity Bias)"
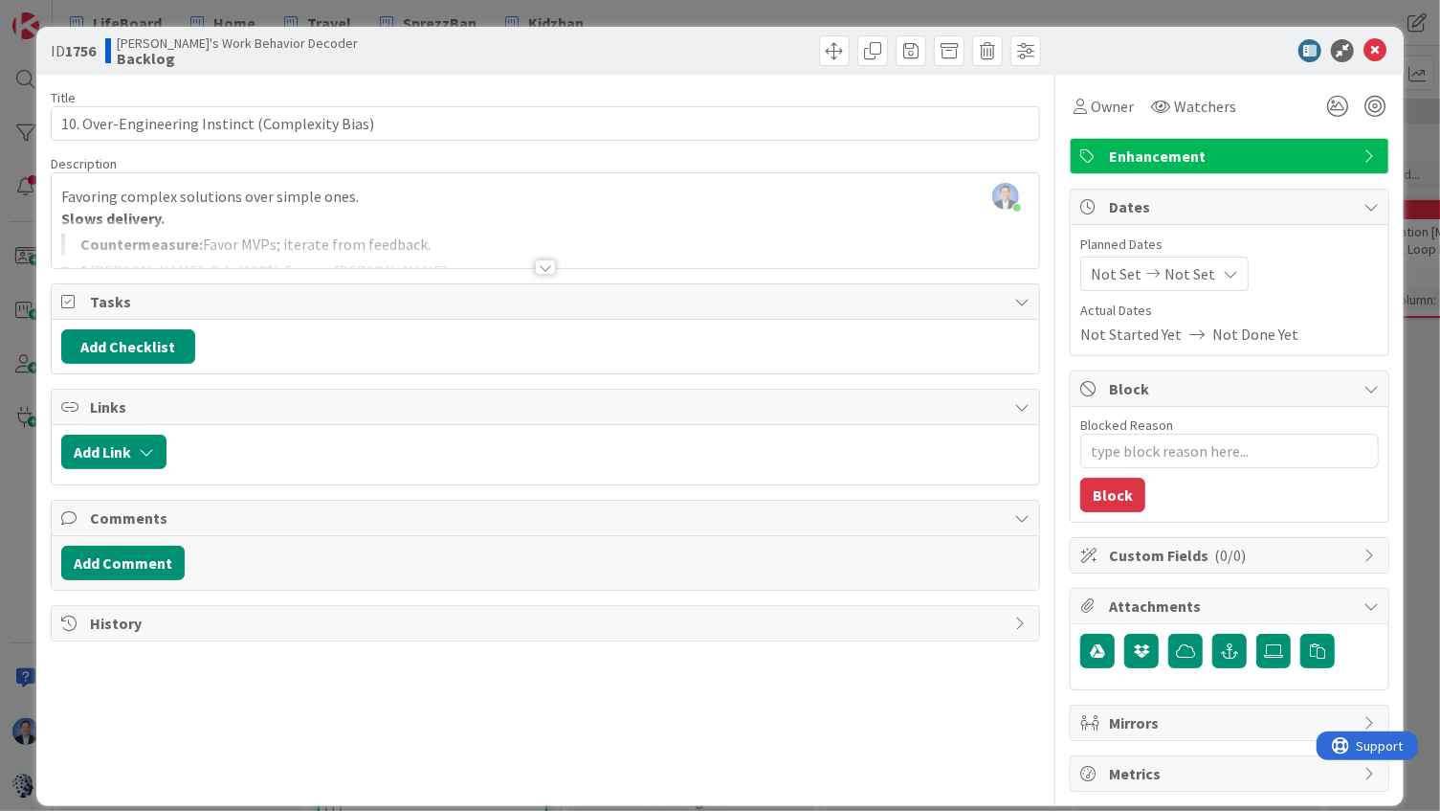
click at [571, 219] on div at bounding box center [546, 243] width 989 height 49
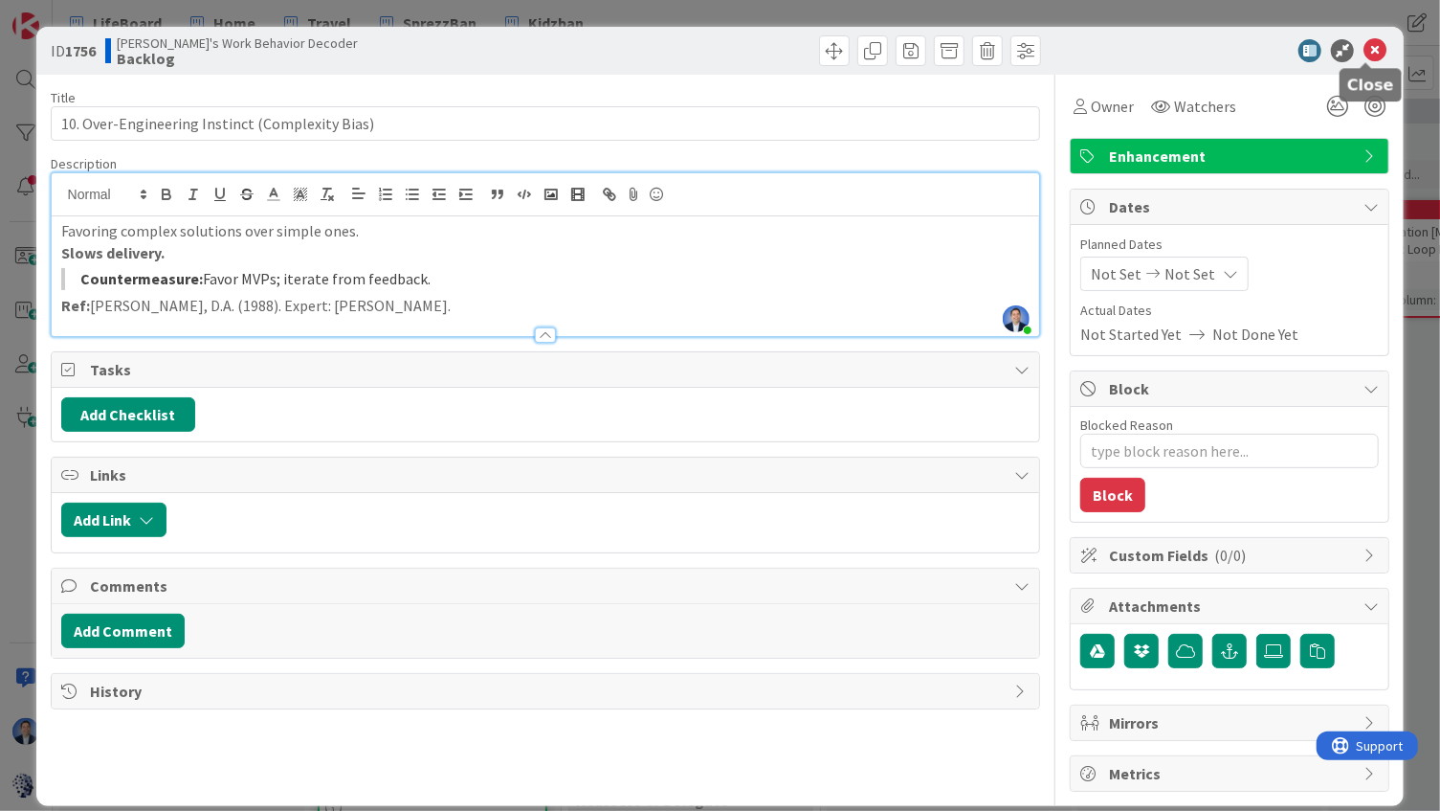
click at [1368, 52] on icon at bounding box center [1375, 50] width 23 height 23
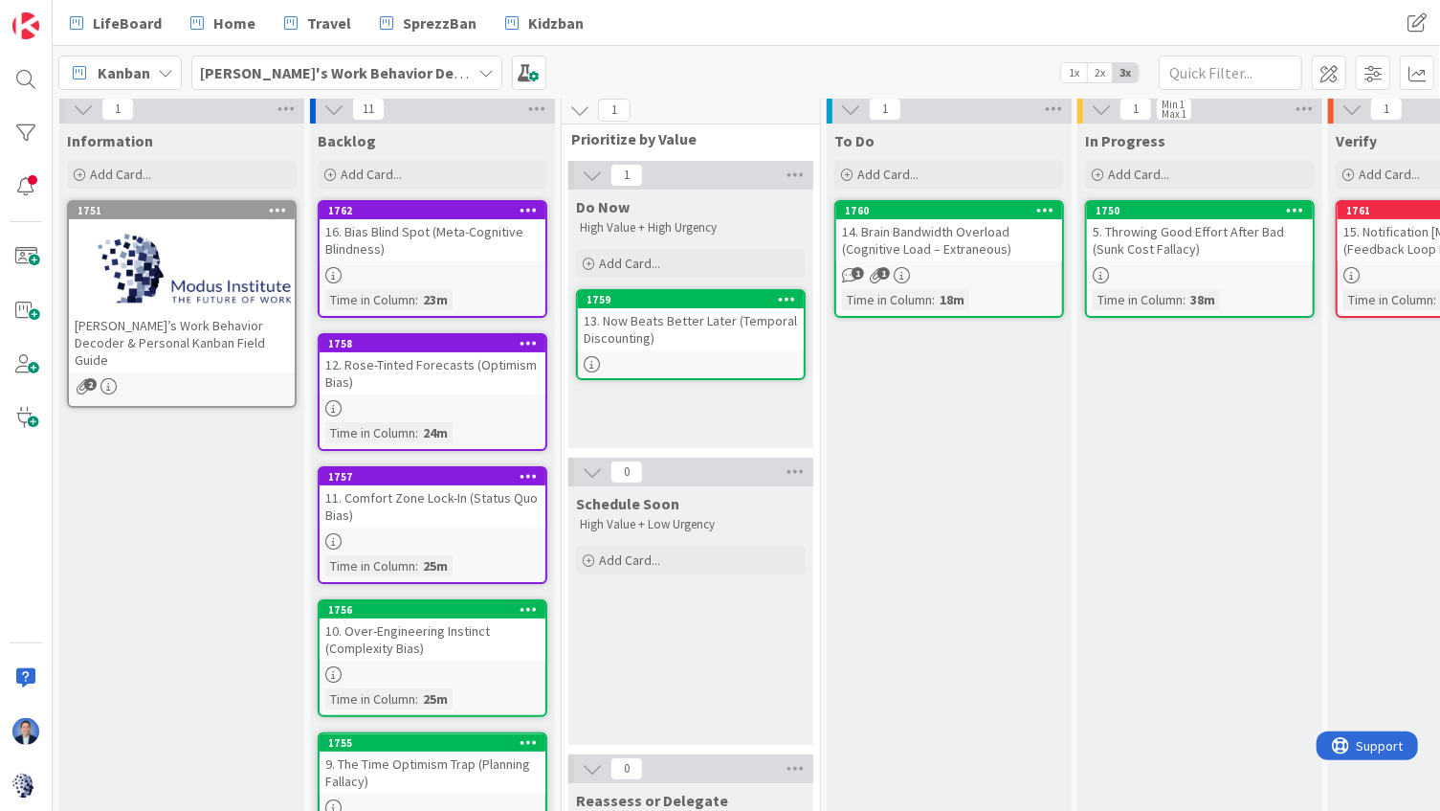
click at [534, 606] on icon at bounding box center [529, 608] width 18 height 13
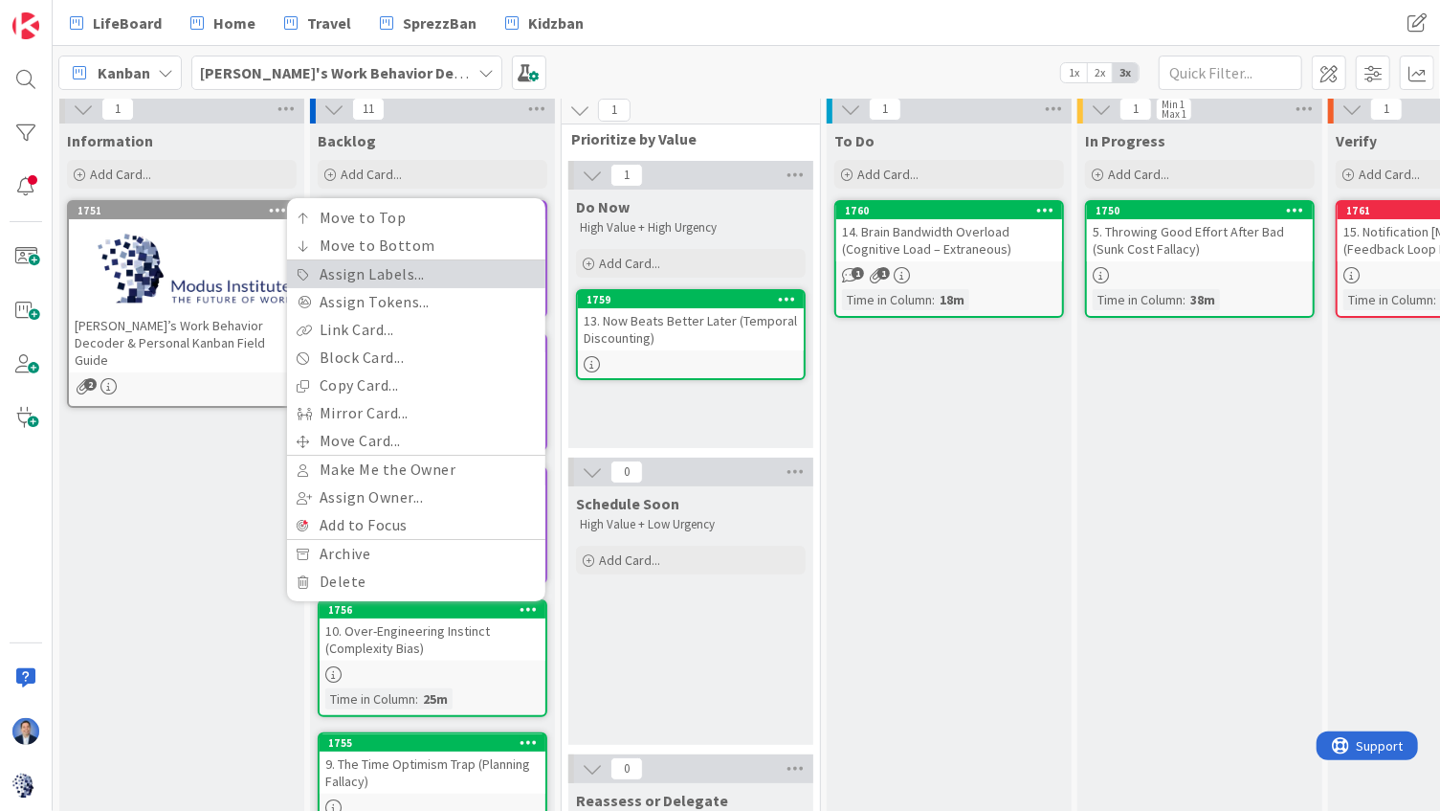
click at [431, 275] on link "Assign Labels..." at bounding box center [416, 274] width 258 height 28
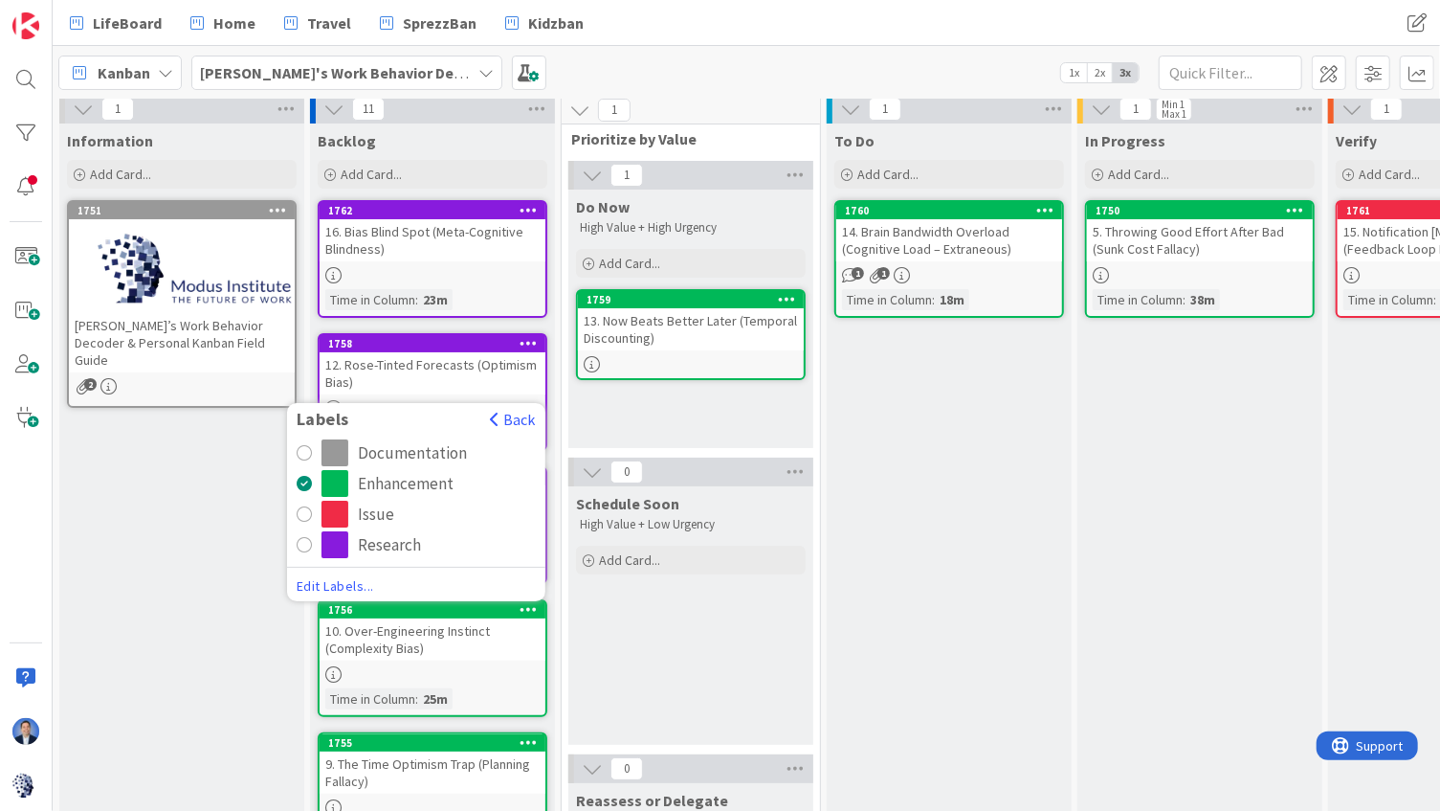
click at [410, 538] on div "Research" at bounding box center [389, 544] width 63 height 27
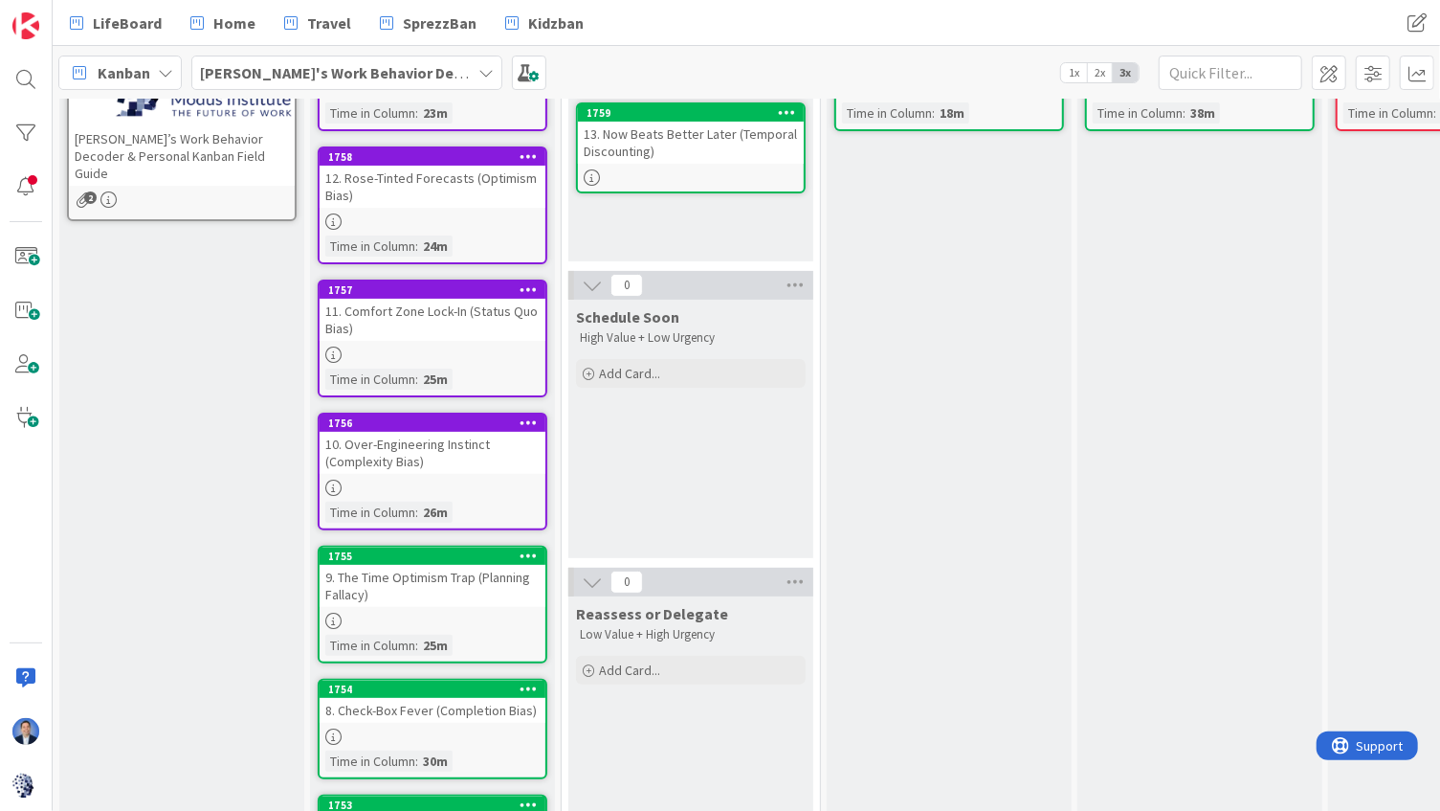
scroll to position [264, 0]
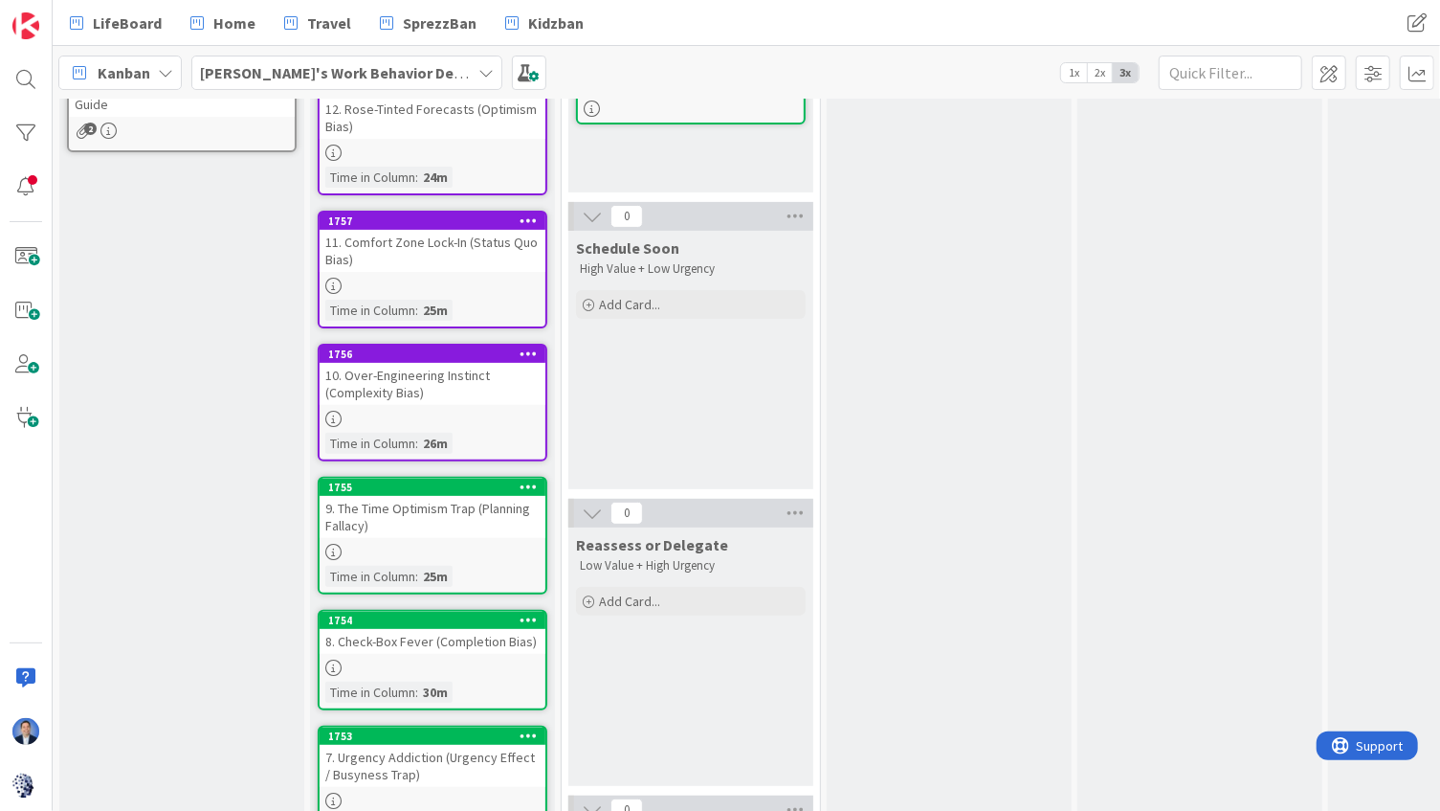
click at [453, 527] on div "9. The Time Optimism Trap (Planning Fallacy)" at bounding box center [433, 517] width 226 height 42
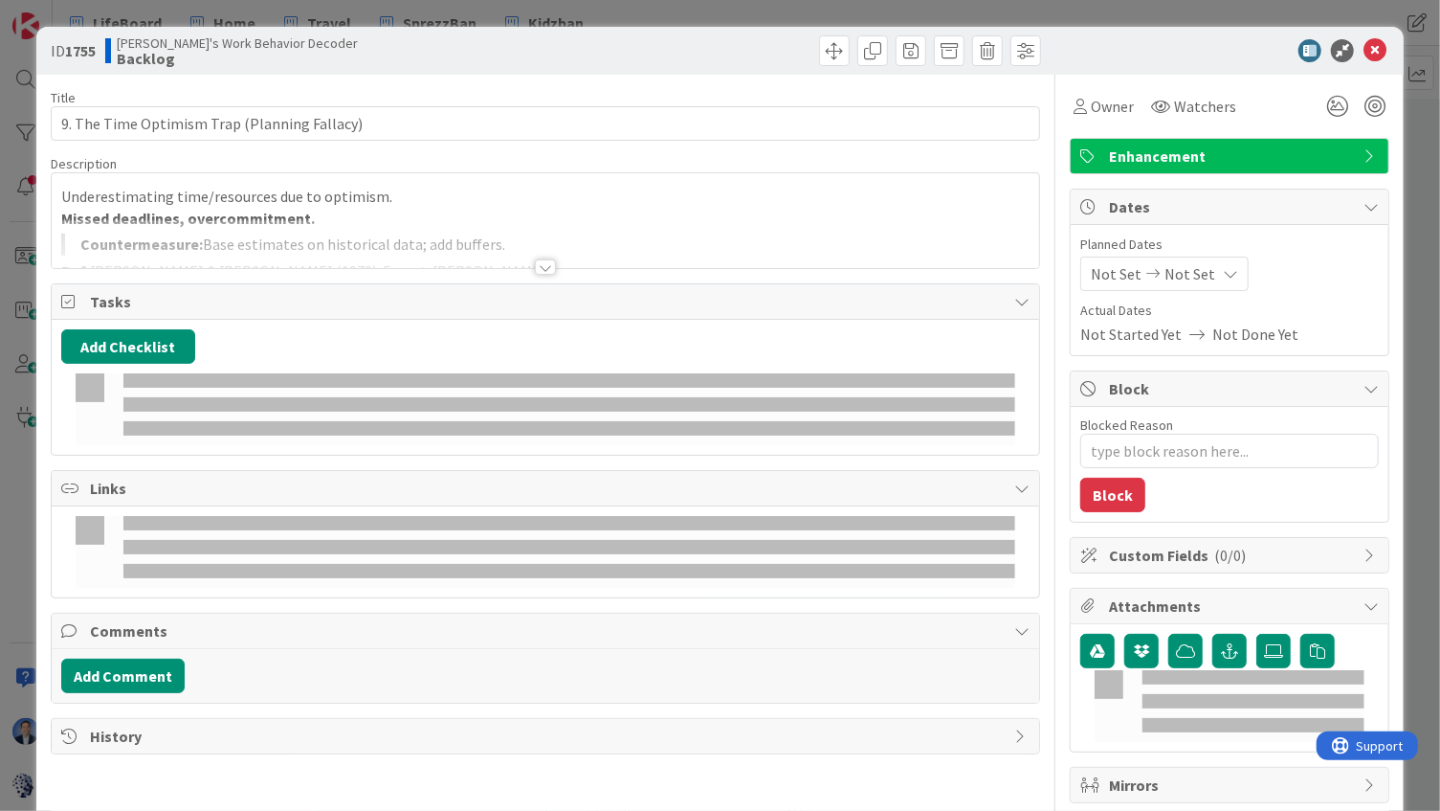
type textarea "x"
type input "9. The Time Optimism Trap (Planning Fallacy)"
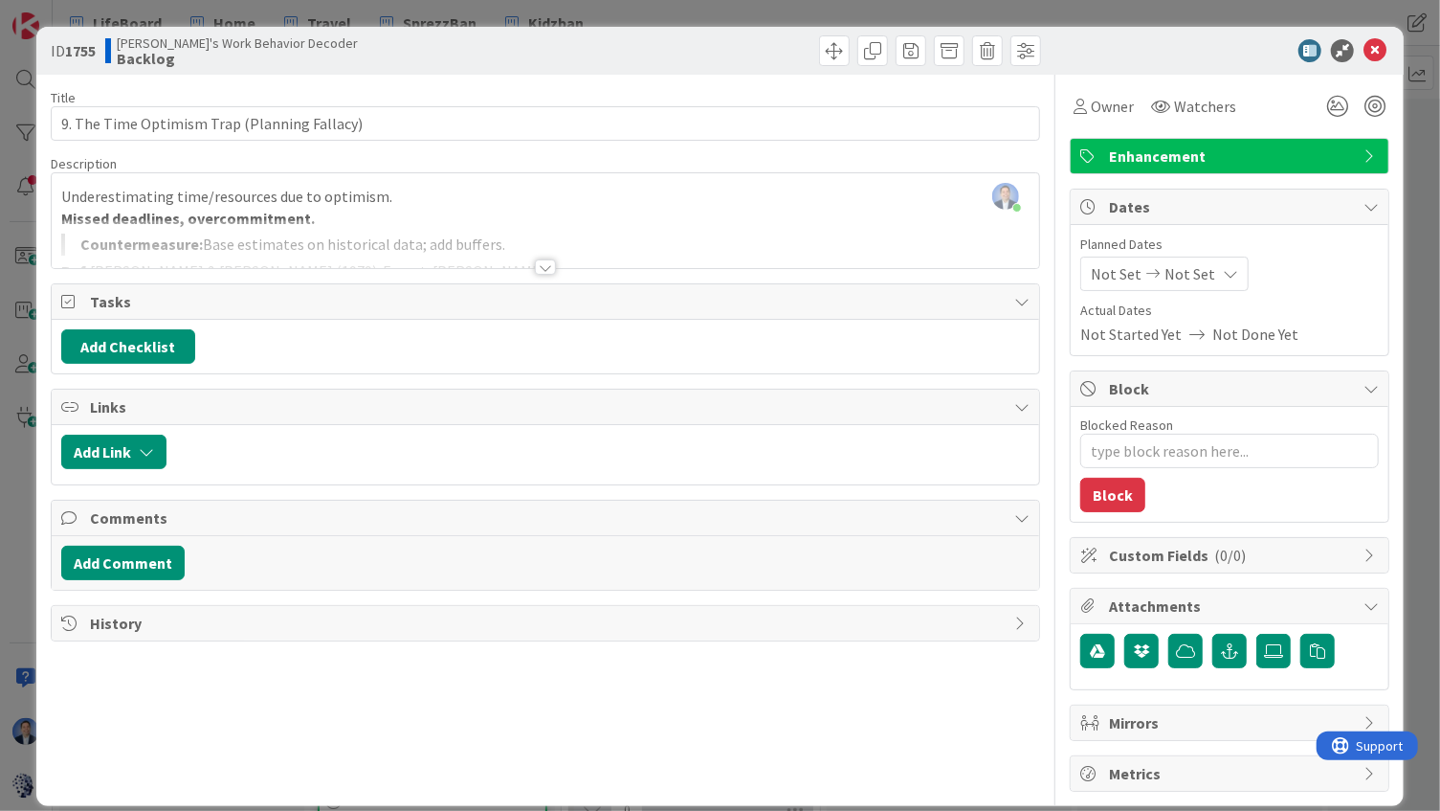
click at [433, 219] on div at bounding box center [546, 243] width 989 height 49
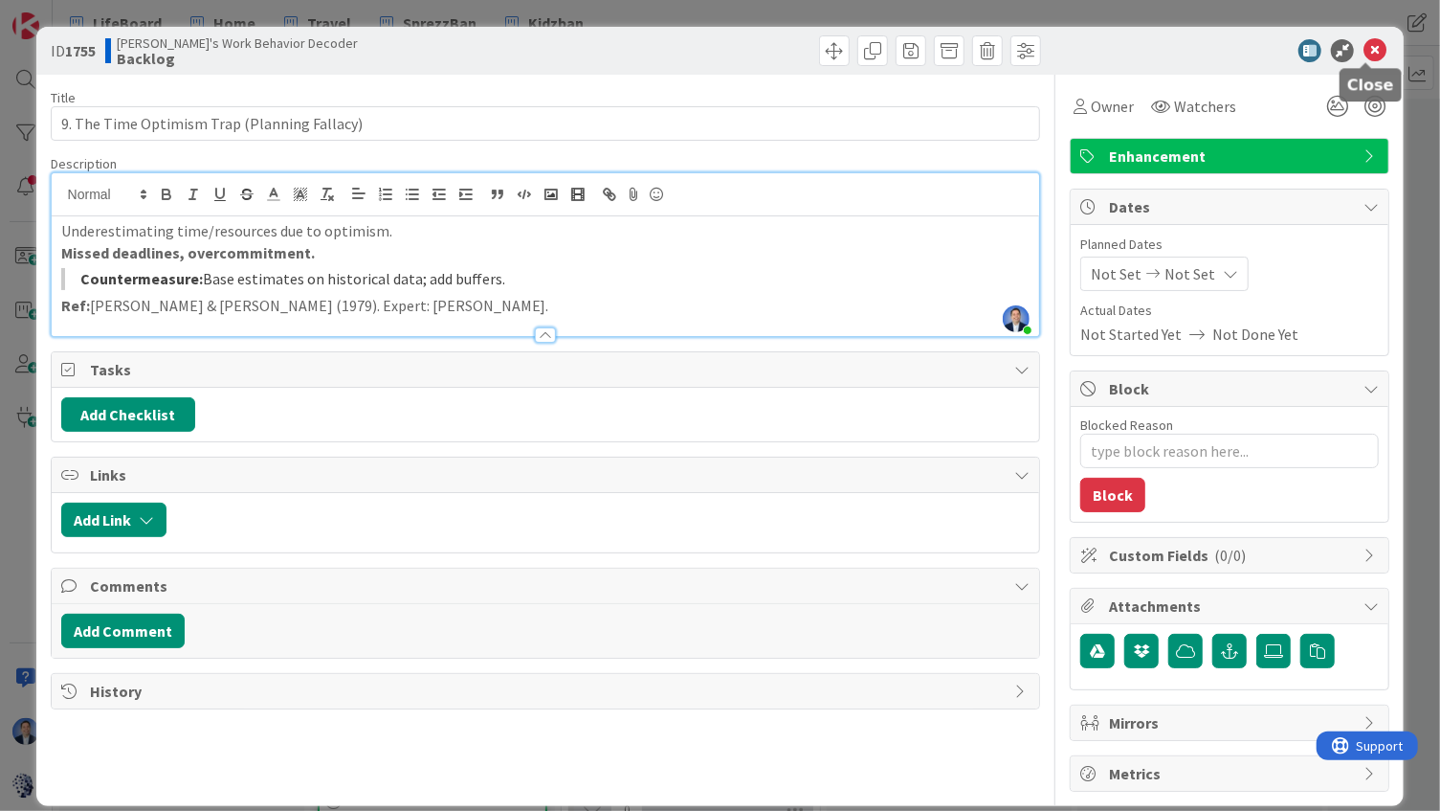
click at [1366, 49] on icon at bounding box center [1375, 50] width 23 height 23
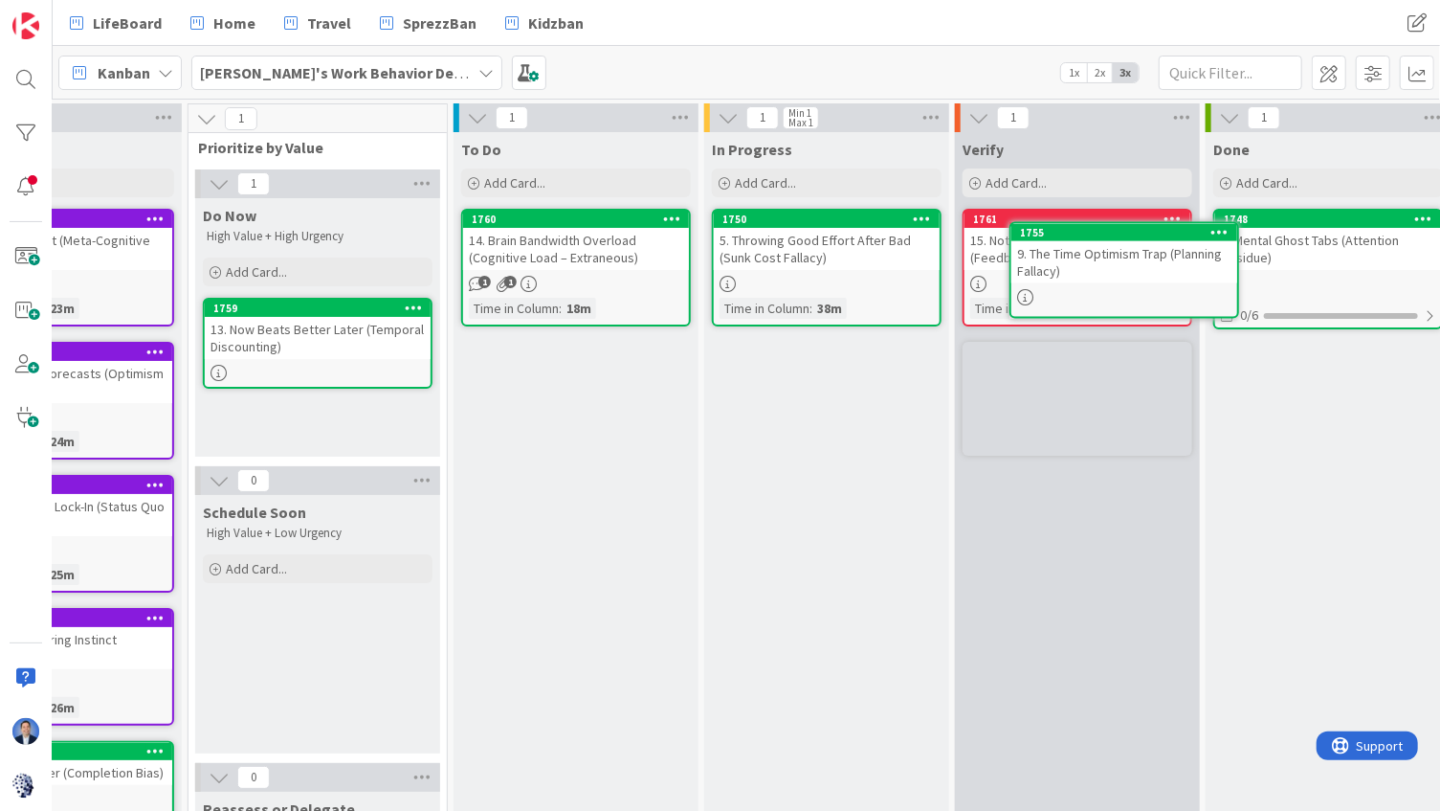
scroll to position [0, 393]
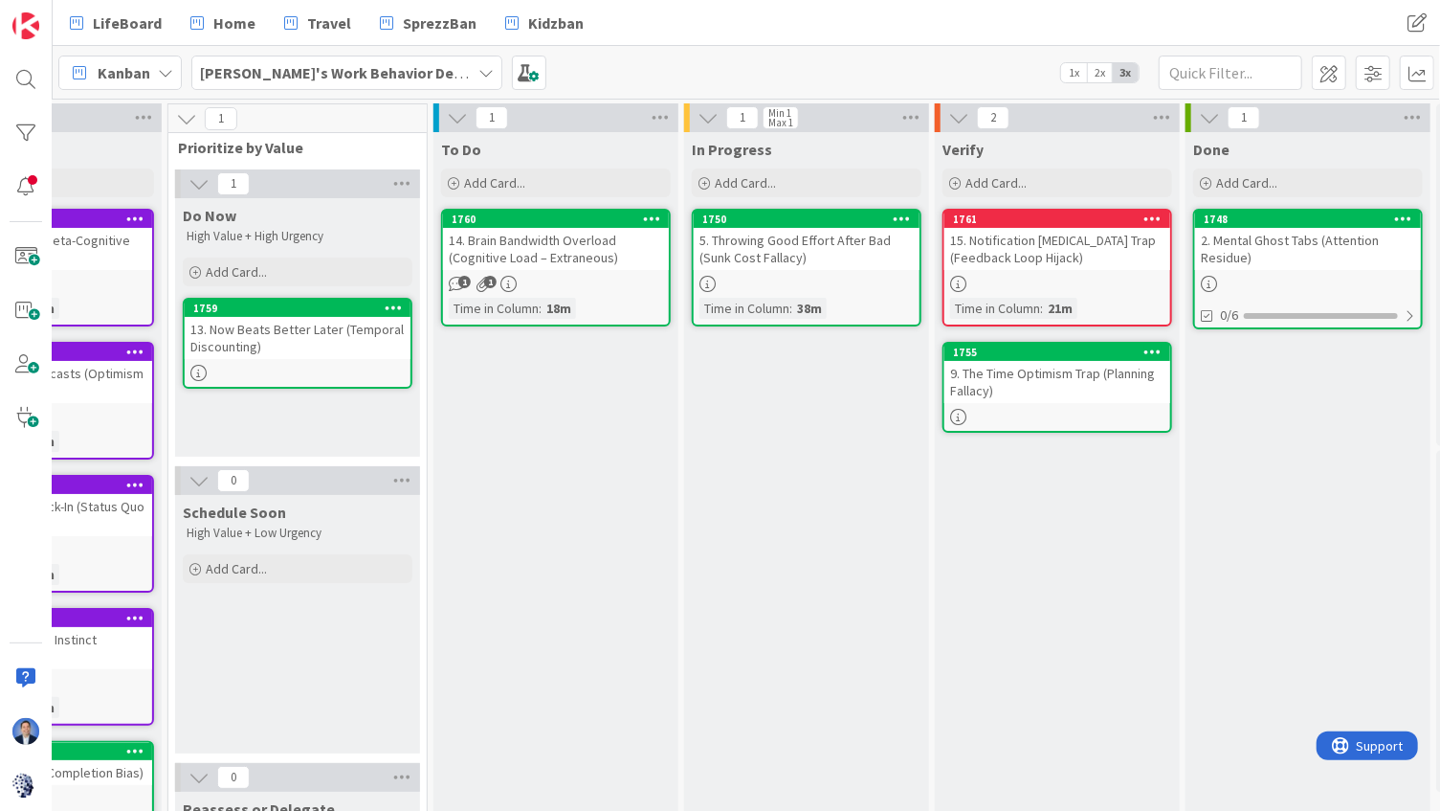
drag, startPoint x: 657, startPoint y: 494, endPoint x: 957, endPoint y: 393, distance: 316.9
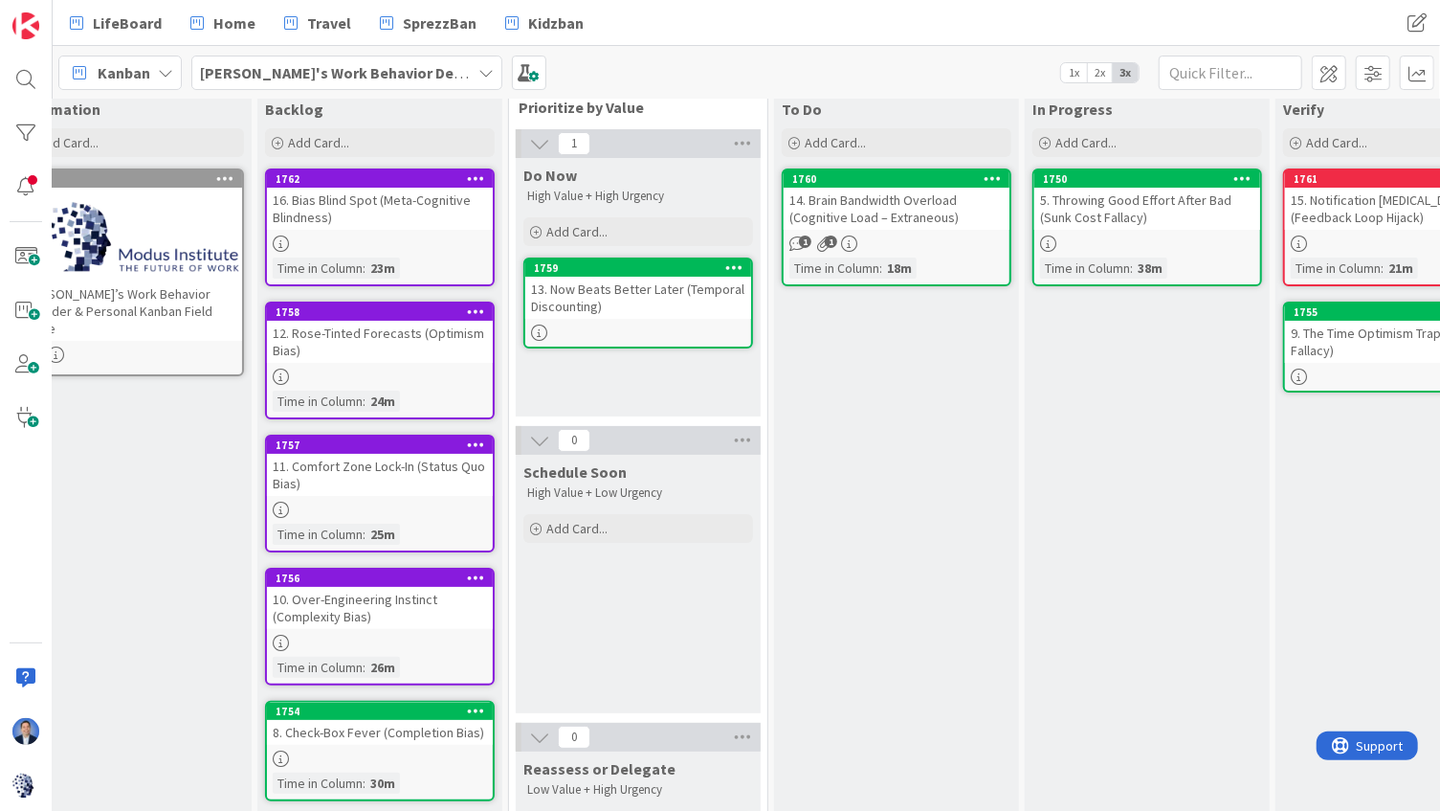
scroll to position [255, 53]
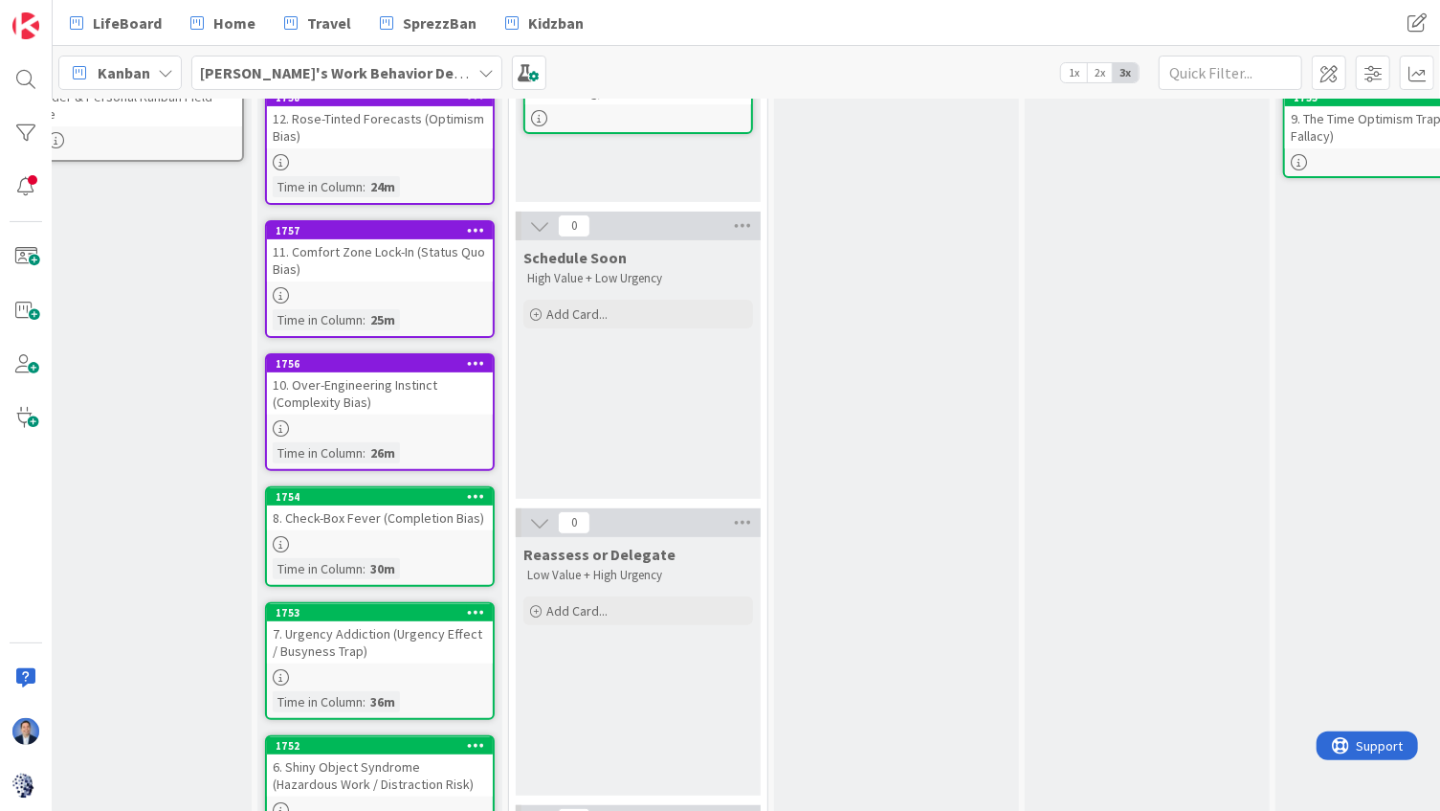
click at [354, 528] on div "8. Check-Box Fever (Completion Bias)" at bounding box center [380, 517] width 226 height 25
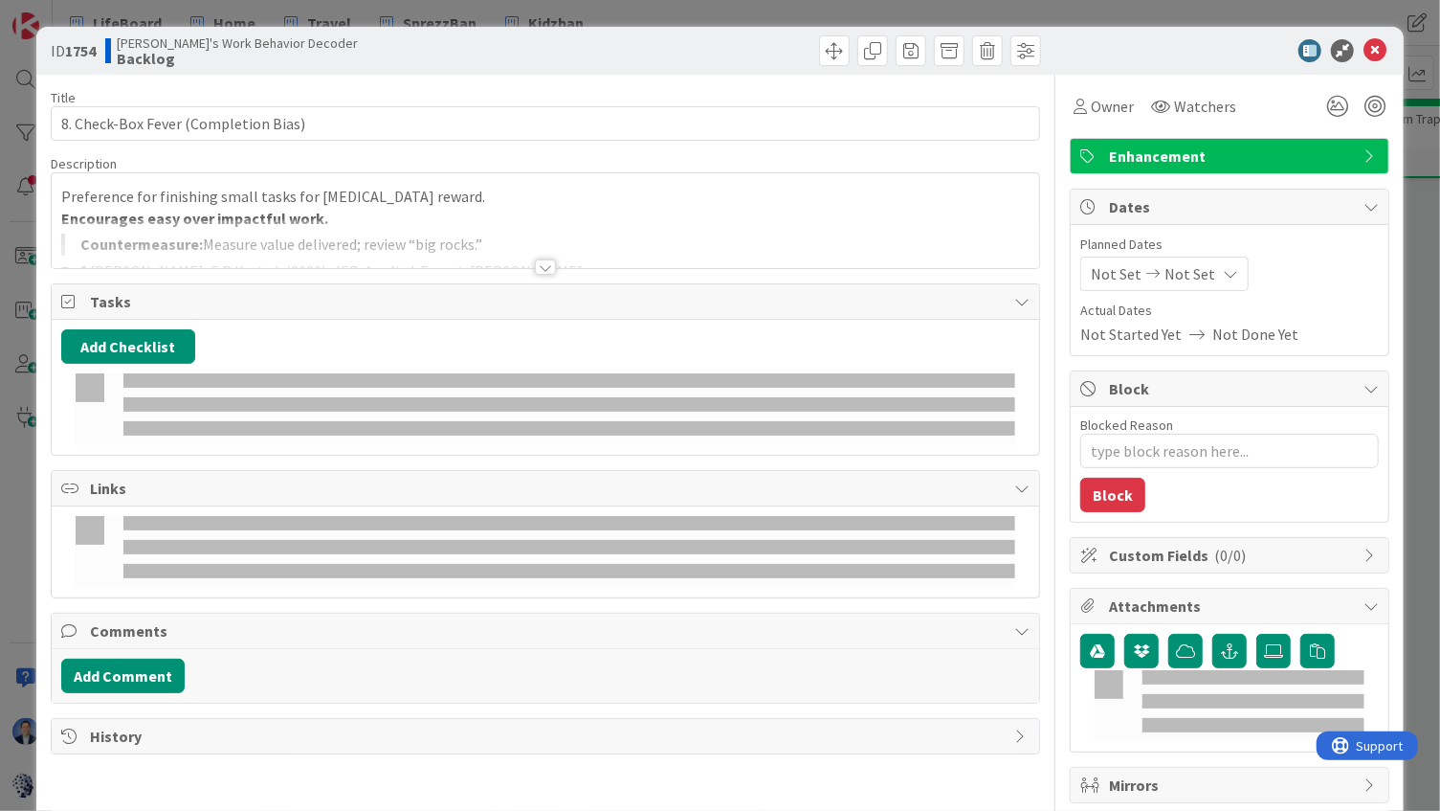
type textarea "x"
type input "8. Check-Box Fever (Completion Bias)"
type textarea "x"
type input "8. Check-Box Fever (Completion Bias)"
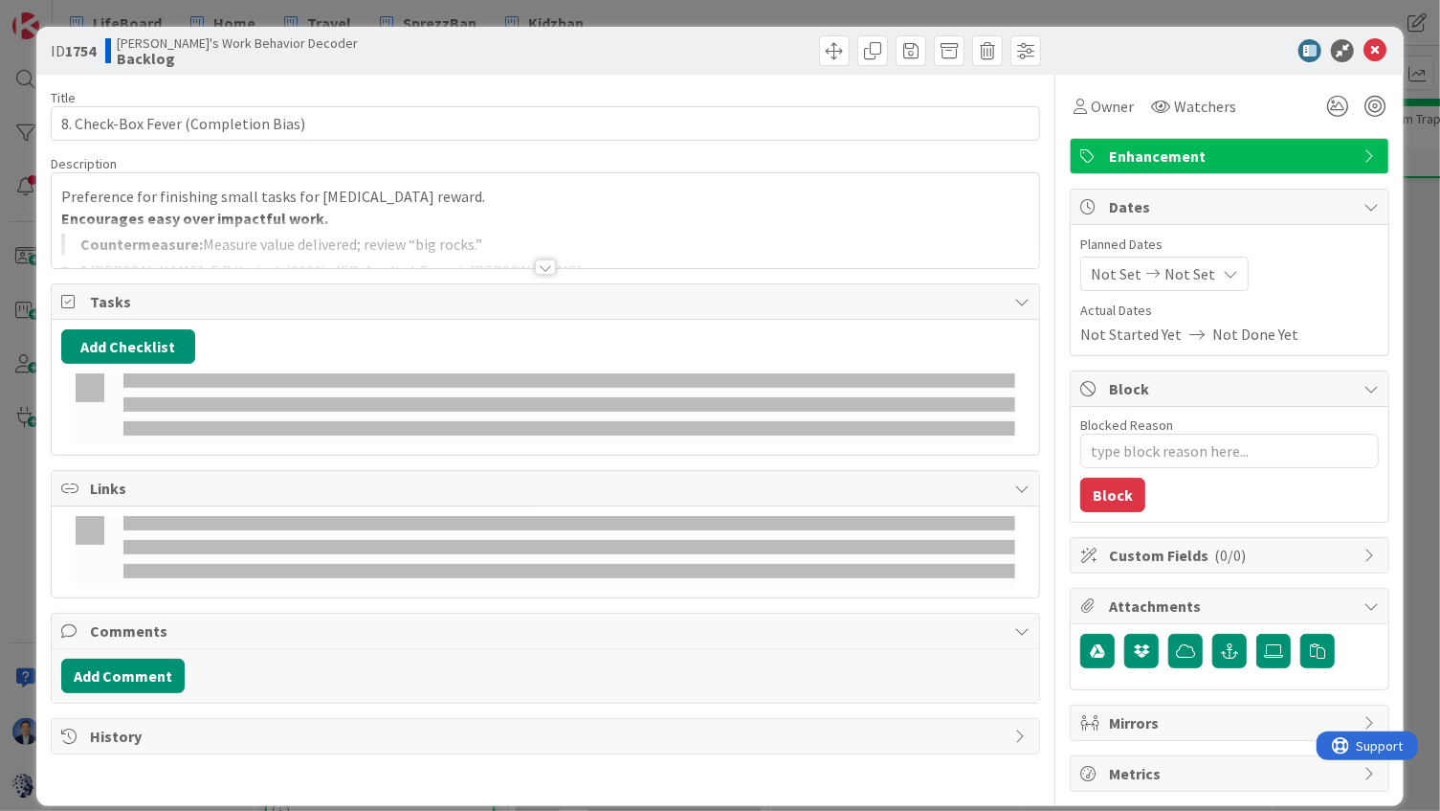
type textarea "x"
type input "8. Check-Box Fever (Completion Bias)"
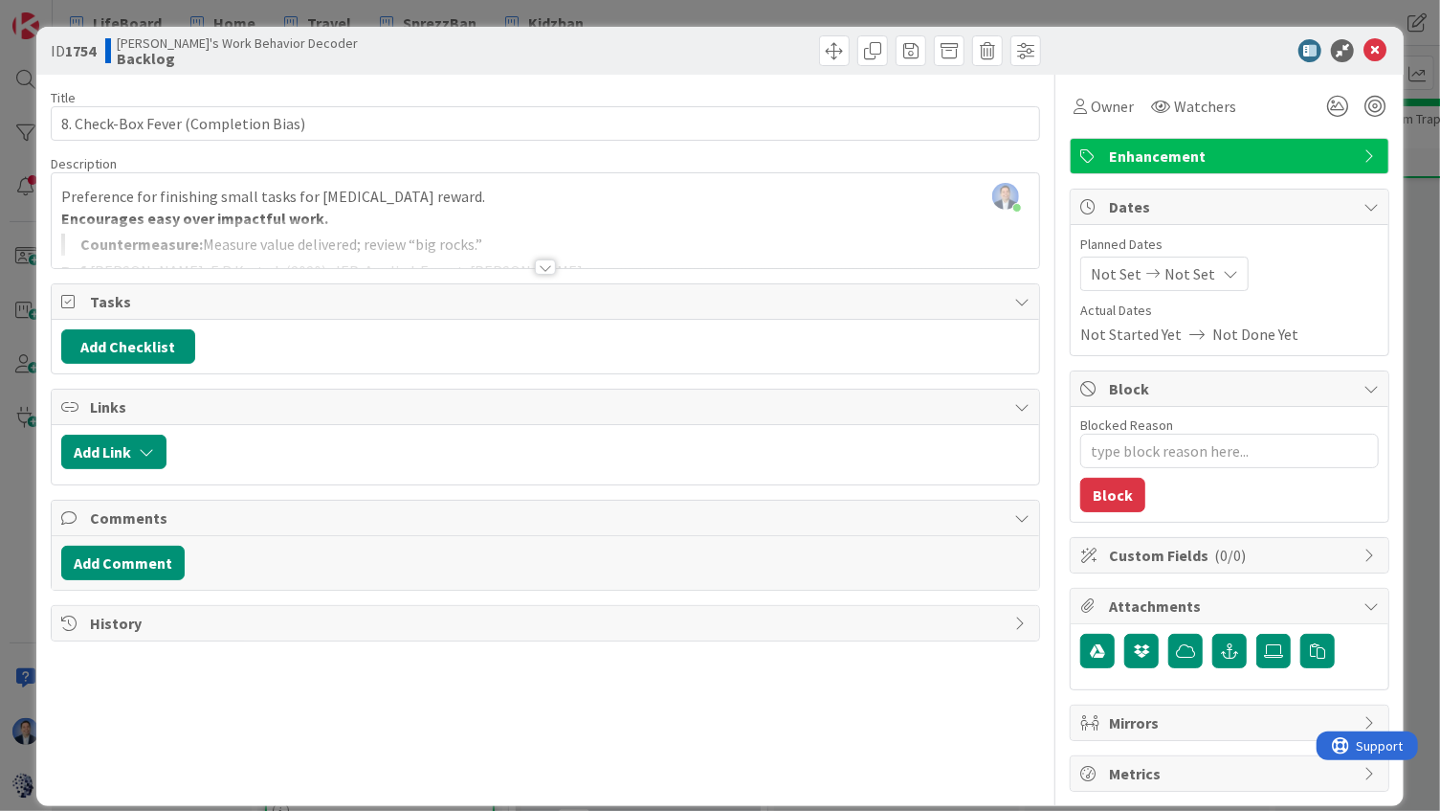
click at [474, 228] on div at bounding box center [546, 243] width 989 height 49
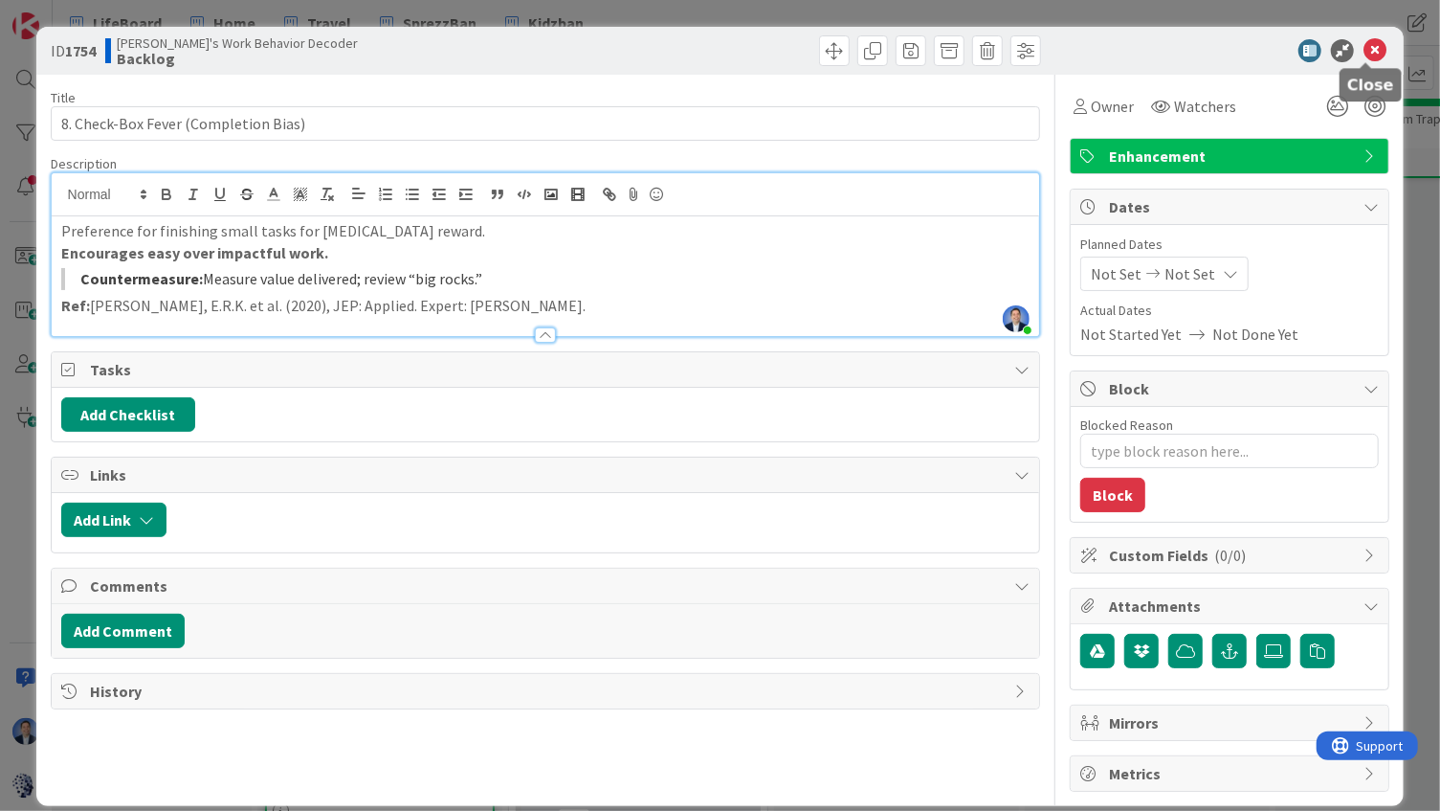
click at [1365, 49] on icon at bounding box center [1375, 50] width 23 height 23
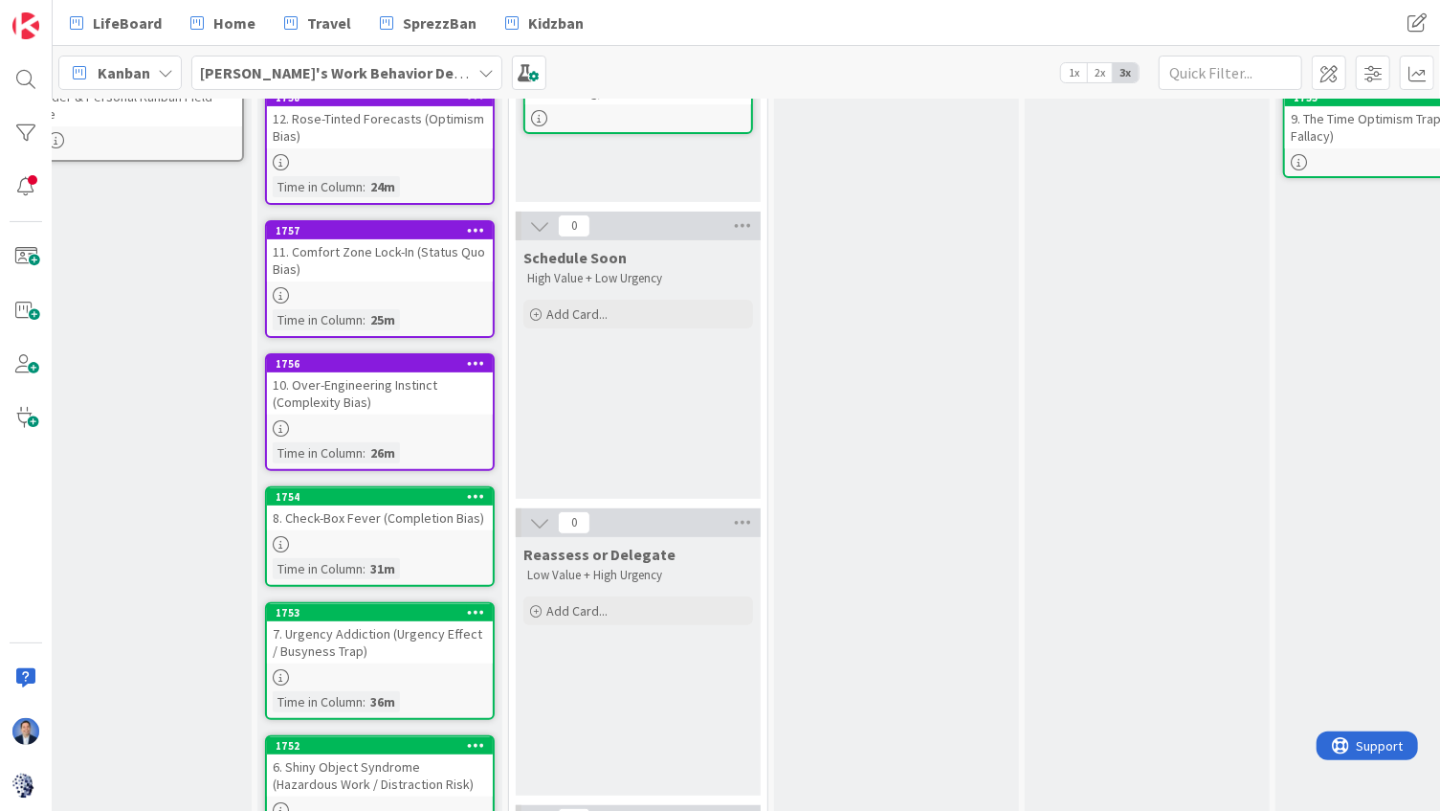
click at [479, 492] on icon at bounding box center [476, 495] width 18 height 13
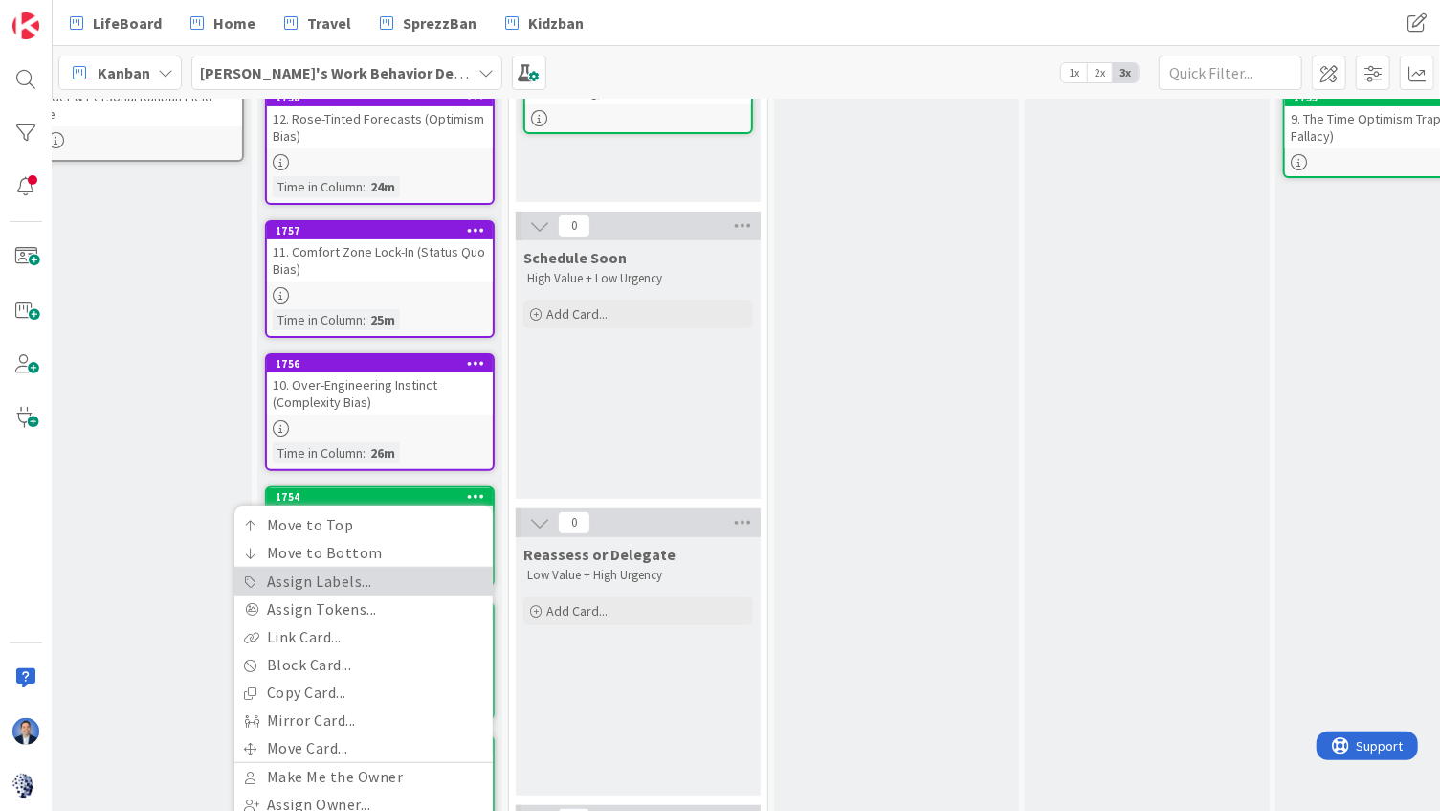
click at [381, 577] on link "Assign Labels..." at bounding box center [363, 582] width 258 height 28
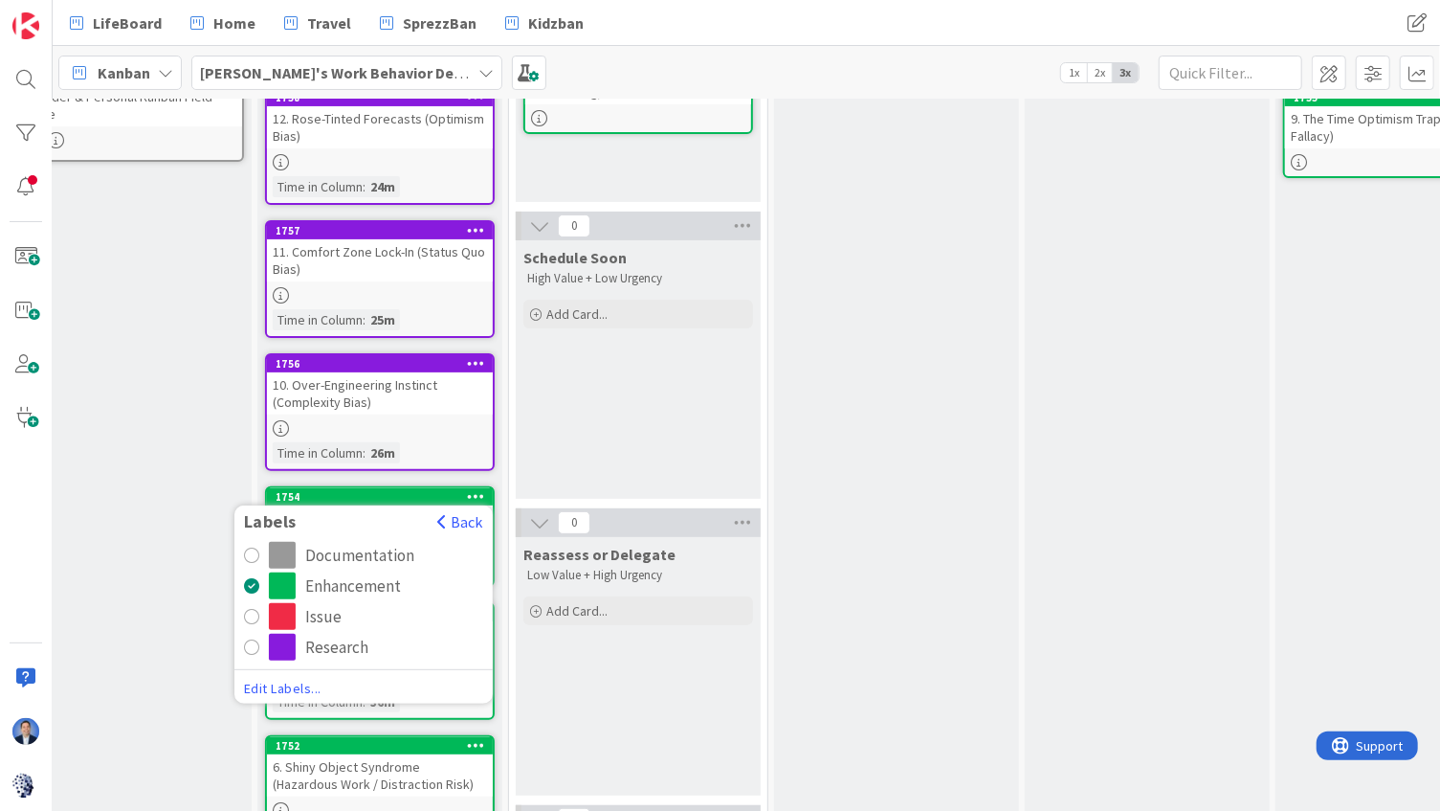
click at [301, 644] on div "Research" at bounding box center [376, 647] width 214 height 27
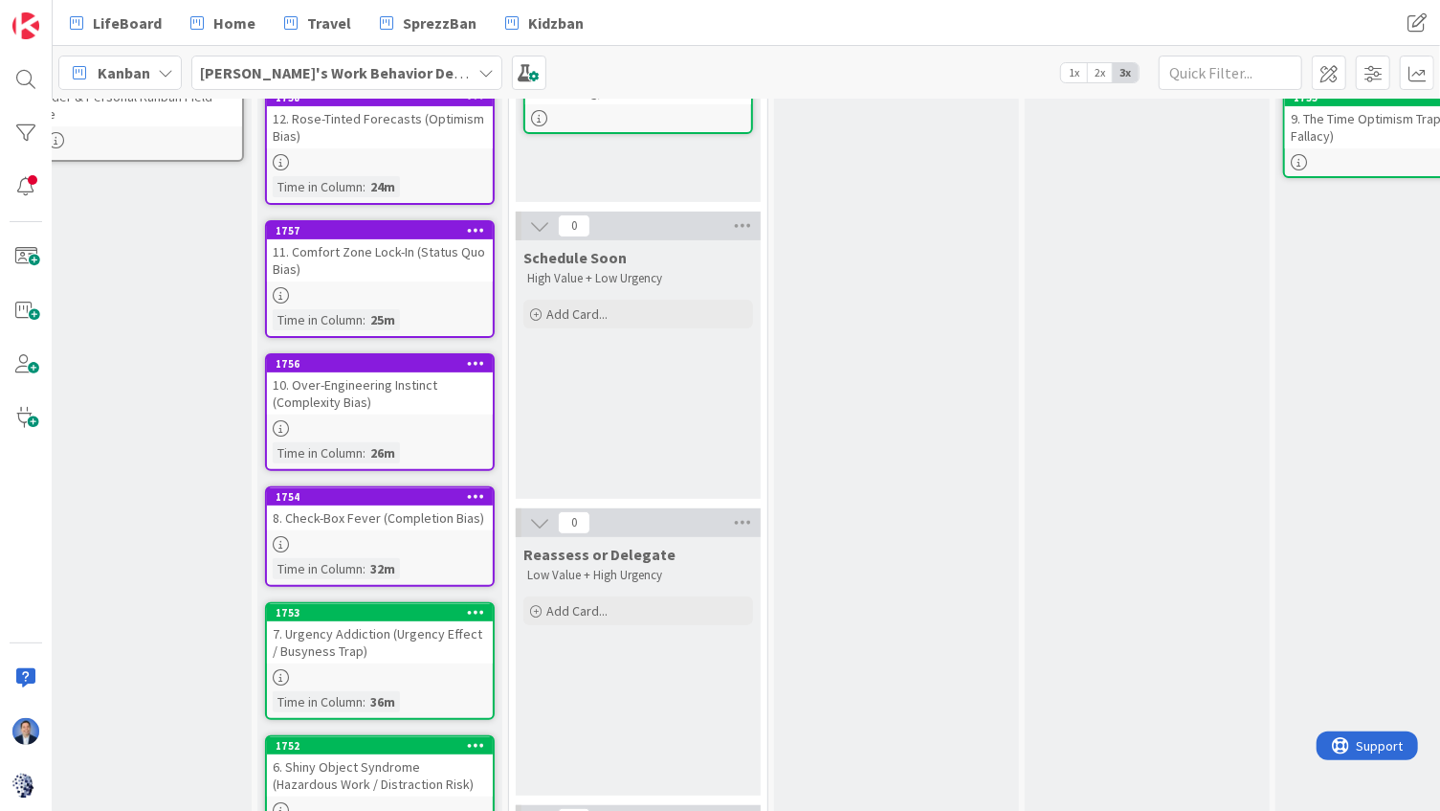
click at [373, 643] on div "7. Urgency Addiction (Urgency Effect / Busyness Trap)" at bounding box center [380, 642] width 226 height 42
click at [383, 649] on div "7. Urgency Addiction (Urgency Effect / Busyness Trap)" at bounding box center [380, 642] width 226 height 42
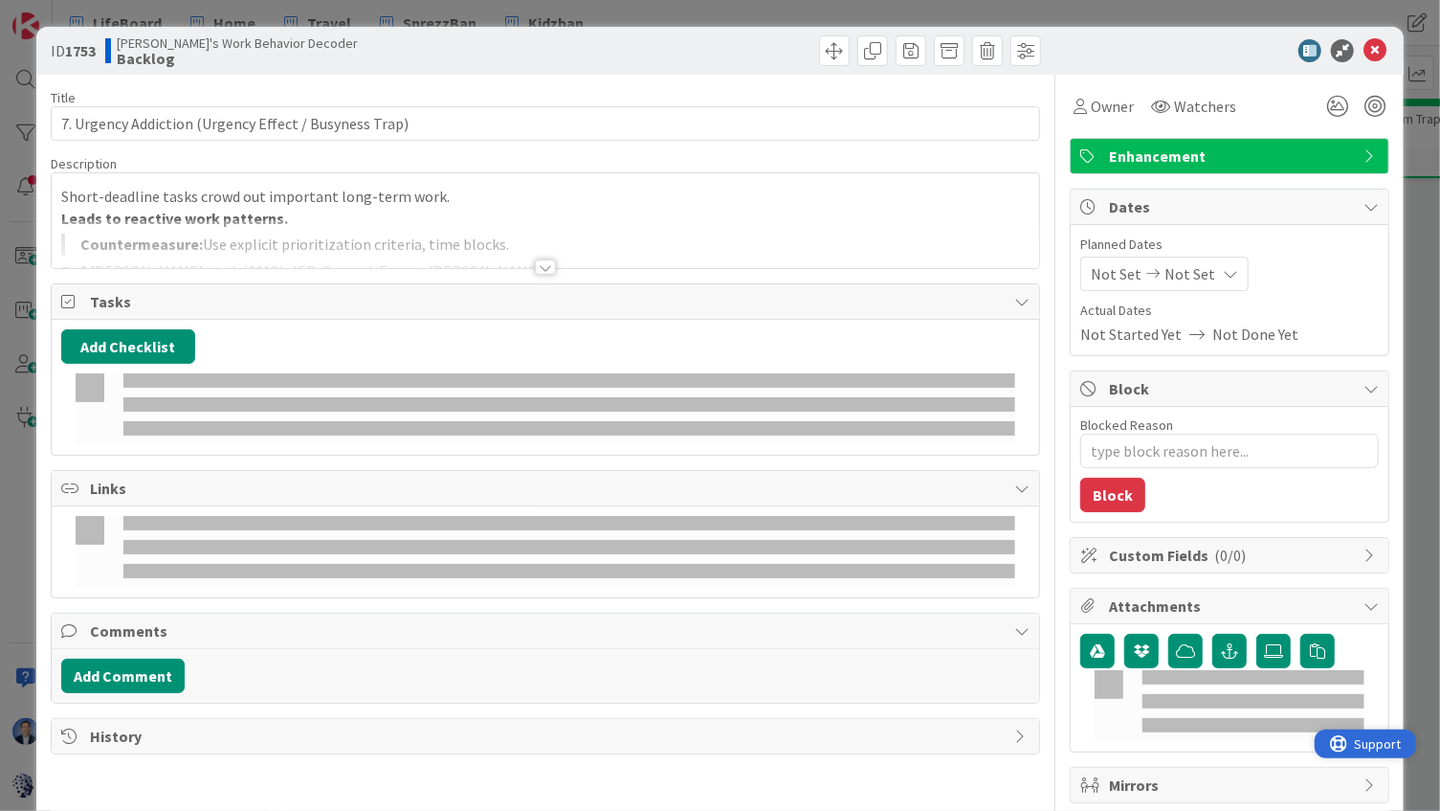
type textarea "x"
type input "7. Urgency Addiction (Urgency Effect / Busyness Trap)"
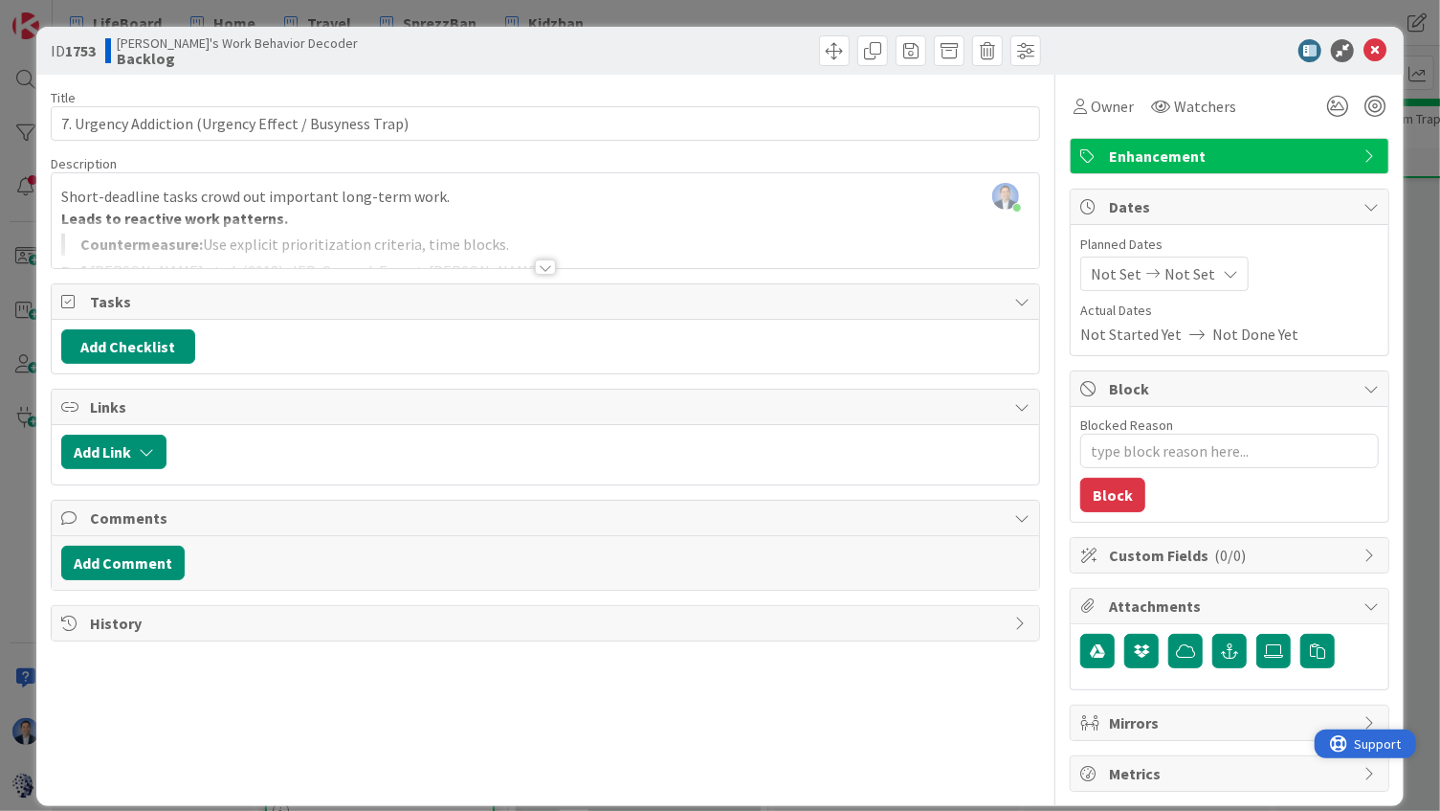
type textarea "x"
type input "7. Urgency Addiction (Urgency Effect / Busyness Trap)"
click at [599, 215] on div "Short-deadline tasks crowd out important long-term work. Leads to reactive work…" at bounding box center [546, 225] width 989 height 86
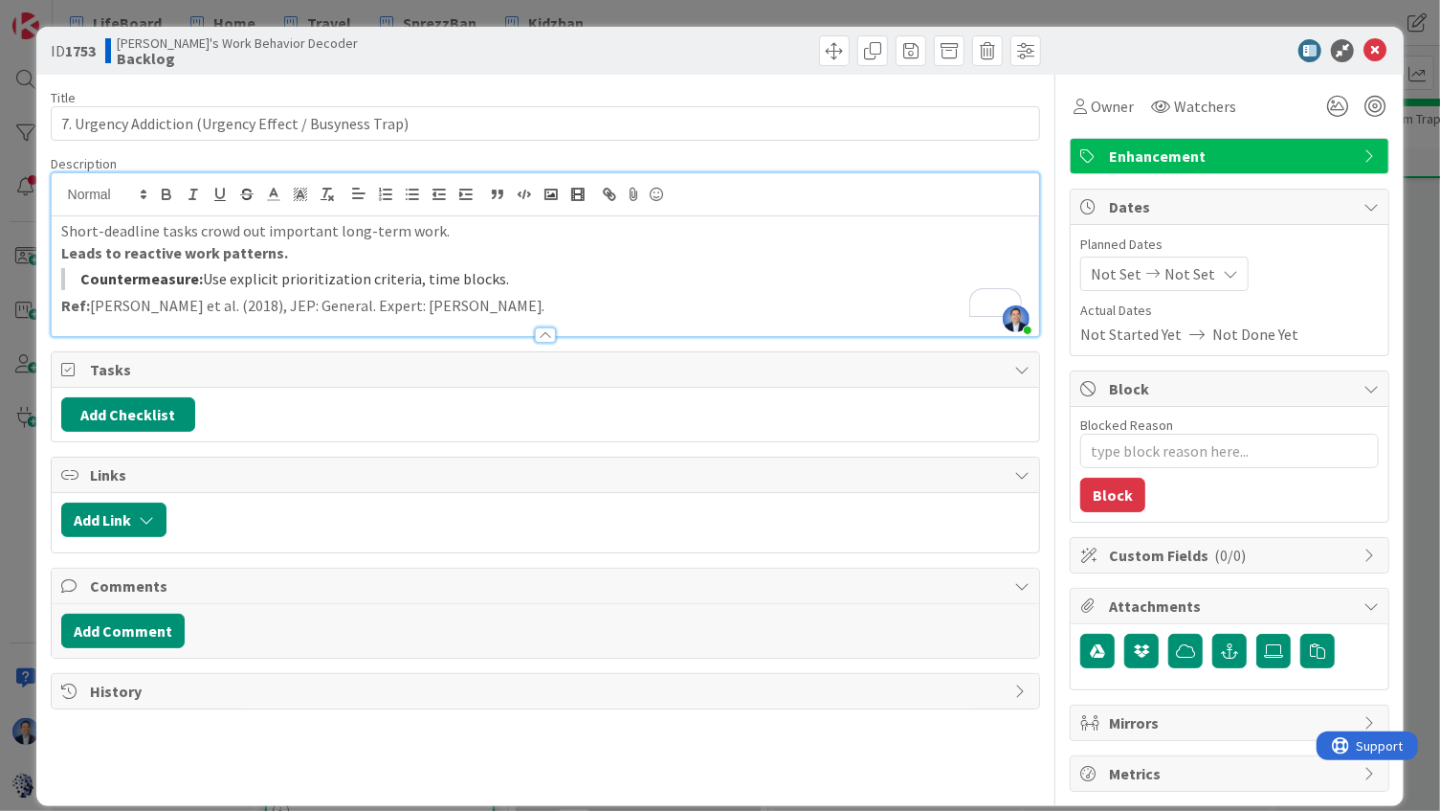
click at [255, 271] on blockquote "Countermeasure: Use explicit prioritization criteria, time blocks." at bounding box center [546, 279] width 970 height 22
drag, startPoint x: 255, startPoint y: 271, endPoint x: 367, endPoint y: 276, distance: 112.1
click at [367, 276] on blockquote "Countermeasure: Use explicit prioritization criteria, time blocks." at bounding box center [546, 279] width 970 height 22
copy blockquote "explicit prioritization criteria"
click at [1367, 54] on icon at bounding box center [1375, 50] width 23 height 23
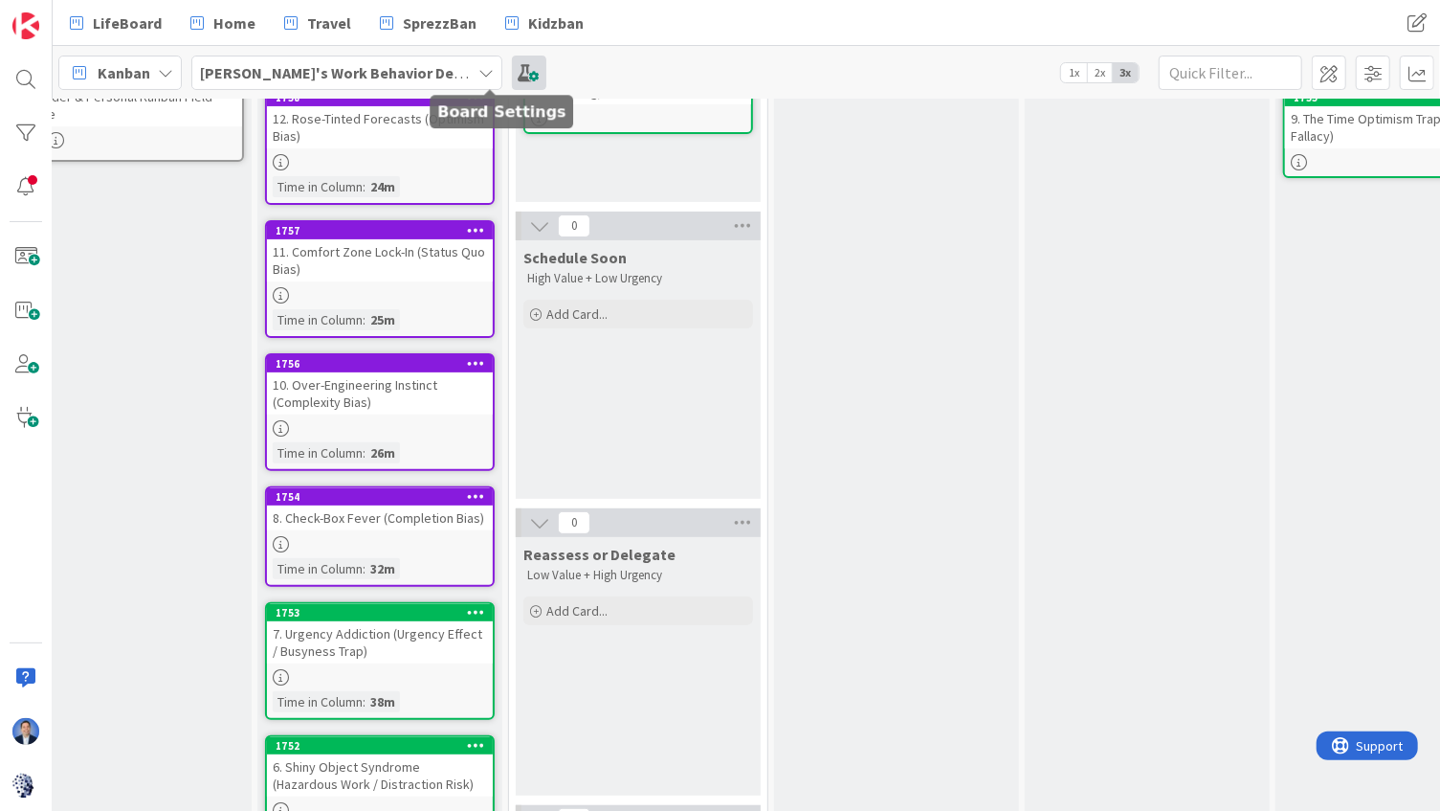
click at [512, 69] on span at bounding box center [529, 73] width 34 height 34
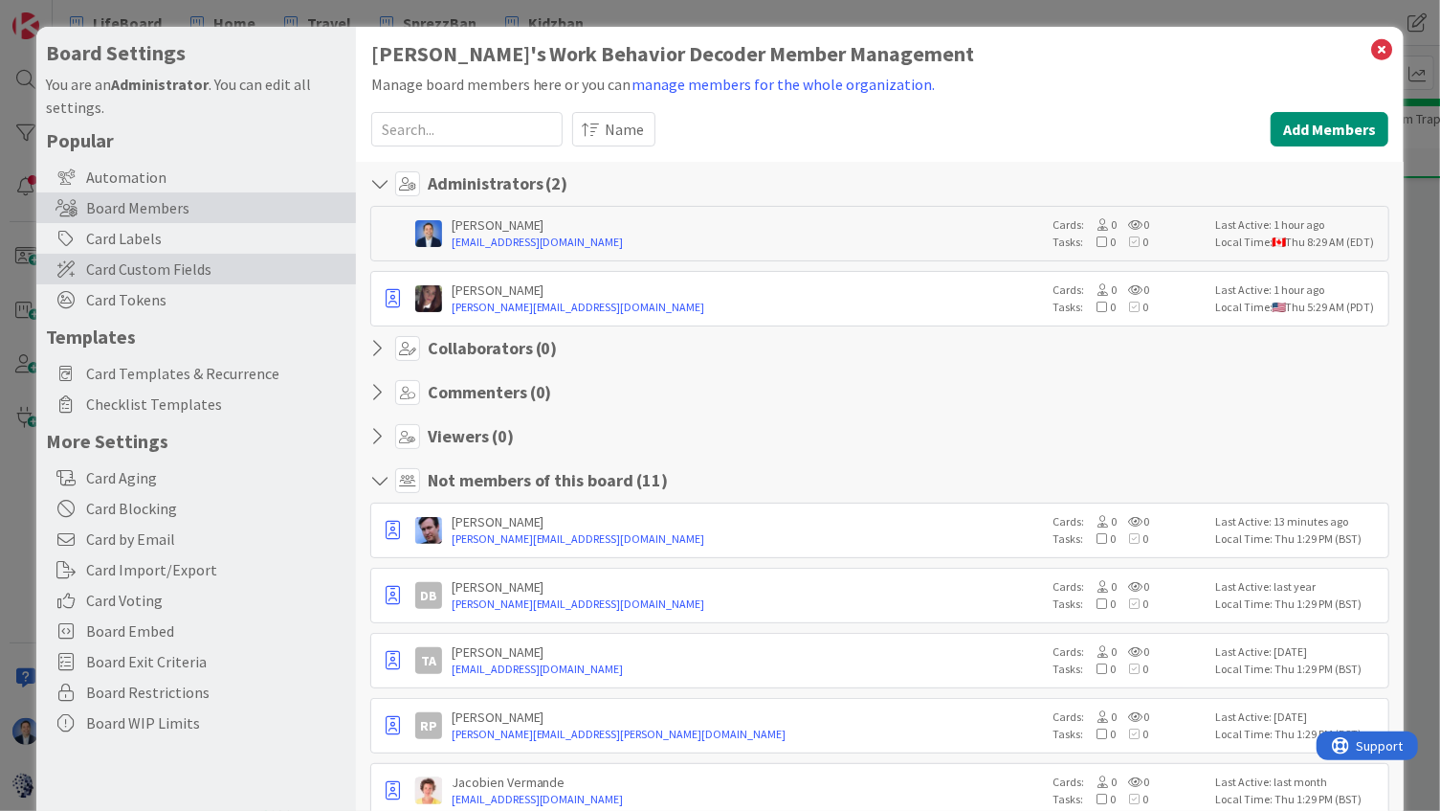
click at [182, 270] on span "Card Custom Fields" at bounding box center [216, 268] width 260 height 23
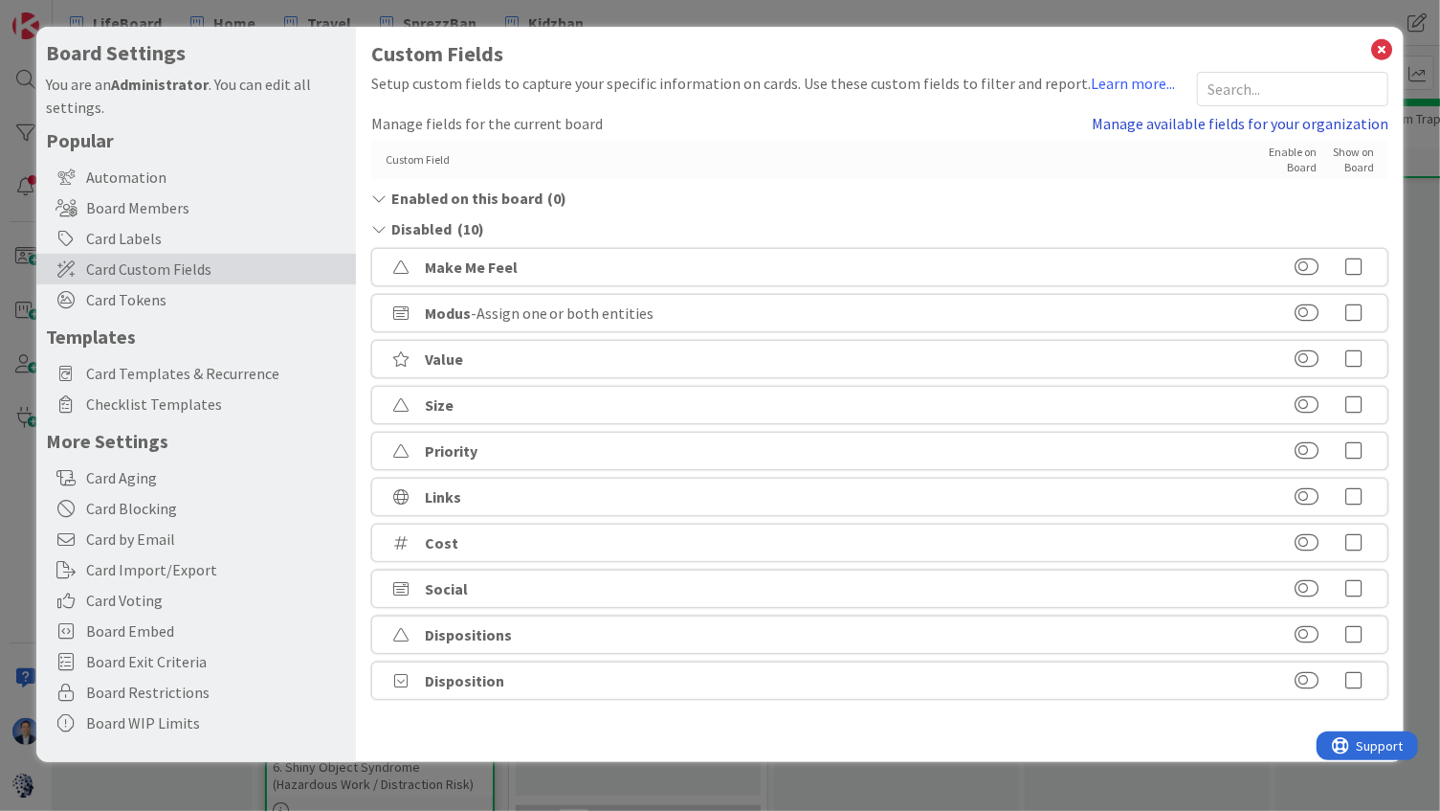
click at [1321, 125] on link "Manage available fields for your organization" at bounding box center [1240, 123] width 297 height 23
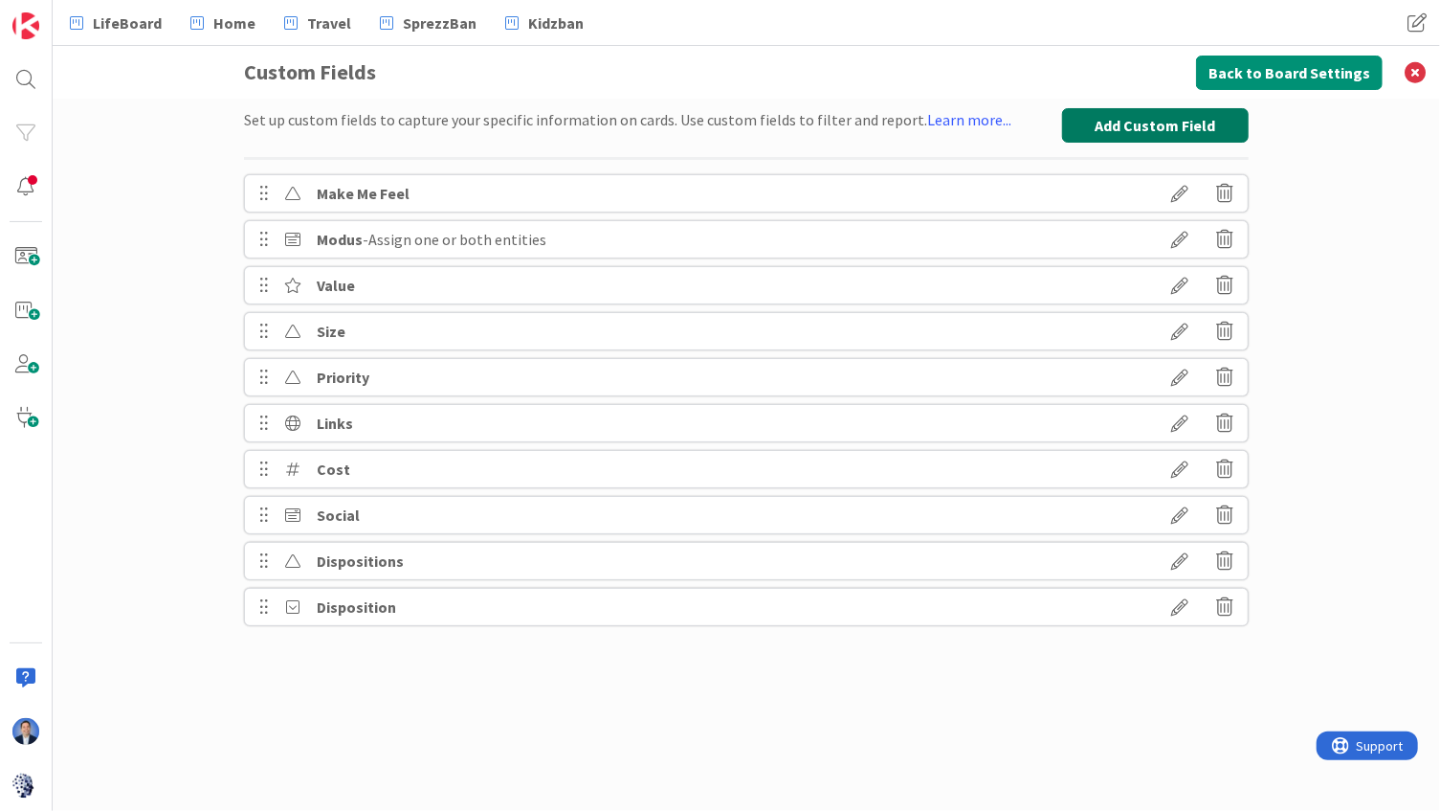
click at [1196, 122] on button "Add Custom Field" at bounding box center [1155, 125] width 187 height 34
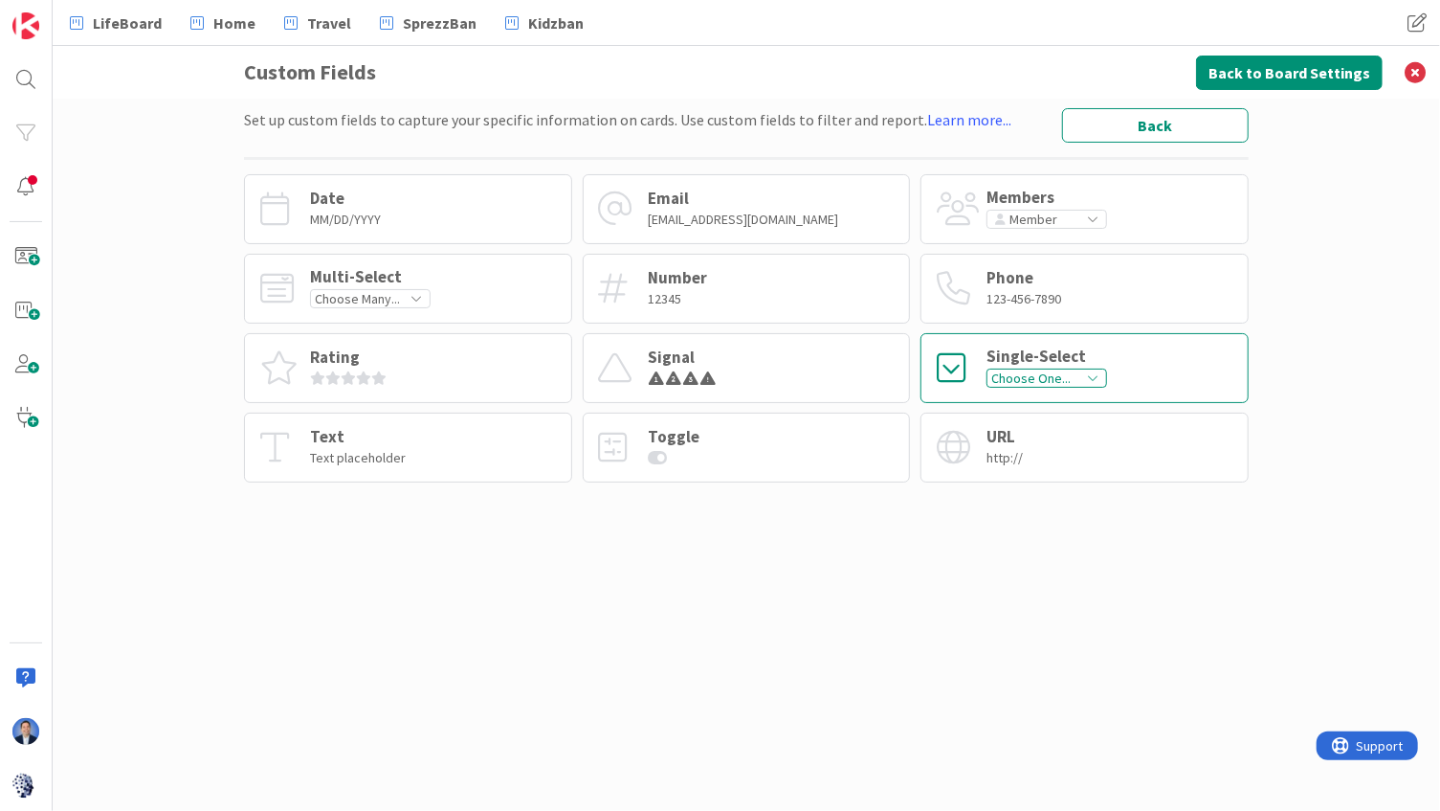
click at [1053, 367] on div "Single-Select Choose One..." at bounding box center [1047, 367] width 121 height 39
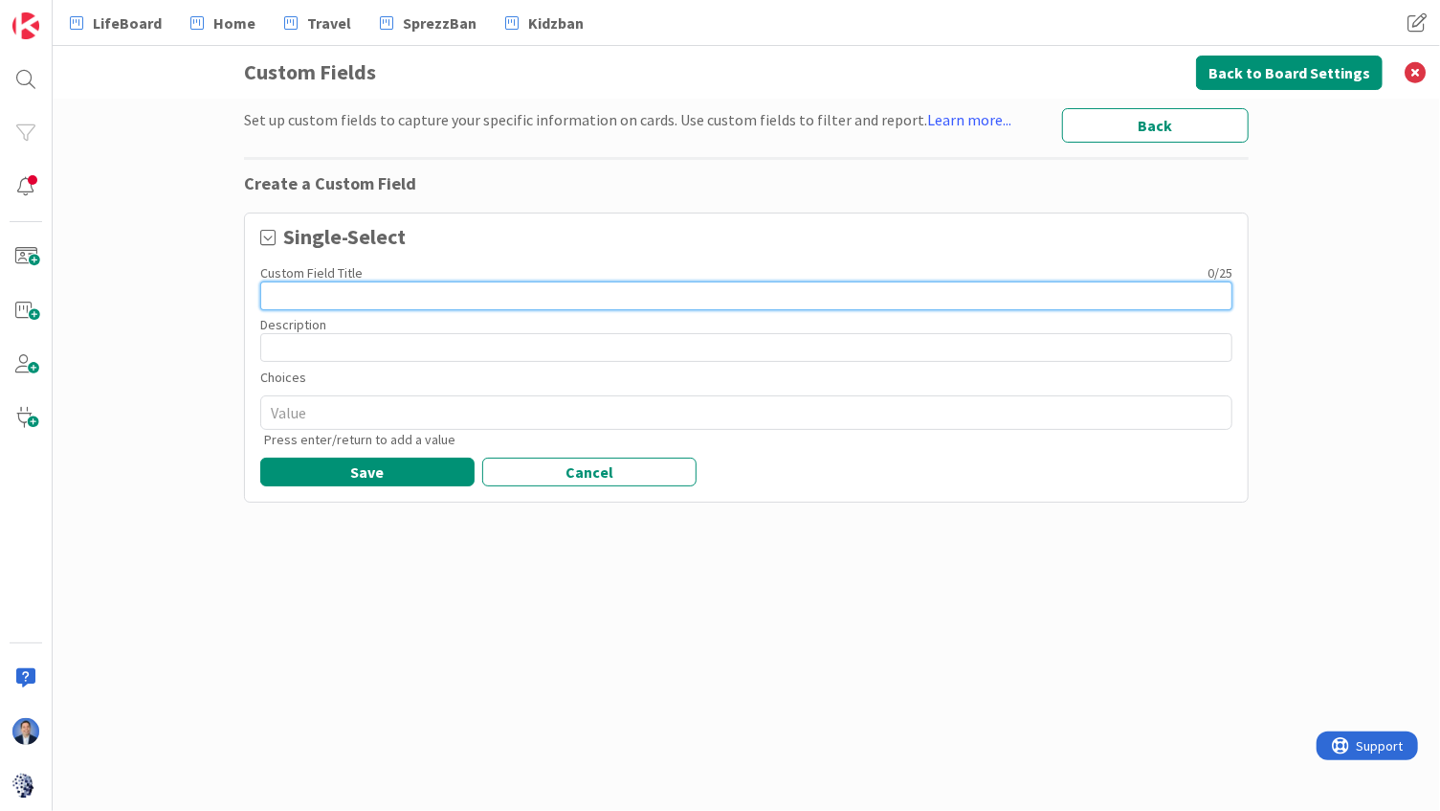
click at [330, 285] on input at bounding box center [746, 295] width 972 height 29
paste input "Prioritization"
type textarea "x"
type input "Prioritization"
click at [331, 296] on input "Prioritization" at bounding box center [746, 295] width 972 height 29
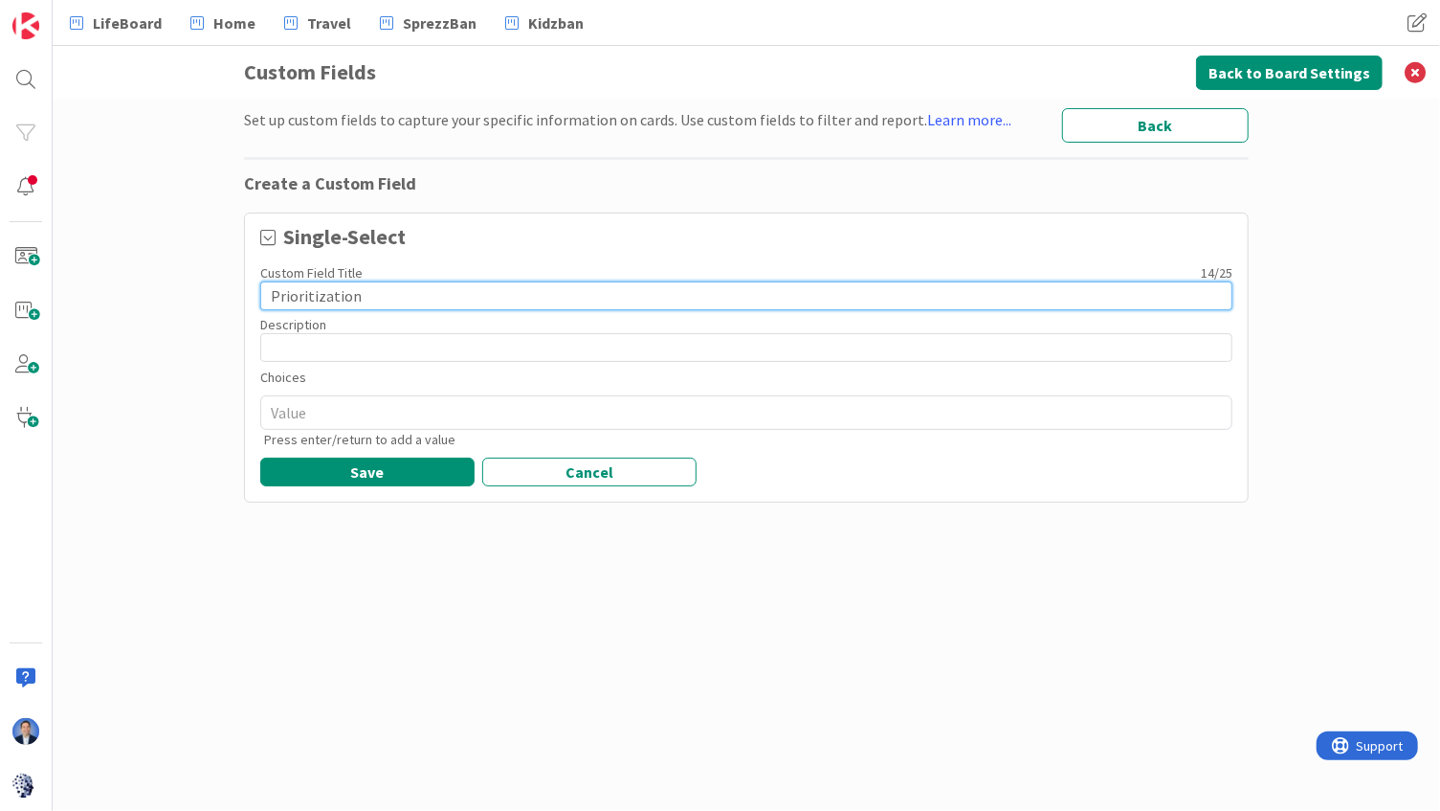
click at [331, 296] on input "Prioritization" at bounding box center [746, 295] width 972 height 29
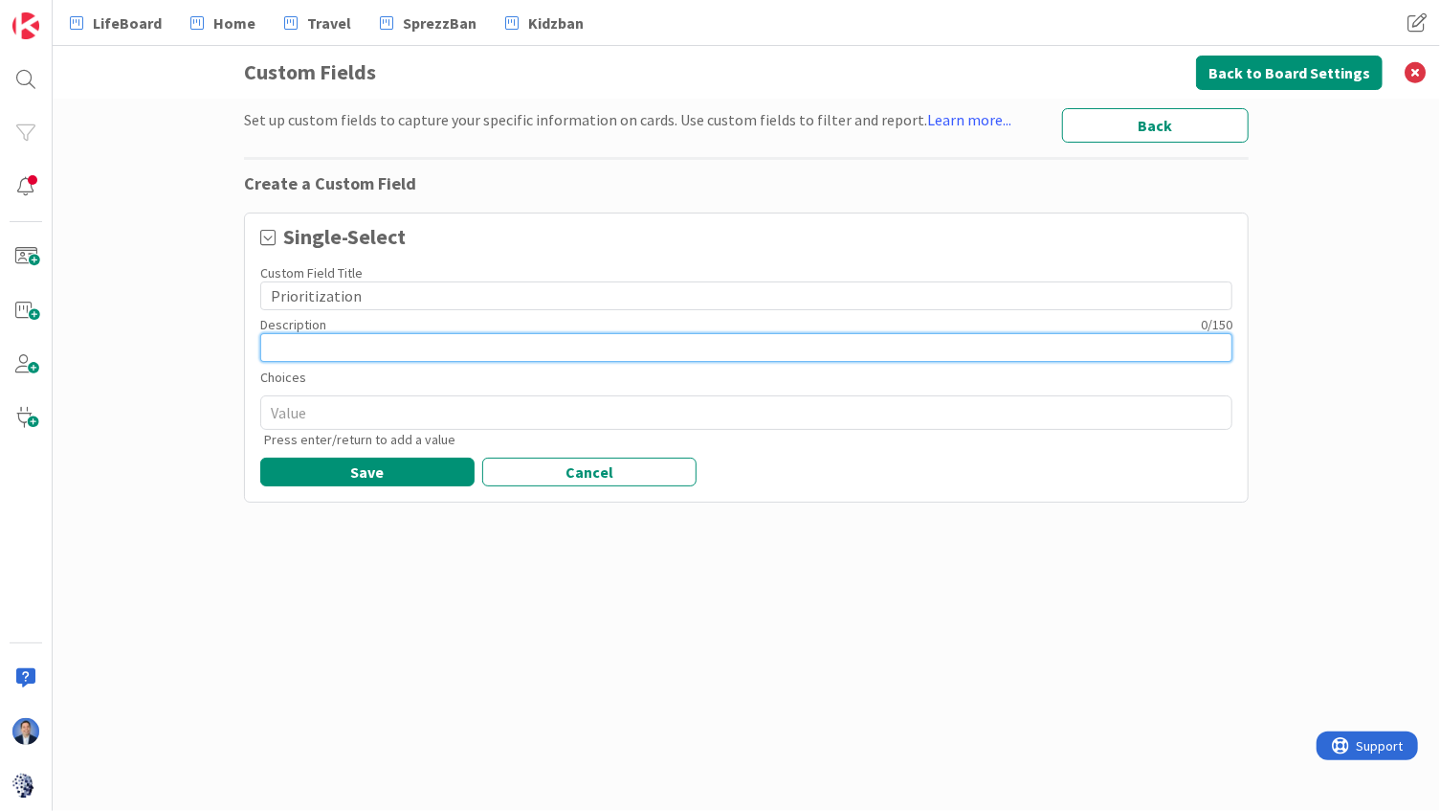
click at [394, 348] on input at bounding box center [746, 347] width 972 height 29
paste input "Classifies work by its value and time sensitivity to guide pull decisions. Use …"
type textarea "x"
type input "Classifies work by its value and time sensitivity to guide pull decisions. Use …"
click at [356, 339] on input "Classifies work by its value and time sensitivity to guide pull decisions. Use …" at bounding box center [746, 347] width 972 height 29
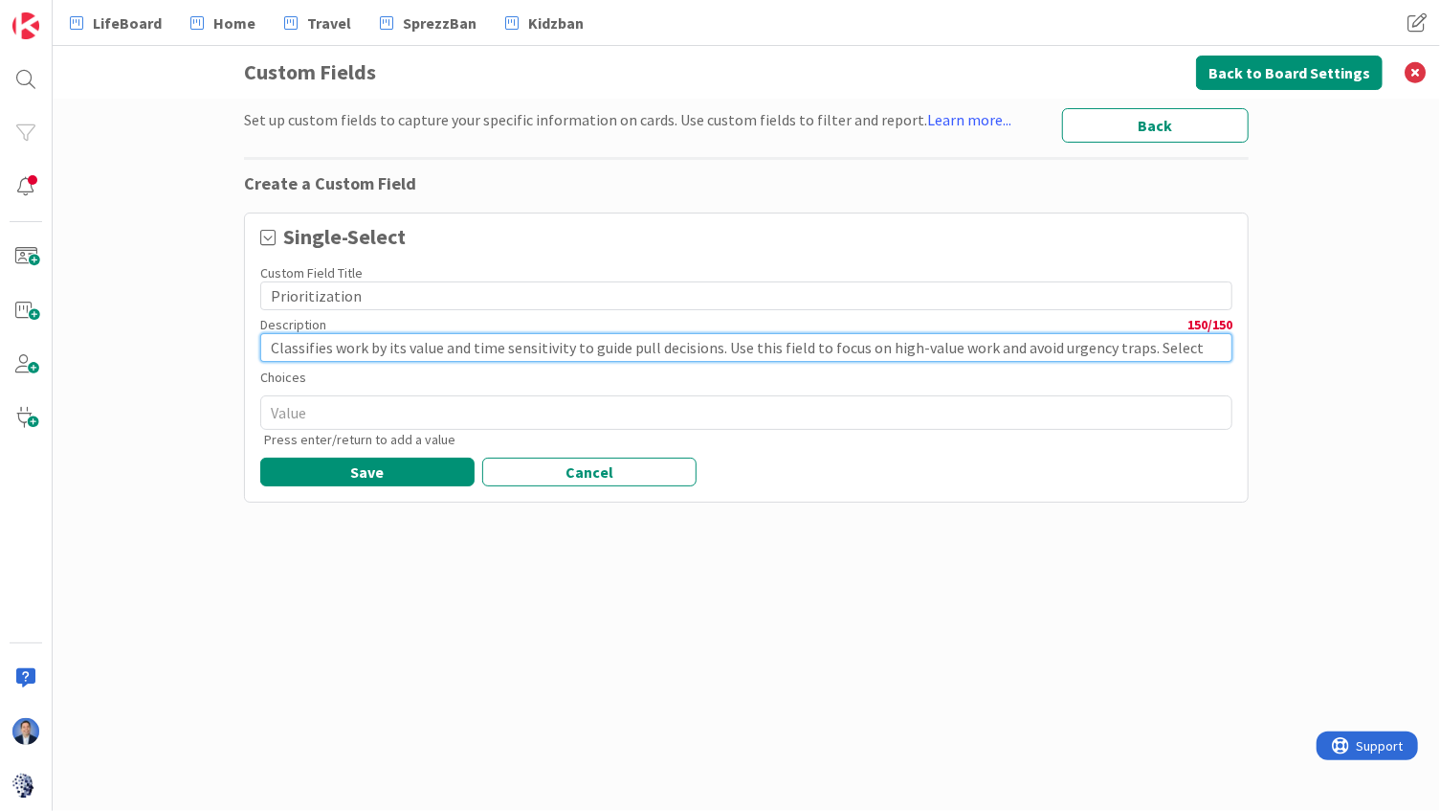
click at [356, 339] on input "Classifies work by its value and time sensitivity to guide pull decisions. Use …" at bounding box center [746, 347] width 972 height 29
paste input "y work by value and time sensitivity to guide pull decisions and avoid urgency …"
type textarea "x"
type input "Classify work by value and time sensitivity to guide pull decisions and avoid u…"
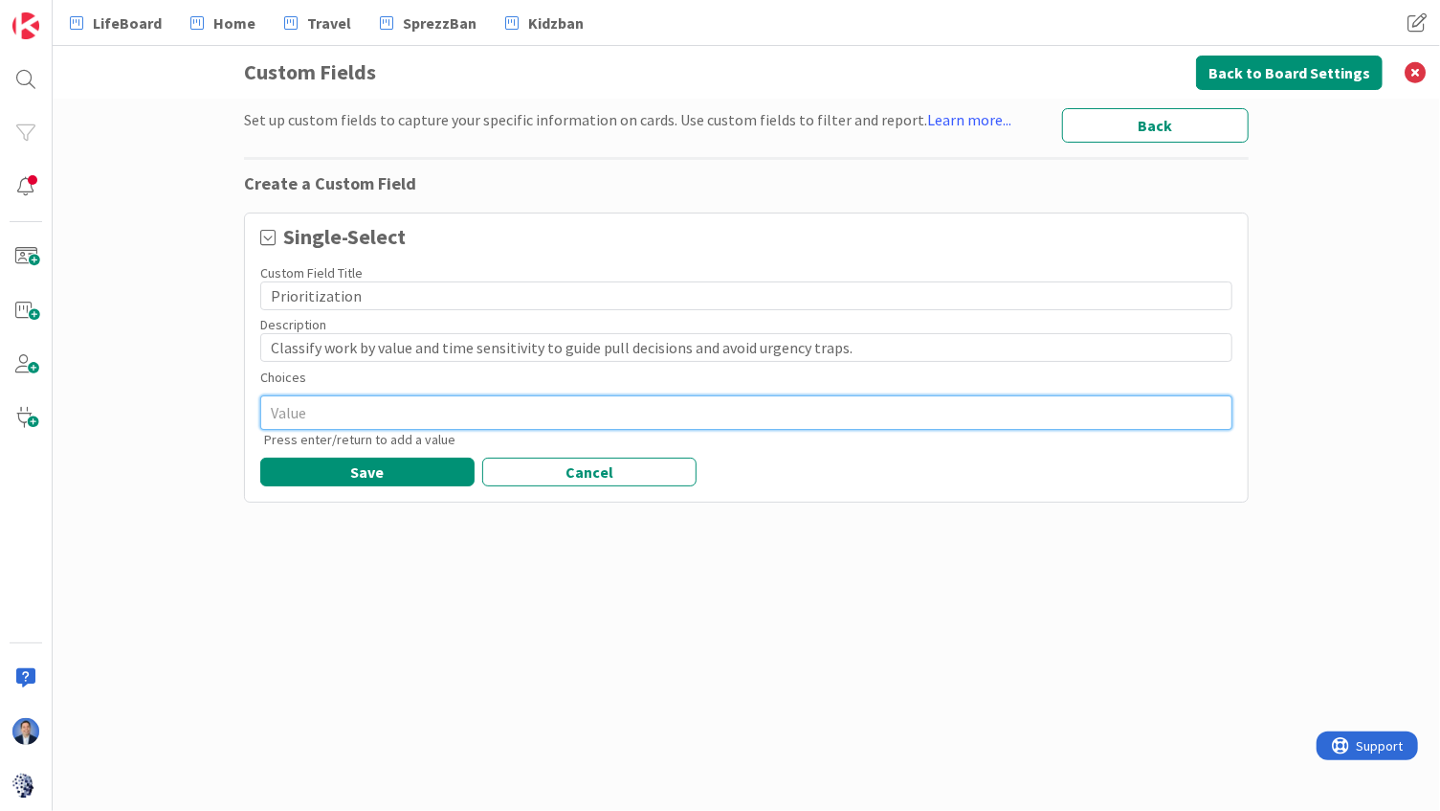
drag, startPoint x: 303, startPoint y: 410, endPoint x: 356, endPoint y: 410, distance: 52.6
click at [304, 410] on textarea at bounding box center [746, 412] width 972 height 34
paste textarea "High Value – Urgent"
type textarea "High Value – Urgent"
type textarea "x"
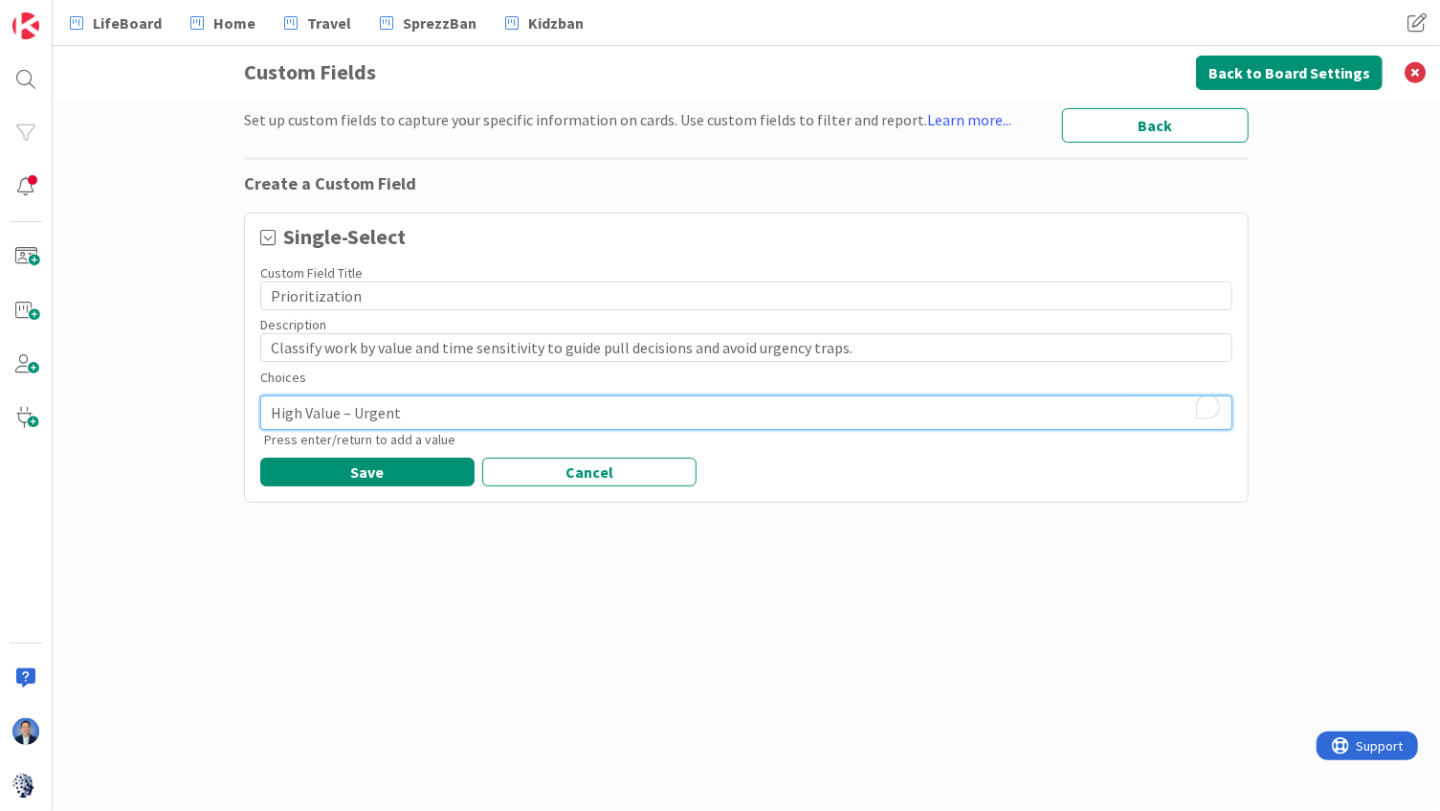
type textarea "High Value – Urgent"
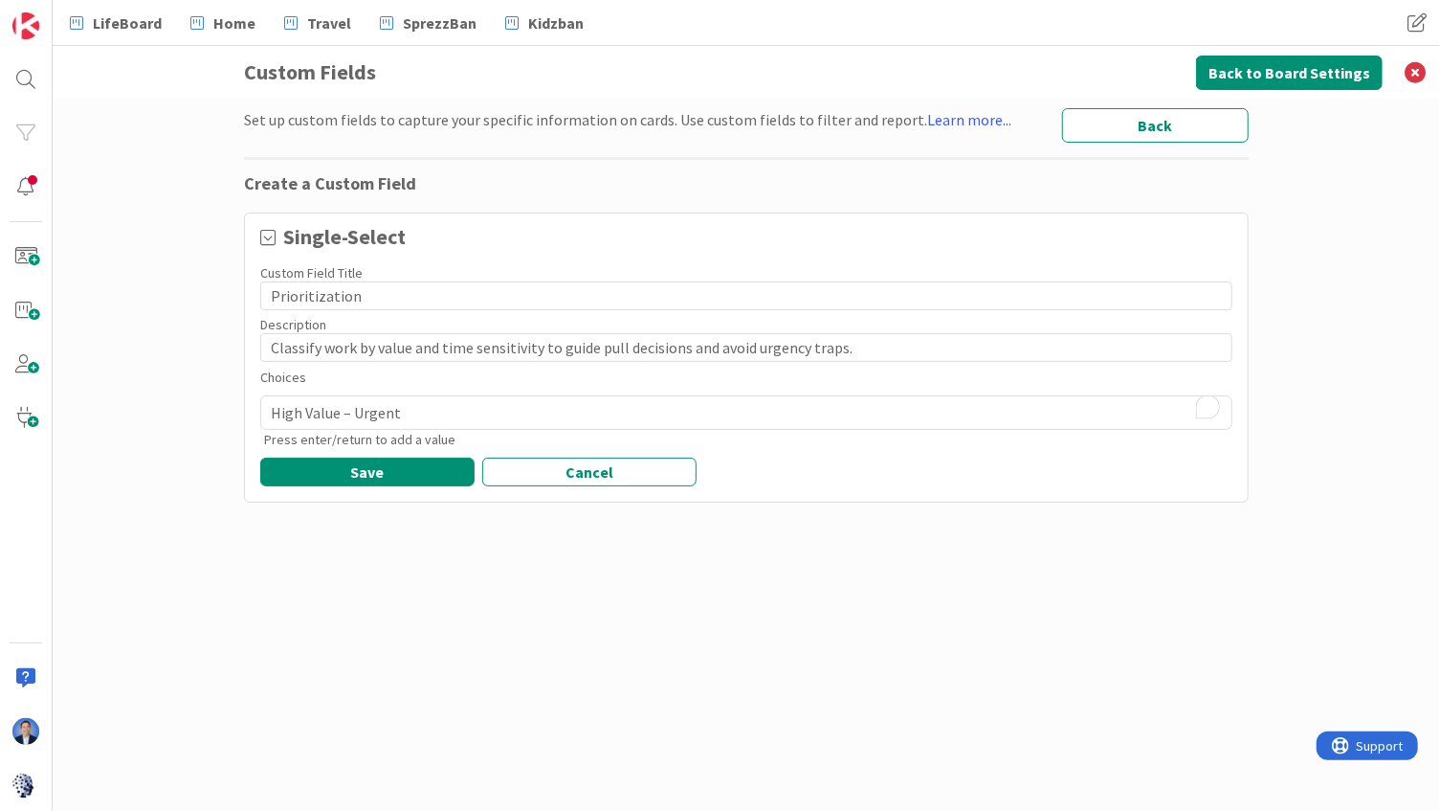
type textarea "x"
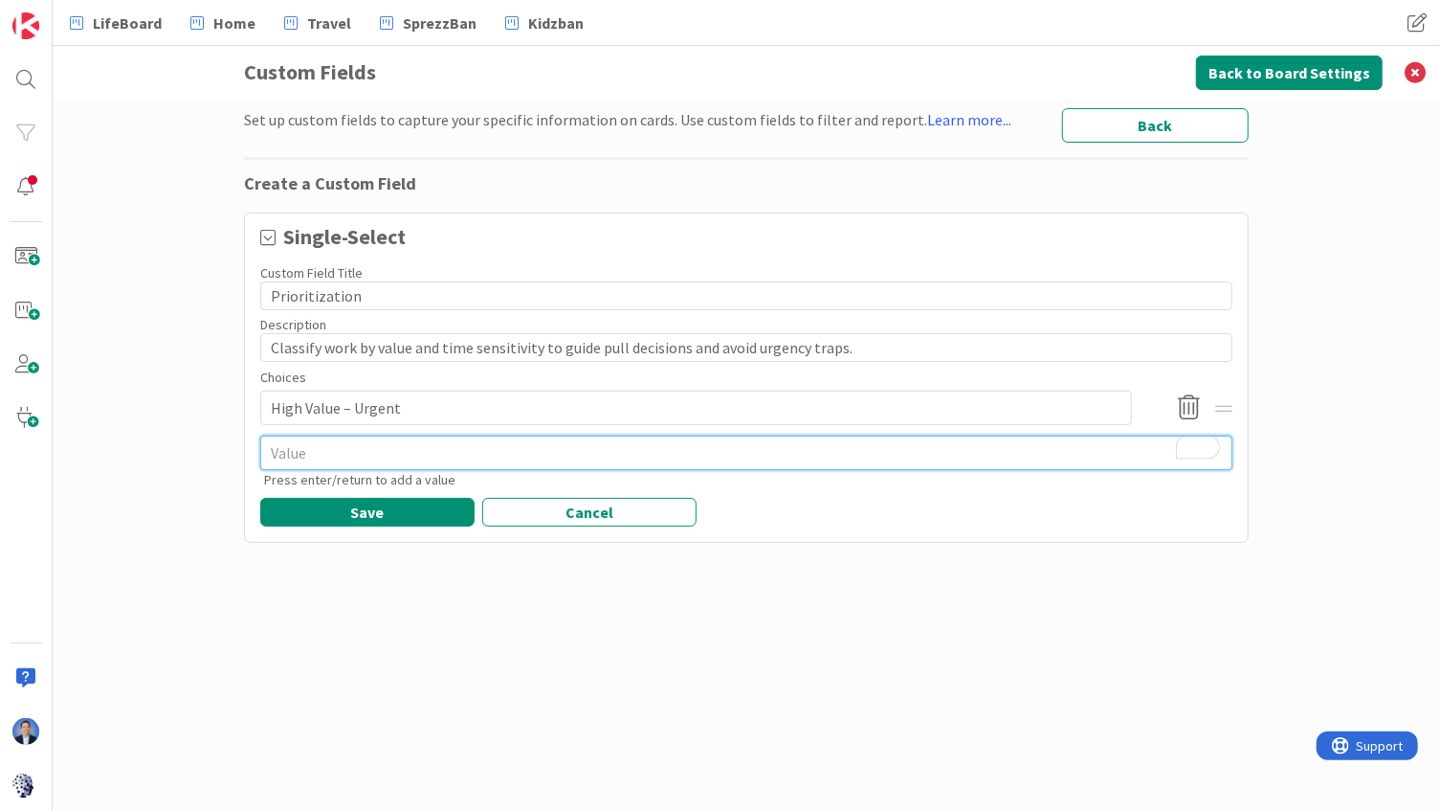
click at [383, 446] on textarea "To enrich screen reader interactions, please activate Accessibility in Grammarl…" at bounding box center [746, 452] width 972 height 34
paste textarea "High Value – Time-Sensitive"
type textarea "x"
type textarea "High Value – Time-Sensitive"
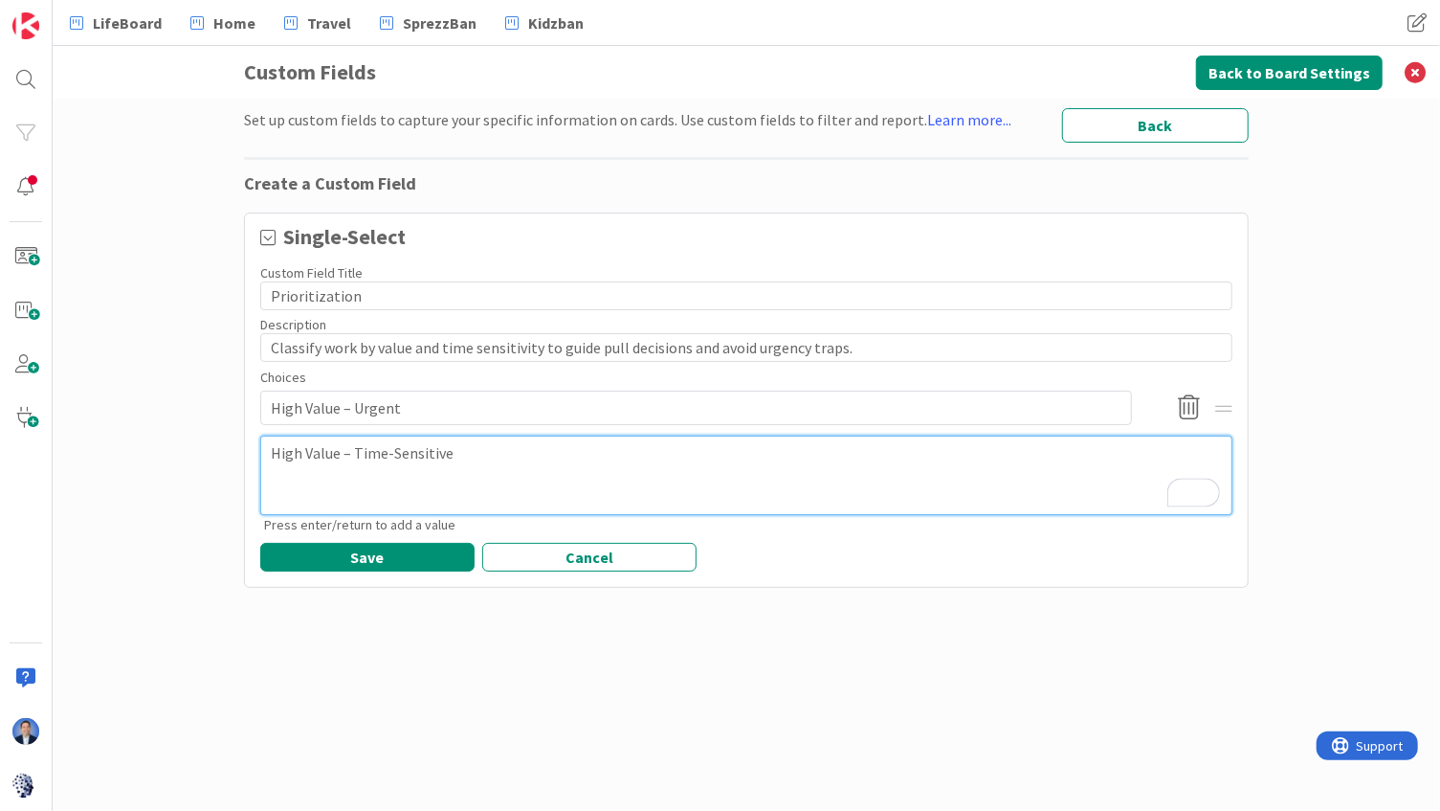
type textarea "x"
type textarea "High Value – Time-Sensitive"
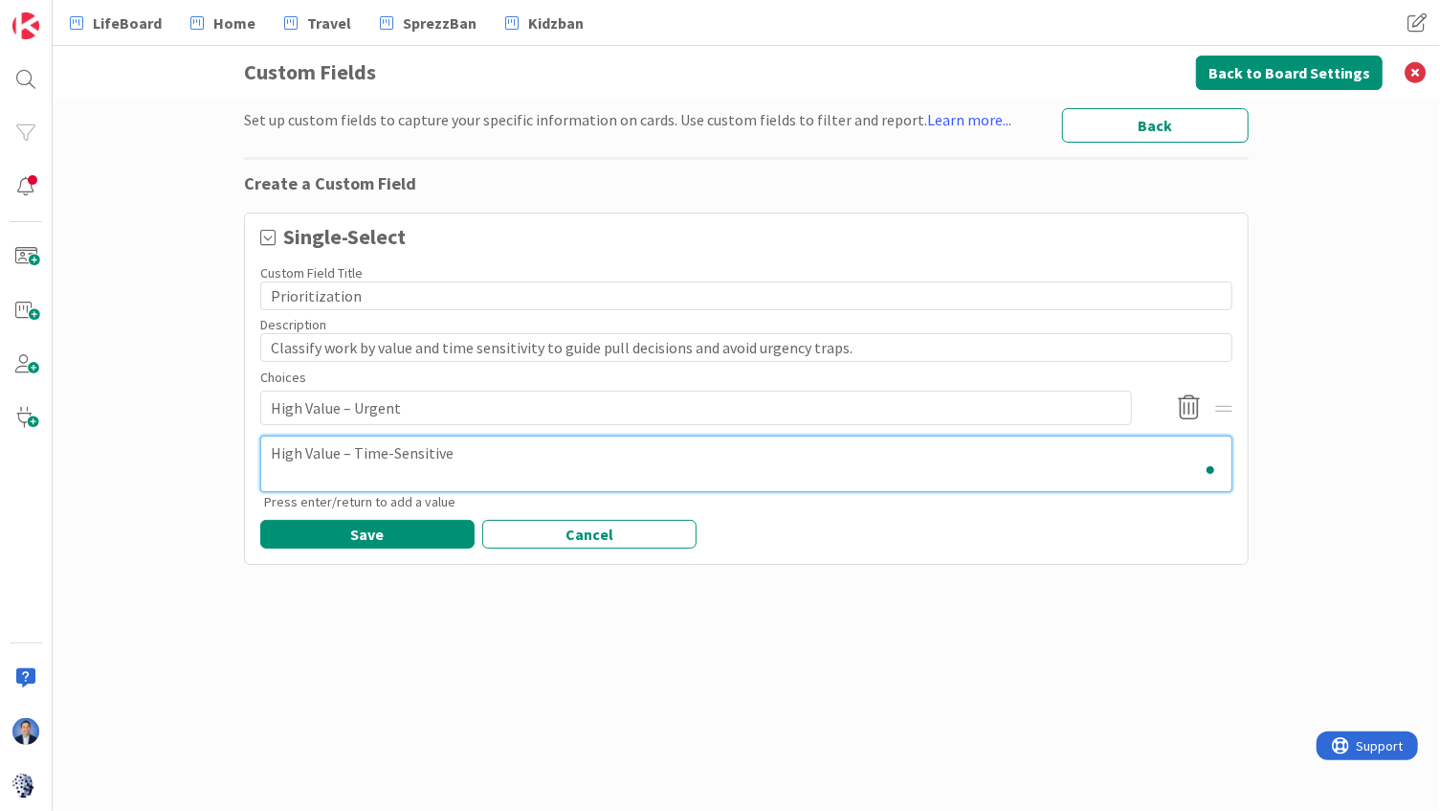
type textarea "x"
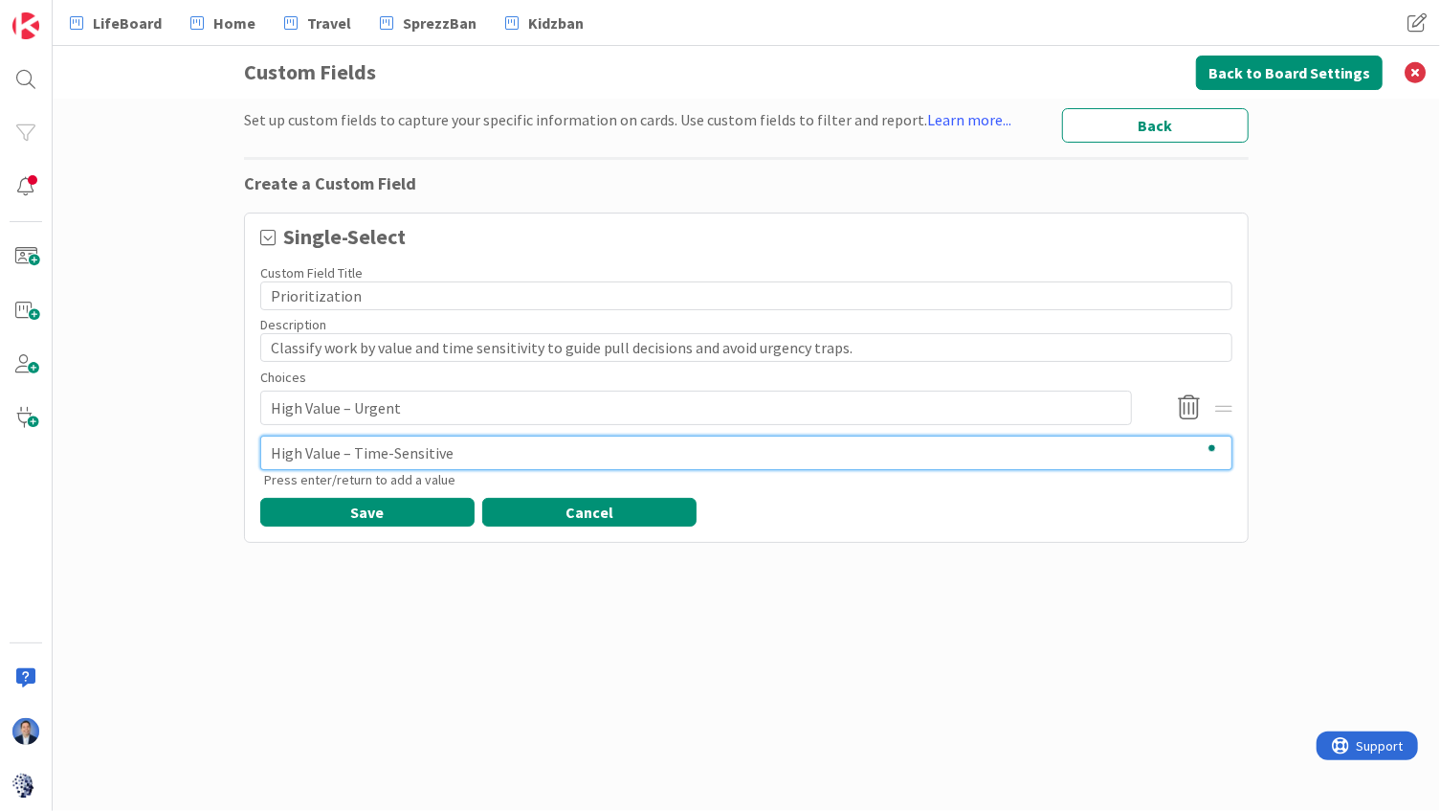
type textarea "High Value – Time-Sensitive"
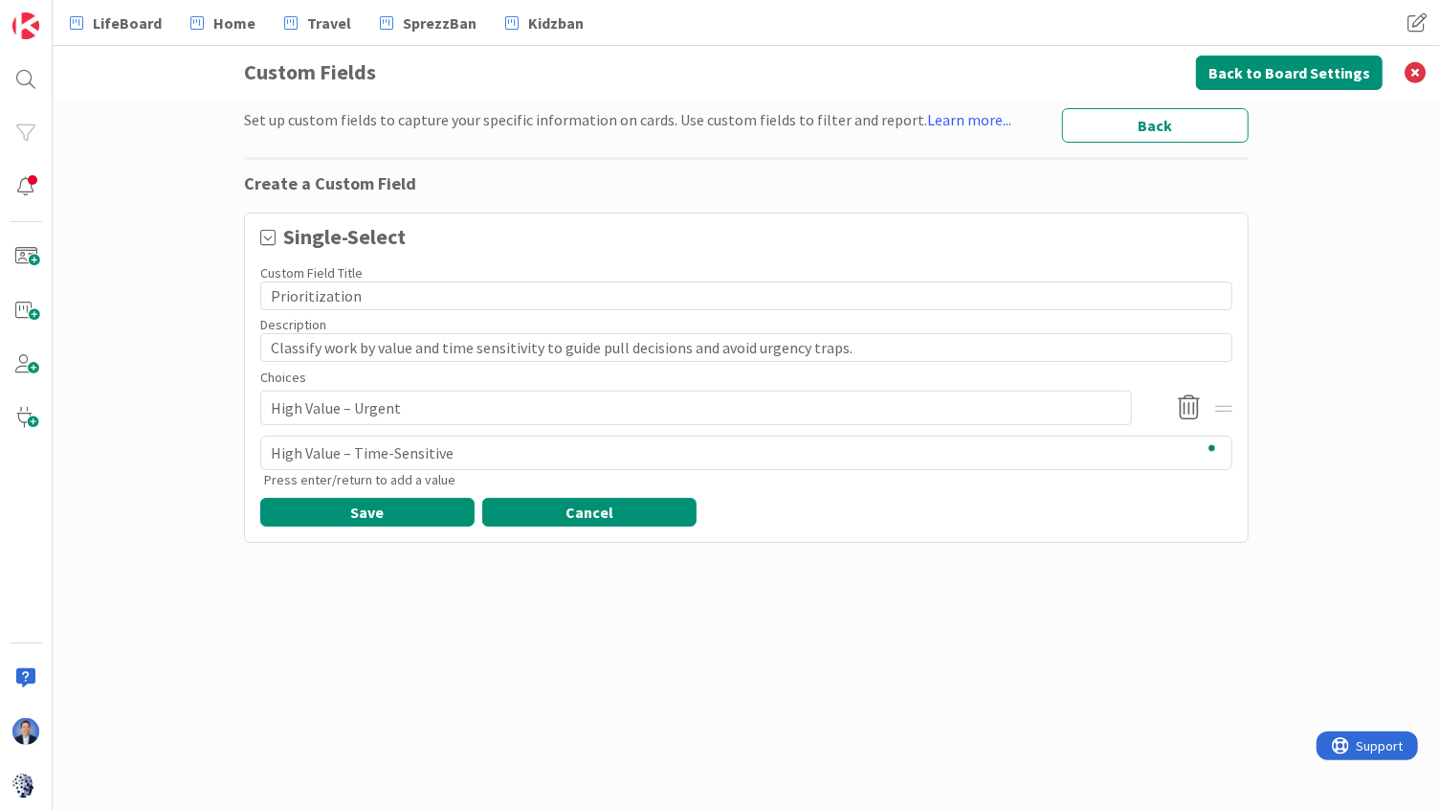
type textarea "x"
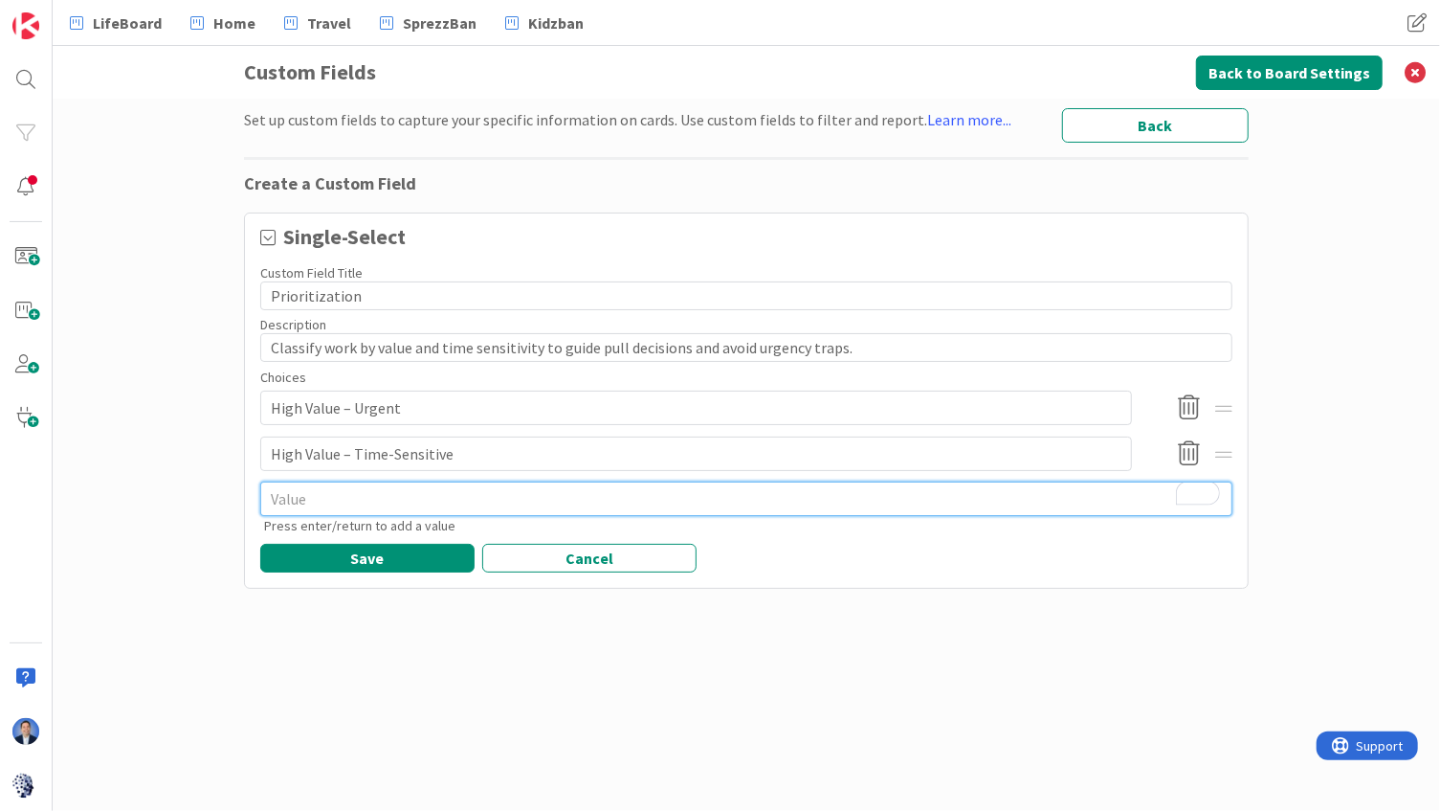
click at [346, 483] on textarea "To enrich screen reader interactions, please activate Accessibility in Grammarl…" at bounding box center [746, 498] width 972 height 34
paste textarea "High Value – Long-Term Strategic"
type textarea "x"
type textarea "High Value – Long-Term Strategic"
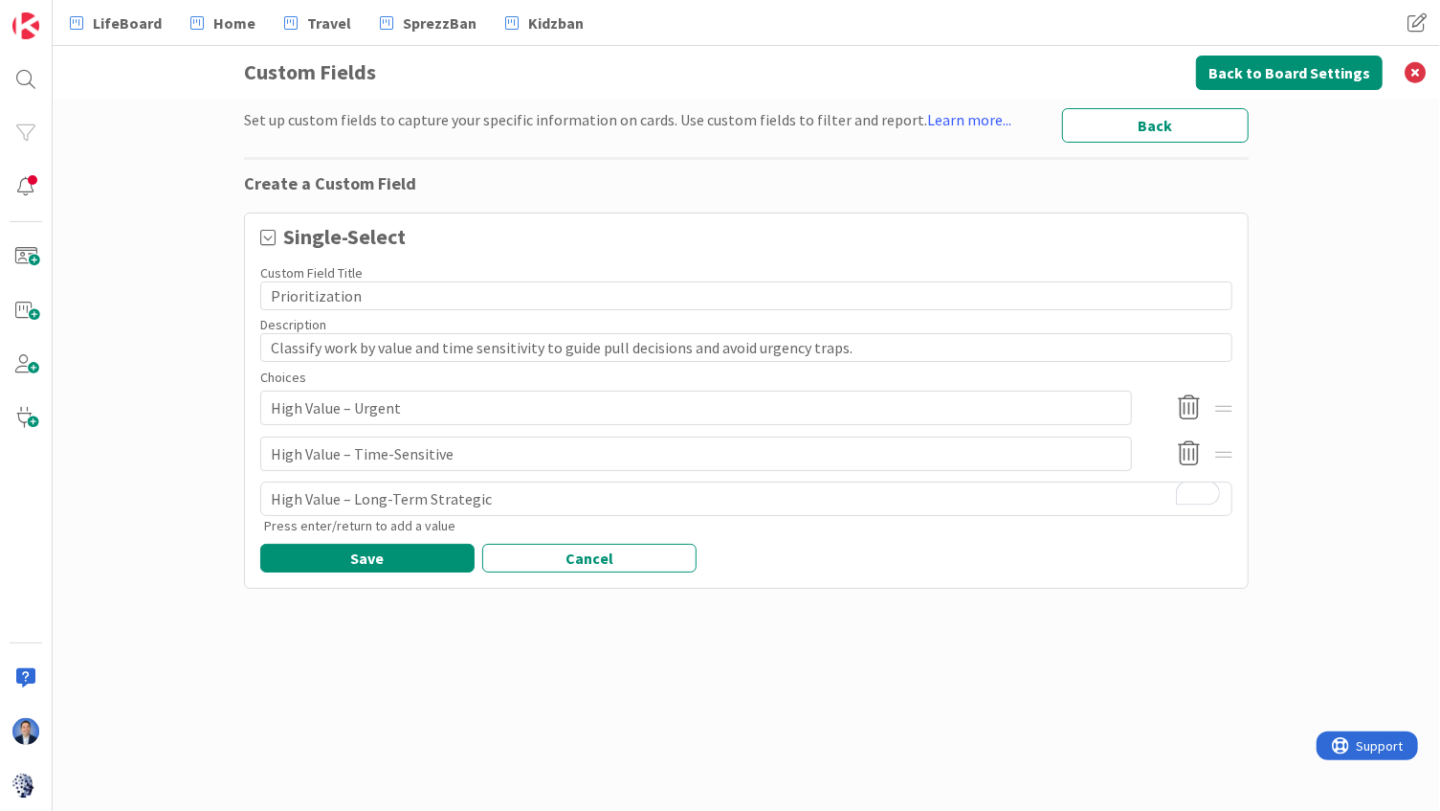
type textarea "x"
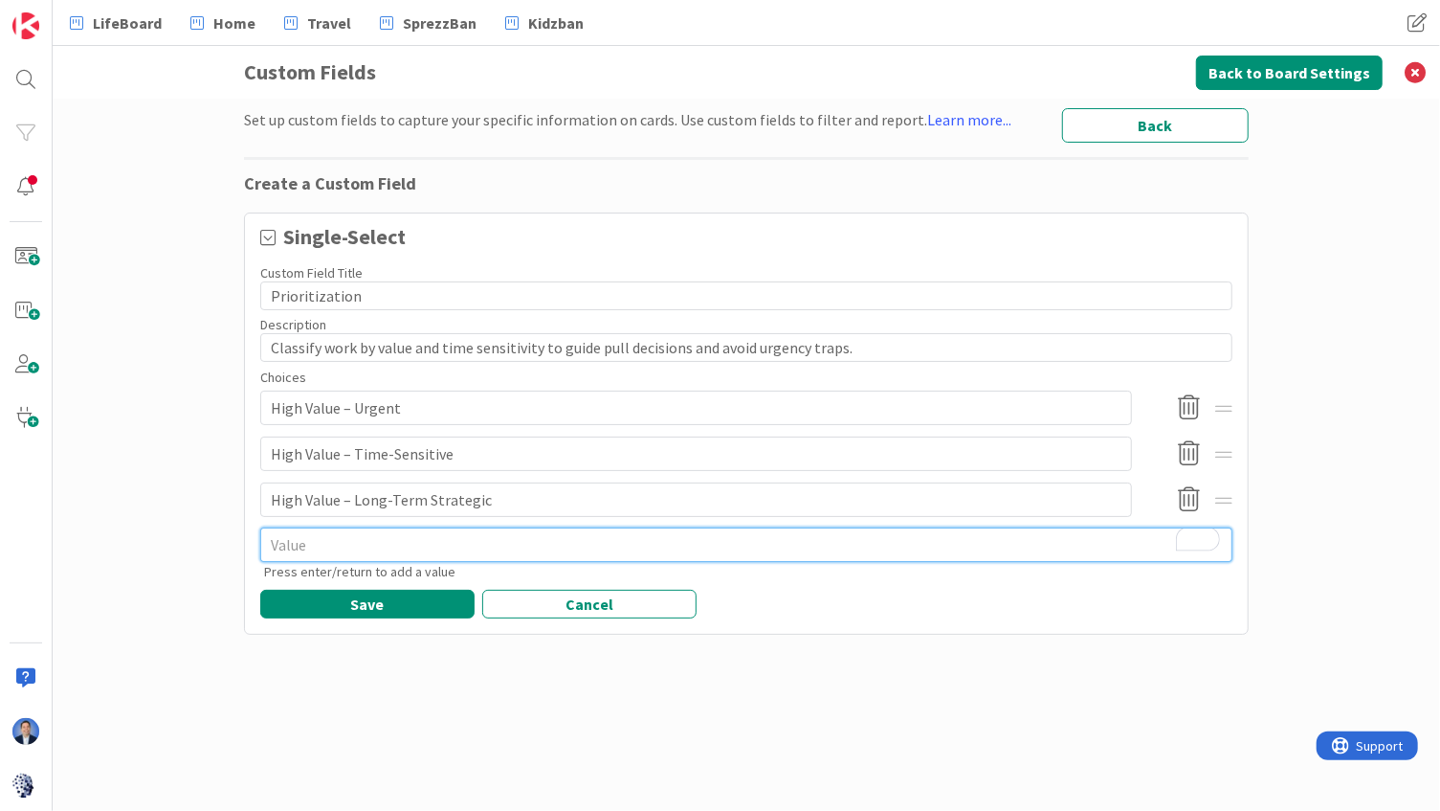
click at [429, 548] on textarea "To enrich screen reader interactions, please activate Accessibility in Grammarl…" at bounding box center [746, 544] width 972 height 34
paste textarea "Medium Value"
type textarea "x"
type textarea "Medium Value"
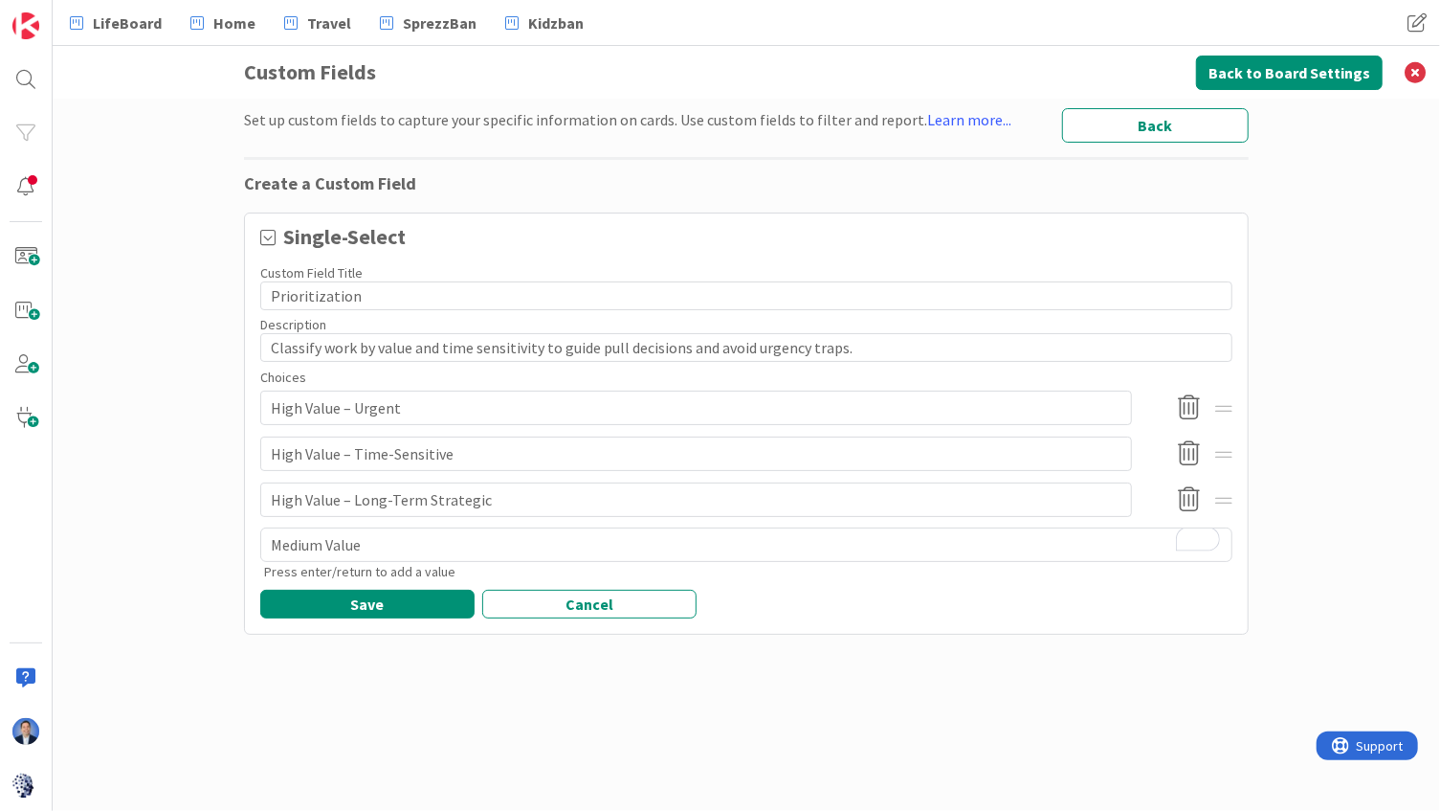
type textarea "x"
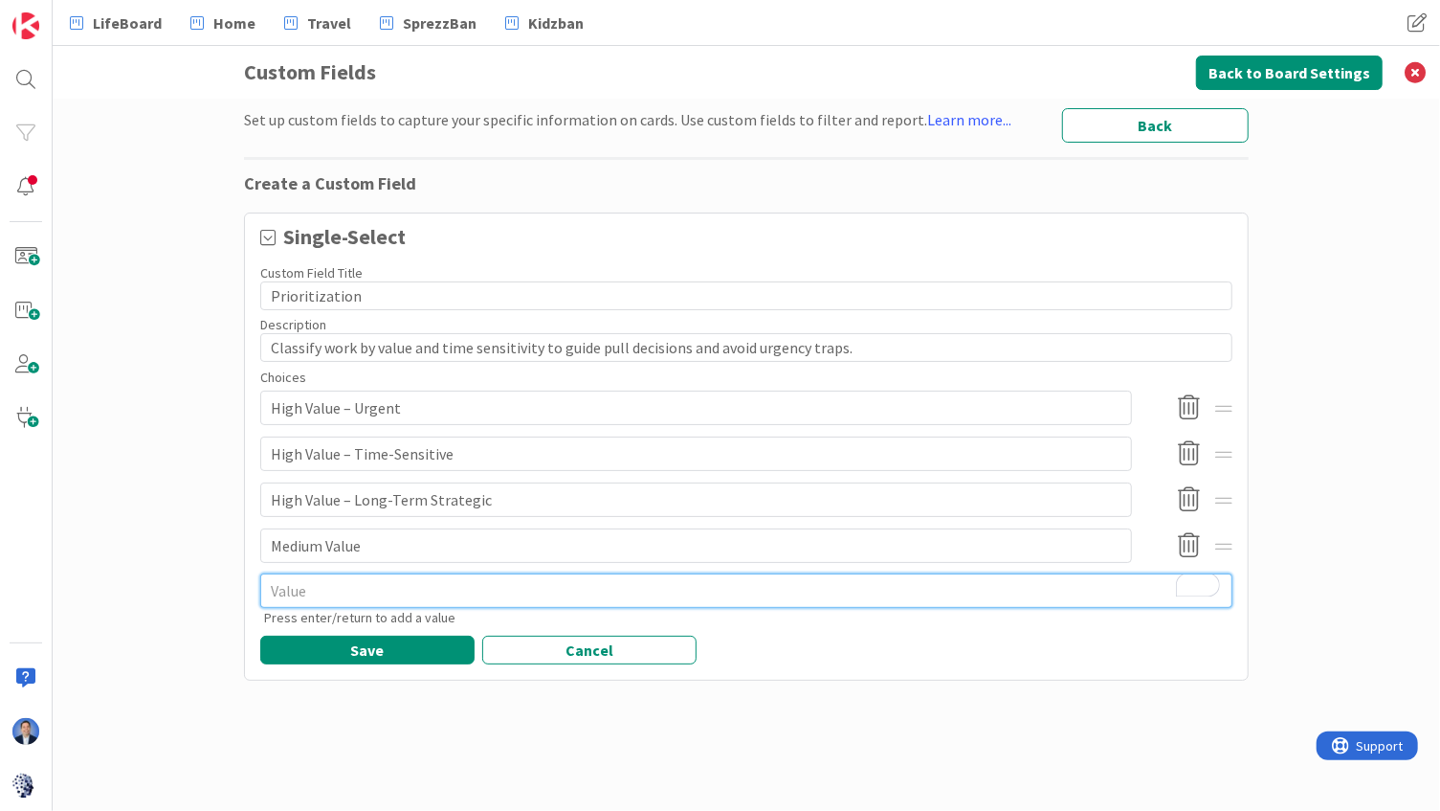
click at [574, 590] on textarea "To enrich screen reader interactions, please activate Accessibility in Grammarl…" at bounding box center [746, 590] width 972 height 34
paste textarea "Low Value / Opportunistic"
type textarea "x"
type textarea "Low Value / Opportunistic"
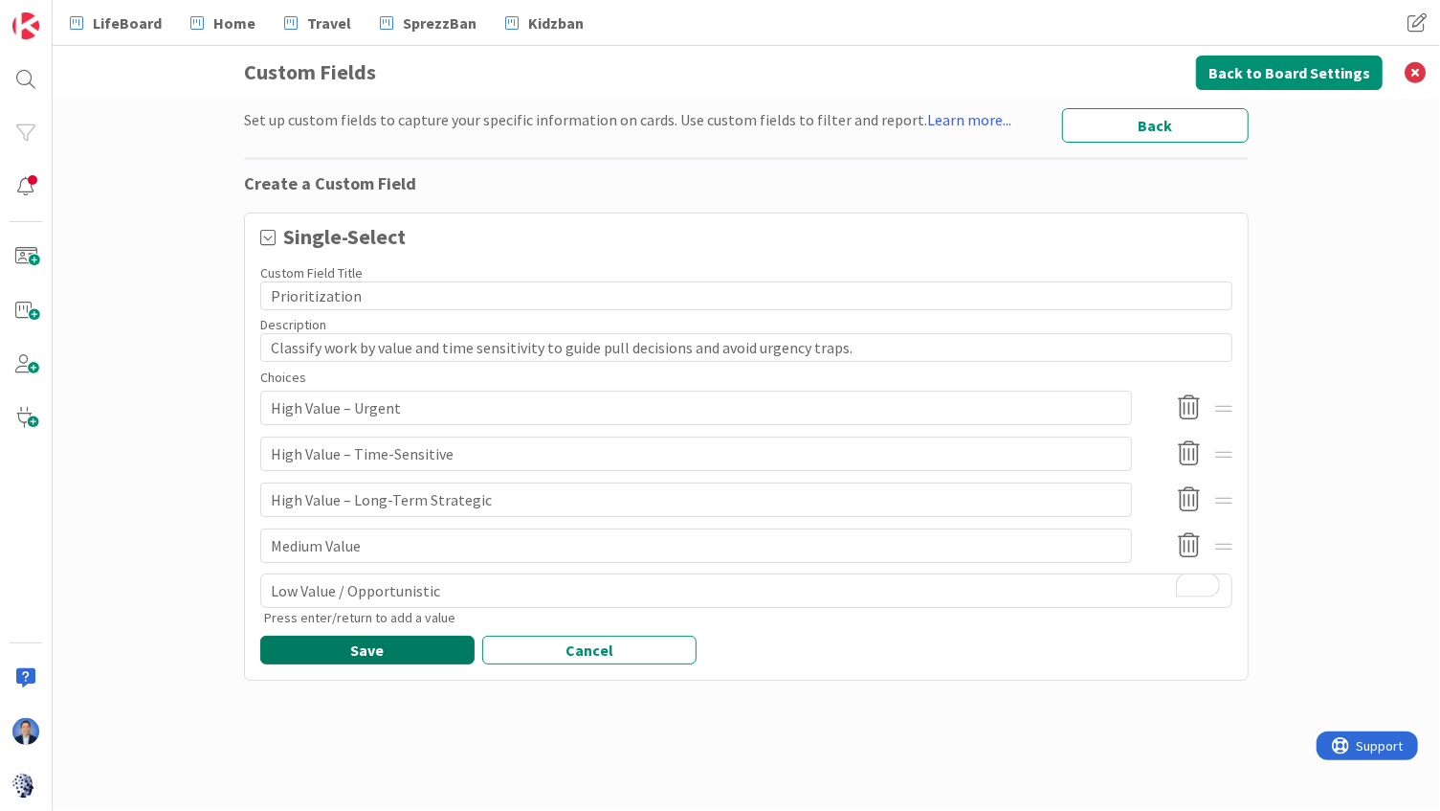
click at [346, 651] on button "Save" at bounding box center [367, 650] width 214 height 29
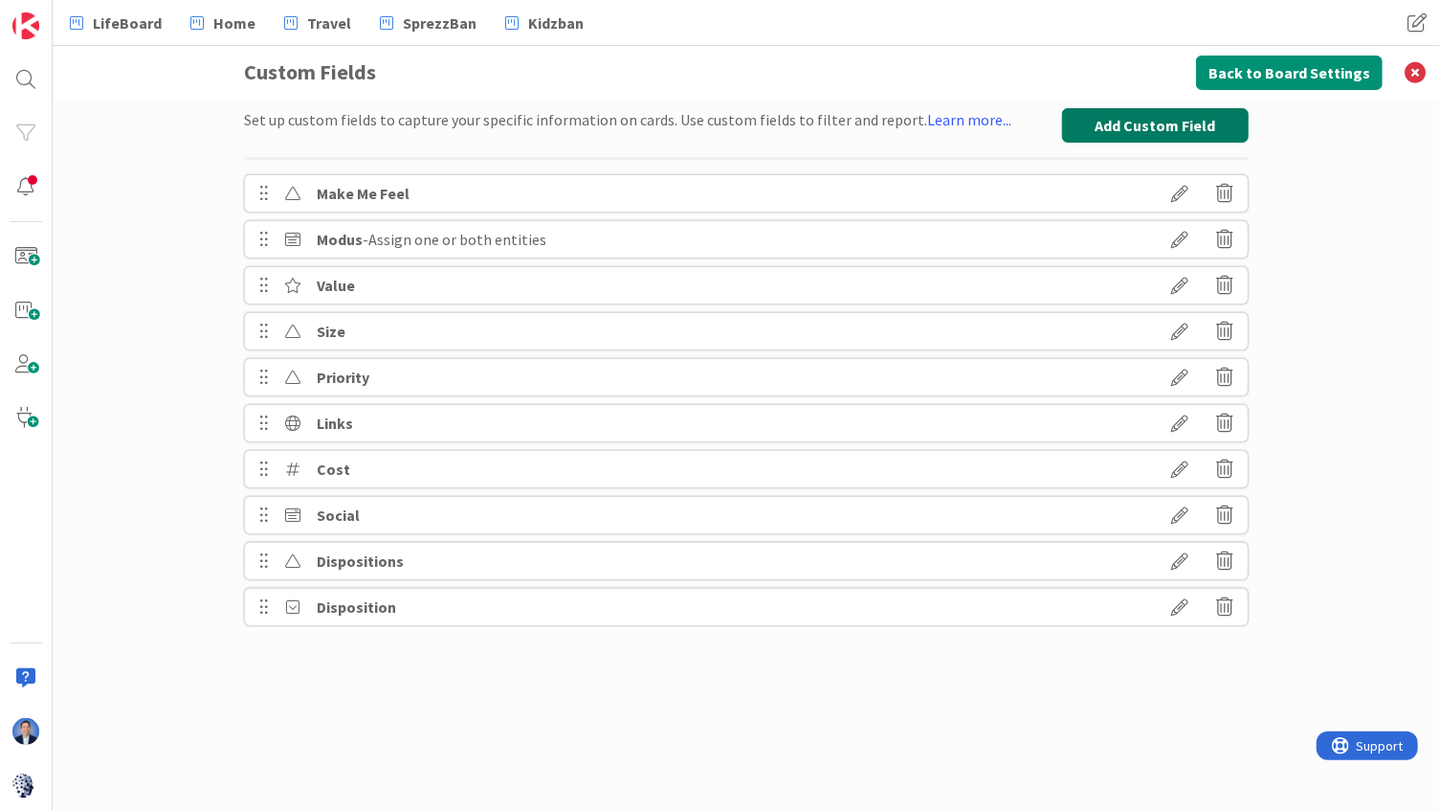
click at [1162, 127] on button "Add Custom Field" at bounding box center [1155, 125] width 187 height 34
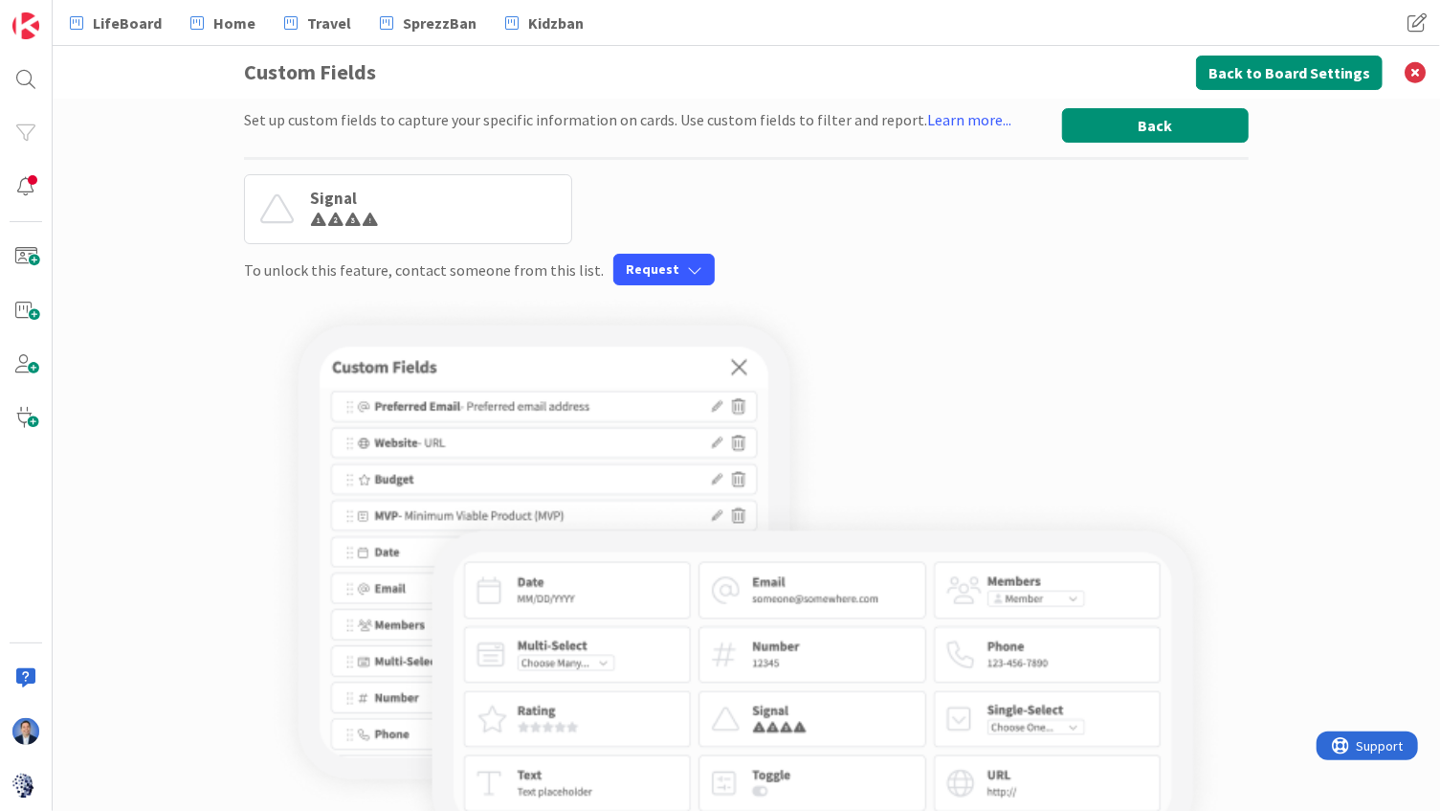
click at [1145, 128] on button "Back" at bounding box center [1155, 125] width 187 height 34
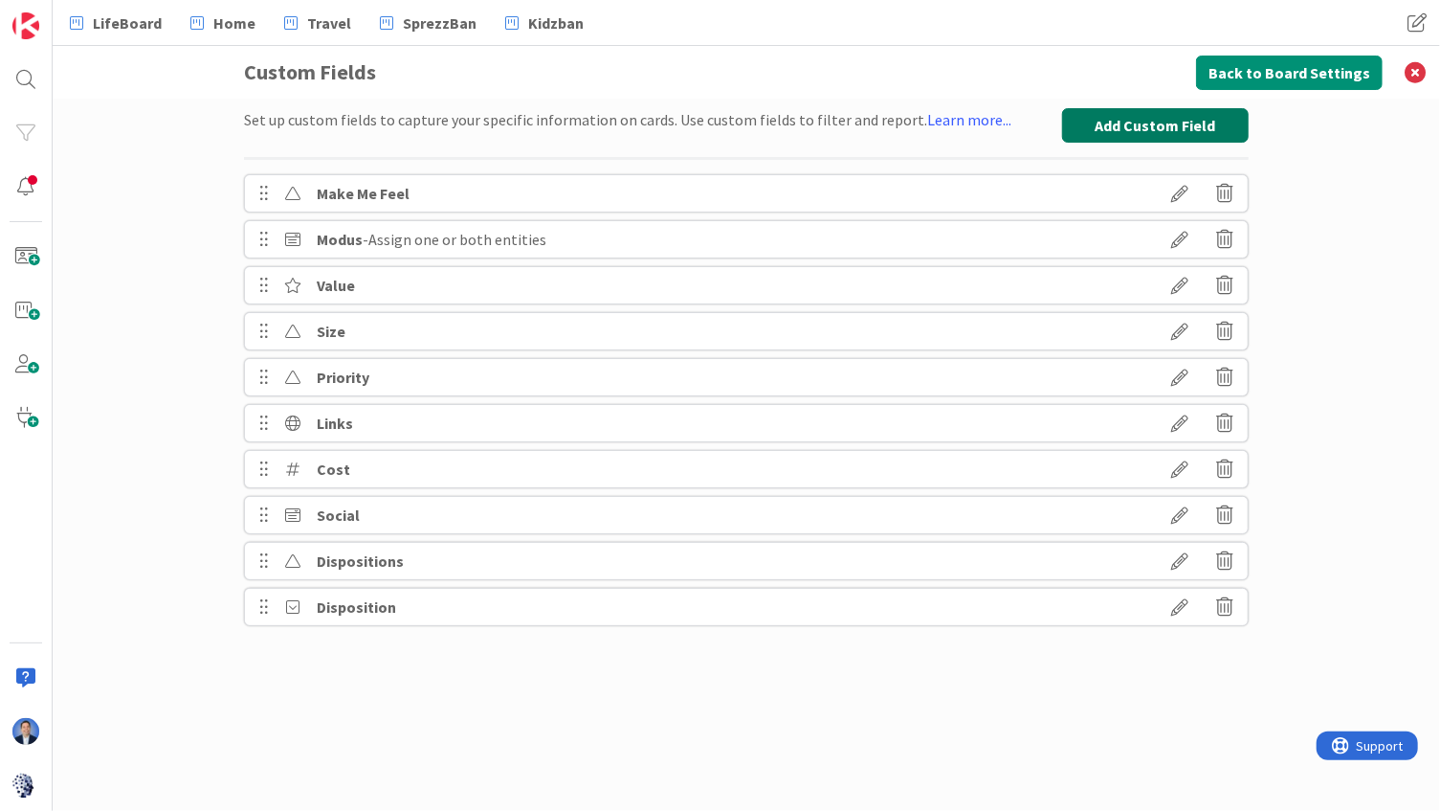
click at [1105, 121] on button "Add Custom Field" at bounding box center [1155, 125] width 187 height 34
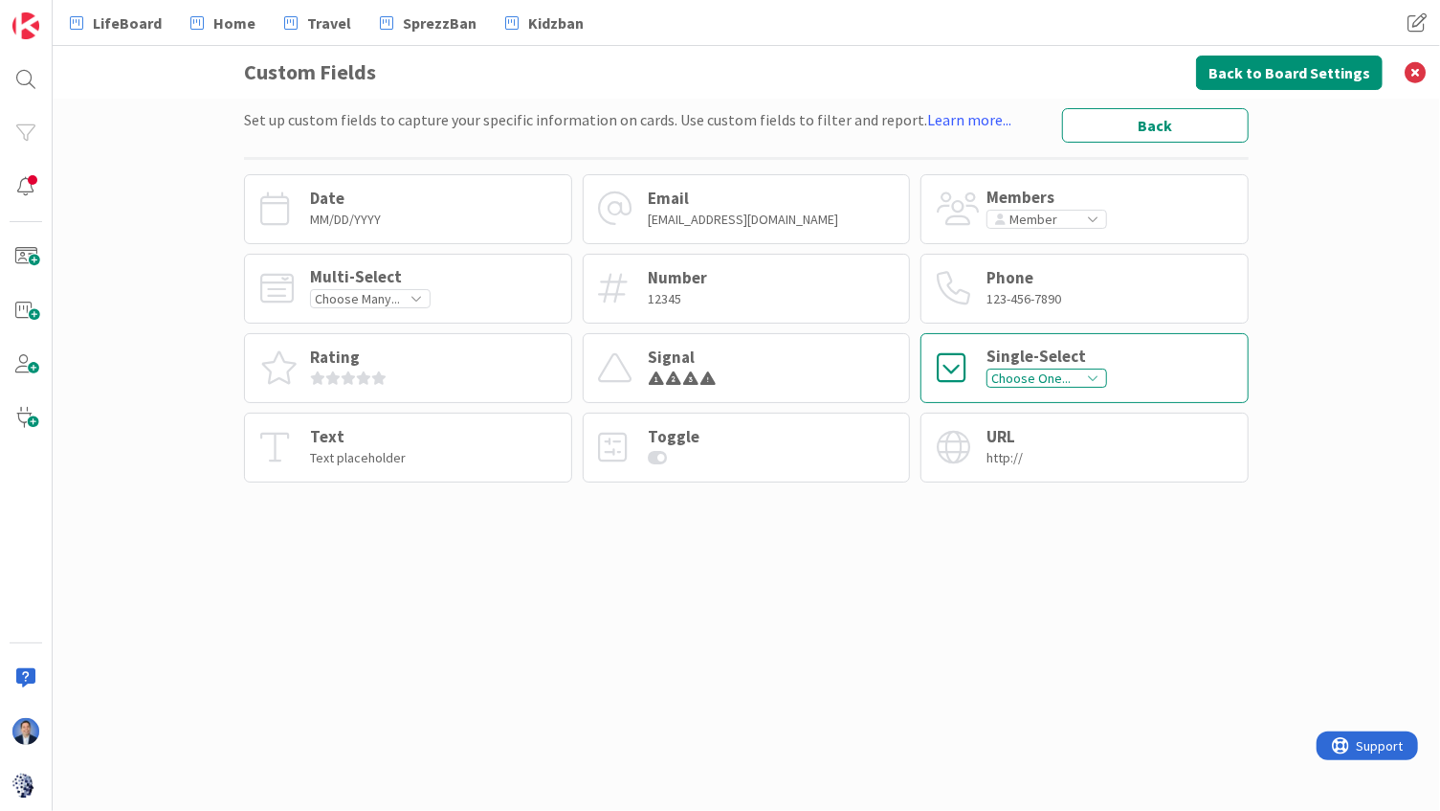
click at [988, 354] on div "Single-Select" at bounding box center [1047, 356] width 121 height 16
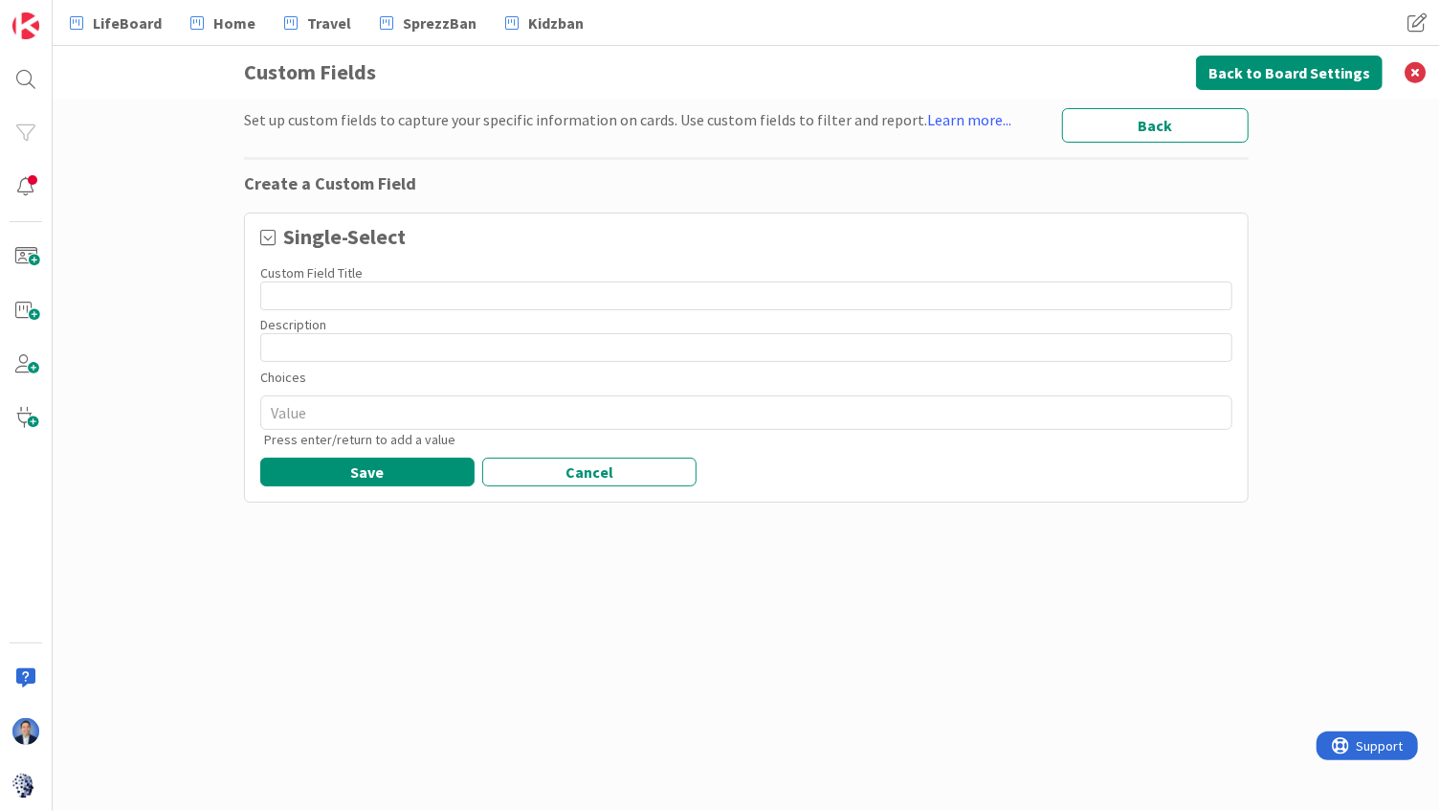
click at [373, 295] on input at bounding box center [746, 295] width 972 height 29
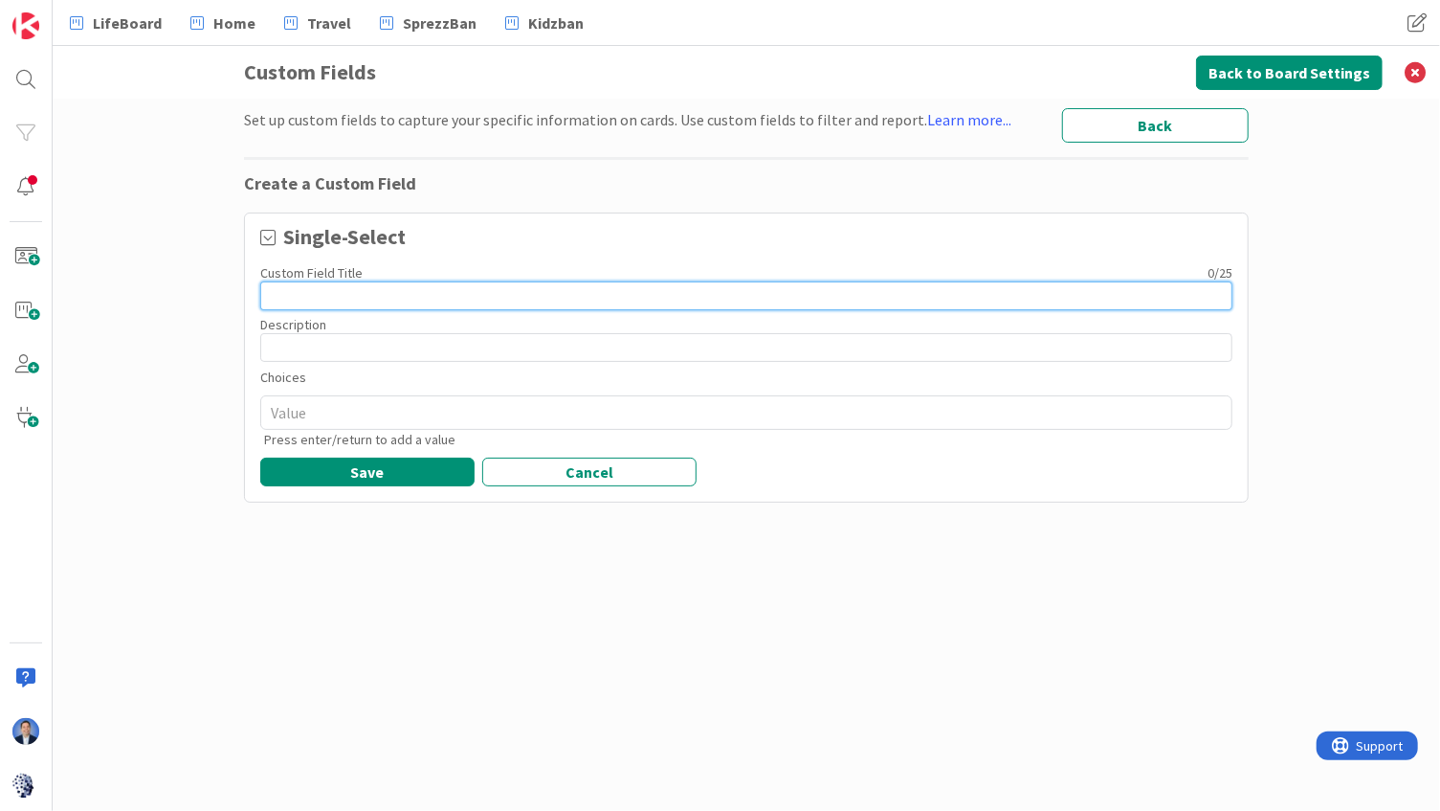
click at [498, 287] on input at bounding box center [746, 295] width 972 height 29
paste input "Prioritization"
type textarea "x"
type input "Prioritization"
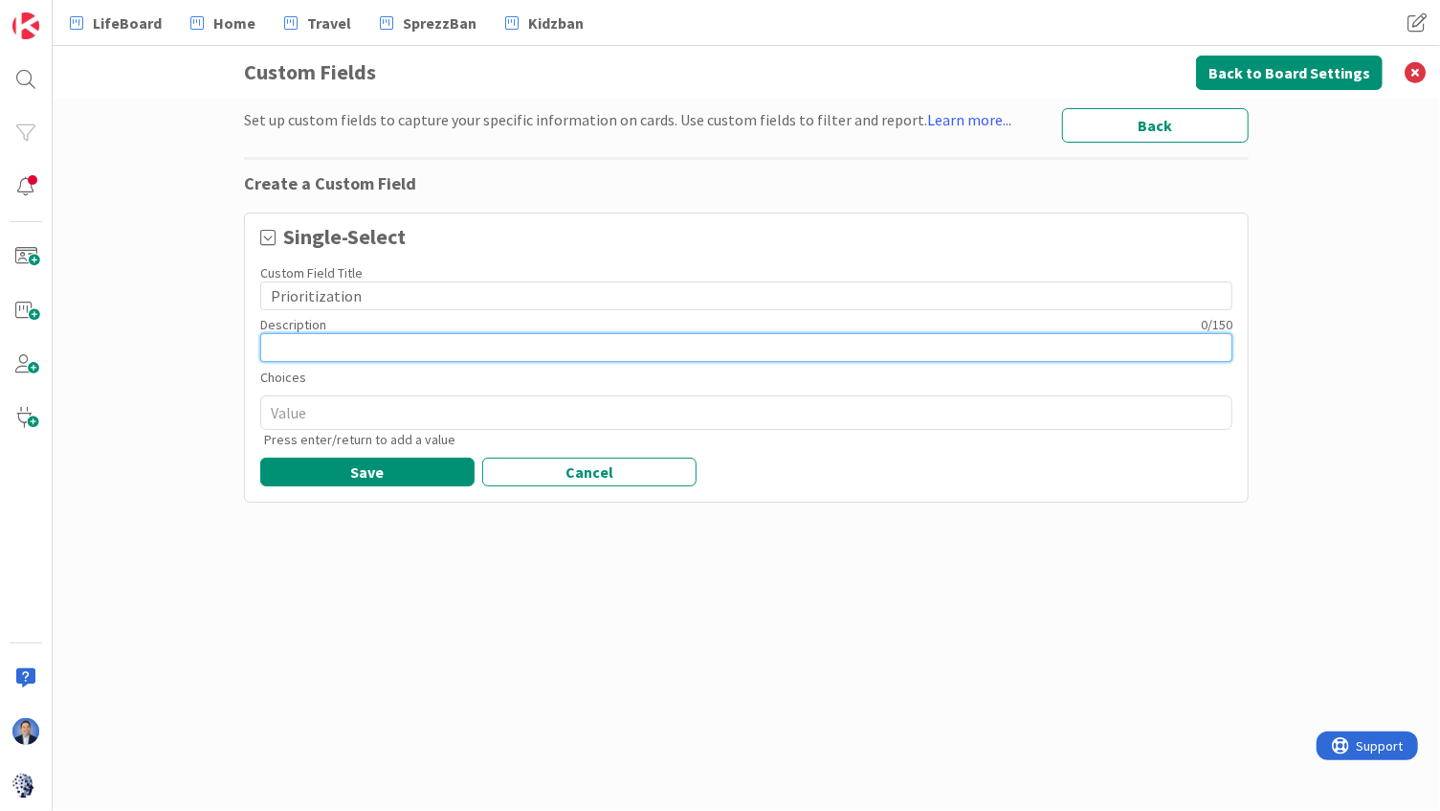
click at [403, 346] on input at bounding box center [746, 347] width 972 height 29
paste input "Classify work by value and time sensitivity to guide pull decisions and avoid u…"
type textarea "x"
type input "Classify work by value and time sensitivity to guide pull decisions and avoid u…"
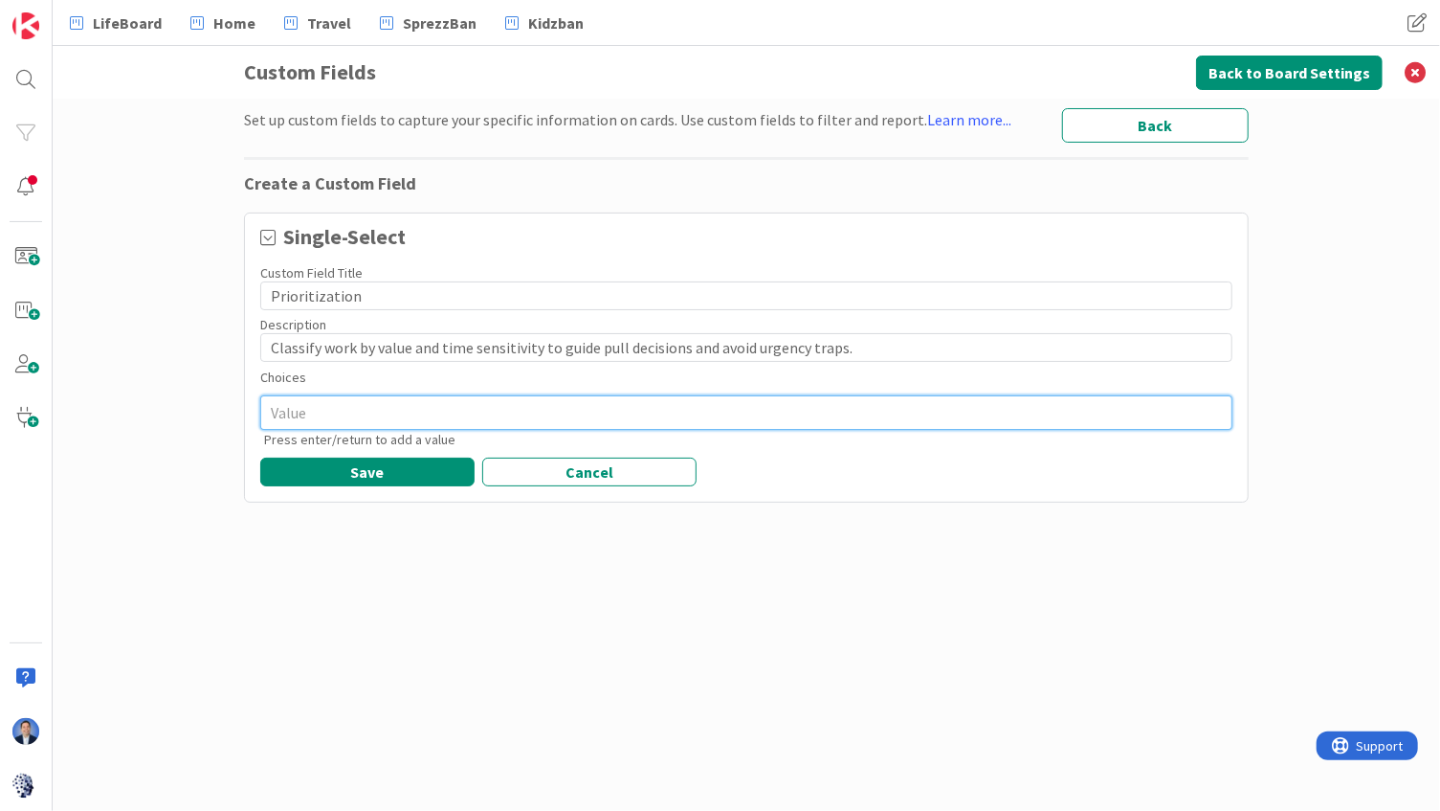
click at [577, 417] on textarea at bounding box center [746, 412] width 972 height 34
paste textarea "High Value – Urgent"
type textarea "High Value – Urgent"
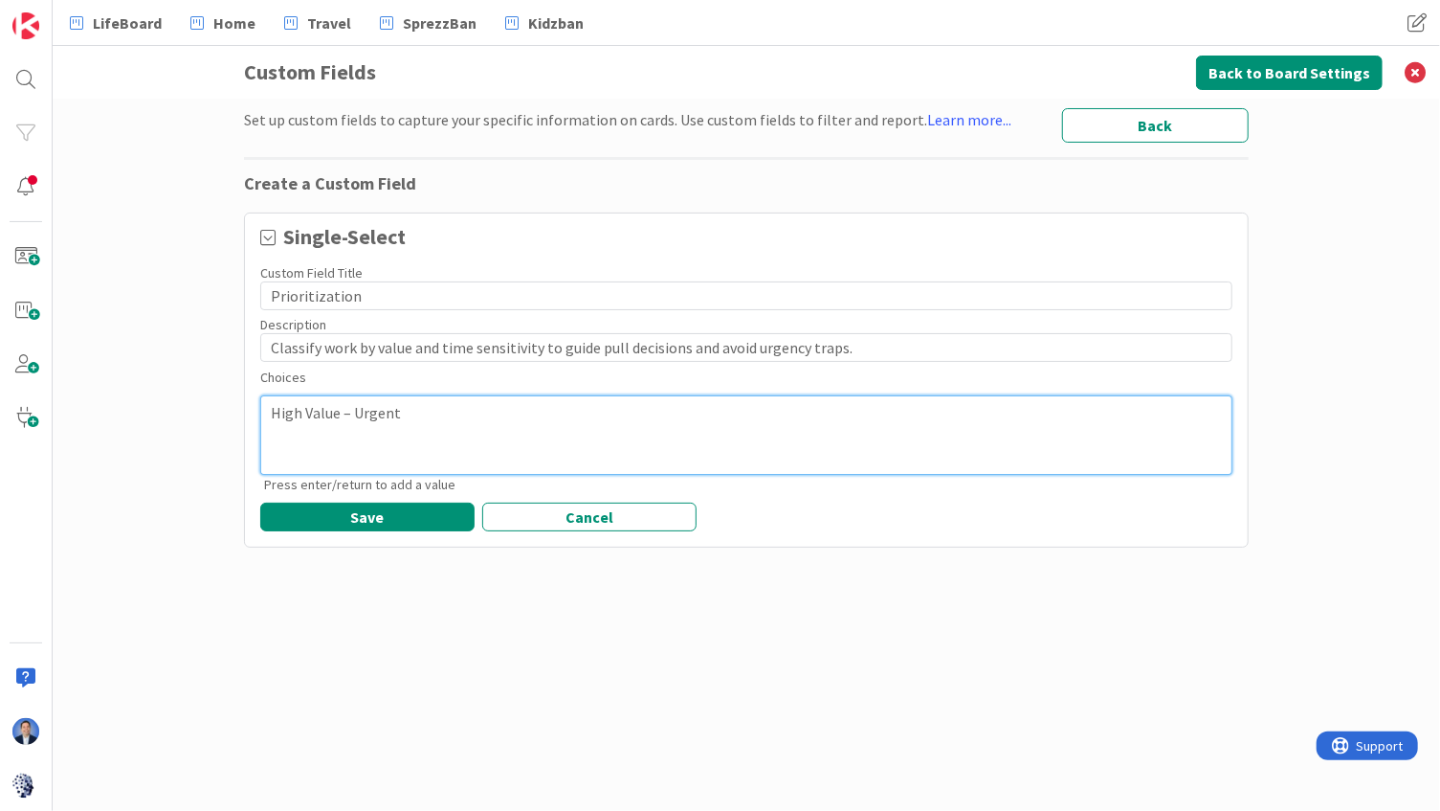
type textarea "x"
type textarea "High Value – Urgent"
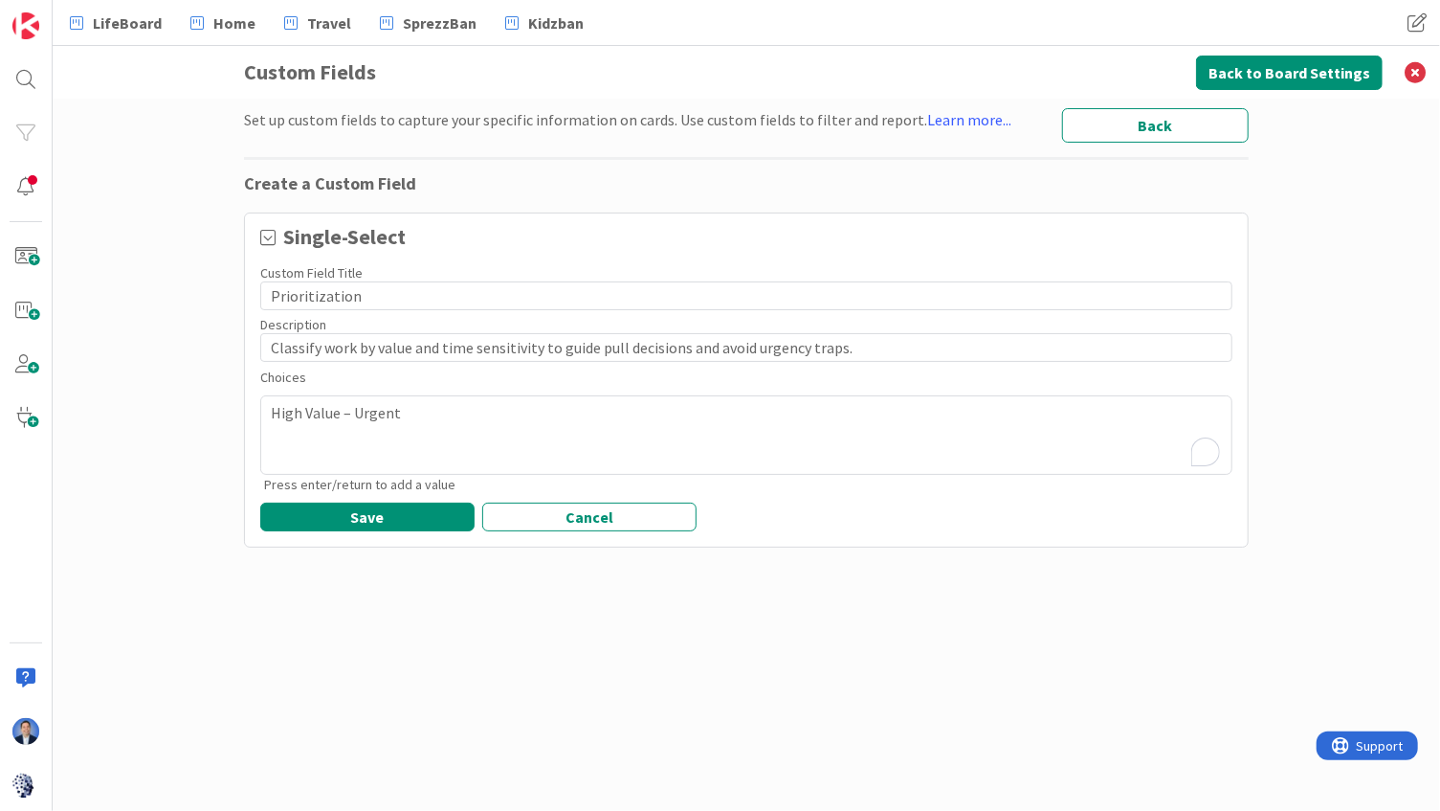
type textarea "x"
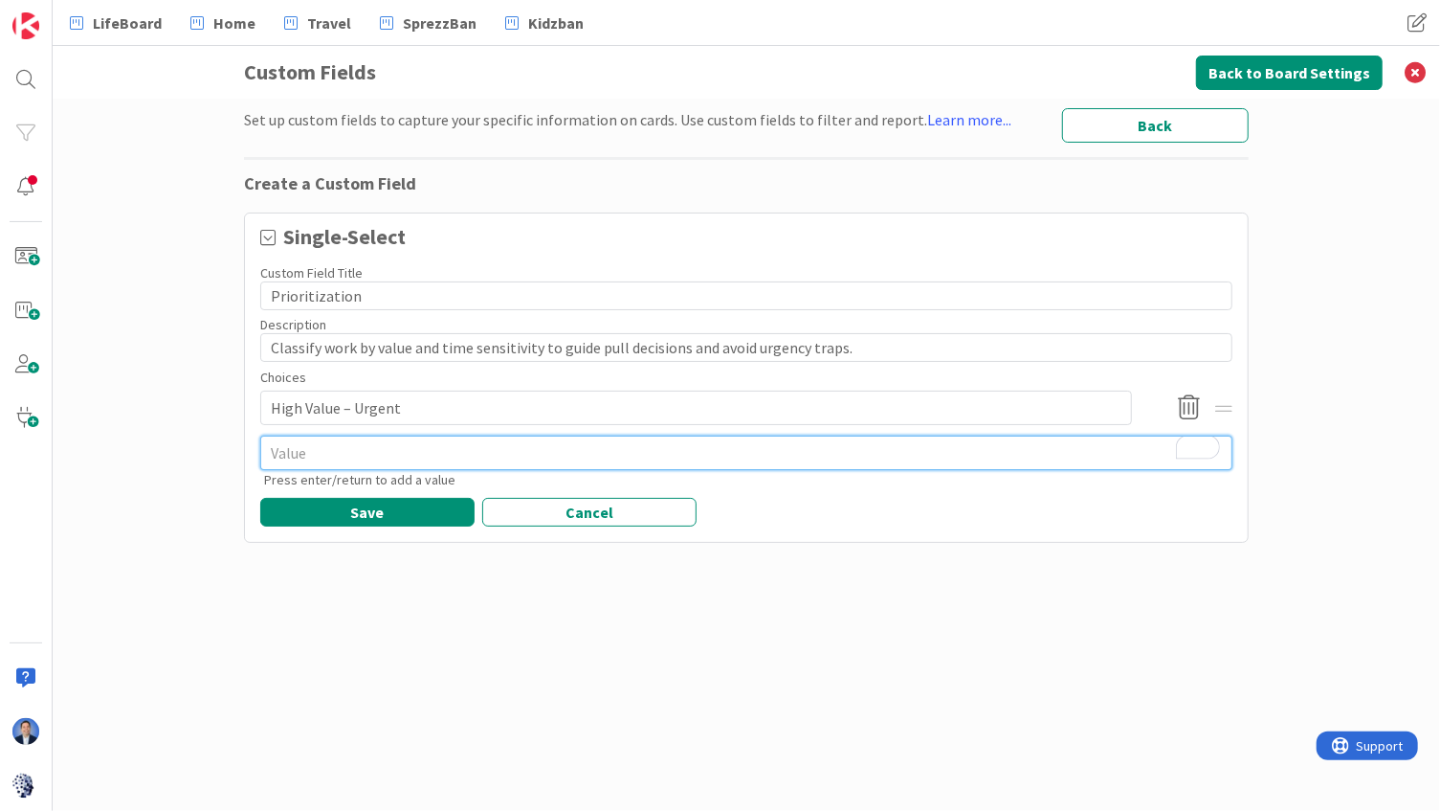
click at [538, 455] on textarea "To enrich screen reader interactions, please activate Accessibility in Grammarl…" at bounding box center [746, 452] width 972 height 34
paste textarea "High Value – Time-Sensitive"
type textarea "x"
type textarea "High Value – Time-Sensitive"
type input "High Value – Urgent"
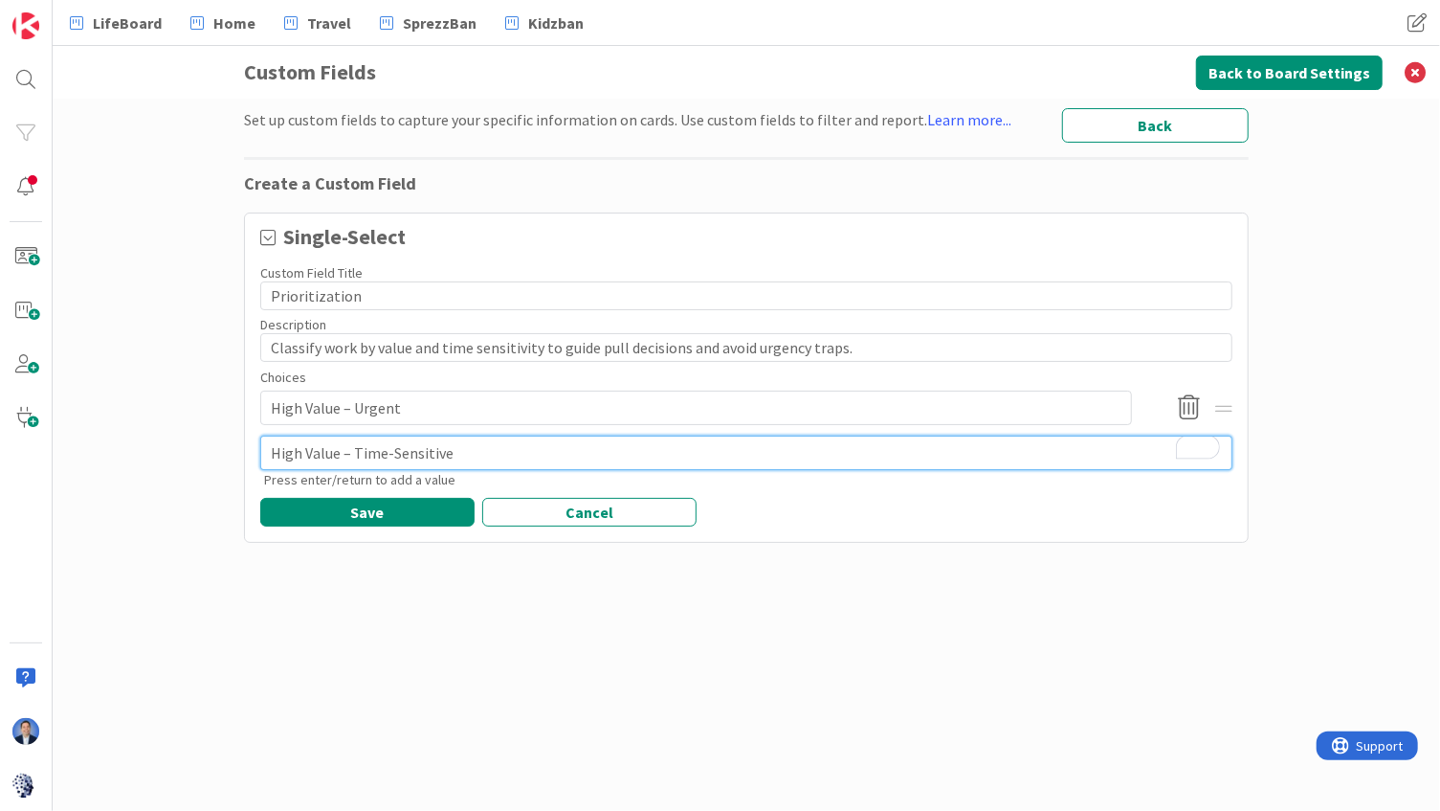
type textarea "High Value – Time-Sensitive"
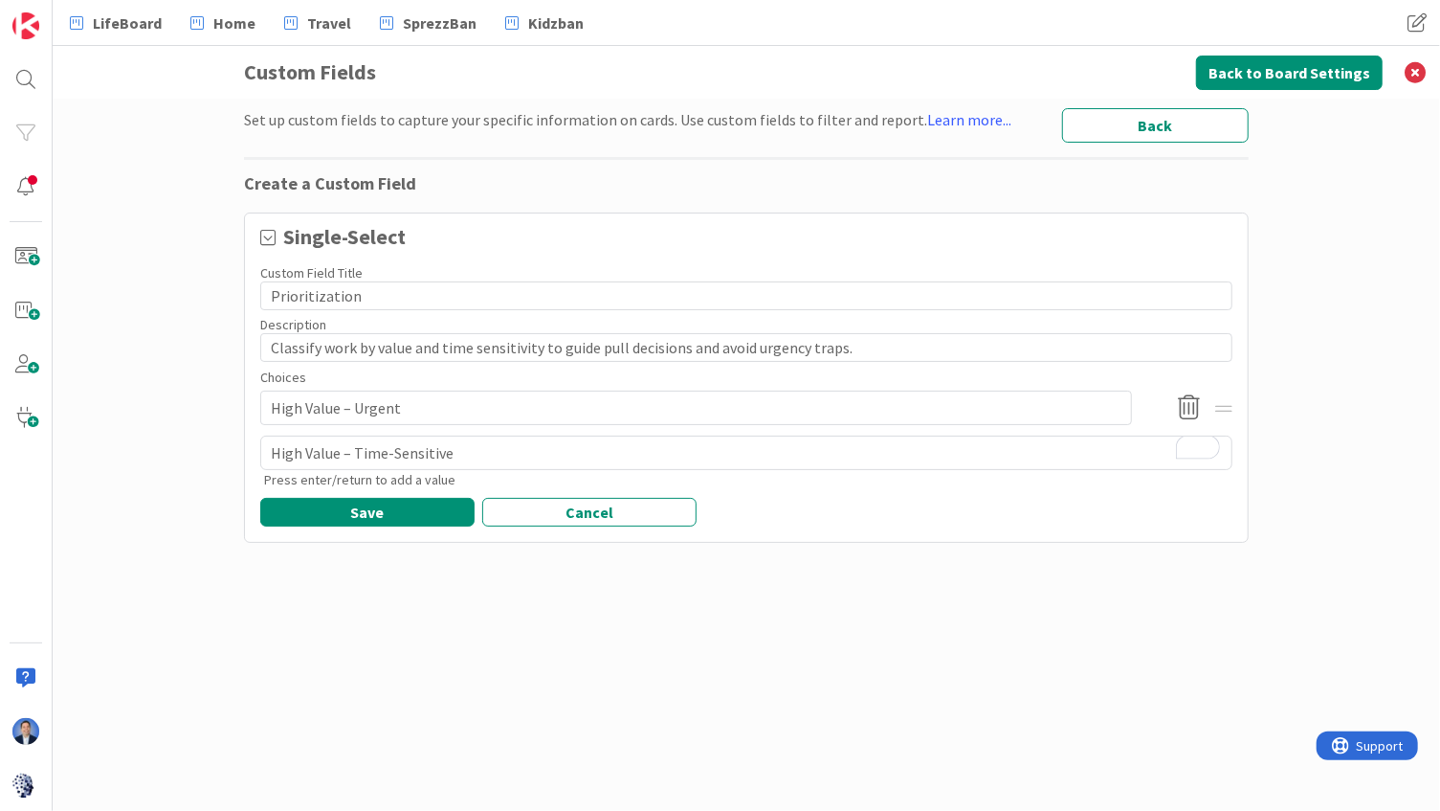
type textarea "x"
type input "High Value – Urgent"
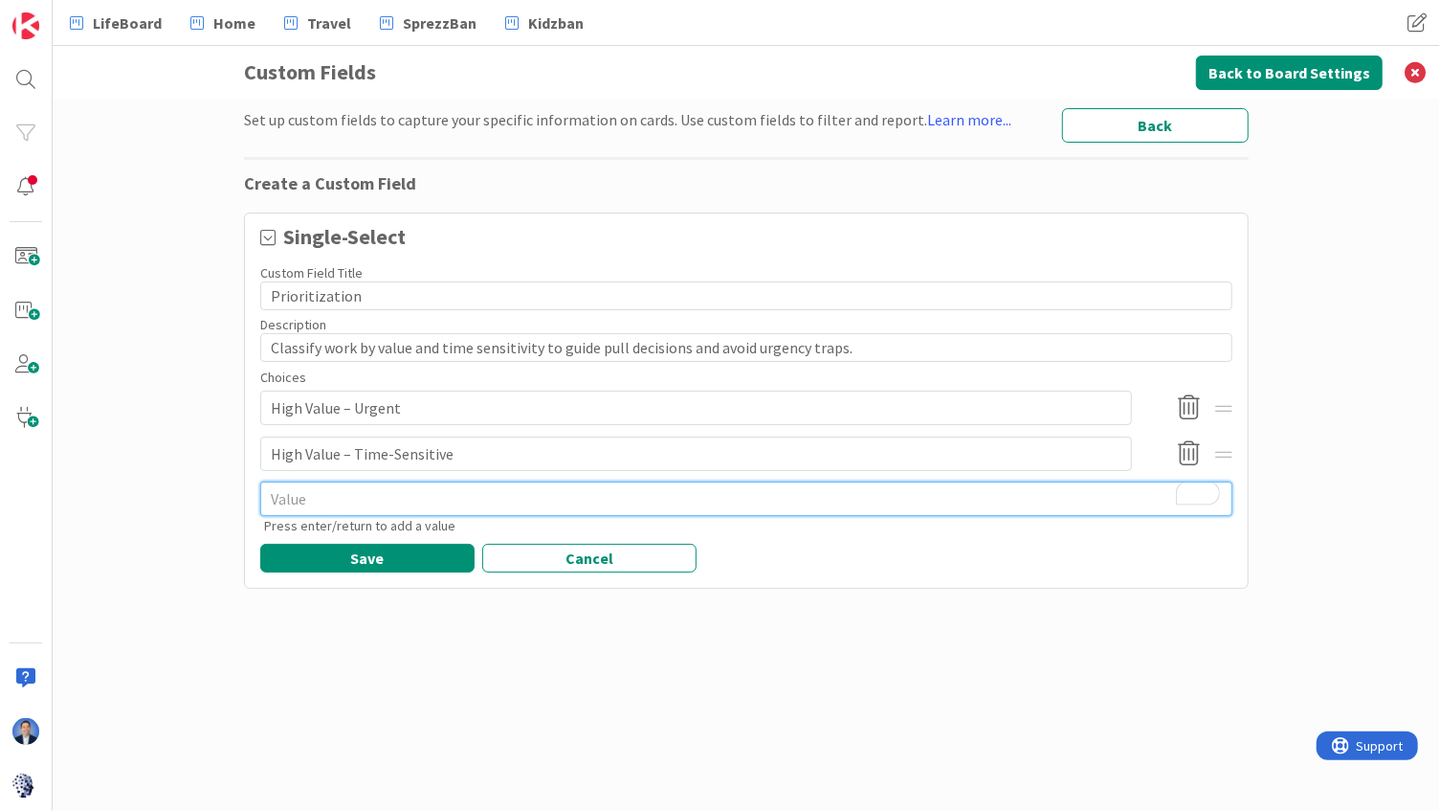
click at [420, 490] on textarea "To enrich screen reader interactions, please activate Accessibility in Grammarl…" at bounding box center [746, 498] width 972 height 34
paste textarea "High Value – Long-Term Strategic"
type textarea "x"
type textarea "High Value – Long-Term Strategic"
type input "High Value – Urgent"
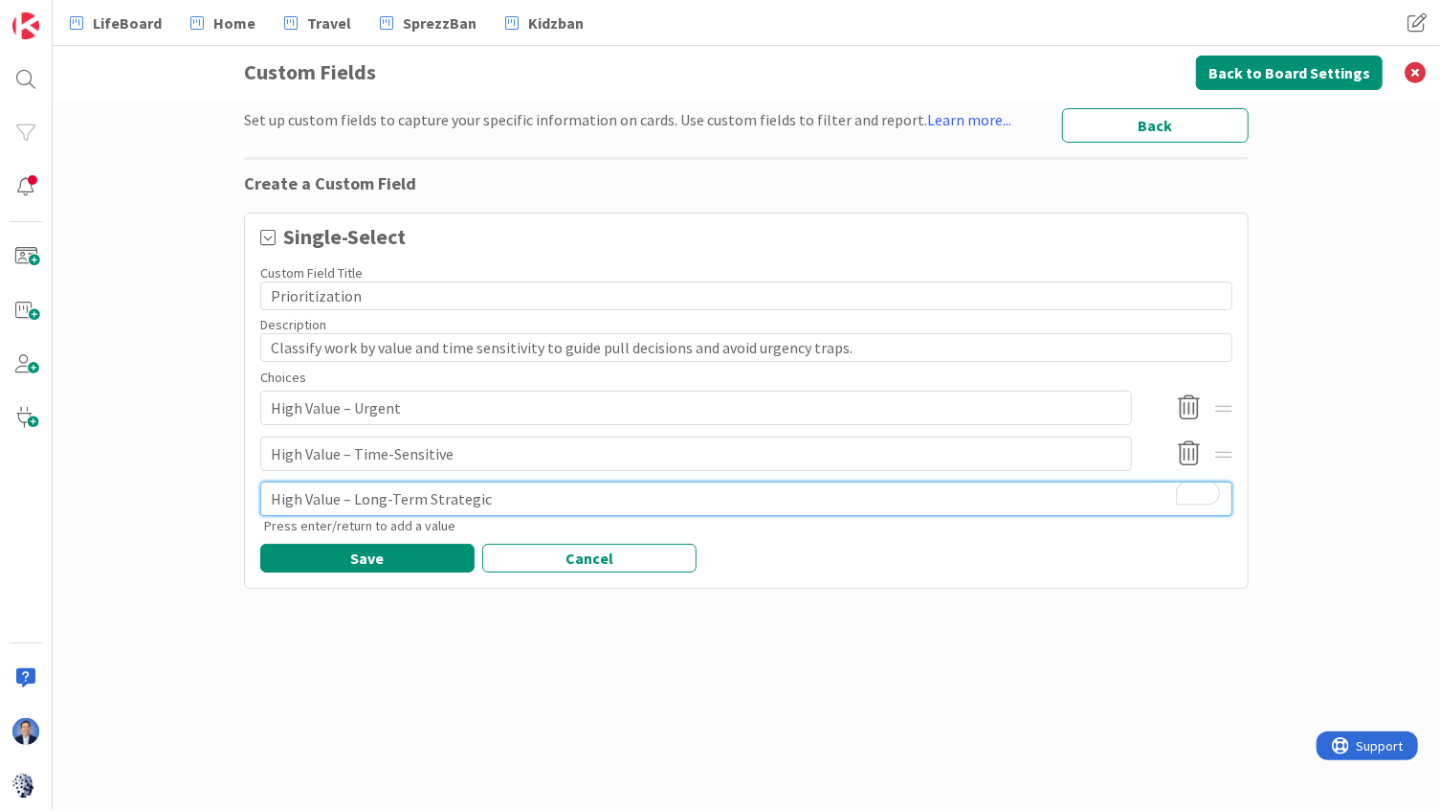
type textarea "High Value – Long-Term Strategic"
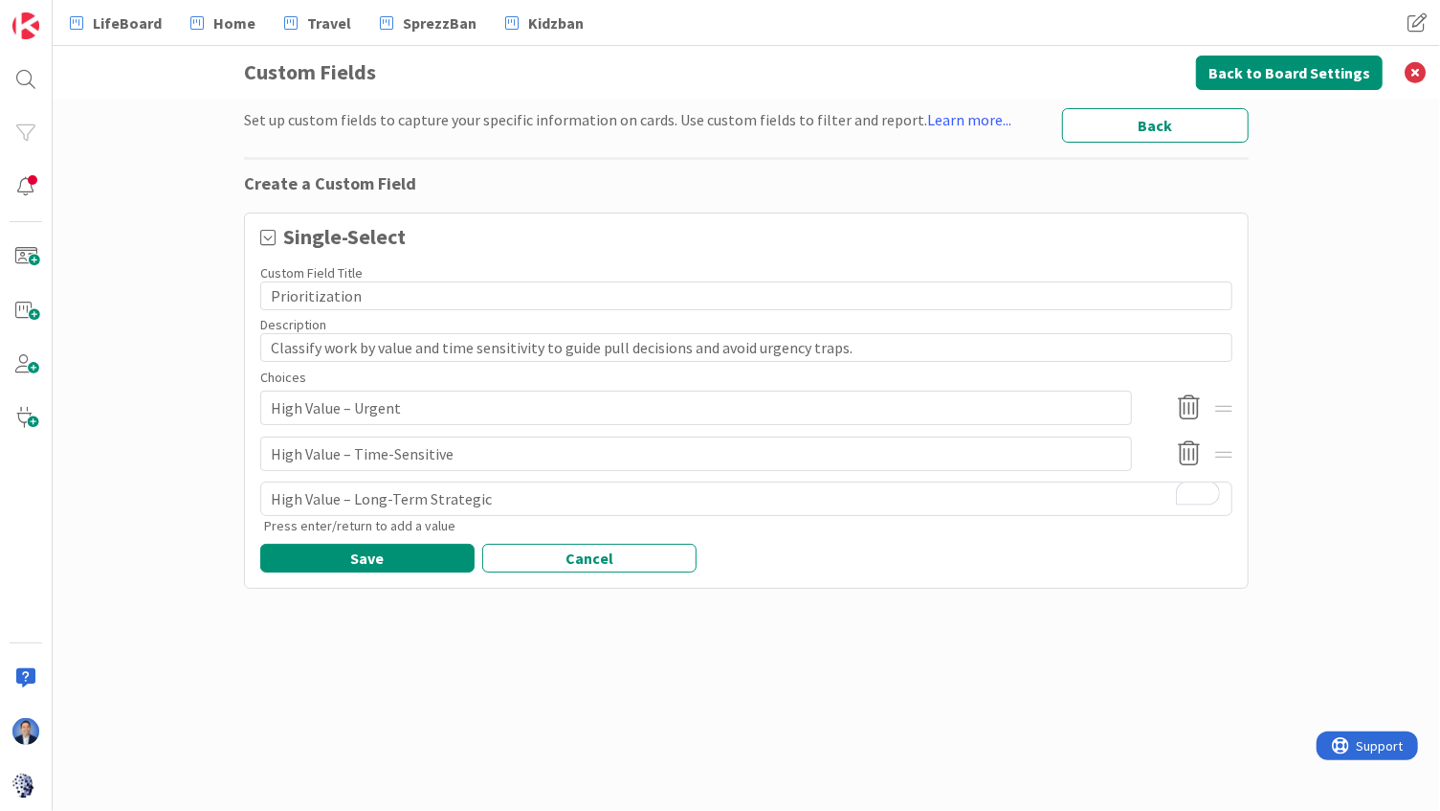
type textarea "x"
type input "High Value – Urgent"
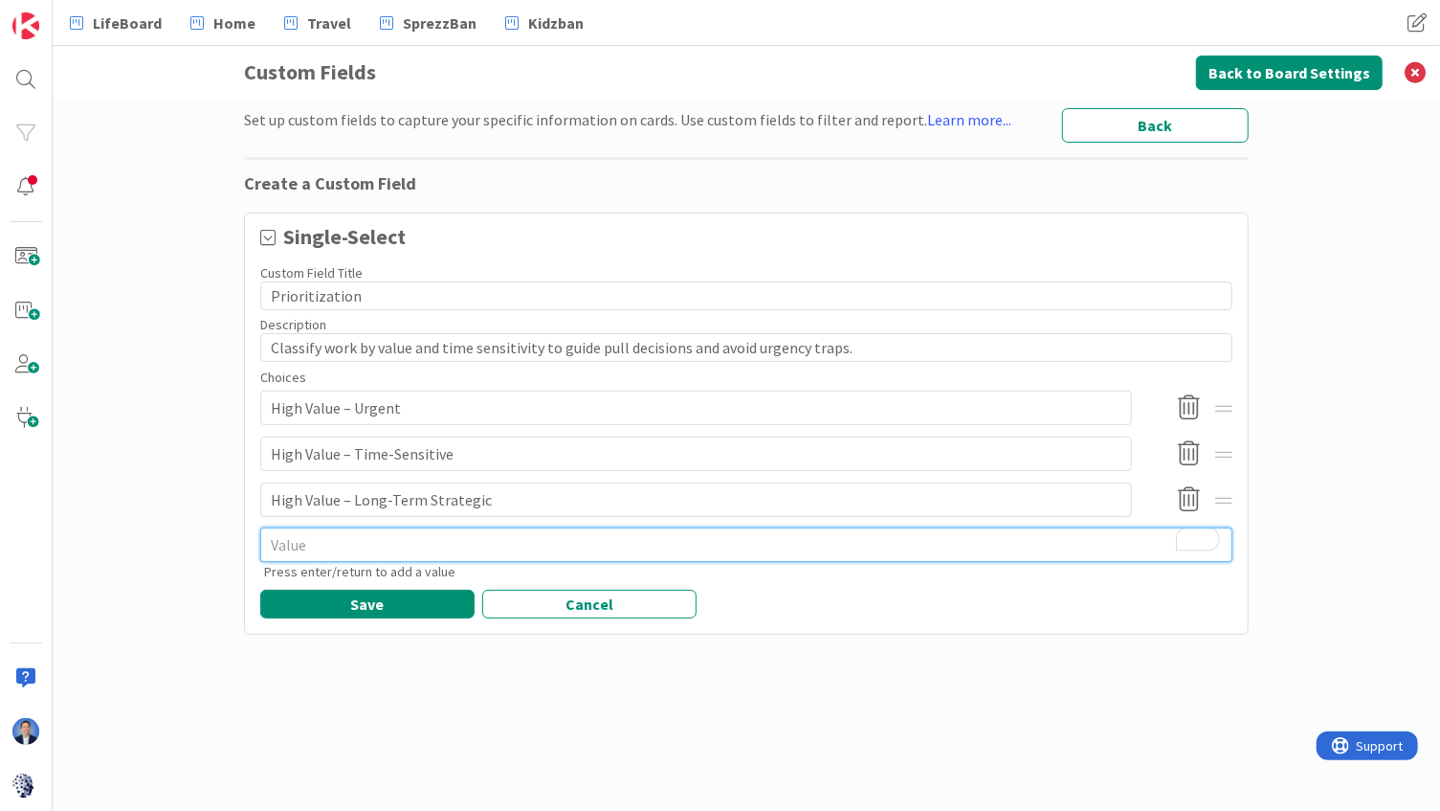
click at [425, 532] on textarea "To enrich screen reader interactions, please activate Accessibility in Grammarl…" at bounding box center [746, 544] width 972 height 34
paste textarea "Medium Value"
type textarea "x"
type textarea "Medium Value"
type input "High Value – Urgent"
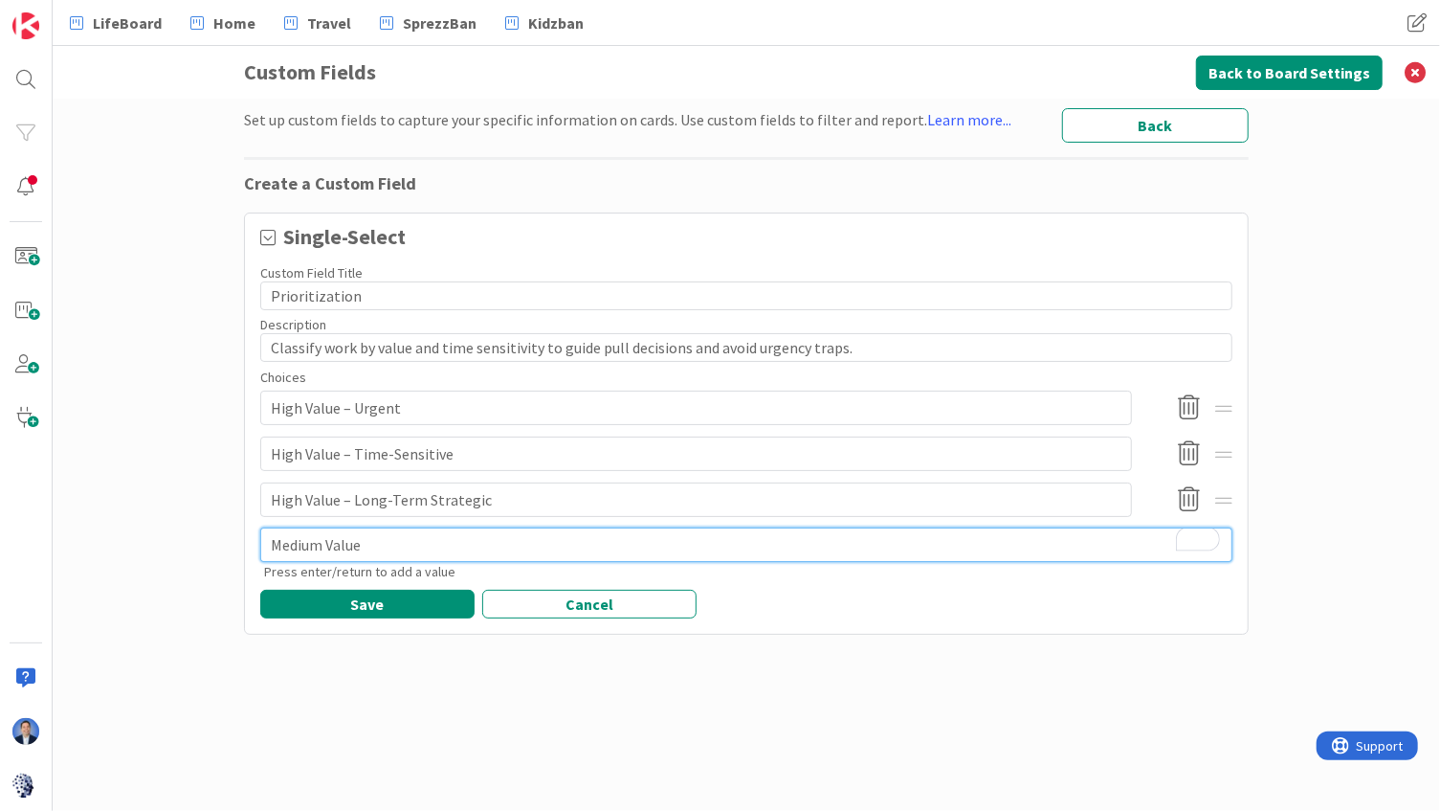
type textarea "Medium Value"
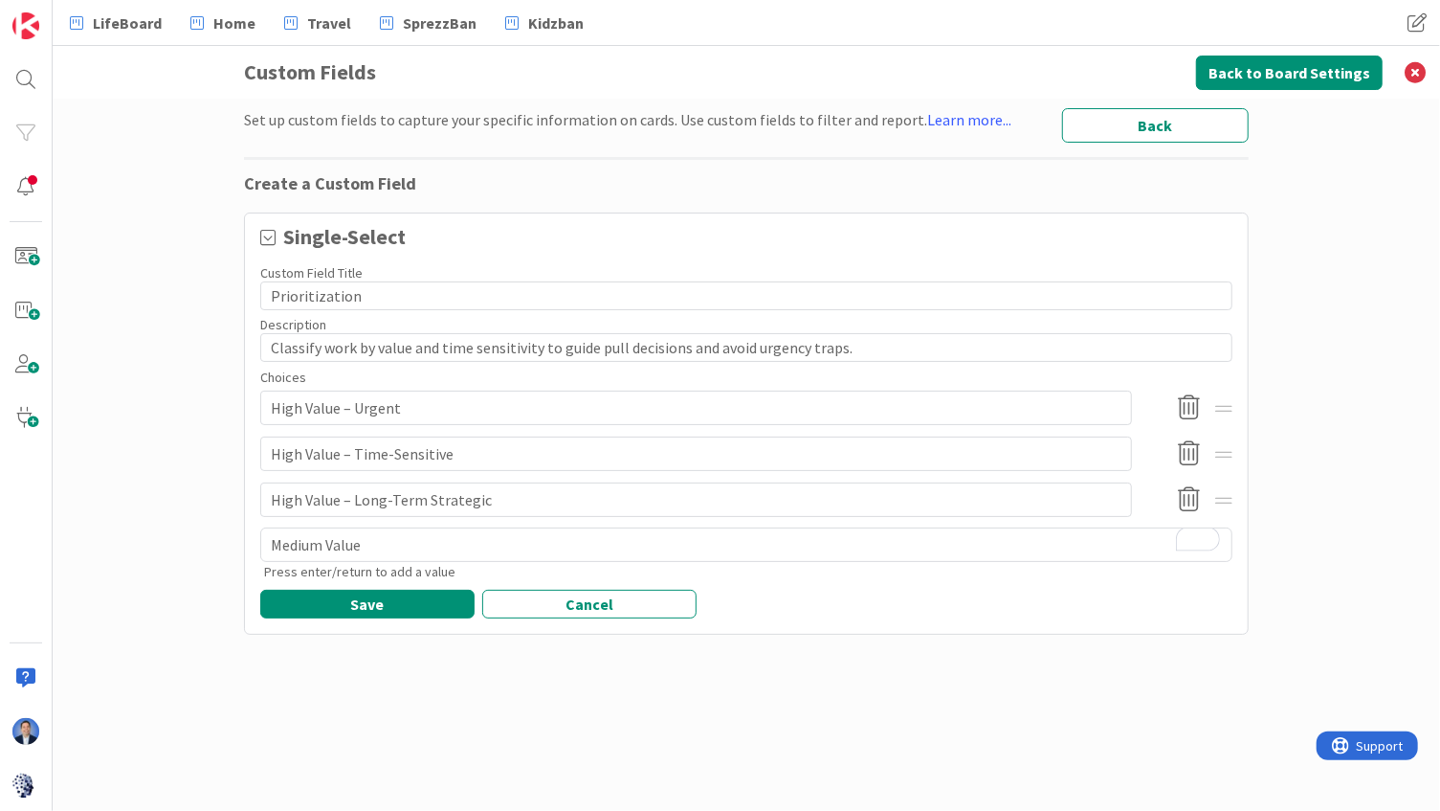
type textarea "x"
type input "High Value – Urgent"
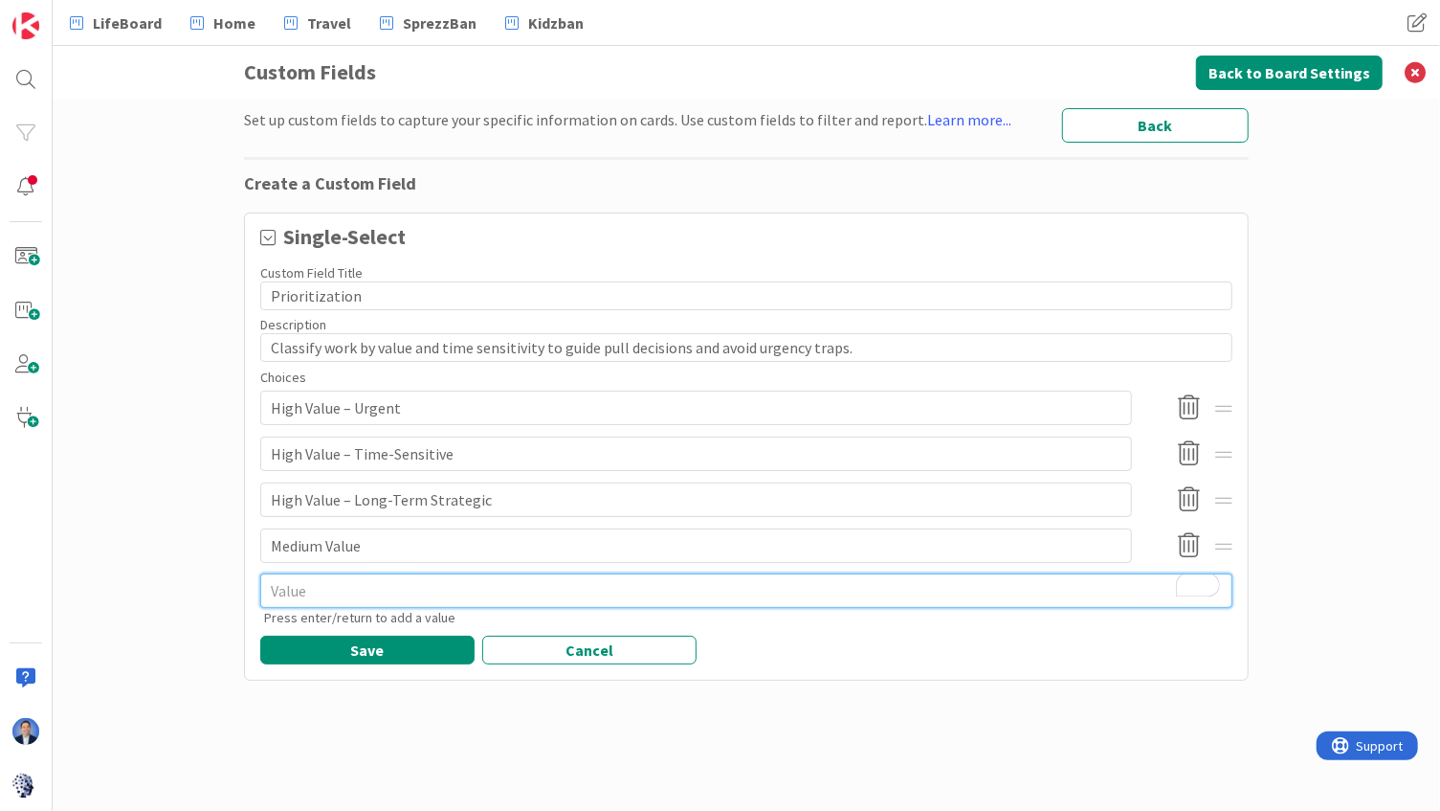
click at [422, 588] on textarea "To enrich screen reader interactions, please activate Accessibility in Grammarl…" at bounding box center [746, 590] width 972 height 34
paste textarea "Low Value / Opportunistic"
type textarea "x"
type textarea "Low Value / Opportunistic"
type input "High Value – Urgent"
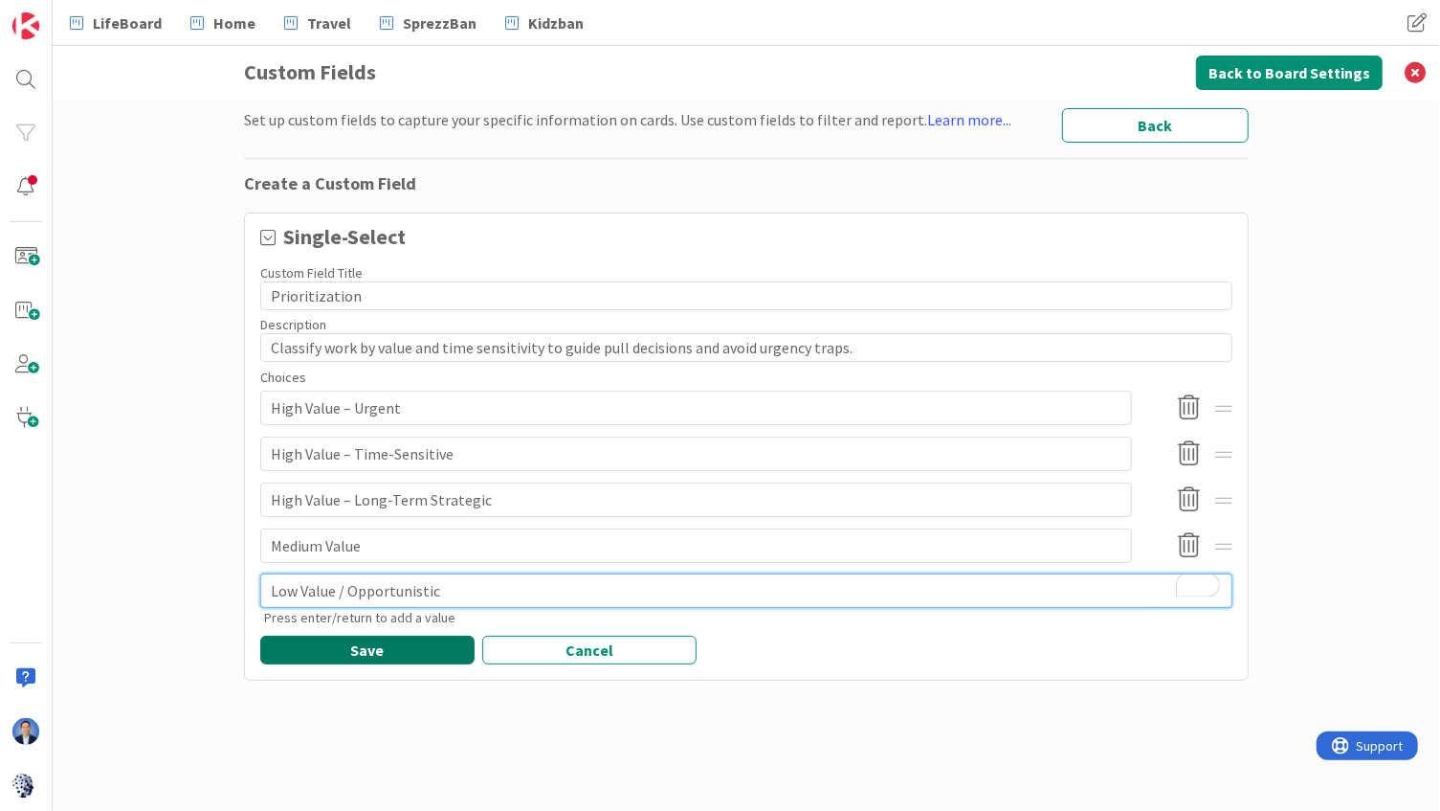
type textarea "Low Value / Opportunistic"
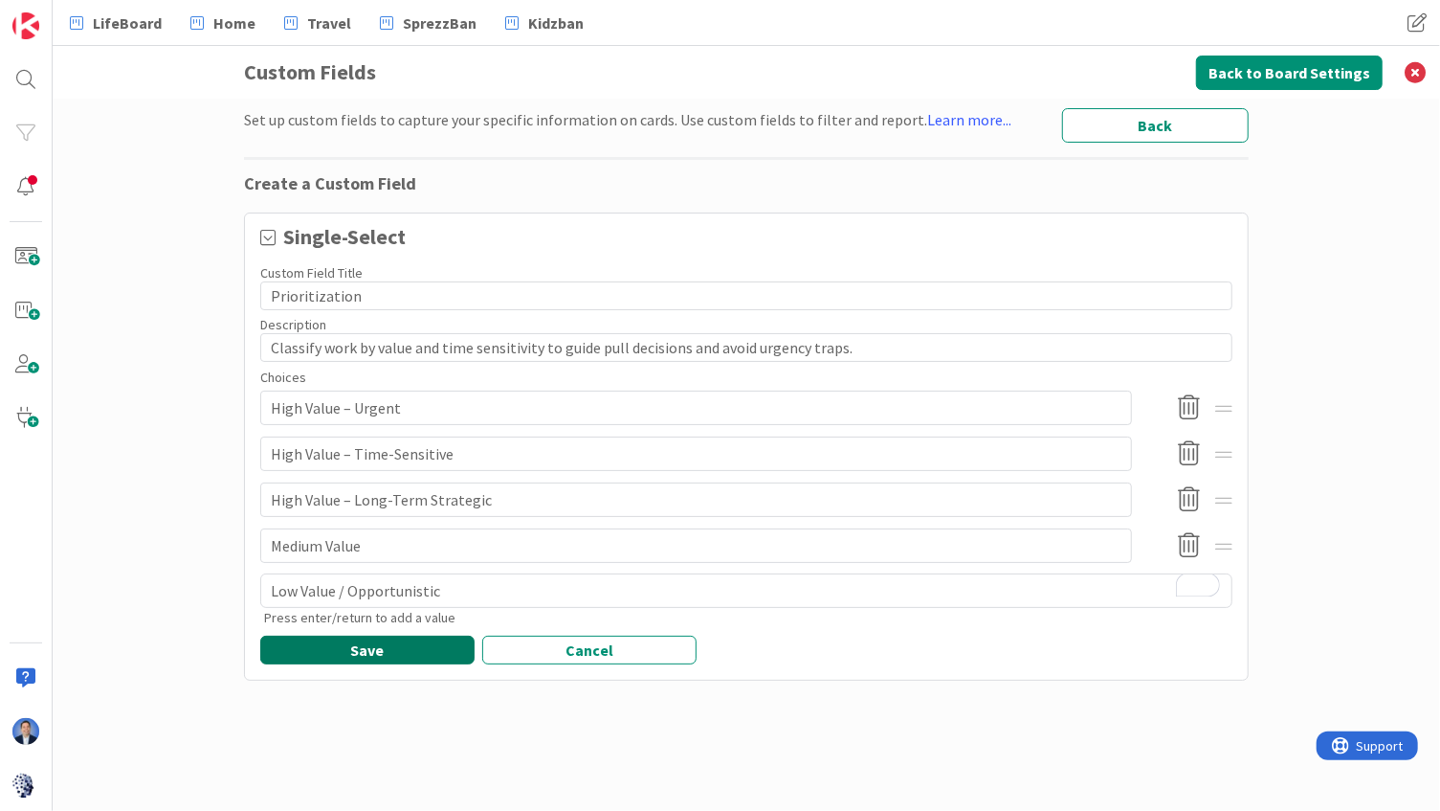
click at [397, 651] on button "Save" at bounding box center [367, 650] width 214 height 29
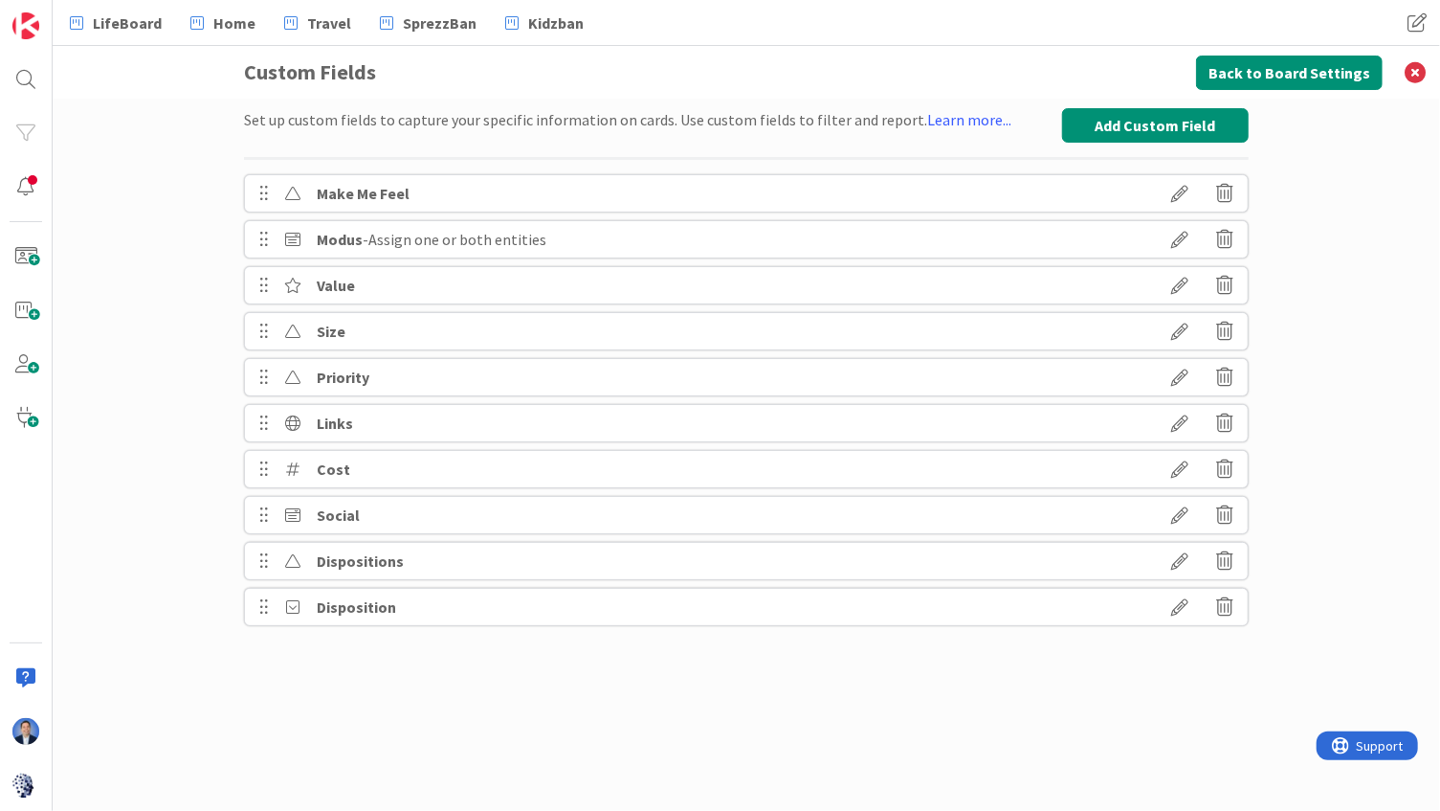
click at [1172, 611] on icon at bounding box center [1180, 607] width 54 height 33
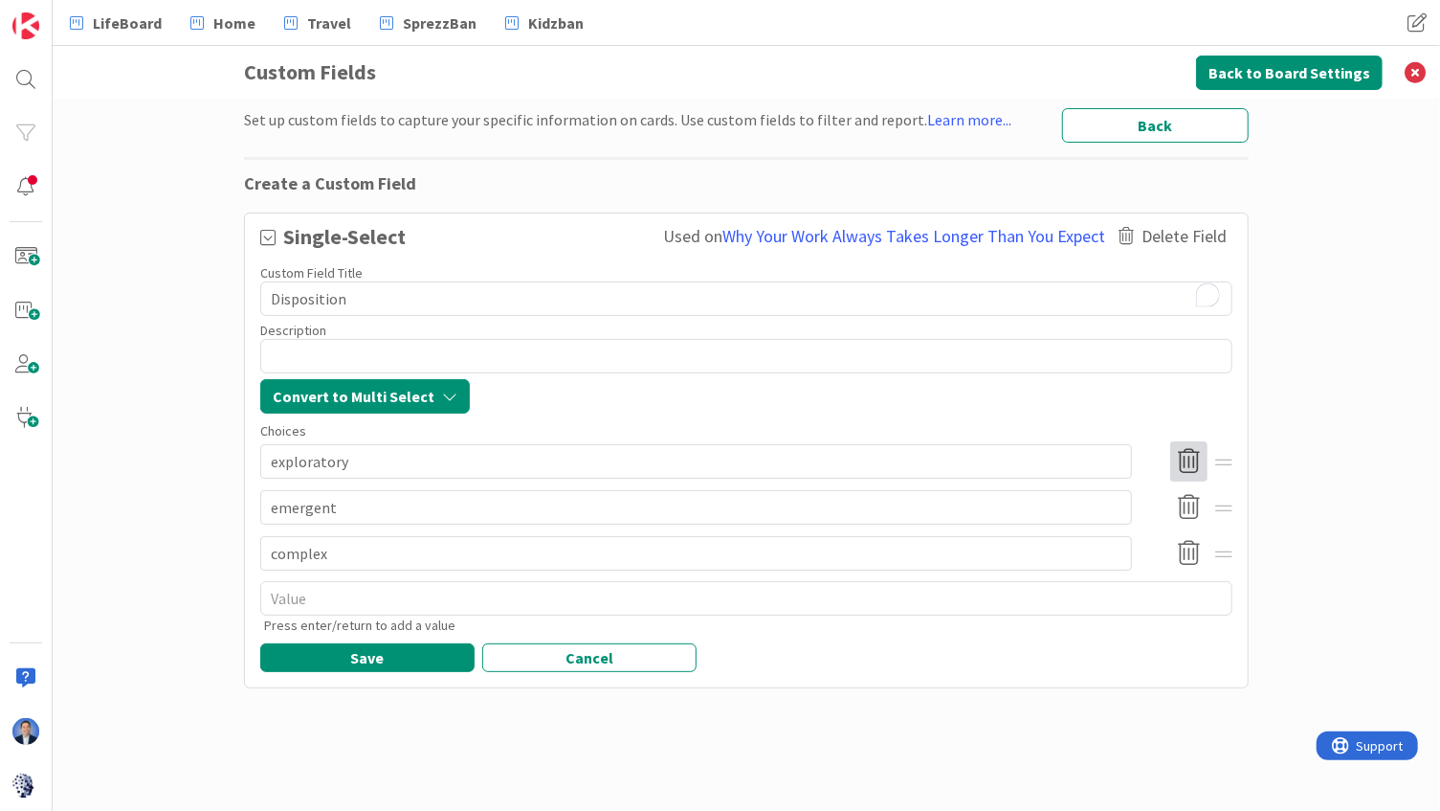
type textarea "x"
click at [1165, 140] on button "Back" at bounding box center [1155, 125] width 187 height 34
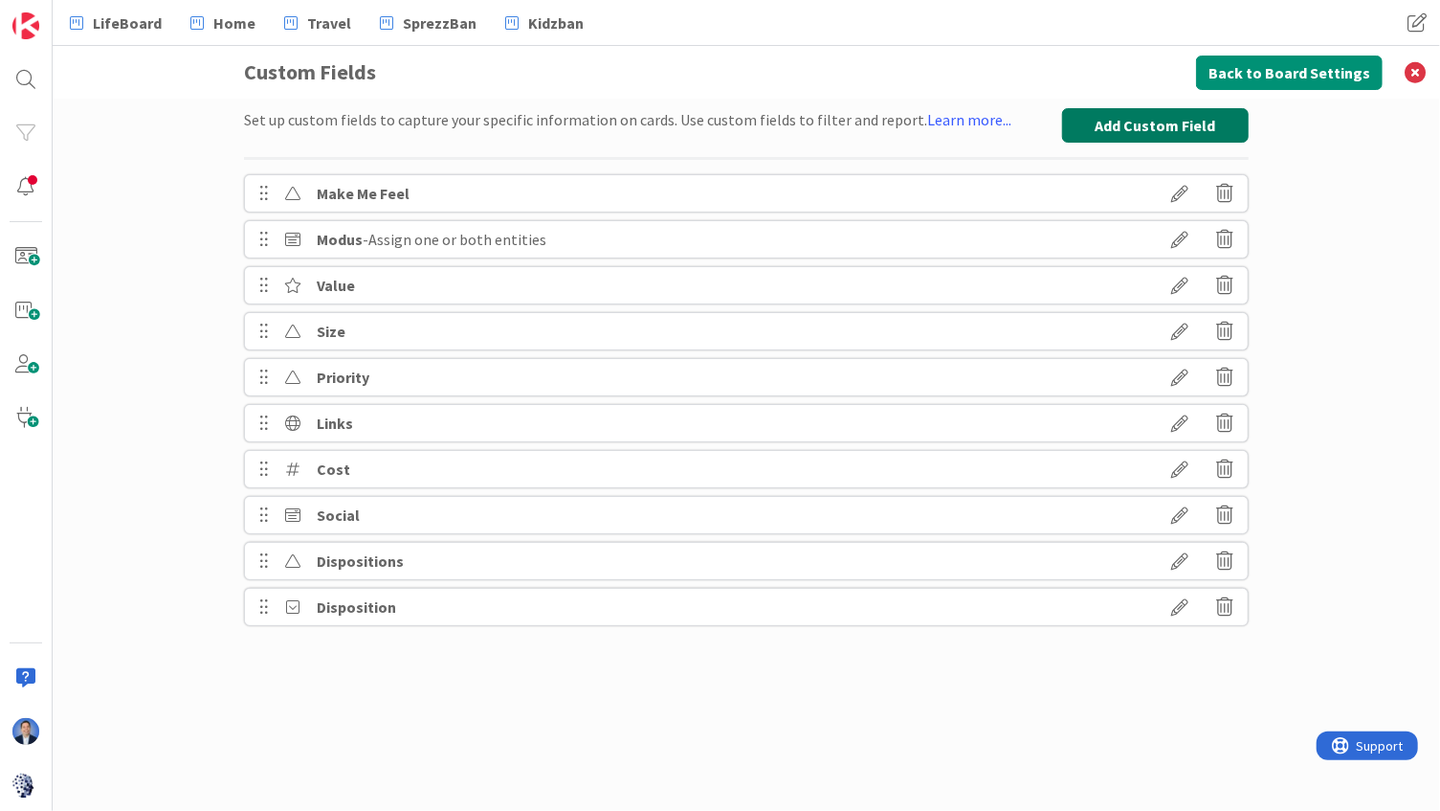
click at [1175, 117] on button "Add Custom Field" at bounding box center [1155, 125] width 187 height 34
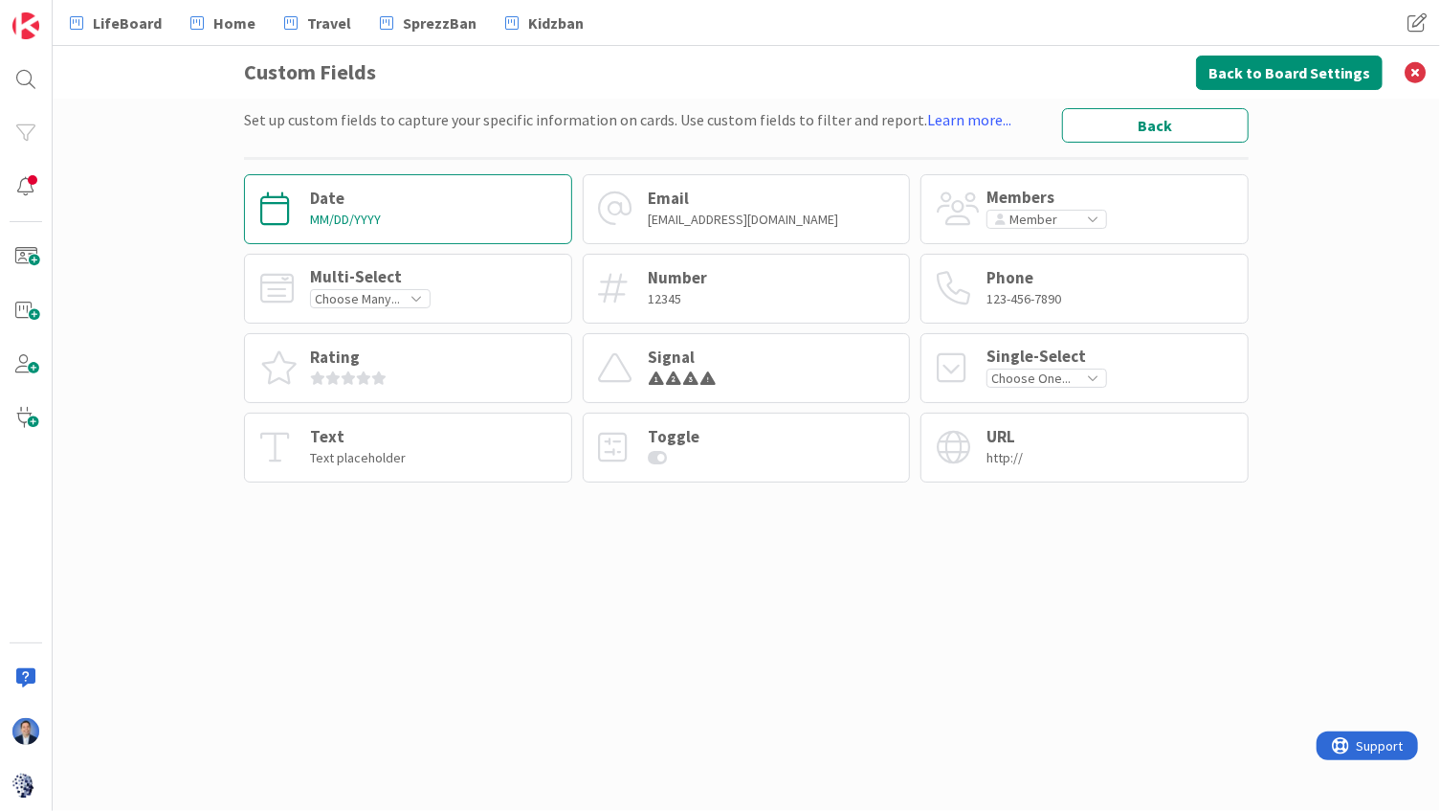
click at [485, 216] on div "Date MM/DD/YYYY" at bounding box center [408, 209] width 328 height 70
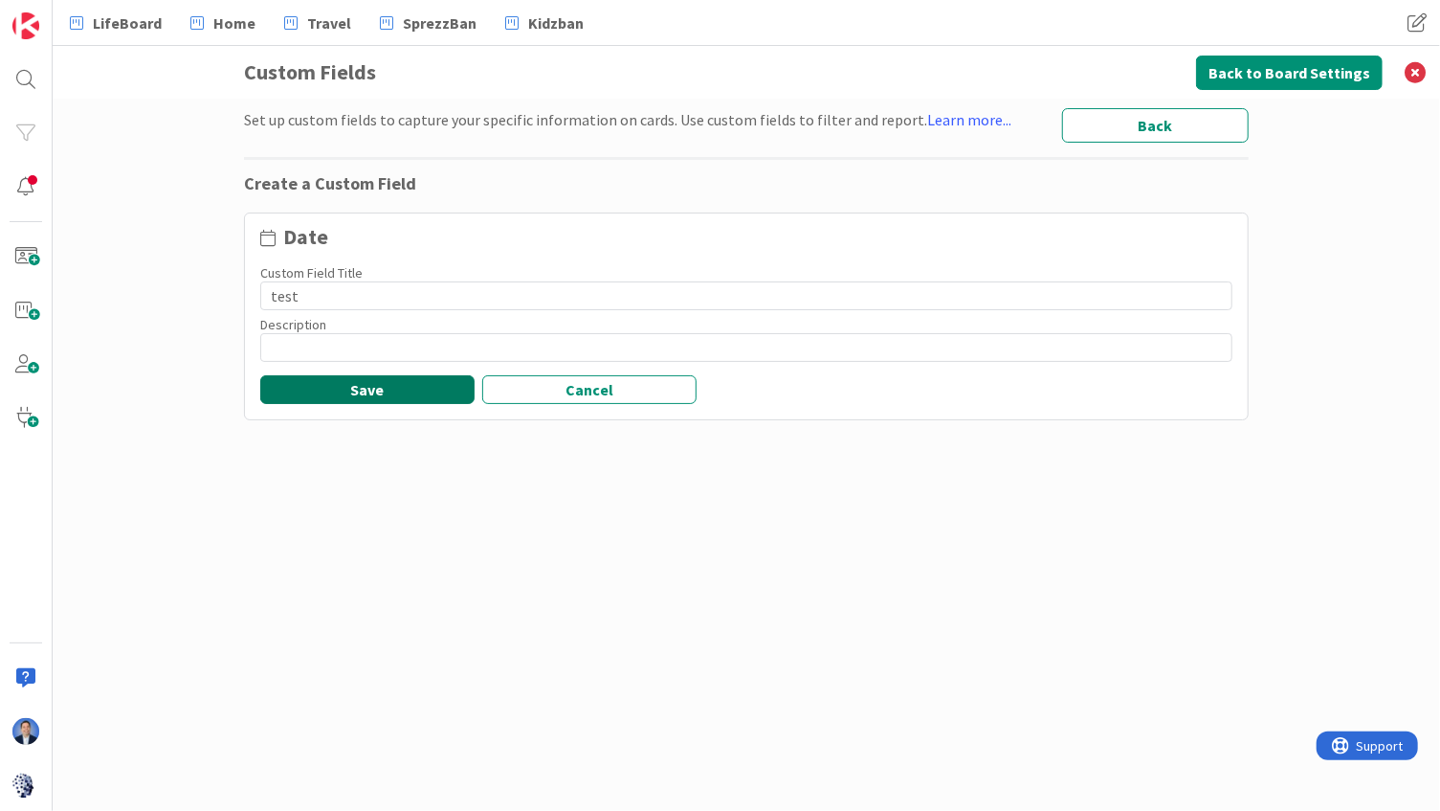
type input "test"
click at [355, 390] on button "Save" at bounding box center [367, 389] width 214 height 29
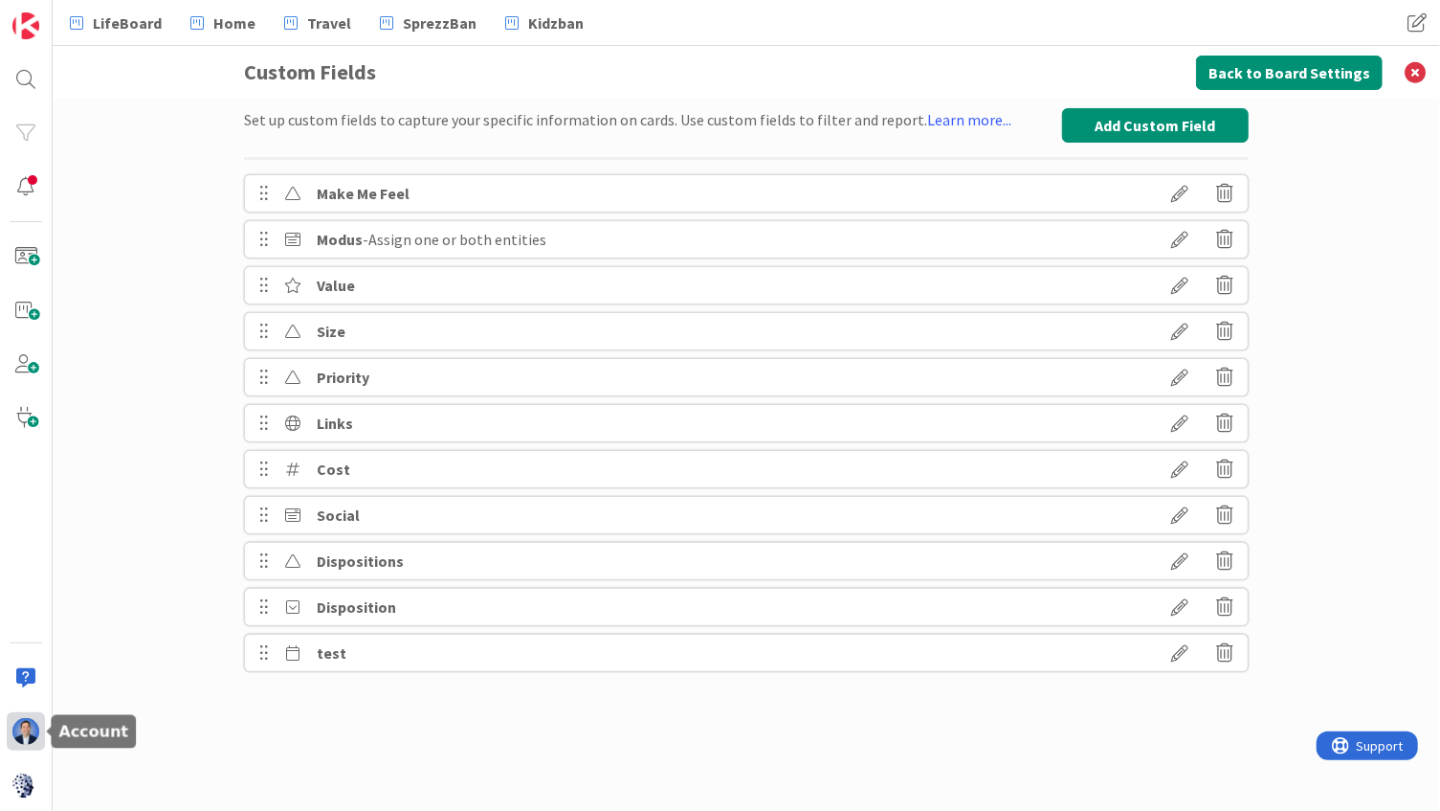
click at [19, 724] on img at bounding box center [25, 731] width 27 height 27
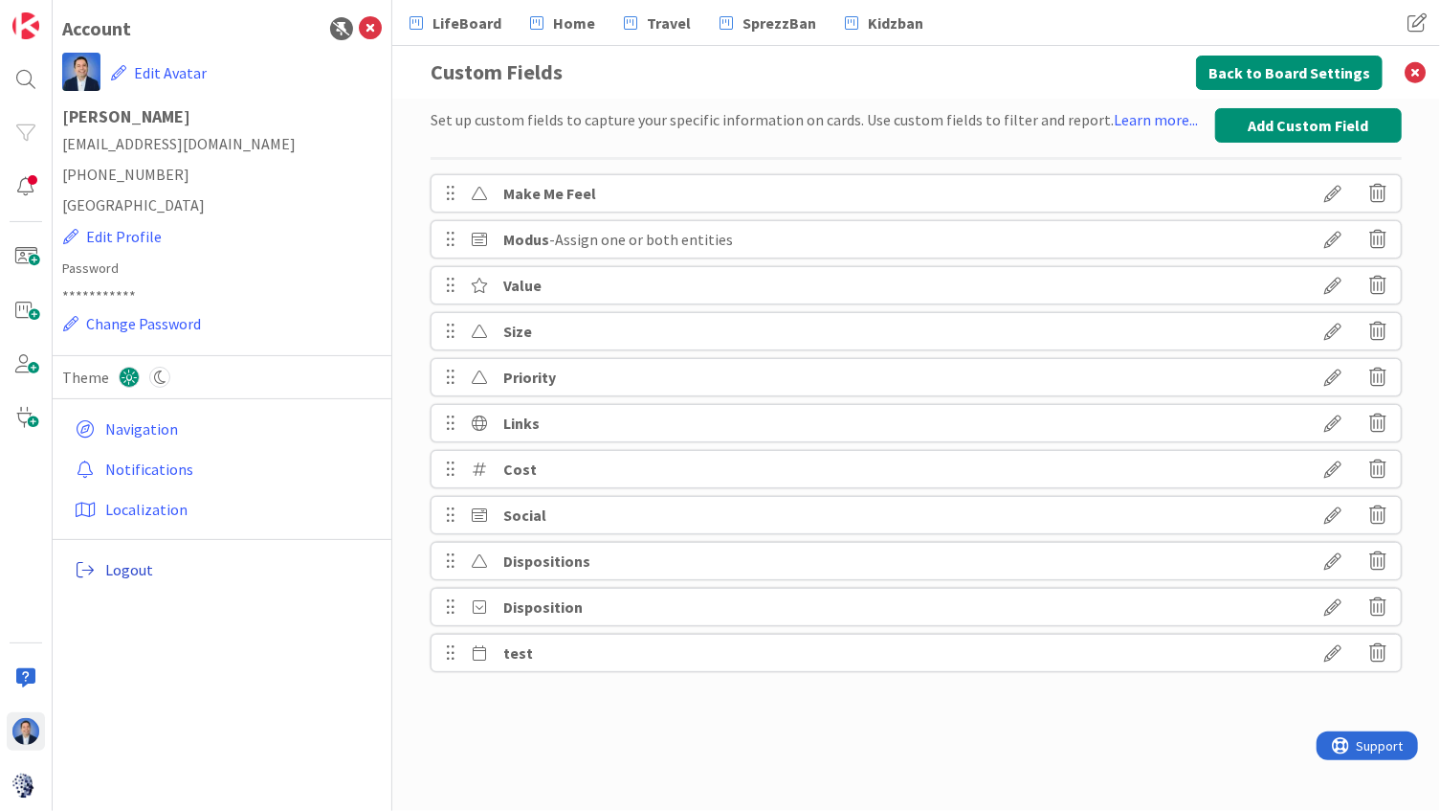
click at [115, 569] on span "Logout" at bounding box center [239, 569] width 269 height 23
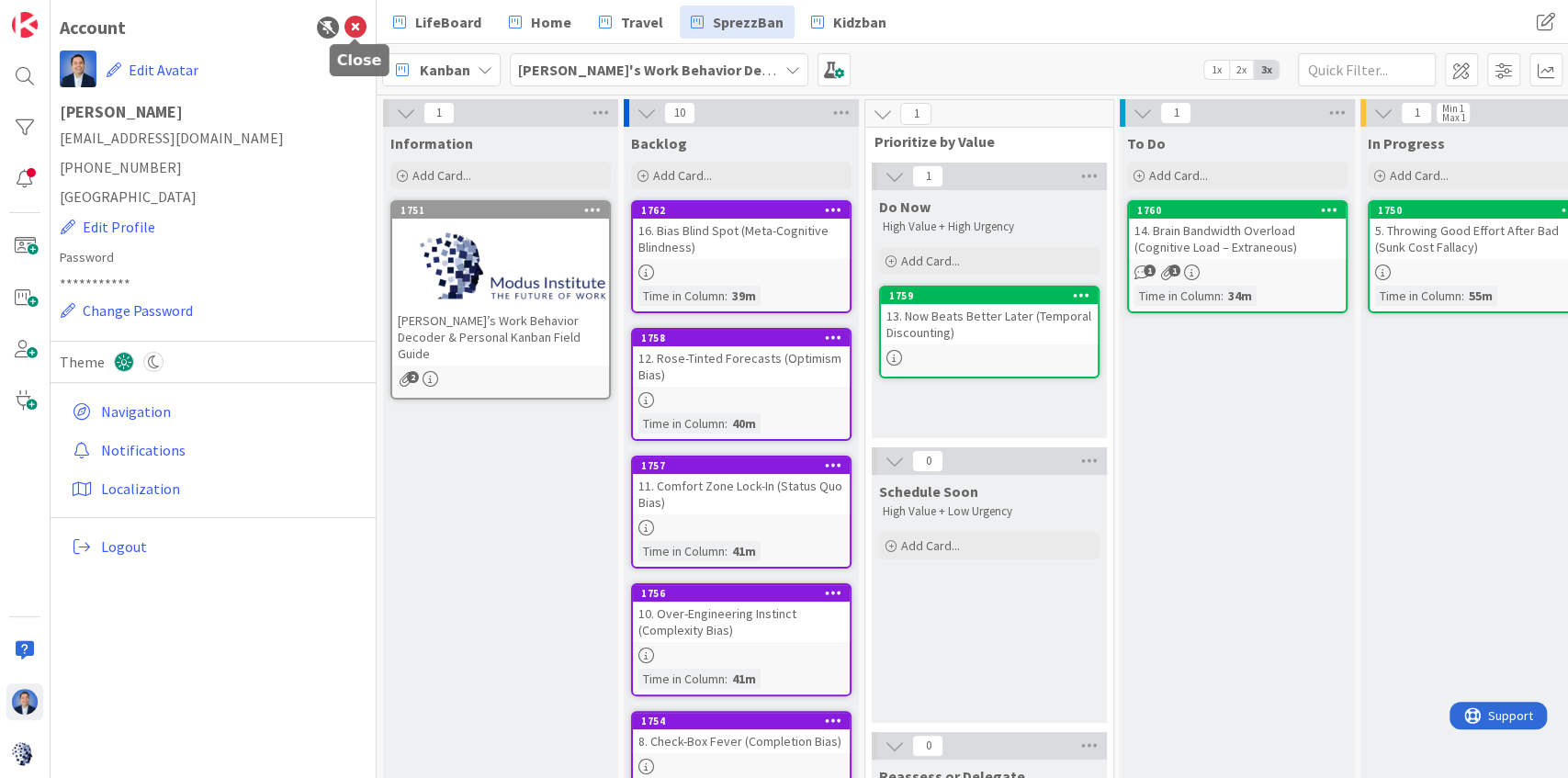
click at [356, 25] on icon at bounding box center [355, 27] width 22 height 22
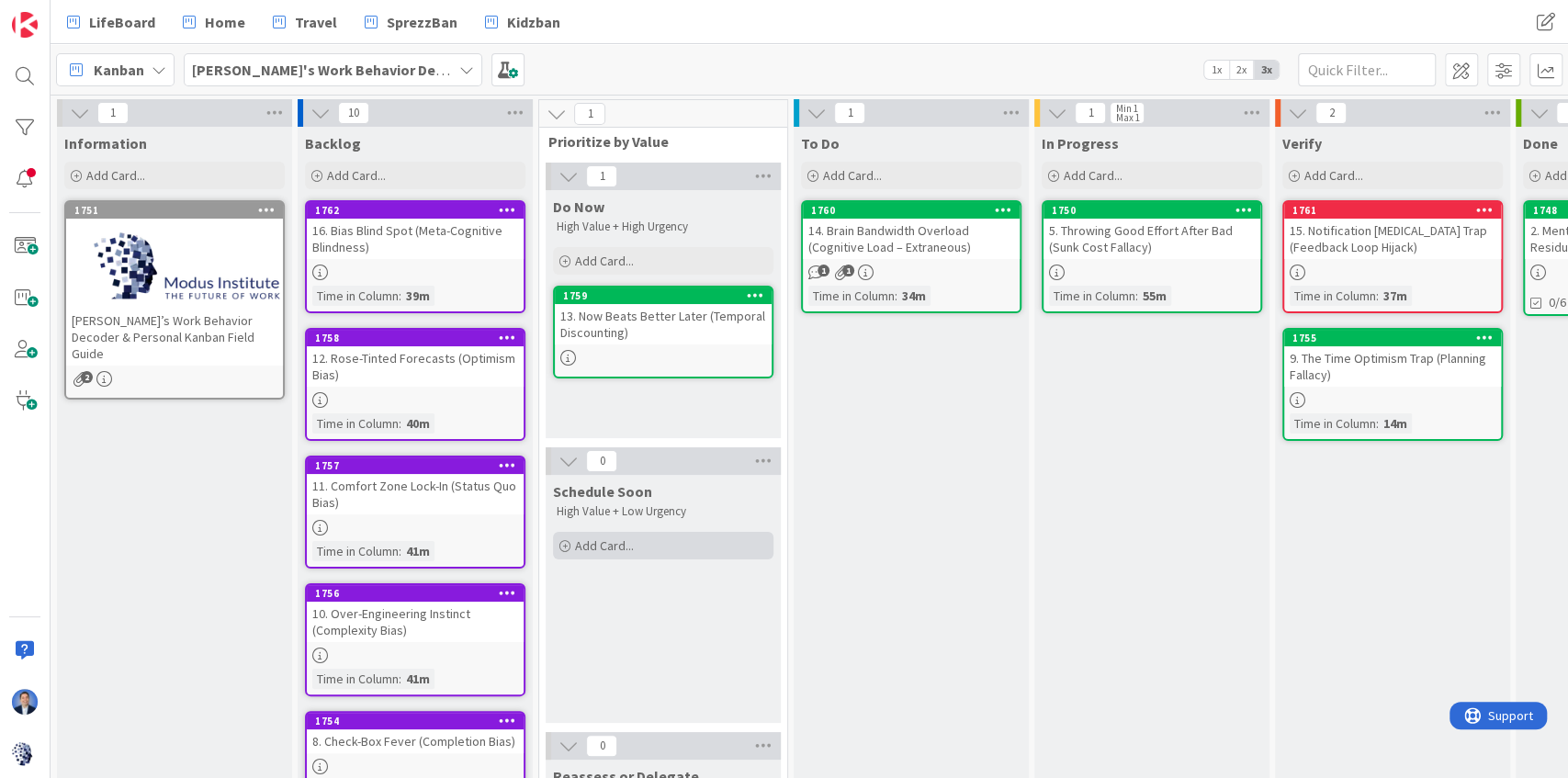
click at [615, 546] on span "Add Card..." at bounding box center [604, 545] width 59 height 16
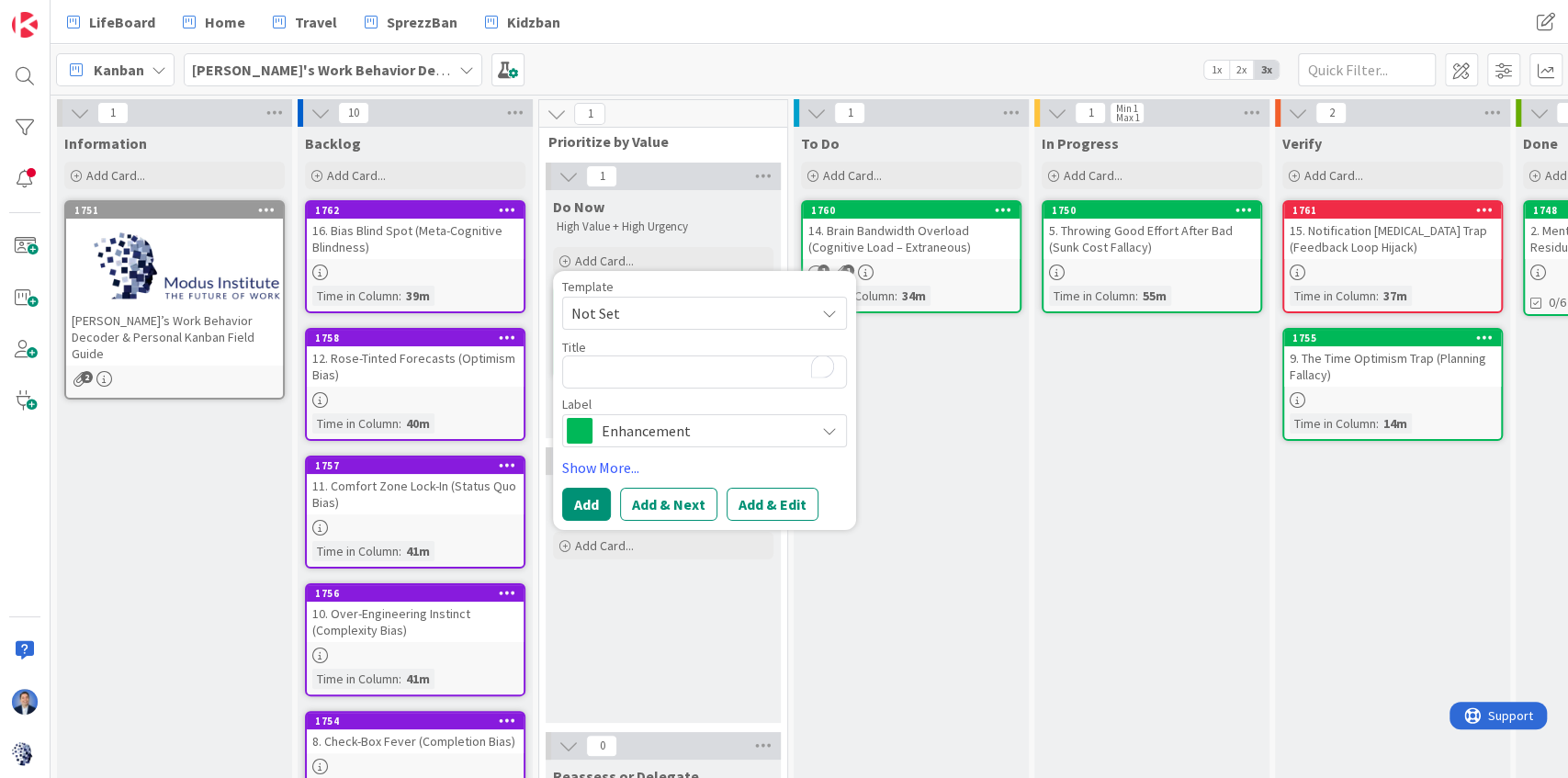
type textarea "x"
type textarea "s"
type textarea "x"
type textarea "sd"
type textarea "x"
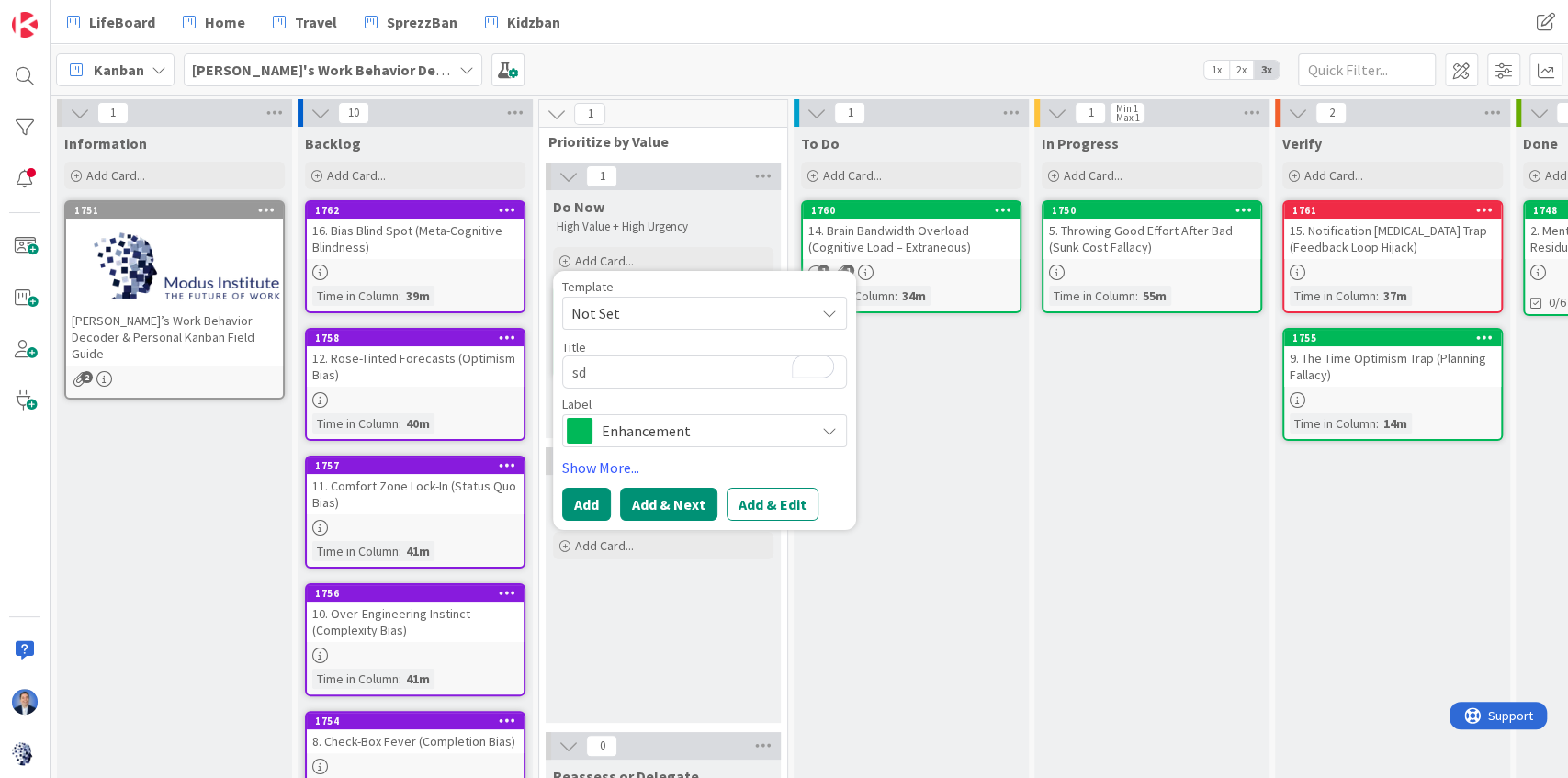
type textarea "sds"
type textarea "x"
type textarea "sdss"
type textarea "x"
type textarea "sdssd"
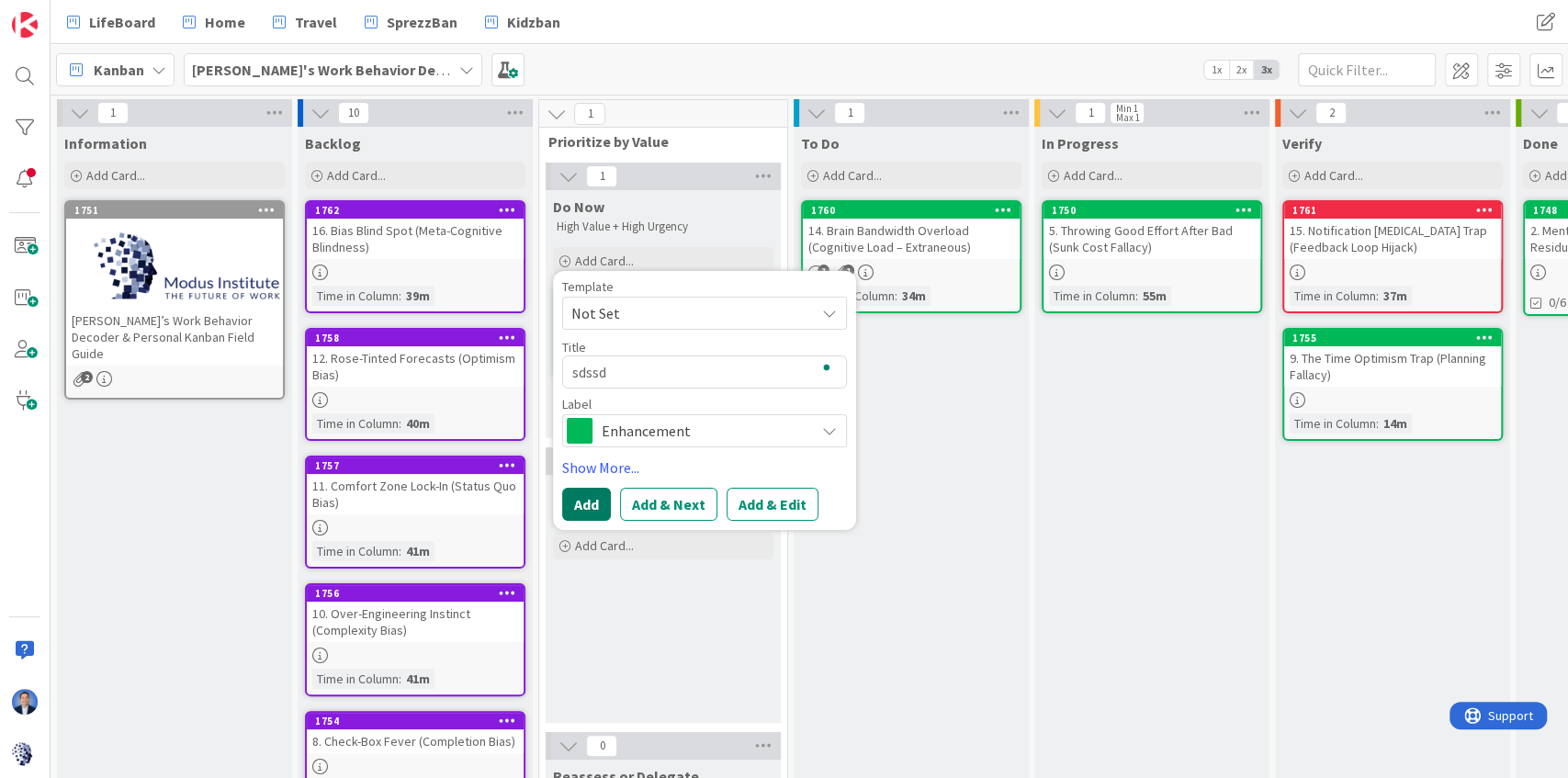
click at [591, 506] on button "Add" at bounding box center [586, 504] width 49 height 33
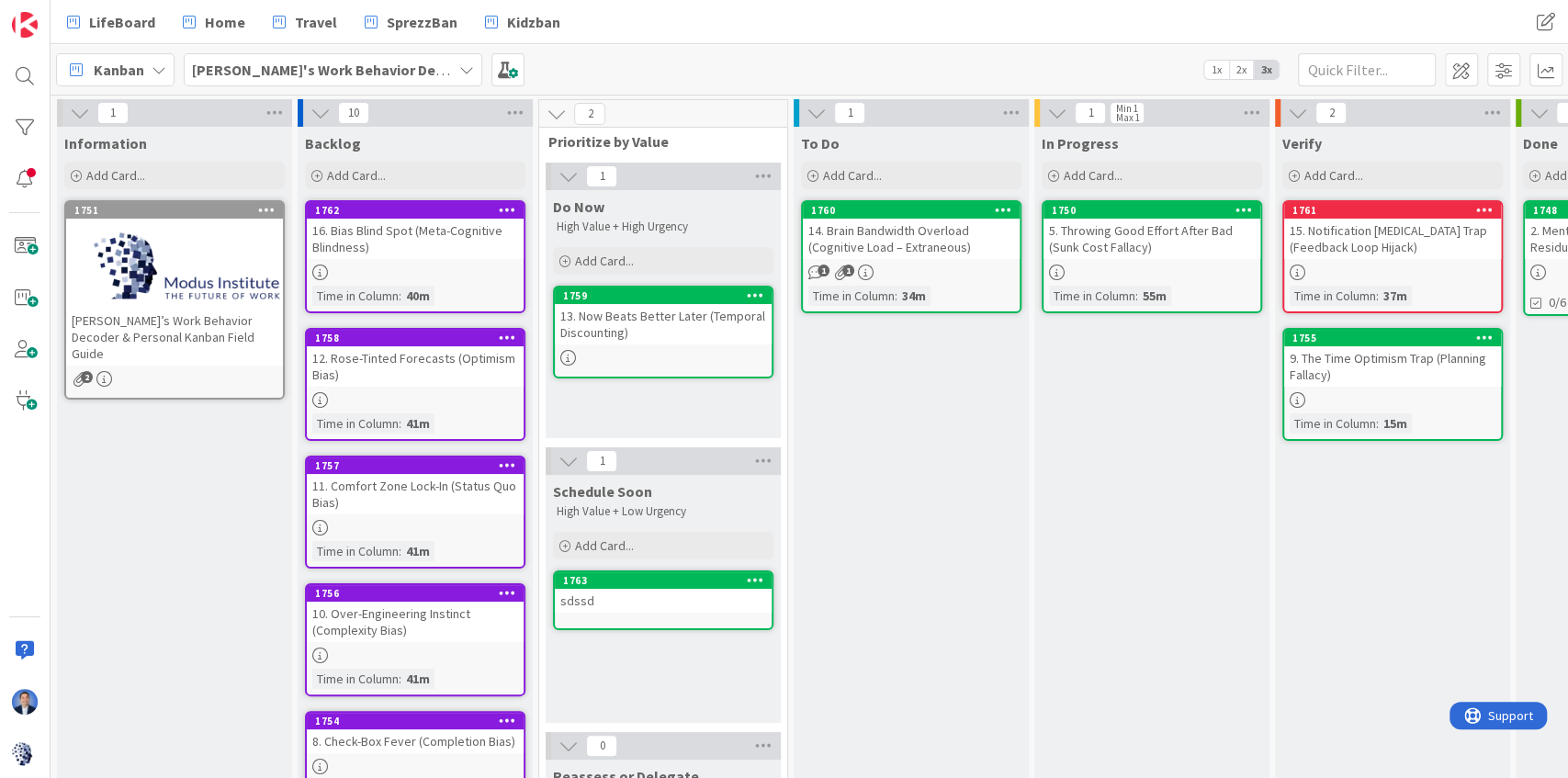
click at [757, 575] on icon at bounding box center [755, 578] width 17 height 12
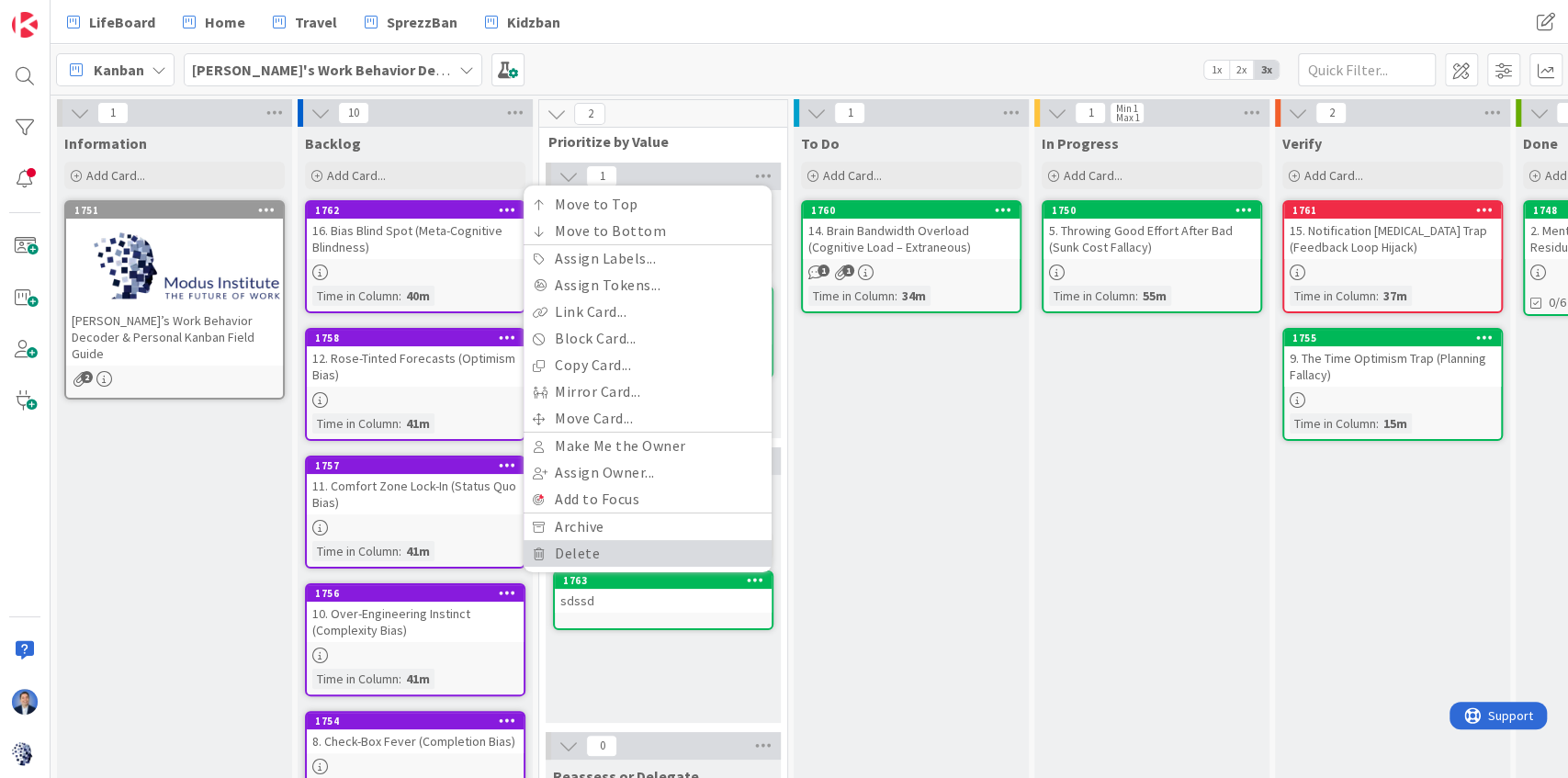
click at [645, 547] on link "Delete" at bounding box center [648, 554] width 248 height 27
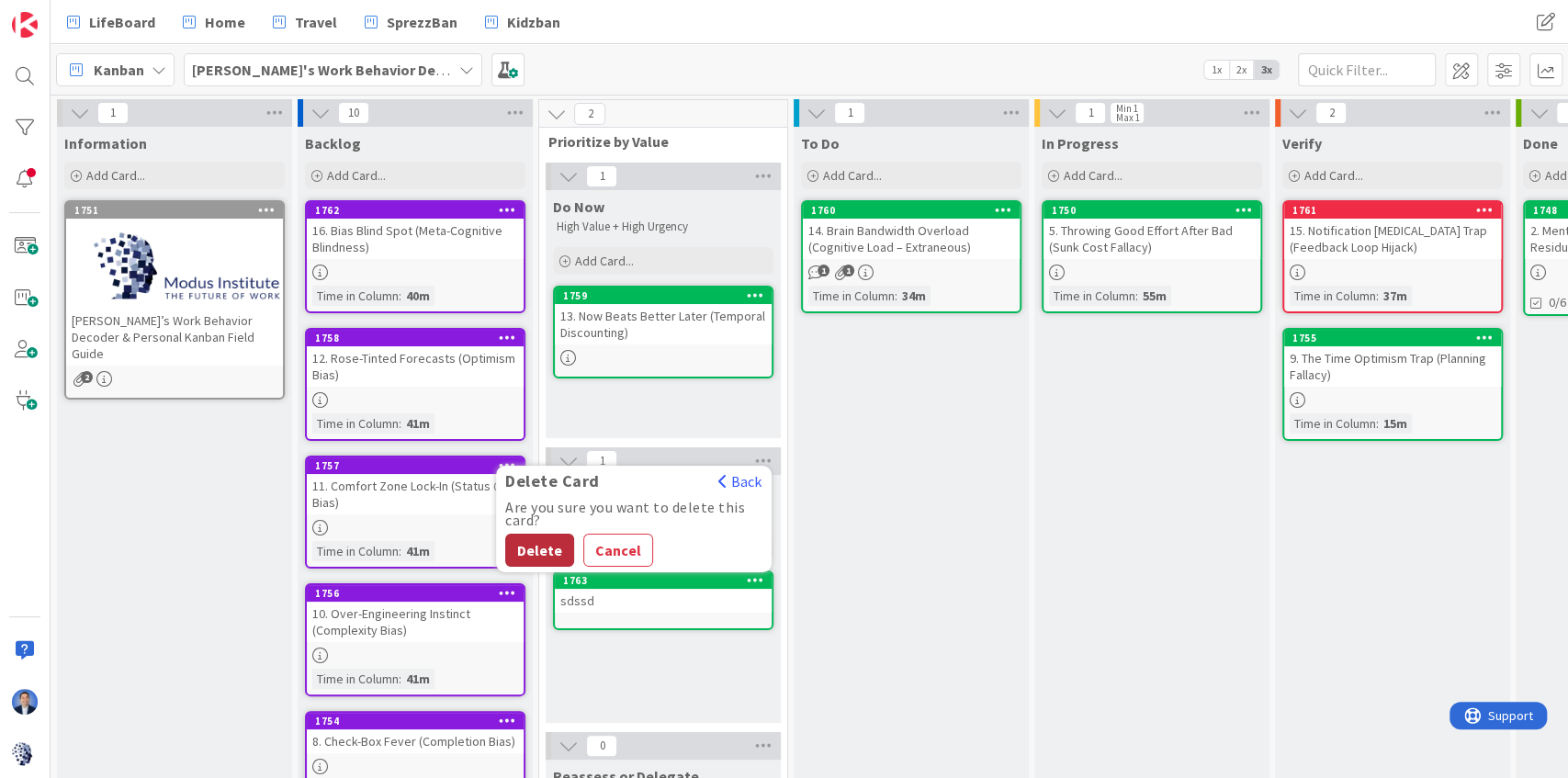
click at [539, 546] on button "Delete" at bounding box center [539, 550] width 69 height 33
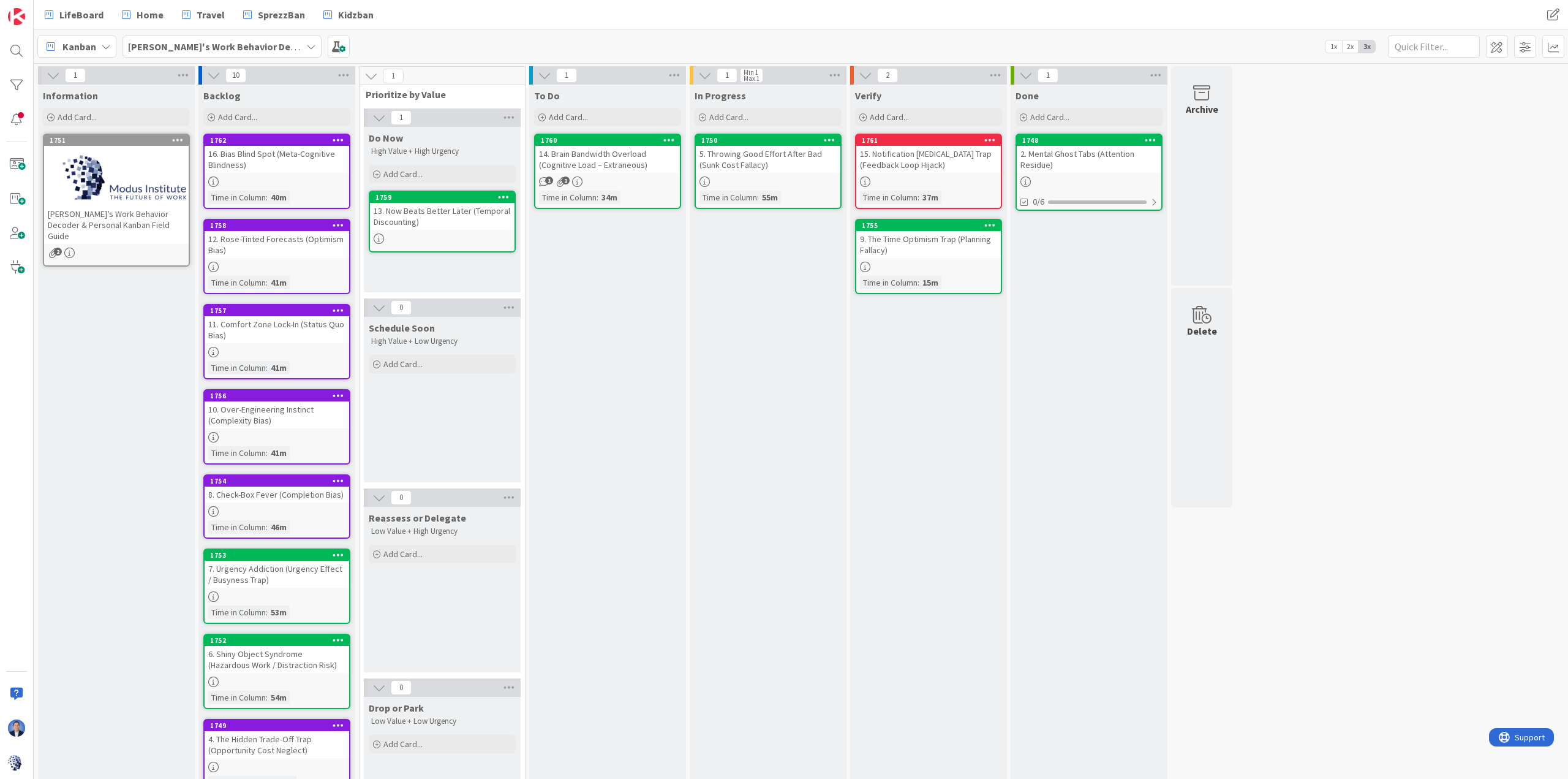
click at [372, 79] on icon at bounding box center [371, 76] width 13 height 13
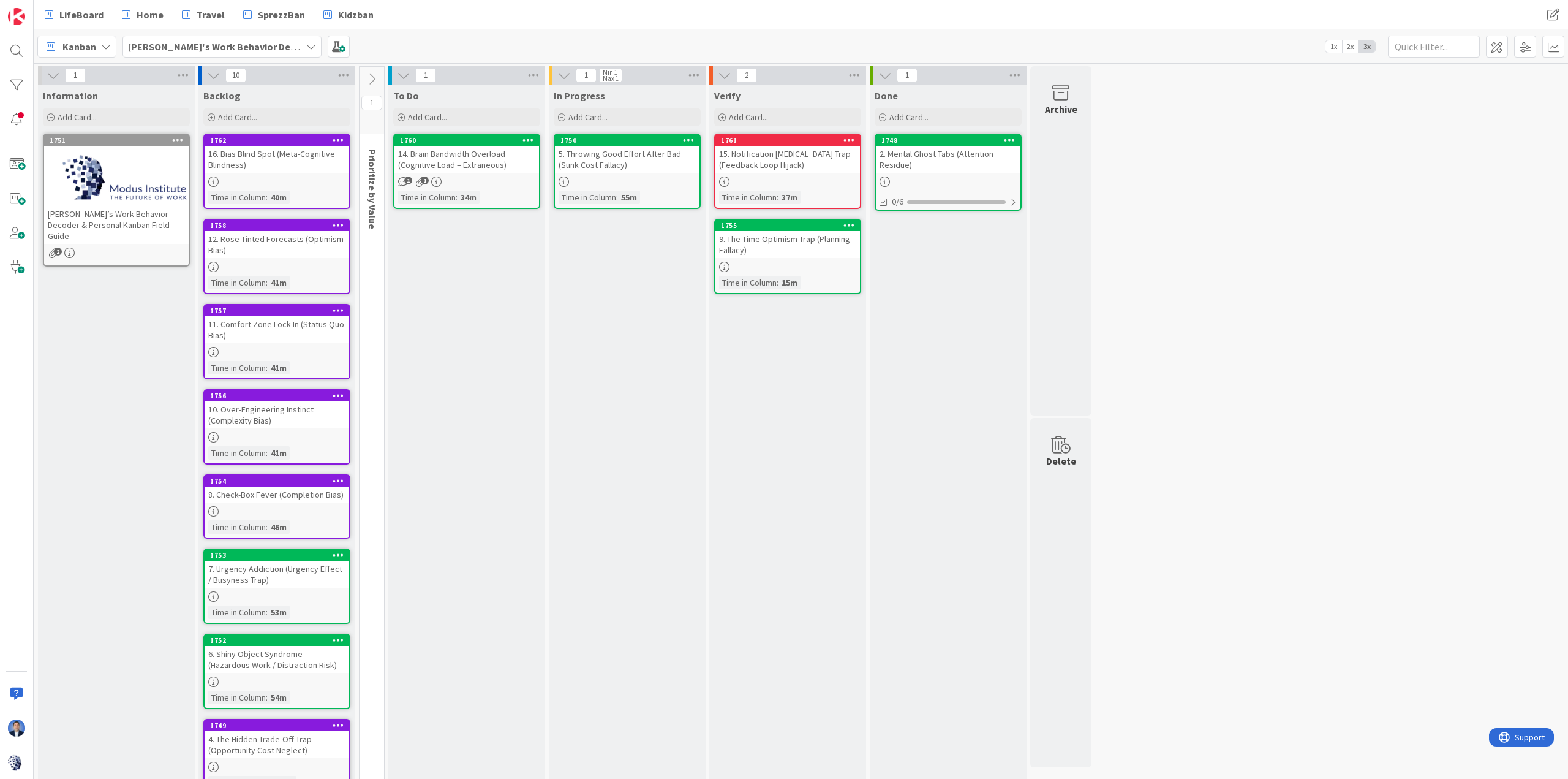
click at [372, 79] on icon at bounding box center [371, 79] width 13 height 13
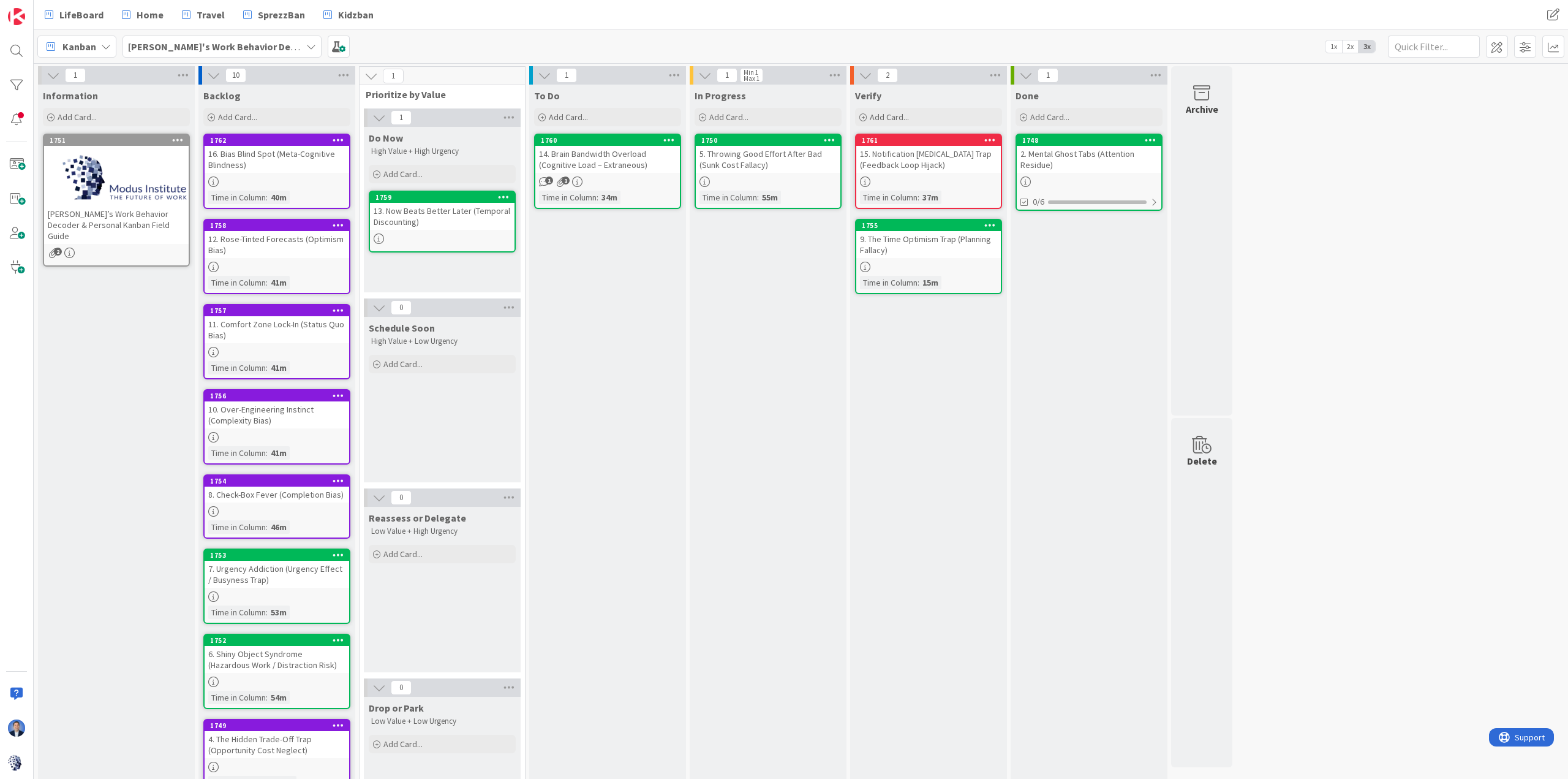
click at [955, 250] on div "9. The Time Optimism Trap (Planning Fallacy)" at bounding box center [929, 245] width 145 height 27
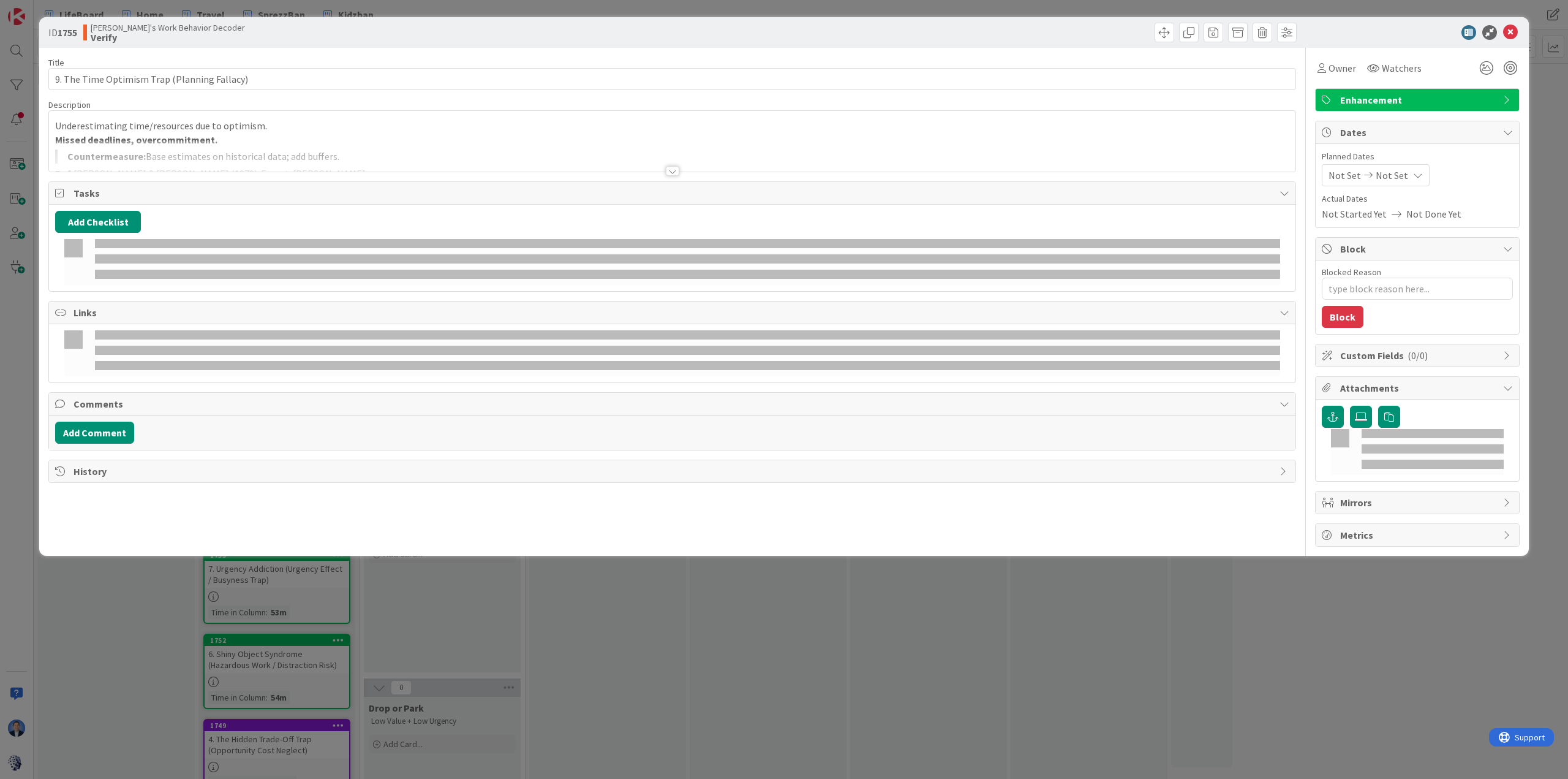
type textarea "x"
type input "9. The Time Optimism Trap (Planning Fallacy)"
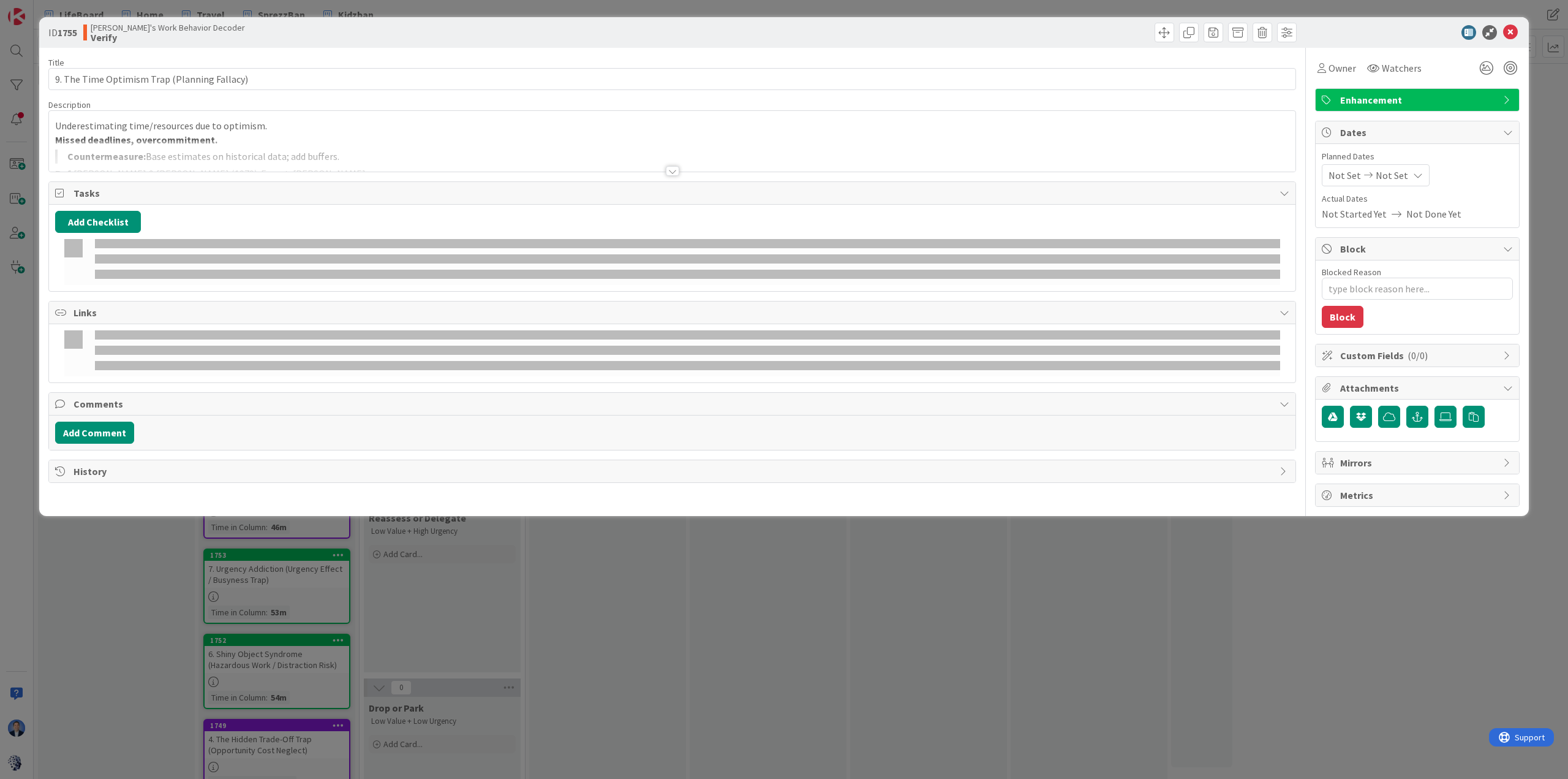
type textarea "x"
type input "9. The Time Optimism Trap (Planning Fallacy)"
click at [301, 125] on div "Underestimating time/resources due to optimism. Missed deadlines, overcommitmen…" at bounding box center [673, 141] width 1247 height 61
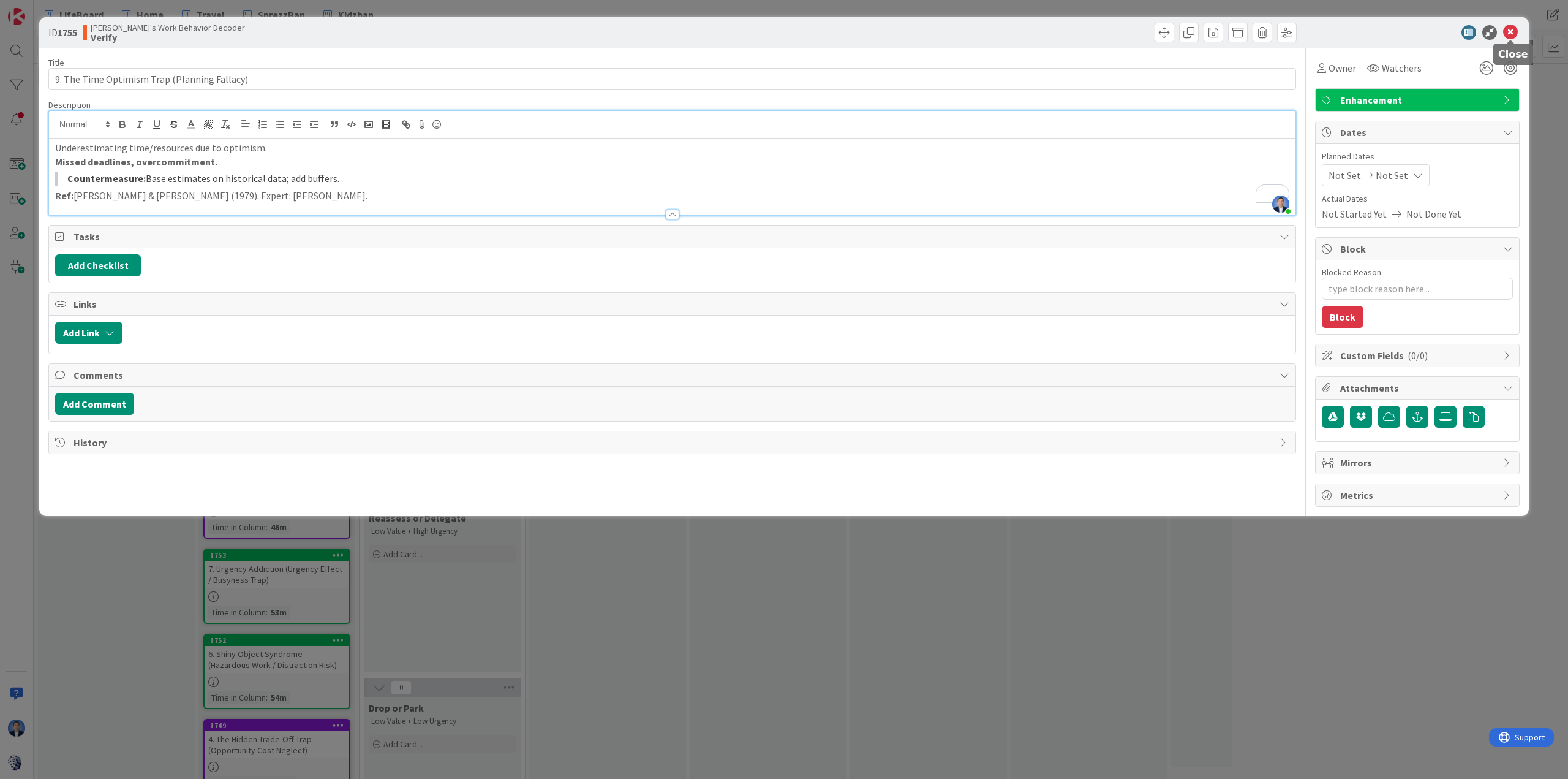
click at [1045, 36] on icon at bounding box center [1510, 32] width 15 height 15
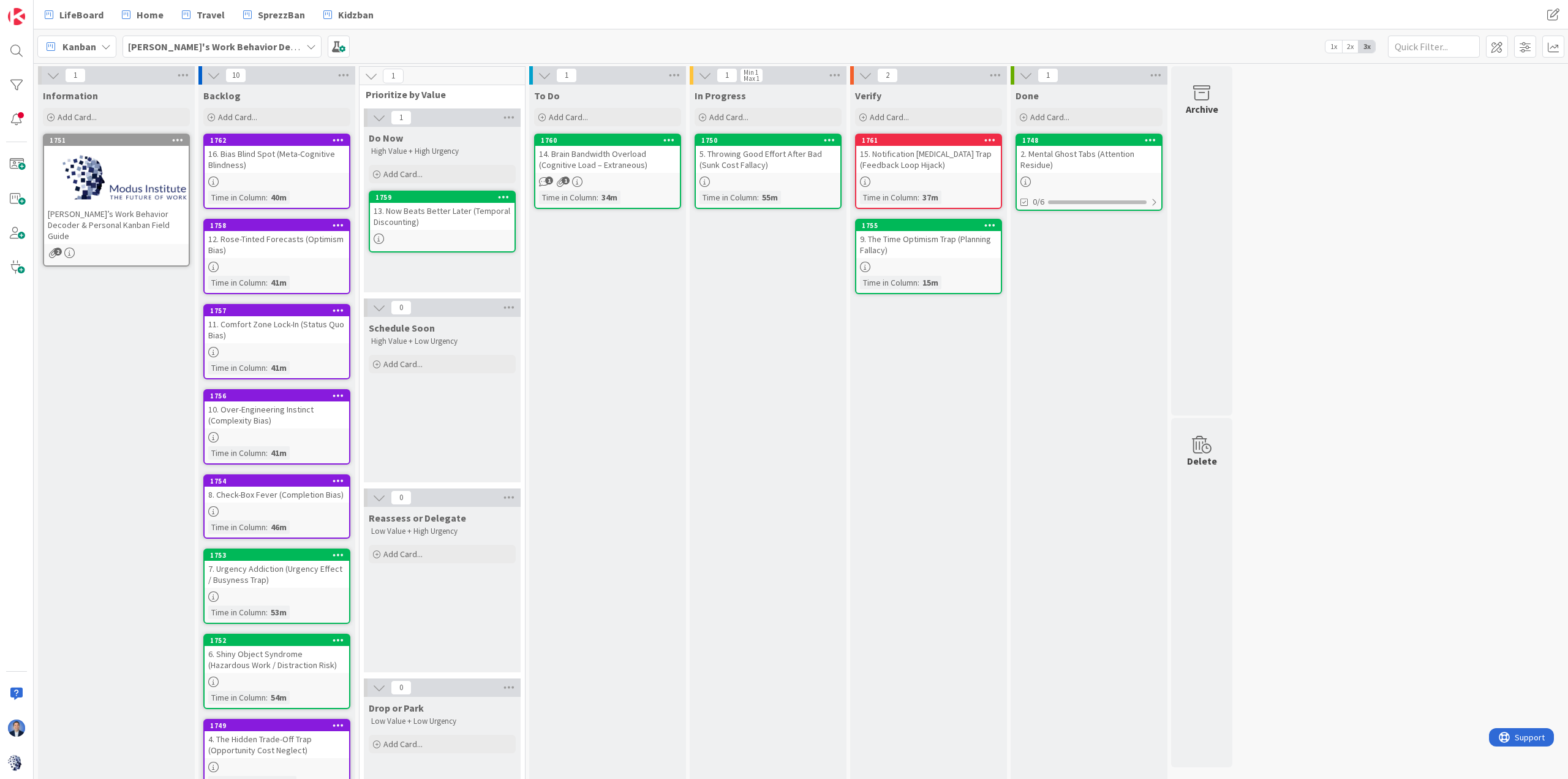
click at [607, 162] on div "14. Brain Bandwidth Overload (Cognitive Load – Extraneous)" at bounding box center [608, 159] width 145 height 27
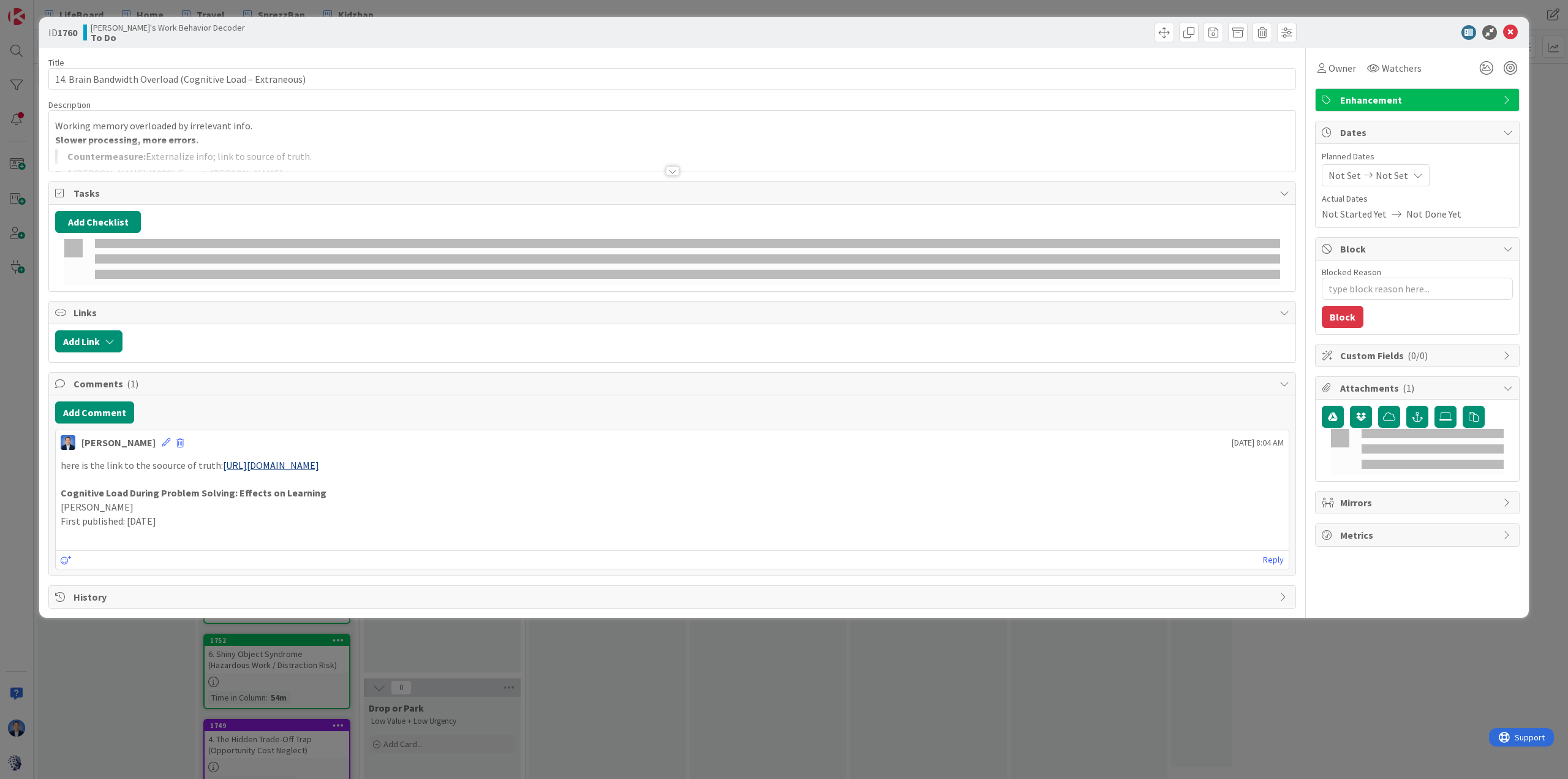
type textarea "x"
type input "14. Brain Bandwidth Overload (Cognitive Load – Extraneous)"
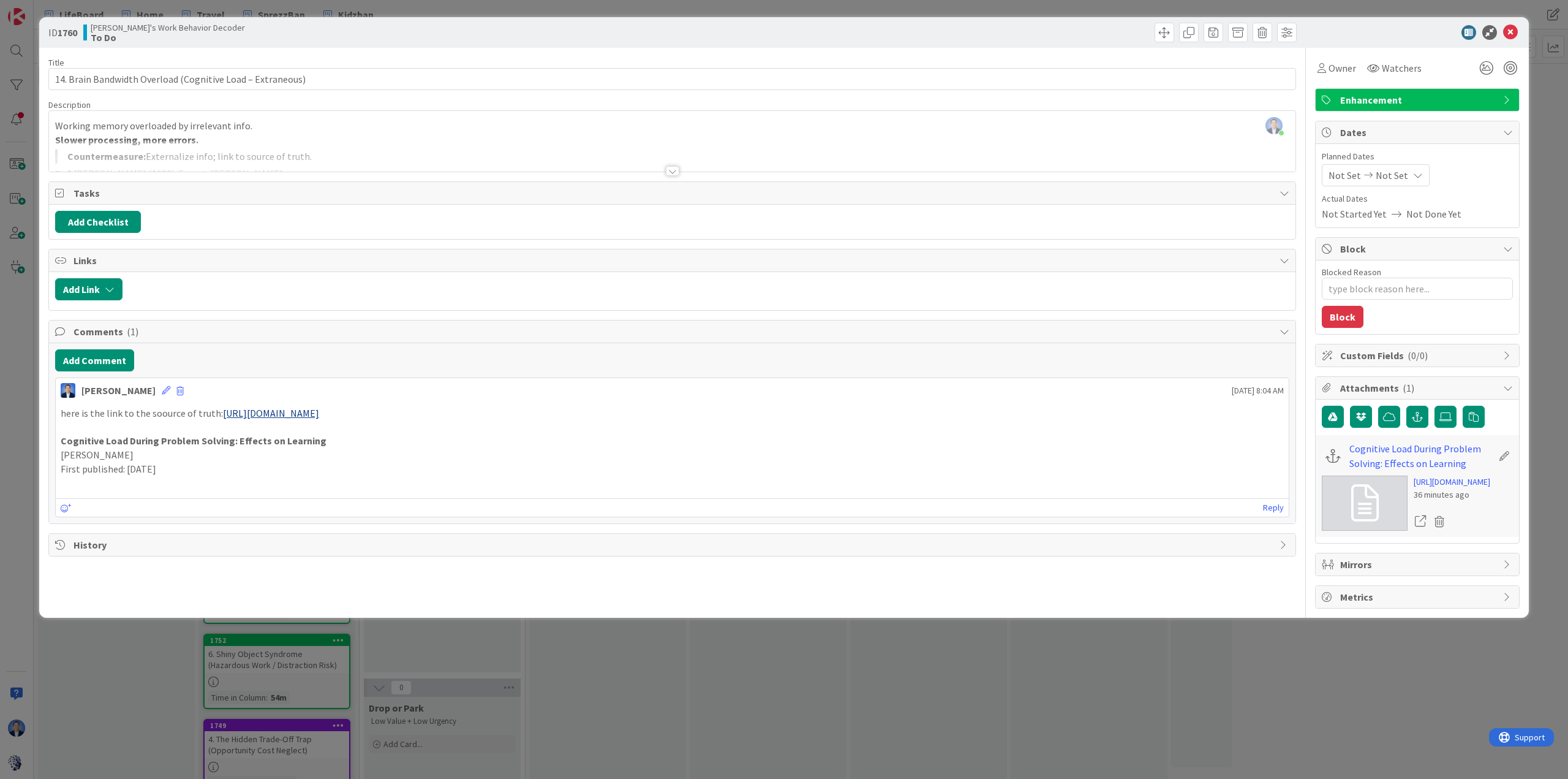
type textarea "x"
type input "14. Brain Bandwidth Overload (Cognitive Load – Extraneous)"
click at [378, 140] on div at bounding box center [673, 156] width 1247 height 31
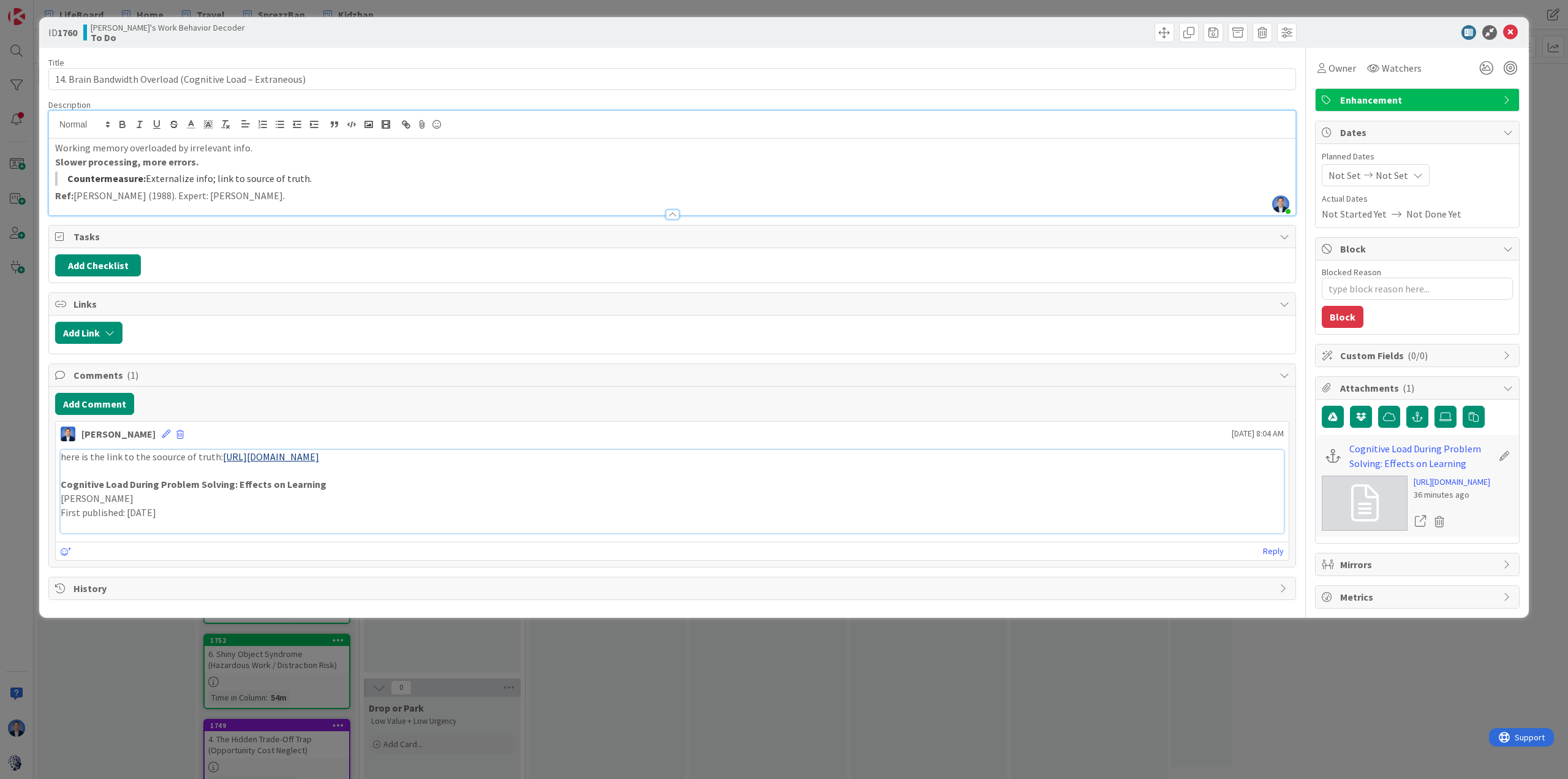
click at [288, 458] on link "https://doi.org/10.1207/s15516709cog1202_4" at bounding box center [271, 456] width 96 height 12
click at [1045, 33] on icon at bounding box center [1510, 32] width 15 height 15
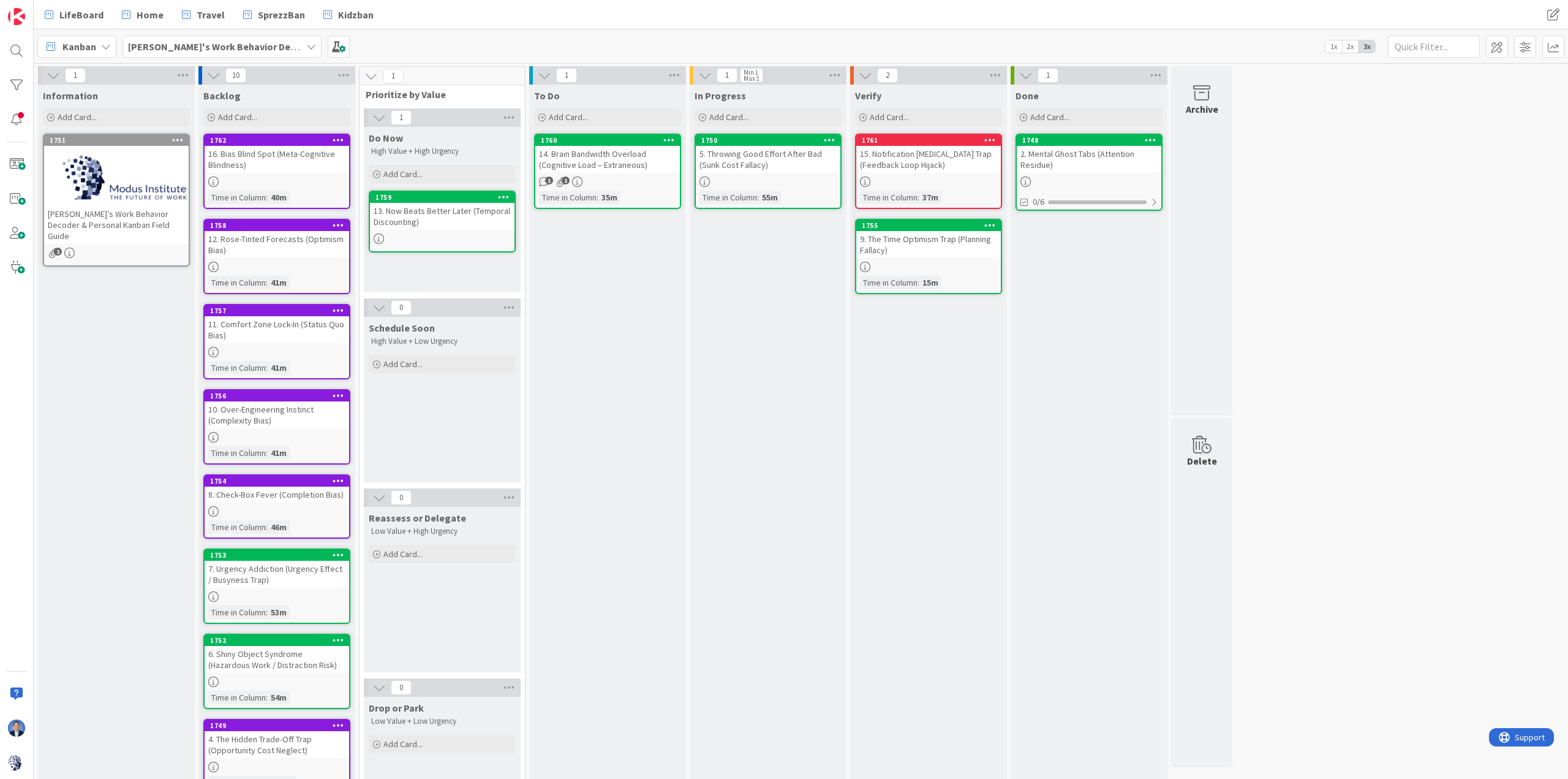
click at [780, 163] on div "5. Throwing Good Effort After Bad (Sunk Cost Fallacy)" at bounding box center [768, 159] width 145 height 27
click at [796, 166] on div "5. Throwing Good Effort After Bad (Sunk Cost Fallacy)" at bounding box center [768, 159] width 145 height 27
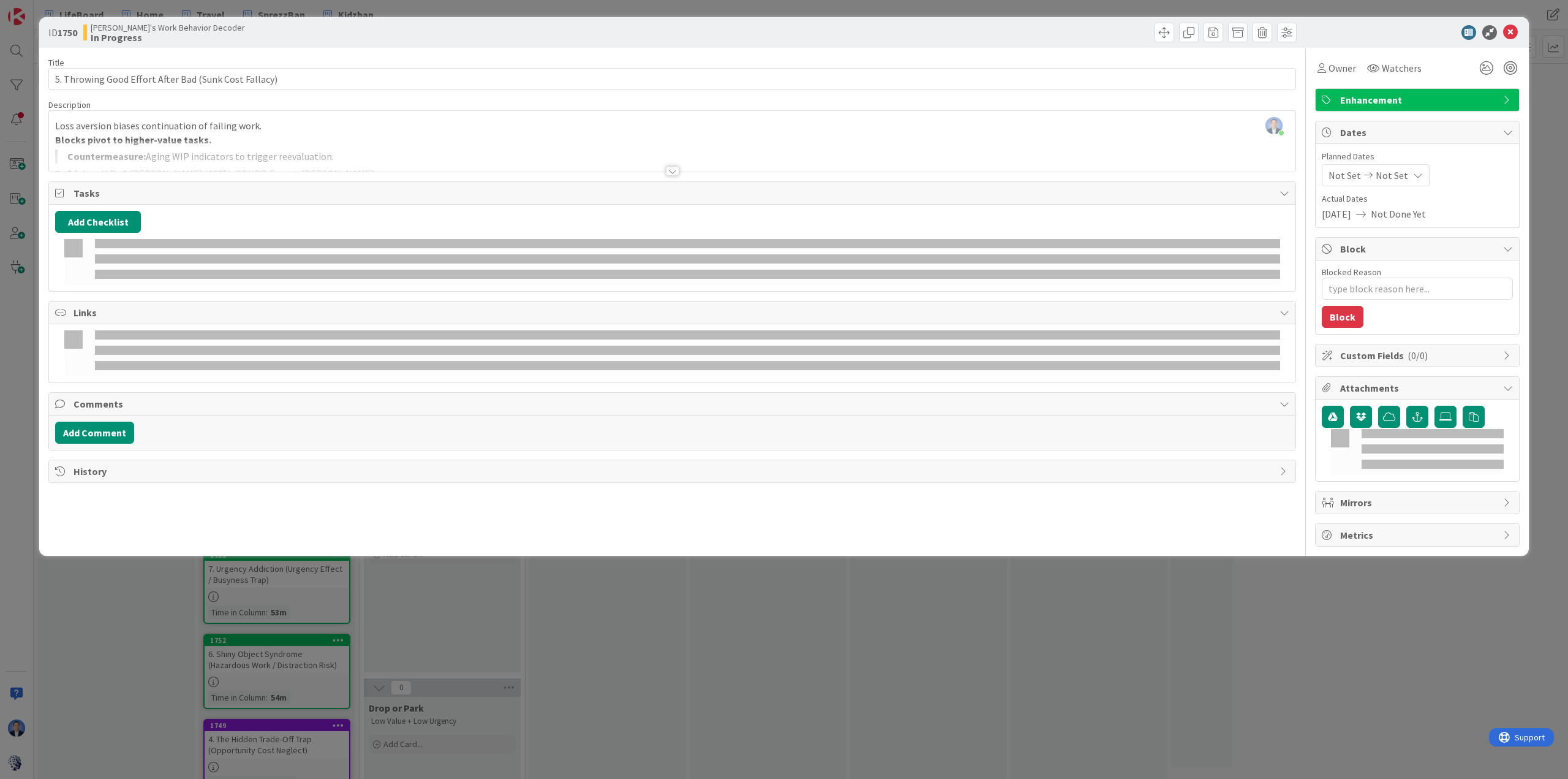
click at [332, 145] on div at bounding box center [673, 156] width 1247 height 31
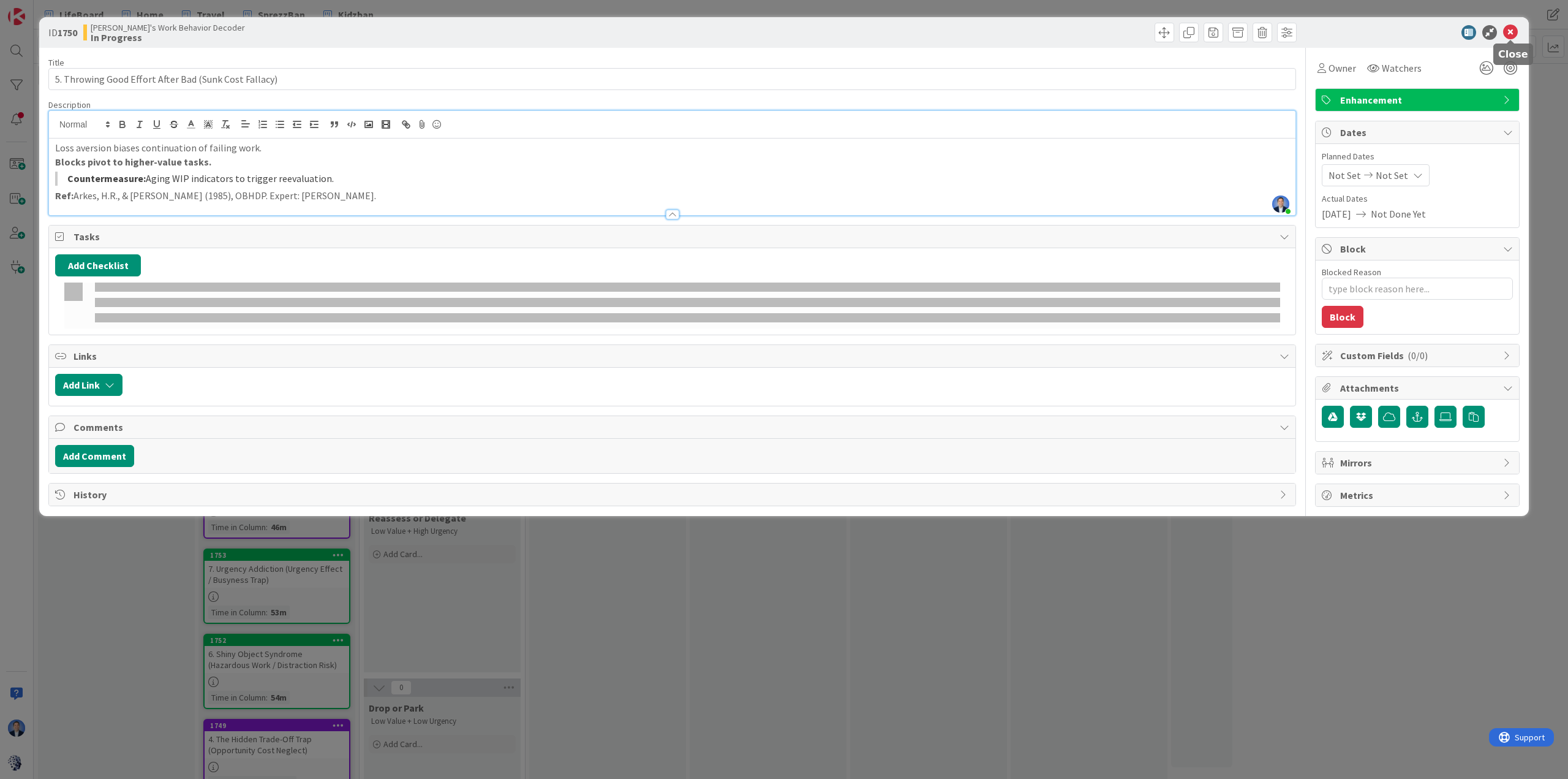
click at [1045, 31] on icon at bounding box center [1510, 32] width 15 height 15
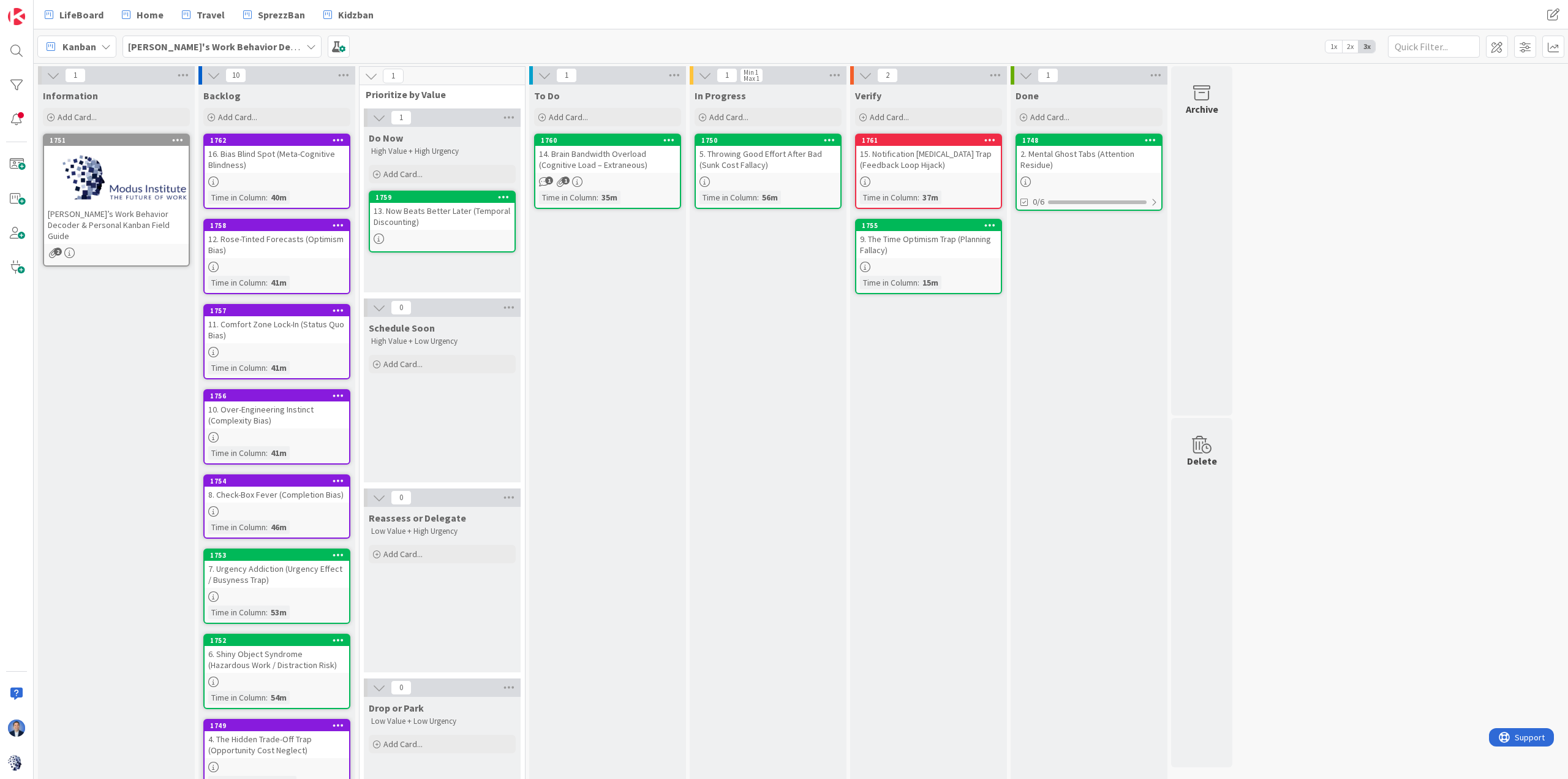
click at [609, 170] on div "14. Brain Bandwidth Overload (Cognitive Load – Extraneous)" at bounding box center [608, 159] width 145 height 27
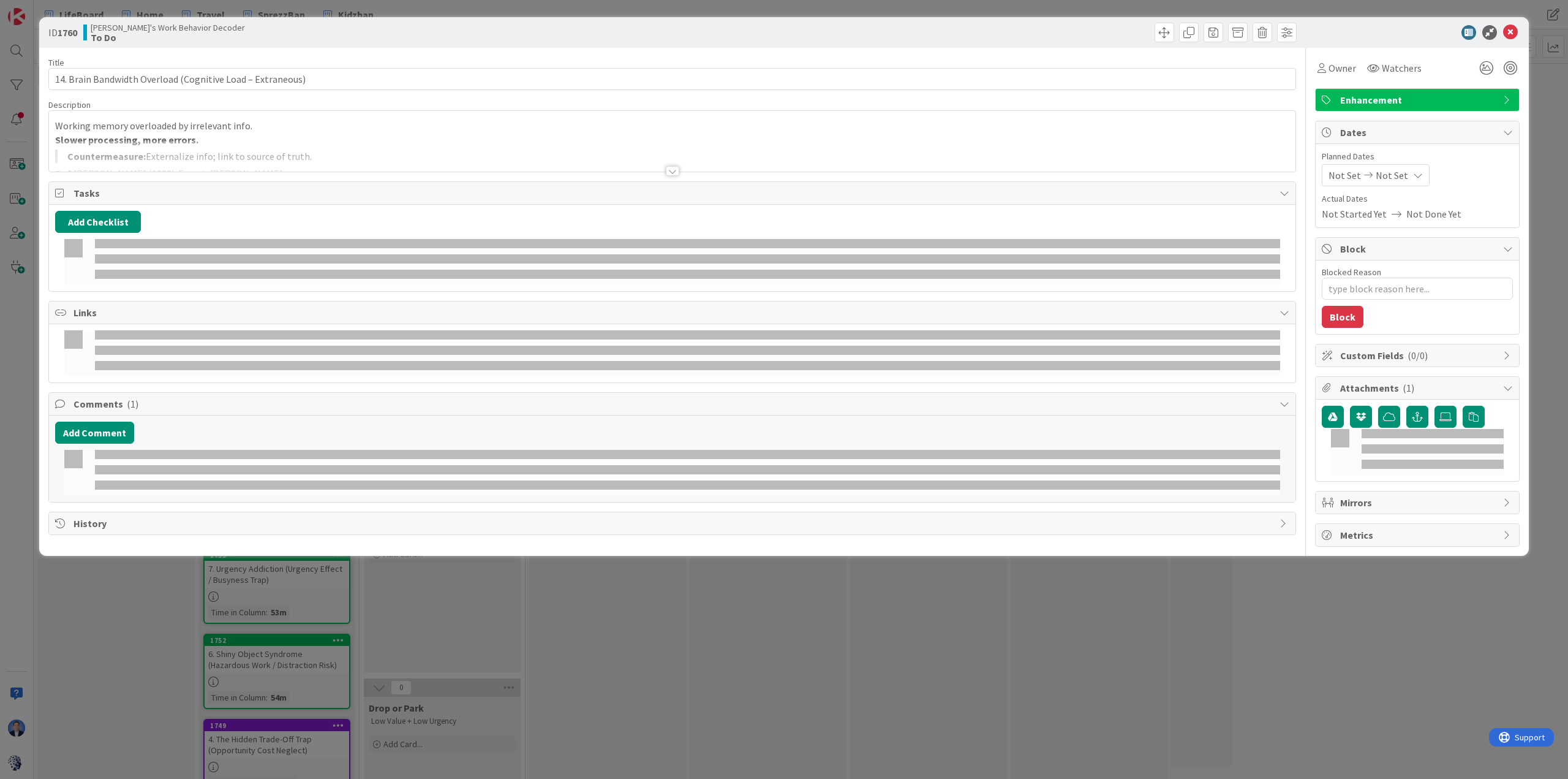
type textarea "x"
type input "14. Brain Bandwidth Overload (Cognitive Load – Extraneous)"
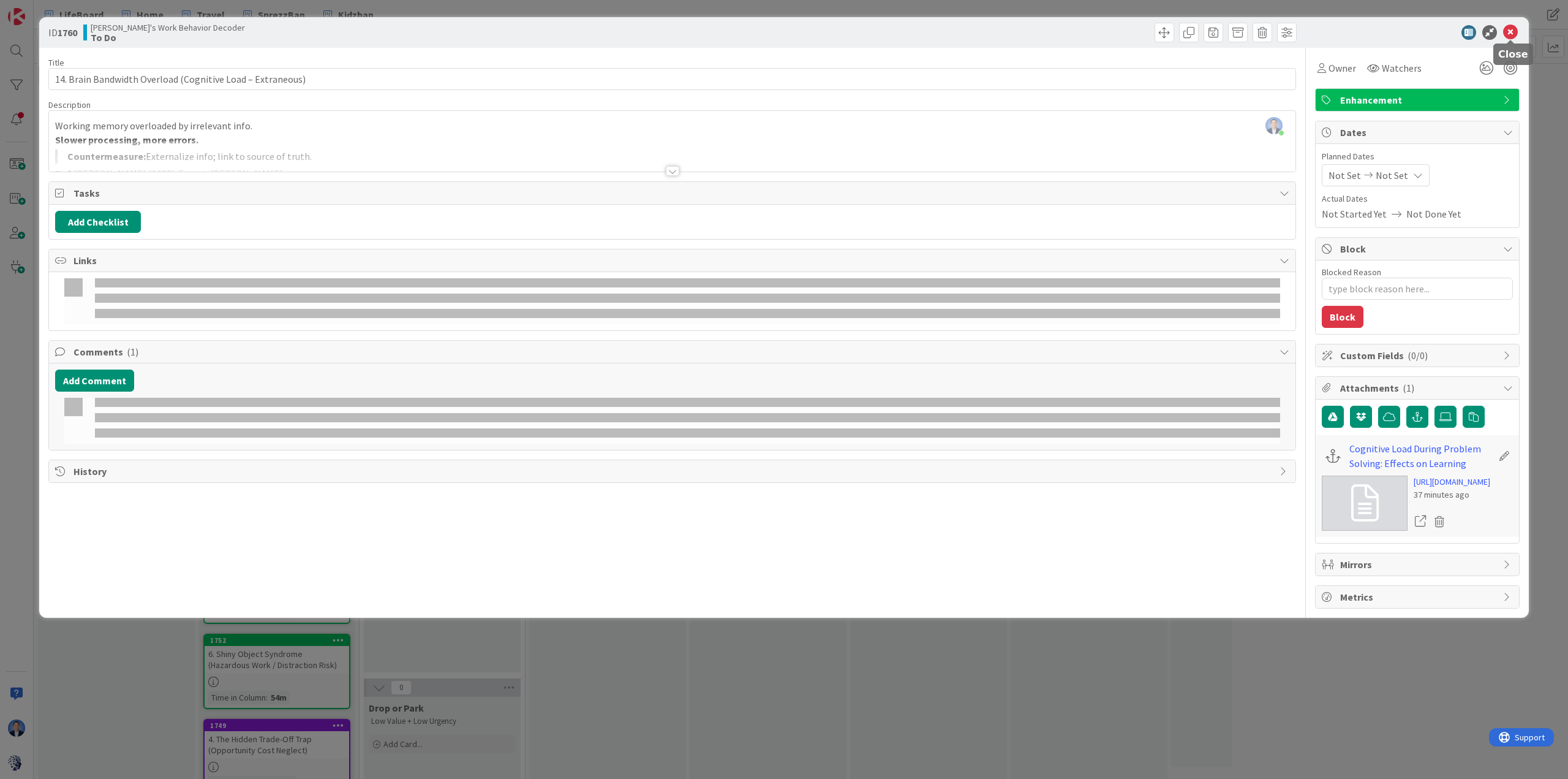
click at [1045, 31] on icon at bounding box center [1510, 32] width 15 height 15
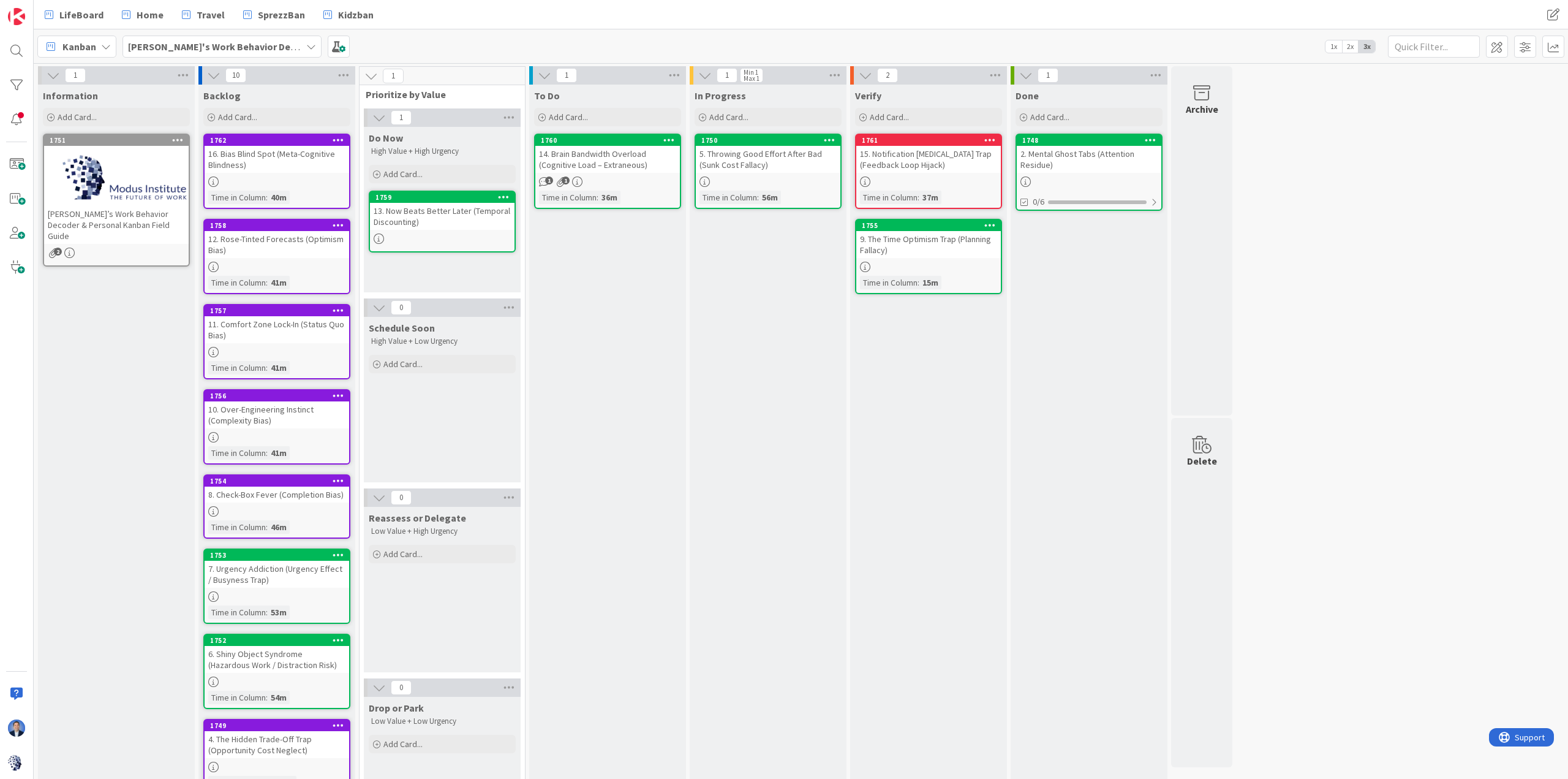
click at [103, 165] on div at bounding box center [116, 178] width 145 height 55
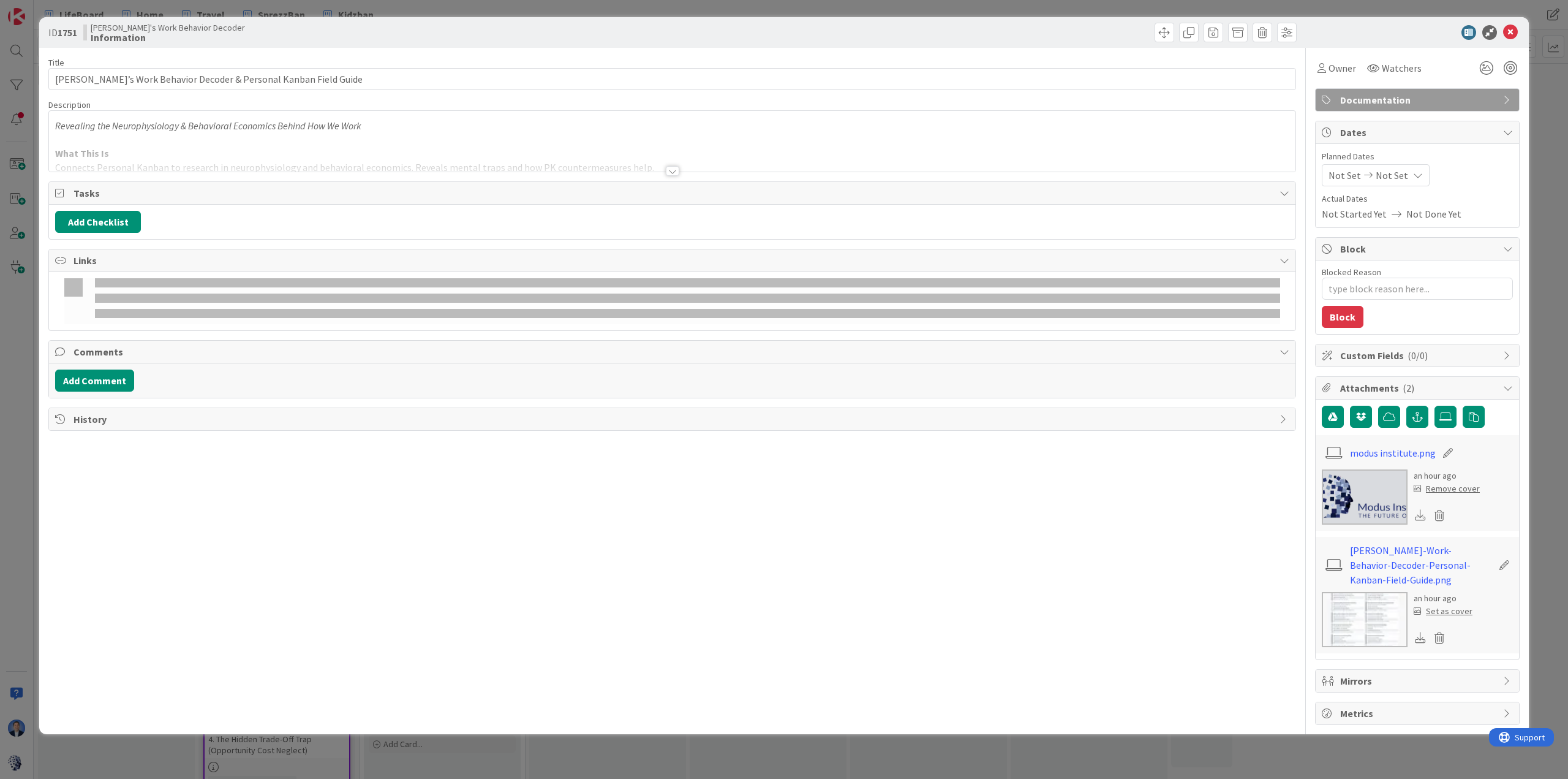
type textarea "x"
type input "[PERSON_NAME]’s Work Behavior Decoder & Personal Kanban Field Guide"
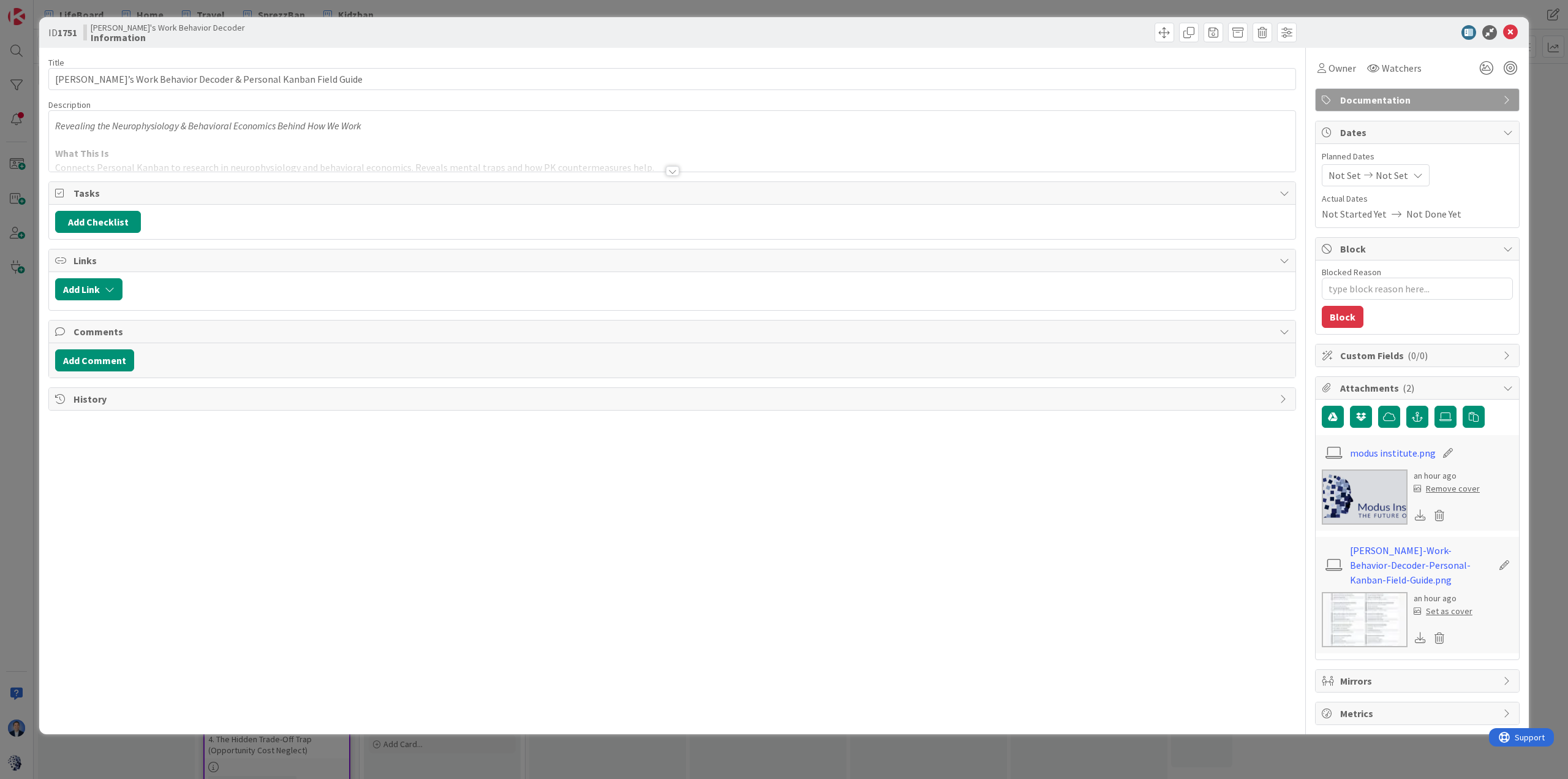
click at [413, 120] on div "Revealing the Neurophysiology & Behavioral Economics Behind How We Work What Th…" at bounding box center [673, 141] width 1247 height 61
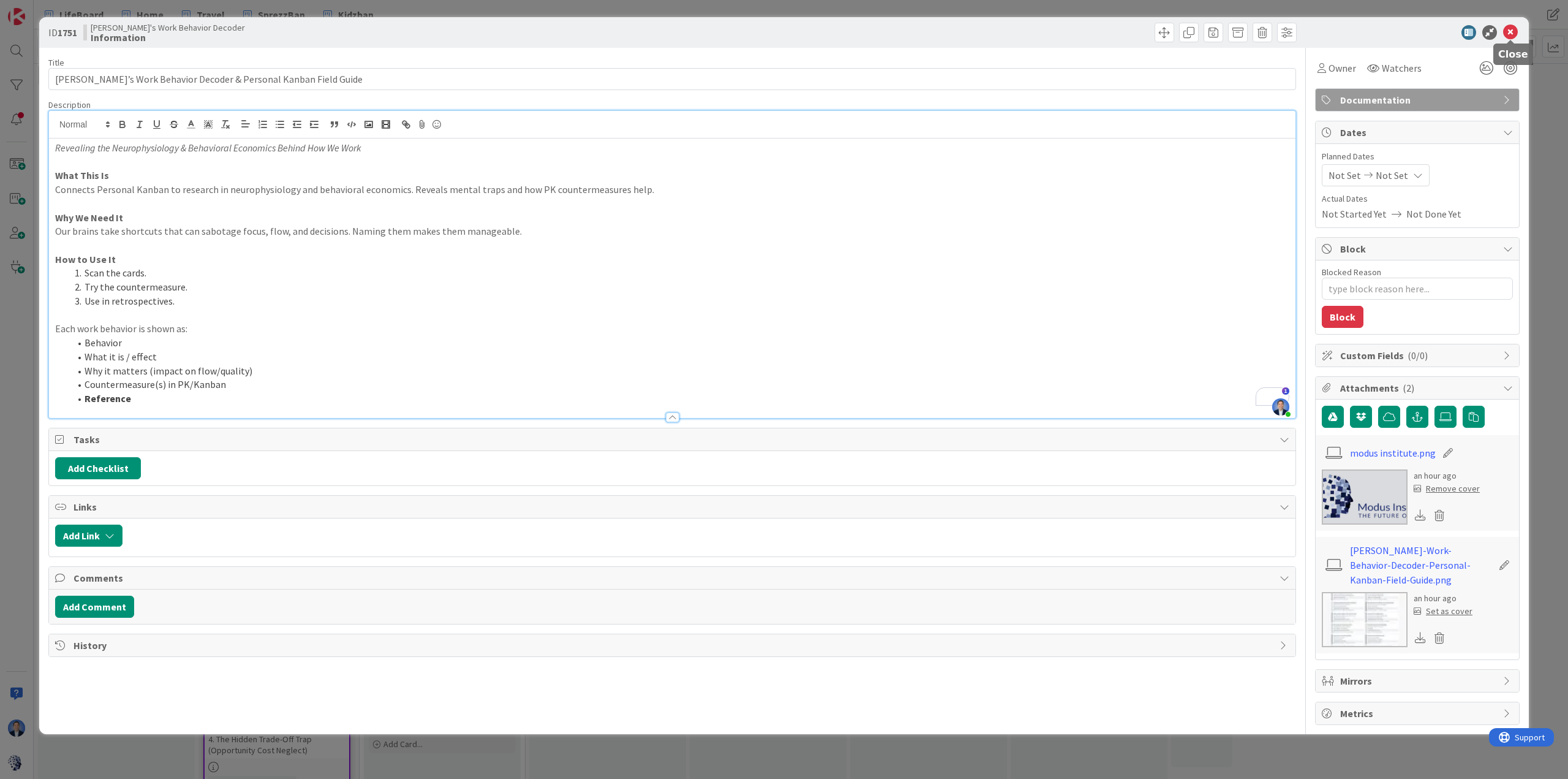
click at [1045, 34] on icon at bounding box center [1510, 32] width 15 height 15
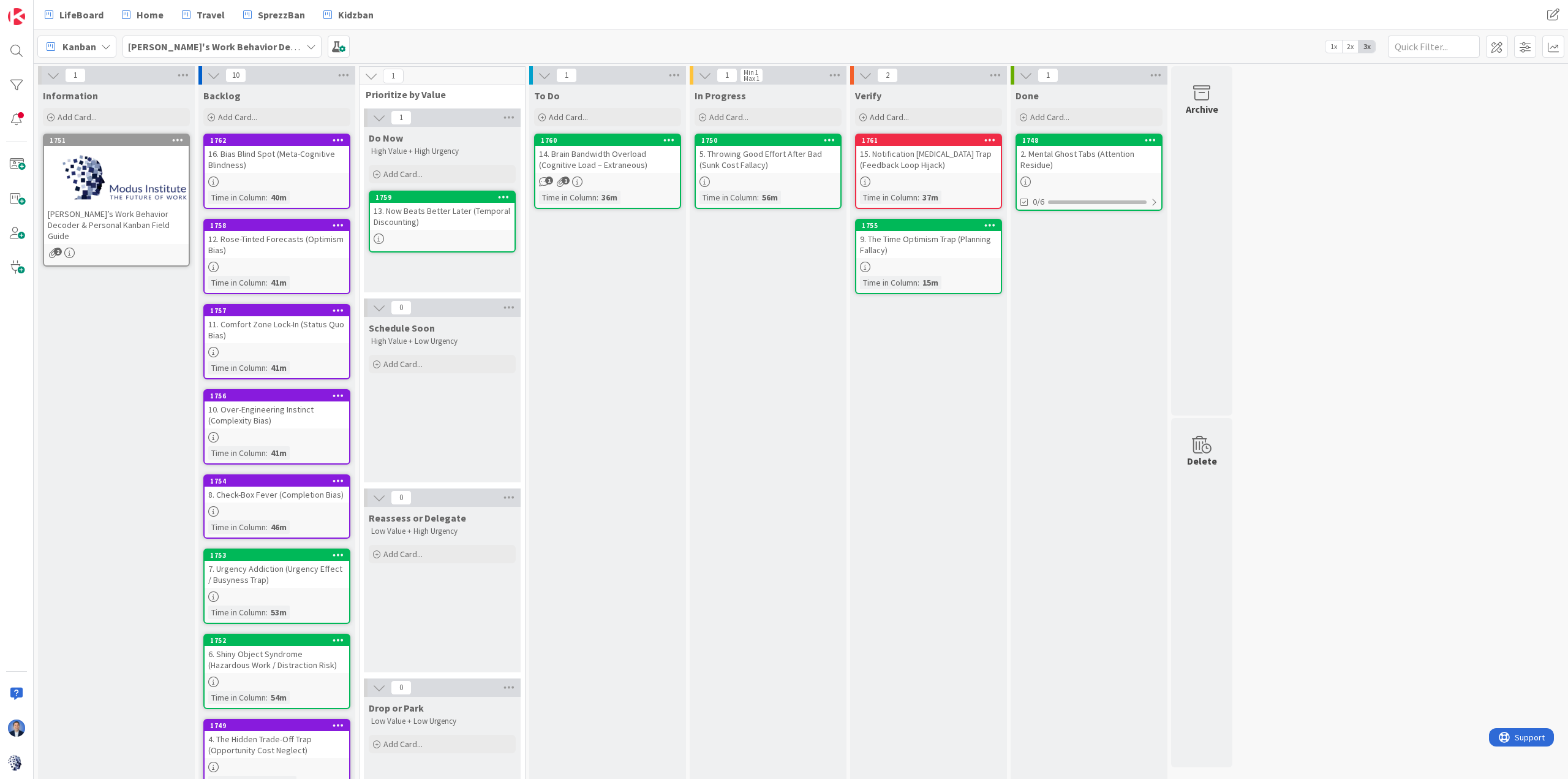
click at [156, 166] on div at bounding box center [116, 178] width 145 height 55
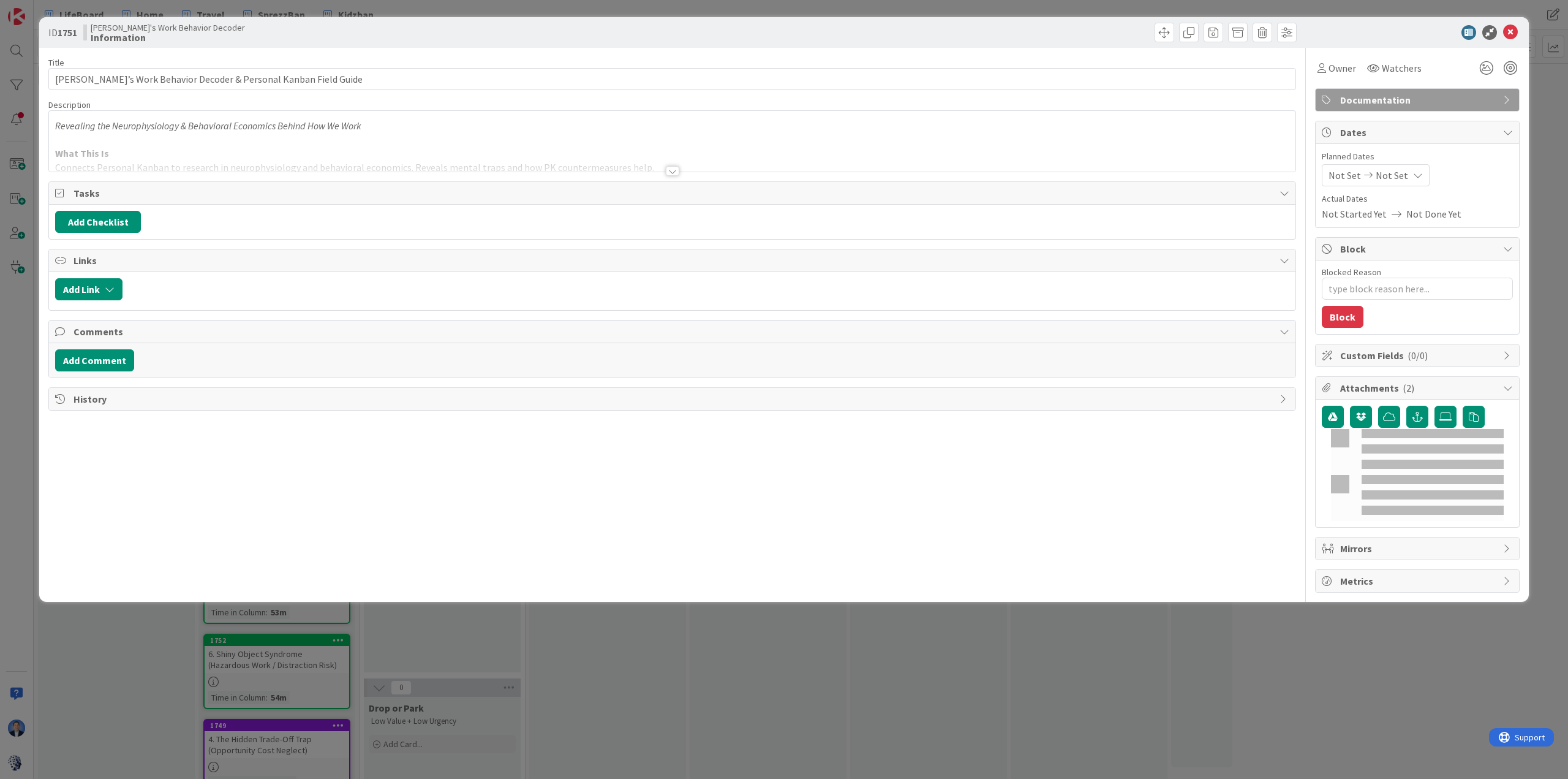
type textarea "x"
type input "[PERSON_NAME]’s Work Behavior Decoder & Personal Kanban Field Guide"
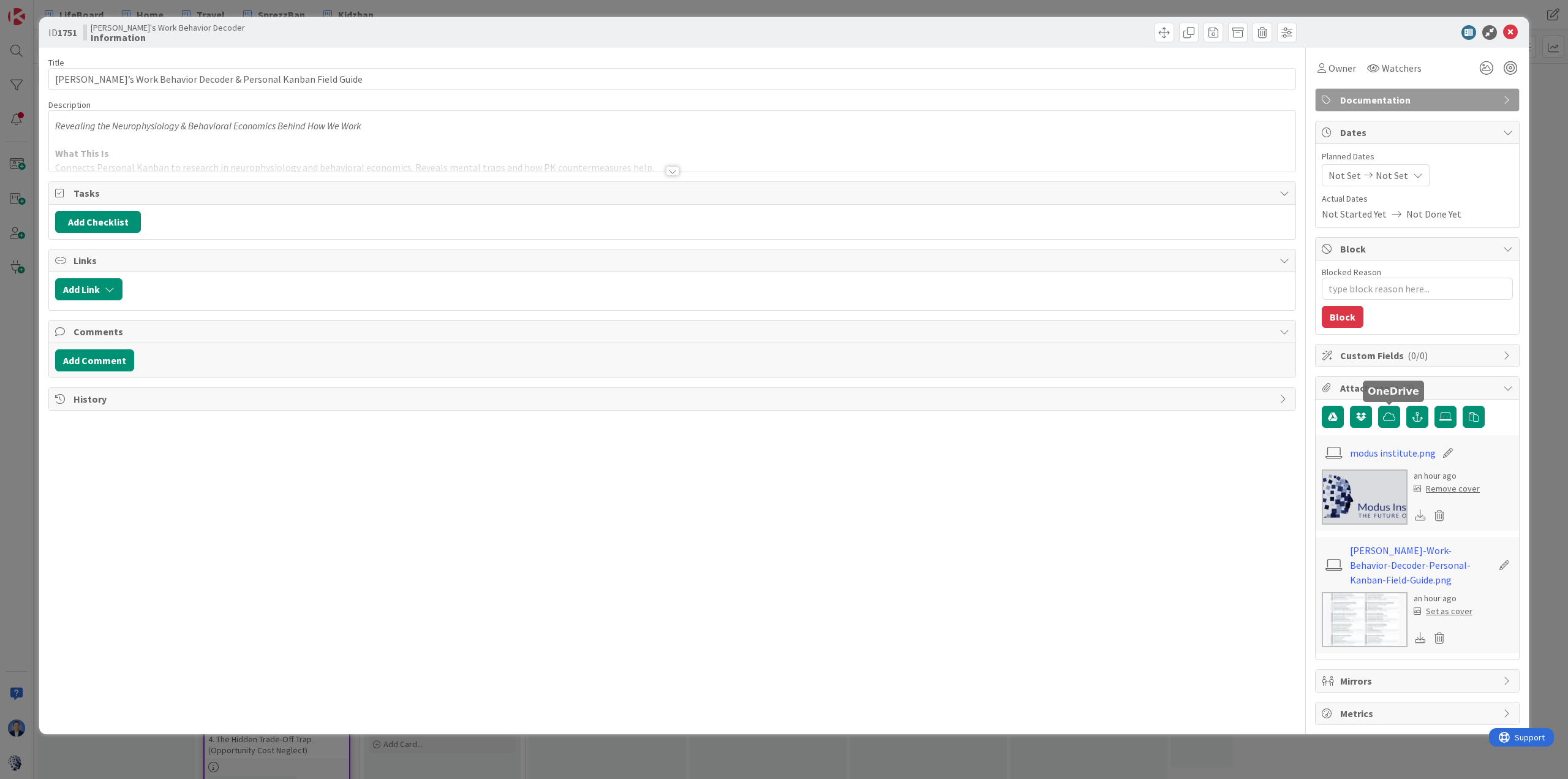
type textarea "x"
type input "[PERSON_NAME]’s Work Behavior Decoder & Personal Kanban Field Guide"
click at [1045, 29] on icon at bounding box center [1510, 32] width 15 height 15
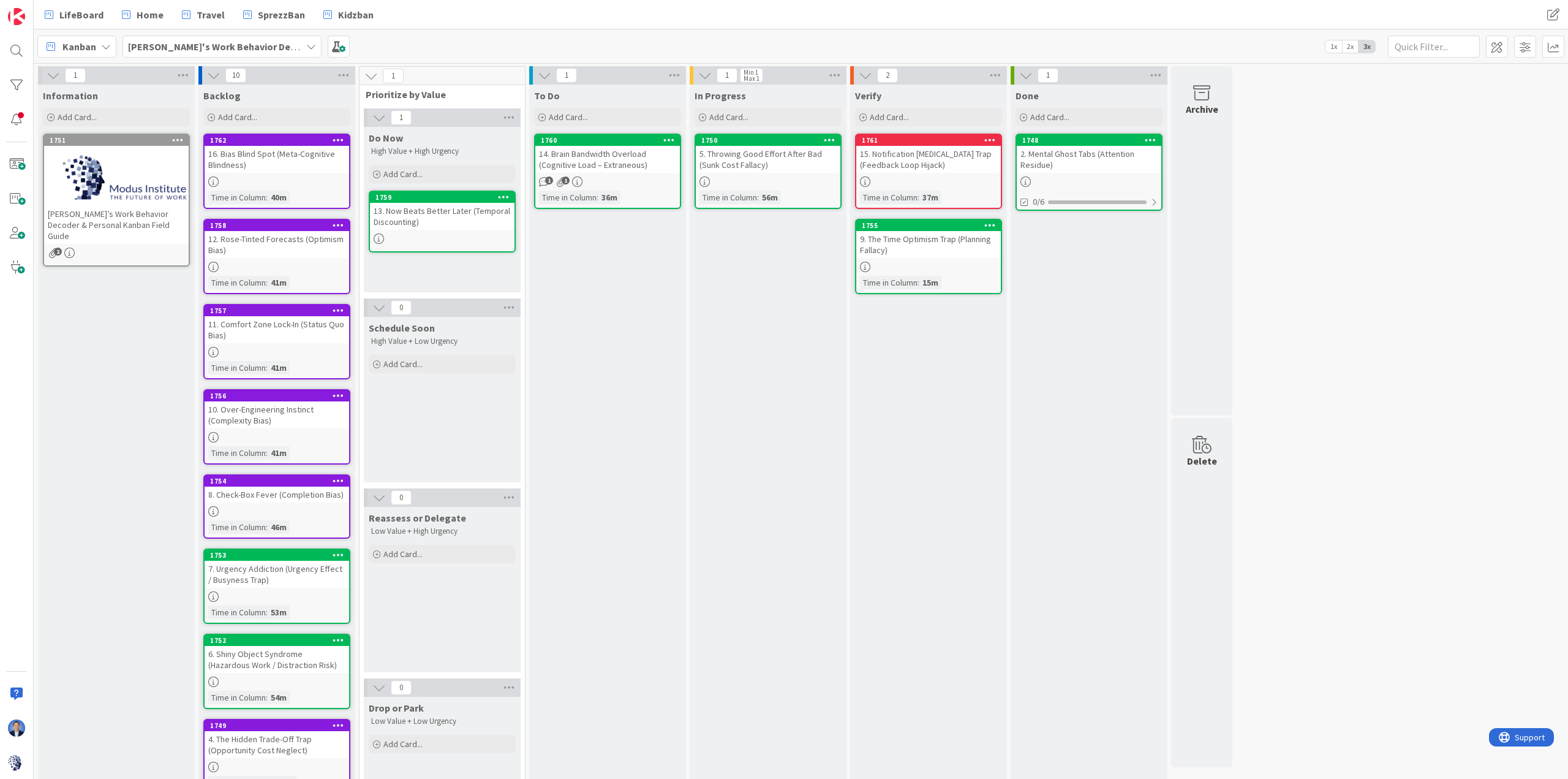
click at [1045, 158] on div "2. Mental Ghost Tabs (Attention Residue)" at bounding box center [1089, 159] width 145 height 27
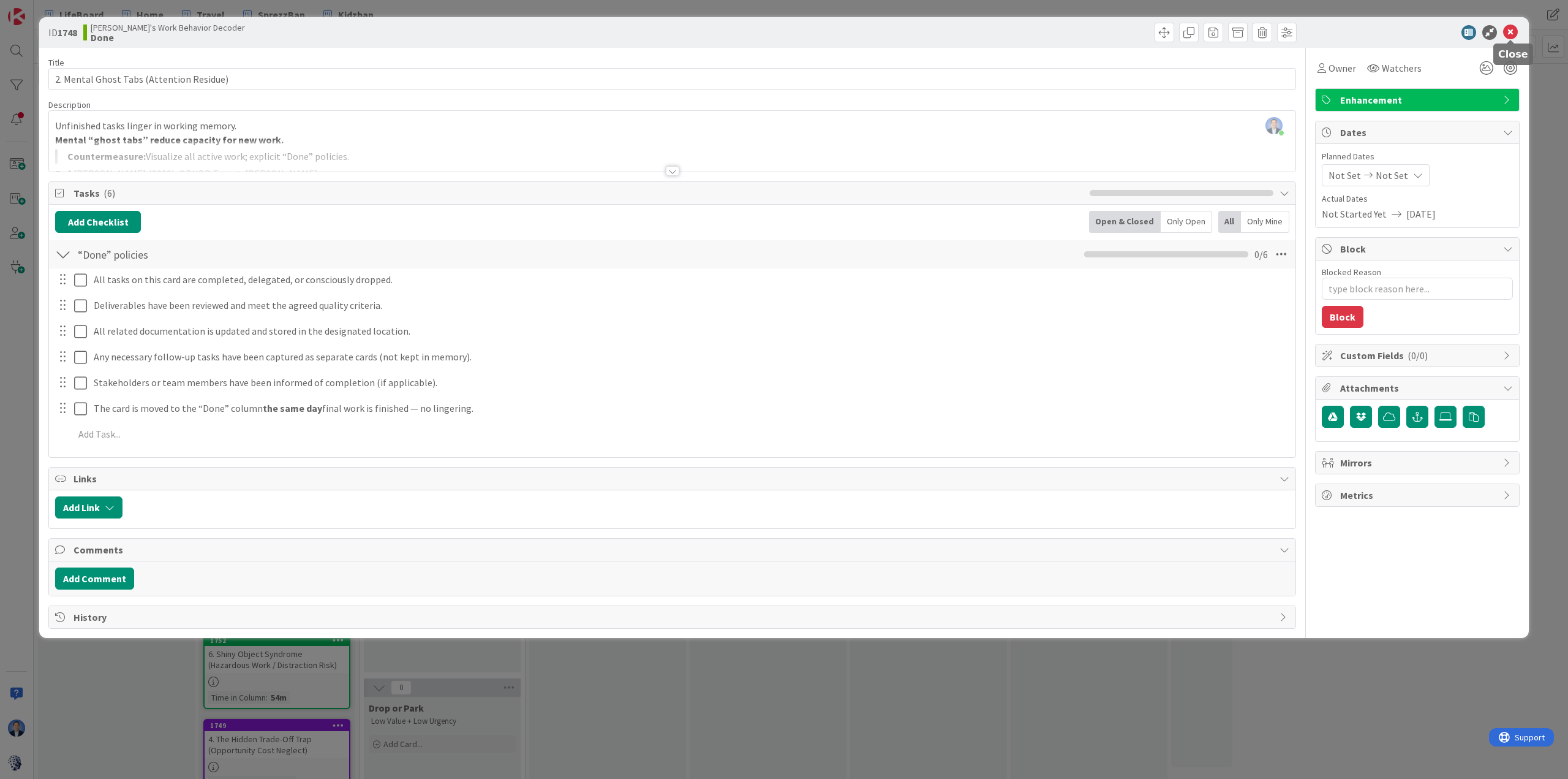
click at [1045, 32] on icon at bounding box center [1510, 32] width 15 height 15
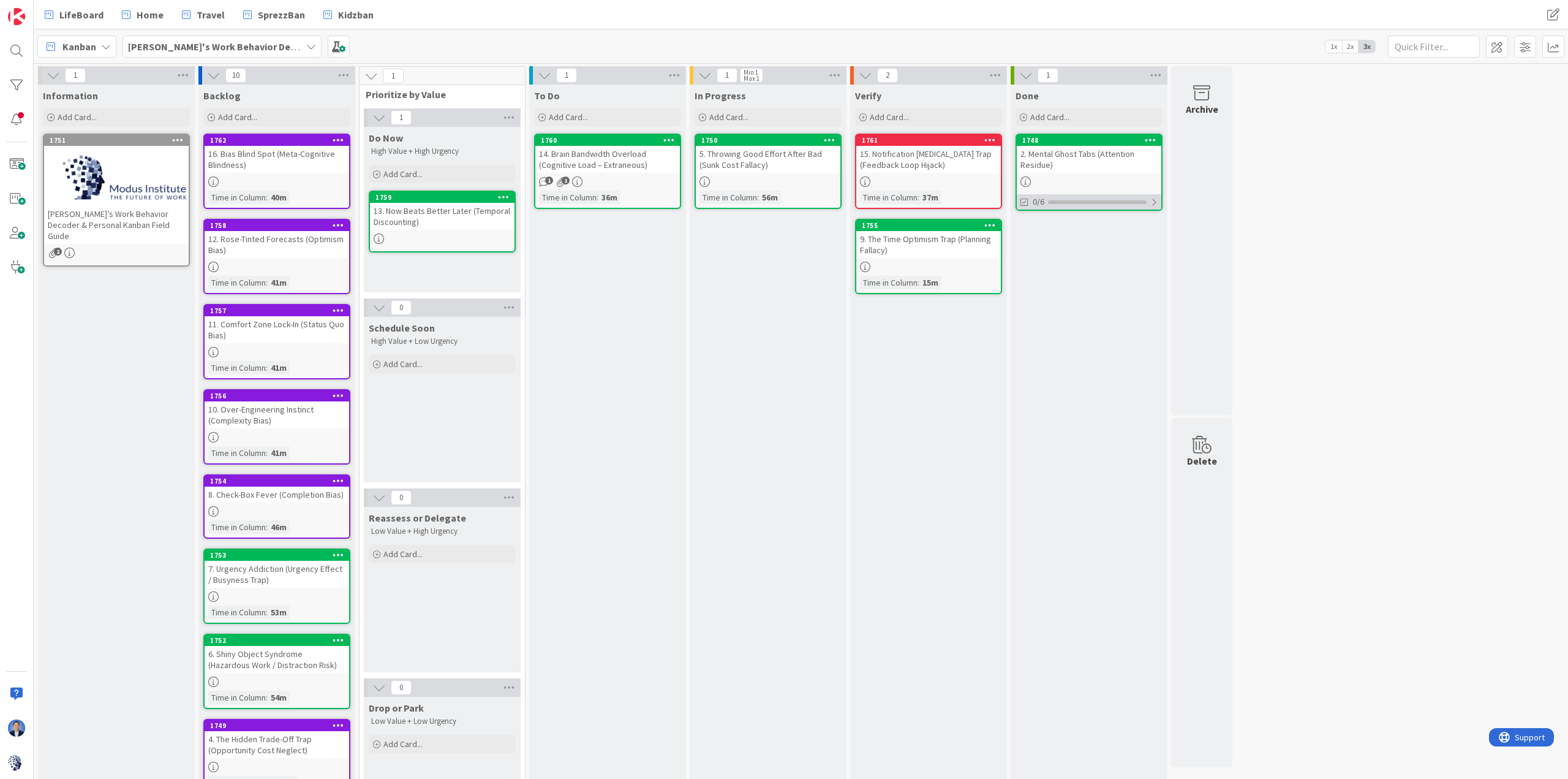
click at [1045, 207] on div "0/6" at bounding box center [1089, 202] width 145 height 15
click at [916, 245] on div "9. The Time Optimism Trap (Planning Fallacy)" at bounding box center [929, 245] width 145 height 27
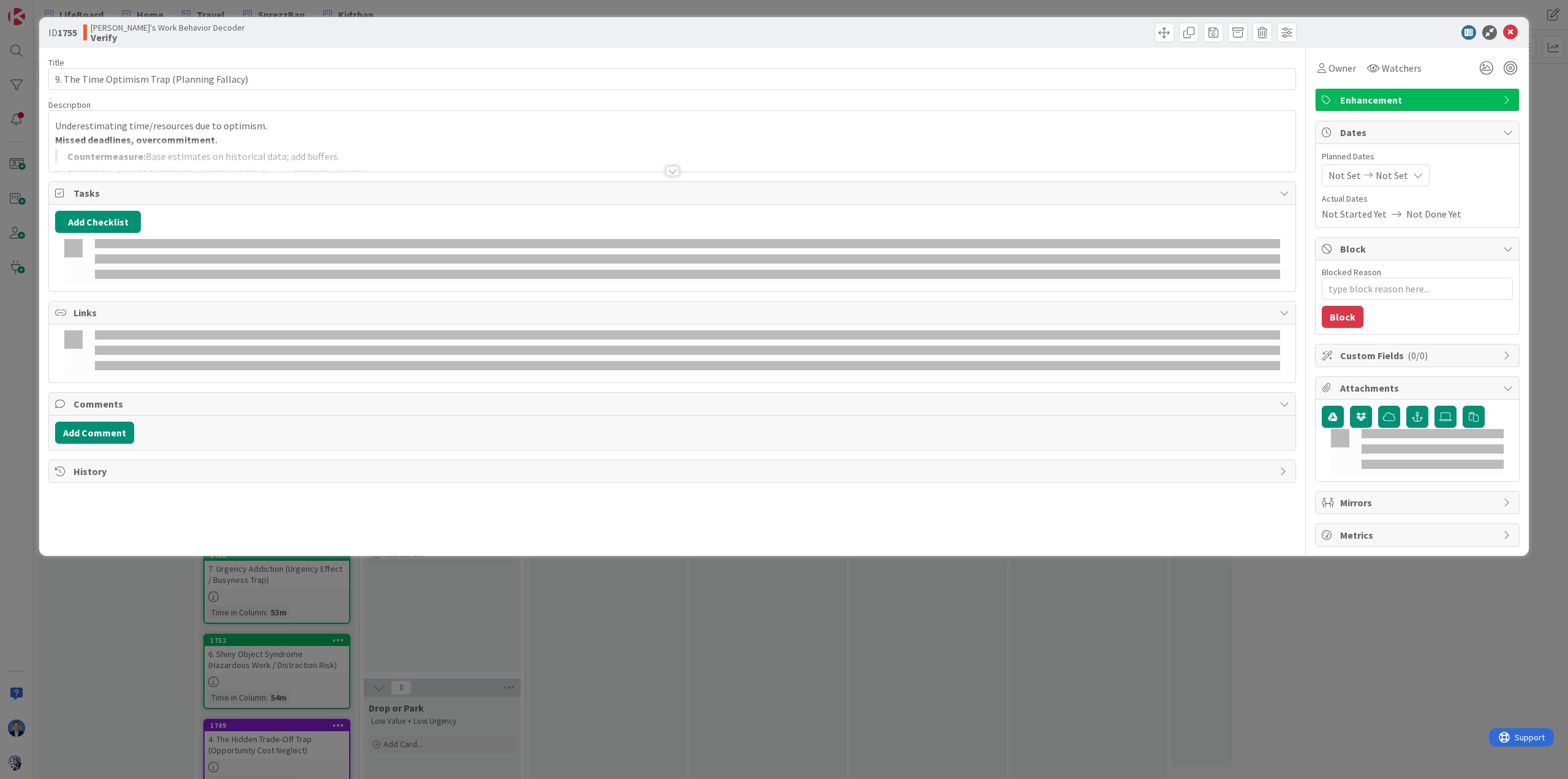
type textarea "x"
type input "9. The Time Optimism Trap (Planning Fallacy)"
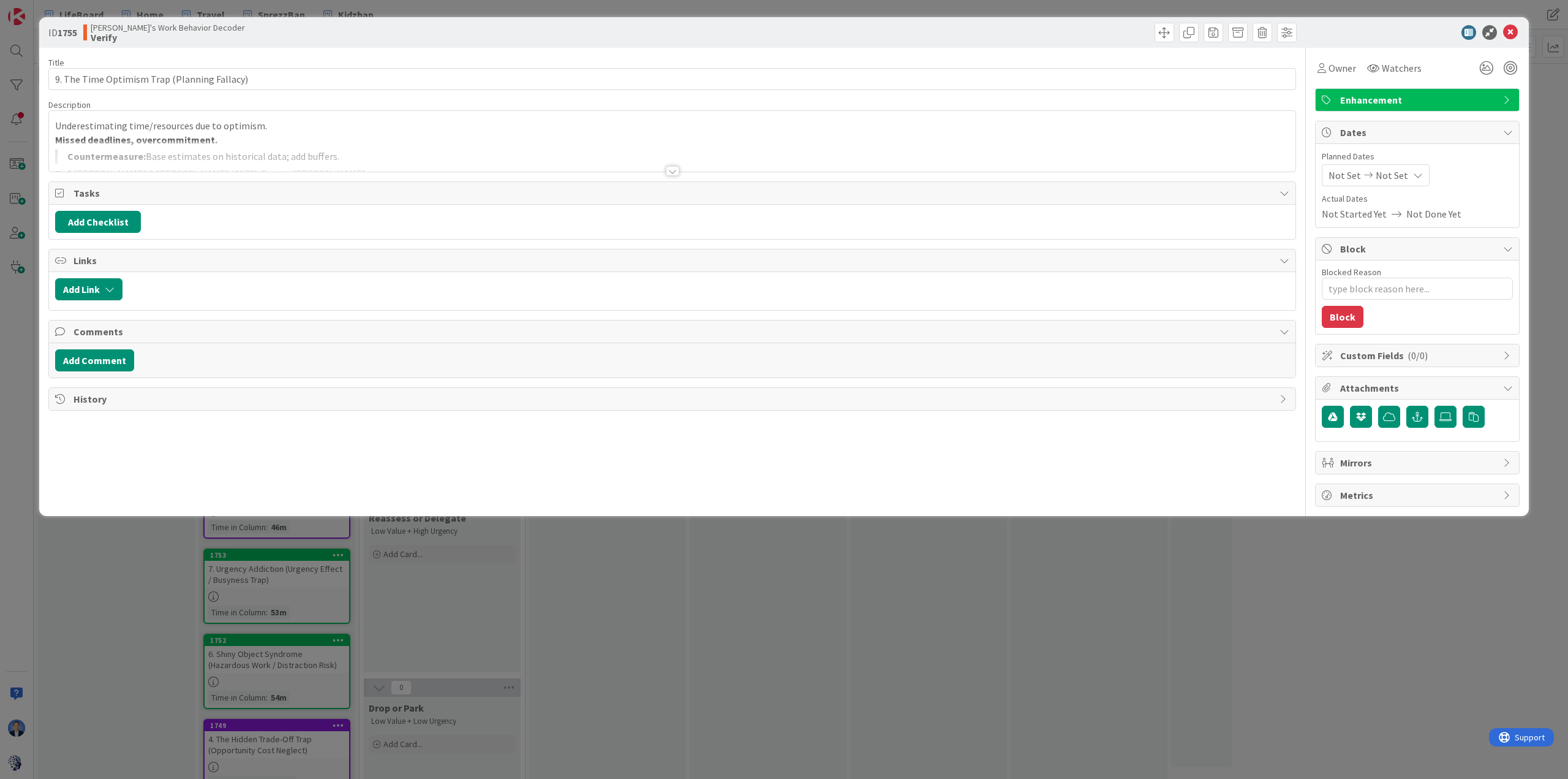
type textarea "x"
type input "9. The Time Optimism Trap (Planning Fallacy)"
click at [407, 145] on div at bounding box center [673, 156] width 1247 height 31
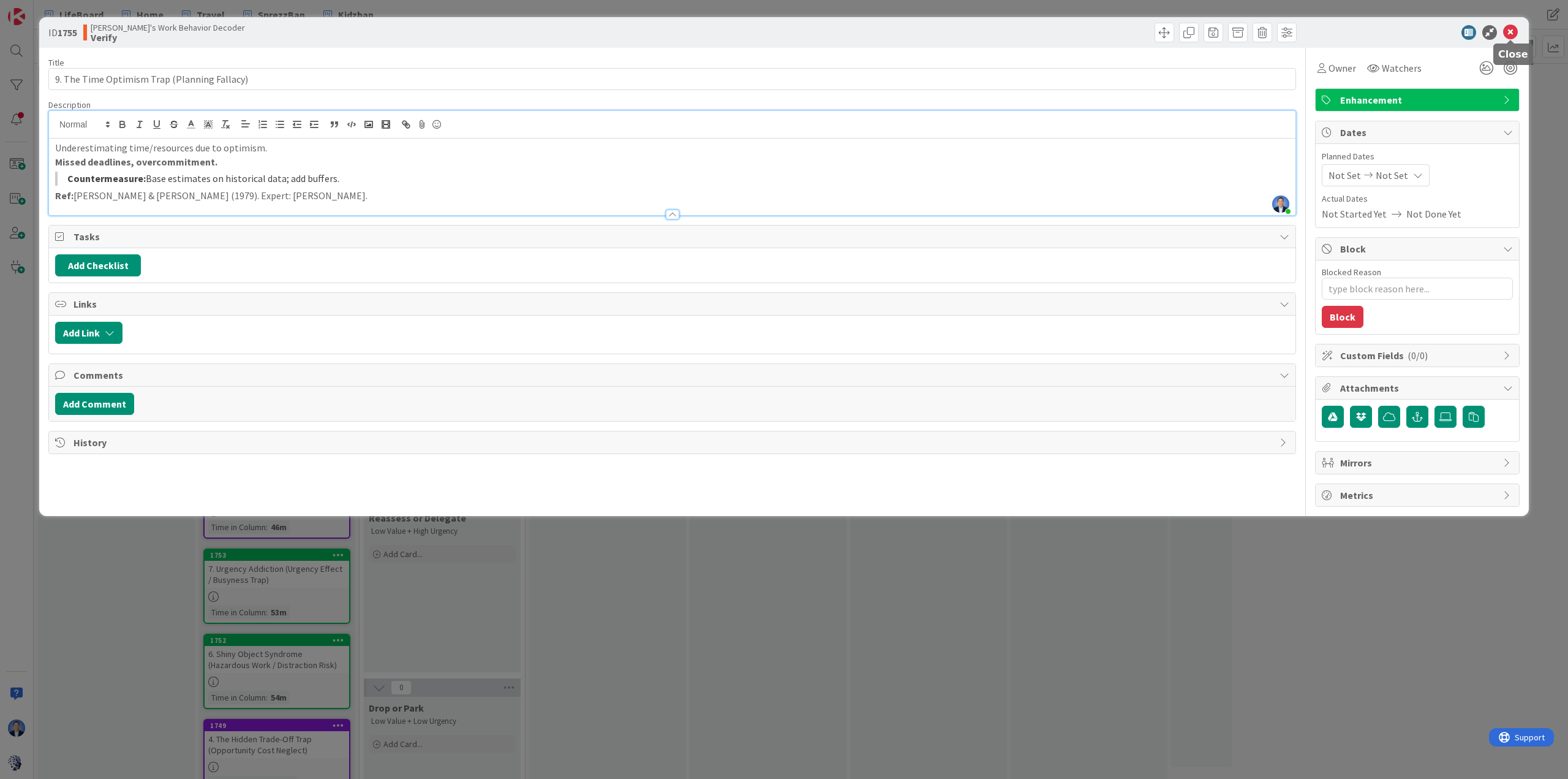
click at [1045, 32] on icon at bounding box center [1510, 32] width 15 height 15
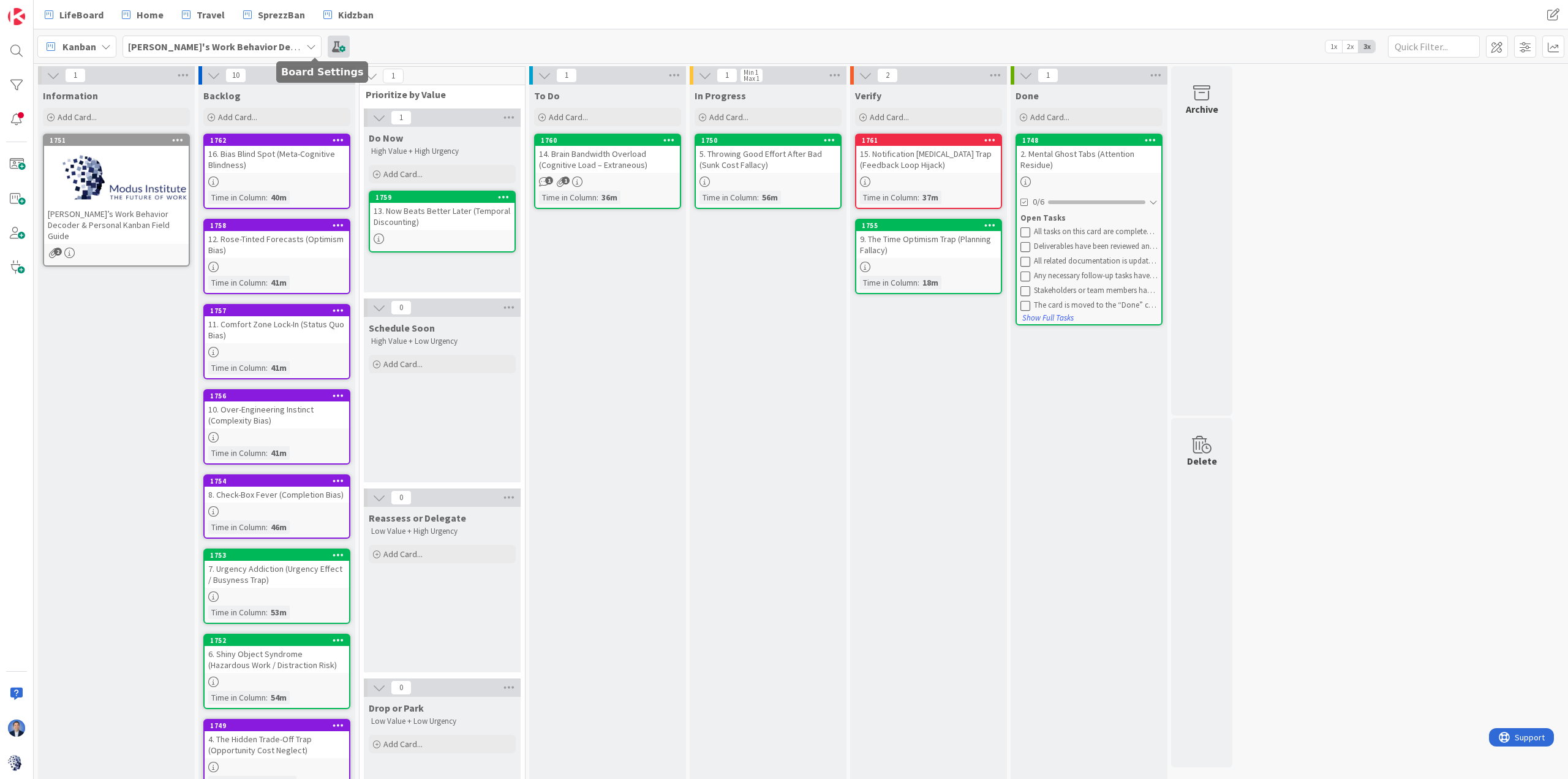
click at [328, 45] on span at bounding box center [339, 47] width 22 height 22
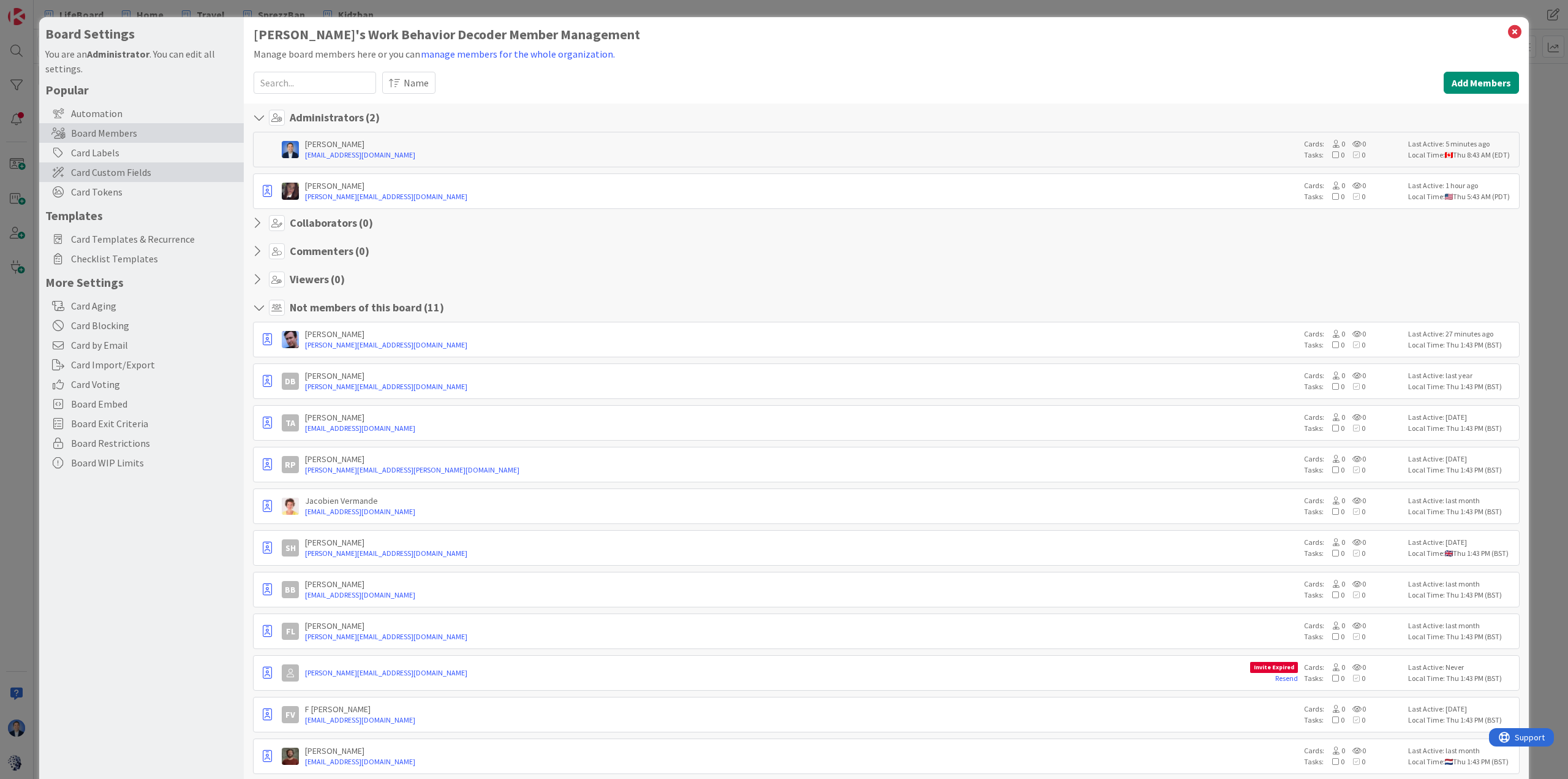
click at [133, 173] on span "Card Custom Fields" at bounding box center [154, 172] width 166 height 15
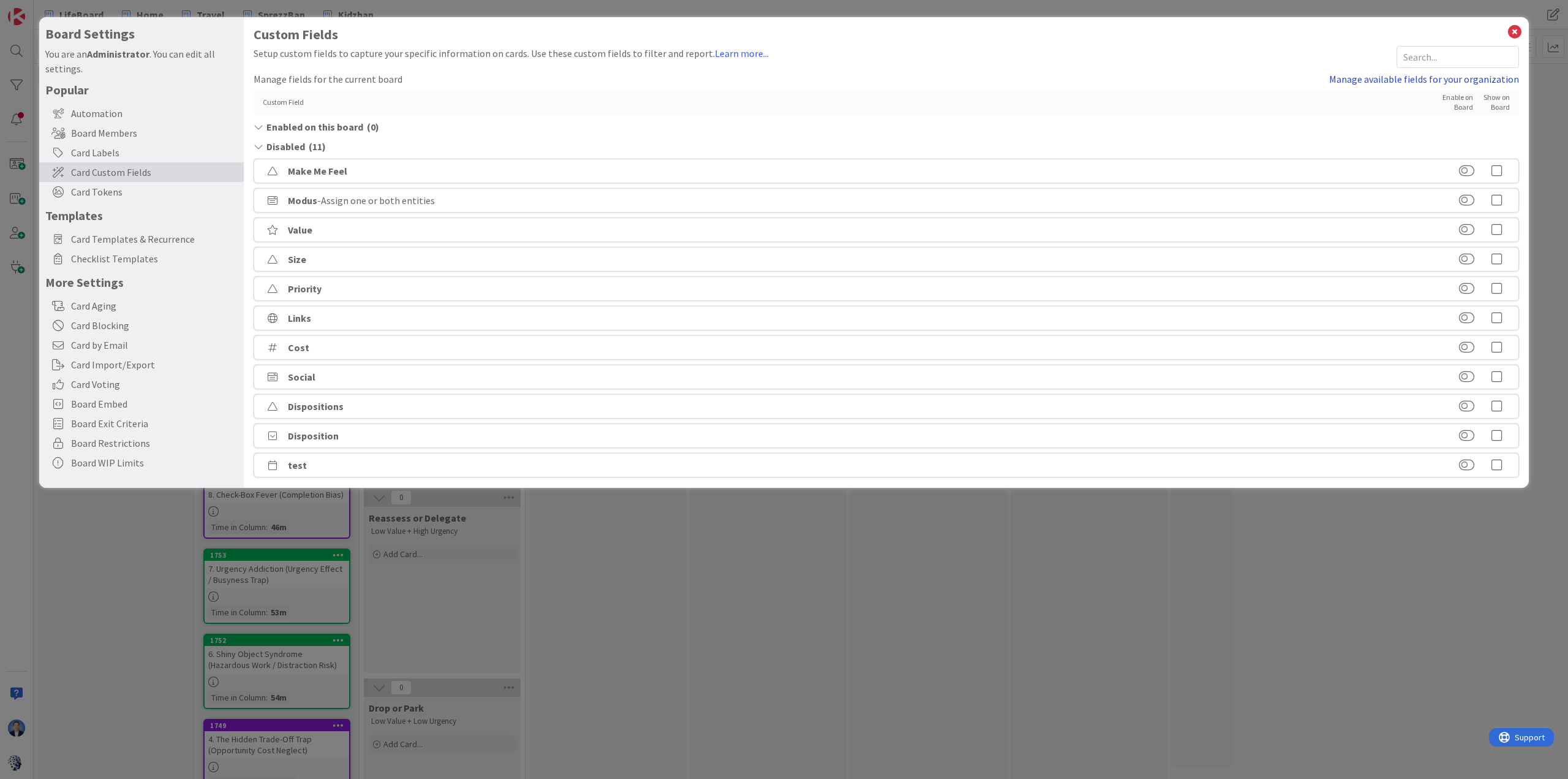
click at [1045, 77] on link "Manage available fields for your organization" at bounding box center [1424, 79] width 190 height 15
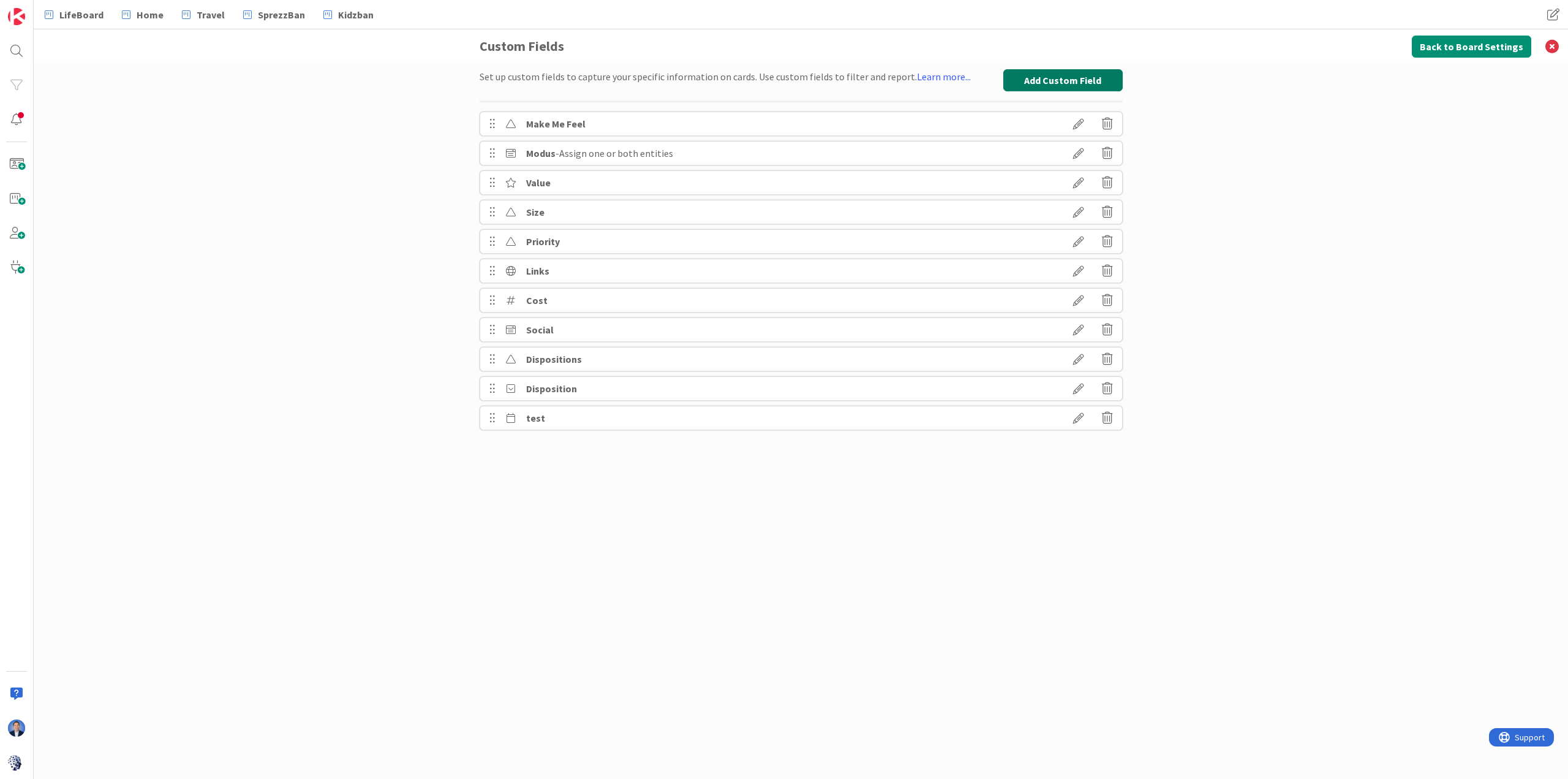
click at [1045, 78] on button "Add Custom Field" at bounding box center [1063, 80] width 120 height 22
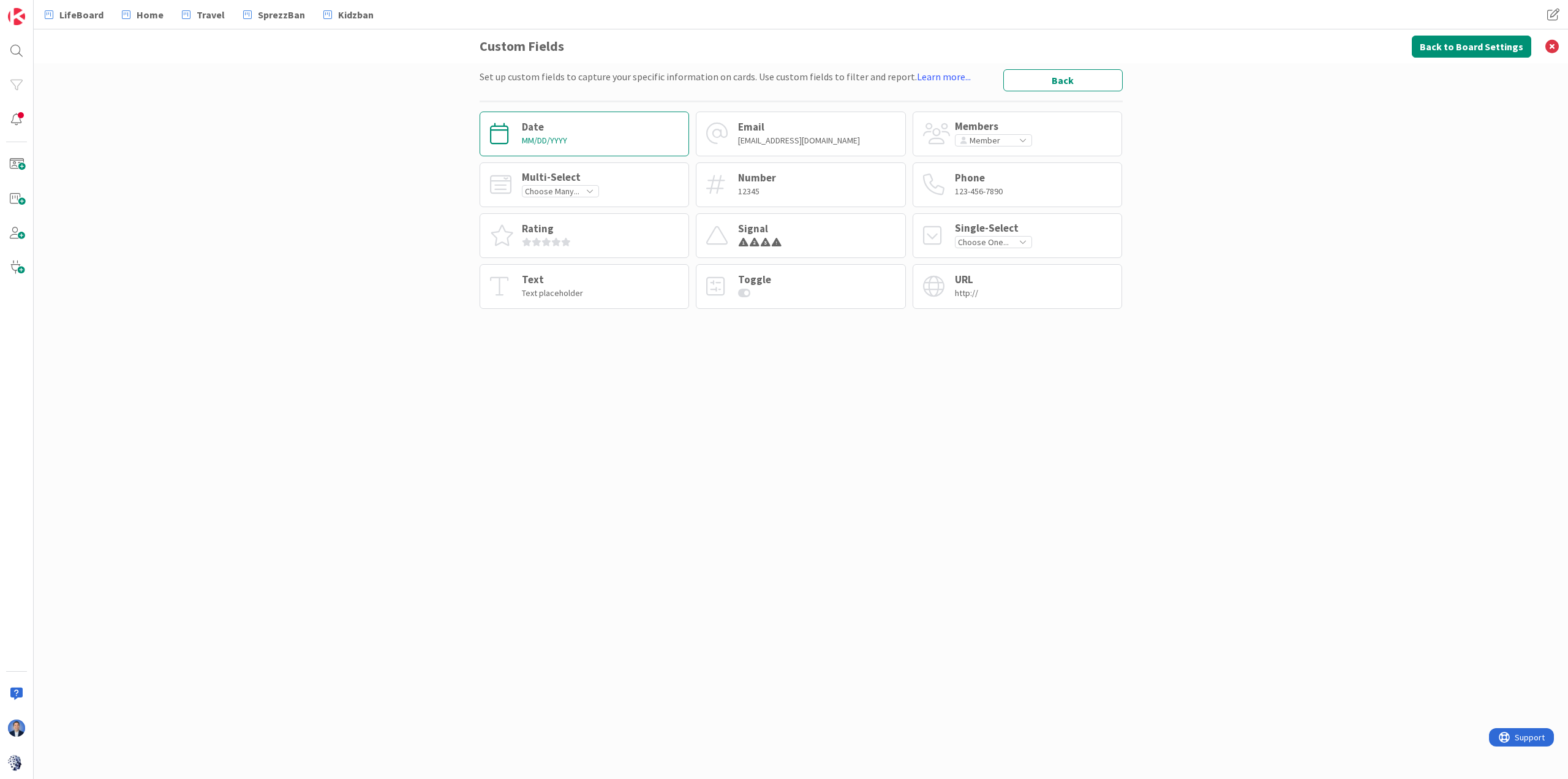
click at [639, 140] on div "Date MM/DD/YYYY" at bounding box center [584, 134] width 210 height 45
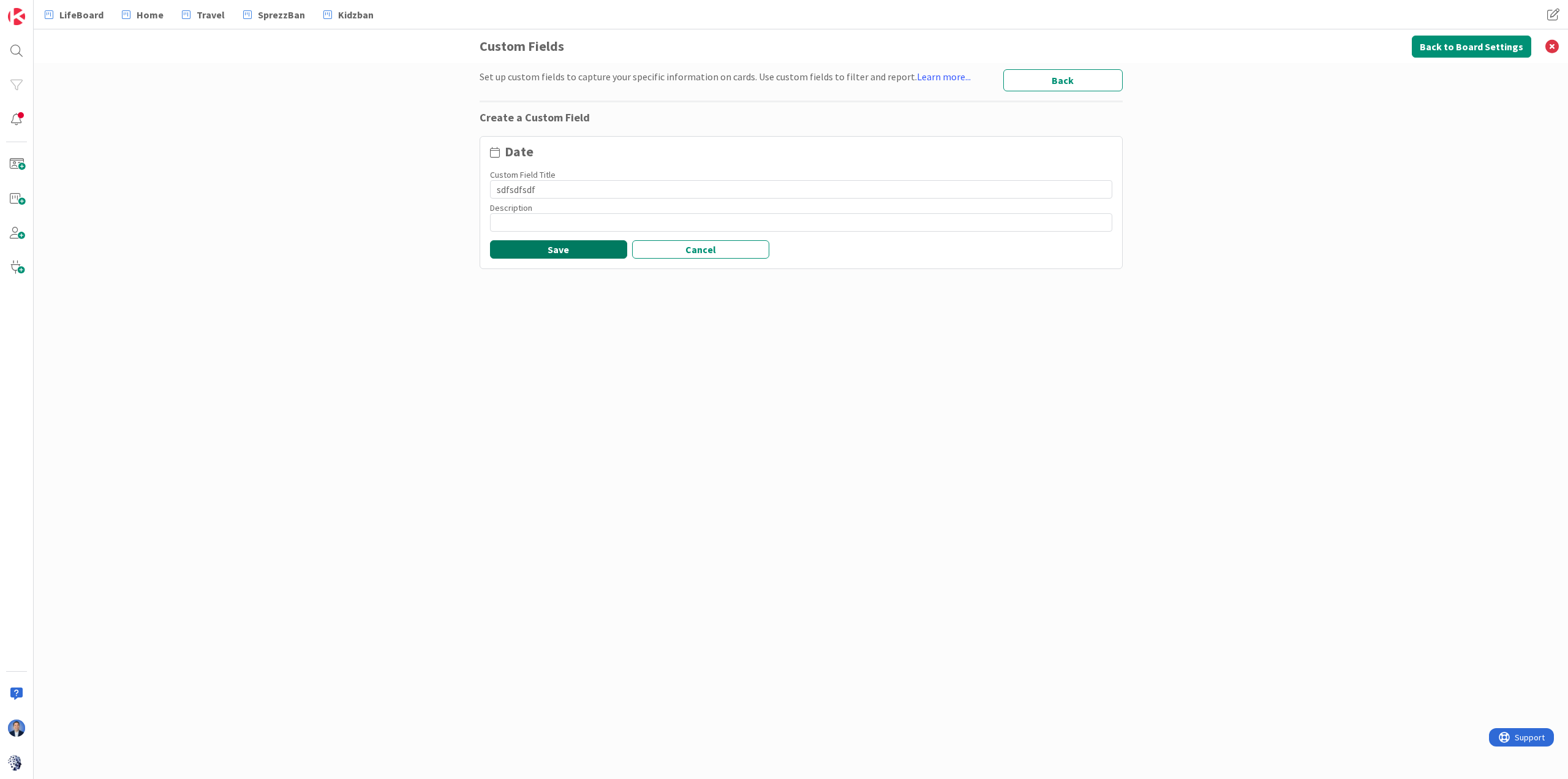
type input "sdfsdfsdf"
click at [554, 252] on button "Save" at bounding box center [559, 249] width 137 height 19
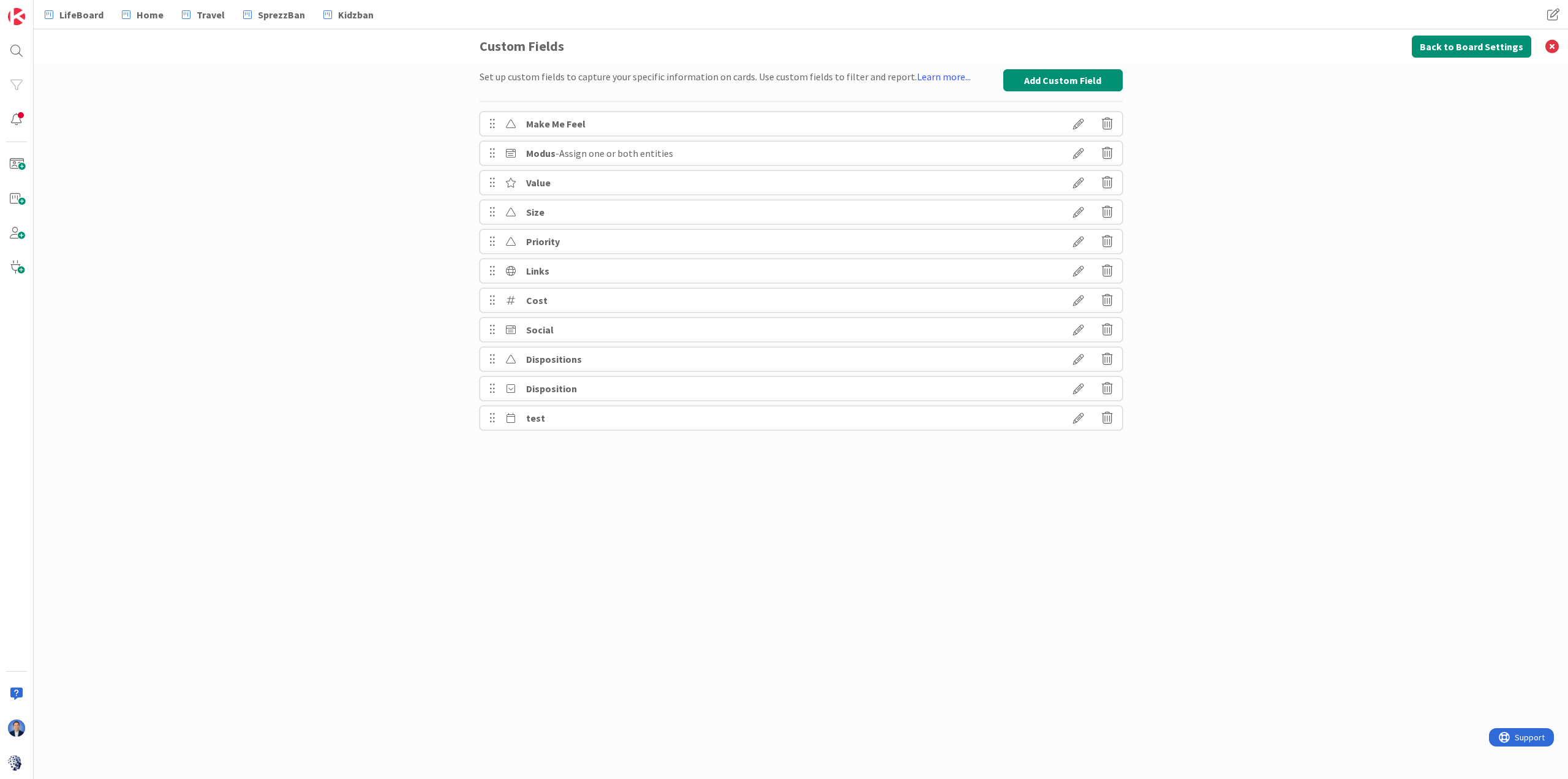
click at [1045, 421] on icon at bounding box center [1107, 417] width 11 height 21
click at [991, 518] on button "Delete" at bounding box center [989, 573] width 46 height 22
click at [985, 518] on button "Delete" at bounding box center [989, 573] width 46 height 22
click at [984, 518] on button "Delete" at bounding box center [989, 573] width 46 height 22
click at [1045, 417] on icon at bounding box center [1079, 417] width 35 height 21
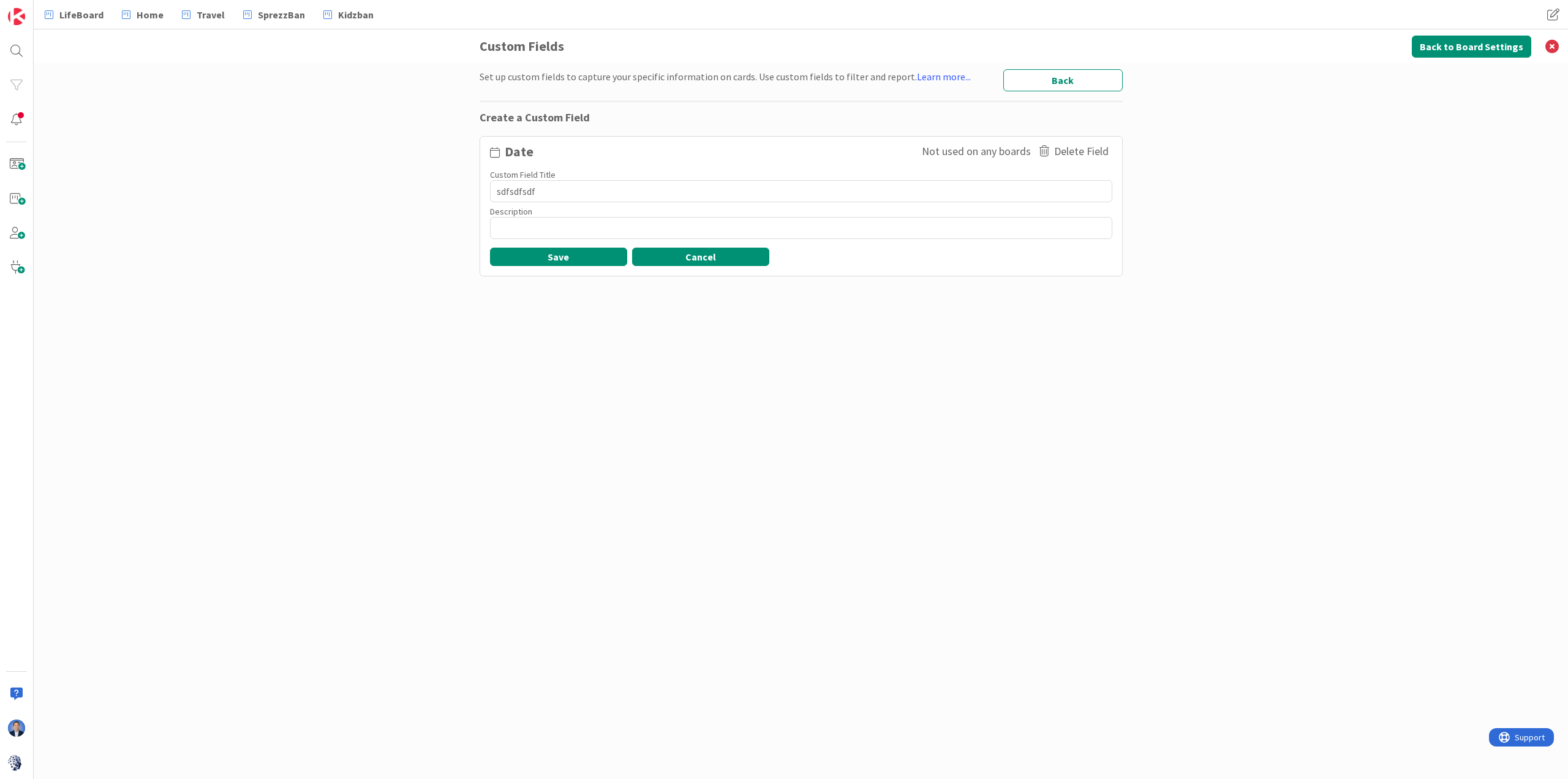
click at [705, 260] on button "Cancel" at bounding box center [701, 257] width 137 height 19
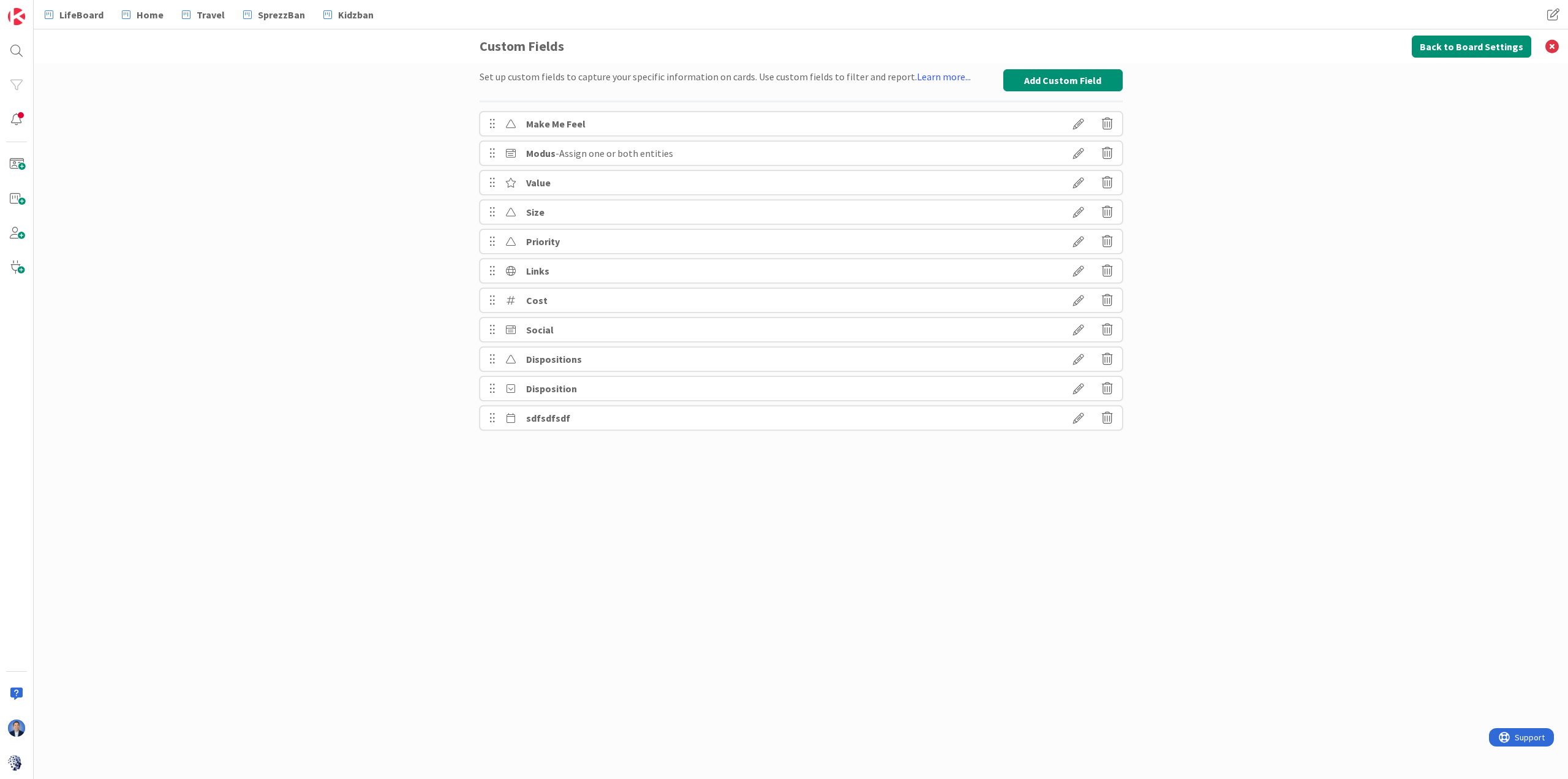
click at [1045, 417] on icon at bounding box center [1107, 417] width 11 height 21
click at [986, 518] on button "Delete" at bounding box center [989, 573] width 46 height 22
click at [1045, 74] on button "Add Custom Field" at bounding box center [1063, 80] width 120 height 22
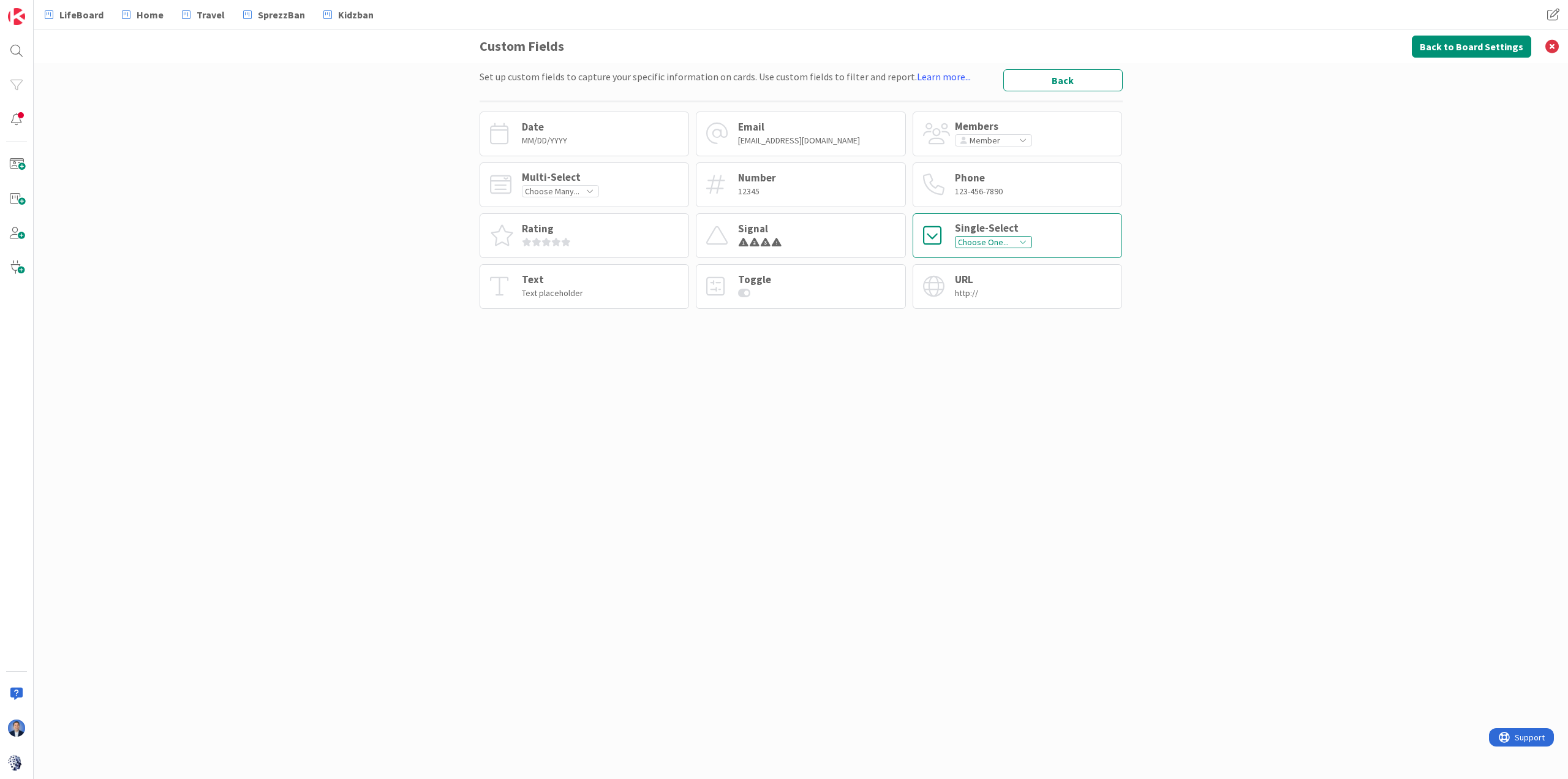
click at [1000, 232] on div "Single-Select" at bounding box center [993, 228] width 77 height 10
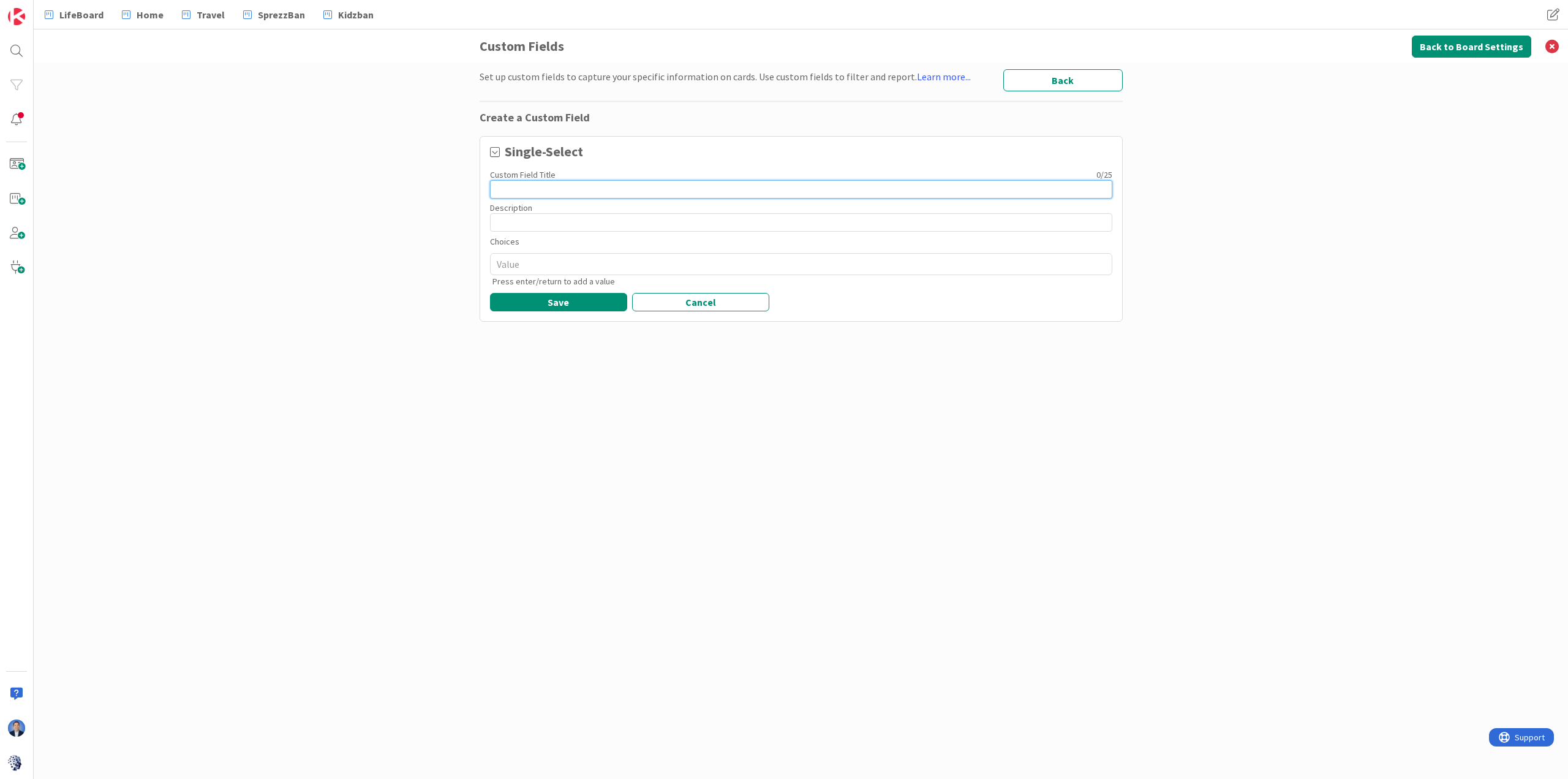
click at [581, 182] on input at bounding box center [801, 189] width 622 height 19
paste input "Prioritization"
type textarea "x"
type input "Prioritization"
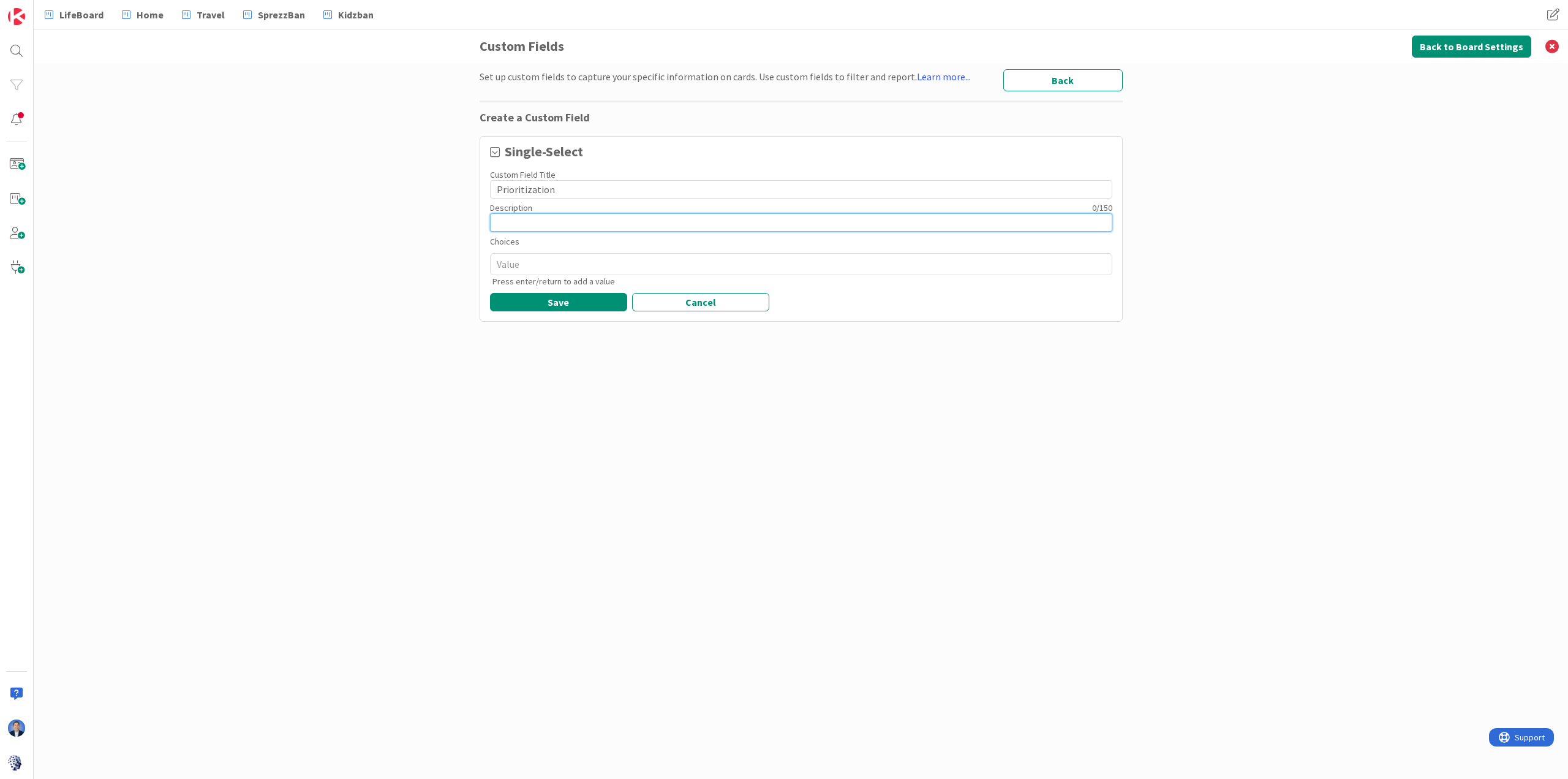
click at [610, 229] on input at bounding box center [801, 222] width 622 height 19
paste input "Classify work by value and time sensitivity to guide pull decisions and avoid u…"
type textarea "x"
type input "Classify work by value and time sensitivity to guide pull decisions and avoid u…"
click at [744, 271] on textarea at bounding box center [801, 264] width 622 height 22
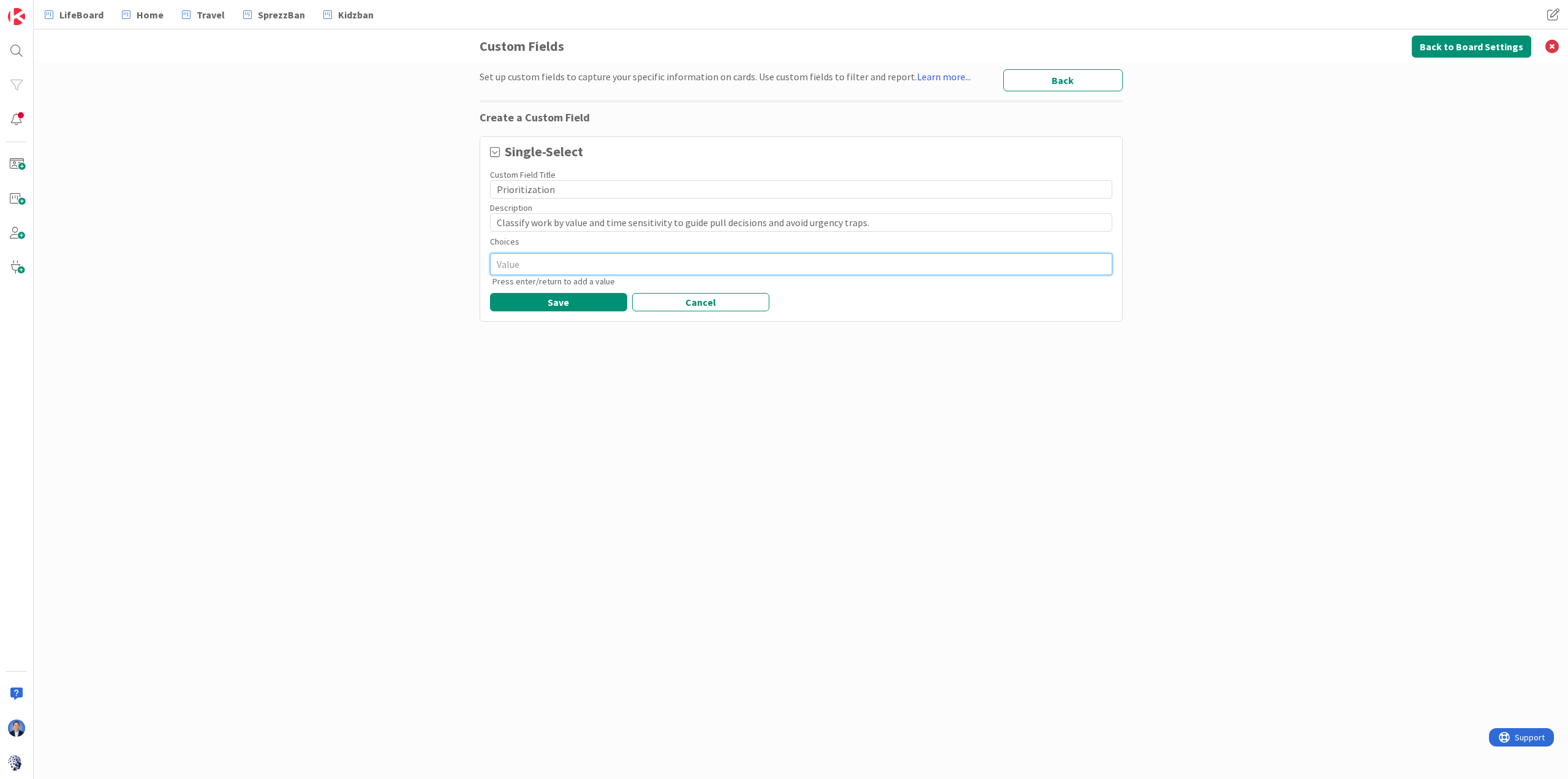
paste textarea "High Value – Urgent"
type textarea "x"
type textarea "High Value – Urgent"
type textarea "x"
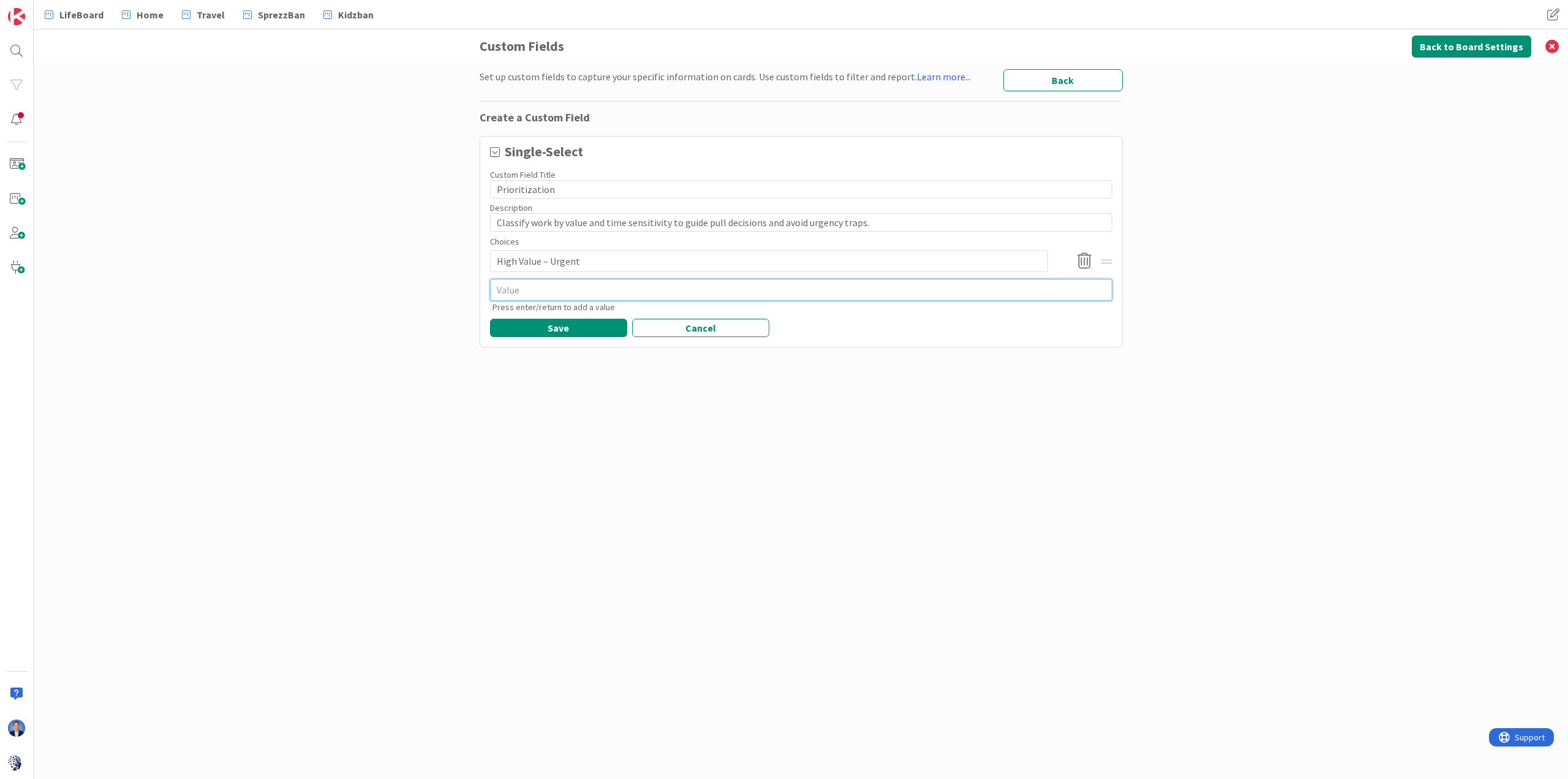
click at [580, 292] on textarea at bounding box center [801, 289] width 622 height 22
paste textarea "High Value – Time-Sensitive"
type textarea "x"
type textarea "High Value – Time-Sensitive"
type textarea "x"
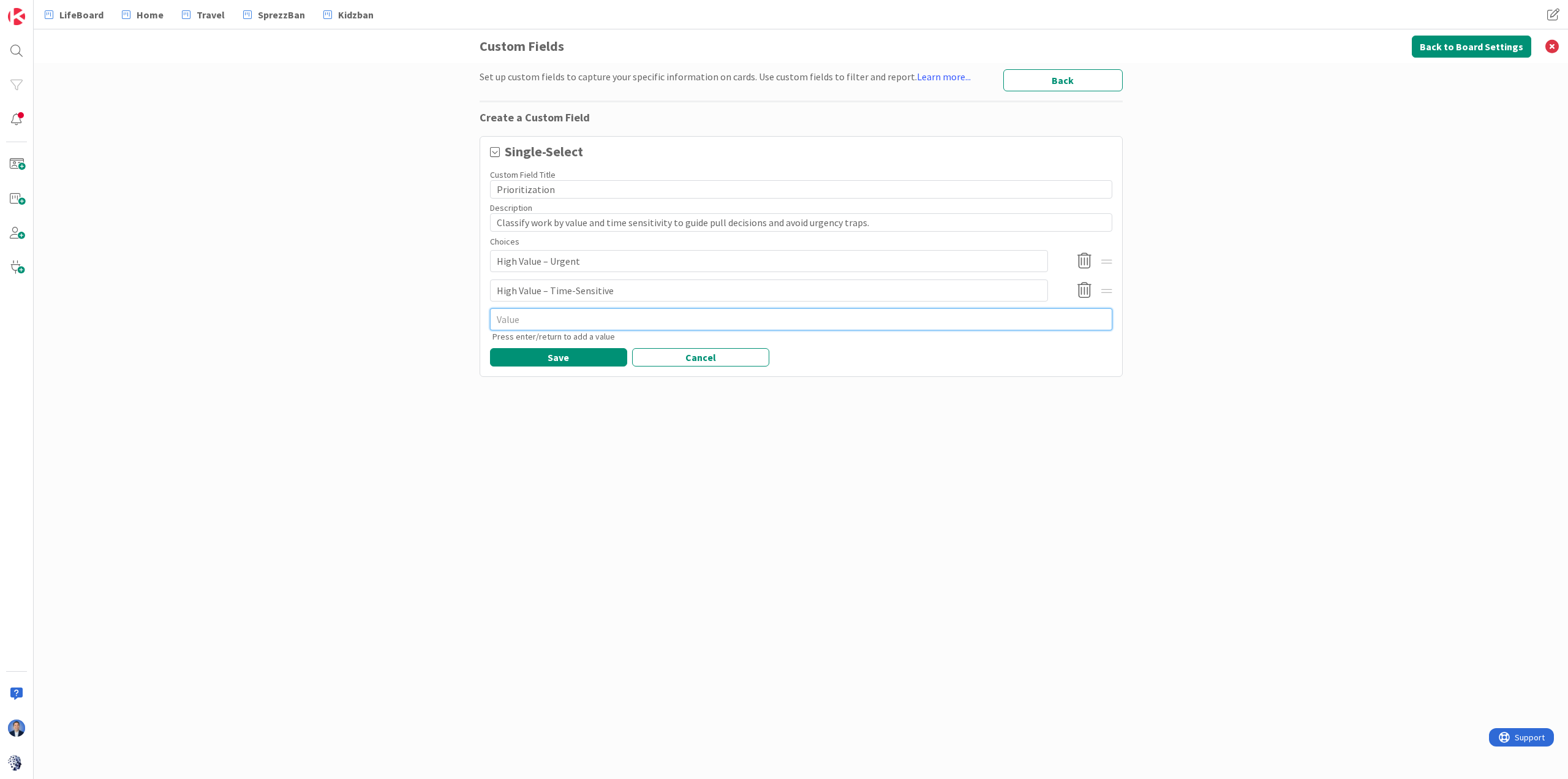
click at [541, 321] on textarea at bounding box center [801, 319] width 622 height 22
paste textarea "High Value – Long-Term Strategic"
type textarea "x"
type textarea "High Value – Long-Term Strategic"
type textarea "x"
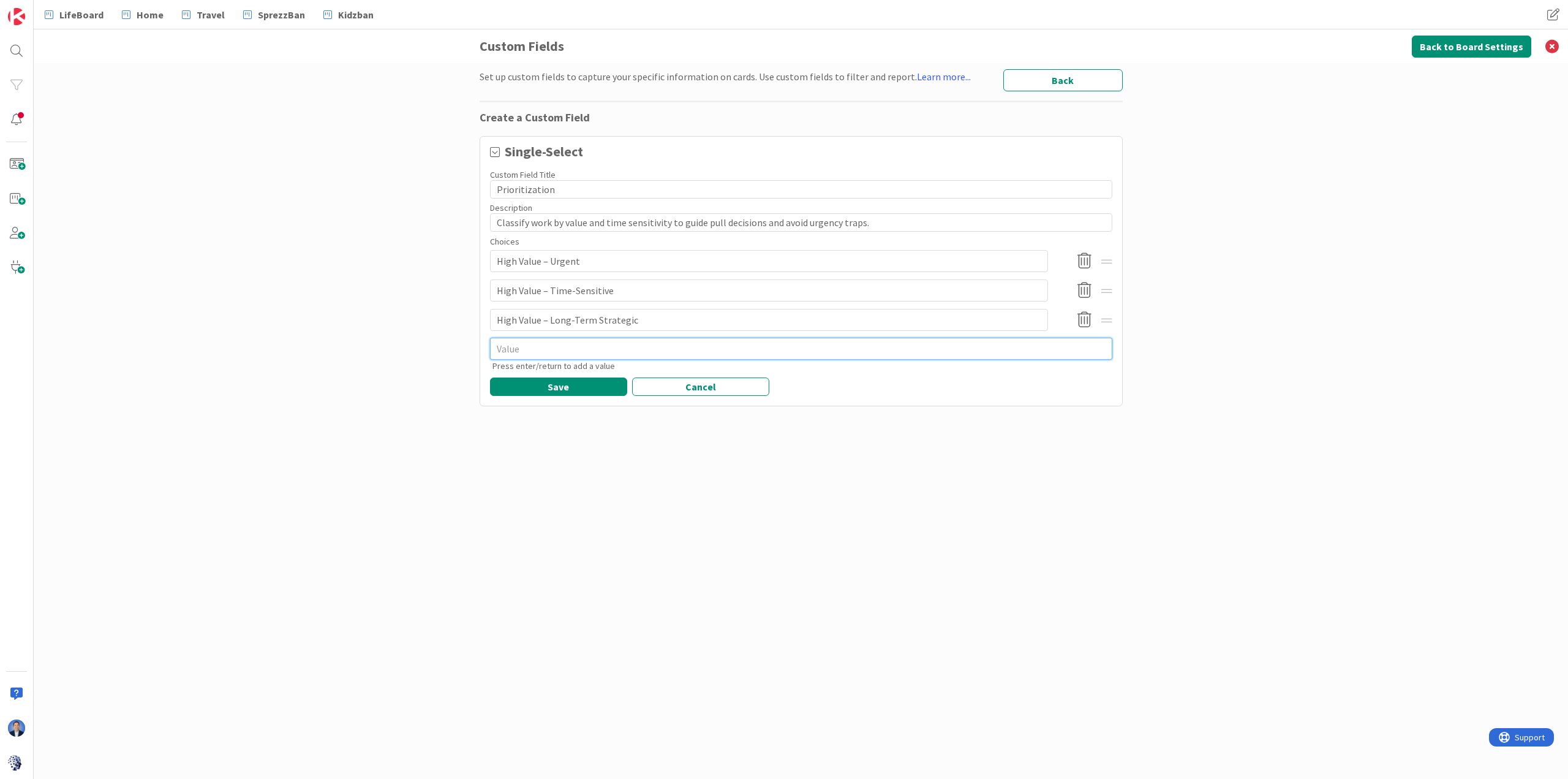
click at [662, 348] on textarea at bounding box center [801, 348] width 622 height 22
paste textarea "Medium Value"
type textarea "x"
type textarea "Medium Value"
type textarea "x"
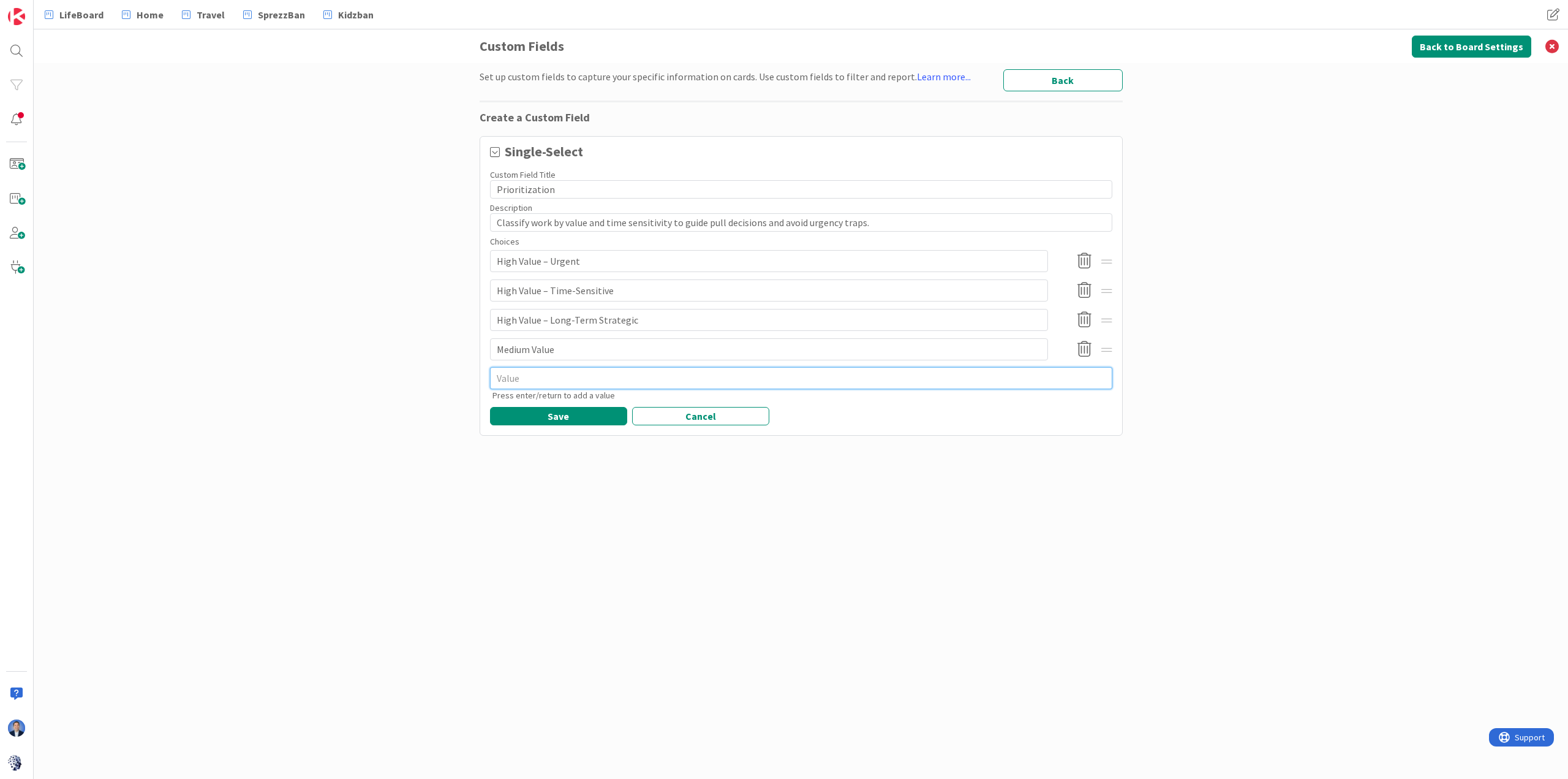
click at [564, 379] on textarea at bounding box center [801, 378] width 622 height 22
paste textarea "Low Value / Opportunistic"
type textarea "x"
type textarea "Low Value / Opportunistic"
click at [563, 407] on button "Save" at bounding box center [559, 416] width 137 height 19
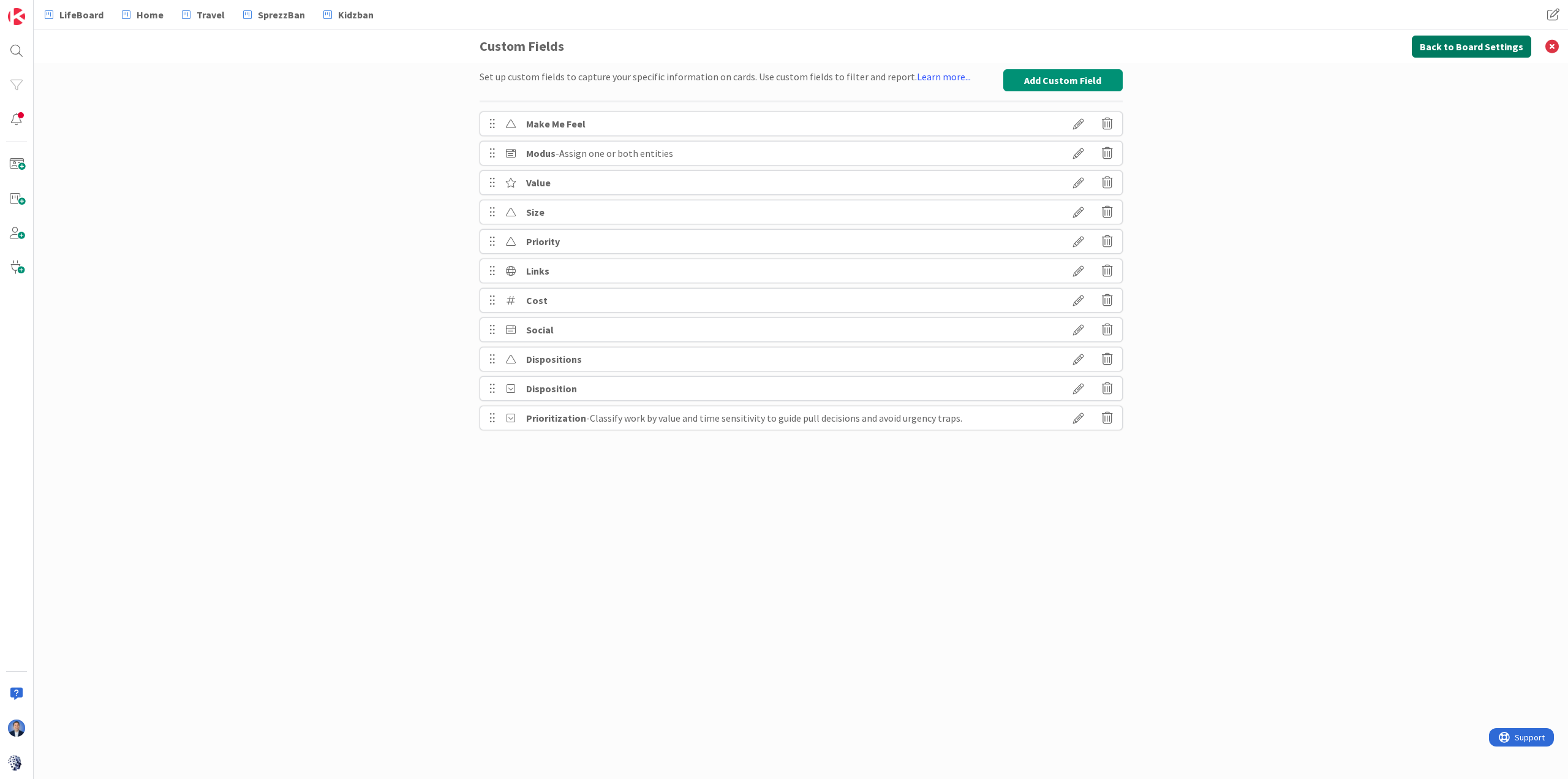
click at [1045, 51] on button "Back to Board Settings" at bounding box center [1471, 47] width 120 height 22
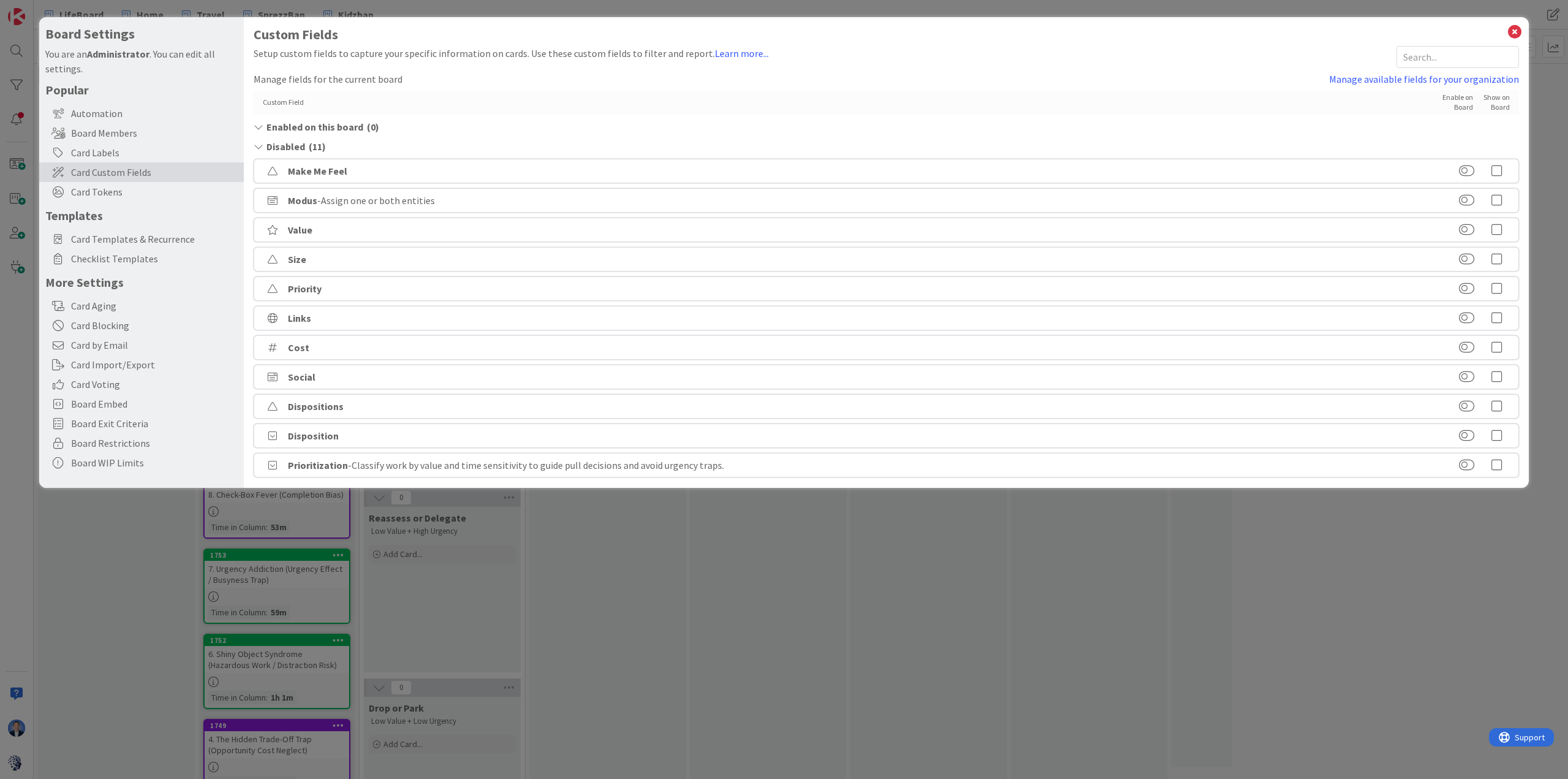
click at [1045, 467] on icon at bounding box center [1497, 465] width 24 height 12
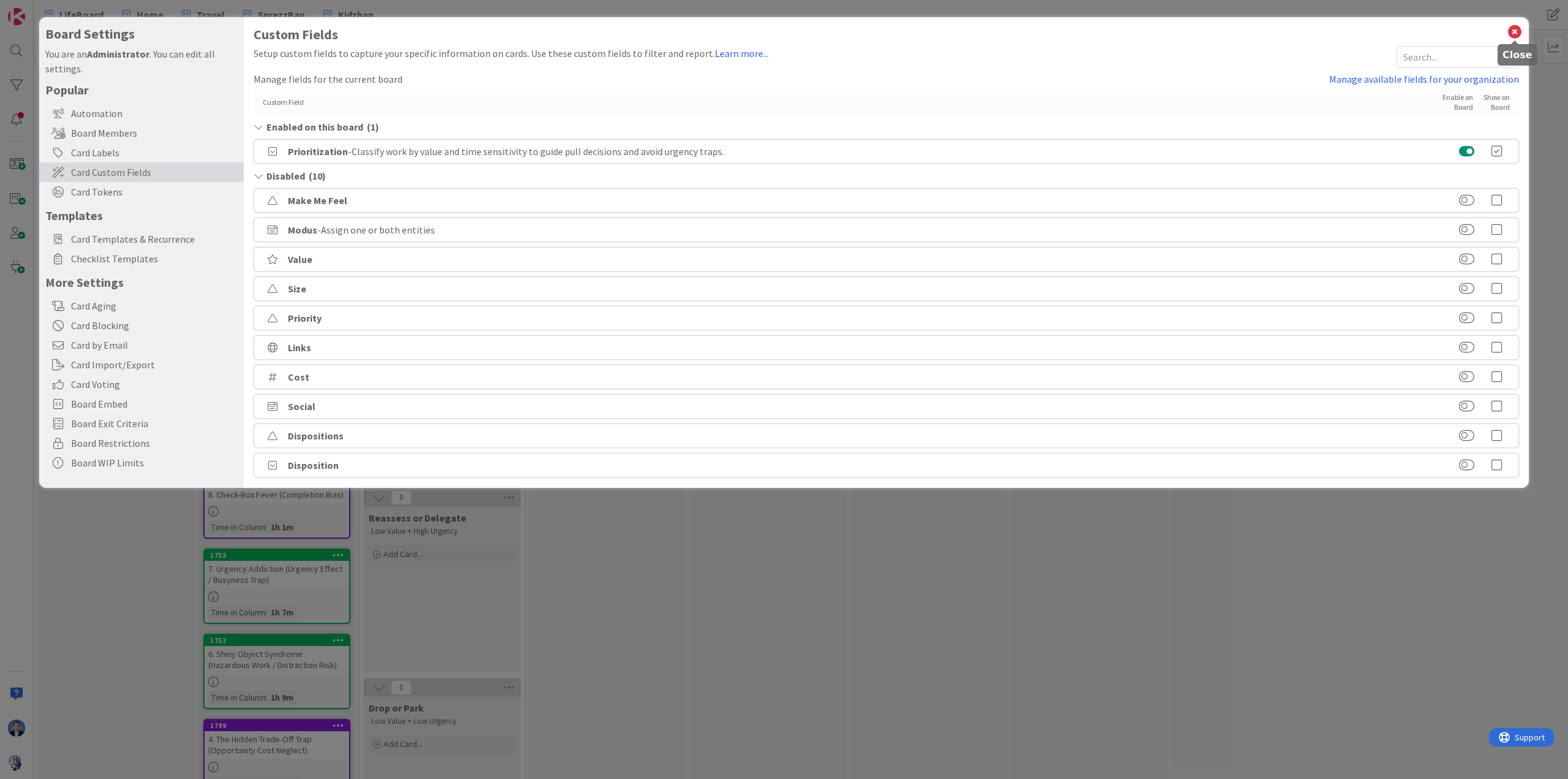
click at [1045, 29] on icon at bounding box center [1515, 31] width 16 height 17
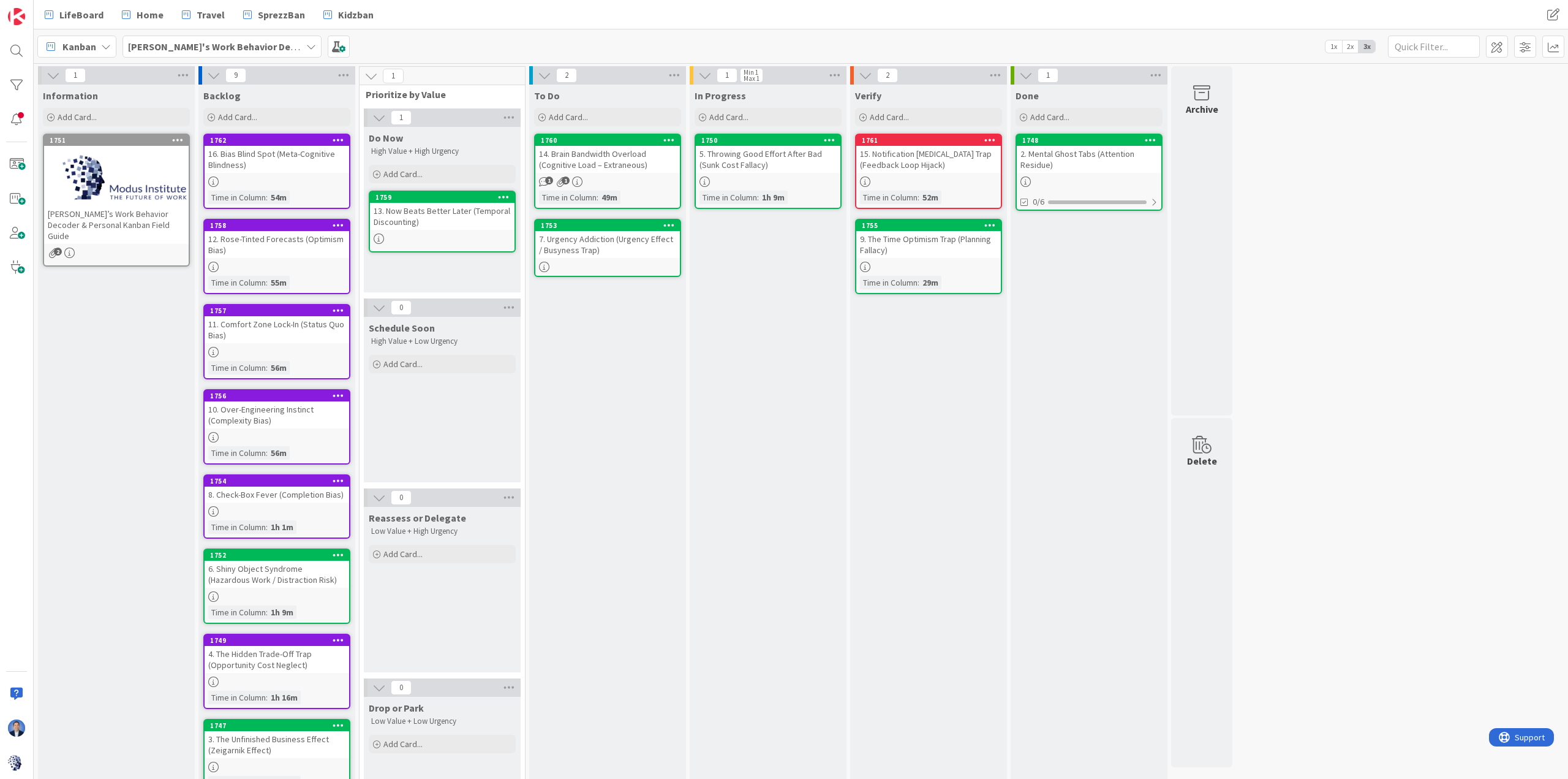
click at [585, 249] on div "7. Urgency Addiction (Urgency Effect / Busyness Trap)" at bounding box center [608, 245] width 145 height 27
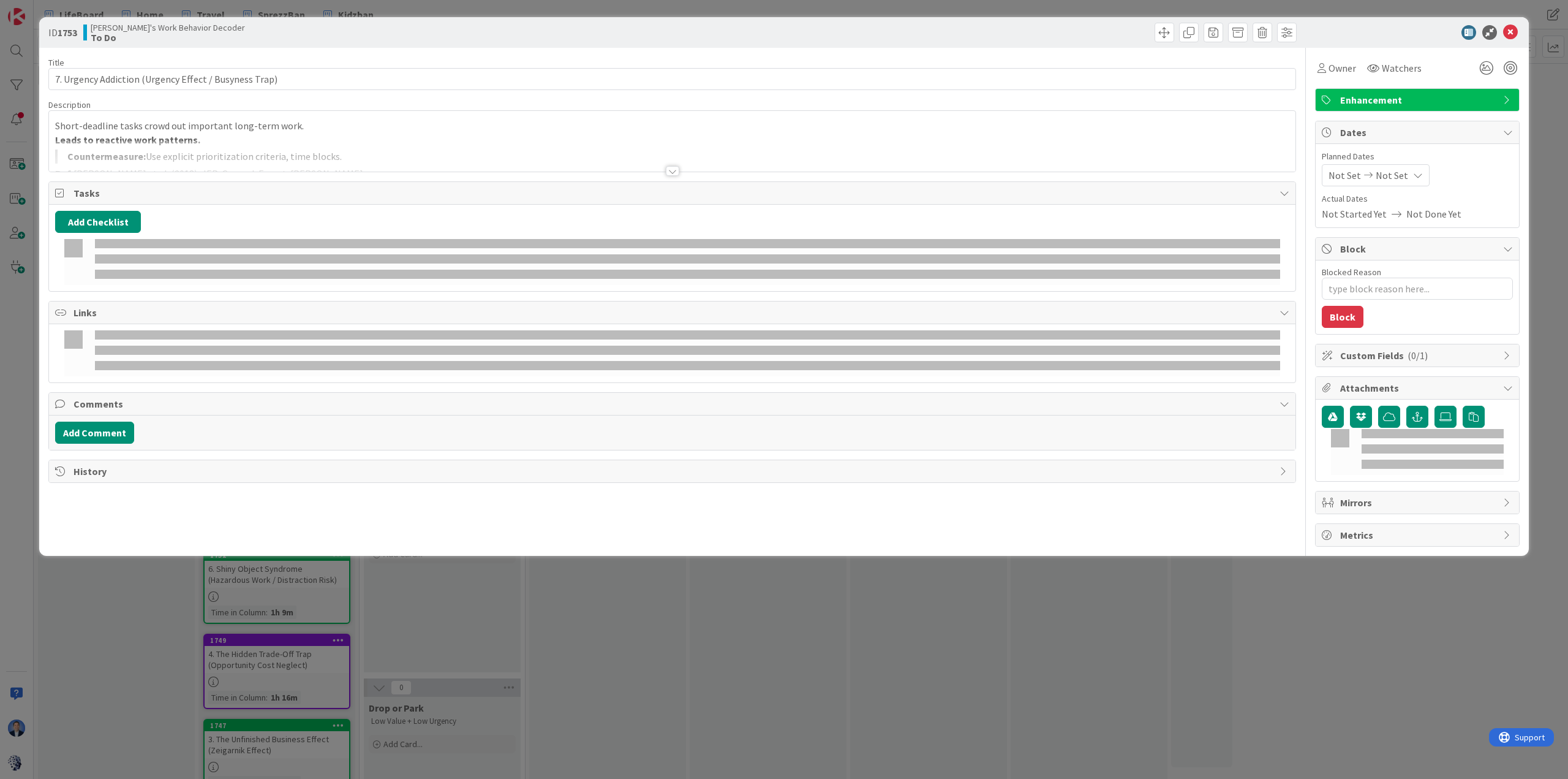
type textarea "x"
type input "7. Urgency Addiction (Urgency Effect / Busyness Trap)"
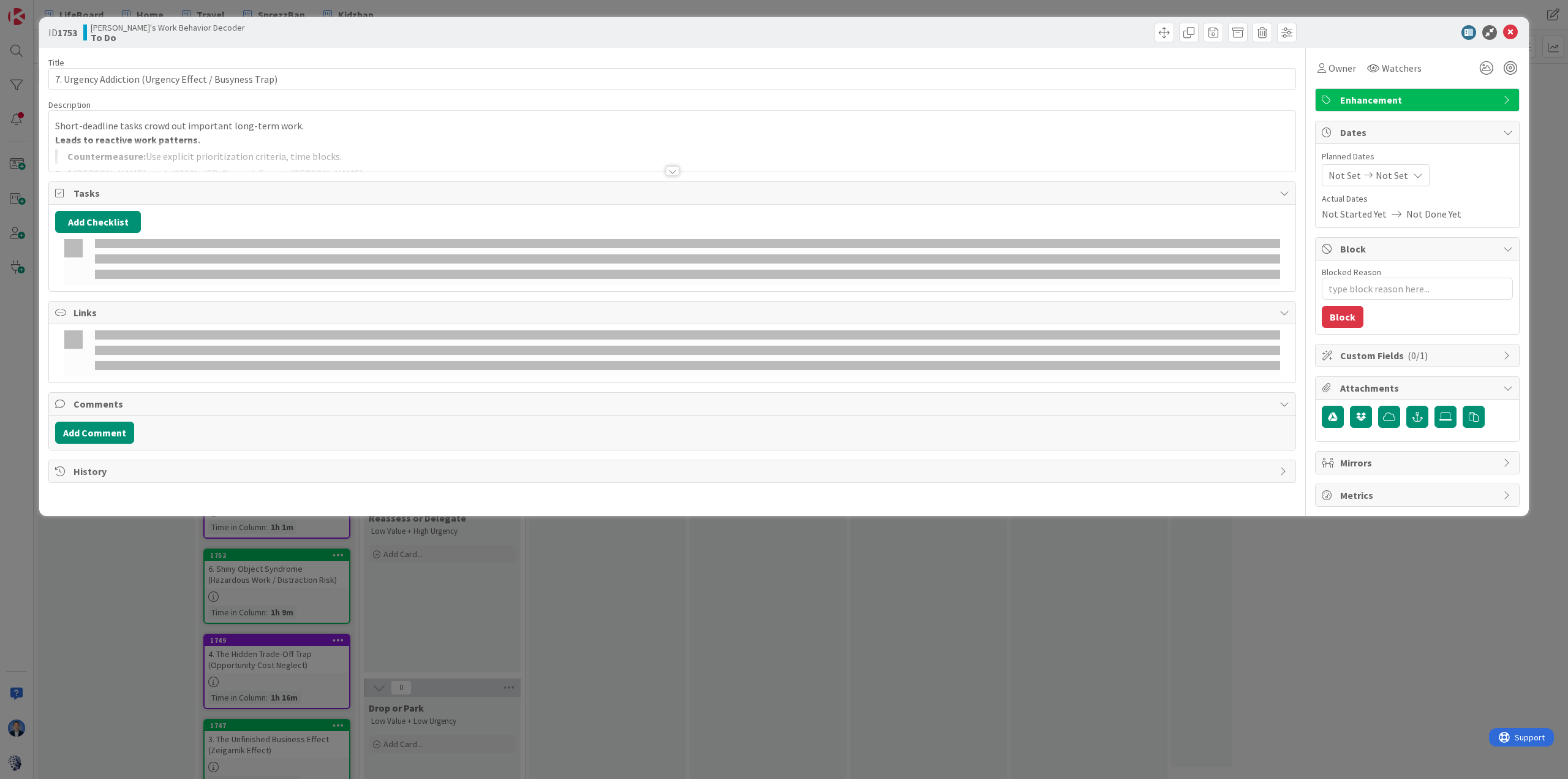
type textarea "x"
type input "7. Urgency Addiction (Urgency Effect / Busyness Trap)"
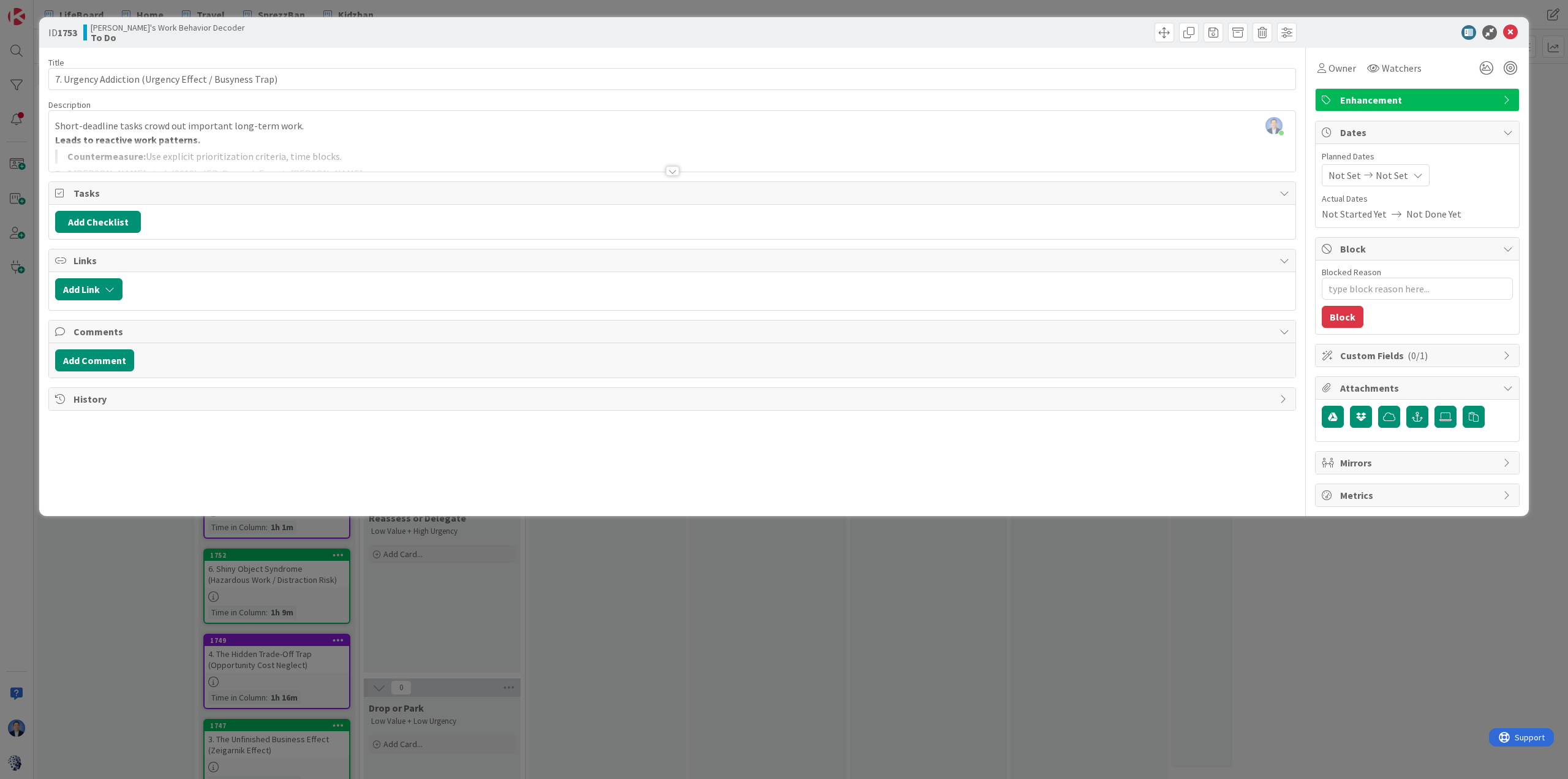
click at [1045, 351] on span "Custom Fields ( 0/1 )" at bounding box center [1418, 355] width 157 height 15
type textarea "x"
type input "7. Urgency Addiction (Urgency Effect / Busyness Trap)"
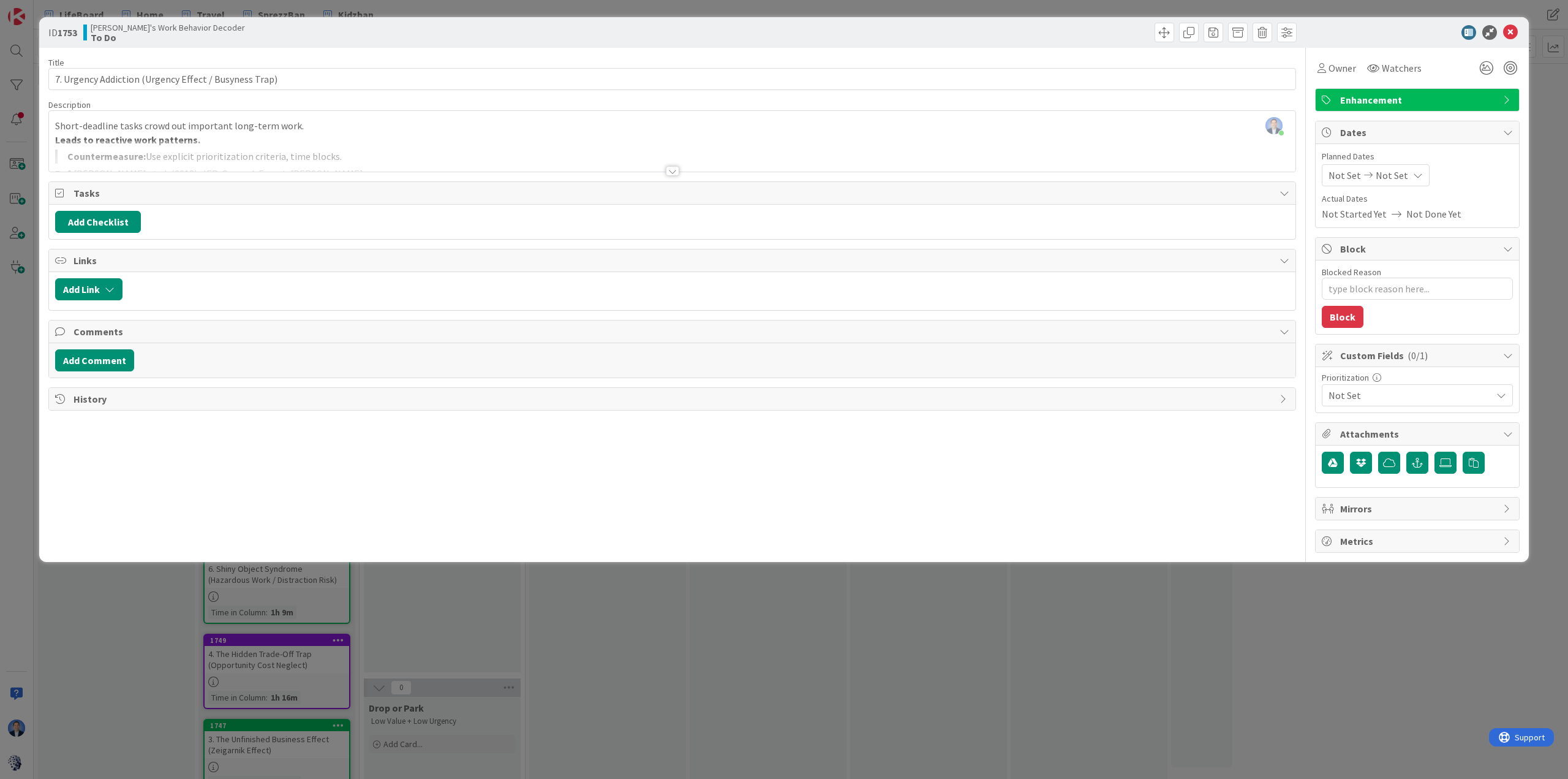
click at [1045, 398] on span "Not Set" at bounding box center [1407, 395] width 157 height 17
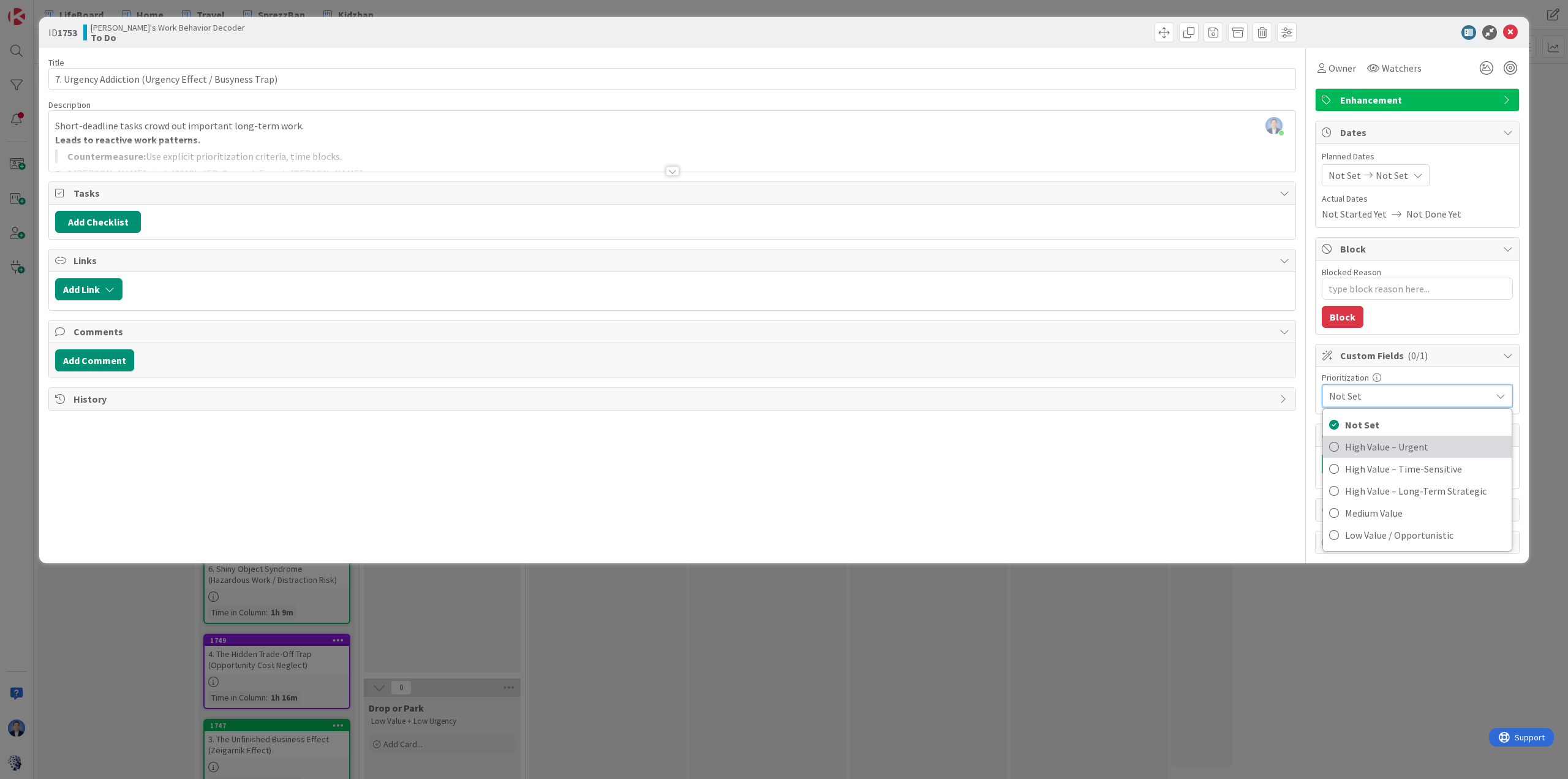
type textarea "x"
type input "7. Urgency Addiction (Urgency Effect / Busyness Trap)"
click at [1045, 467] on span "High Value – Time-Sensitive" at bounding box center [1425, 469] width 161 height 19
type textarea "x"
type input "7. Urgency Addiction (Urgency Effect / Busyness Trap)"
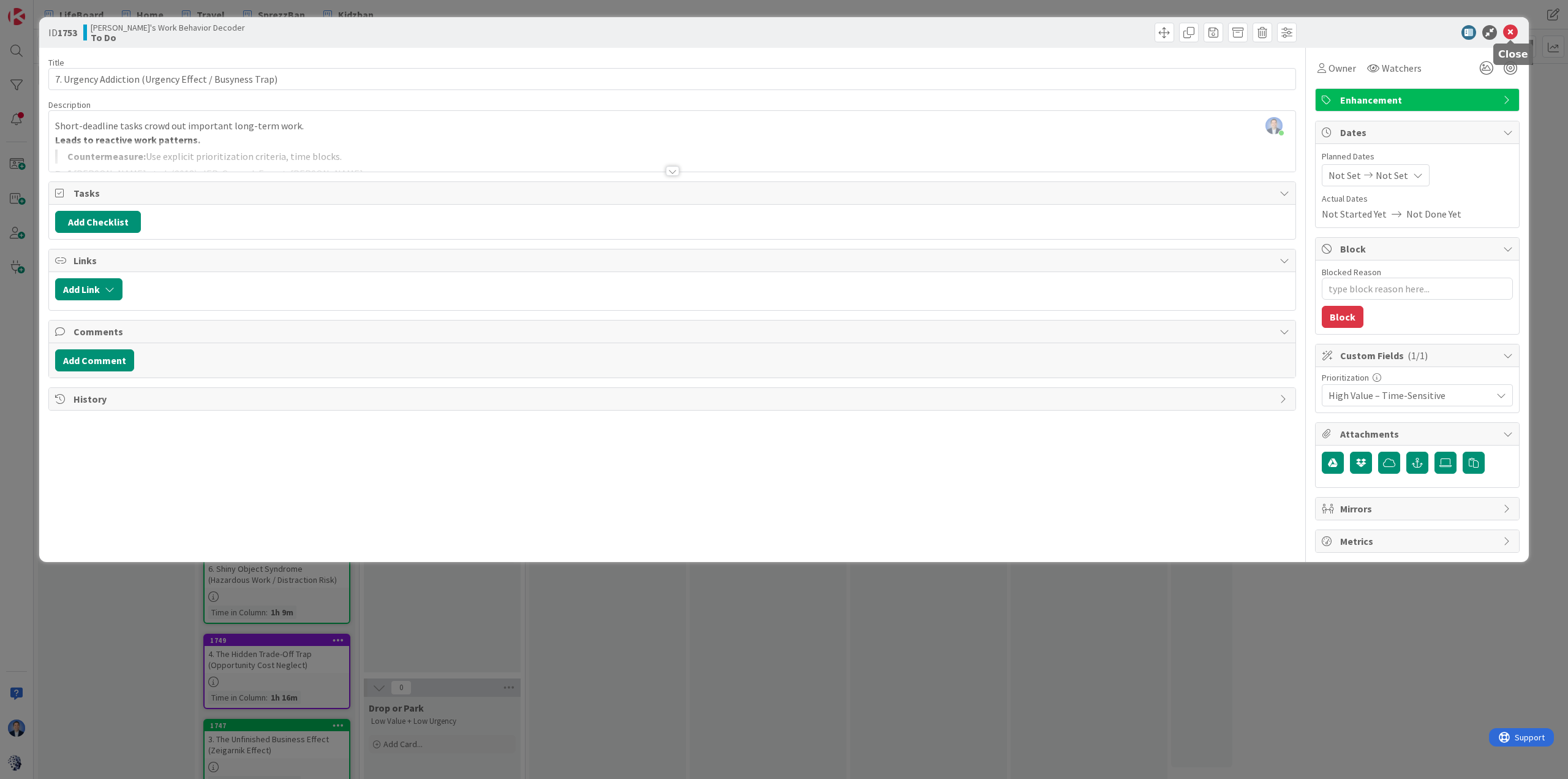
click at [1045, 38] on icon at bounding box center [1510, 32] width 15 height 15
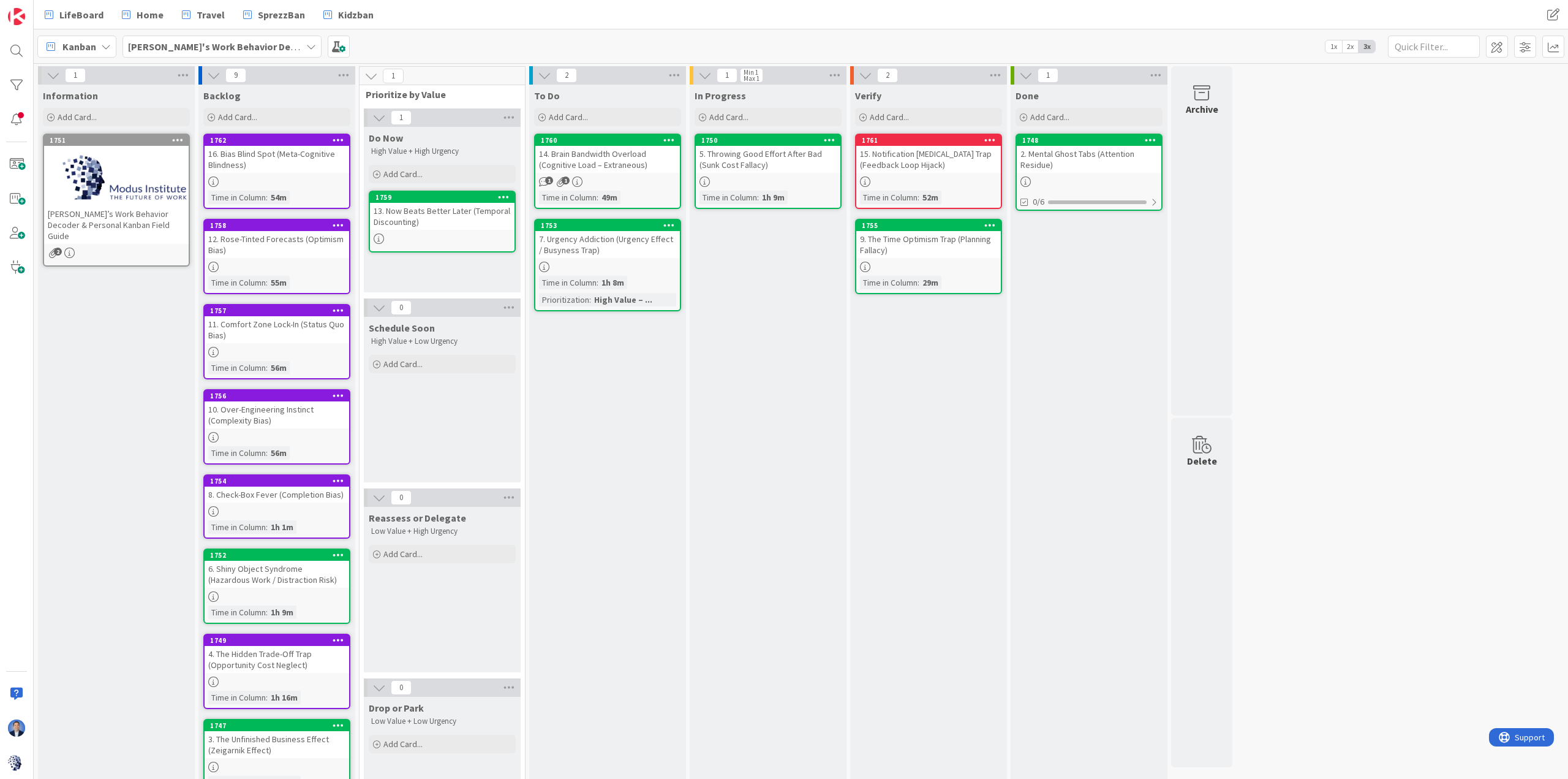
click at [614, 259] on link "1753 7. Urgency Addiction (Urgency Effect / Busyness Trap) Time in Column : 1h …" at bounding box center [608, 265] width 147 height 93
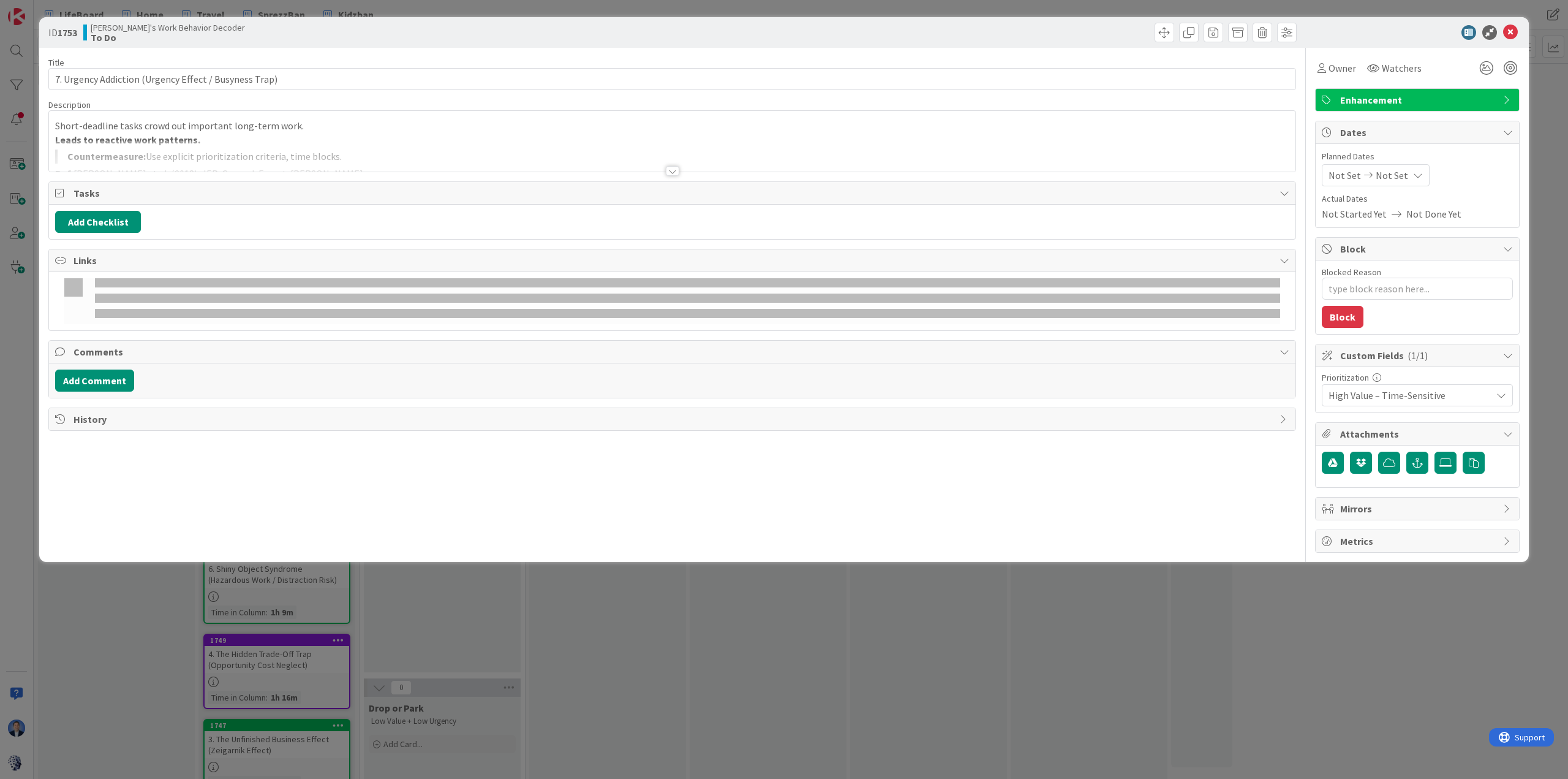
type textarea "x"
type input "7. Urgency Addiction (Urgency Effect / Busyness Trap)"
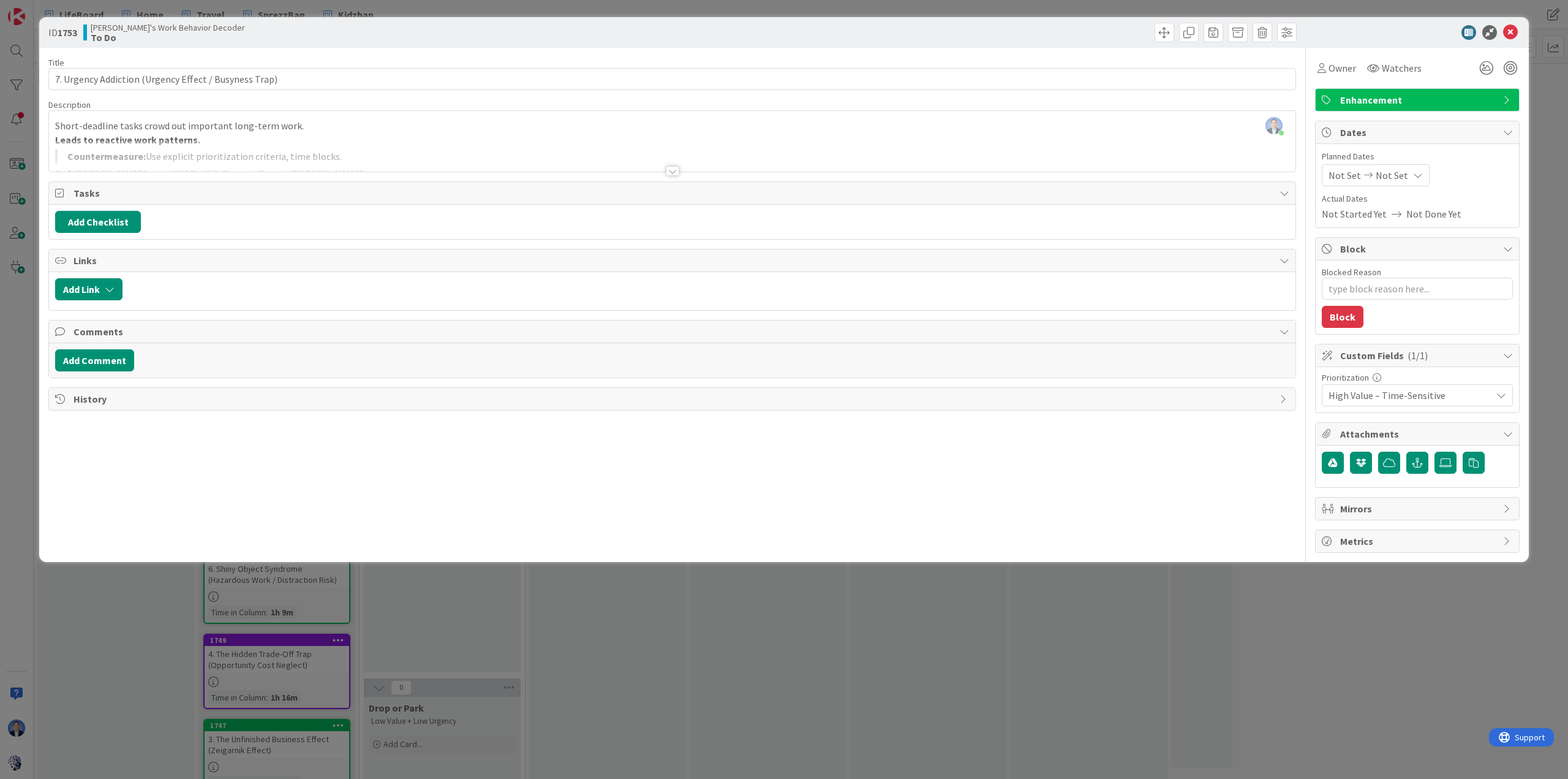
click at [1045, 396] on span "High Value – Time-Sensitive" at bounding box center [1407, 395] width 157 height 17
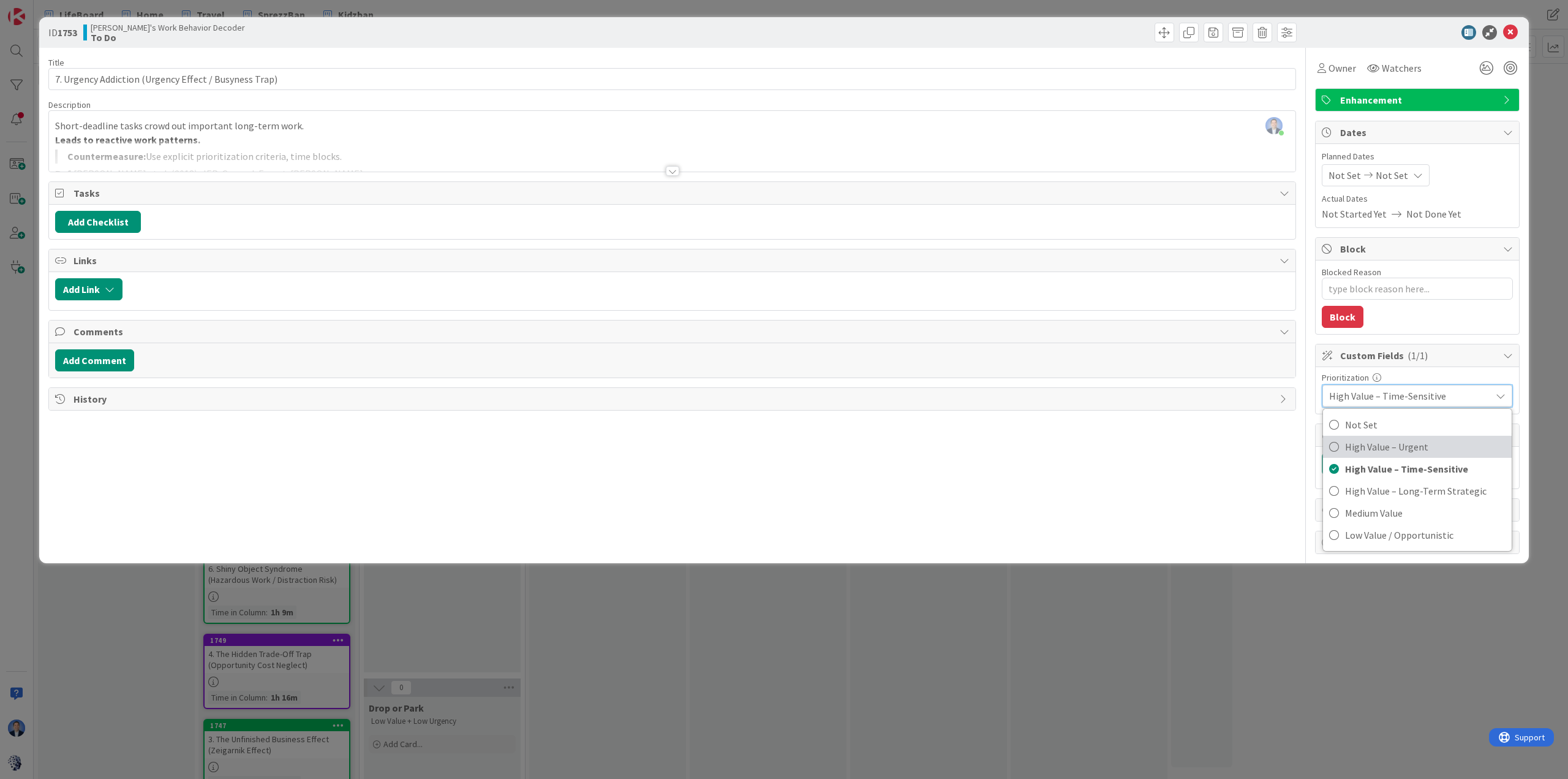
click at [1045, 450] on span "High Value – Urgent" at bounding box center [1425, 446] width 161 height 19
type textarea "x"
type input "7. Urgency Addiction (Urgency Effect / Busyness Trap)"
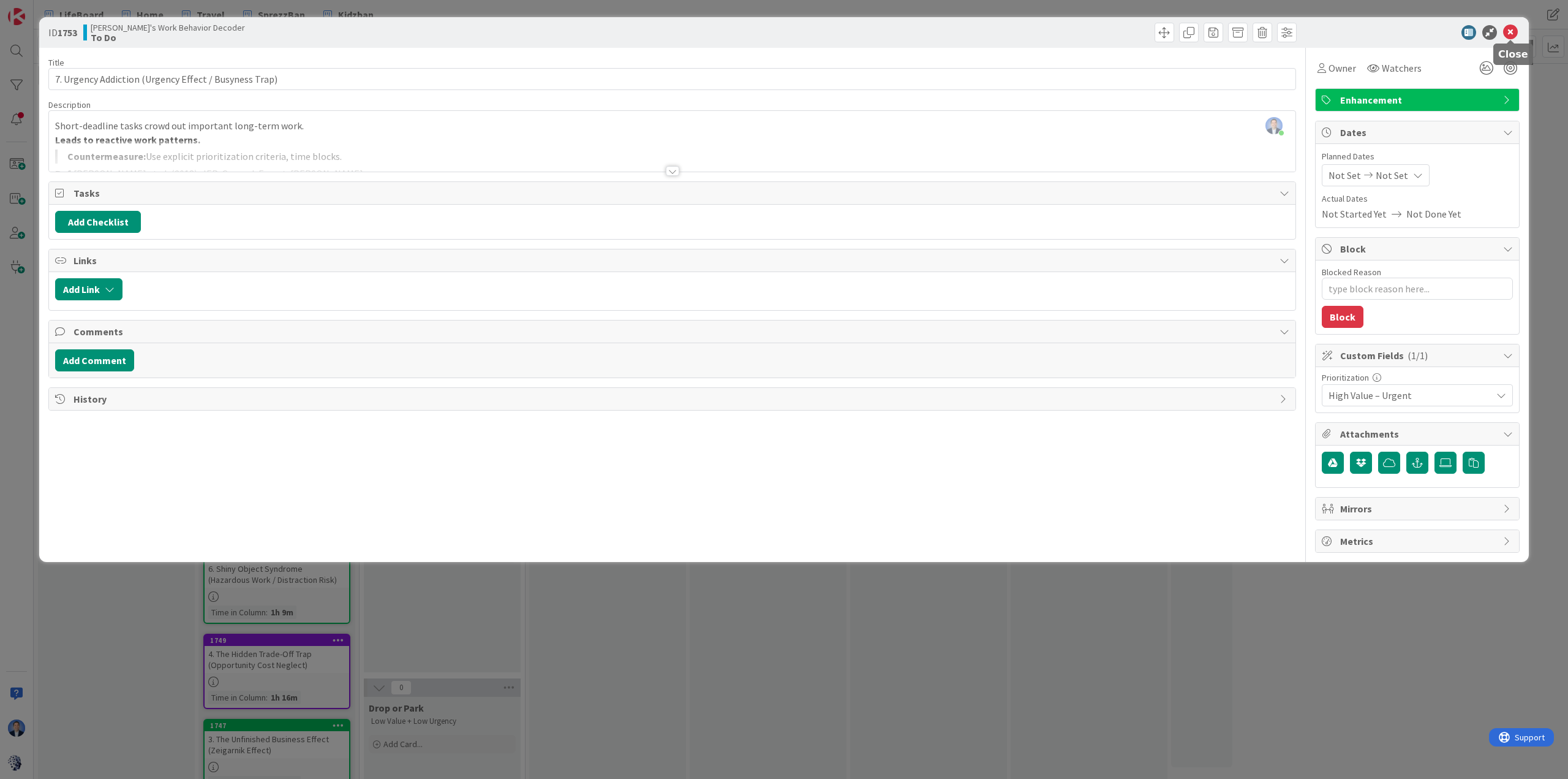
click at [1045, 34] on icon at bounding box center [1510, 32] width 15 height 15
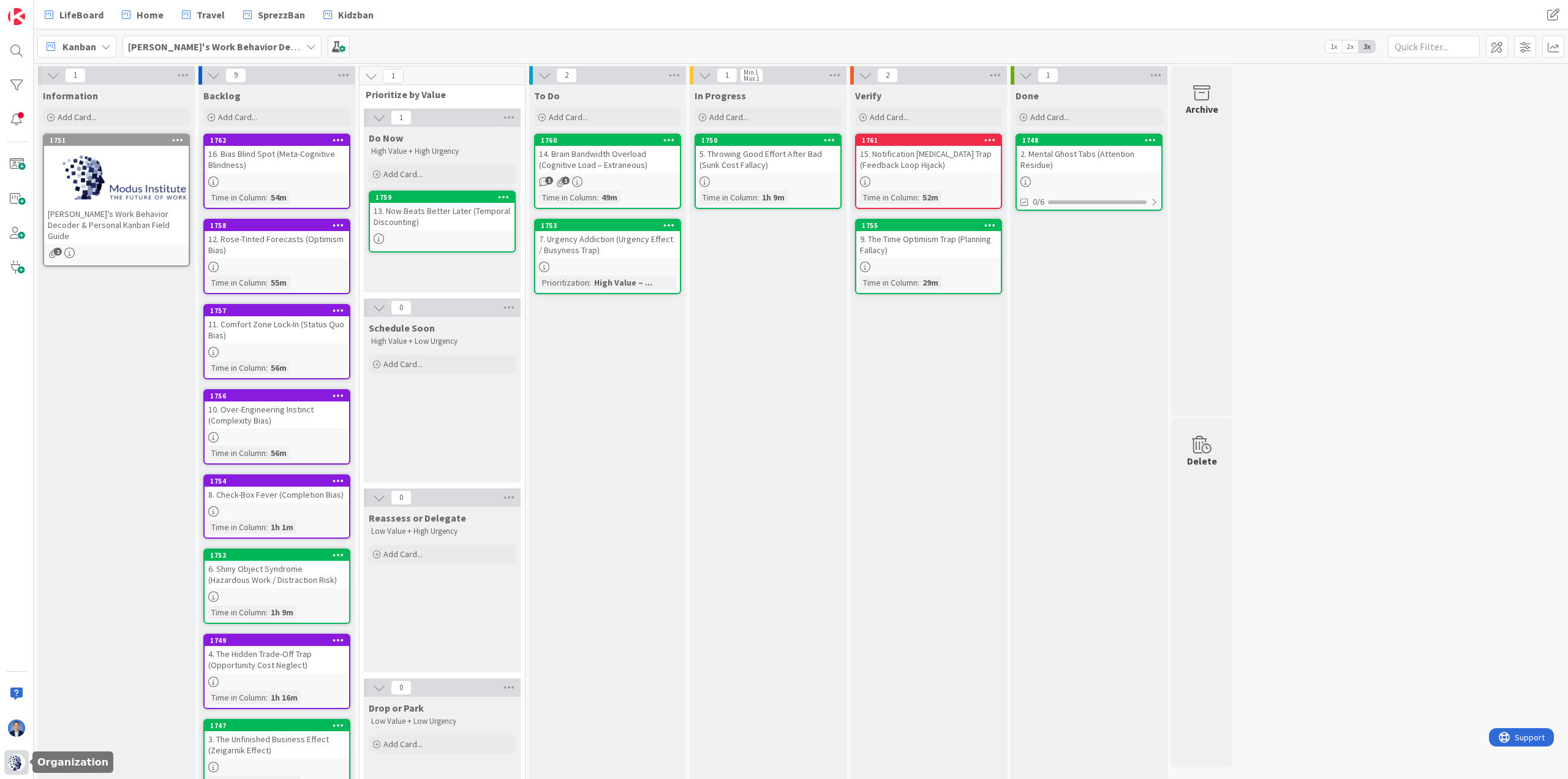
click at [10, 518] on img at bounding box center [16, 762] width 17 height 17
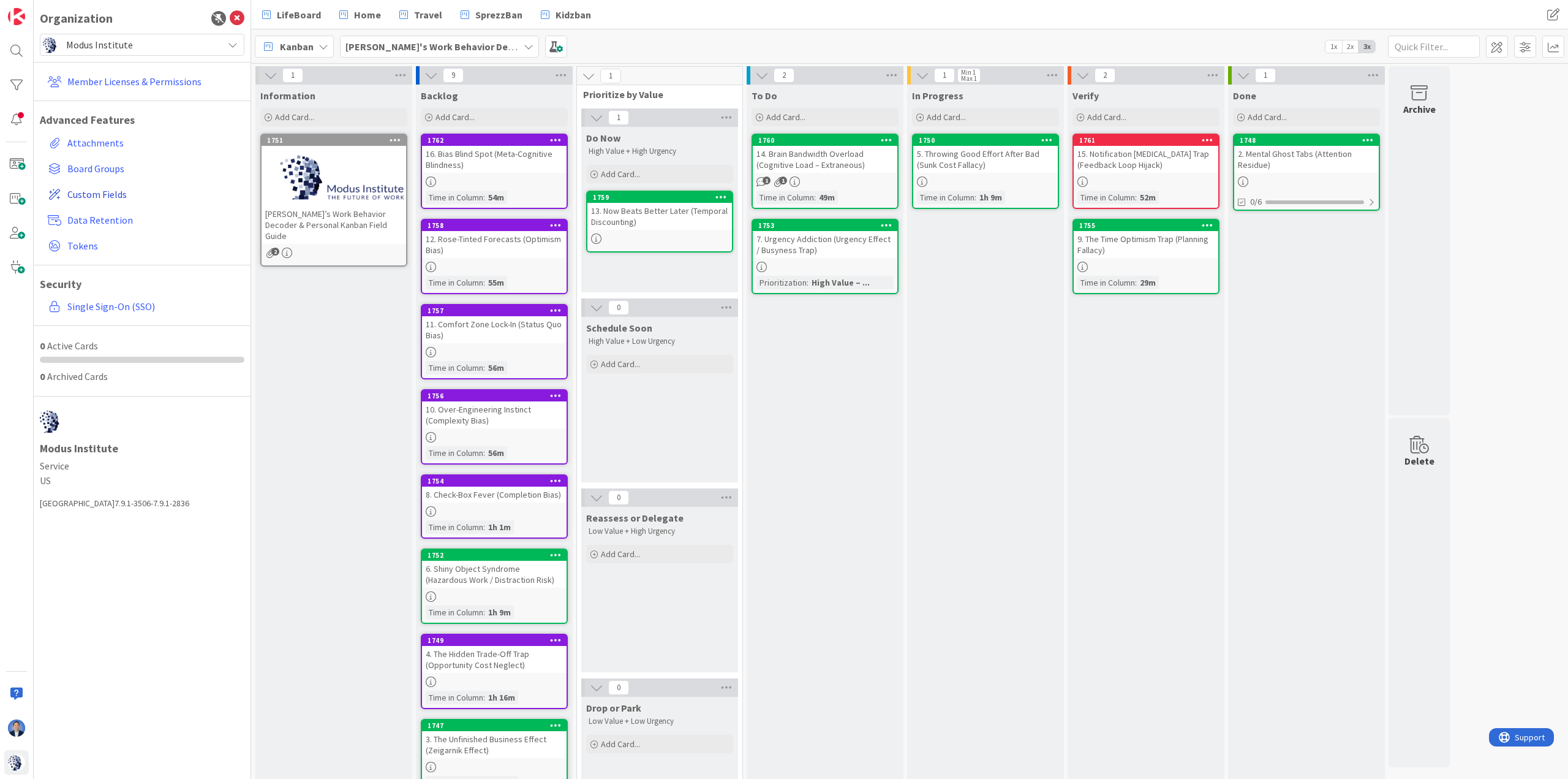
click at [100, 195] on span "Custom Fields" at bounding box center [153, 194] width 172 height 15
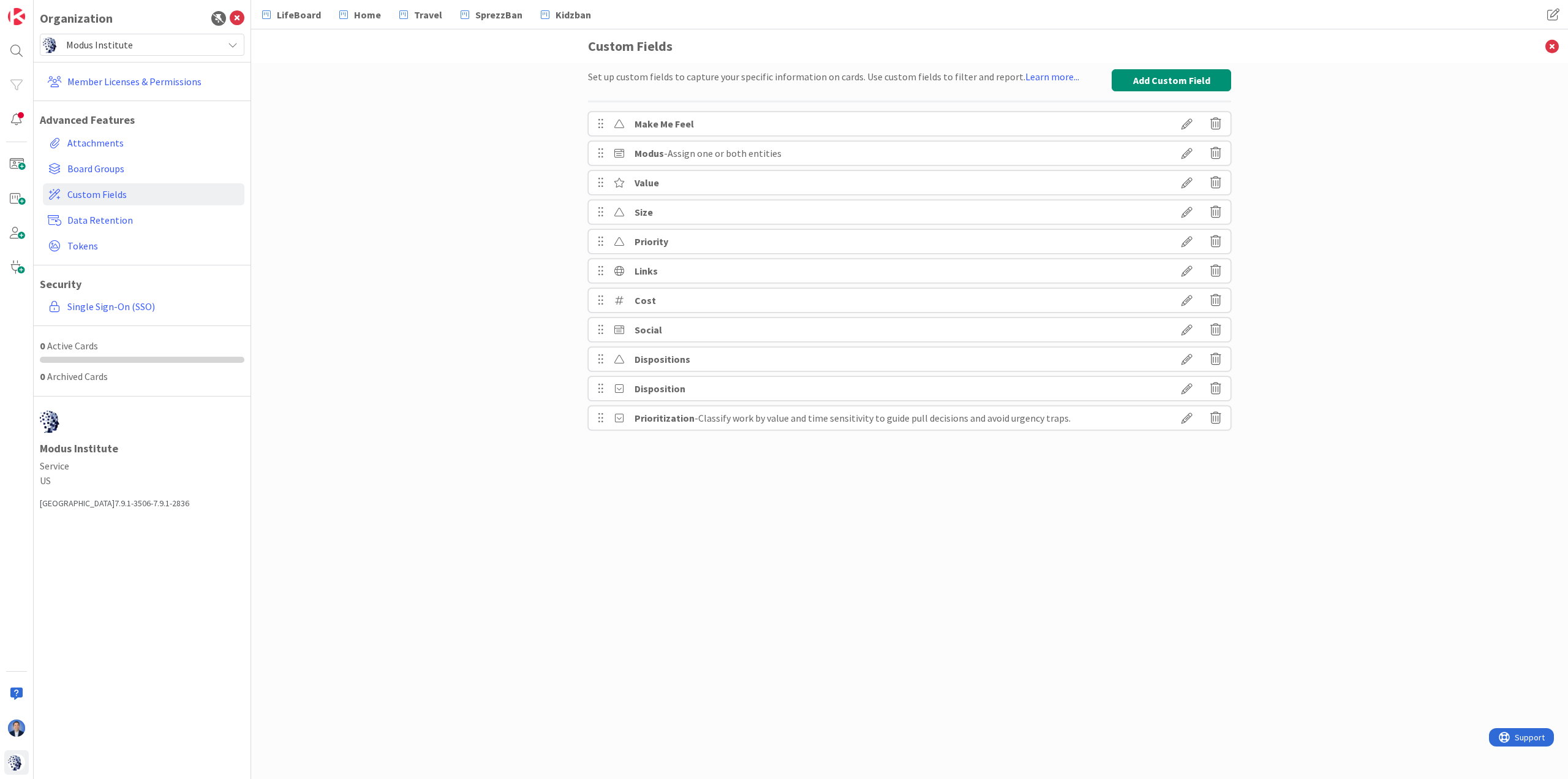
click at [1045, 419] on icon at bounding box center [1187, 417] width 35 height 21
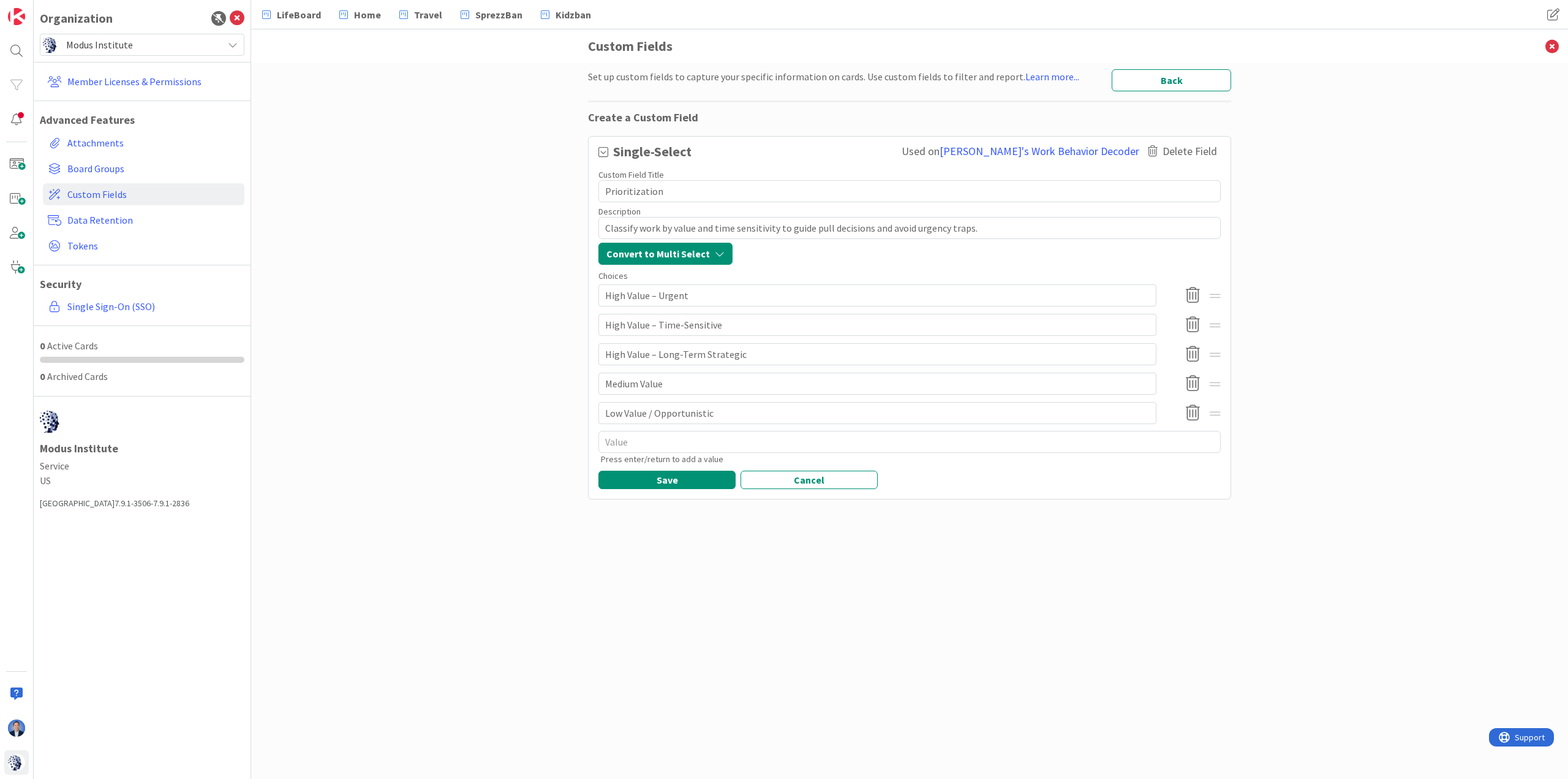
type textarea "x"
type textarea "Prioritizatio"
type textarea "x"
type textarea "Prioritizati"
type textarea "x"
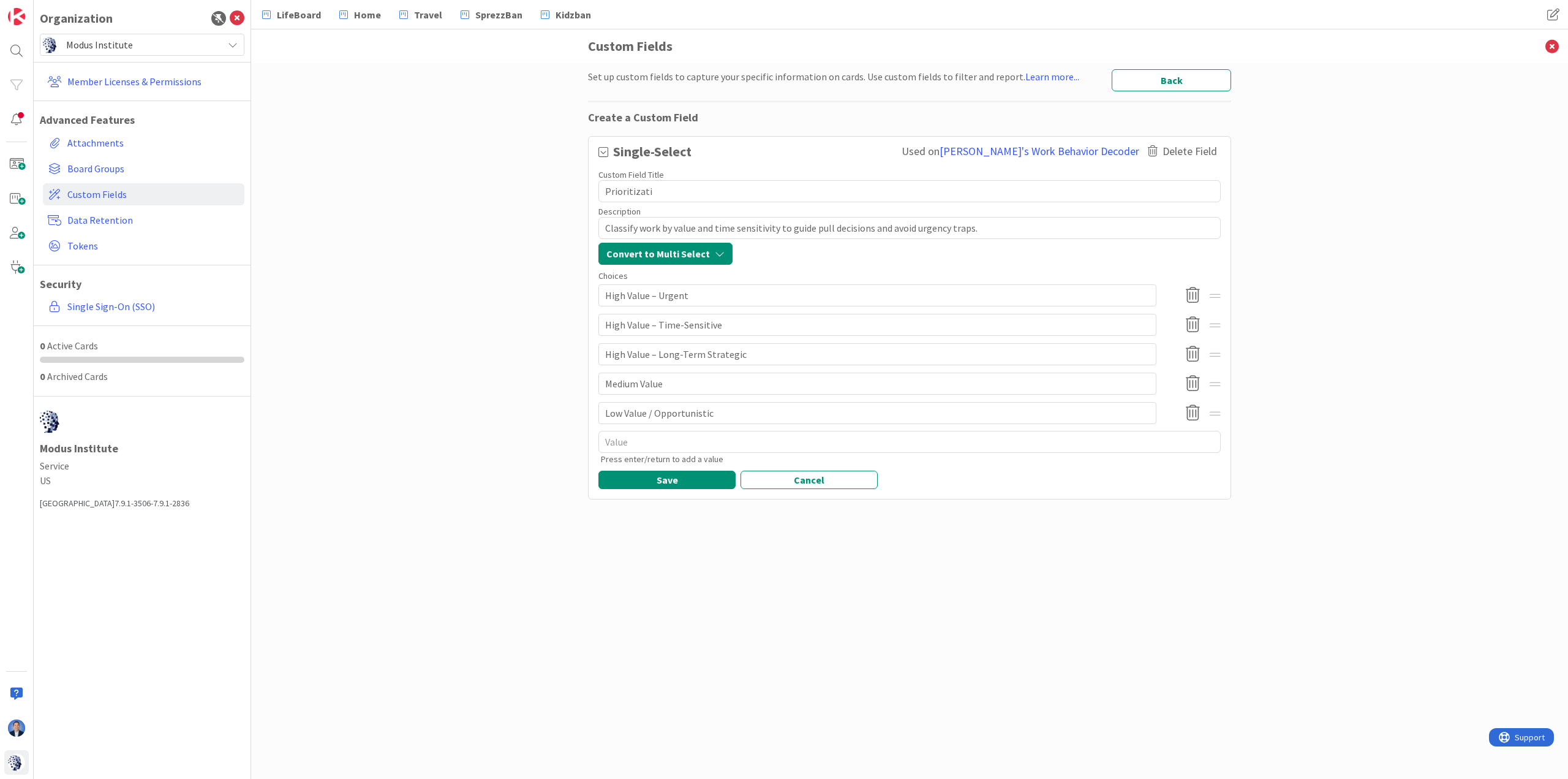
type textarea "Prioritizat"
type textarea "x"
type textarea "Prioritiza"
type textarea "x"
type textarea "Prioritiz"
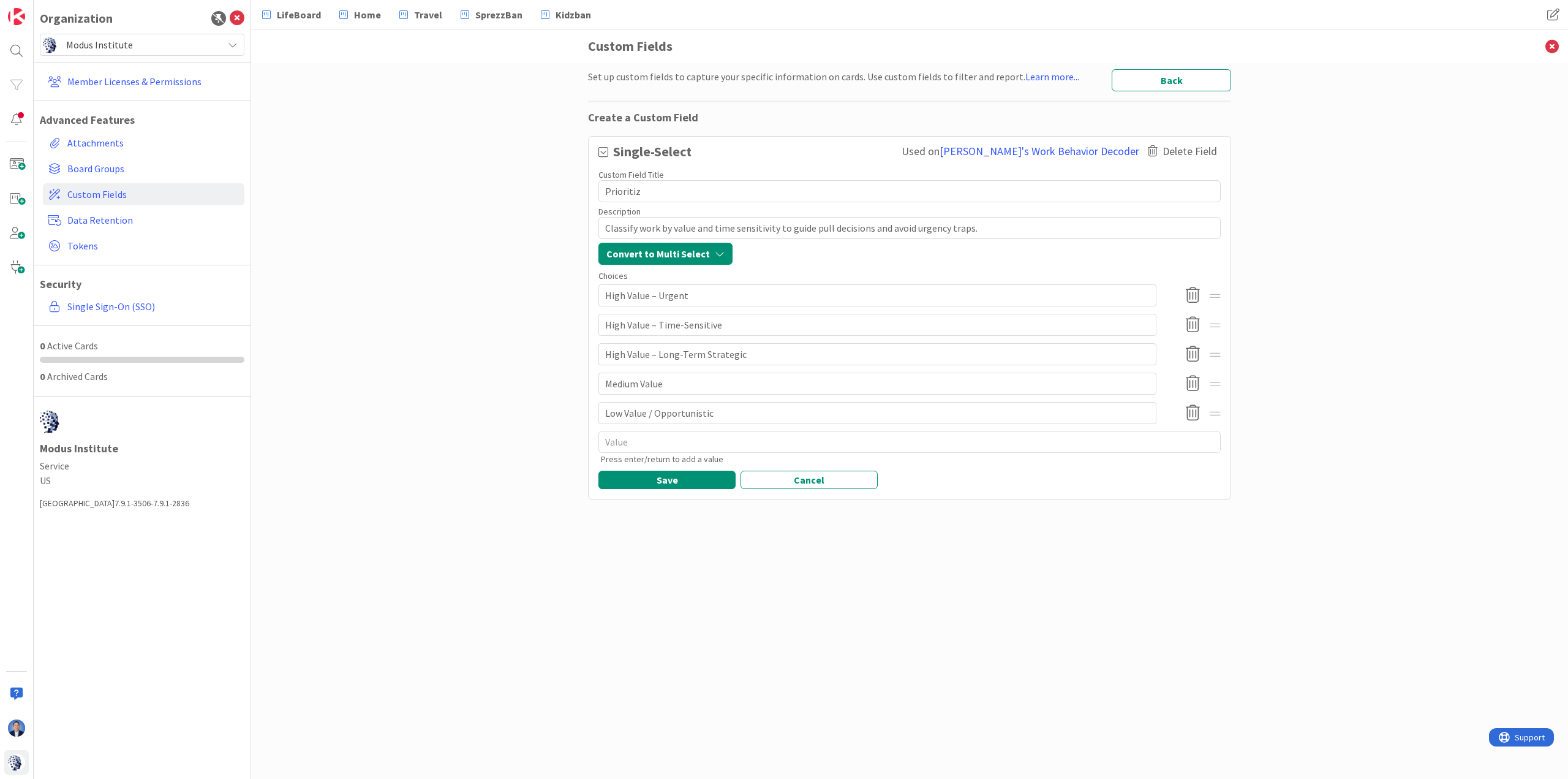
type textarea "x"
type textarea "Prioriti"
type textarea "x"
type textarea "Priorit"
type textarea "x"
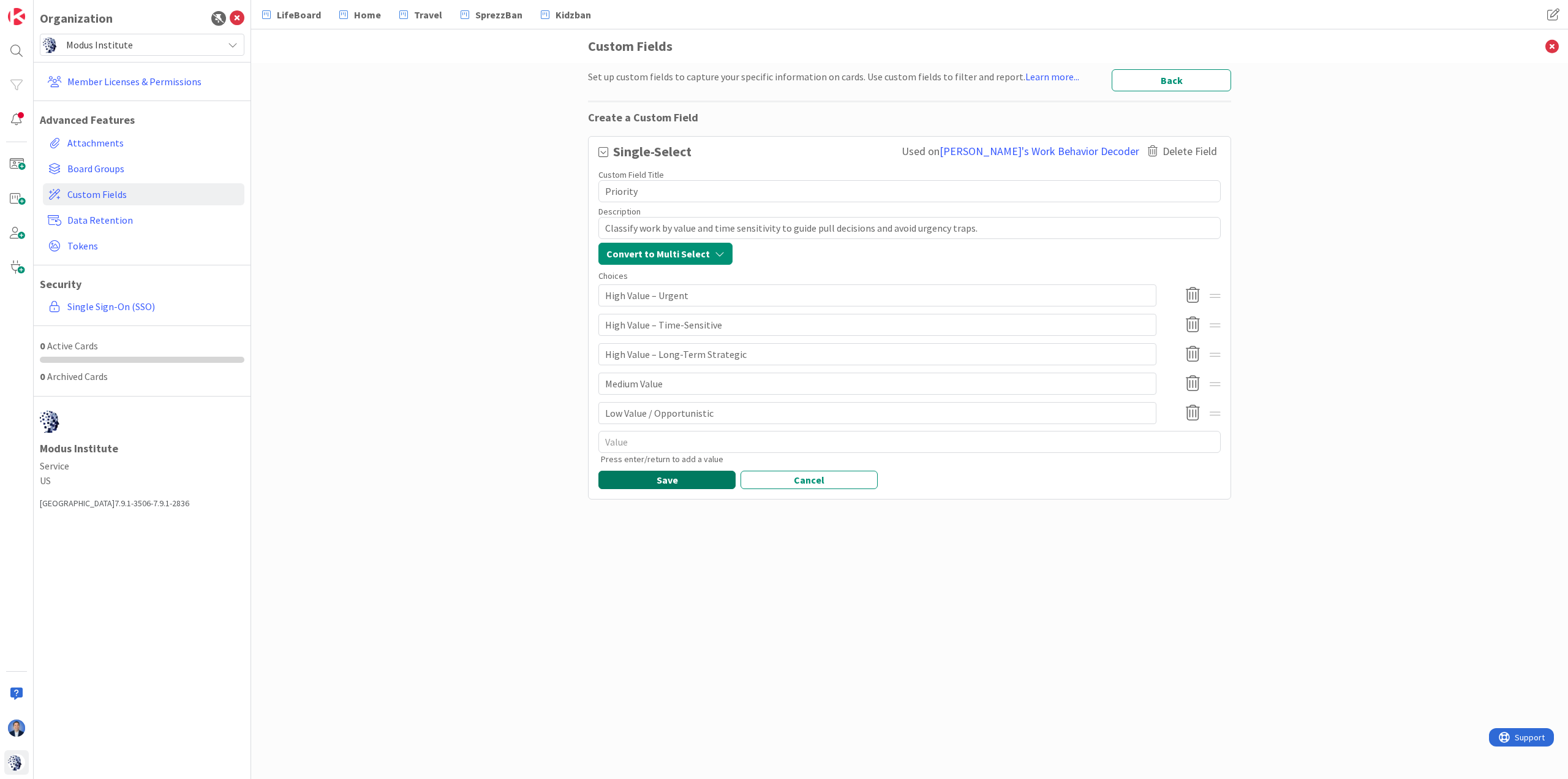
type textarea "Priority"
click at [684, 478] on button "Save" at bounding box center [667, 479] width 137 height 19
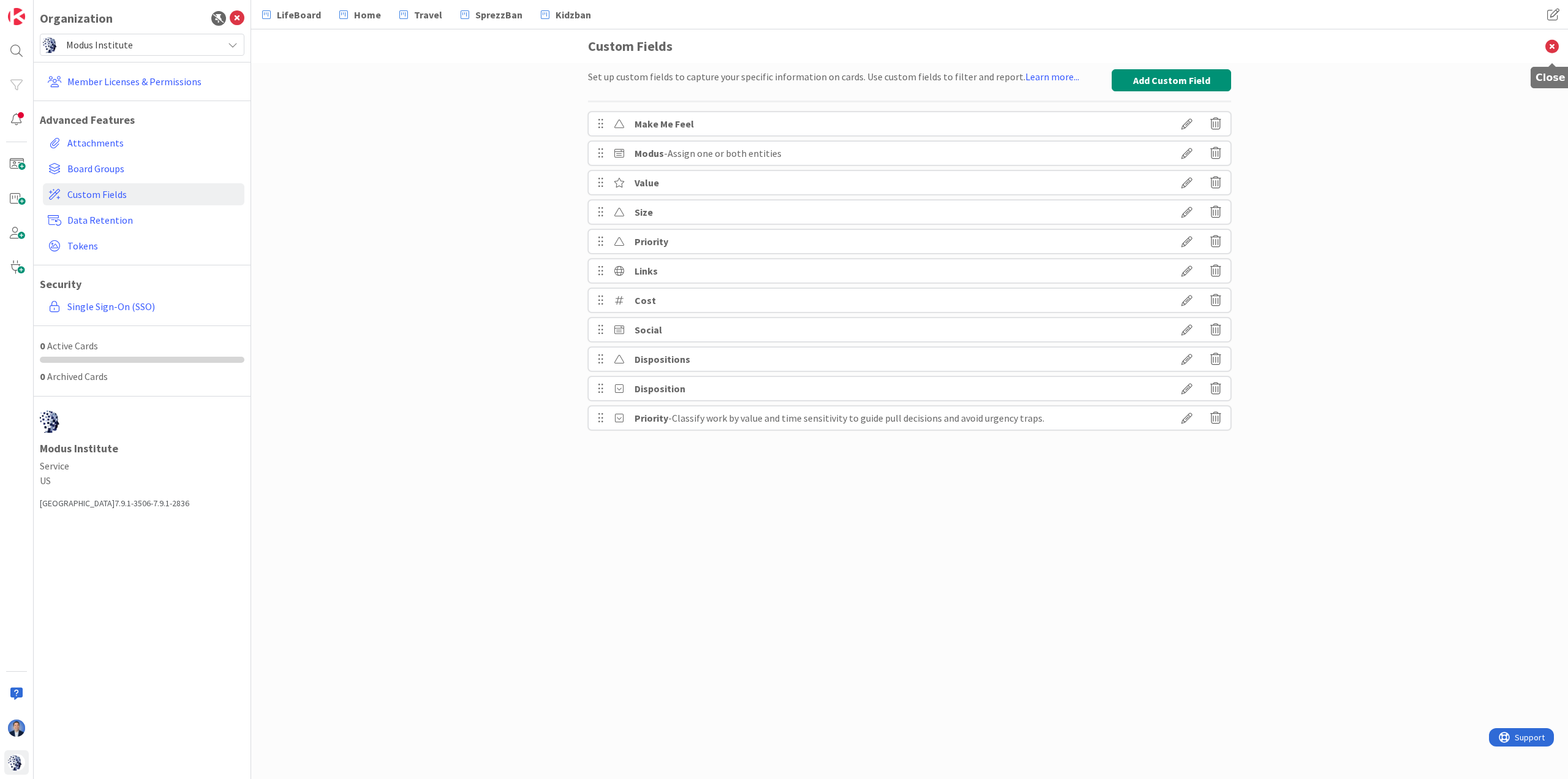
click at [1045, 48] on icon at bounding box center [1552, 46] width 32 height 34
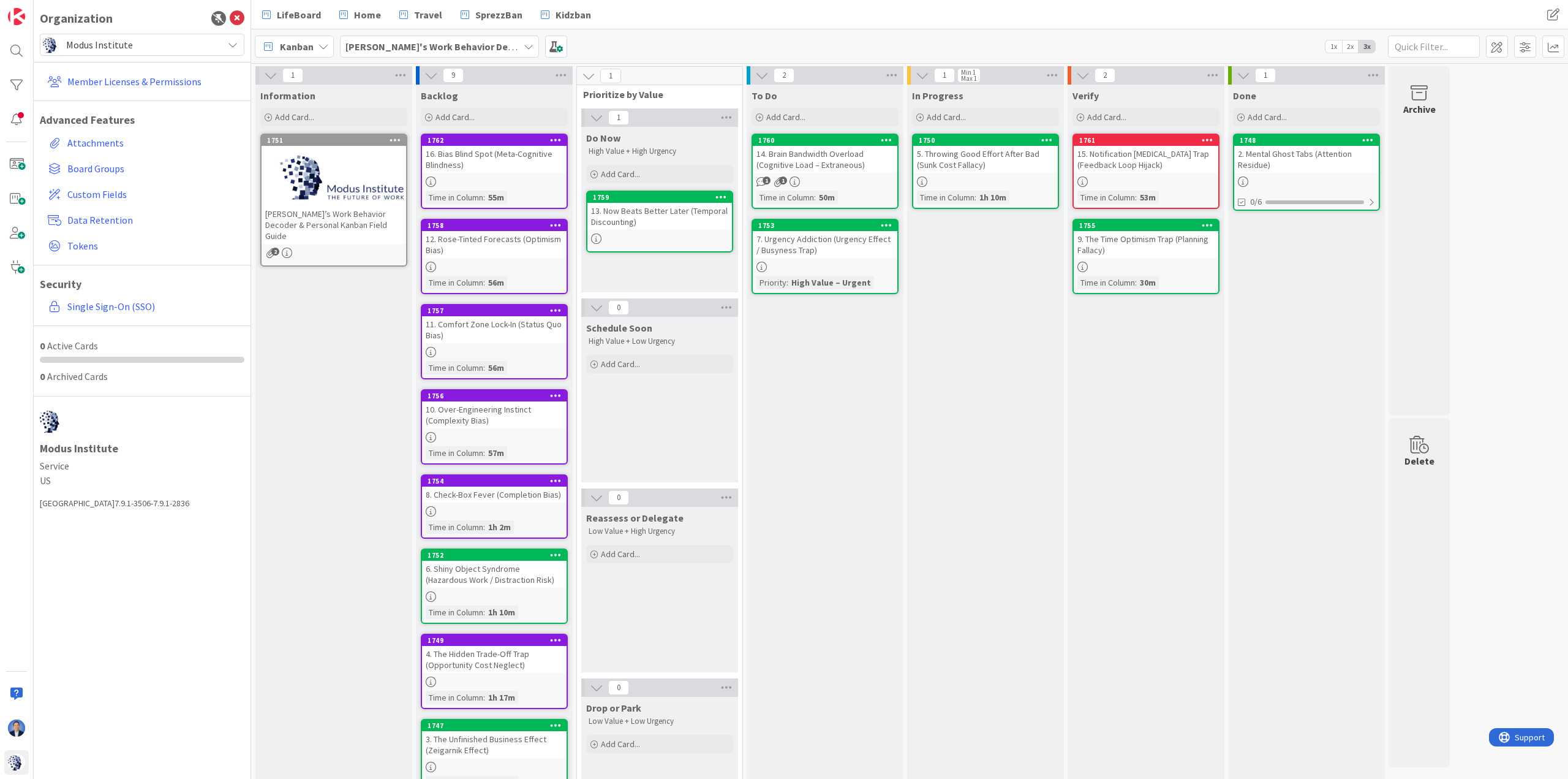
click at [521, 518] on link "1752 6. Shiny Object Syndrome (Hazardous Work / Distraction Risk) Time in Colum…" at bounding box center [495, 586] width 147 height 76
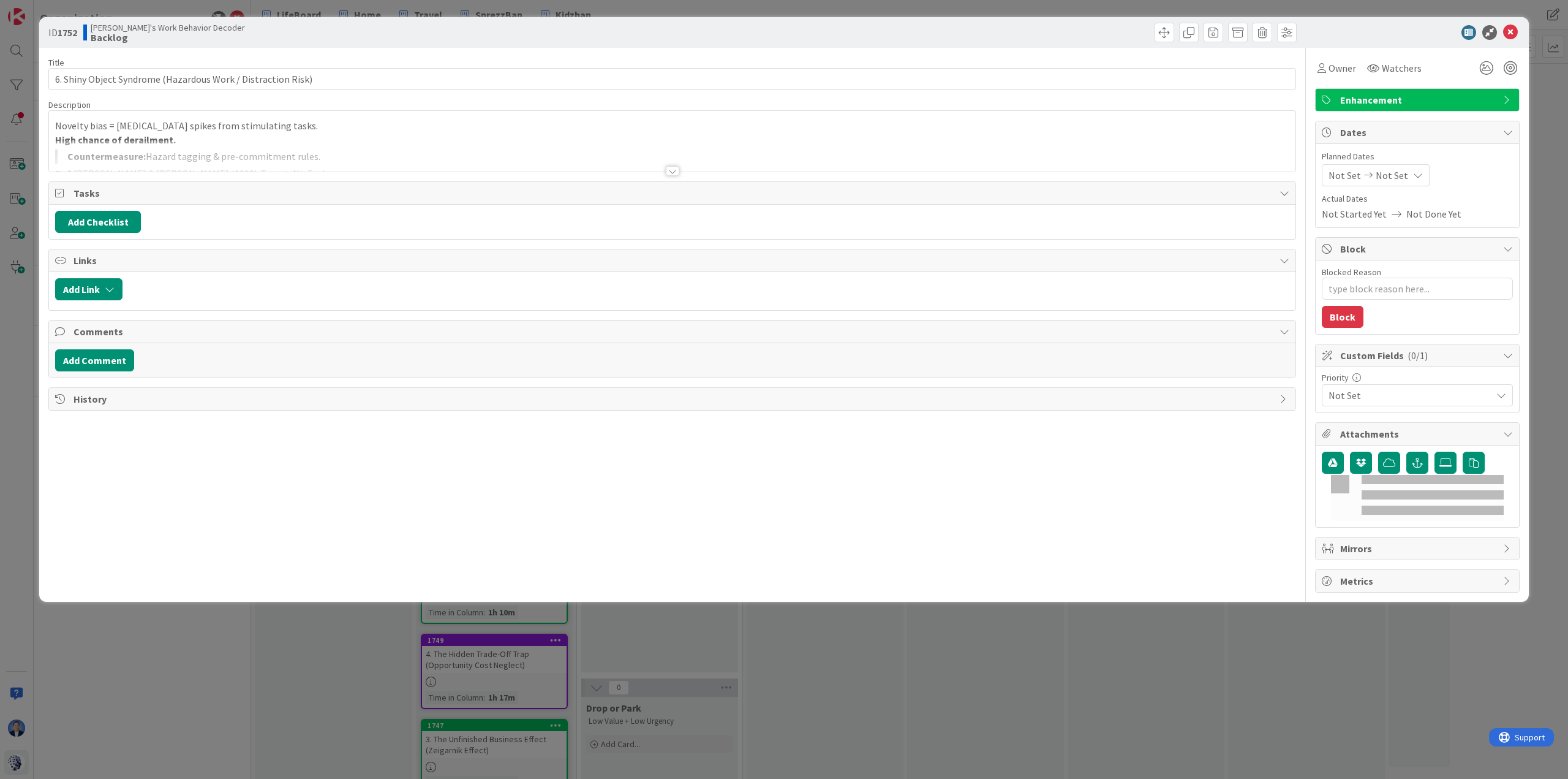
click at [358, 146] on div at bounding box center [673, 156] width 1247 height 31
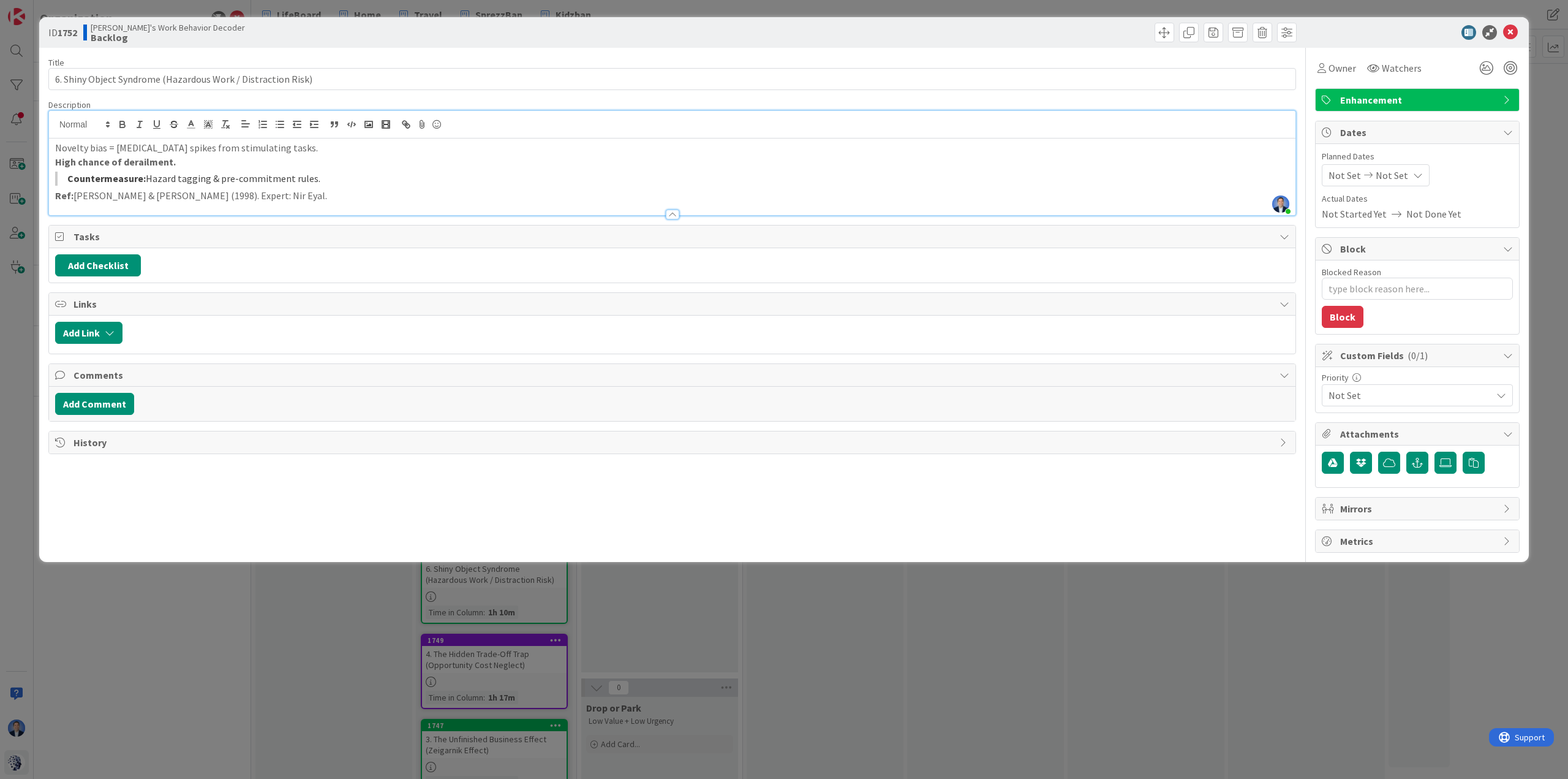
click at [1045, 93] on div "Enhancement" at bounding box center [1418, 100] width 204 height 22
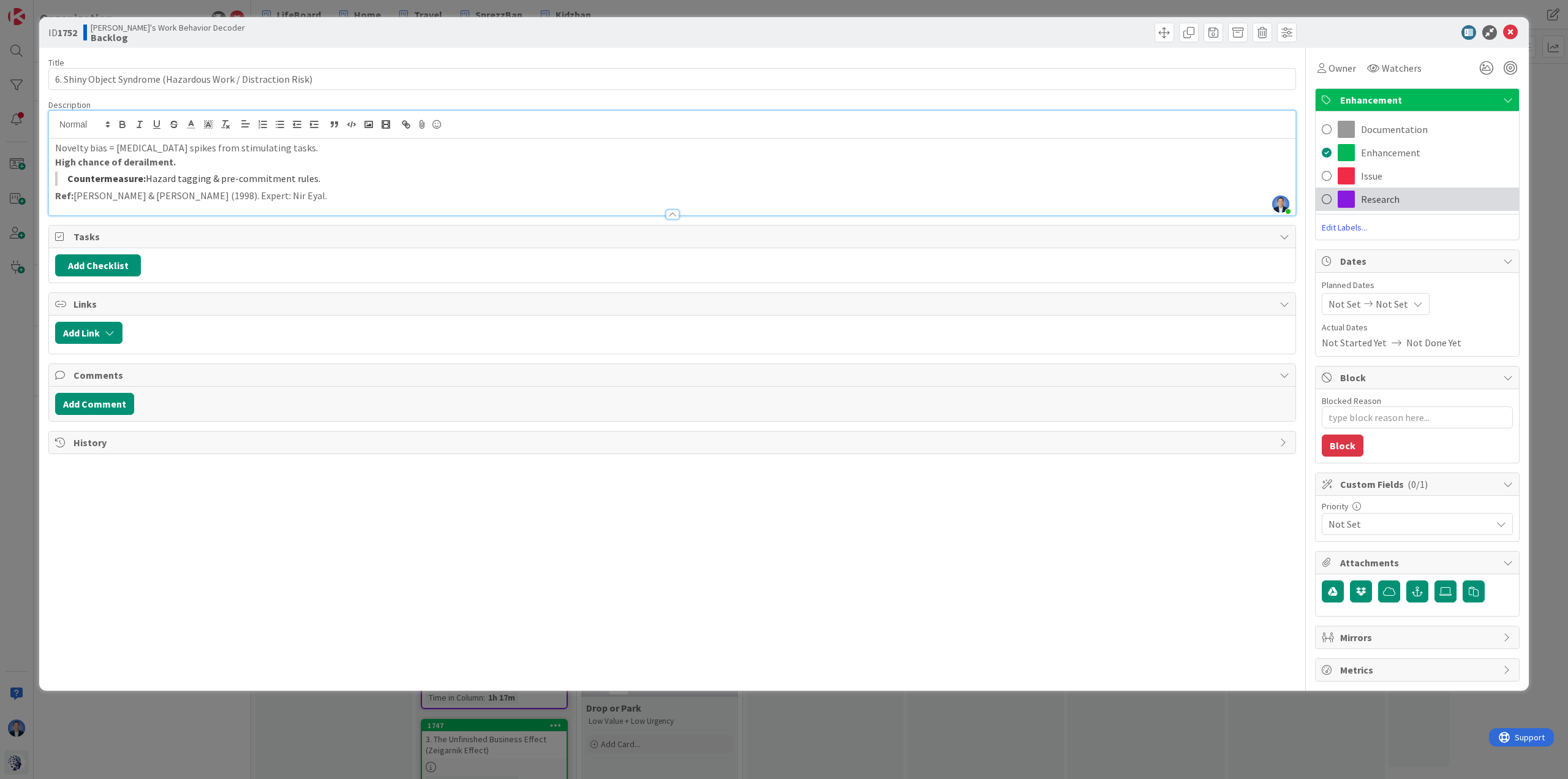
click at [1045, 193] on span "Research" at bounding box center [1380, 199] width 38 height 15
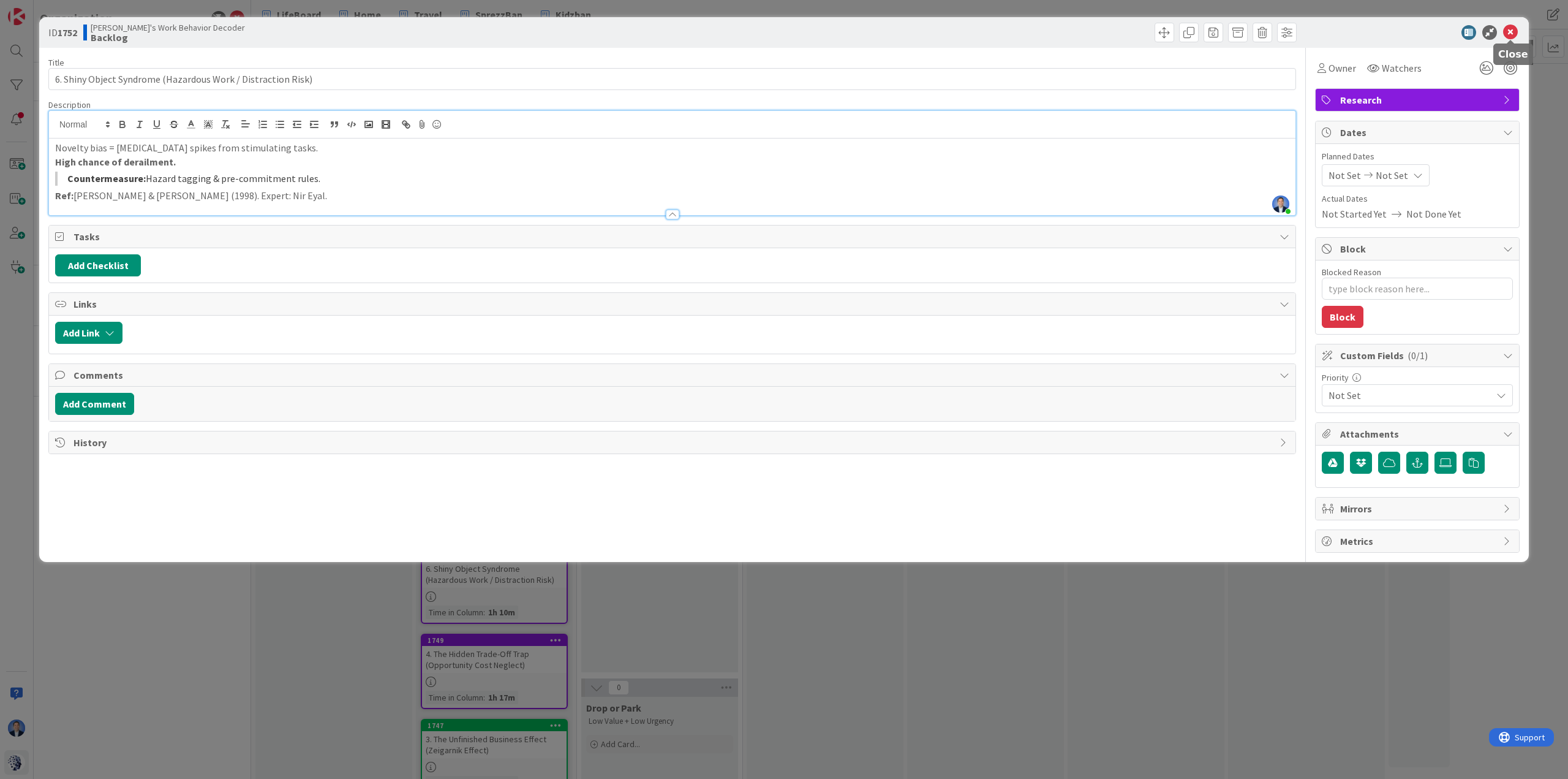
click at [1045, 32] on icon at bounding box center [1510, 32] width 15 height 15
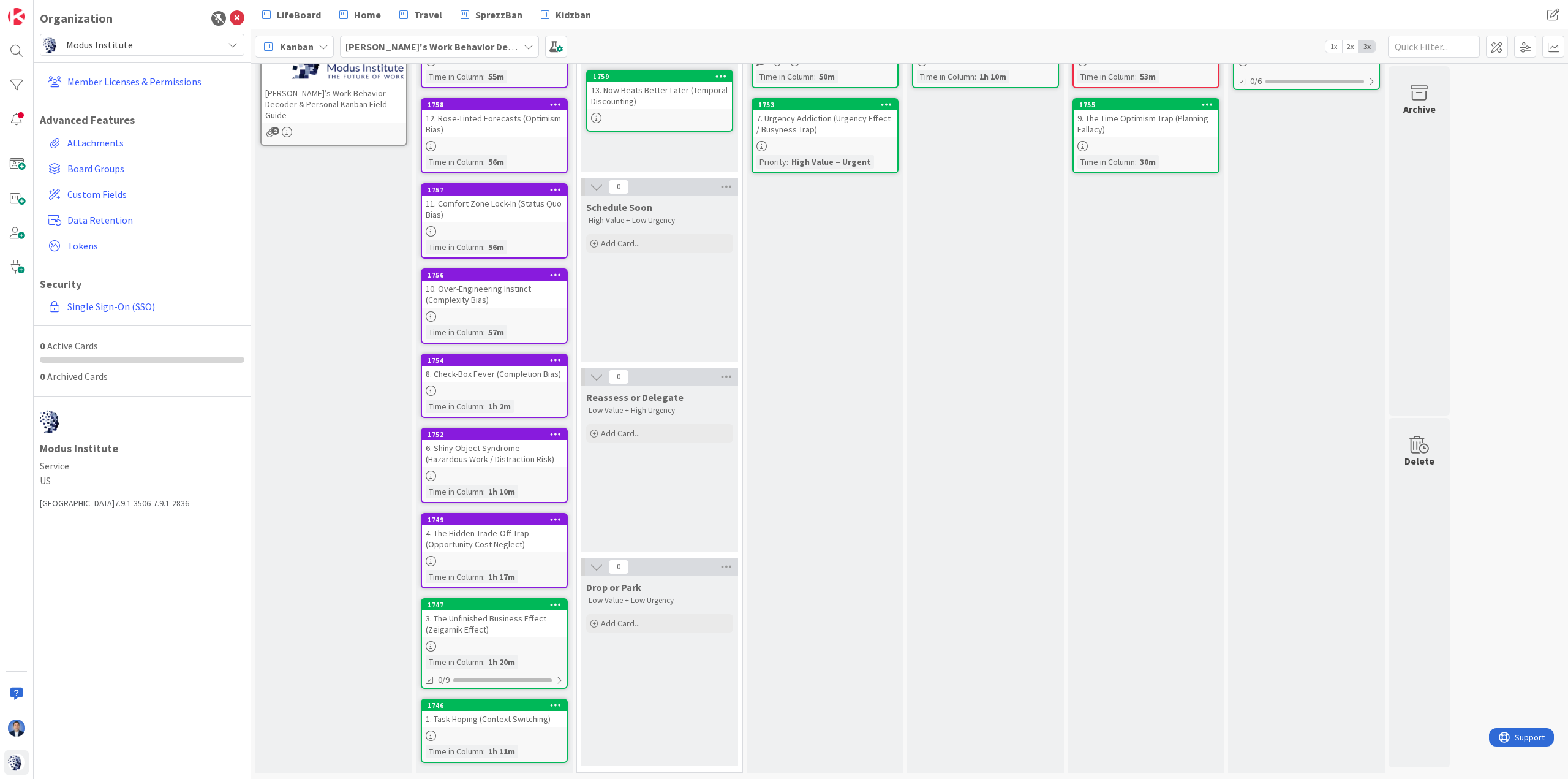
click at [471, 518] on link "1747 3. The Unfinished Business Effect (Zeigarnik Effect) Time in Column : 1h 2…" at bounding box center [495, 643] width 147 height 91
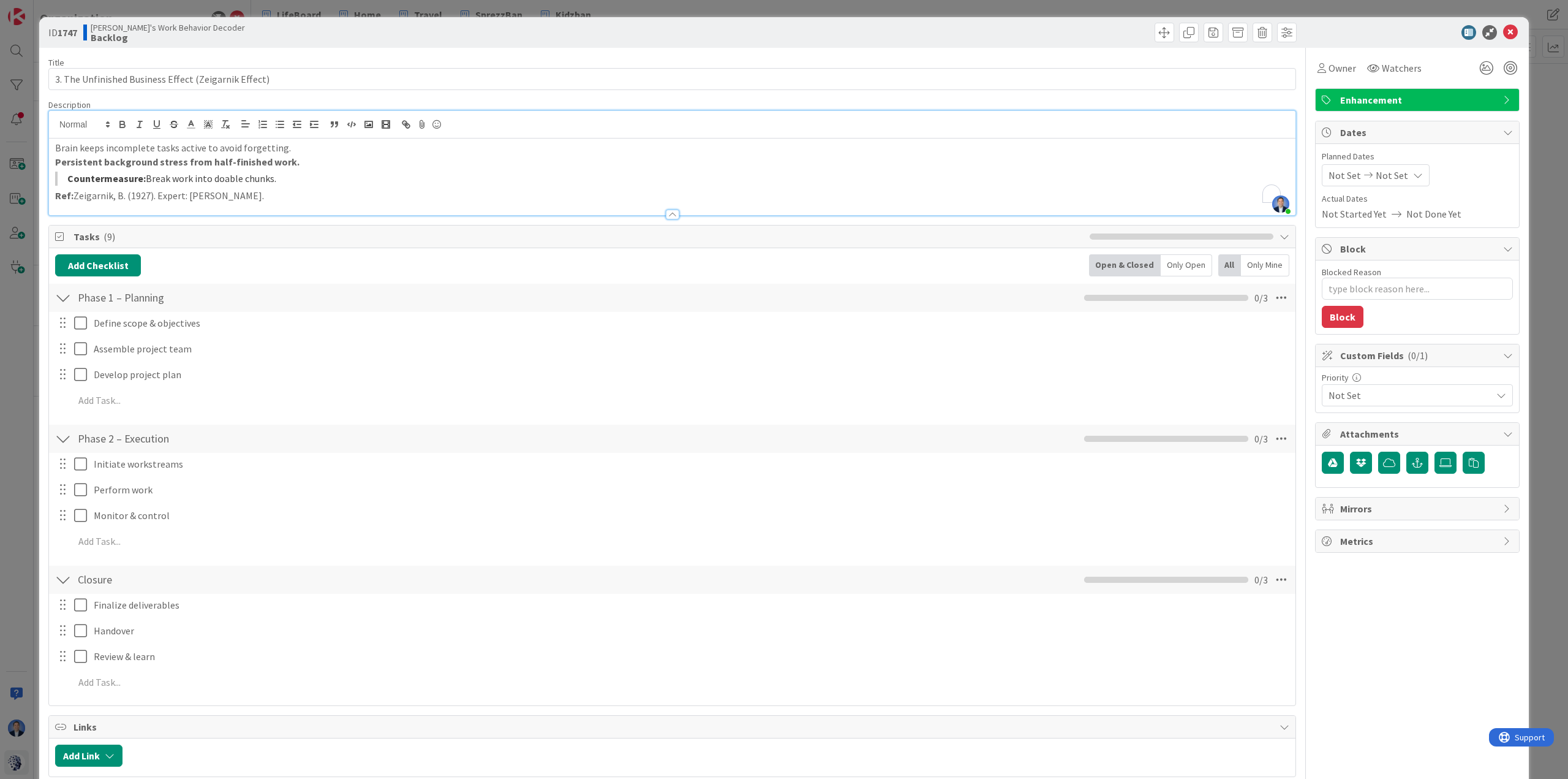
click at [381, 139] on div "Brain keeps incomplete tasks active to avoid forgetting. Persistent background …" at bounding box center [673, 177] width 1247 height 77
click at [1045, 35] on icon at bounding box center [1510, 32] width 15 height 15
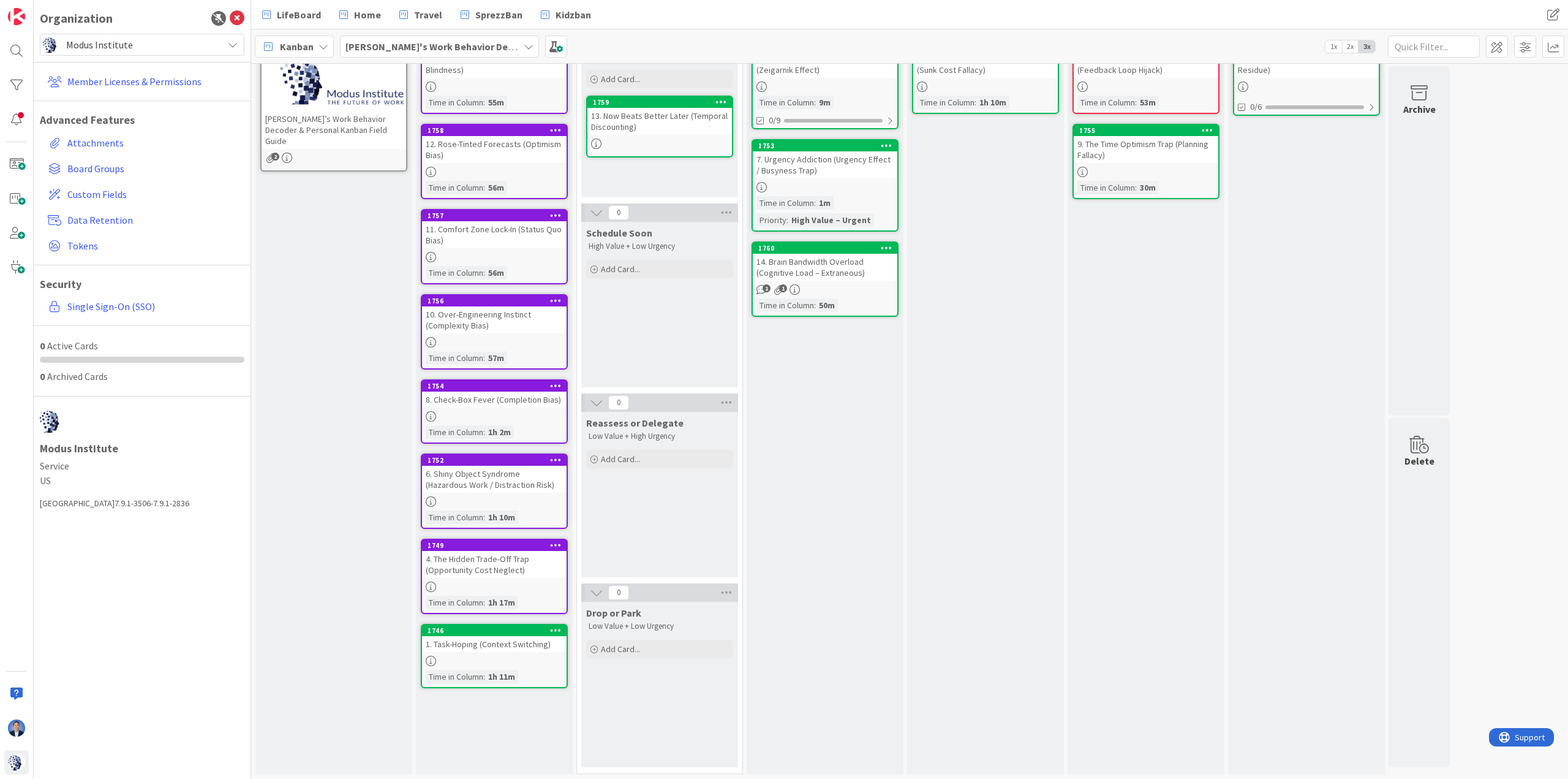
scroll to position [96, 0]
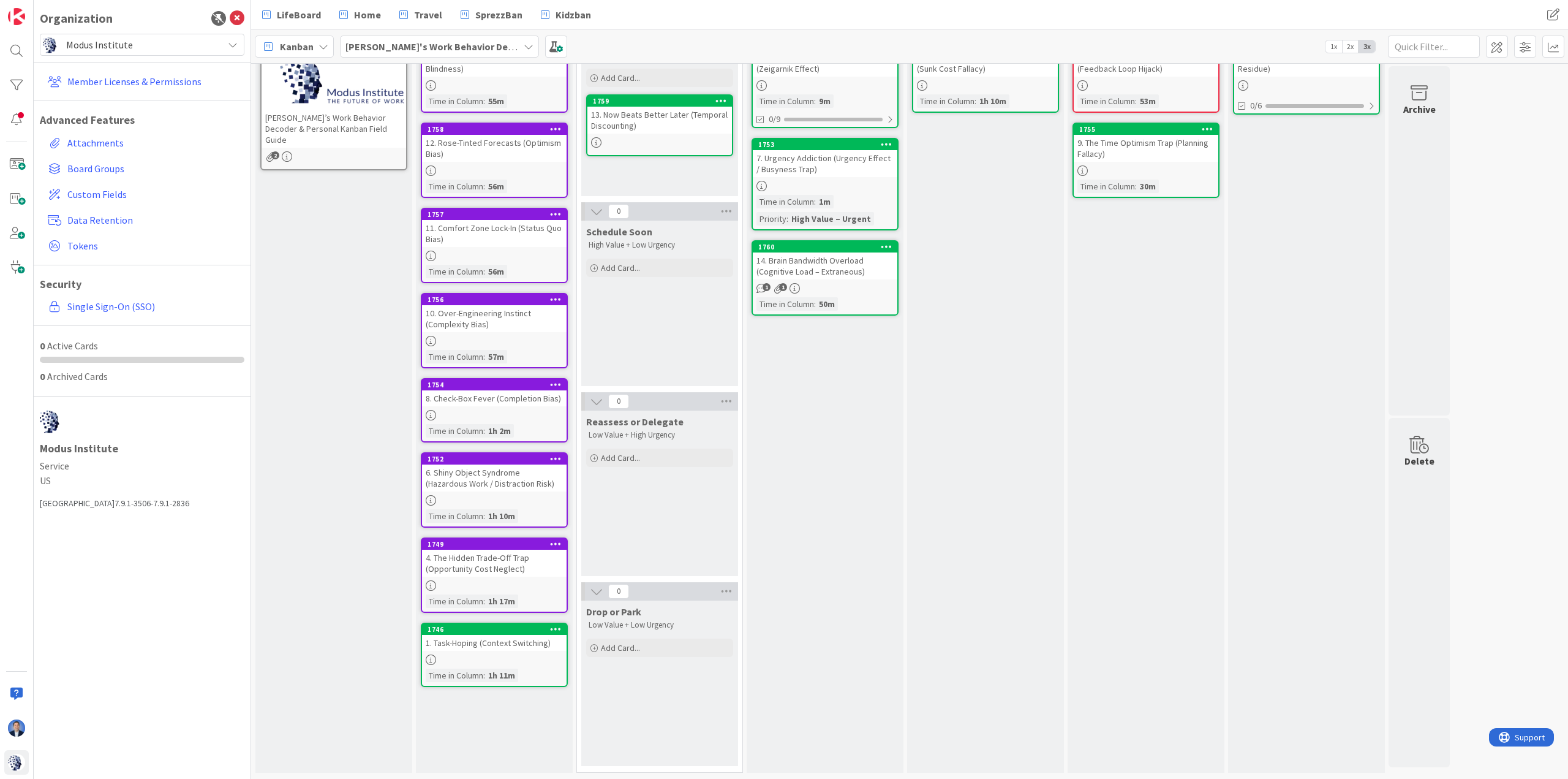
click at [474, 518] on div at bounding box center [494, 659] width 145 height 10
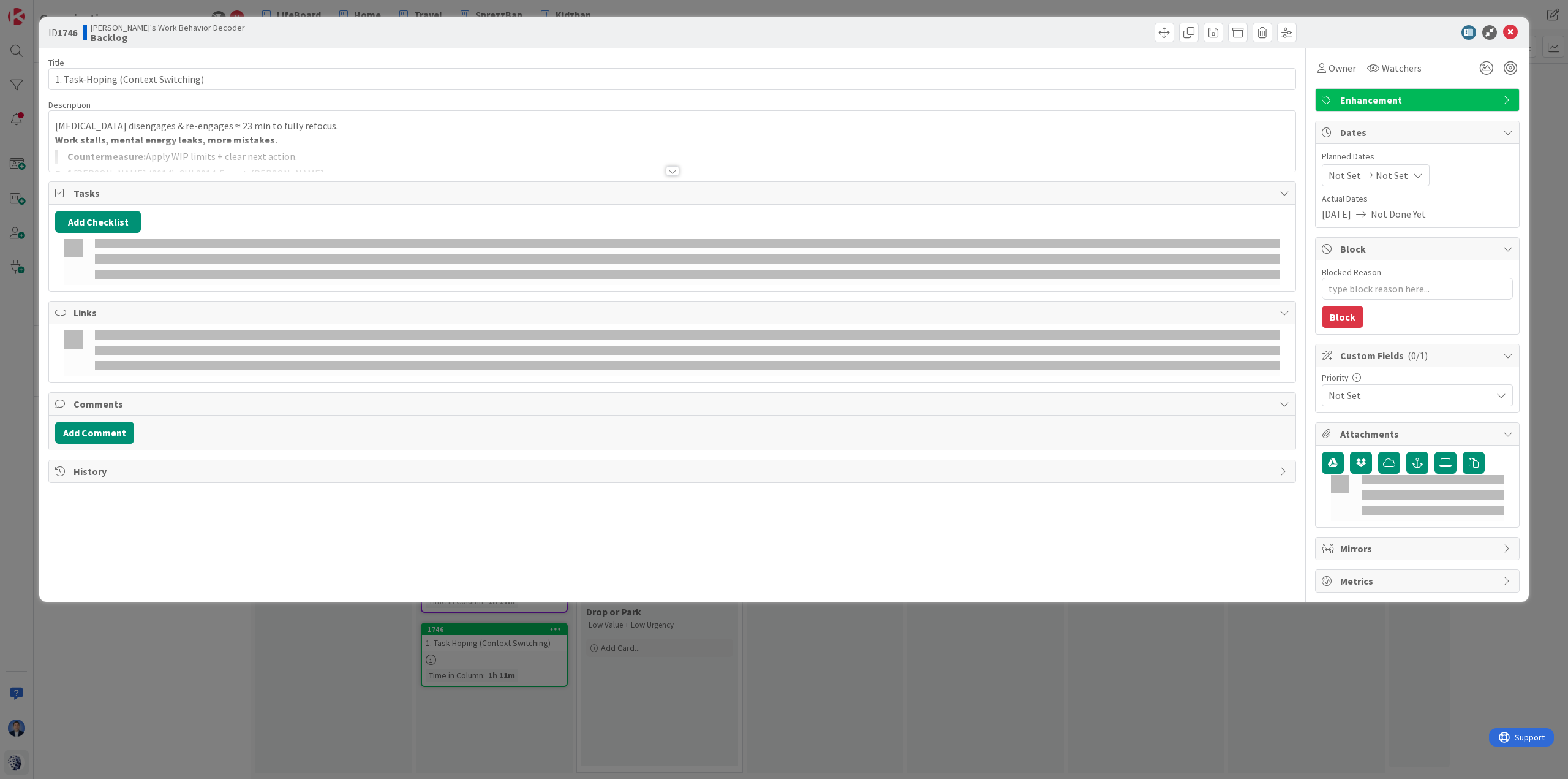
type textarea "x"
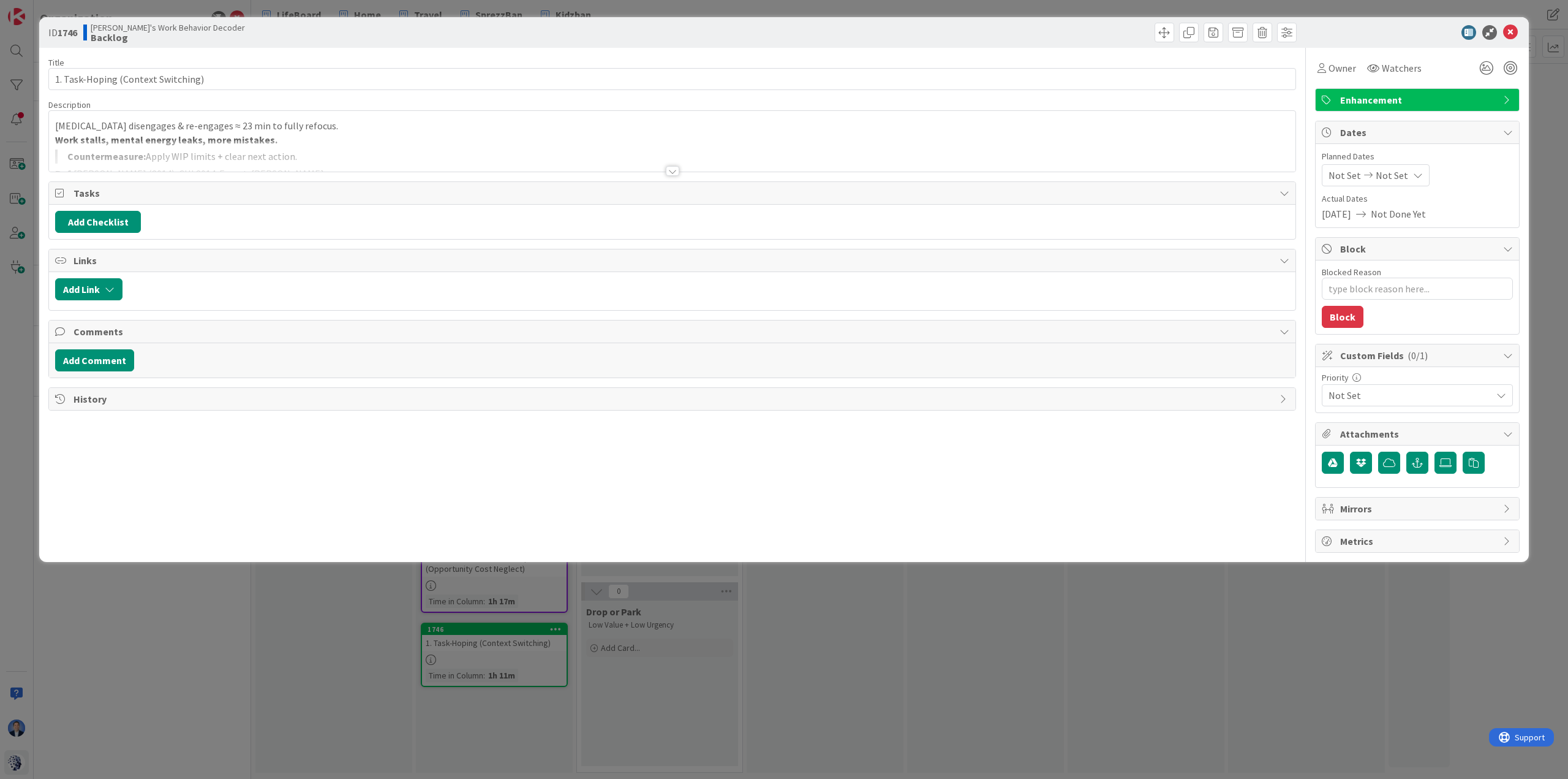
click at [381, 144] on div at bounding box center [673, 156] width 1247 height 31
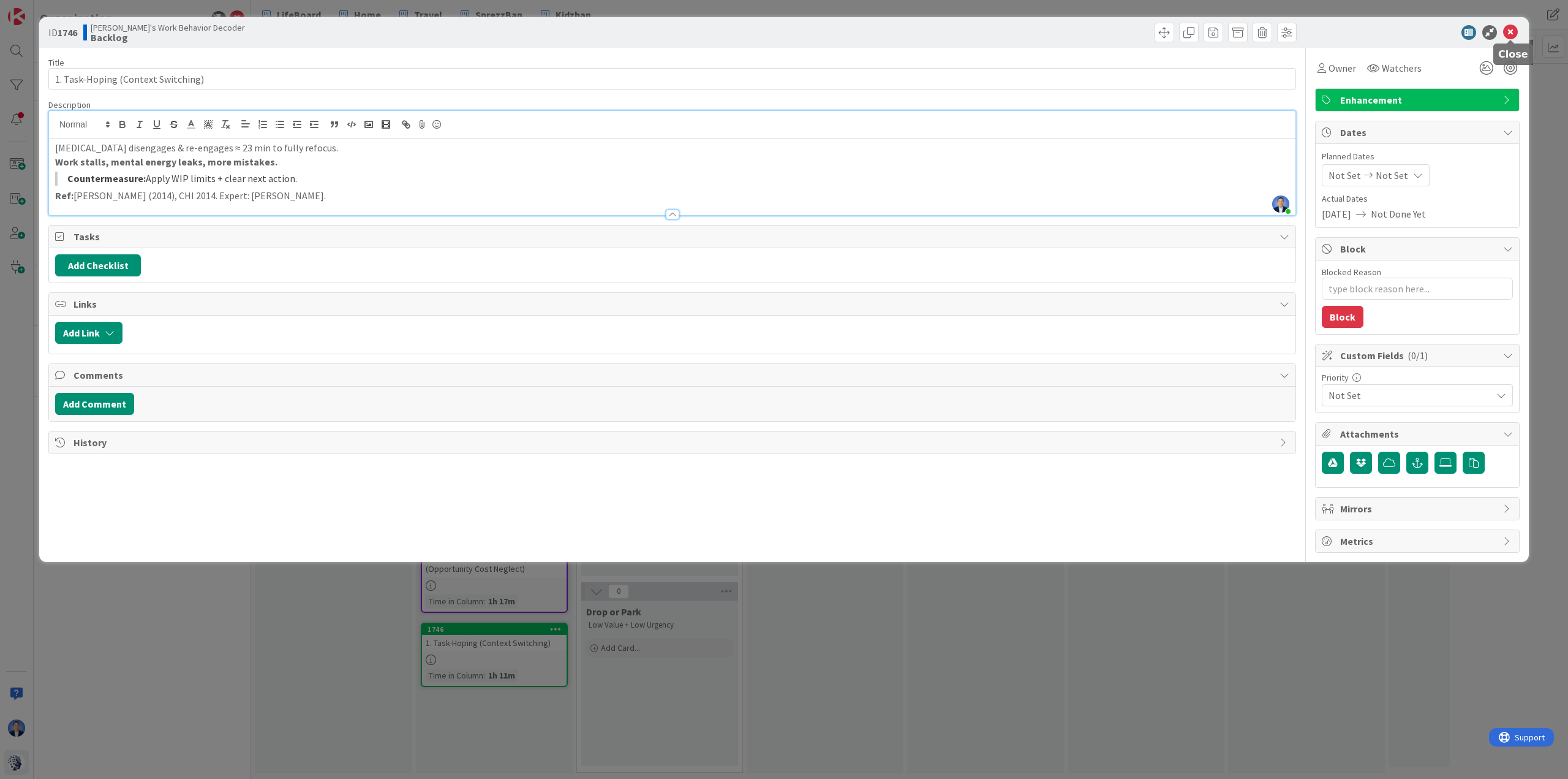
click at [1045, 33] on icon at bounding box center [1510, 32] width 15 height 15
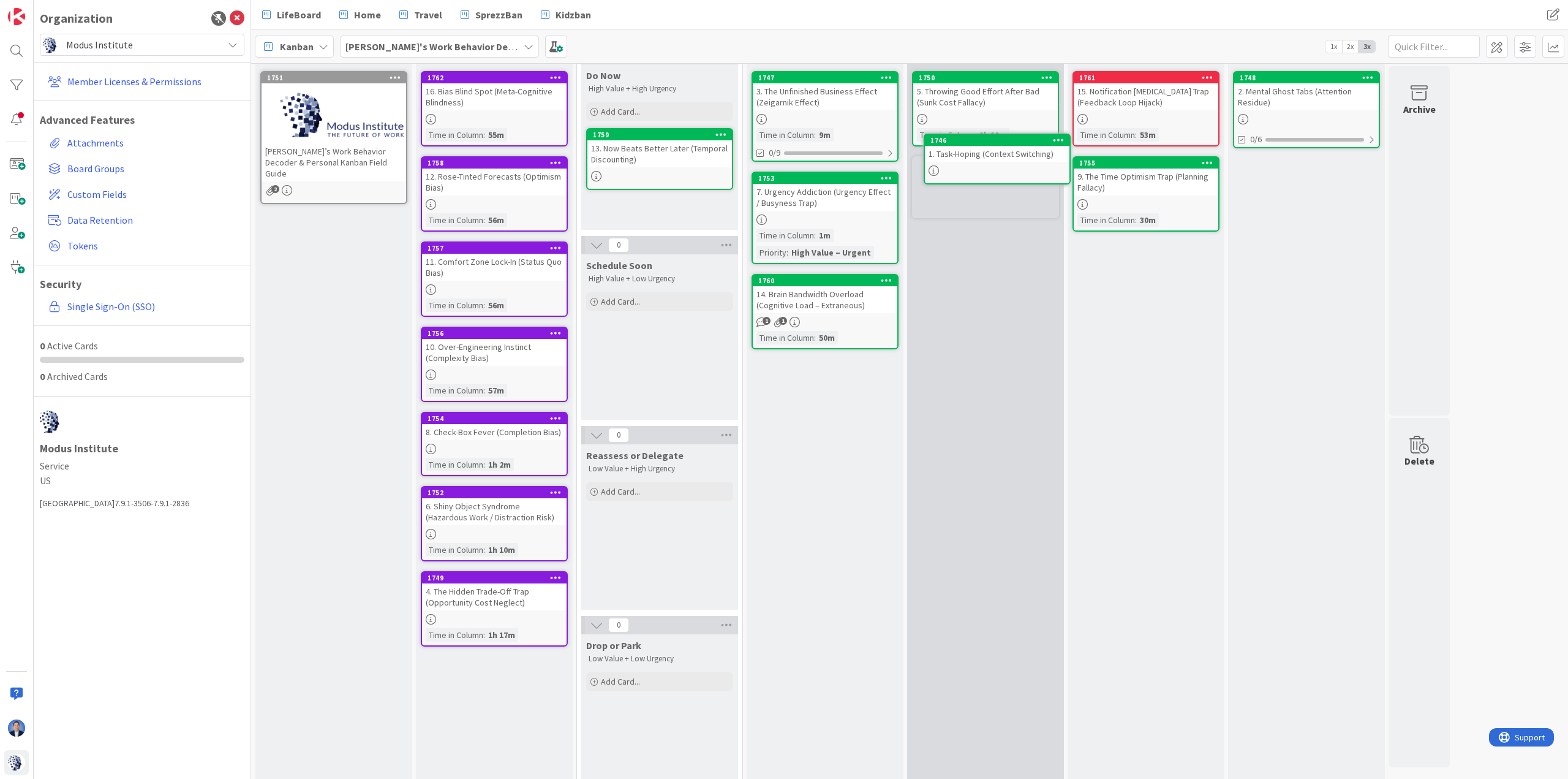
scroll to position [35, 0]
